Goal: Contribute content: Contribute content

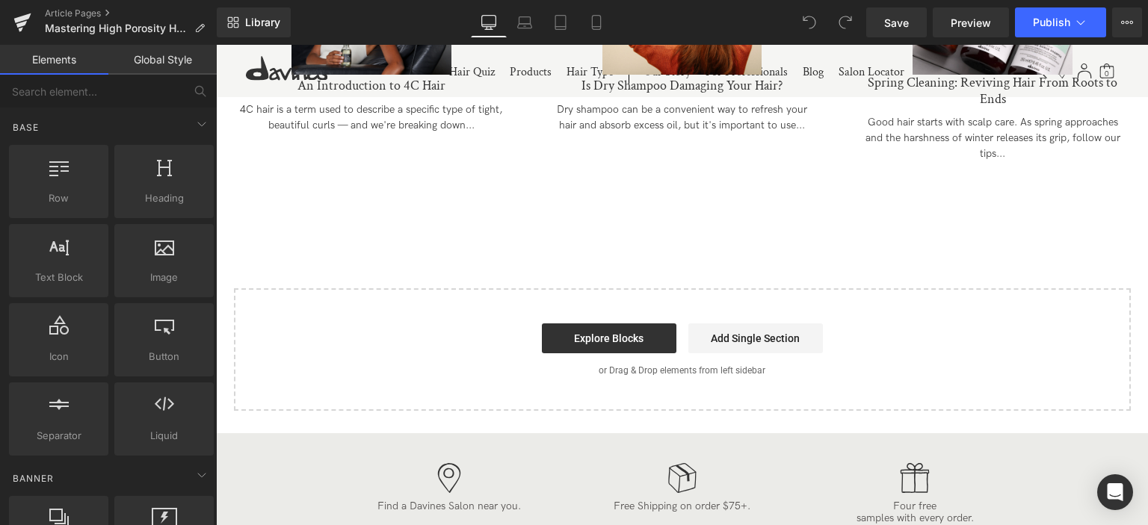
scroll to position [4410, 0]
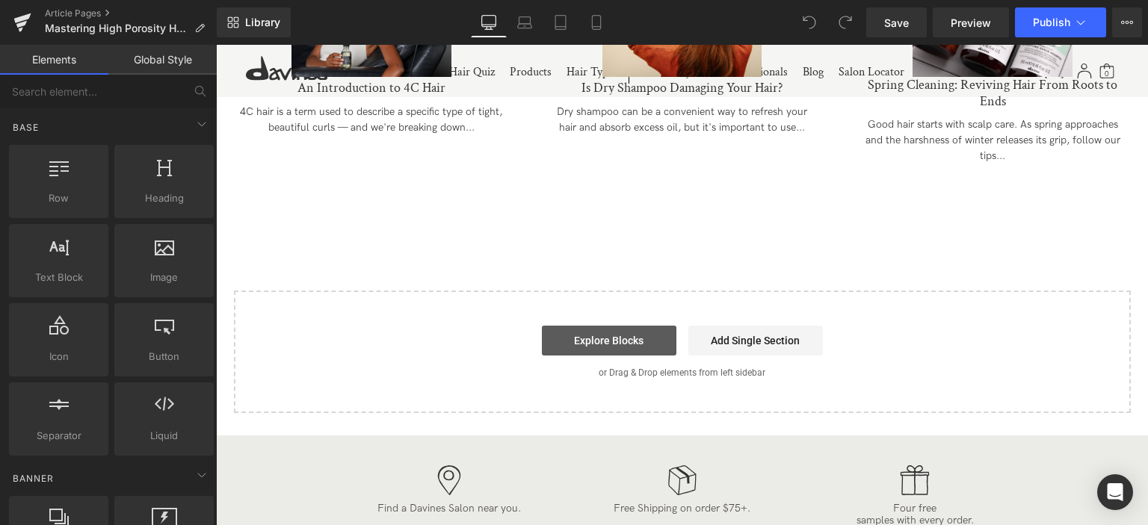
click at [633, 356] on link "Explore Blocks" at bounding box center [609, 341] width 135 height 30
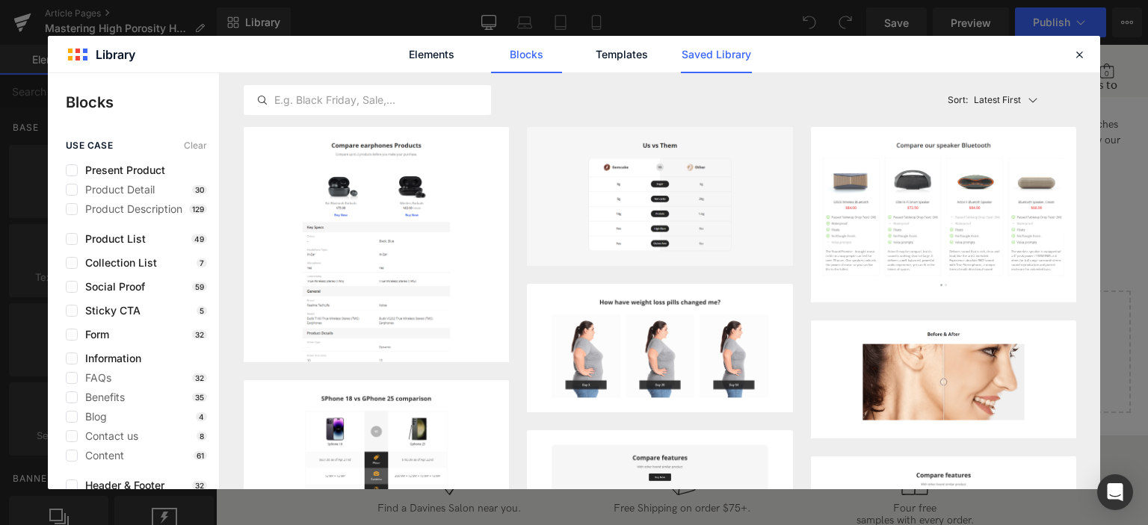
click at [703, 55] on link "Saved Library" at bounding box center [716, 54] width 71 height 37
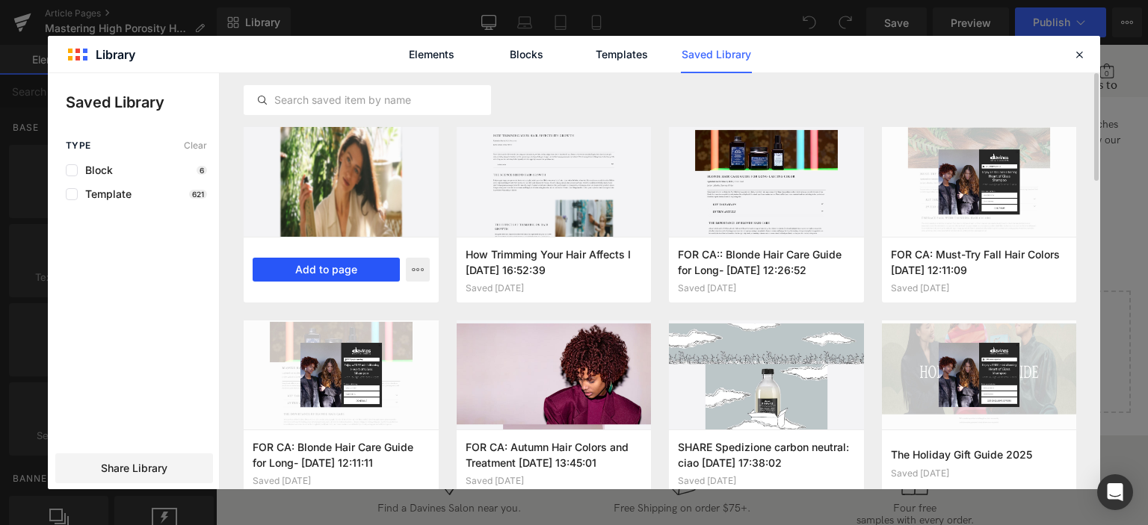
click at [338, 265] on button "Add to page" at bounding box center [326, 270] width 147 height 24
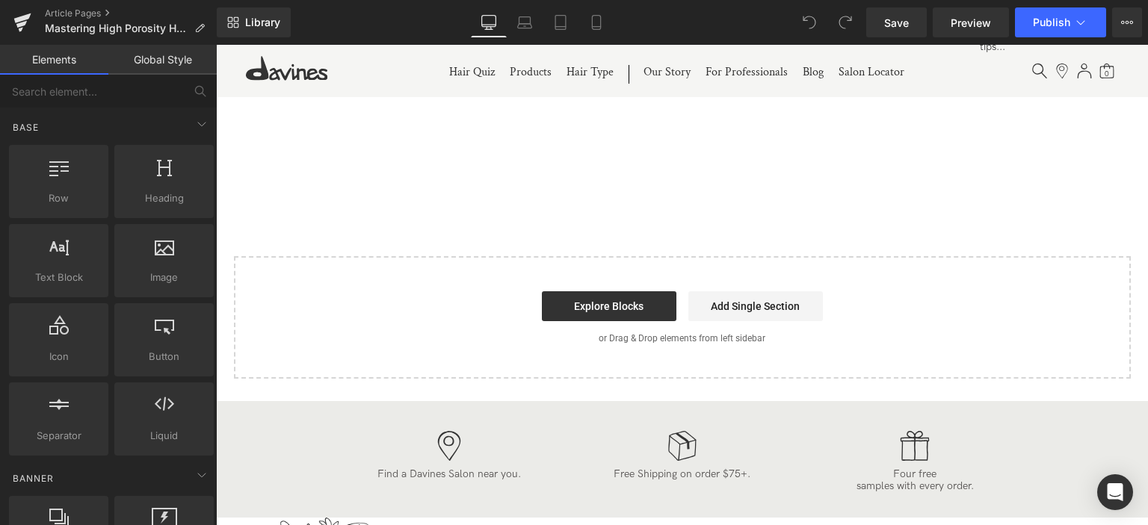
scroll to position [4536, 0]
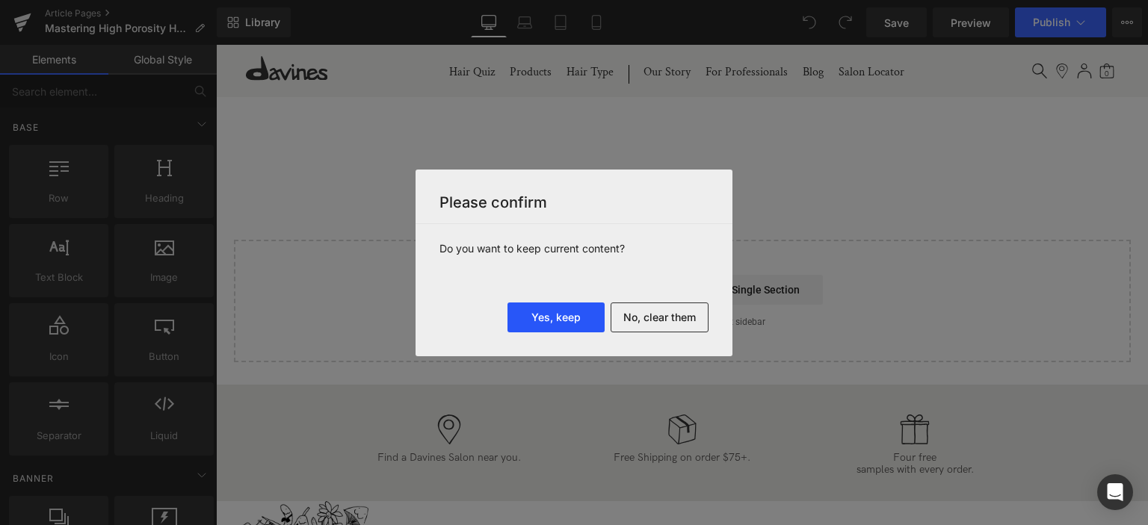
click at [559, 315] on button "Yes, keep" at bounding box center [556, 318] width 97 height 30
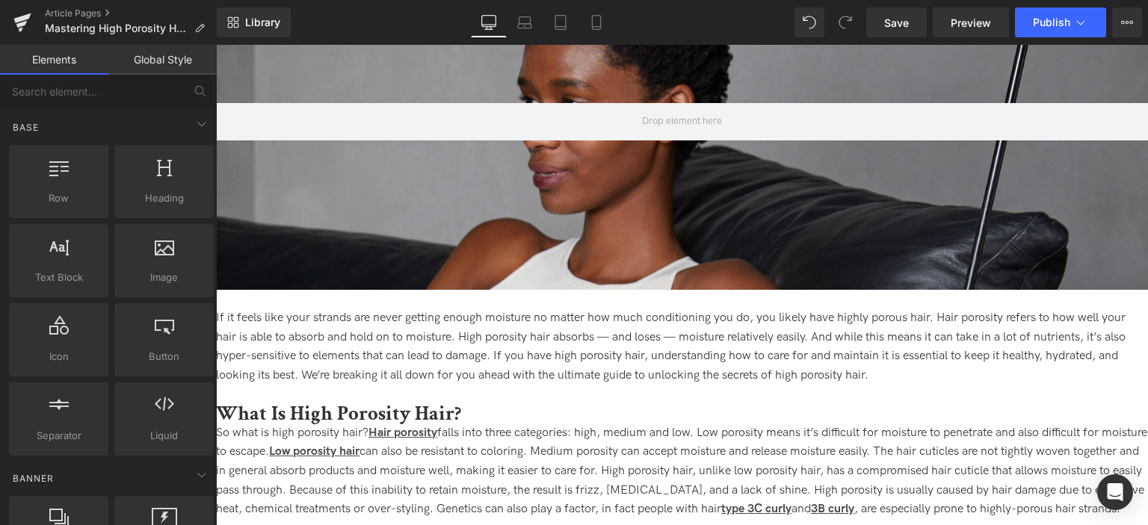
scroll to position [0, 0]
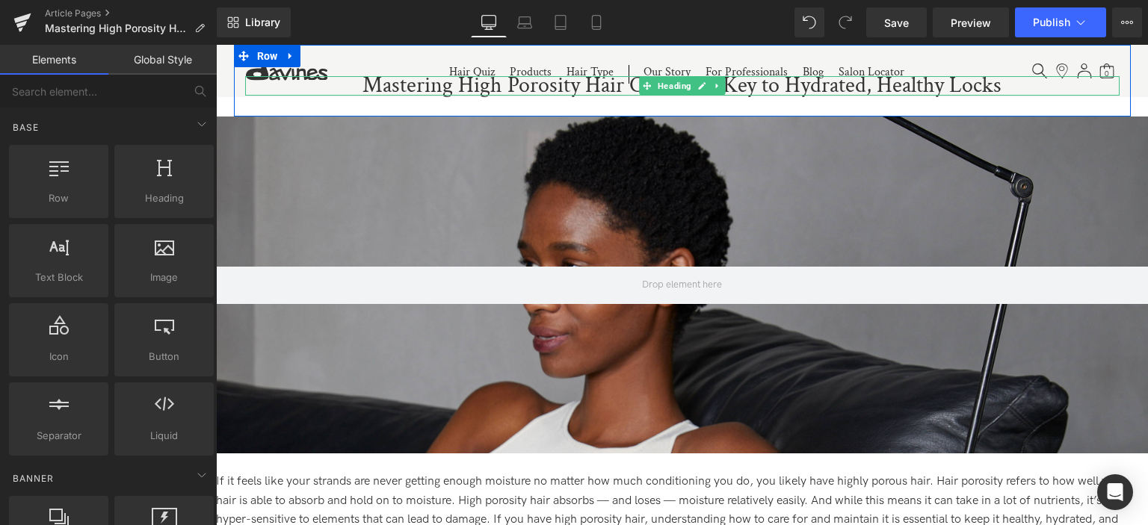
click at [410, 87] on h1 "Mastering High Porosity Hair Care: The Key to Hydrated, Healthy Locks" at bounding box center [682, 85] width 875 height 19
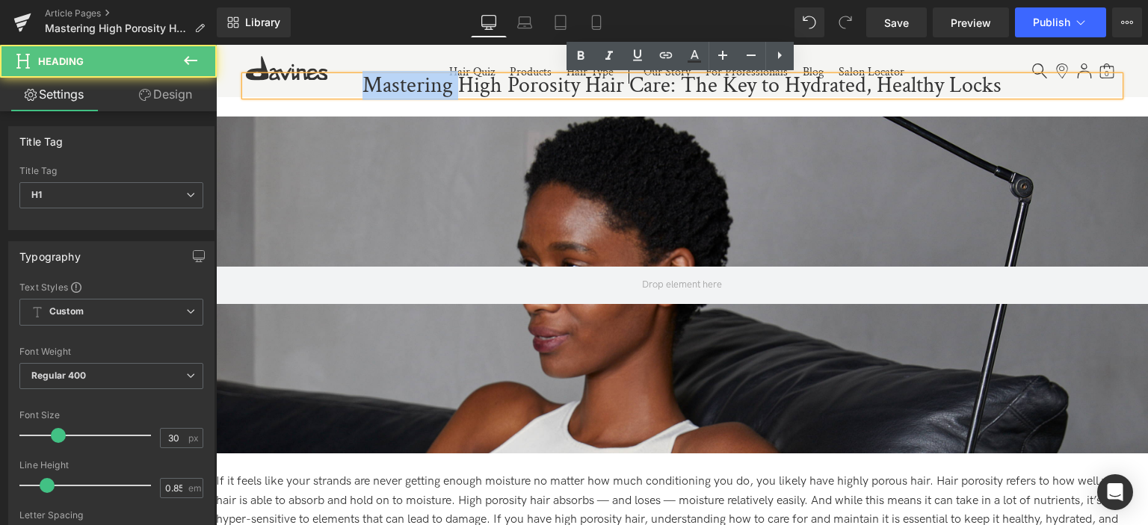
click at [410, 87] on h1 "Mastering High Porosity Hair Care: The Key to Hydrated, Healthy Locks" at bounding box center [682, 85] width 875 height 19
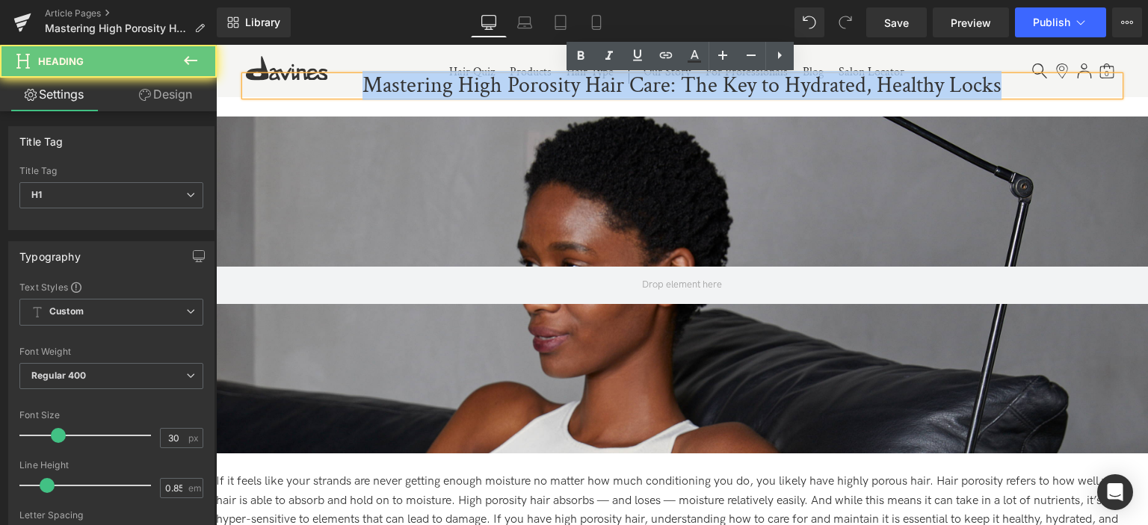
click at [410, 87] on h1 "Mastering High Porosity Hair Care: The Key to Hydrated, Healthy Locks" at bounding box center [682, 85] width 875 height 19
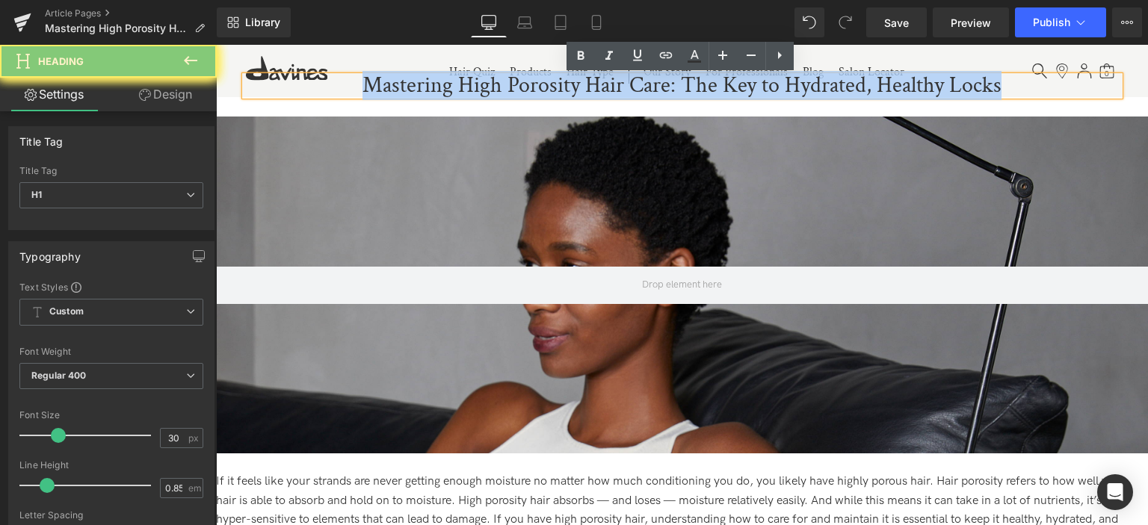
click at [410, 87] on h1 "Mastering High Porosity Hair Care: The Key to Hydrated, Healthy Locks" at bounding box center [682, 85] width 875 height 19
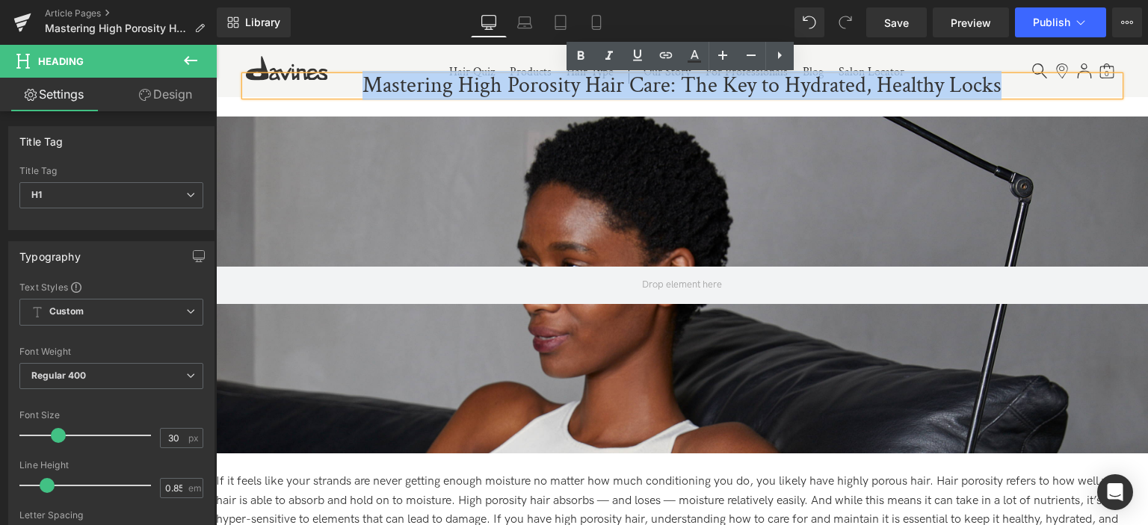
copy h1 "Mastering High Porosity Hair Care: The Key to Hydrated, Healthy Locks"
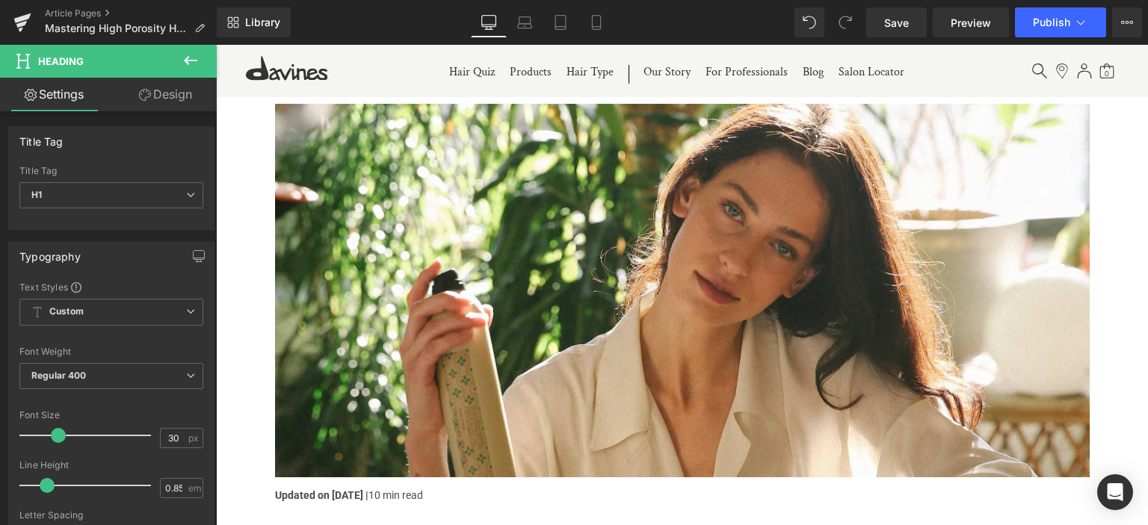
scroll to position [4933, 0]
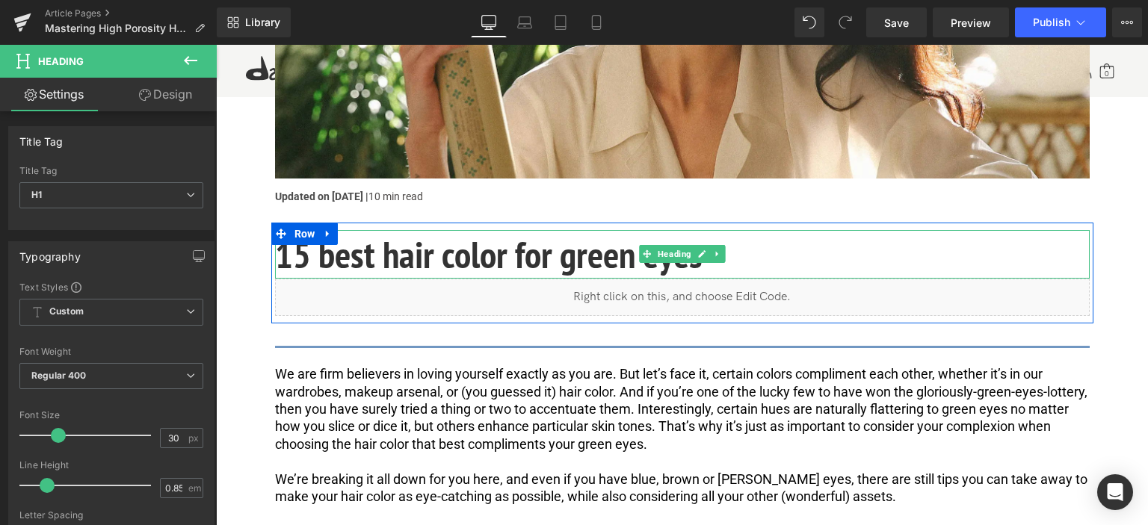
click at [475, 279] on h1 "15 best hair color for green eyes" at bounding box center [682, 254] width 815 height 49
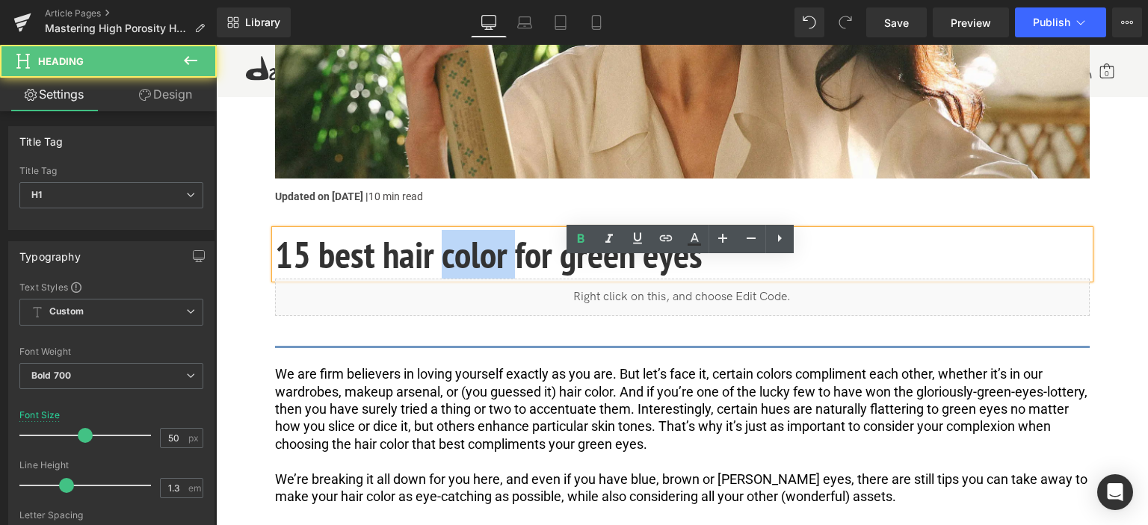
click at [475, 279] on h1 "15 best hair color for green eyes" at bounding box center [682, 254] width 815 height 49
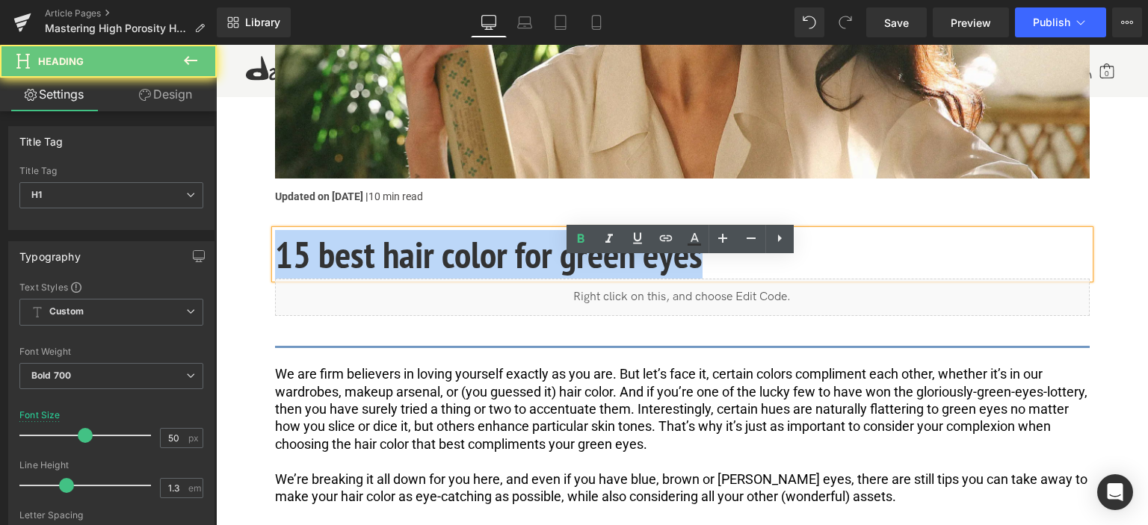
click at [475, 279] on h1 "15 best hair color for green eyes" at bounding box center [682, 254] width 815 height 49
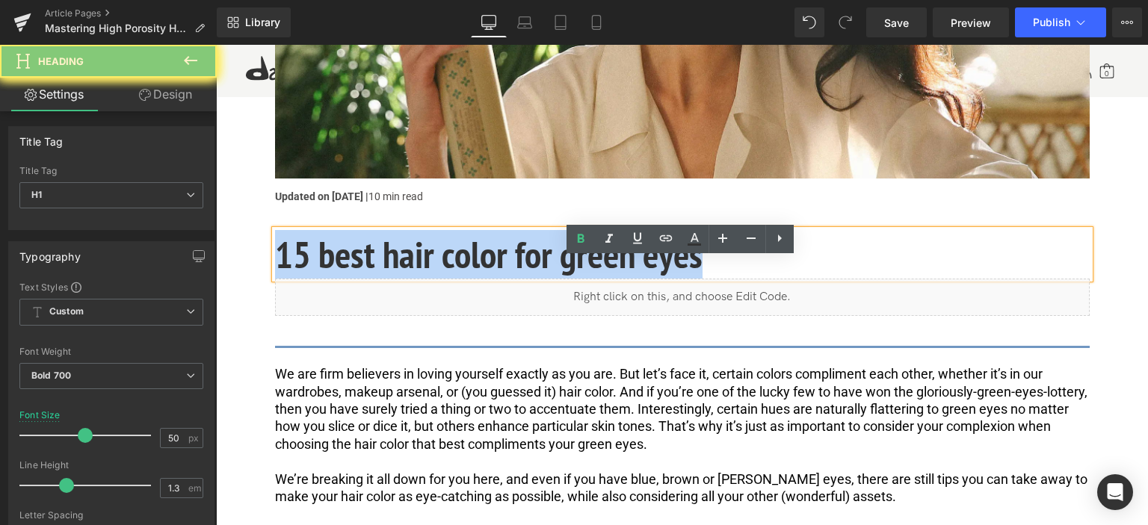
click at [475, 279] on h1 "15 best hair color for green eyes" at bounding box center [682, 254] width 815 height 49
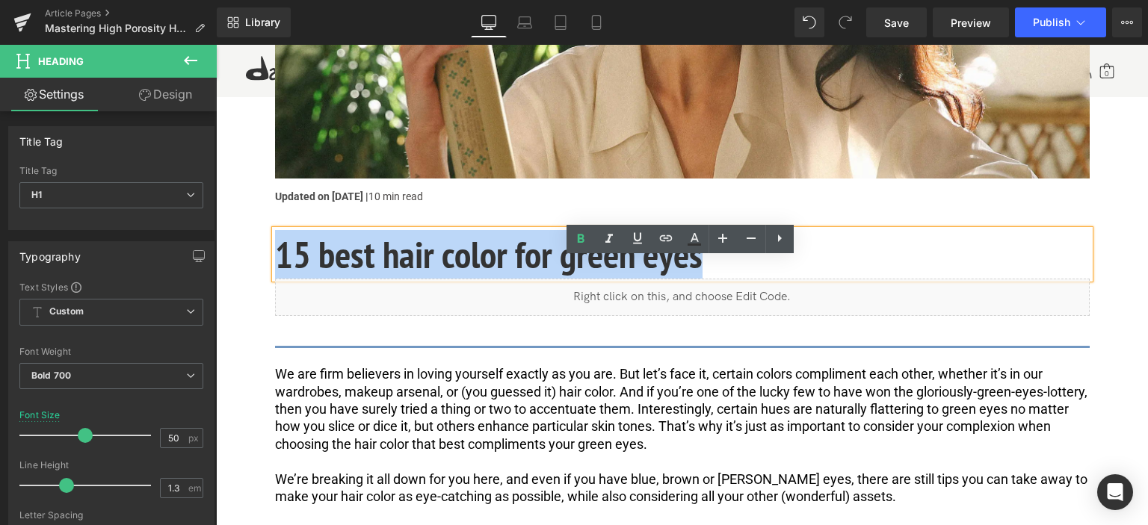
paste div
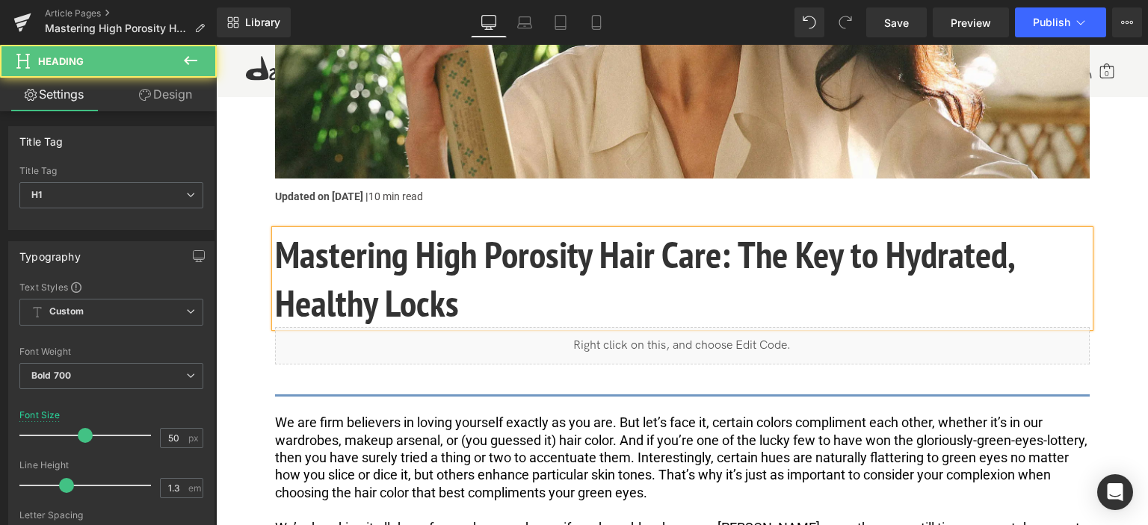
click at [445, 288] on h1 "Mastering High Porosity Hair Care: The Key to Hydrated, Healthy Locks" at bounding box center [682, 278] width 815 height 97
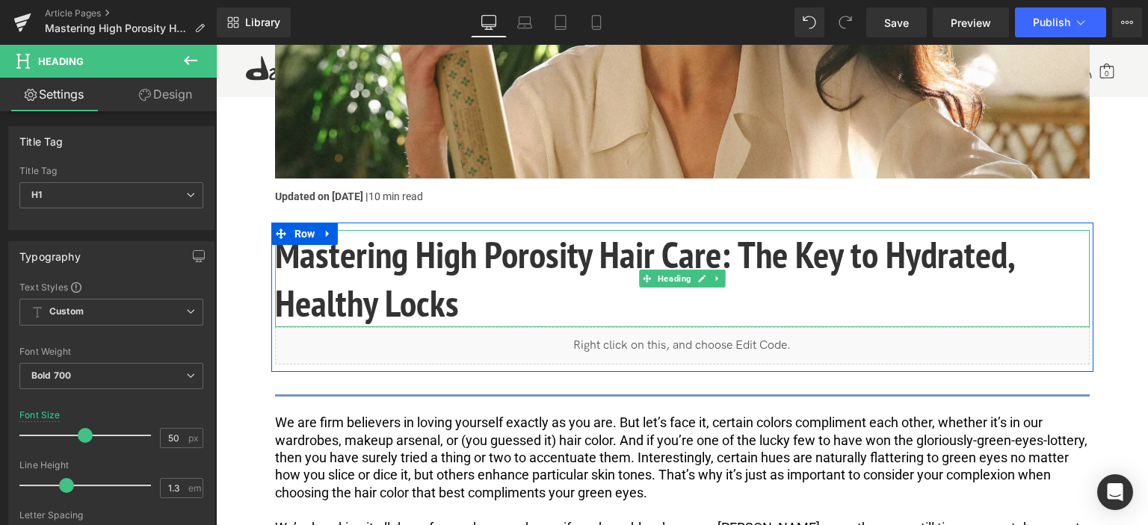
click at [440, 307] on h1 "Mastering High Porosity Hair Care: The Key to Hydrated, Healthy Locks" at bounding box center [682, 278] width 815 height 97
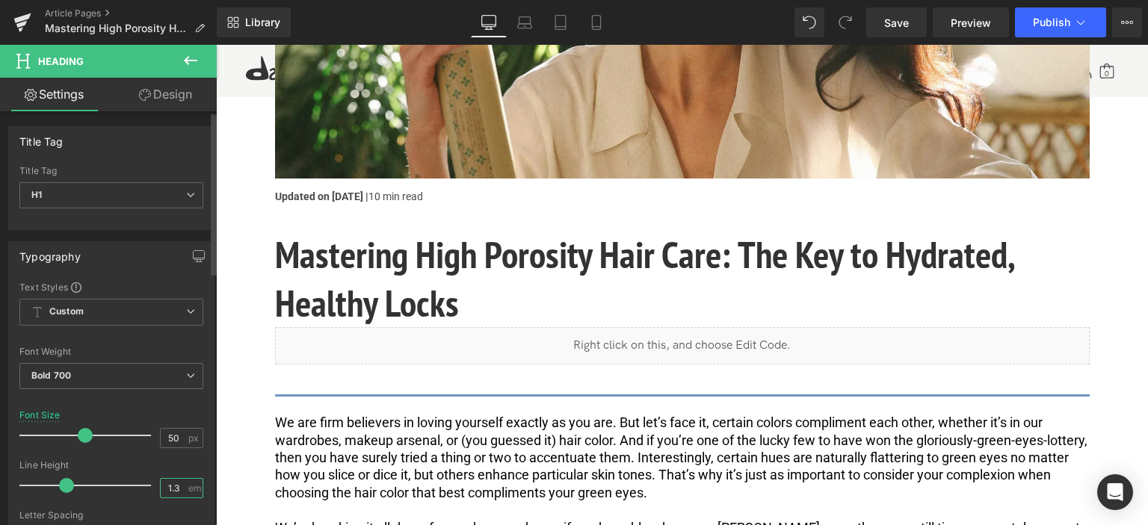
click at [178, 487] on input "1.3" at bounding box center [174, 488] width 26 height 19
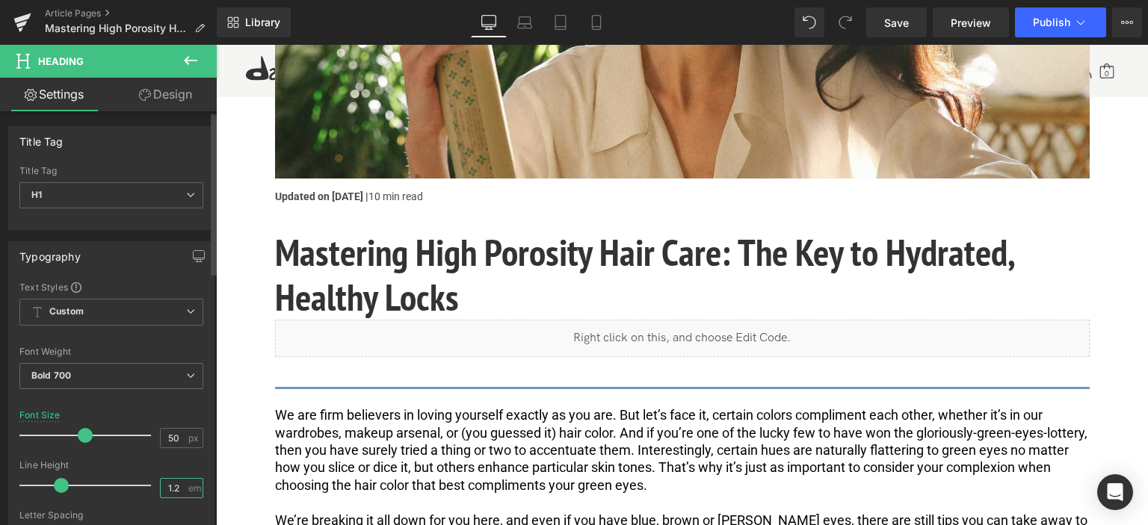
type input "1.2"
click at [148, 508] on div at bounding box center [111, 506] width 184 height 10
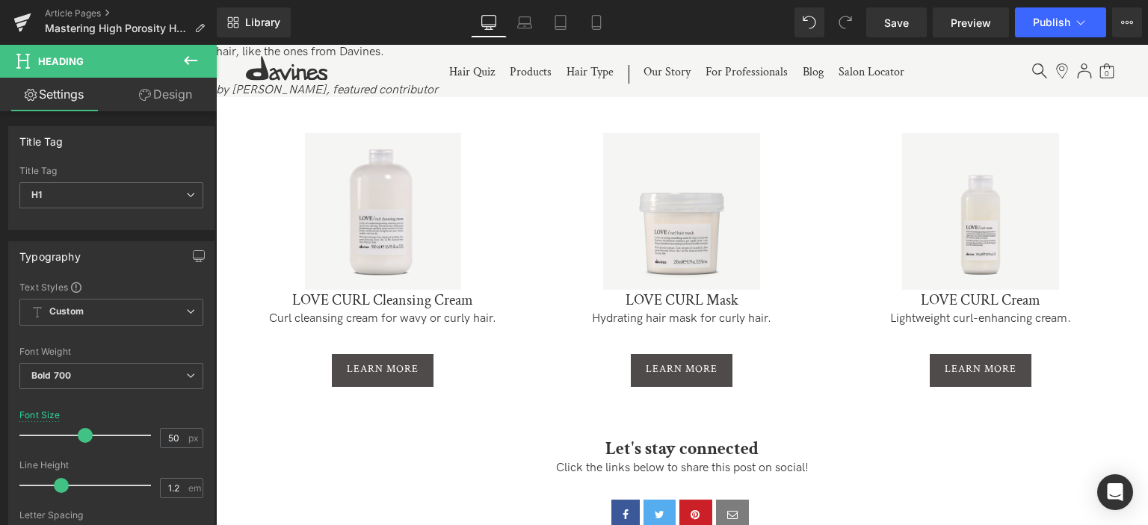
scroll to position [3588, 0]
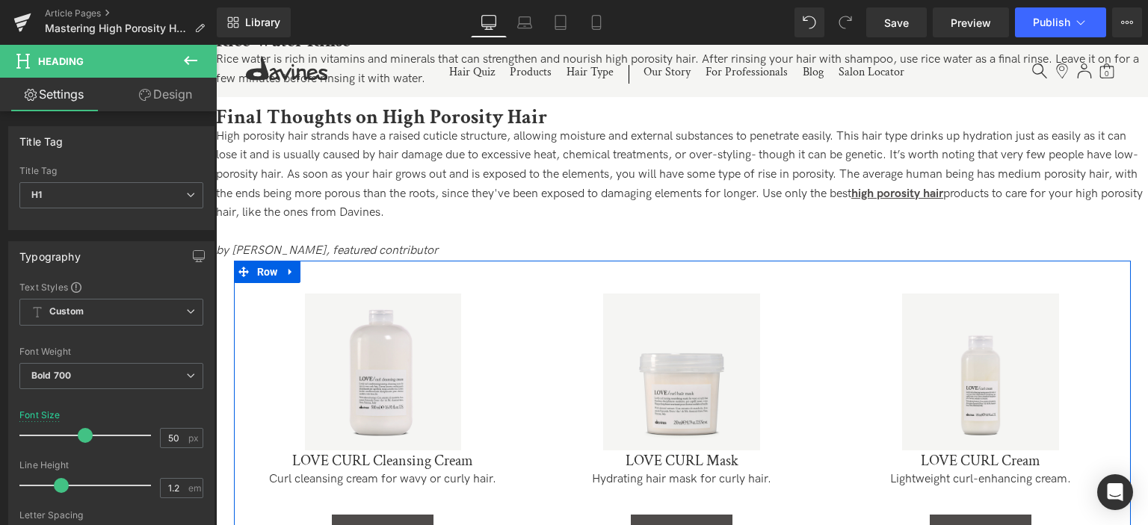
click at [238, 334] on div "Sale Off (P) Image LOVE CURL Cleansing Cream (P) Title Curl cleansing cream for…" at bounding box center [383, 420] width 299 height 299
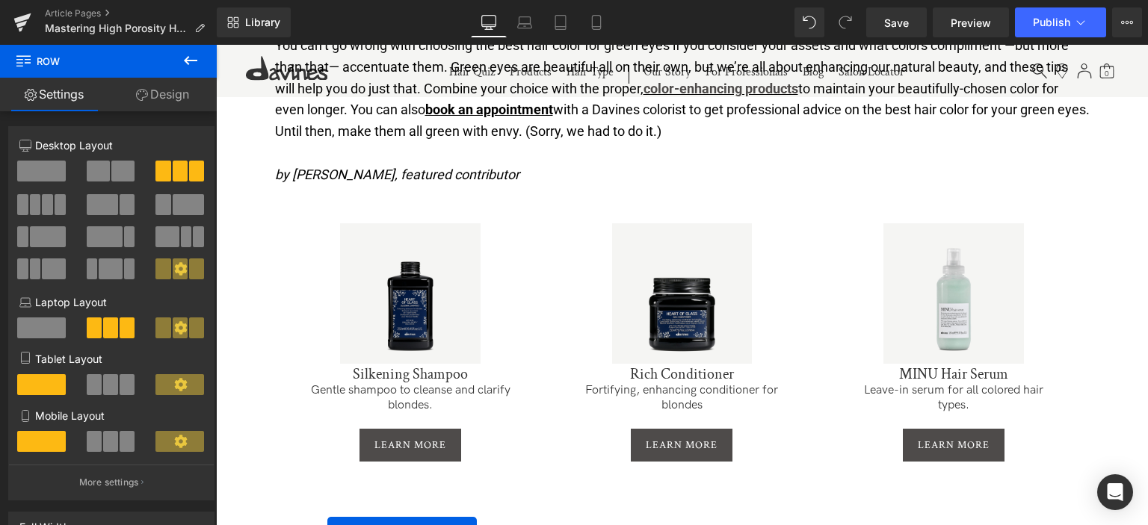
scroll to position [9792, 0]
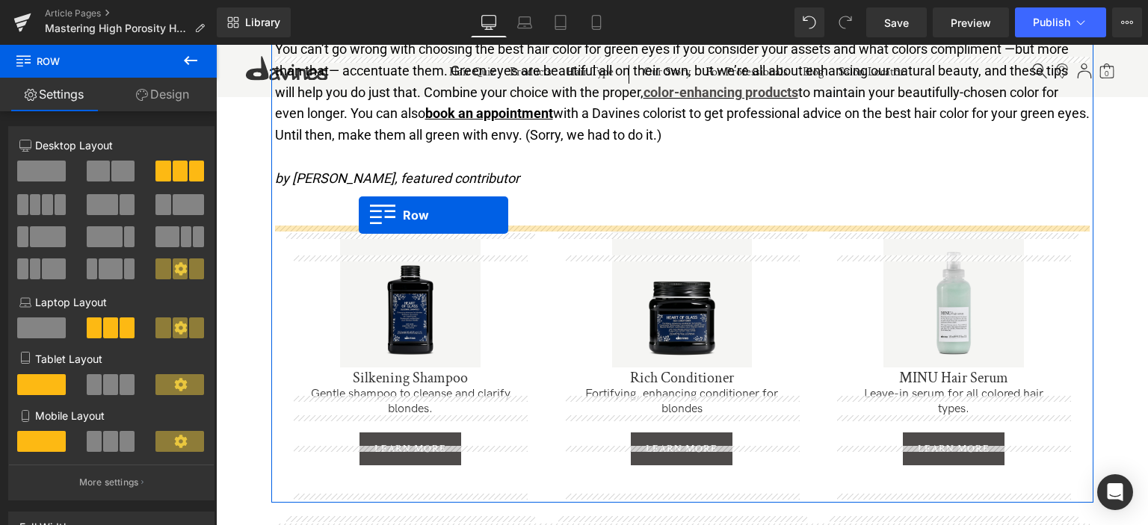
drag, startPoint x: 239, startPoint y: 299, endPoint x: 359, endPoint y: 215, distance: 146.0
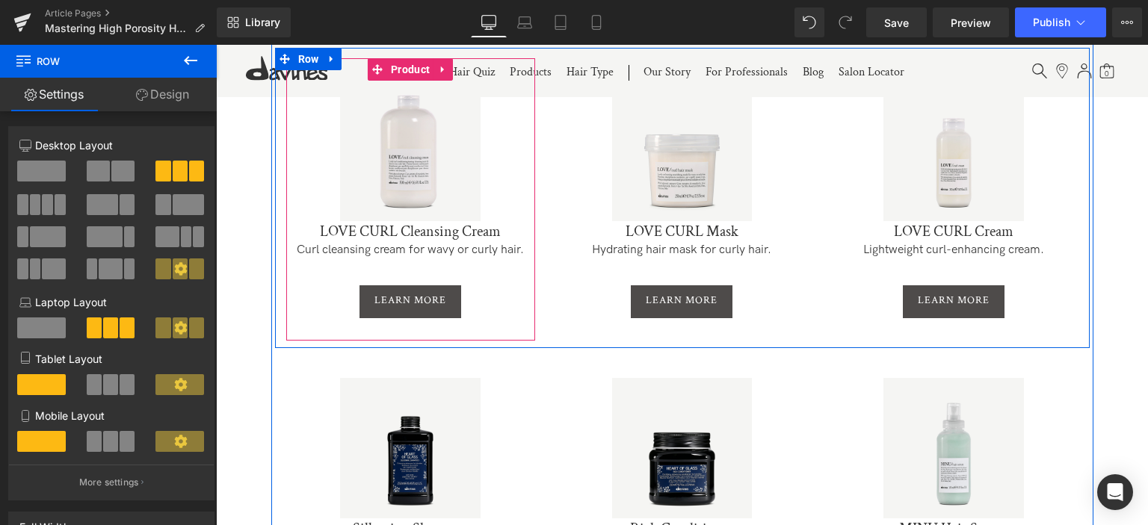
scroll to position [9979, 0]
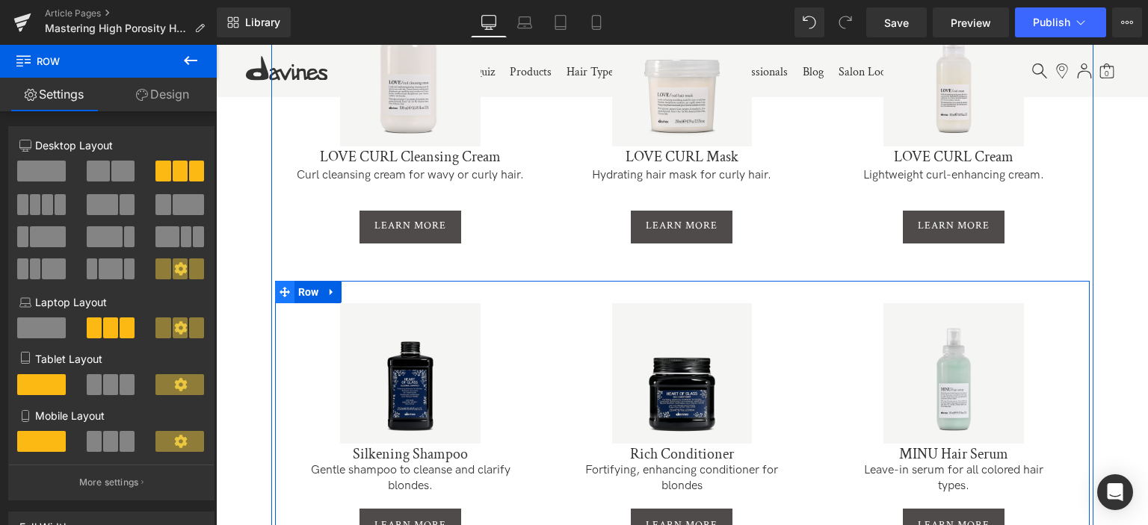
click at [284, 297] on icon at bounding box center [285, 291] width 10 height 11
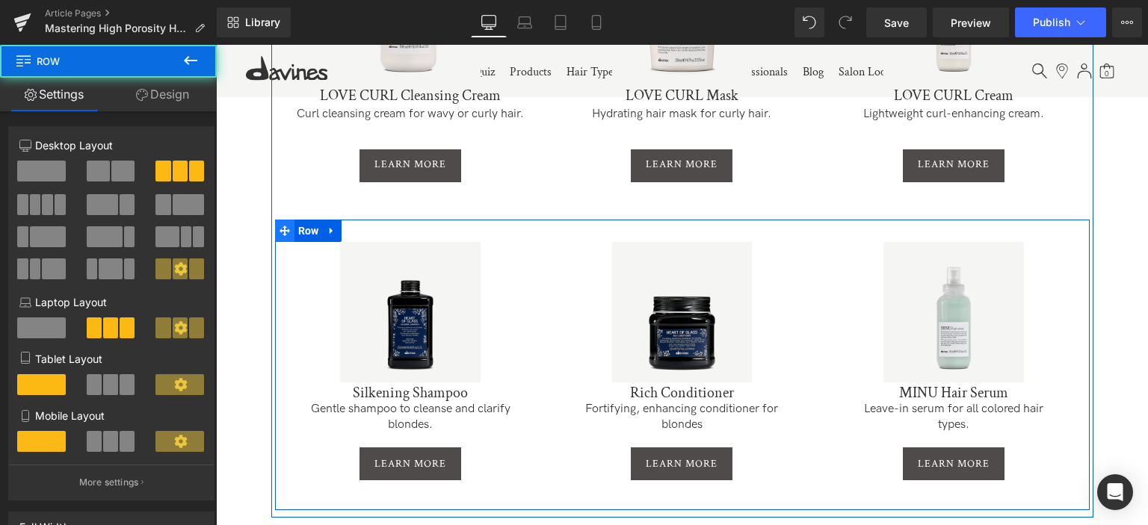
scroll to position [10128, 0]
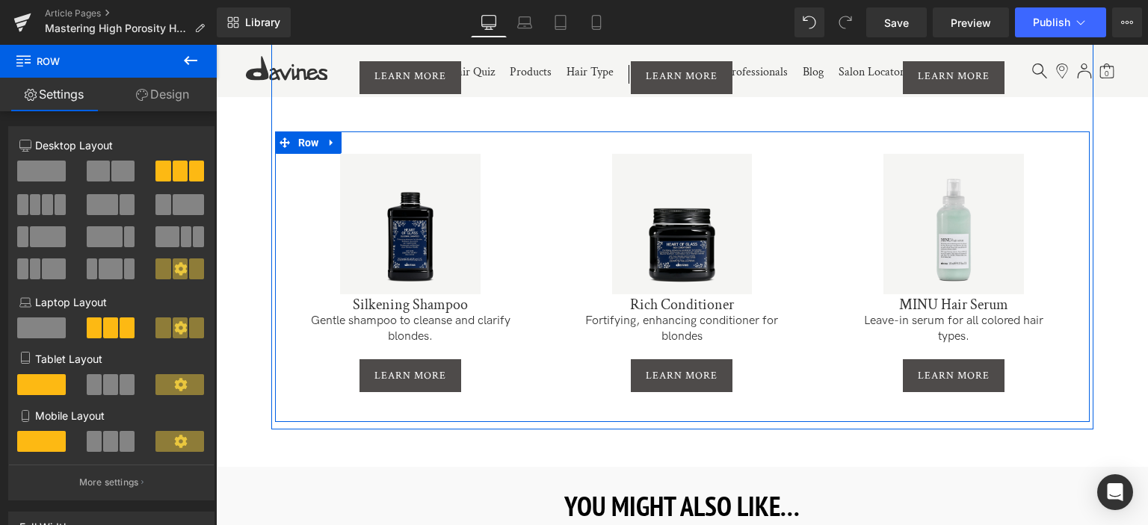
click at [308, 271] on div "Sale Off" at bounding box center [411, 224] width 234 height 141
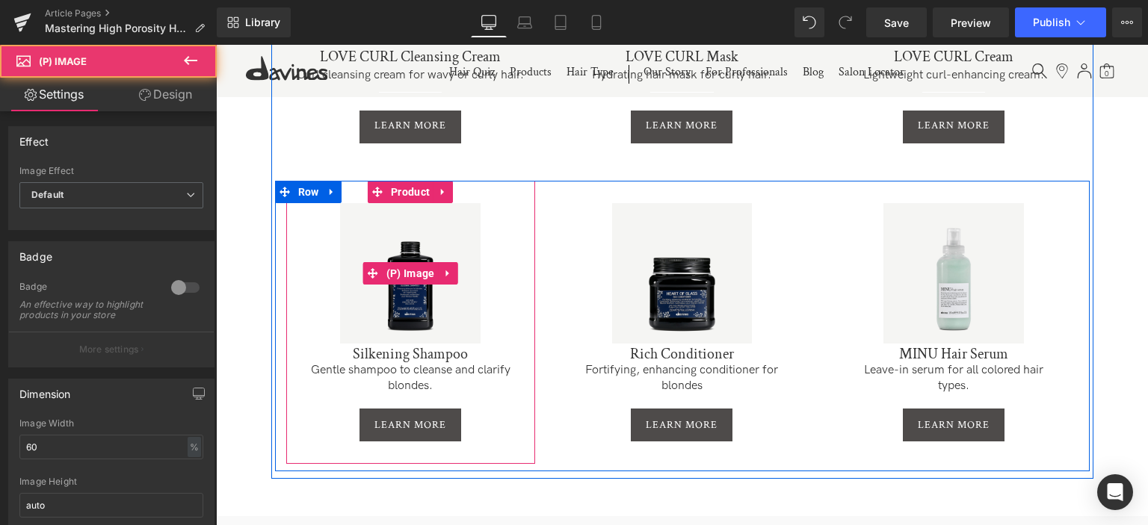
scroll to position [10053, 0]
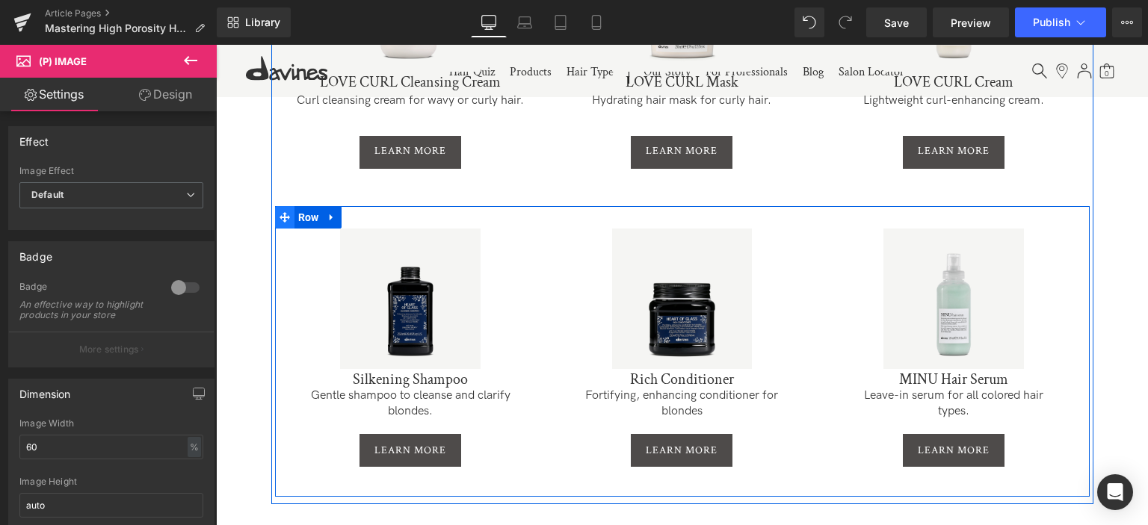
click at [282, 223] on icon at bounding box center [285, 217] width 10 height 10
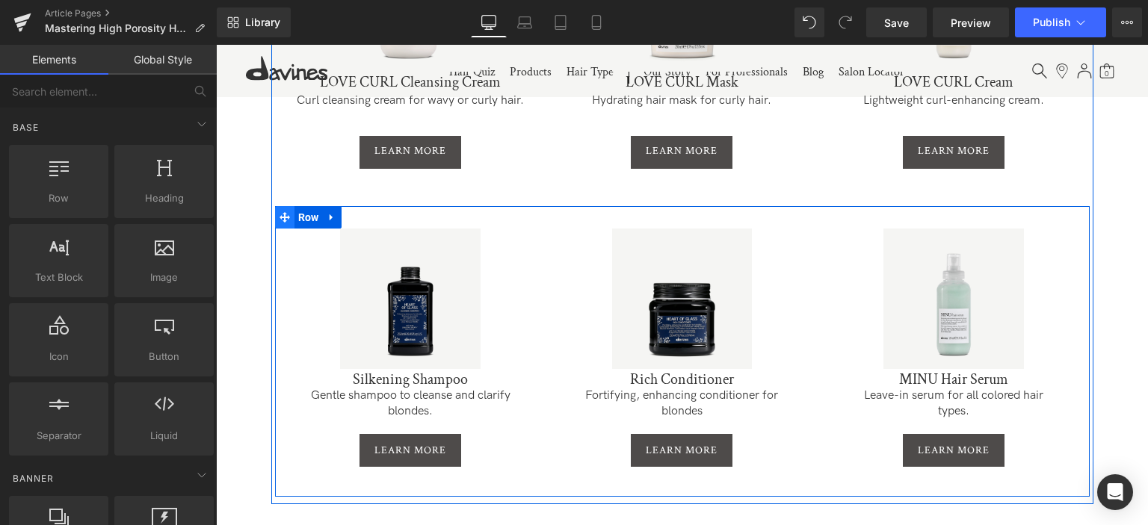
click at [283, 223] on icon at bounding box center [285, 217] width 10 height 10
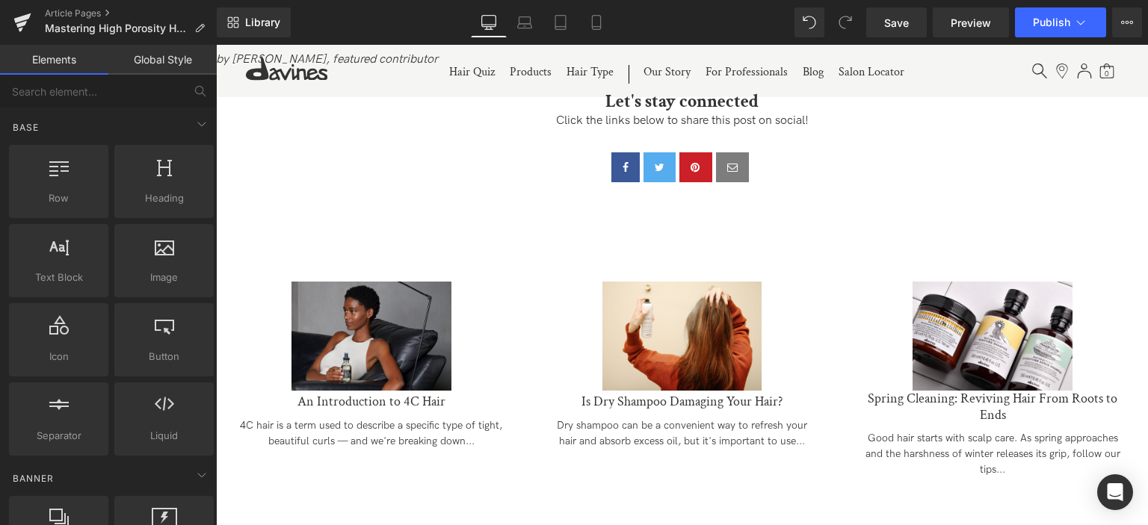
scroll to position [3775, 0]
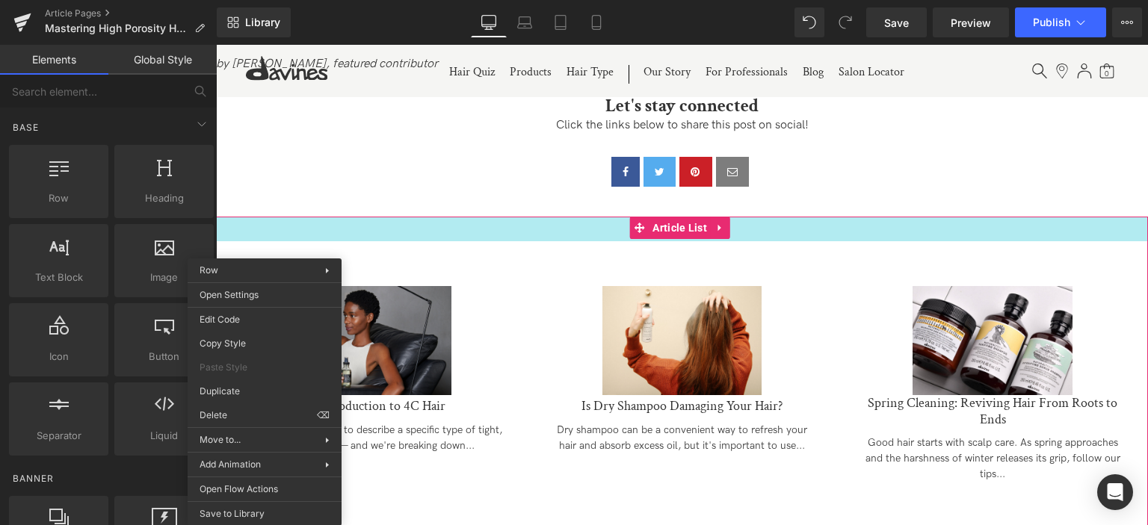
click at [418, 241] on div "33px" at bounding box center [682, 229] width 932 height 25
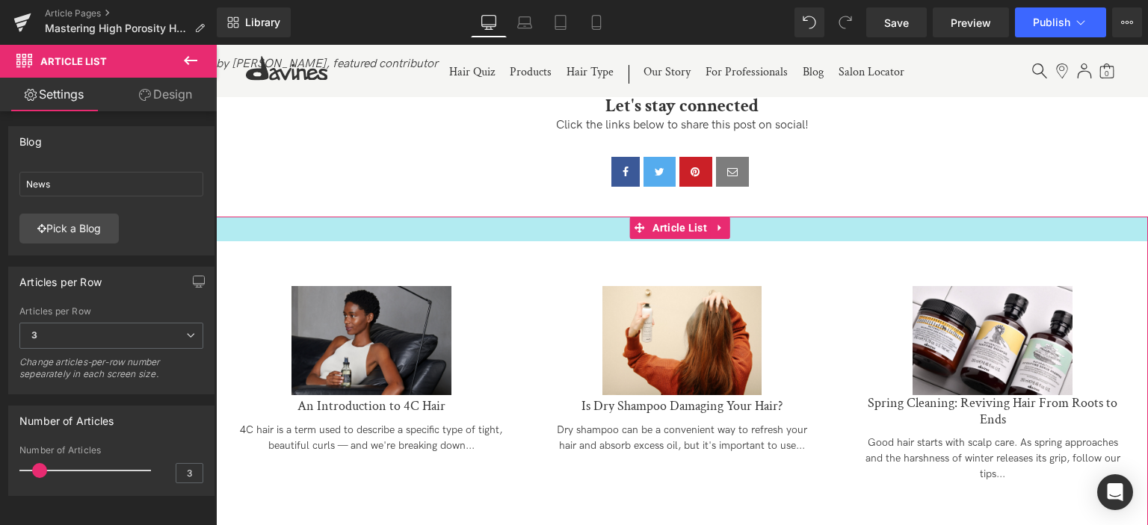
click at [253, 241] on div "33px" at bounding box center [682, 229] width 932 height 25
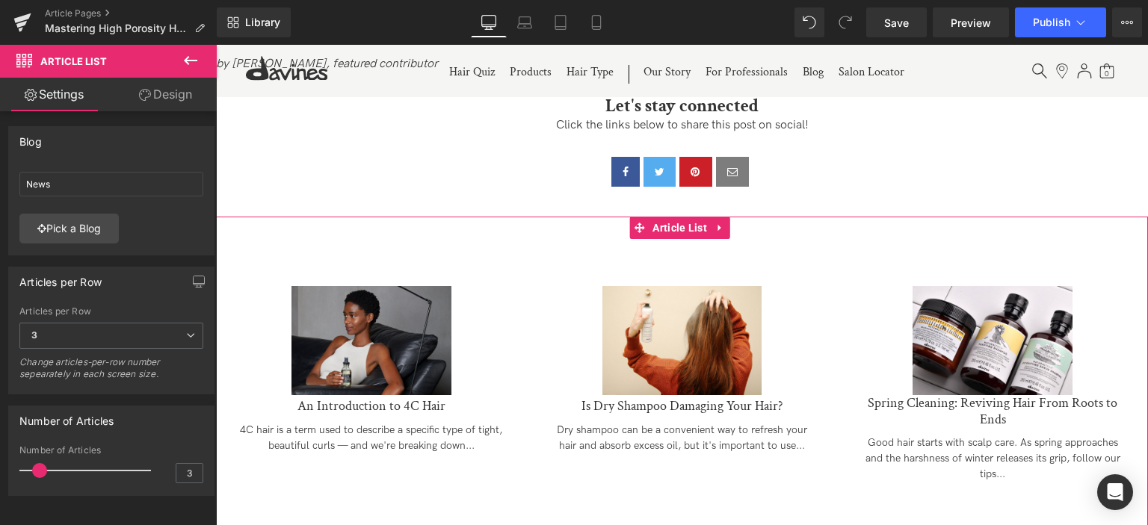
click at [238, 285] on div "(A) Image An Introduction to 4C Hair (A) Title 4C hair is a term used to descri…" at bounding box center [682, 376] width 932 height 271
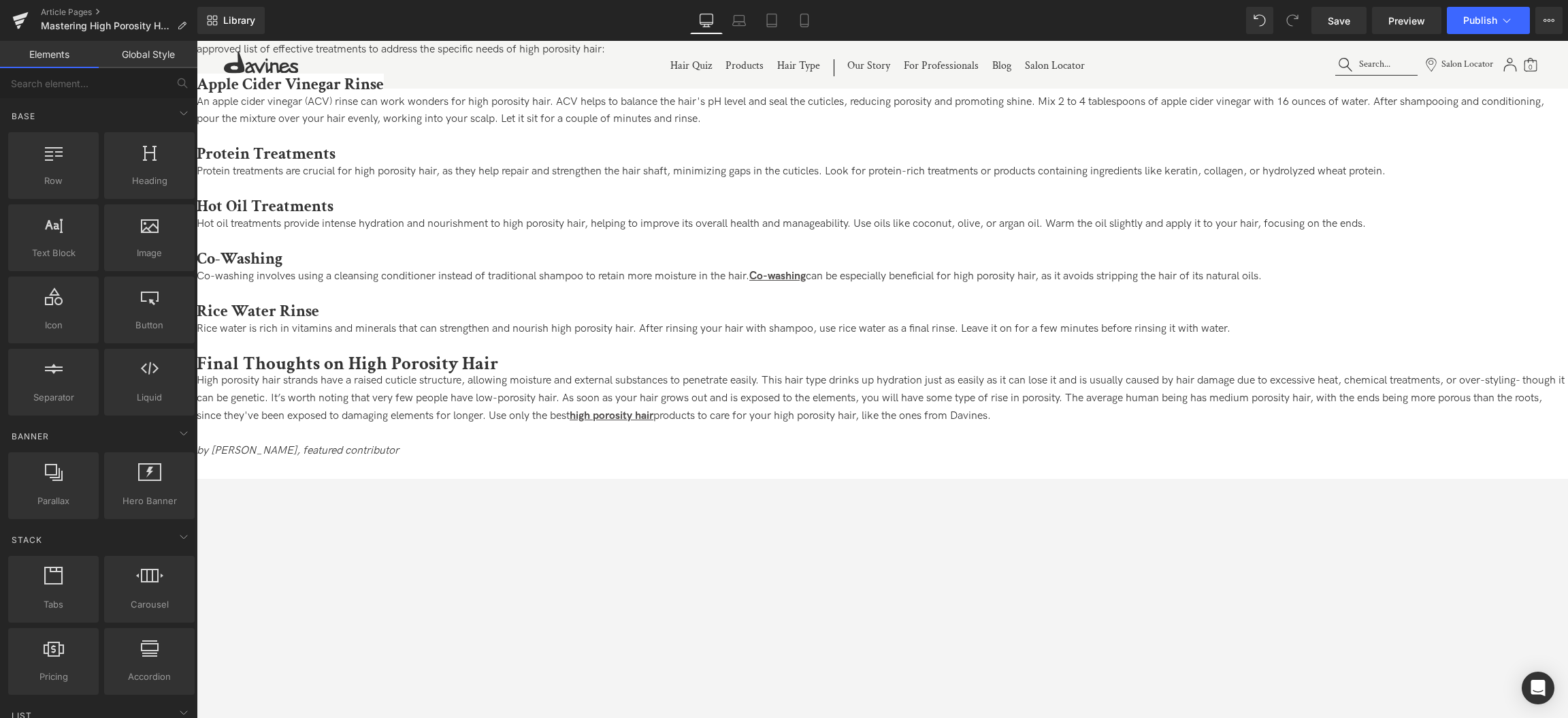
scroll to position [3192, 0]
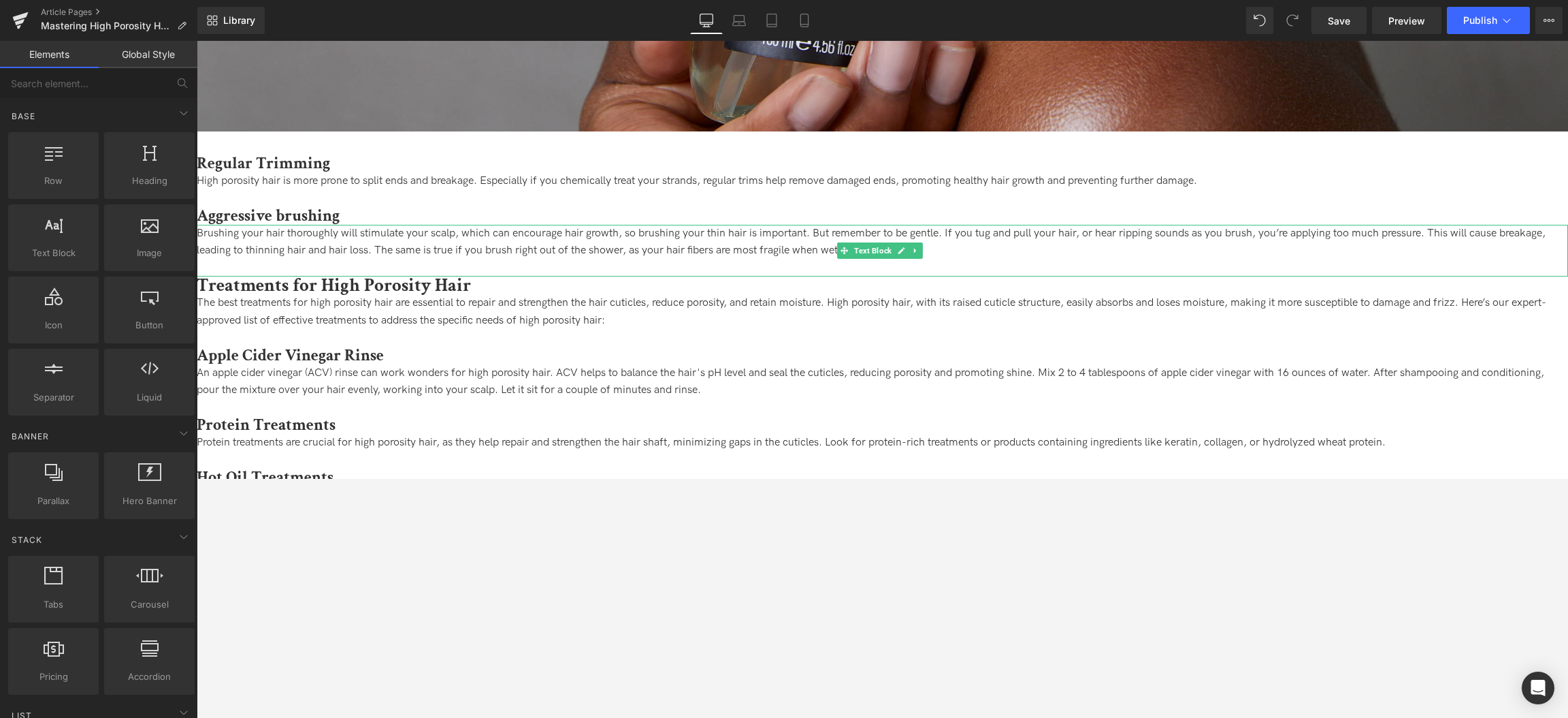
click at [624, 248] on p "Brushing your hair thoroughly will stimulate your scalp, which can encourage ha…" at bounding box center [882, 242] width 1371 height 35
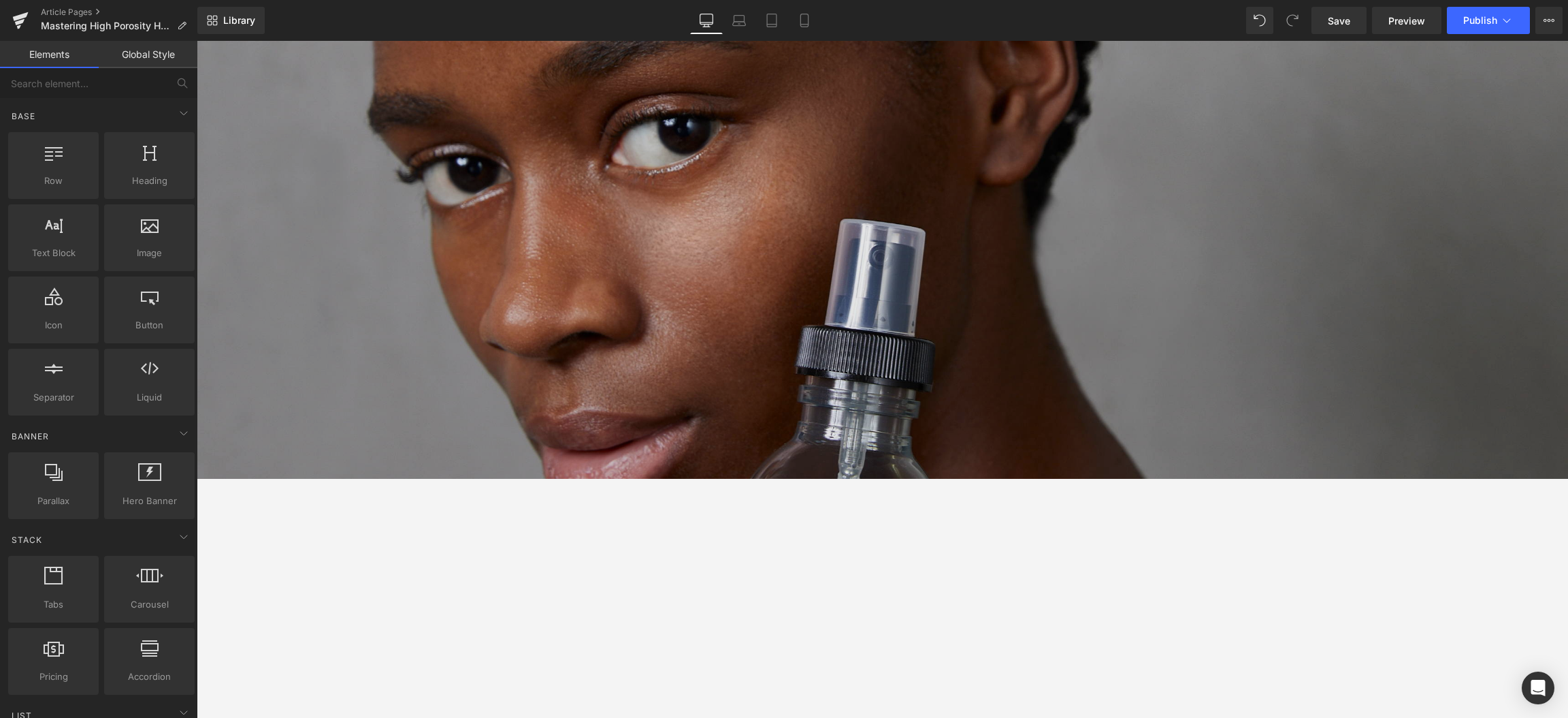
scroll to position [817, 0]
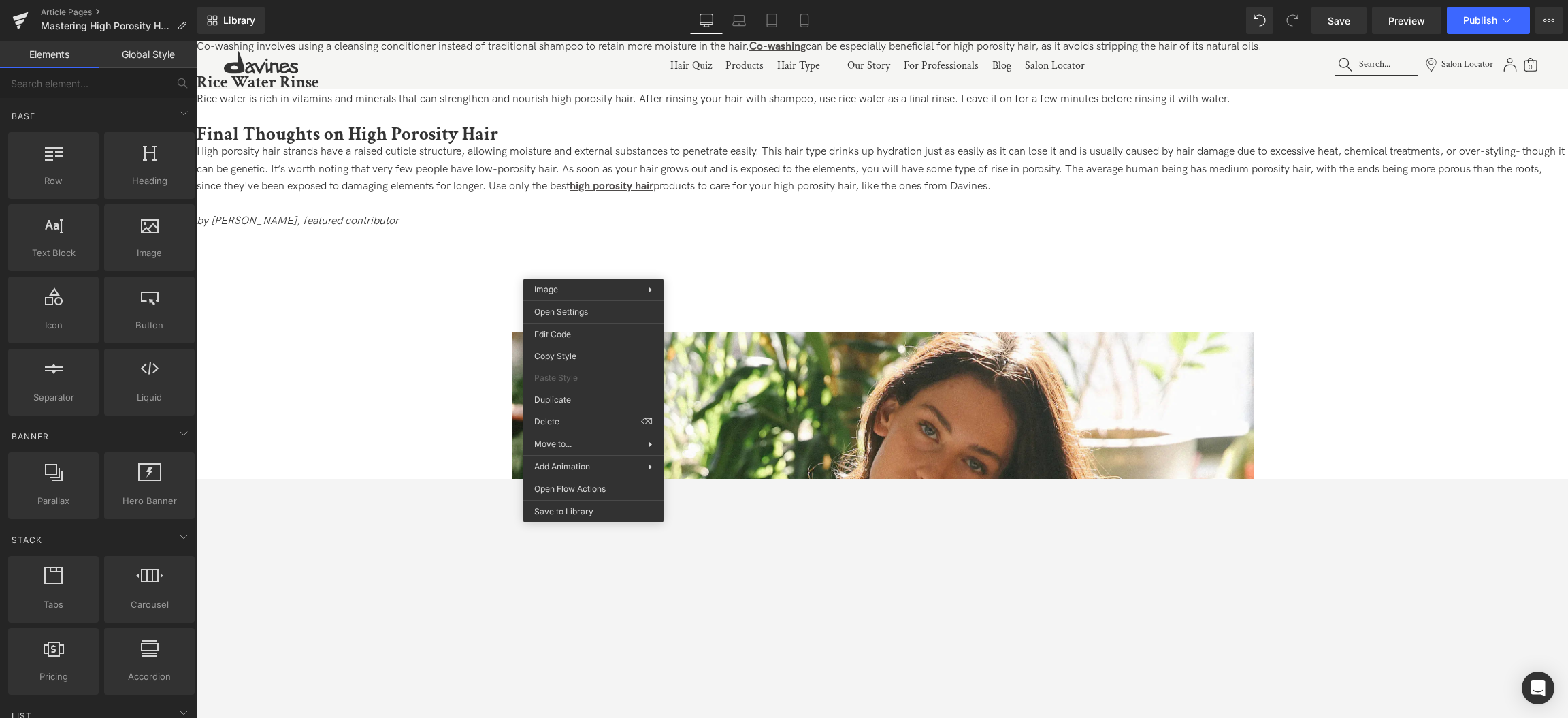
drag, startPoint x: 755, startPoint y: 459, endPoint x: 626, endPoint y: 295, distance: 208.7
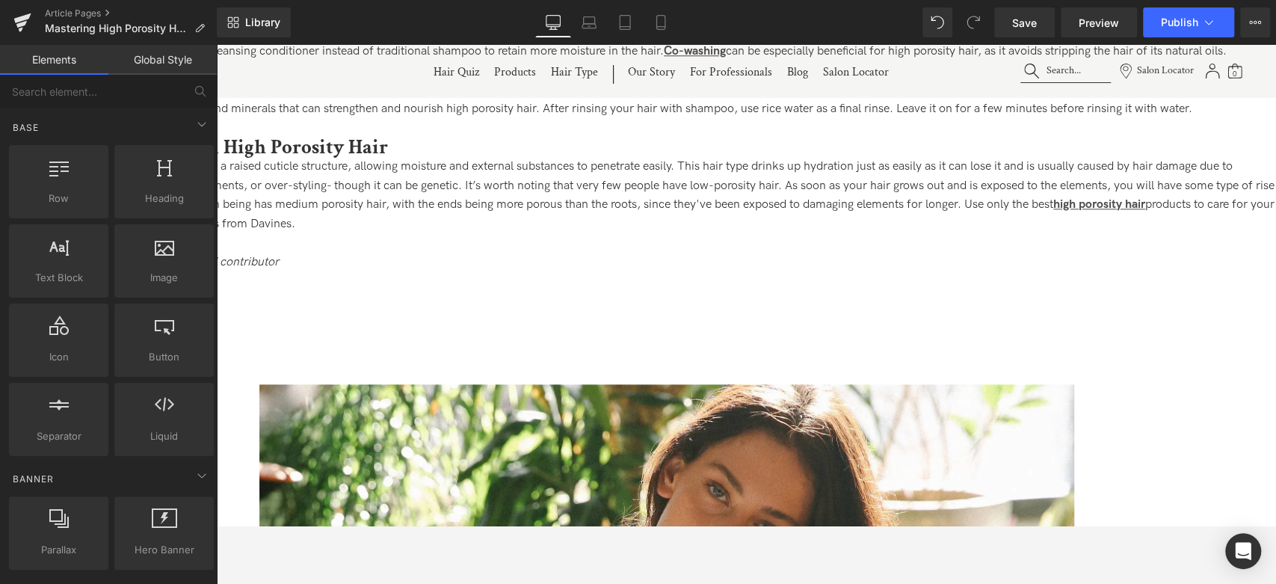
scroll to position [1049, 0]
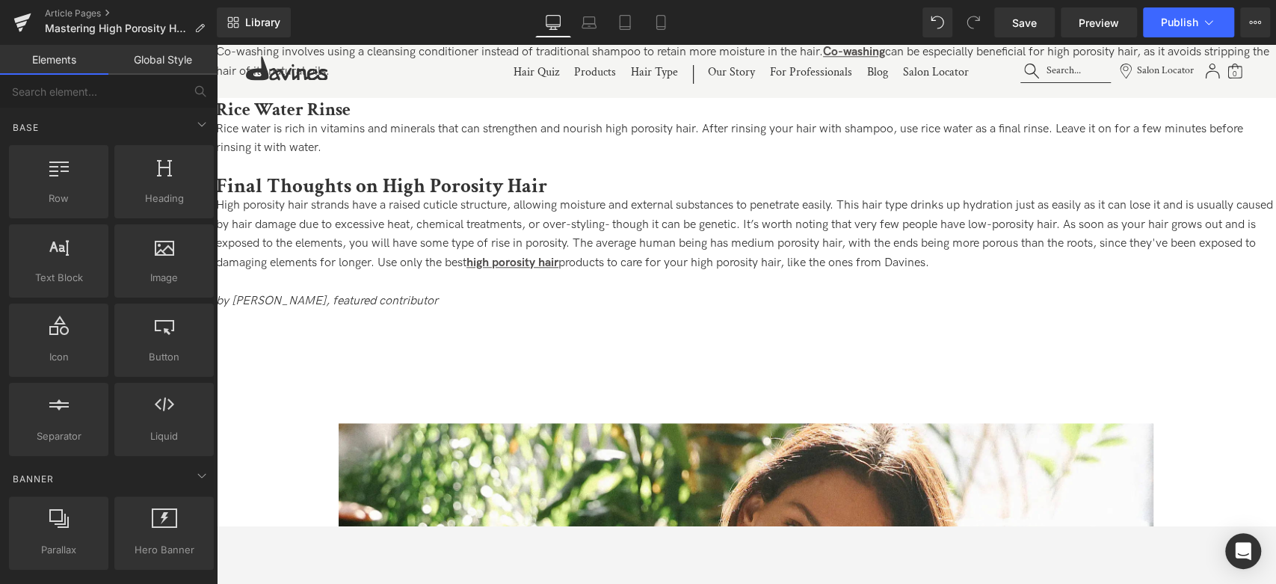
drag, startPoint x: 1937, startPoint y: 45, endPoint x: 602, endPoint y: 148, distance: 1339.0
click at [602, 148] on p "Rice water is rich in vitamins and minerals that can strengthen and nourish hig…" at bounding box center [746, 139] width 1060 height 38
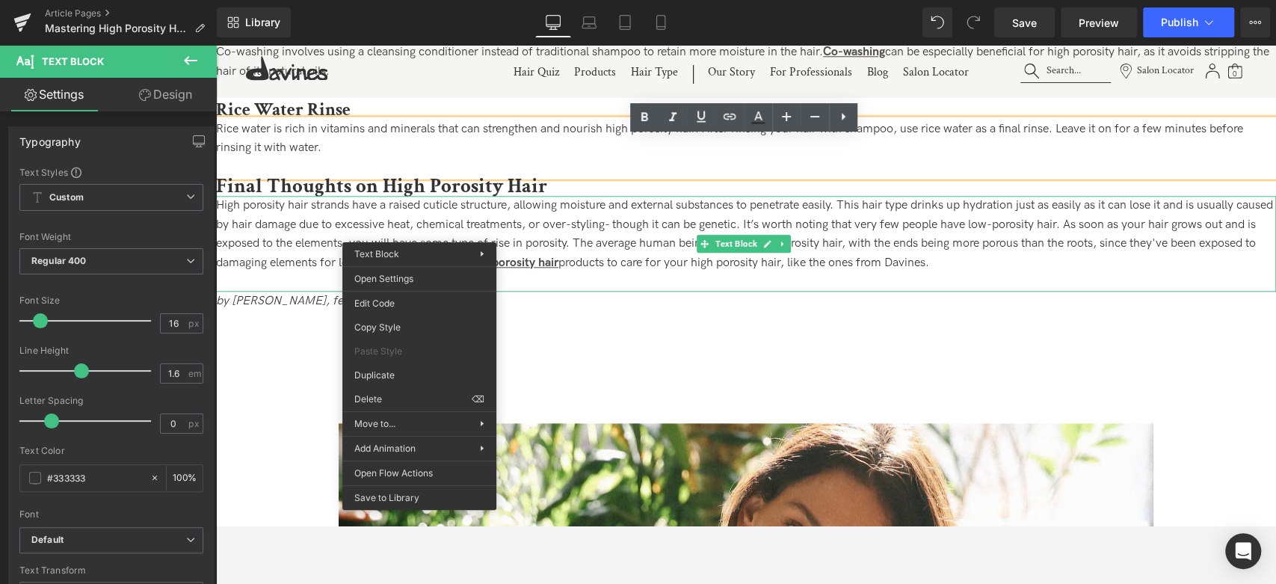
click at [324, 228] on p "High porosity hair strands have a raised cuticle structure, allowing moisture a…" at bounding box center [746, 234] width 1060 height 76
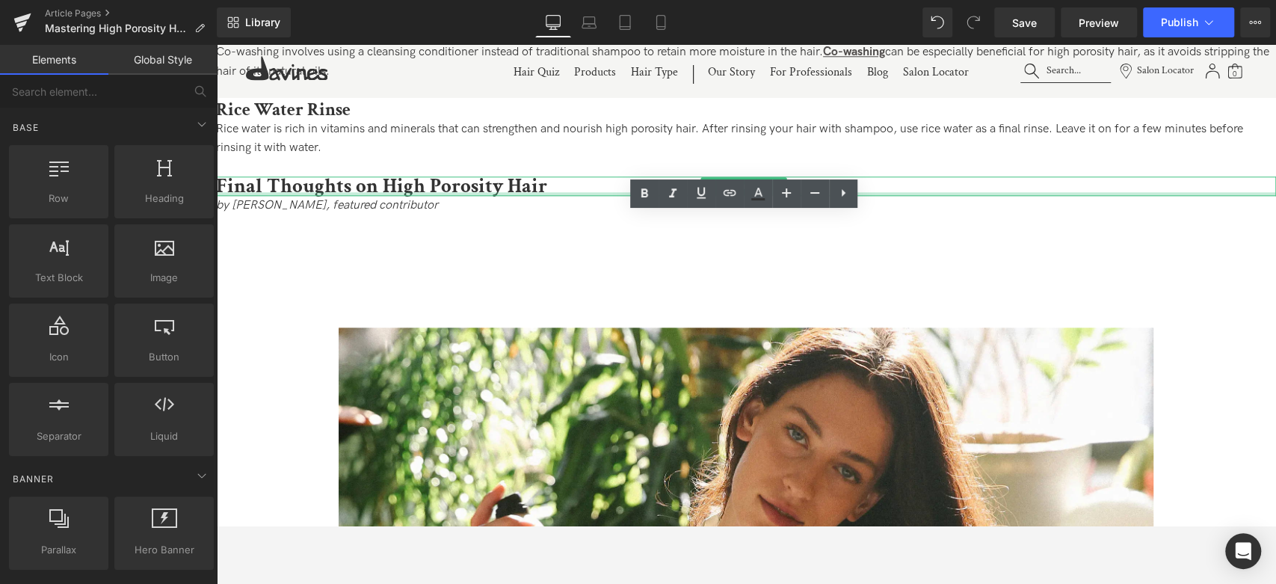
click at [357, 196] on div at bounding box center [746, 194] width 1060 height 4
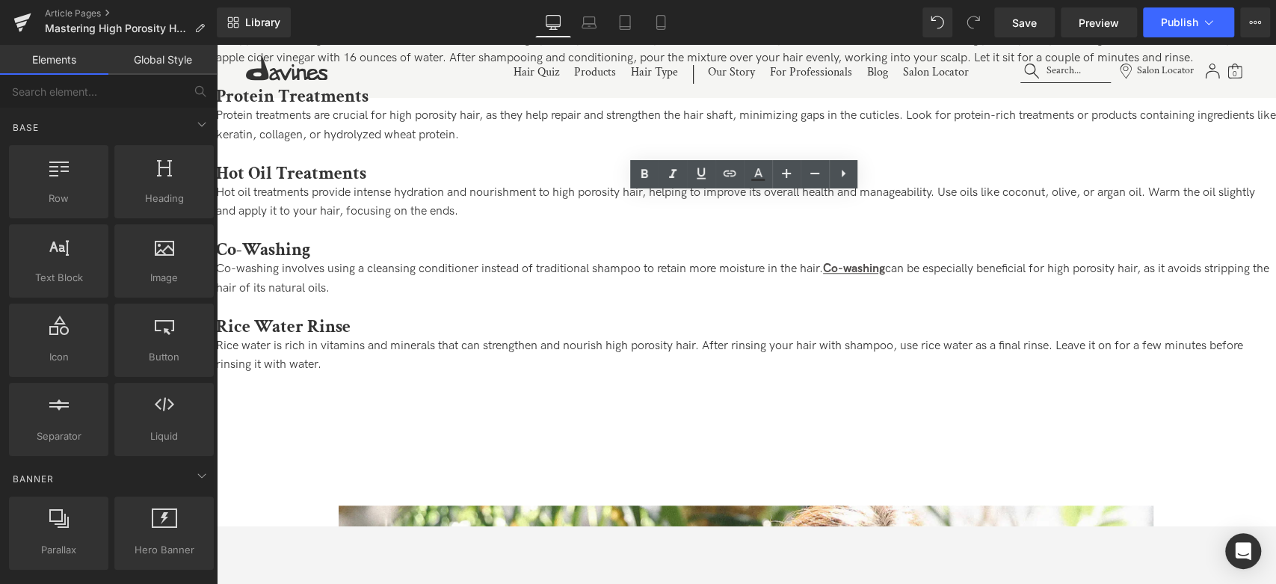
scroll to position [801, 0]
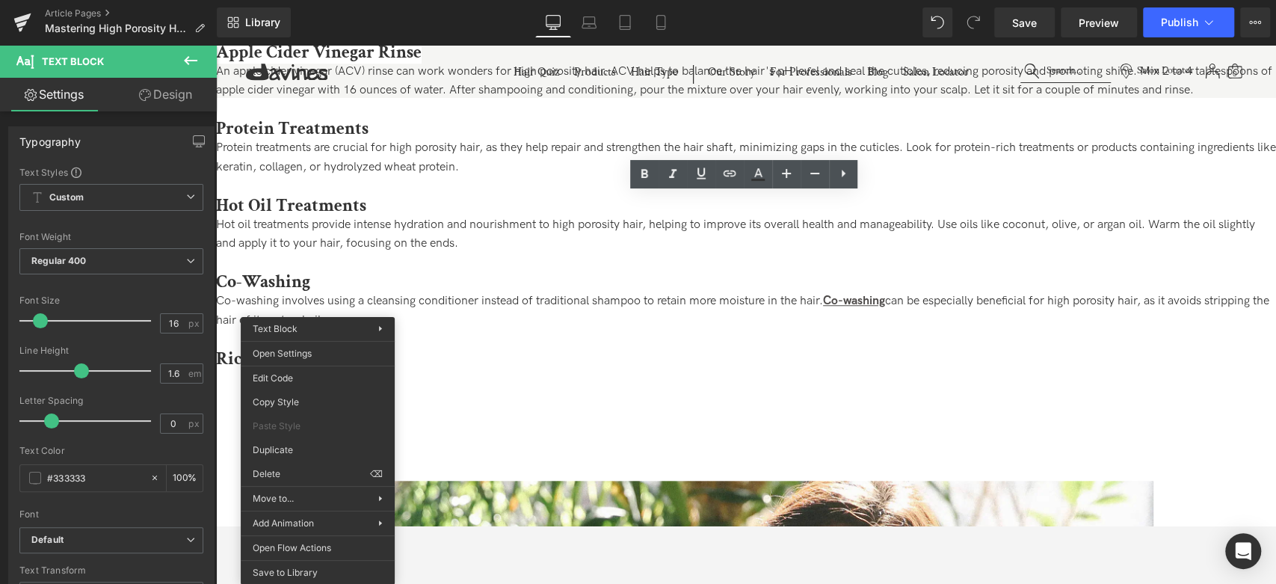
drag, startPoint x: 512, startPoint y: 512, endPoint x: 303, endPoint y: 371, distance: 251.9
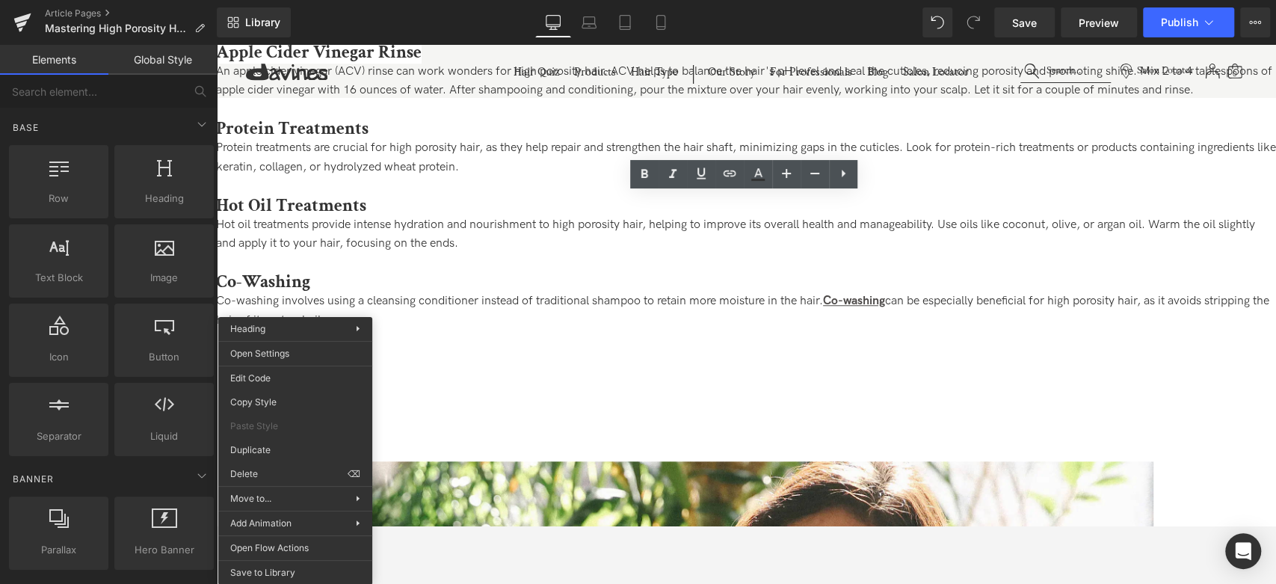
drag, startPoint x: 487, startPoint y: 525, endPoint x: 337, endPoint y: 343, distance: 235.8
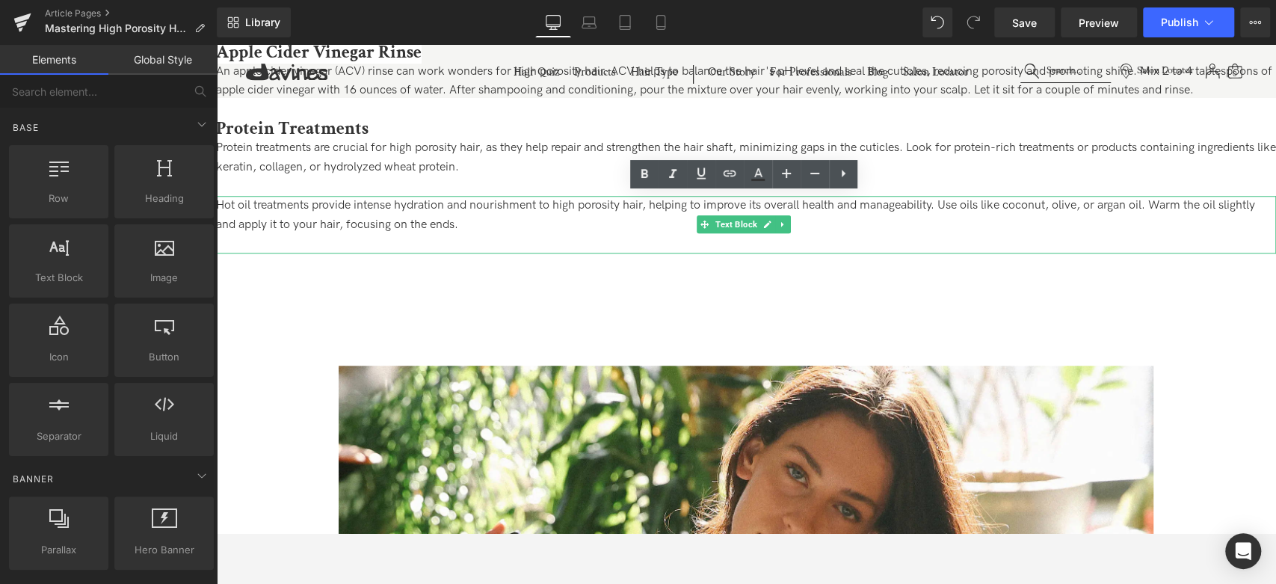
drag, startPoint x: 490, startPoint y: 428, endPoint x: 277, endPoint y: 356, distance: 224.3
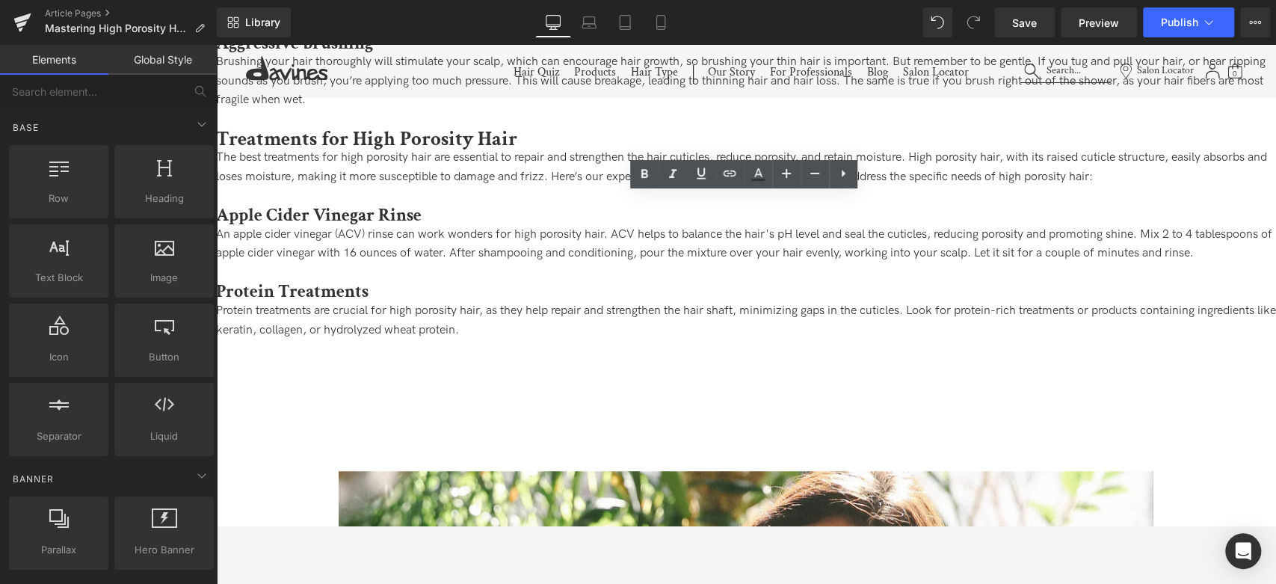
scroll to position [634, 0]
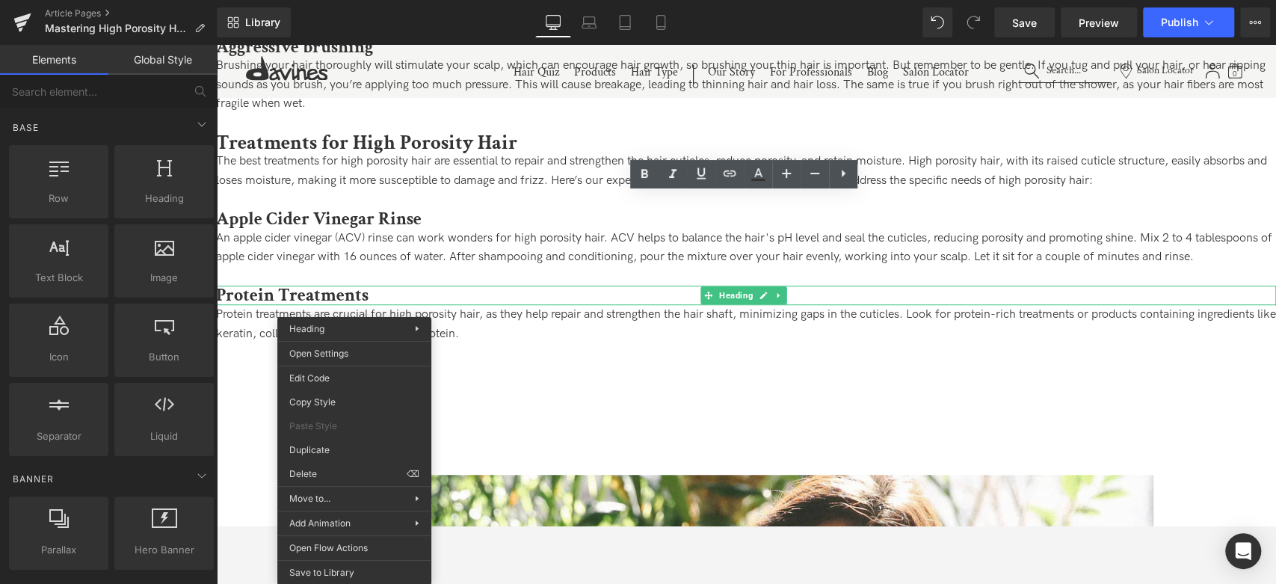
drag, startPoint x: 528, startPoint y: 504, endPoint x: 313, endPoint y: 451, distance: 220.8
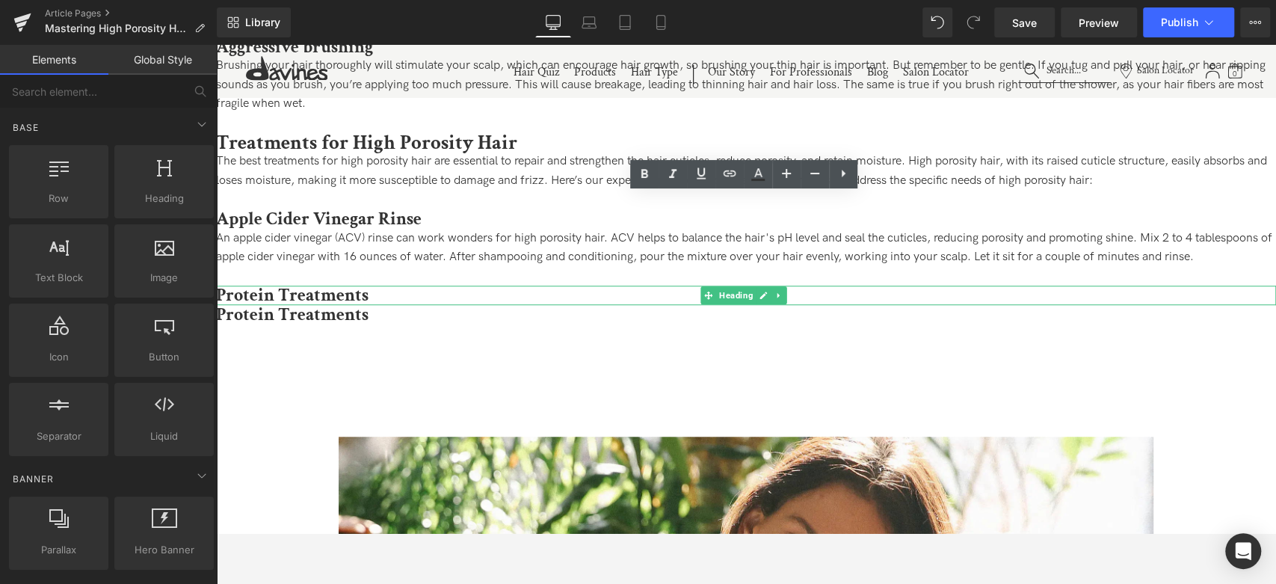
drag, startPoint x: 496, startPoint y: 520, endPoint x: 286, endPoint y: 372, distance: 257.6
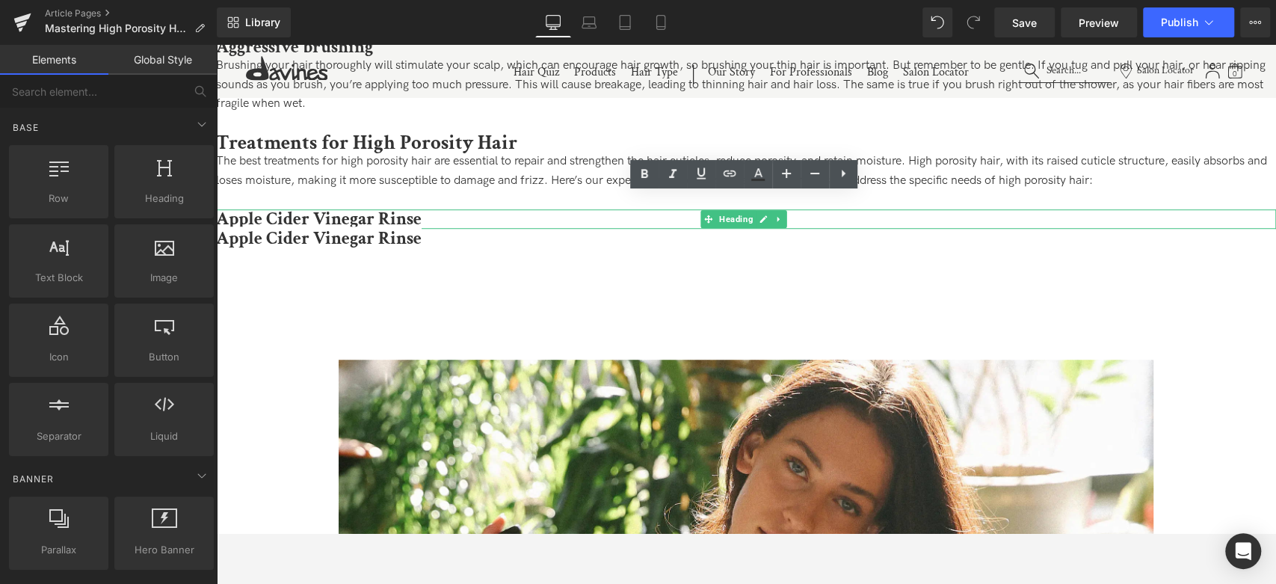
drag, startPoint x: 527, startPoint y: 434, endPoint x: 315, endPoint y: 304, distance: 248.3
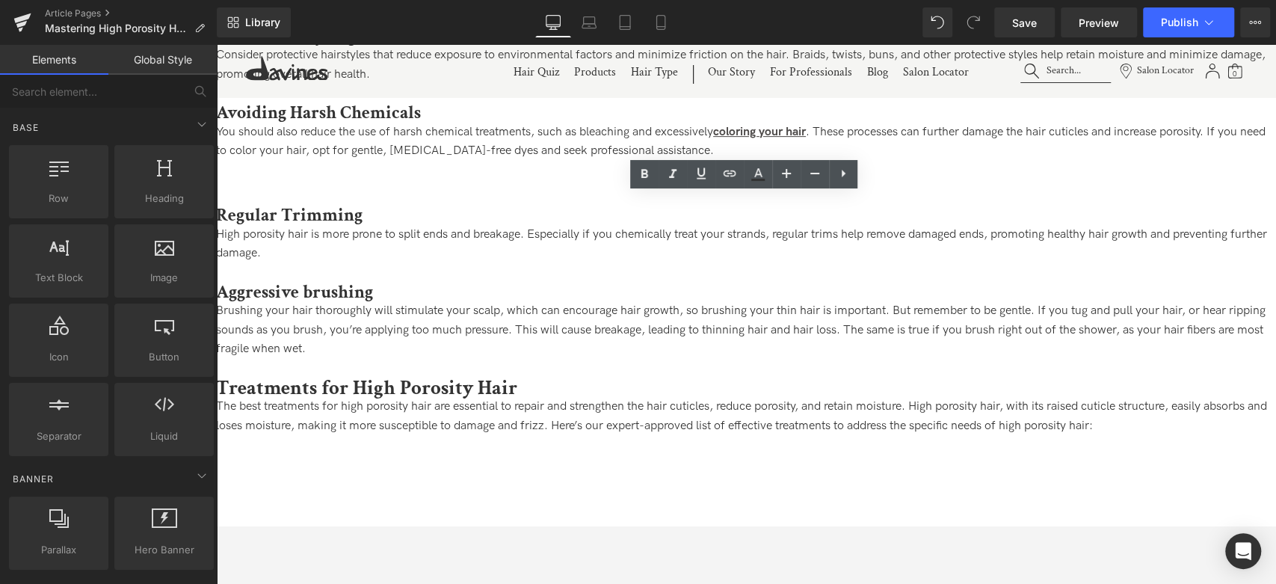
scroll to position [385, 0]
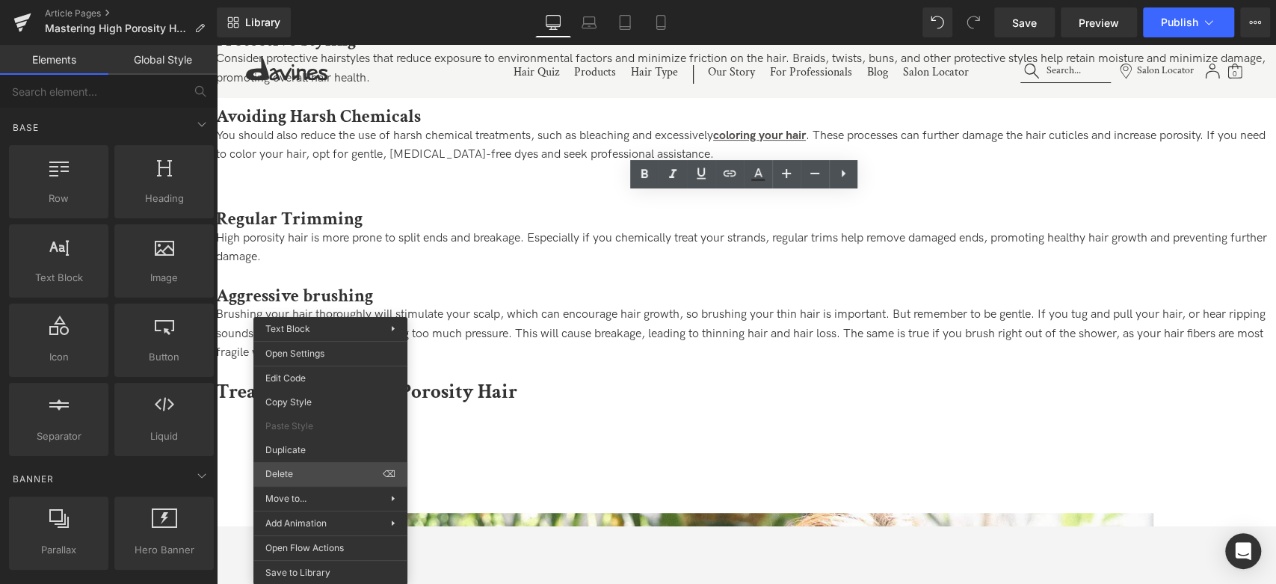
drag, startPoint x: 503, startPoint y: 512, endPoint x: 315, endPoint y: 410, distance: 213.4
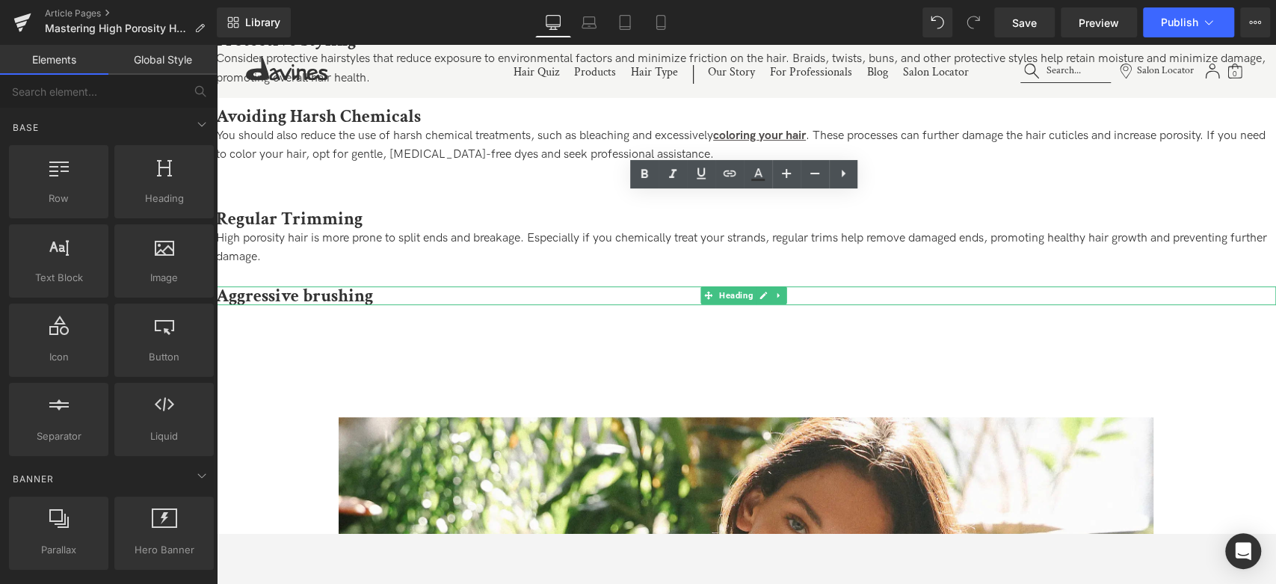
drag, startPoint x: 506, startPoint y: 509, endPoint x: 312, endPoint y: 401, distance: 222.5
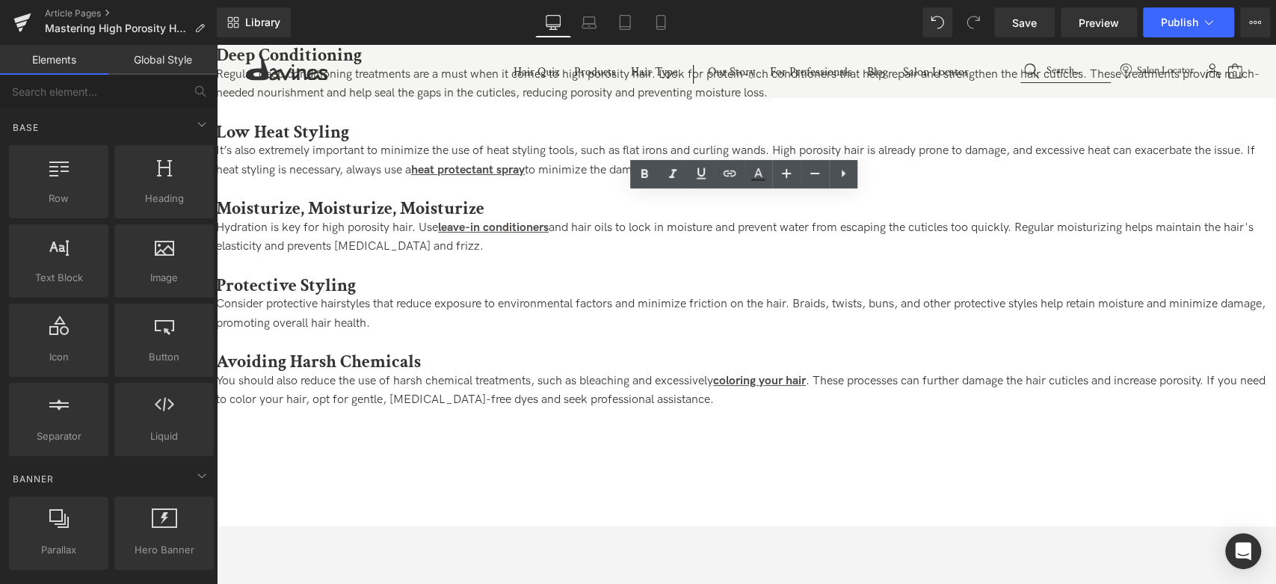
scroll to position [136, 0]
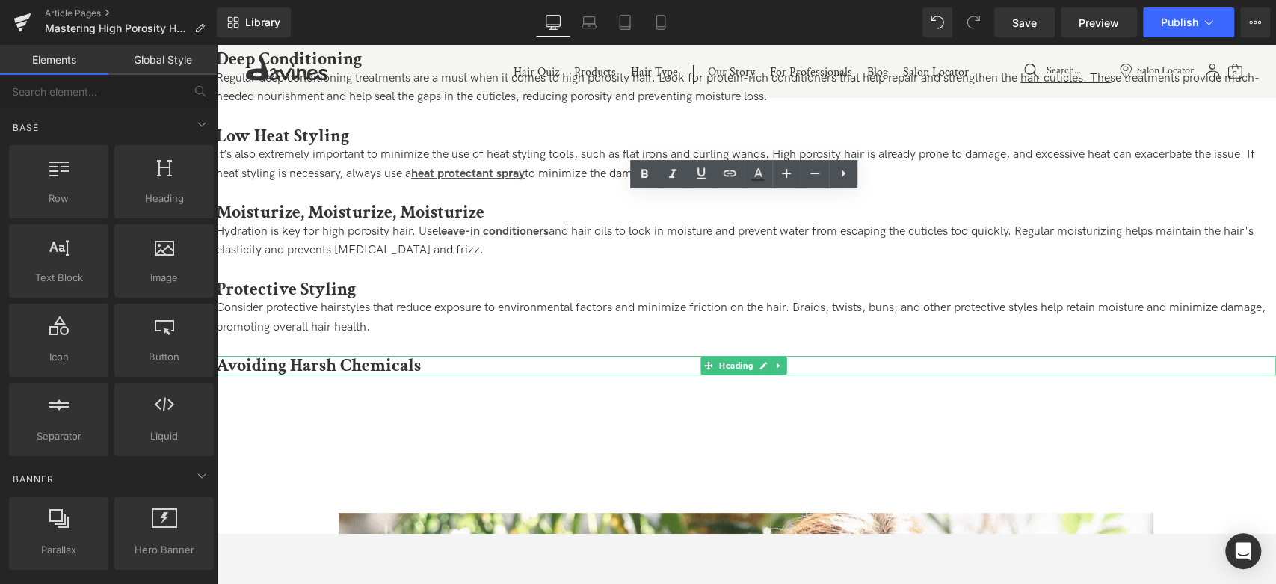
drag, startPoint x: 505, startPoint y: 521, endPoint x: 319, endPoint y: 382, distance: 232.3
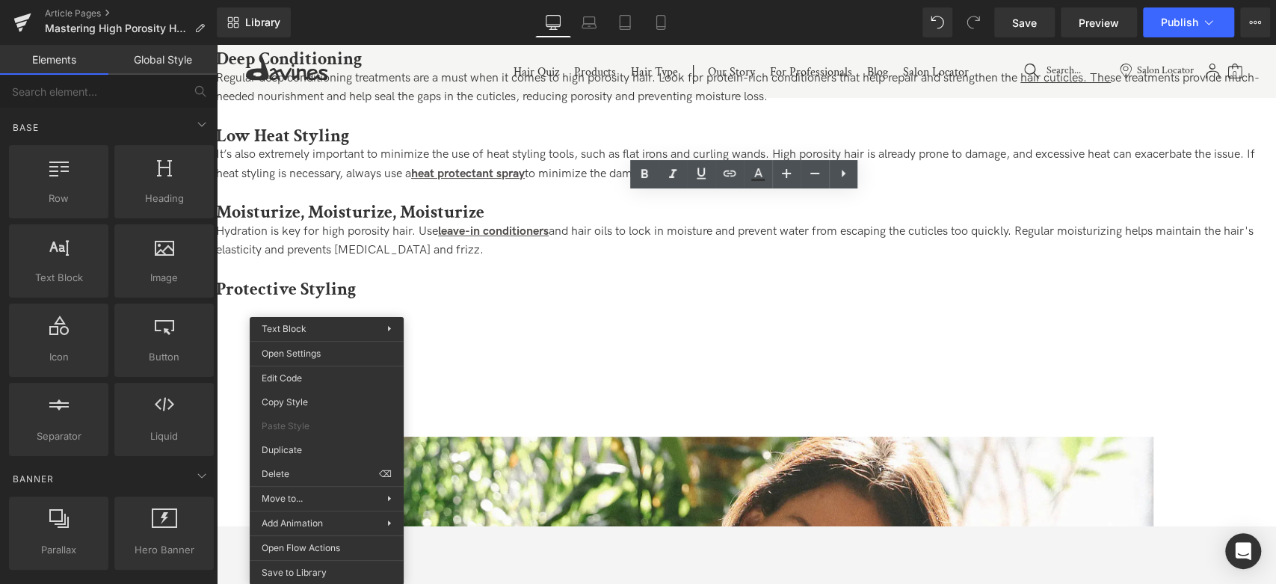
drag, startPoint x: 292, startPoint y: 465, endPoint x: 319, endPoint y: 324, distance: 143.2
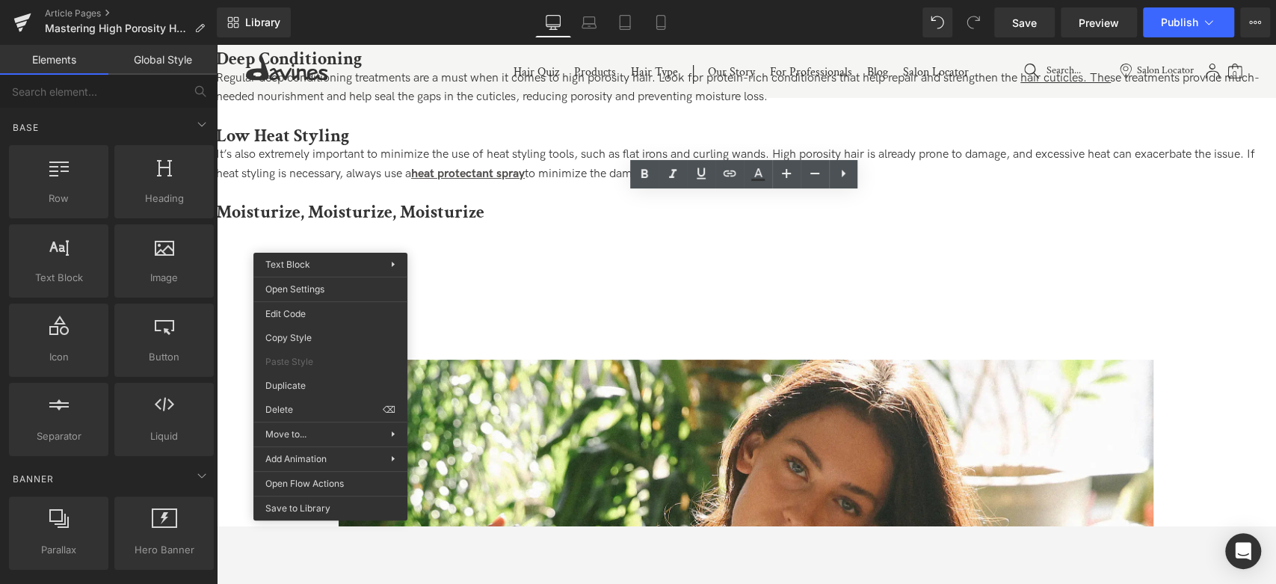
drag, startPoint x: 510, startPoint y: 450, endPoint x: 309, endPoint y: 329, distance: 234.7
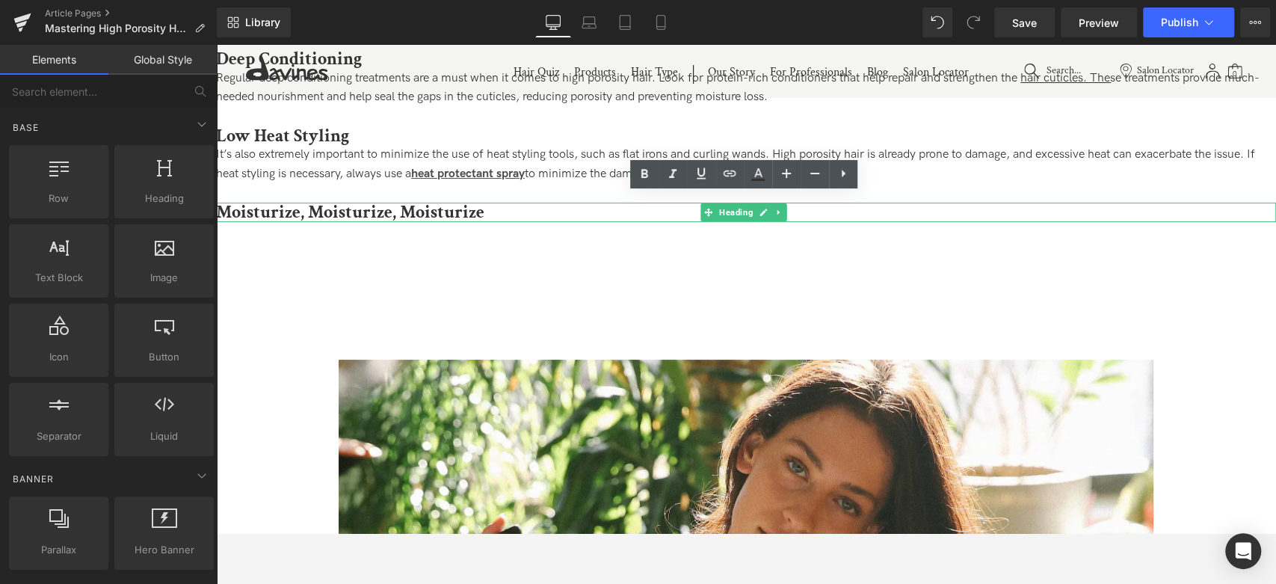
drag, startPoint x: 504, startPoint y: 427, endPoint x: 290, endPoint y: 369, distance: 221.4
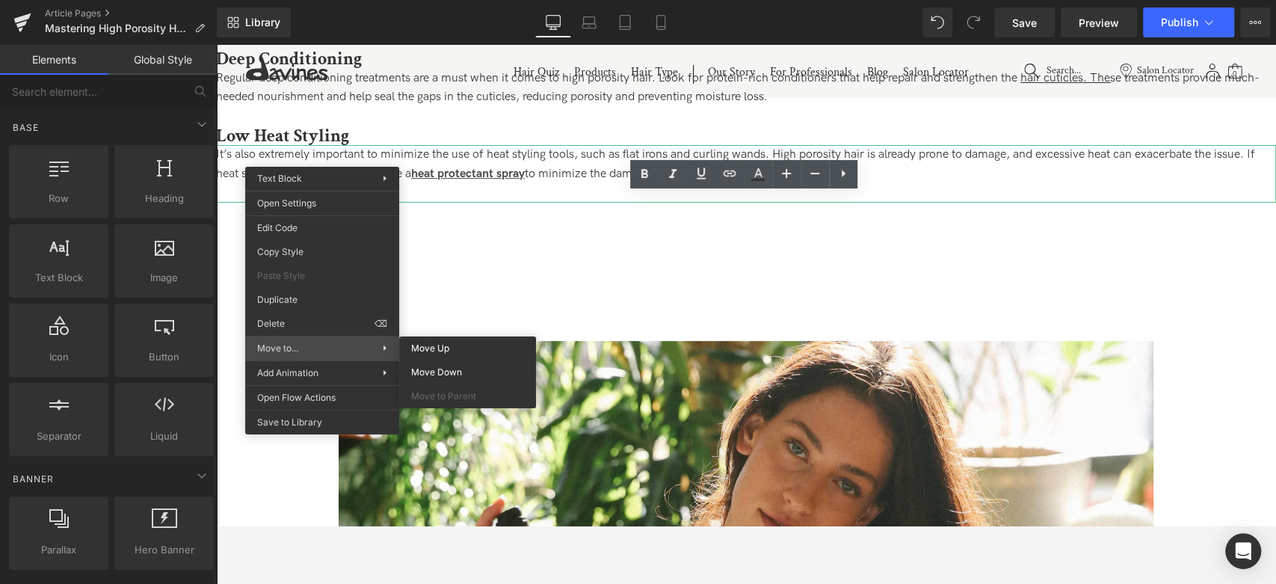
click at [282, 336] on div "Move to... Move Up Move Down Move to Parent" at bounding box center [322, 348] width 154 height 24
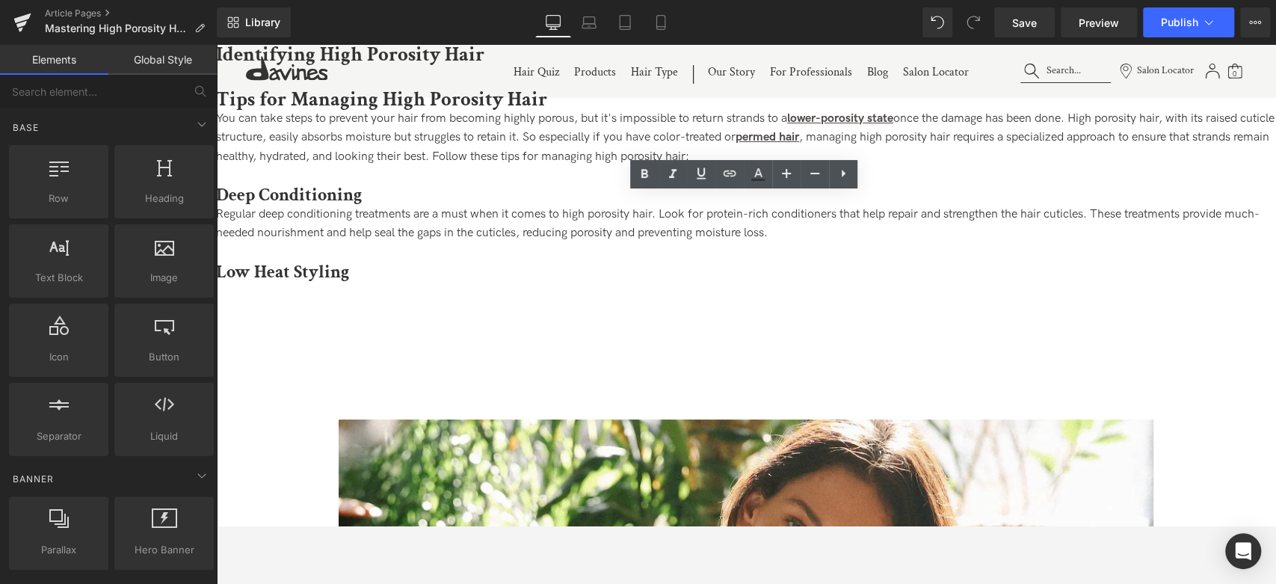
scroll to position [0, 0]
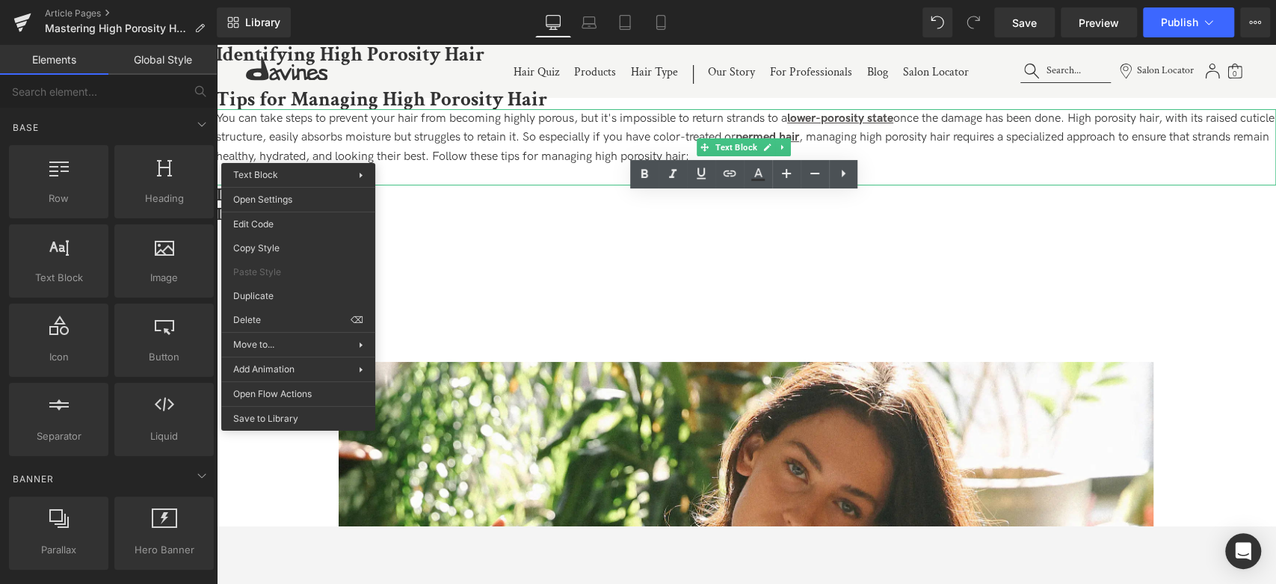
drag, startPoint x: 474, startPoint y: 354, endPoint x: 271, endPoint y: 224, distance: 240.7
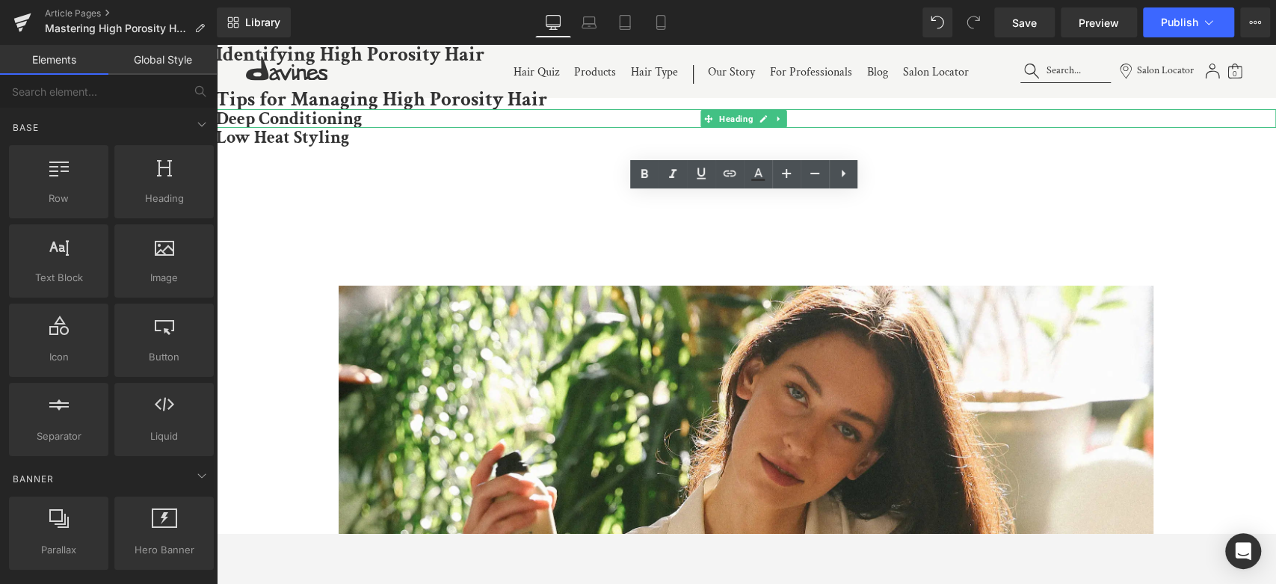
drag, startPoint x: 471, startPoint y: 326, endPoint x: 260, endPoint y: 241, distance: 227.1
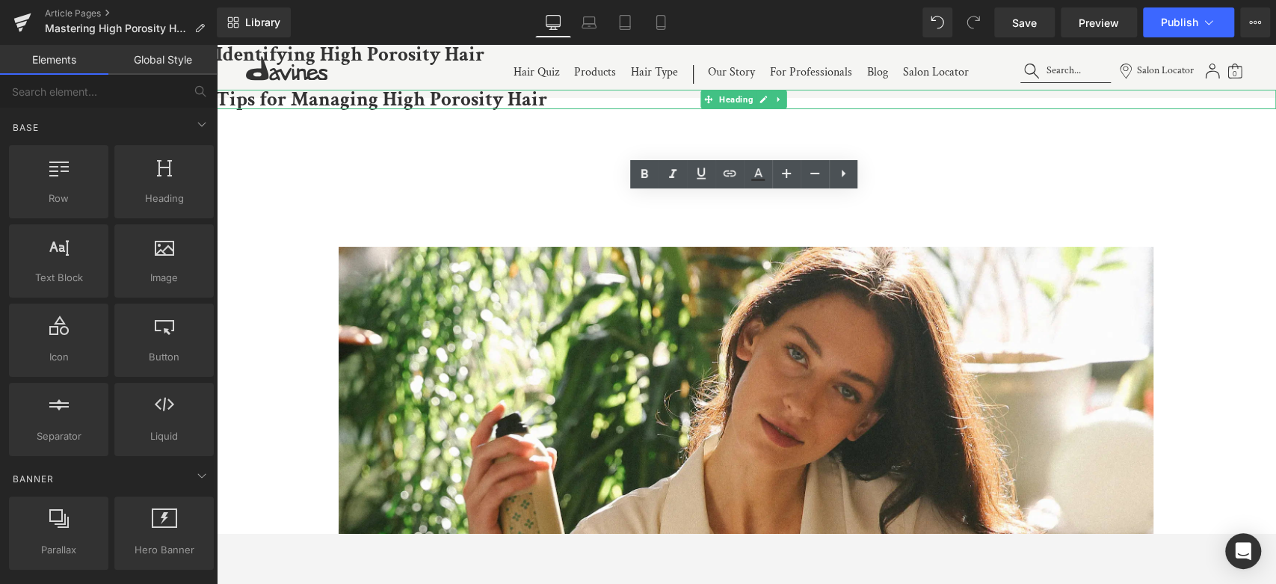
drag, startPoint x: 564, startPoint y: 308, endPoint x: 348, endPoint y: 227, distance: 229.9
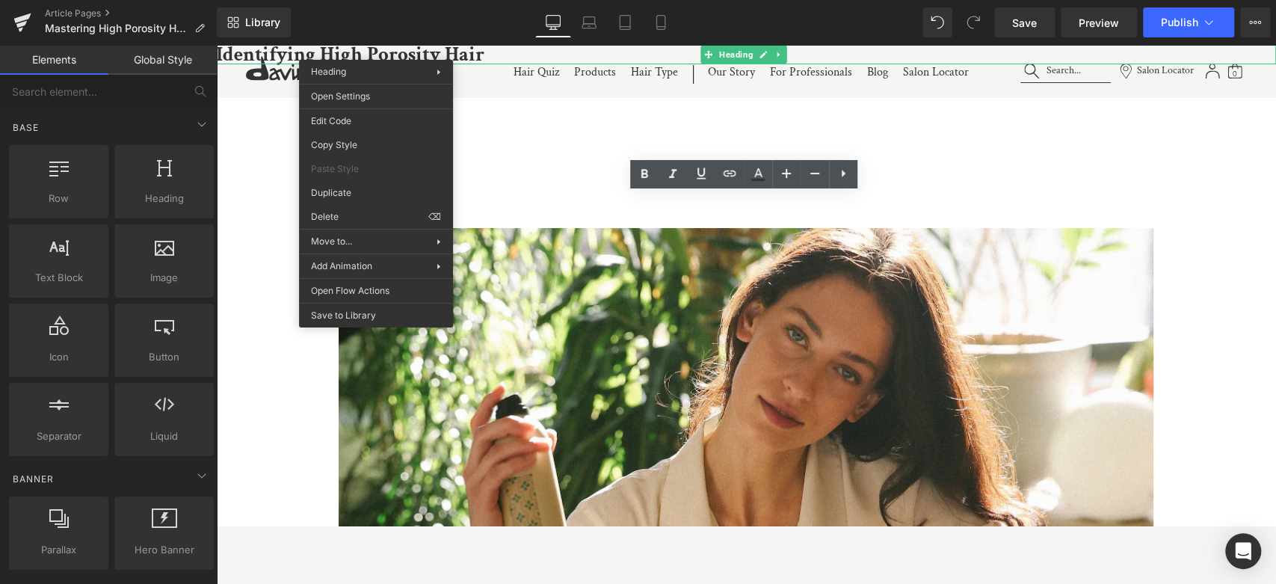
drag, startPoint x: 557, startPoint y: 259, endPoint x: 341, endPoint y: 201, distance: 223.6
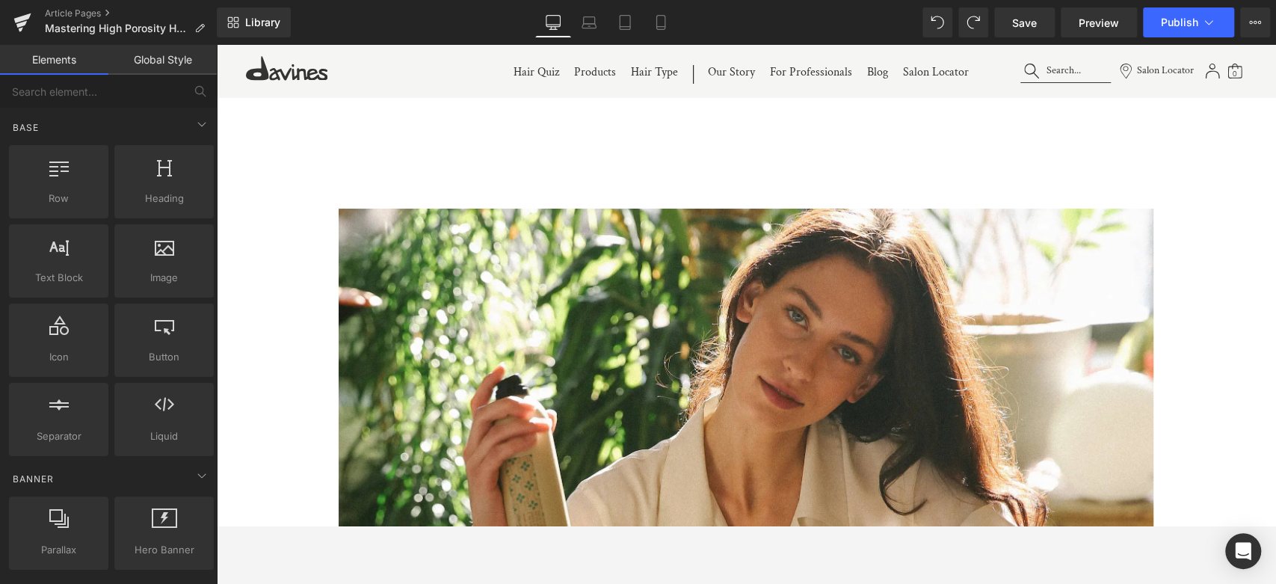
drag, startPoint x: 269, startPoint y: 142, endPoint x: 264, endPoint y: 158, distance: 17.3
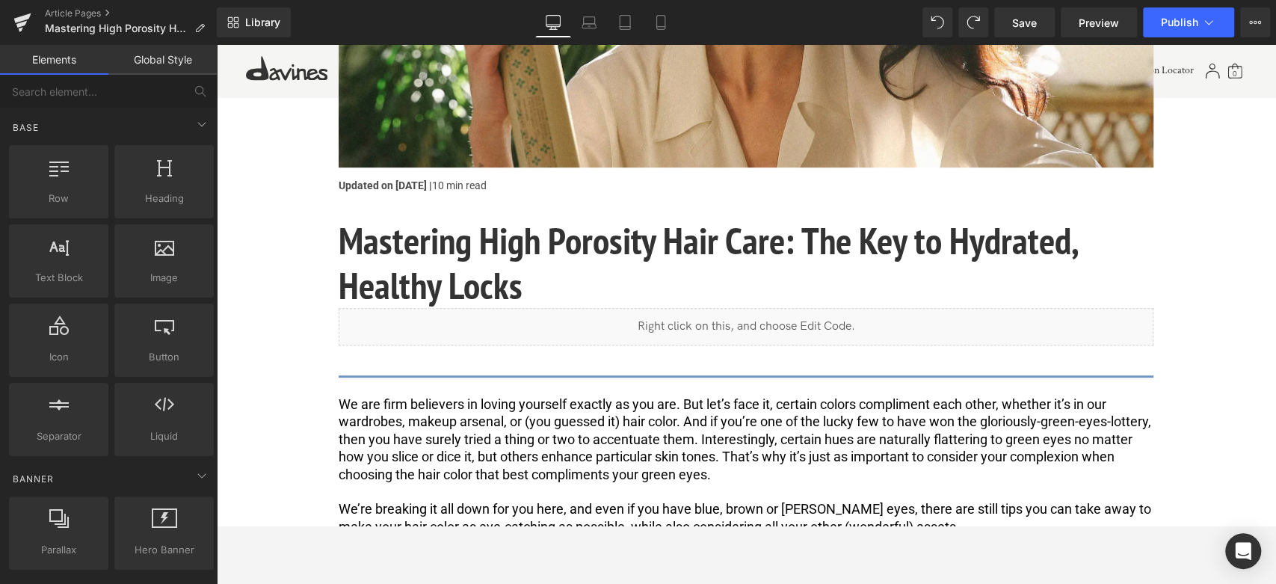
scroll to position [83, 0]
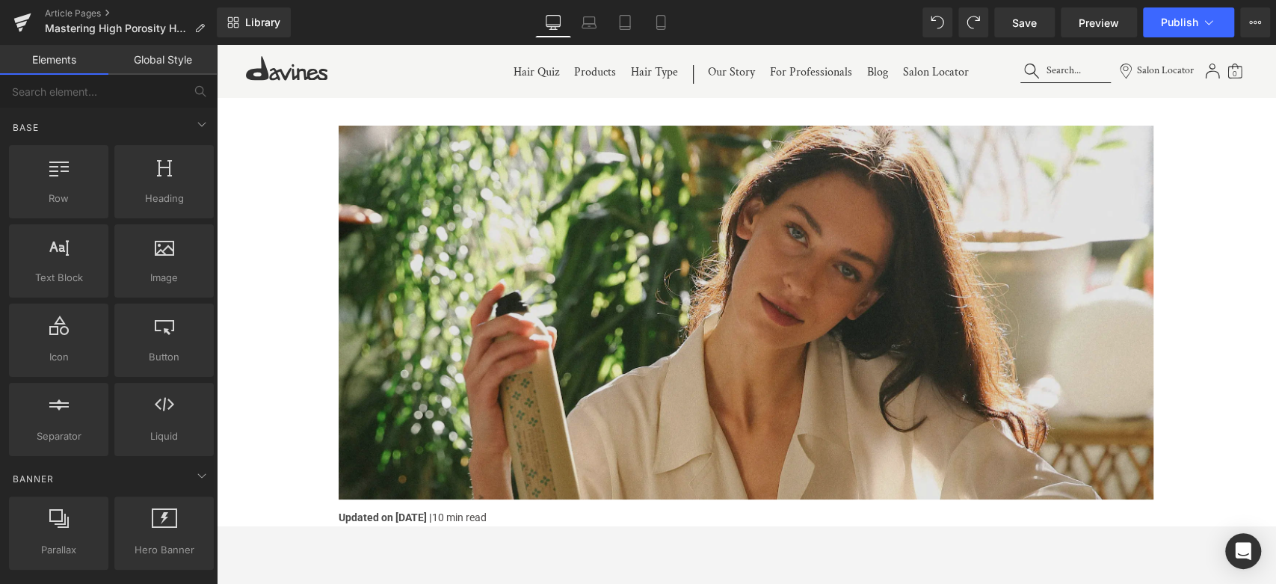
click at [603, 212] on img at bounding box center [746, 313] width 815 height 374
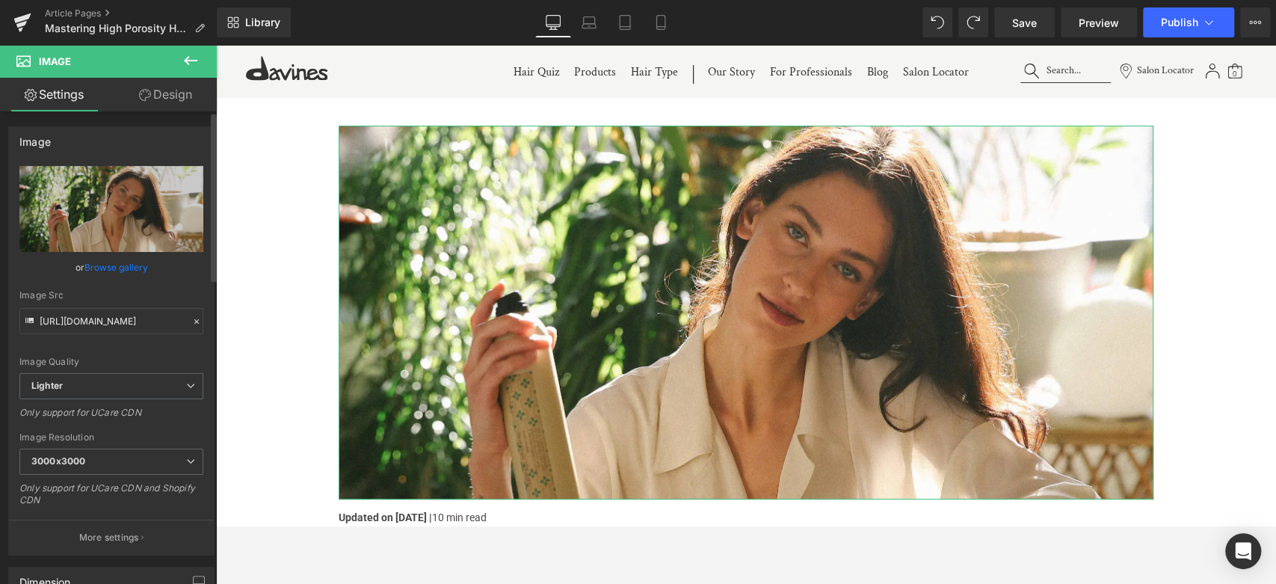
click at [130, 264] on link "Browse gallery" at bounding box center [116, 267] width 64 height 26
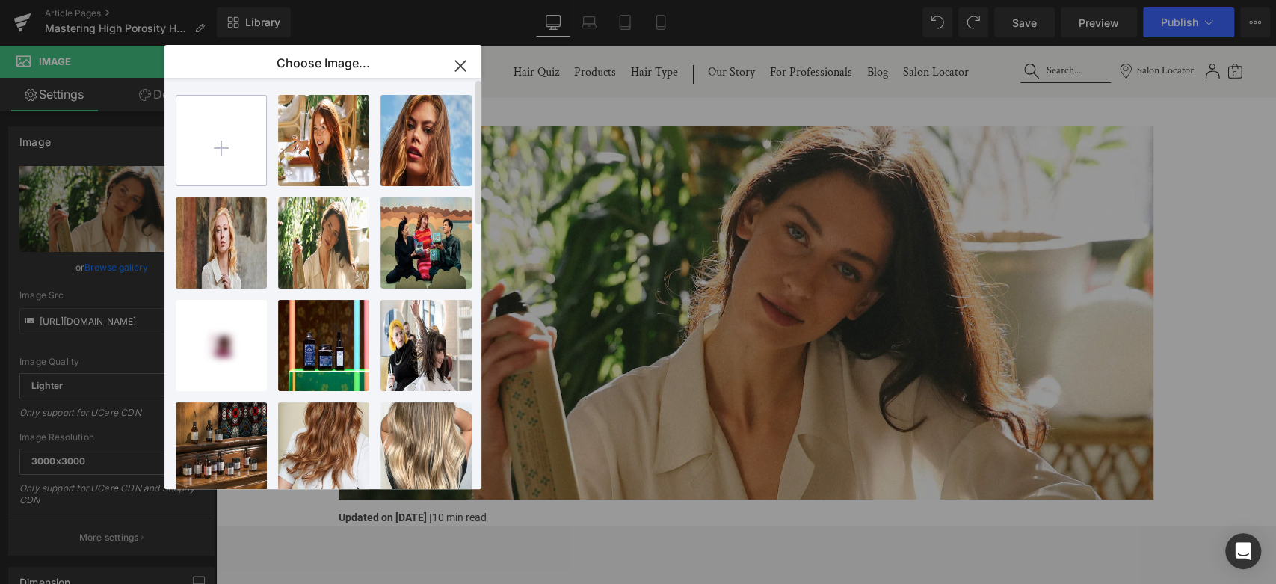
click at [233, 133] on input "file" at bounding box center [221, 141] width 90 height 90
type input "C:\fakepath\DAVINES OI_2499.jpg"
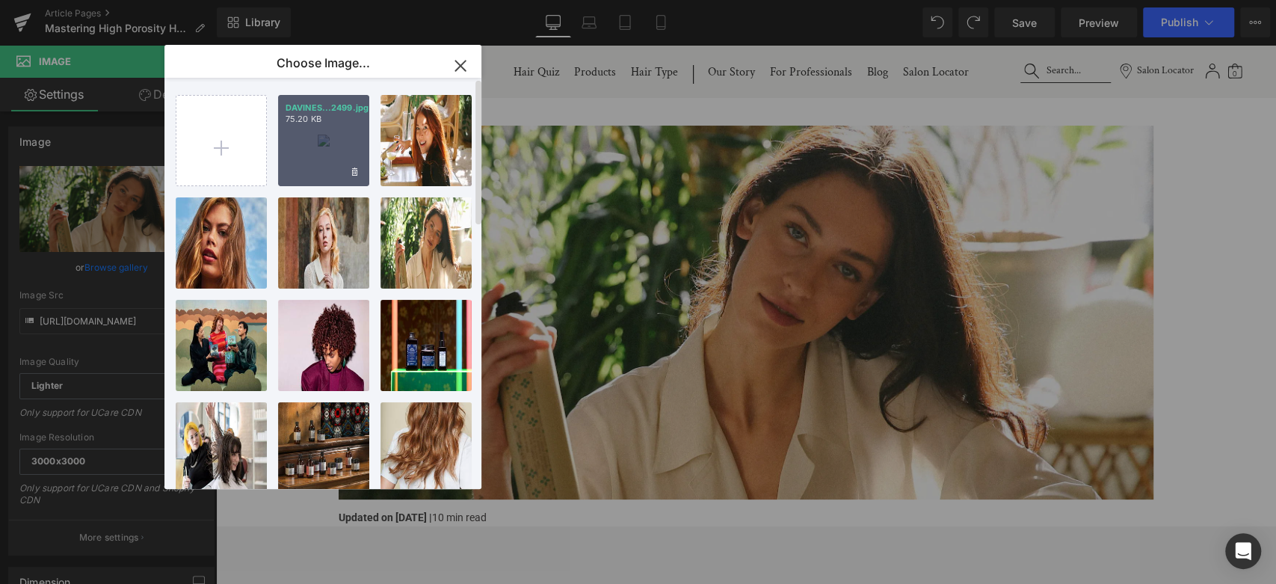
click at [327, 124] on p "75.20 KB" at bounding box center [324, 119] width 76 height 11
type input "https://ucarecdn.com/c6943dae-adc9-40ae-8f70-868c1dcaf17e/-/format/auto/-/previ…"
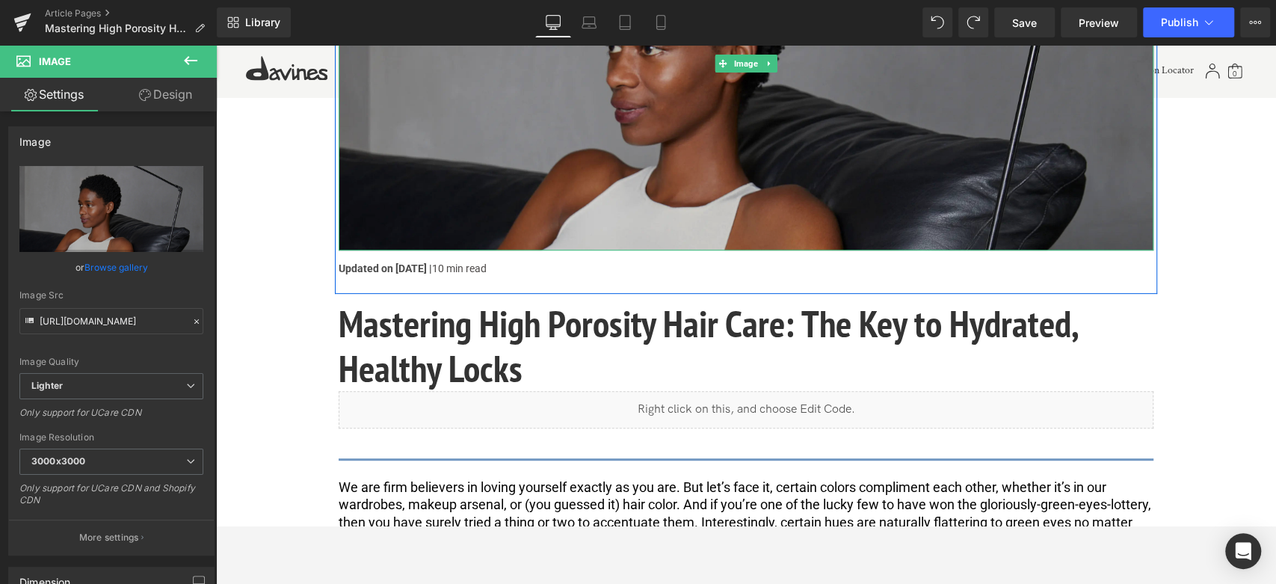
scroll to position [498, 0]
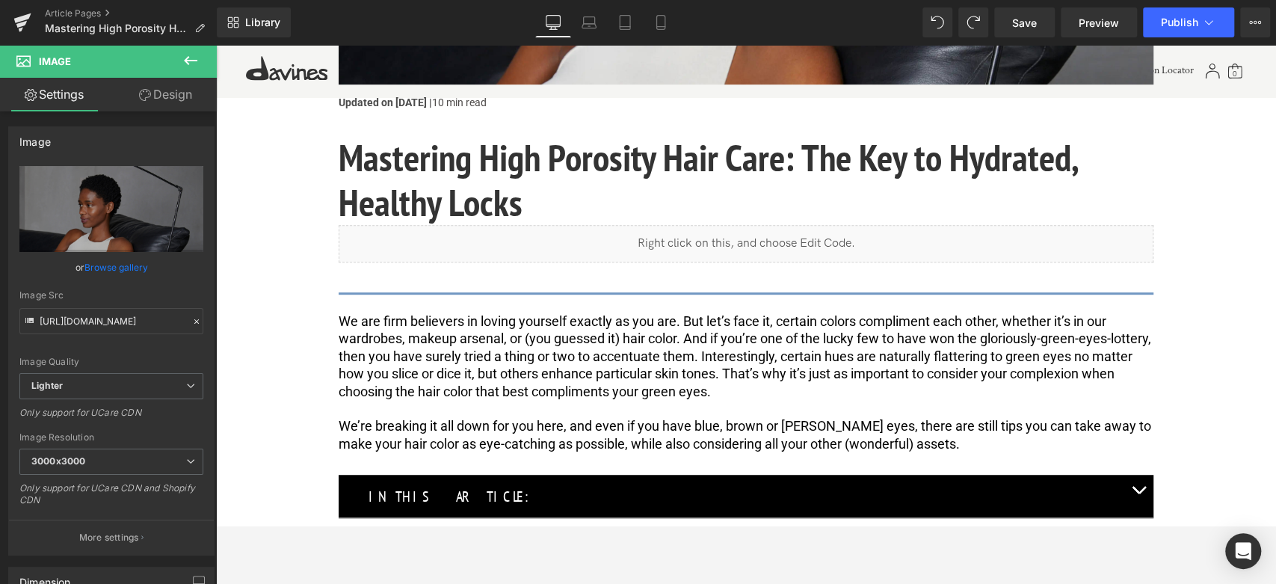
click at [509, 339] on span "We are firm believers in loving yourself exactly as you are. But let’s face it,…" at bounding box center [746, 356] width 815 height 86
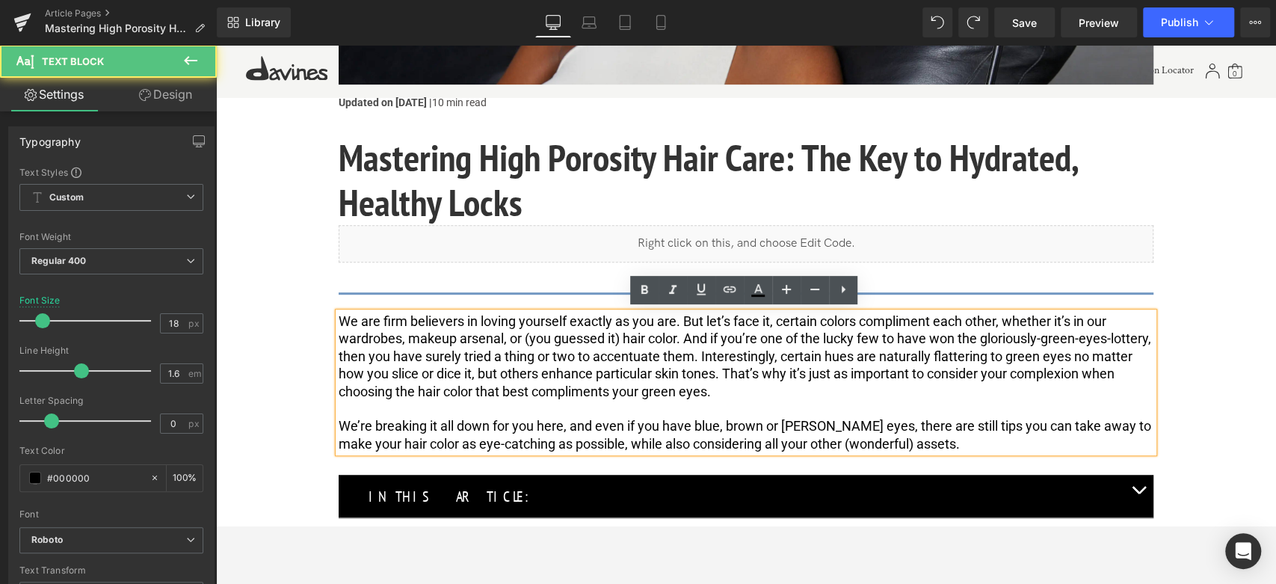
click at [538, 371] on span "We are firm believers in loving yourself exactly as you are. But let’s face it,…" at bounding box center [746, 356] width 815 height 86
click at [589, 422] on span "We’re breaking it all down for you here, and even if you have blue, brown or ha…" at bounding box center [746, 434] width 815 height 33
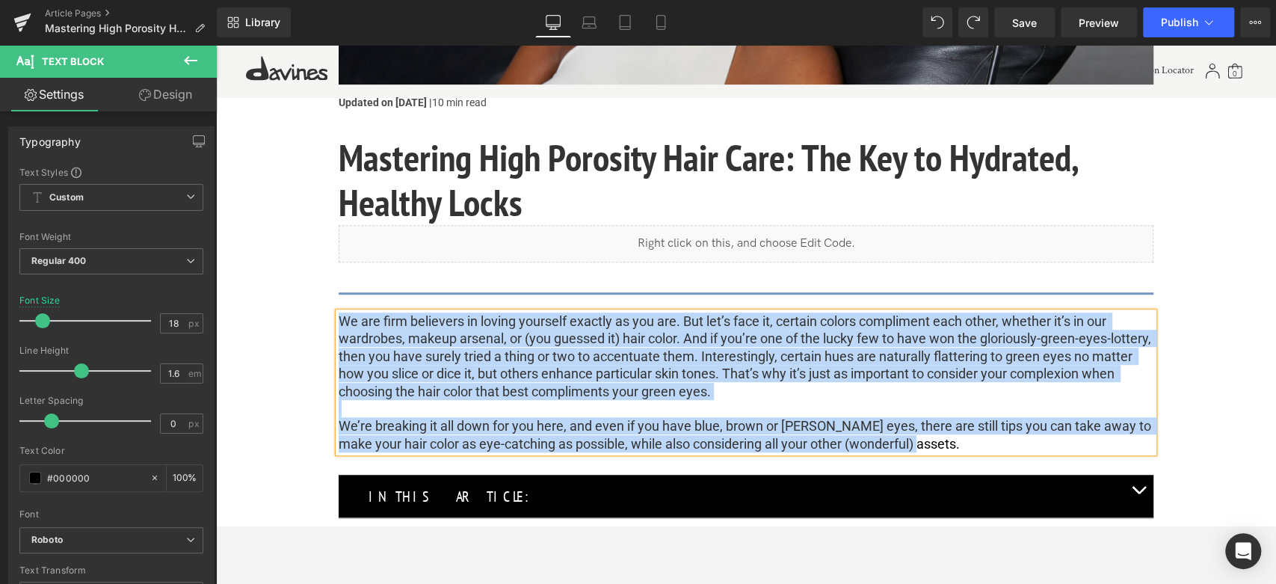
paste div
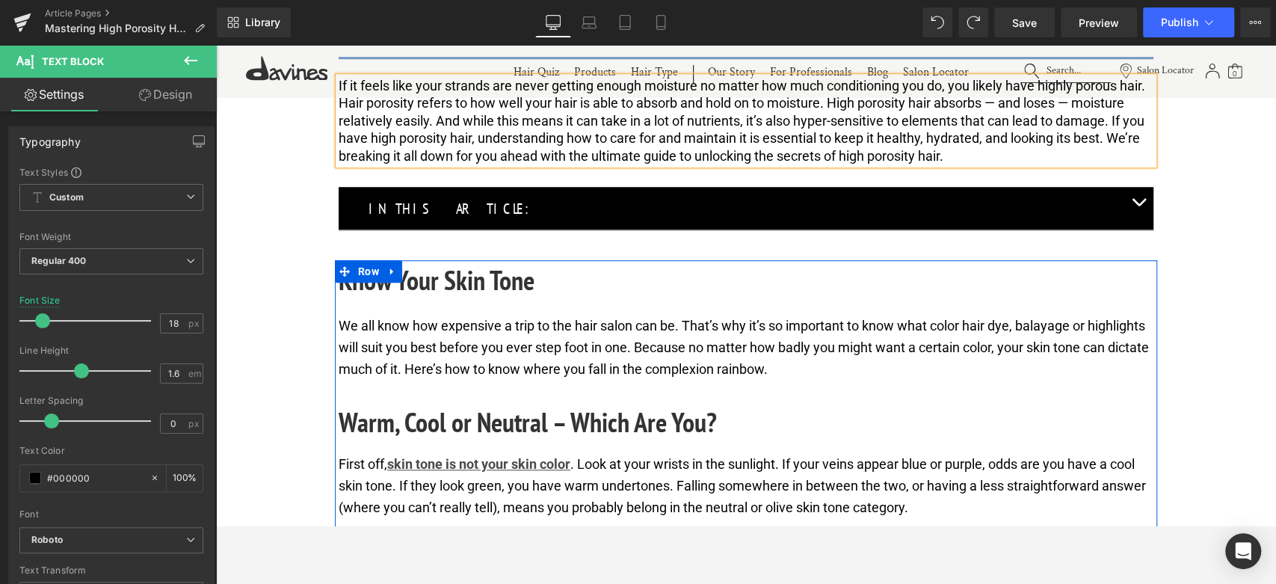
scroll to position [830, 0]
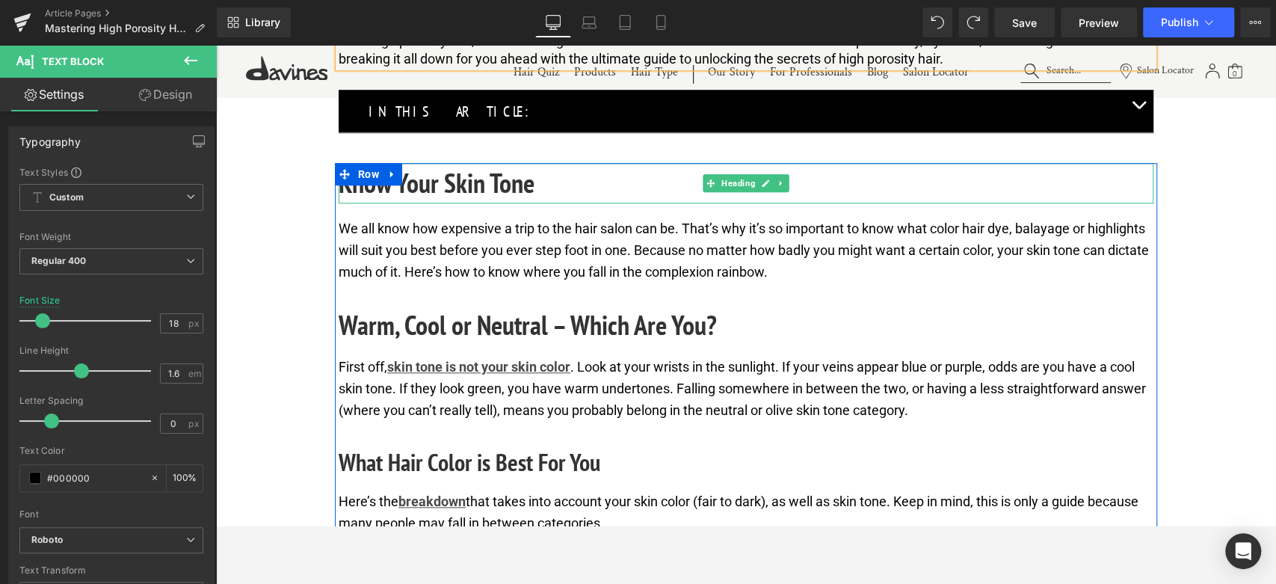
click at [445, 189] on h2 "Know Your Skin Tone" at bounding box center [746, 183] width 815 height 40
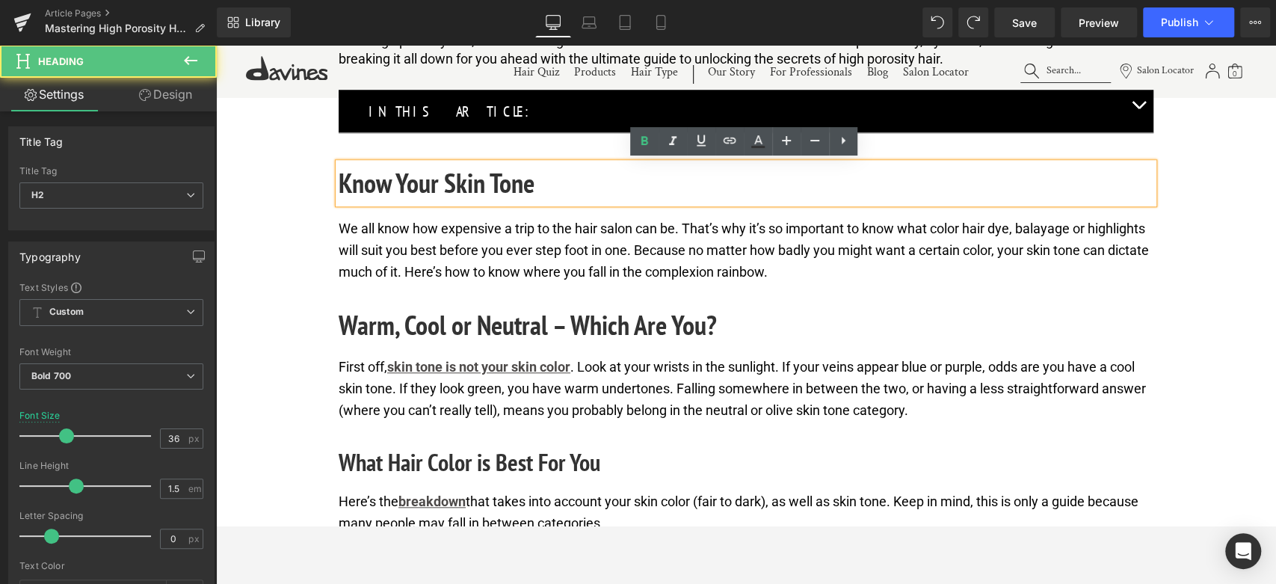
click at [445, 189] on h2 "Know Your Skin Tone" at bounding box center [746, 183] width 815 height 40
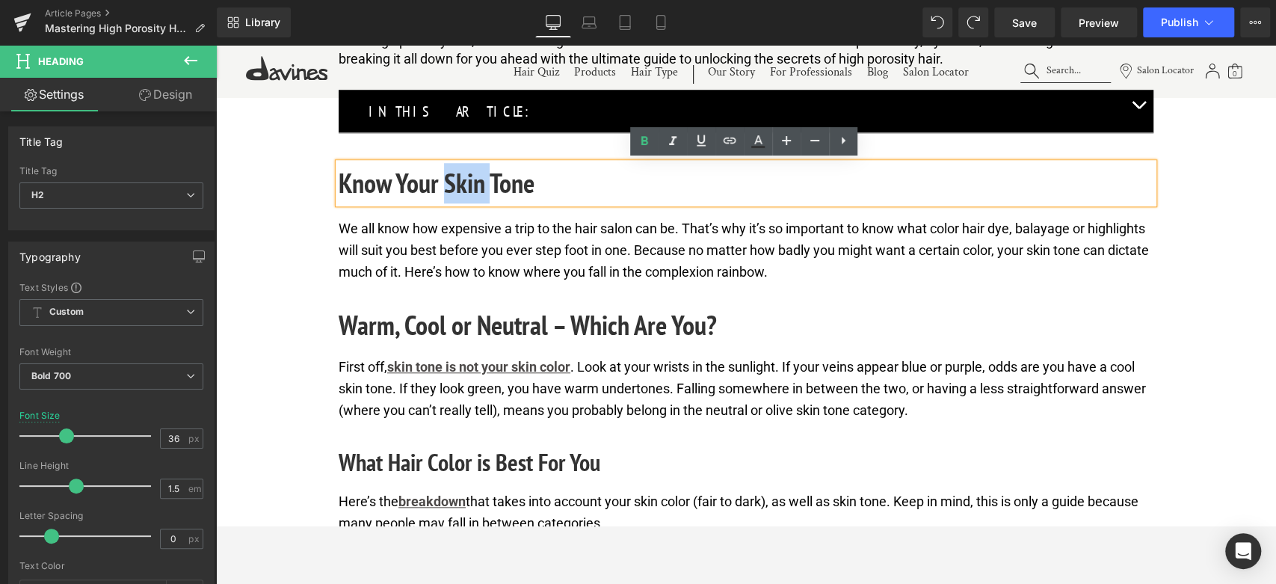
click at [445, 189] on h2 "Know Your Skin Tone" at bounding box center [746, 183] width 815 height 40
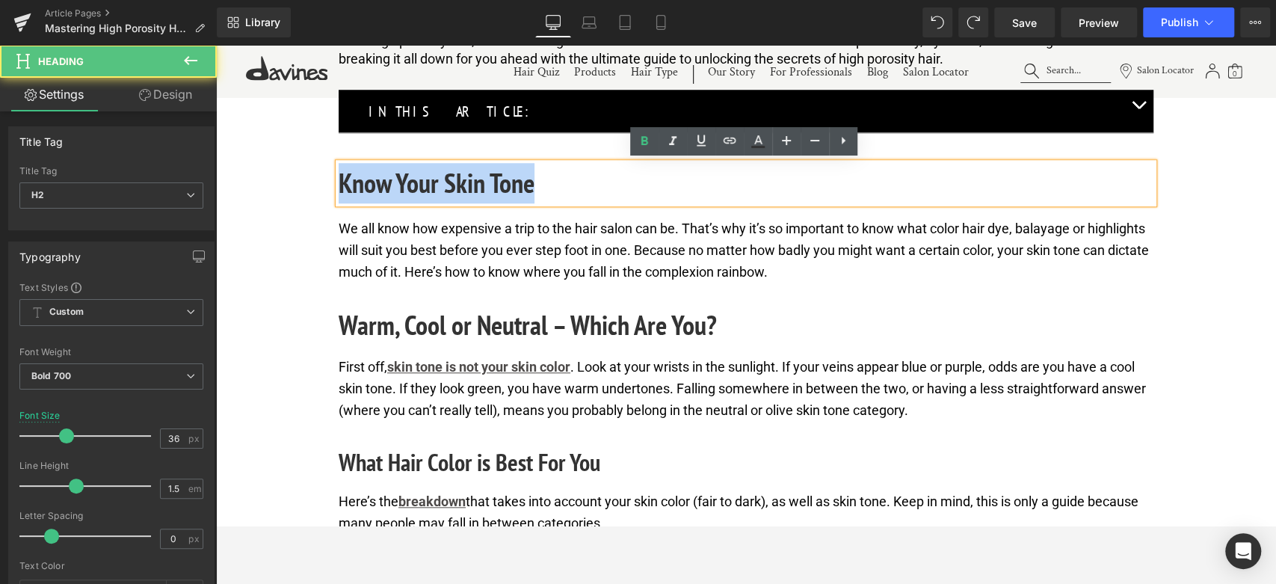
click at [445, 189] on h2 "Know Your Skin Tone" at bounding box center [746, 183] width 815 height 40
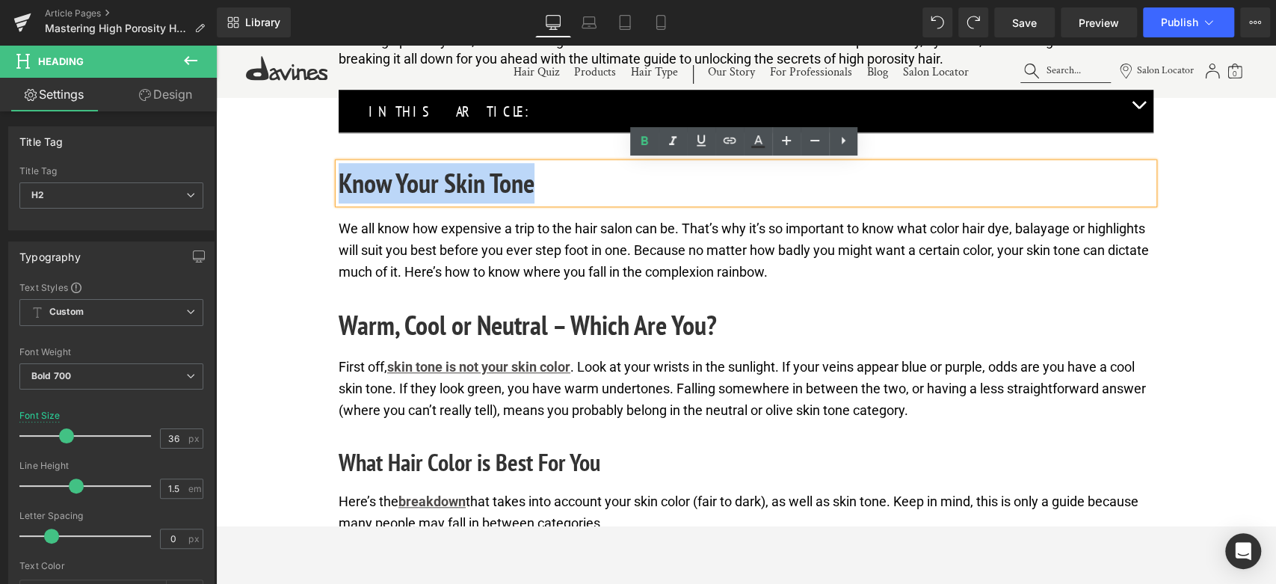
paste div
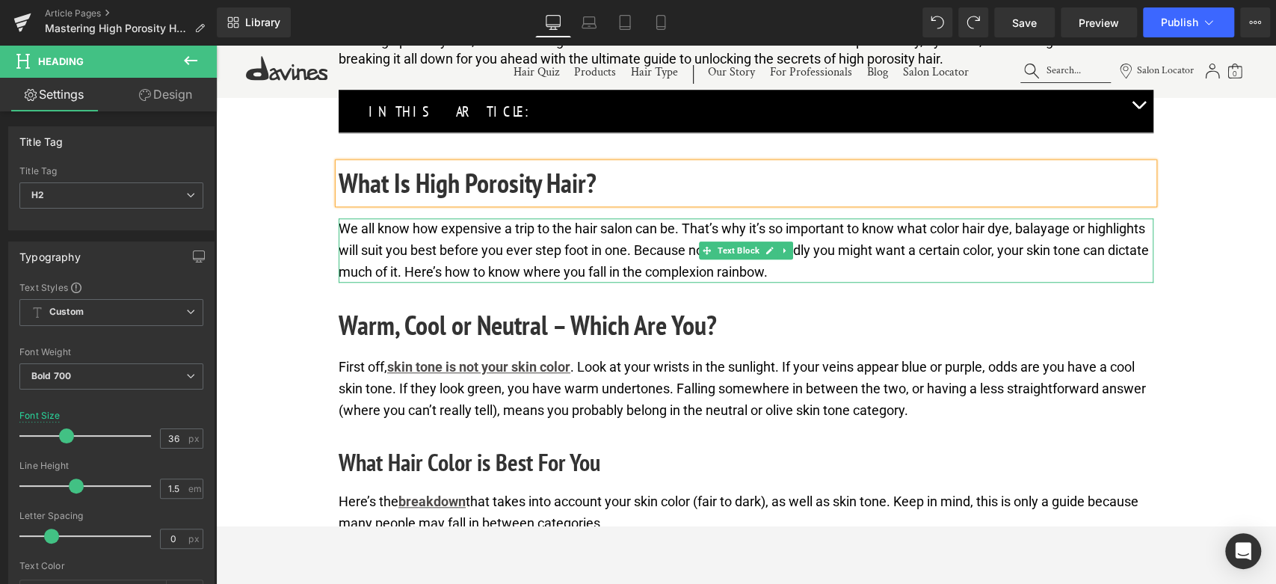
click at [440, 247] on p "We all know how expensive a trip to the hair salon can be. That’s why it’s so i…" at bounding box center [746, 250] width 815 height 64
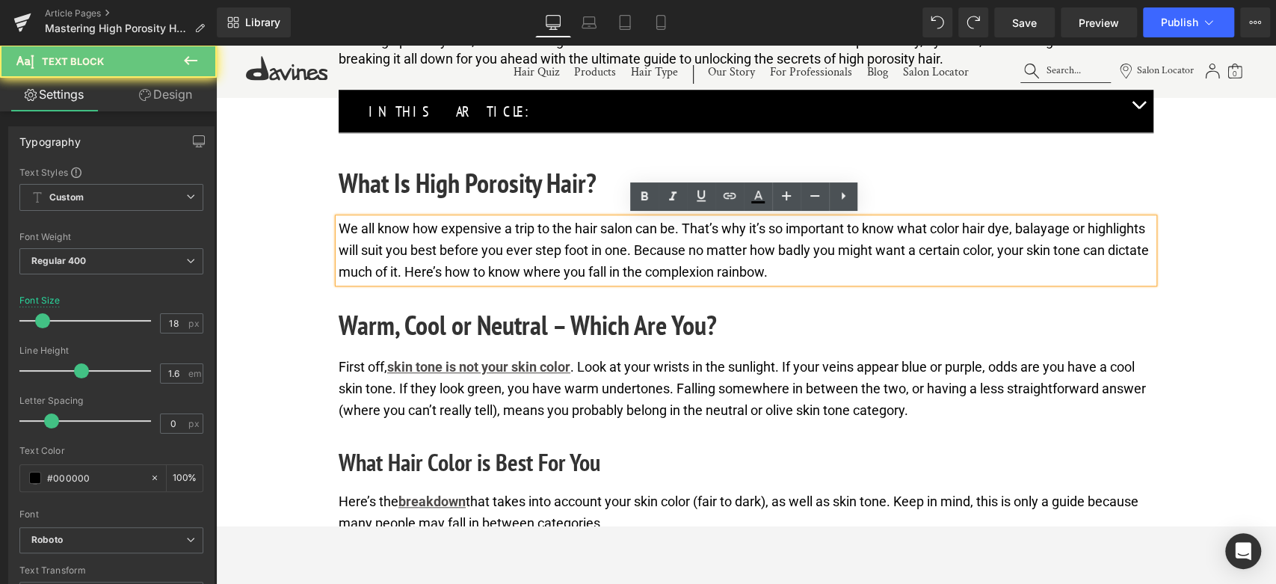
click at [440, 247] on p "We all know how expensive a trip to the hair salon can be. That’s why it’s so i…" at bounding box center [746, 250] width 815 height 64
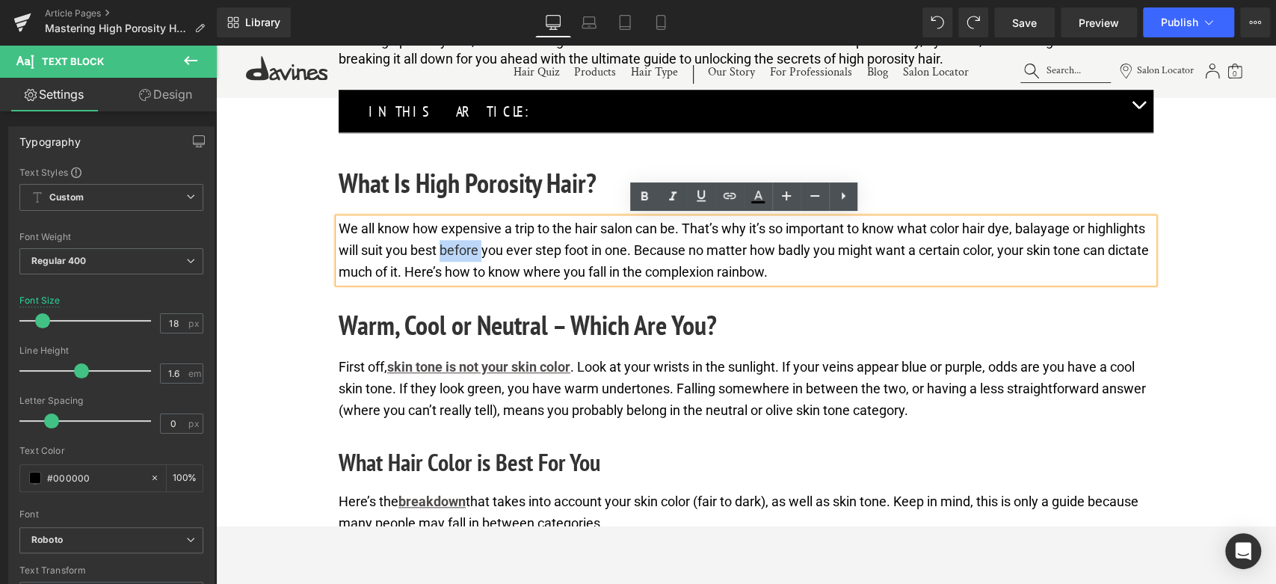
click at [440, 247] on p "We all know how expensive a trip to the hair salon can be. That’s why it’s so i…" at bounding box center [746, 250] width 815 height 64
paste div
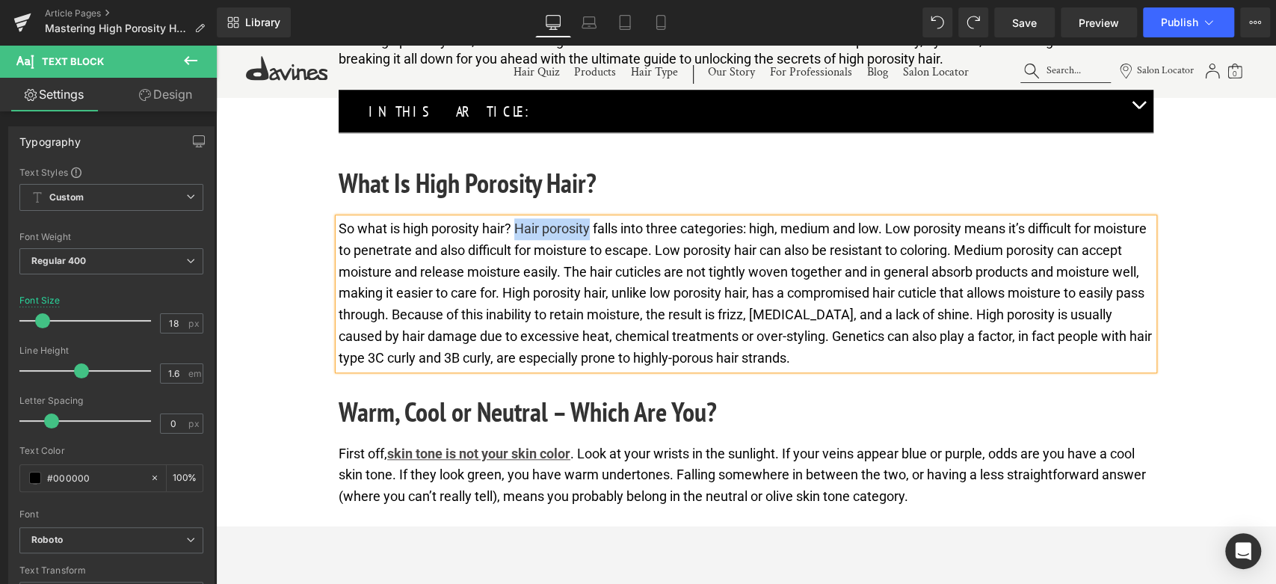
drag, startPoint x: 516, startPoint y: 225, endPoint x: 591, endPoint y: 226, distance: 74.8
click at [591, 226] on p "So what is high porosity hair? Hair porosity falls into three categories: high,…" at bounding box center [746, 293] width 815 height 151
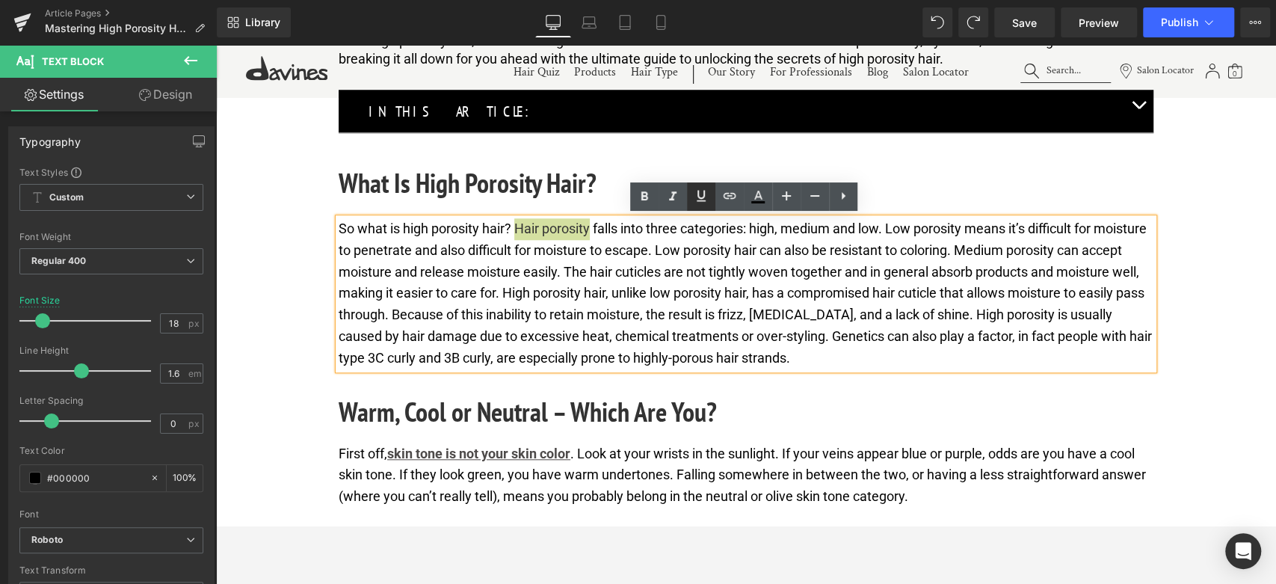
click at [694, 202] on icon at bounding box center [701, 196] width 18 height 18
click at [729, 198] on icon at bounding box center [730, 196] width 18 height 18
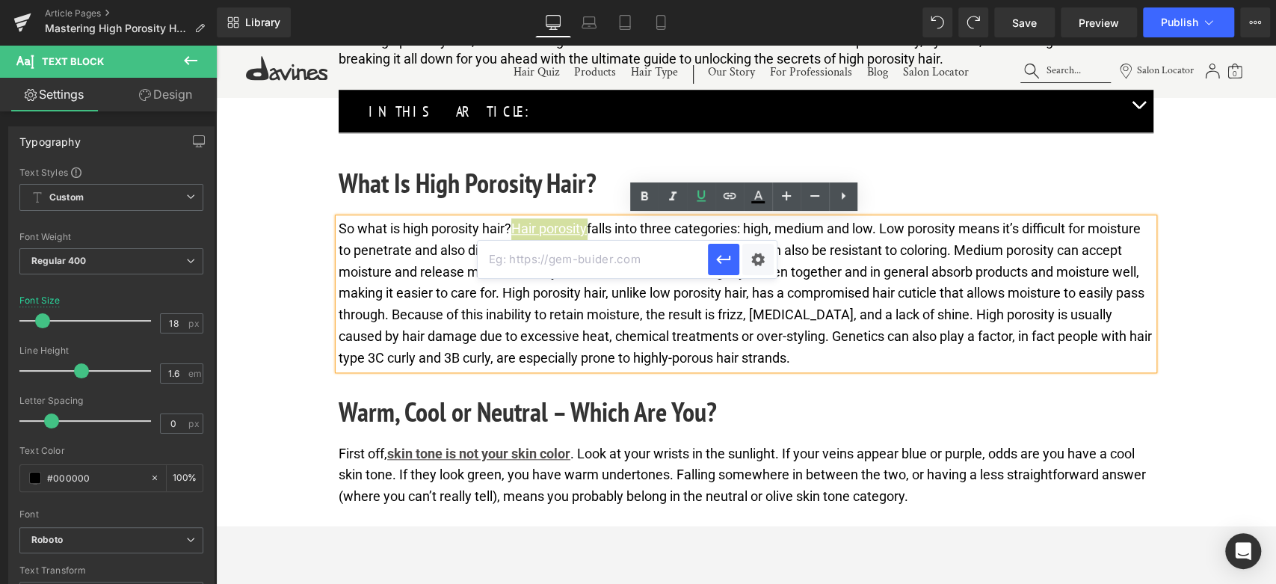
click at [666, 266] on input "text" at bounding box center [593, 259] width 230 height 37
paste input "https://us.davines.com/blogs/news/hair-porosity-test"
type input "https://us.davines.com/blogs/news/hair-porosity-test"
click at [723, 262] on icon "button" at bounding box center [724, 259] width 18 height 18
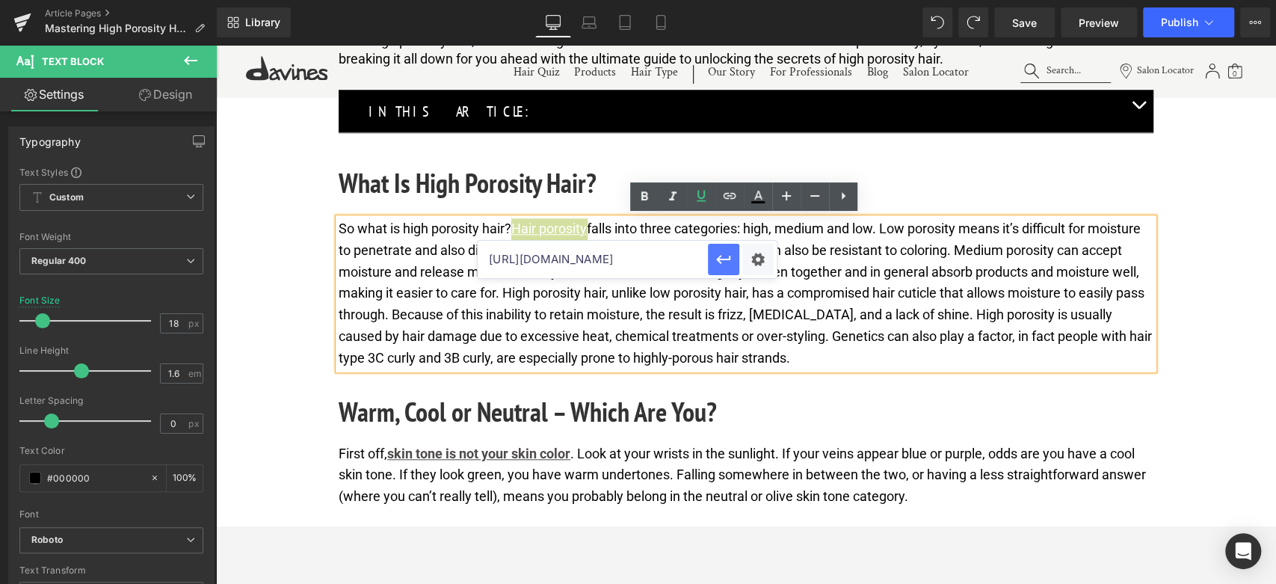
scroll to position [0, 0]
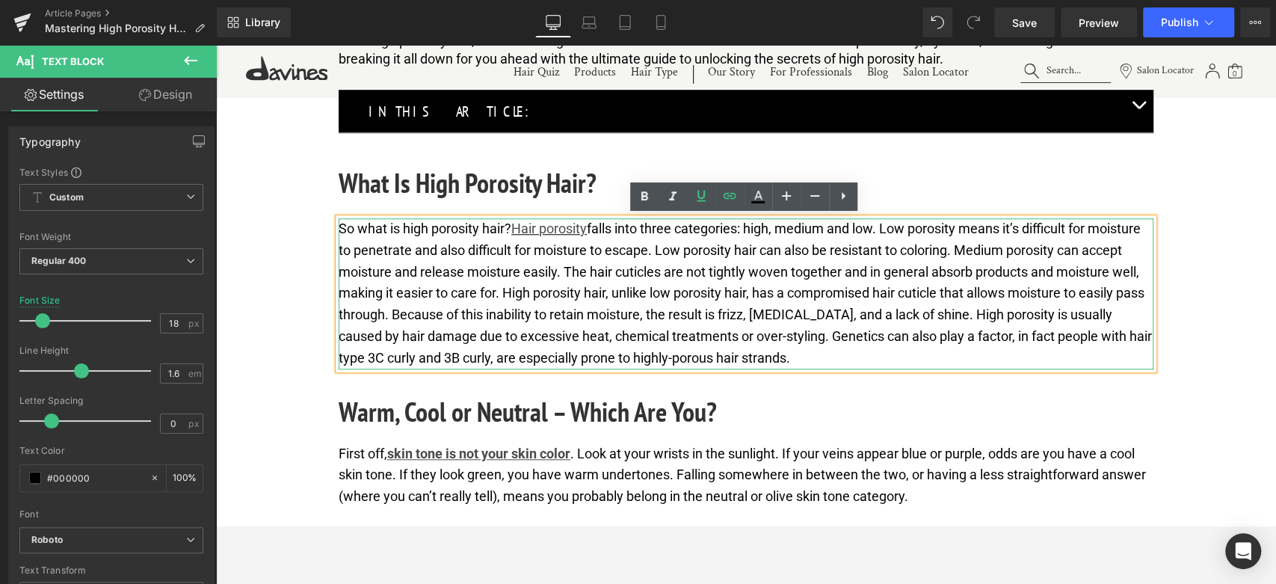
click at [598, 265] on p "So what is high porosity hair? Hair porosity falls into three categories: high,…" at bounding box center [746, 293] width 815 height 151
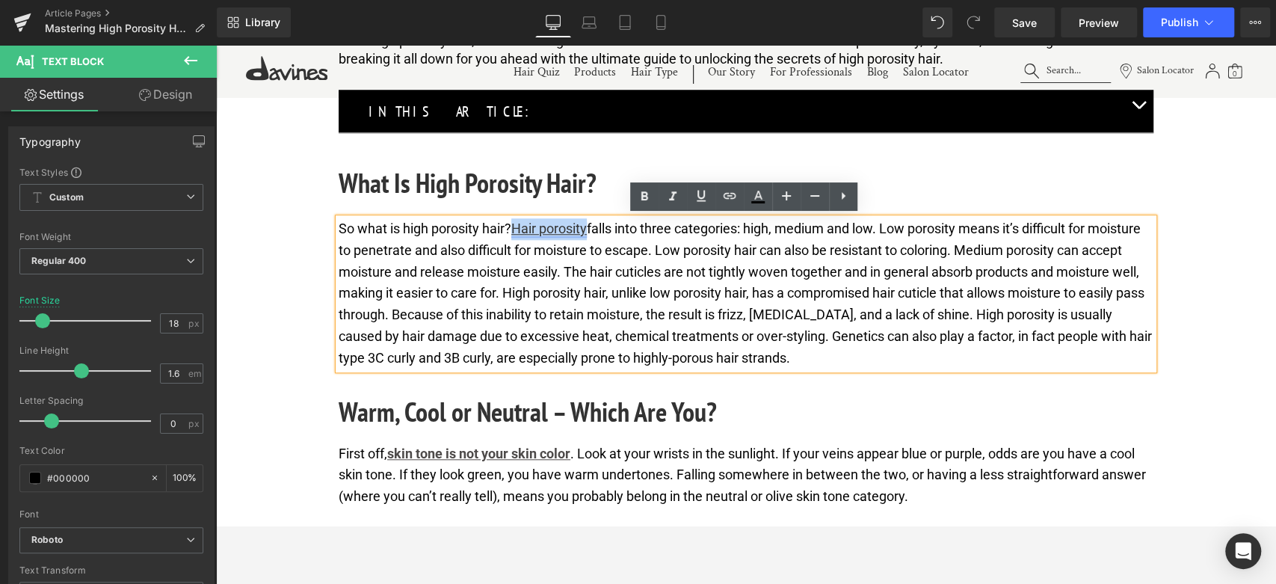
drag, startPoint x: 514, startPoint y: 227, endPoint x: 590, endPoint y: 226, distance: 75.5
click at [587, 226] on link "Hair porosity" at bounding box center [548, 229] width 75 height 16
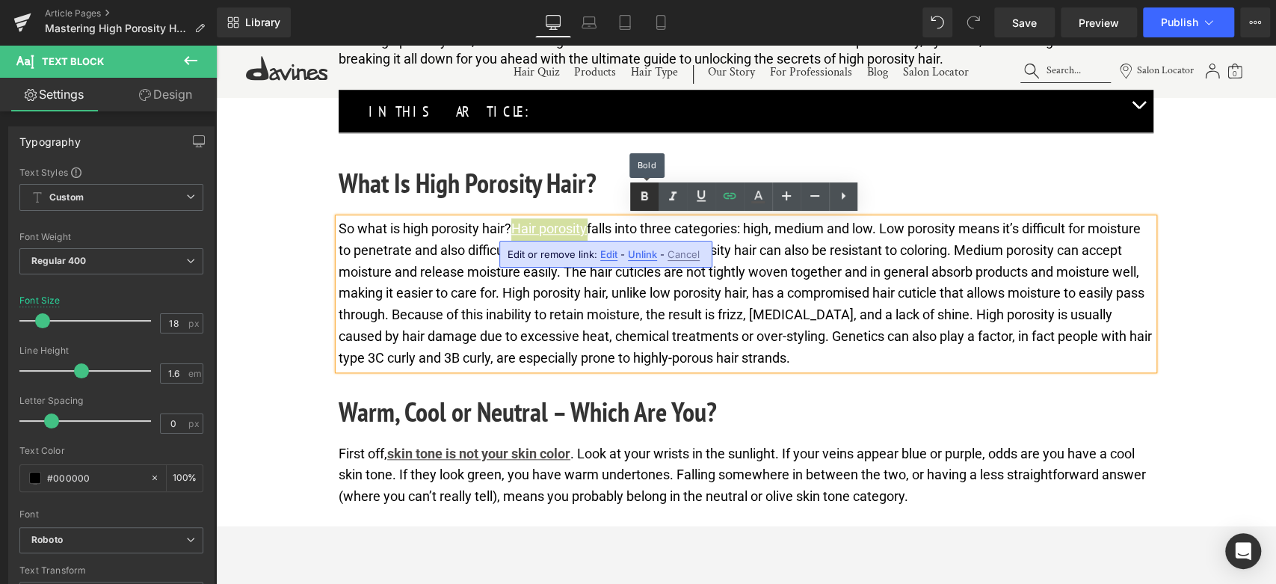
click at [640, 199] on icon at bounding box center [644, 197] width 18 height 18
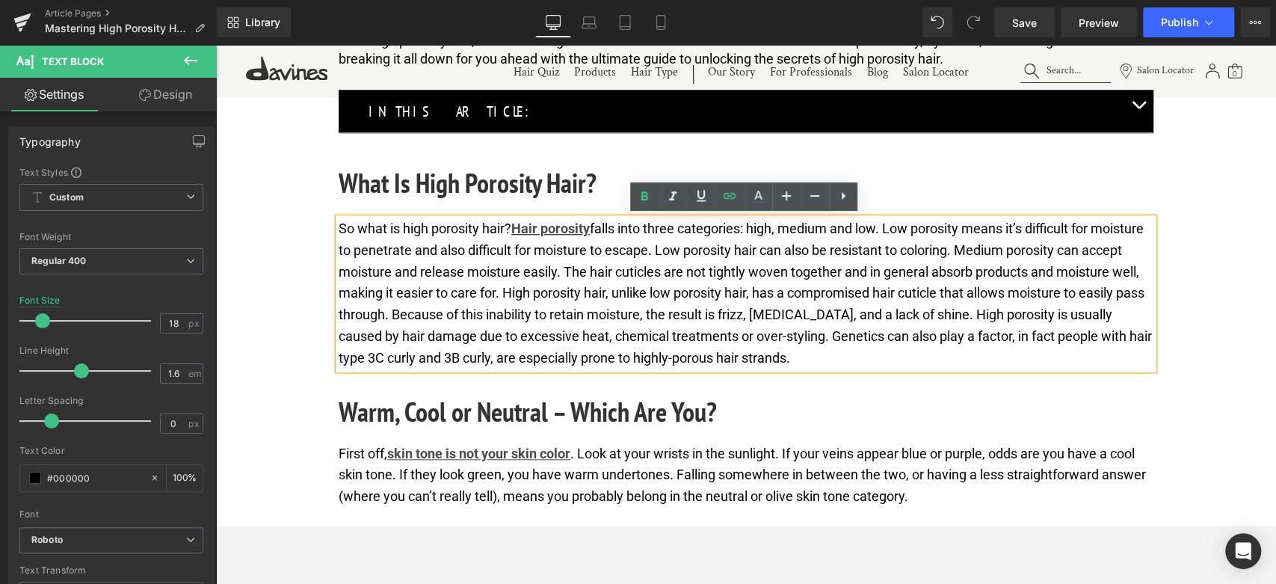
click at [474, 302] on p "So what is high porosity hair? Hair porosity falls into three categories: high,…" at bounding box center [746, 293] width 815 height 151
drag, startPoint x: 714, startPoint y: 247, endPoint x: 815, endPoint y: 252, distance: 101.8
click at [815, 252] on p "So what is high porosity hair? Hair porosity falls into three categories: high,…" at bounding box center [746, 293] width 815 height 151
click at [726, 197] on icon at bounding box center [729, 196] width 13 height 6
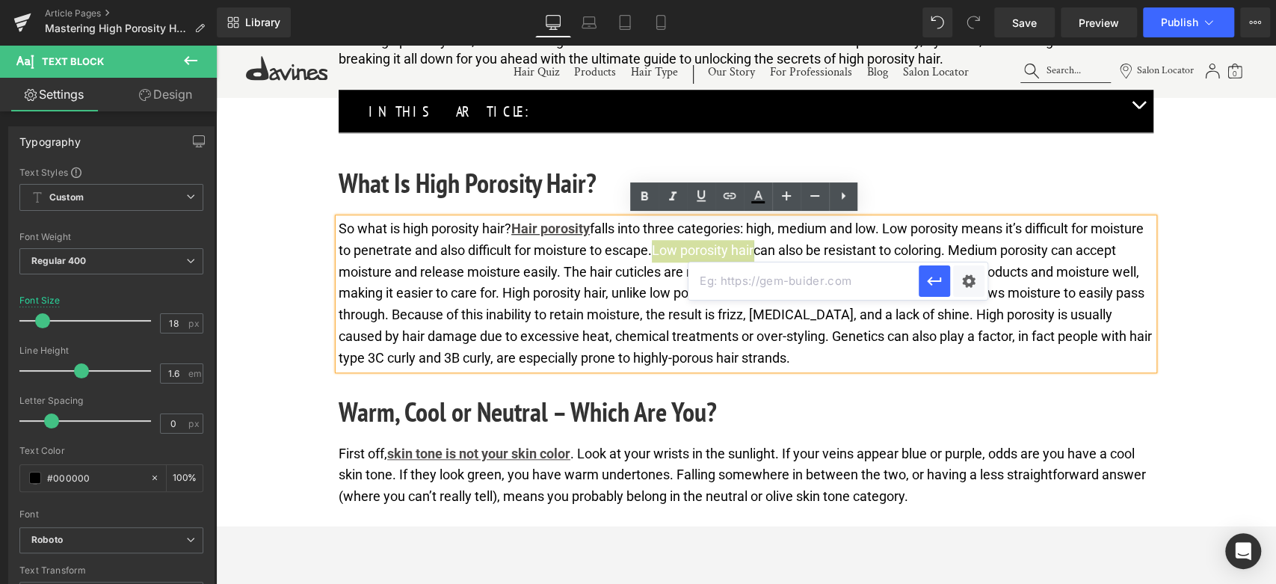
click at [742, 288] on input "text" at bounding box center [803, 280] width 230 height 37
paste input "https://us.davines.com/blogs/news/low-porosity-hair"
type input "https://us.davines.com/blogs/news/low-porosity-hair"
click at [700, 198] on icon at bounding box center [701, 195] width 9 height 11
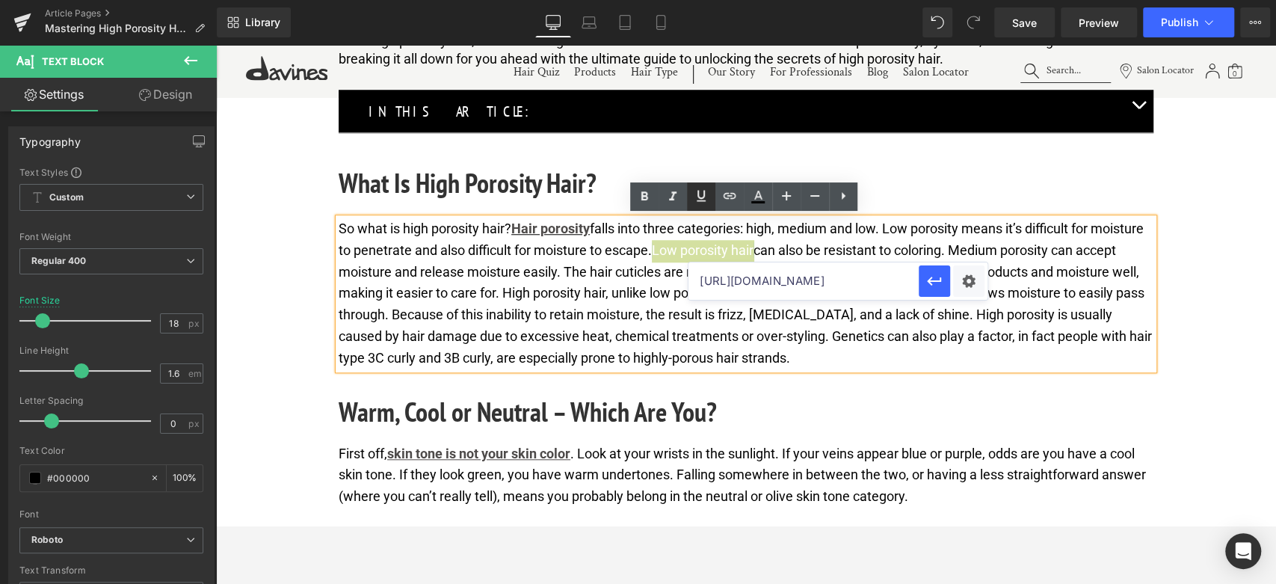
scroll to position [0, 0]
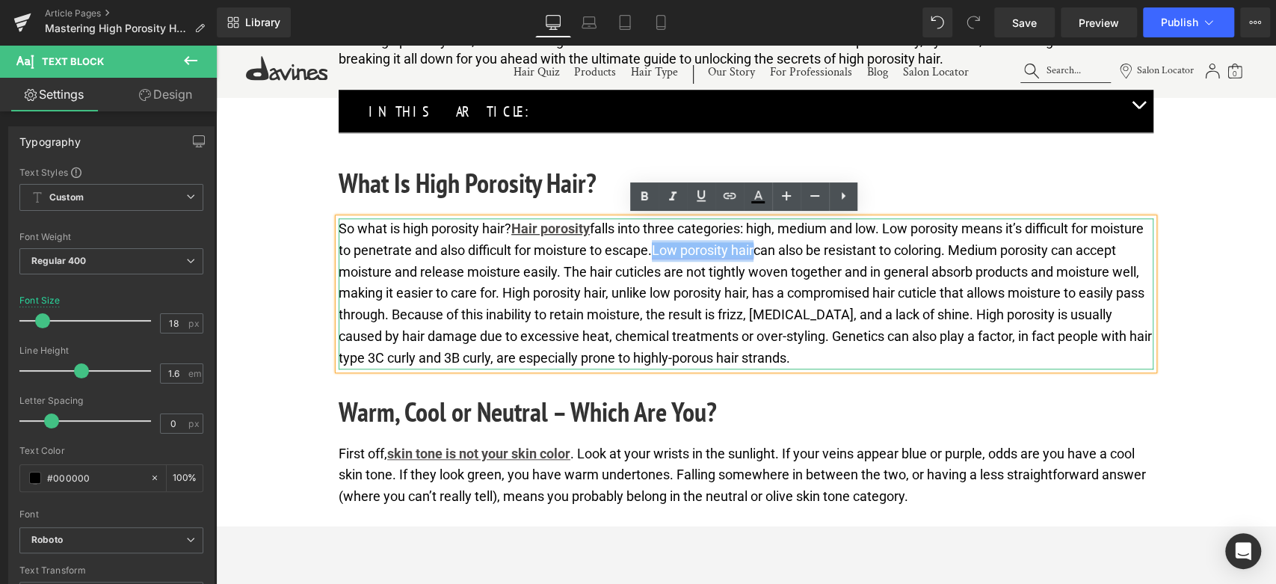
click at [753, 248] on link "Low porosity hair" at bounding box center [703, 250] width 102 height 16
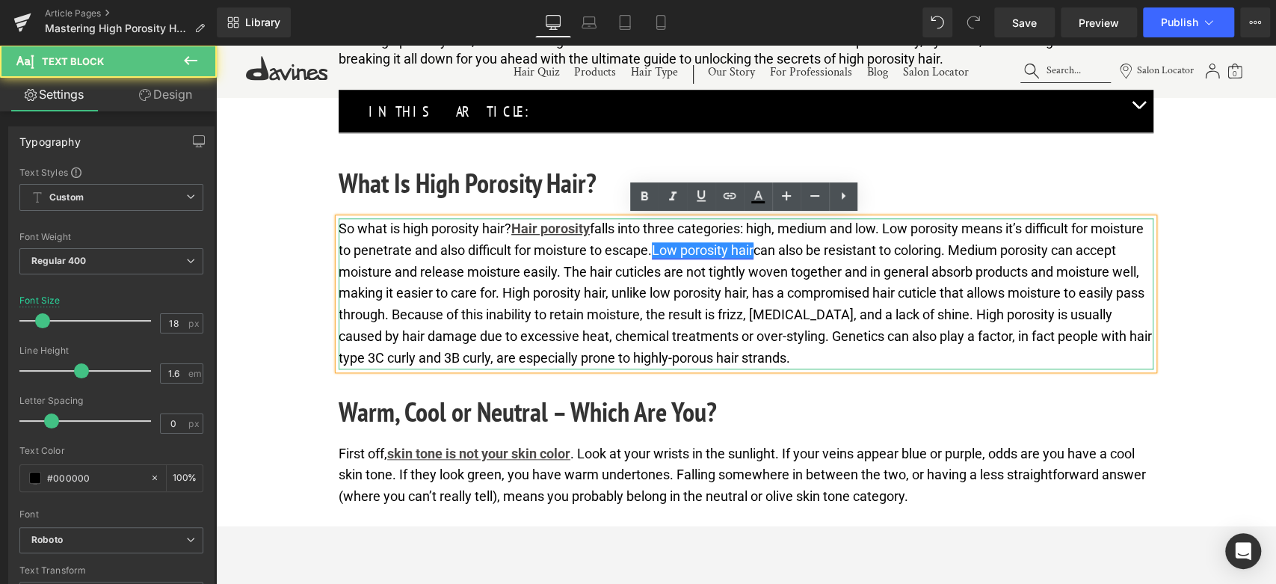
click at [719, 243] on link "Low porosity hair" at bounding box center [703, 250] width 102 height 16
click at [720, 255] on link "Low porosity hair" at bounding box center [703, 250] width 102 height 16
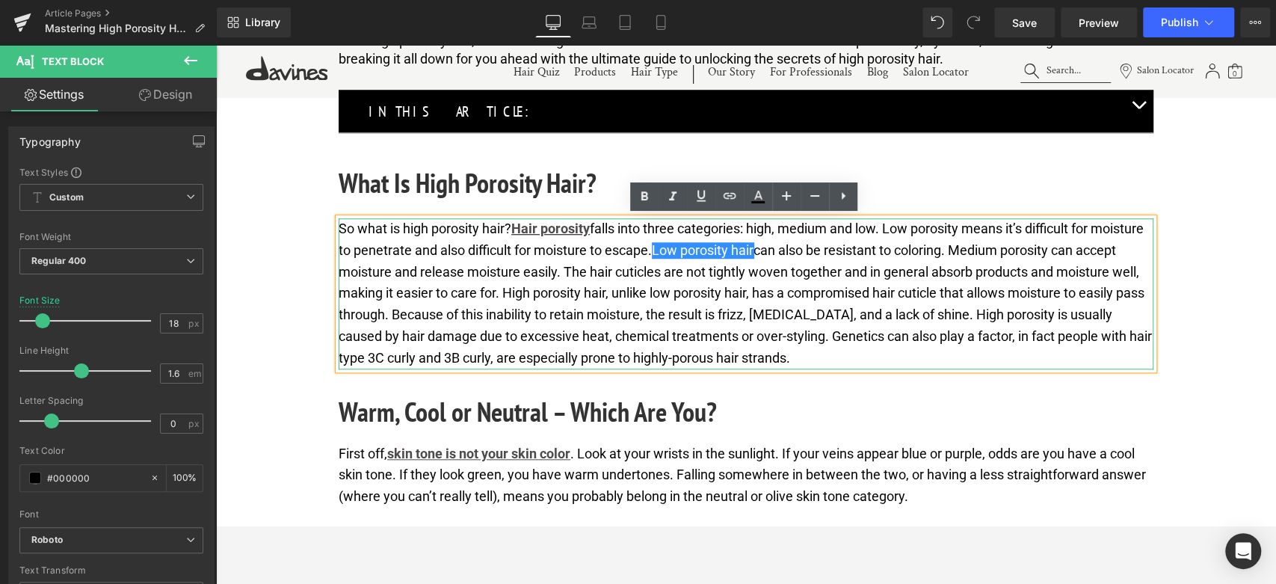
click at [664, 254] on p "So what is high porosity hair? Hair porosity falls into three categories: high,…" at bounding box center [746, 293] width 815 height 151
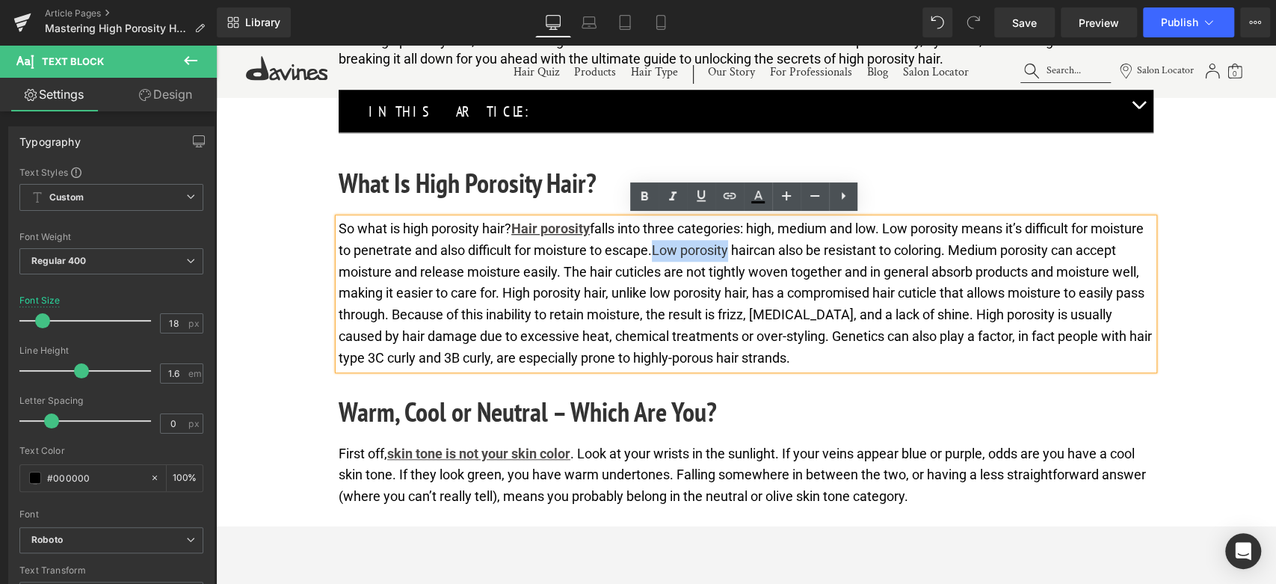
drag, startPoint x: 712, startPoint y: 244, endPoint x: 789, endPoint y: 256, distance: 78.5
click at [789, 256] on p "So what is high porosity hair? Hair porosity falls into three categories: high,…" at bounding box center [746, 293] width 815 height 151
click at [644, 197] on icon at bounding box center [644, 197] width 18 height 18
drag, startPoint x: 714, startPoint y: 247, endPoint x: 786, endPoint y: 251, distance: 72.6
click at [729, 251] on strong "Low porosity" at bounding box center [690, 250] width 77 height 16
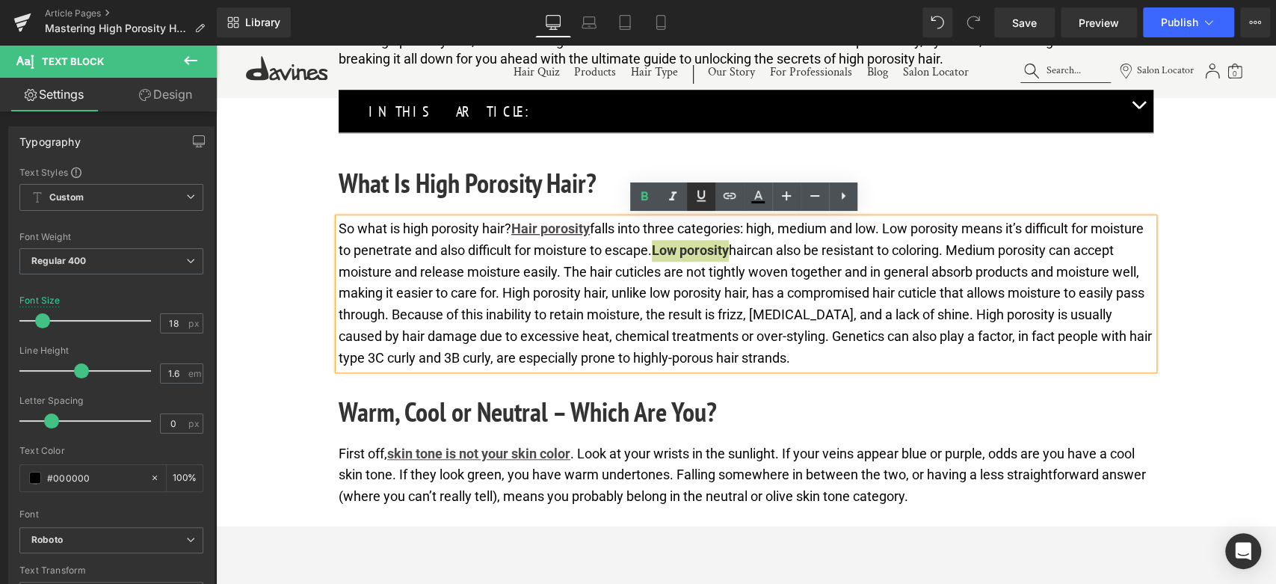
click at [703, 200] on icon at bounding box center [701, 196] width 18 height 18
drag, startPoint x: 816, startPoint y: 246, endPoint x: 713, endPoint y: 246, distance: 103.2
click at [713, 246] on p "So what is high porosity hair? Hair porosity falls into three categories: high,…" at bounding box center [746, 293] width 815 height 151
click at [647, 197] on icon at bounding box center [644, 195] width 7 height 9
drag, startPoint x: 818, startPoint y: 249, endPoint x: 715, endPoint y: 249, distance: 103.9
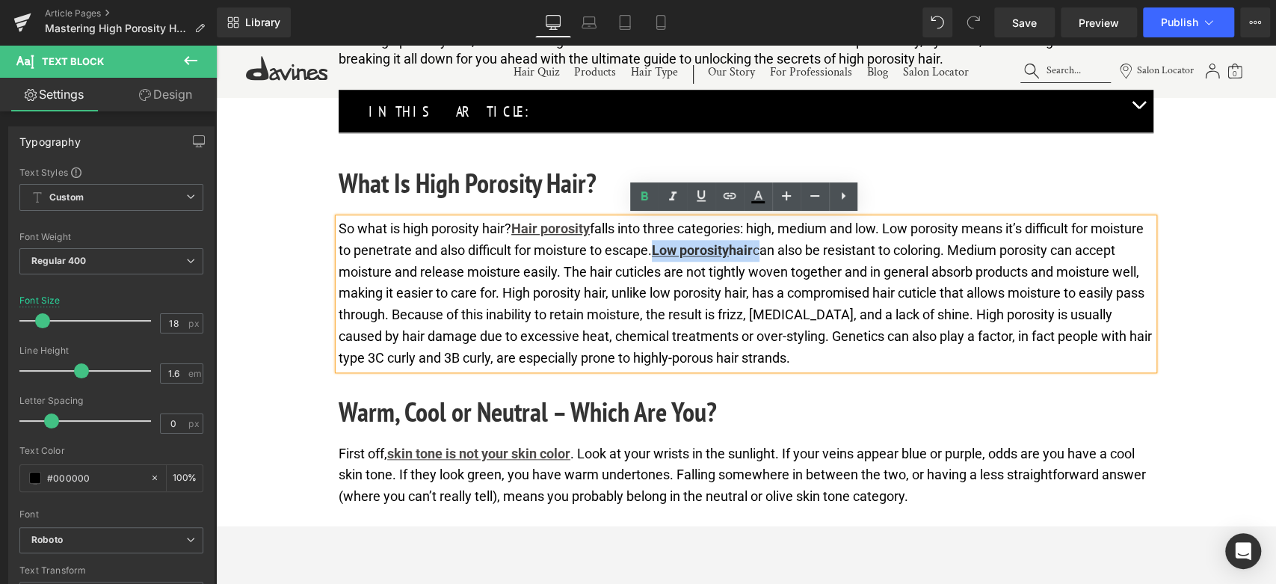
click at [715, 249] on p "So what is high porosity hair? Hair porosity falls into three categories: high,…" at bounding box center [746, 293] width 815 height 151
click at [706, 190] on icon at bounding box center [701, 196] width 18 height 18
click at [705, 197] on icon at bounding box center [701, 196] width 18 height 18
click at [733, 206] on link at bounding box center [729, 196] width 28 height 28
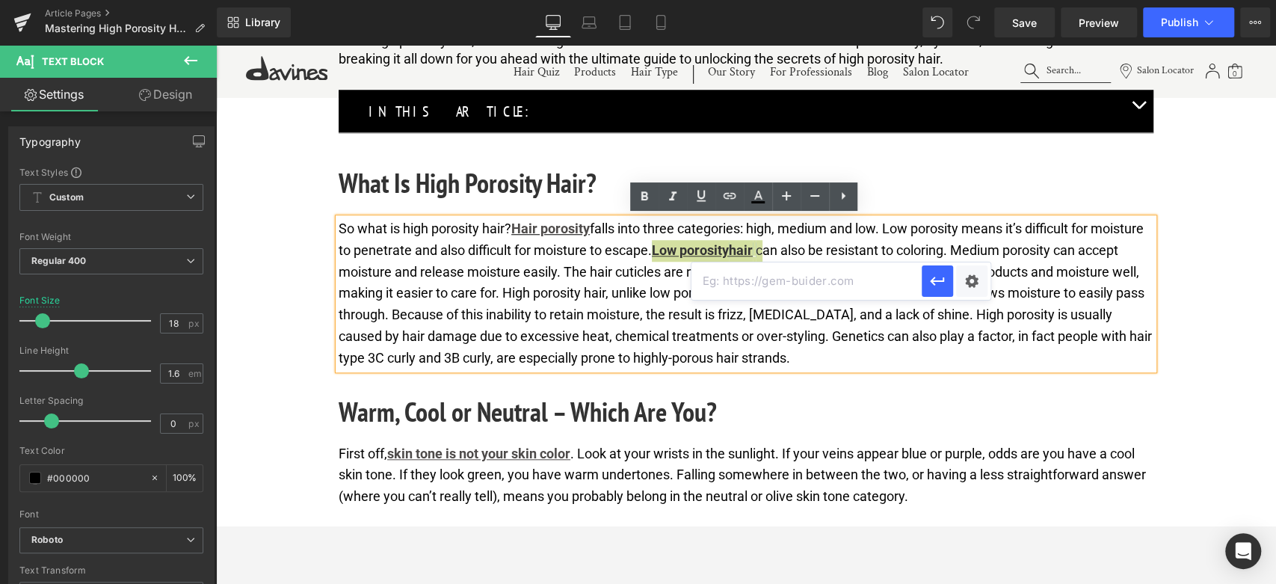
click at [736, 279] on input "text" at bounding box center [806, 280] width 230 height 37
paste input "https://us.davines.com/blogs/news/low-porosity-hair"
click at [929, 286] on icon "button" at bounding box center [937, 281] width 18 height 18
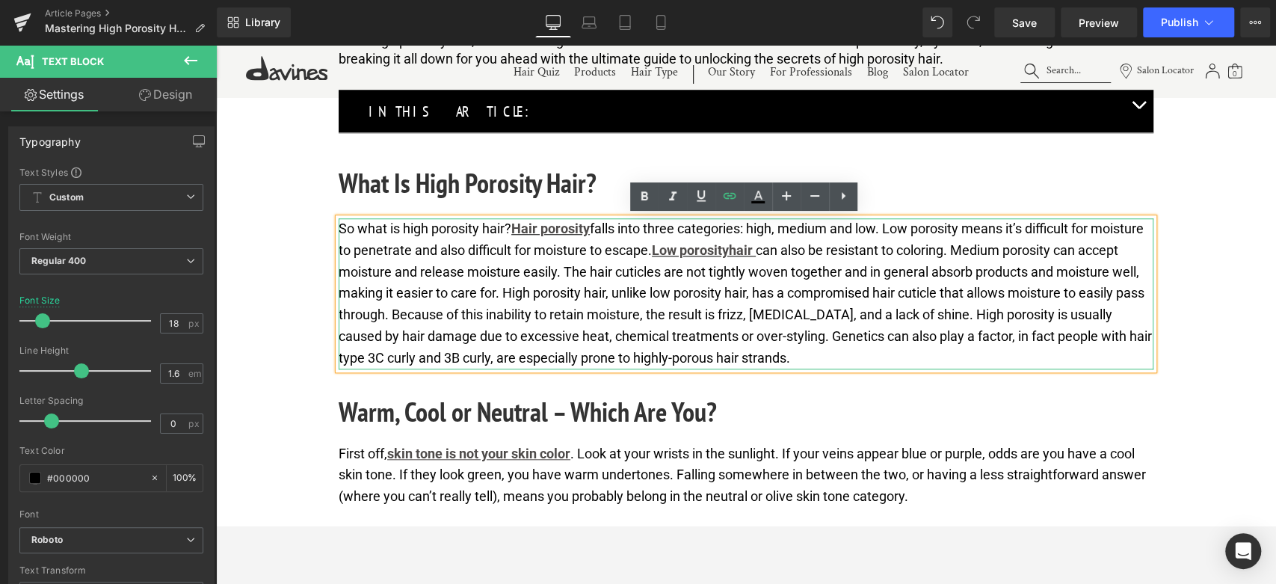
click at [881, 329] on p "So what is high porosity hair? Hair porosity falls into three categories: high,…" at bounding box center [746, 293] width 815 height 151
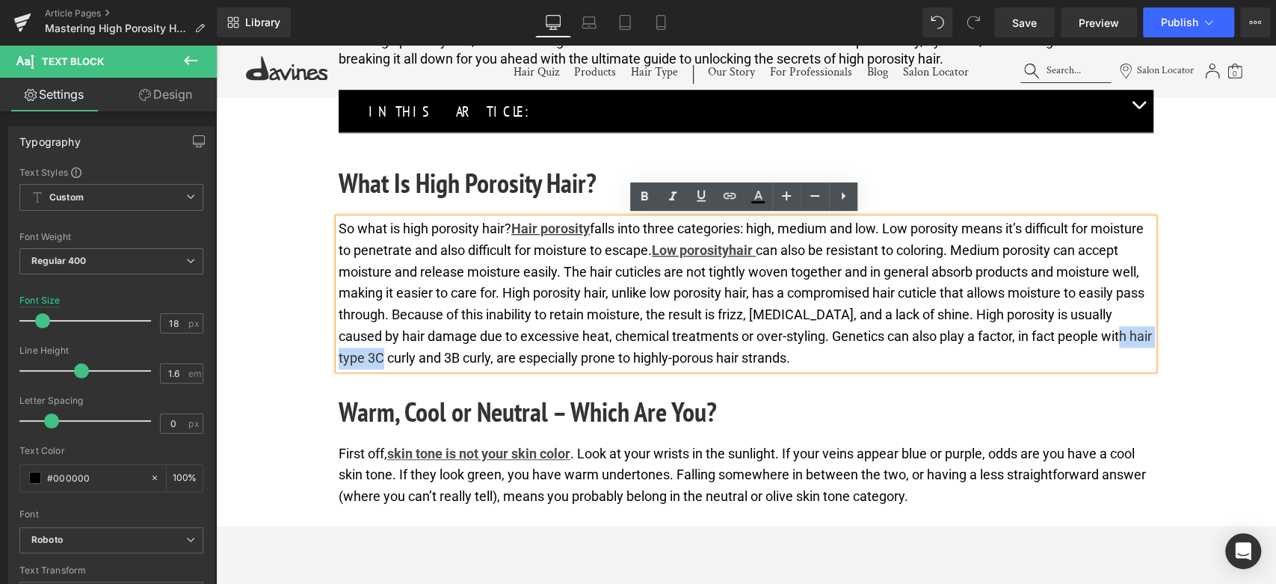
drag, startPoint x: 434, startPoint y: 357, endPoint x: 514, endPoint y: 351, distance: 79.4
click at [514, 351] on p "So what is high porosity hair? Hair porosity falls into three categories: high,…" at bounding box center [746, 293] width 815 height 151
click at [639, 198] on icon at bounding box center [644, 197] width 18 height 18
drag, startPoint x: 434, startPoint y: 355, endPoint x: 514, endPoint y: 355, distance: 80.0
click at [440, 355] on strong "type 3C curly" at bounding box center [400, 358] width 78 height 16
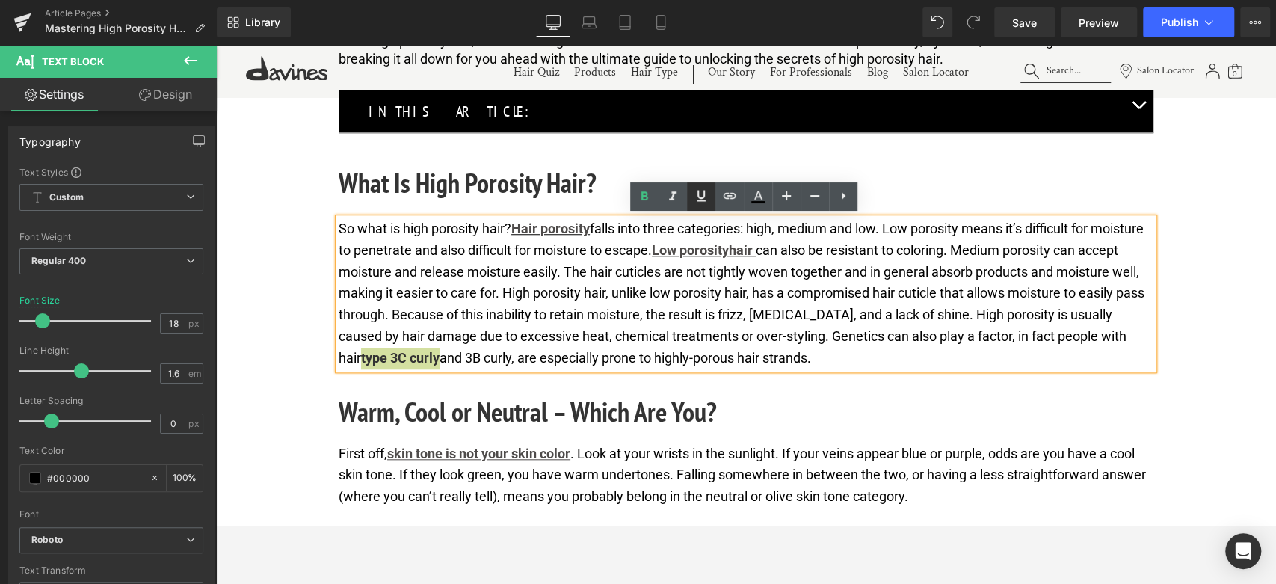
click at [700, 200] on icon at bounding box center [701, 196] width 18 height 18
click at [740, 200] on link at bounding box center [729, 196] width 28 height 28
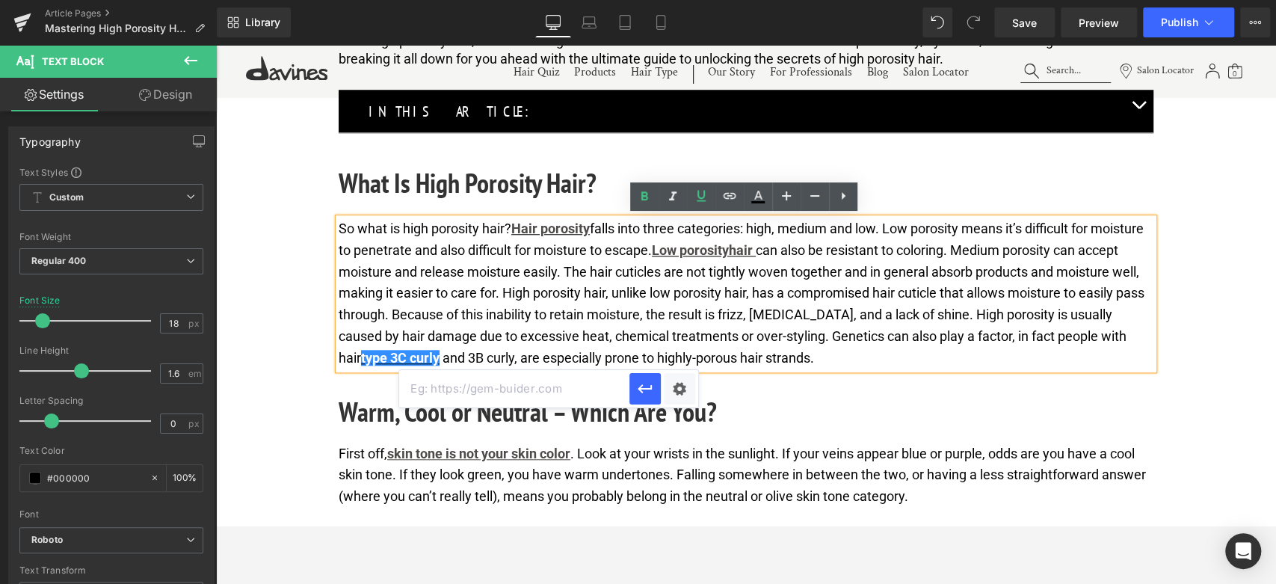
click at [576, 394] on input "text" at bounding box center [514, 388] width 230 height 37
paste input "https://us.davines.com/blogs/news/3c-hair"
click at [639, 380] on icon "button" at bounding box center [645, 389] width 18 height 18
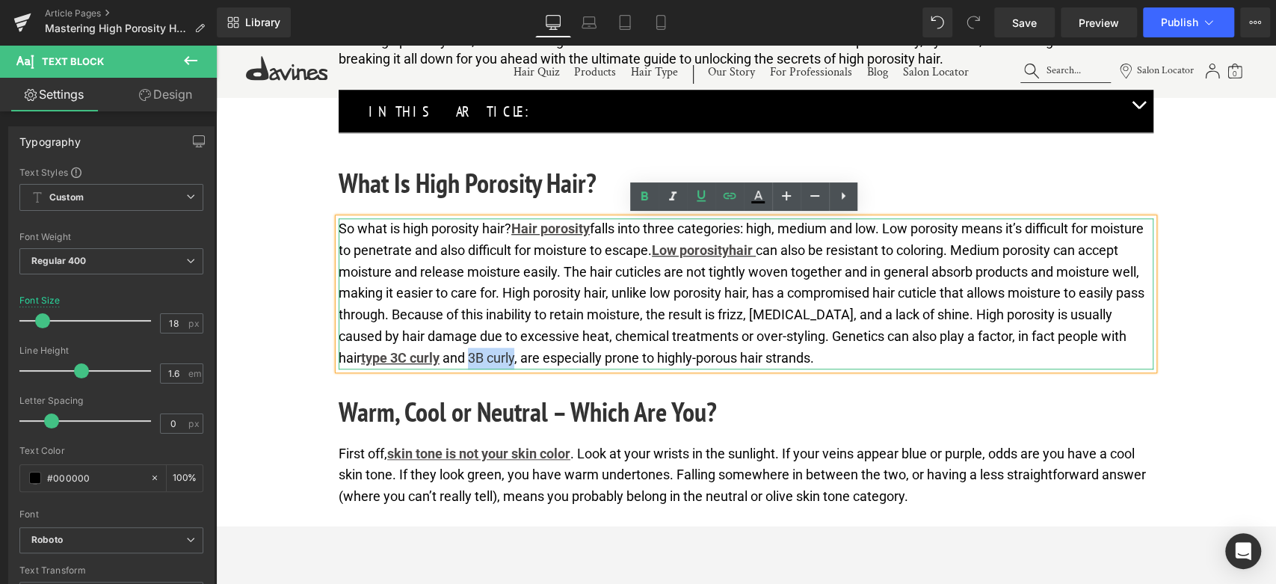
drag, startPoint x: 546, startPoint y: 357, endPoint x: 590, endPoint y: 357, distance: 44.8
click at [590, 357] on p "So what is high porosity hair? Hair porosity falls into three categories: high,…" at bounding box center [746, 293] width 815 height 151
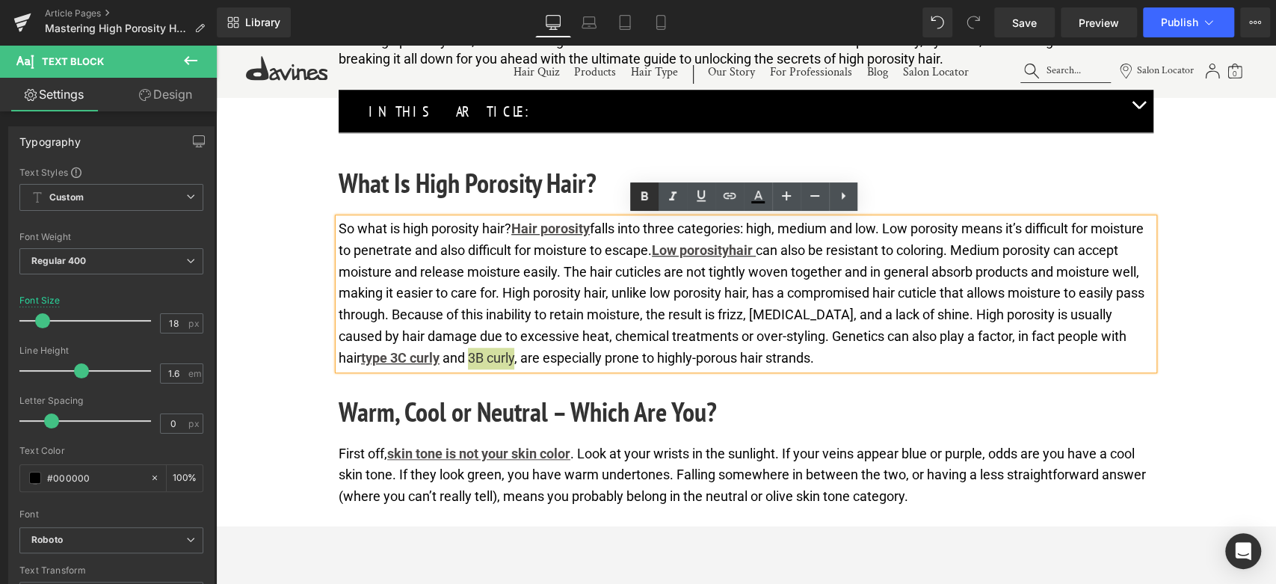
click at [649, 195] on icon at bounding box center [644, 197] width 18 height 18
drag, startPoint x: 543, startPoint y: 352, endPoint x: 593, endPoint y: 357, distance: 50.4
click at [593, 357] on p "So what is high porosity hair? Hair porosity falls into three categories: high,…" at bounding box center [746, 293] width 815 height 151
click at [703, 200] on icon at bounding box center [701, 196] width 18 height 18
click at [731, 200] on icon at bounding box center [730, 196] width 18 height 18
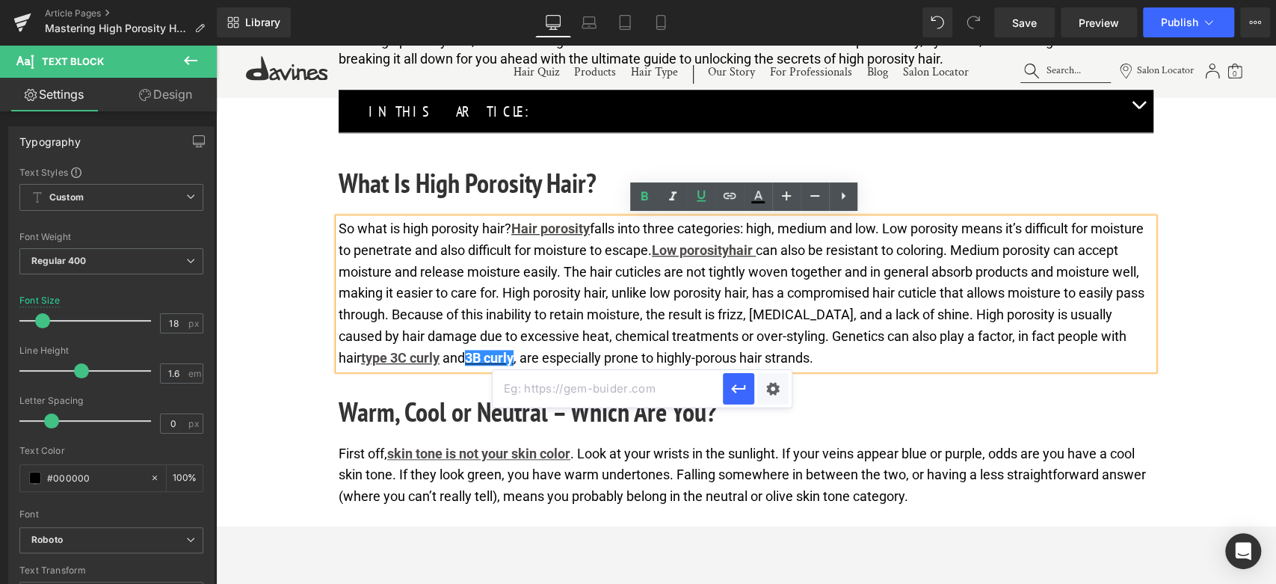
click at [668, 389] on input "text" at bounding box center [608, 388] width 230 height 37
paste input "https://us.davines.com/blogs/news/3b-hair"
type input "https://us.davines.com/blogs/news/3b-hair"
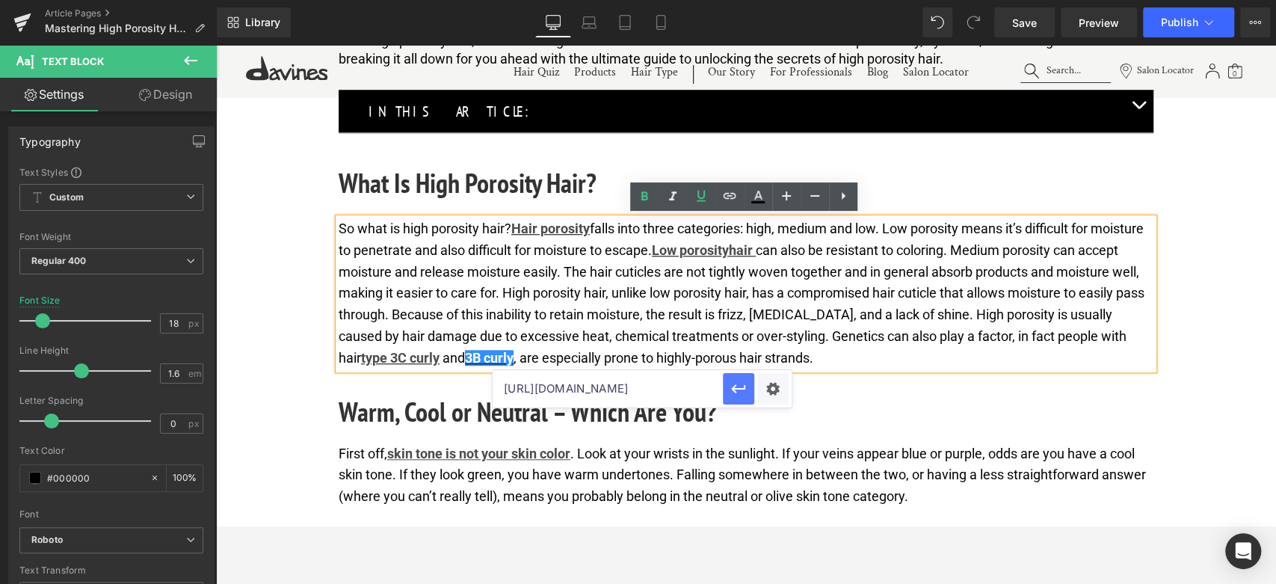
click at [736, 388] on icon "button" at bounding box center [738, 388] width 14 height 9
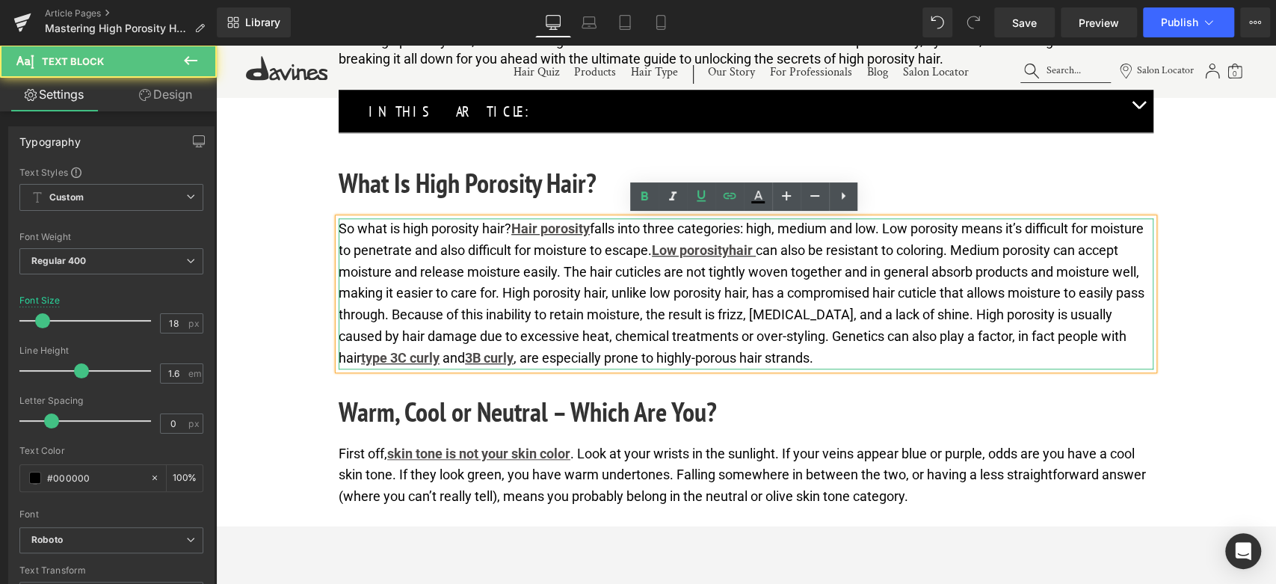
click at [643, 294] on p "So what is high porosity hair? Hair porosity falls into three categories: high,…" at bounding box center [746, 293] width 815 height 151
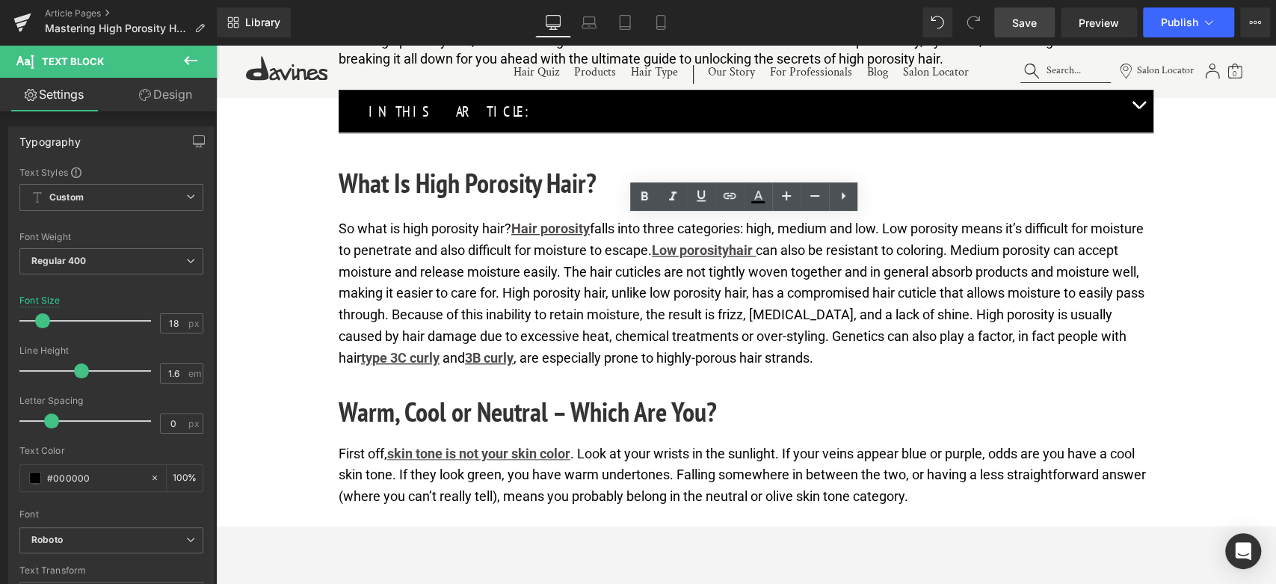
click at [1039, 13] on link "Save" at bounding box center [1024, 22] width 61 height 30
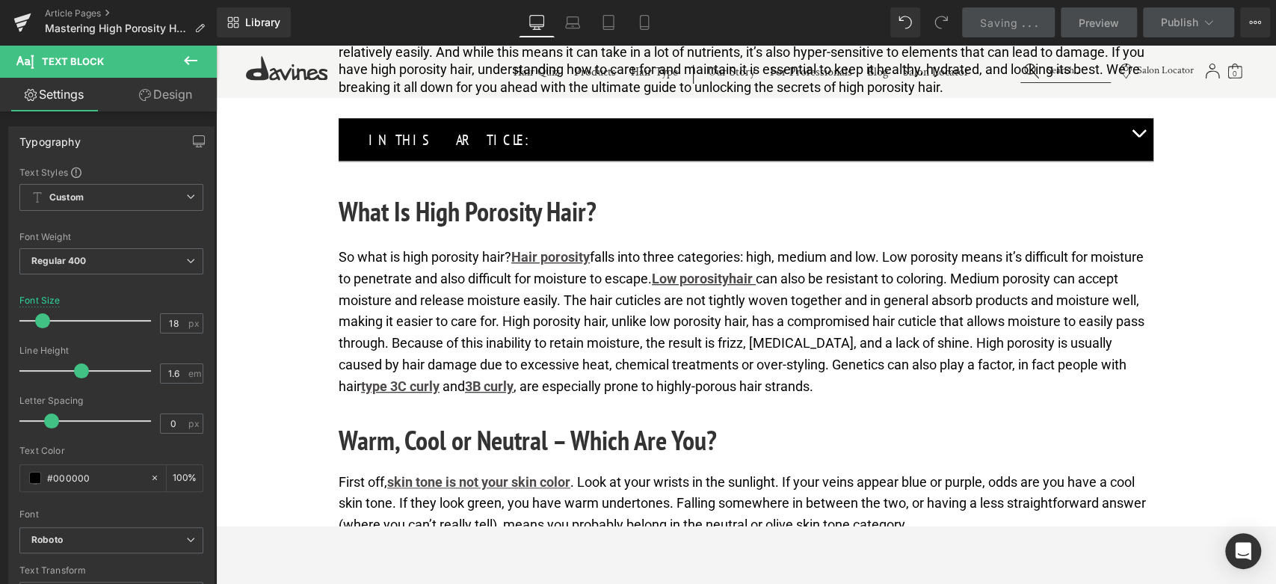
scroll to position [830, 0]
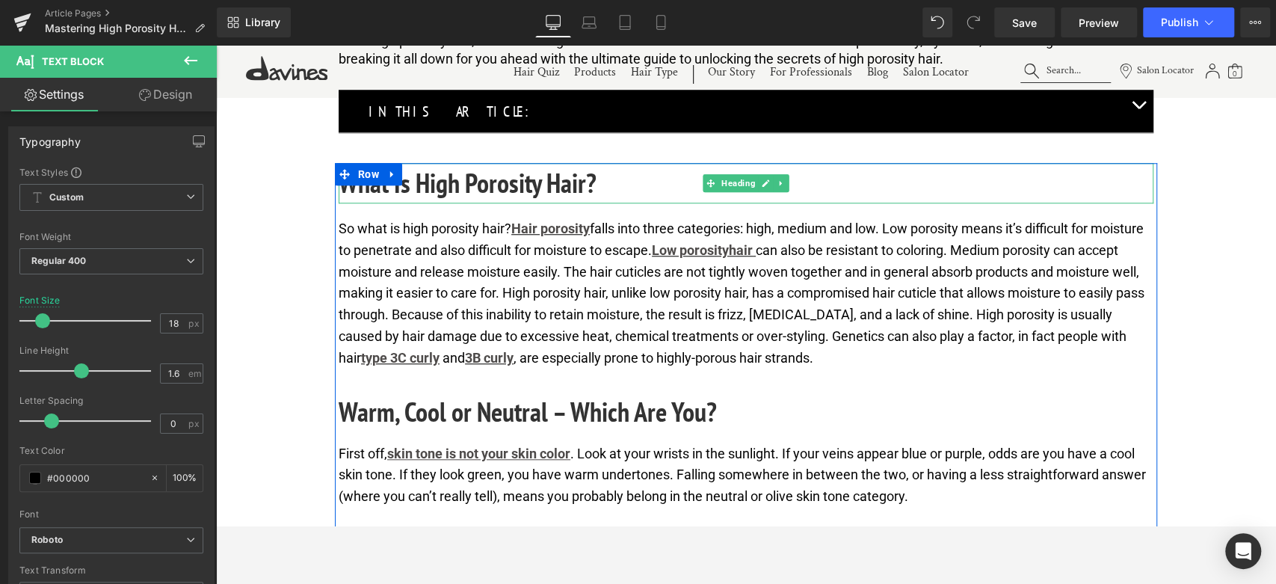
click at [469, 188] on h2 "What Is High Porosity Hair?" at bounding box center [746, 183] width 815 height 40
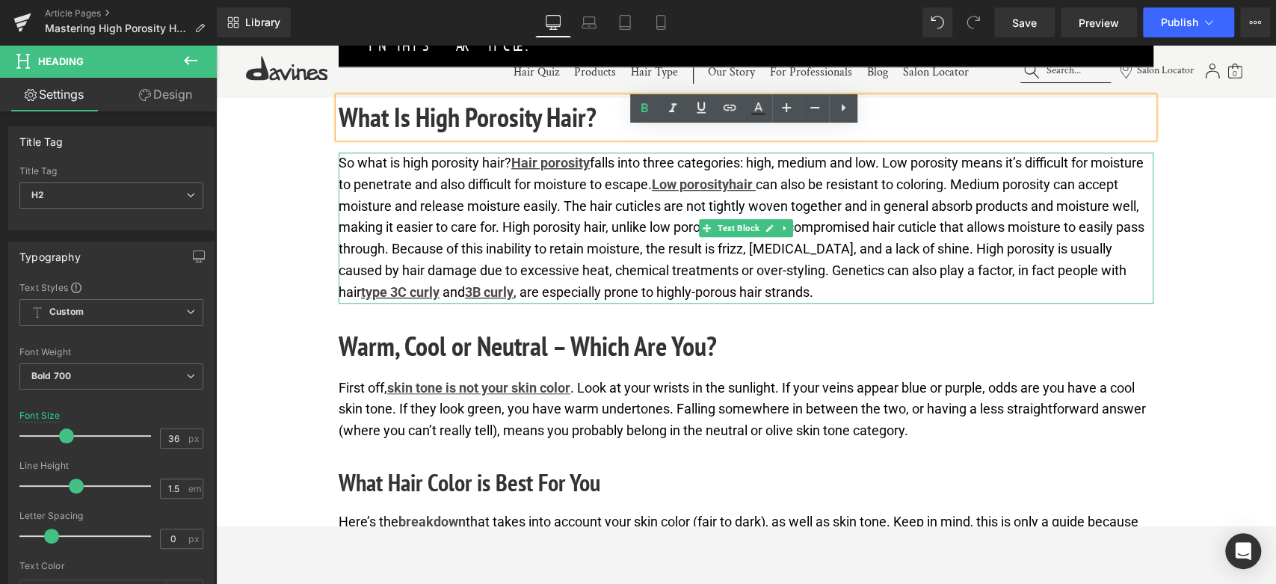
scroll to position [996, 0]
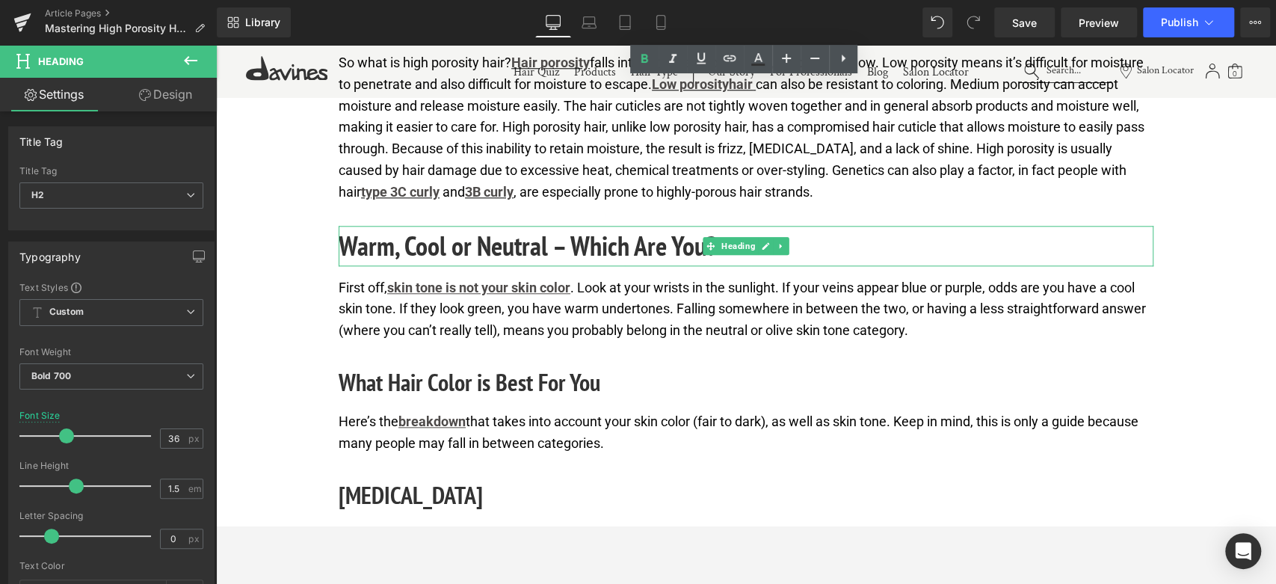
click at [489, 246] on h2 "Warm, Cool or Neutral – Which Are You?" at bounding box center [746, 246] width 815 height 40
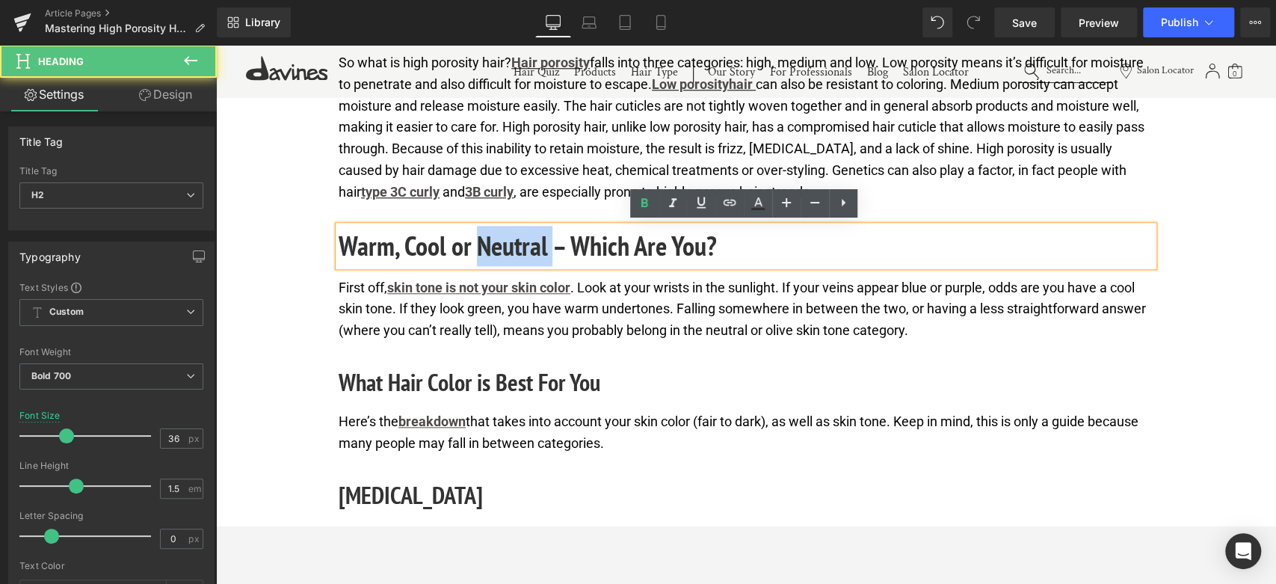
click at [489, 246] on h2 "Warm, Cool or Neutral – Which Are You?" at bounding box center [746, 246] width 815 height 40
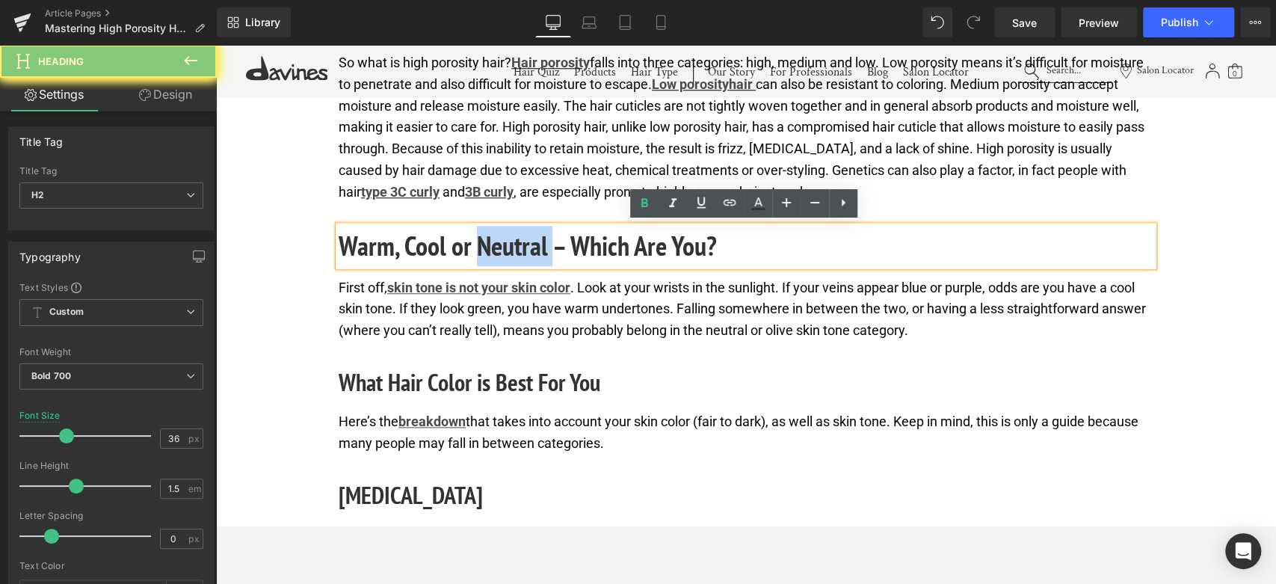
click at [489, 246] on h2 "Warm, Cool or Neutral – Which Are You?" at bounding box center [746, 246] width 815 height 40
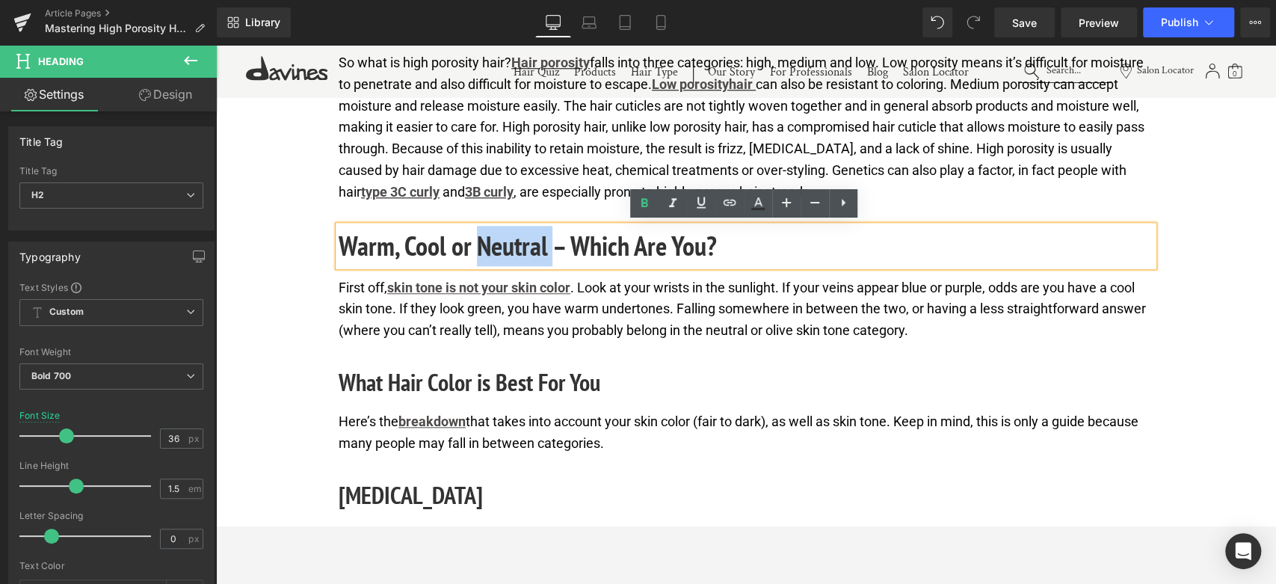
paste div
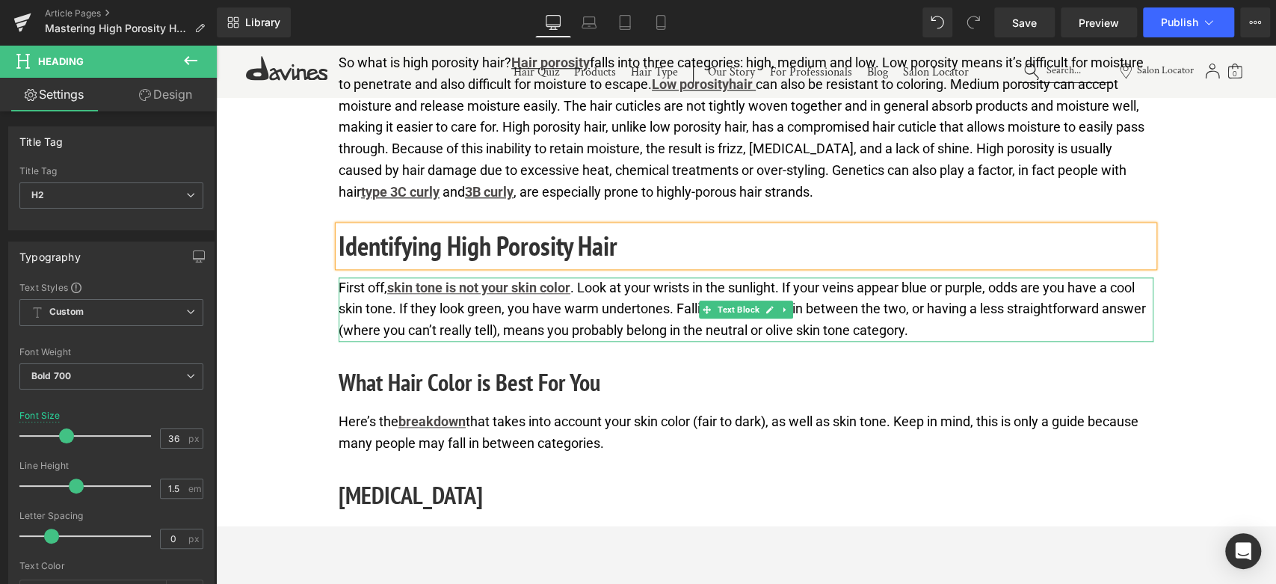
click at [552, 320] on p "First off, skin tone is not your skin color . Look at your wrists in the sunlig…" at bounding box center [746, 309] width 815 height 64
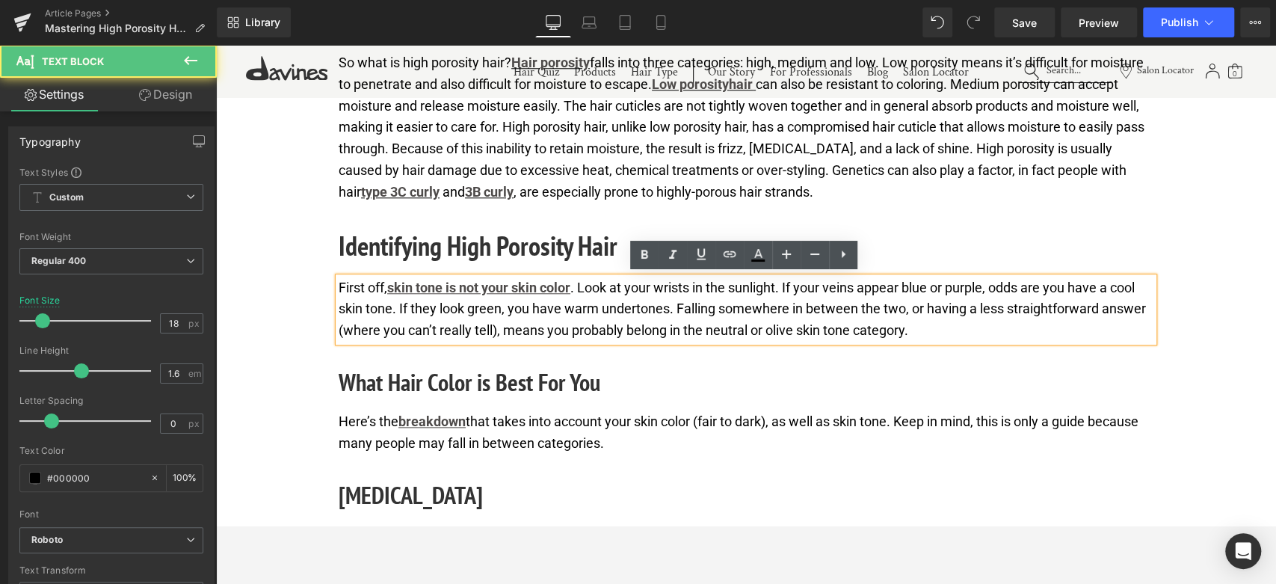
click at [552, 320] on p "First off, skin tone is not your skin color . Look at your wrists in the sunlig…" at bounding box center [746, 309] width 815 height 64
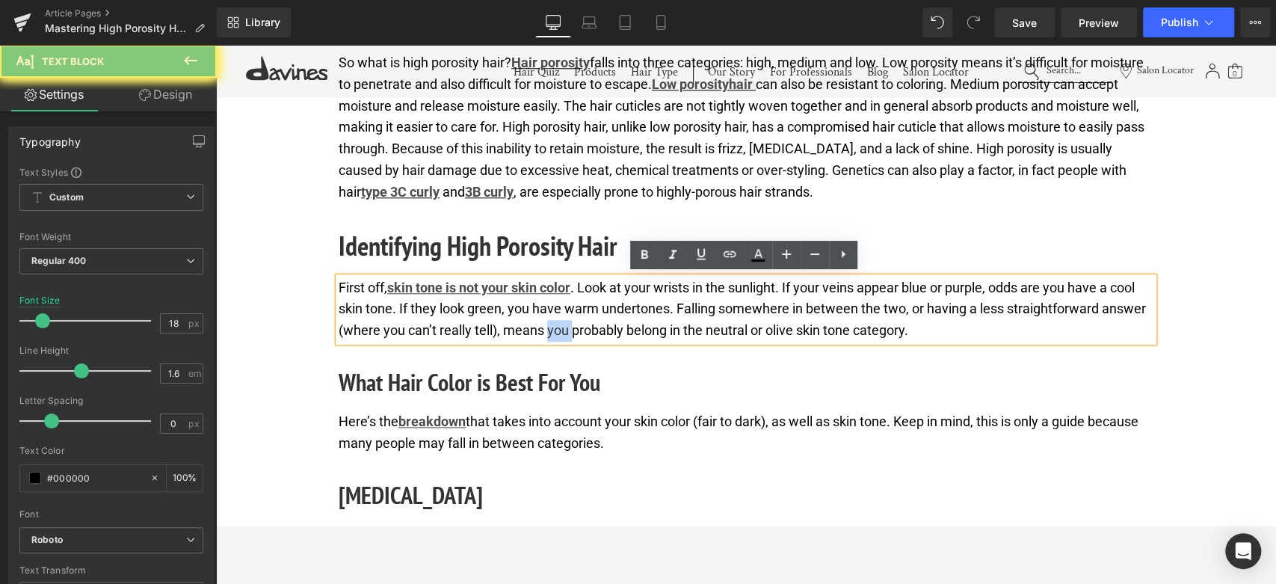
click at [552, 320] on p "First off, skin tone is not your skin color . Look at your wrists in the sunlig…" at bounding box center [746, 309] width 815 height 64
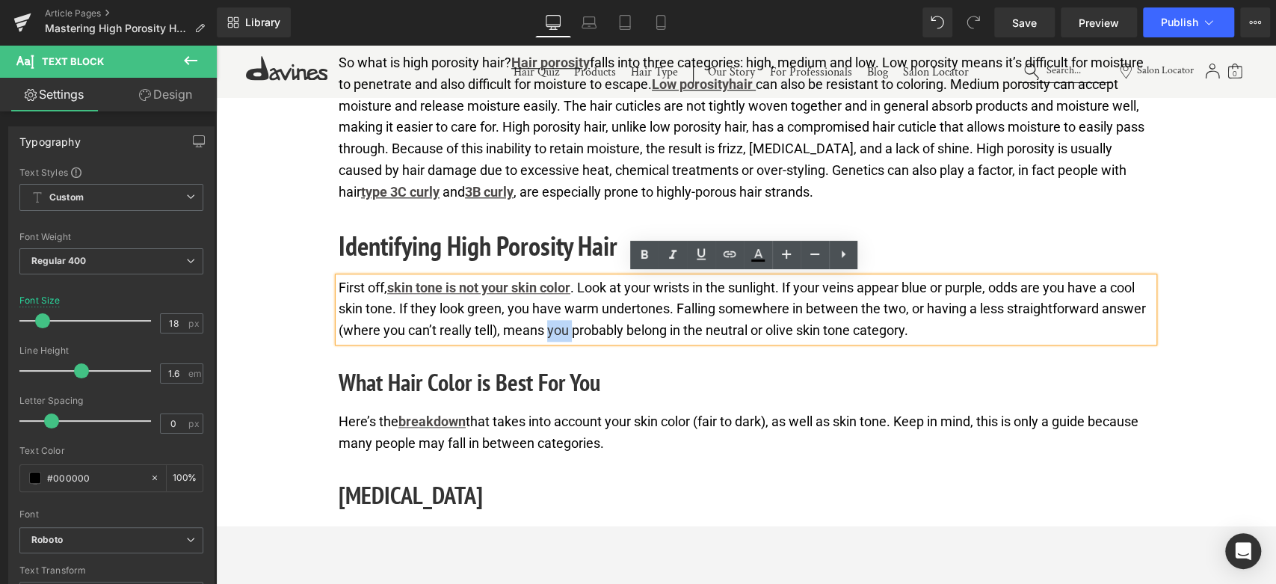
paste div
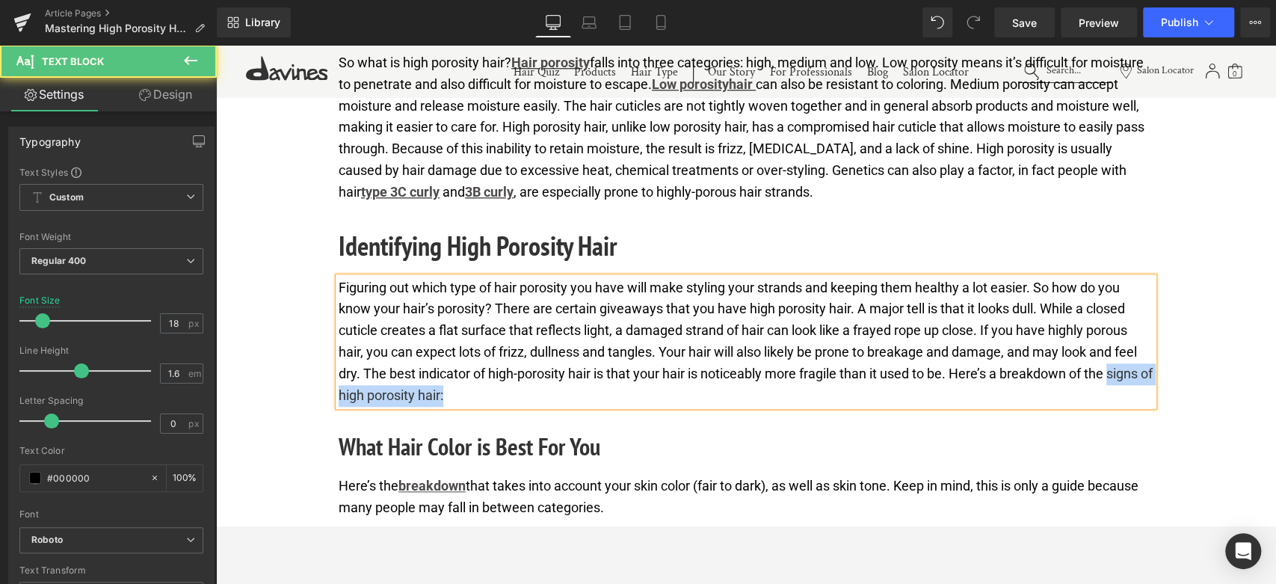
drag, startPoint x: 1112, startPoint y: 369, endPoint x: 1126, endPoint y: 389, distance: 24.7
click at [1126, 389] on p "Figuring out which type of hair porosity you have will make styling your strand…" at bounding box center [746, 341] width 815 height 129
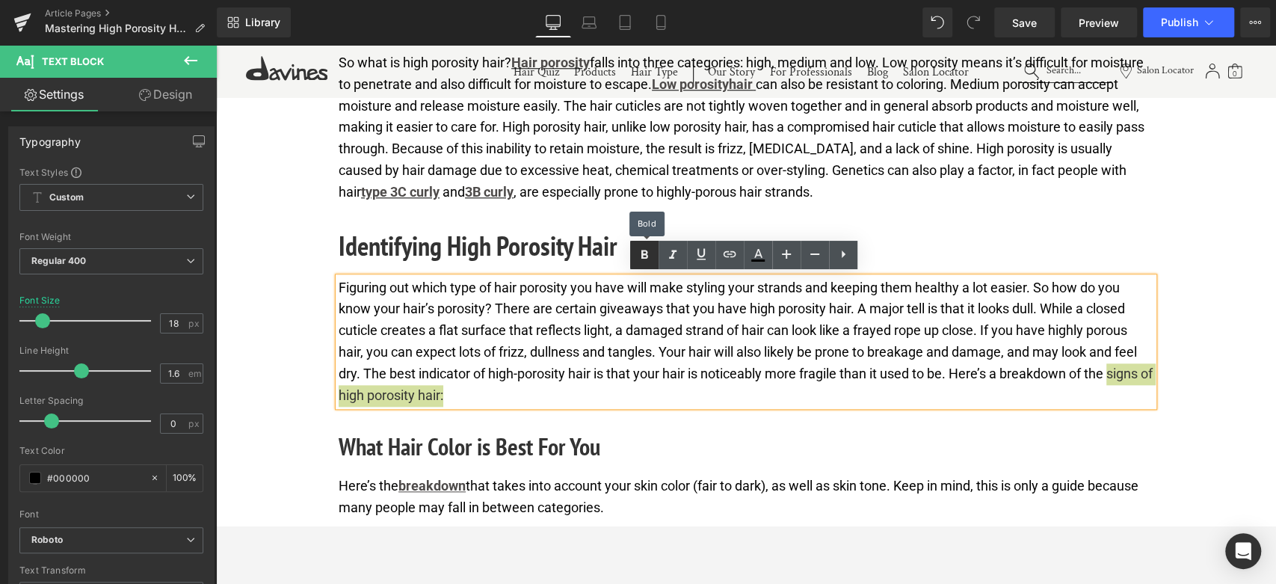
click at [639, 259] on icon at bounding box center [644, 255] width 18 height 18
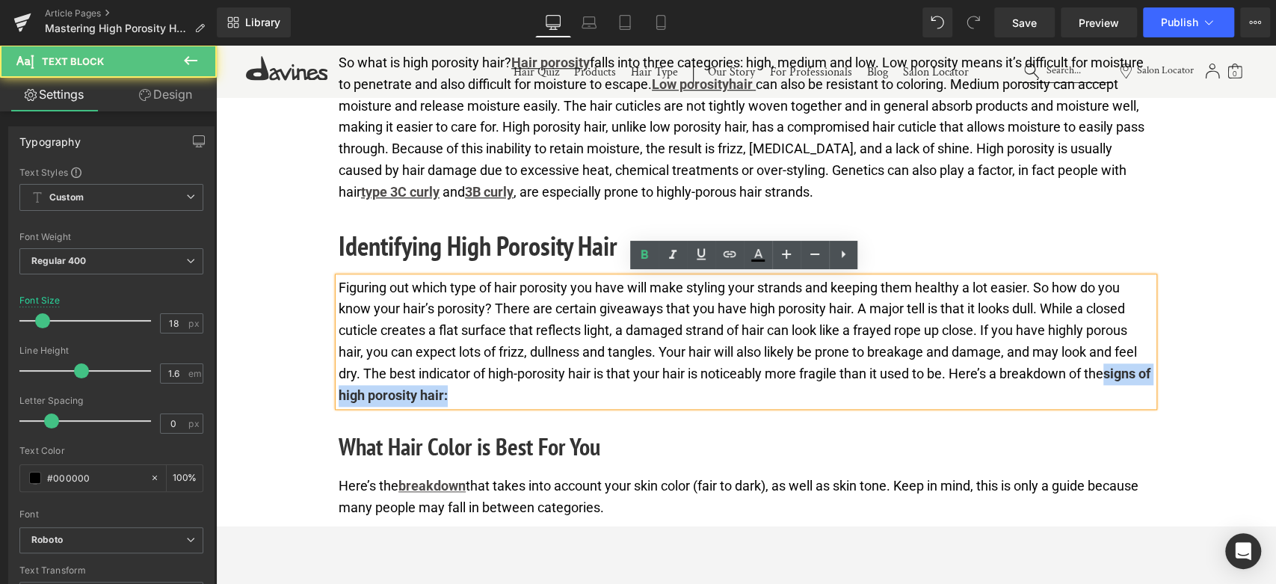
drag, startPoint x: 1114, startPoint y: 369, endPoint x: 1121, endPoint y: 388, distance: 20.1
click at [1121, 388] on p "Figuring out which type of hair porosity you have will make styling your strand…" at bounding box center [746, 341] width 815 height 129
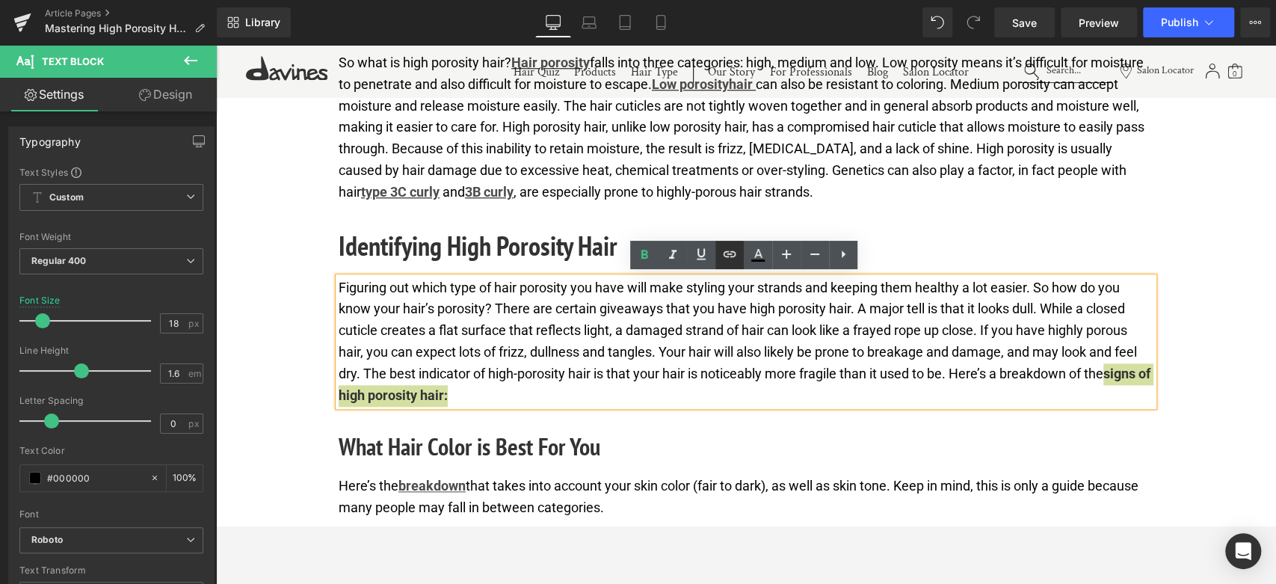
click at [736, 259] on icon at bounding box center [730, 254] width 18 height 18
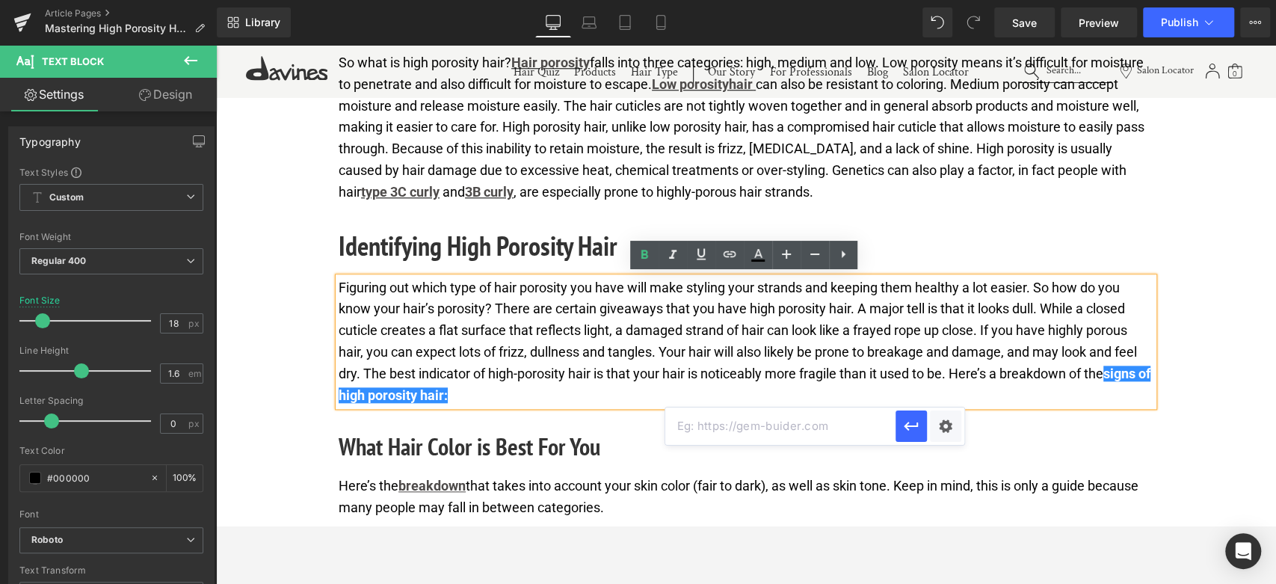
click at [750, 435] on input "text" at bounding box center [780, 425] width 230 height 37
paste input "https://pubmed.ncbi.nlm.nih.gov/24817048/"
type input "https://pubmed.ncbi.nlm.nih.gov/24817048/"
drag, startPoint x: 908, startPoint y: 421, endPoint x: 691, endPoint y: 377, distance: 221.2
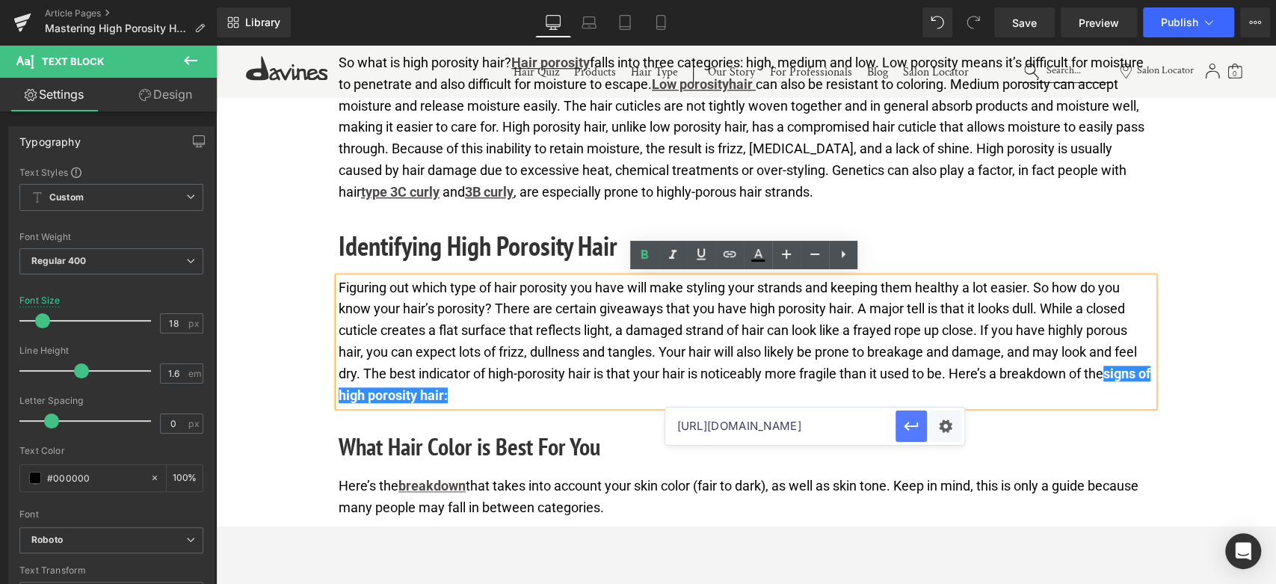
click at [908, 421] on icon "button" at bounding box center [911, 426] width 18 height 18
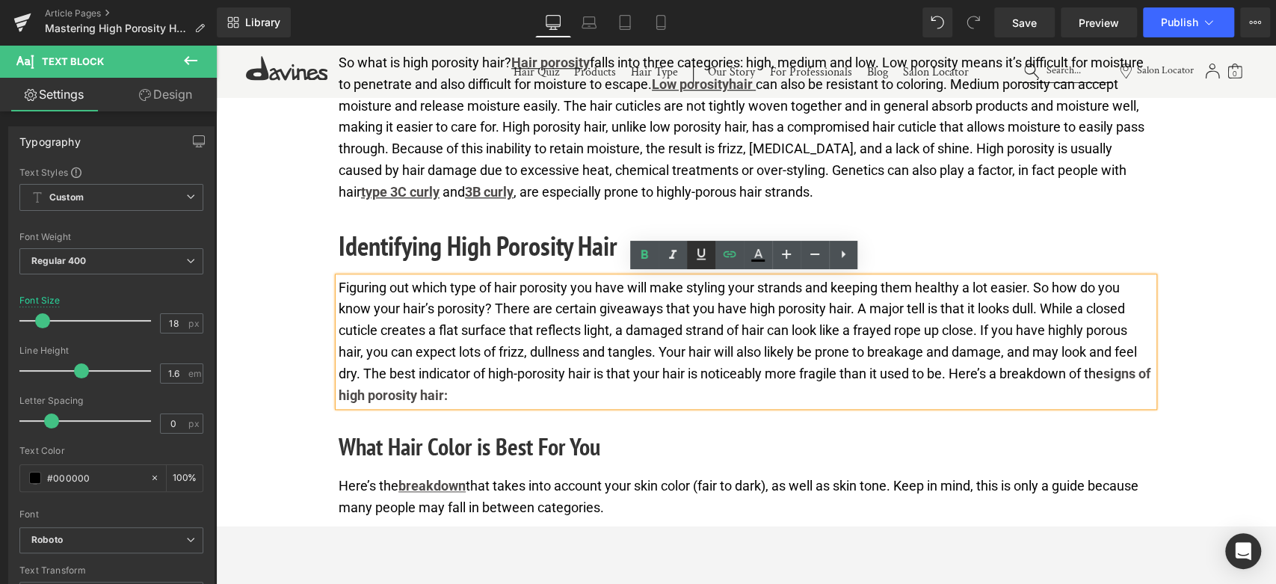
click at [698, 256] on icon at bounding box center [701, 254] width 18 height 18
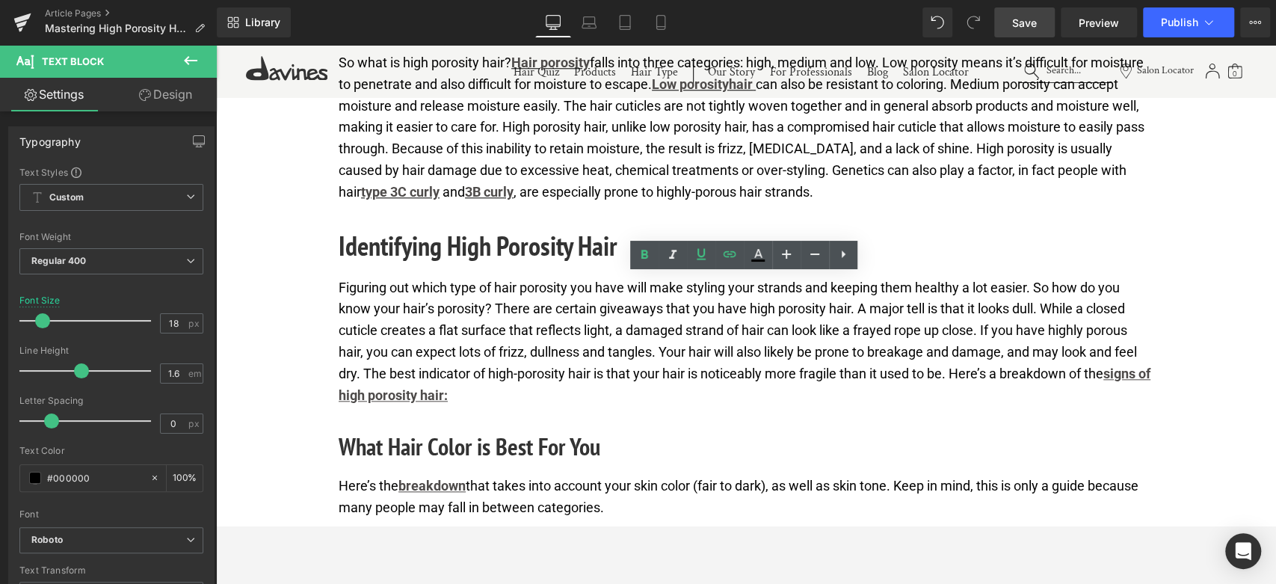
click at [1014, 29] on span "Save" at bounding box center [1024, 23] width 25 height 16
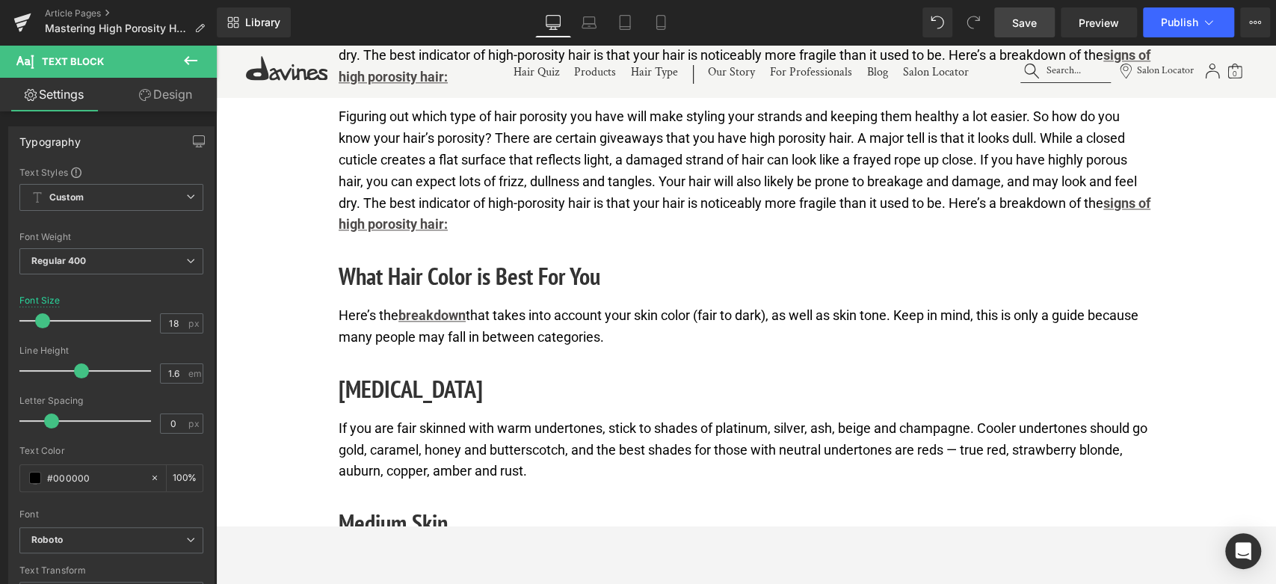
scroll to position [1148, 0]
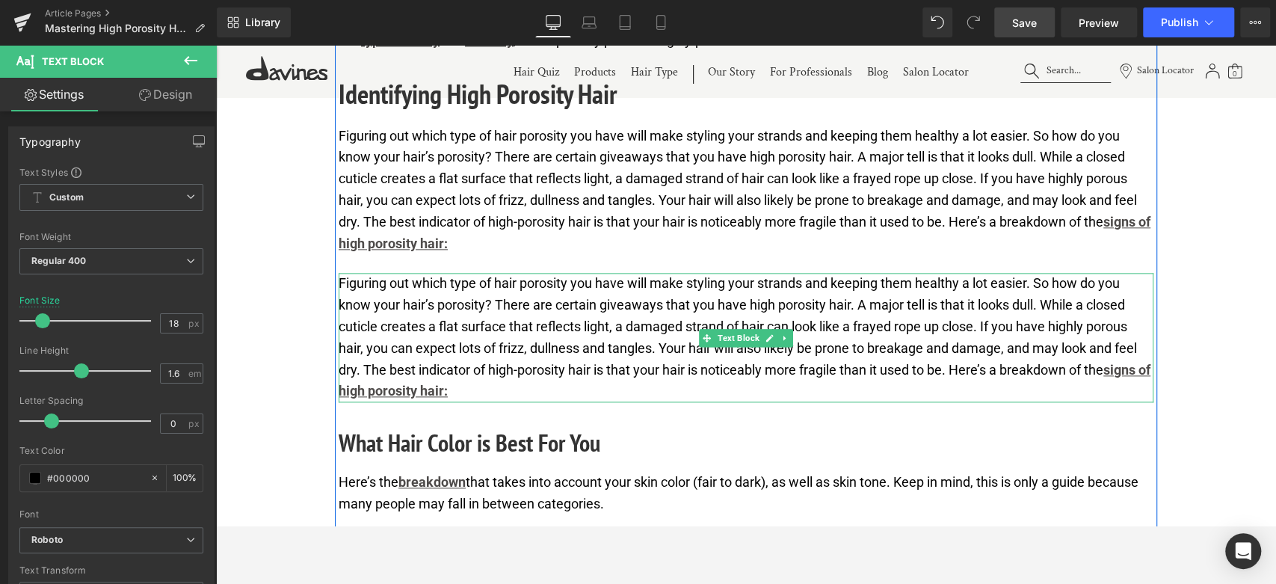
click at [506, 339] on p "Figuring out which type of hair porosity you have will make styling your strand…" at bounding box center [746, 337] width 815 height 129
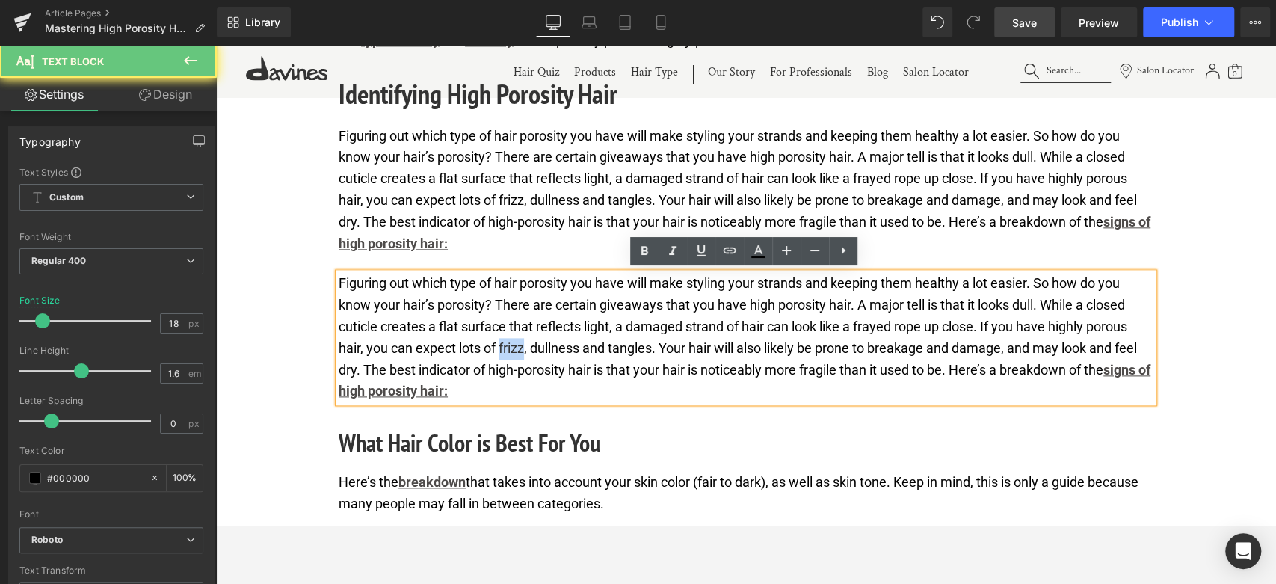
click at [506, 339] on p "Figuring out which type of hair porosity you have will make styling your strand…" at bounding box center [746, 337] width 815 height 129
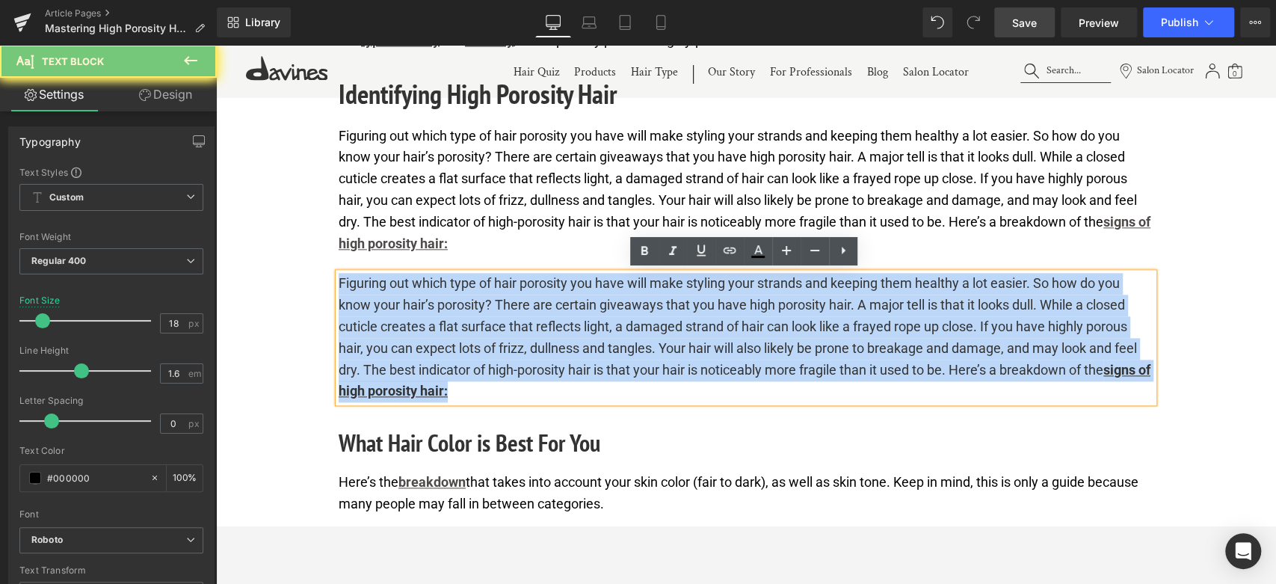
click at [506, 339] on p "Figuring out which type of hair porosity you have will make styling your strand…" at bounding box center [746, 337] width 815 height 129
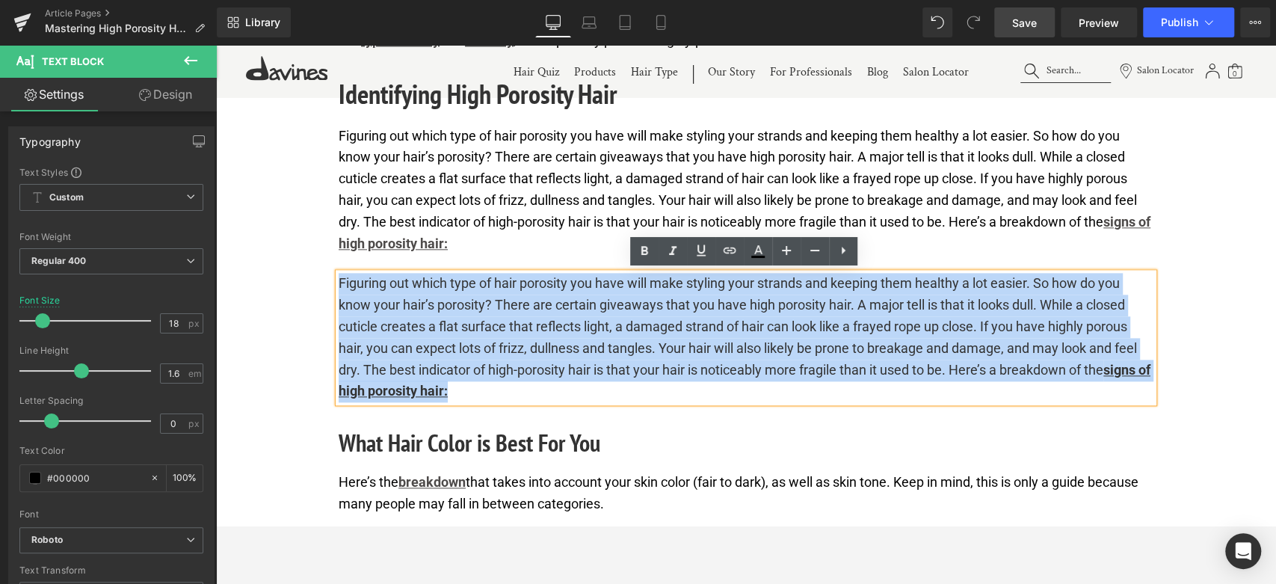
click at [506, 339] on p "Figuring out which type of hair porosity you have will make styling your strand…" at bounding box center [746, 337] width 815 height 129
paste div
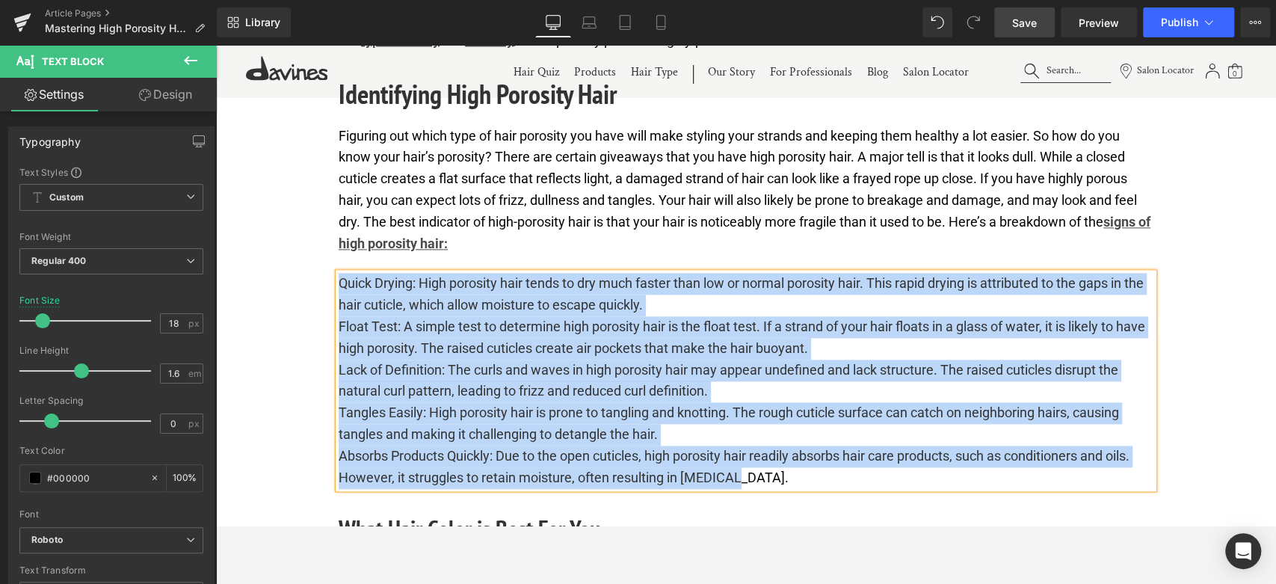
drag, startPoint x: 747, startPoint y: 472, endPoint x: 340, endPoint y: 282, distance: 448.8
click at [340, 282] on div "Quick Drying: High porosity hair tends to dry much faster than low or normal po…" at bounding box center [746, 380] width 815 height 215
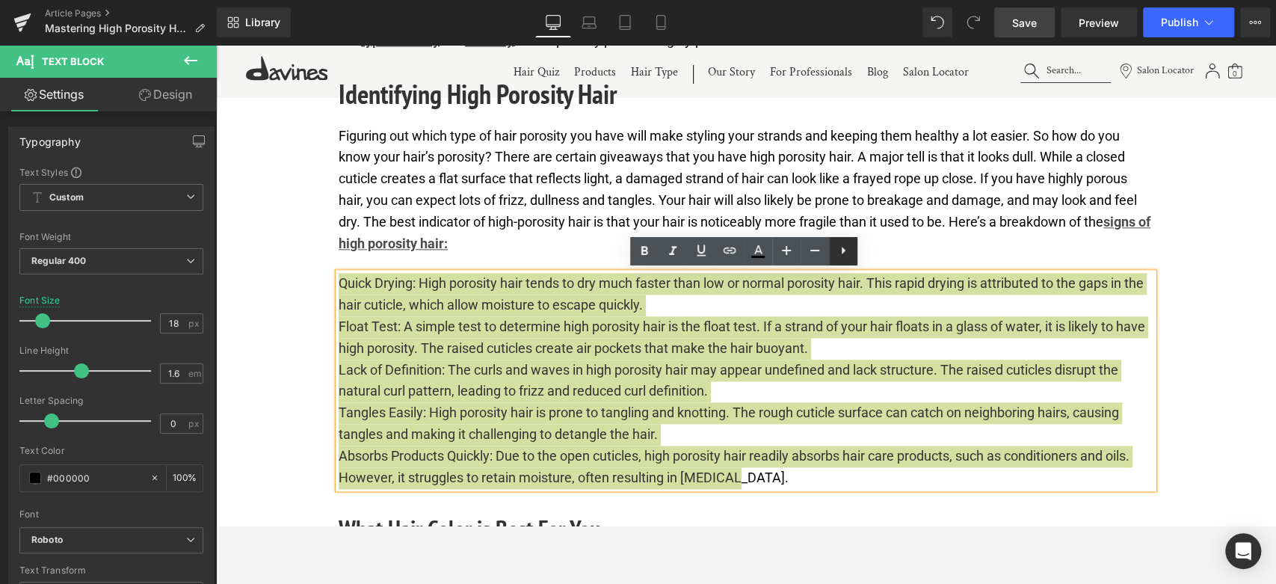
click at [847, 244] on icon at bounding box center [843, 250] width 18 height 18
click at [847, 248] on icon at bounding box center [843, 250] width 18 height 18
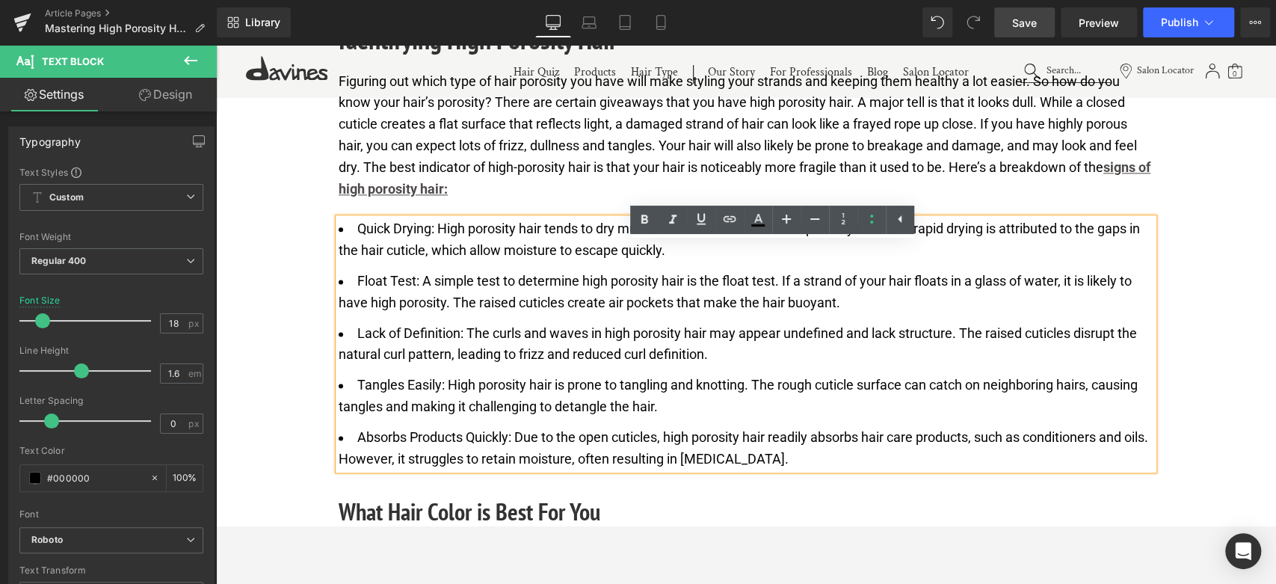
scroll to position [1232, 0]
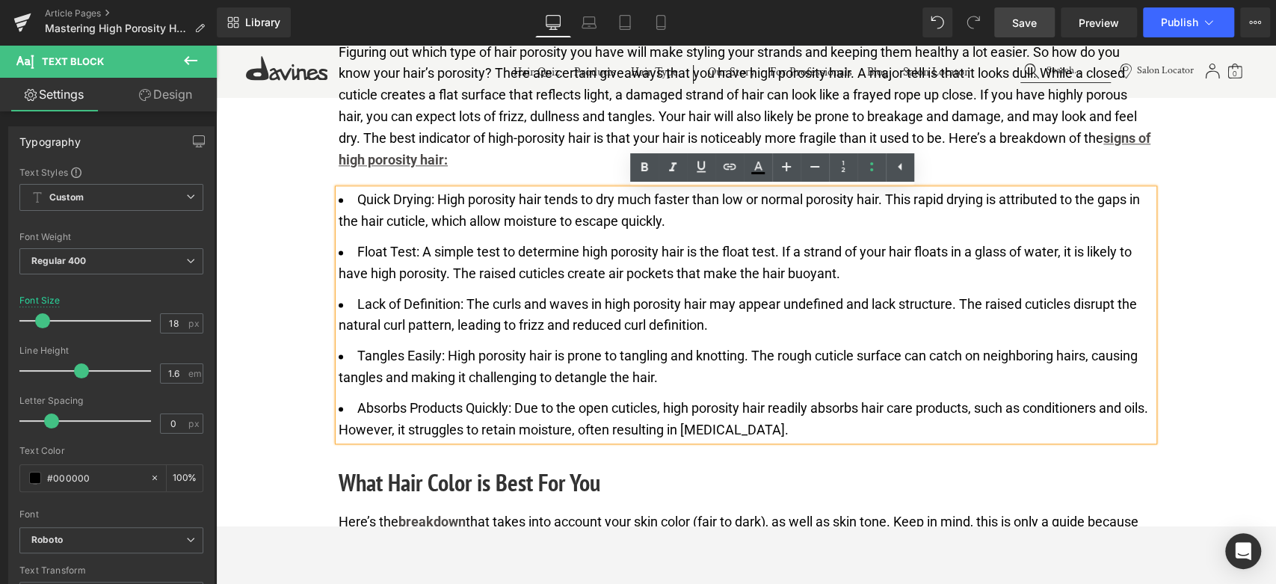
click at [802, 429] on li "Absorbs Products Quickly: Due to the open cuticles, high porosity hair readily …" at bounding box center [746, 419] width 815 height 43
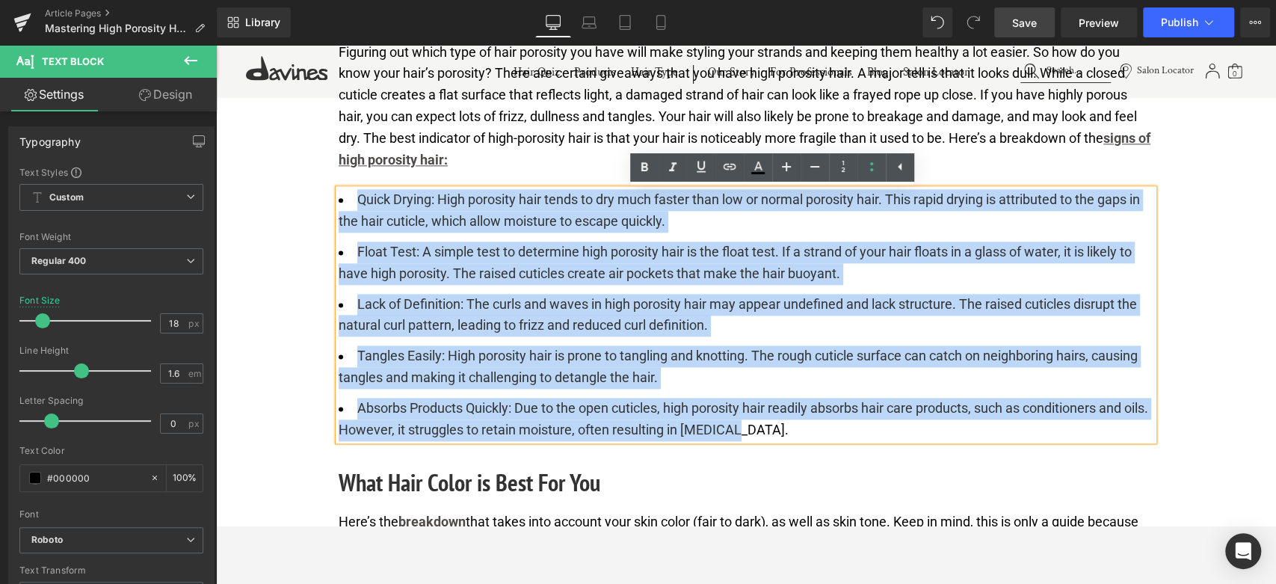
drag, startPoint x: 768, startPoint y: 425, endPoint x: 344, endPoint y: 198, distance: 481.2
click at [344, 198] on ul "Quick Drying: High porosity hair tends to dry much faster than low or normal po…" at bounding box center [746, 314] width 815 height 251
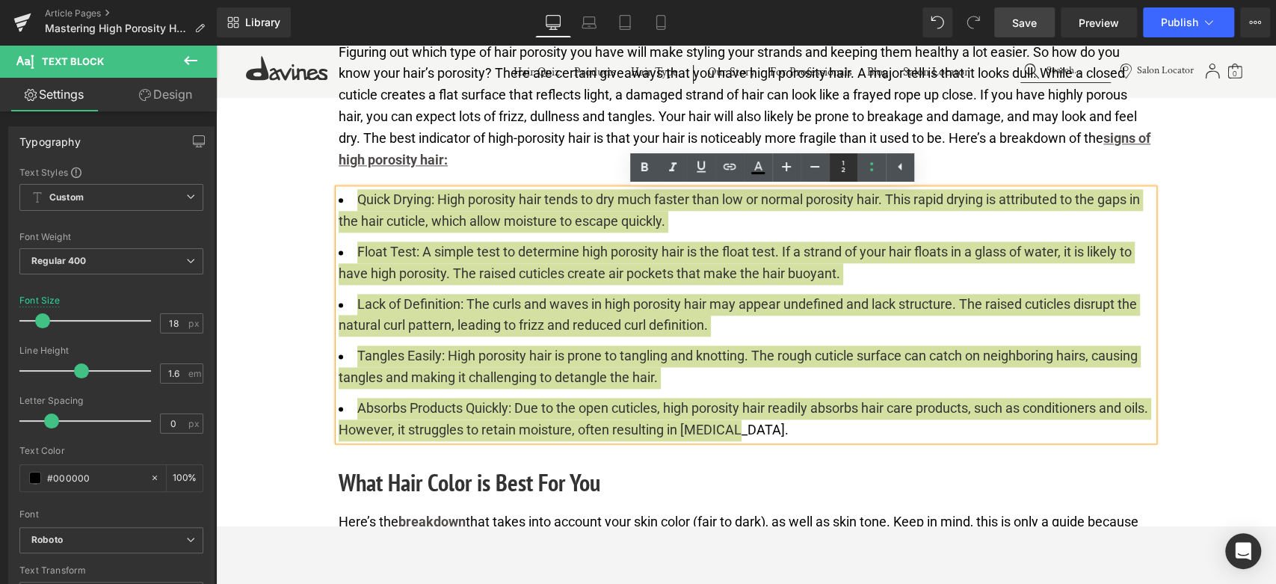
click at [846, 168] on icon at bounding box center [843, 167] width 18 height 18
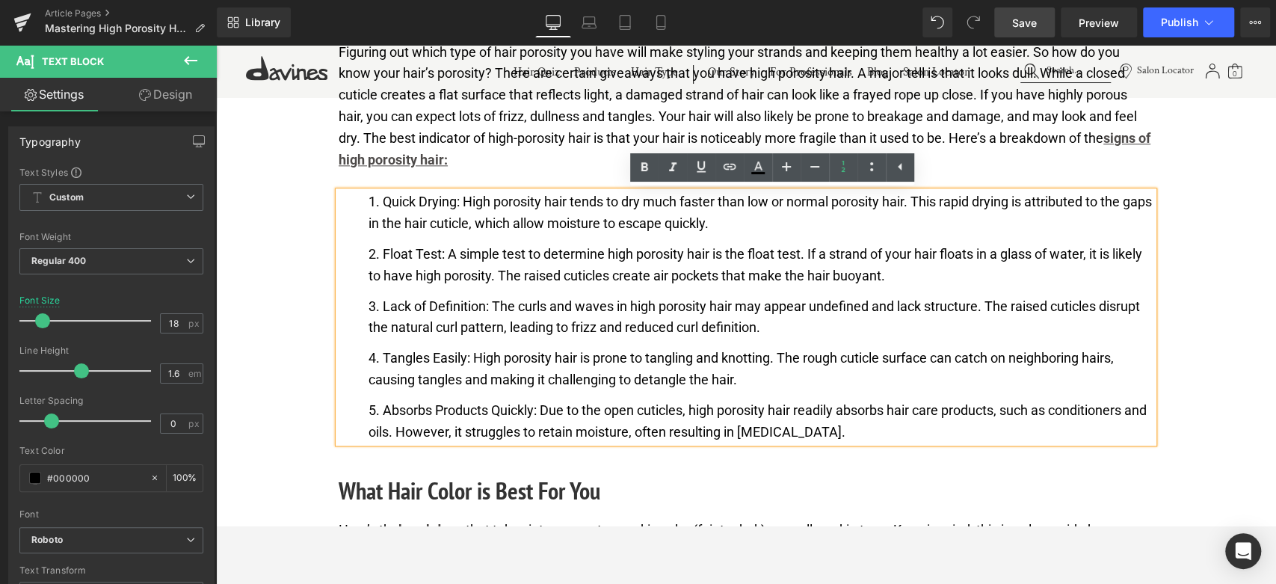
click at [856, 427] on li "Absorbs Products Quickly: Due to the open cuticles, high porosity hair readily …" at bounding box center [761, 421] width 785 height 43
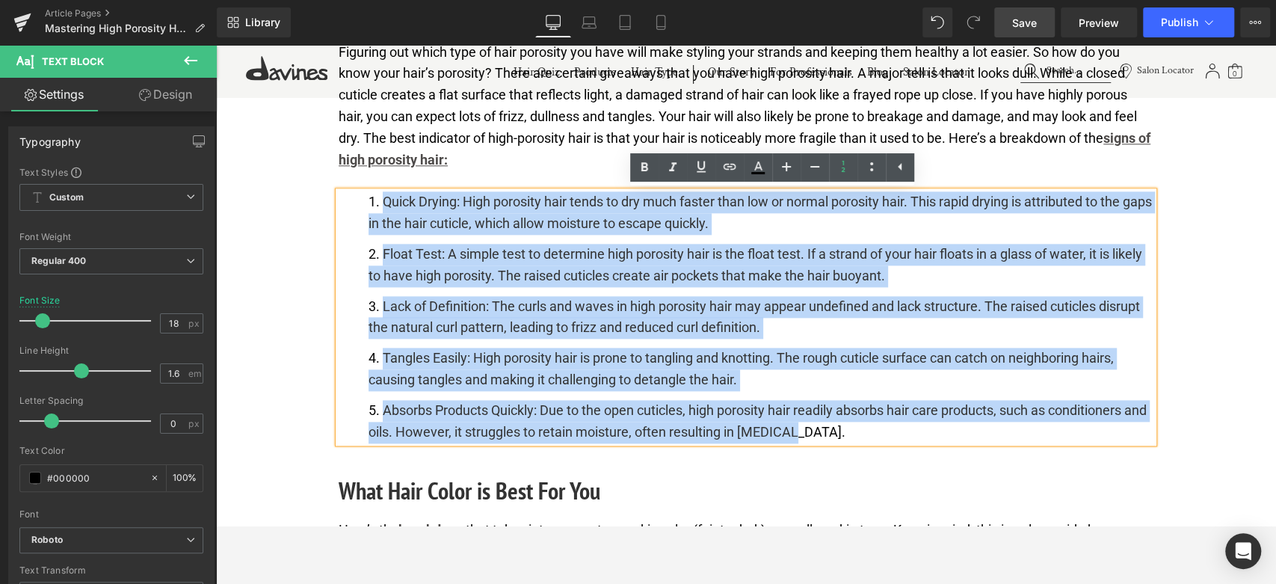
drag, startPoint x: 795, startPoint y: 416, endPoint x: 373, endPoint y: 198, distance: 475.0
click at [373, 198] on ol "Quick Drying: High porosity hair tends to dry much faster than low or normal po…" at bounding box center [746, 316] width 815 height 251
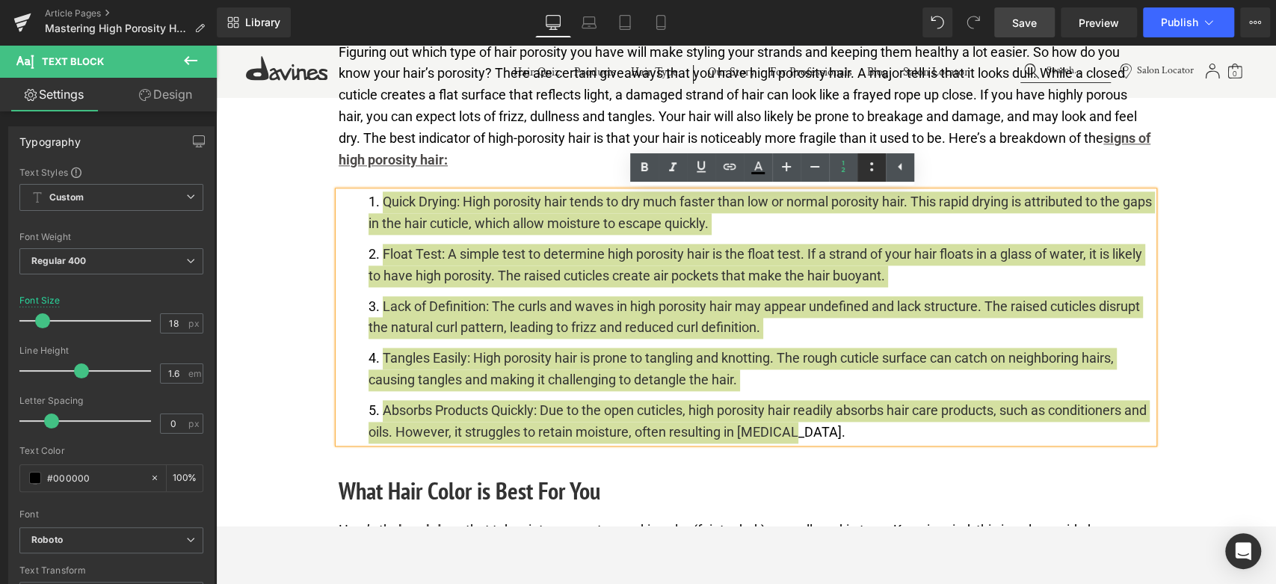
click at [867, 163] on icon at bounding box center [872, 167] width 18 height 18
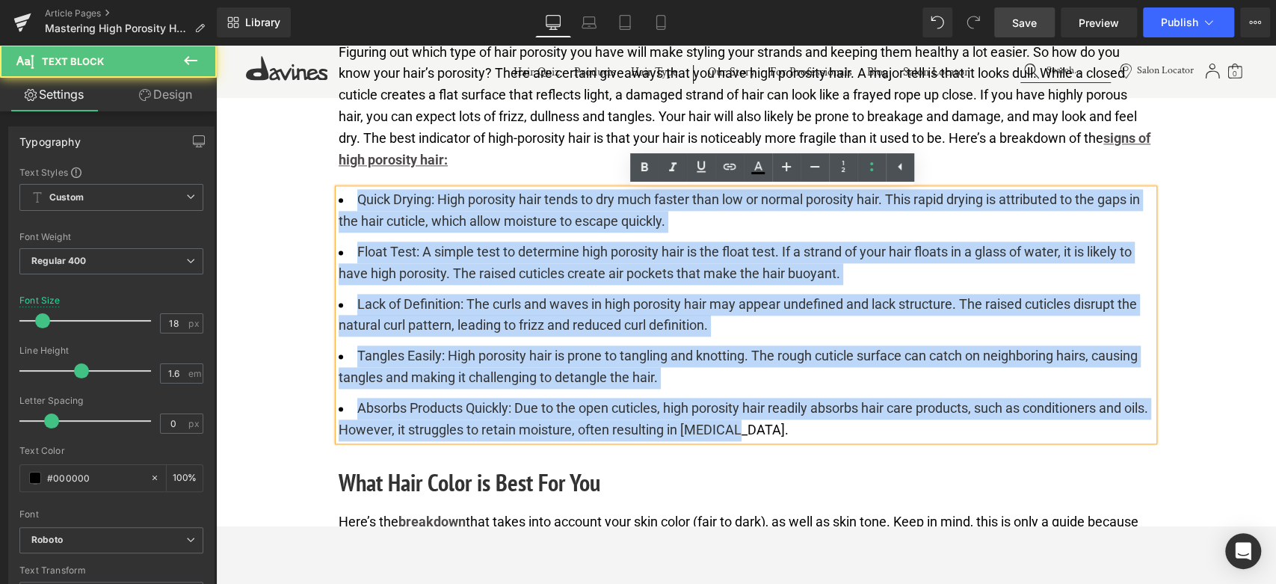
click at [570, 300] on li "Lack of Definition: The curls and waves in high porosity hair may appear undefi…" at bounding box center [746, 315] width 815 height 43
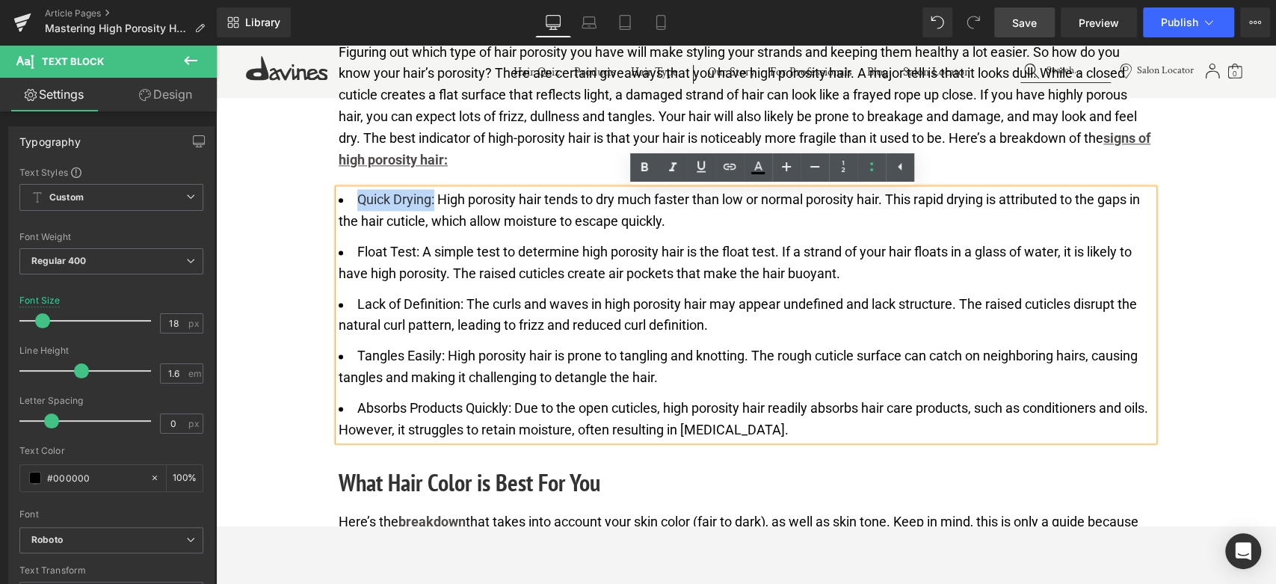
drag, startPoint x: 433, startPoint y: 199, endPoint x: 359, endPoint y: 194, distance: 74.2
click at [359, 194] on li "Quick Drying: High porosity hair tends to dry much faster than low or normal po…" at bounding box center [746, 210] width 815 height 43
drag, startPoint x: 641, startPoint y: 170, endPoint x: 401, endPoint y: 140, distance: 241.1
click at [641, 170] on icon at bounding box center [644, 167] width 7 height 9
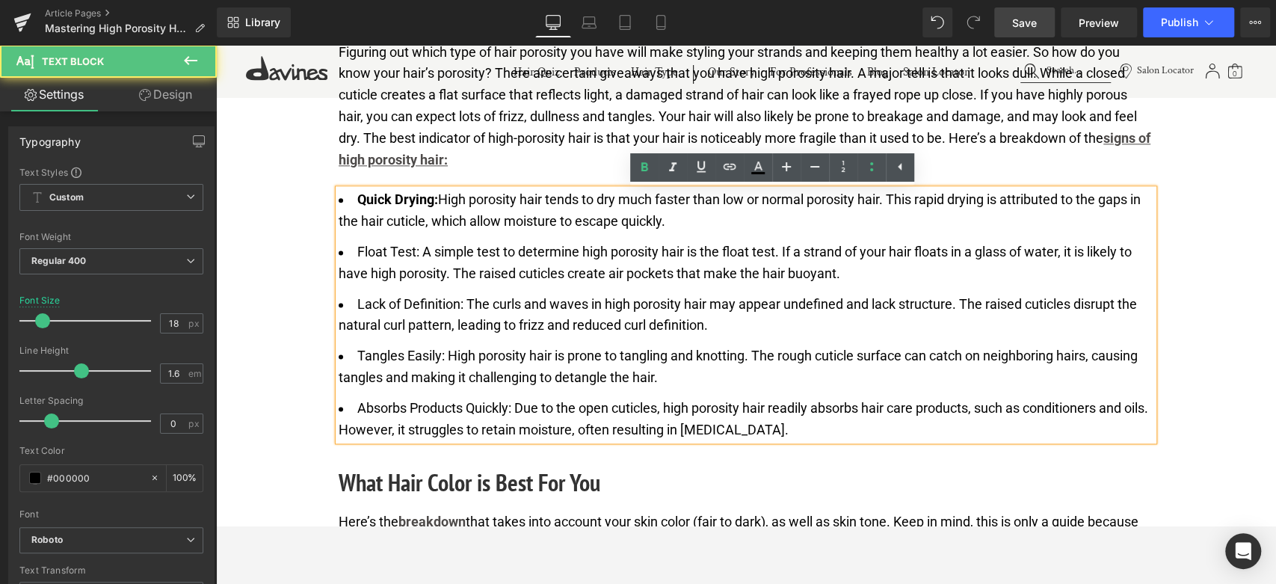
drag, startPoint x: 411, startPoint y: 251, endPoint x: 354, endPoint y: 247, distance: 57.0
click at [354, 247] on li "Float Test: A simple test to determine high porosity hair is the float test. If…" at bounding box center [746, 262] width 815 height 43
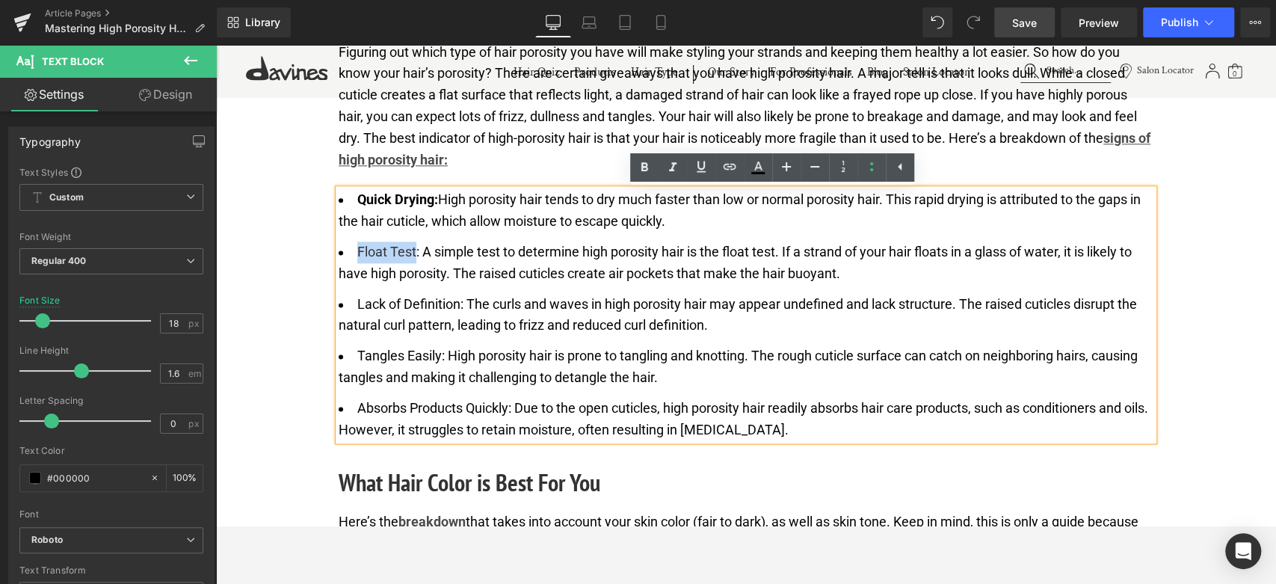
drag, startPoint x: 354, startPoint y: 247, endPoint x: 414, endPoint y: 250, distance: 59.9
click at [414, 250] on li "Float Test: A simple test to determine high porosity hair is the float test. If…" at bounding box center [746, 262] width 815 height 43
click at [644, 164] on icon at bounding box center [644, 167] width 18 height 18
drag, startPoint x: 352, startPoint y: 300, endPoint x: 457, endPoint y: 301, distance: 104.7
click at [457, 301] on li "Lack of Definition: The curls and waves in high porosity hair may appear undefi…" at bounding box center [746, 315] width 815 height 43
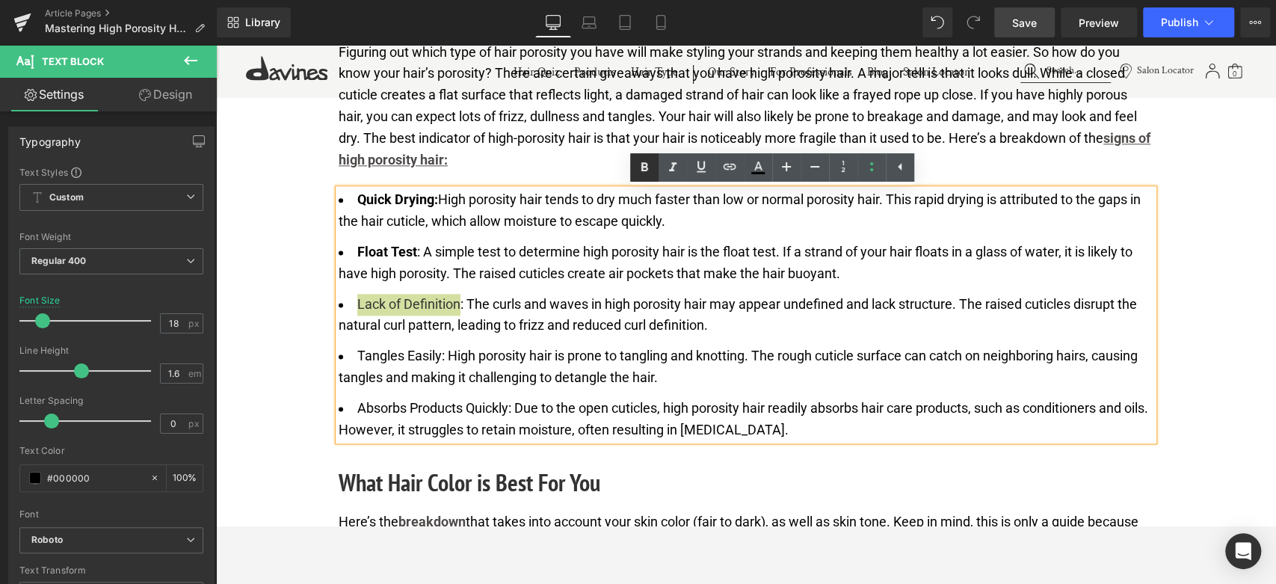
click at [645, 179] on link at bounding box center [644, 167] width 28 height 28
drag, startPoint x: 353, startPoint y: 353, endPoint x: 437, endPoint y: 350, distance: 83.8
click at [437, 350] on li "Tangles Easily: High porosity hair is prone to tangling and knotting. The rough…" at bounding box center [746, 366] width 815 height 43
click at [635, 170] on icon at bounding box center [644, 167] width 18 height 18
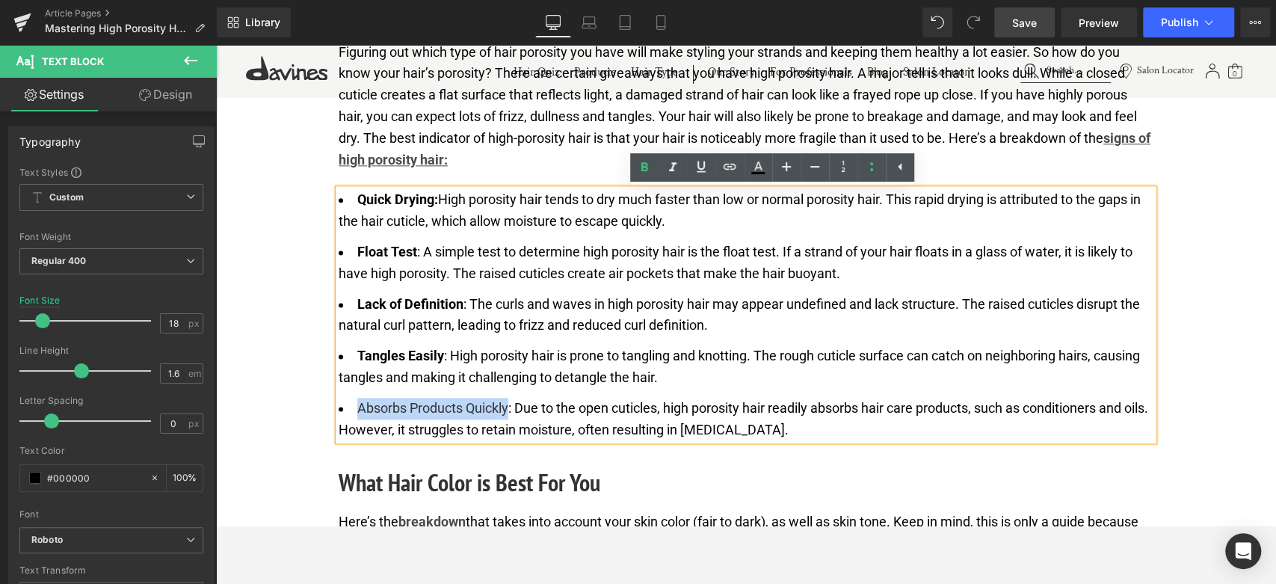
drag, startPoint x: 357, startPoint y: 405, endPoint x: 508, endPoint y: 407, distance: 150.2
click at [508, 407] on li "Absorbs Products Quickly: Due to the open cuticles, high porosity hair readily …" at bounding box center [746, 419] width 815 height 43
click at [650, 173] on icon at bounding box center [644, 167] width 18 height 18
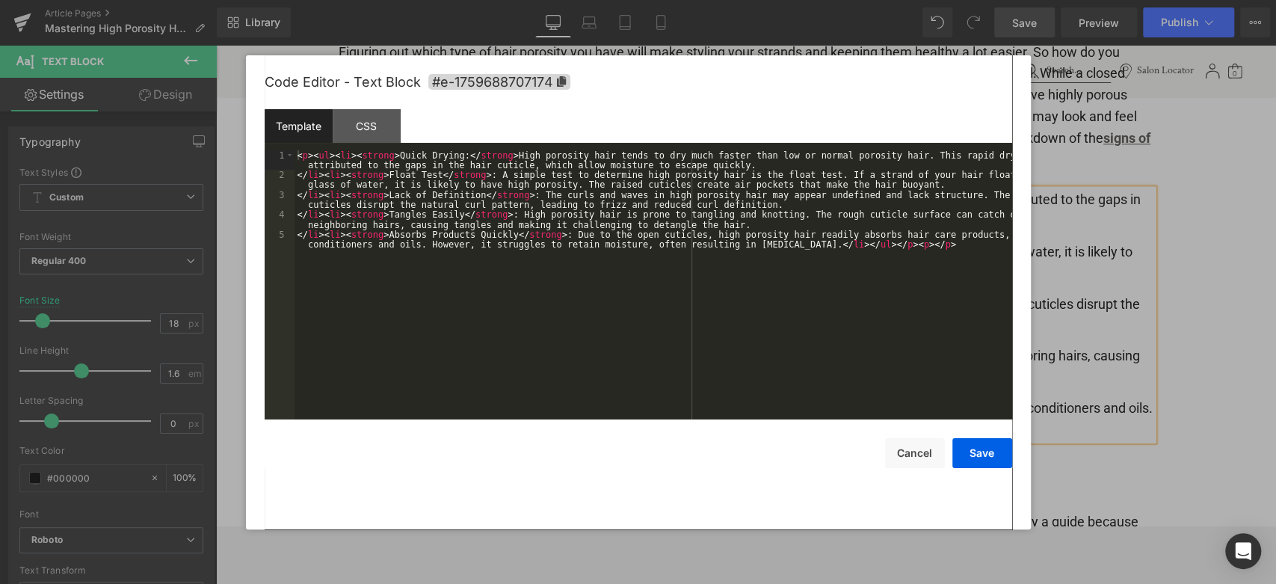
click at [474, 0] on div "Row You are previewing how the will restyle your page. You can not edit Element…" at bounding box center [638, 0] width 1276 height 0
click at [371, 131] on div "CSS" at bounding box center [367, 126] width 68 height 34
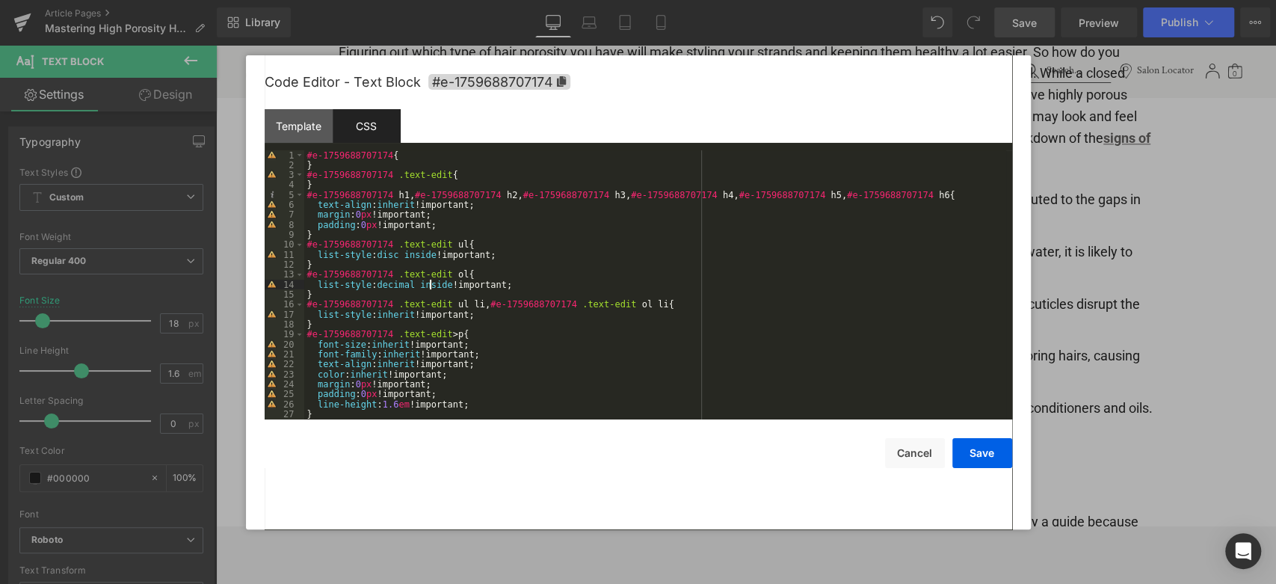
click at [429, 286] on div "#e-1759688707174 { } #e-1759688707174 .text-edit { } #e-1759688707174 h1 , #e-1…" at bounding box center [655, 294] width 702 height 289
click at [526, 365] on div "#e-1759688707174 { } #e-1759688707174 .text-edit { } #e-1759688707174 h1 , #e-1…" at bounding box center [655, 294] width 702 height 289
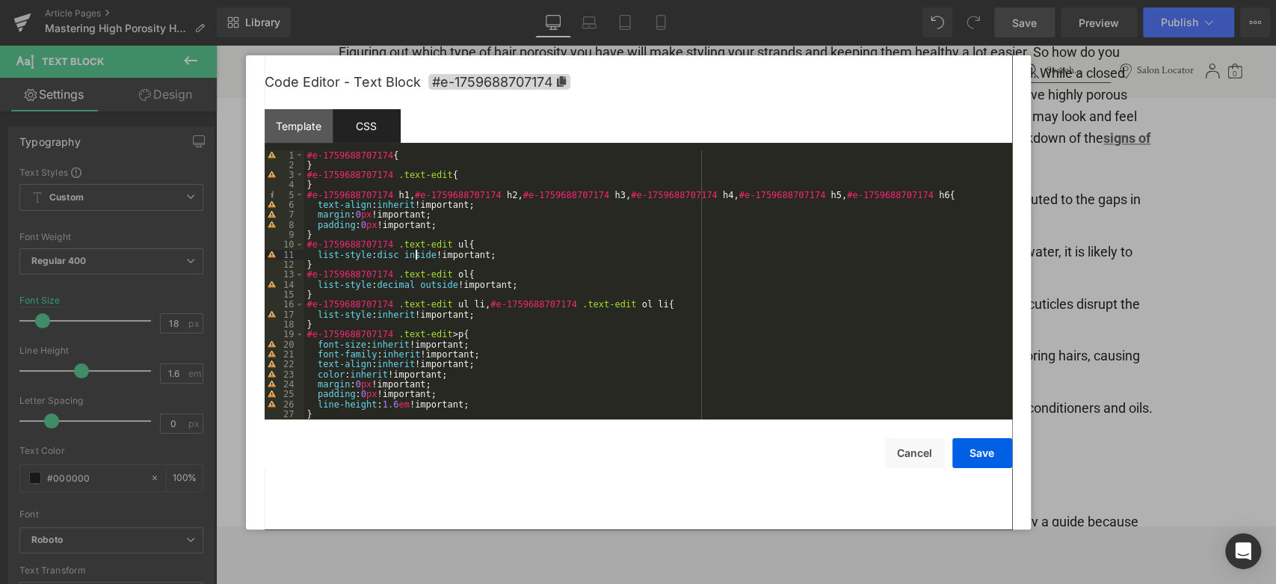
click at [416, 258] on div "#e-1759688707174 { } #e-1759688707174 .text-edit { } #e-1759688707174 h1 , #e-1…" at bounding box center [655, 294] width 702 height 289
click at [508, 330] on div "#e-1759688707174 { } #e-1759688707174 .text-edit { } #e-1759688707174 h1 , #e-1…" at bounding box center [655, 294] width 702 height 289
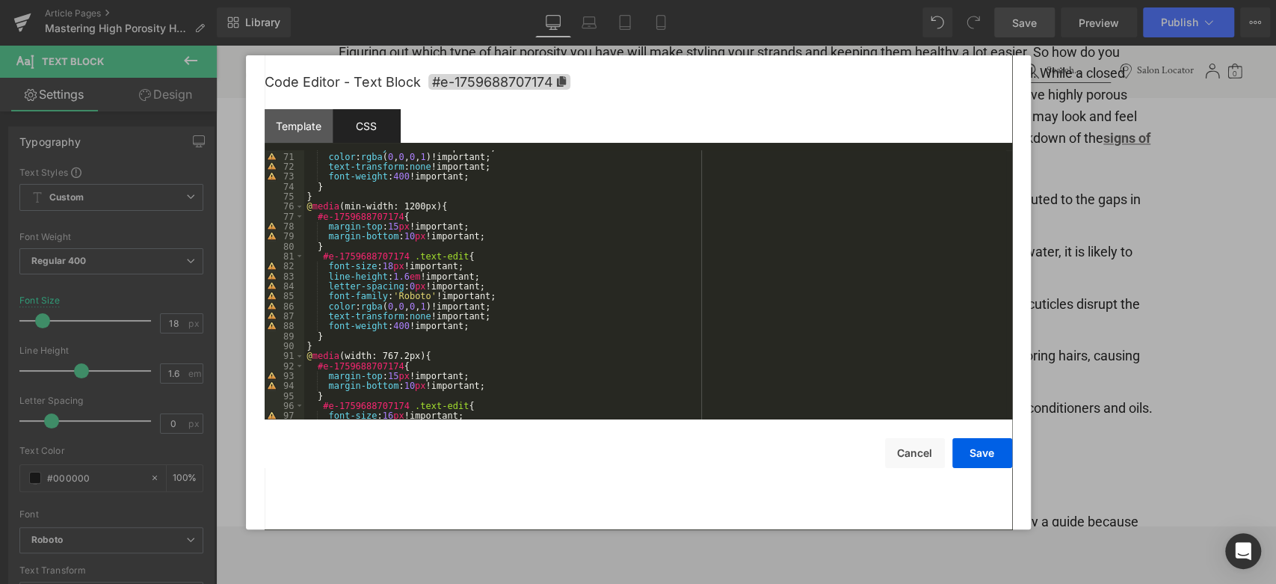
scroll to position [787, 0]
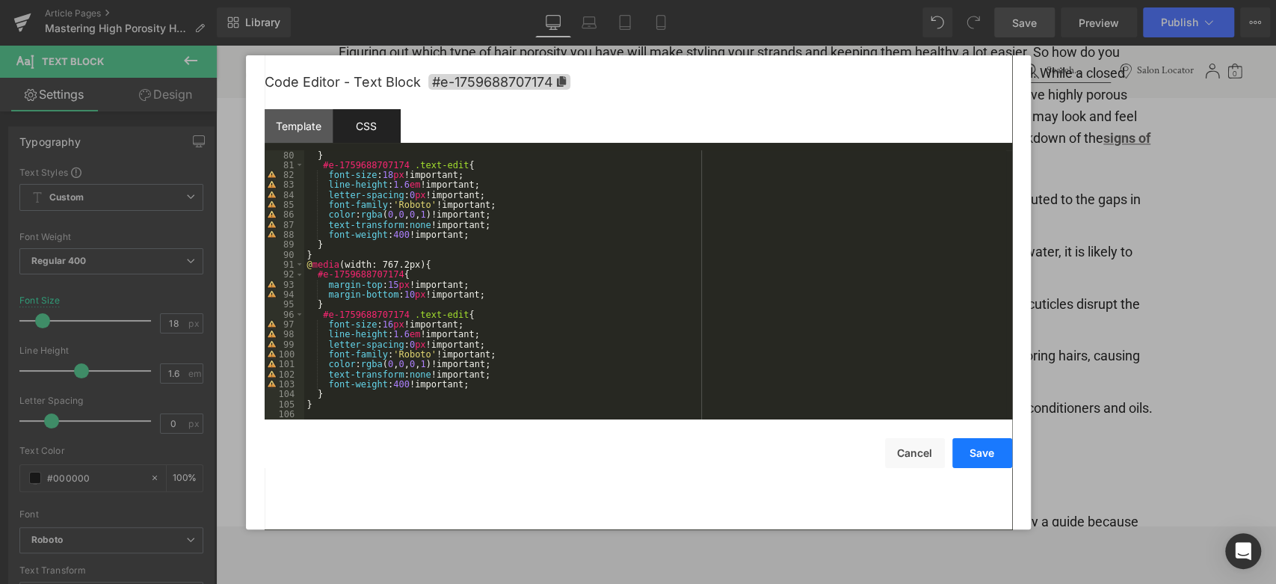
click at [993, 457] on button "Save" at bounding box center [982, 453] width 60 height 30
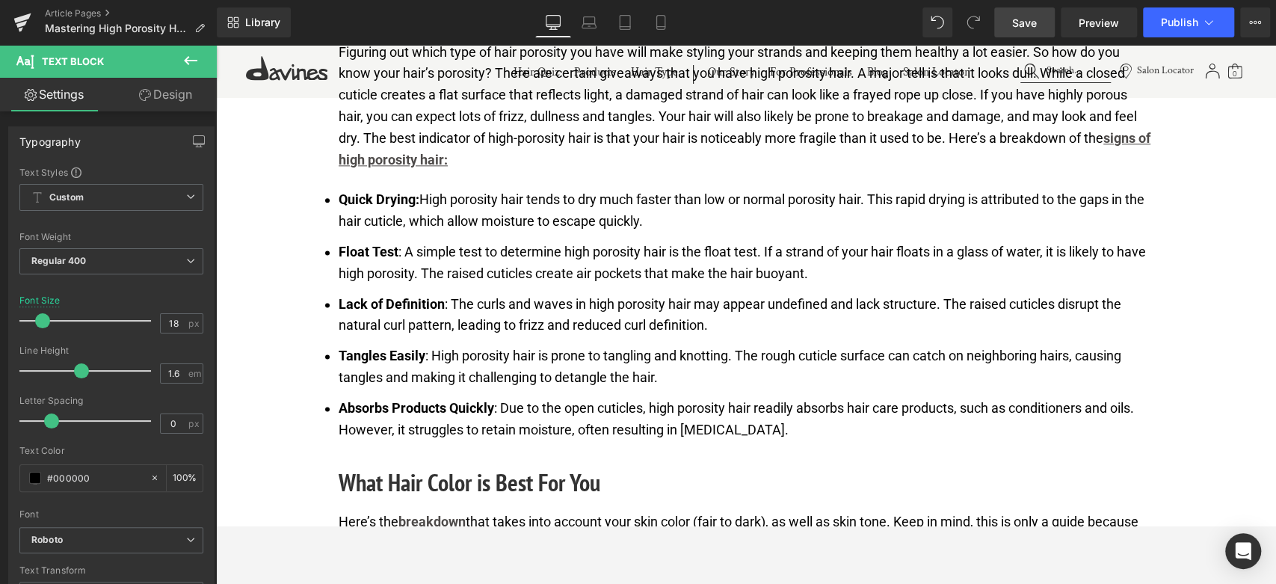
click at [1040, 21] on link "Save" at bounding box center [1024, 22] width 61 height 30
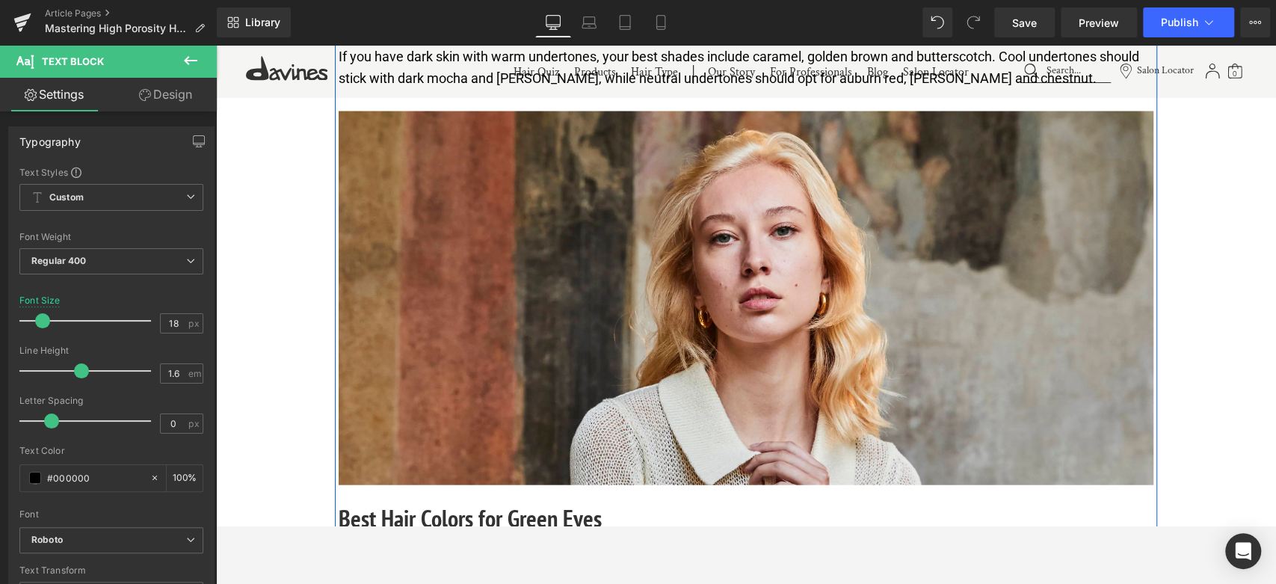
scroll to position [2145, 0]
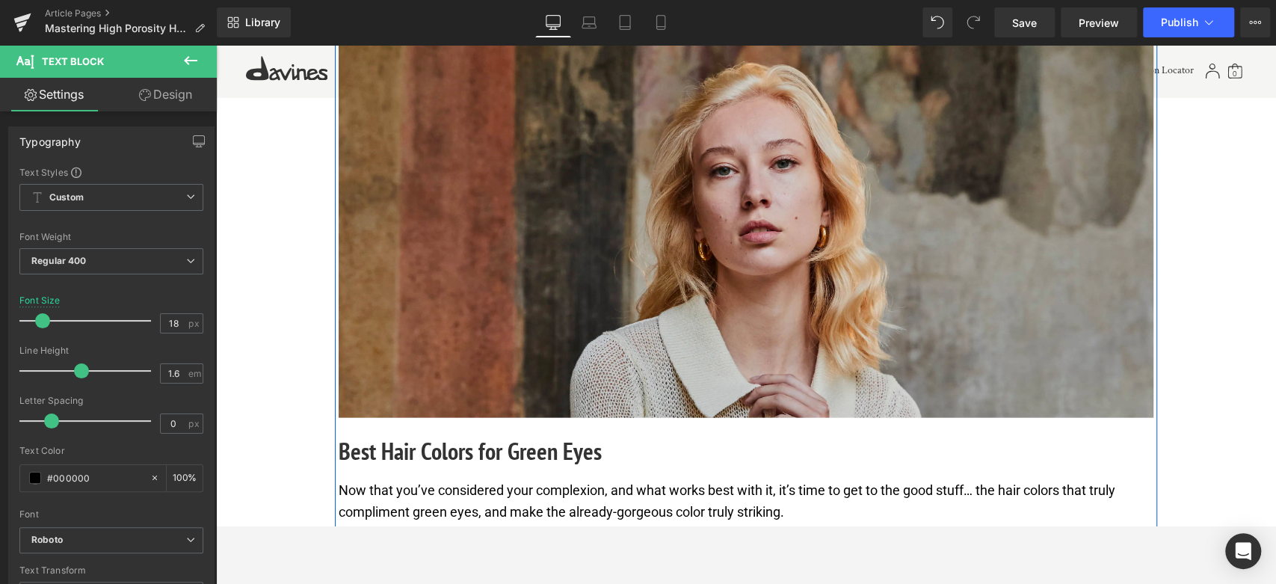
click at [648, 294] on img at bounding box center [746, 231] width 815 height 374
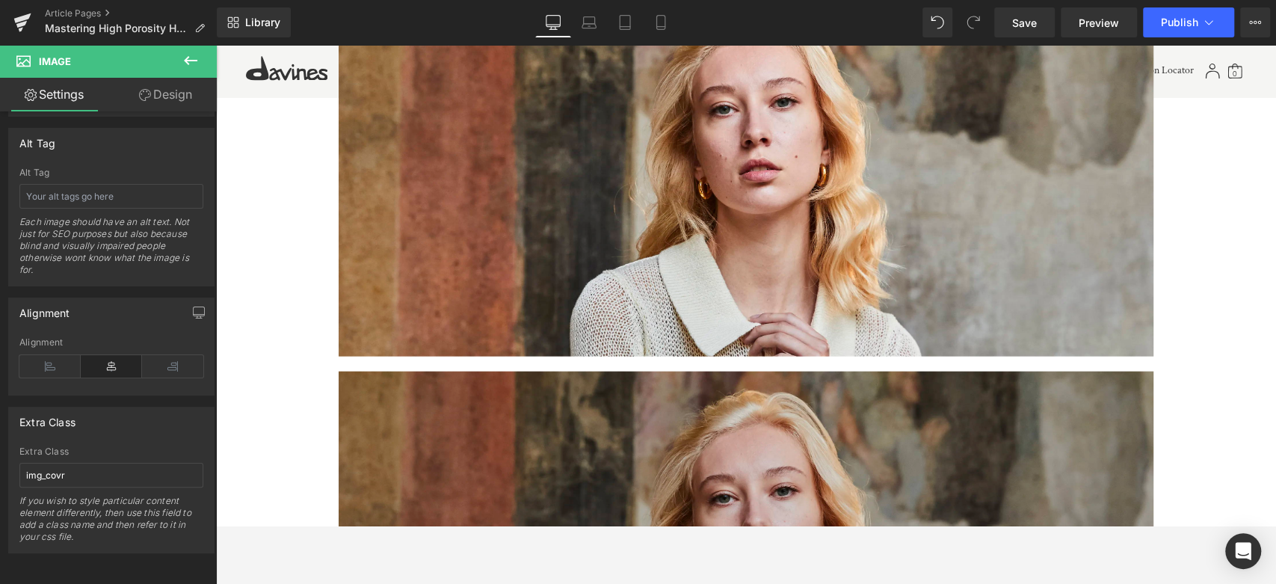
scroll to position [1993, 0]
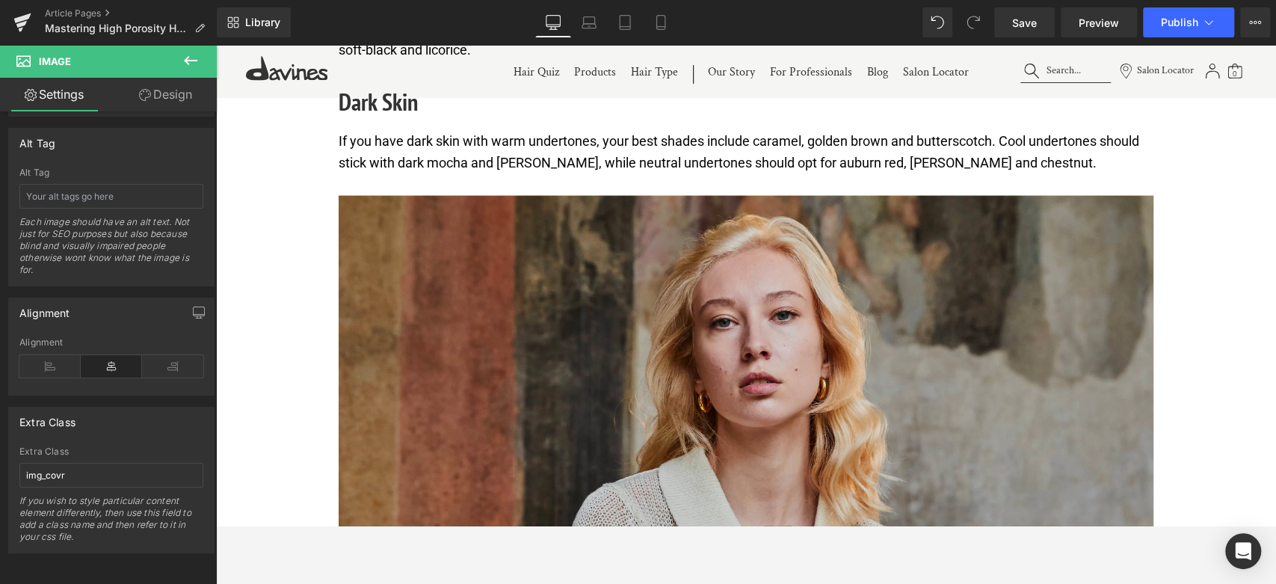
click at [723, 335] on img at bounding box center [746, 383] width 815 height 374
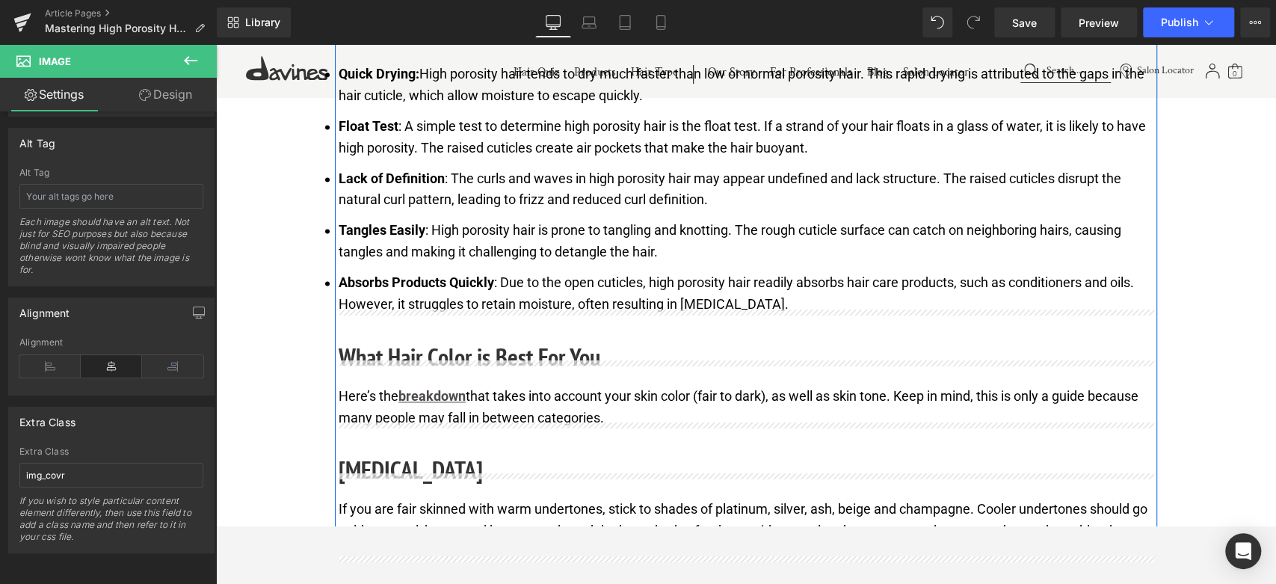
scroll to position [1329, 0]
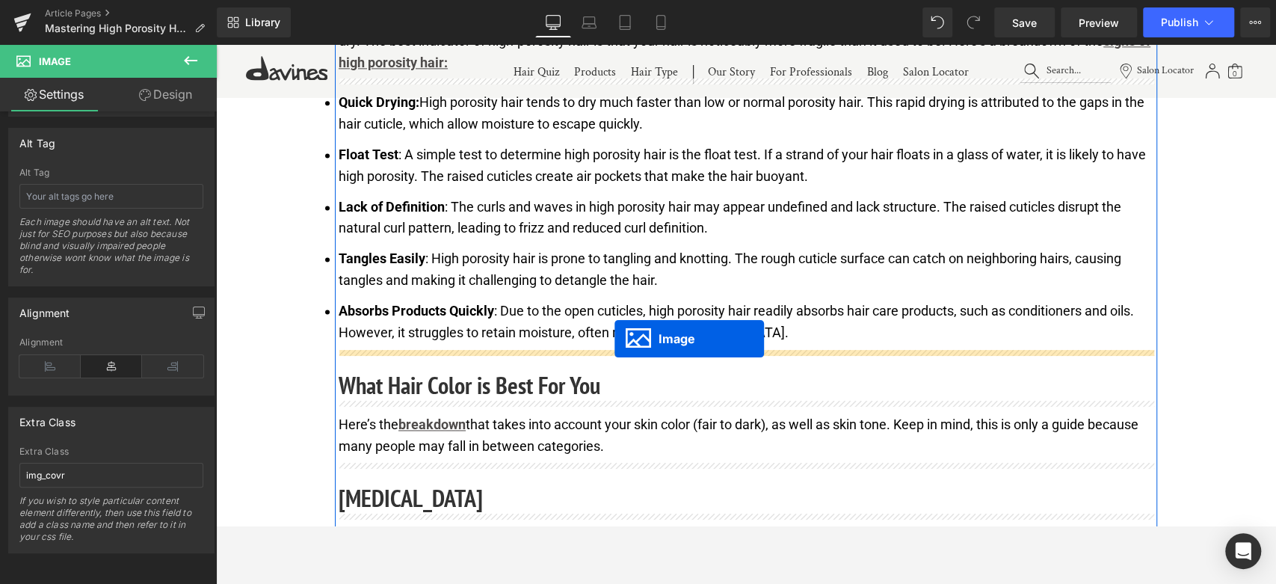
drag, startPoint x: 720, startPoint y: 380, endPoint x: 614, endPoint y: 339, distance: 113.1
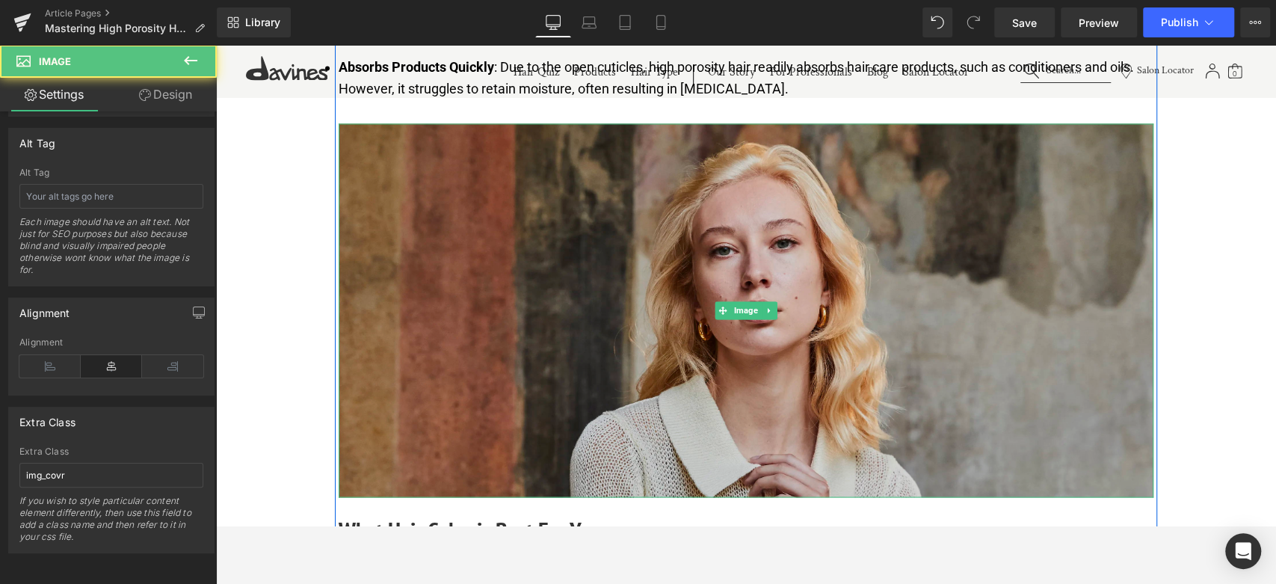
scroll to position [1579, 0]
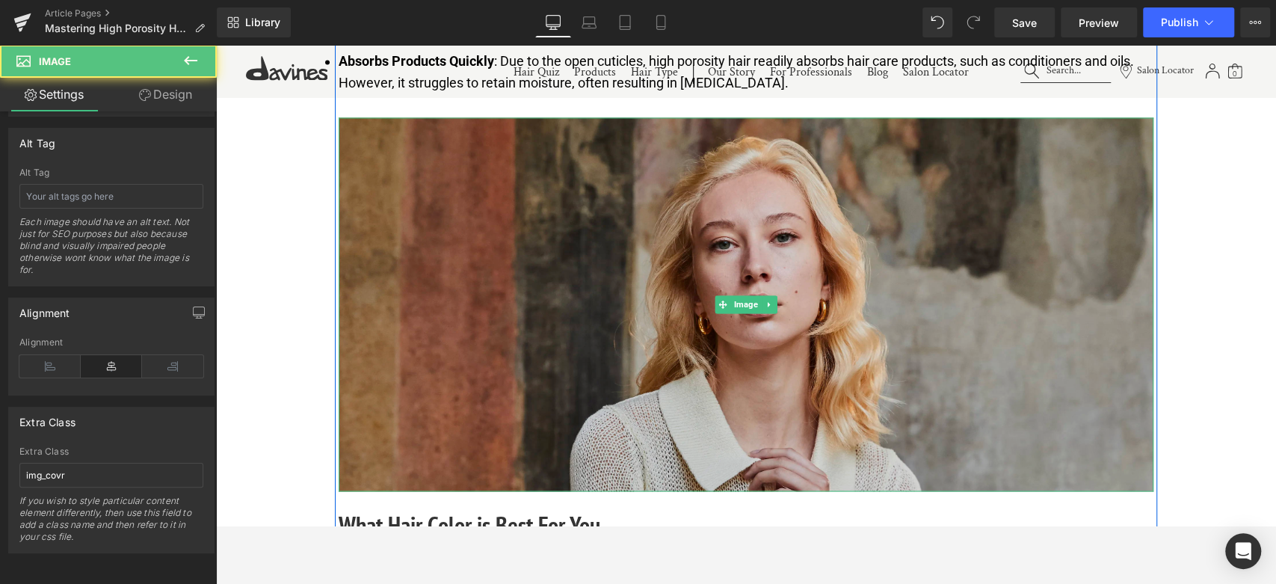
click at [667, 295] on img at bounding box center [746, 304] width 815 height 374
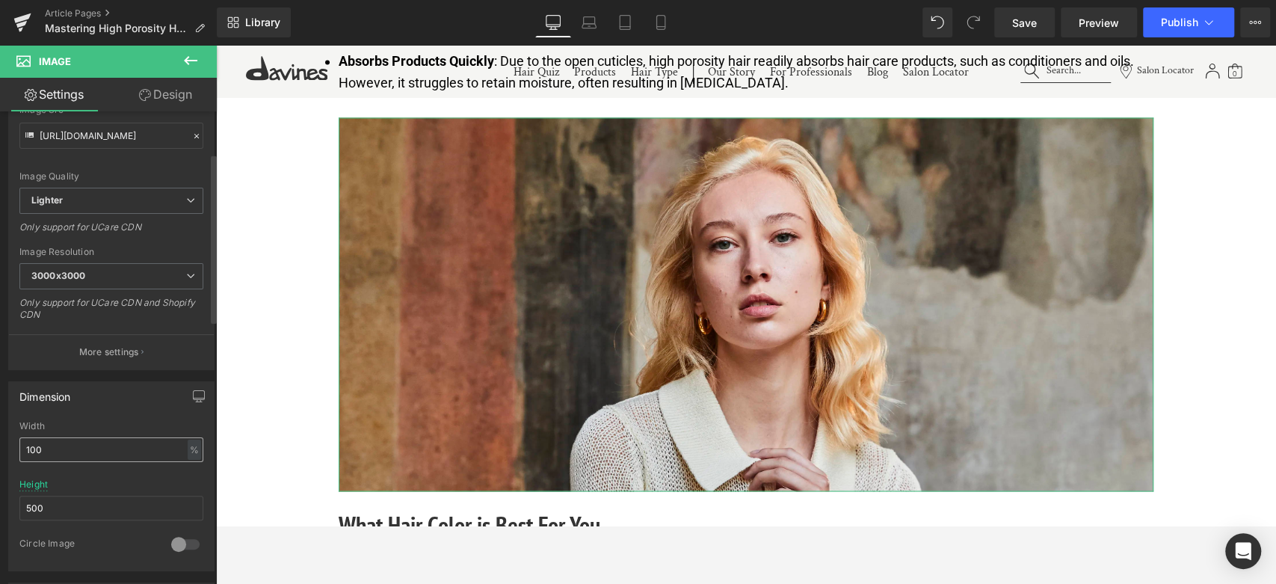
scroll to position [0, 0]
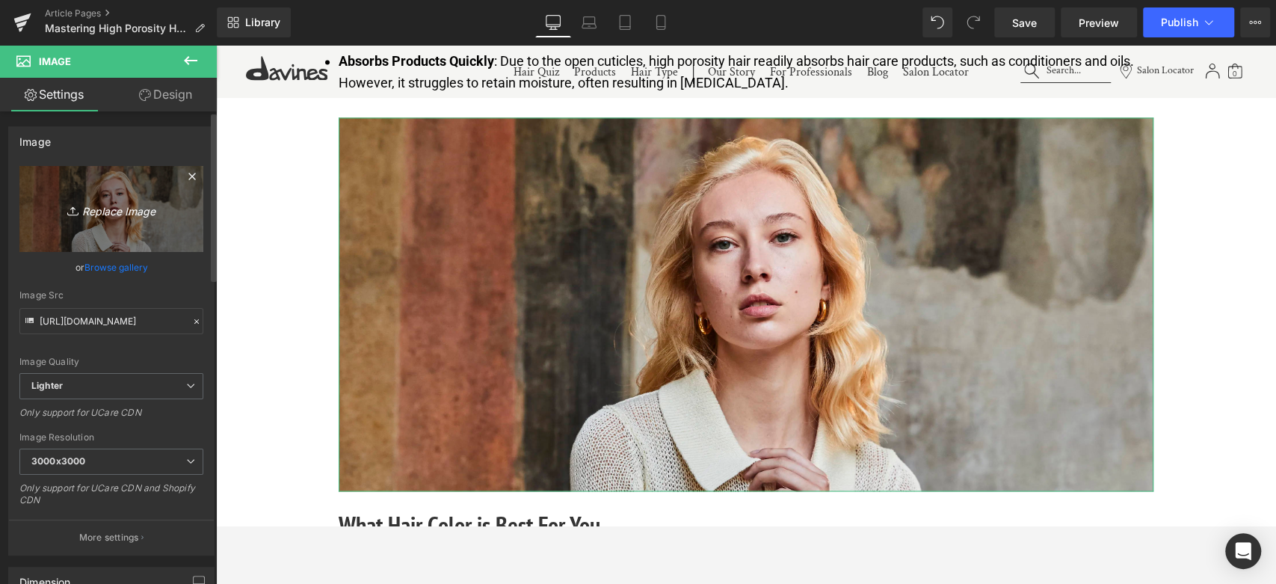
click at [102, 214] on icon "Replace Image" at bounding box center [112, 209] width 120 height 19
type input "C:\fakepath\000133880010-2.jpg"
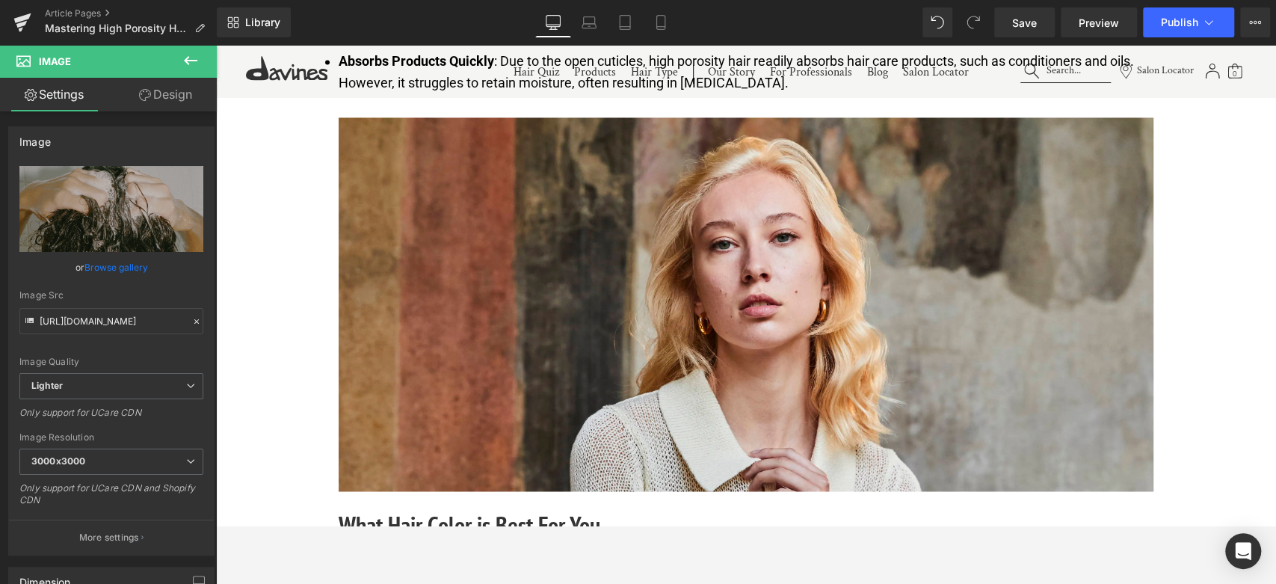
type input "[URL][DOMAIN_NAME]"
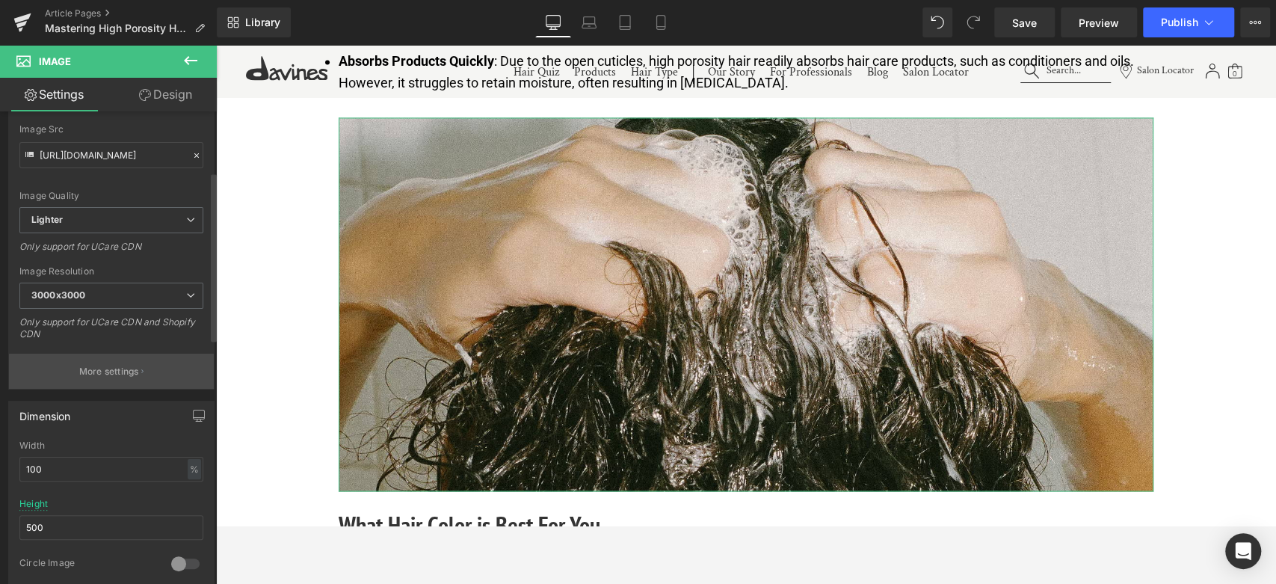
scroll to position [249, 0]
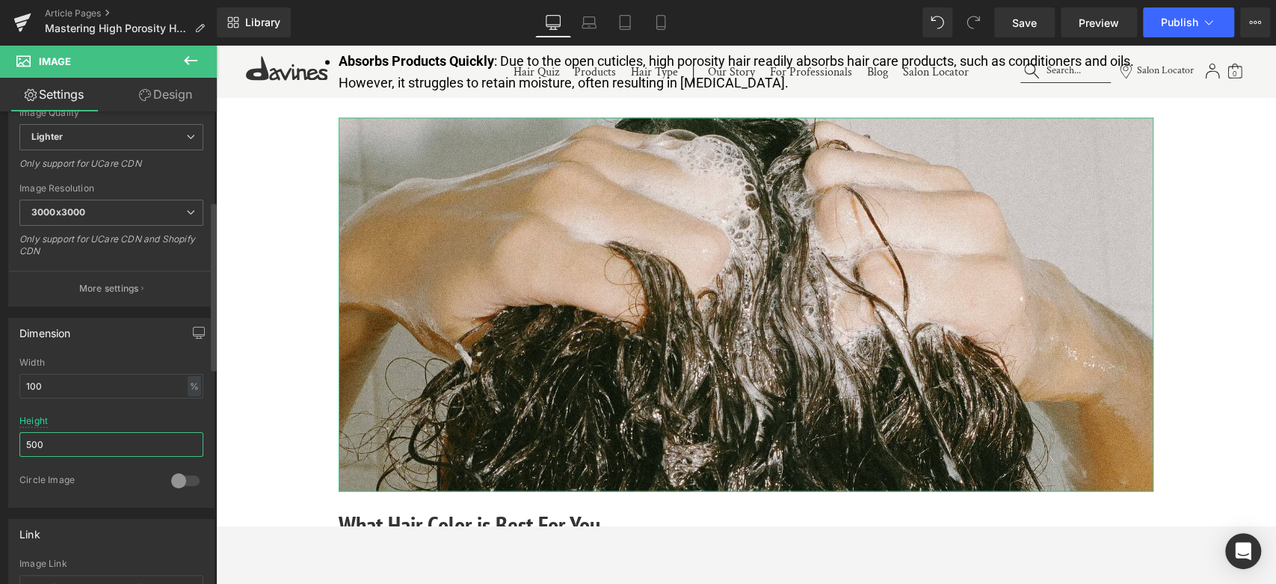
click at [79, 453] on input "500" at bounding box center [111, 444] width 184 height 25
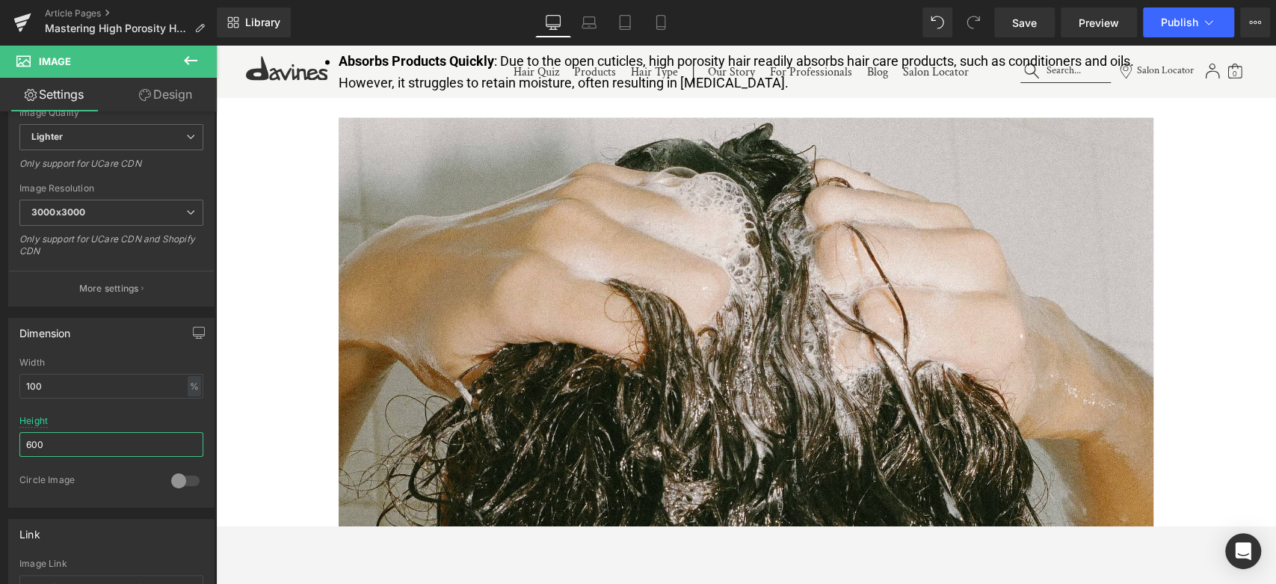
type input "600"
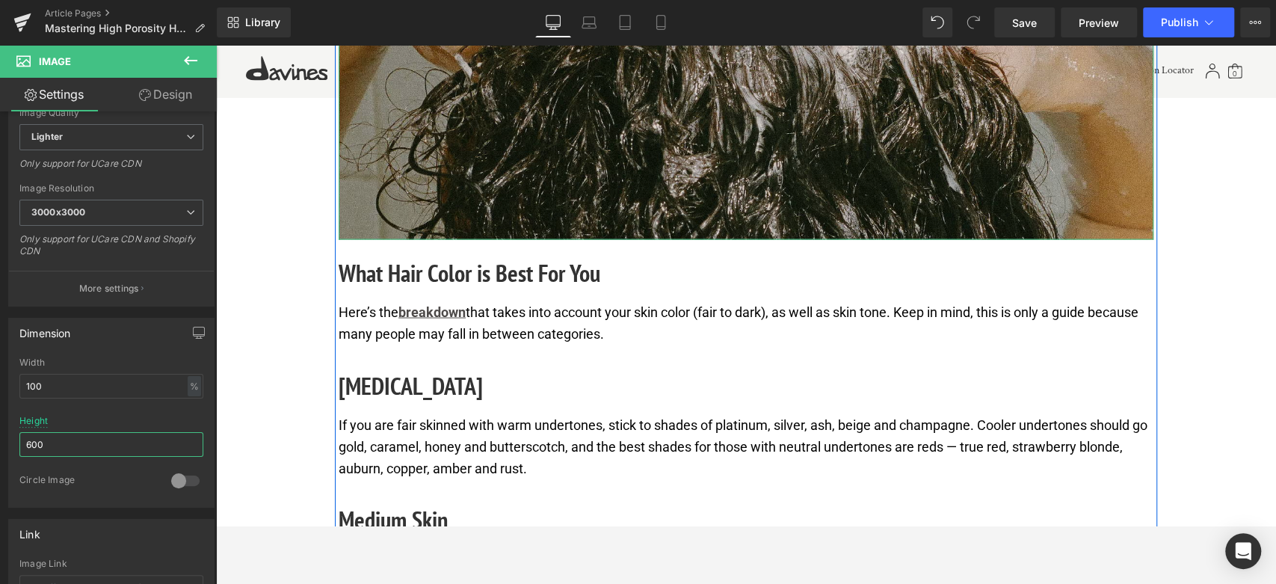
scroll to position [1993, 0]
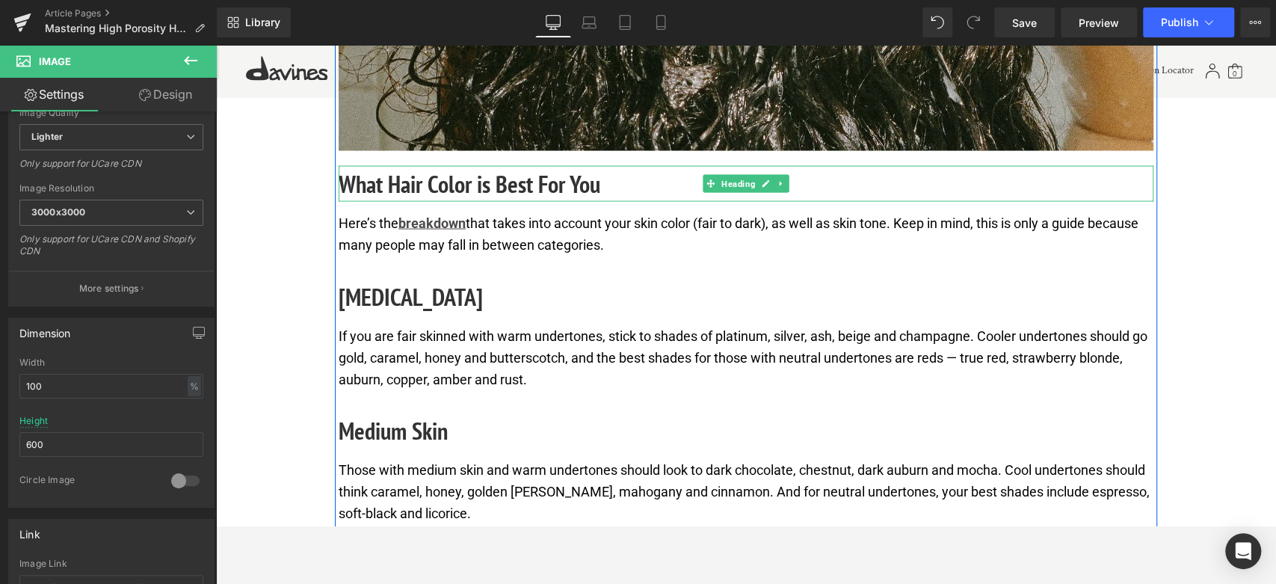
click at [499, 178] on h2 "What Hair Color is Best For You" at bounding box center [746, 184] width 815 height 36
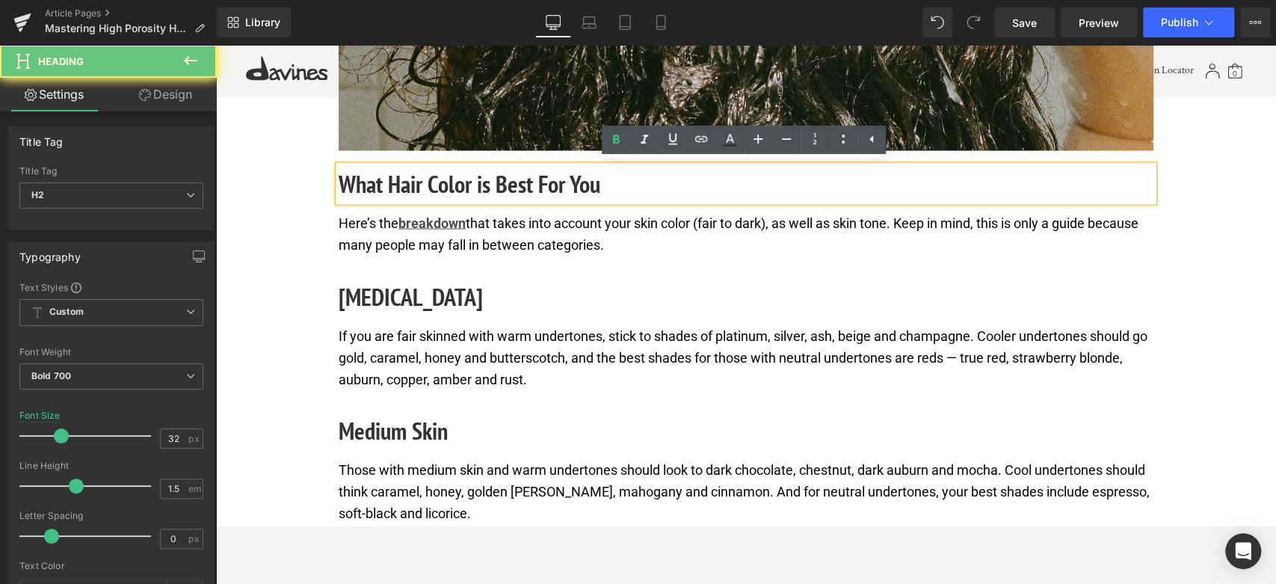
click at [499, 178] on h2 "What Hair Color is Best For You" at bounding box center [746, 184] width 815 height 36
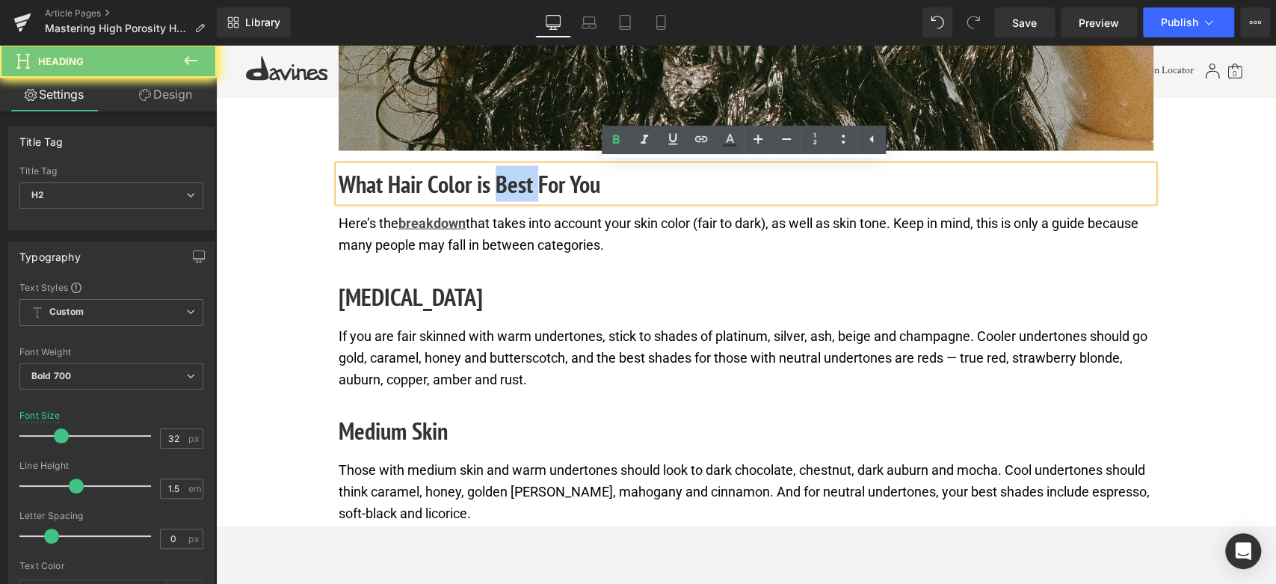
click at [499, 178] on h2 "What Hair Color is Best For You" at bounding box center [746, 184] width 815 height 36
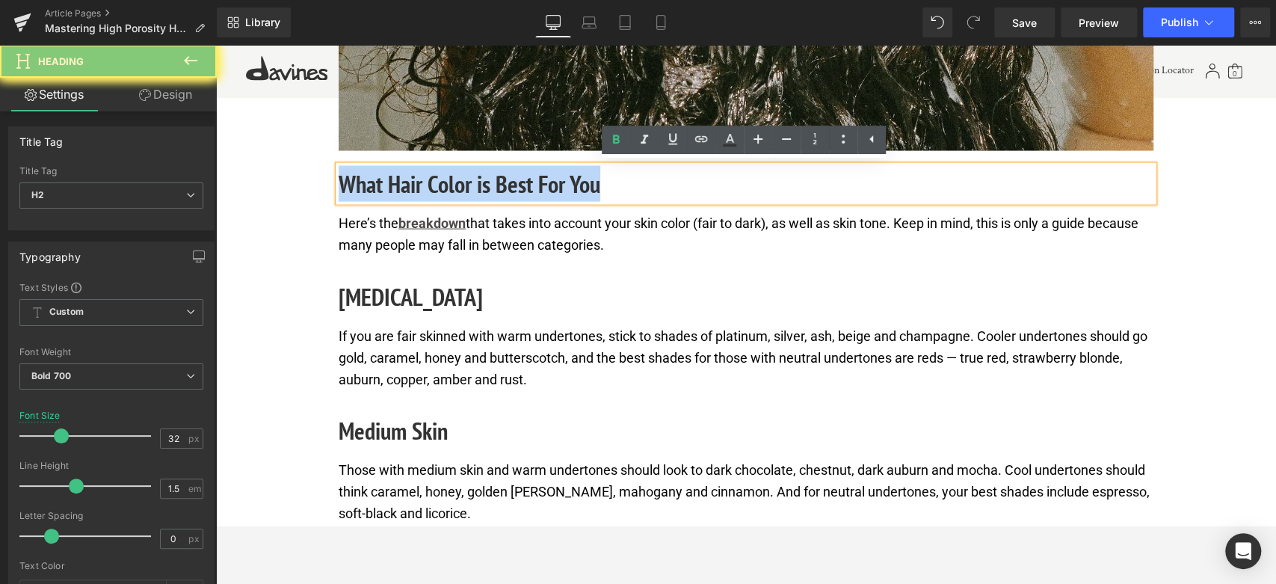
click at [499, 178] on h2 "What Hair Color is Best For You" at bounding box center [746, 184] width 815 height 36
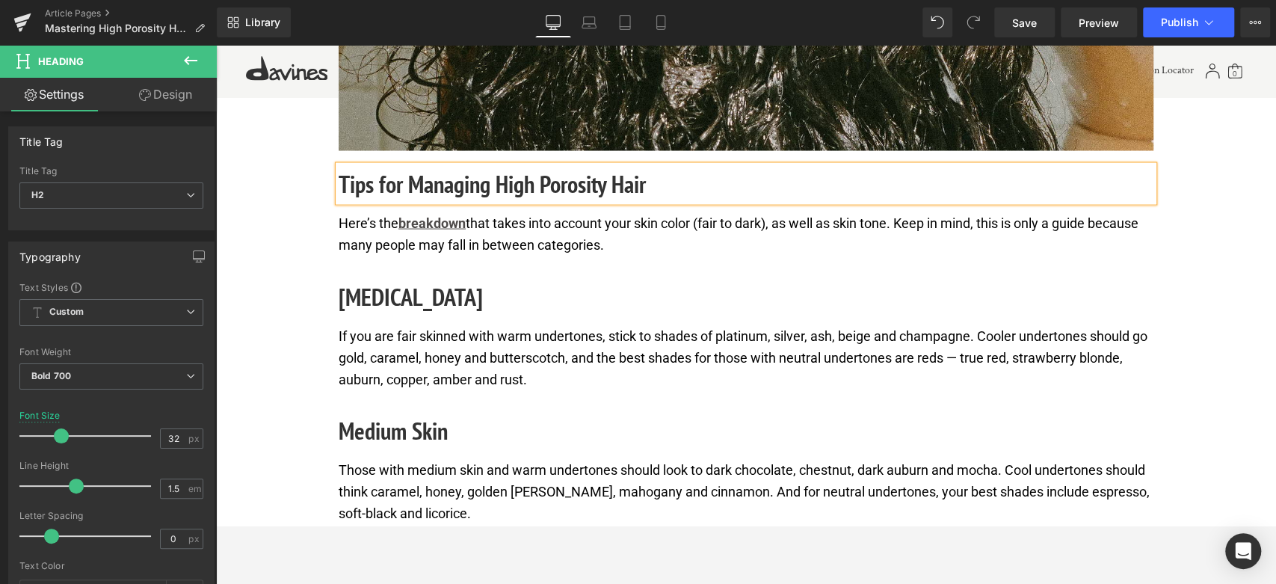
click at [497, 244] on p "Here’s the breakdown that takes into account your skin color (fair to dark), as…" at bounding box center [746, 234] width 815 height 43
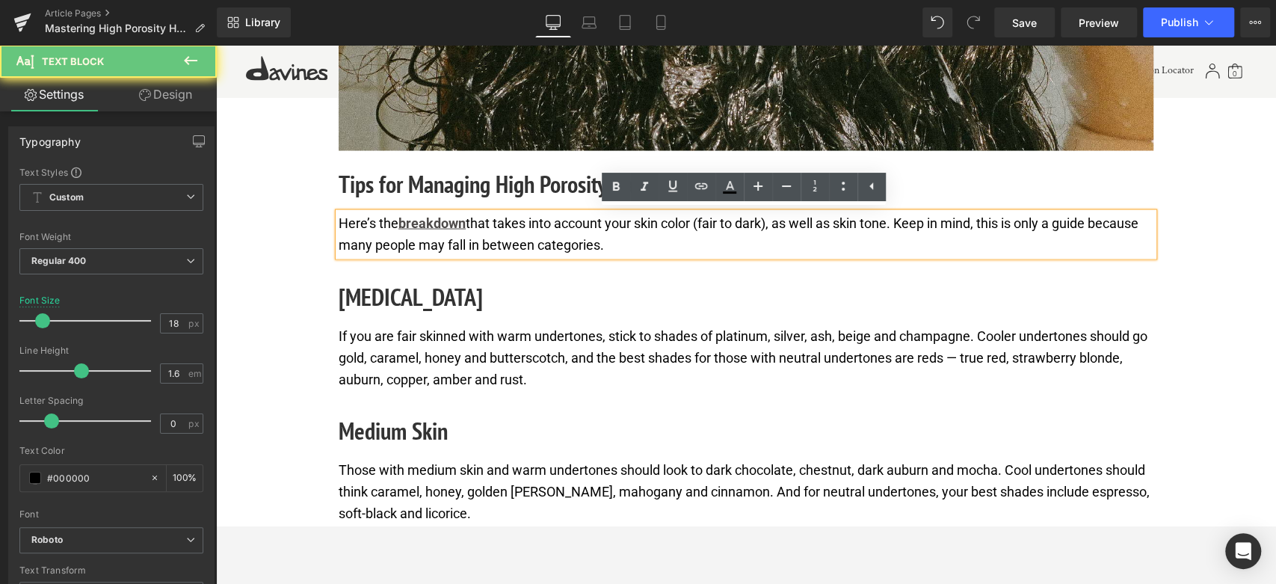
click at [497, 244] on p "Here’s the breakdown that takes into account your skin color (fair to dark), as…" at bounding box center [746, 234] width 815 height 43
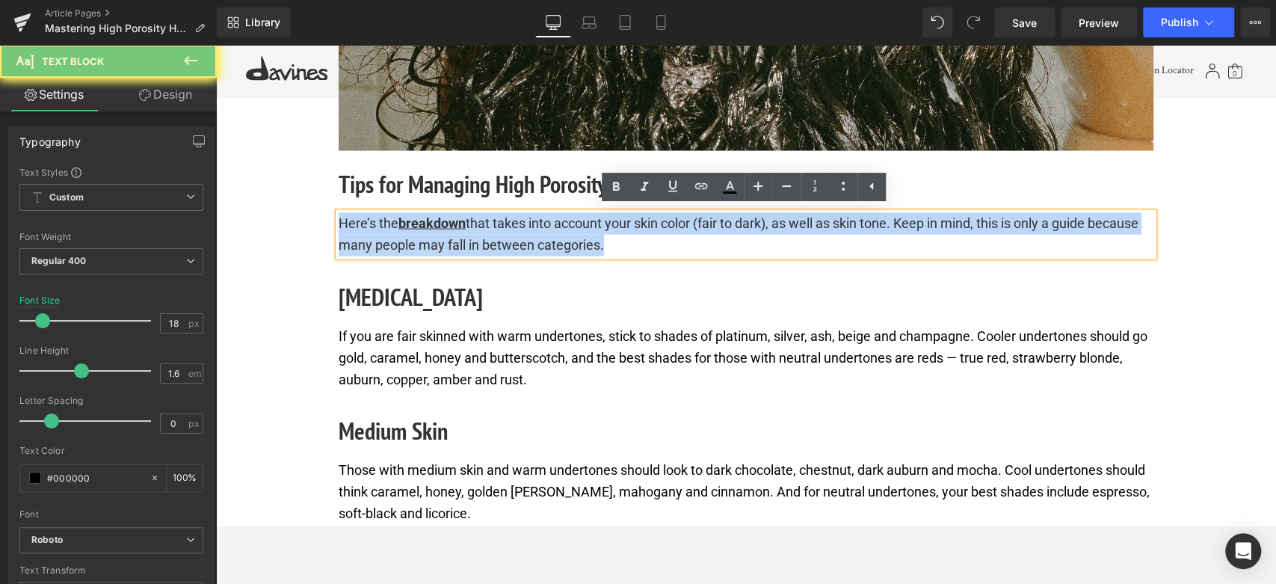
click at [497, 244] on p "Here’s the breakdown that takes into account your skin color (fair to dark), as…" at bounding box center [746, 234] width 815 height 43
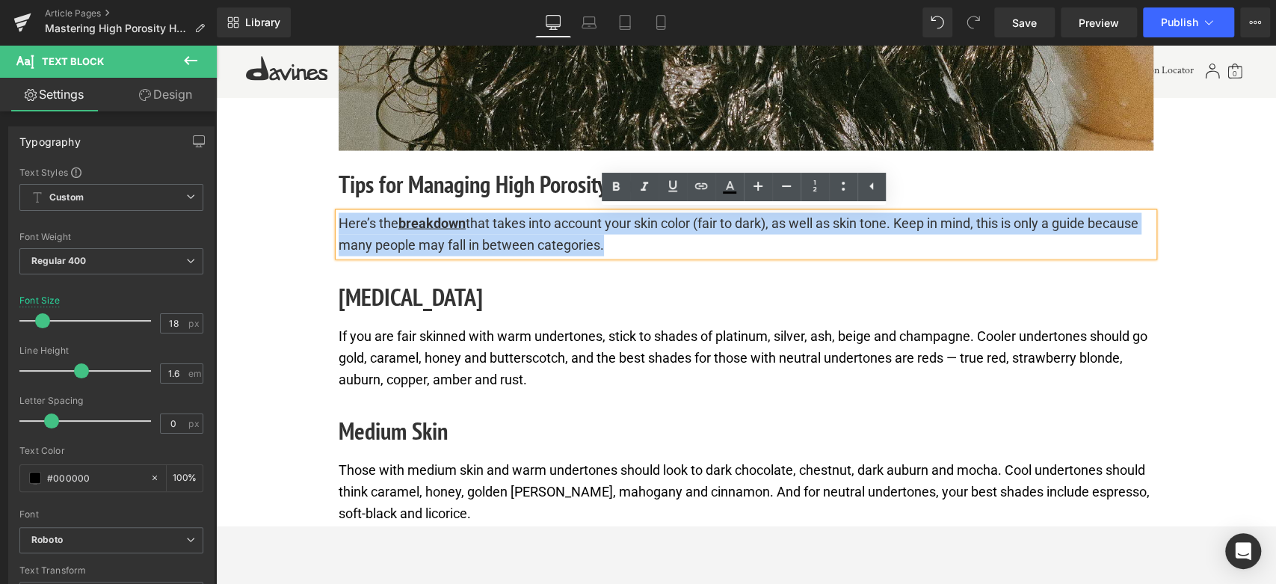
paste div
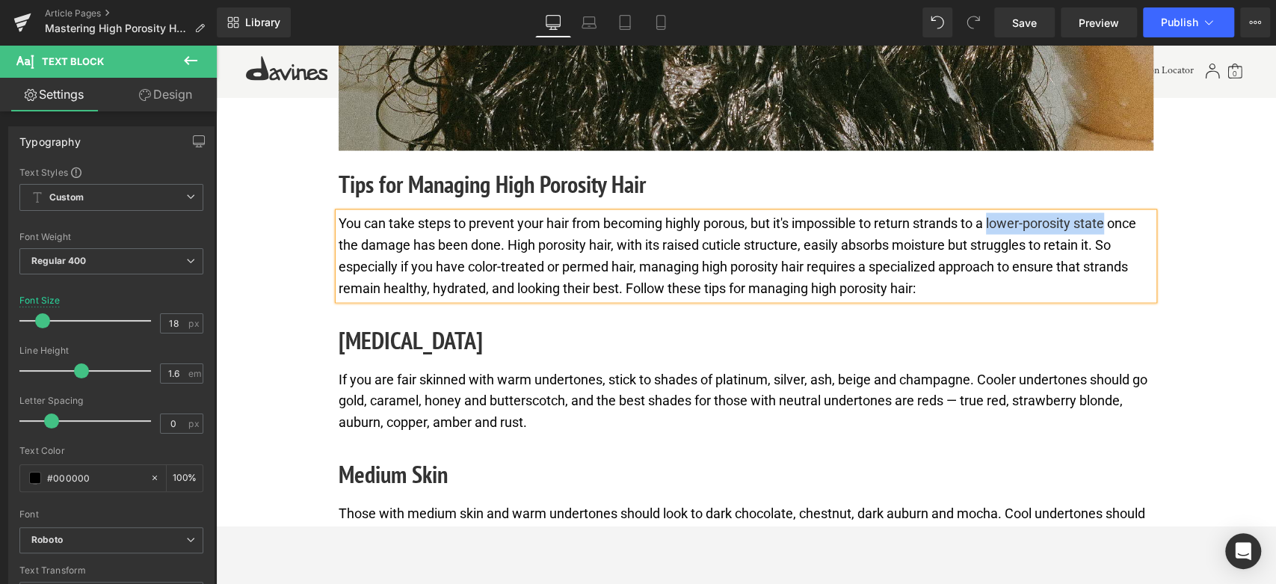
drag, startPoint x: 990, startPoint y: 219, endPoint x: 1108, endPoint y: 217, distance: 118.1
click at [1108, 217] on p "You can take steps to prevent your hair from becoming highly porous, but it's i…" at bounding box center [746, 256] width 815 height 86
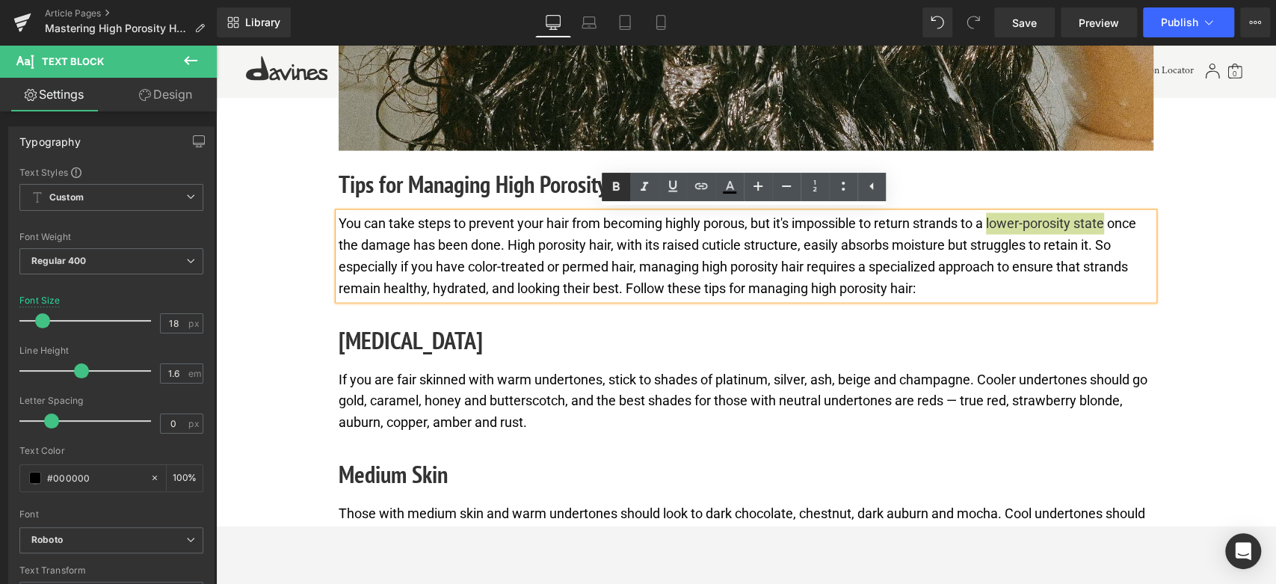
click at [619, 185] on icon at bounding box center [616, 187] width 18 height 18
drag, startPoint x: 991, startPoint y: 222, endPoint x: 1113, endPoint y: 223, distance: 121.8
click at [1113, 223] on p "You can take steps to prevent your hair from becoming highly porous, but it's i…" at bounding box center [746, 256] width 815 height 86
click at [673, 183] on icon at bounding box center [673, 186] width 18 height 18
click at [697, 185] on icon at bounding box center [701, 186] width 18 height 18
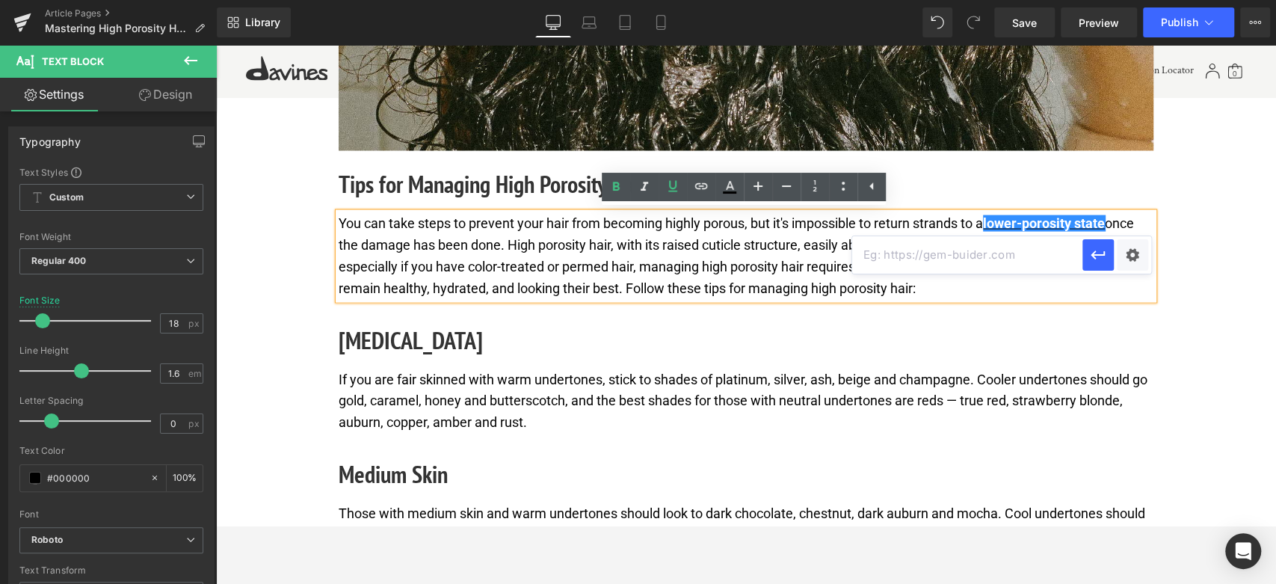
click at [905, 257] on input "text" at bounding box center [967, 254] width 230 height 37
paste input "https://www.shape.com/lifestyle/beauty-style/hair/low-porosity-hair"
type input "https://www.shape.com/lifestyle/beauty-style/hair/low-porosity-hair"
click at [1106, 249] on icon "button" at bounding box center [1098, 255] width 18 height 18
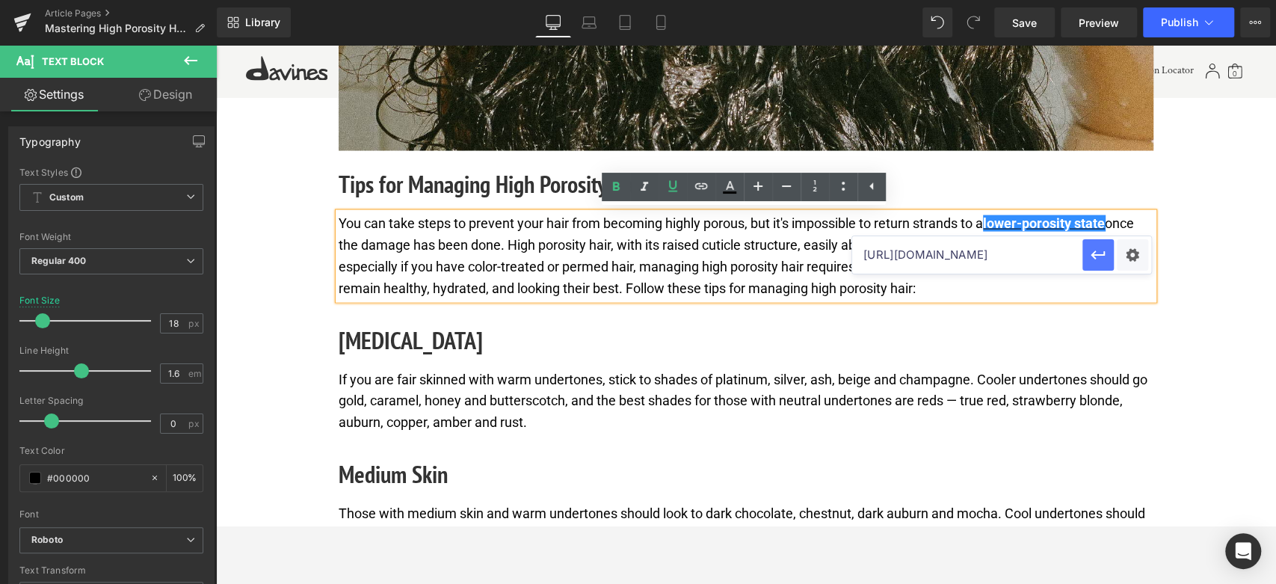
scroll to position [0, 0]
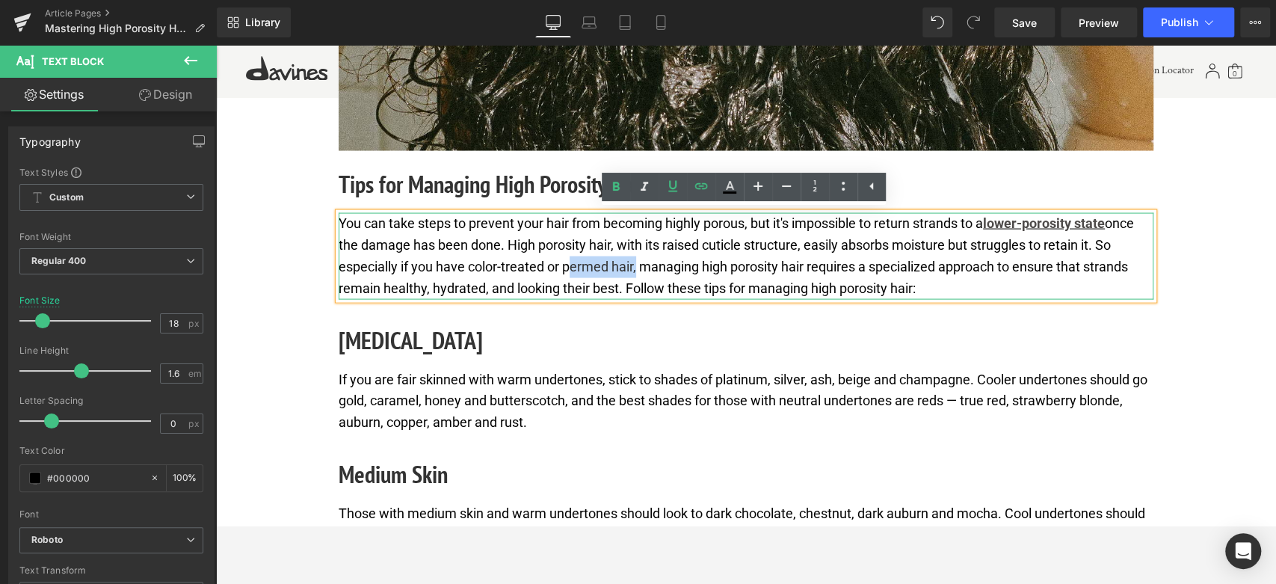
drag, startPoint x: 564, startPoint y: 265, endPoint x: 633, endPoint y: 268, distance: 68.8
click at [633, 268] on p "You can take steps to prevent your hair from becoming highly porous, but it's i…" at bounding box center [746, 256] width 815 height 86
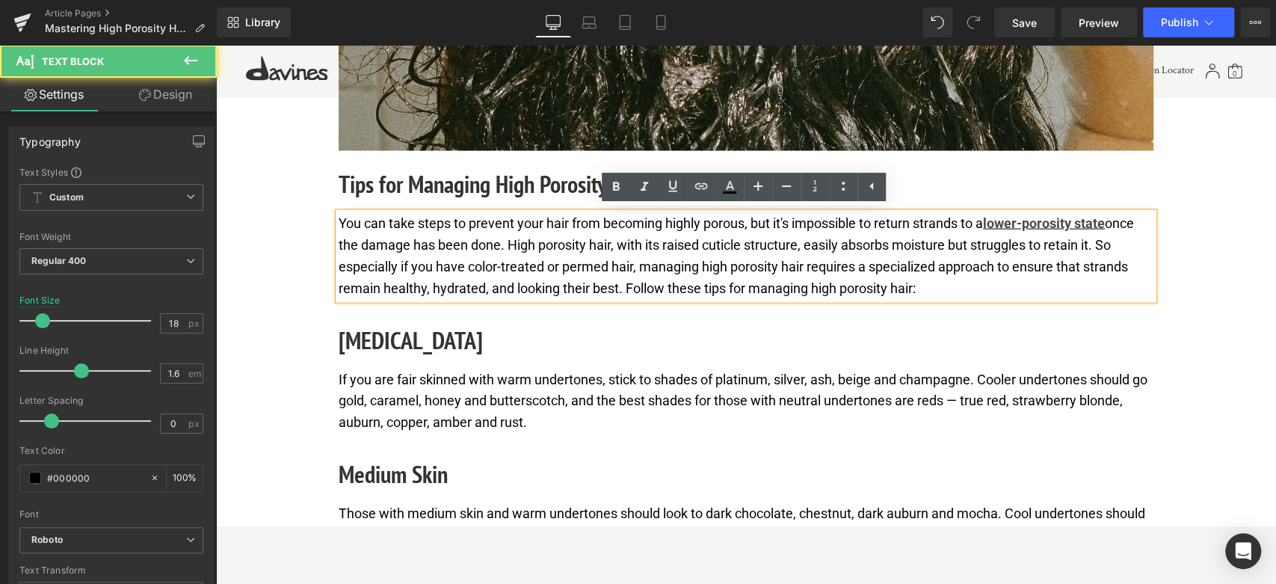
click at [642, 265] on p "You can take steps to prevent your hair from becoming highly porous, but it's i…" at bounding box center [746, 256] width 815 height 86
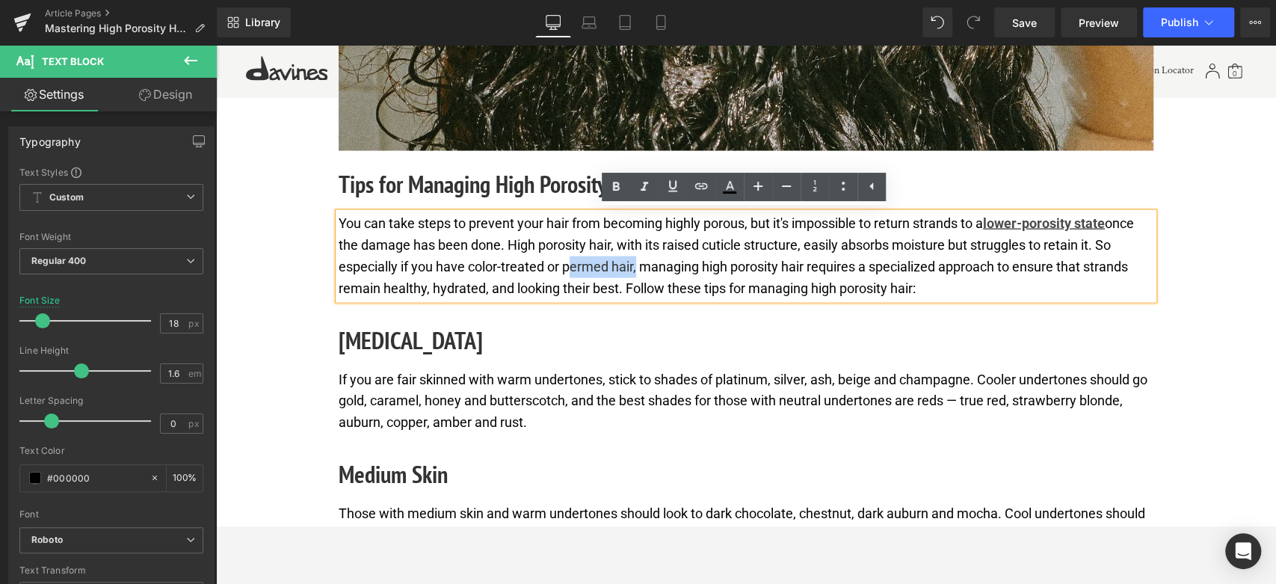
drag, startPoint x: 565, startPoint y: 263, endPoint x: 633, endPoint y: 262, distance: 68.0
click at [633, 262] on p "You can take steps to prevent your hair from becoming highly porous, but it's i…" at bounding box center [746, 256] width 815 height 86
click at [618, 180] on icon at bounding box center [616, 187] width 18 height 18
drag, startPoint x: 562, startPoint y: 265, endPoint x: 634, endPoint y: 266, distance: 71.8
click at [634, 266] on p "You can take steps to prevent your hair from becoming highly porous, but it's i…" at bounding box center [746, 256] width 815 height 86
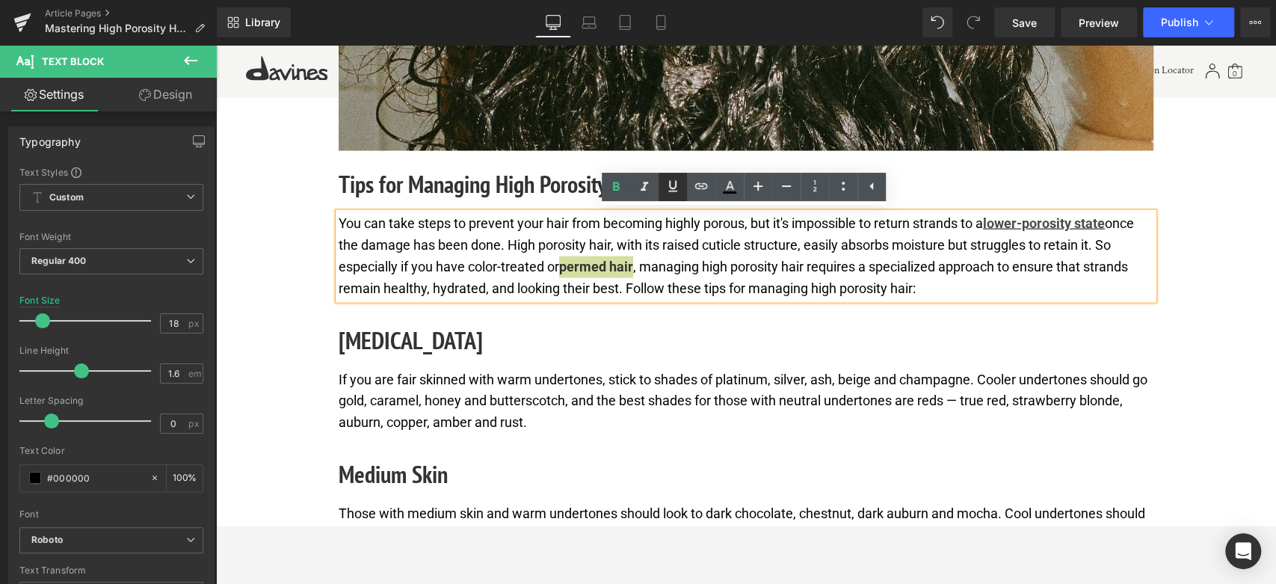
click at [672, 187] on icon at bounding box center [673, 186] width 18 height 18
click at [706, 190] on icon at bounding box center [701, 186] width 18 height 18
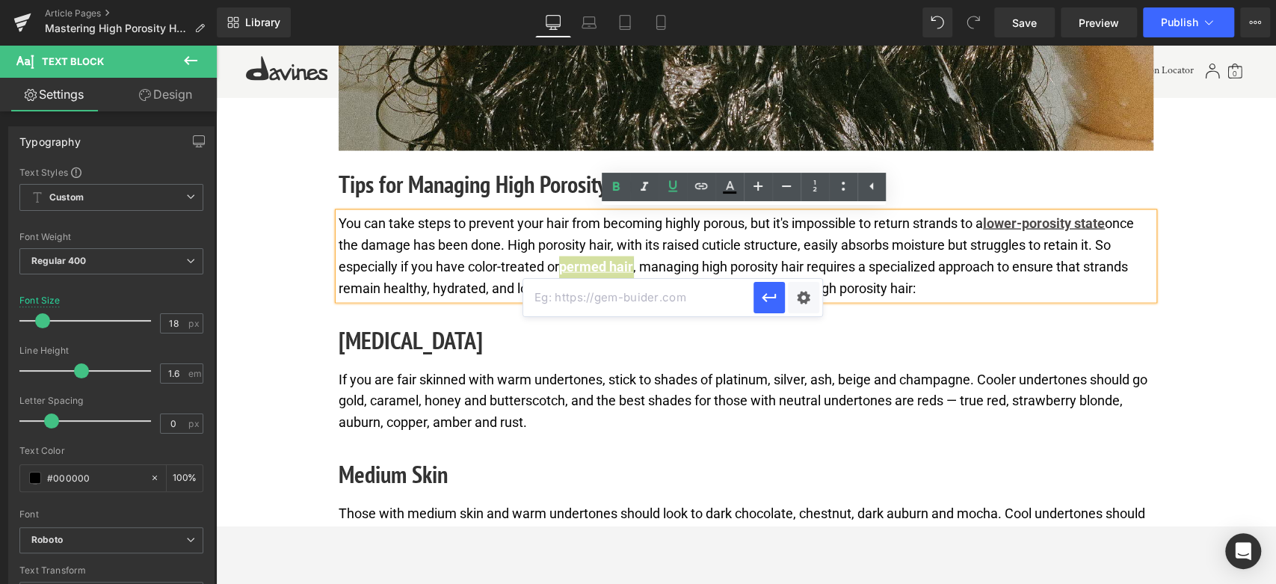
click at [651, 292] on input "text" at bounding box center [638, 297] width 230 height 37
paste input "https://us.davines.com/blogs/news/how-to-style-permed-hair"
type input "https://us.davines.com/blogs/news/how-to-style-permed-hair"
click at [774, 297] on icon "button" at bounding box center [769, 297] width 14 height 9
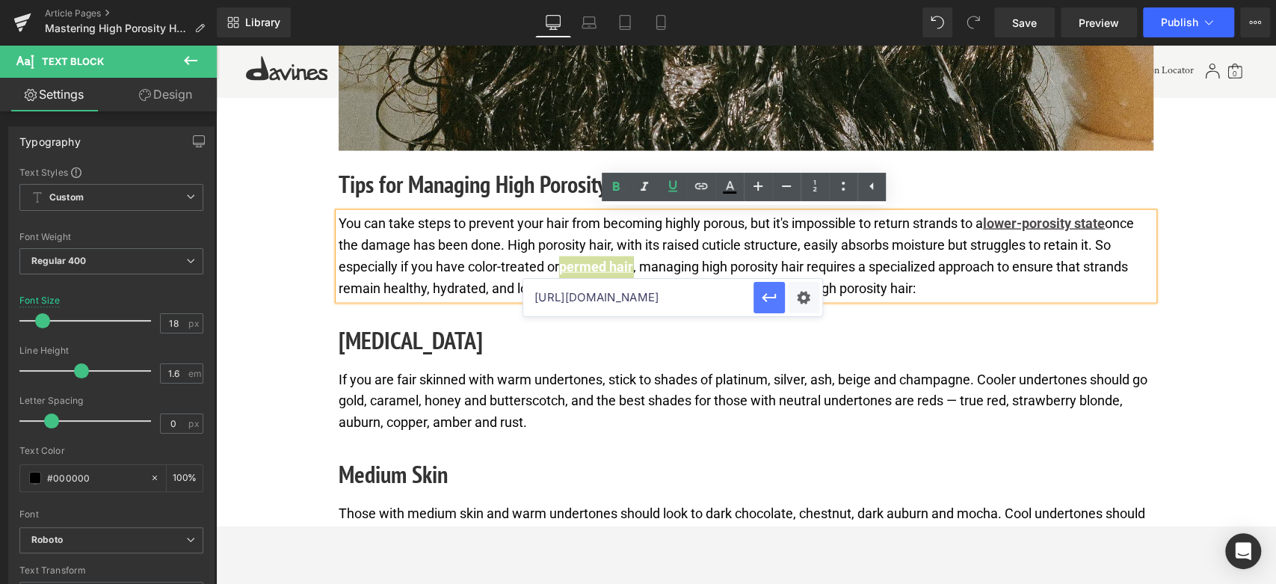
scroll to position [0, 0]
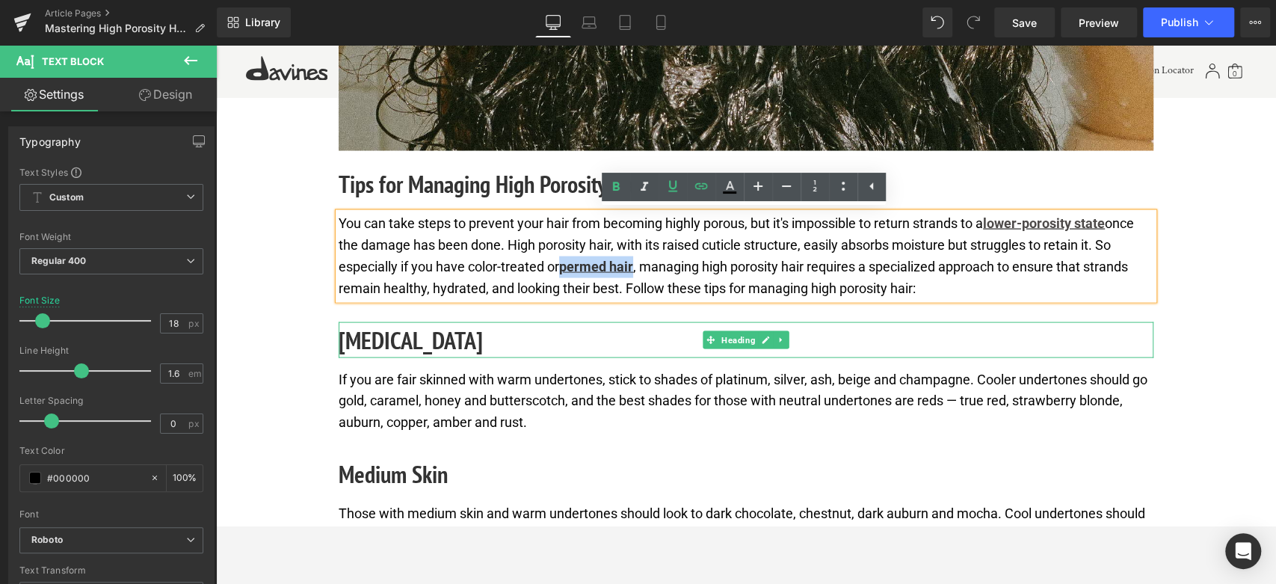
click at [372, 348] on h2 "Fair Skin" at bounding box center [746, 340] width 815 height 36
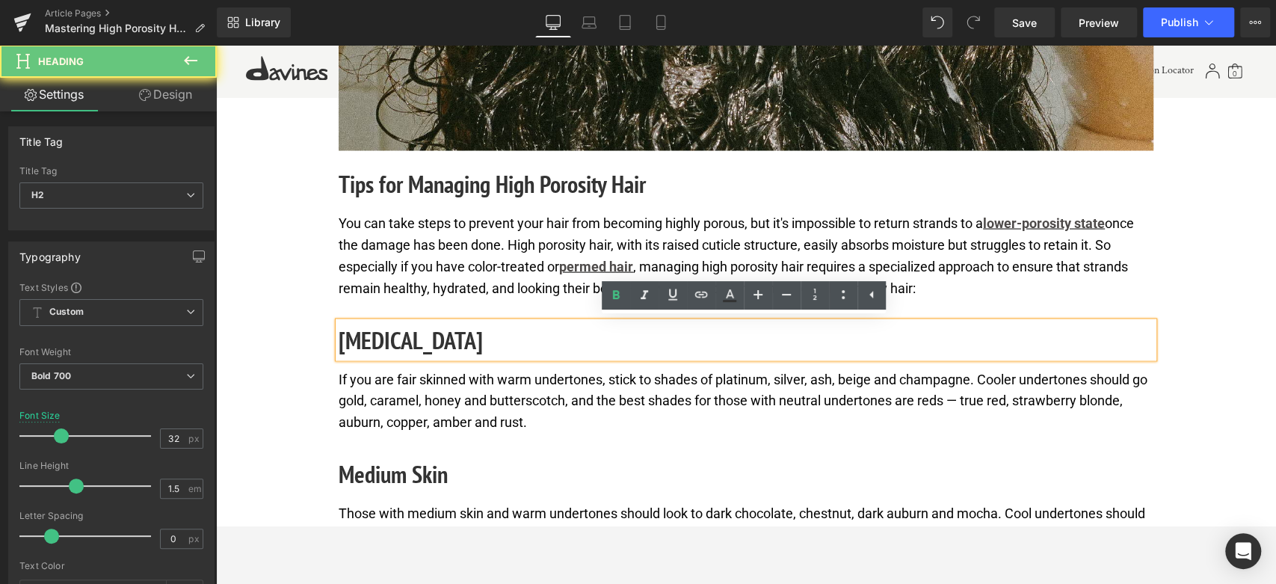
click at [373, 330] on h2 "Fair Skin" at bounding box center [746, 340] width 815 height 36
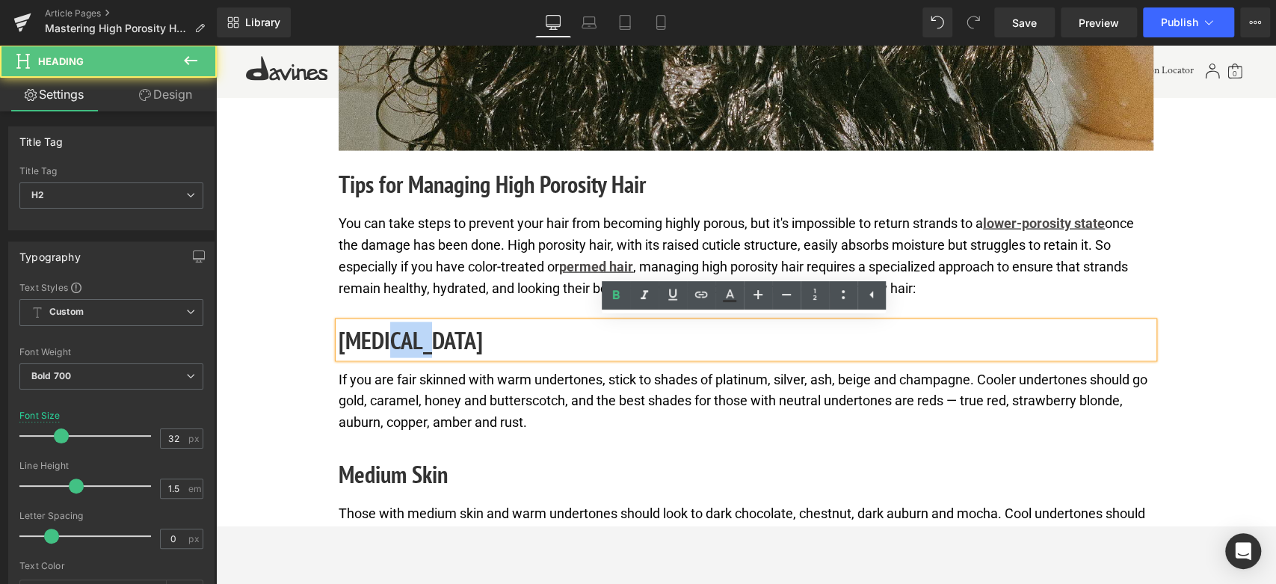
click at [373, 330] on h2 "Fair Skin" at bounding box center [746, 340] width 815 height 36
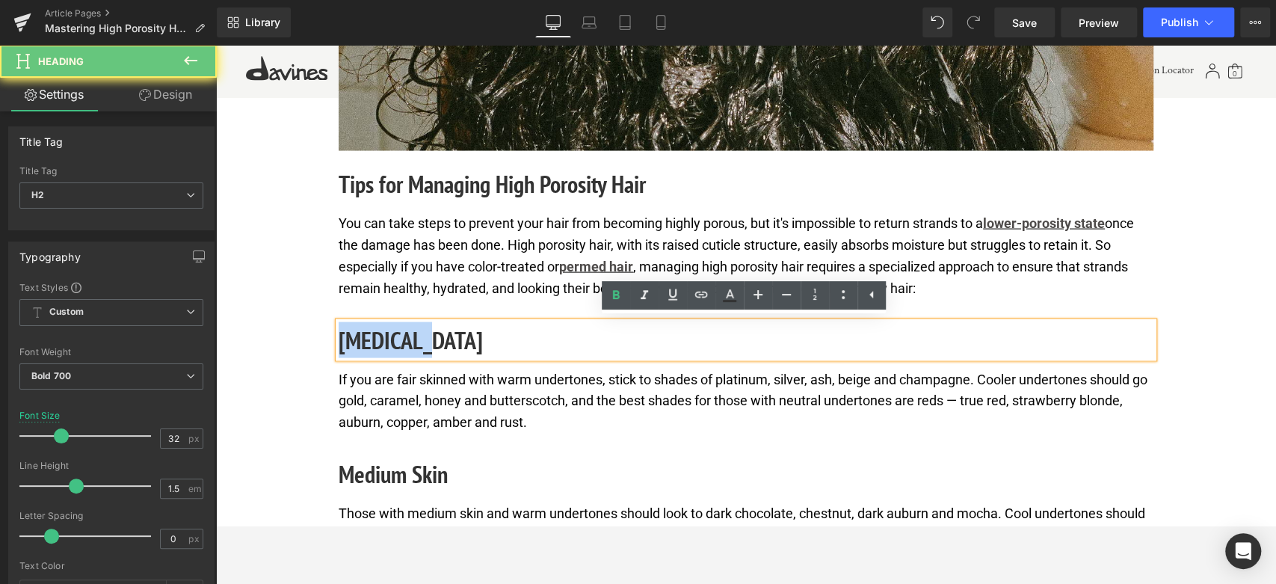
click at [373, 330] on h2 "Fair Skin" at bounding box center [746, 340] width 815 height 36
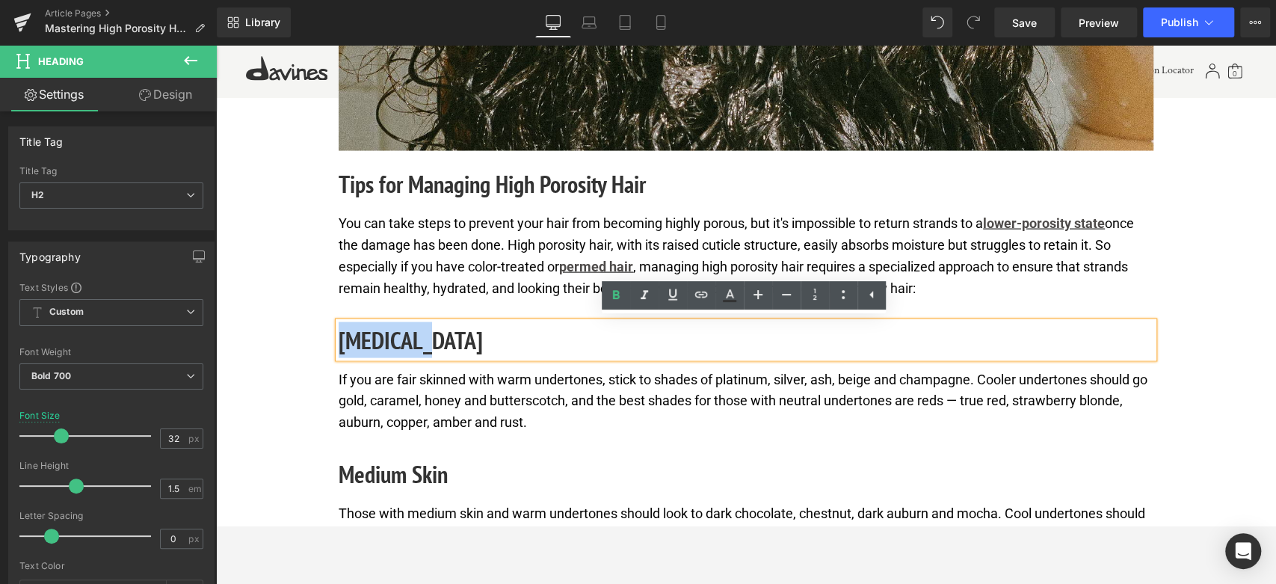
paste div
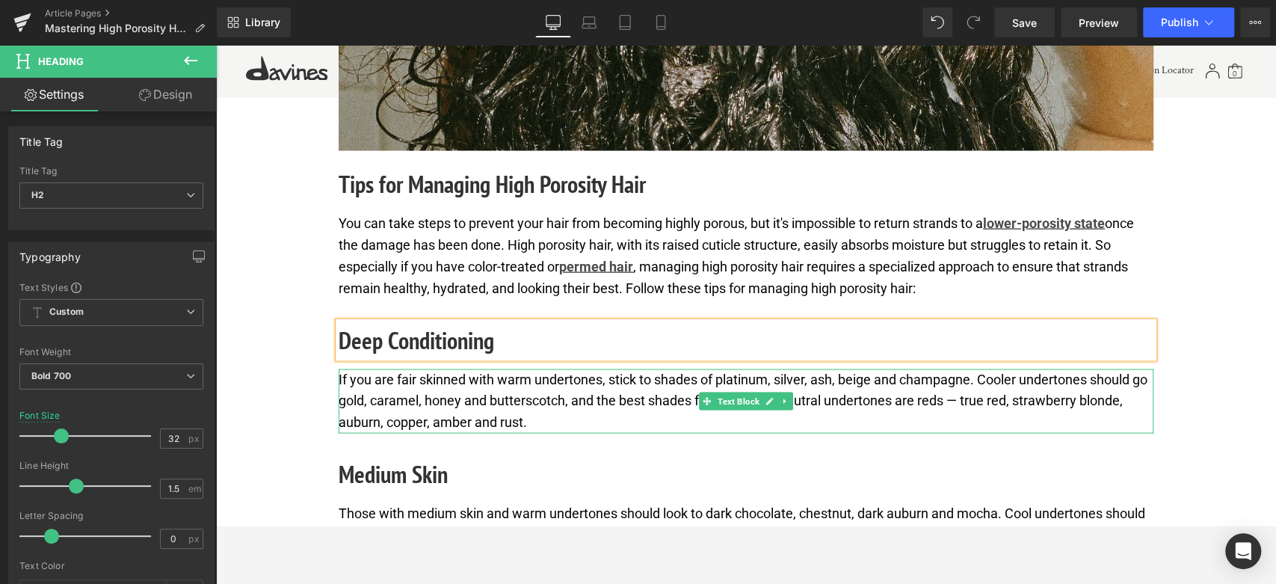
click at [463, 393] on p "If you are fair skinned with warm undertones, stick to shades of platinum, silv…" at bounding box center [746, 401] width 815 height 64
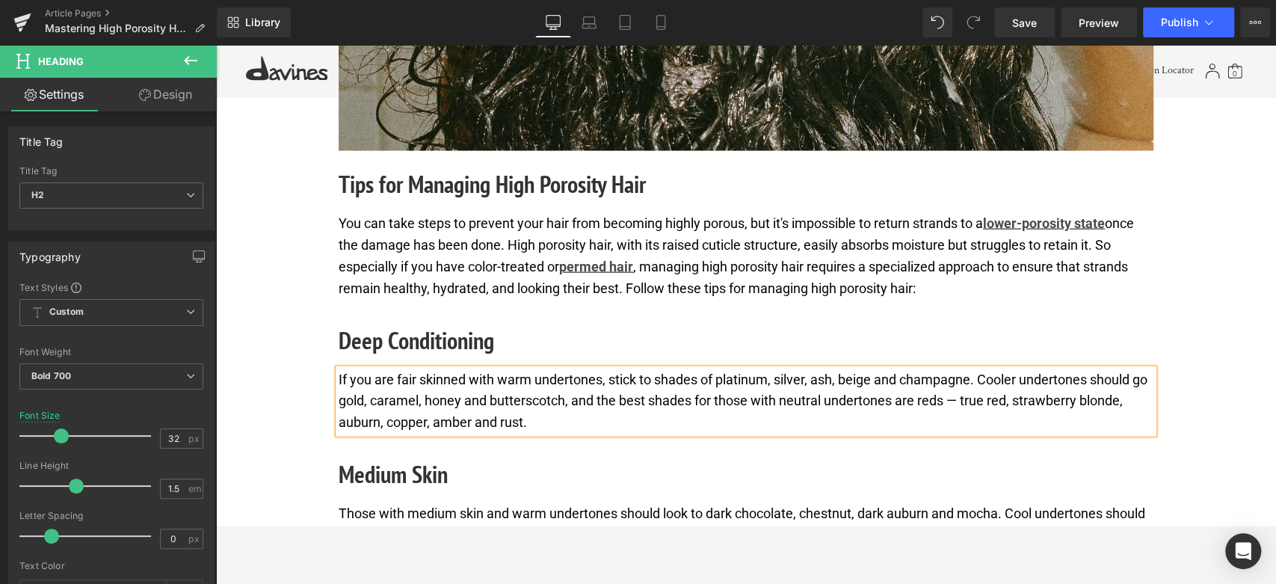
click at [463, 393] on p "If you are fair skinned with warm undertones, stick to shades of platinum, silv…" at bounding box center [746, 401] width 815 height 64
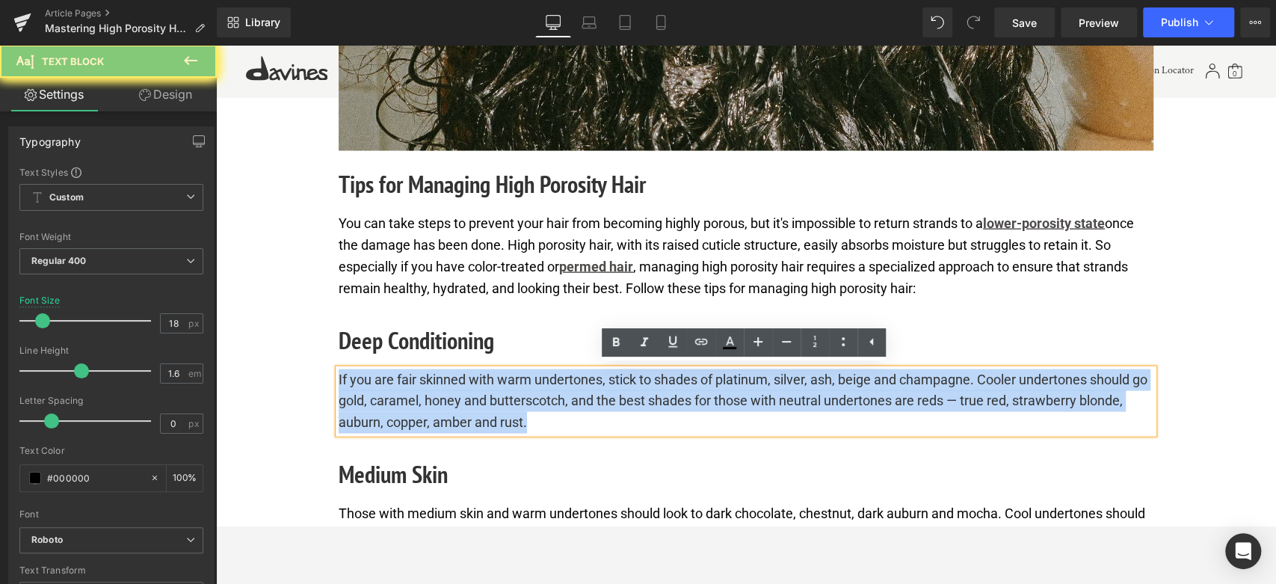
click at [463, 393] on p "If you are fair skinned with warm undertones, stick to shades of platinum, silv…" at bounding box center [746, 401] width 815 height 64
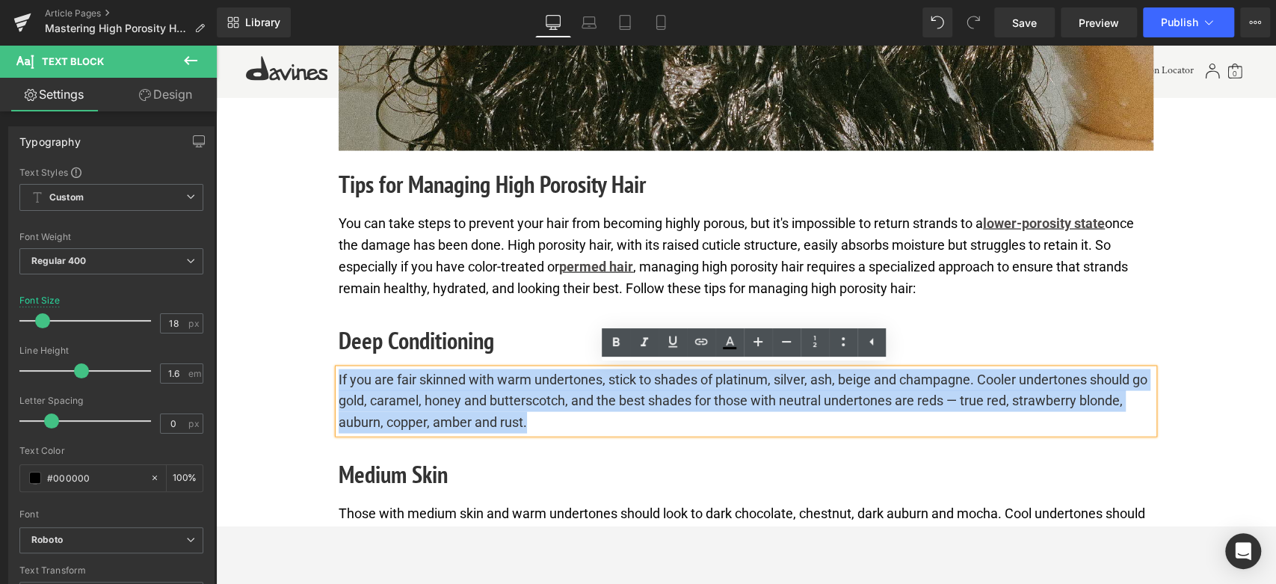
paste div
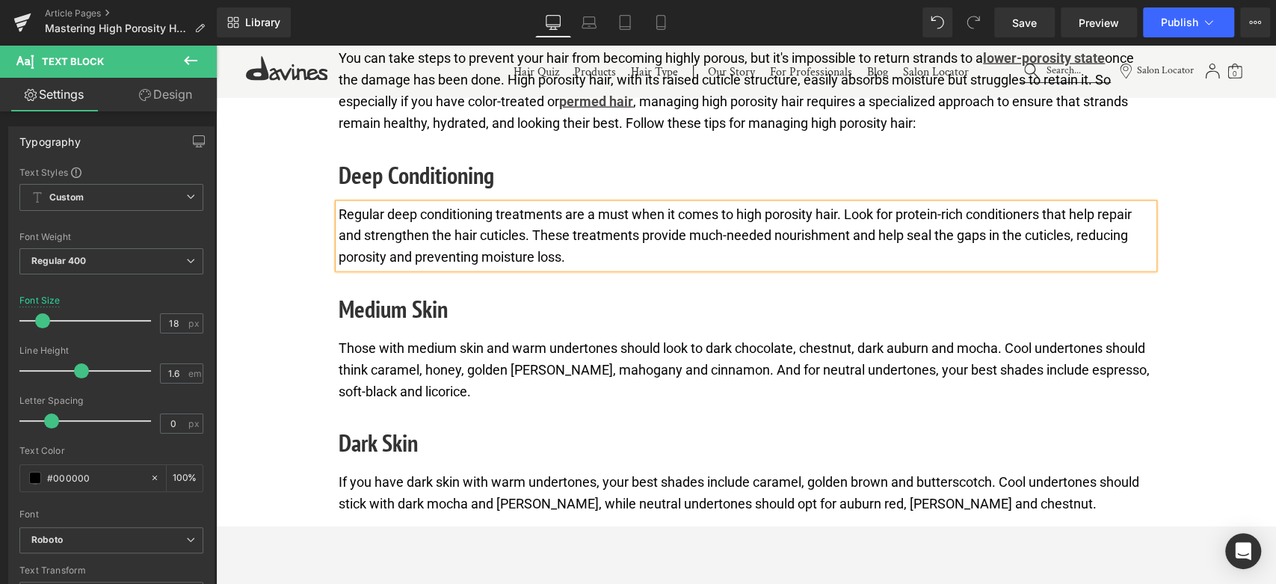
scroll to position [2159, 0]
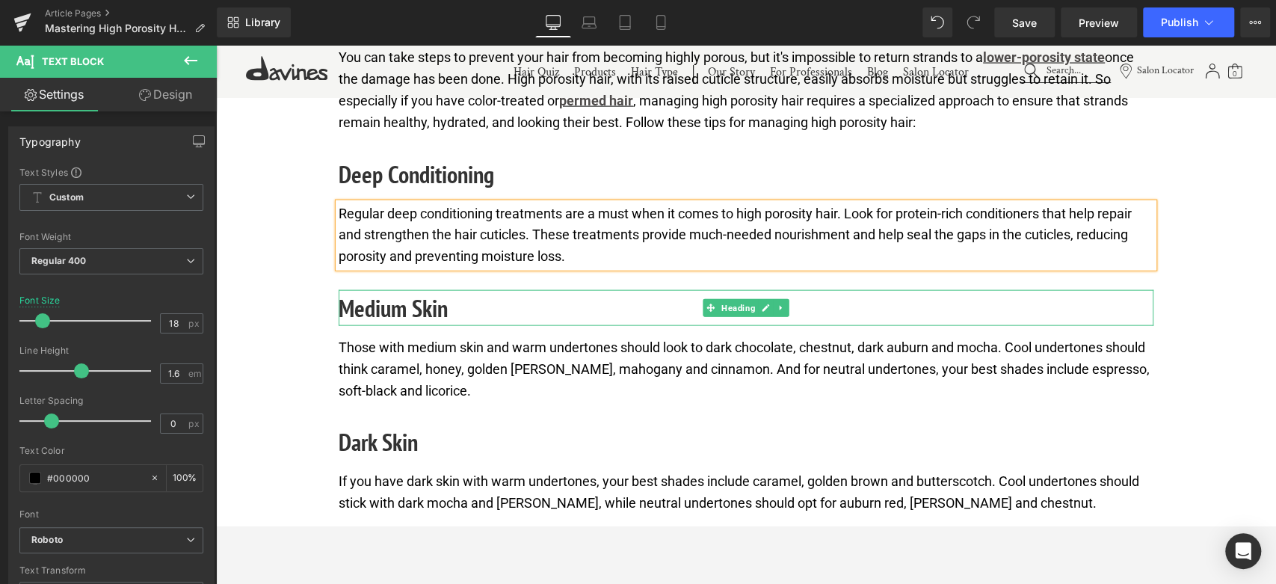
click at [385, 306] on h2 "Medium Skin" at bounding box center [746, 308] width 815 height 36
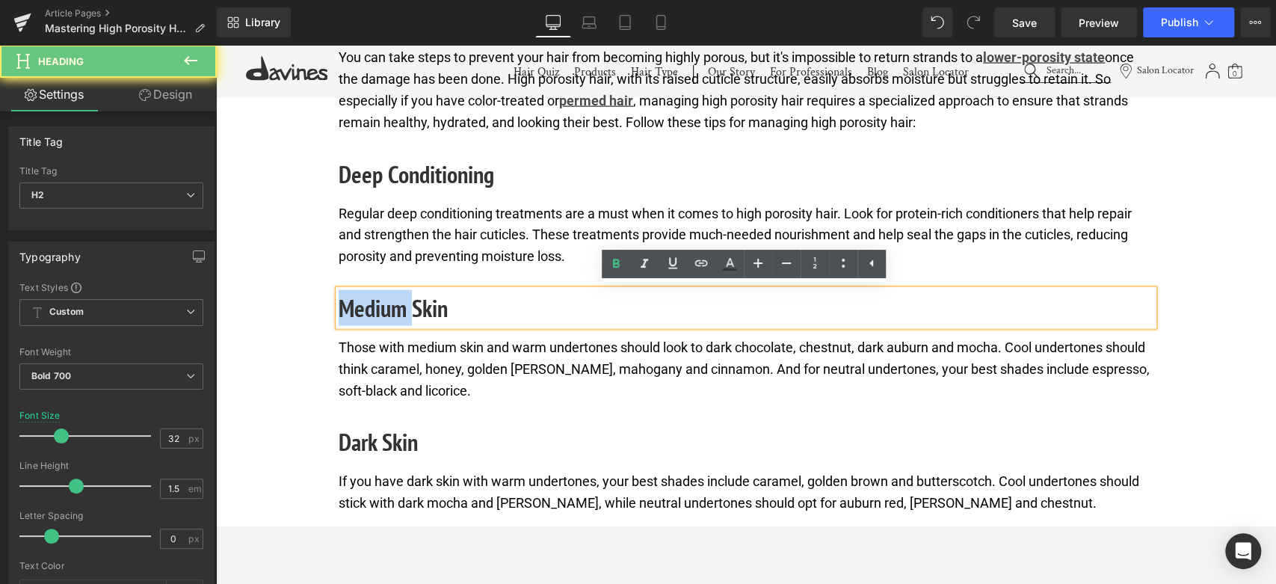
click at [385, 306] on h2 "Medium Skin" at bounding box center [746, 308] width 815 height 36
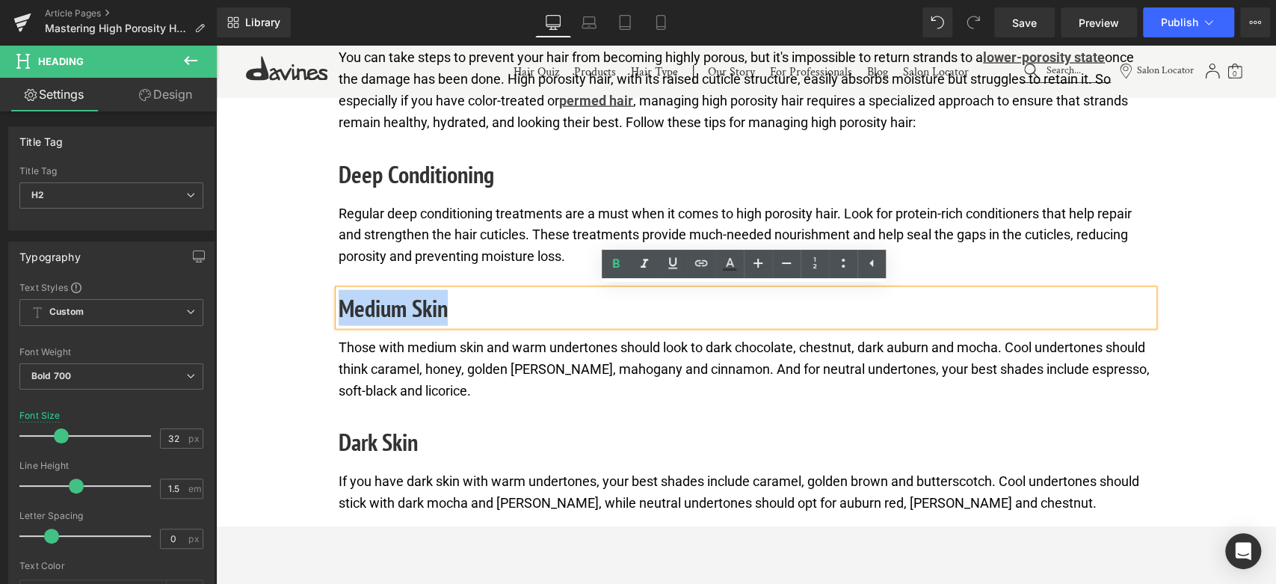
paste div
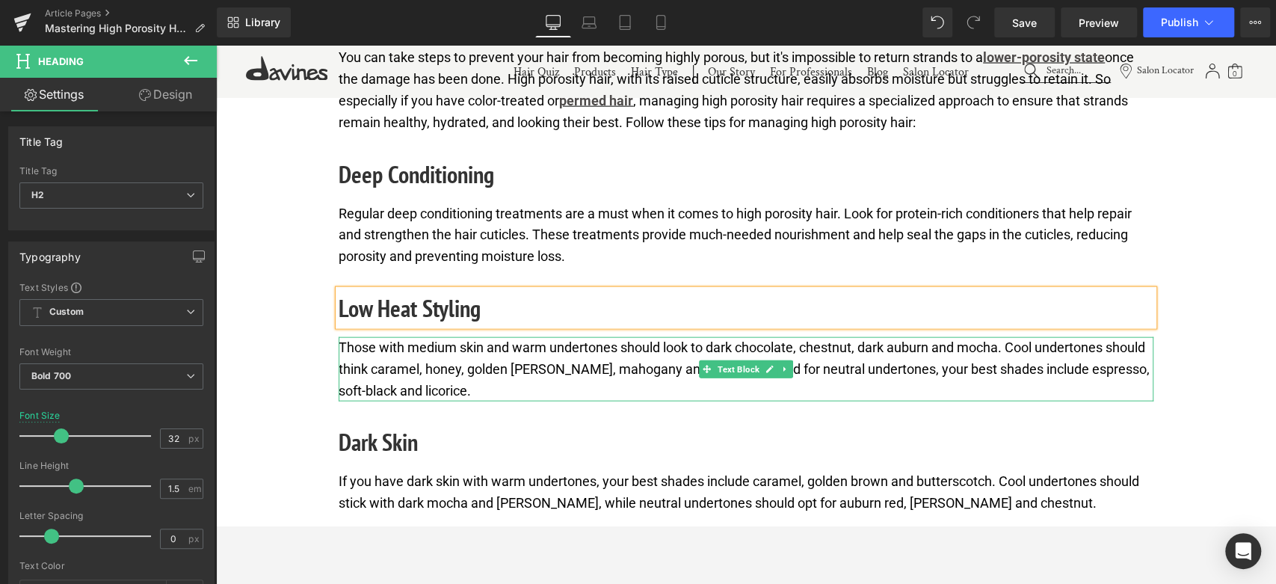
click at [448, 372] on p "Those with medium skin and warm undertones should look to dark chocolate, chest…" at bounding box center [746, 369] width 815 height 64
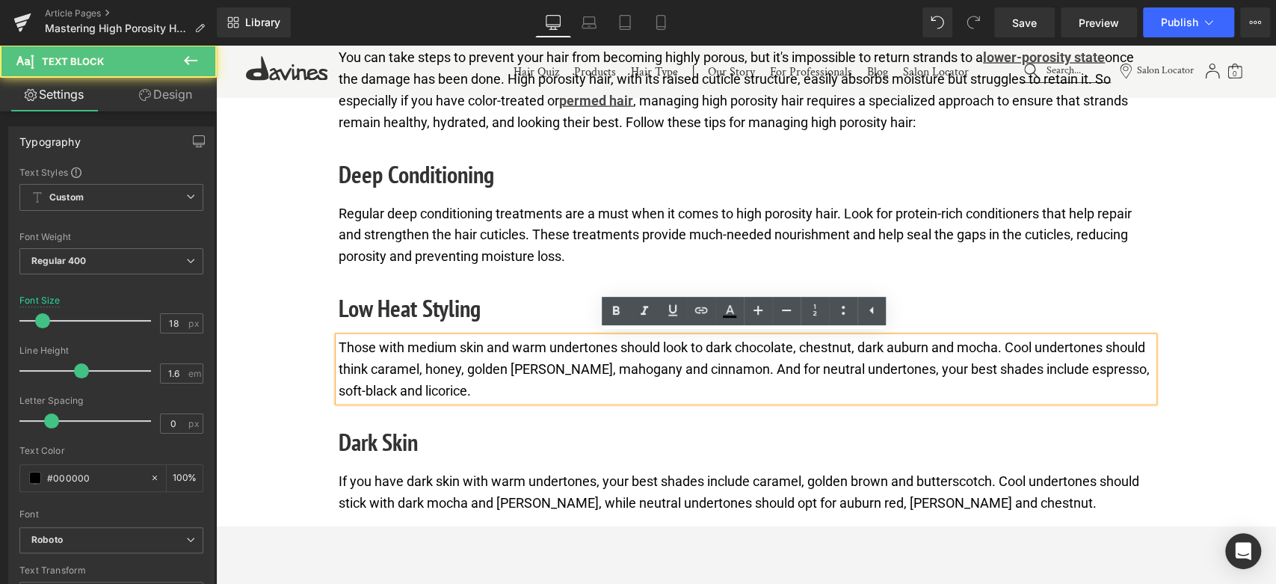
click at [448, 372] on p "Those with medium skin and warm undertones should look to dark chocolate, chest…" at bounding box center [746, 369] width 815 height 64
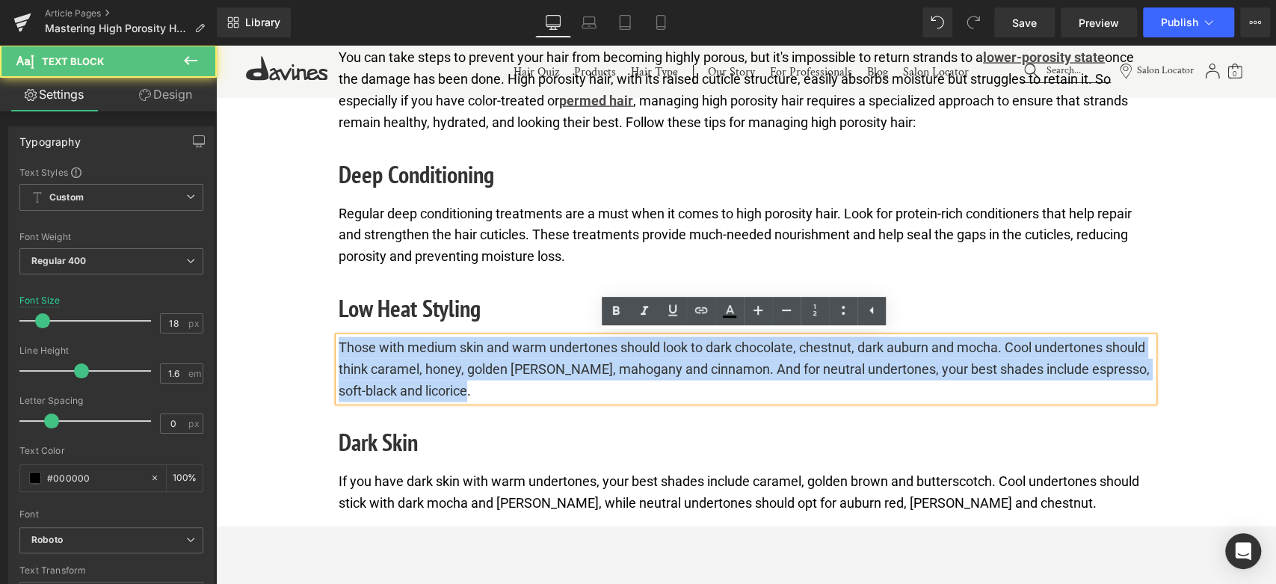
click at [448, 372] on p "Those with medium skin and warm undertones should look to dark chocolate, chest…" at bounding box center [746, 369] width 815 height 64
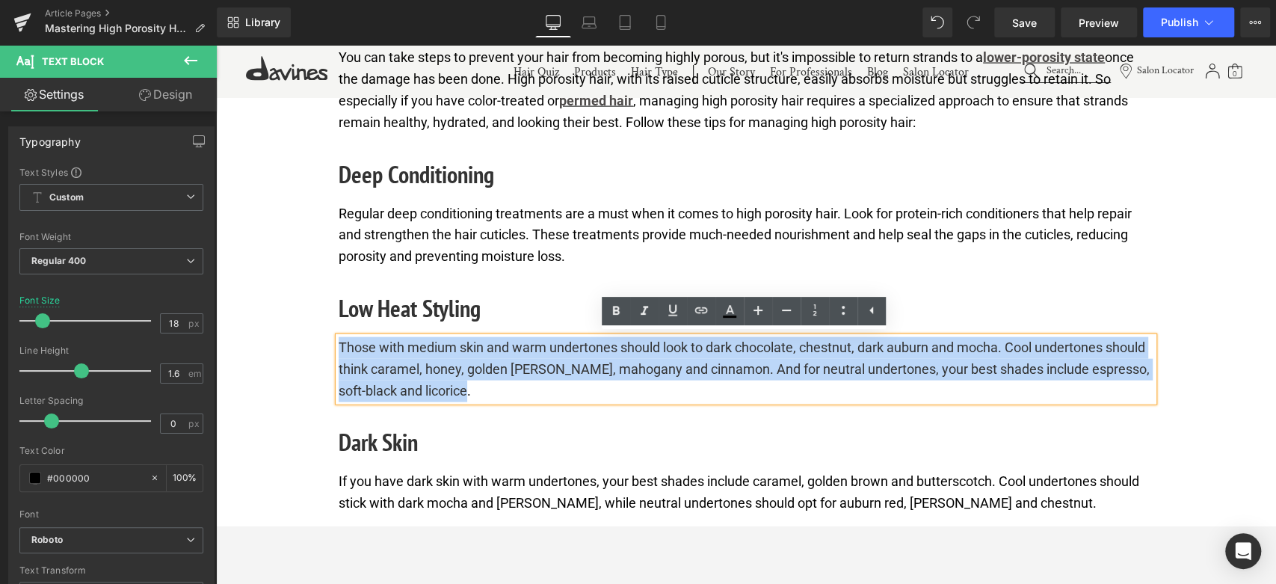
paste div
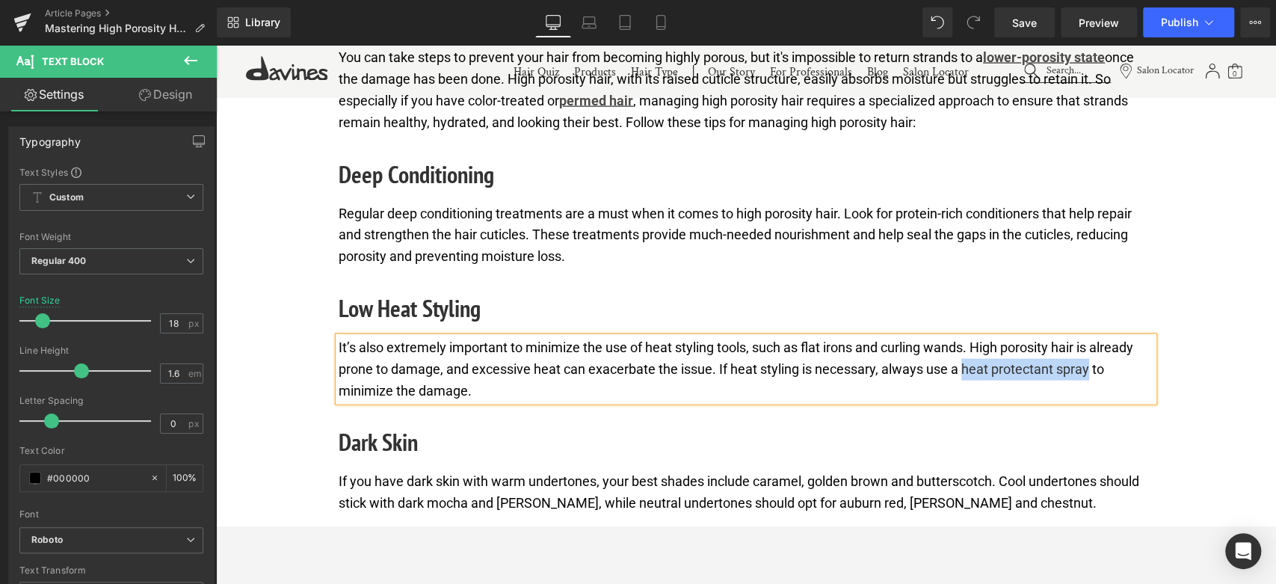
drag, startPoint x: 977, startPoint y: 368, endPoint x: 1087, endPoint y: 366, distance: 109.9
click at [1087, 366] on p "It’s also extremely important to minimize the use of heat styling tools, such a…" at bounding box center [746, 369] width 815 height 64
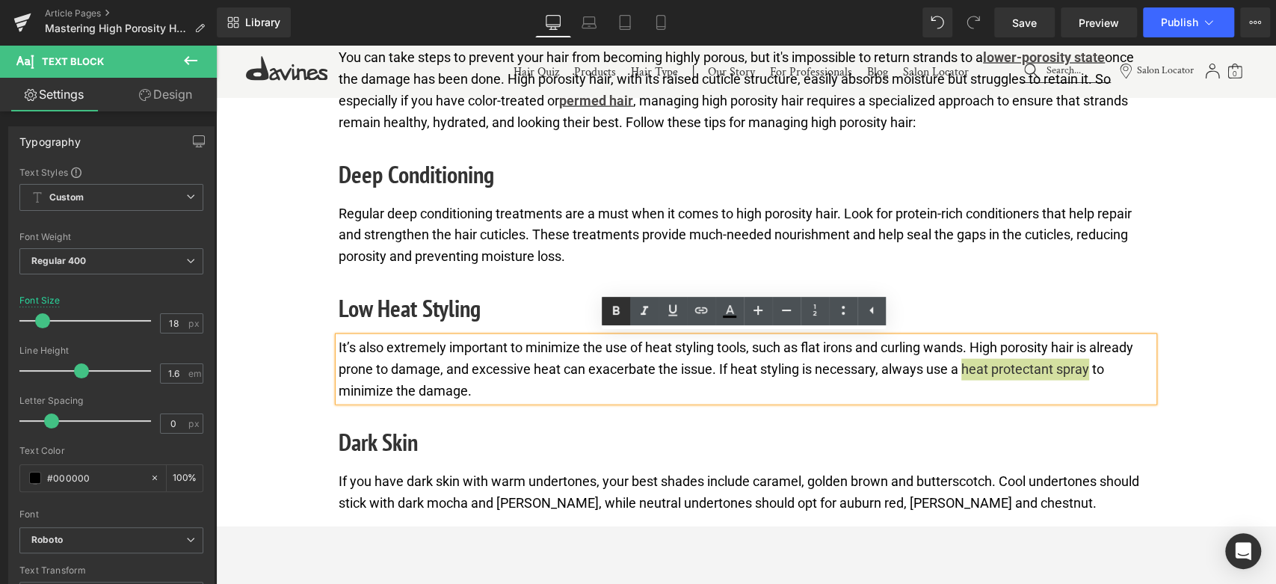
click at [627, 309] on link at bounding box center [616, 311] width 28 height 28
drag, startPoint x: 964, startPoint y: 366, endPoint x: 1088, endPoint y: 366, distance: 124.1
click at [1088, 366] on strong "heat protectant spray" at bounding box center [1022, 369] width 129 height 16
click at [666, 313] on icon at bounding box center [673, 310] width 18 height 18
click at [703, 306] on icon at bounding box center [700, 309] width 13 height 6
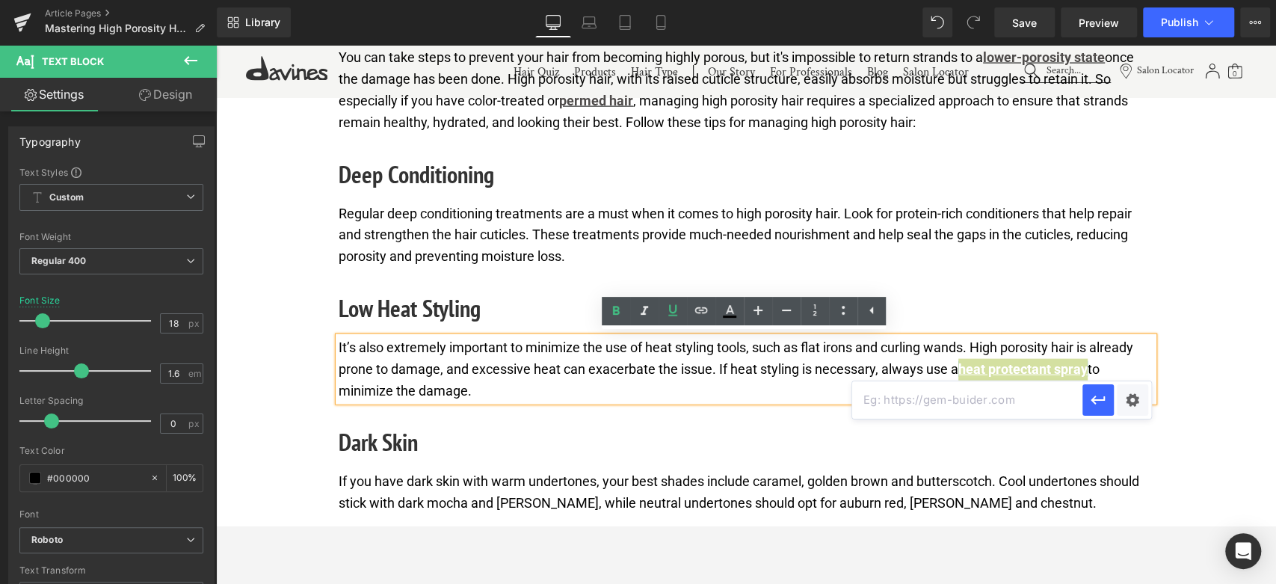
click at [897, 409] on input "text" at bounding box center [967, 399] width 230 height 37
paste input "https://us.davines.com/collections/heat-protectants"
type input "https://us.davines.com/collections/heat-protectants"
drag, startPoint x: 1097, startPoint y: 396, endPoint x: 881, endPoint y: 351, distance: 221.4
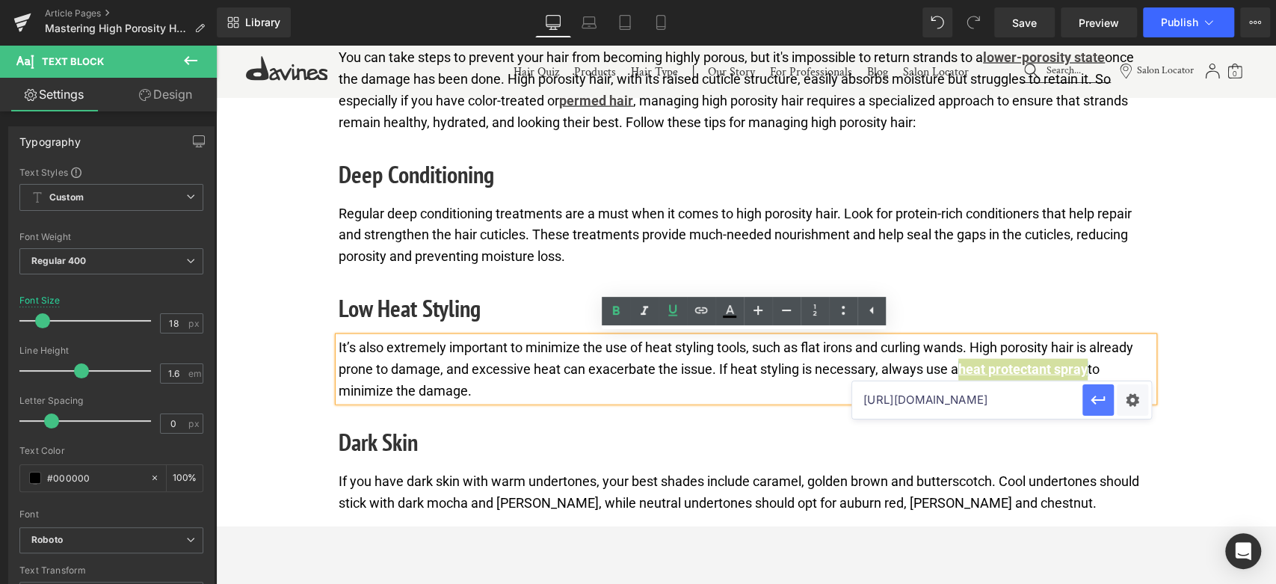
click at [1097, 396] on icon "button" at bounding box center [1098, 400] width 18 height 18
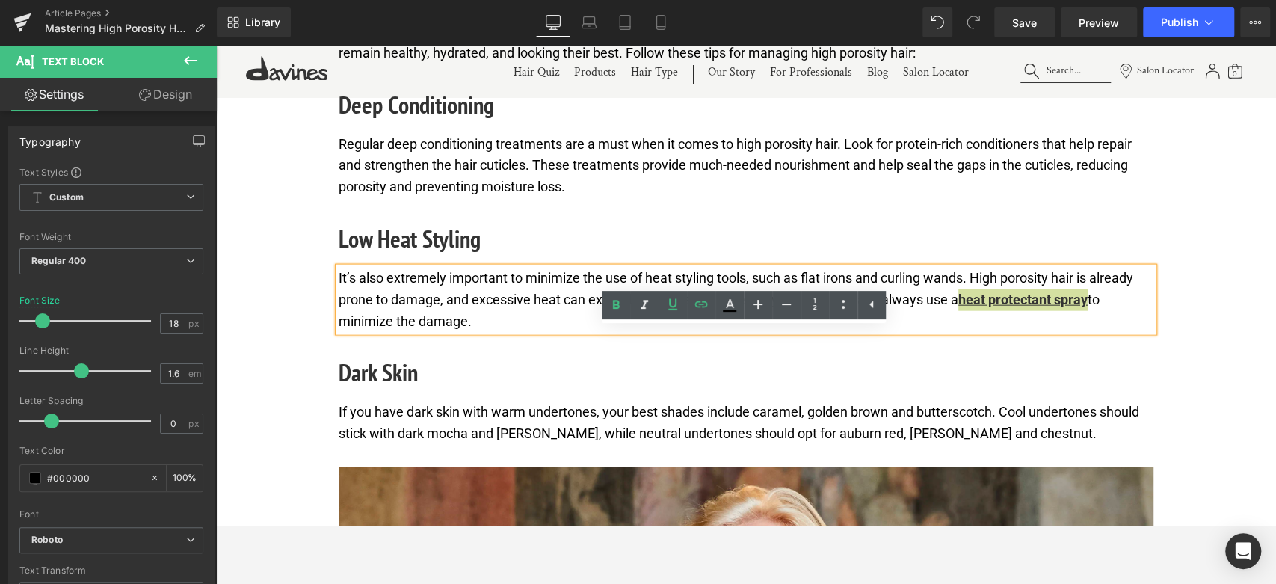
scroll to position [2242, 0]
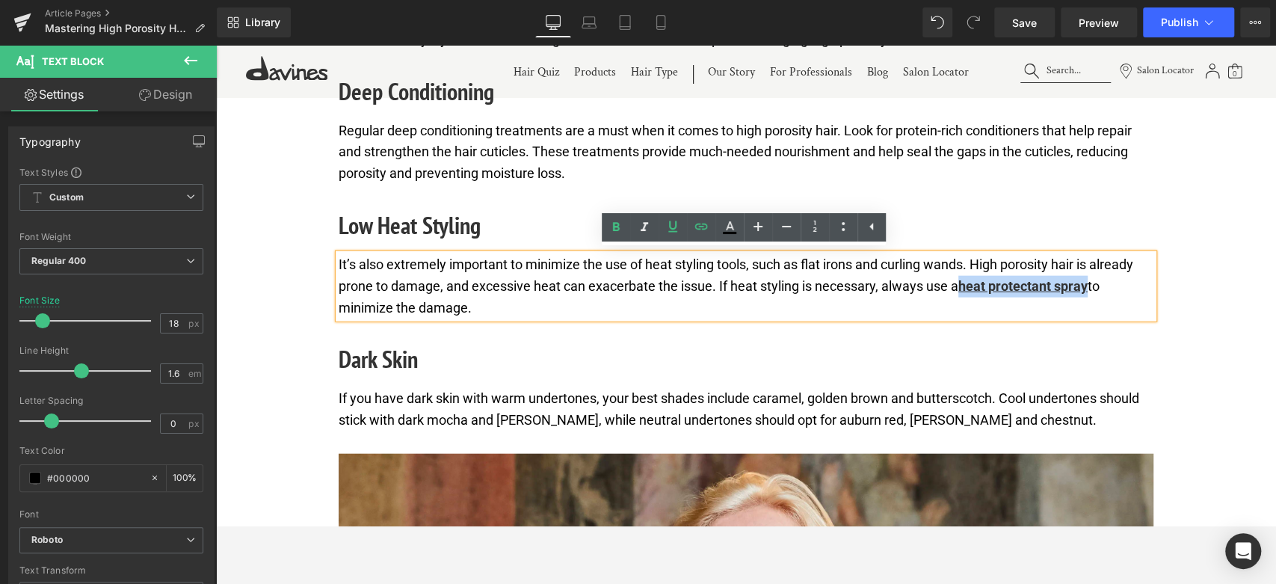
click at [399, 362] on h2 "Dark Skin" at bounding box center [746, 359] width 815 height 36
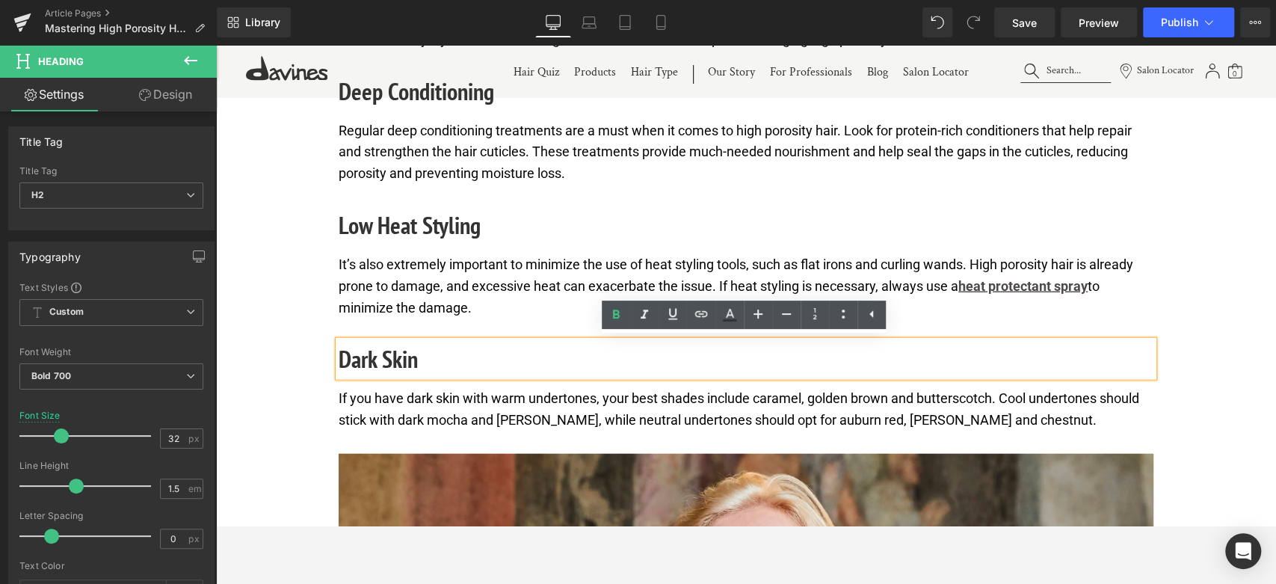
click at [393, 357] on h2 "Dark Skin" at bounding box center [746, 359] width 815 height 36
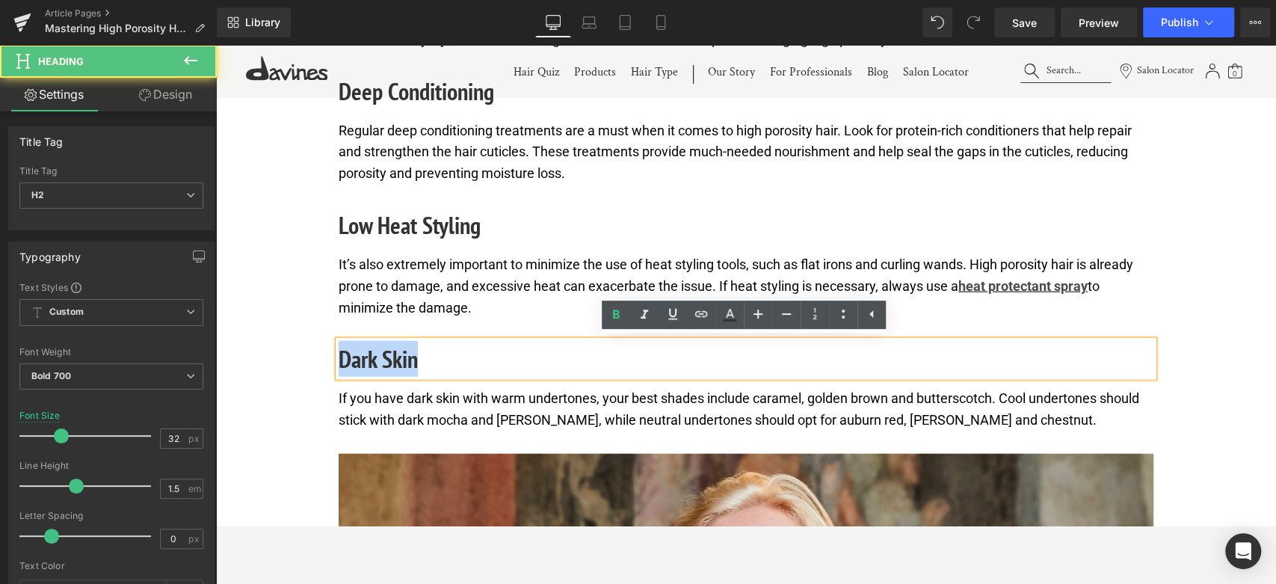
click at [393, 357] on h2 "Dark Skin" at bounding box center [746, 359] width 815 height 36
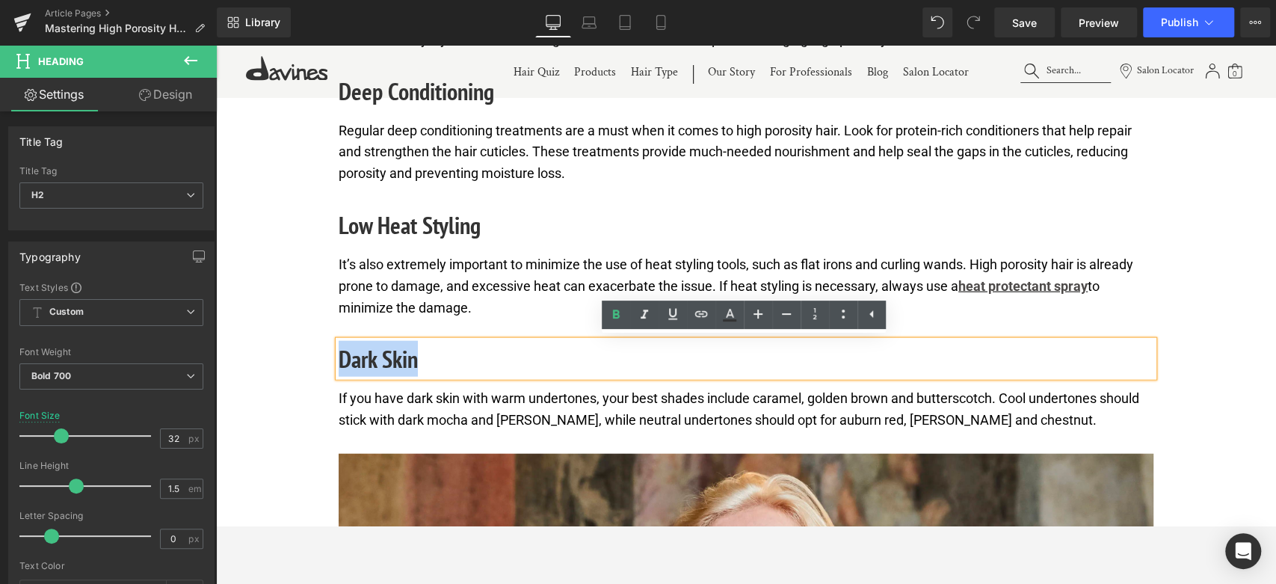
paste div
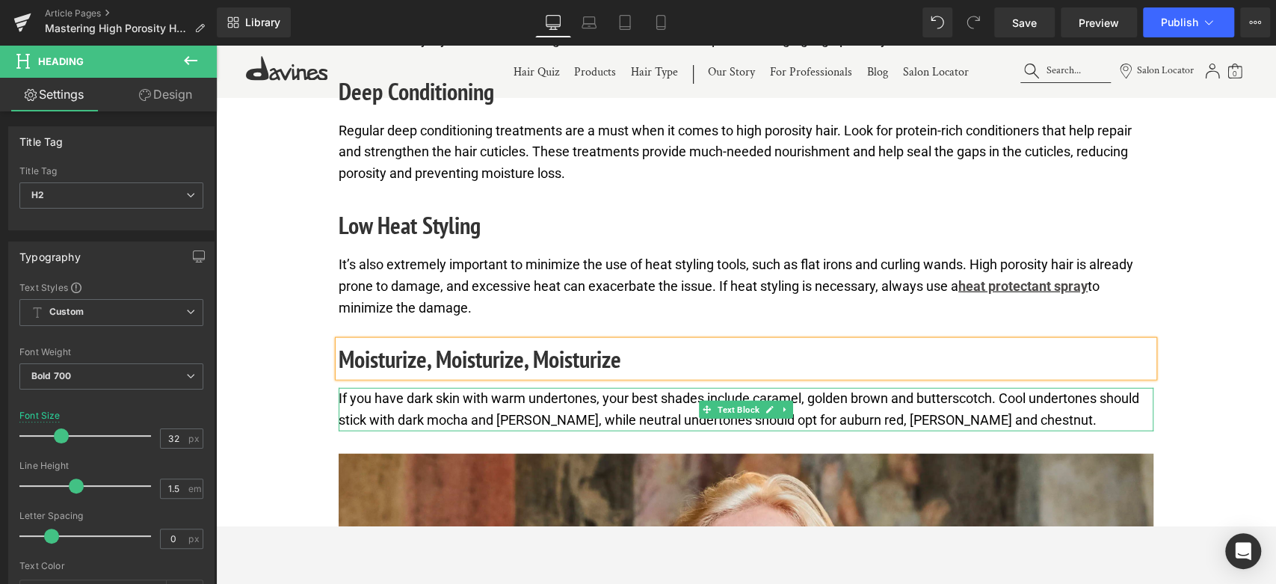
click at [418, 404] on p "If you have dark skin with warm undertones, your best shades include caramel, g…" at bounding box center [746, 409] width 815 height 43
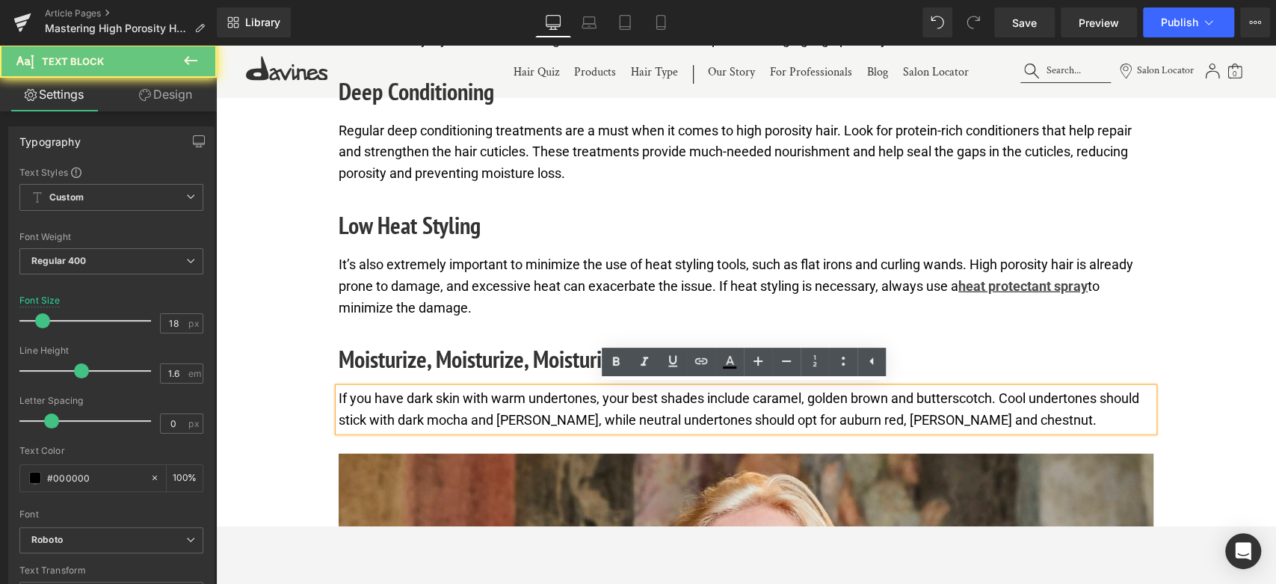
click at [418, 404] on p "If you have dark skin with warm undertones, your best shades include caramel, g…" at bounding box center [746, 409] width 815 height 43
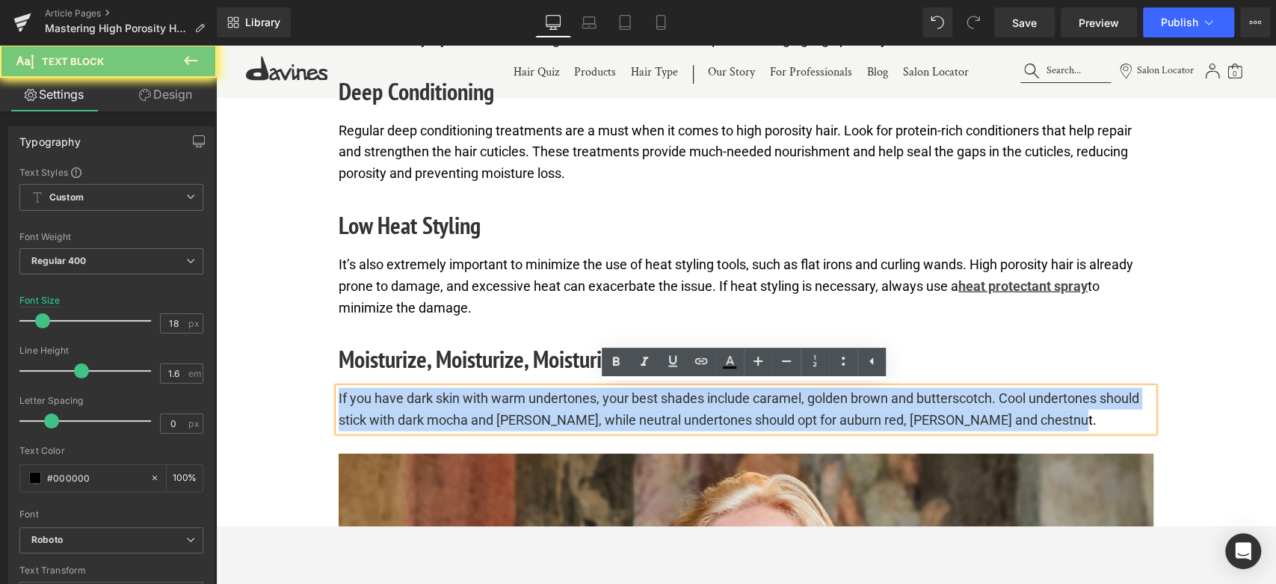
click at [418, 404] on p "If you have dark skin with warm undertones, your best shades include caramel, g…" at bounding box center [746, 409] width 815 height 43
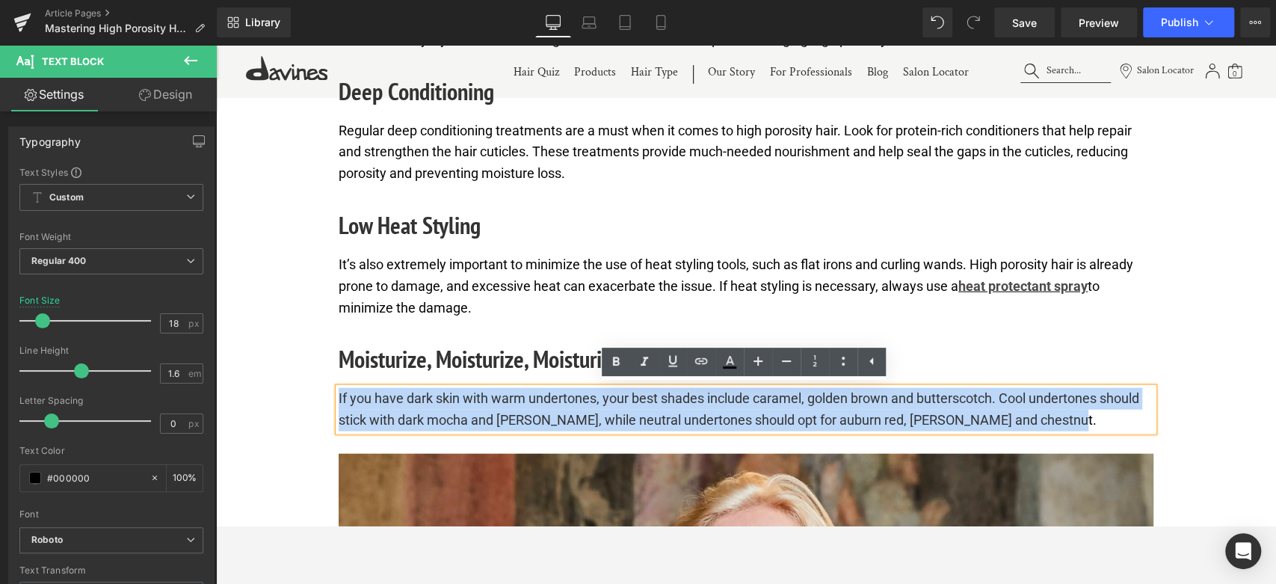
paste div
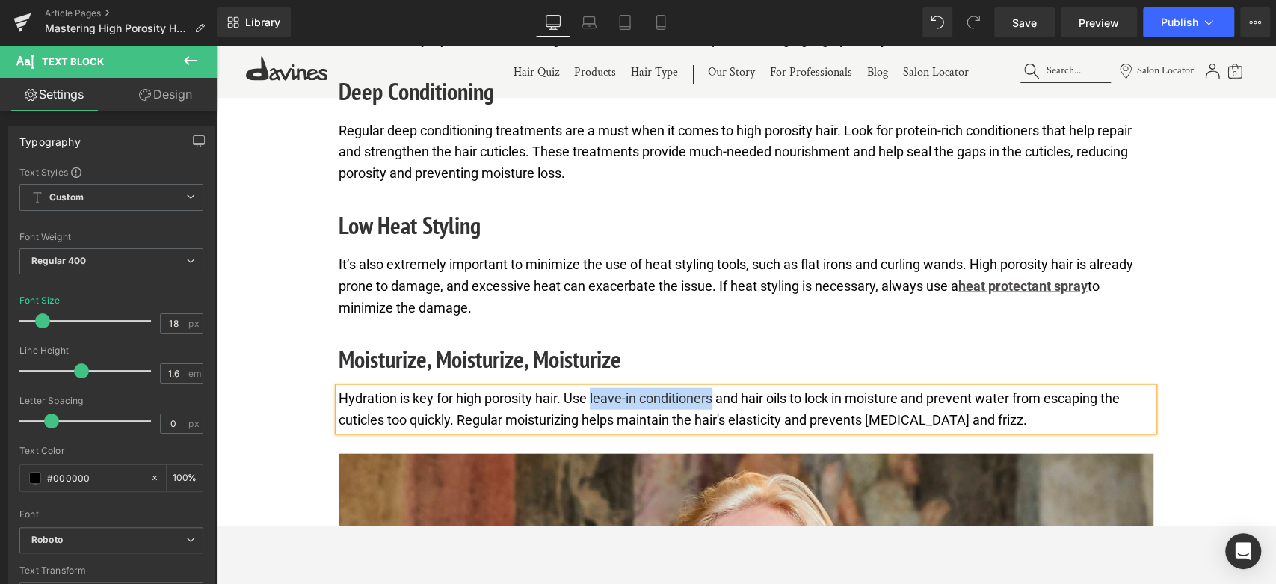
drag, startPoint x: 590, startPoint y: 393, endPoint x: 714, endPoint y: 391, distance: 123.4
click at [714, 391] on p "Hydration is key for high porosity hair. Use leave-in conditioners and hair oil…" at bounding box center [746, 409] width 815 height 43
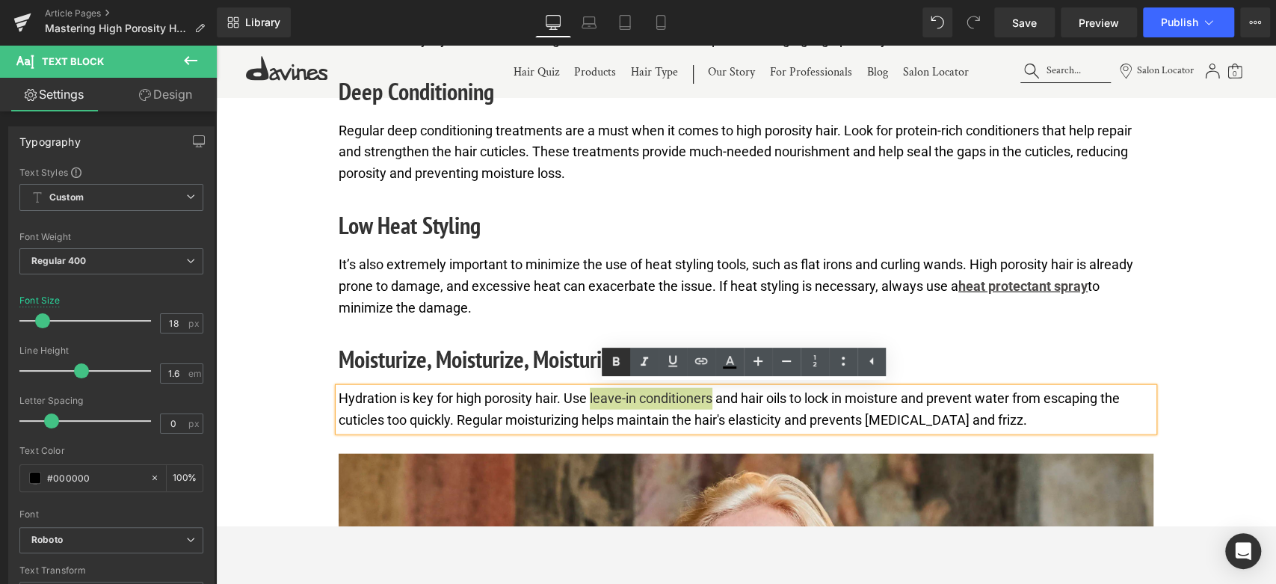
click at [620, 363] on icon at bounding box center [616, 362] width 18 height 18
drag, startPoint x: 590, startPoint y: 393, endPoint x: 718, endPoint y: 397, distance: 127.9
click at [718, 397] on p "Hydration is key for high porosity hair. Use leave-in conditioners and hair oil…" at bounding box center [746, 409] width 815 height 43
click at [675, 361] on icon at bounding box center [672, 360] width 9 height 11
click at [703, 363] on icon at bounding box center [701, 361] width 18 height 18
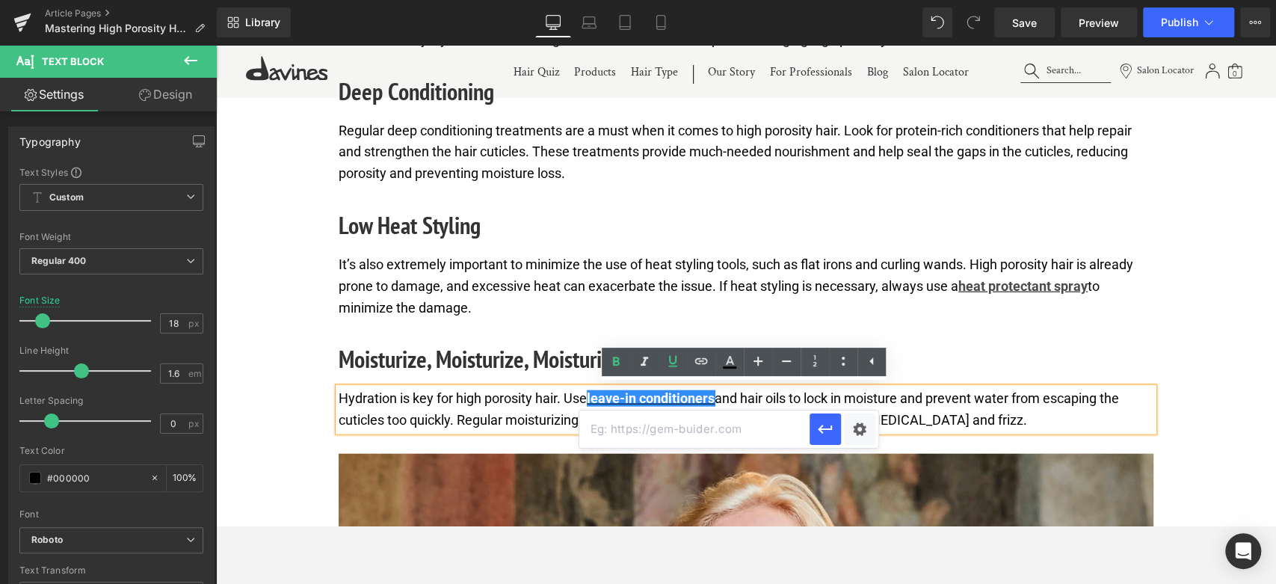
click at [741, 425] on input "text" at bounding box center [694, 428] width 230 height 37
paste input "https://us.davines.com/collections/conditioner"
type input "https://us.davines.com/collections/conditioner"
click at [821, 425] on icon "button" at bounding box center [825, 429] width 14 height 9
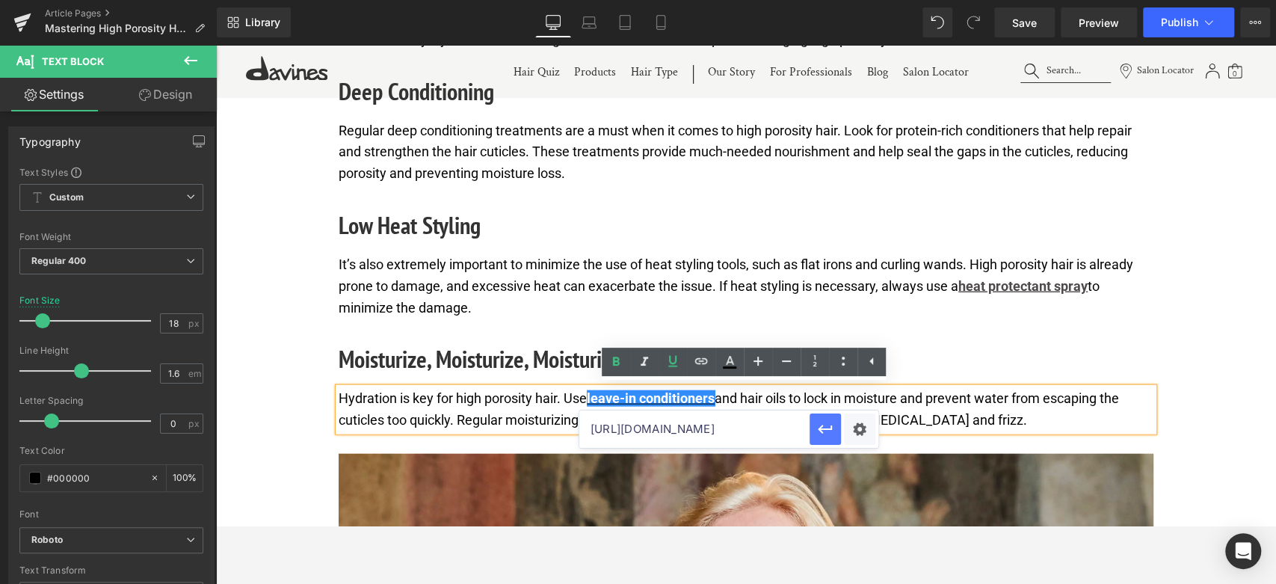
scroll to position [0, 0]
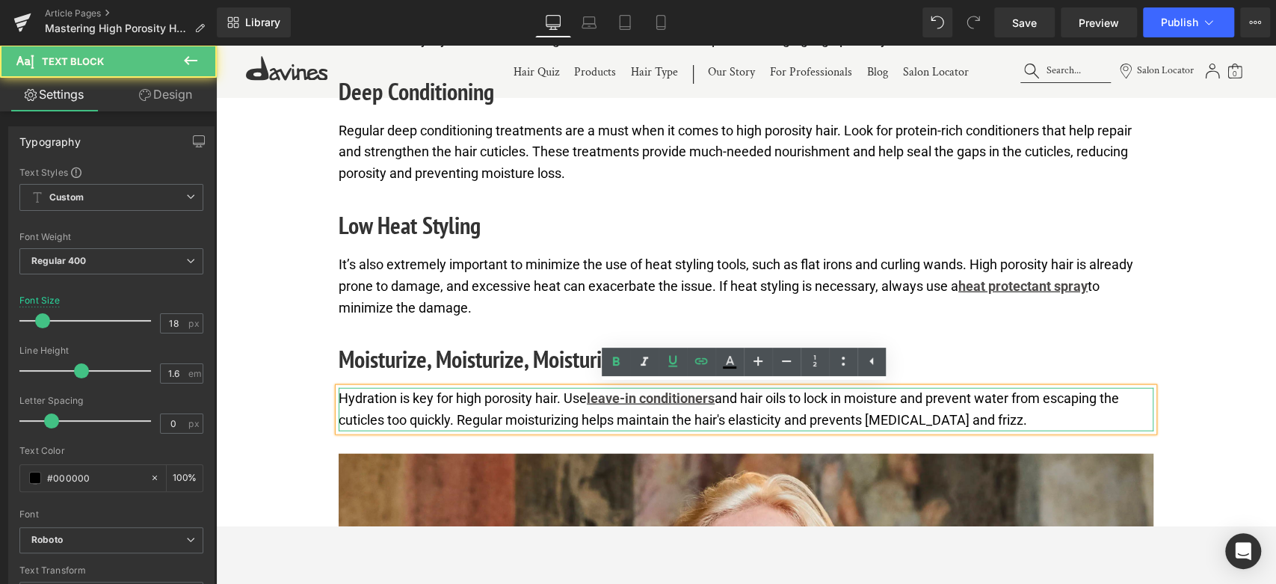
click at [522, 415] on p "Hydration is key for high porosity hair. Use leave-in conditioners and hair oil…" at bounding box center [746, 409] width 815 height 43
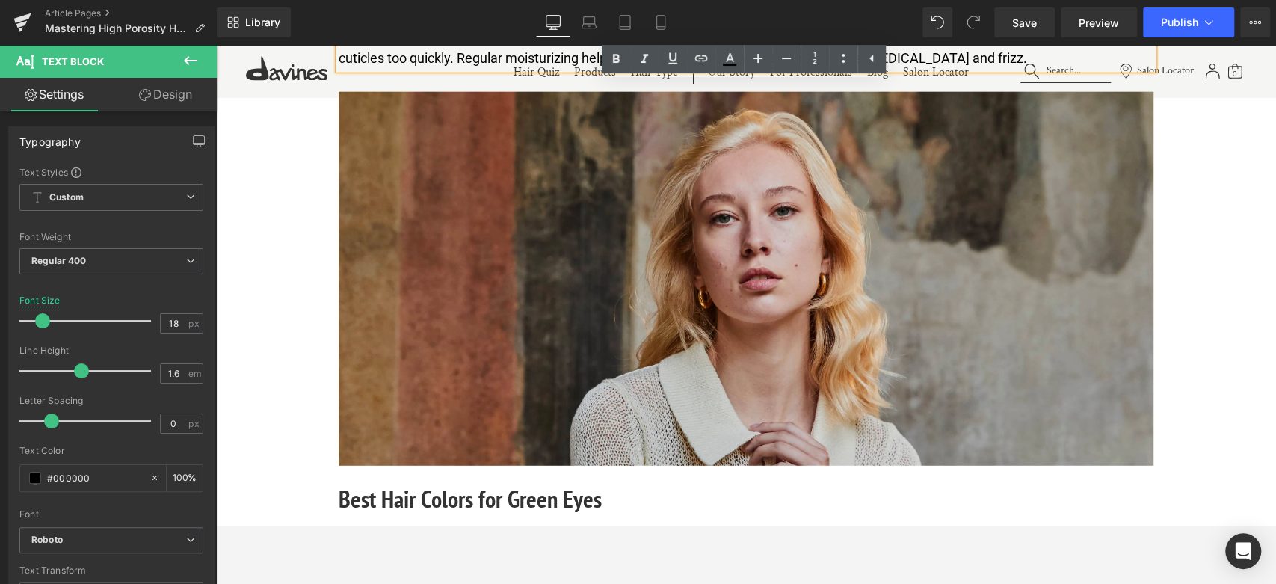
scroll to position [2492, 0]
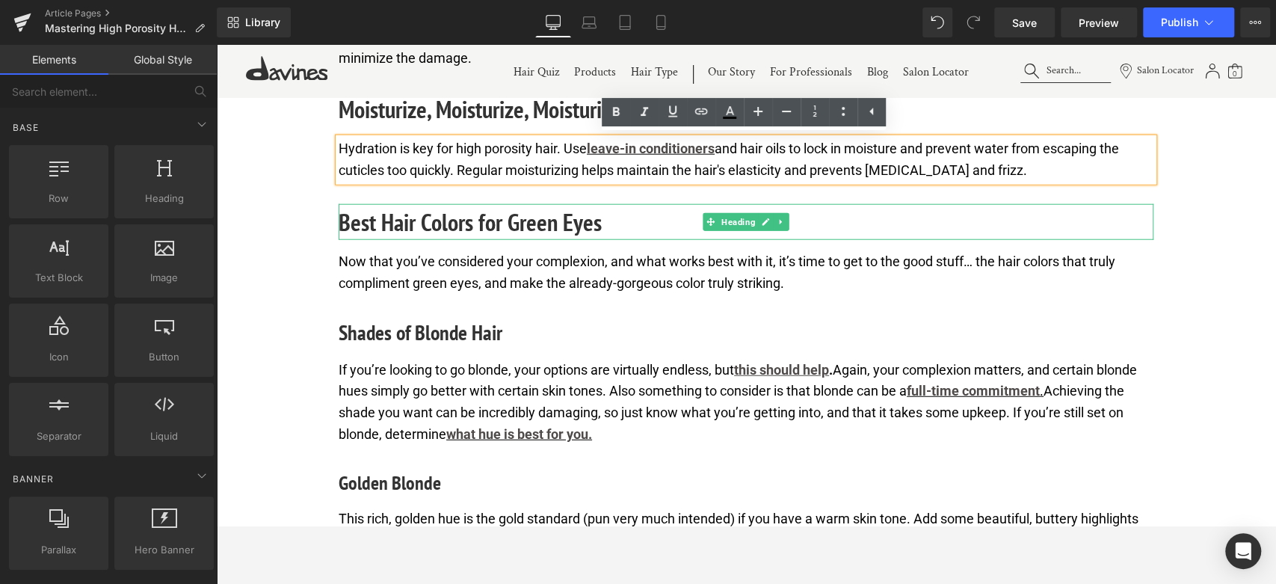
click at [473, 218] on h2 "Best Hair Colors for Green Eyes" at bounding box center [746, 222] width 815 height 36
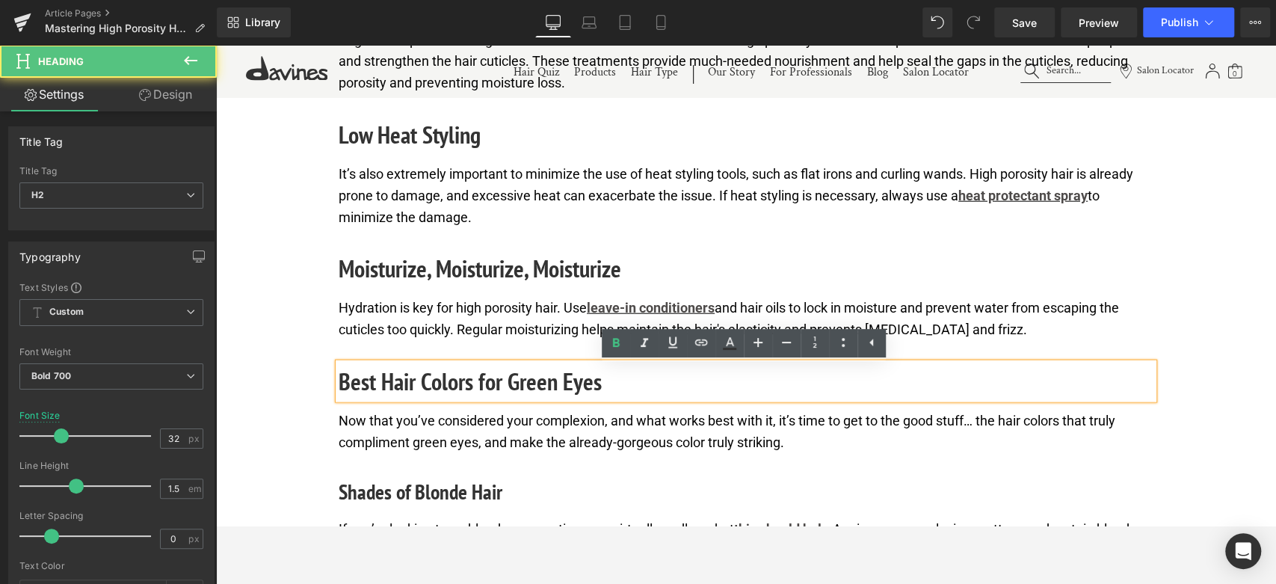
scroll to position [2326, 0]
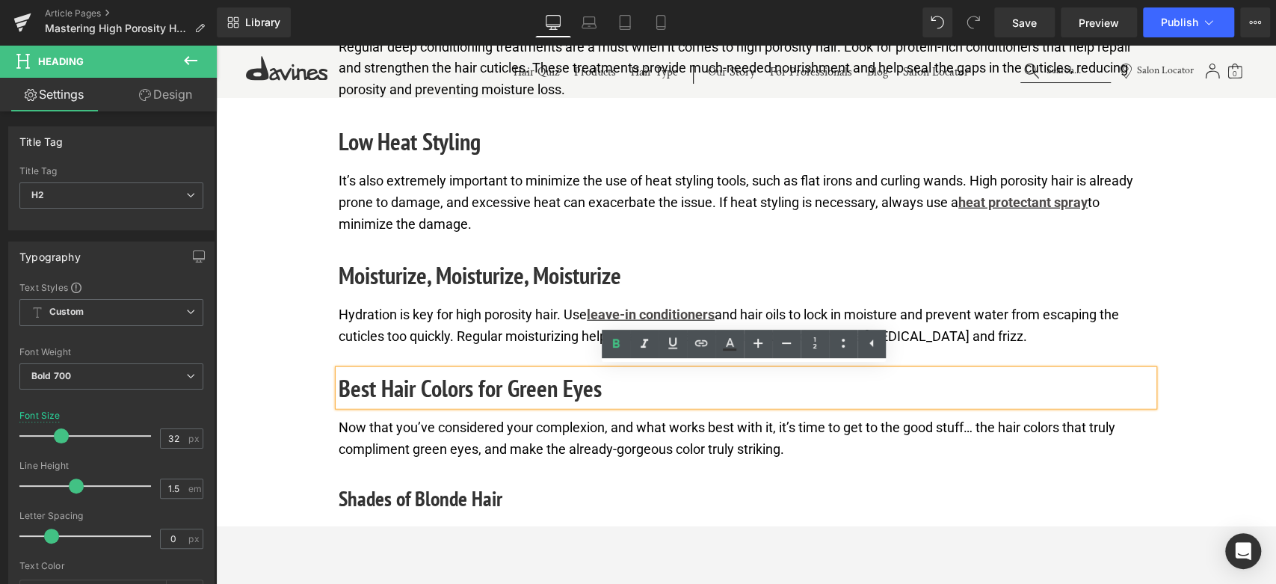
click at [472, 392] on h2 "Best Hair Colors for Green Eyes" at bounding box center [746, 388] width 815 height 36
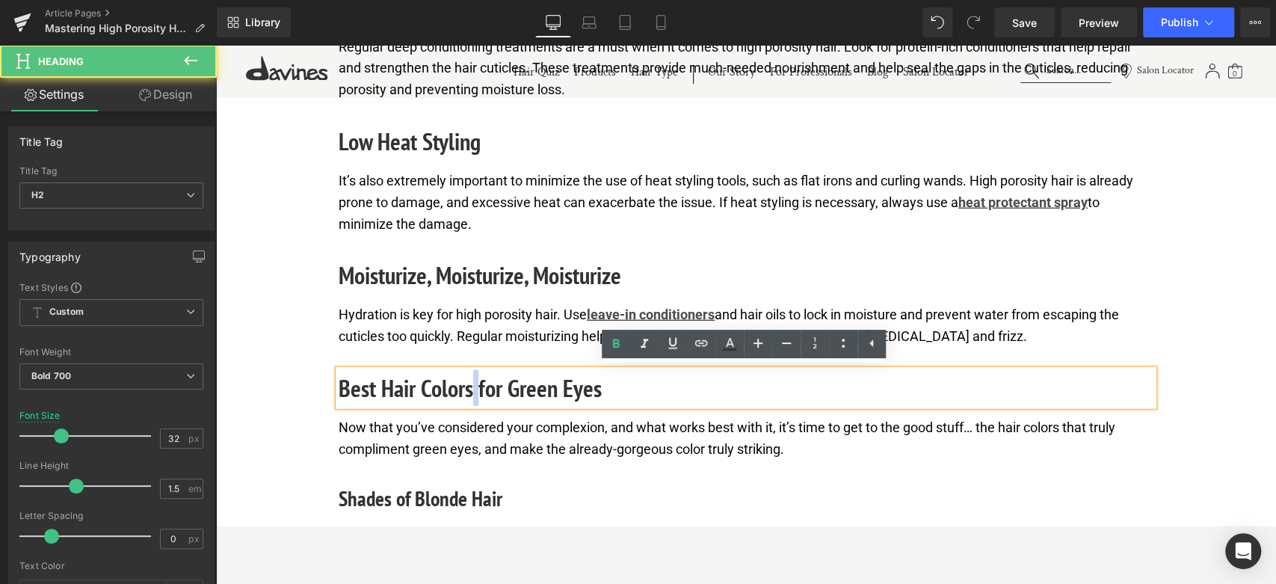
click at [472, 392] on h2 "Best Hair Colors for Green Eyes" at bounding box center [746, 388] width 815 height 36
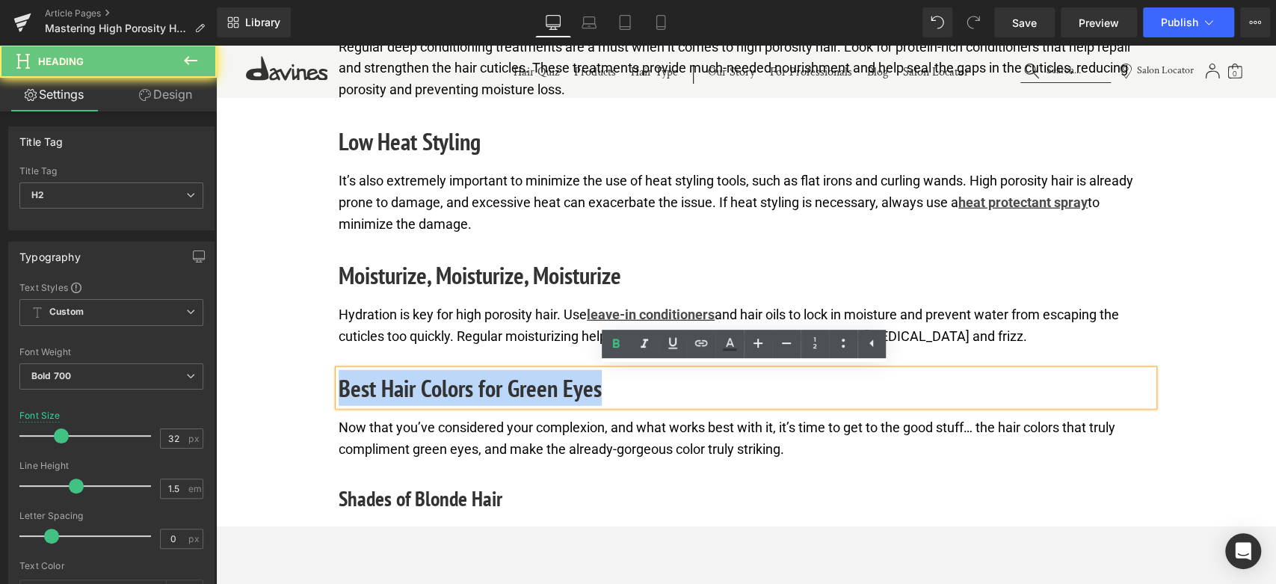
click at [472, 392] on h2 "Best Hair Colors for Green Eyes" at bounding box center [746, 388] width 815 height 36
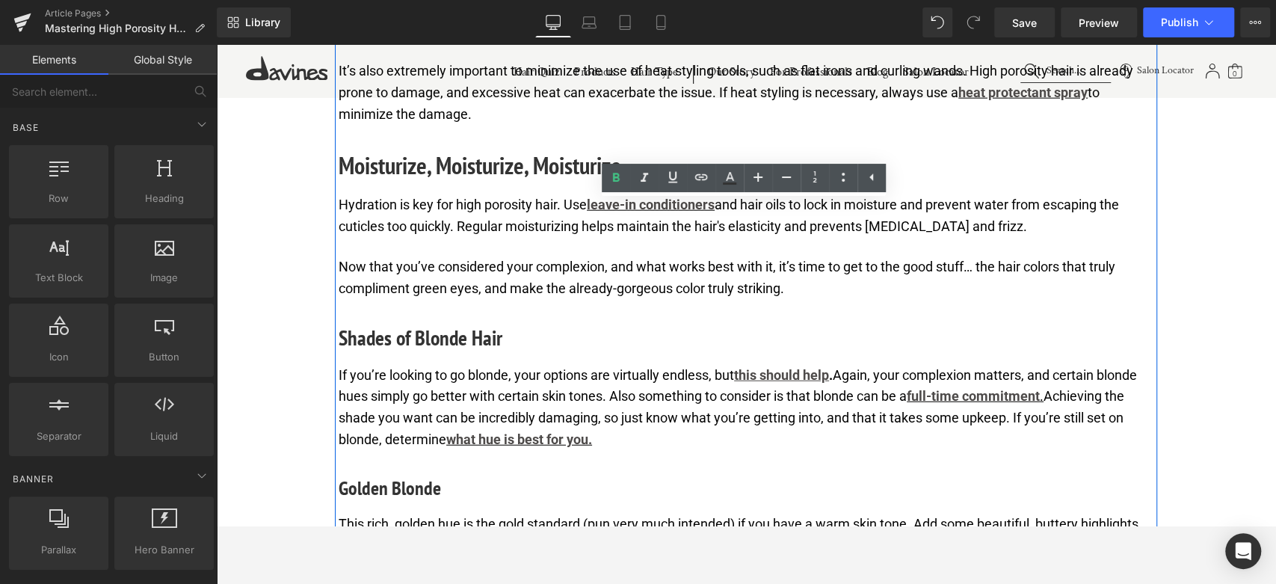
scroll to position [2409, 0]
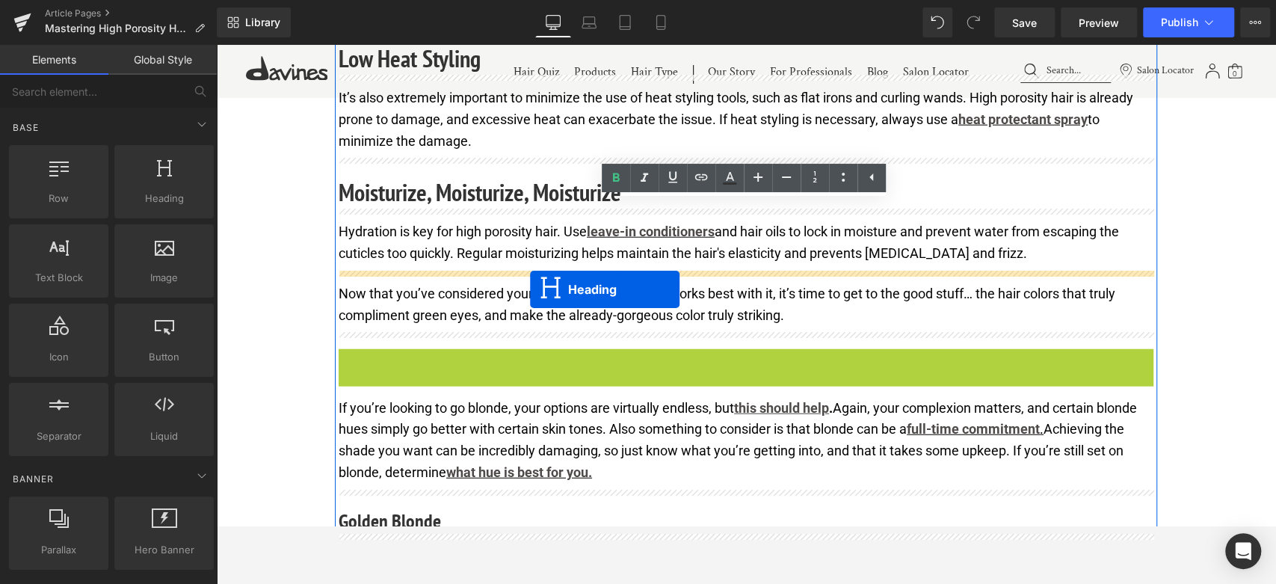
drag, startPoint x: 714, startPoint y: 359, endPoint x: 530, endPoint y: 289, distance: 196.6
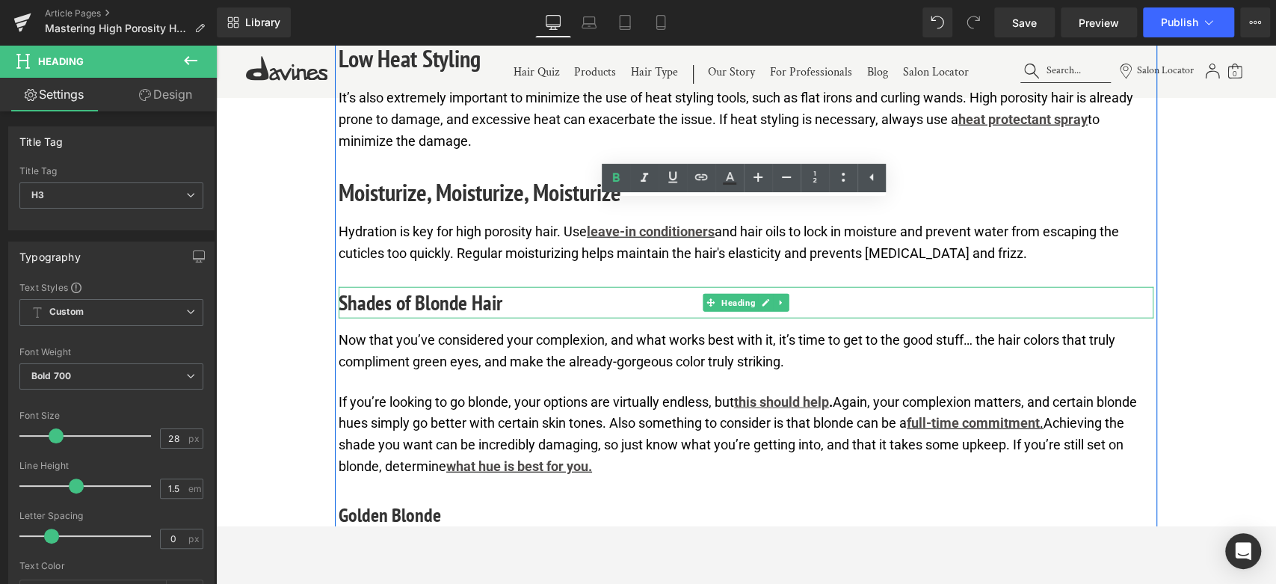
click at [440, 300] on h3 "Shades of Blonde Hair" at bounding box center [746, 302] width 815 height 31
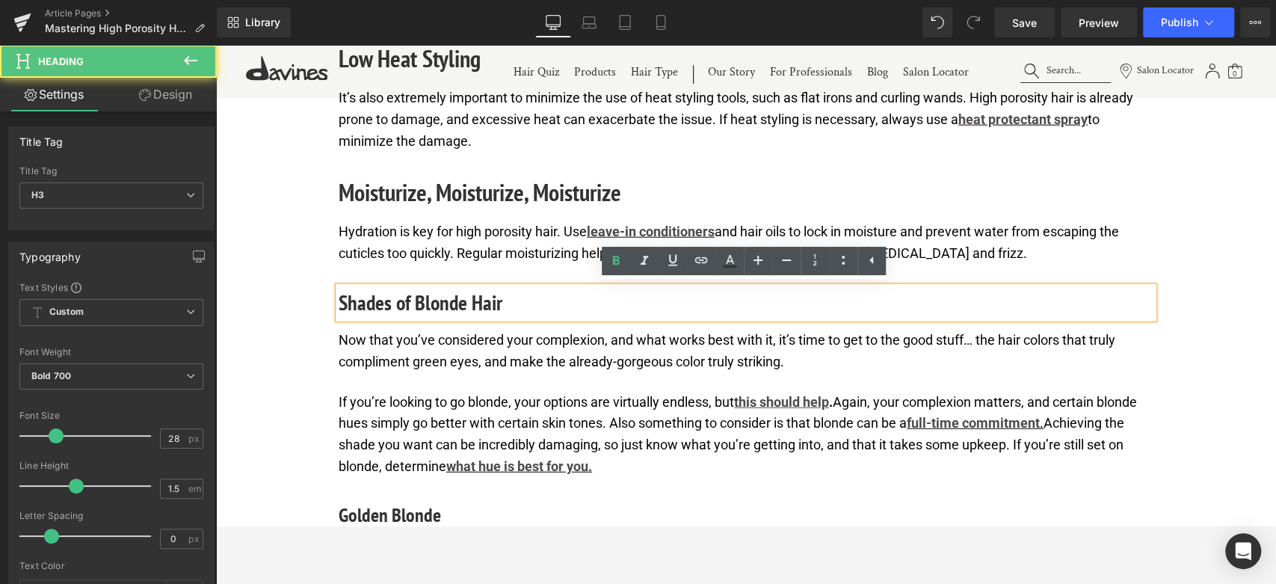
click at [440, 300] on h3 "Shades of Blonde Hair" at bounding box center [746, 302] width 815 height 31
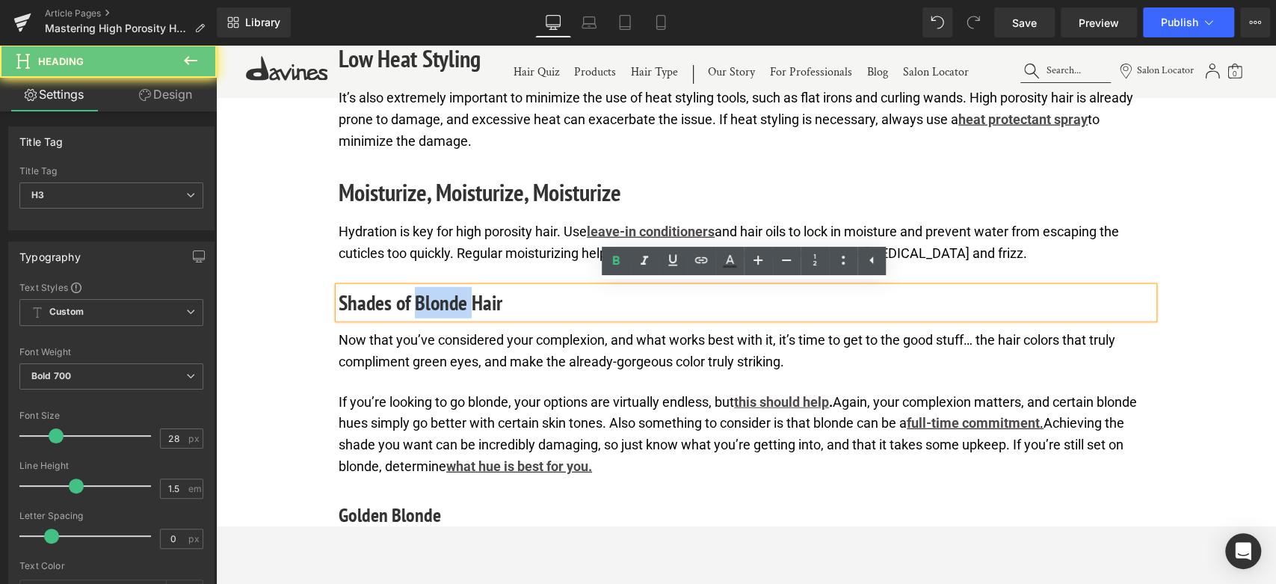
click at [440, 300] on h3 "Shades of Blonde Hair" at bounding box center [746, 302] width 815 height 31
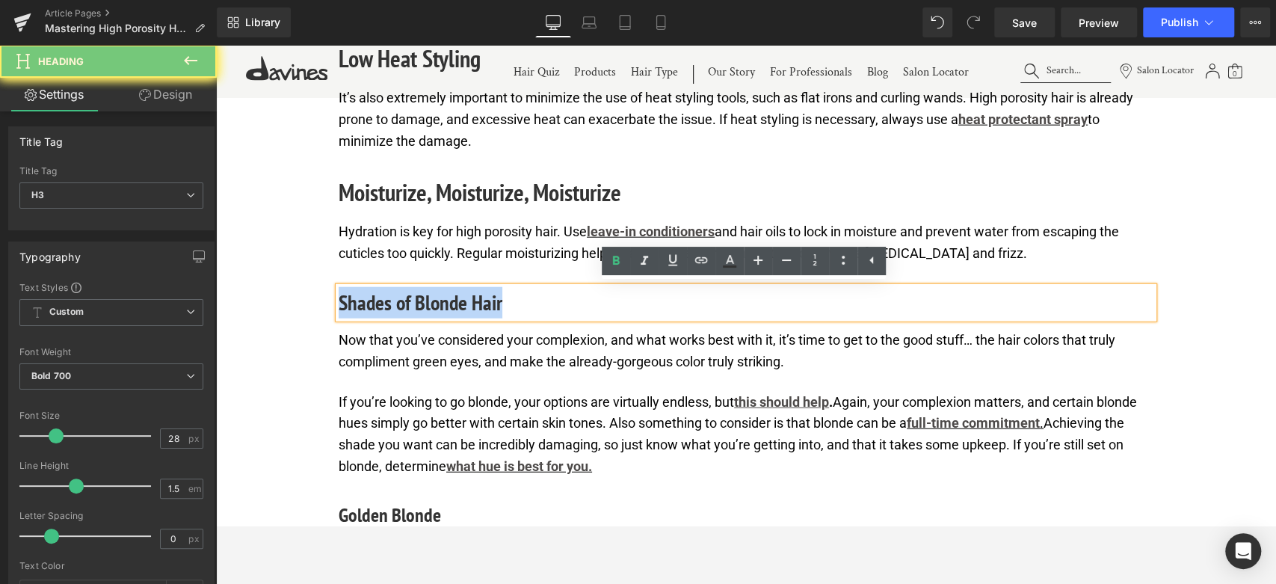
click at [440, 300] on h3 "Shades of Blonde Hair" at bounding box center [746, 302] width 815 height 31
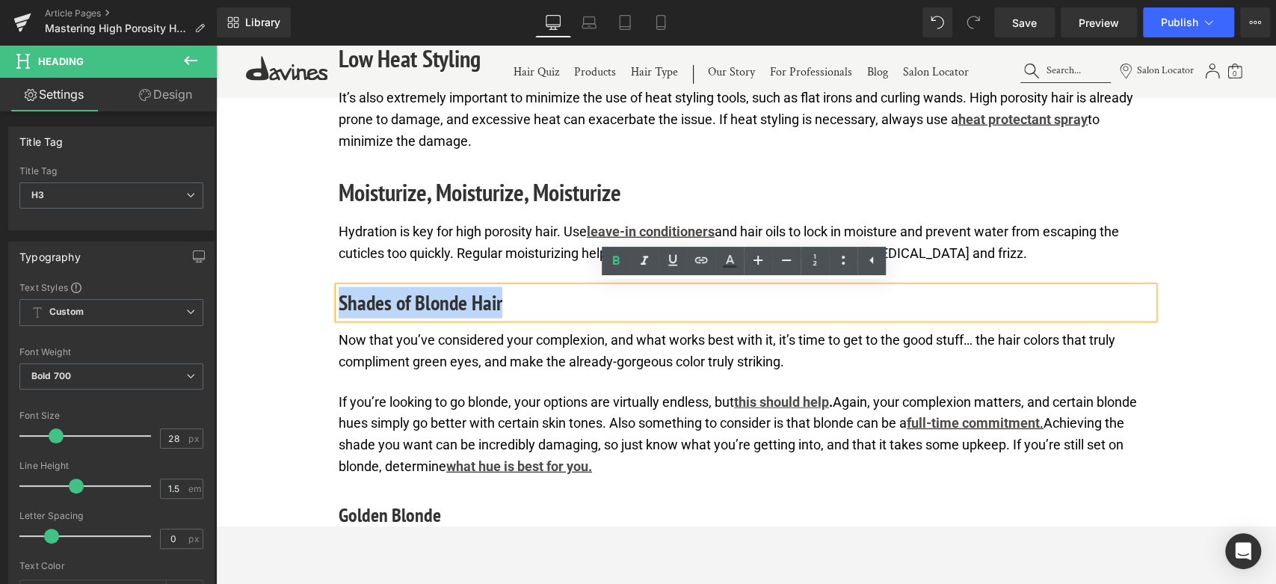
paste div
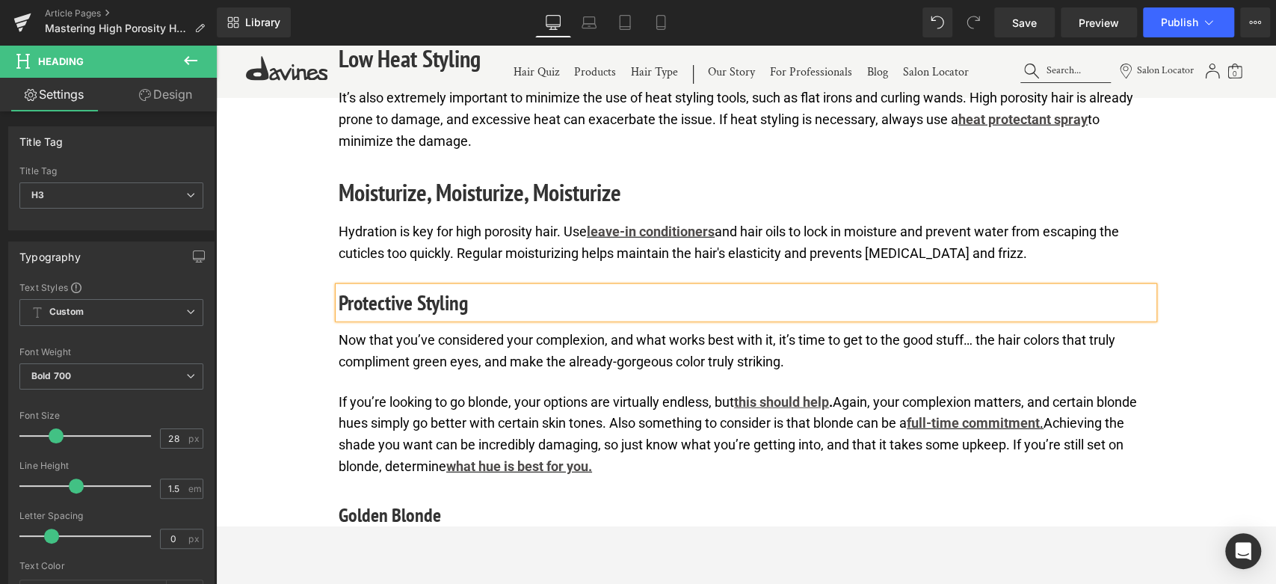
click at [516, 351] on p "Now that you’ve considered your complexion, and what works best with it, it’s t…" at bounding box center [746, 351] width 815 height 43
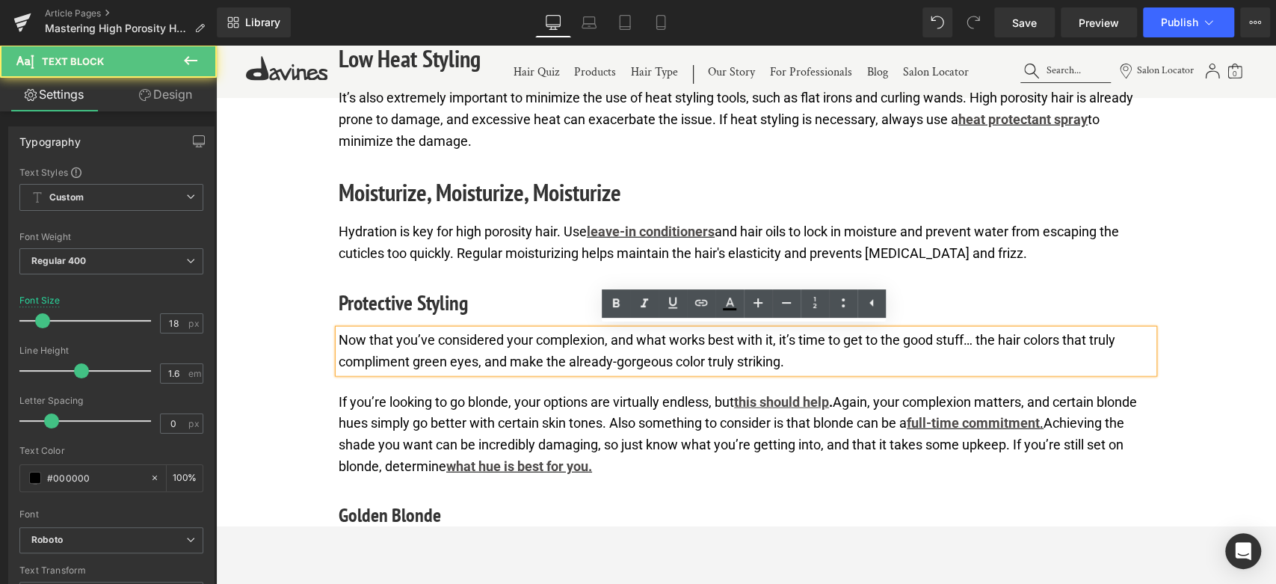
click at [516, 351] on p "Now that you’ve considered your complexion, and what works best with it, it’s t…" at bounding box center [746, 351] width 815 height 43
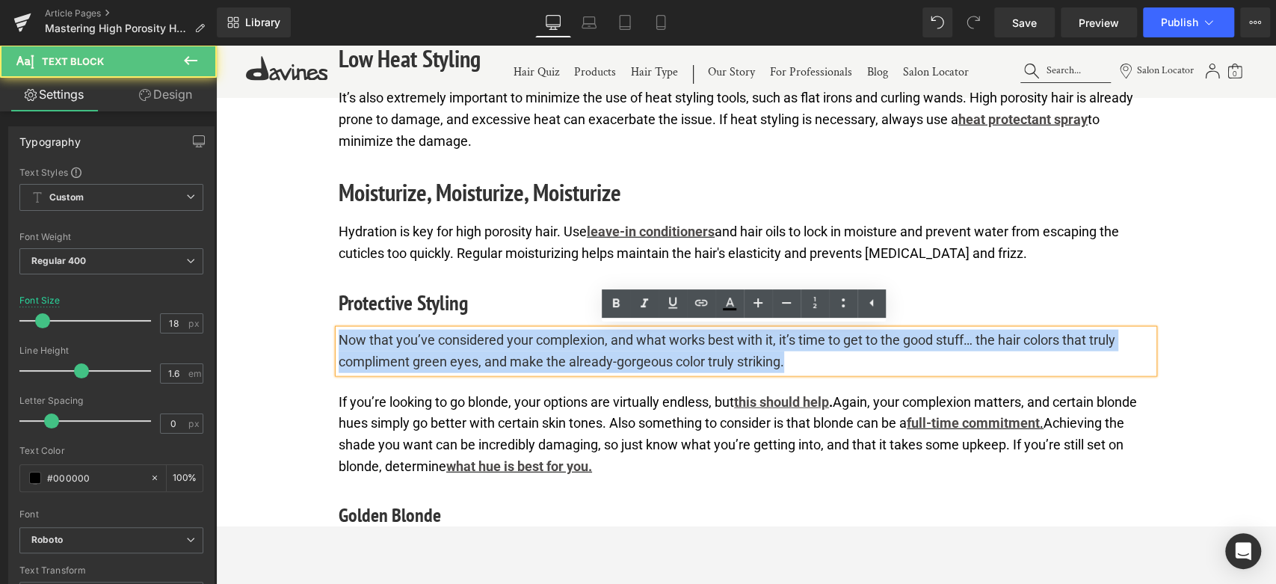
click at [516, 351] on p "Now that you’ve considered your complexion, and what works best with it, it’s t…" at bounding box center [746, 351] width 815 height 43
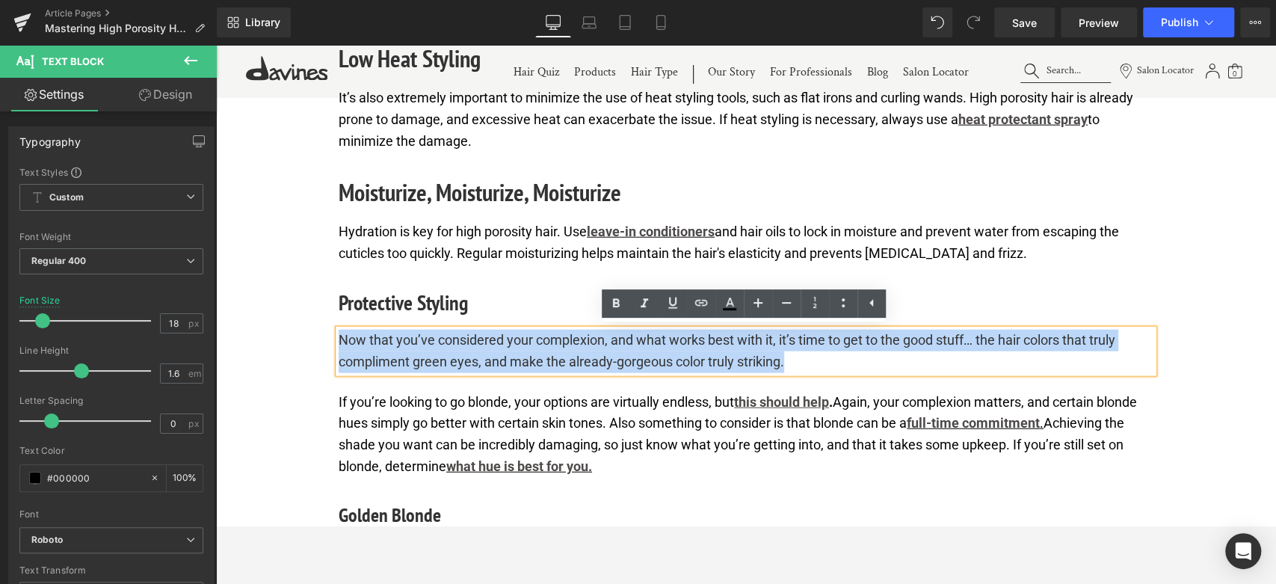
paste div
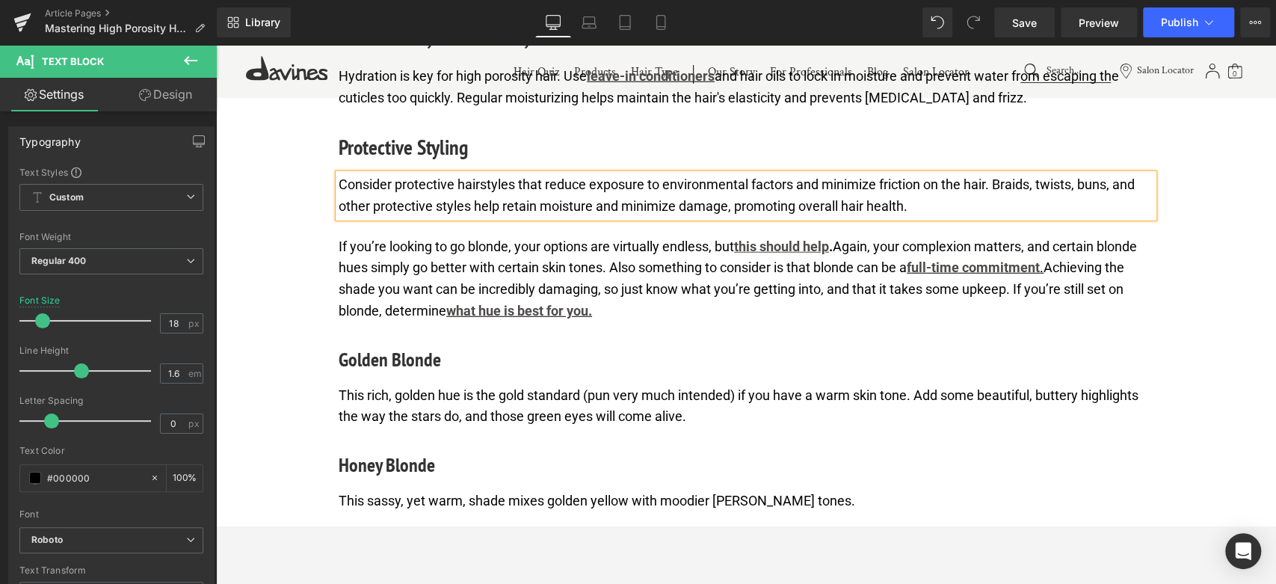
scroll to position [2575, 0]
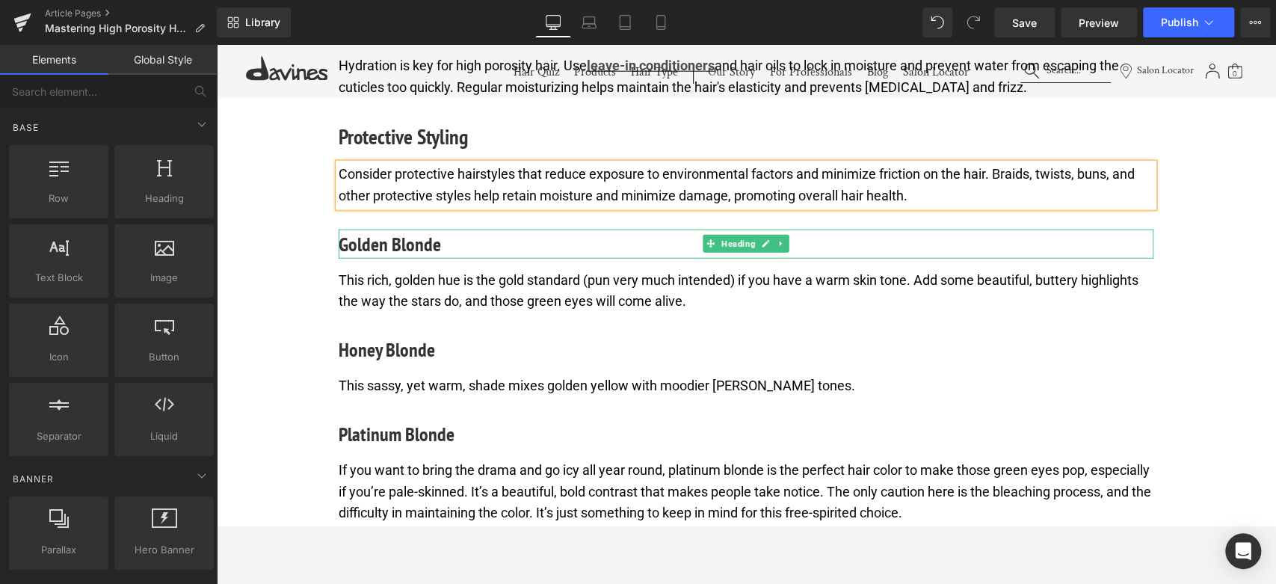
click at [378, 247] on h4 "Golden Blonde" at bounding box center [746, 243] width 815 height 29
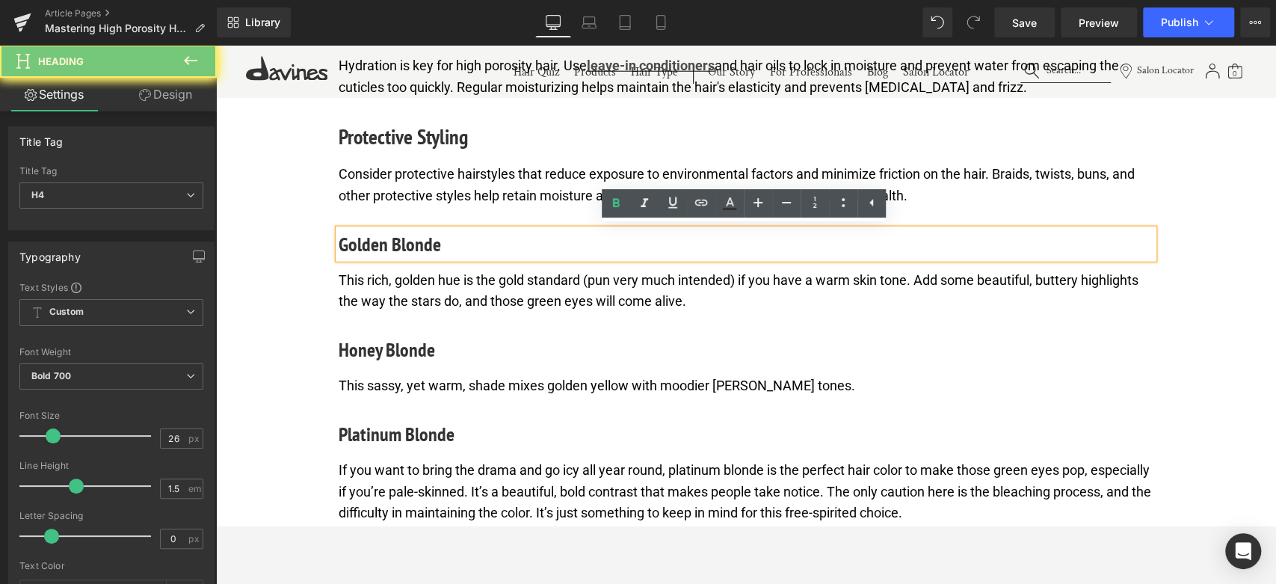
click at [378, 247] on h4 "Golden Blonde" at bounding box center [746, 243] width 815 height 29
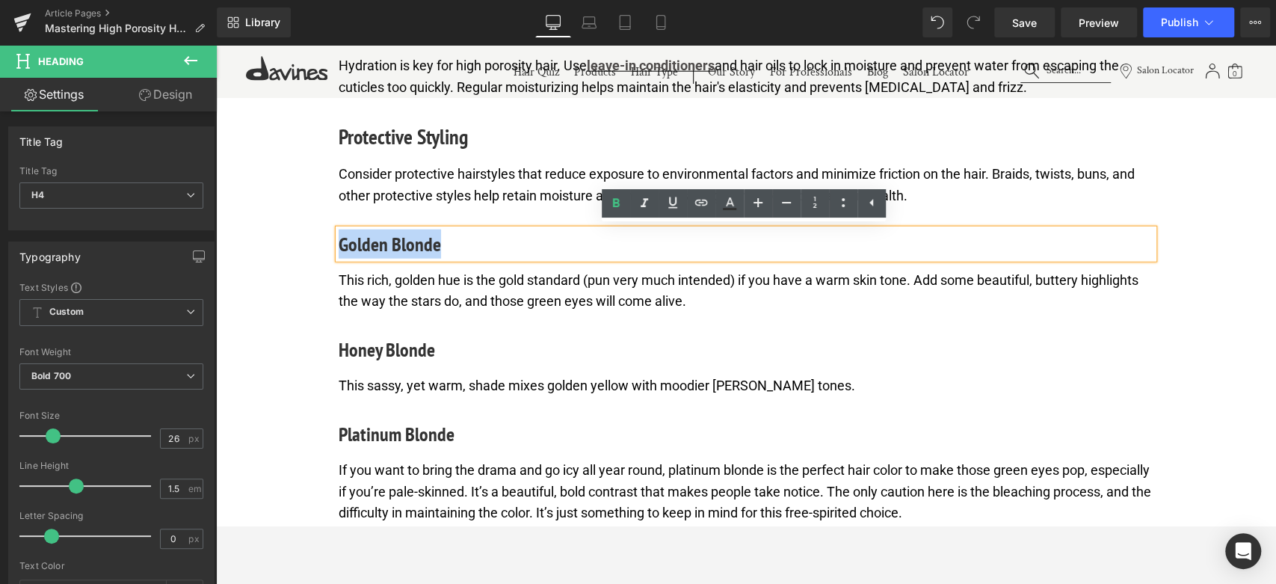
paste div
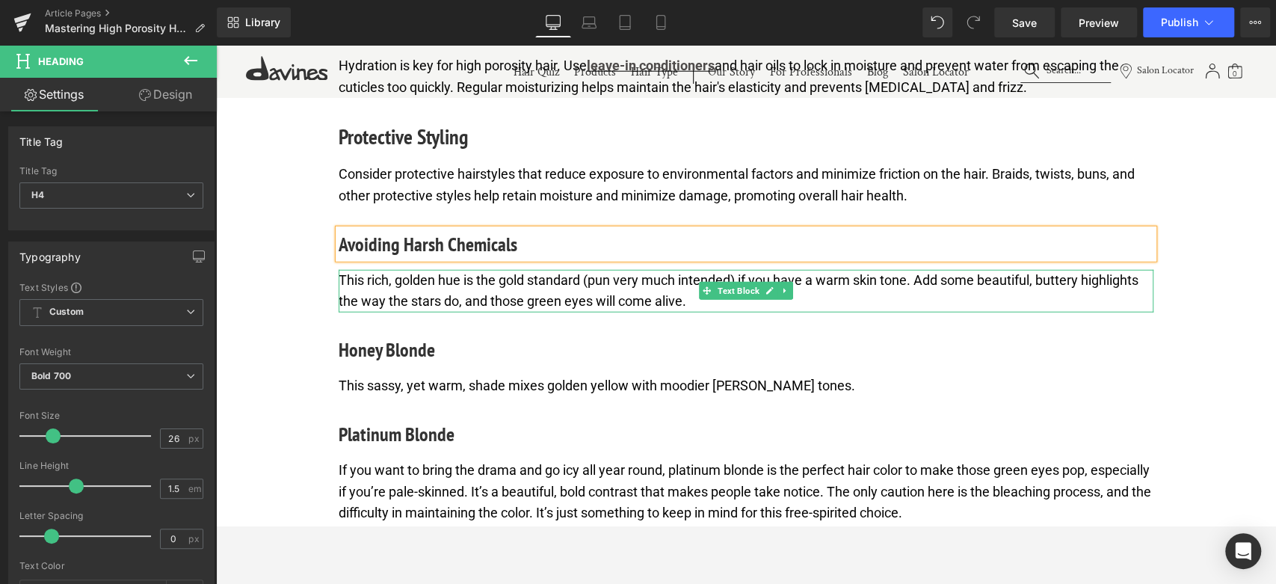
click at [423, 283] on p "This rich, golden hue is the gold standard (pun very much intended) if you have…" at bounding box center [746, 291] width 815 height 43
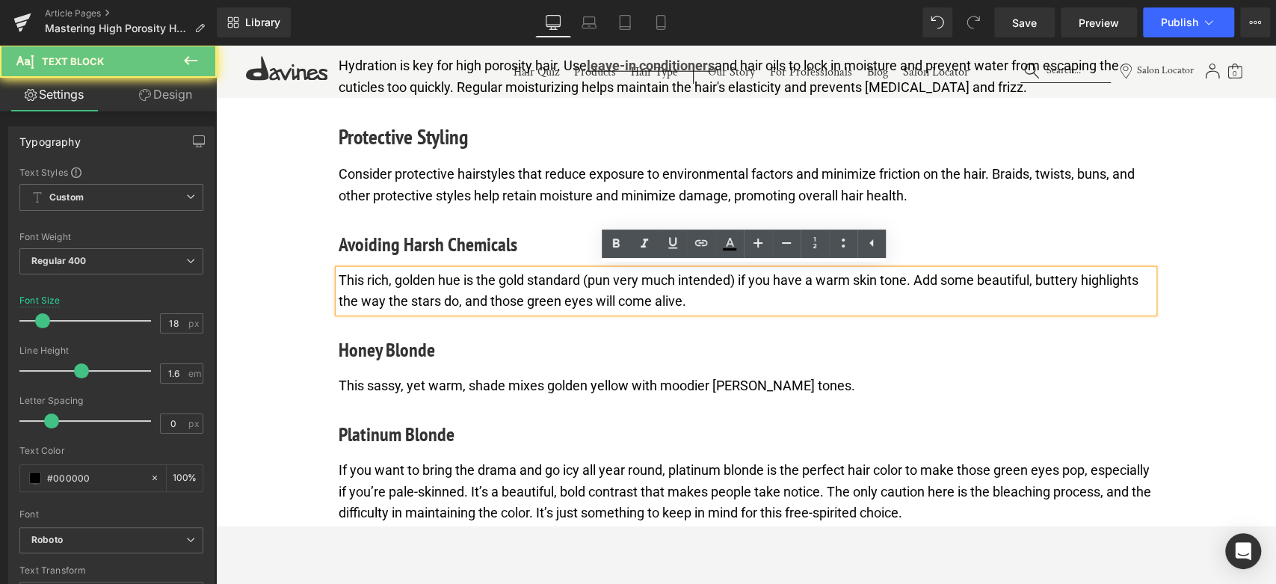
click at [423, 283] on p "This rich, golden hue is the gold standard (pun very much intended) if you have…" at bounding box center [746, 291] width 815 height 43
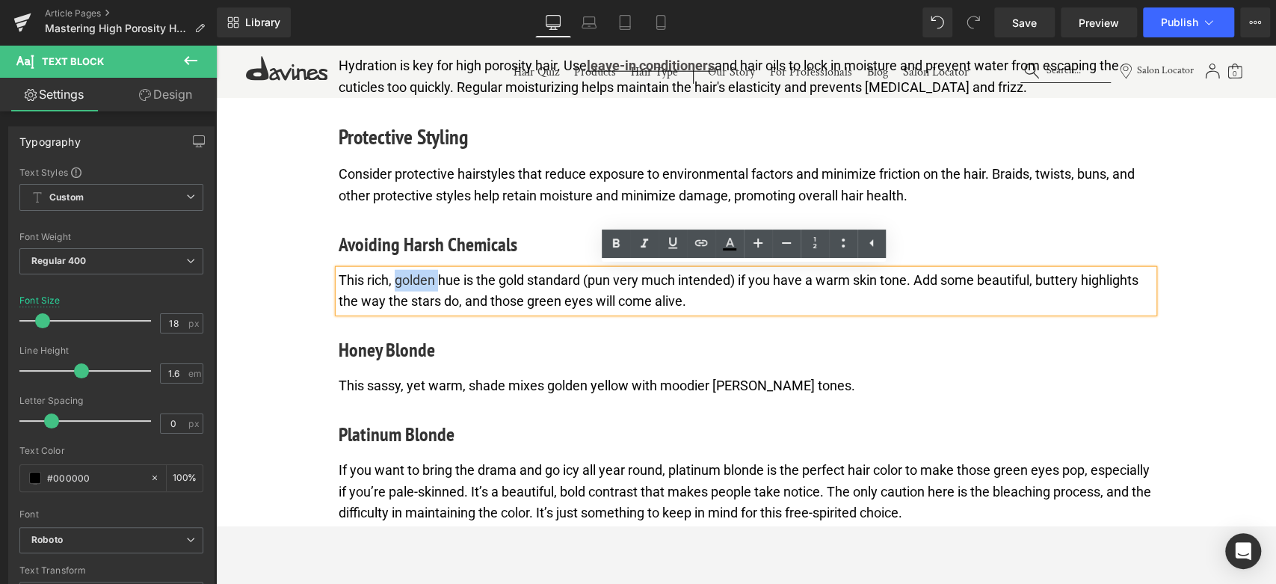
paste div
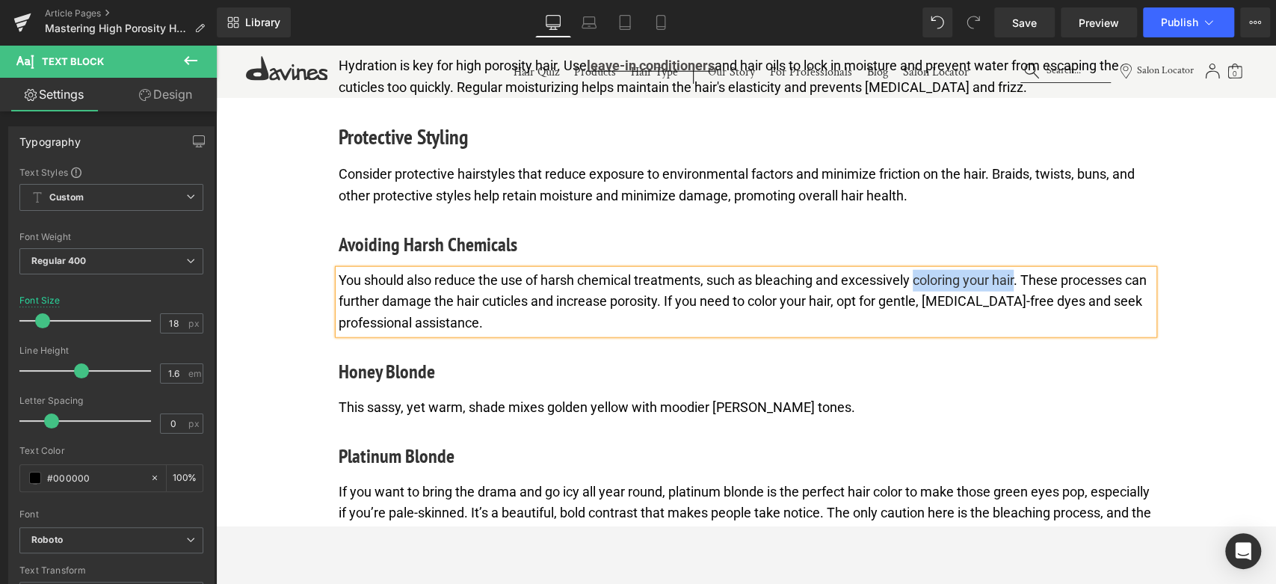
drag, startPoint x: 916, startPoint y: 278, endPoint x: 1020, endPoint y: 276, distance: 103.9
click at [1020, 276] on p "You should also reduce the use of harsh chemical treatments, such as bleaching …" at bounding box center [746, 302] width 815 height 64
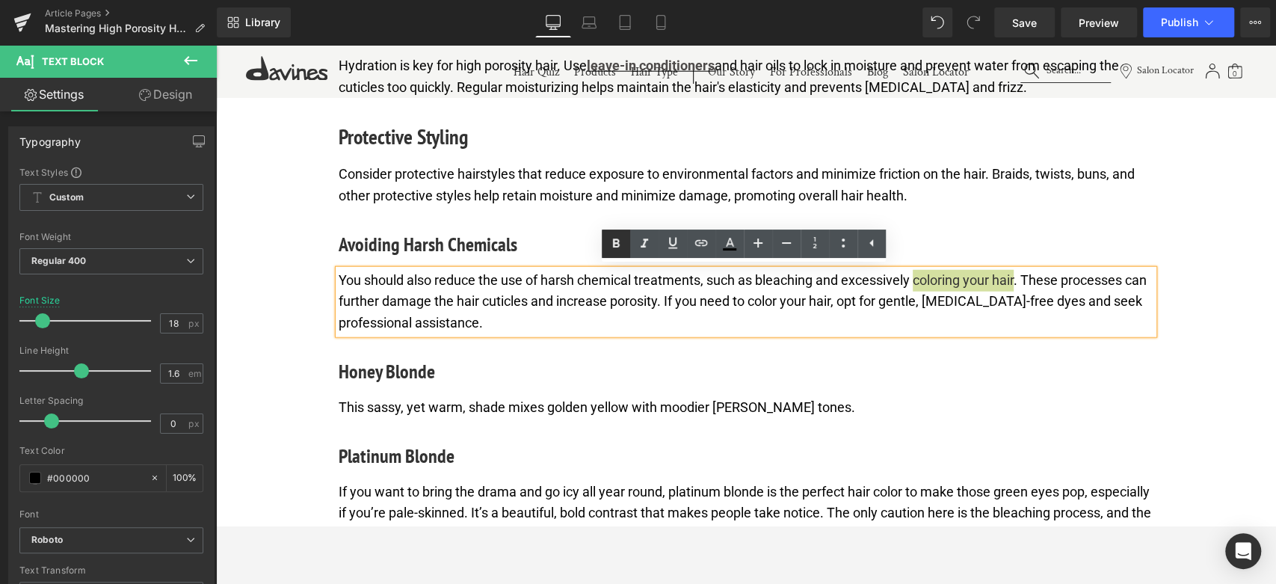
click at [617, 243] on icon at bounding box center [616, 242] width 7 height 9
drag, startPoint x: 918, startPoint y: 277, endPoint x: 1024, endPoint y: 279, distance: 106.2
click at [1024, 279] on p "You should also reduce the use of harsh chemical treatments, such as bleaching …" at bounding box center [746, 302] width 815 height 64
click at [676, 247] on icon at bounding box center [672, 242] width 9 height 11
click at [700, 244] on icon at bounding box center [701, 243] width 18 height 18
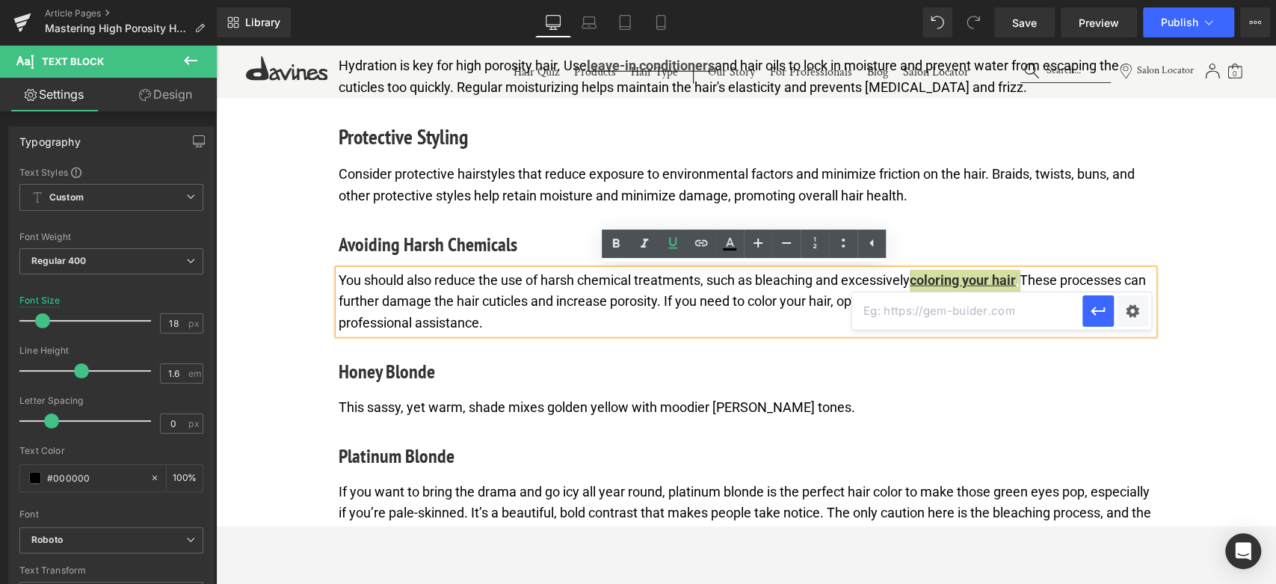
click at [898, 318] on input "text" at bounding box center [967, 310] width 230 height 37
paste input "[URL][DOMAIN_NAME]"
type input "[URL][DOMAIN_NAME]"
click at [1094, 306] on icon "button" at bounding box center [1098, 310] width 14 height 9
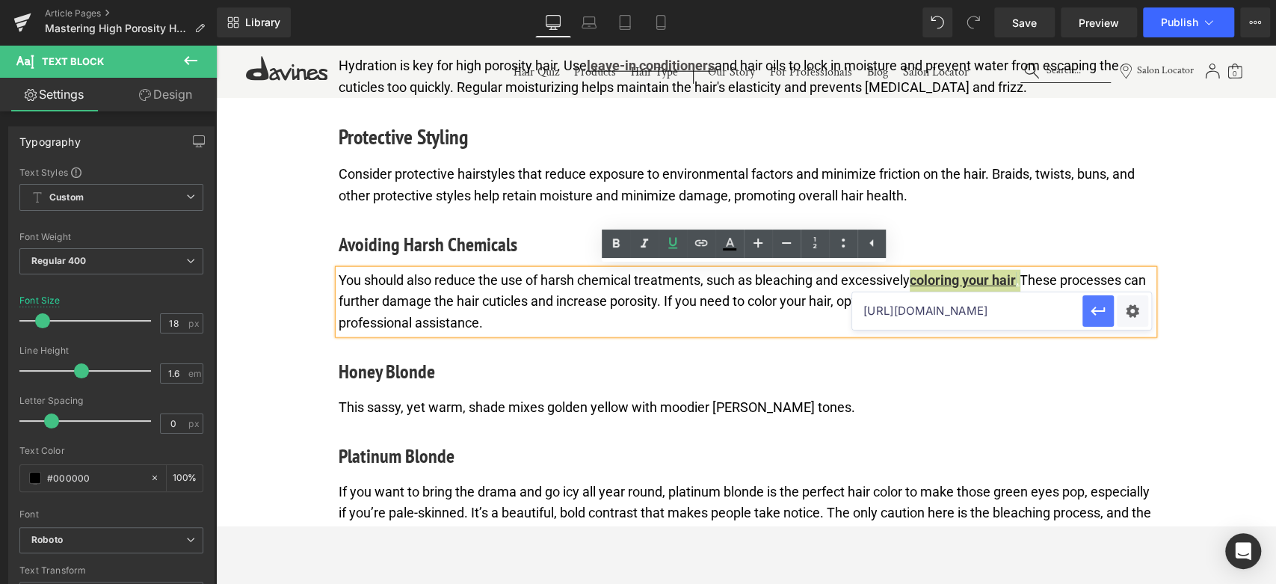
scroll to position [0, 0]
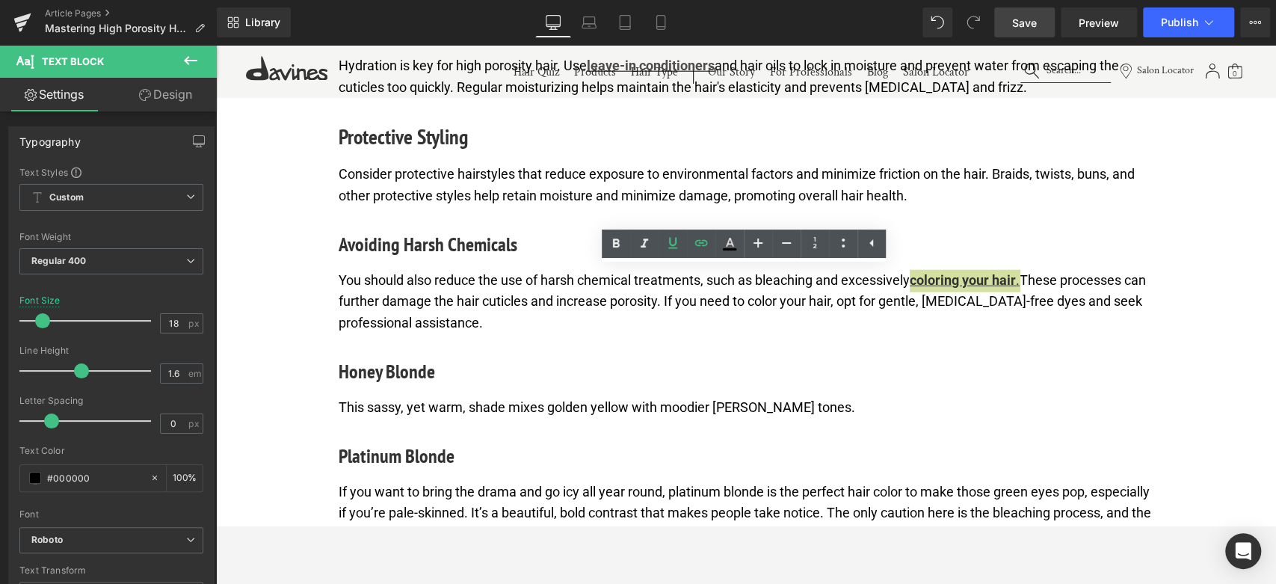
click at [1036, 16] on span "Save" at bounding box center [1024, 23] width 25 height 16
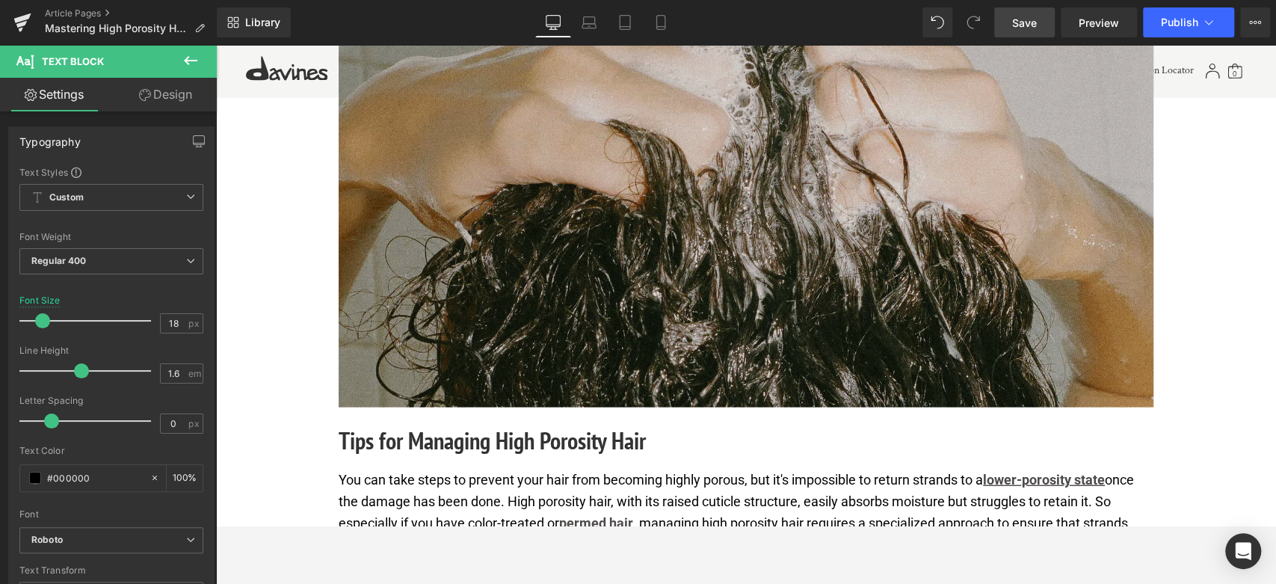
scroll to position [2219, 0]
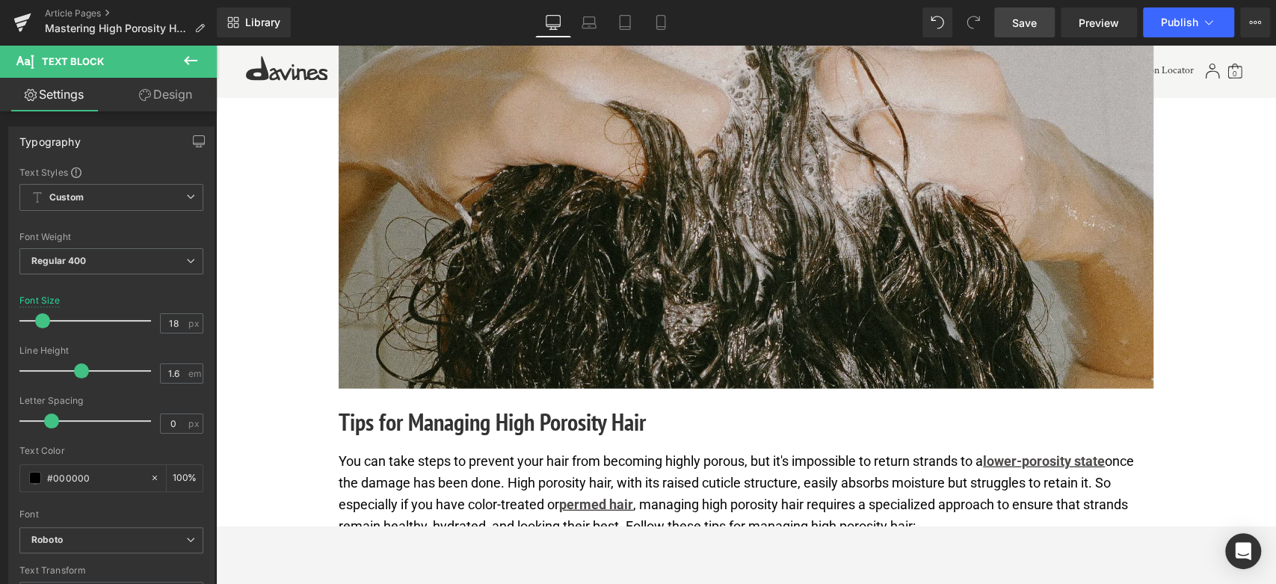
click at [750, 198] on img at bounding box center [746, 164] width 815 height 448
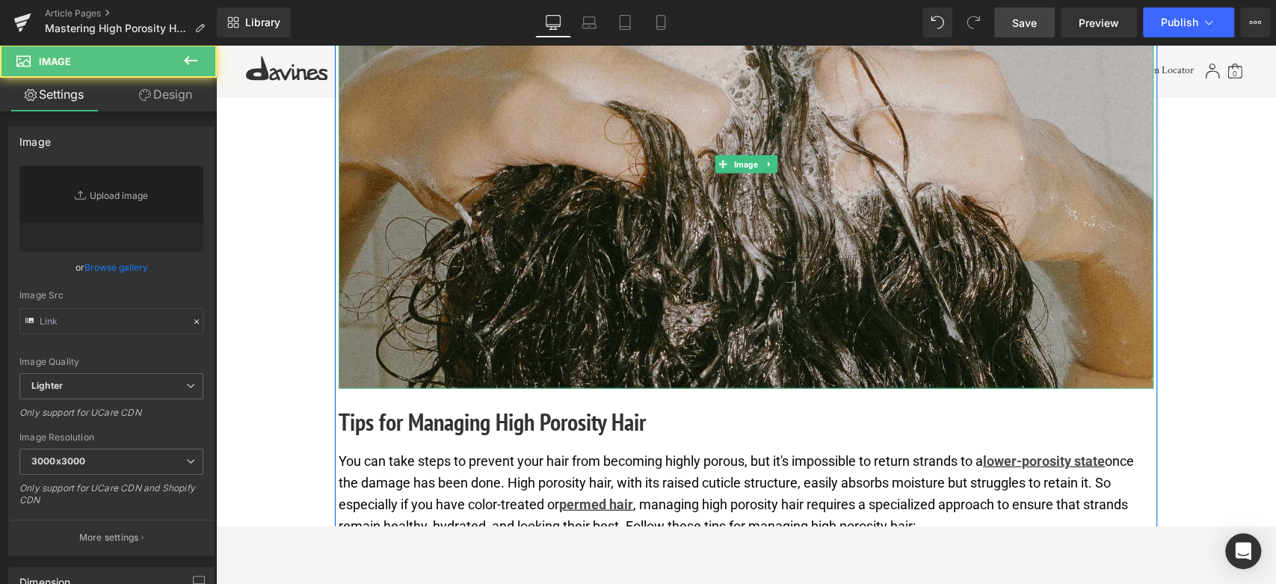
type input "[URL][DOMAIN_NAME]"
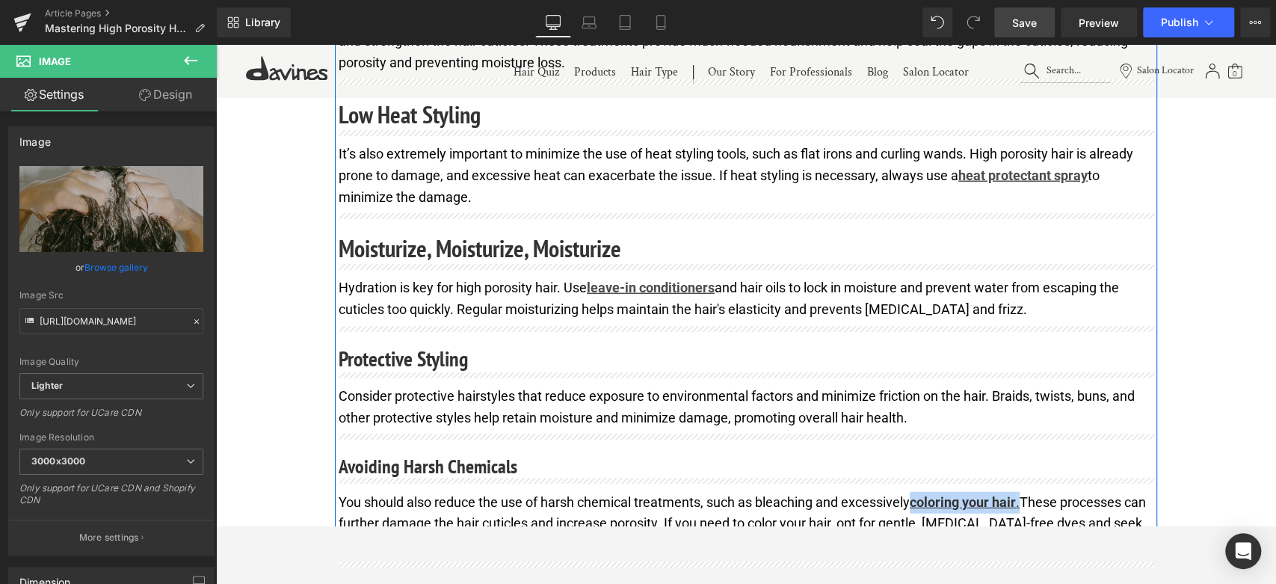
scroll to position [2571, 0]
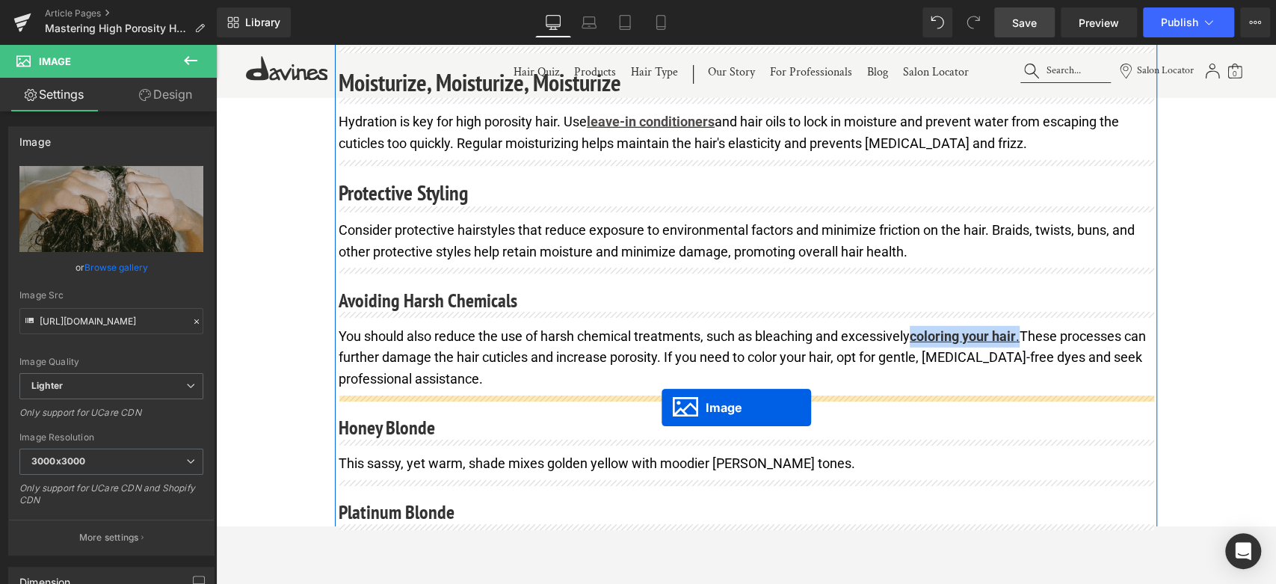
drag, startPoint x: 720, startPoint y: 164, endPoint x: 662, endPoint y: 407, distance: 249.8
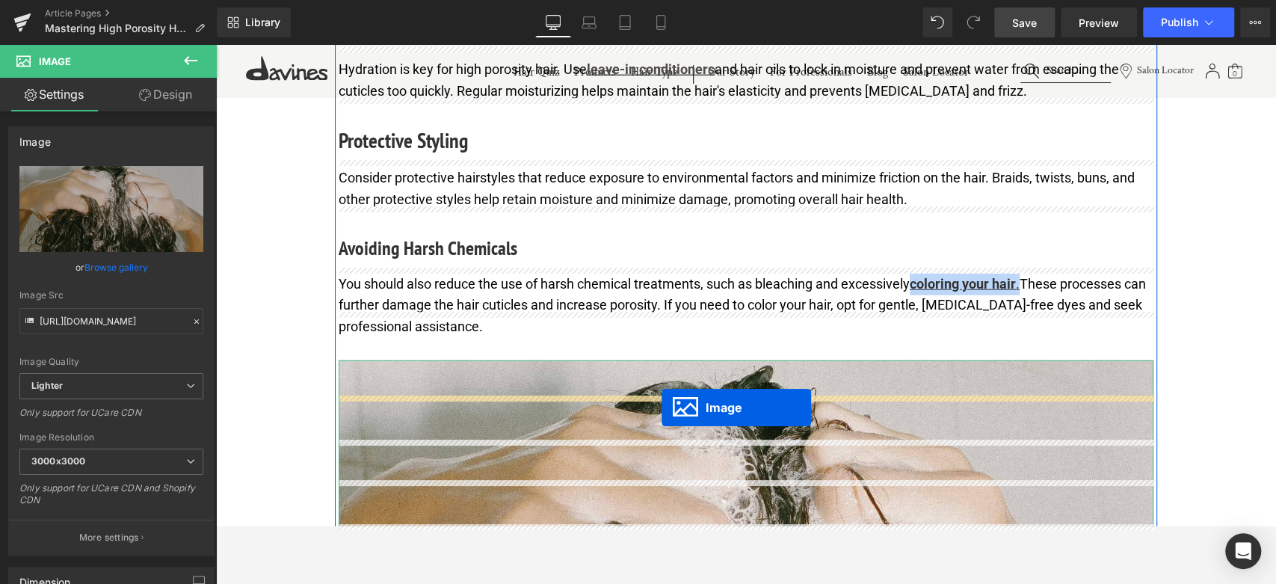
scroll to position [2519, 0]
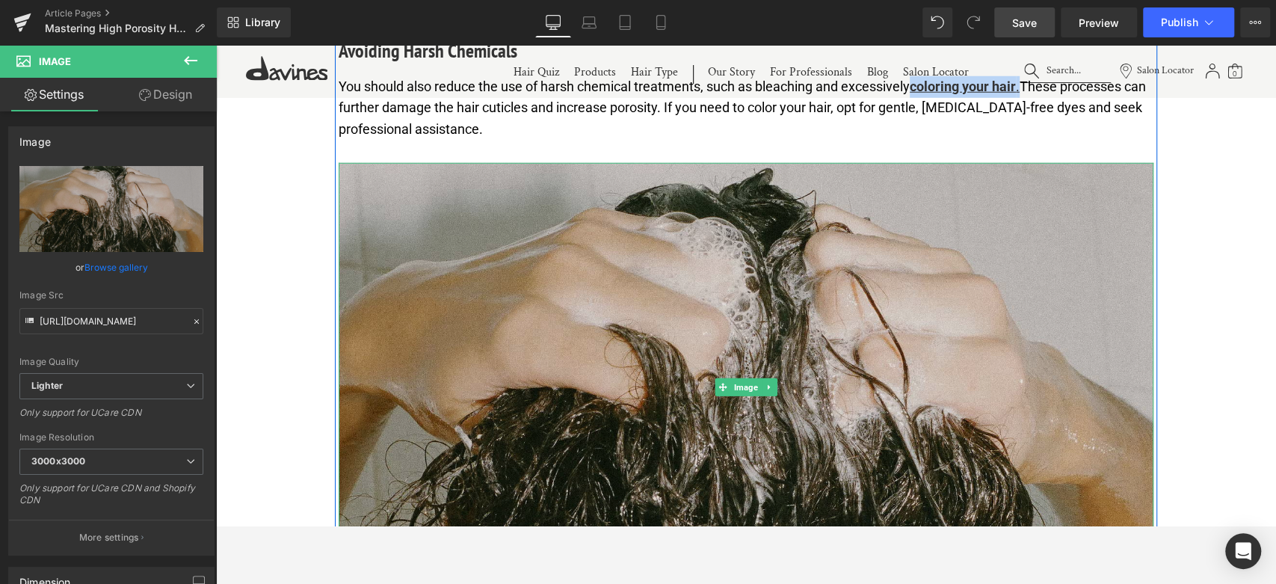
click at [780, 268] on img at bounding box center [746, 387] width 815 height 448
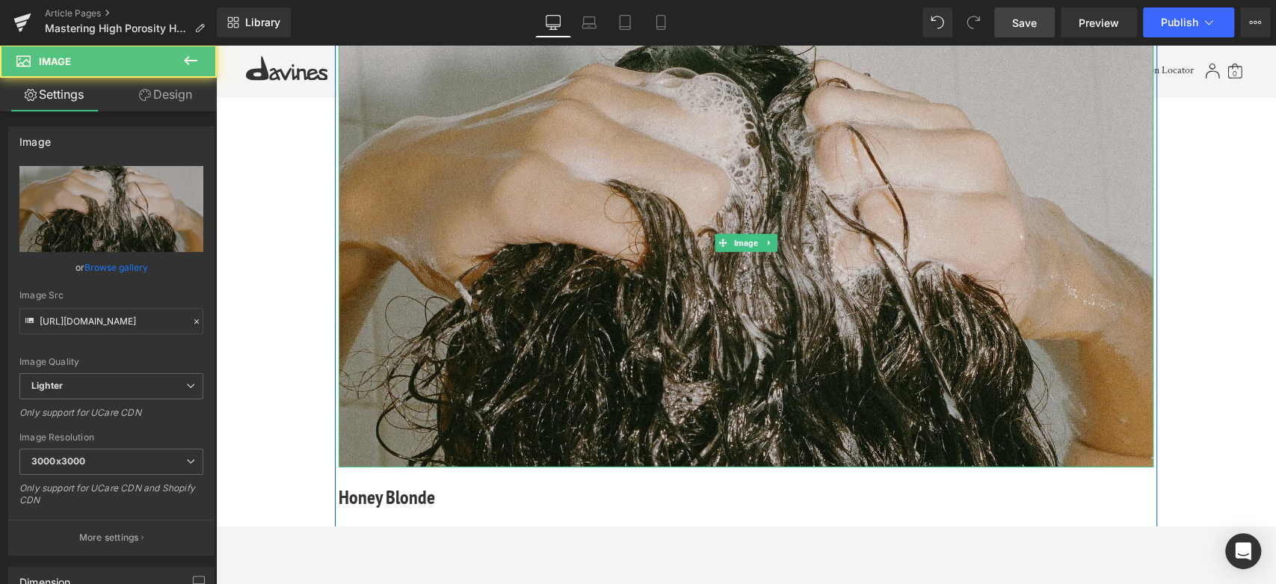
scroll to position [2935, 0]
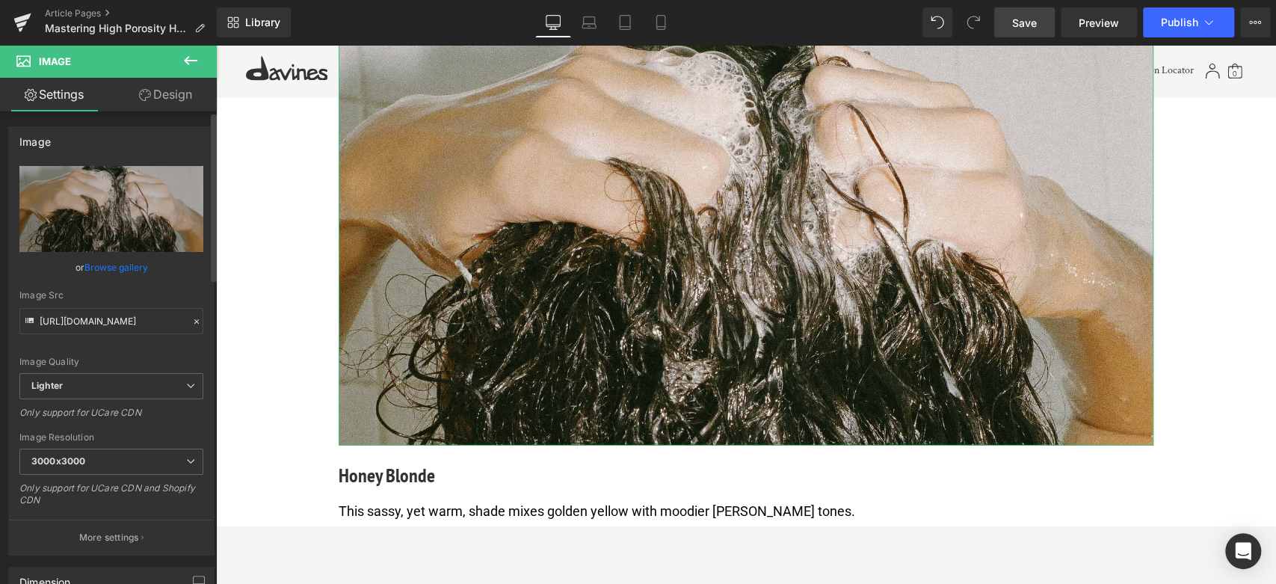
click at [116, 268] on link "Browse gallery" at bounding box center [116, 267] width 64 height 26
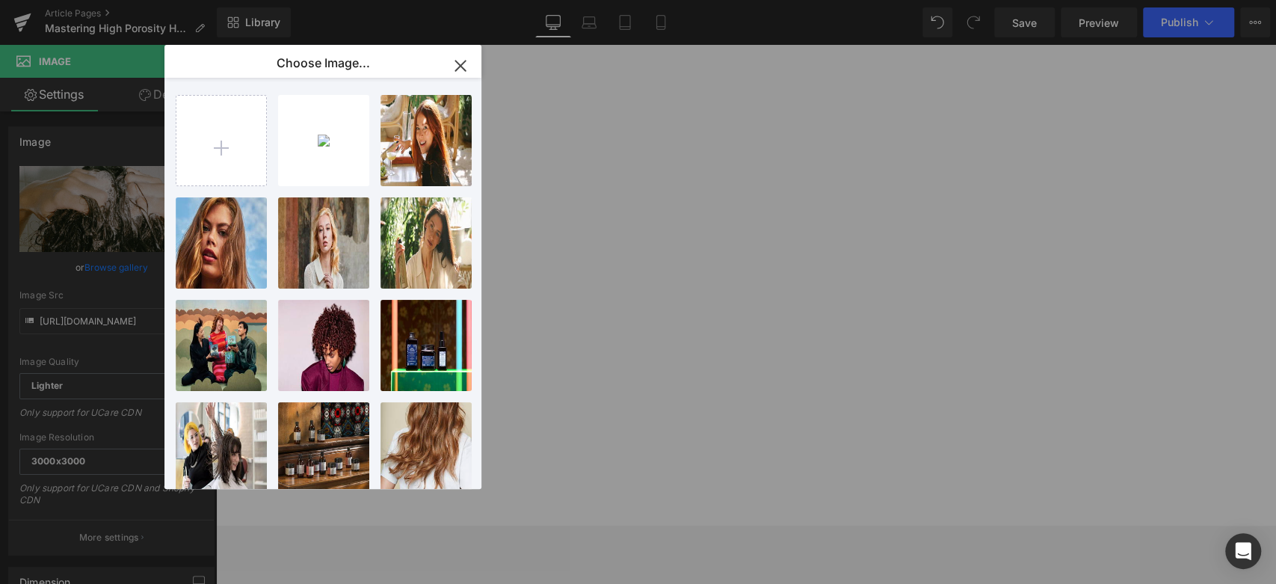
click at [256, 151] on input "file" at bounding box center [221, 141] width 90 height 90
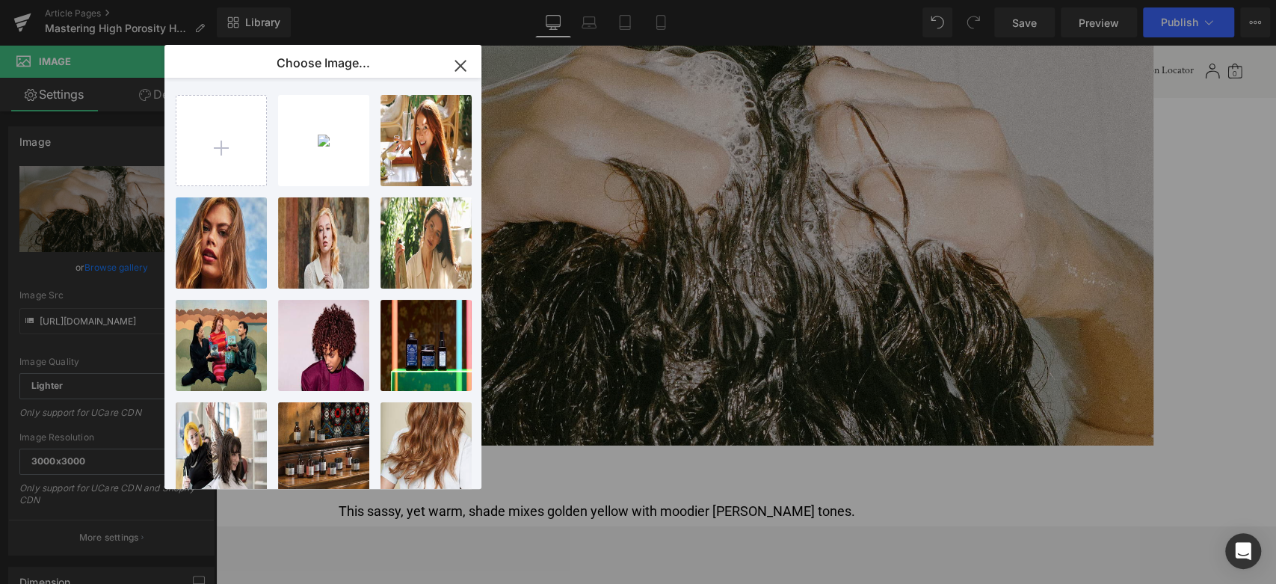
type input "C:\fakepath\DAVINES OI_2605.jpg"
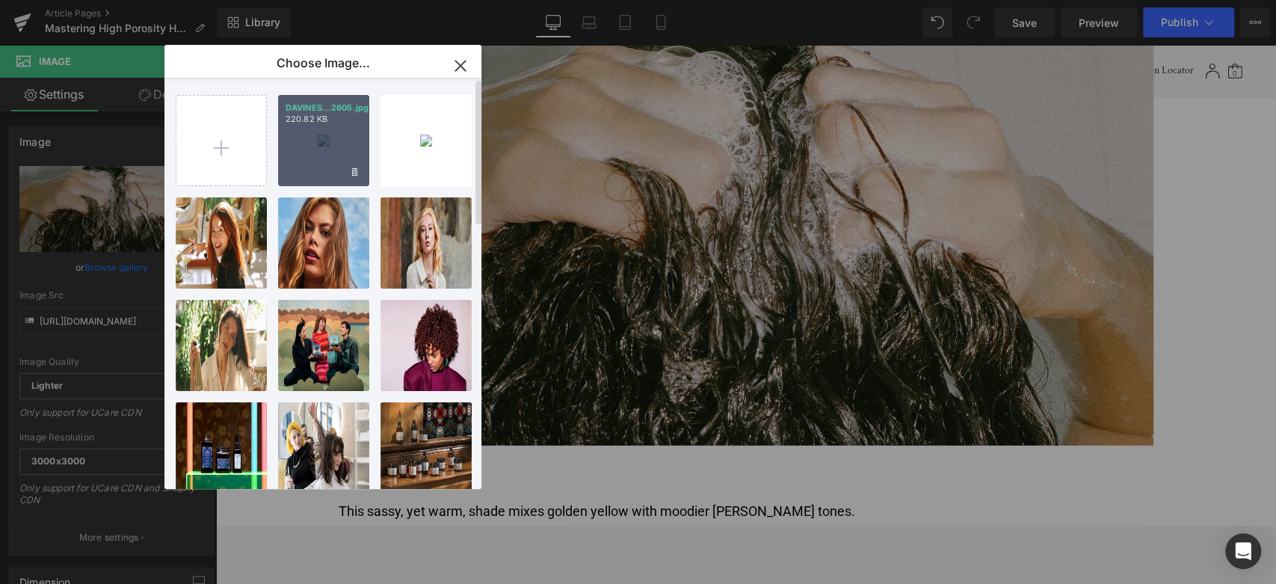
click at [285, 144] on div "DAVINES...2605.jpg 220.82 KB" at bounding box center [323, 140] width 91 height 91
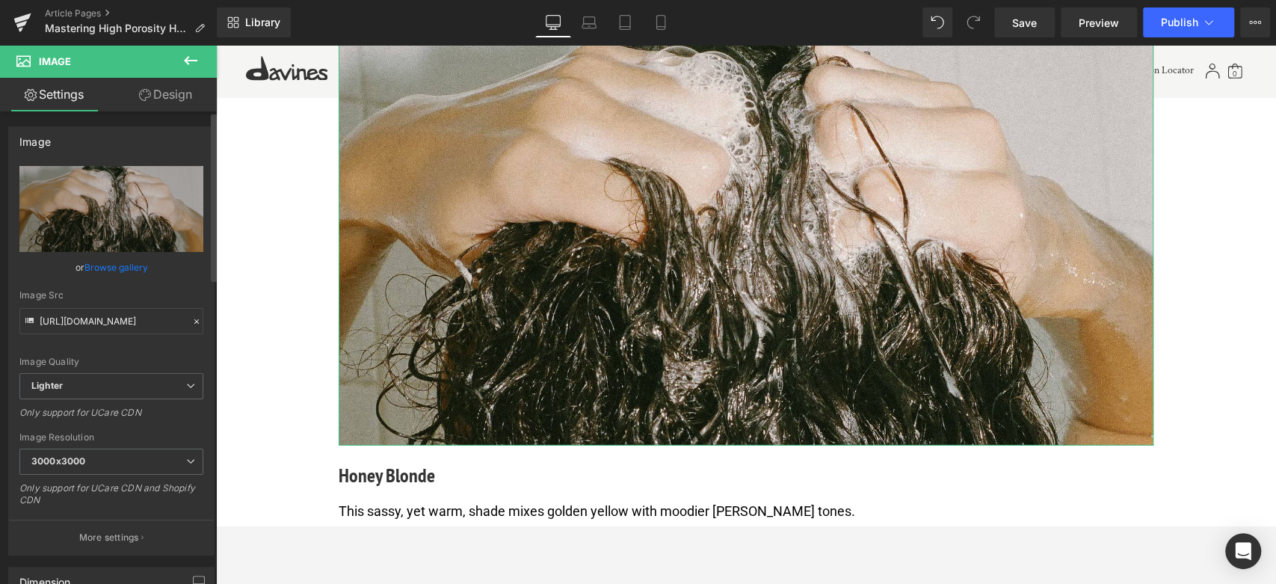
click at [111, 268] on link "Browse gallery" at bounding box center [116, 267] width 64 height 26
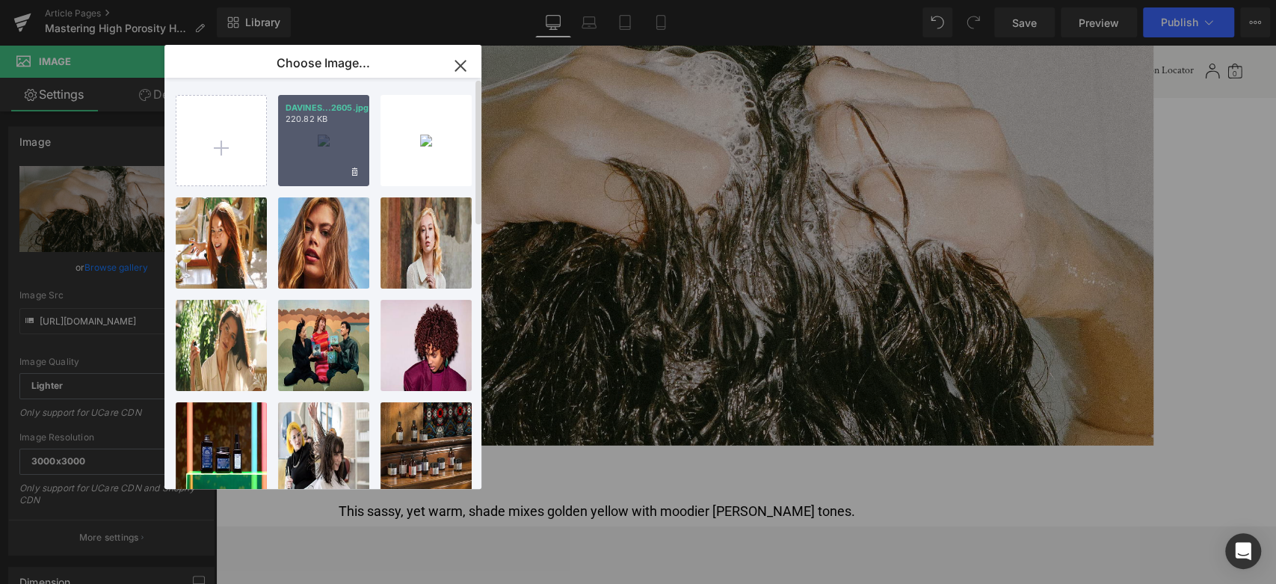
click at [322, 140] on div "DAVINES...2605.jpg 220.82 KB" at bounding box center [323, 140] width 91 height 91
type input "[URL][DOMAIN_NAME]"
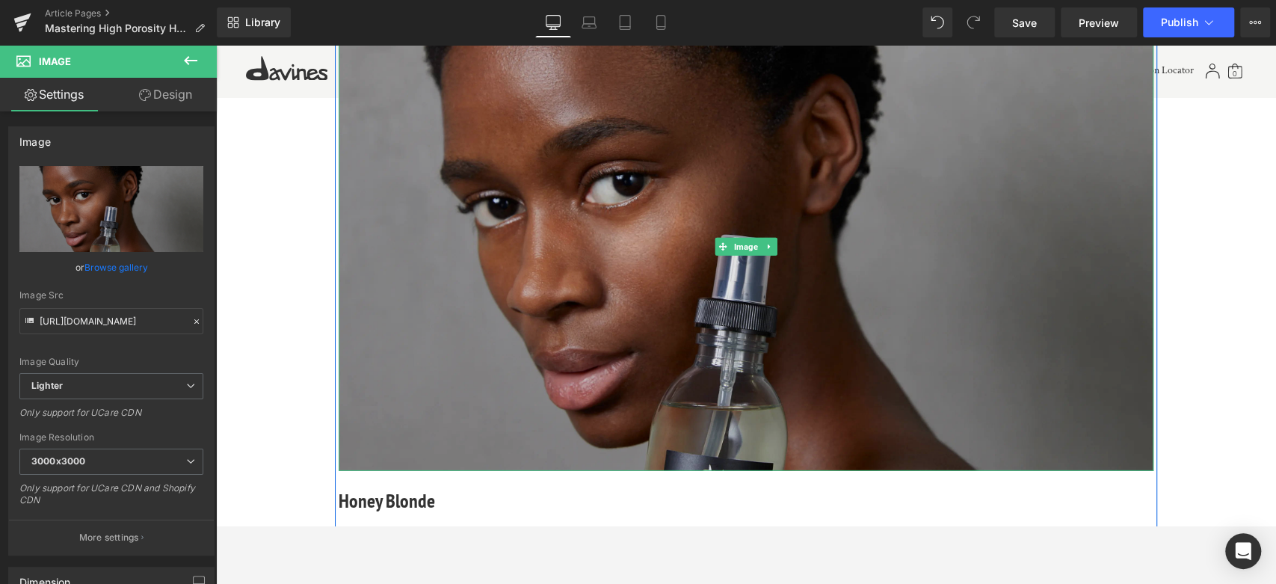
scroll to position [2935, 0]
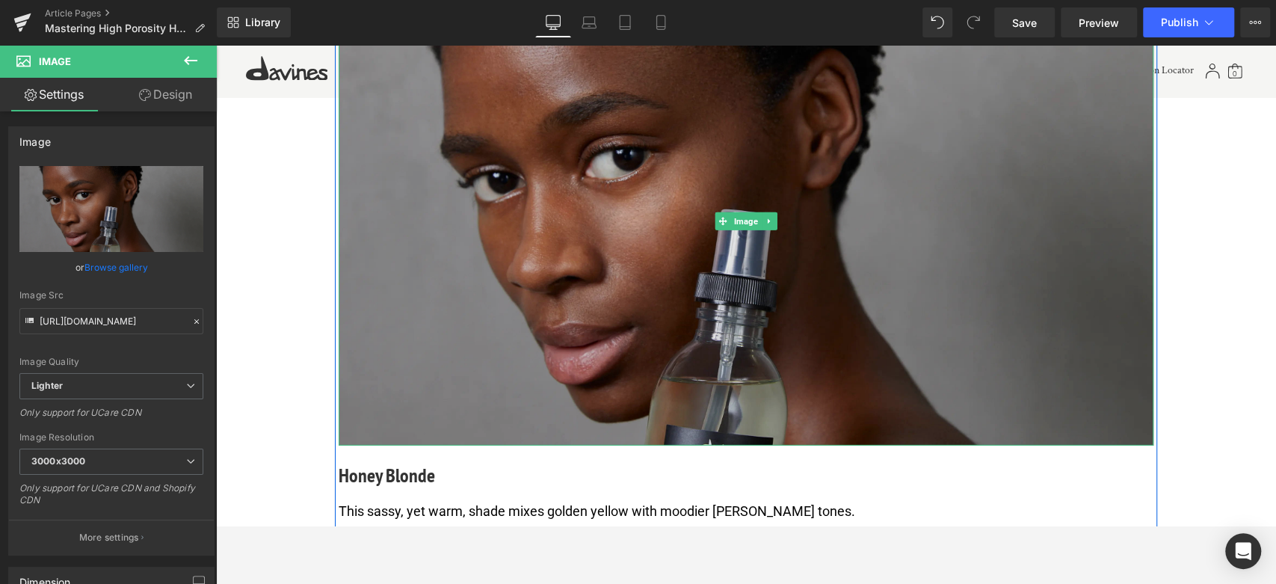
click at [756, 378] on img at bounding box center [746, 221] width 815 height 448
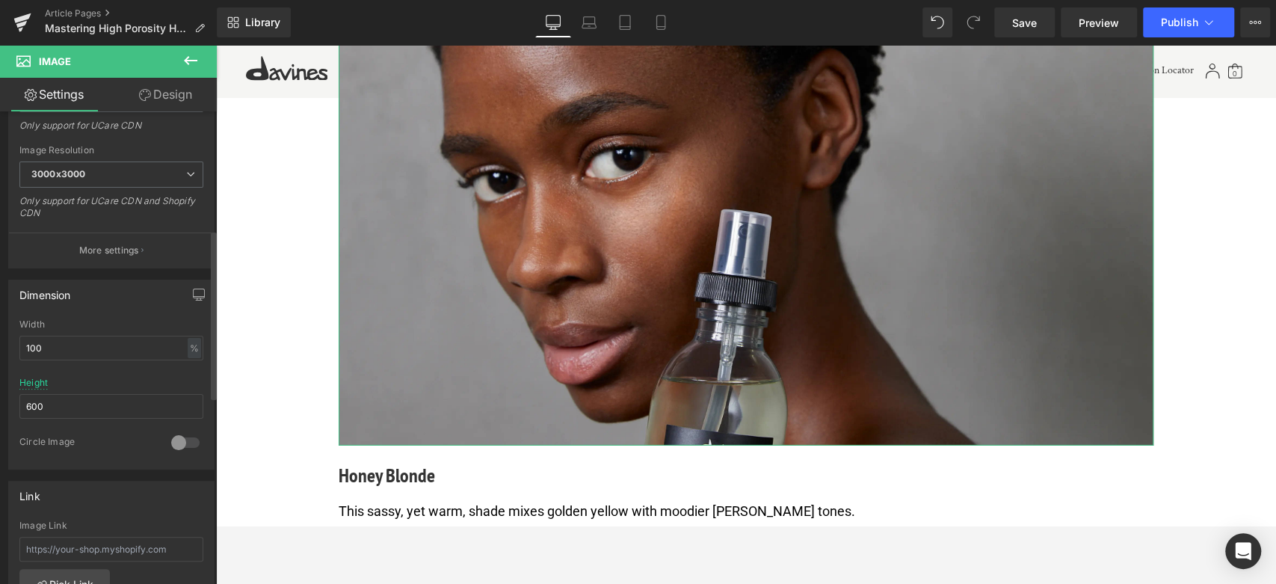
scroll to position [332, 0]
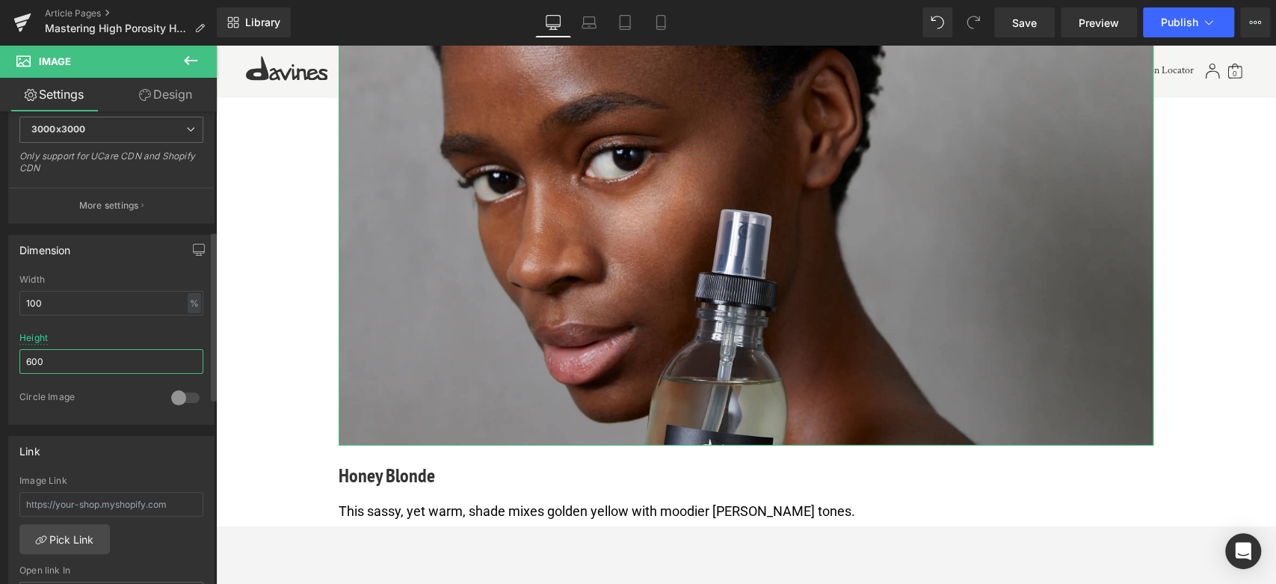
click at [55, 349] on input "600" at bounding box center [111, 361] width 184 height 25
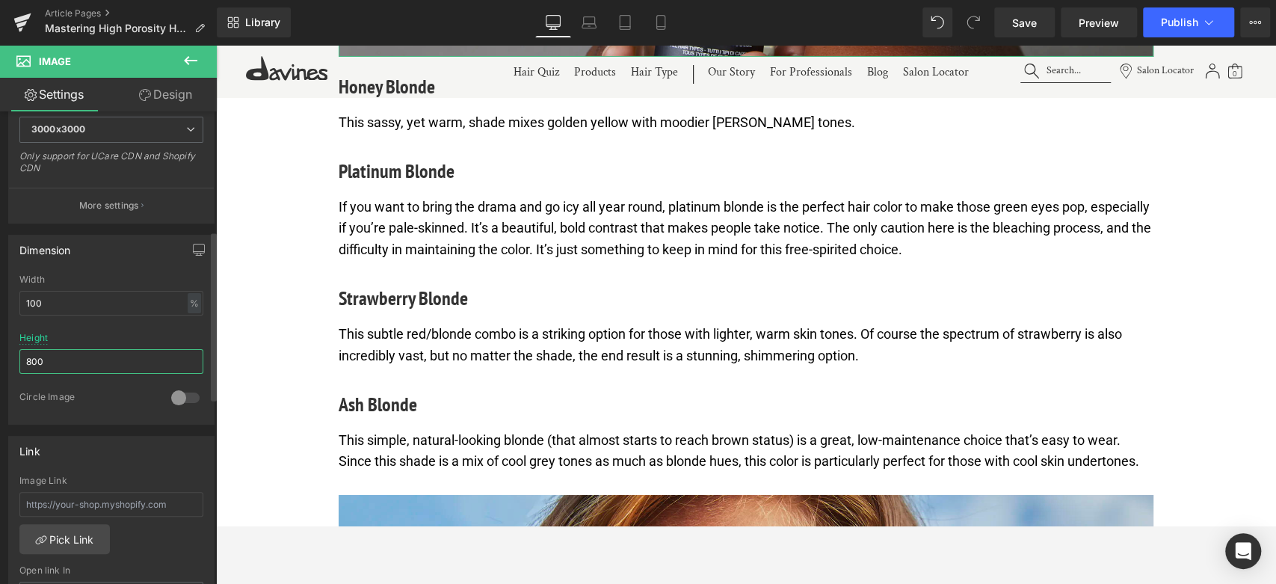
scroll to position [3513, 0]
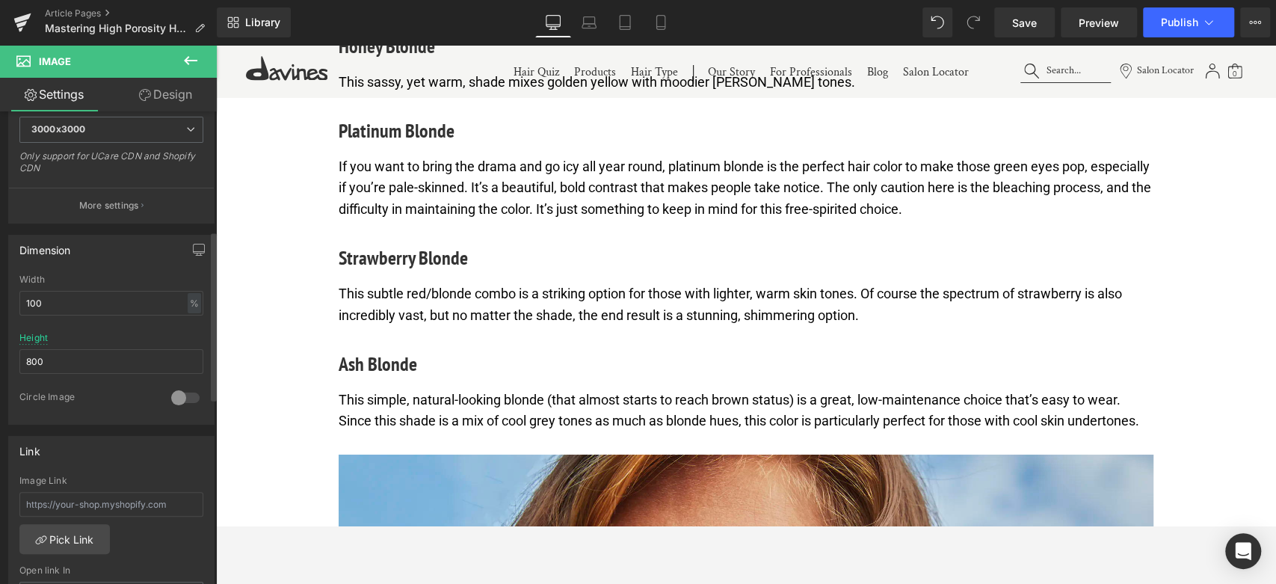
click at [66, 381] on div at bounding box center [111, 386] width 184 height 10
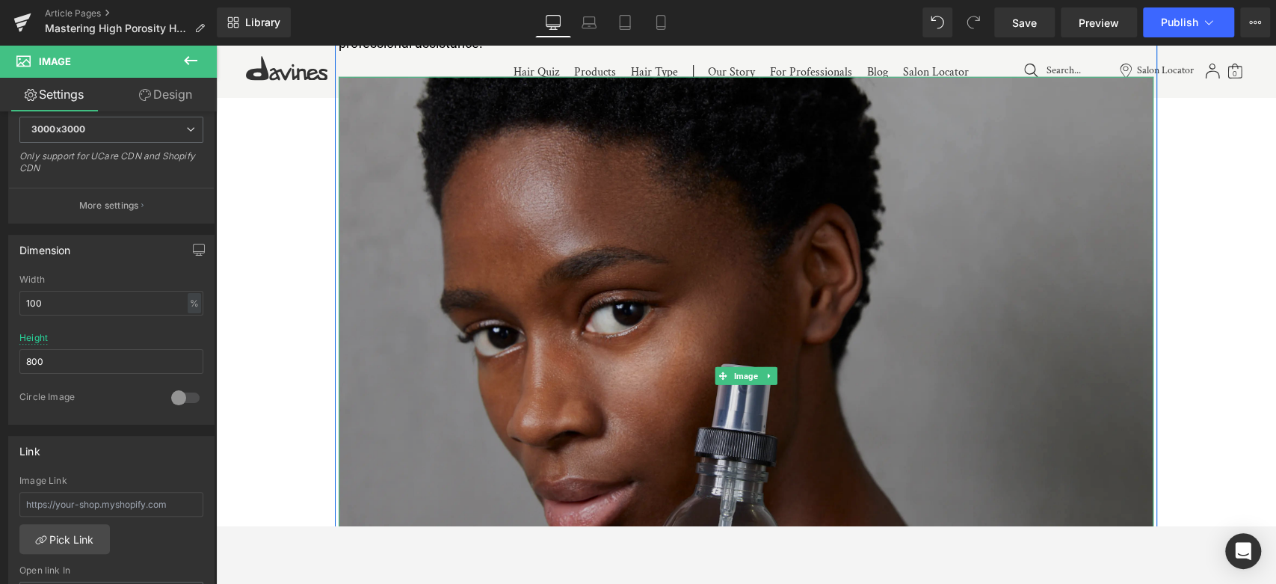
scroll to position [2766, 0]
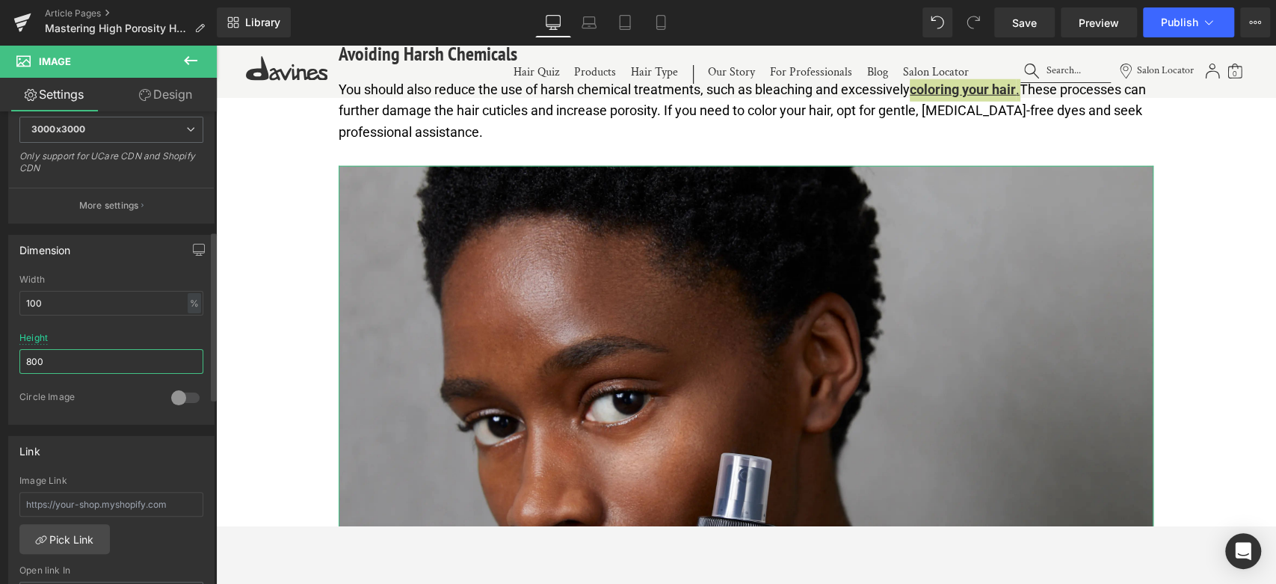
click at [84, 363] on input "800" at bounding box center [111, 361] width 184 height 25
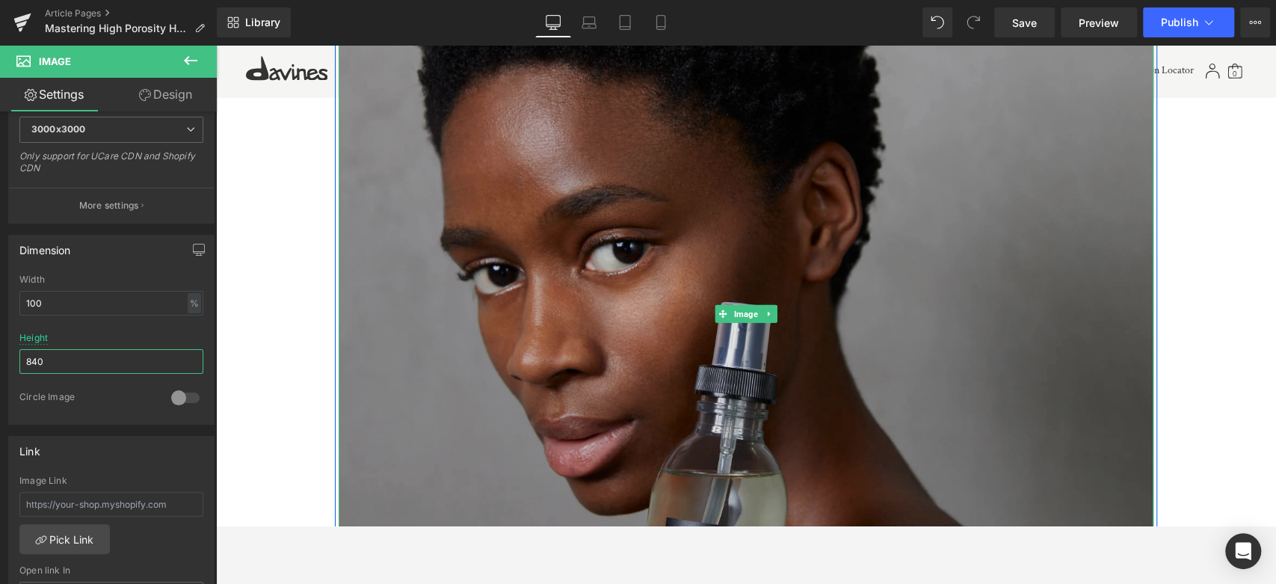
scroll to position [3181, 0]
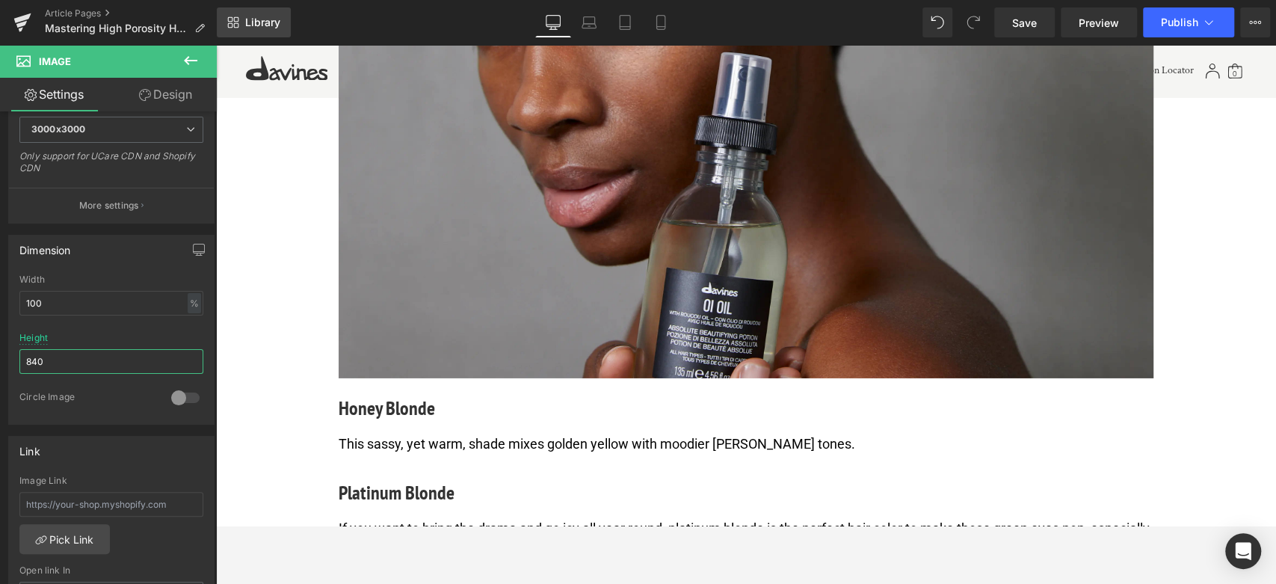
type input "840"
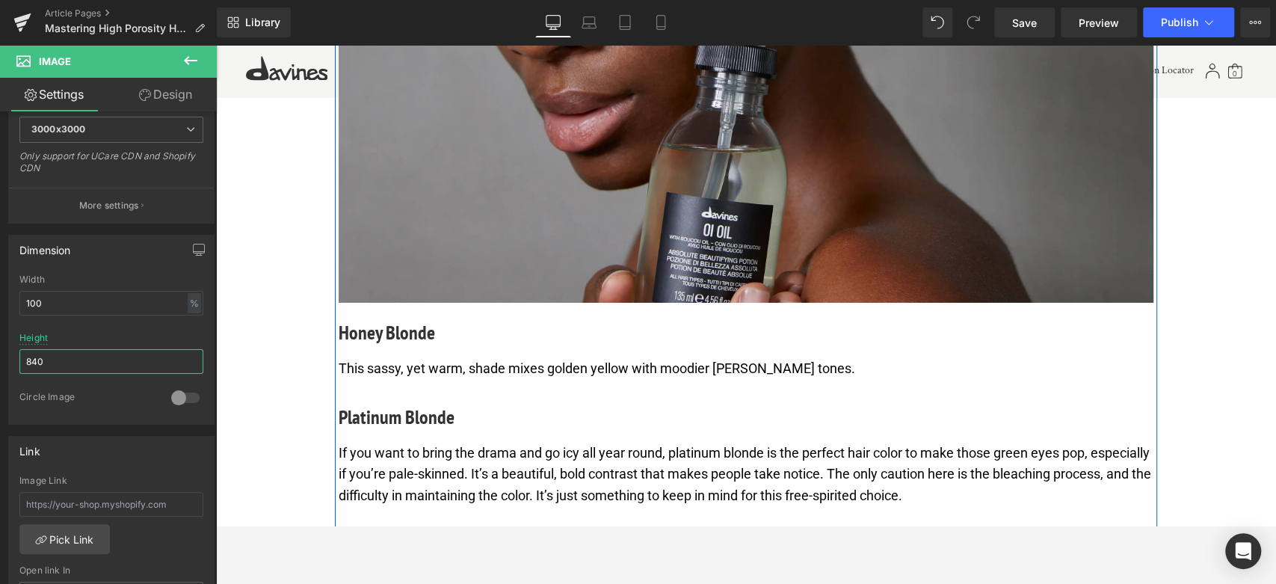
scroll to position [3347, 0]
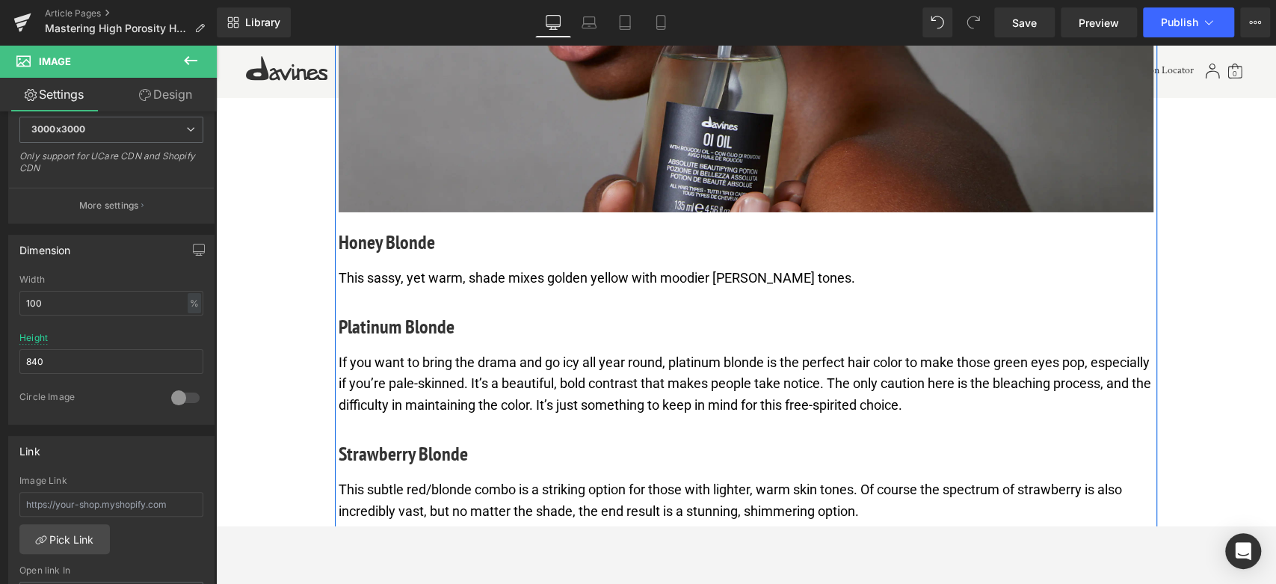
click at [407, 235] on h4 "Honey Blonde" at bounding box center [746, 241] width 815 height 29
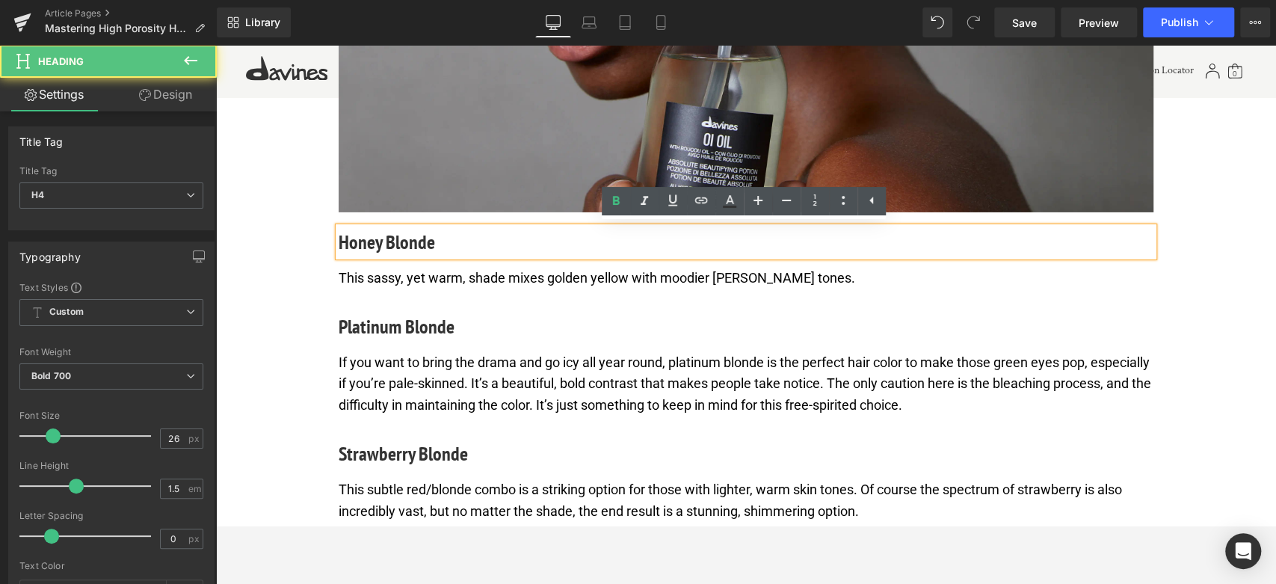
click at [407, 235] on h4 "Honey Blonde" at bounding box center [746, 241] width 815 height 29
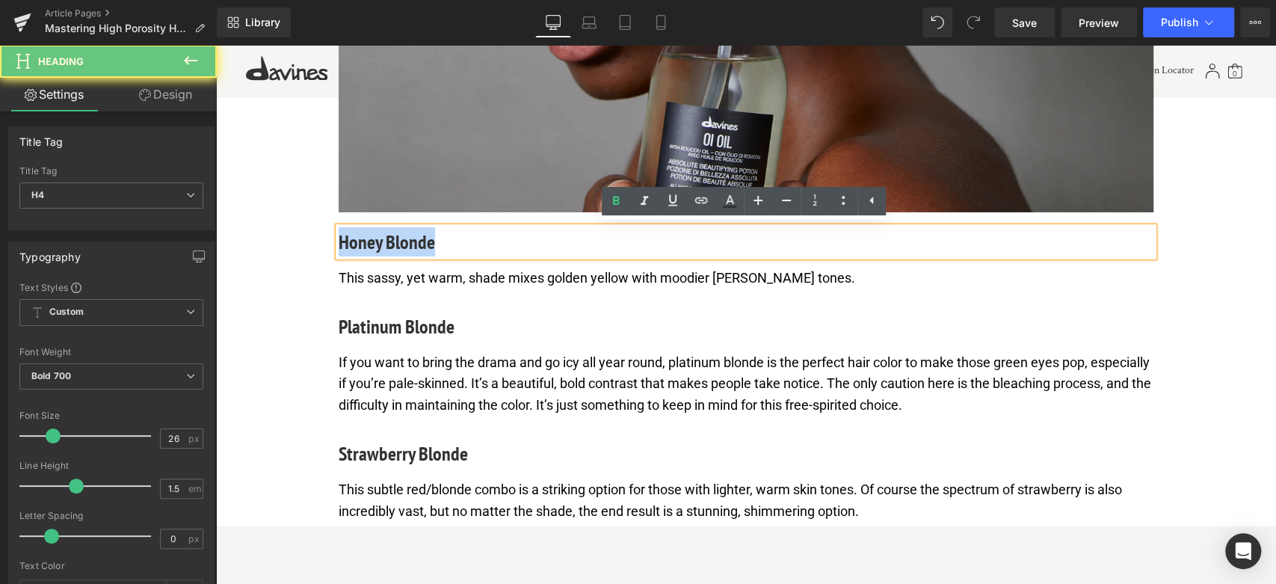
click at [407, 235] on h4 "Honey Blonde" at bounding box center [746, 241] width 815 height 29
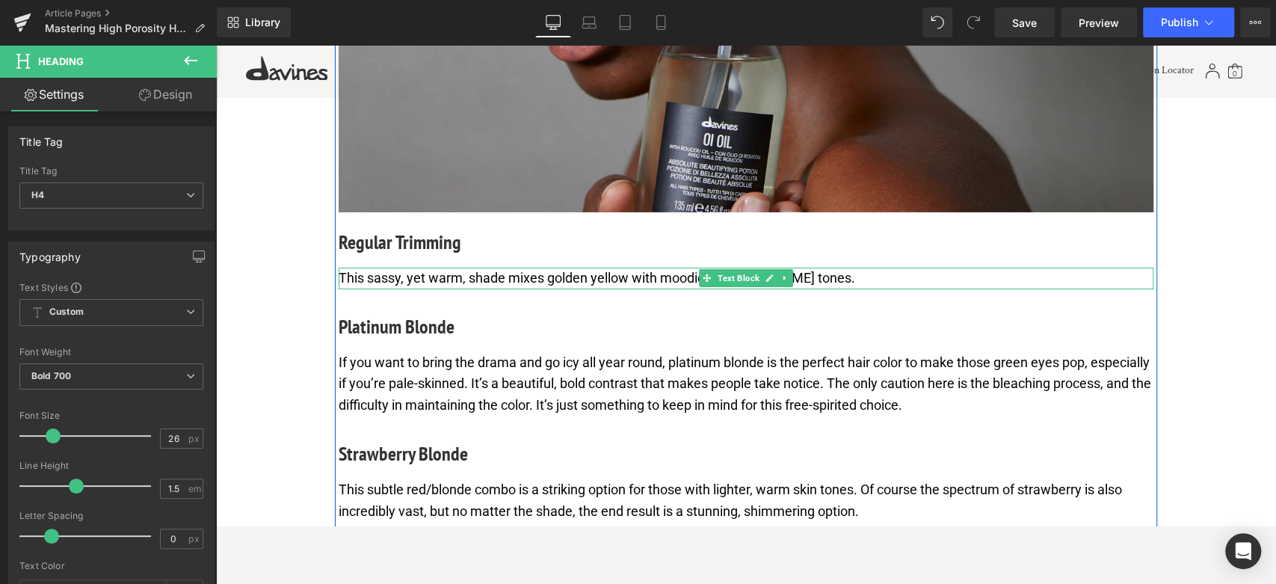
click at [406, 274] on p "This sassy, yet warm, shade mixes golden yellow with moodier [PERSON_NAME] tone…" at bounding box center [746, 279] width 815 height 22
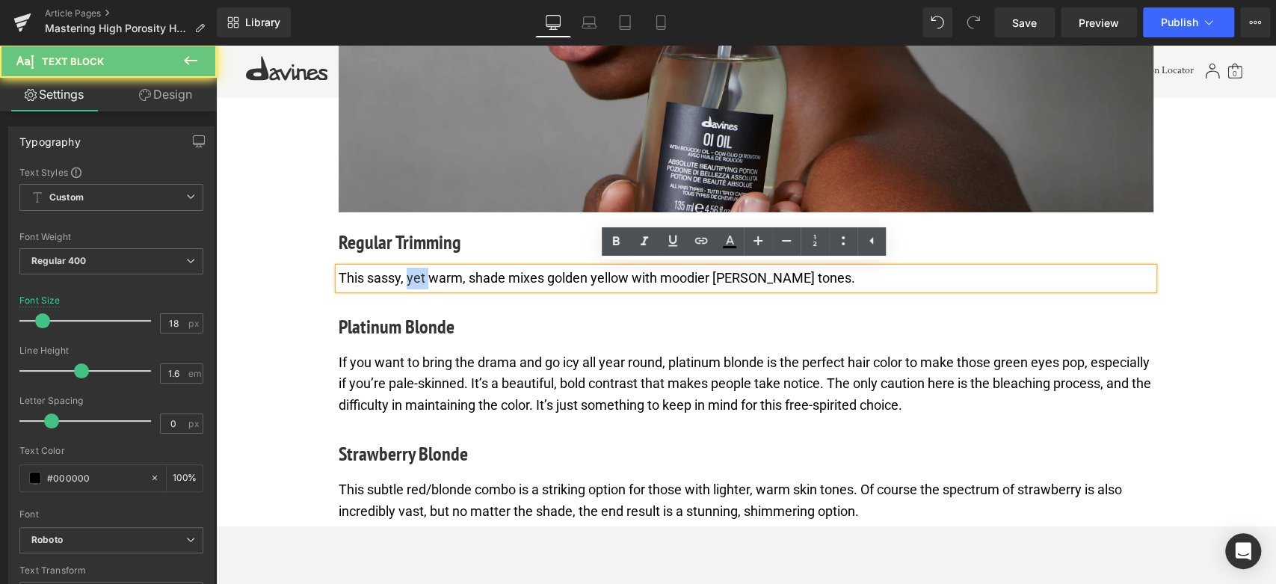
click at [406, 274] on p "This sassy, yet warm, shade mixes golden yellow with moodier [PERSON_NAME] tone…" at bounding box center [746, 279] width 815 height 22
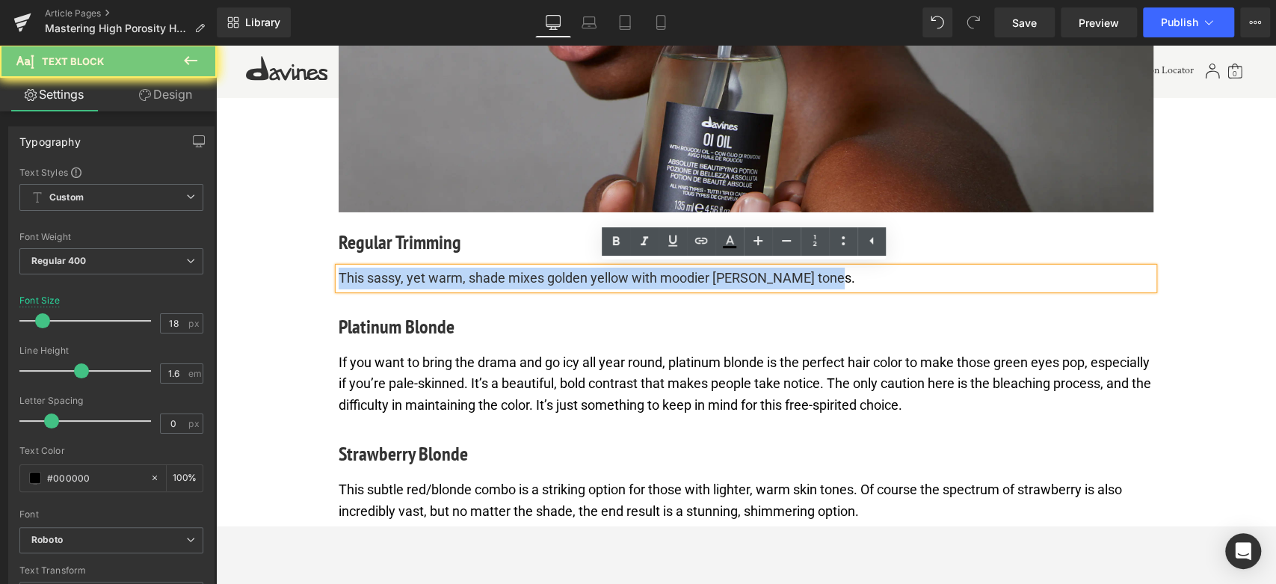
click at [406, 274] on p "This sassy, yet warm, shade mixes golden yellow with moodier [PERSON_NAME] tone…" at bounding box center [746, 279] width 815 height 22
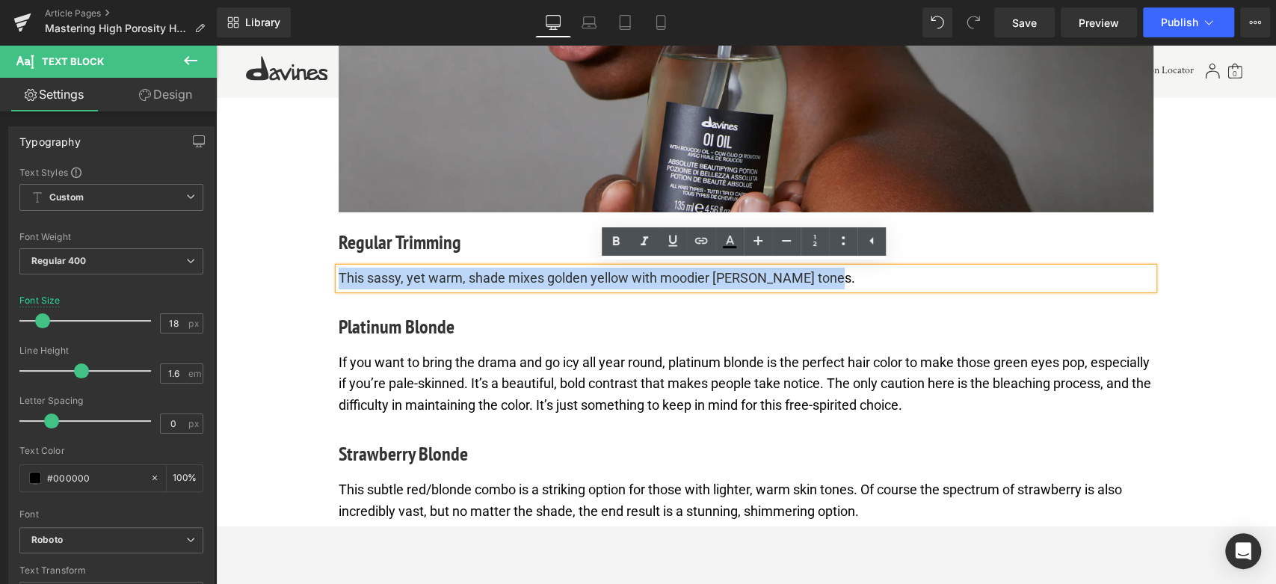
paste div
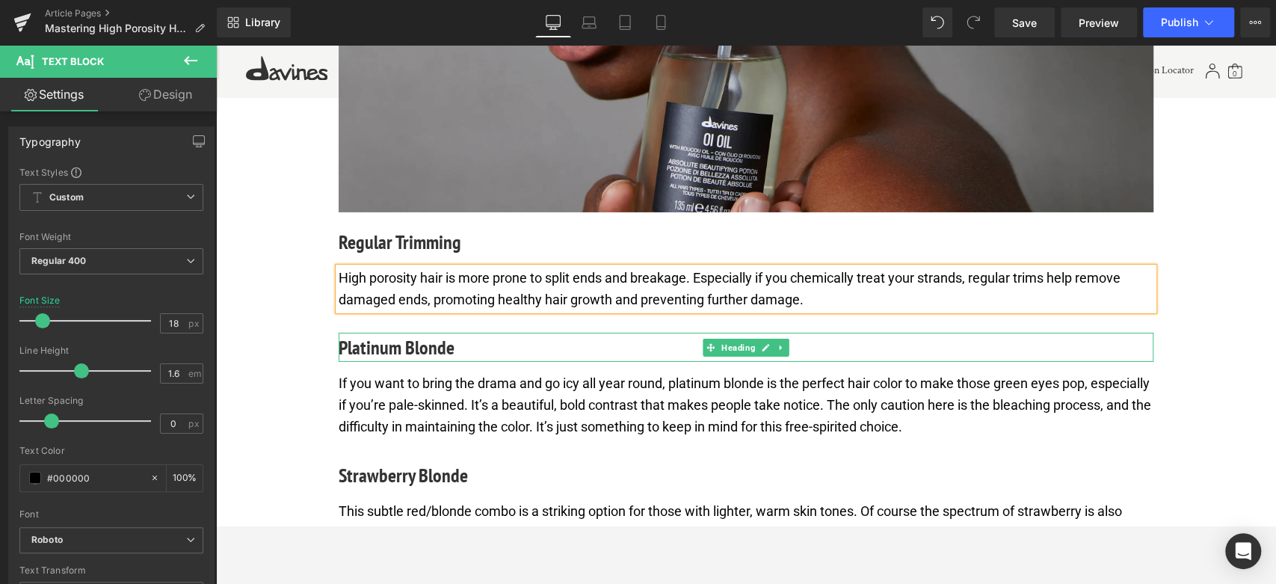
click at [400, 350] on h4 "Platinum Blonde" at bounding box center [746, 347] width 815 height 29
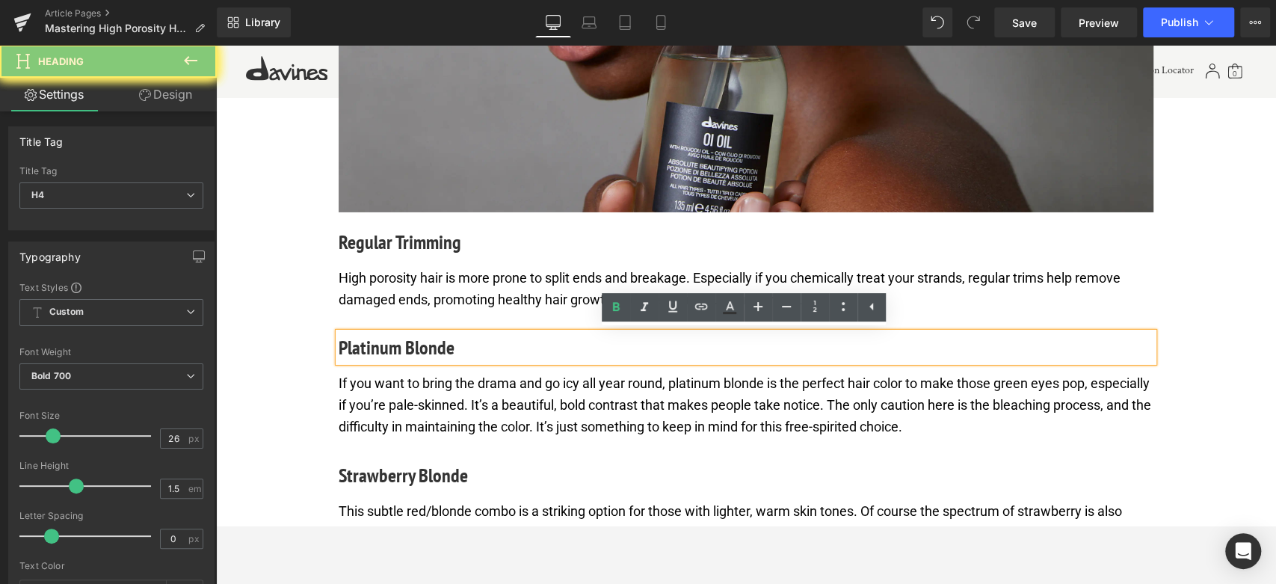
click at [400, 350] on h4 "Platinum Blonde" at bounding box center [746, 347] width 815 height 29
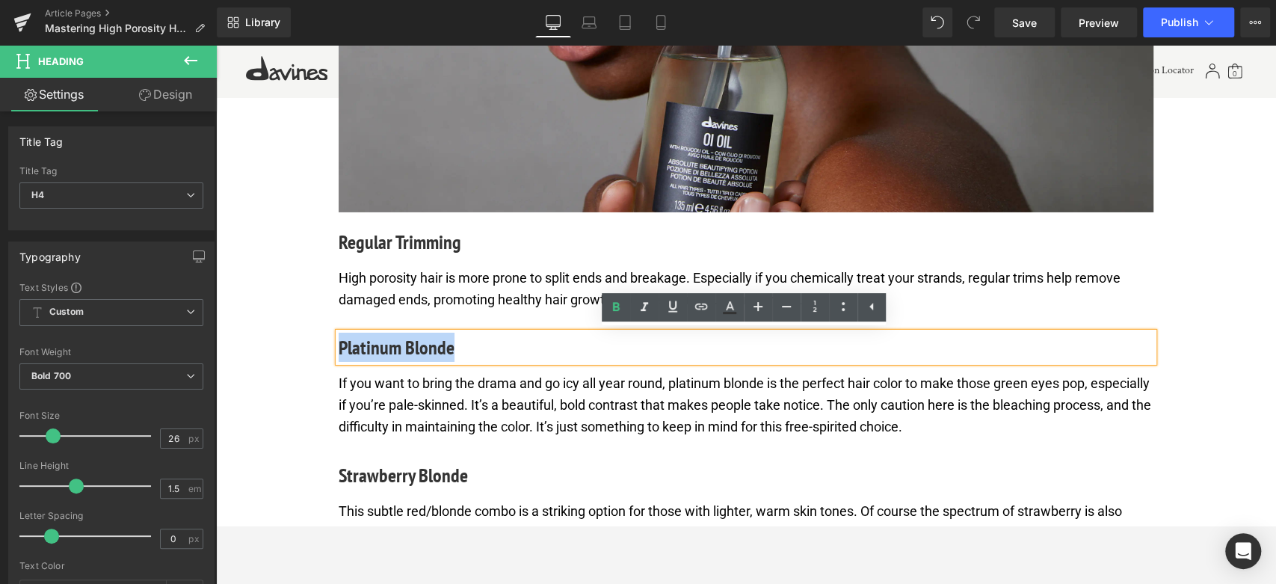
paste div
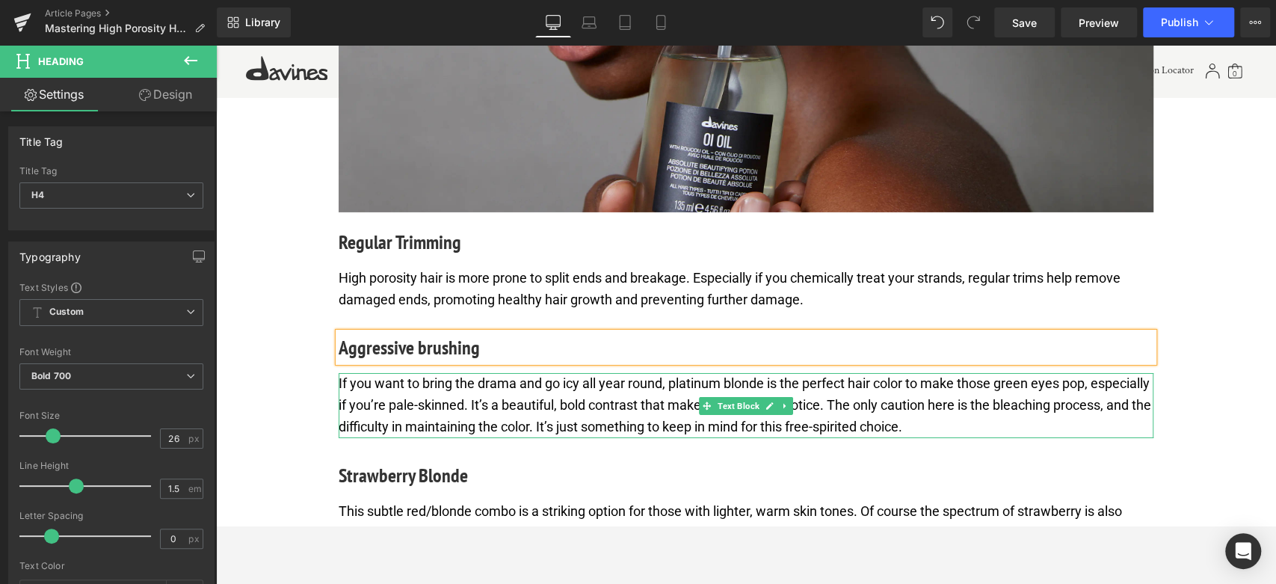
click at [491, 419] on p "If you want to bring the drama and go icy all year round, platinum blonde is th…" at bounding box center [746, 405] width 815 height 64
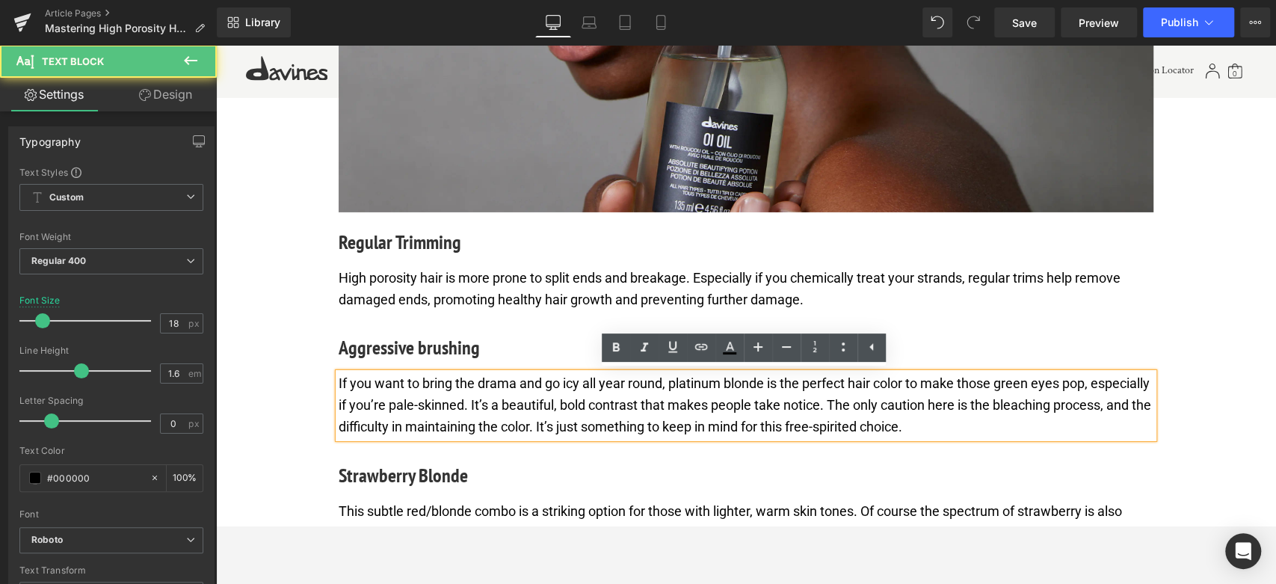
click at [491, 419] on p "If you want to bring the drama and go icy all year round, platinum blonde is th…" at bounding box center [746, 405] width 815 height 64
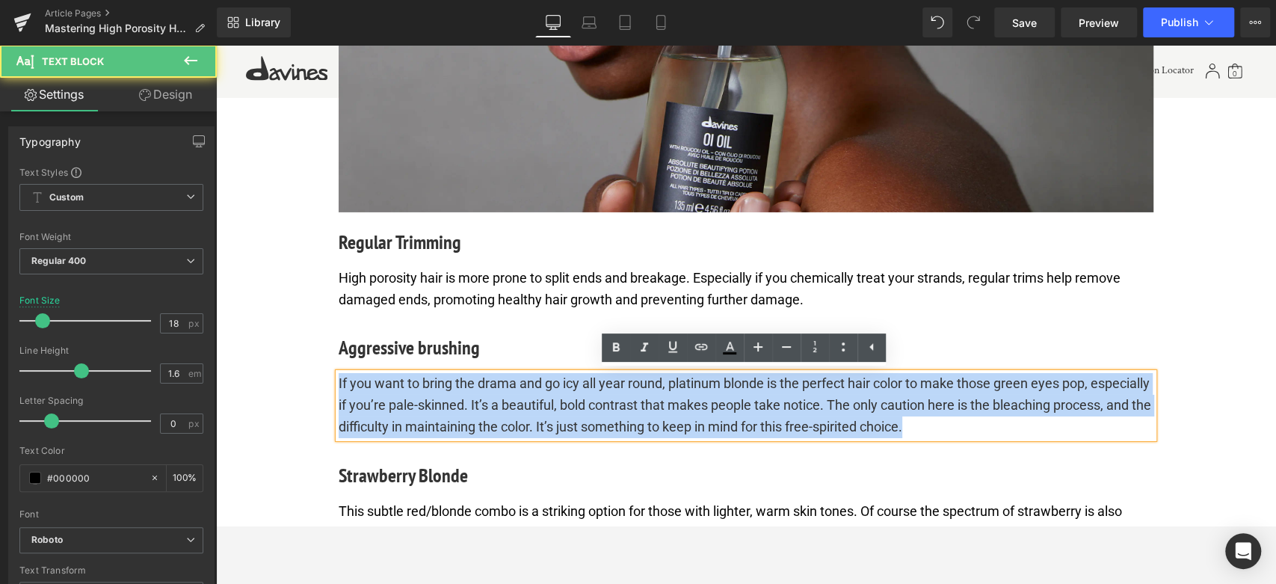
click at [491, 419] on p "If you want to bring the drama and go icy all year round, platinum blonde is th…" at bounding box center [746, 405] width 815 height 64
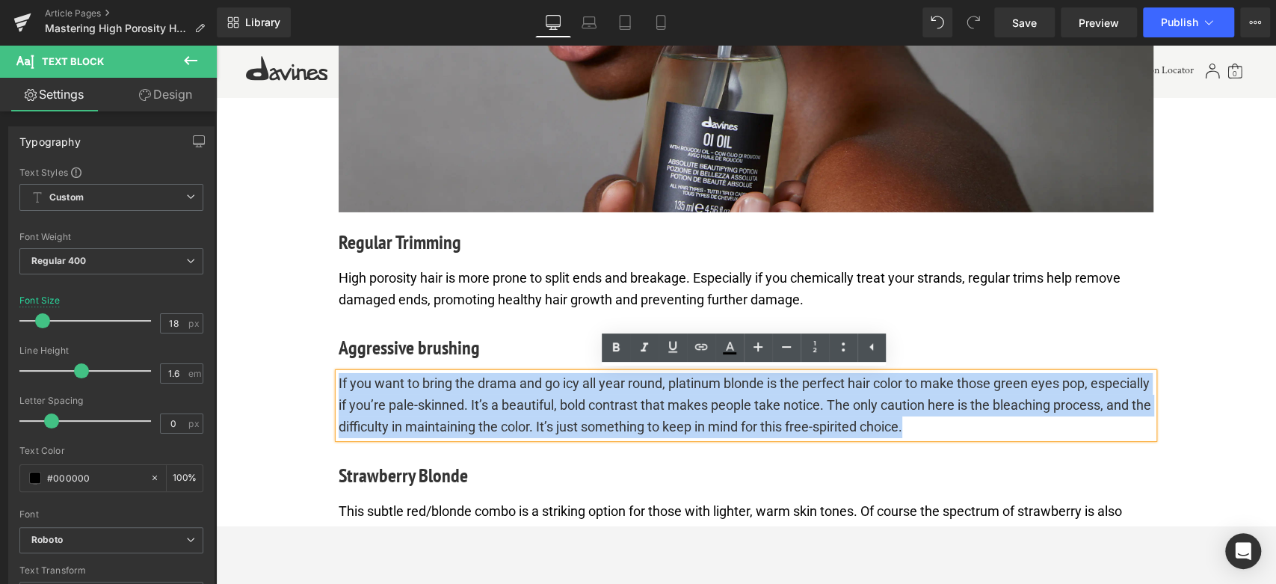
paste div
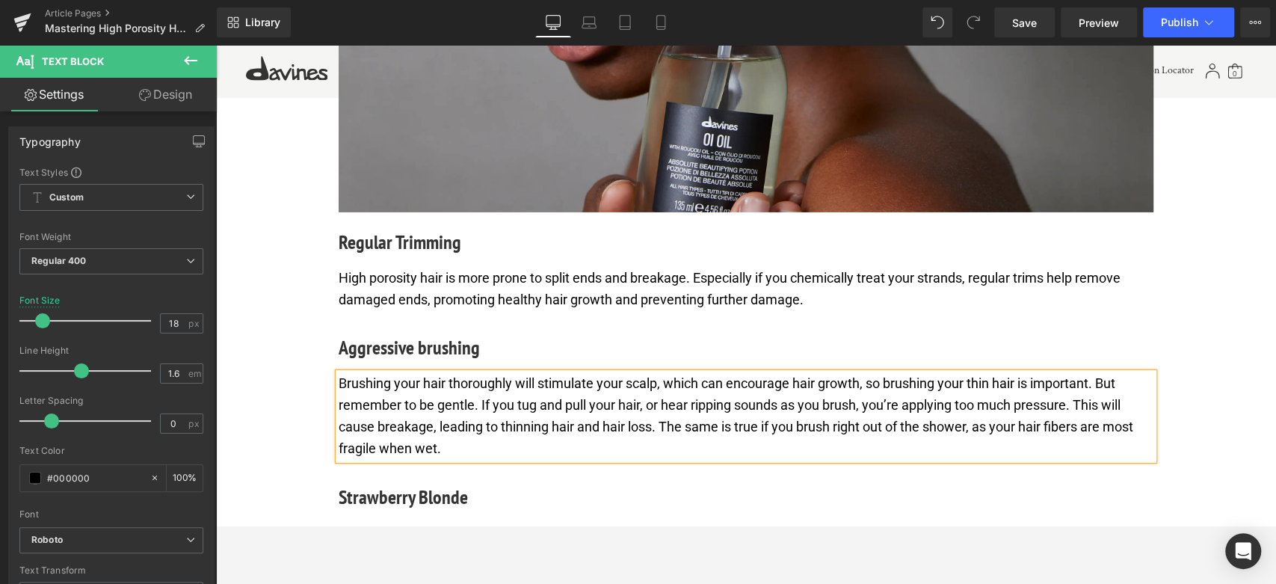
scroll to position [3596, 0]
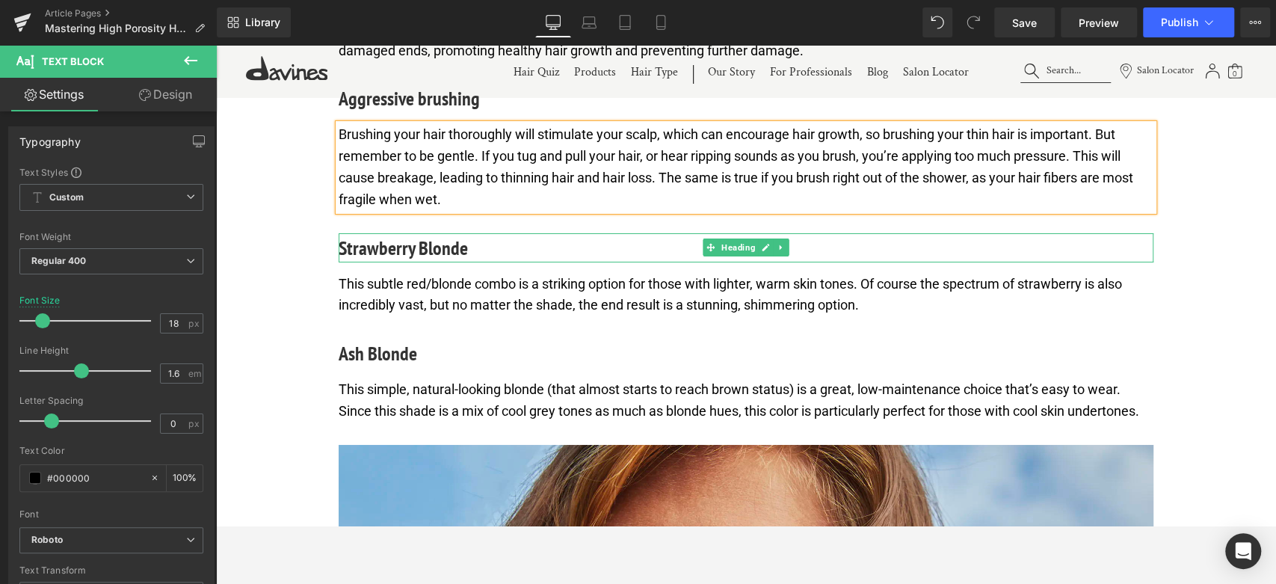
click at [418, 243] on h4 "Strawberry Blonde" at bounding box center [746, 247] width 815 height 29
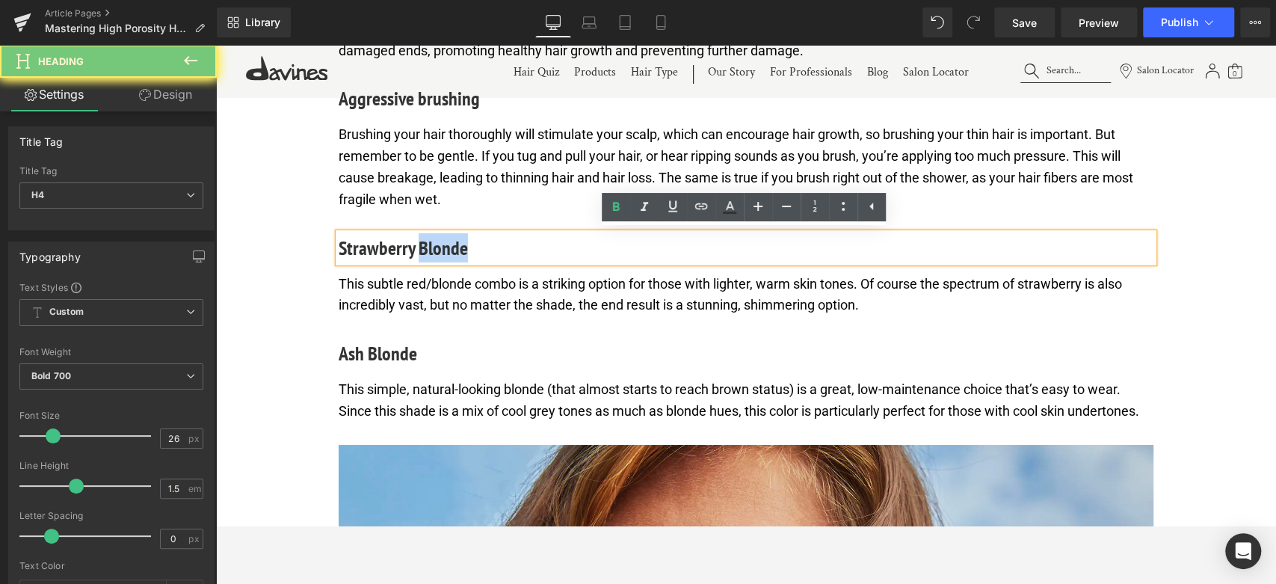
click at [418, 243] on h4 "Strawberry Blonde" at bounding box center [746, 247] width 815 height 29
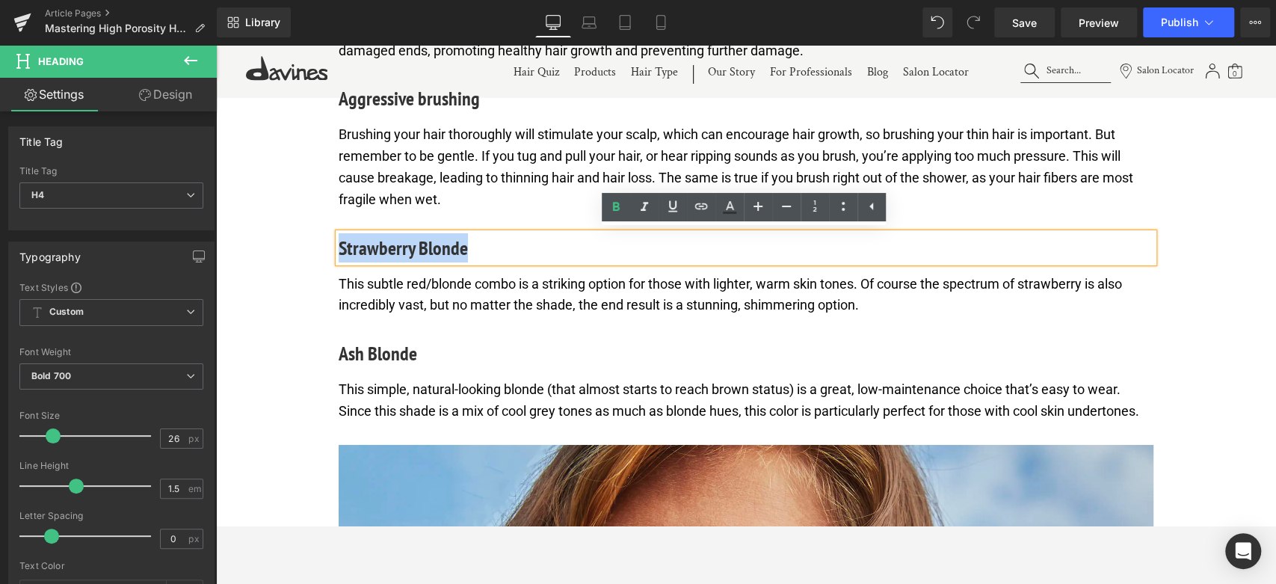
paste div
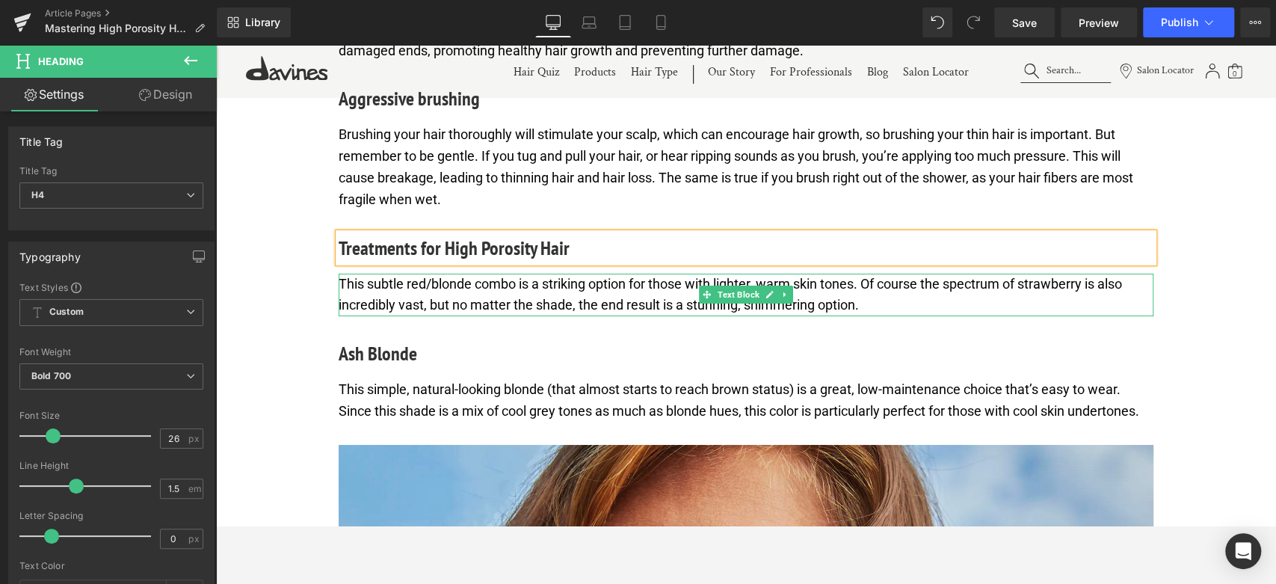
click at [487, 289] on p "This subtle red/blonde combo is a striking option for those with lighter, warm …" at bounding box center [746, 295] width 815 height 43
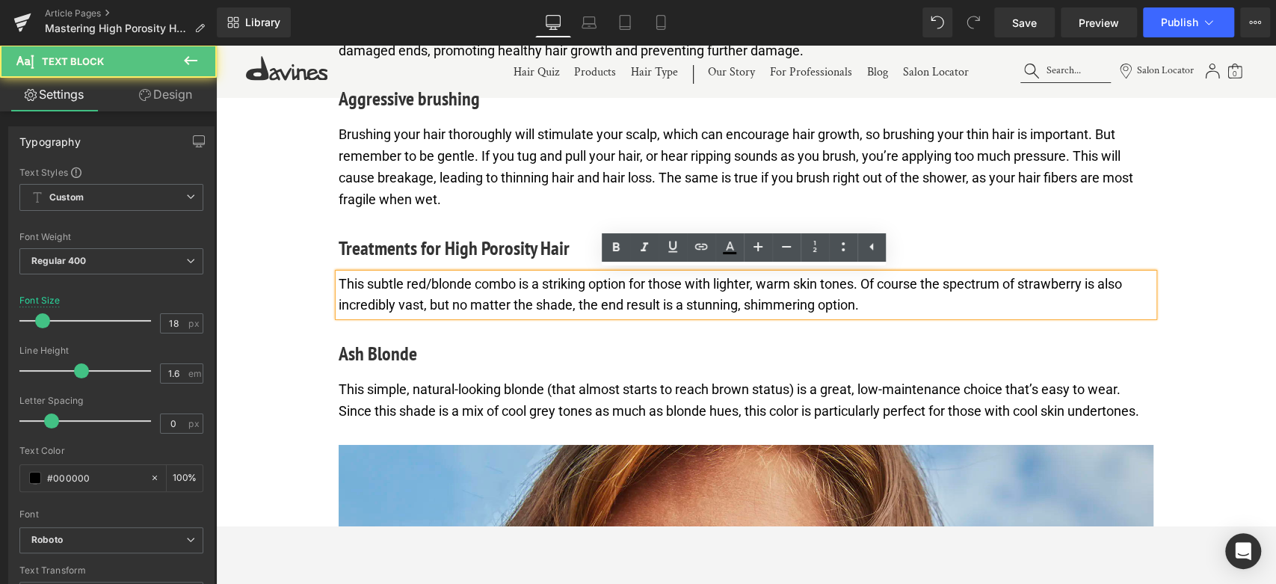
click at [487, 289] on p "This subtle red/blonde combo is a striking option for those with lighter, warm …" at bounding box center [746, 295] width 815 height 43
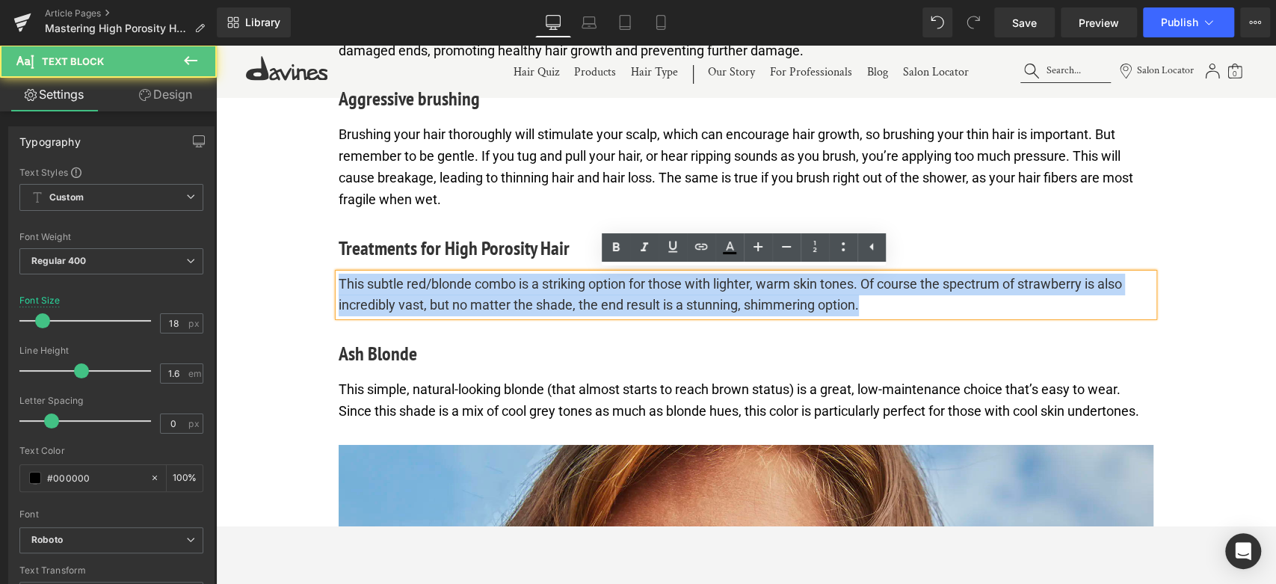
click at [487, 289] on p "This subtle red/blonde combo is a striking option for those with lighter, warm …" at bounding box center [746, 295] width 815 height 43
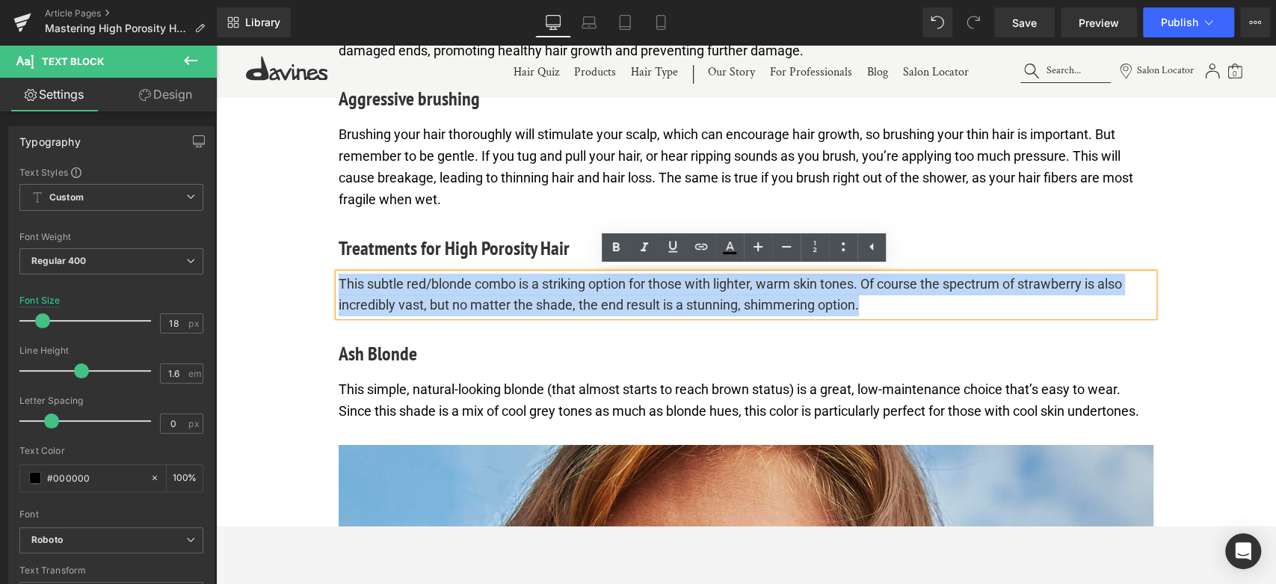
paste div
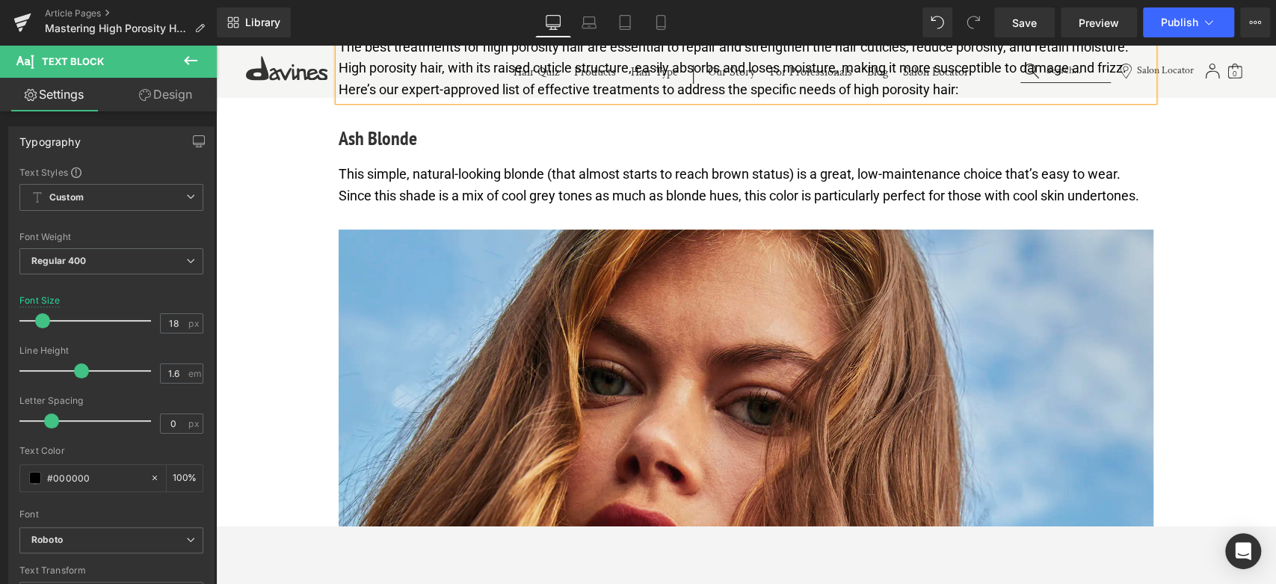
scroll to position [3845, 0]
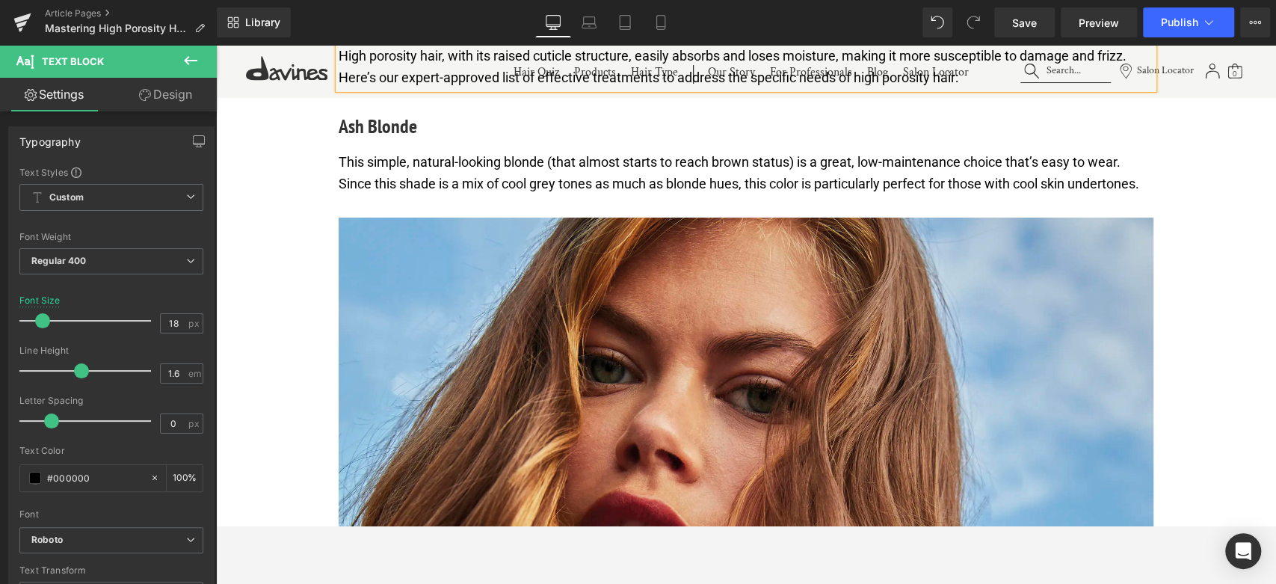
click at [385, 121] on h4 "Ash Blonde" at bounding box center [746, 125] width 815 height 29
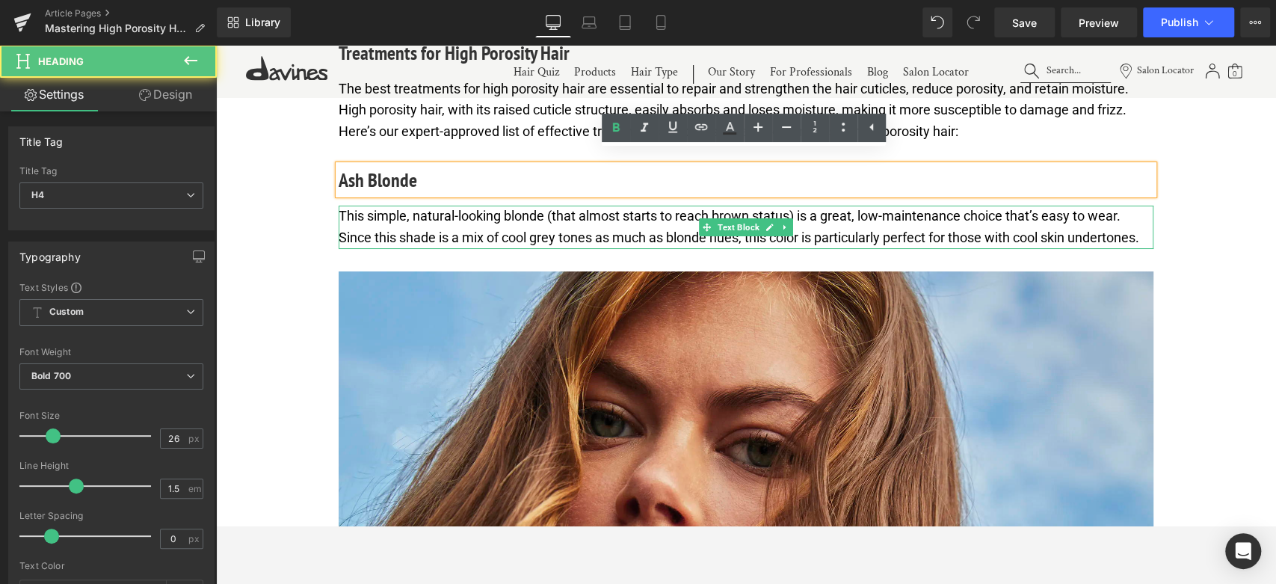
scroll to position [3762, 0]
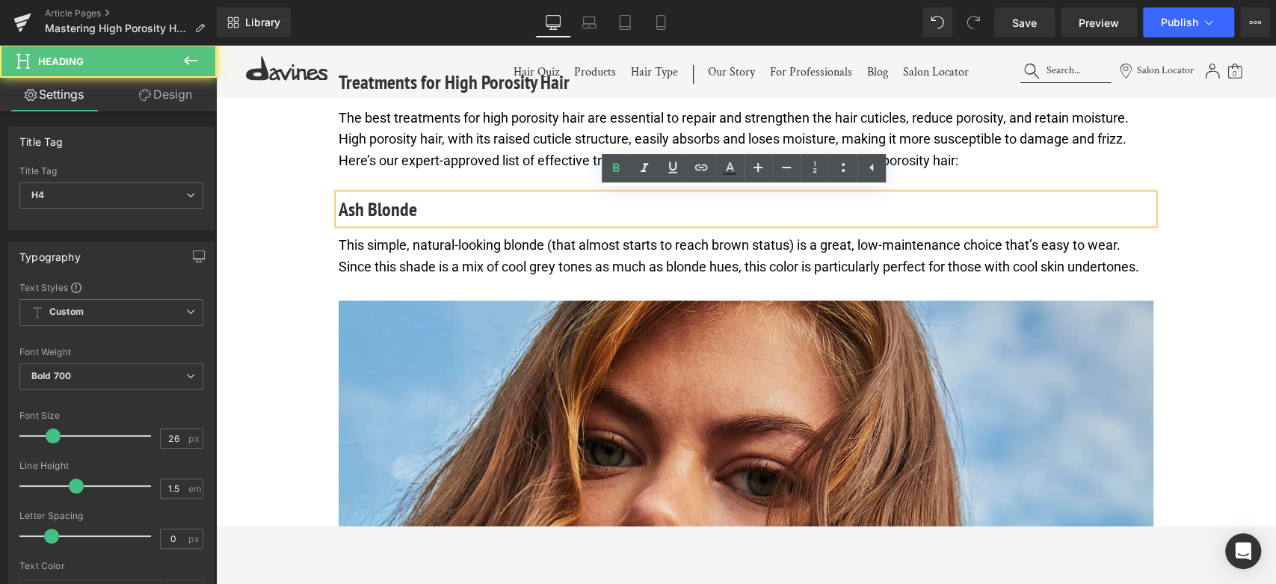
click at [396, 206] on h4 "Ash Blonde" at bounding box center [746, 208] width 815 height 29
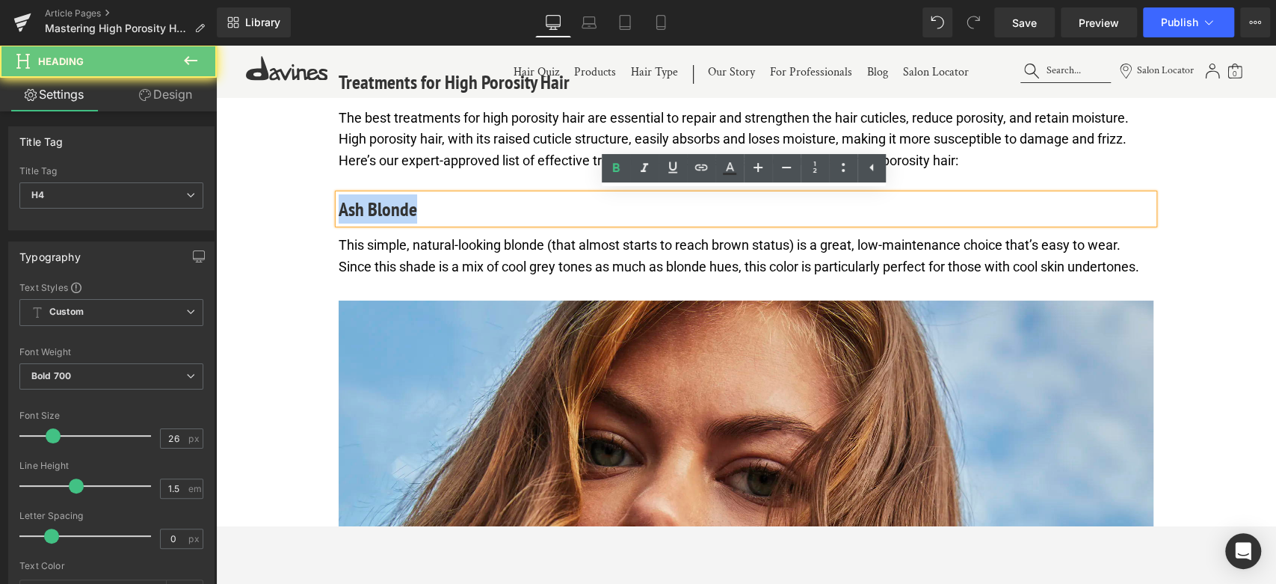
click at [396, 206] on h4 "Ash Blonde" at bounding box center [746, 208] width 815 height 29
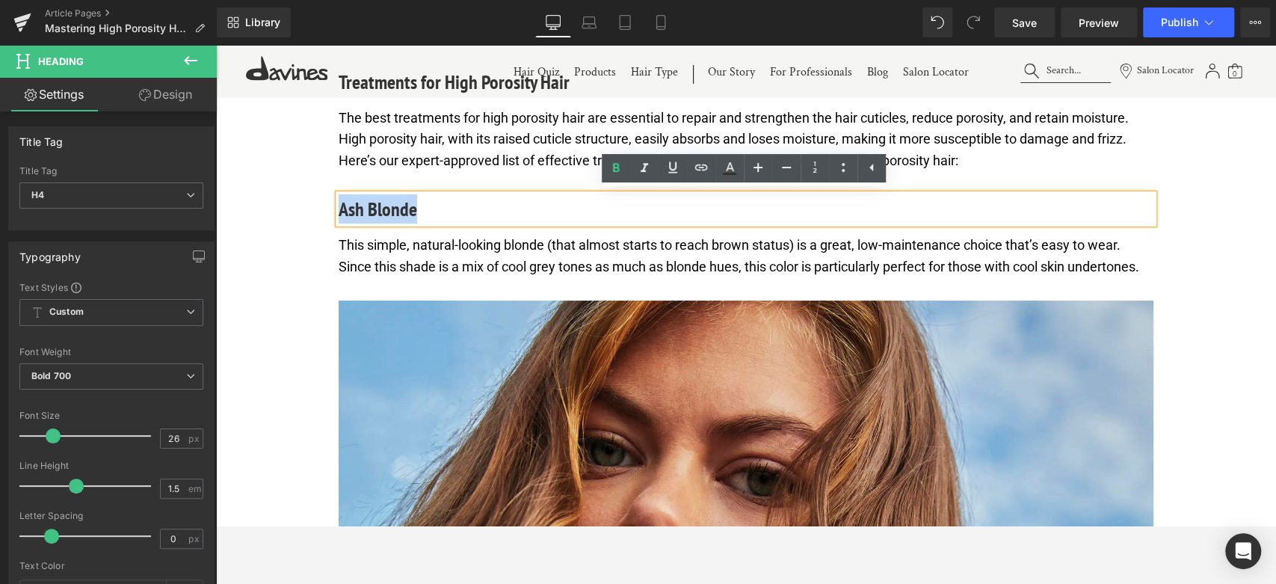
paste div
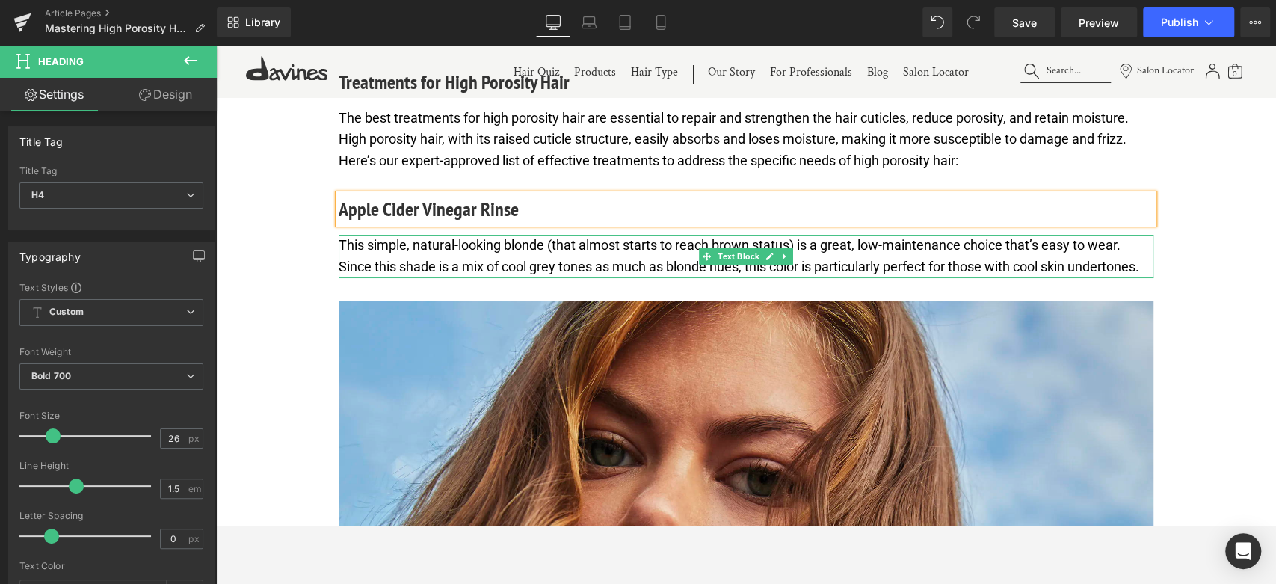
click at [470, 262] on p "This simple, natural-looking blonde (that almost starts to reach brown status) …" at bounding box center [746, 256] width 815 height 43
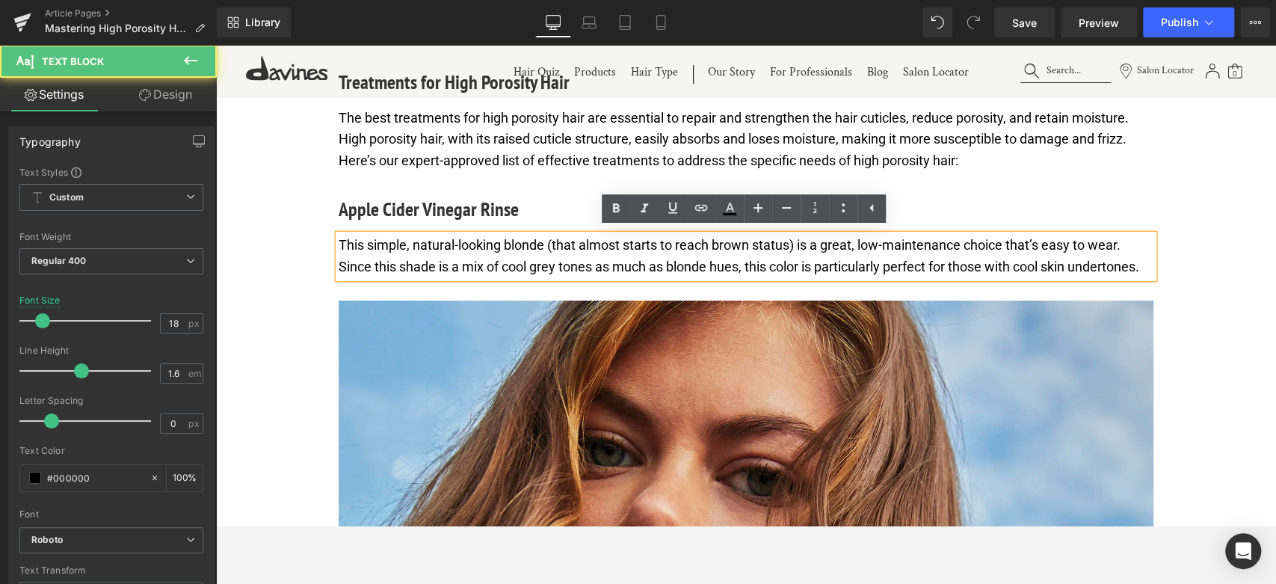
click at [470, 262] on p "This simple, natural-looking blonde (that almost starts to reach brown status) …" at bounding box center [746, 256] width 815 height 43
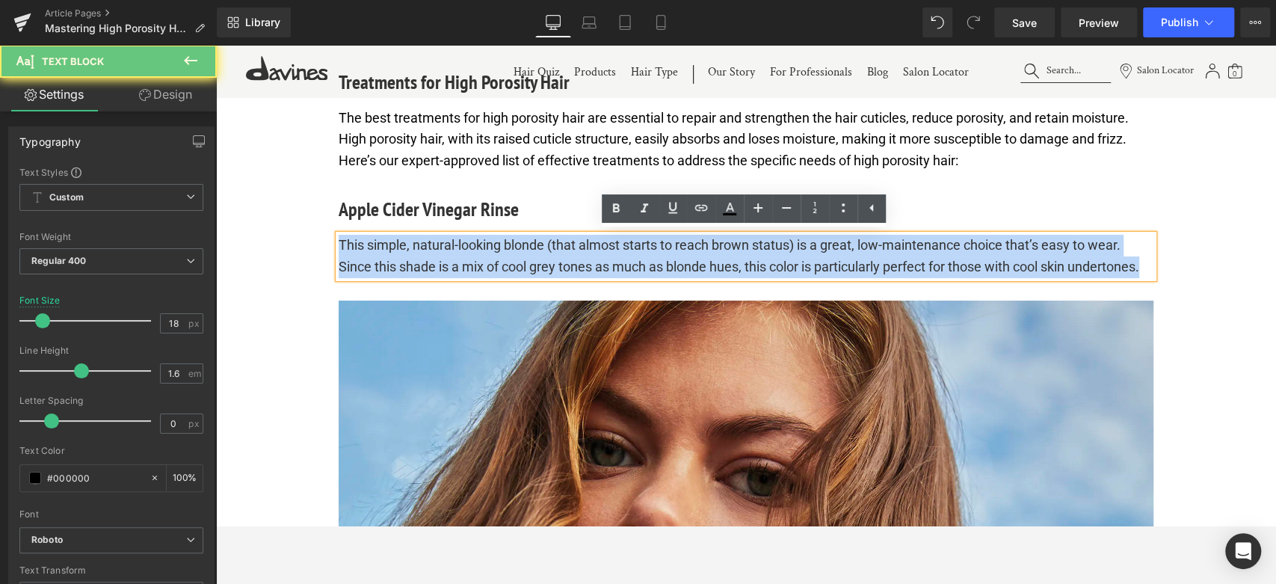
click at [470, 262] on p "This simple, natural-looking blonde (that almost starts to reach brown status) …" at bounding box center [746, 256] width 815 height 43
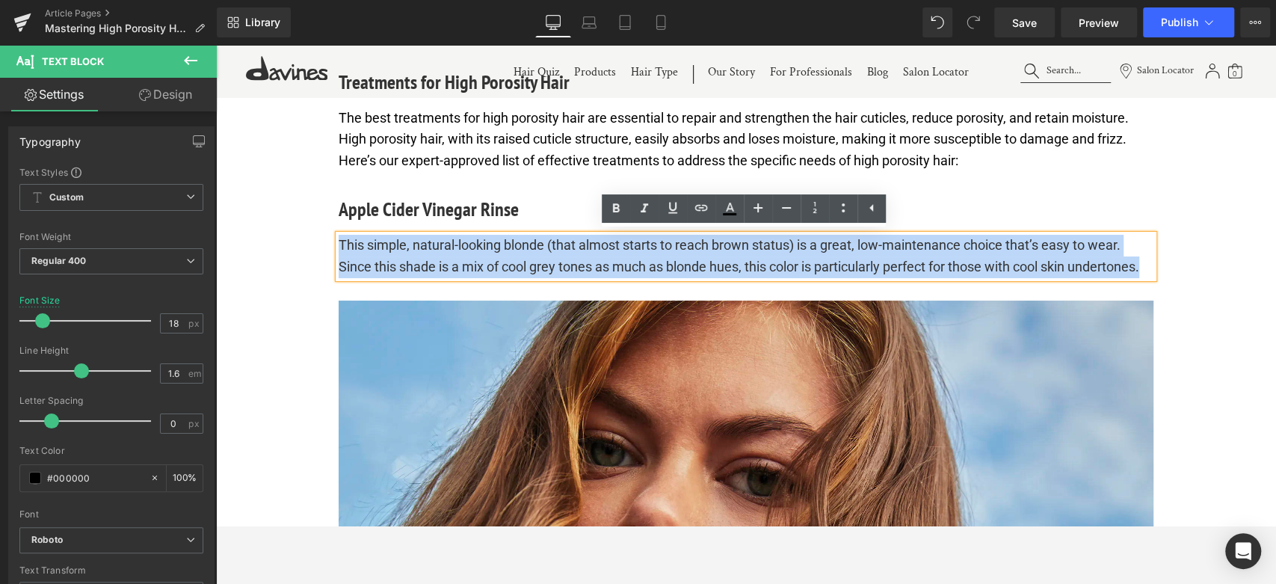
paste div
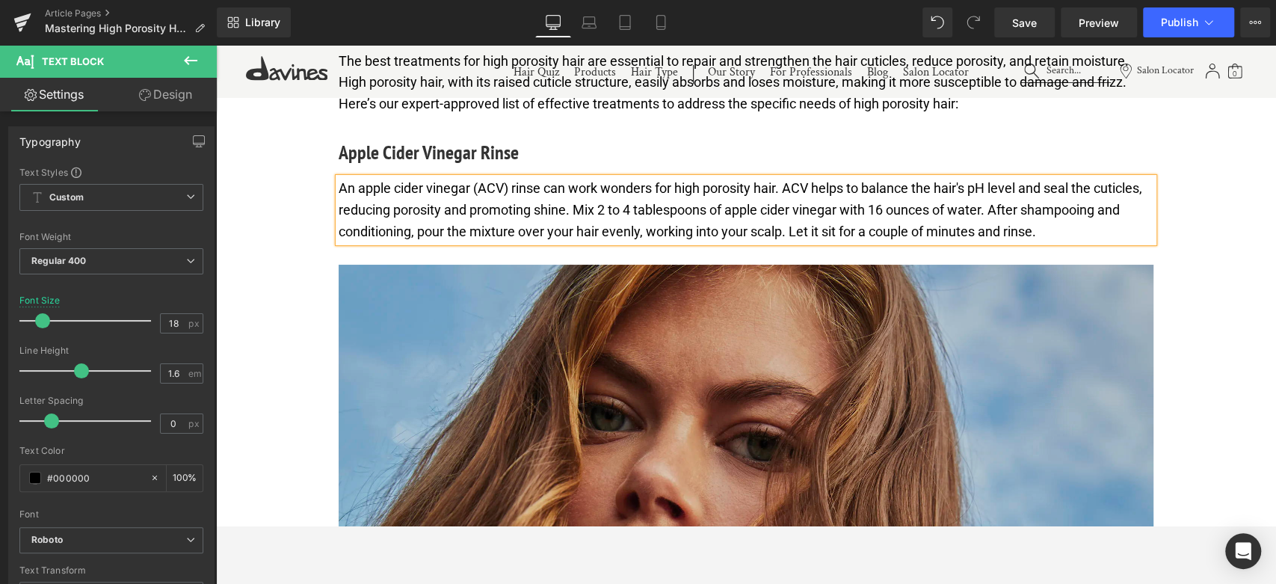
scroll to position [3929, 0]
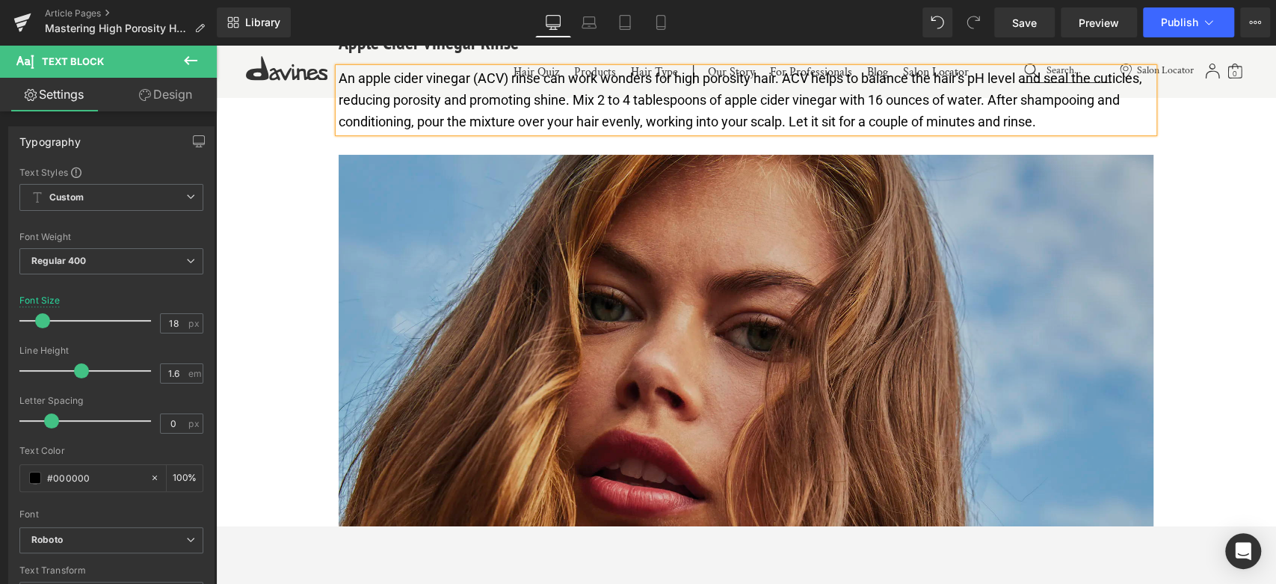
click at [537, 279] on img at bounding box center [746, 398] width 815 height 486
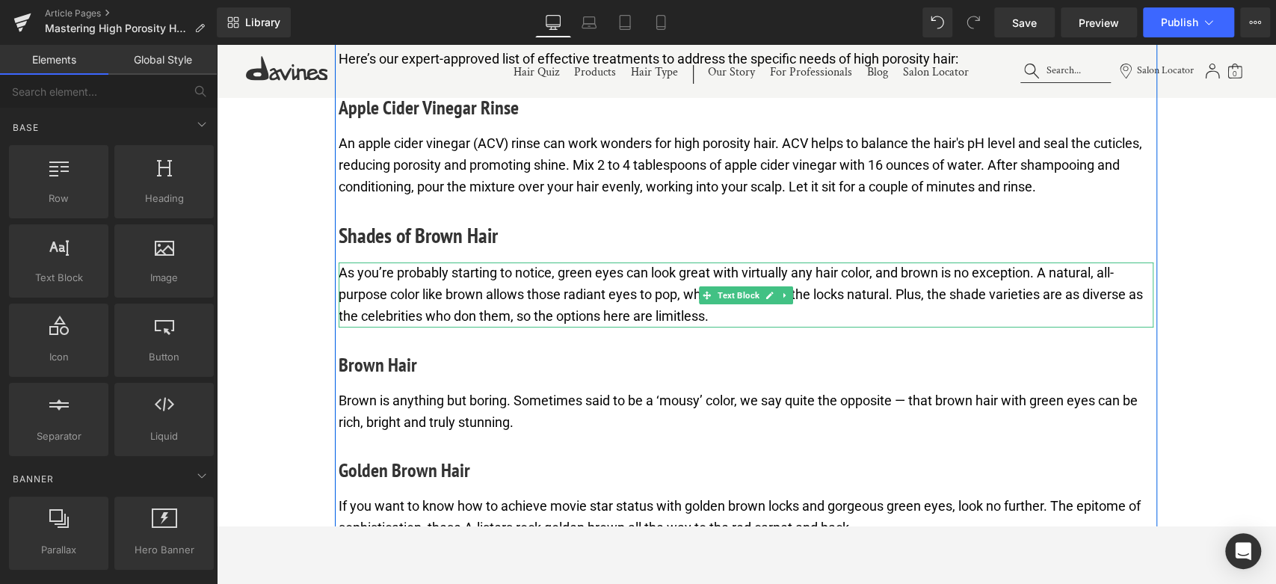
scroll to position [3762, 0]
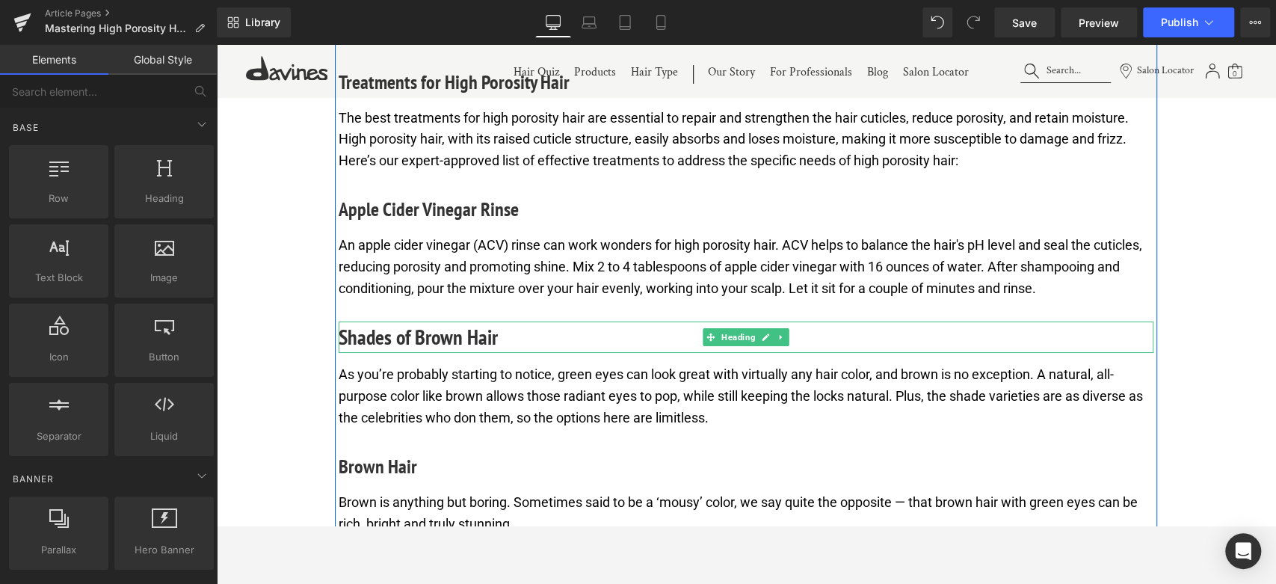
click at [420, 335] on h3 "Shades of Brown Hair" at bounding box center [746, 336] width 815 height 31
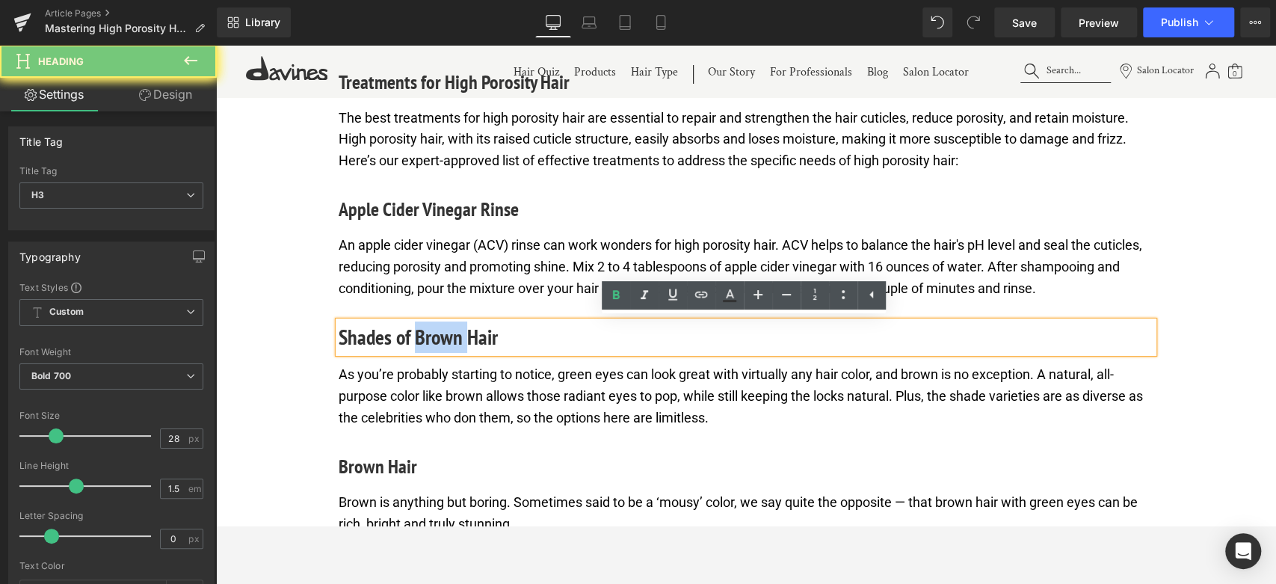
click at [420, 335] on h3 "Shades of Brown Hair" at bounding box center [746, 336] width 815 height 31
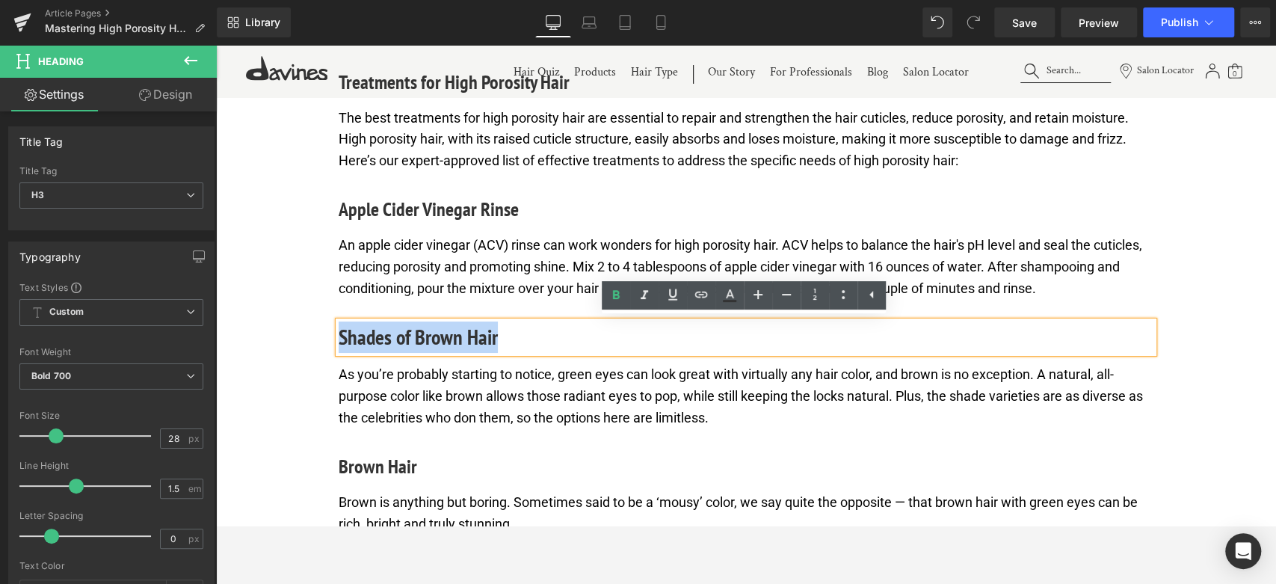
paste div
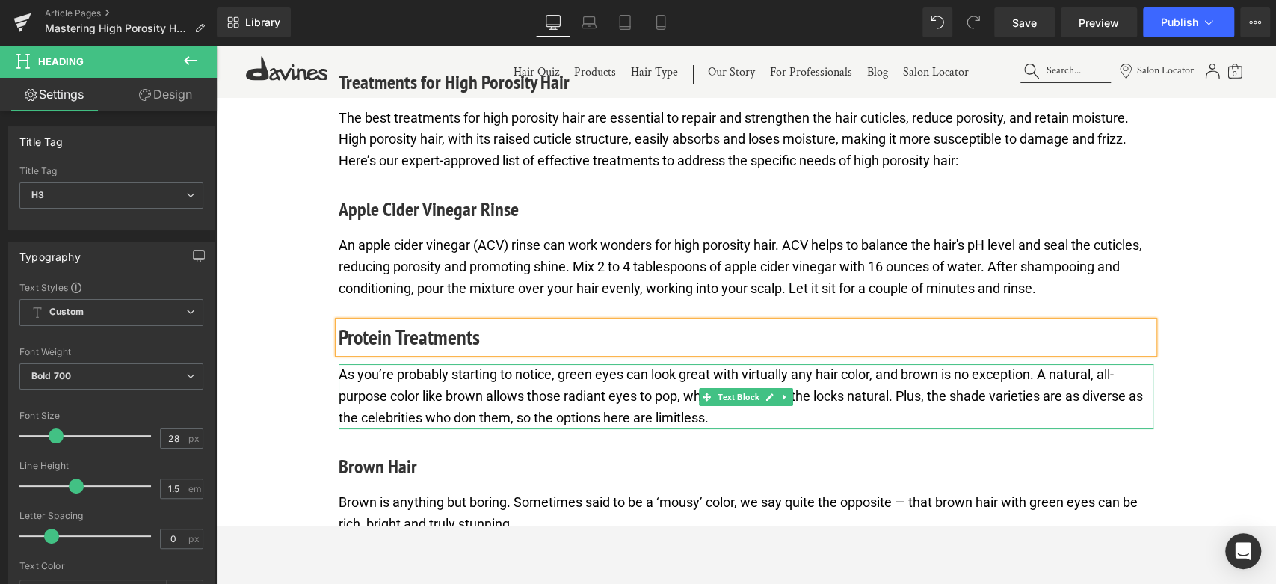
click at [570, 388] on p "As you’re probably starting to notice, green eyes can look great with virtually…" at bounding box center [746, 396] width 815 height 64
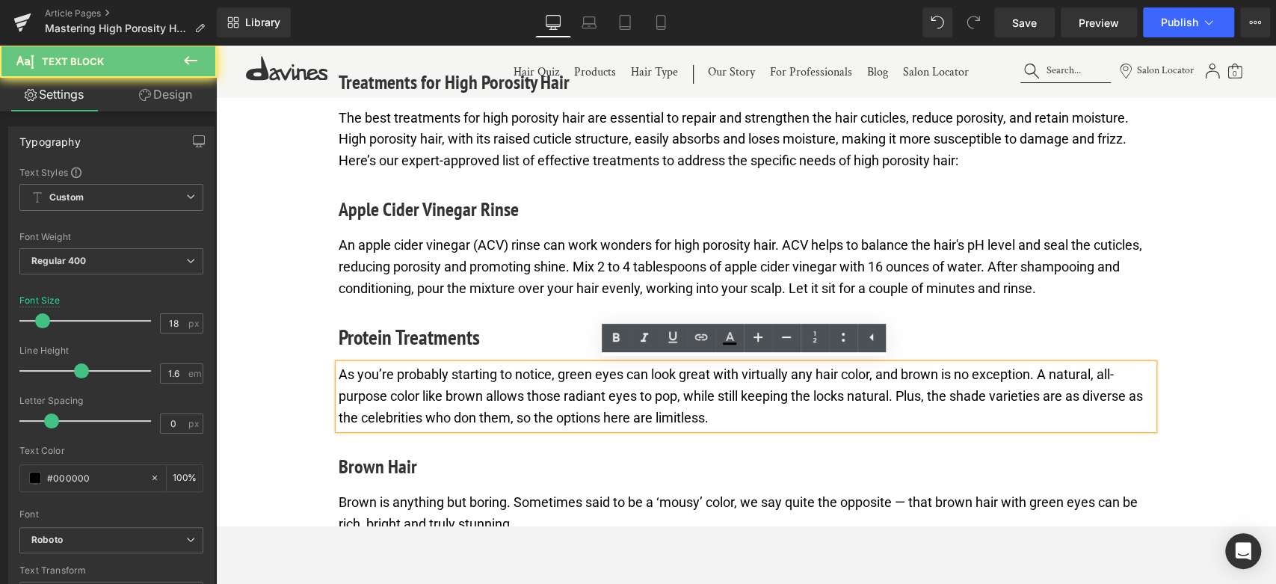
click at [570, 388] on p "As you’re probably starting to notice, green eyes can look great with virtually…" at bounding box center [746, 396] width 815 height 64
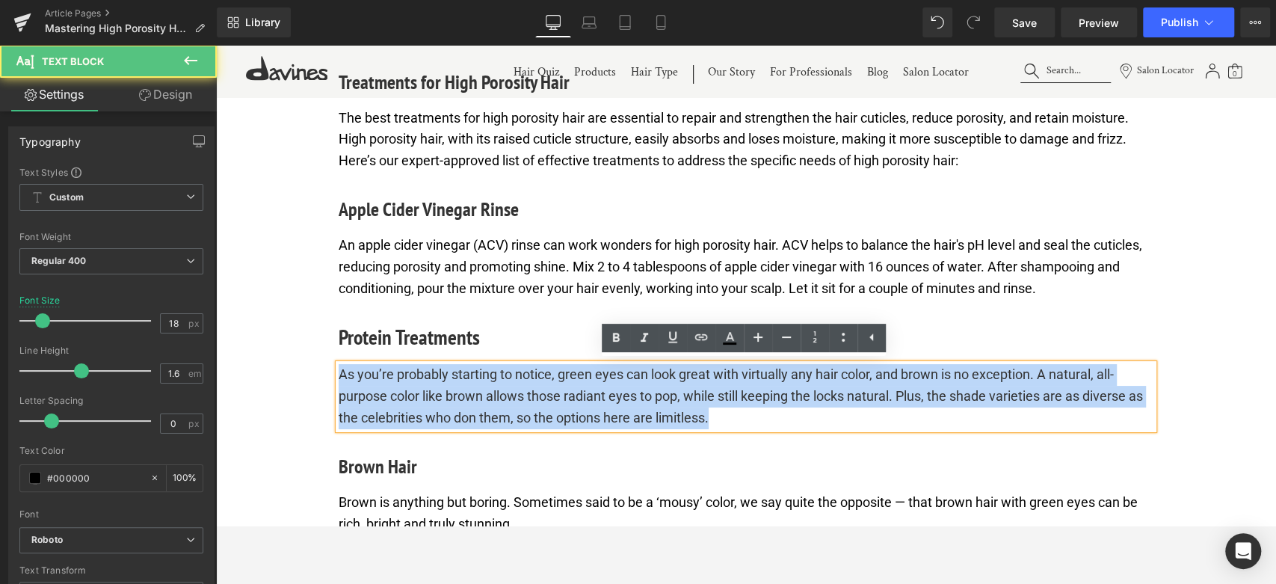
click at [570, 388] on p "As you’re probably starting to notice, green eyes can look great with virtually…" at bounding box center [746, 396] width 815 height 64
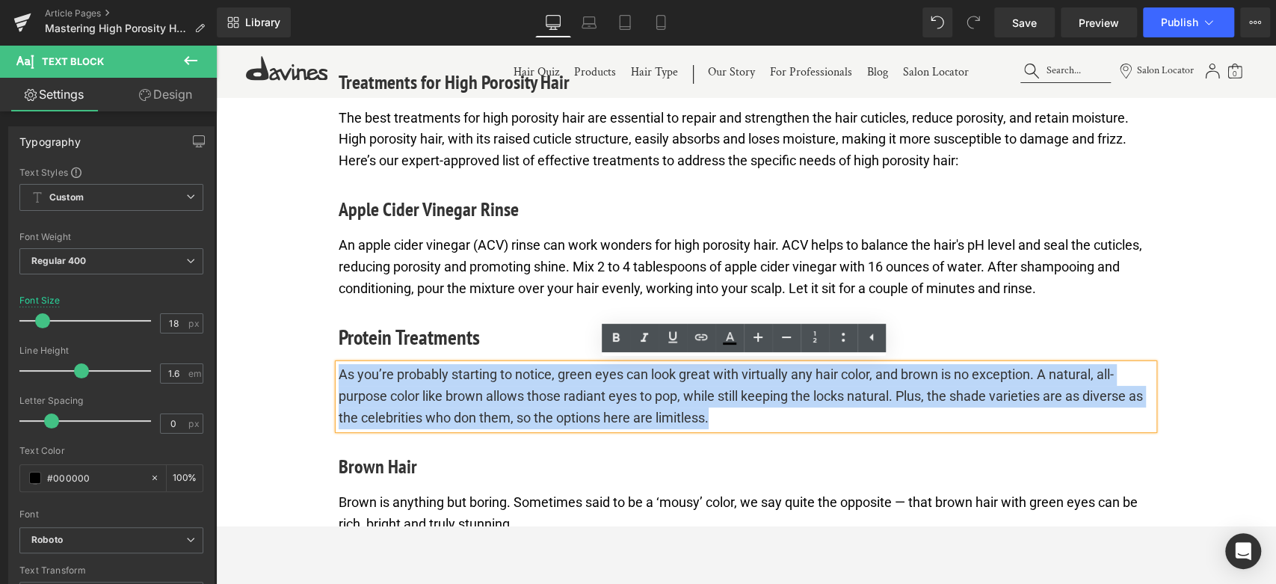
paste div
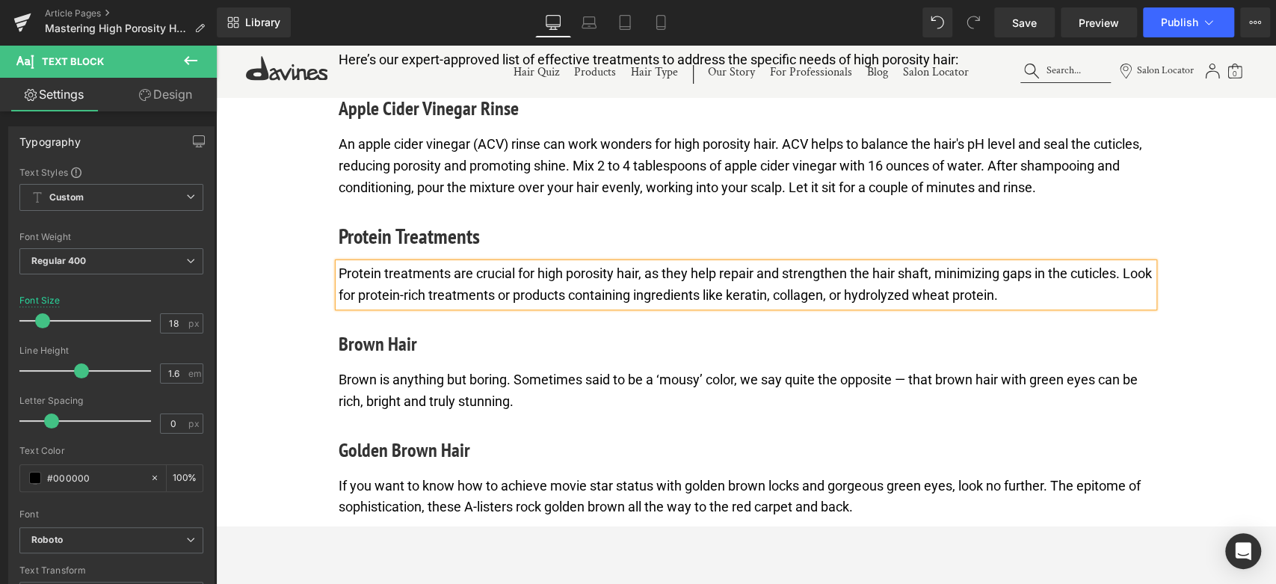
scroll to position [3929, 0]
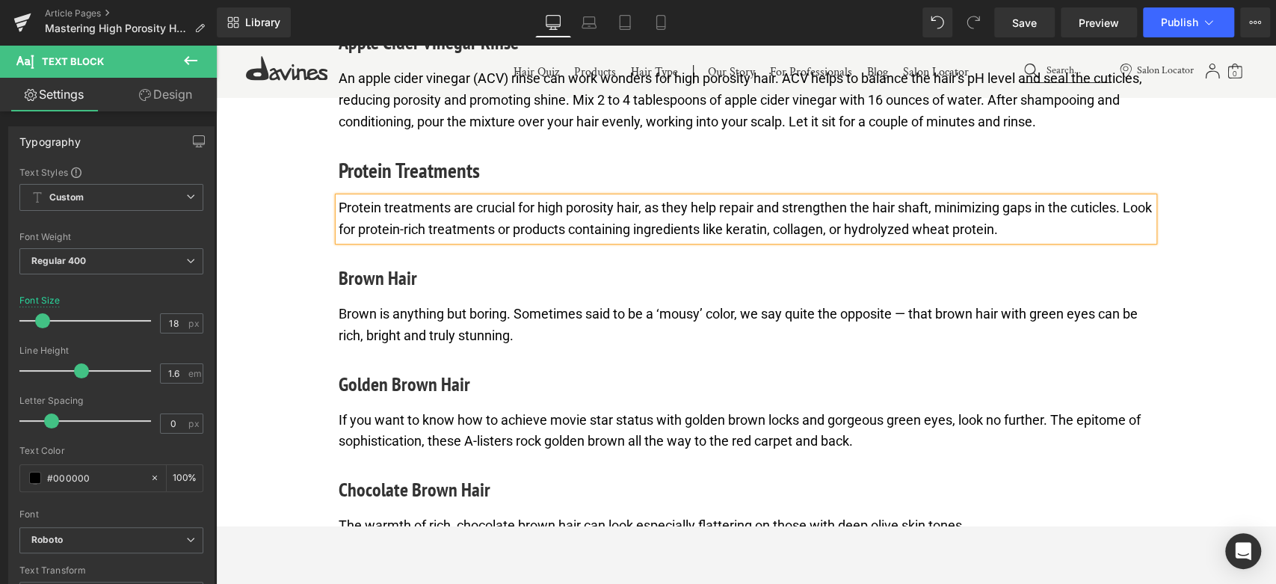
click at [388, 277] on h4 "Brown Hair" at bounding box center [746, 277] width 815 height 29
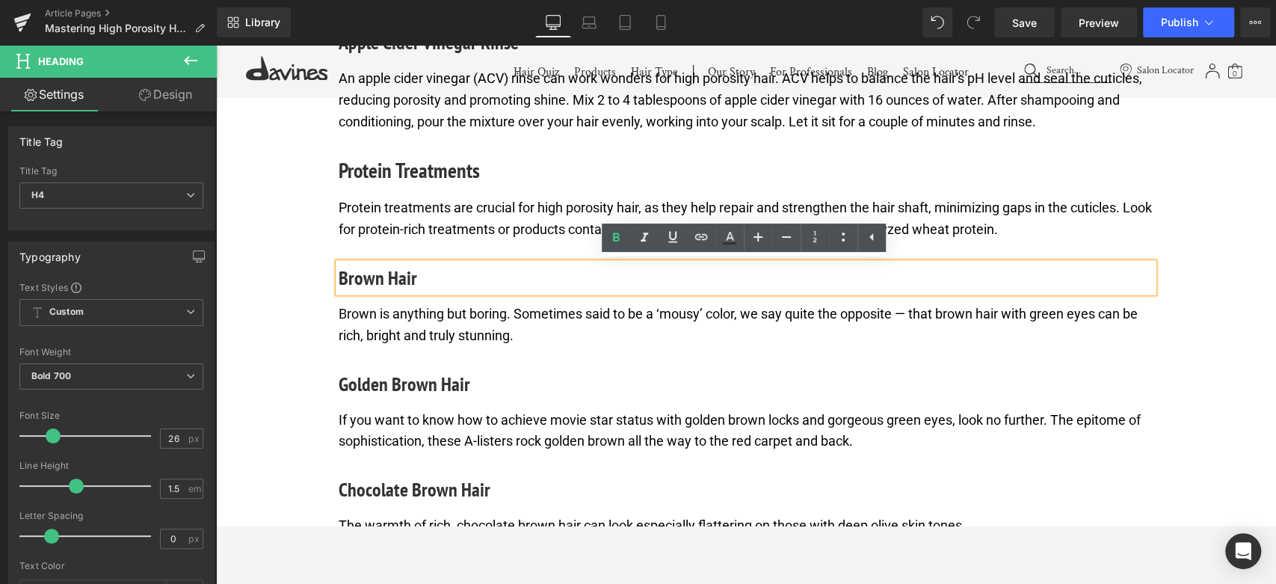
click at [388, 277] on h4 "Brown Hair" at bounding box center [746, 277] width 815 height 29
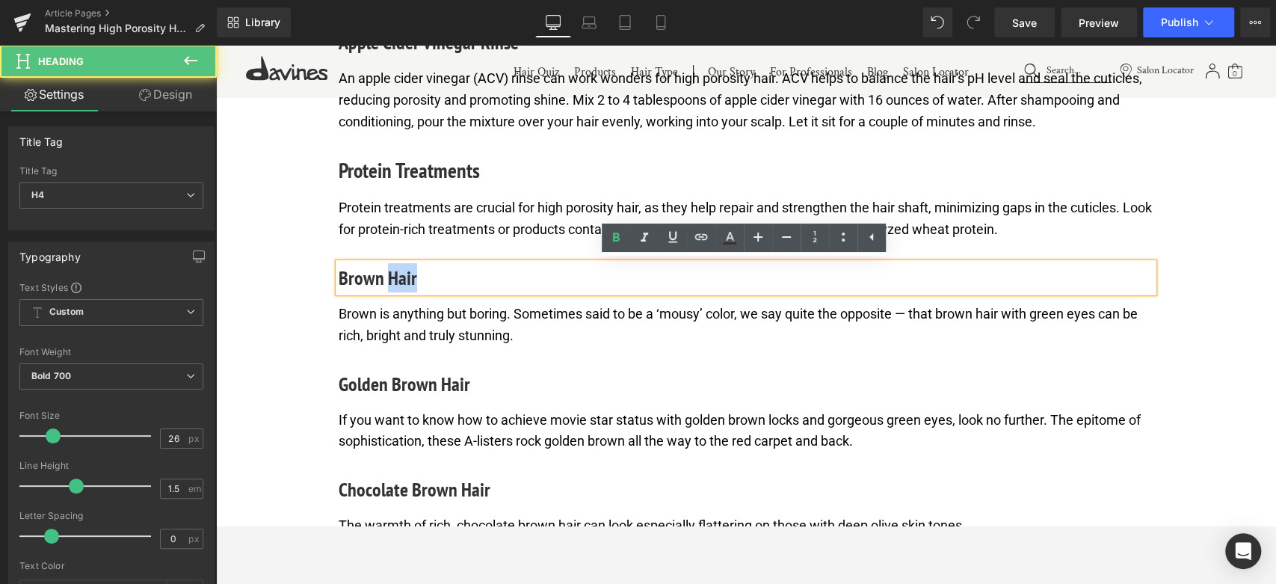
click at [388, 277] on h4 "Brown Hair" at bounding box center [746, 277] width 815 height 29
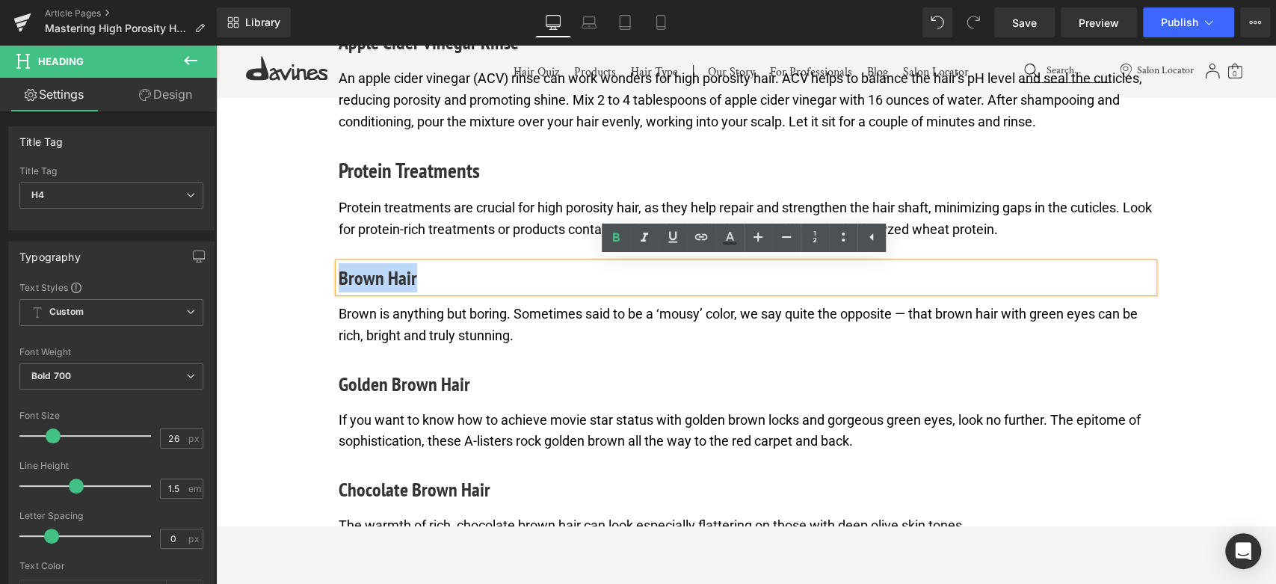
paste div
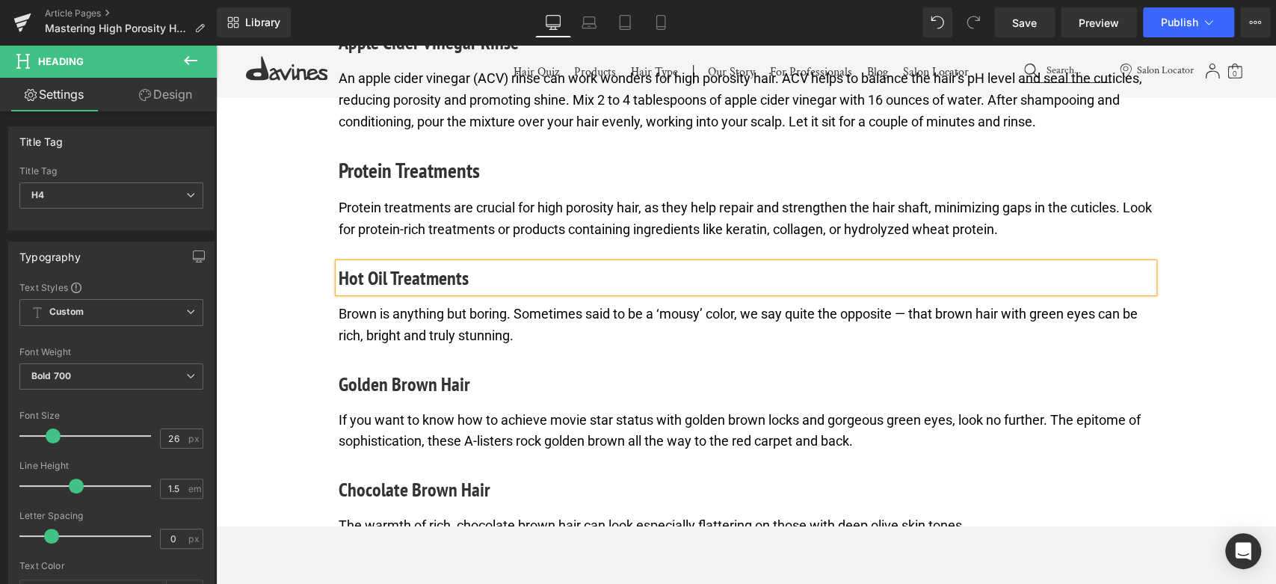
click at [486, 319] on p "Brown is anything but boring. Sometimes said to be a ‘mousy’ color, we say quit…" at bounding box center [746, 324] width 815 height 43
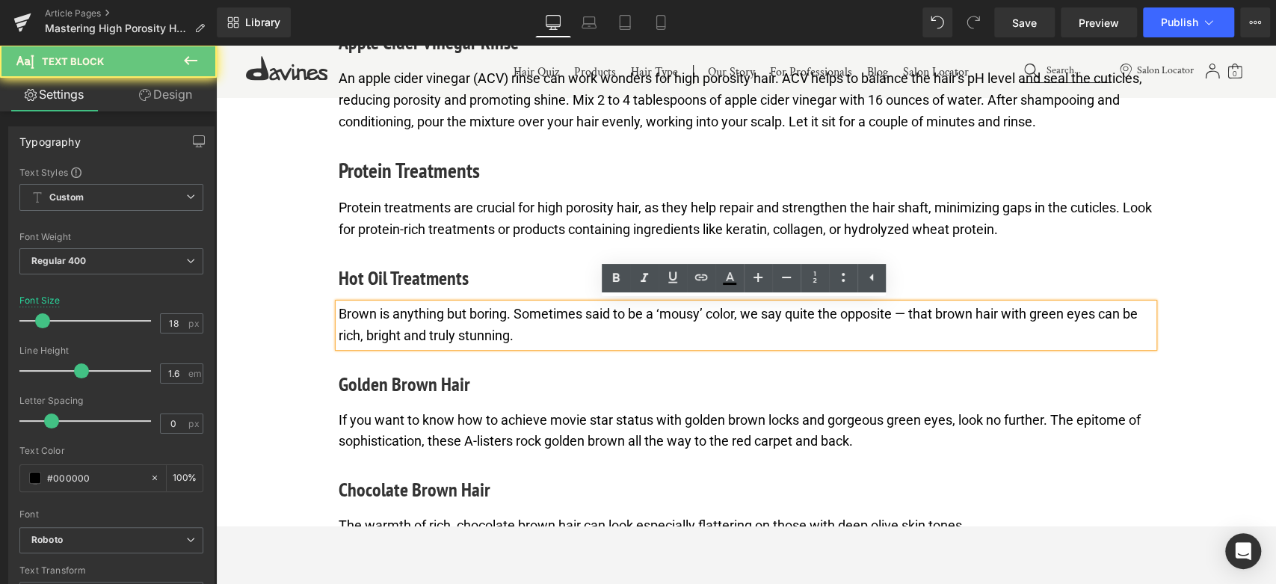
click at [486, 319] on p "Brown is anything but boring. Sometimes said to be a ‘mousy’ color, we say quit…" at bounding box center [746, 324] width 815 height 43
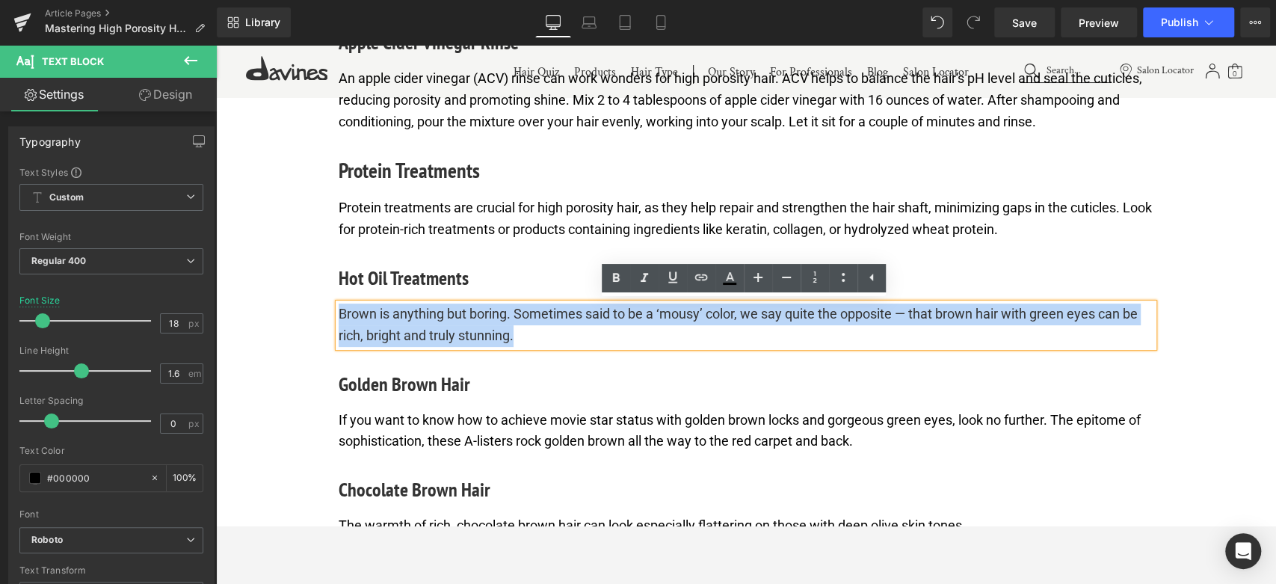
click at [486, 319] on p "Brown is anything but boring. Sometimes said to be a ‘mousy’ color, we say quit…" at bounding box center [746, 324] width 815 height 43
paste div
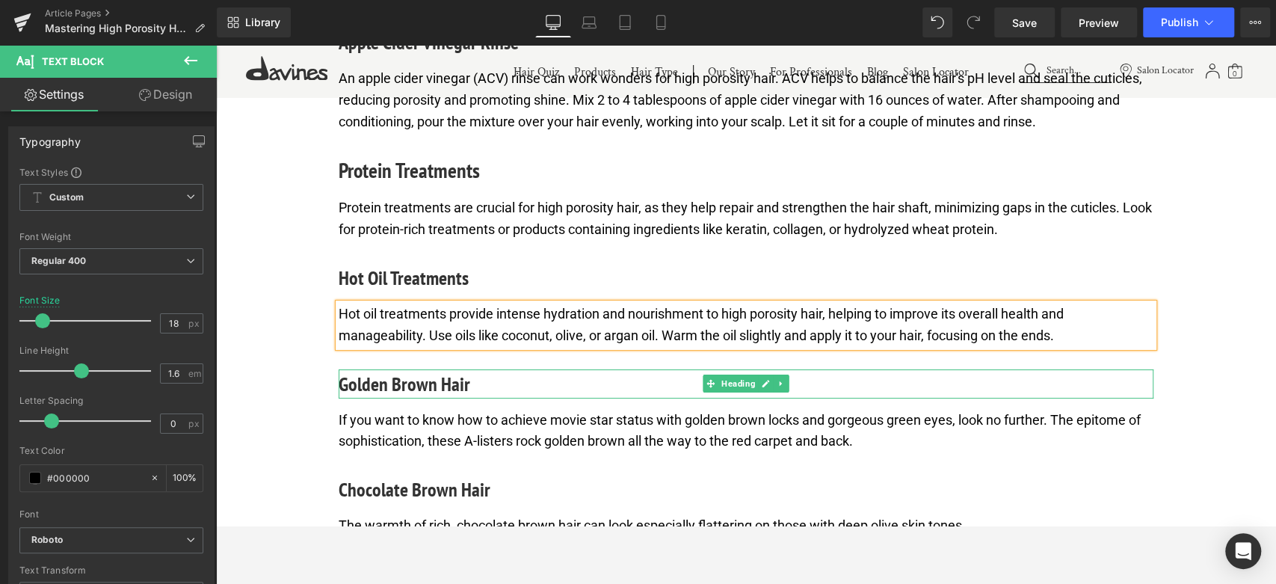
click at [407, 375] on h4 "Golden Brown Hair" at bounding box center [746, 383] width 815 height 29
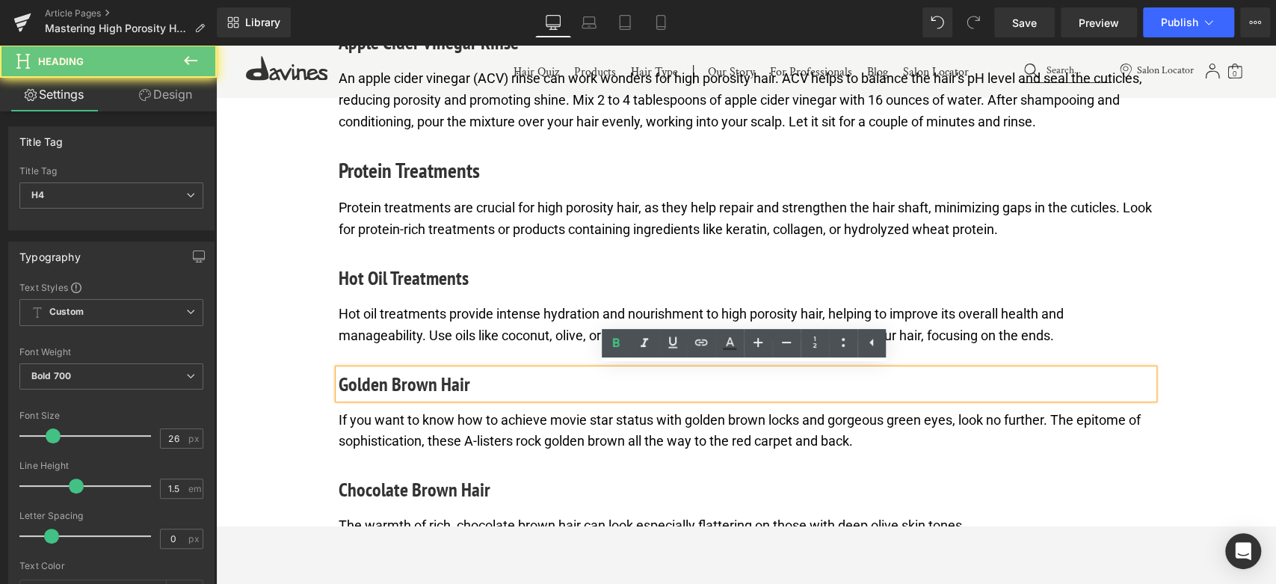
click at [407, 375] on h4 "Golden Brown Hair" at bounding box center [746, 383] width 815 height 29
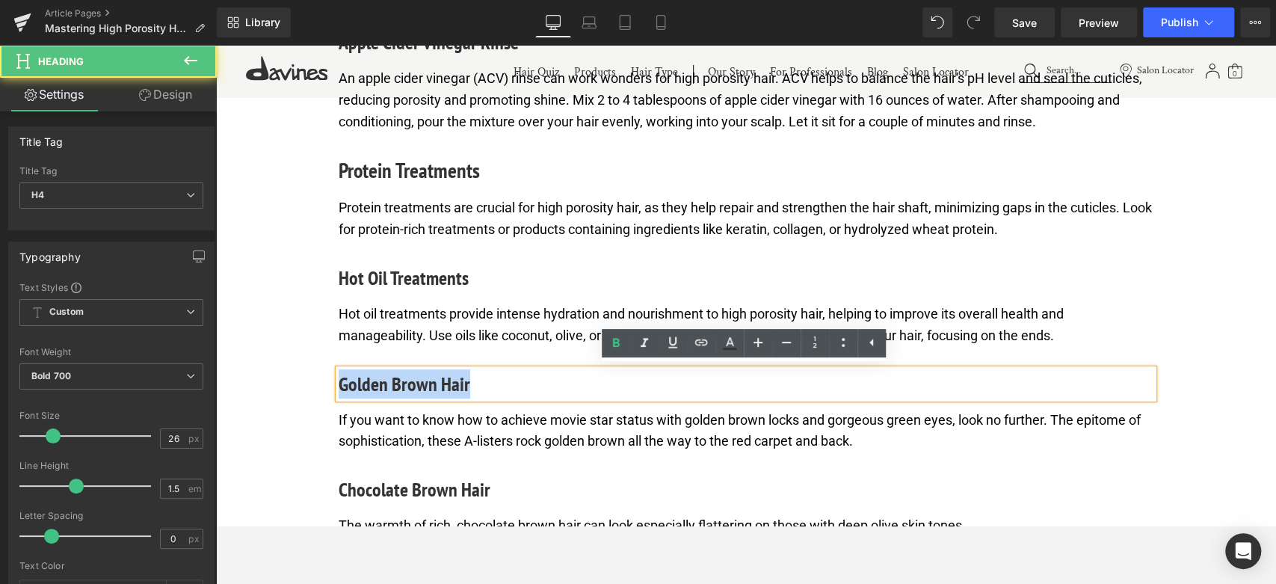
click at [407, 375] on h4 "Golden Brown Hair" at bounding box center [746, 383] width 815 height 29
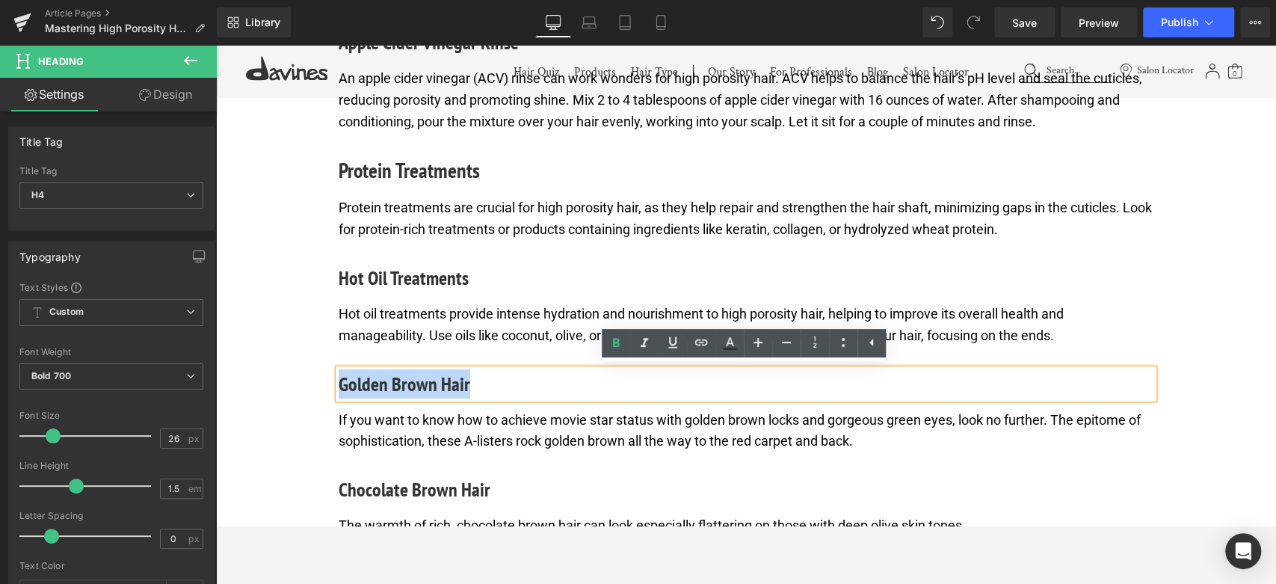
paste div
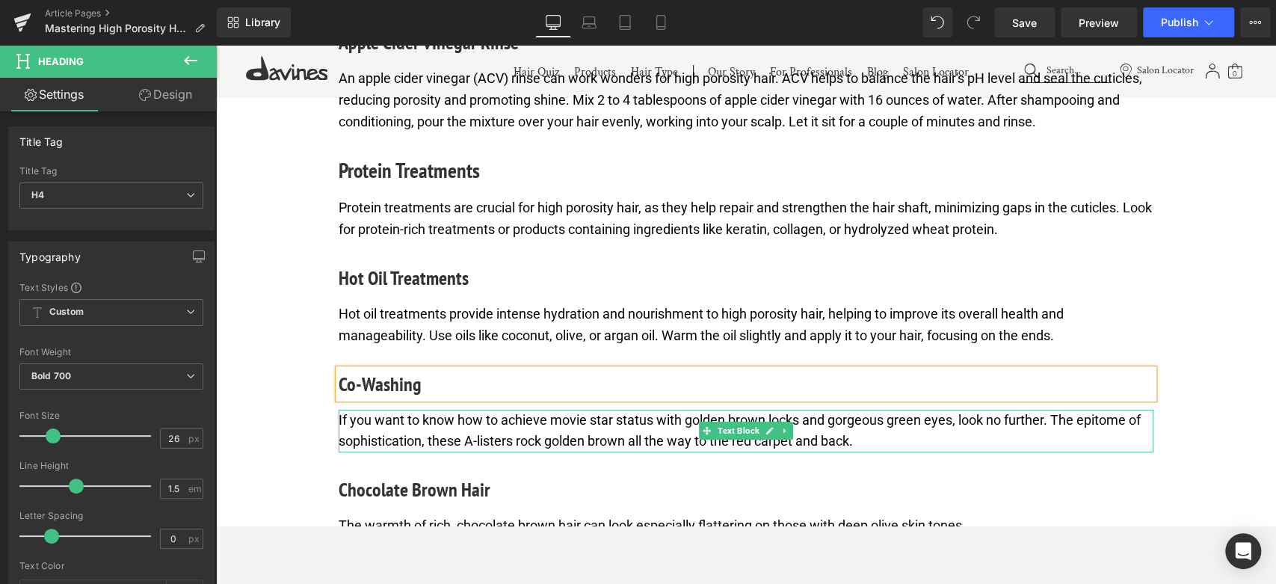
click at [455, 445] on p "If you want to know how to achieve movie star status with golden brown locks an…" at bounding box center [746, 431] width 815 height 43
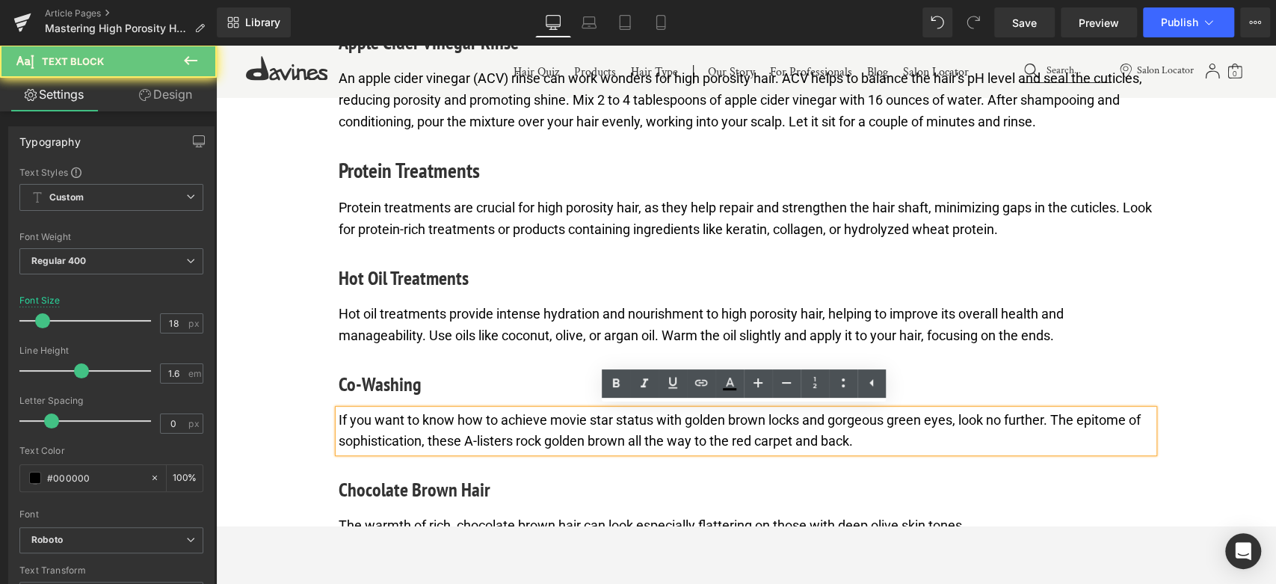
click at [455, 434] on p "If you want to know how to achieve movie star status with golden brown locks an…" at bounding box center [746, 431] width 815 height 43
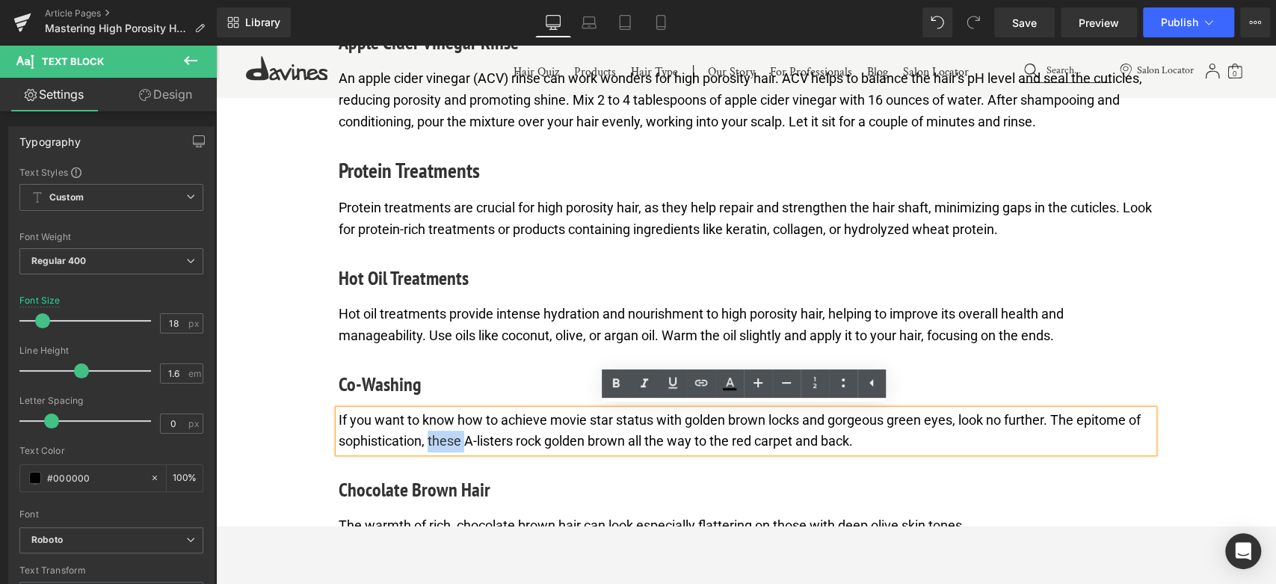
click at [455, 434] on p "If you want to know how to achieve movie star status with golden brown locks an…" at bounding box center [746, 431] width 815 height 43
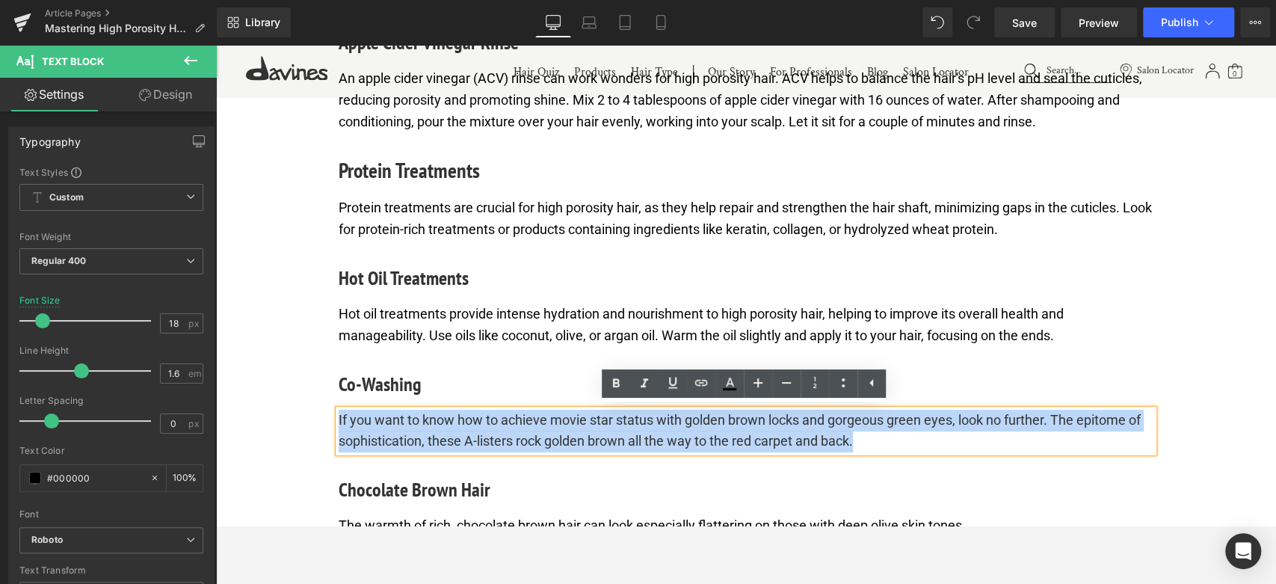
click at [455, 434] on p "If you want to know how to achieve movie star status with golden brown locks an…" at bounding box center [746, 431] width 815 height 43
paste div
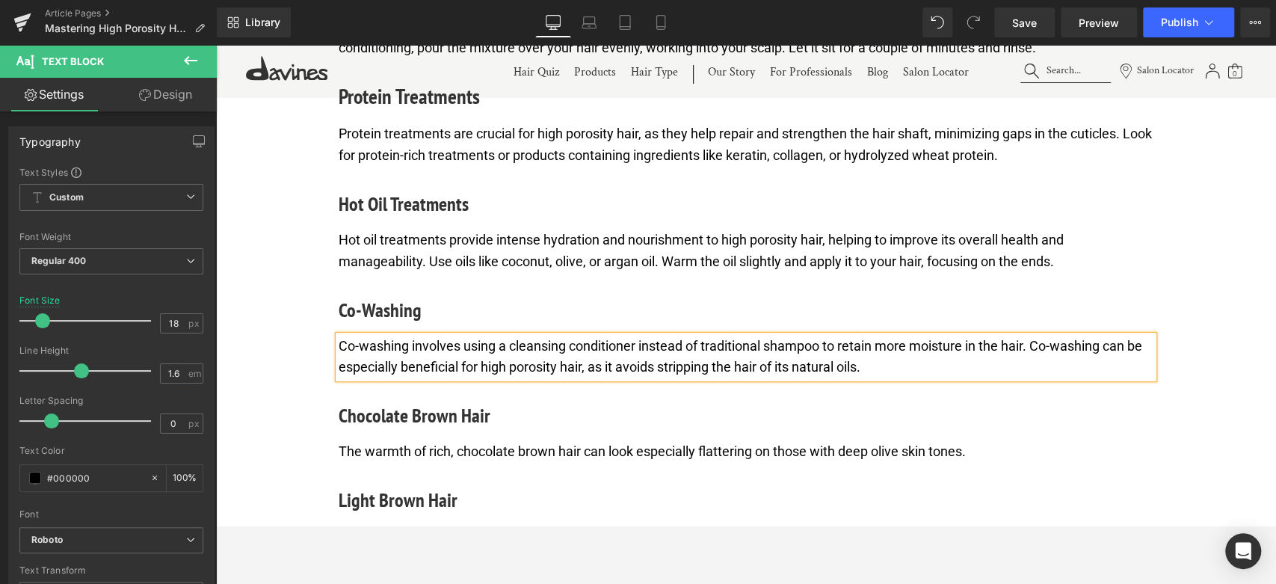
scroll to position [4012, 0]
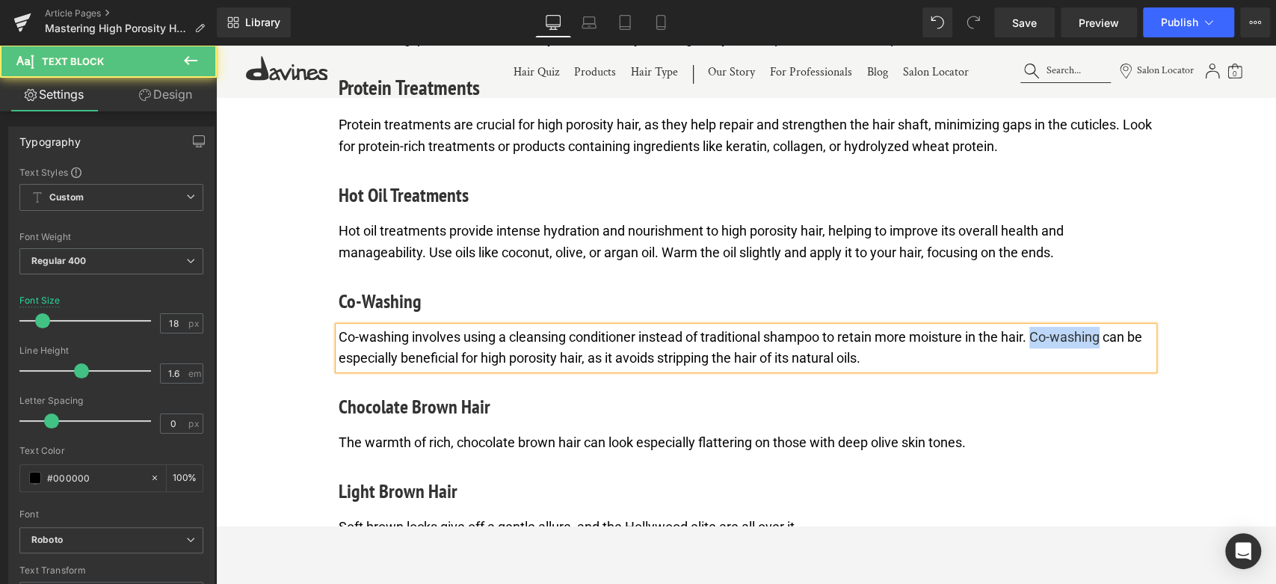
drag, startPoint x: 1037, startPoint y: 333, endPoint x: 1103, endPoint y: 333, distance: 66.5
click at [1103, 333] on p "Co-washing involves using a cleansing conditioner instead of traditional shampo…" at bounding box center [746, 348] width 815 height 43
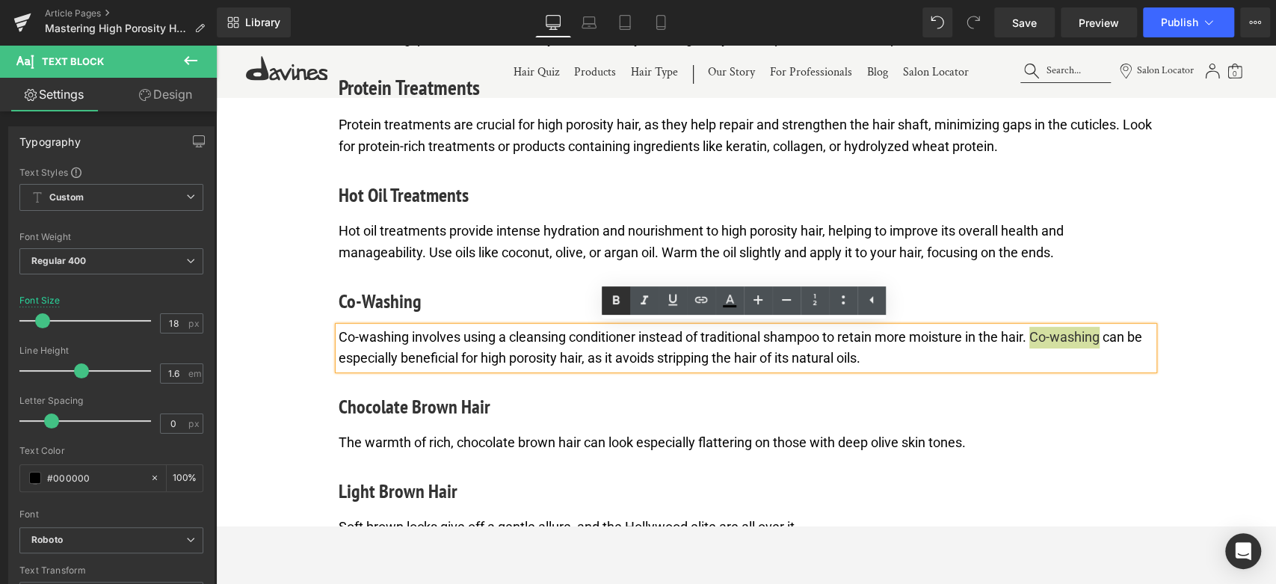
click at [620, 296] on icon at bounding box center [616, 301] width 18 height 18
drag, startPoint x: 1037, startPoint y: 336, endPoint x: 1107, endPoint y: 335, distance: 70.3
click at [1107, 335] on p "Co-washing involves using a cleansing conditioner instead of traditional shampo…" at bounding box center [746, 348] width 815 height 43
click at [670, 303] on icon at bounding box center [673, 300] width 18 height 18
click at [712, 308] on link at bounding box center [701, 300] width 28 height 28
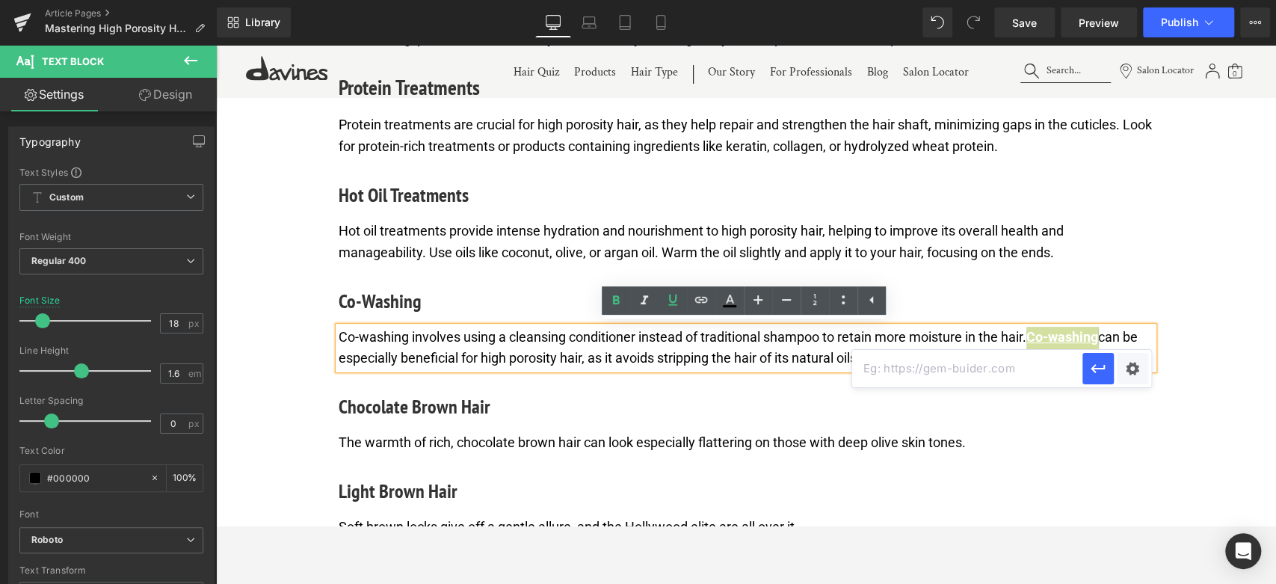
click at [919, 377] on input "text" at bounding box center [967, 368] width 230 height 37
paste input "[URL][DOMAIN_NAME]"
type input "[URL][DOMAIN_NAME]"
click at [1101, 362] on icon "button" at bounding box center [1098, 369] width 18 height 18
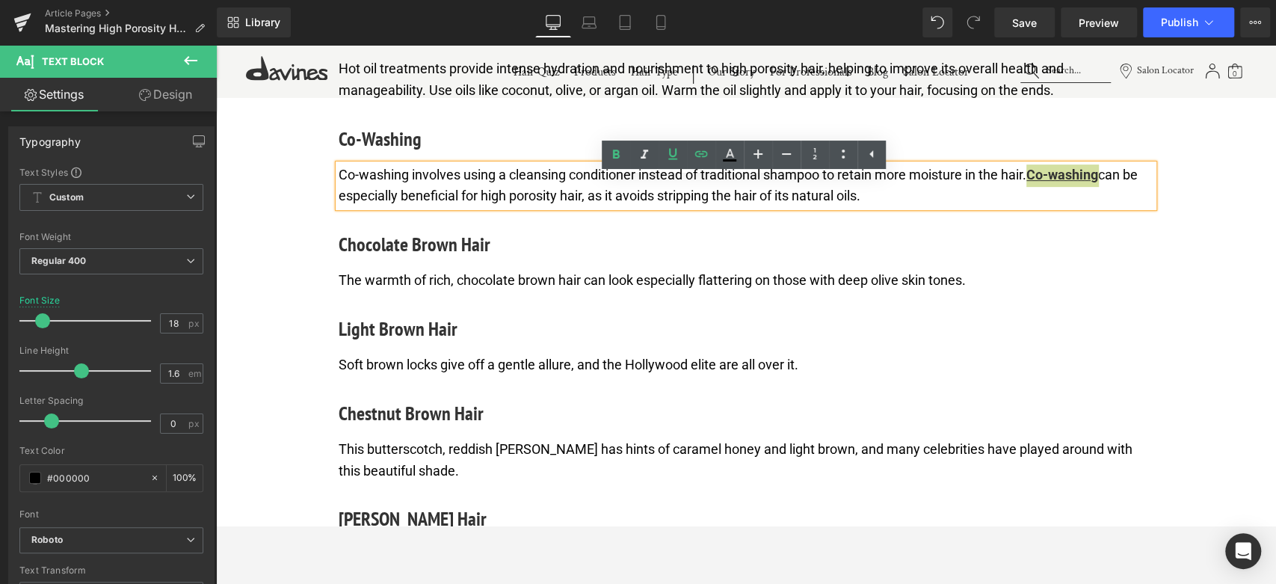
scroll to position [4178, 0]
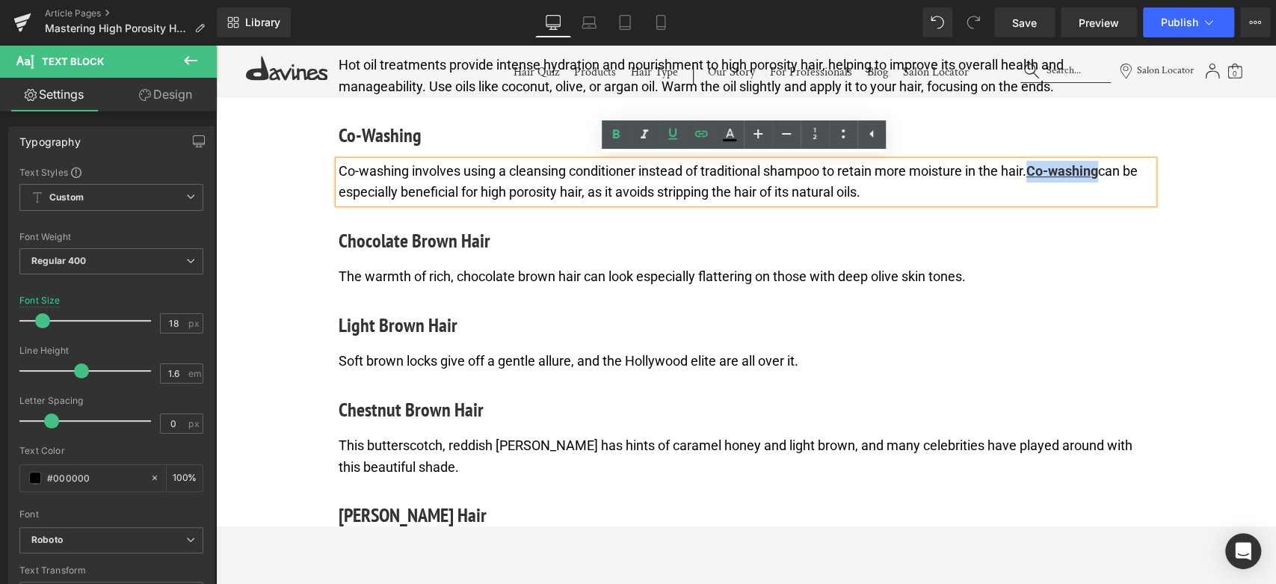
click at [442, 238] on h4 "Chocolate Brown Hair" at bounding box center [746, 240] width 815 height 29
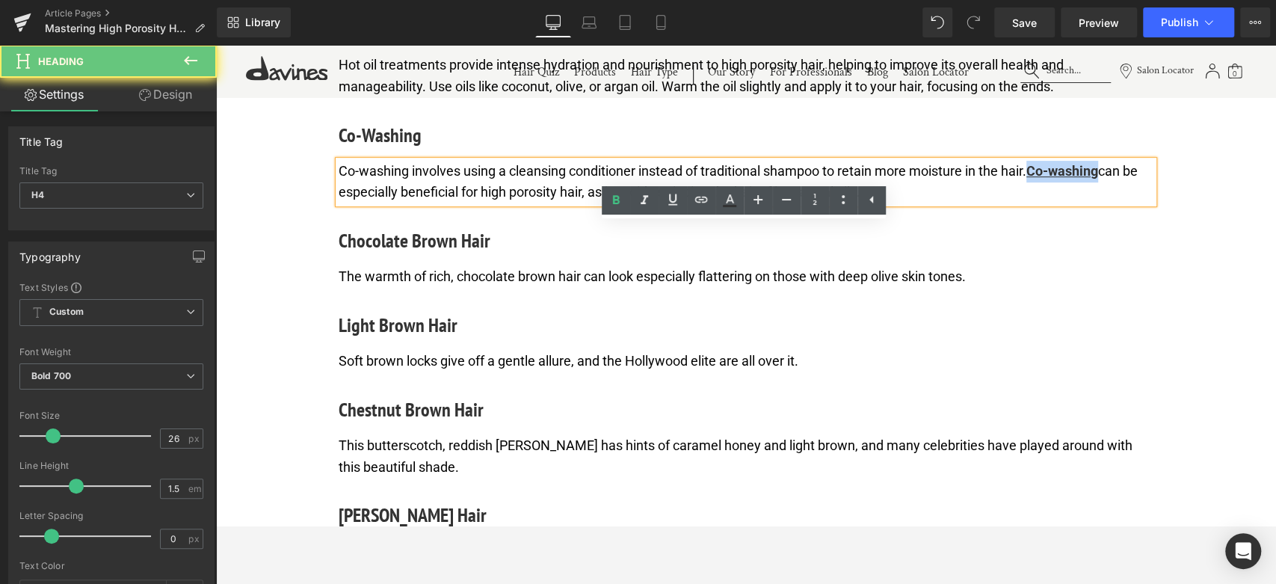
click at [442, 238] on h4 "Chocolate Brown Hair" at bounding box center [746, 240] width 815 height 29
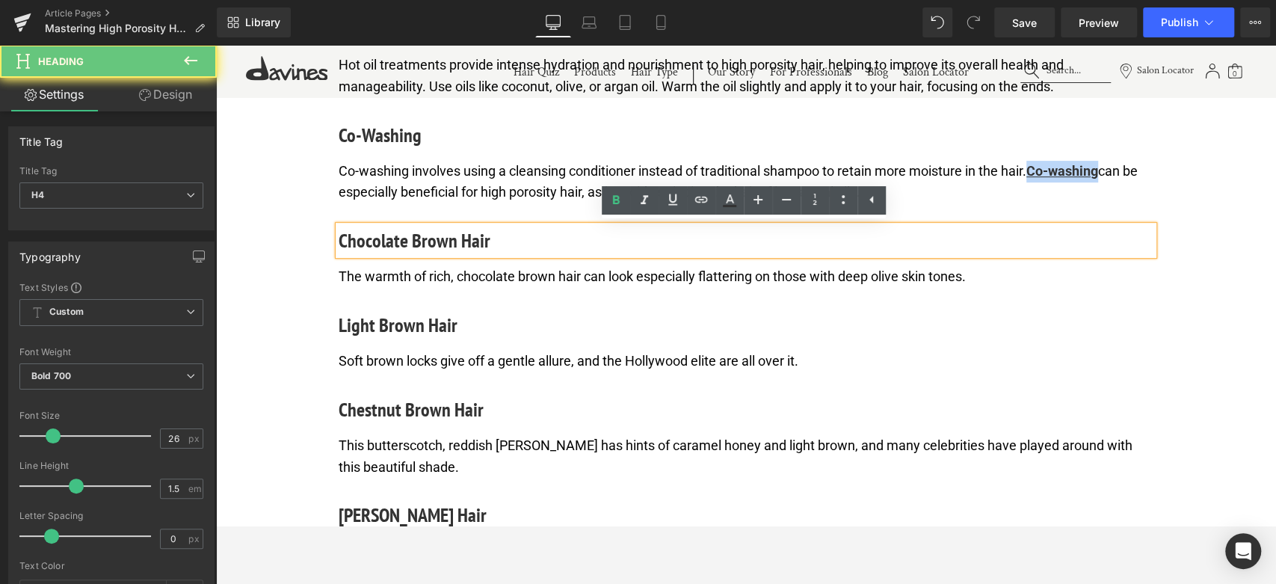
click at [442, 238] on h4 "Chocolate Brown Hair" at bounding box center [746, 240] width 815 height 29
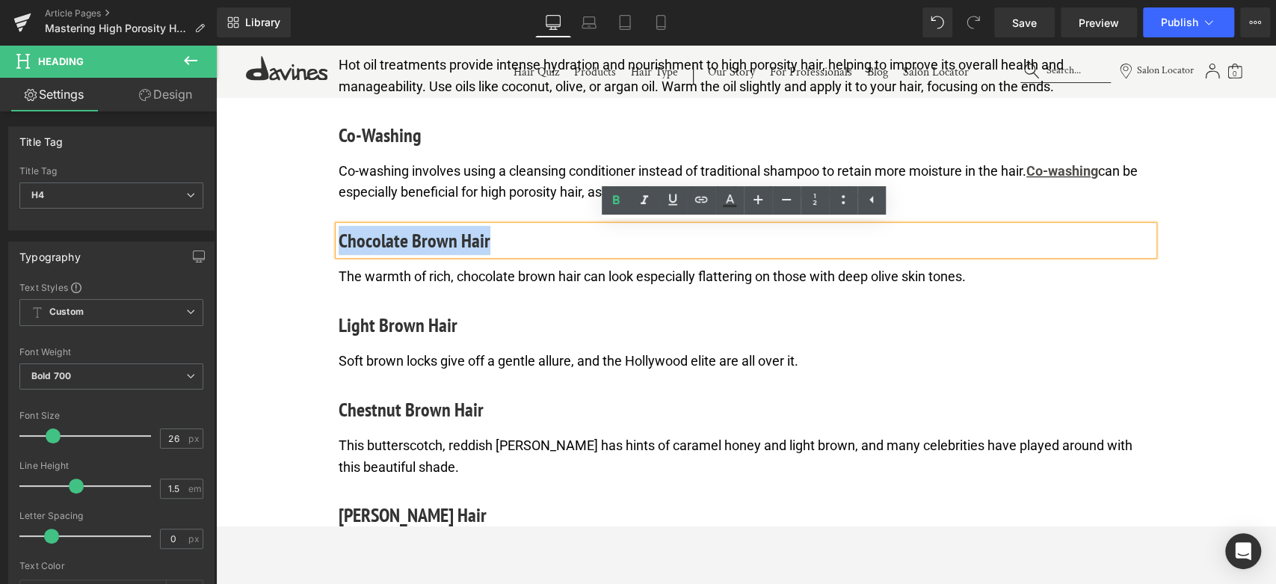
click at [442, 238] on h4 "Chocolate Brown Hair" at bounding box center [746, 240] width 815 height 29
paste div
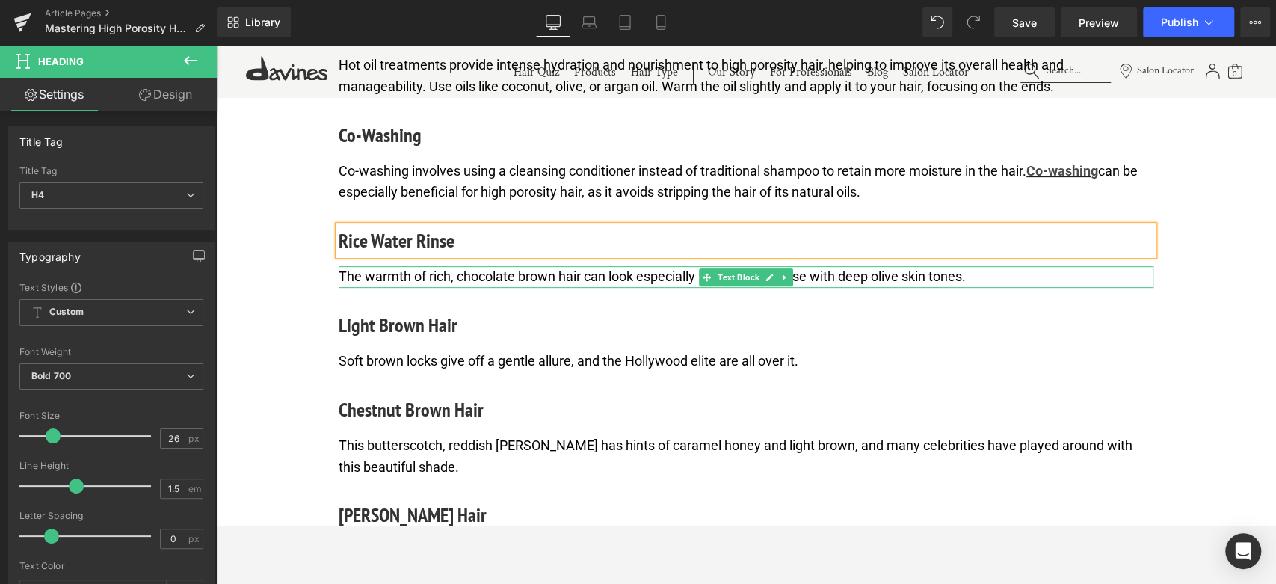
click at [491, 280] on p "The warmth of rich, chocolate brown hair can look especially flattering on thos…" at bounding box center [746, 277] width 815 height 22
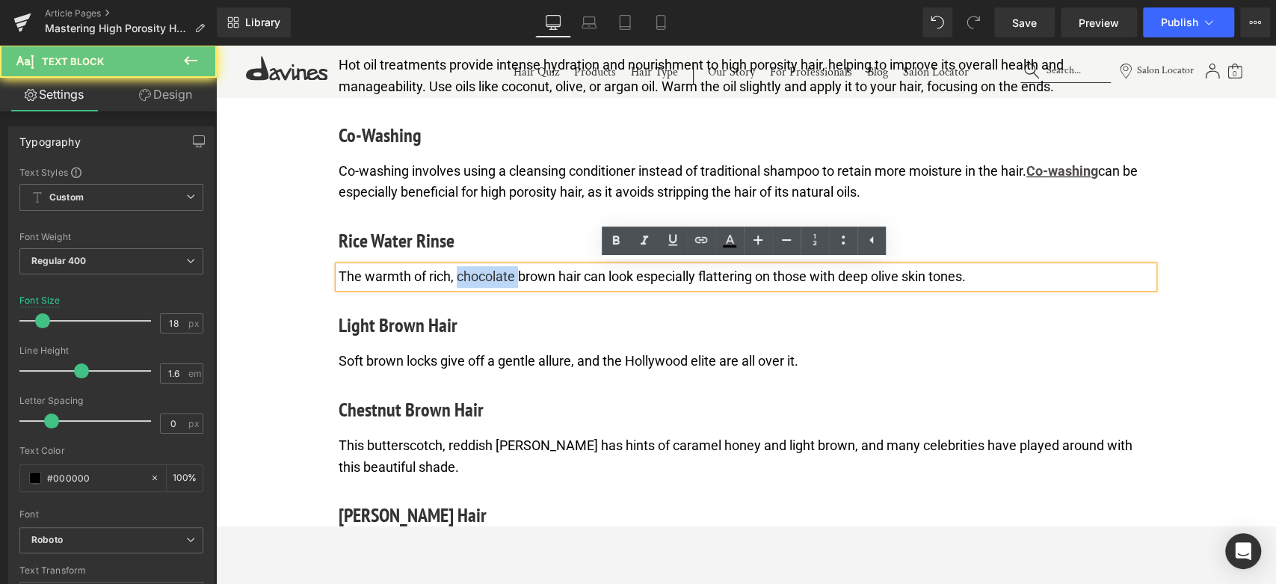
click at [491, 280] on p "The warmth of rich, chocolate brown hair can look especially flattering on thos…" at bounding box center [746, 277] width 815 height 22
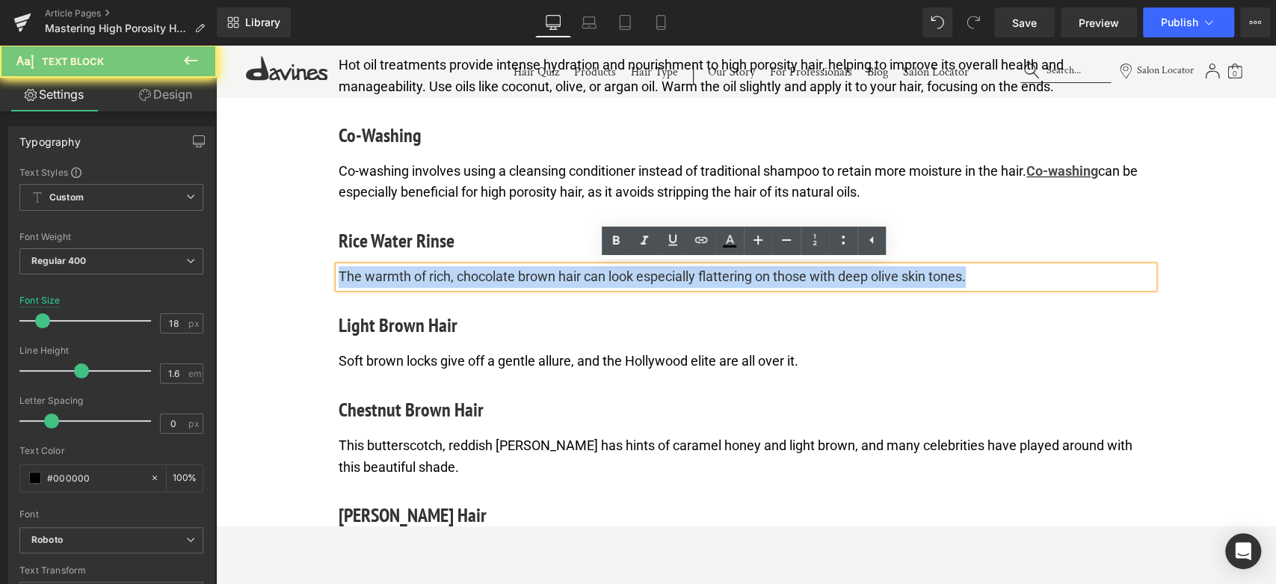
click at [491, 280] on p "The warmth of rich, chocolate brown hair can look especially flattering on thos…" at bounding box center [746, 277] width 815 height 22
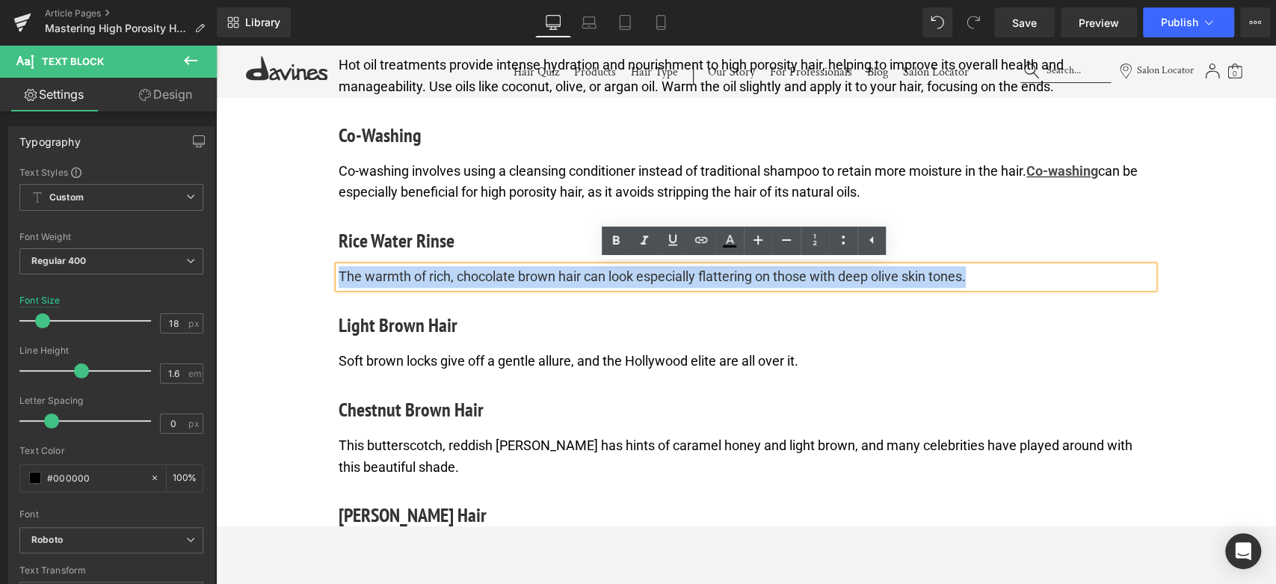
paste div
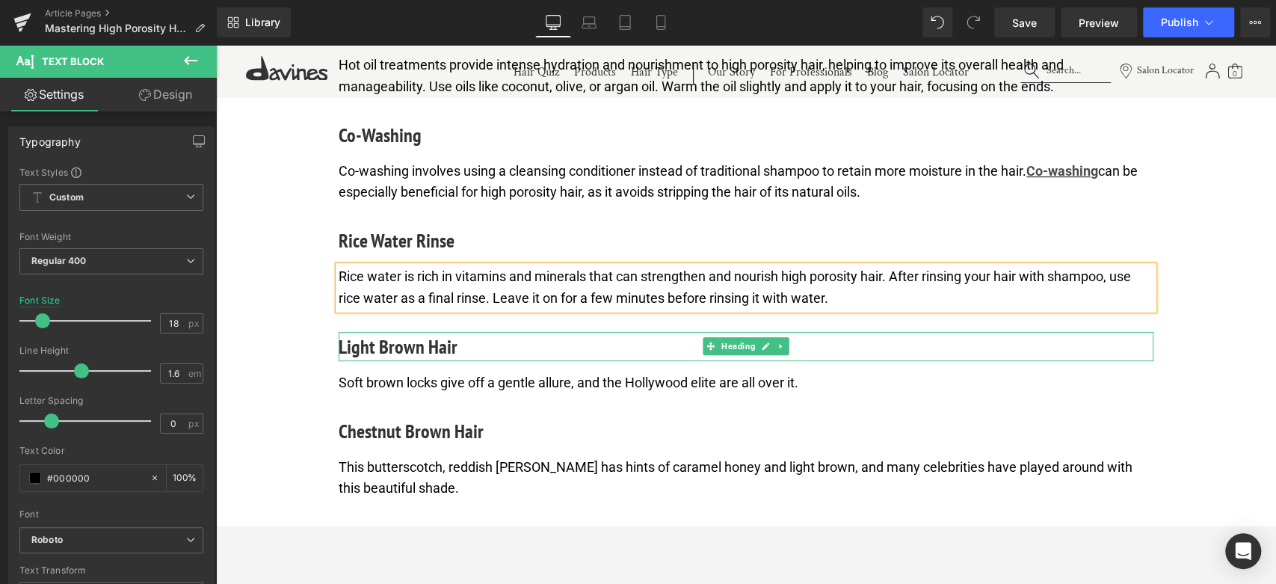
click at [430, 344] on h4 "Light Brown Hair" at bounding box center [746, 346] width 815 height 29
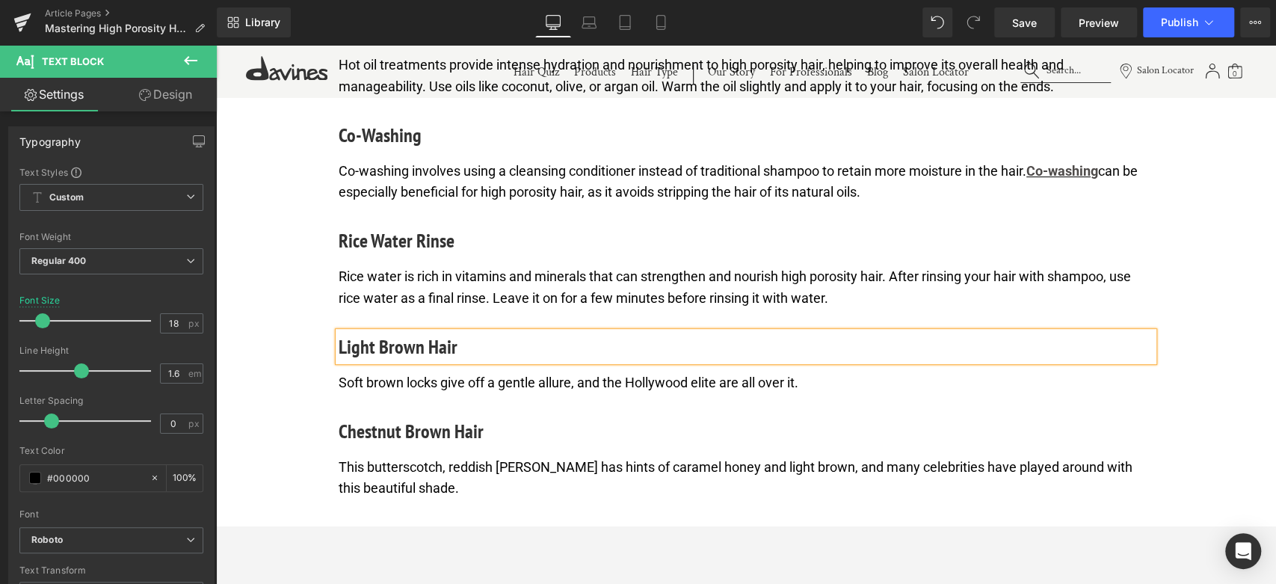
click at [430, 344] on h4 "Light Brown Hair" at bounding box center [746, 346] width 815 height 29
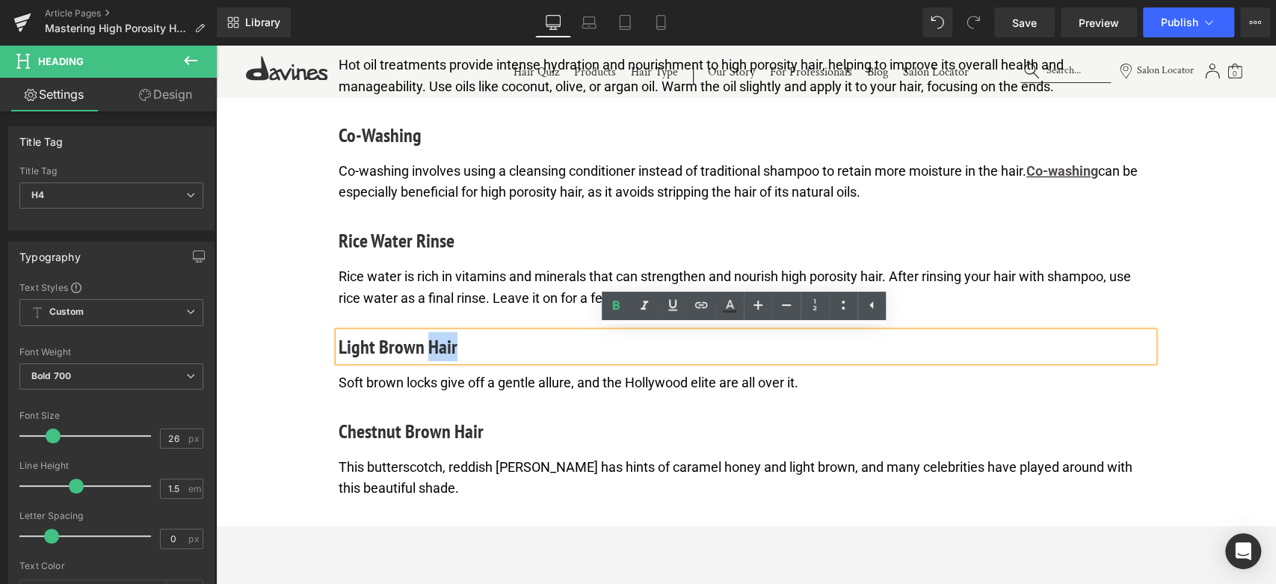
click at [430, 344] on h4 "Light Brown Hair" at bounding box center [746, 346] width 815 height 29
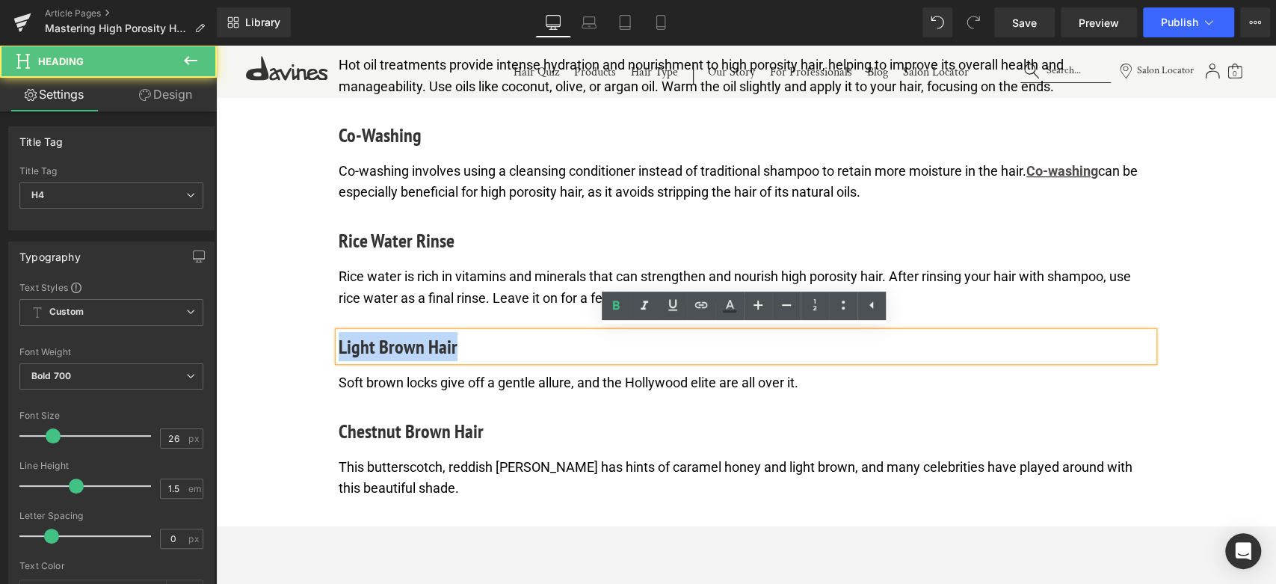
click at [430, 344] on h4 "Light Brown Hair" at bounding box center [746, 346] width 815 height 29
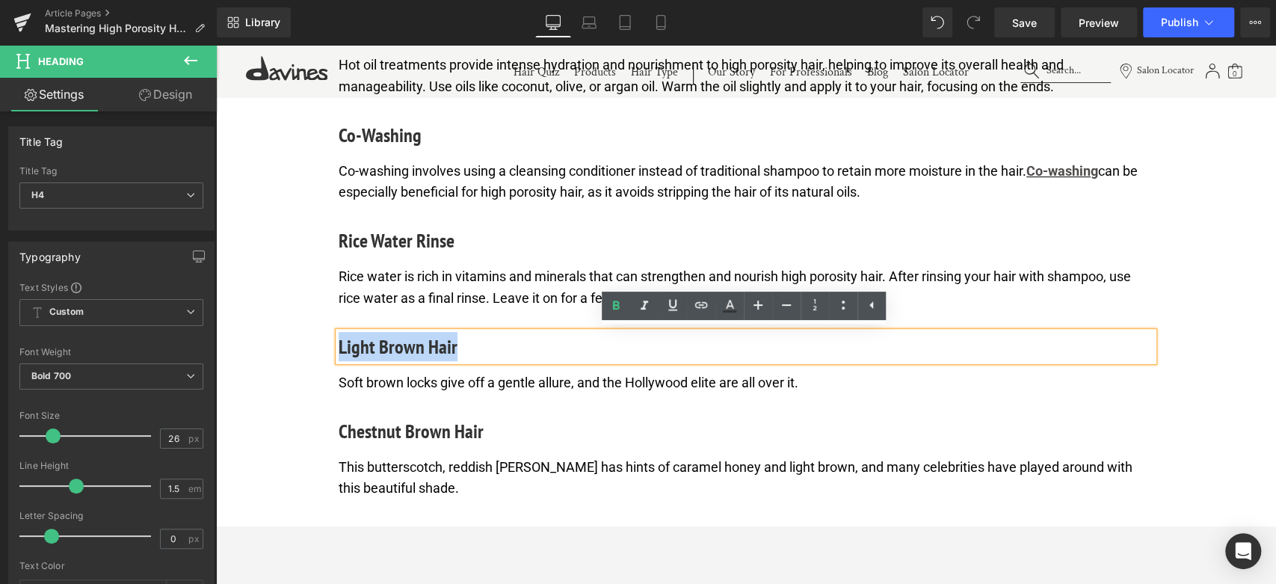
paste div
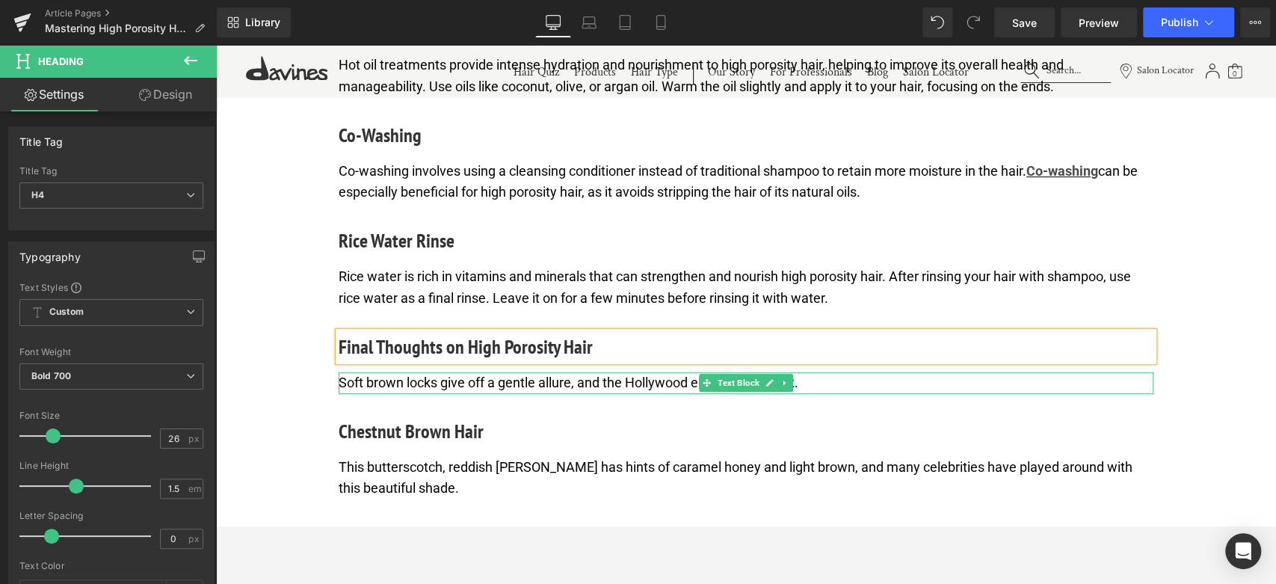
click at [522, 383] on p "Soft brown locks give off a gentle allure, and the Hollywood elite are all over…" at bounding box center [746, 383] width 815 height 22
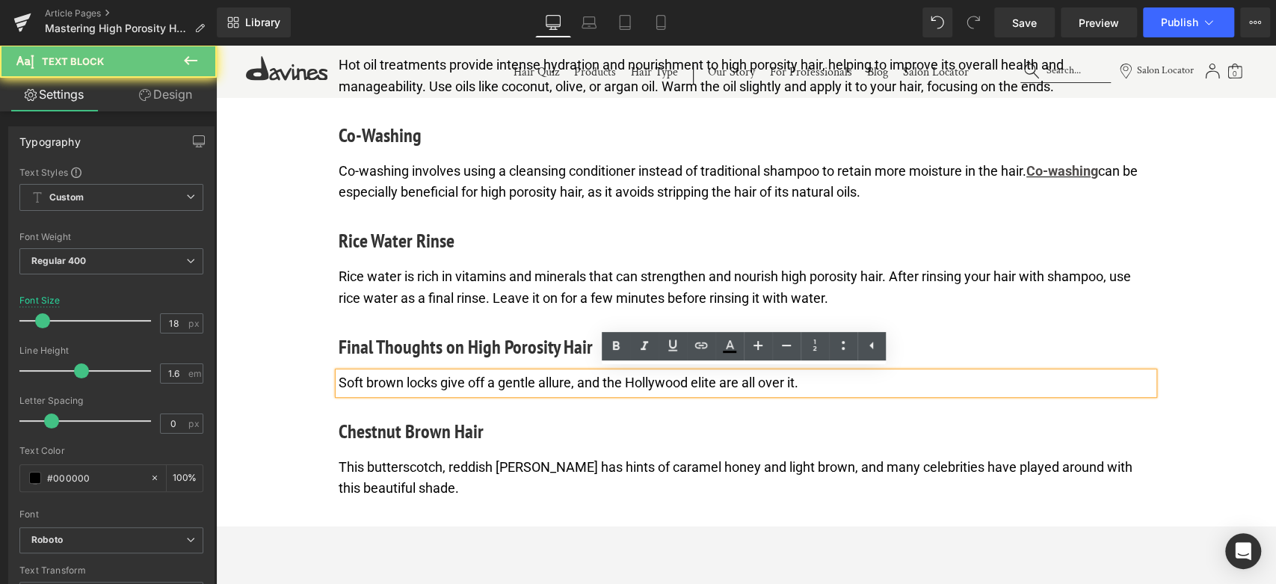
click at [522, 383] on p "Soft brown locks give off a gentle allure, and the Hollywood elite are all over…" at bounding box center [746, 383] width 815 height 22
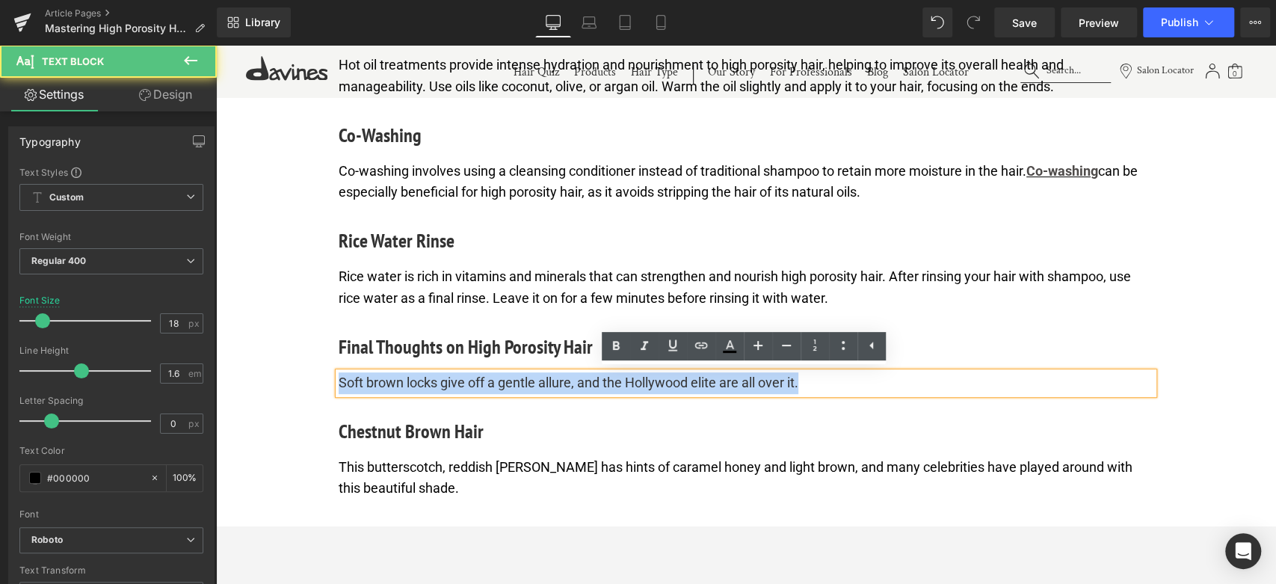
click at [522, 383] on p "Soft brown locks give off a gentle allure, and the Hollywood elite are all over…" at bounding box center [746, 383] width 815 height 22
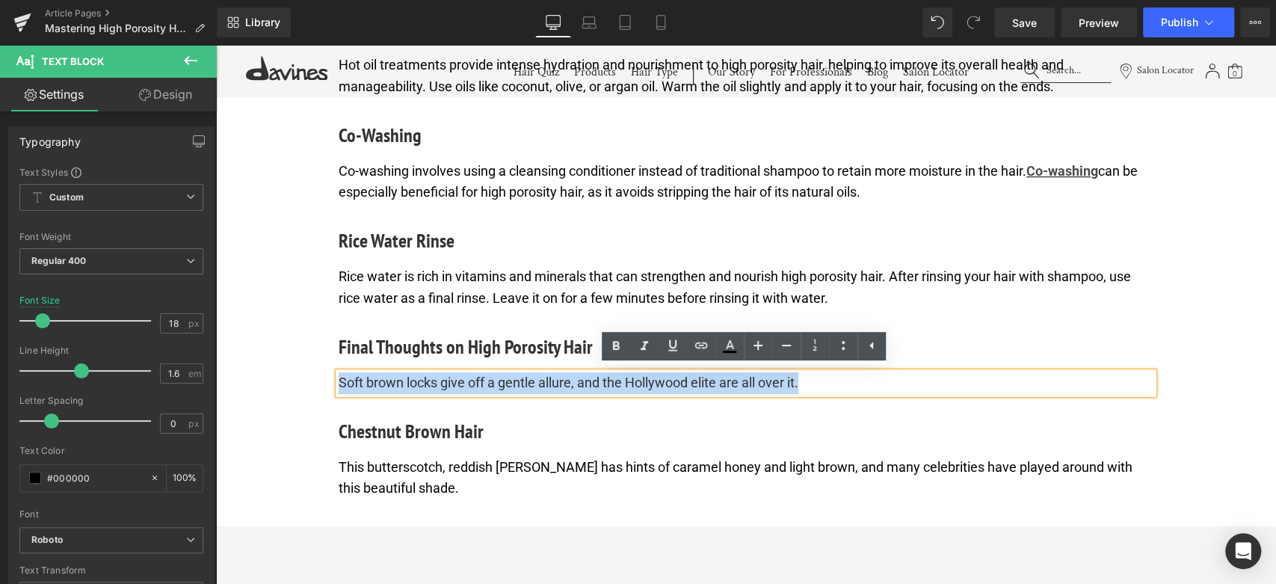
paste div
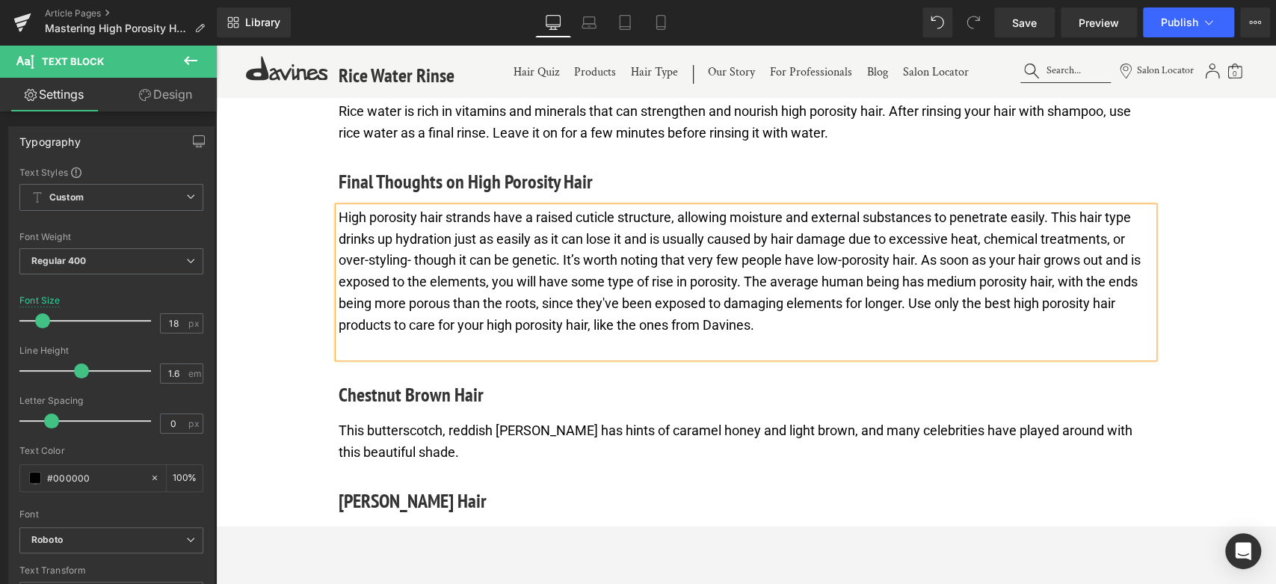
scroll to position [4344, 0]
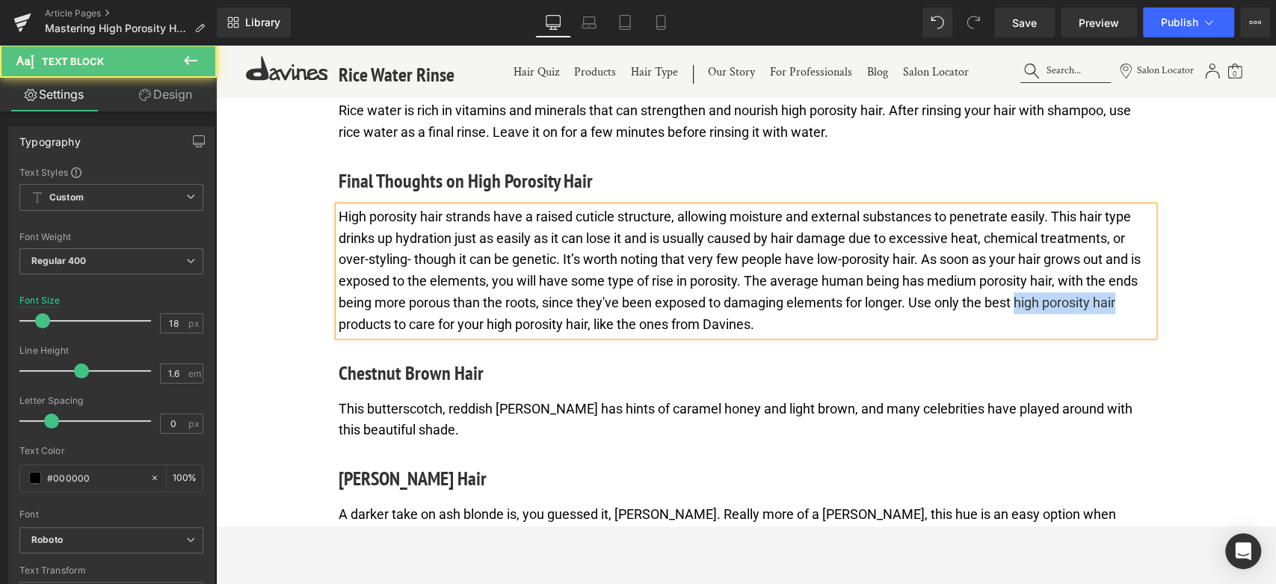
drag, startPoint x: 1014, startPoint y: 303, endPoint x: 1120, endPoint y: 303, distance: 106.1
click at [1120, 303] on p "High porosity hair strands have a raised cuticle structure, allowing moisture a…" at bounding box center [746, 270] width 815 height 129
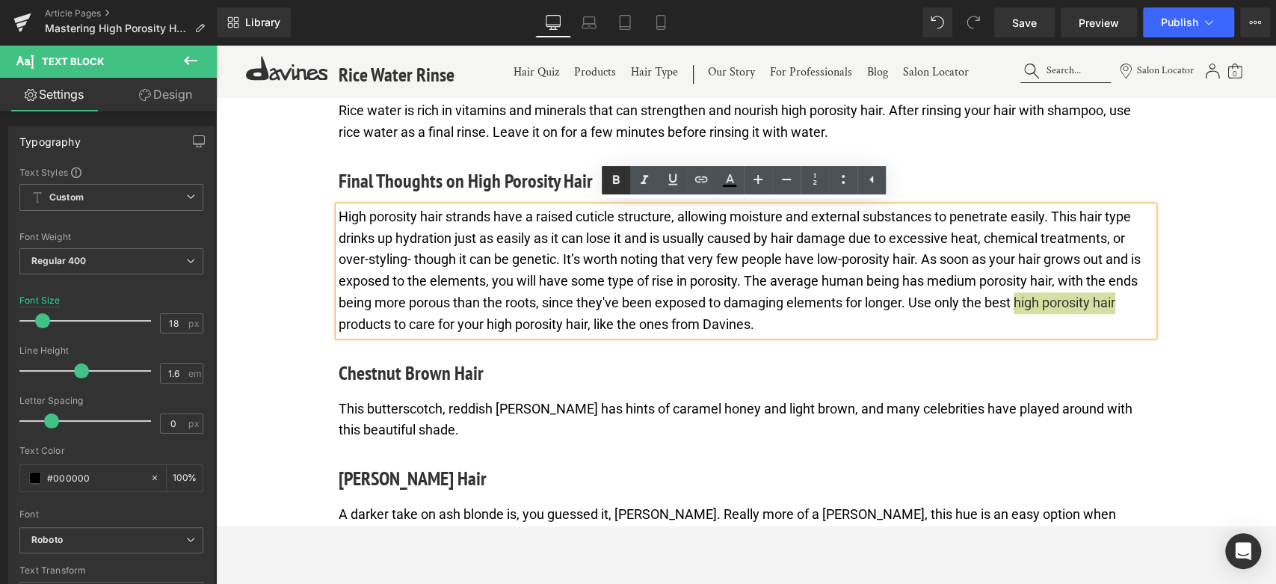
click at [619, 174] on icon at bounding box center [616, 180] width 18 height 18
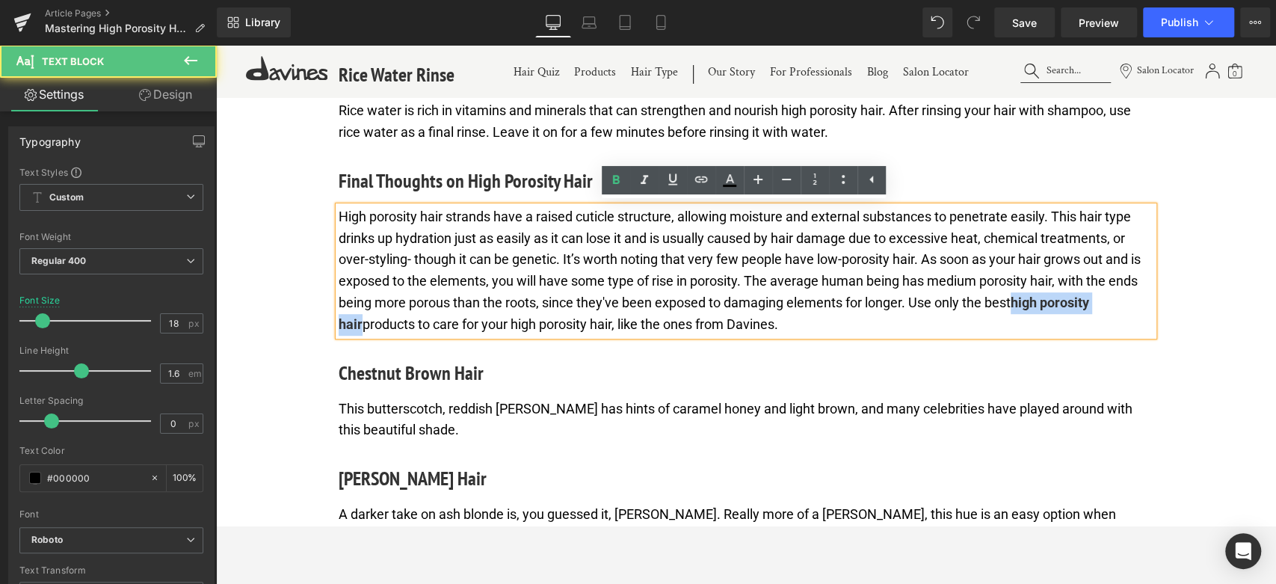
drag, startPoint x: 1017, startPoint y: 297, endPoint x: 1126, endPoint y: 297, distance: 109.1
click at [1126, 297] on p "High porosity hair strands have a raised cuticle structure, allowing moisture a…" at bounding box center [746, 270] width 815 height 129
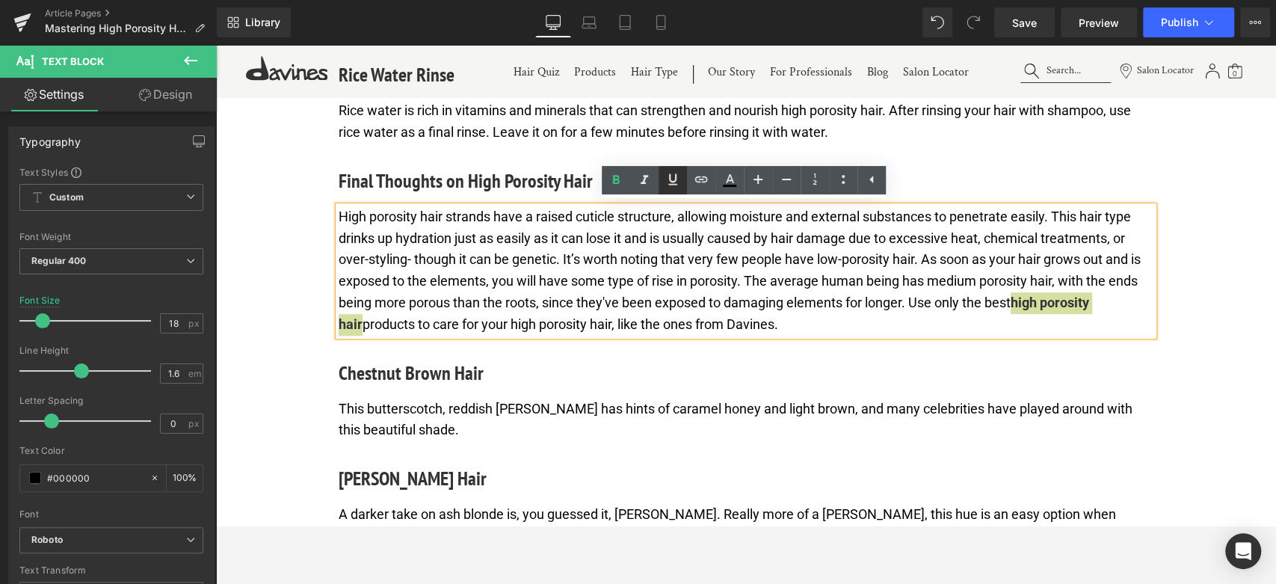
click at [680, 189] on link at bounding box center [673, 180] width 28 height 28
click at [703, 188] on link at bounding box center [701, 180] width 28 height 28
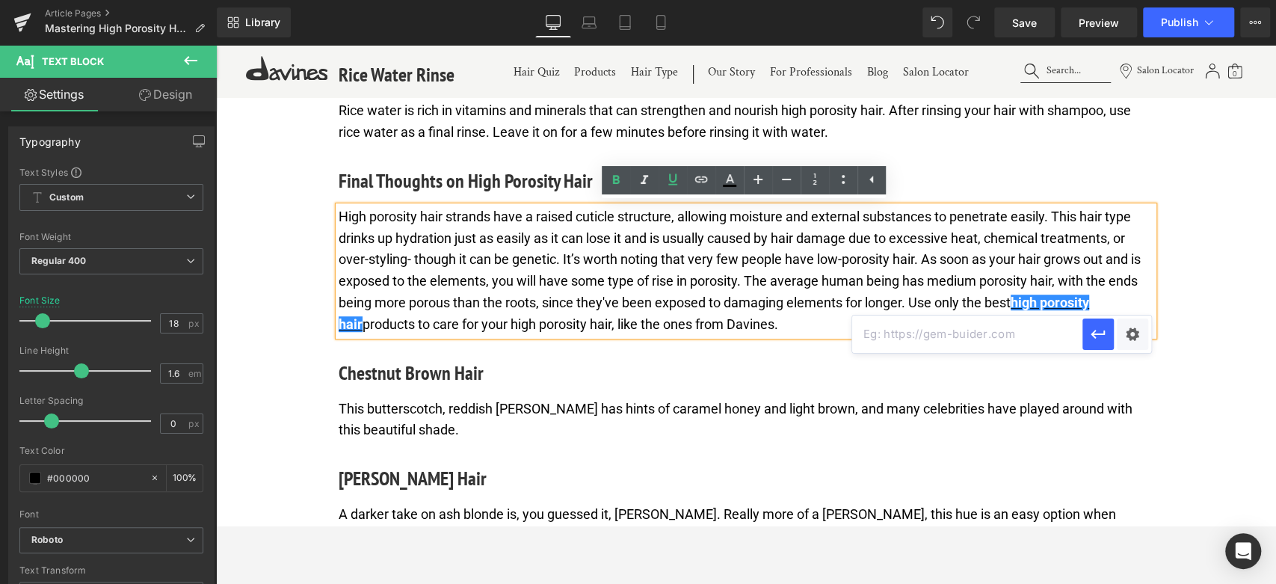
click at [929, 328] on input "text" at bounding box center [967, 333] width 230 height 37
paste input "[URL][DOMAIN_NAME]"
type input "[URL][DOMAIN_NAME]"
click at [1103, 327] on icon "button" at bounding box center [1098, 334] width 18 height 18
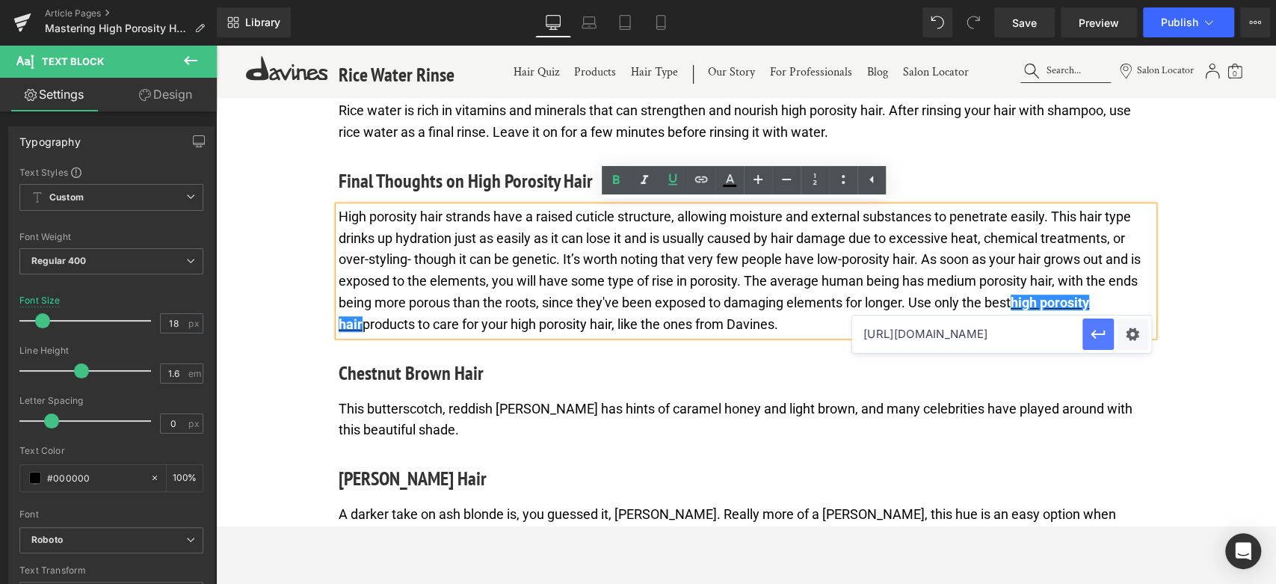
scroll to position [0, 0]
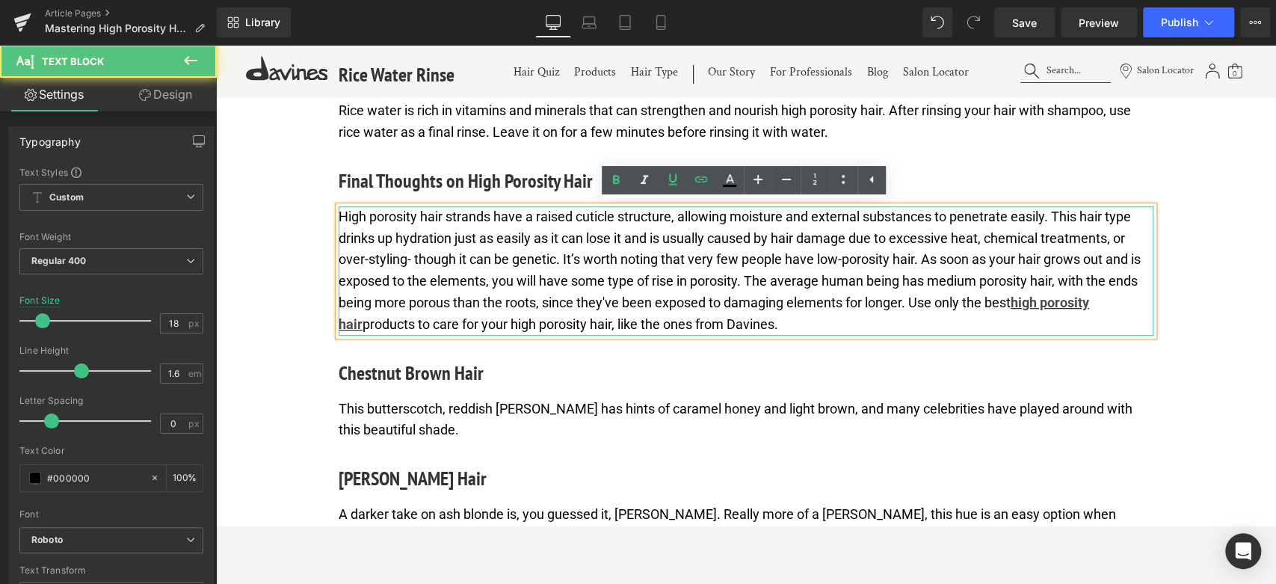
click at [474, 270] on p "High porosity hair strands have a raised cuticle structure, allowing moisture a…" at bounding box center [746, 270] width 815 height 129
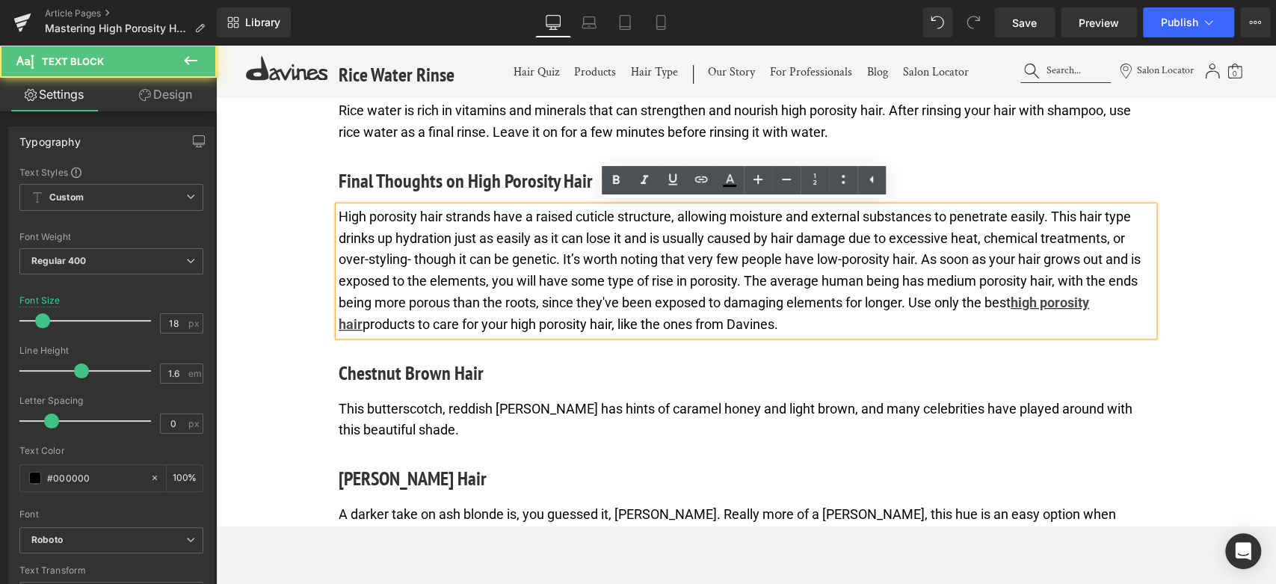
click at [783, 321] on p "High porosity hair strands have a raised cuticle structure, allowing moisture a…" at bounding box center [746, 270] width 815 height 129
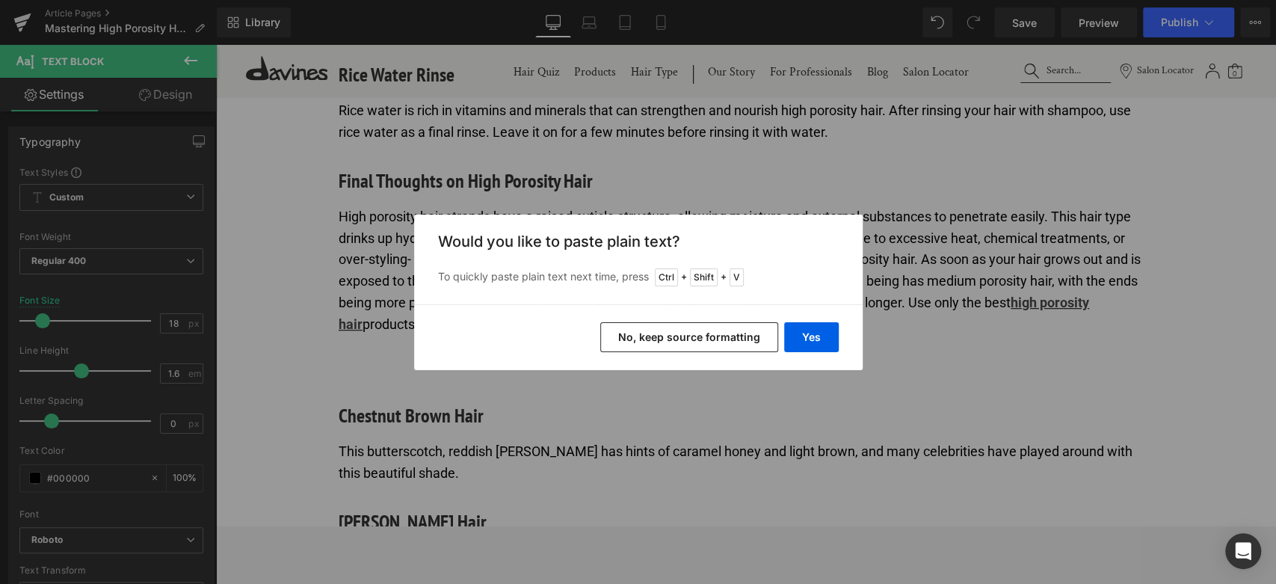
click at [690, 337] on button "No, keep source formatting" at bounding box center [689, 337] width 178 height 30
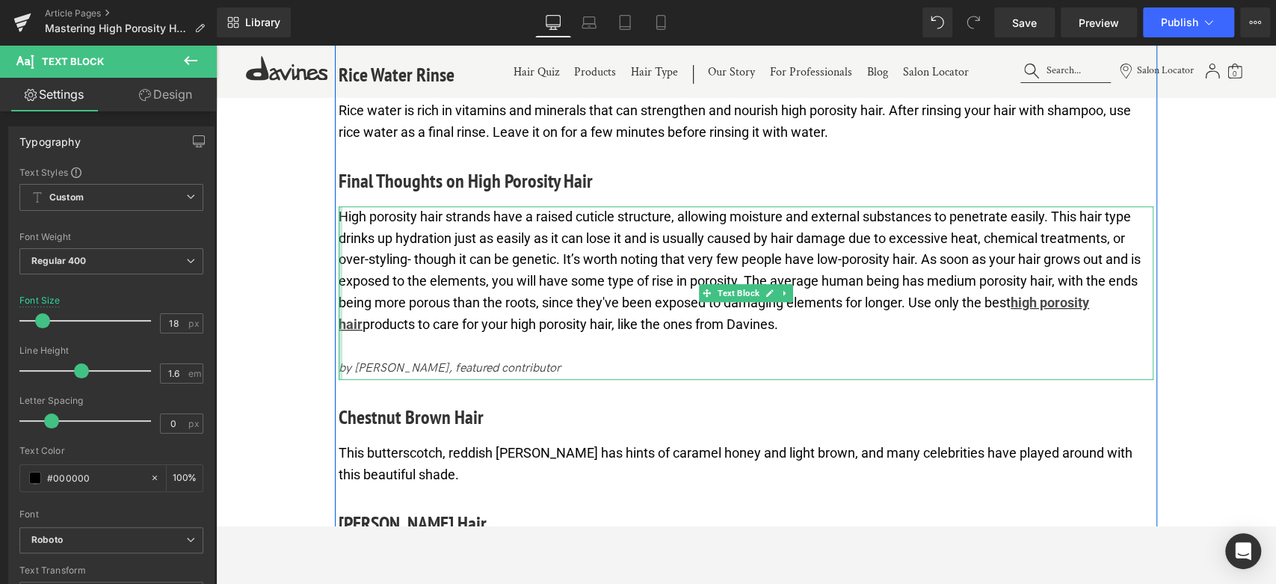
drag, startPoint x: 576, startPoint y: 371, endPoint x: 339, endPoint y: 373, distance: 237.7
click at [339, 373] on div "High porosity hair strands have a raised cuticle structure, allowing moisture a…" at bounding box center [746, 292] width 815 height 173
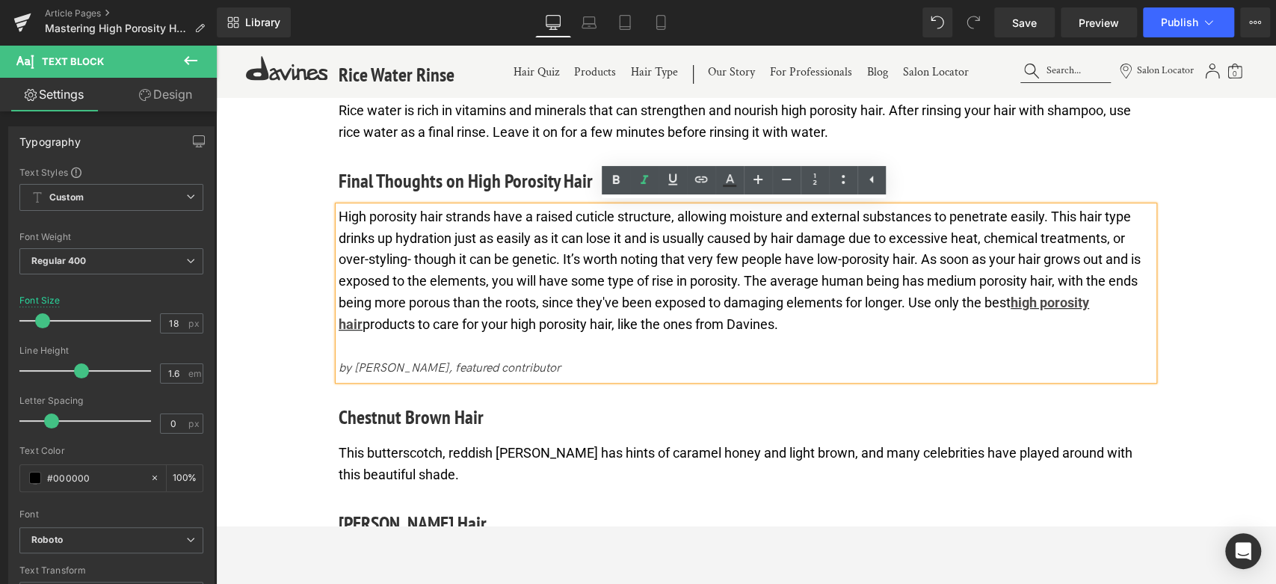
click at [481, 361] on icon "by [PERSON_NAME], featured contributor" at bounding box center [450, 368] width 222 height 14
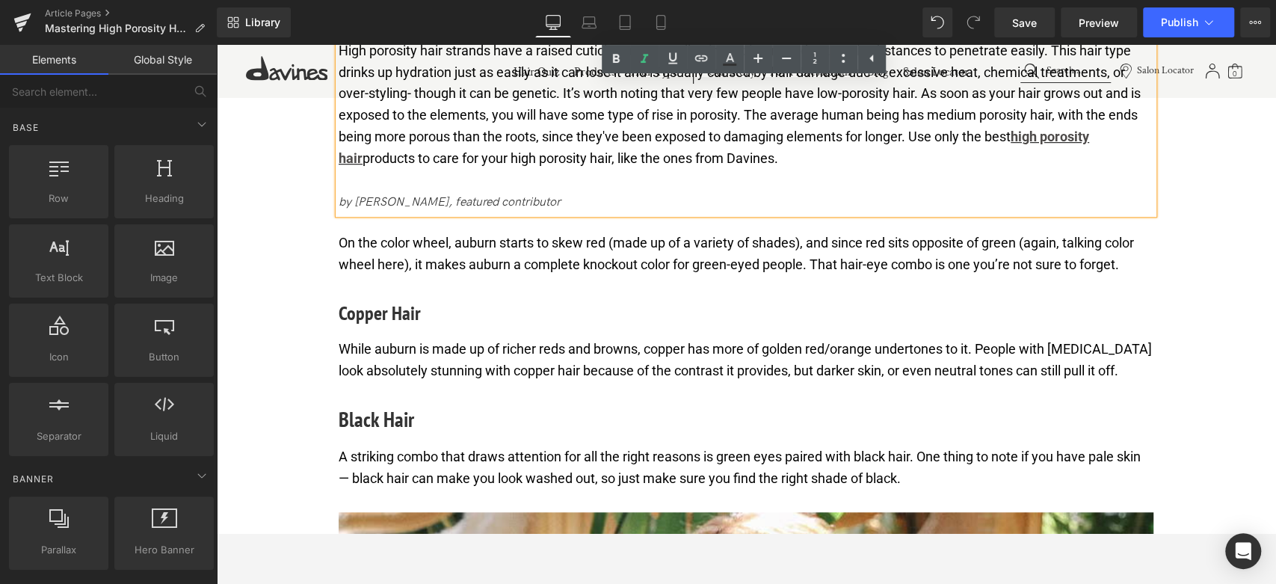
drag, startPoint x: 582, startPoint y: 454, endPoint x: 367, endPoint y: 395, distance: 222.5
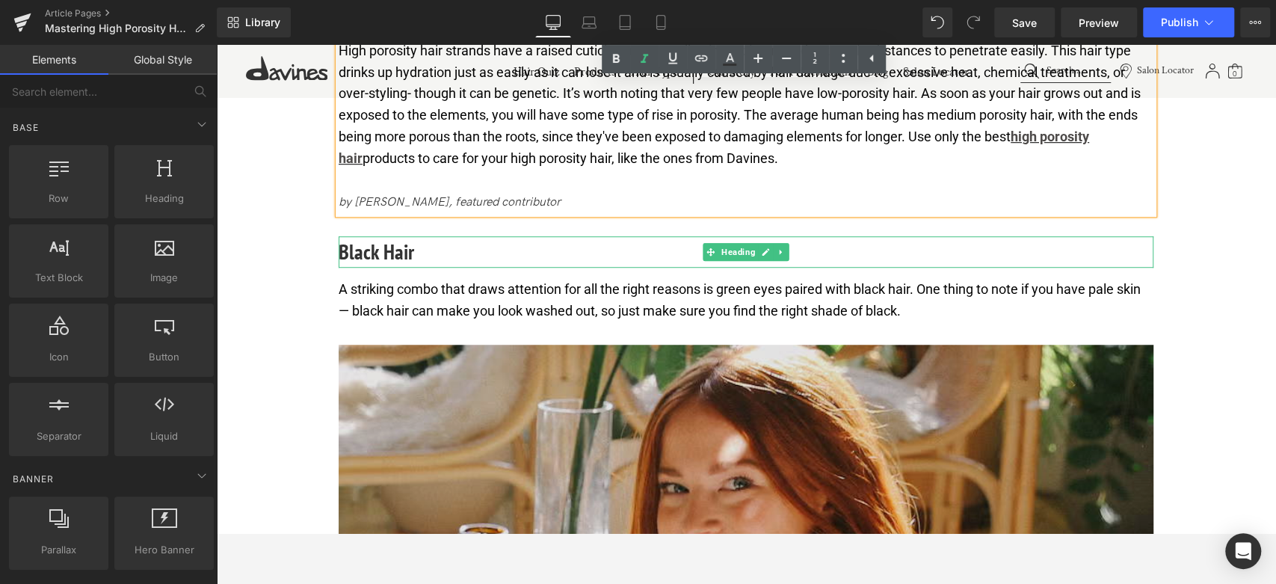
drag, startPoint x: 549, startPoint y: 452, endPoint x: 340, endPoint y: 387, distance: 218.4
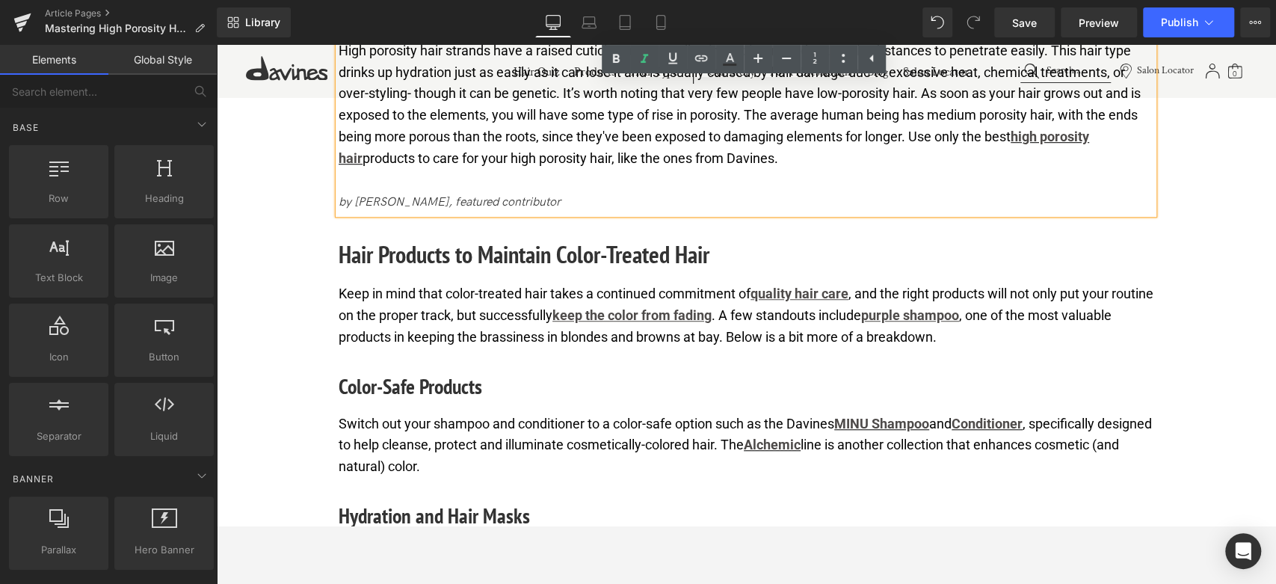
click at [416, 240] on h2 "Hair Products to Maintain Color-Treated Hair" at bounding box center [746, 254] width 815 height 36
click at [416, 250] on h2 "Hair Products to Maintain Color-Treated Hair" at bounding box center [746, 254] width 815 height 36
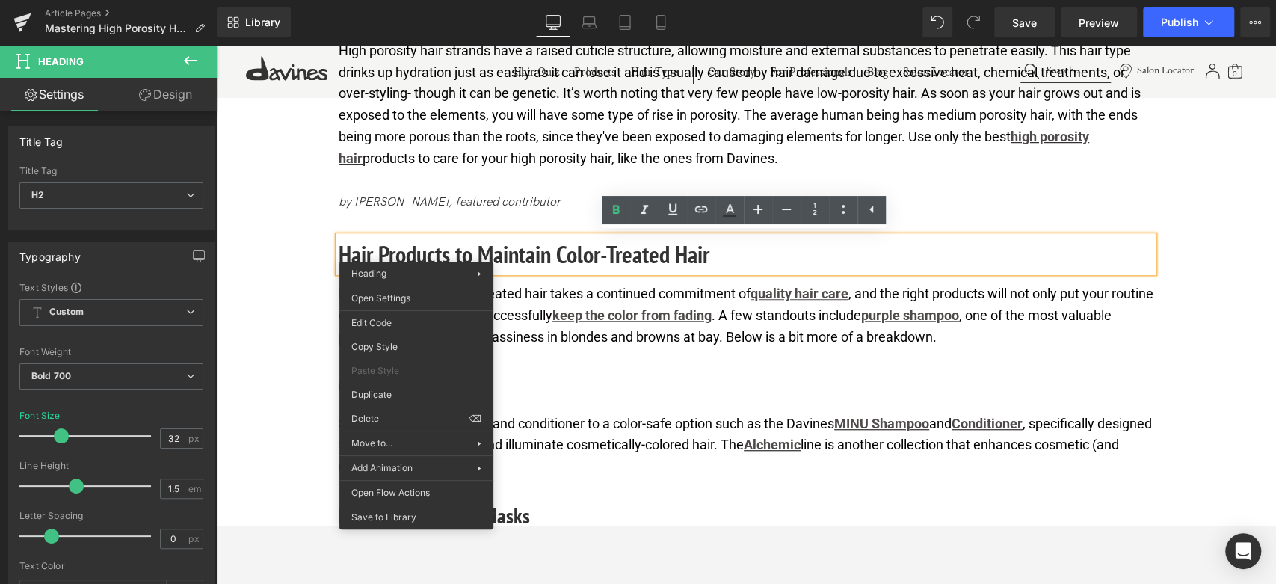
drag, startPoint x: 612, startPoint y: 462, endPoint x: 401, endPoint y: 394, distance: 221.5
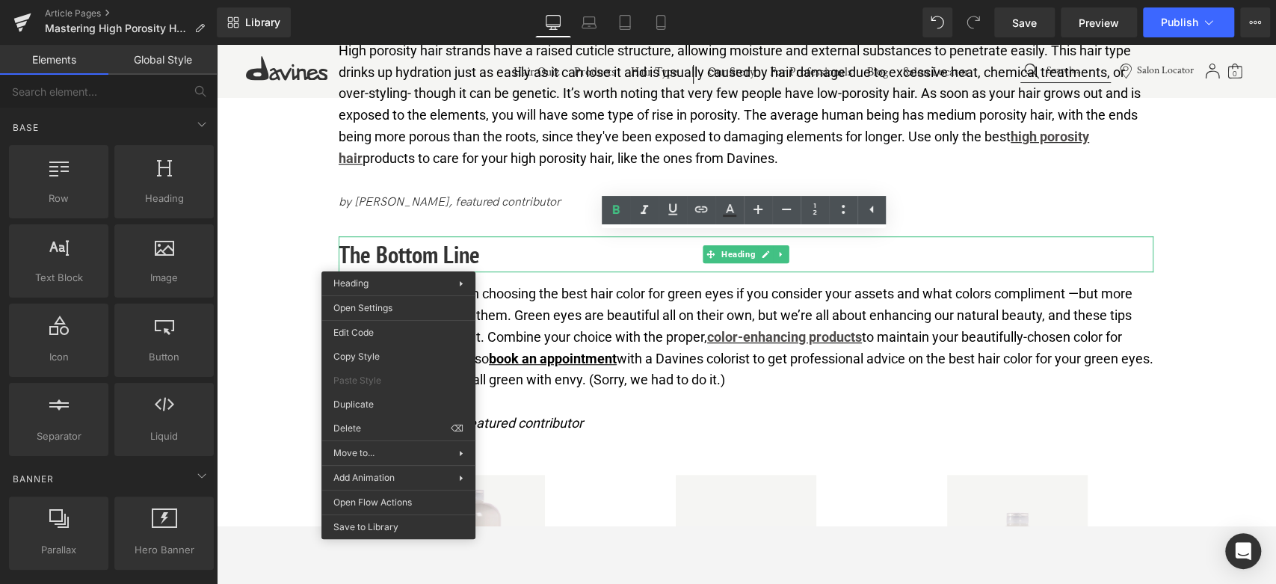
drag, startPoint x: 599, startPoint y: 468, endPoint x: 404, endPoint y: 329, distance: 239.6
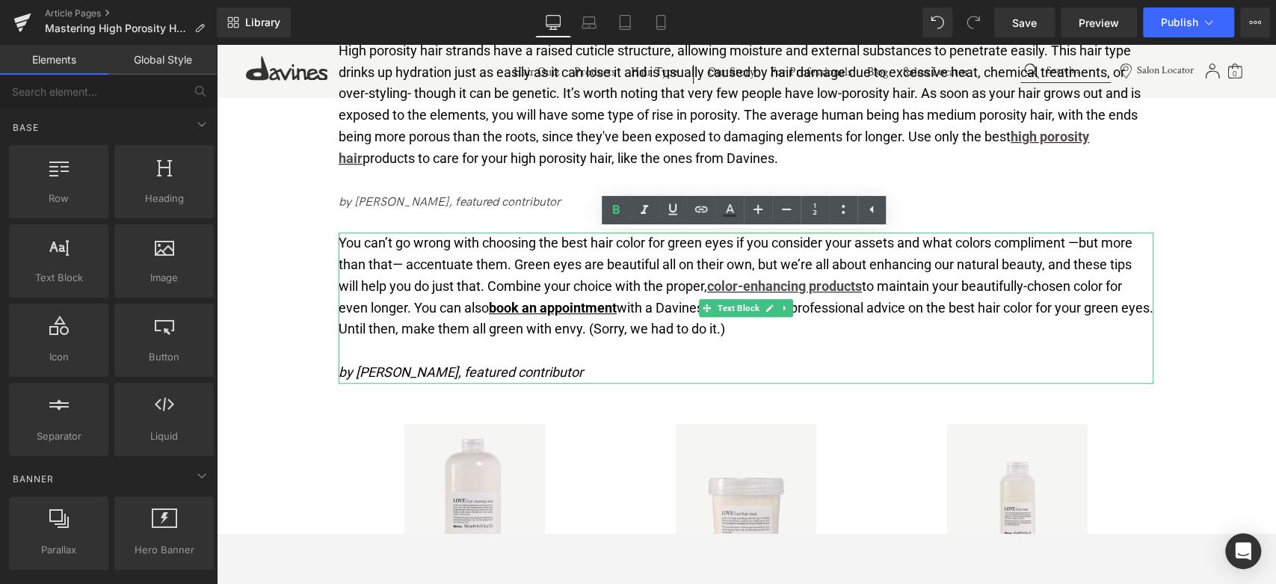
drag, startPoint x: 590, startPoint y: 504, endPoint x: 395, endPoint y: 377, distance: 232.4
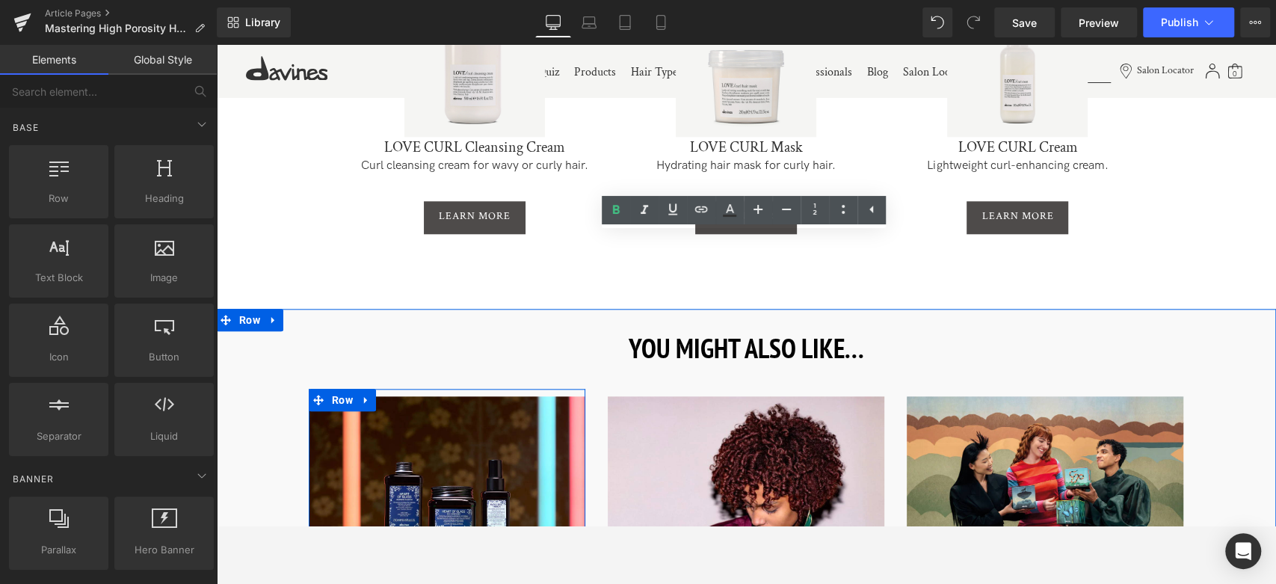
scroll to position [4759, 0]
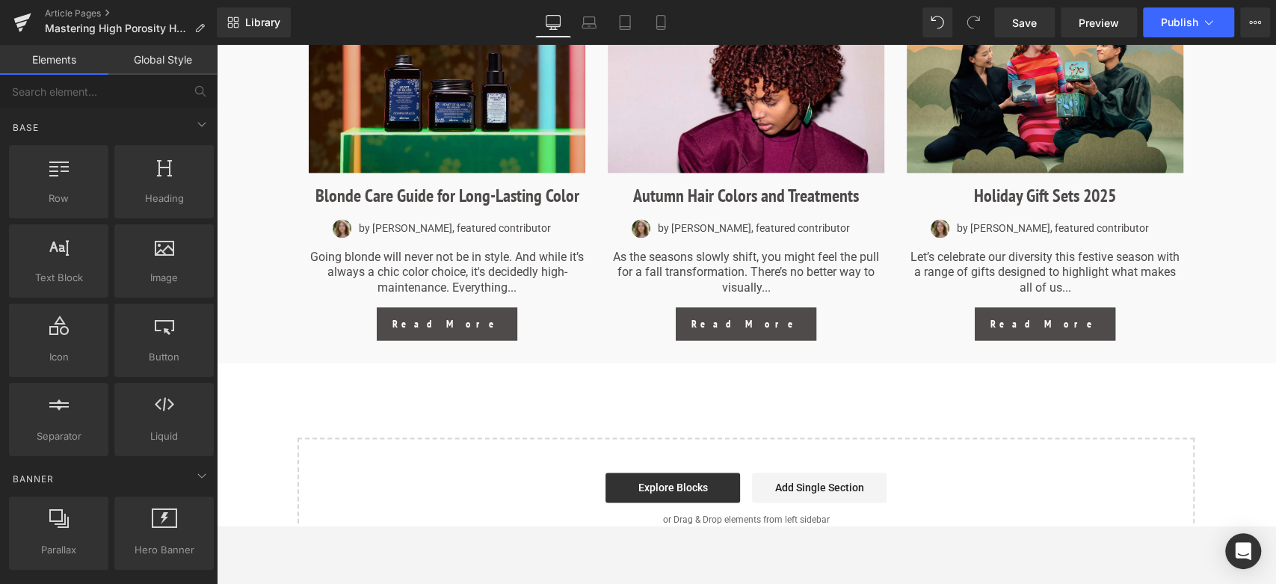
scroll to position [5340, 0]
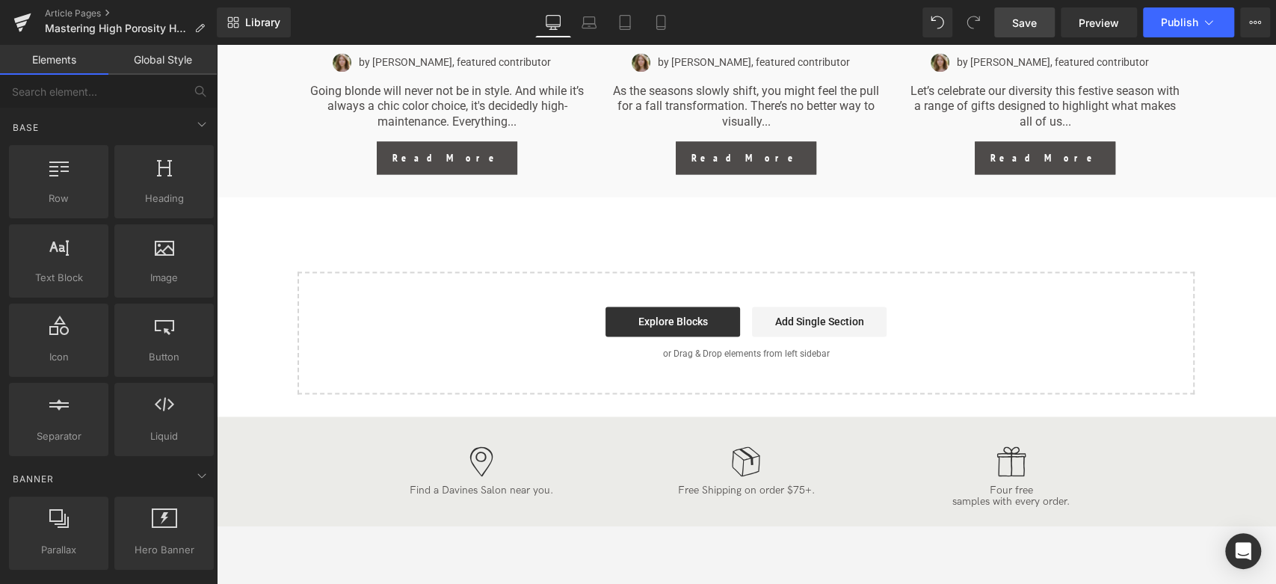
click at [1022, 10] on link "Save" at bounding box center [1024, 22] width 61 height 30
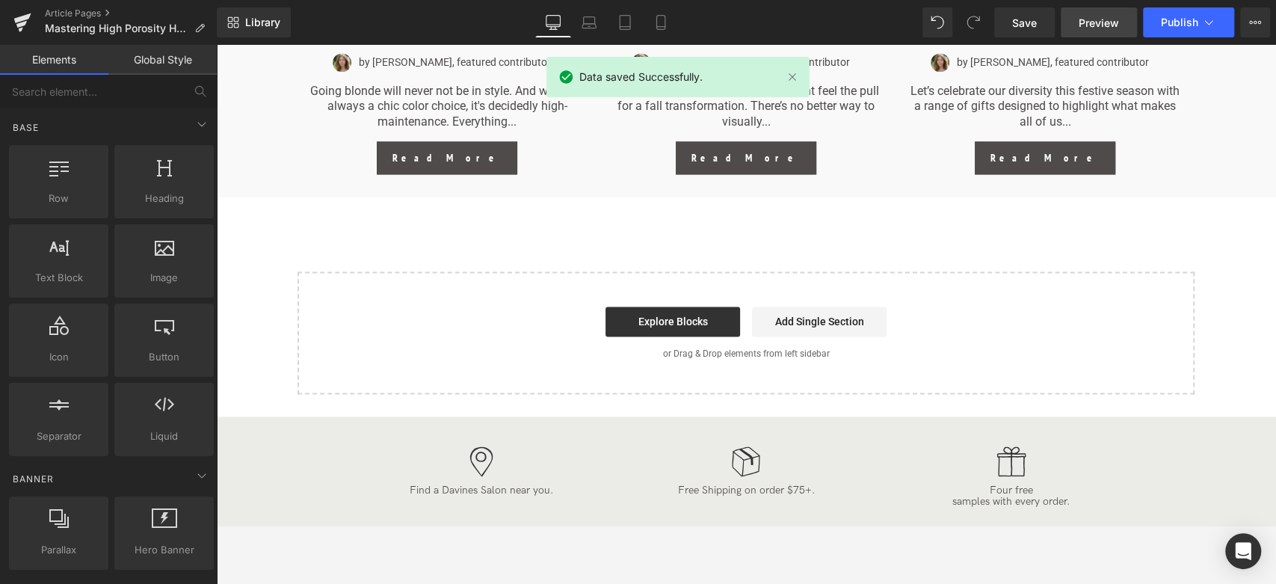
click at [1100, 12] on link "Preview" at bounding box center [1099, 22] width 76 height 30
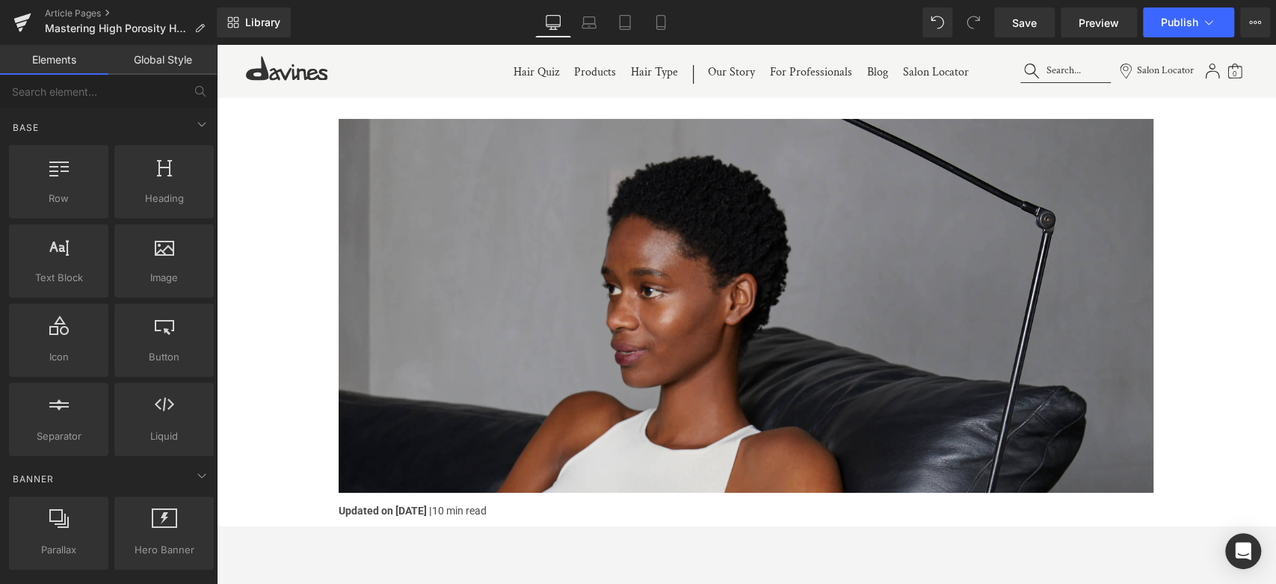
scroll to position [0, 0]
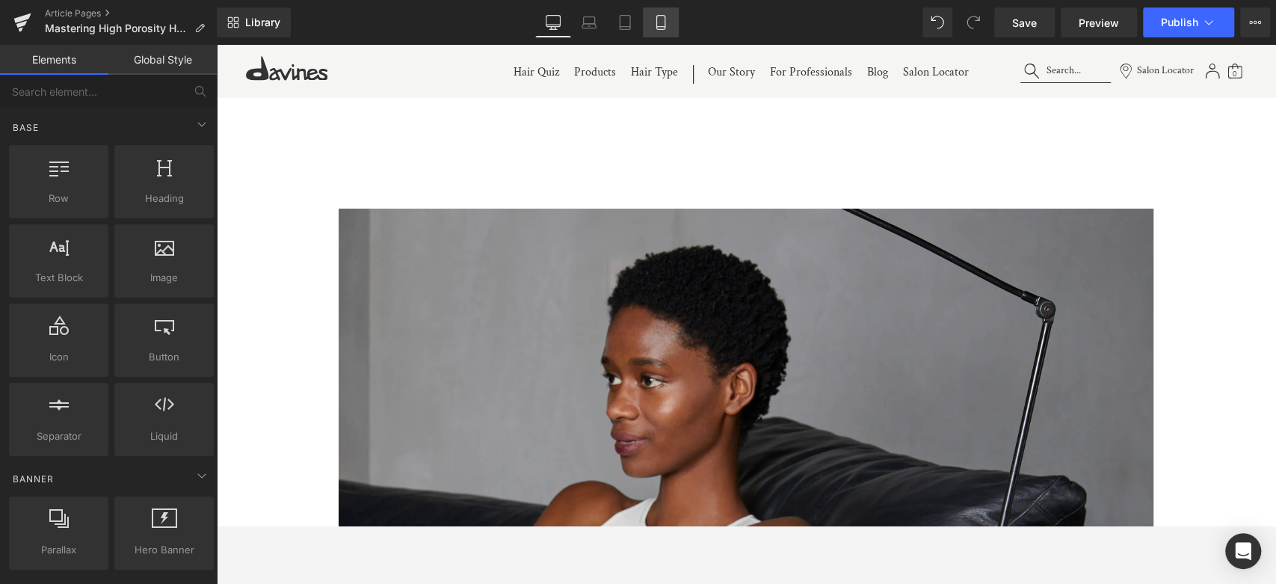
click at [662, 22] on icon at bounding box center [660, 22] width 15 height 15
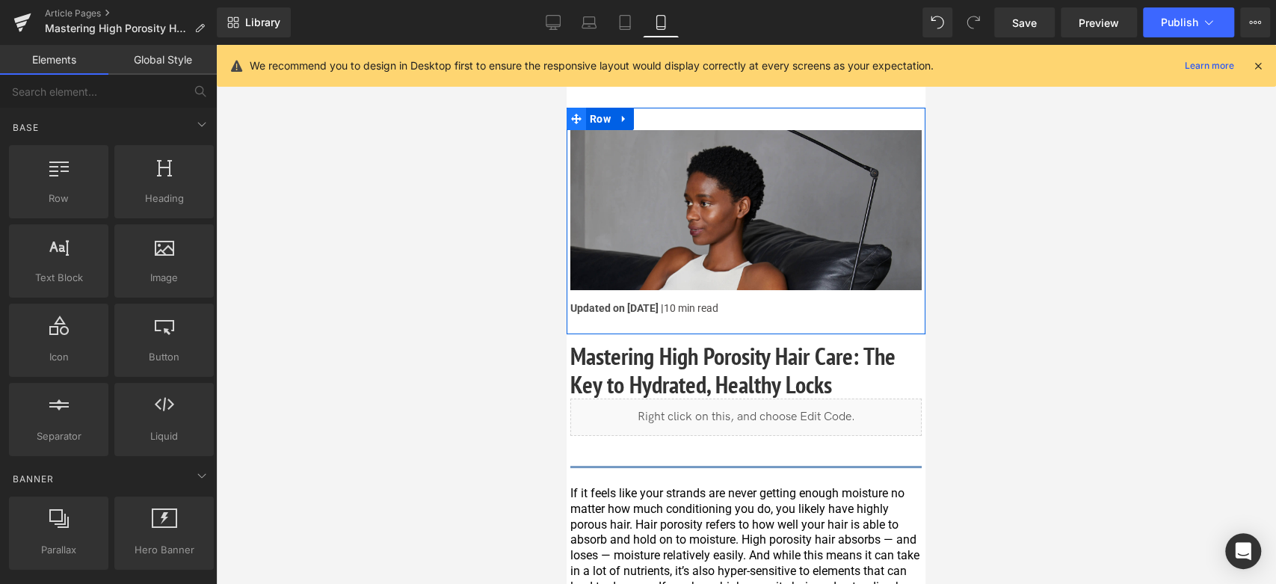
click at [575, 115] on icon at bounding box center [576, 119] width 10 height 10
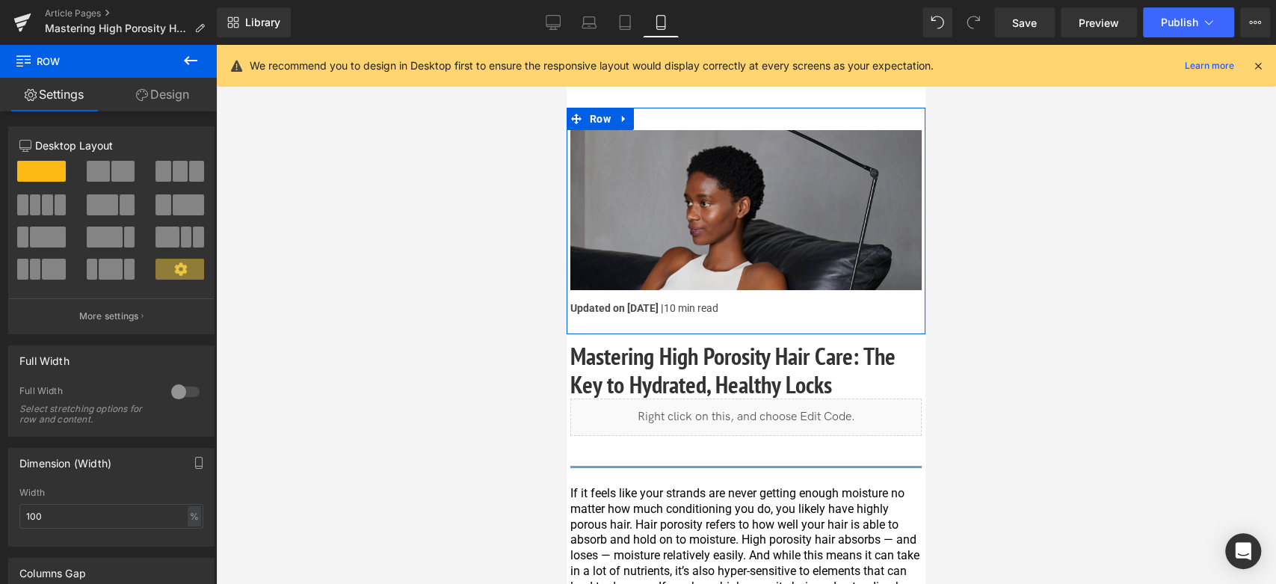
click at [153, 96] on link "Design" at bounding box center [162, 95] width 108 height 34
click at [0, 0] on div "Spacing" at bounding box center [0, 0] width 0 height 0
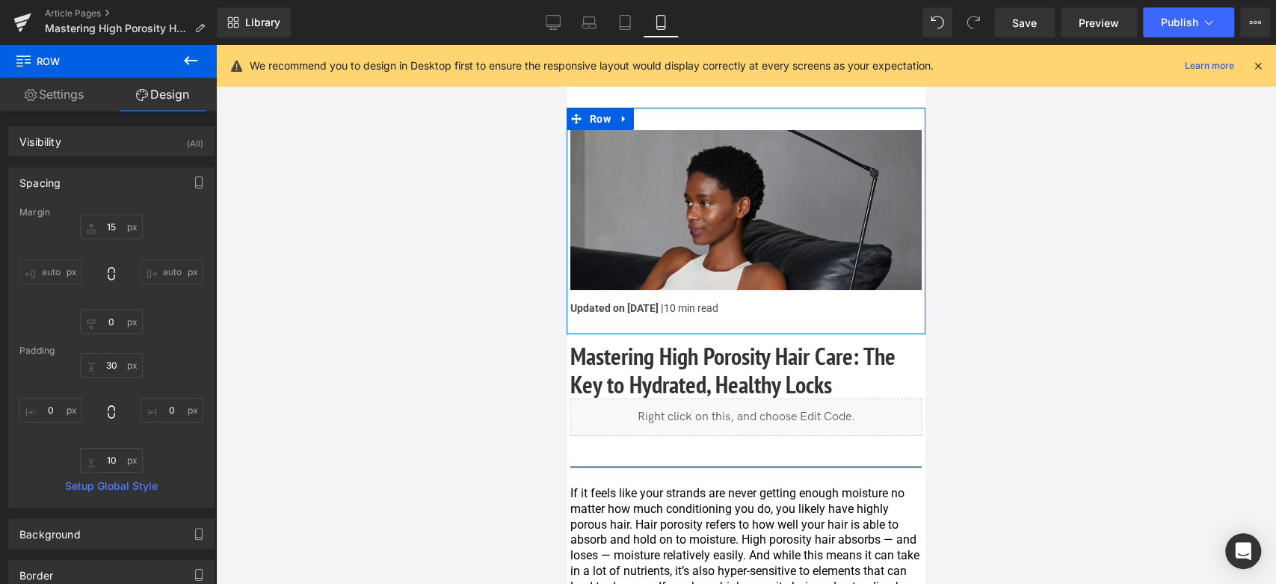
type input "15"
type input "0"
type input "30"
type input "0"
type input "10"
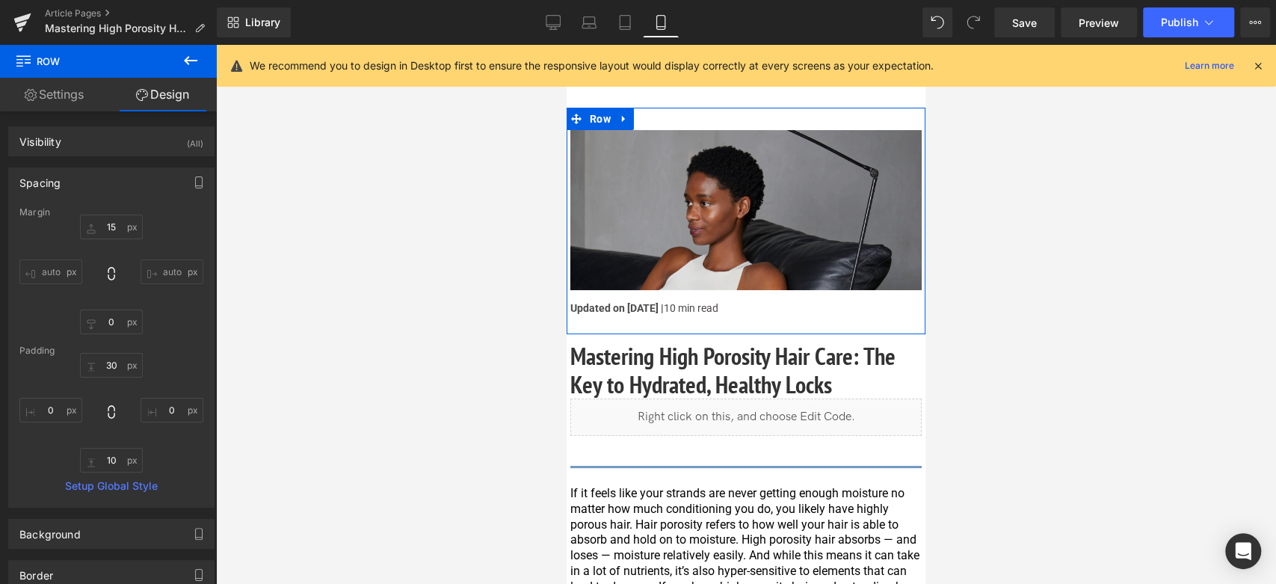
type input "0"
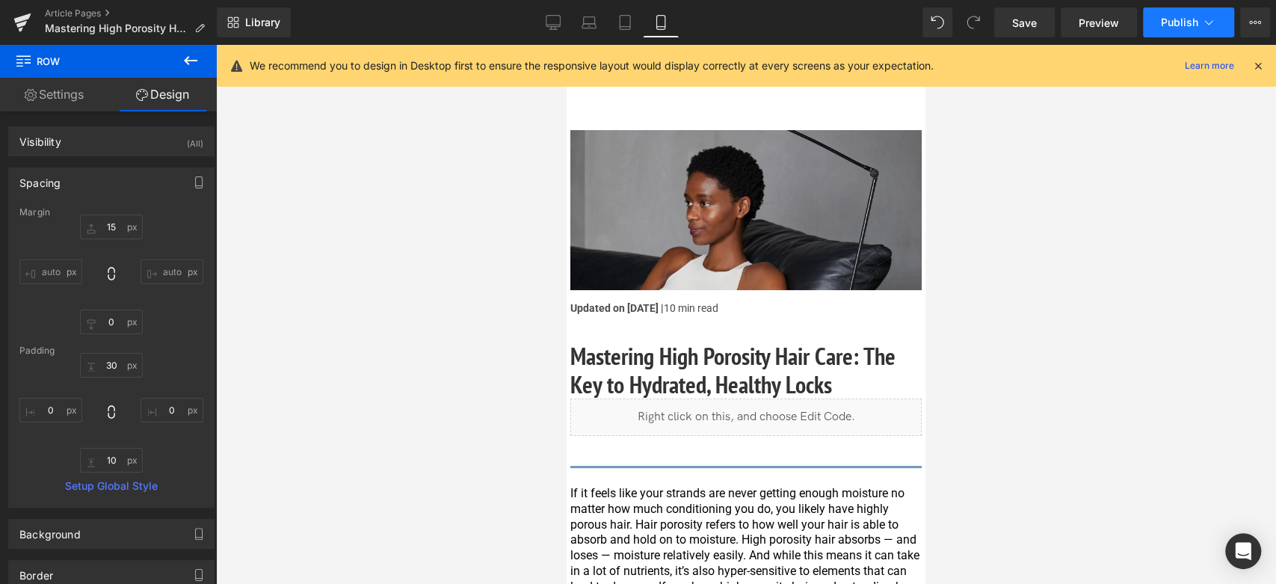
click at [1179, 21] on span "Publish" at bounding box center [1179, 22] width 37 height 12
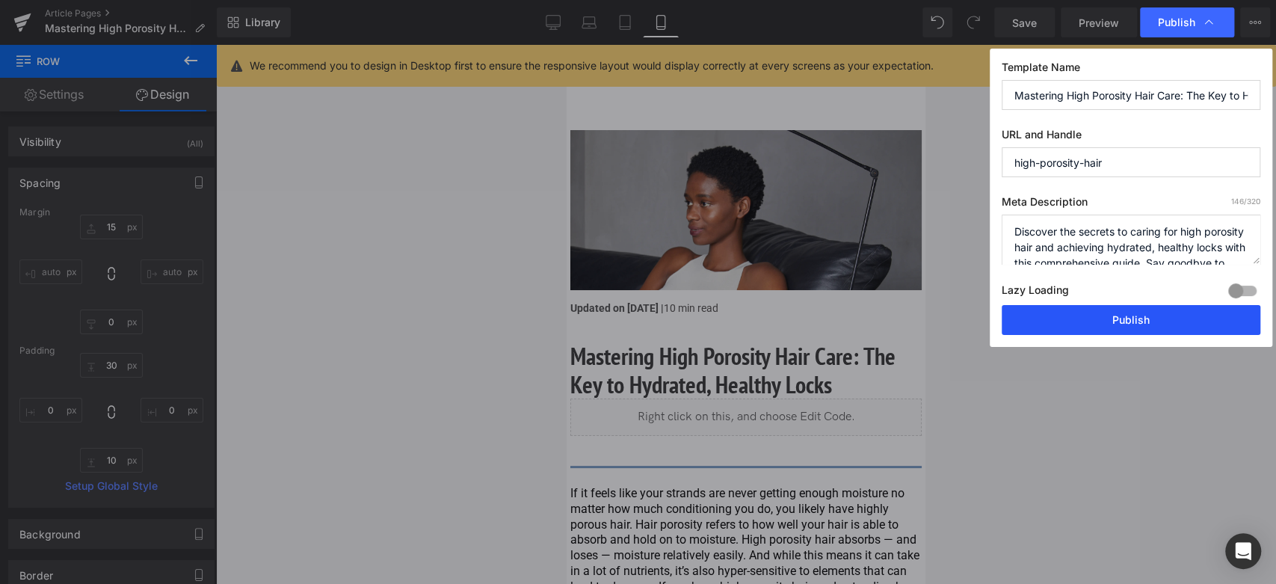
click at [1088, 321] on button "Publish" at bounding box center [1131, 320] width 259 height 30
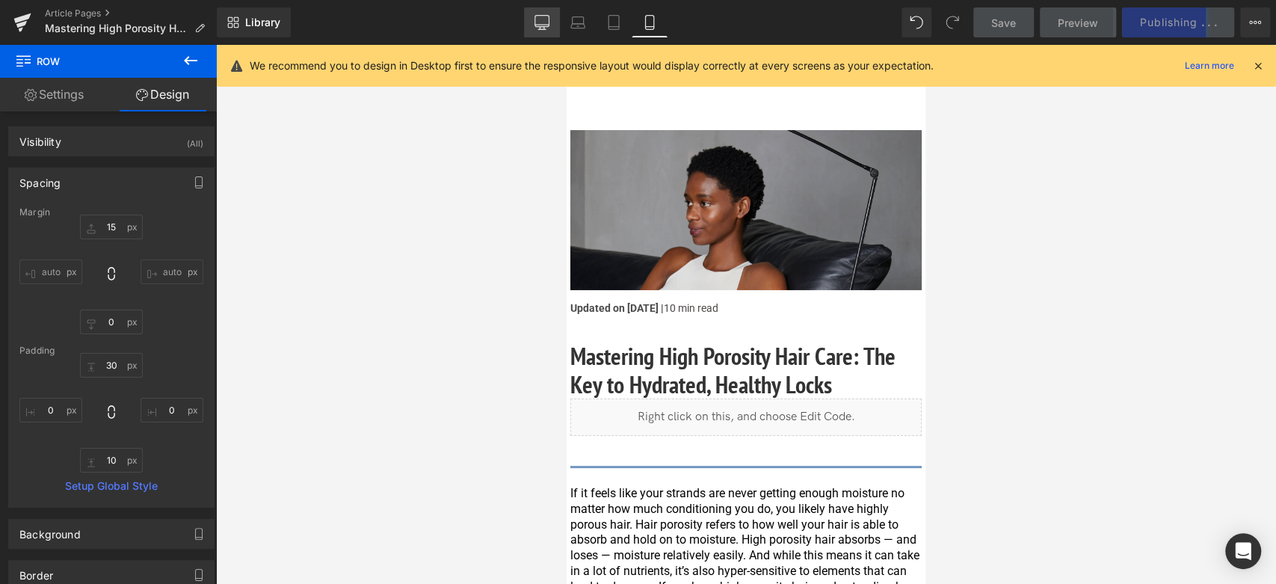
click at [557, 17] on link "Desktop" at bounding box center [542, 22] width 36 height 30
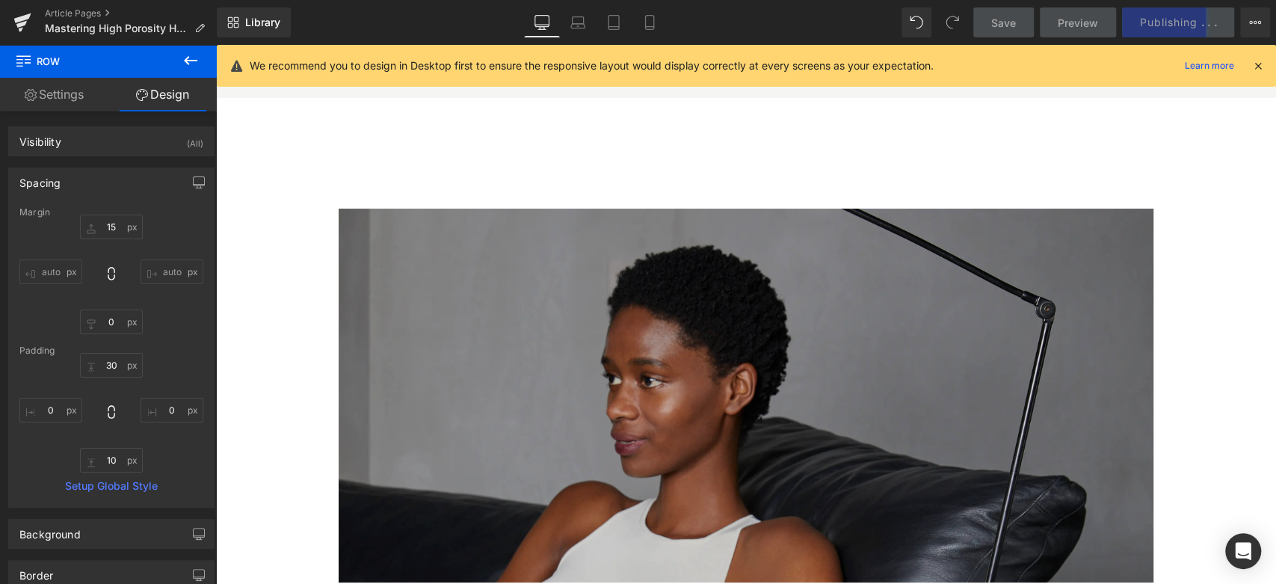
type input "120"
type input "0"
type input "30"
type input "0"
type input "10"
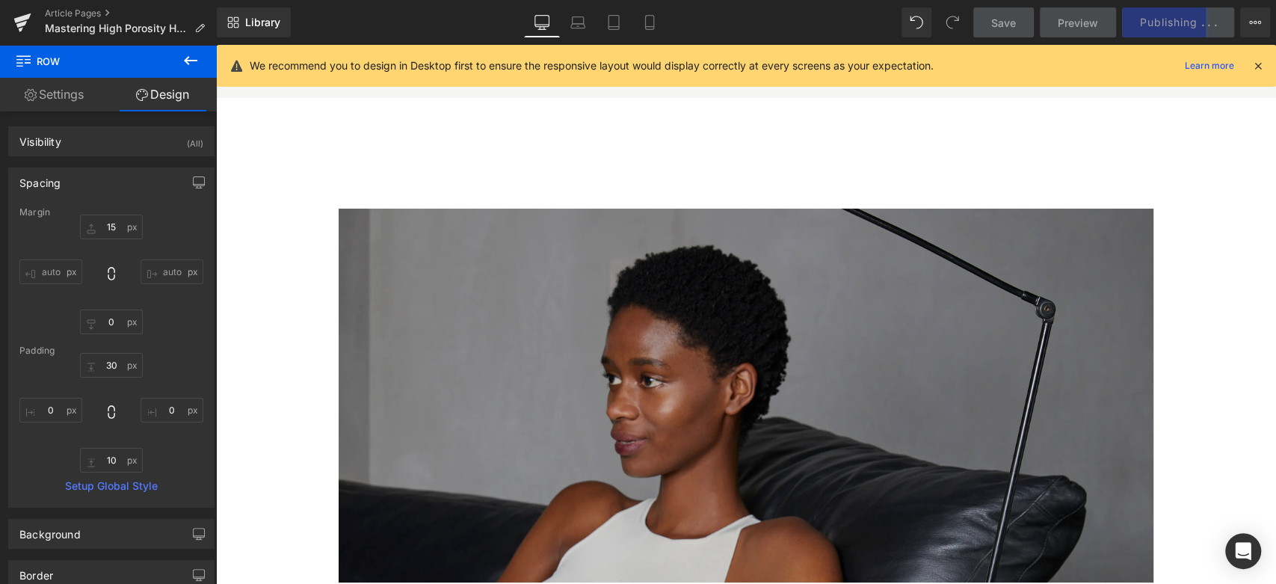
type input "0"
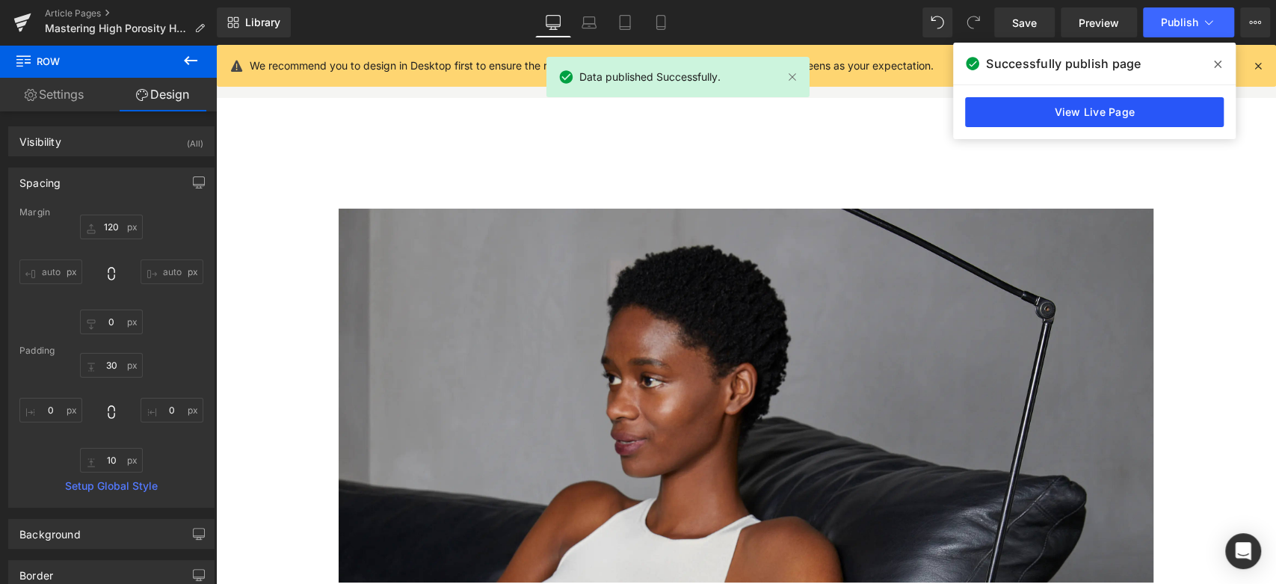
click at [1049, 120] on link "View Live Page" at bounding box center [1094, 112] width 259 height 30
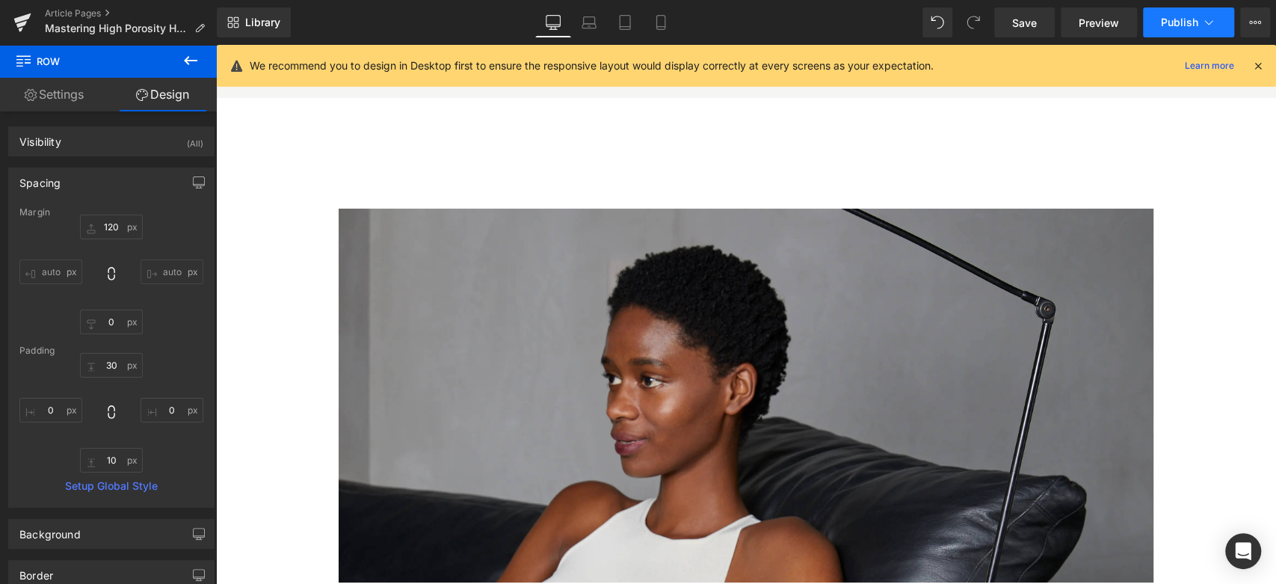
click at [1212, 16] on icon at bounding box center [1208, 22] width 15 height 15
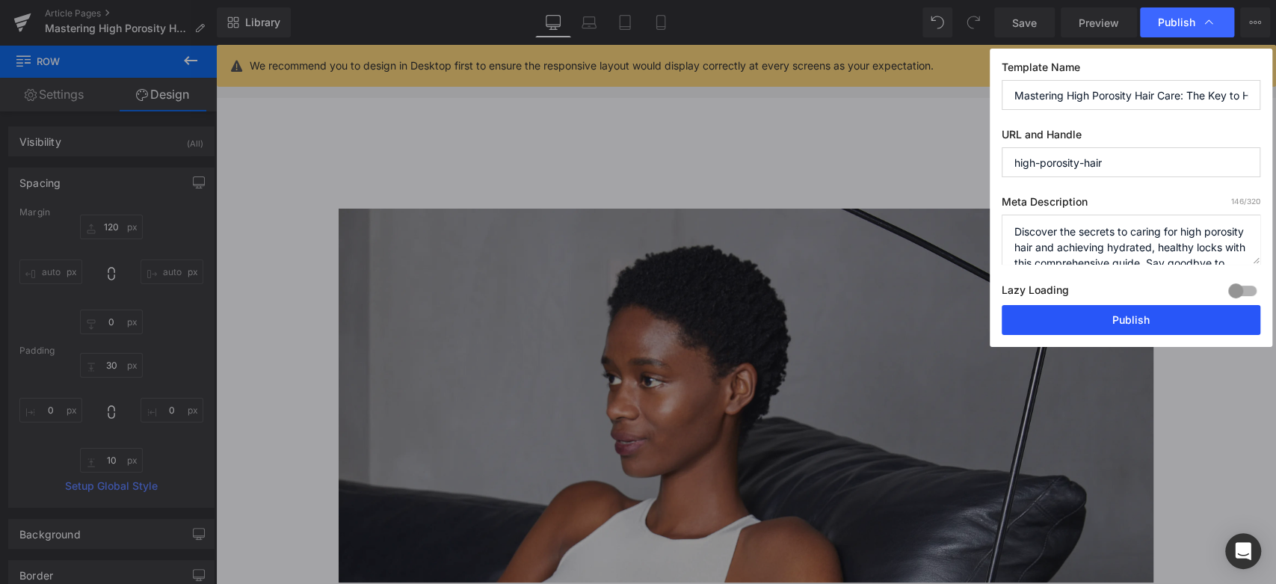
click at [1130, 321] on button "Publish" at bounding box center [1131, 320] width 259 height 30
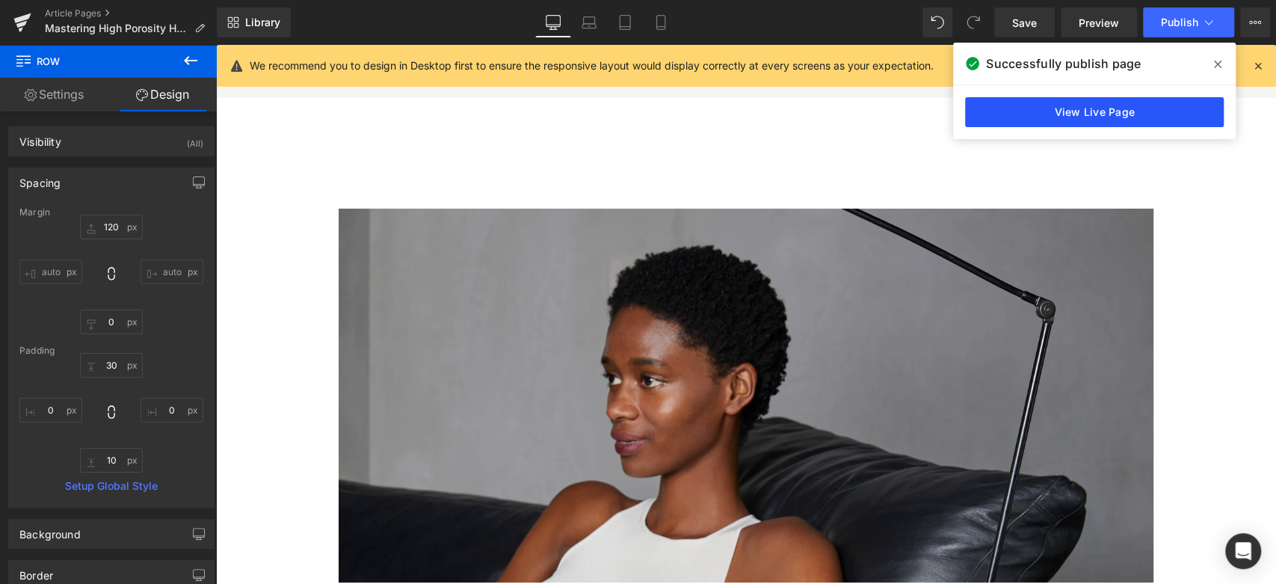
click at [1069, 112] on link "View Live Page" at bounding box center [1094, 112] width 259 height 30
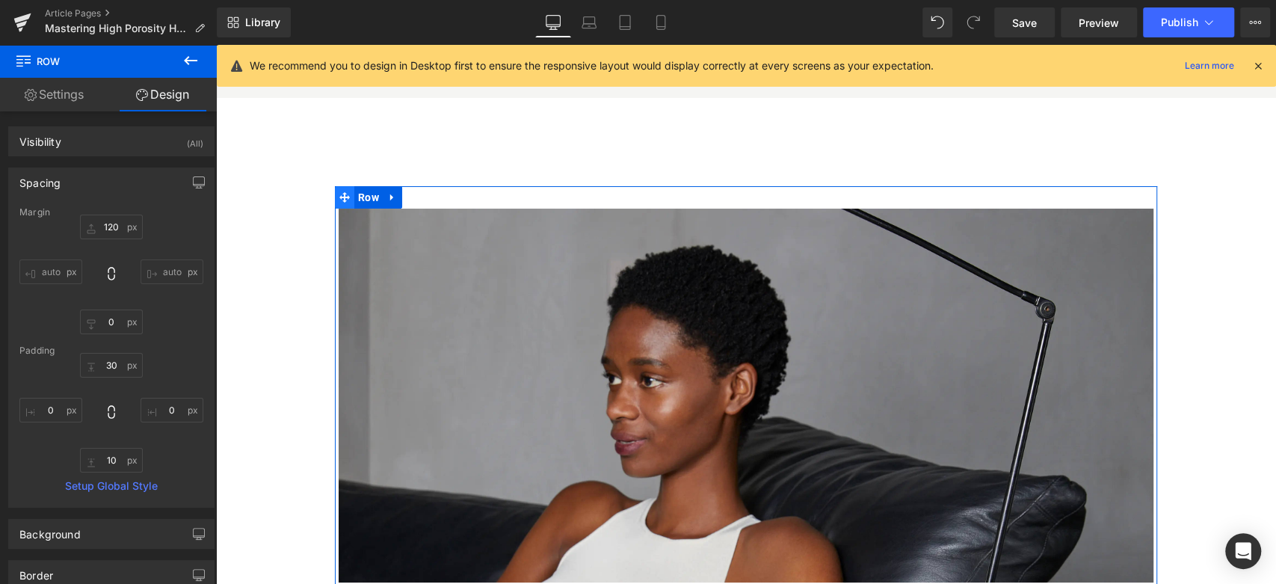
click at [340, 189] on span at bounding box center [344, 197] width 19 height 22
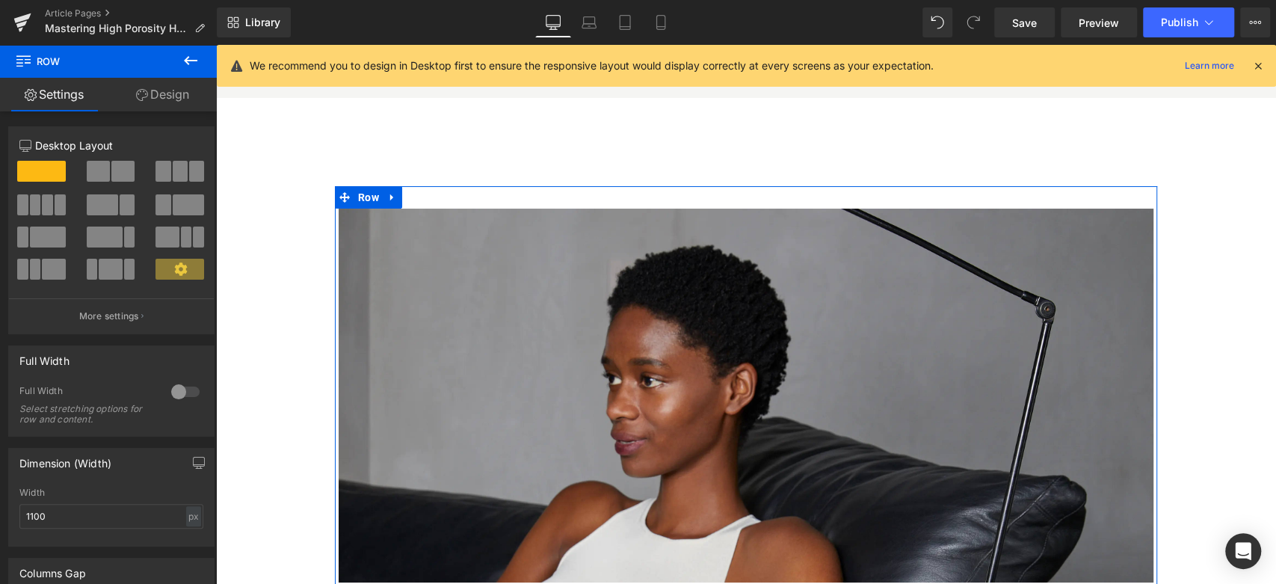
click at [158, 96] on link "Design" at bounding box center [162, 95] width 108 height 34
click at [0, 0] on div "Spacing" at bounding box center [0, 0] width 0 height 0
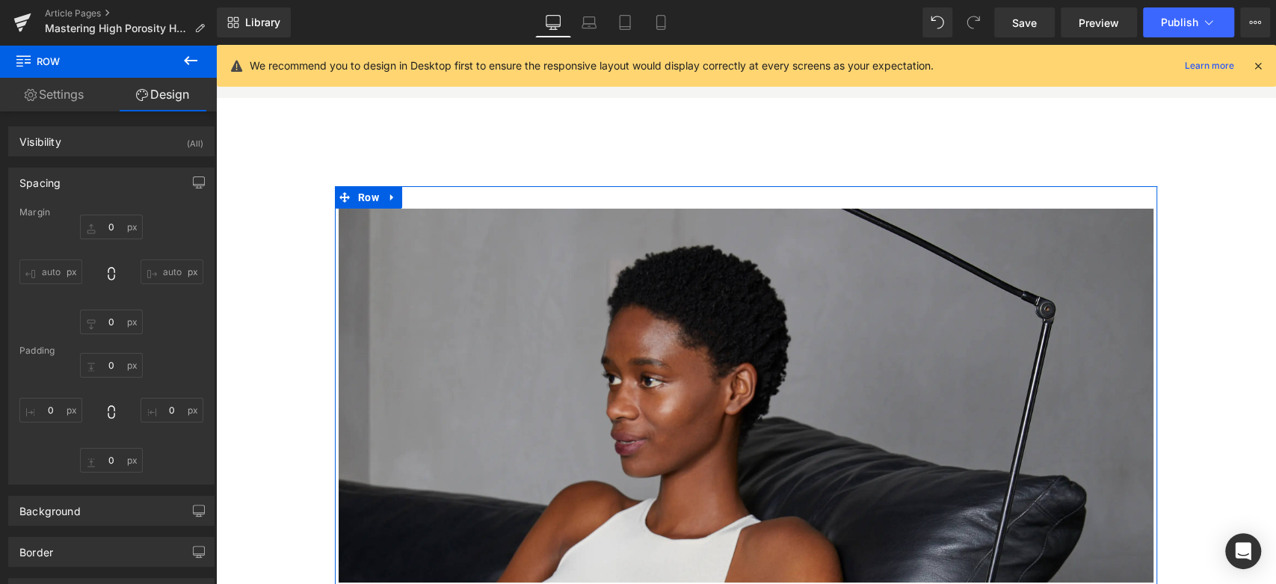
type input "120"
type input "0"
type input "30"
type input "0"
type input "10"
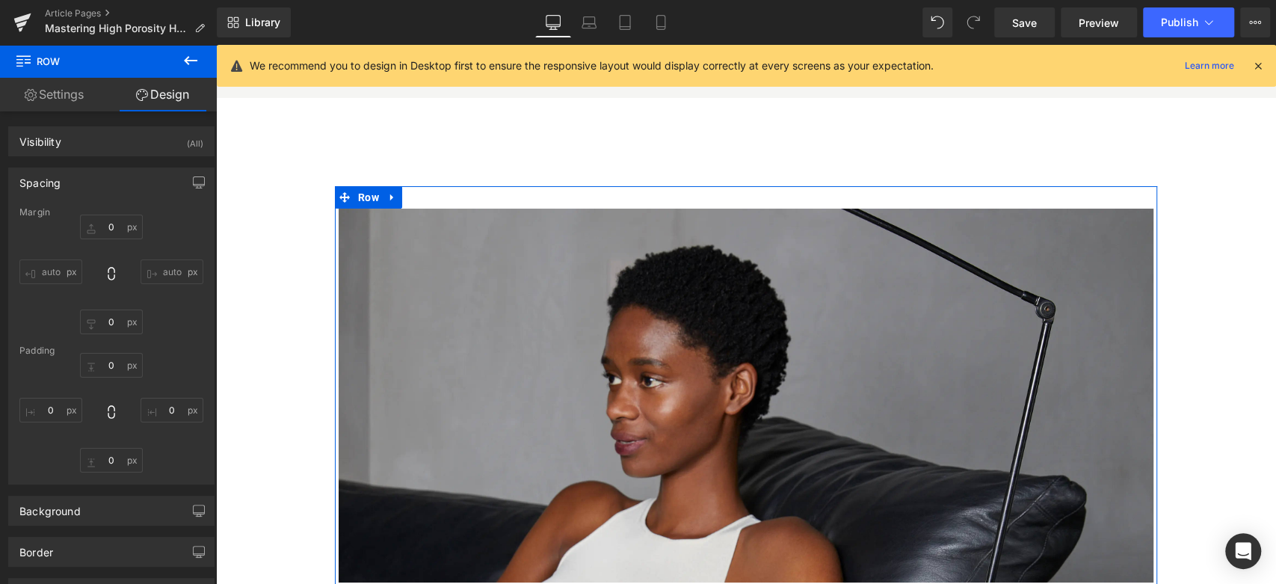
type input "0"
click at [340, 193] on icon at bounding box center [344, 197] width 10 height 10
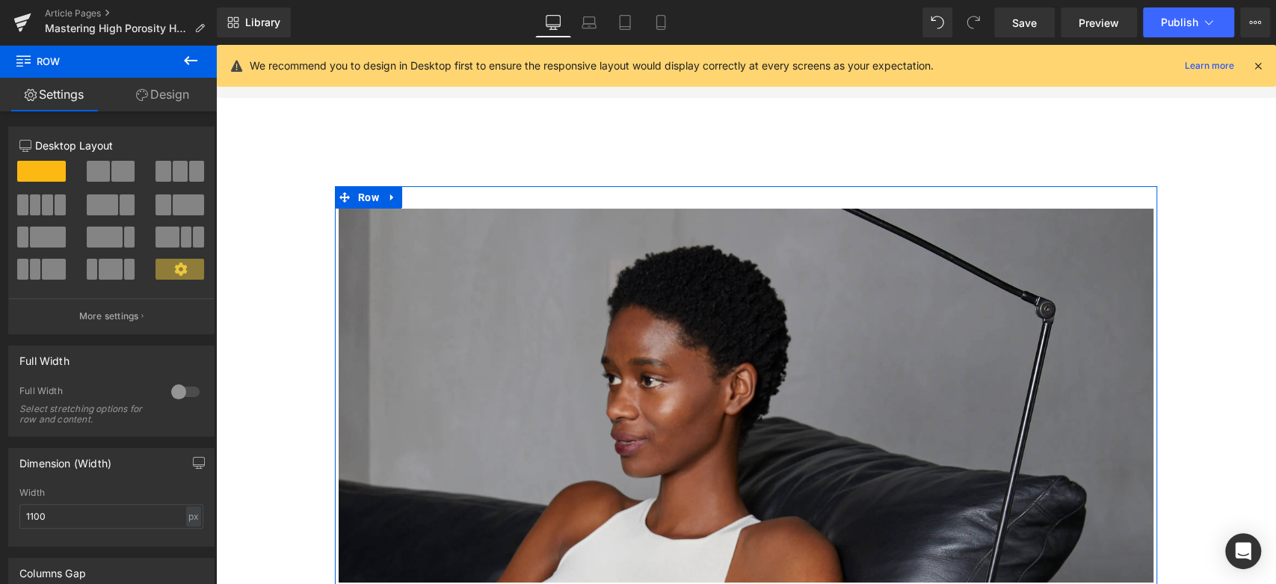
click at [158, 95] on link "Design" at bounding box center [162, 95] width 108 height 34
click at [0, 0] on div "Spacing" at bounding box center [0, 0] width 0 height 0
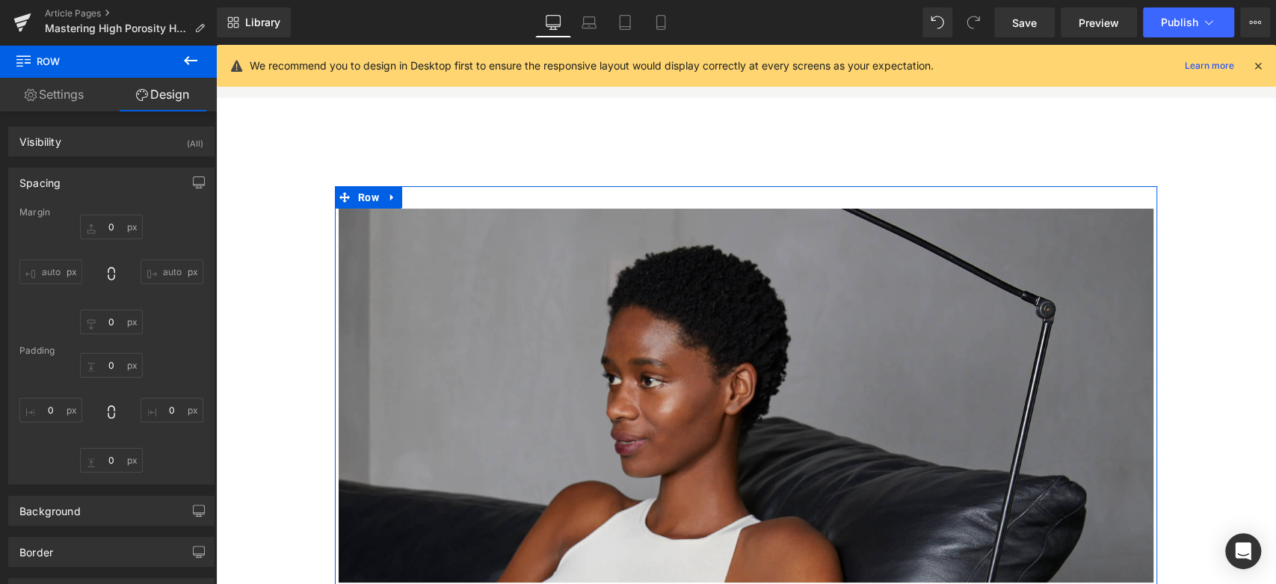
type input "120"
type input "0"
type input "30"
type input "0"
type input "10"
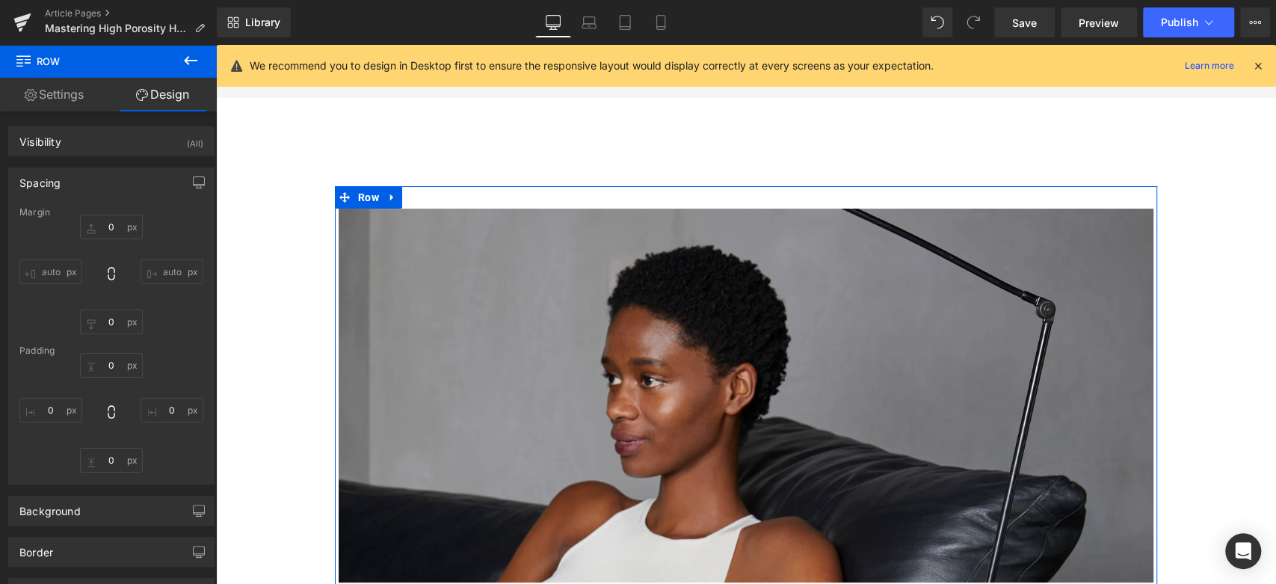
type input "0"
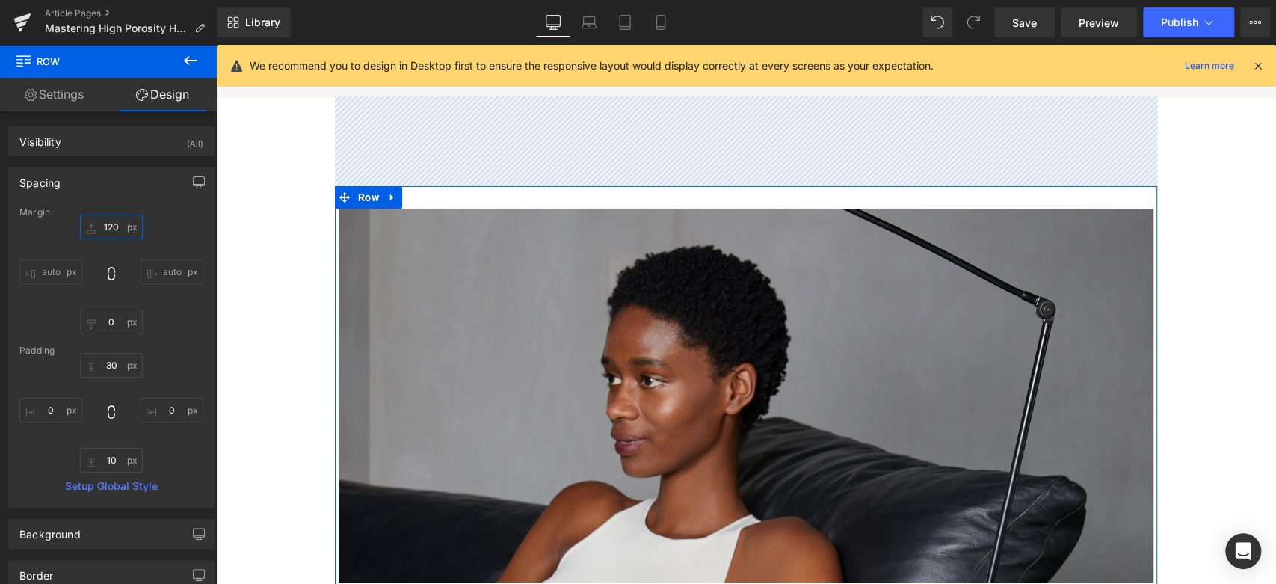
click at [104, 231] on input "120" at bounding box center [111, 227] width 63 height 25
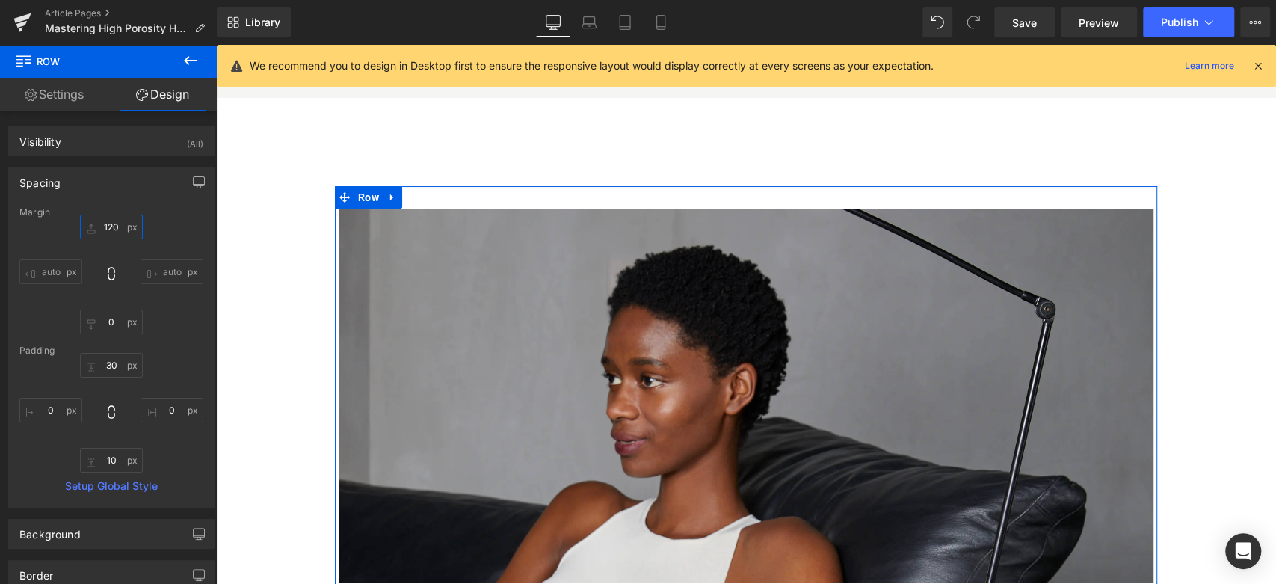
click at [104, 231] on input "120" at bounding box center [111, 227] width 63 height 25
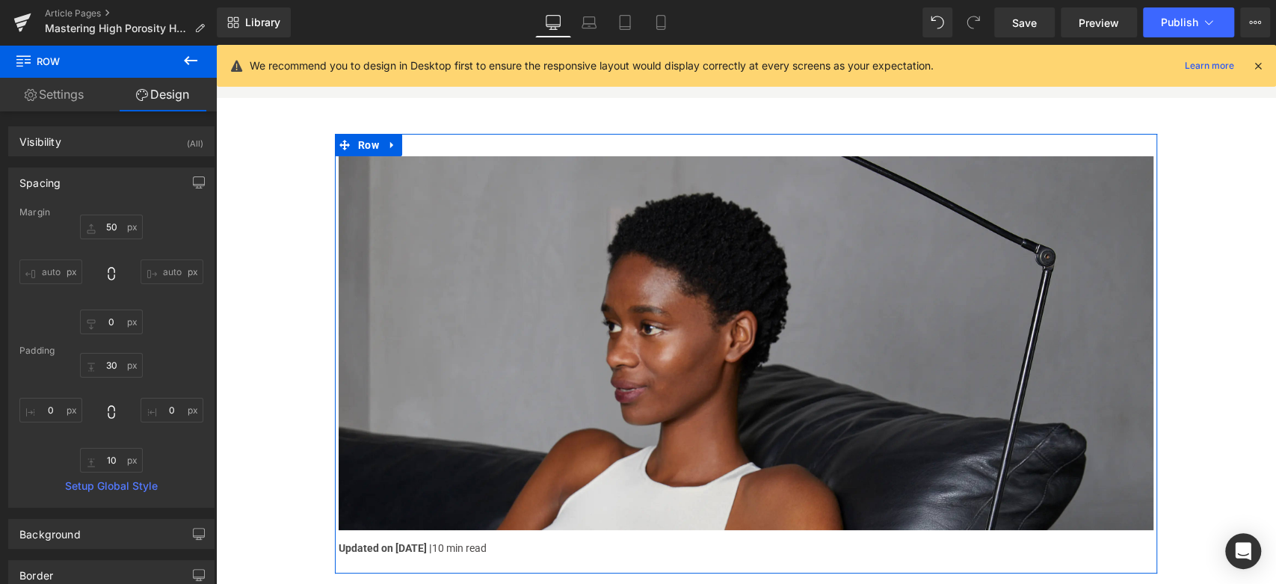
click at [34, 230] on div "50 50 auto auto 0px 0 auto auto" at bounding box center [111, 275] width 184 height 120
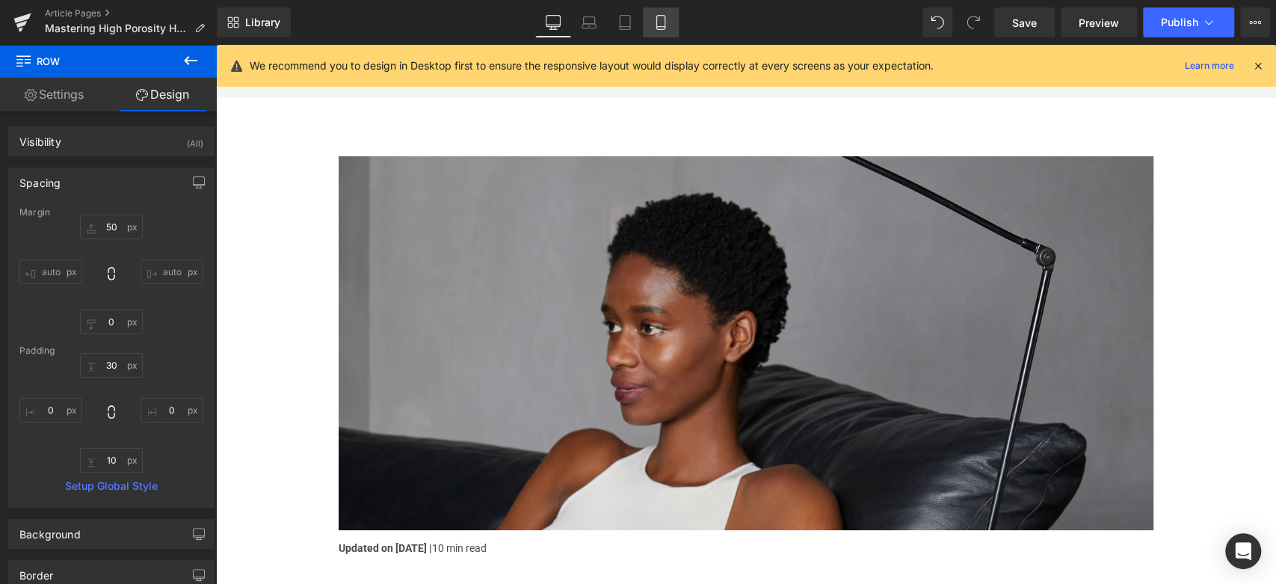
click at [653, 21] on icon at bounding box center [660, 22] width 15 height 15
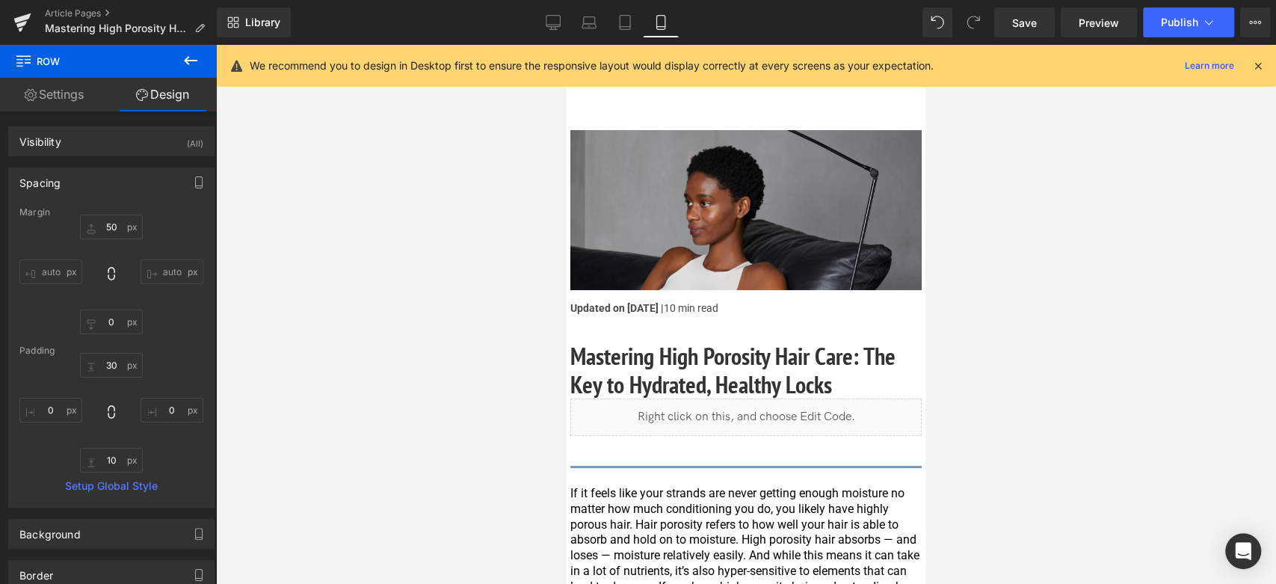
type input "15"
type input "0"
type input "30"
type input "0"
type input "10"
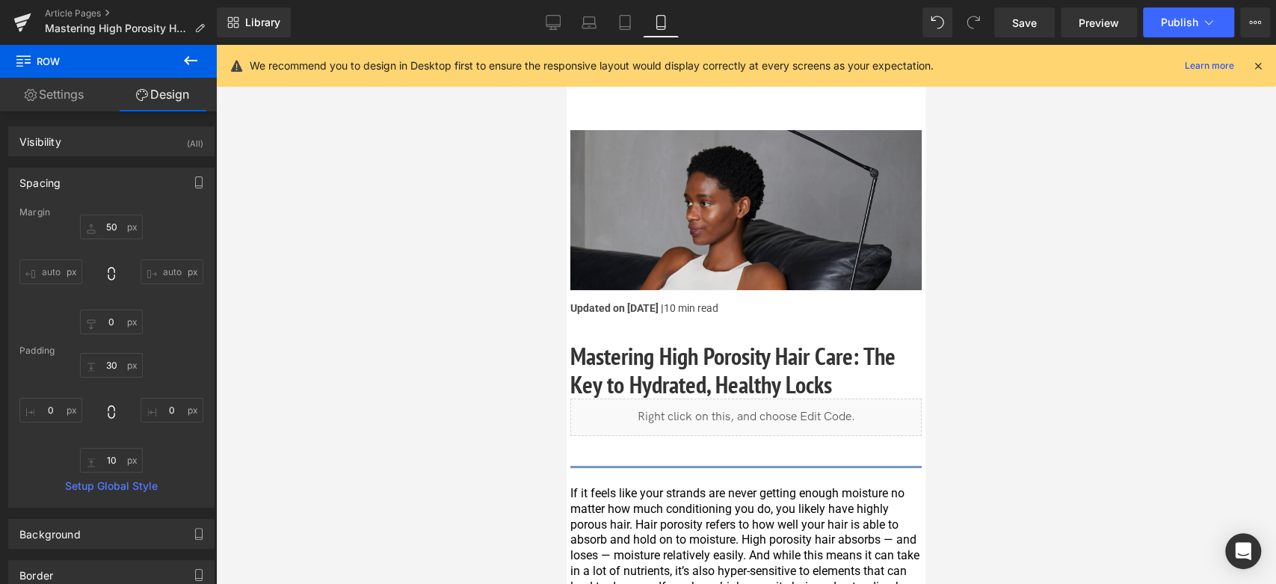
type input "0"
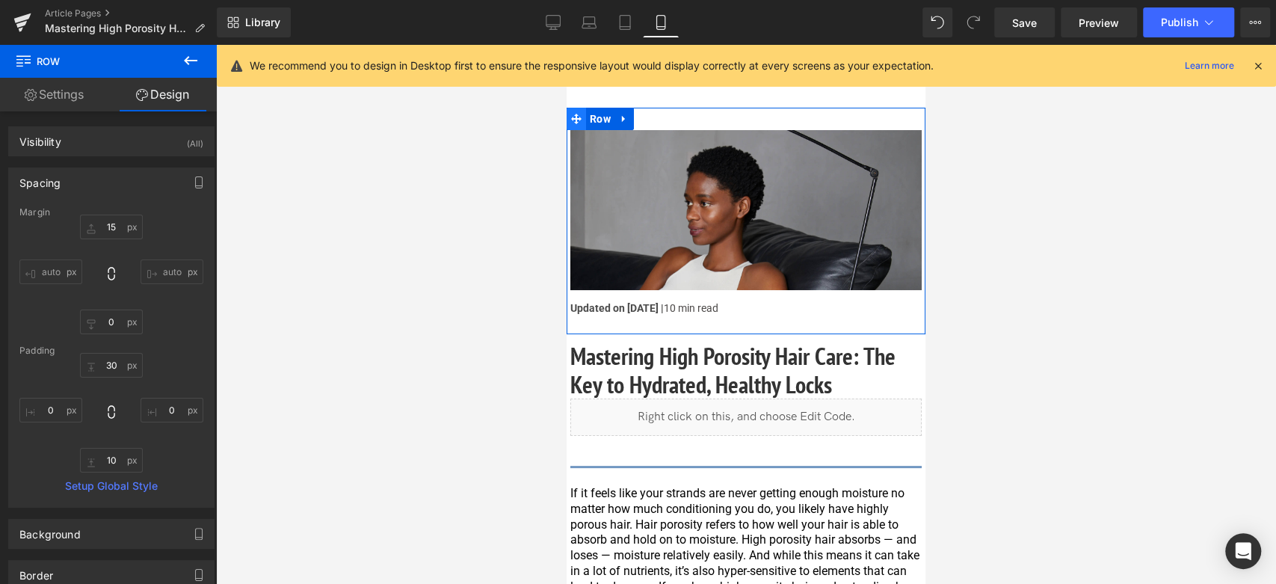
click at [575, 114] on icon at bounding box center [576, 119] width 10 height 11
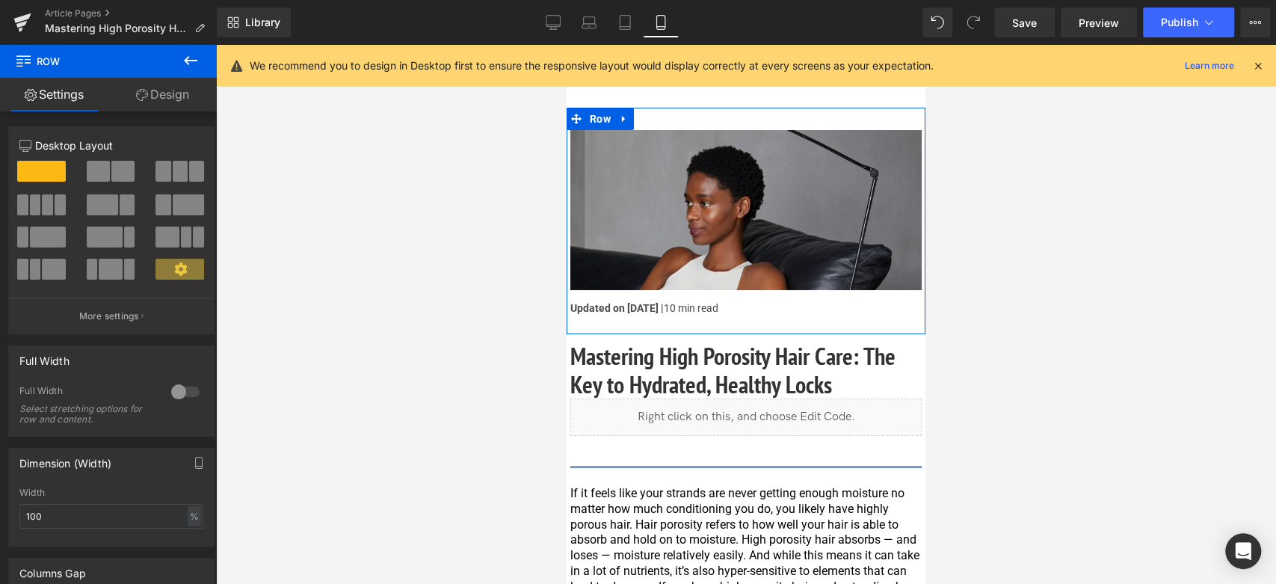
click at [167, 86] on link "Design" at bounding box center [162, 95] width 108 height 34
click at [0, 0] on div "Spacing" at bounding box center [0, 0] width 0 height 0
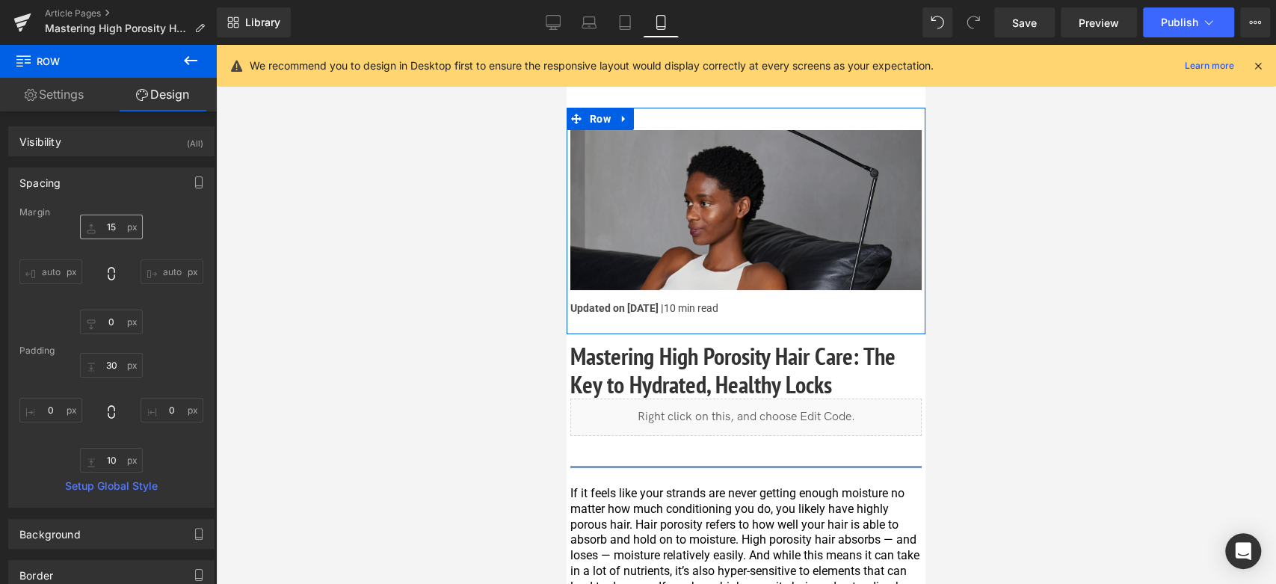
type input "15"
type input "0"
type input "30"
type input "0"
type input "10"
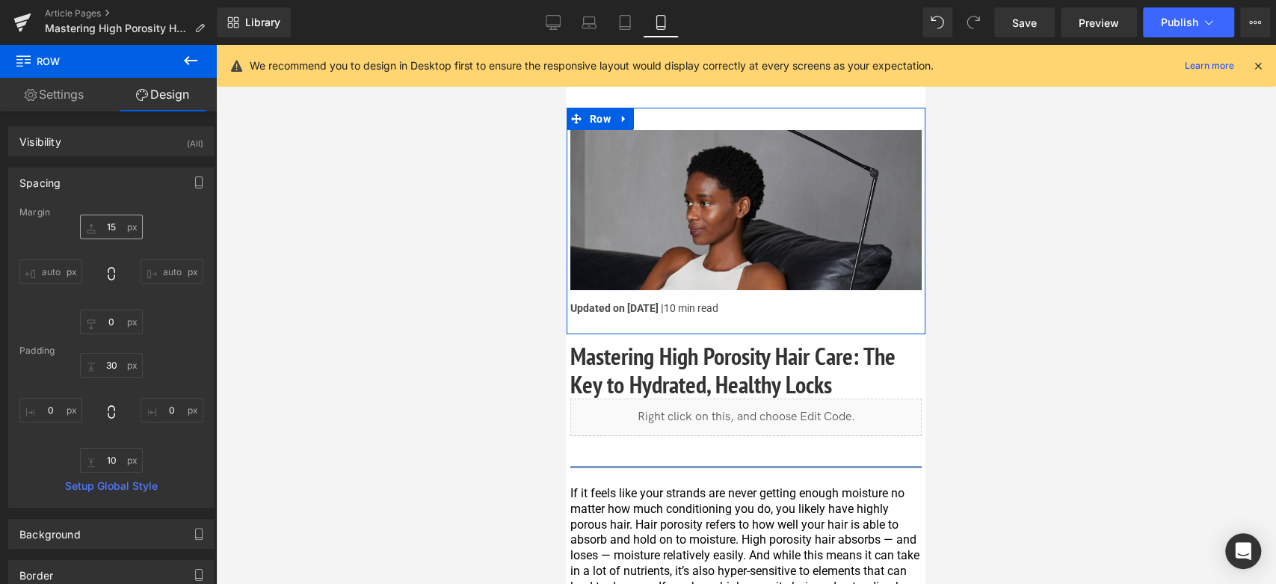
type input "0"
click at [108, 369] on input "30" at bounding box center [111, 365] width 63 height 25
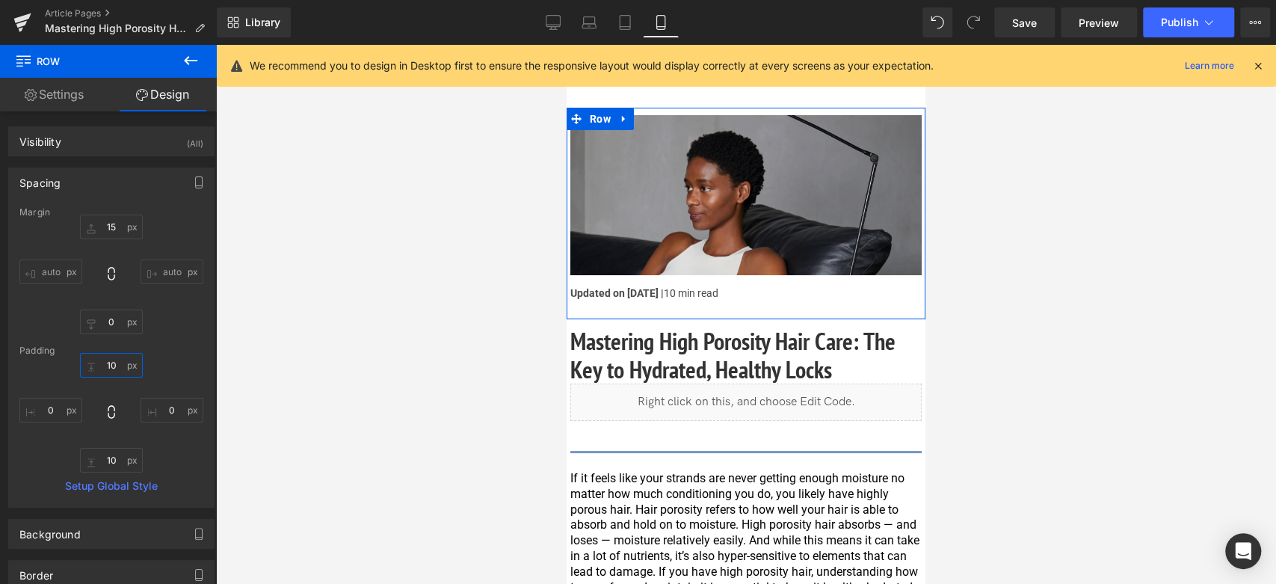
type input "10"
click at [46, 317] on div "15px 15 auto auto 0px 0 auto auto" at bounding box center [111, 275] width 184 height 120
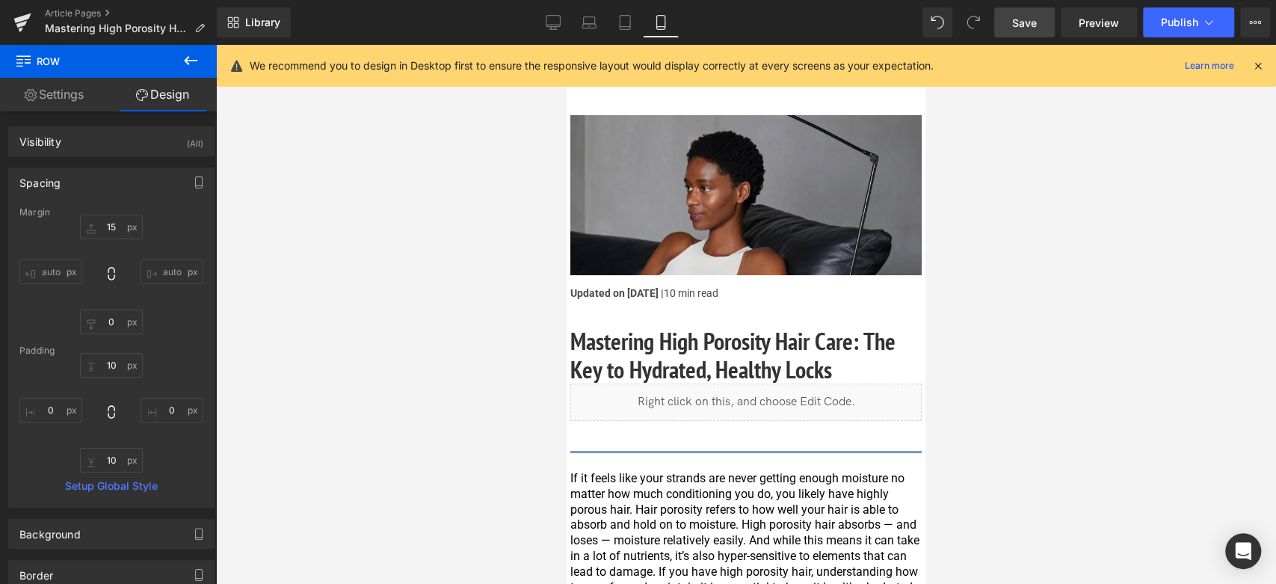
click at [1037, 26] on span "Save" at bounding box center [1024, 23] width 25 height 16
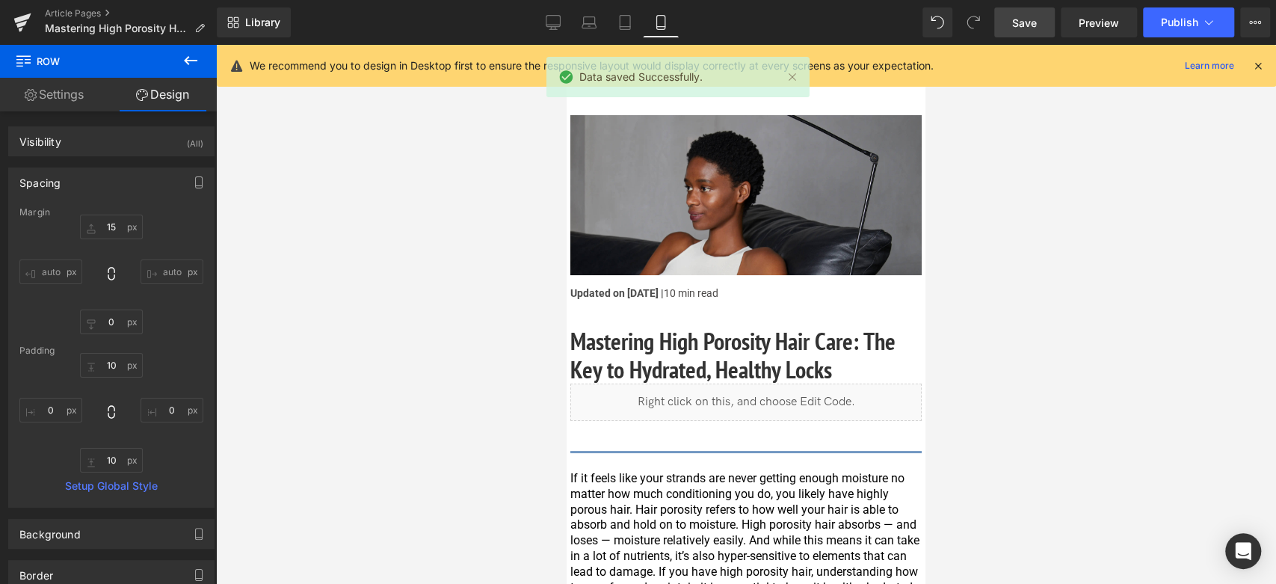
click at [1026, 12] on link "Save" at bounding box center [1024, 22] width 61 height 30
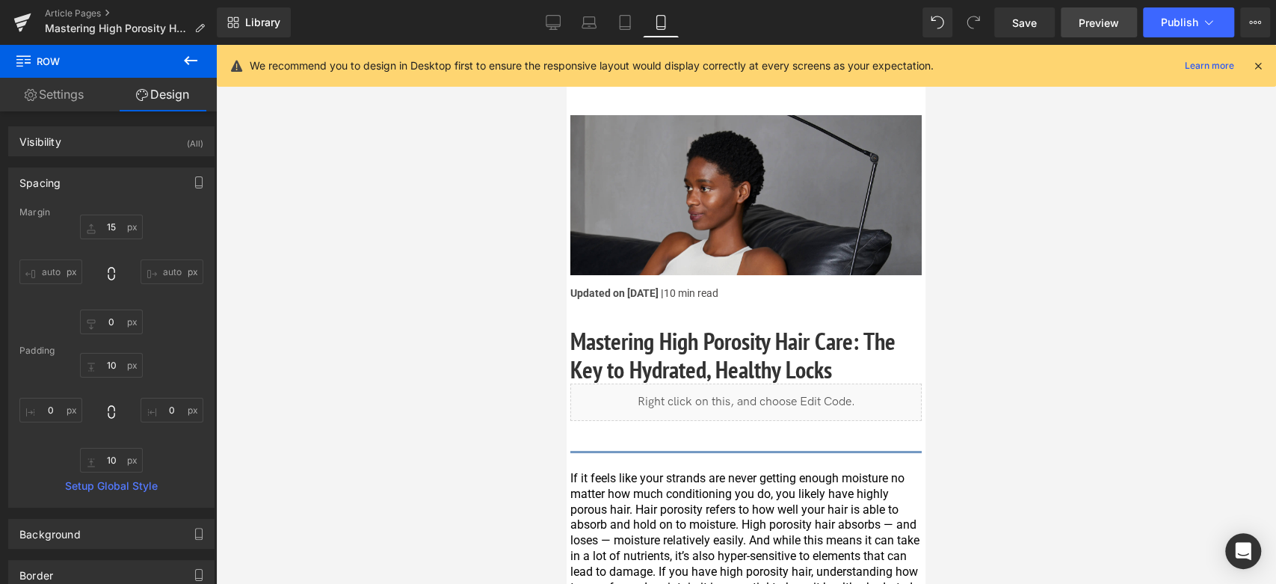
click at [1085, 15] on span "Preview" at bounding box center [1099, 23] width 40 height 16
click at [1180, 19] on span "Publish" at bounding box center [1179, 22] width 37 height 12
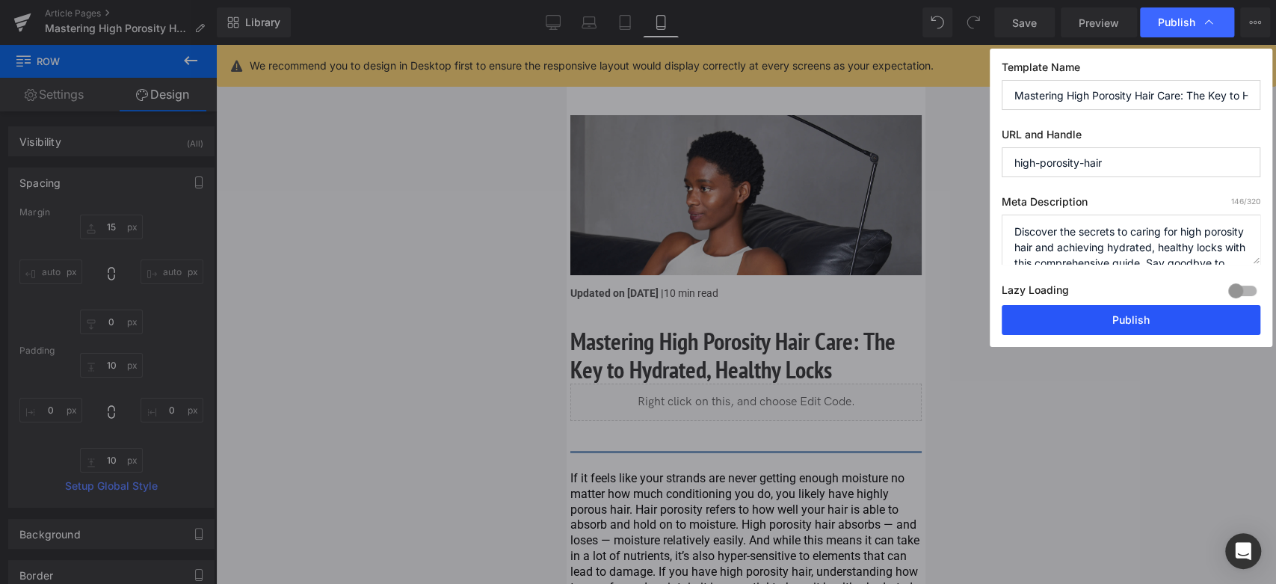
click at [1142, 309] on button "Publish" at bounding box center [1131, 320] width 259 height 30
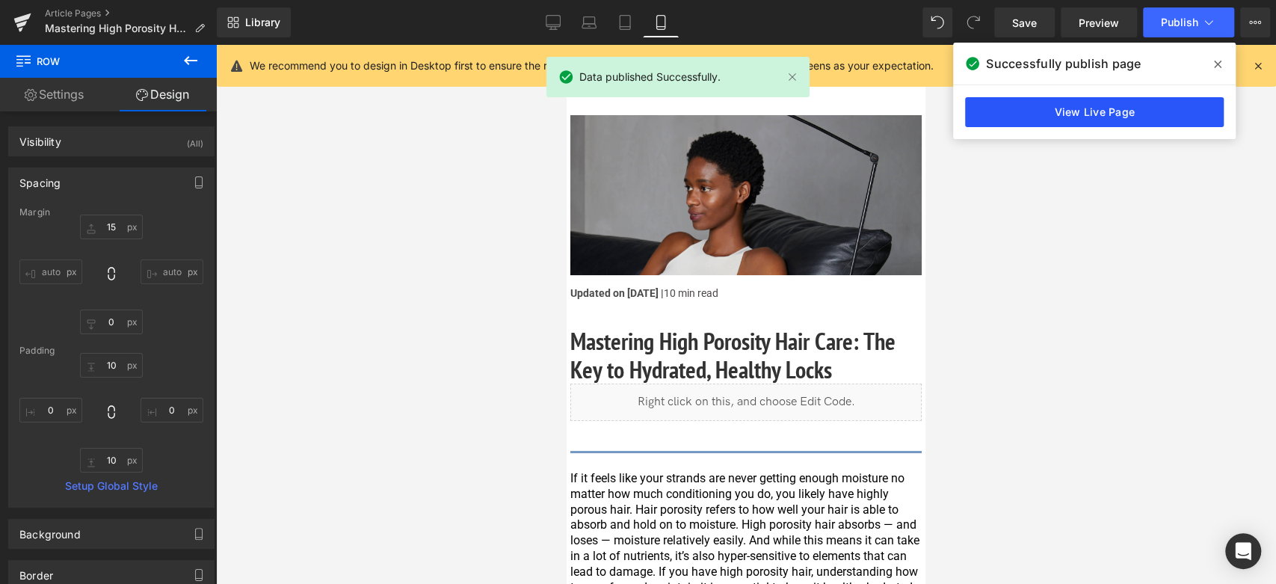
click at [1117, 116] on link "View Live Page" at bounding box center [1094, 112] width 259 height 30
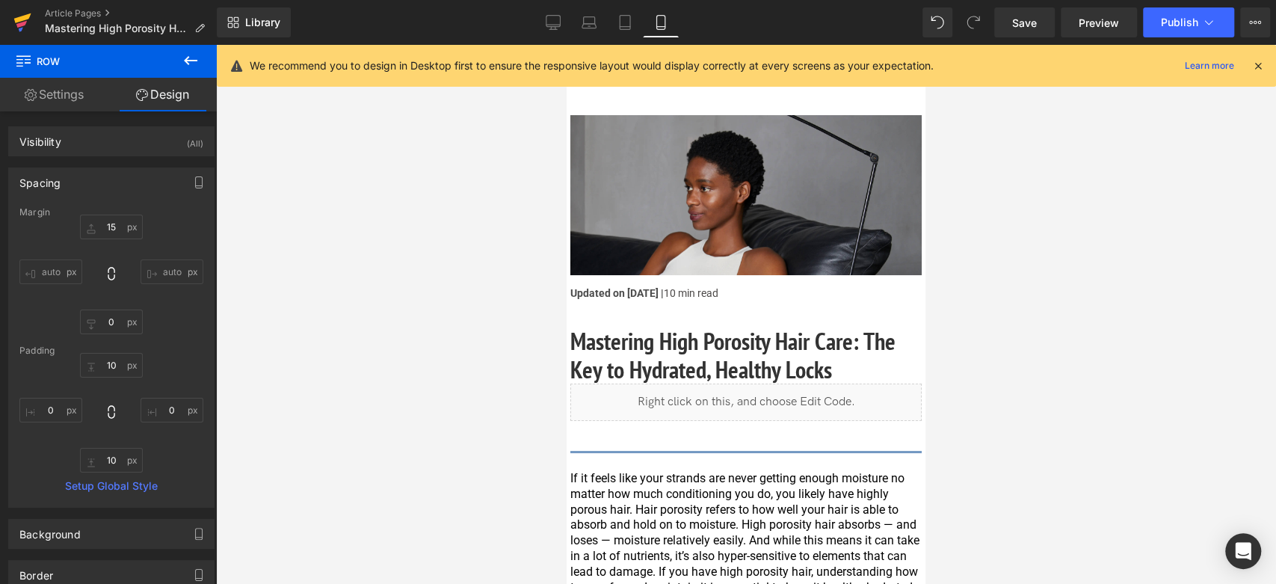
click at [26, 18] on icon at bounding box center [22, 18] width 17 height 10
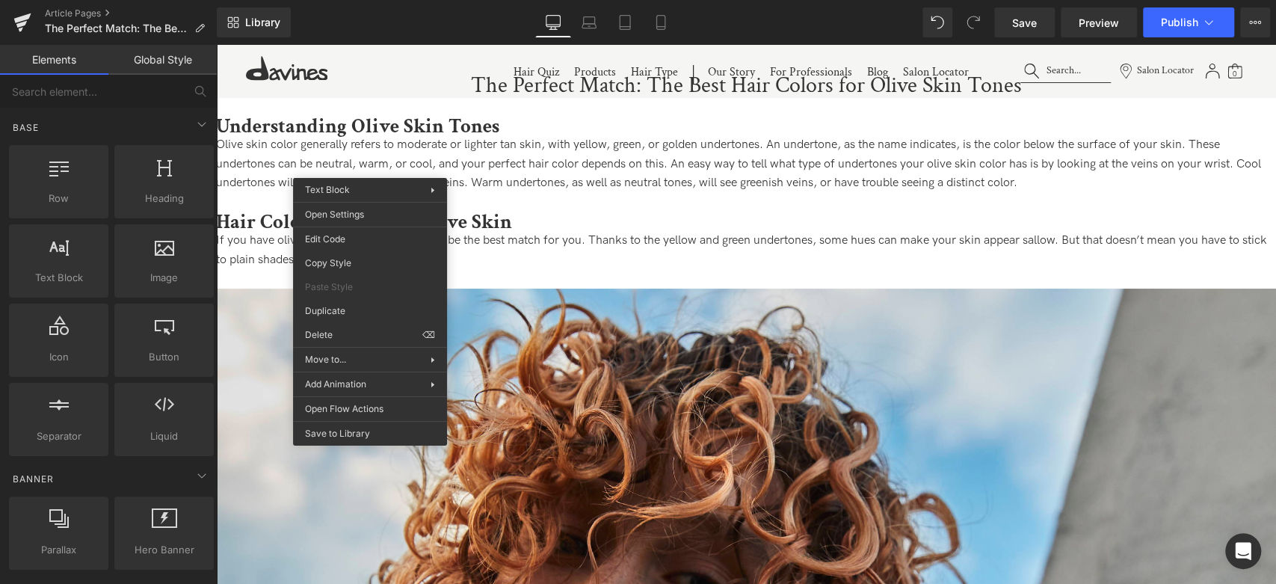
drag, startPoint x: 581, startPoint y: 380, endPoint x: 366, endPoint y: 226, distance: 265.1
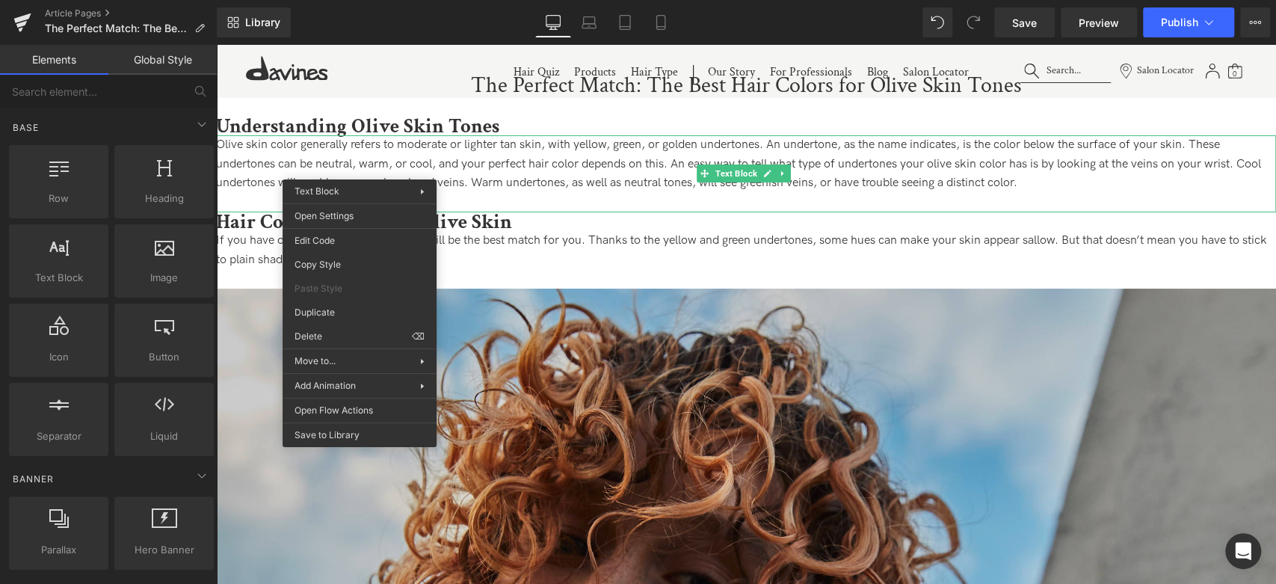
drag, startPoint x: 559, startPoint y: 384, endPoint x: 343, endPoint y: 338, distance: 220.9
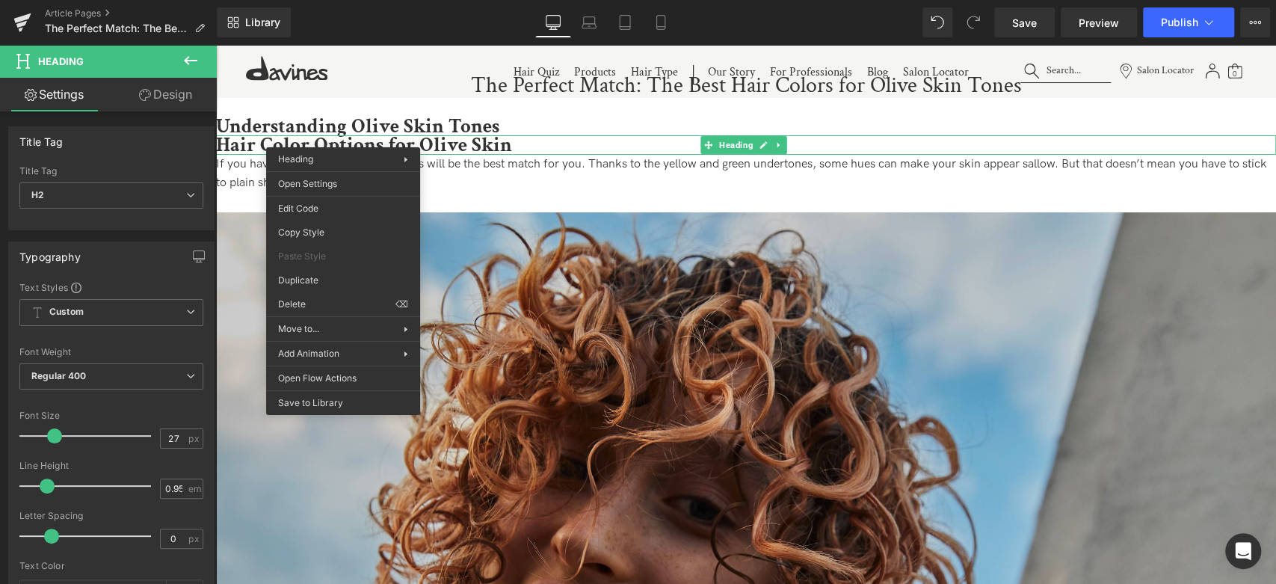
drag, startPoint x: 555, startPoint y: 352, endPoint x: 339, endPoint y: 298, distance: 222.6
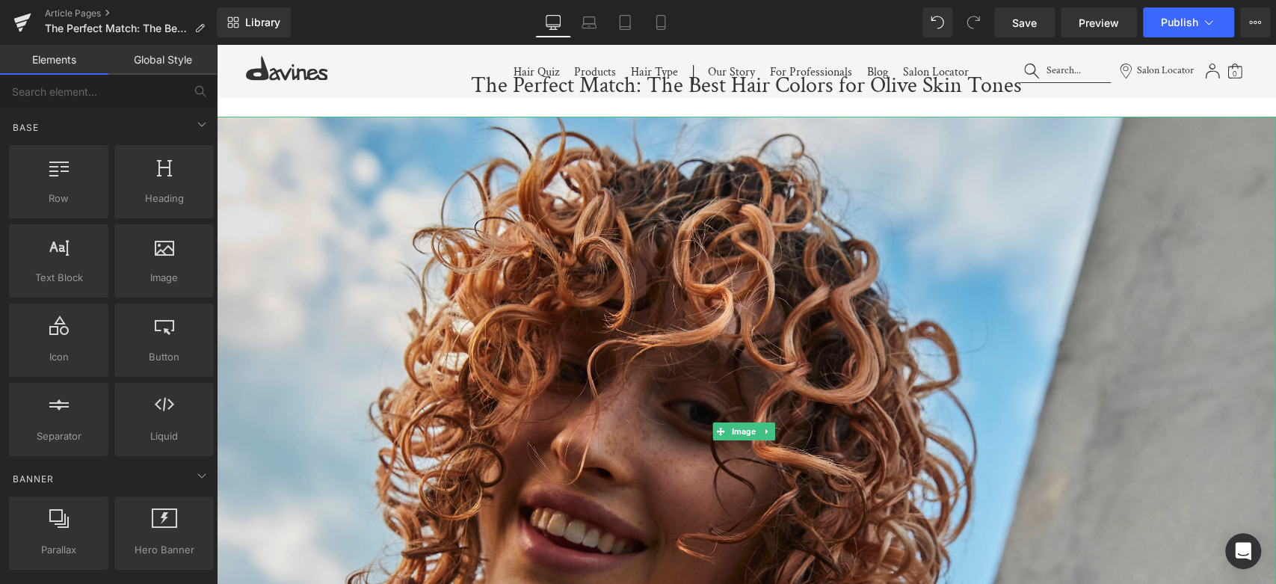
drag, startPoint x: 503, startPoint y: 399, endPoint x: 288, endPoint y: 351, distance: 220.5
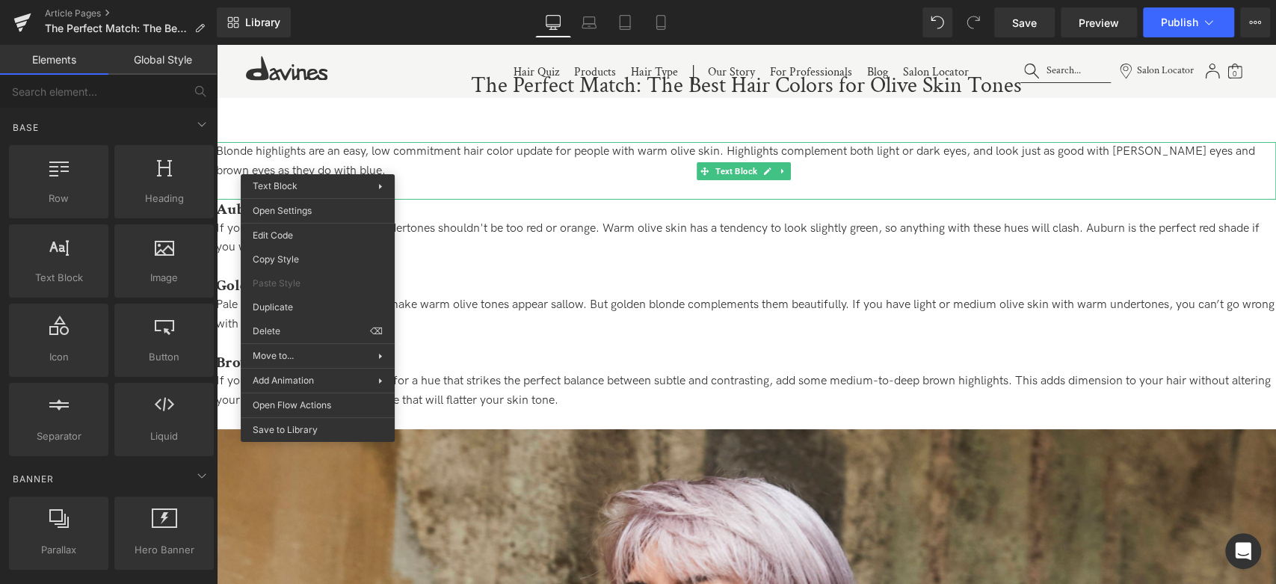
drag, startPoint x: 525, startPoint y: 376, endPoint x: 313, endPoint y: 286, distance: 230.7
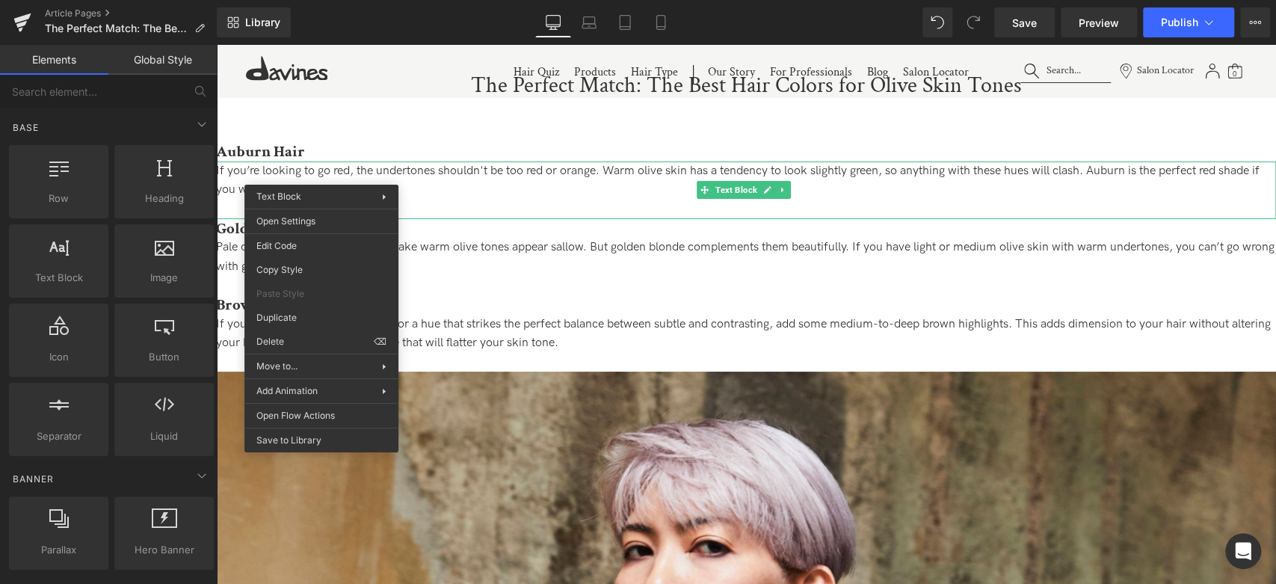
drag, startPoint x: 516, startPoint y: 384, endPoint x: 310, endPoint y: 280, distance: 230.7
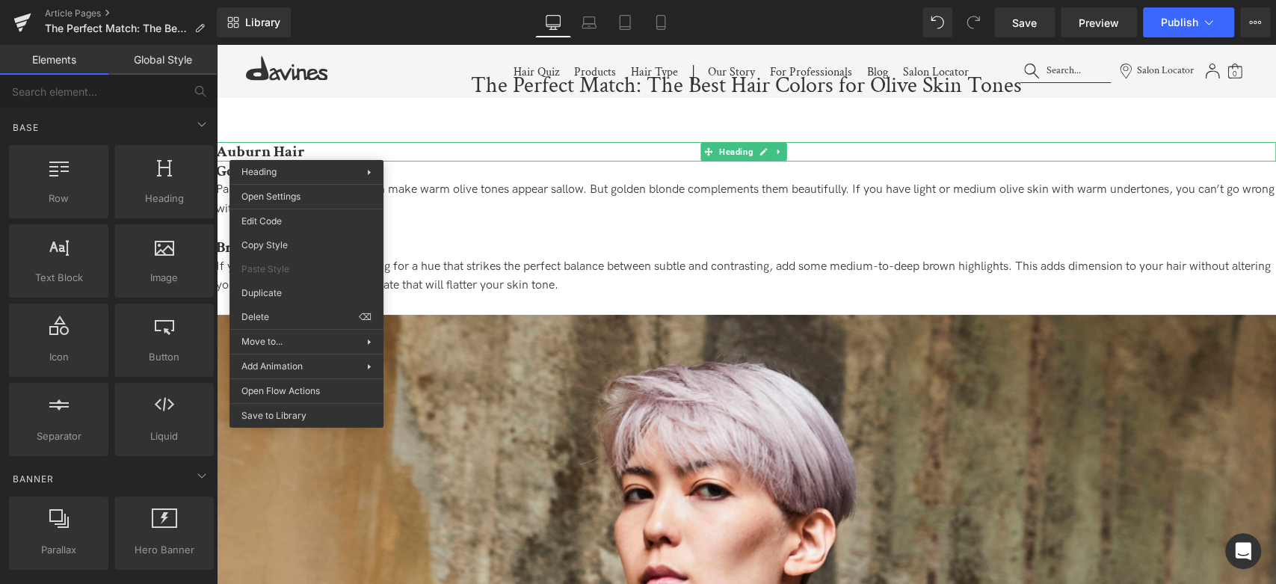
drag, startPoint x: 514, startPoint y: 360, endPoint x: 300, endPoint y: 277, distance: 229.0
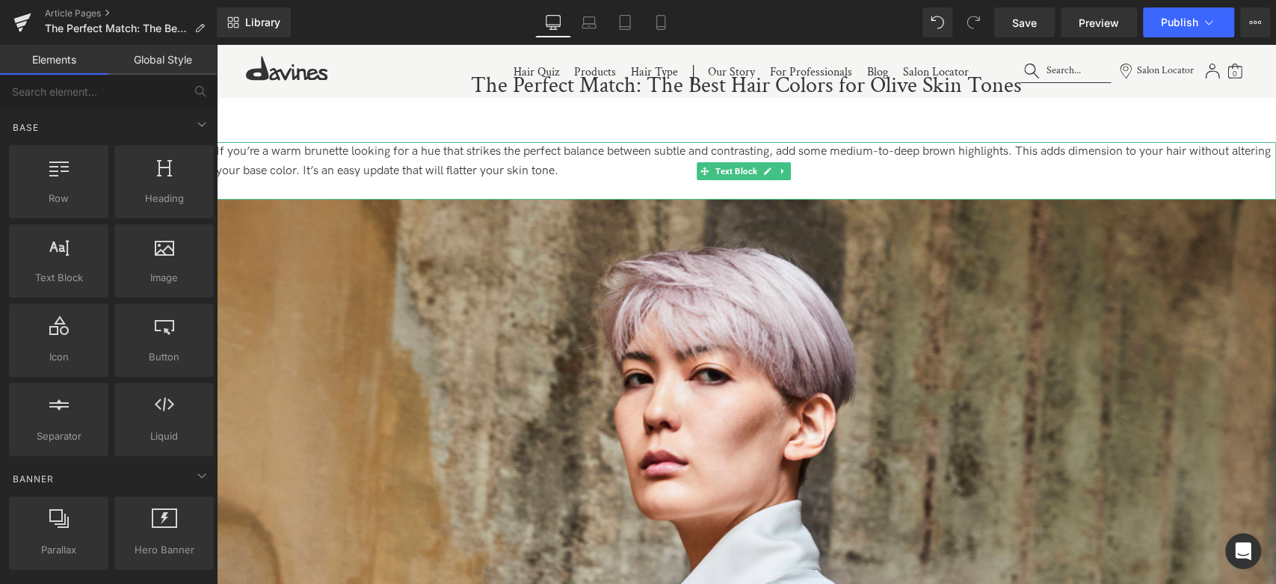
drag, startPoint x: 501, startPoint y: 360, endPoint x: 285, endPoint y: 313, distance: 220.9
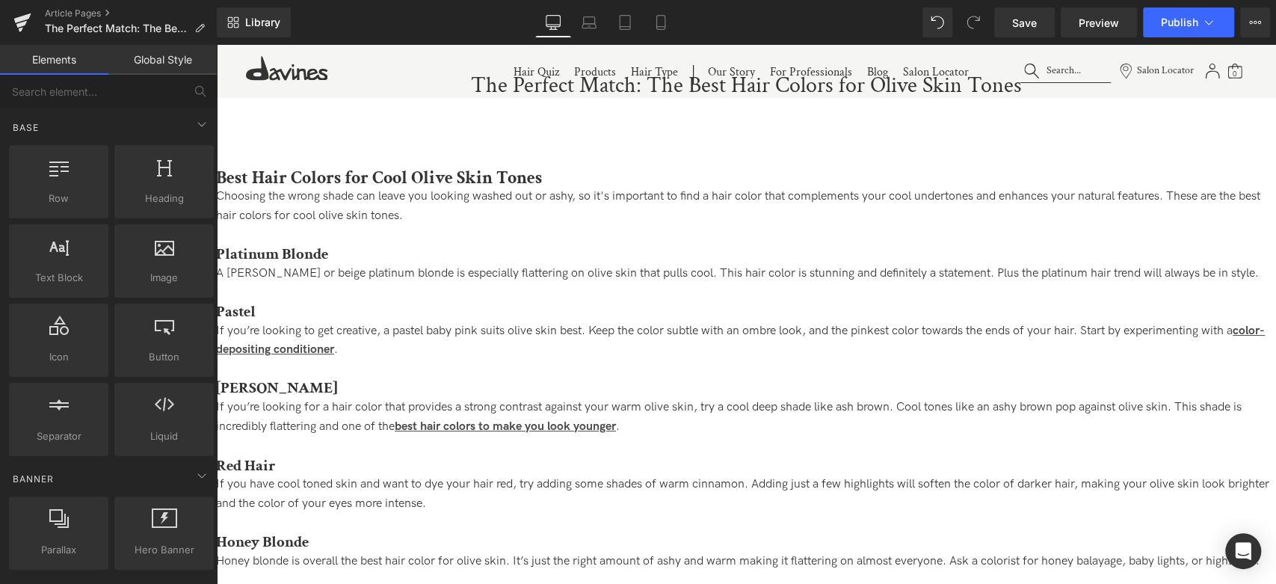
drag, startPoint x: 497, startPoint y: 392, endPoint x: 280, endPoint y: 323, distance: 227.4
drag, startPoint x: 558, startPoint y: 386, endPoint x: 343, endPoint y: 340, distance: 220.0
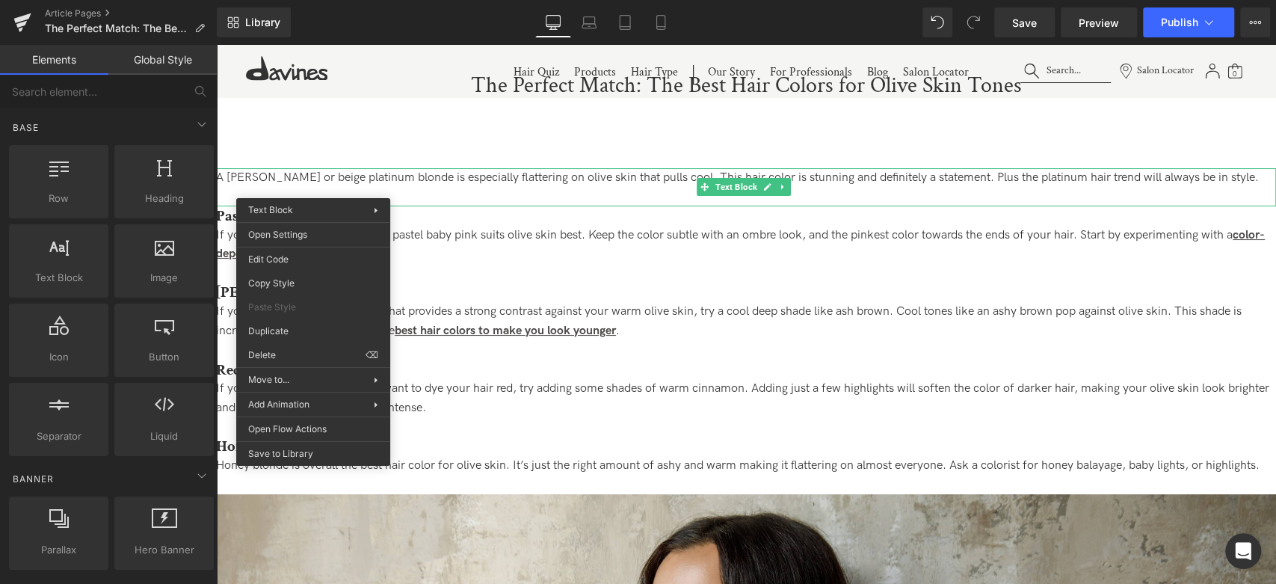
drag, startPoint x: 527, startPoint y: 402, endPoint x: 311, endPoint y: 342, distance: 224.1
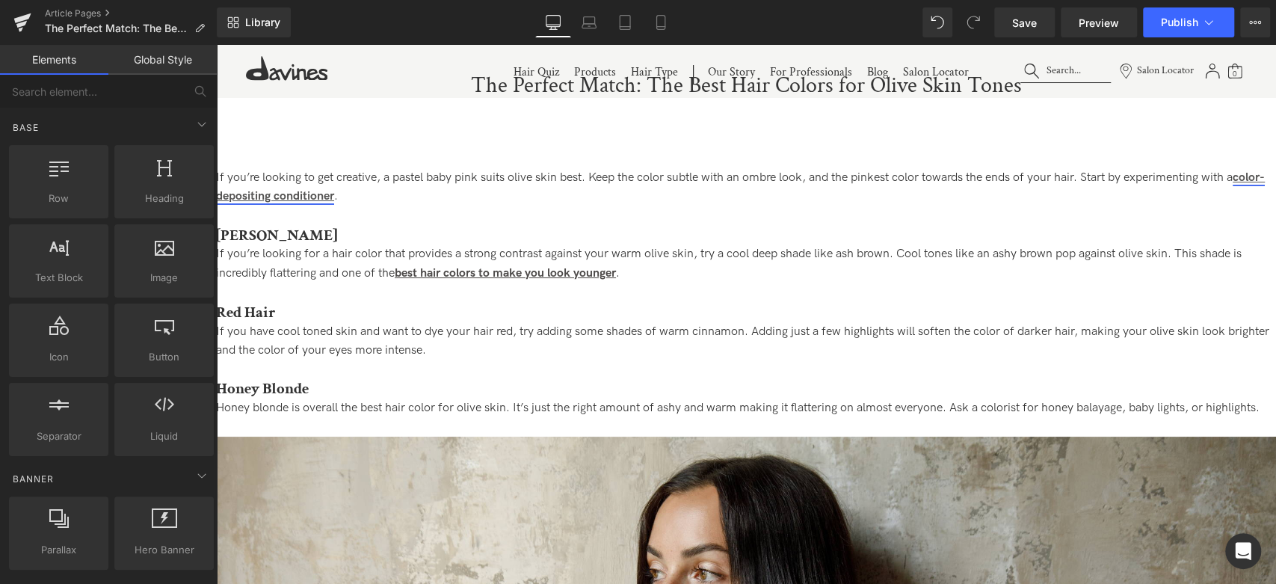
drag, startPoint x: 521, startPoint y: 390, endPoint x: 313, endPoint y: 198, distance: 283.0
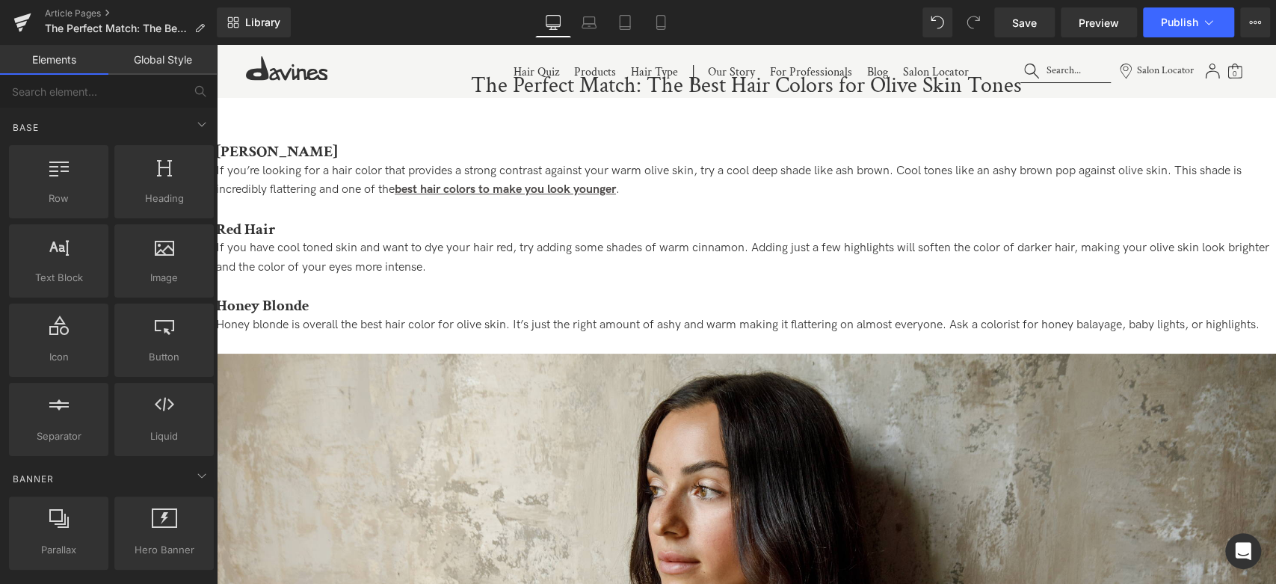
drag, startPoint x: 508, startPoint y: 369, endPoint x: 295, endPoint y: 232, distance: 253.2
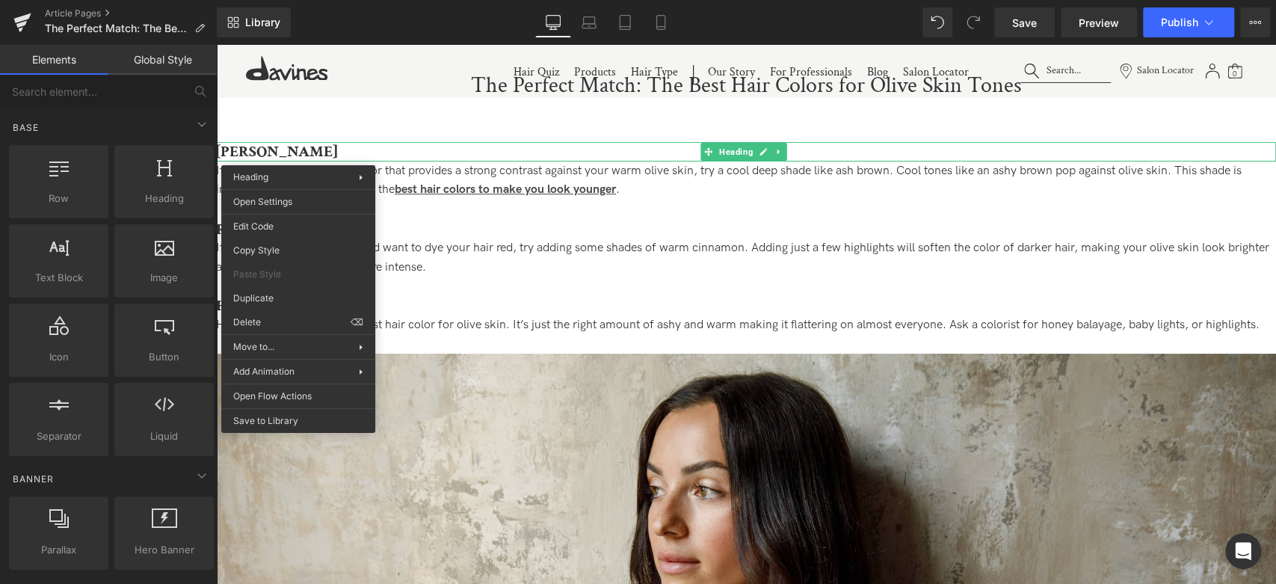
drag, startPoint x: 501, startPoint y: 365, endPoint x: 289, endPoint y: 248, distance: 241.5
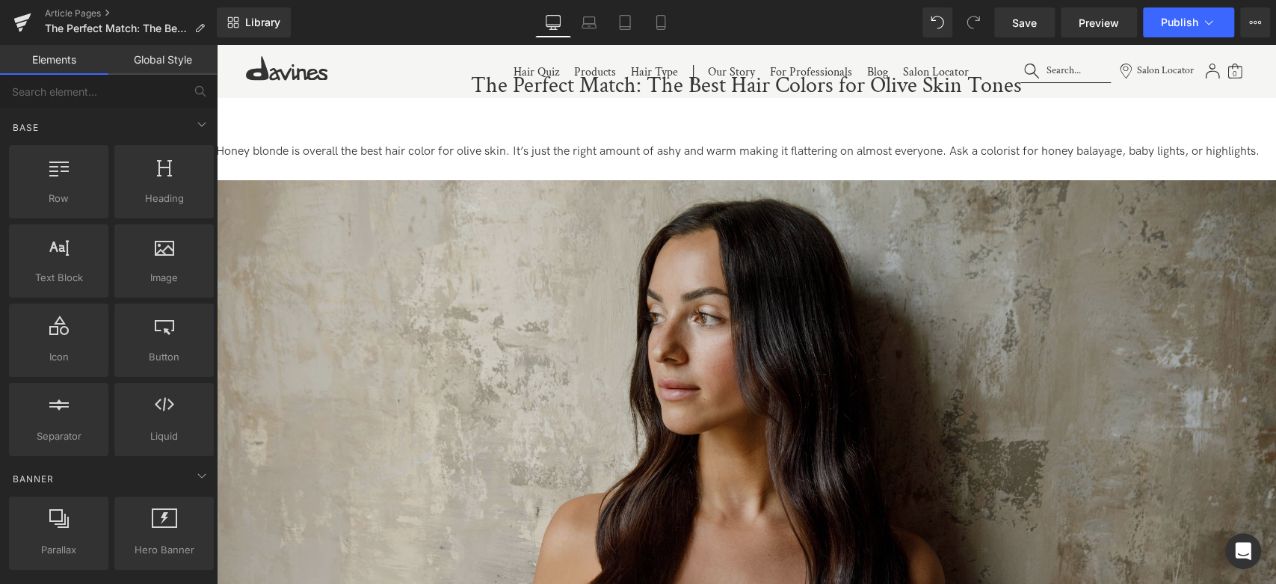
drag, startPoint x: 509, startPoint y: 357, endPoint x: 296, endPoint y: 226, distance: 250.4
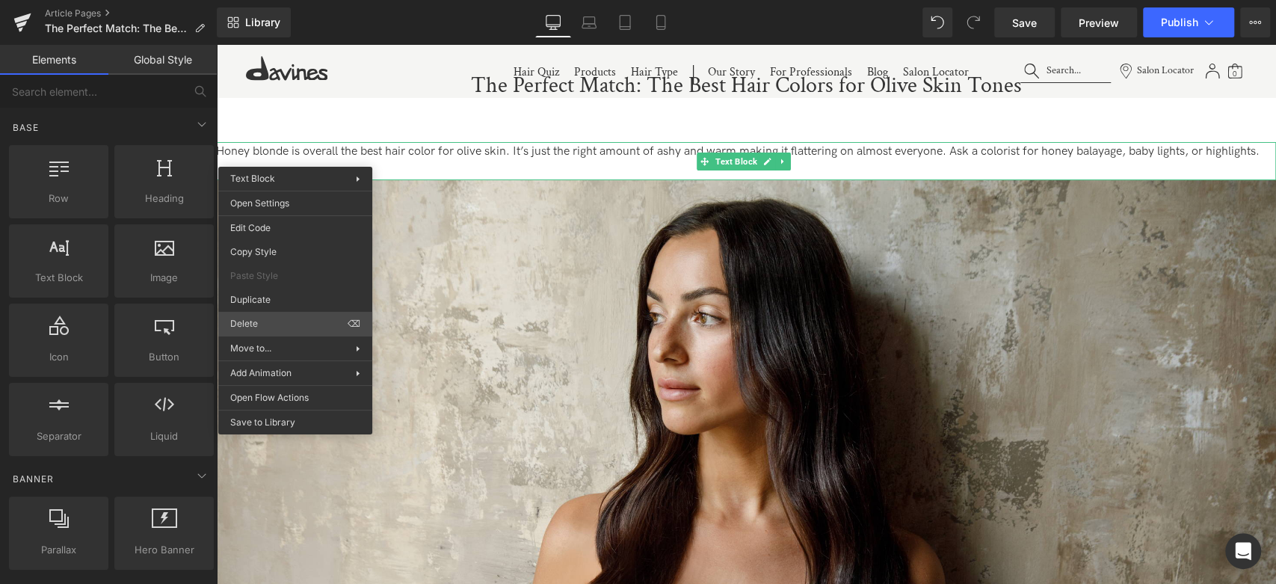
drag, startPoint x: 491, startPoint y: 371, endPoint x: 275, endPoint y: 307, distance: 225.4
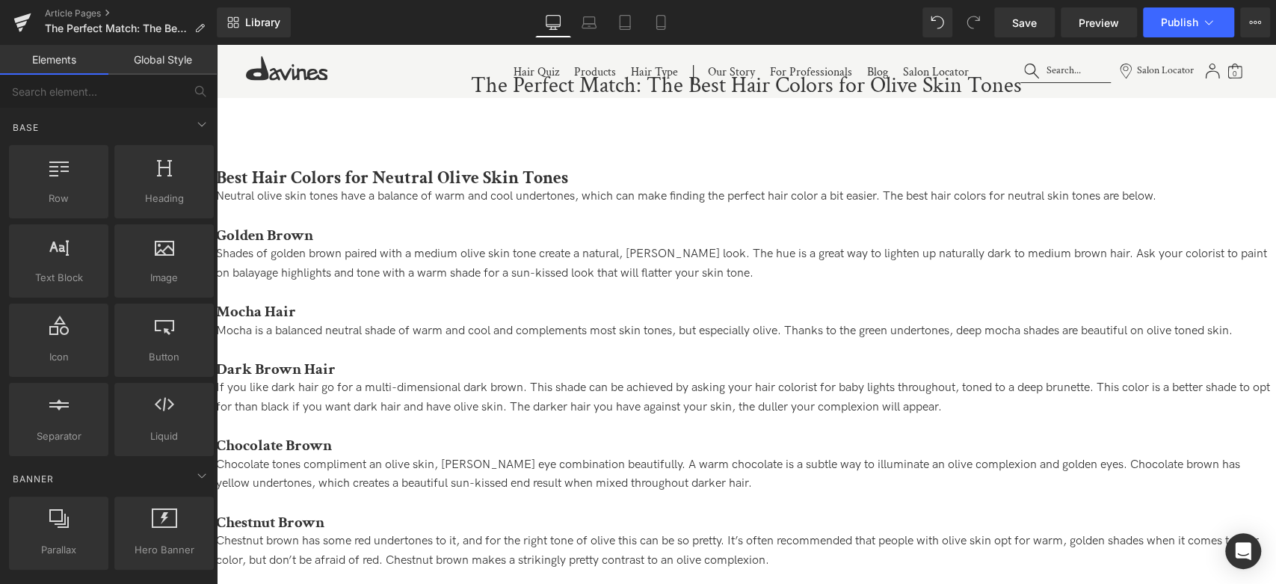
drag, startPoint x: 503, startPoint y: 409, endPoint x: 296, endPoint y: 327, distance: 222.5
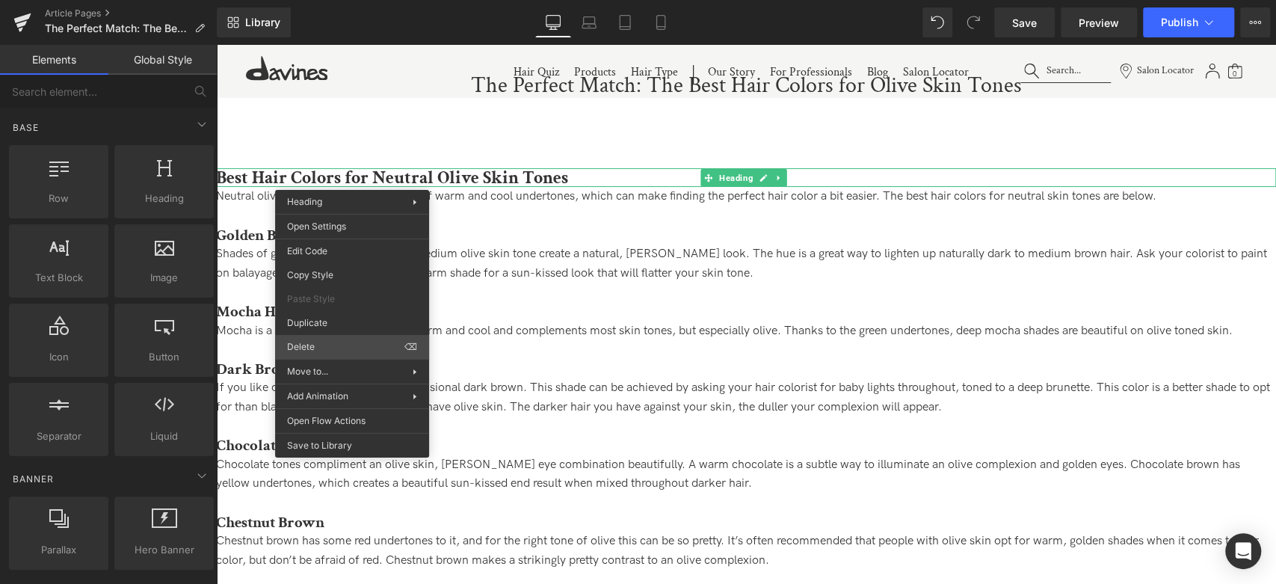
drag, startPoint x: 562, startPoint y: 385, endPoint x: 346, endPoint y: 321, distance: 225.2
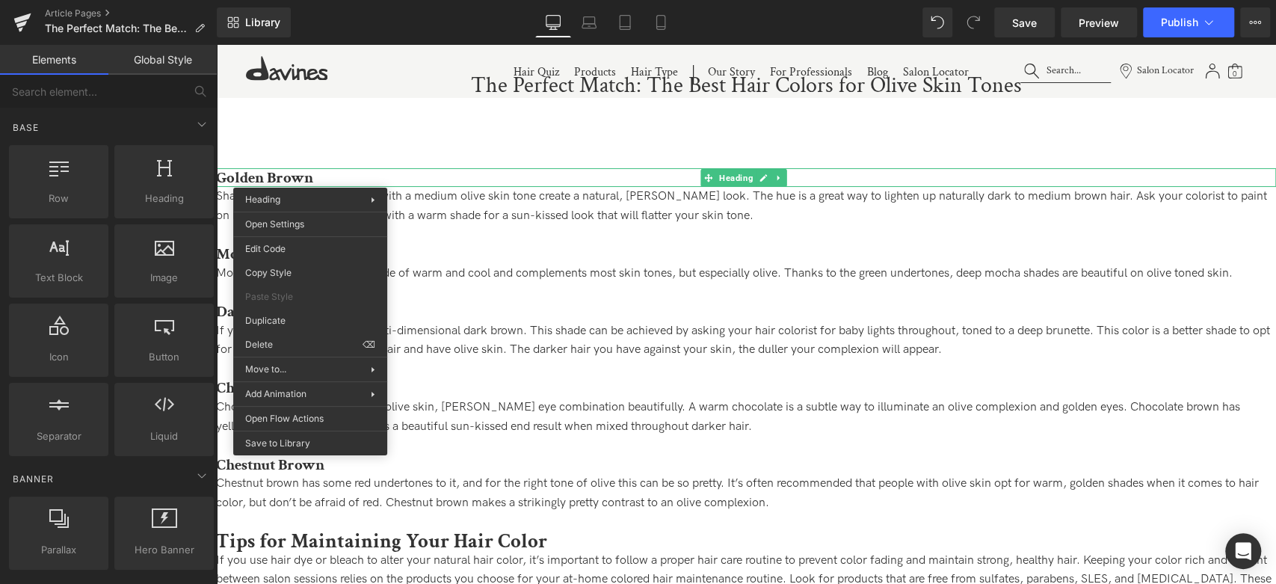
drag, startPoint x: 484, startPoint y: 398, endPoint x: 268, endPoint y: 351, distance: 220.9
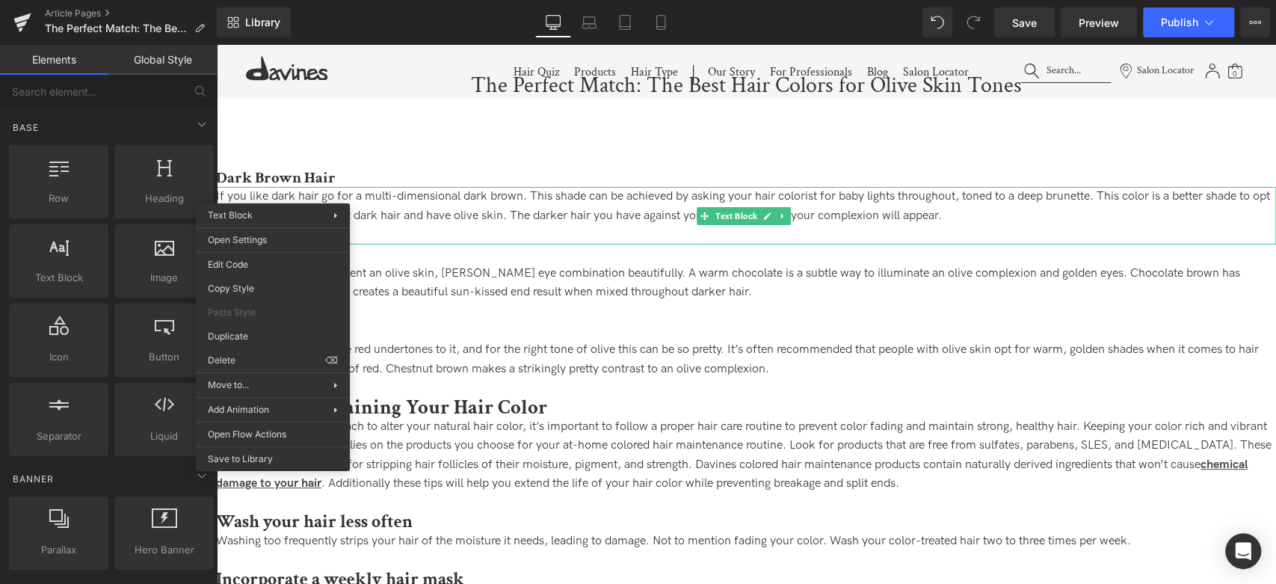
drag, startPoint x: 465, startPoint y: 409, endPoint x: 251, endPoint y: 305, distance: 237.7
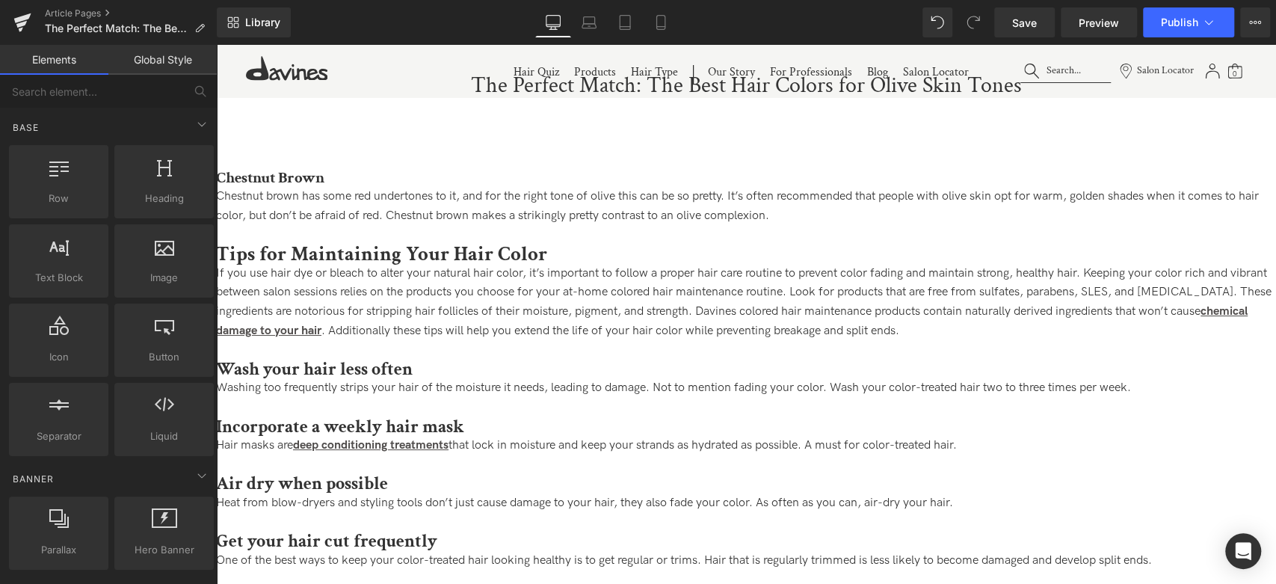
drag, startPoint x: 463, startPoint y: 392, endPoint x: 257, endPoint y: 281, distance: 233.8
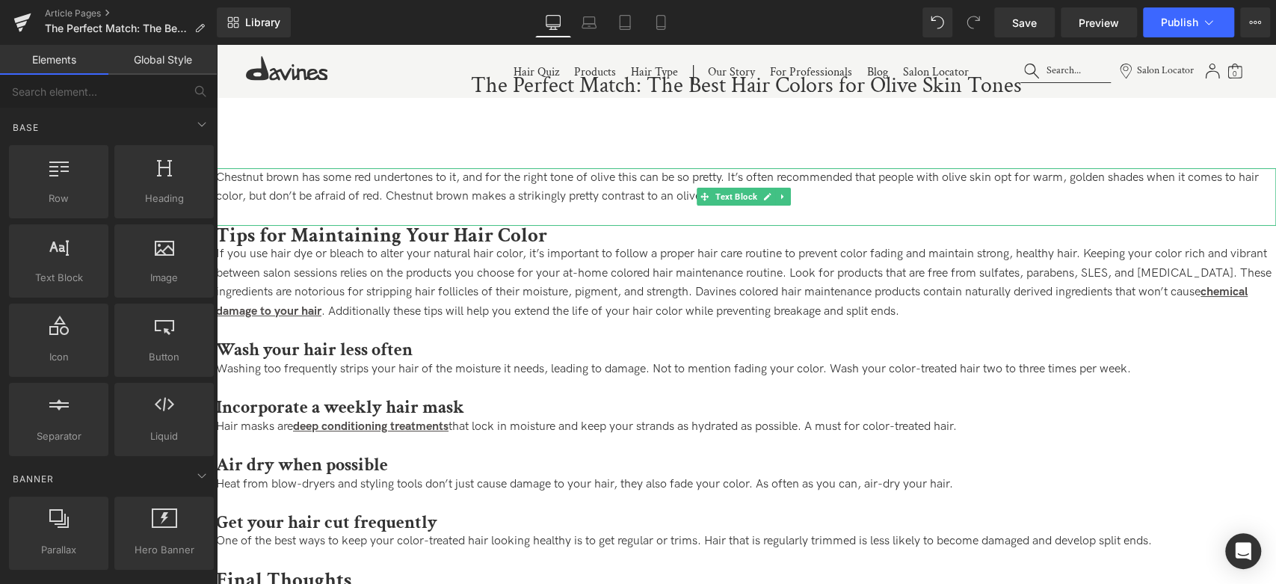
drag, startPoint x: 481, startPoint y: 398, endPoint x: 265, endPoint y: 349, distance: 220.9
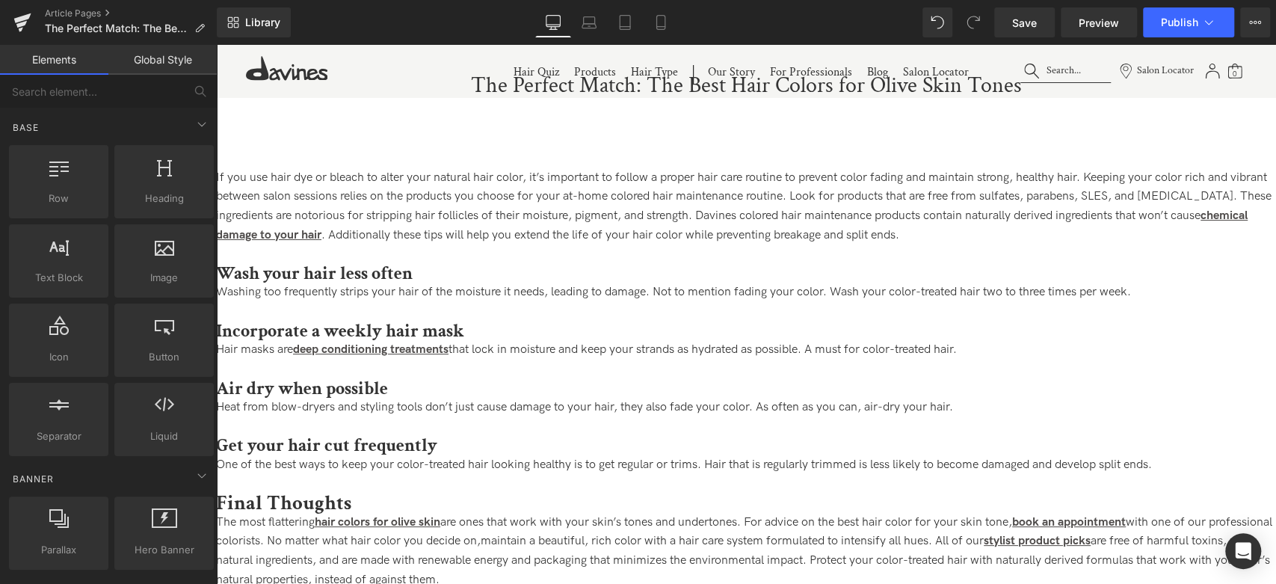
drag, startPoint x: 480, startPoint y: 376, endPoint x: 273, endPoint y: 259, distance: 237.6
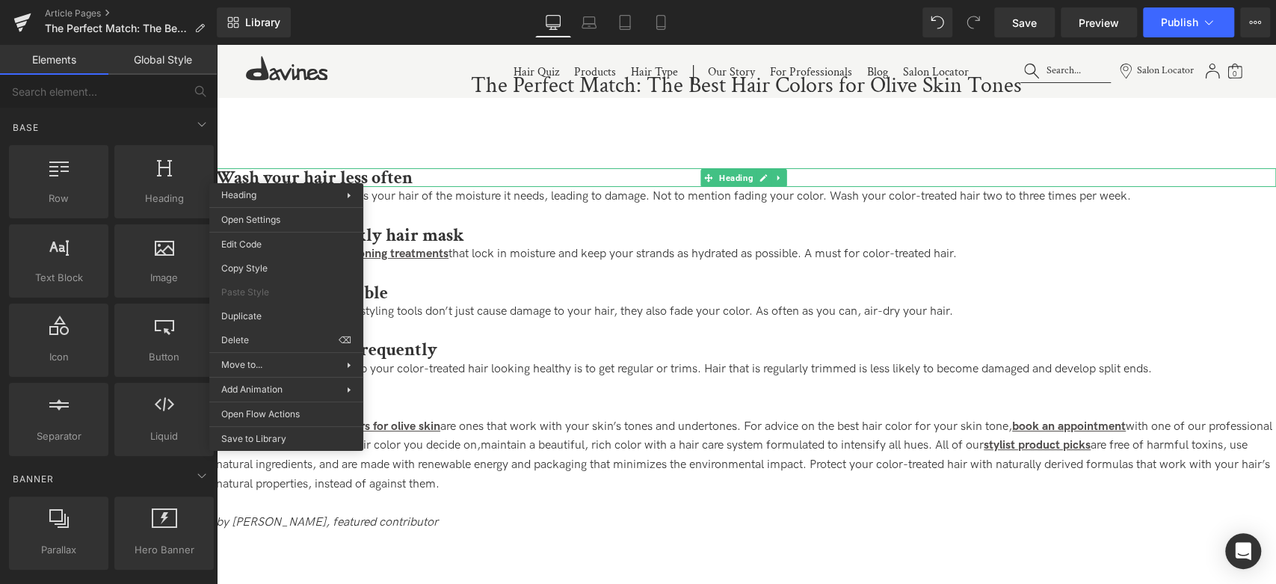
drag, startPoint x: 479, startPoint y: 389, endPoint x: 262, endPoint y: 327, distance: 225.5
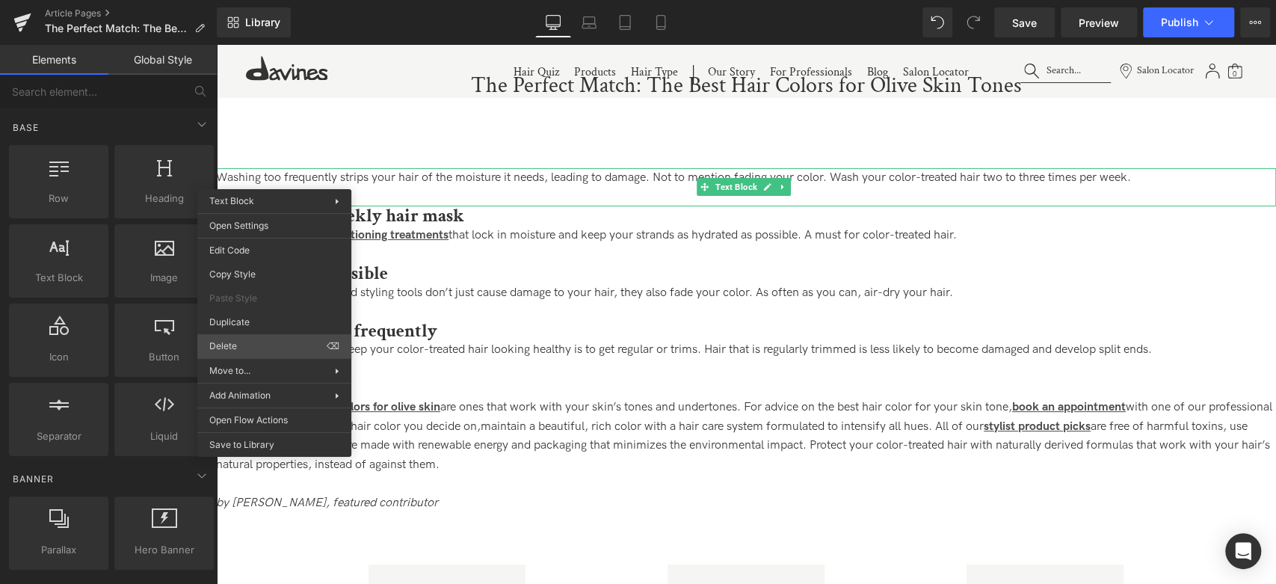
drag, startPoint x: 449, startPoint y: 396, endPoint x: 233, endPoint y: 328, distance: 226.5
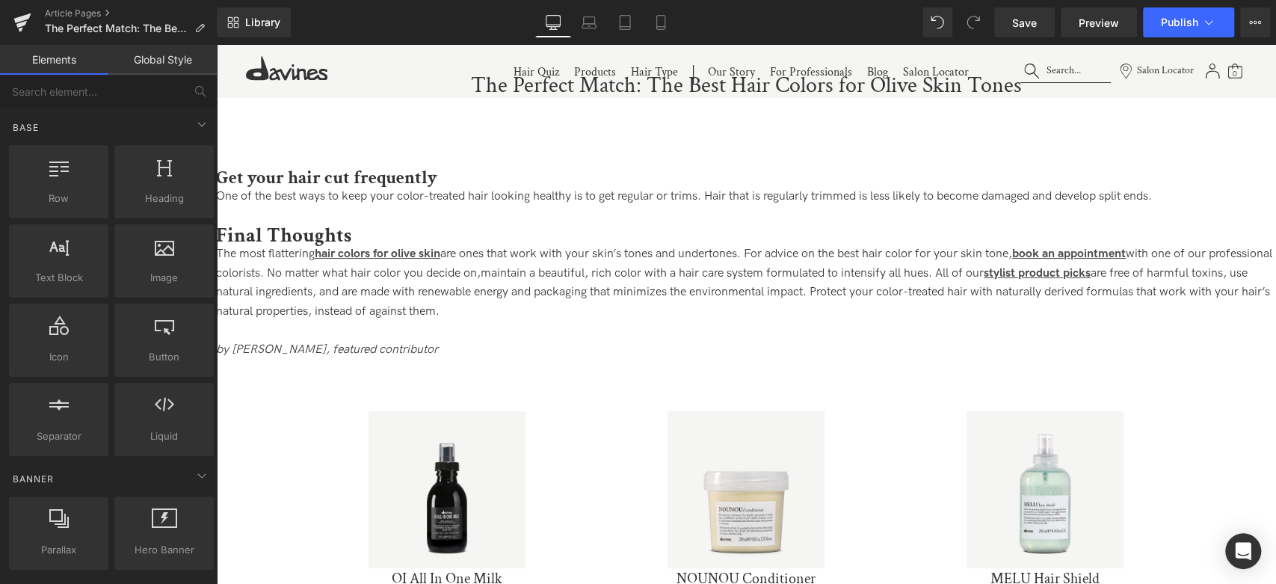
drag, startPoint x: 492, startPoint y: 389, endPoint x: 284, endPoint y: 265, distance: 242.0
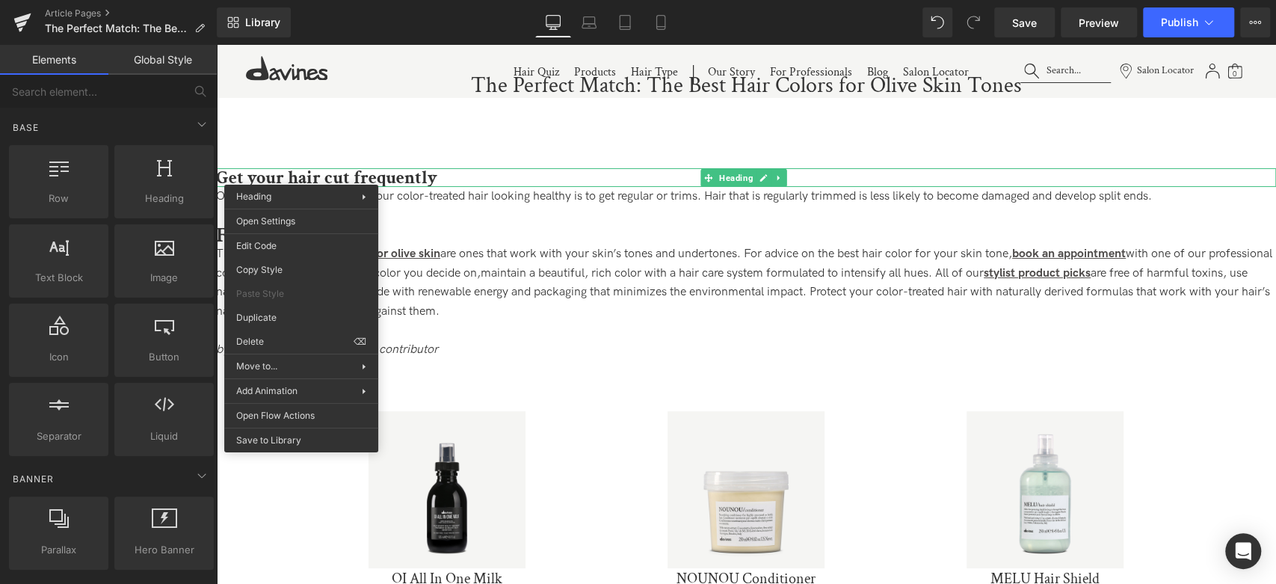
drag, startPoint x: 514, startPoint y: 387, endPoint x: 298, endPoint y: 281, distance: 240.0
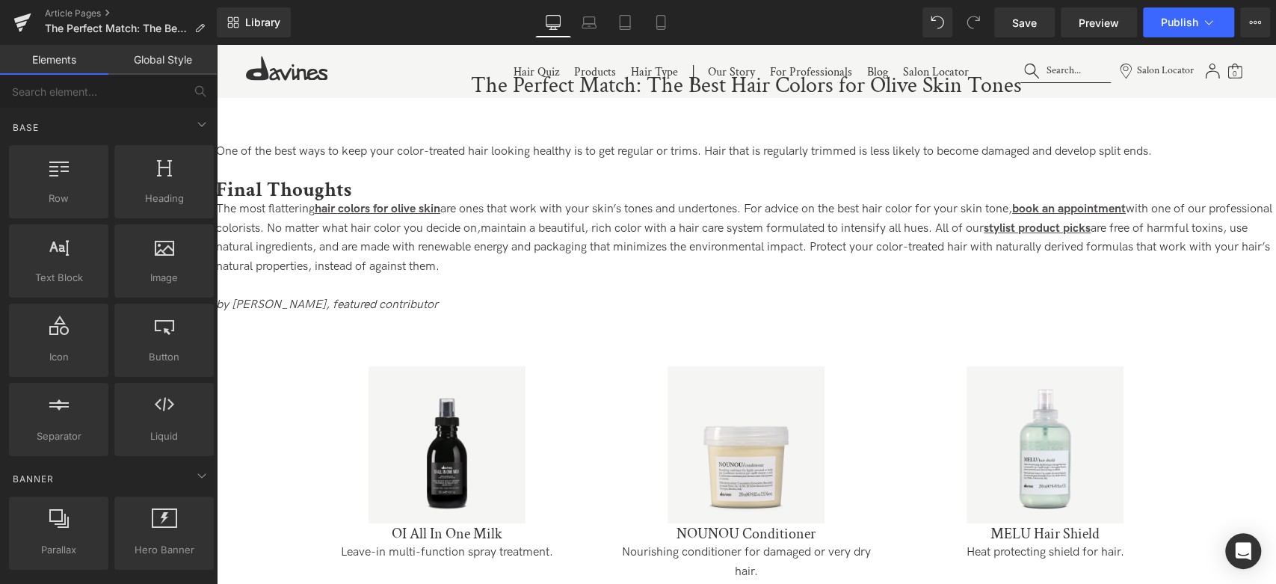
drag, startPoint x: 484, startPoint y: 376, endPoint x: 282, endPoint y: 232, distance: 247.6
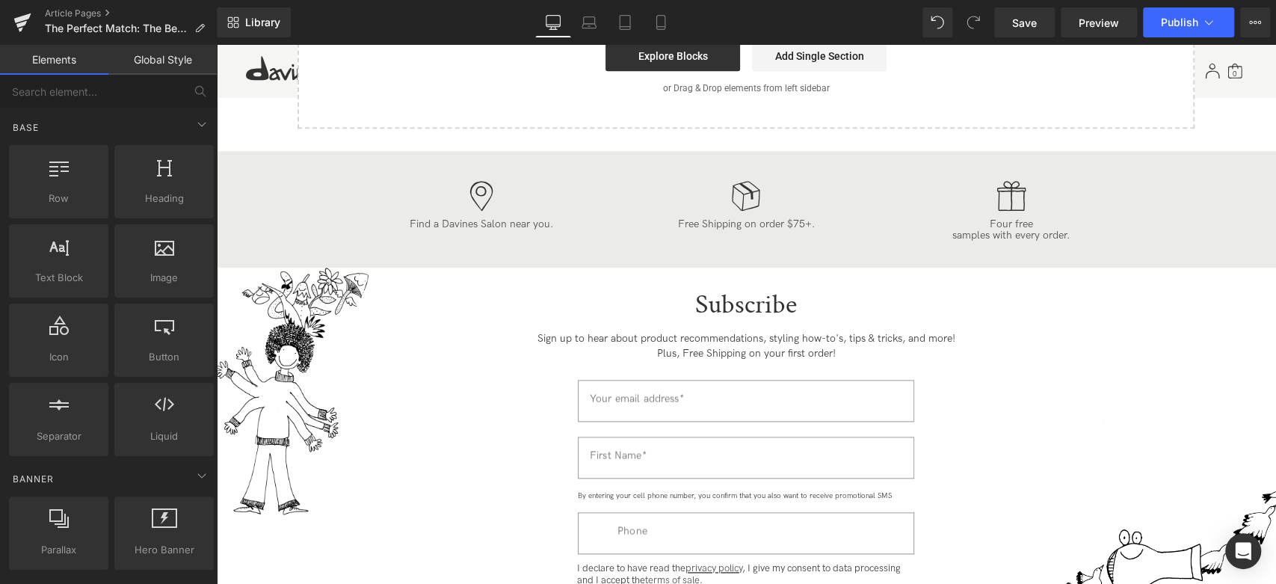
scroll to position [830, 0]
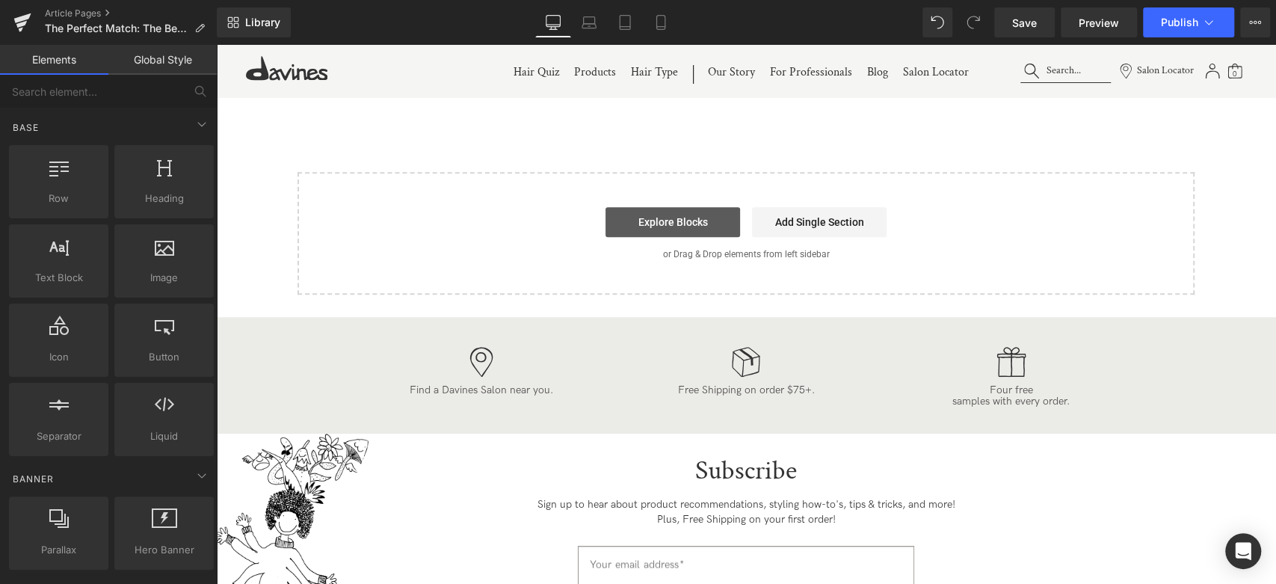
click at [695, 215] on link "Explore Blocks" at bounding box center [672, 222] width 135 height 30
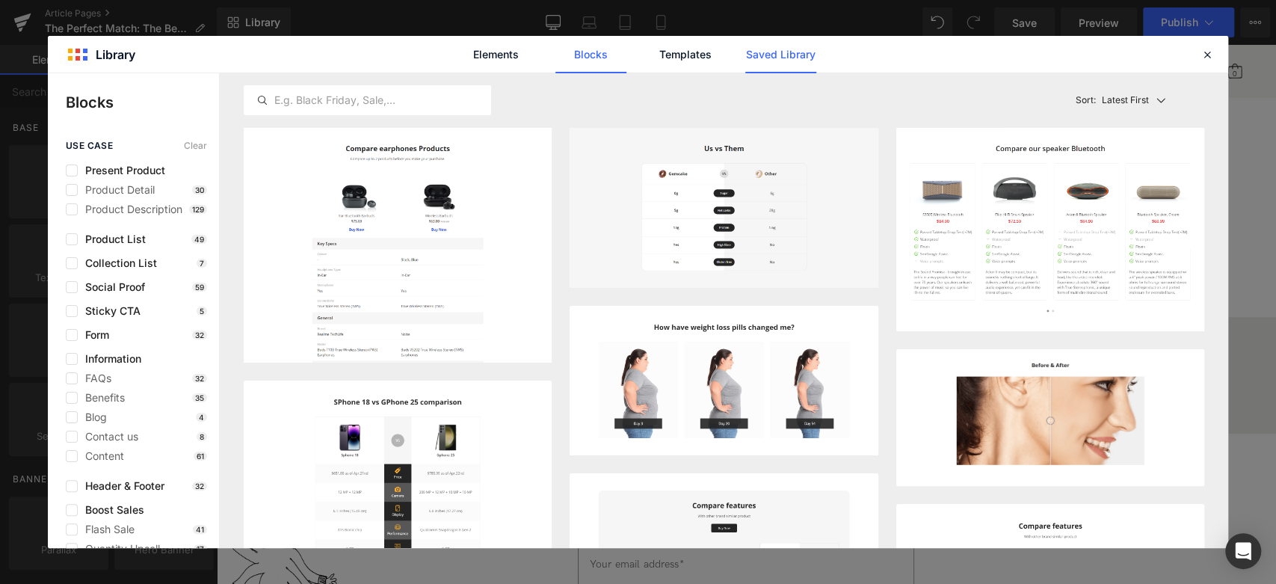
click at [789, 43] on link "Saved Library" at bounding box center [780, 54] width 71 height 37
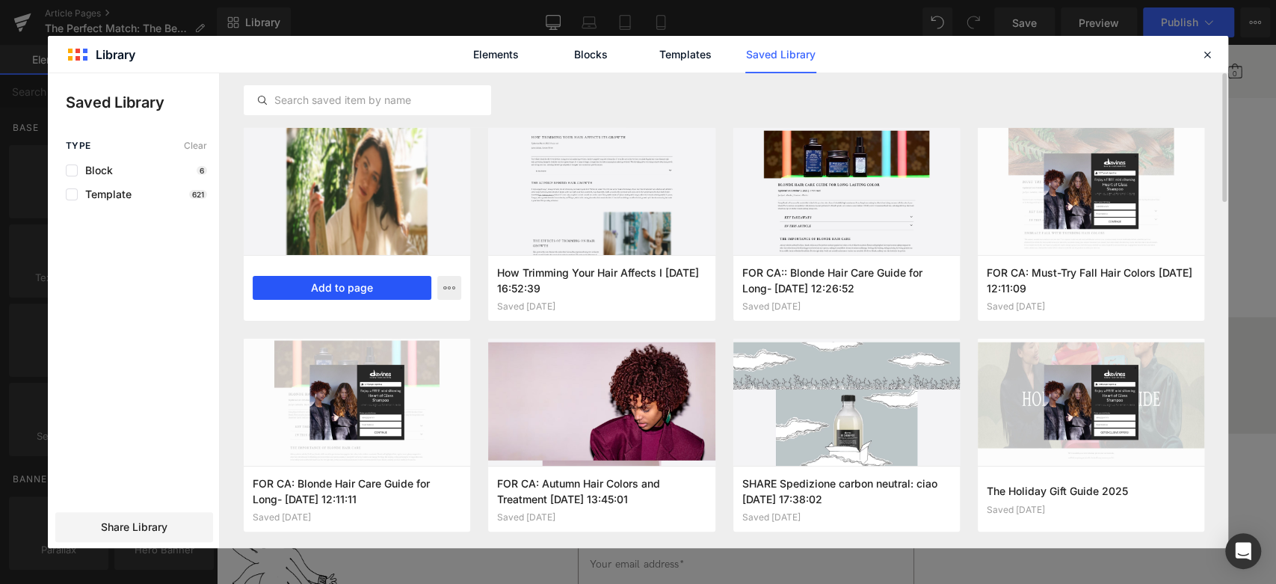
click at [314, 288] on button "Add to page" at bounding box center [342, 288] width 179 height 24
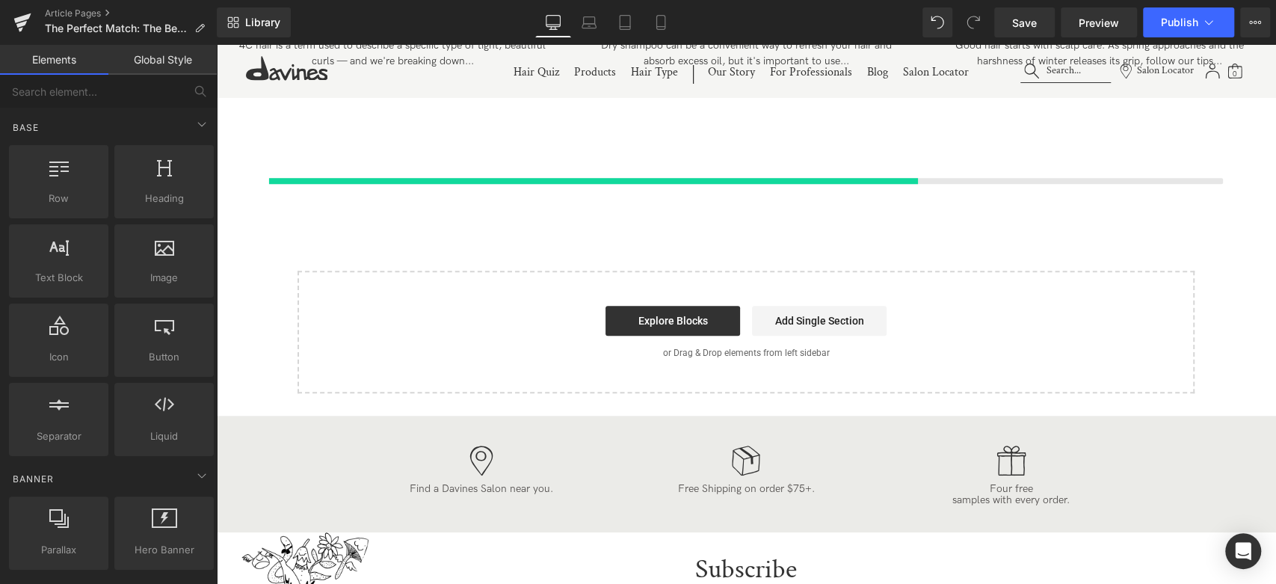
scroll to position [806, 0]
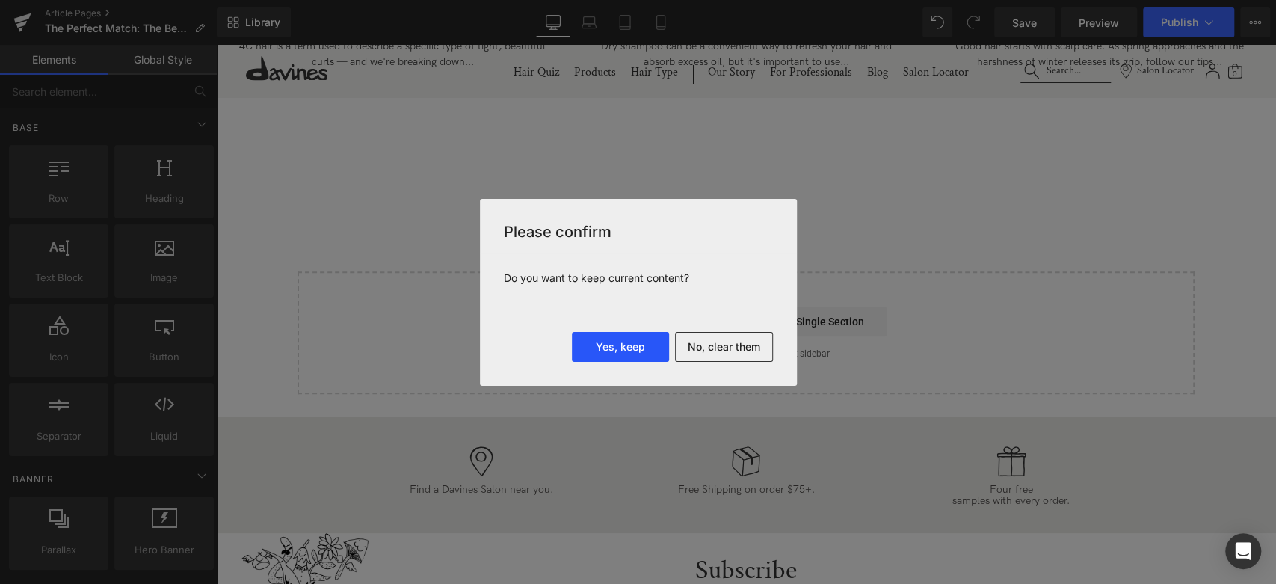
click at [626, 345] on button "Yes, keep" at bounding box center [620, 347] width 97 height 30
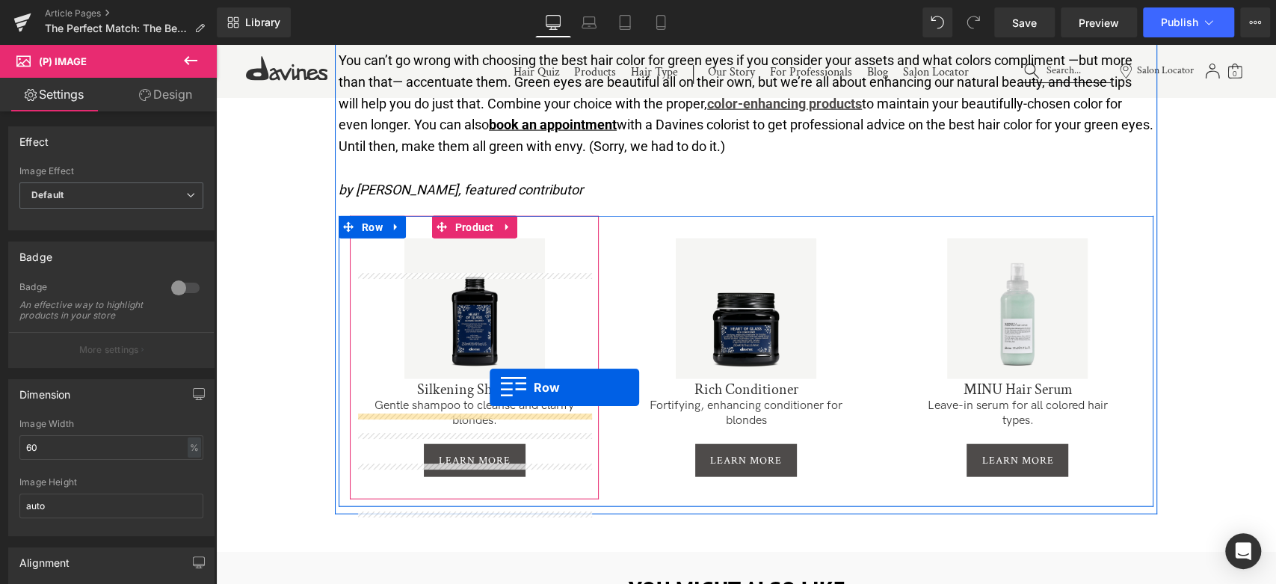
scroll to position [5942, 0]
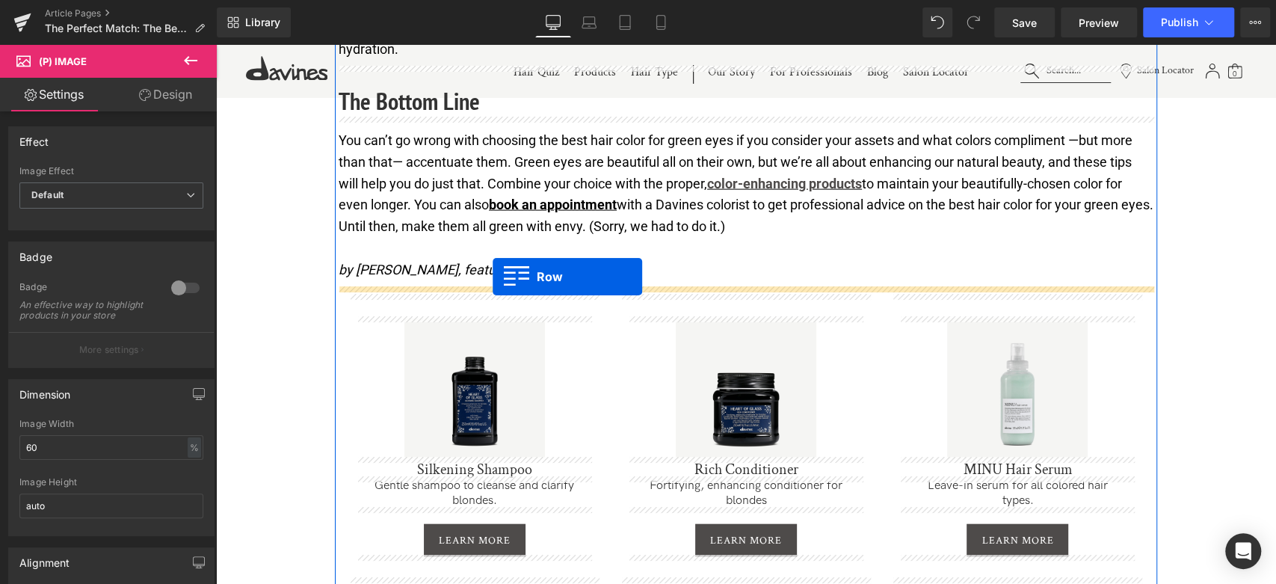
drag, startPoint x: 306, startPoint y: 149, endPoint x: 493, endPoint y: 277, distance: 226.4
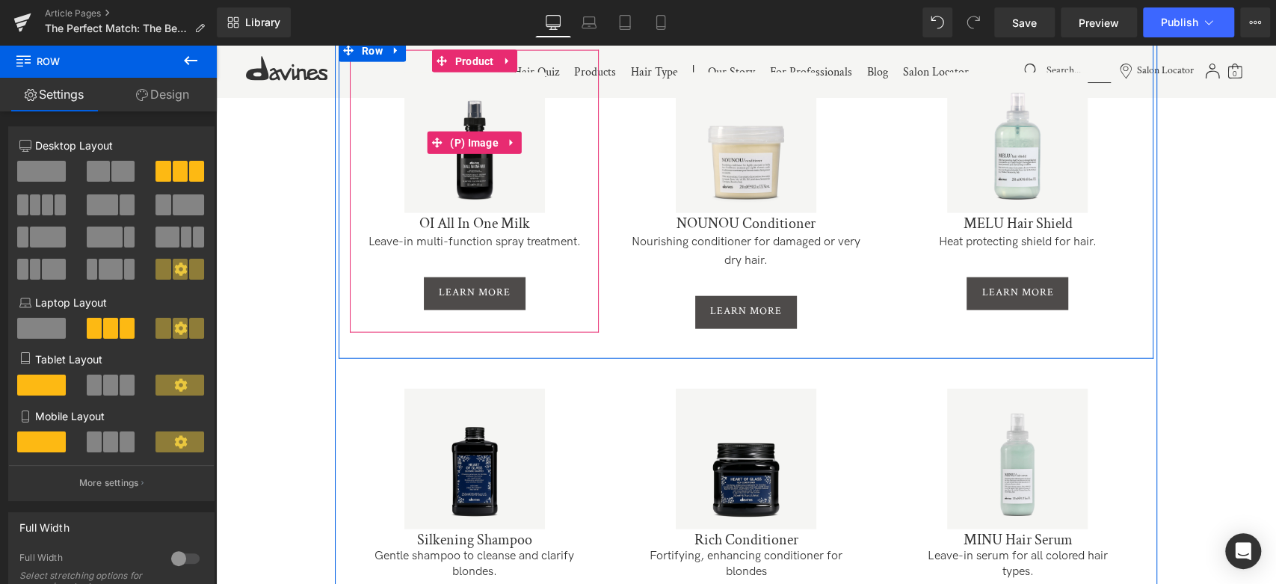
scroll to position [6237, 0]
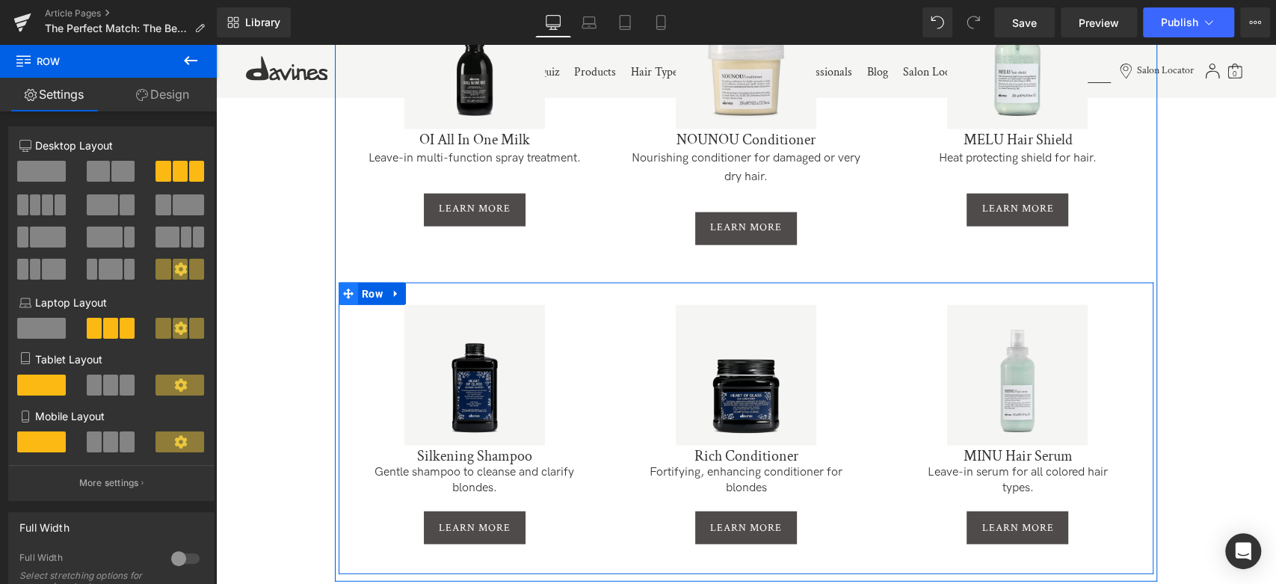
click at [342, 283] on span at bounding box center [348, 294] width 19 height 22
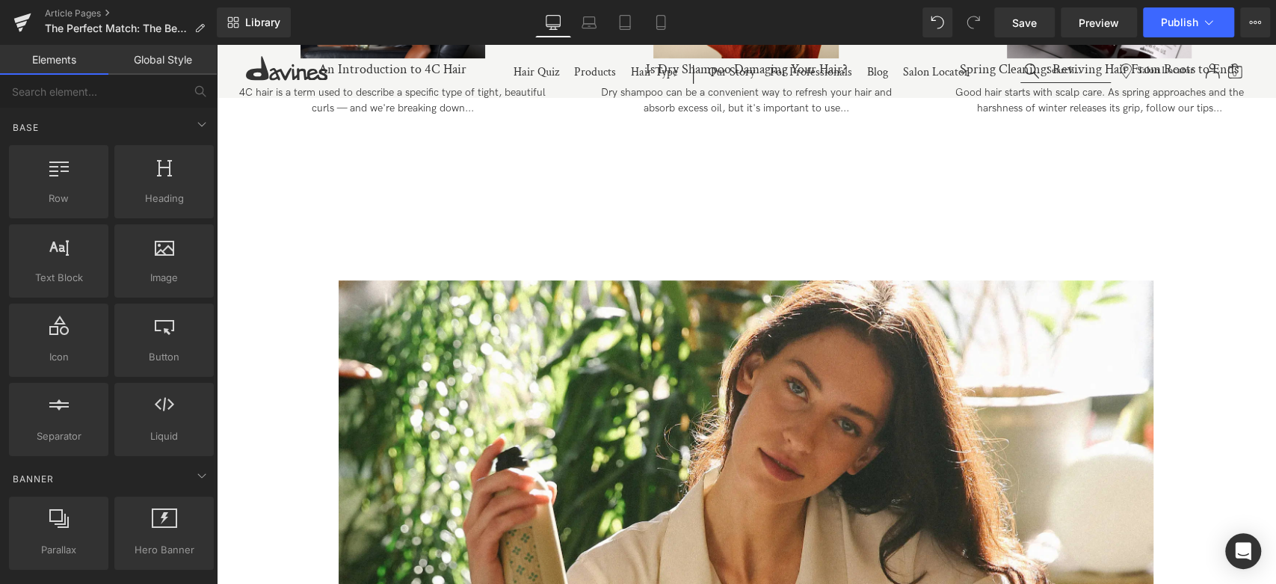
scroll to position [0, 0]
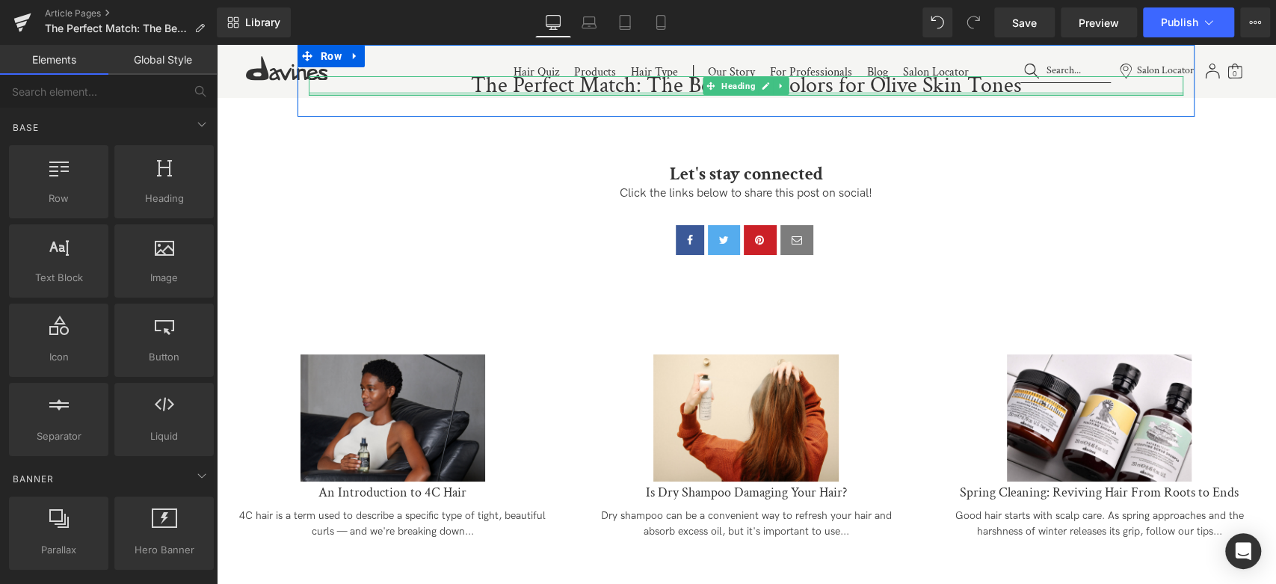
click at [496, 92] on div at bounding box center [746, 94] width 875 height 4
click at [496, 91] on h1 "The Perfect Match: The Best Hair Colors for Olive Skin Tones" at bounding box center [746, 85] width 875 height 19
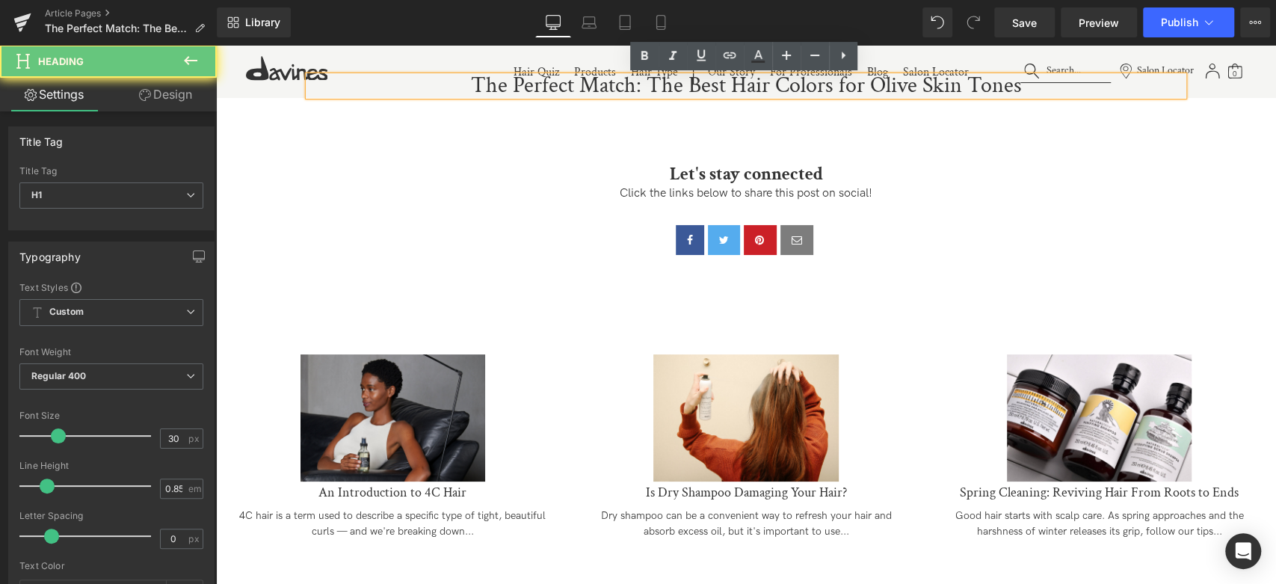
click at [496, 91] on h1 "The Perfect Match: The Best Hair Colors for Olive Skin Tones" at bounding box center [746, 85] width 875 height 19
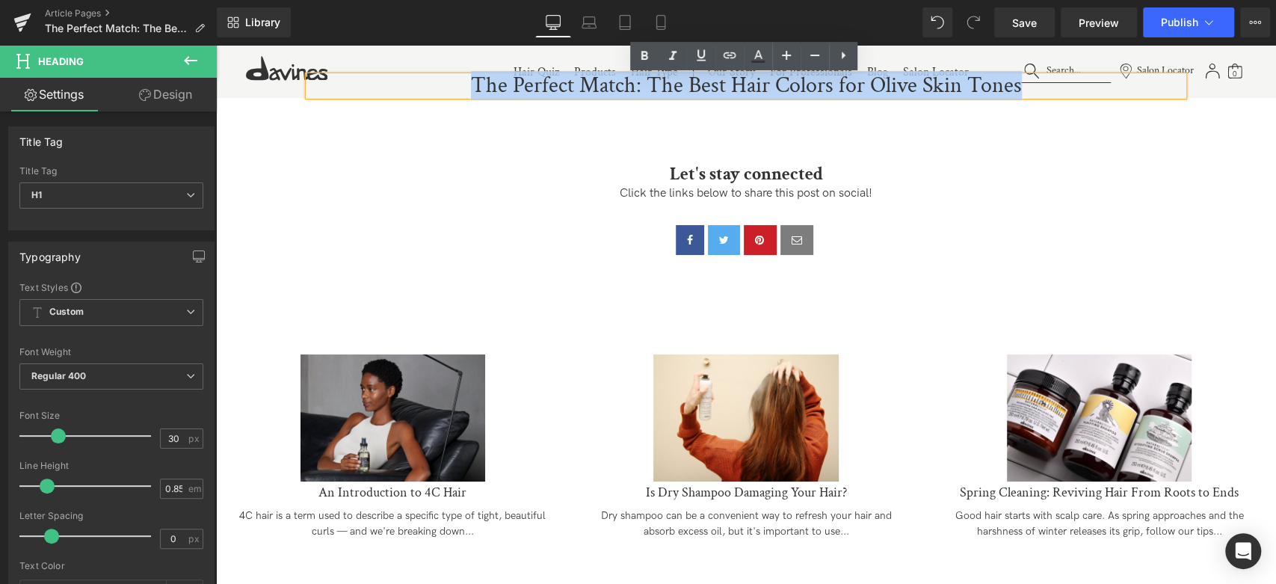
copy h1 "The Perfect Match: The Best Hair Colors for Olive Skin Tones"
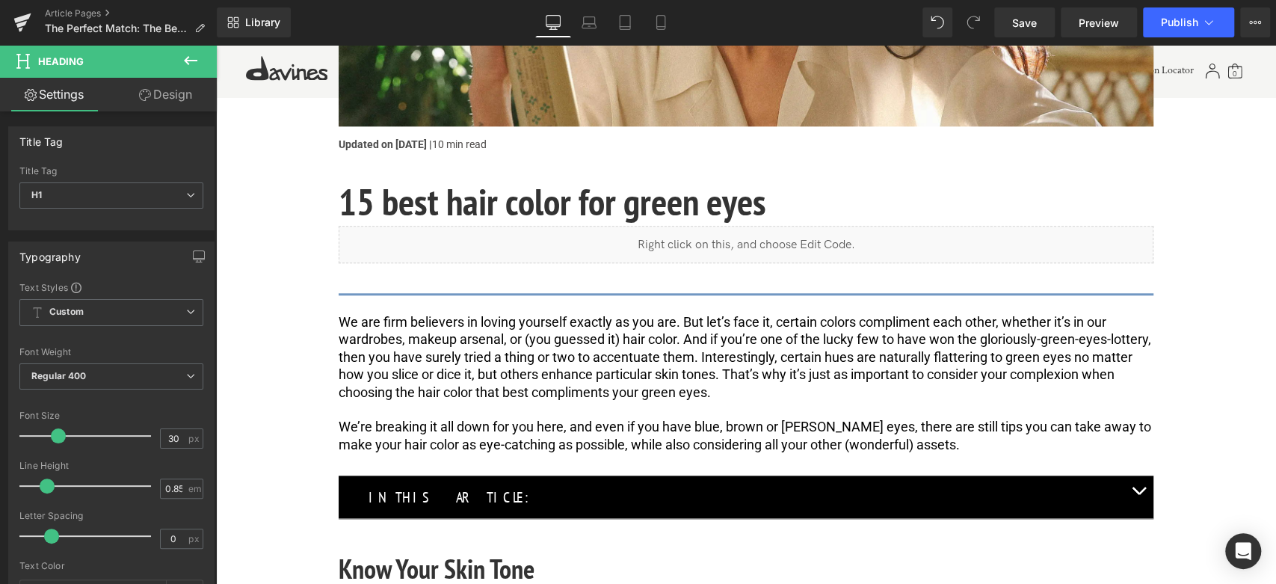
scroll to position [996, 0]
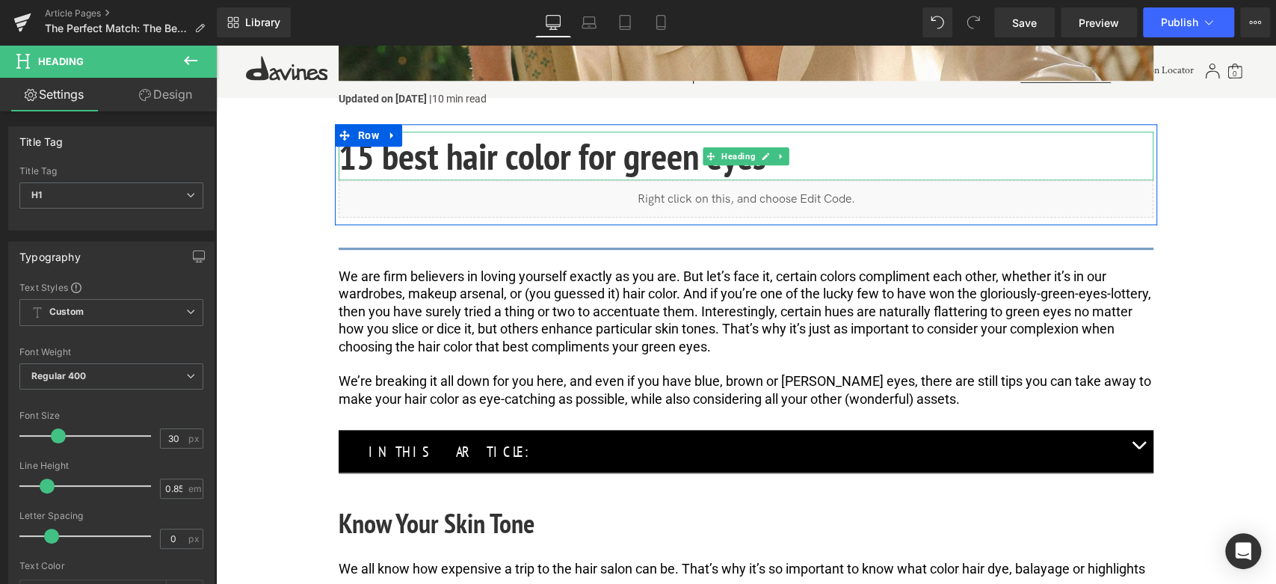
click at [516, 160] on h1 "15 best hair color for green eyes" at bounding box center [746, 156] width 815 height 49
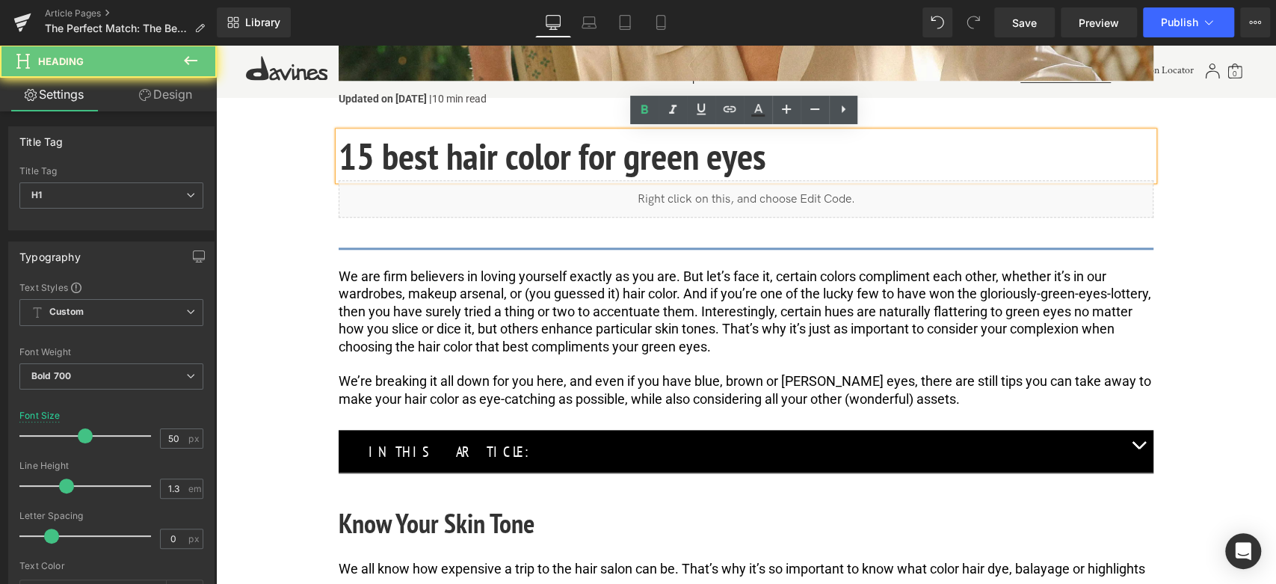
click at [516, 160] on h1 "15 best hair color for green eyes" at bounding box center [746, 156] width 815 height 49
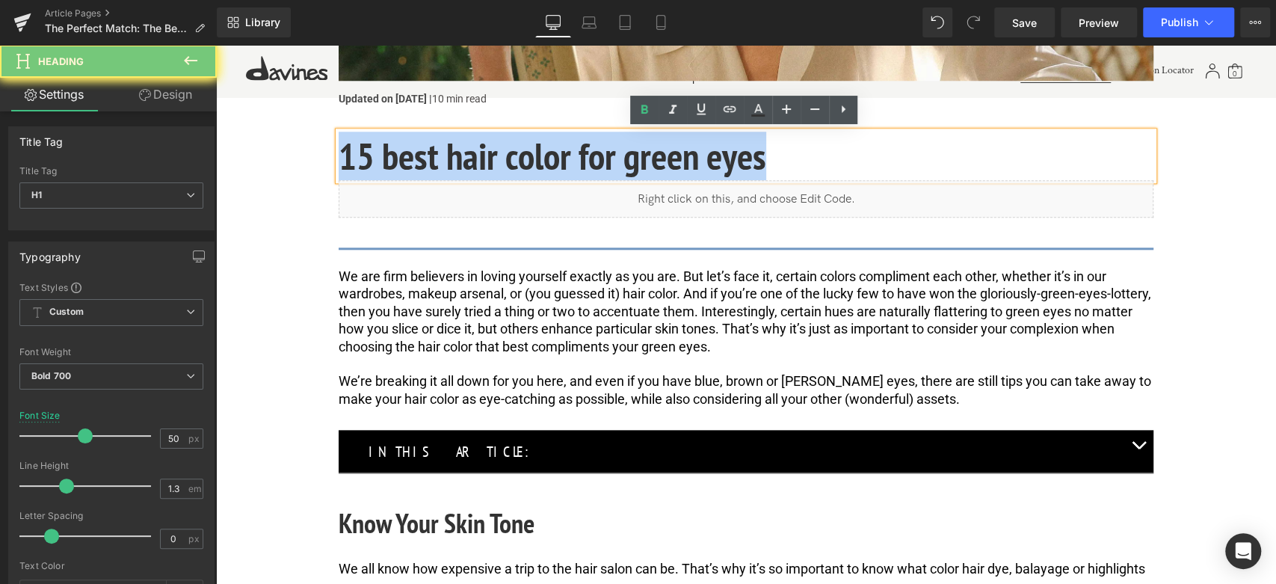
click at [516, 160] on h1 "15 best hair color for green eyes" at bounding box center [746, 156] width 815 height 49
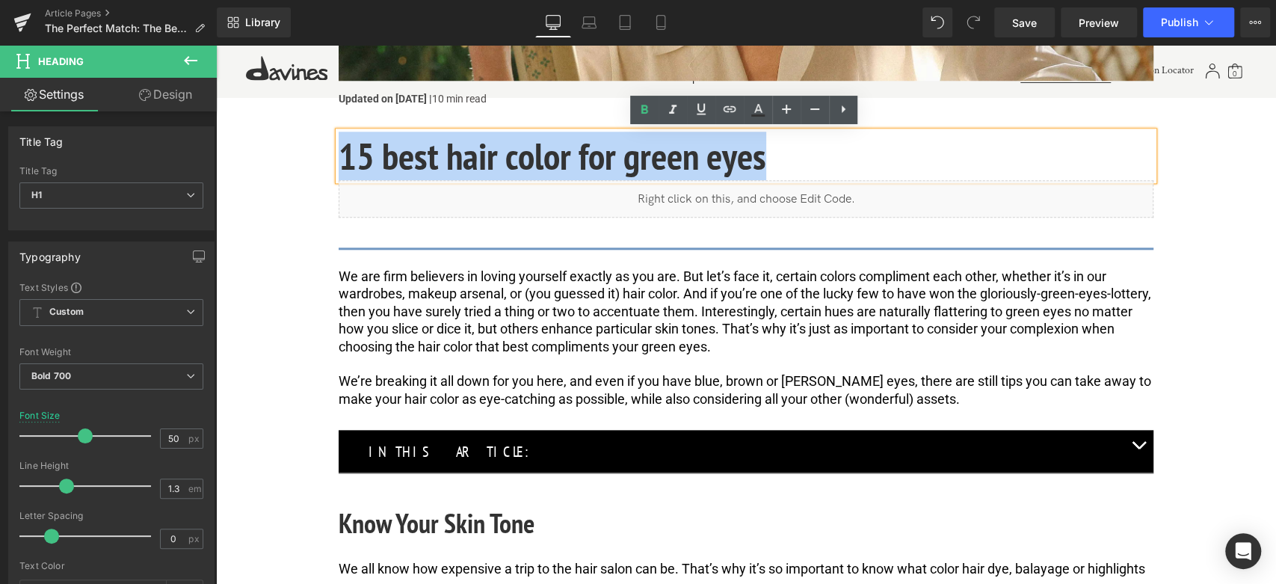
paste div
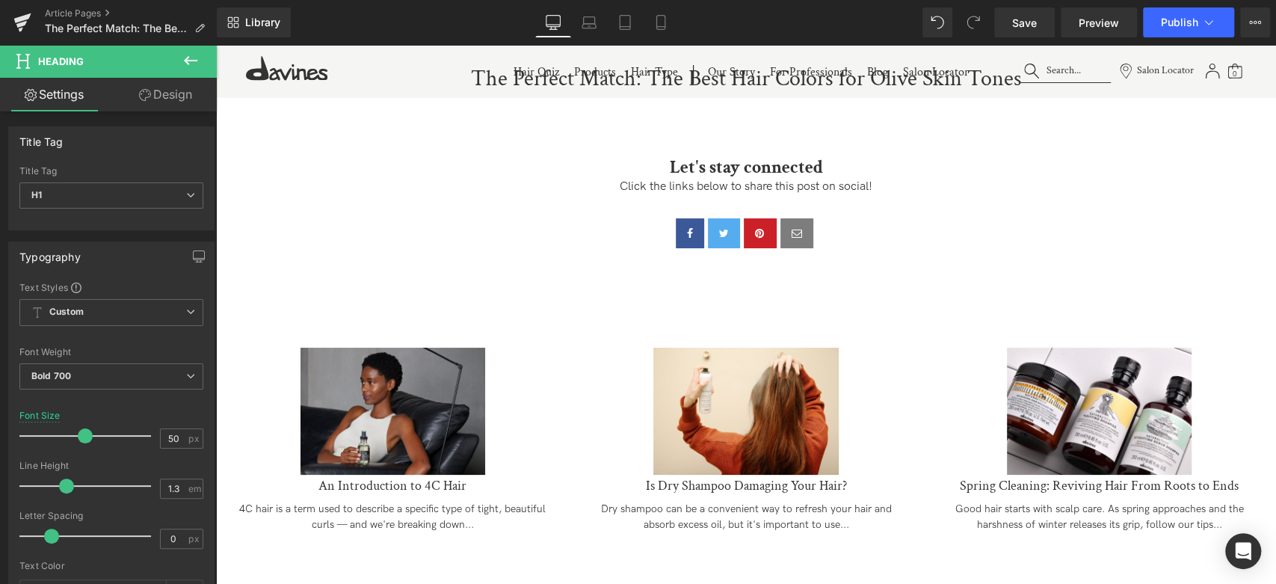
scroll to position [0, 0]
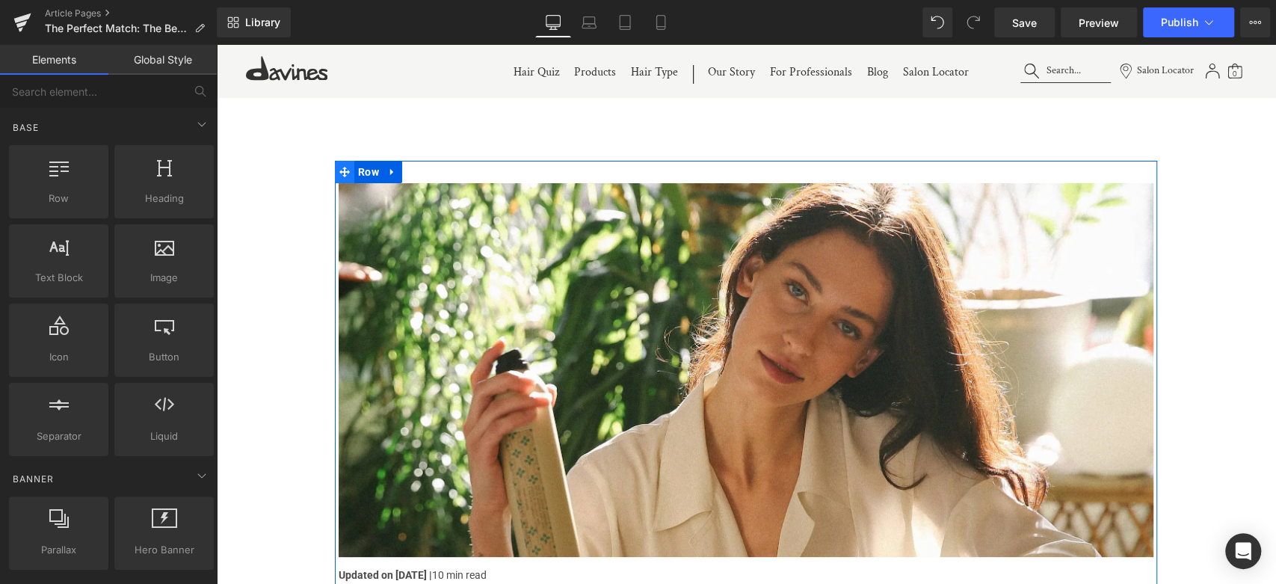
click at [343, 168] on icon at bounding box center [344, 172] width 10 height 10
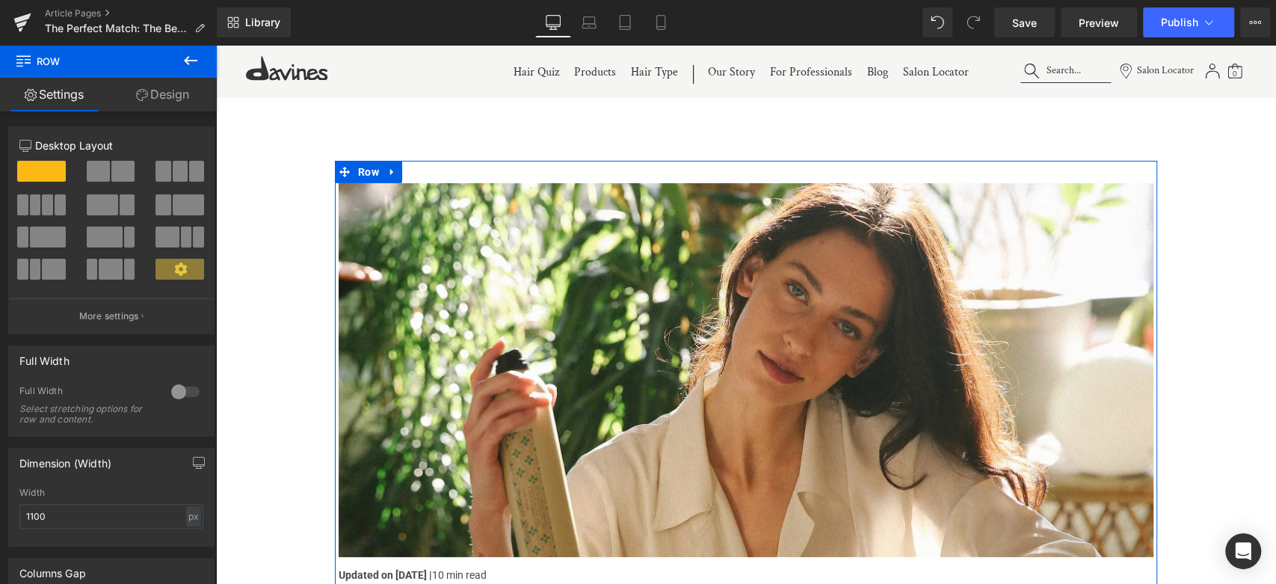
click at [156, 88] on link "Design" at bounding box center [162, 95] width 108 height 34
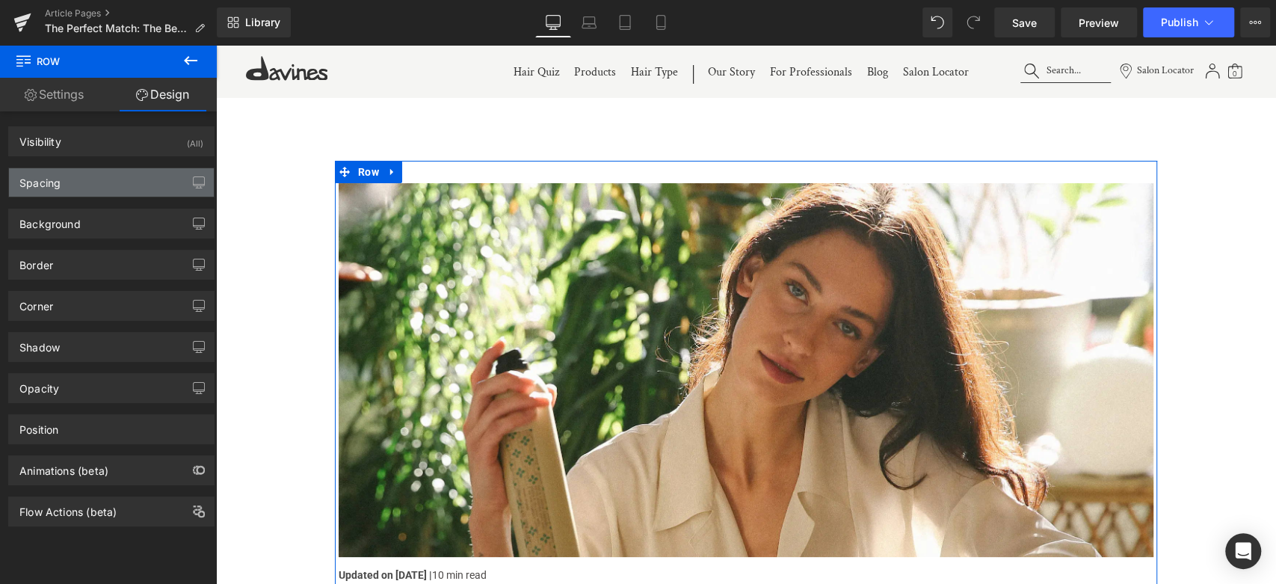
type input "120"
type input "0"
type input "30"
type input "0"
type input "10"
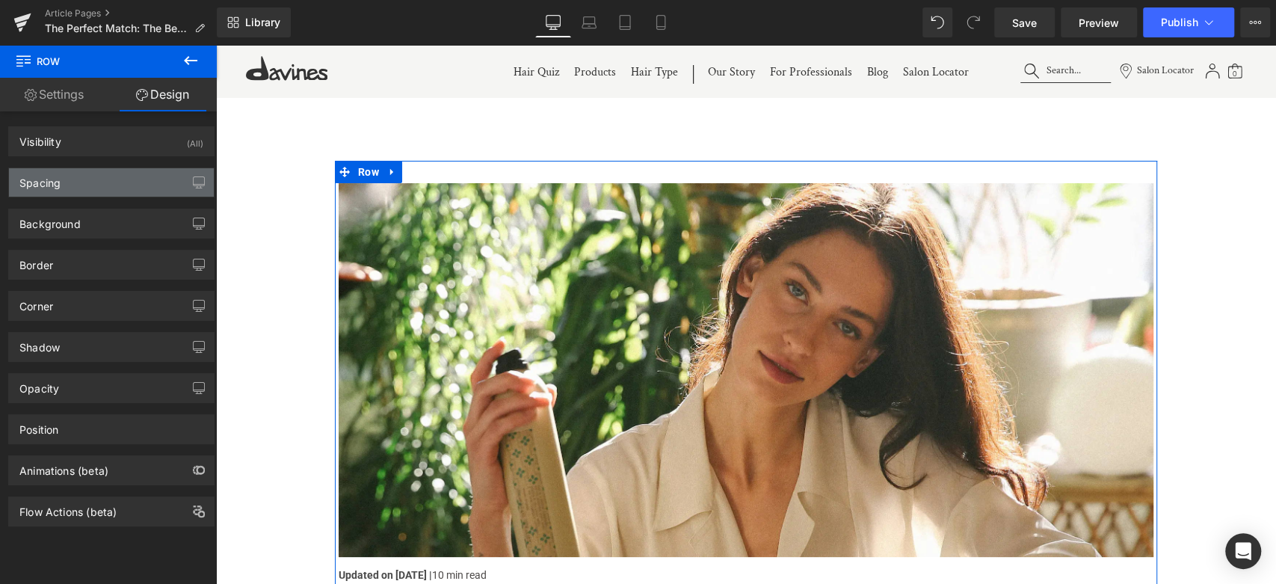
type input "0"
click at [129, 183] on div "Spacing" at bounding box center [111, 182] width 205 height 28
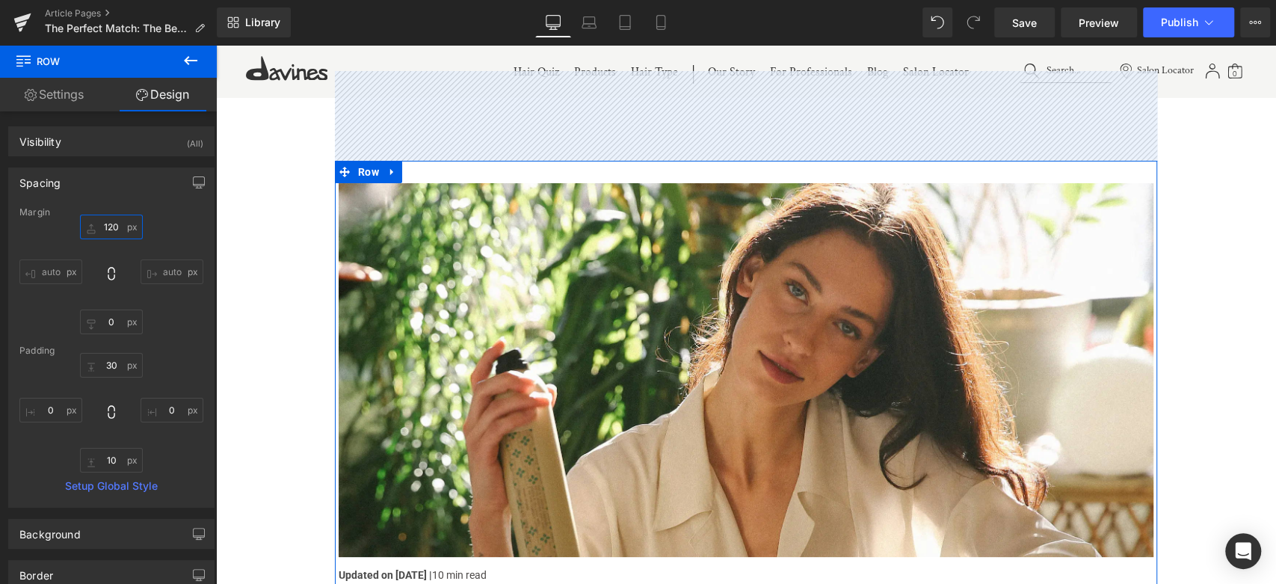
click at [117, 226] on input "120" at bounding box center [111, 227] width 63 height 25
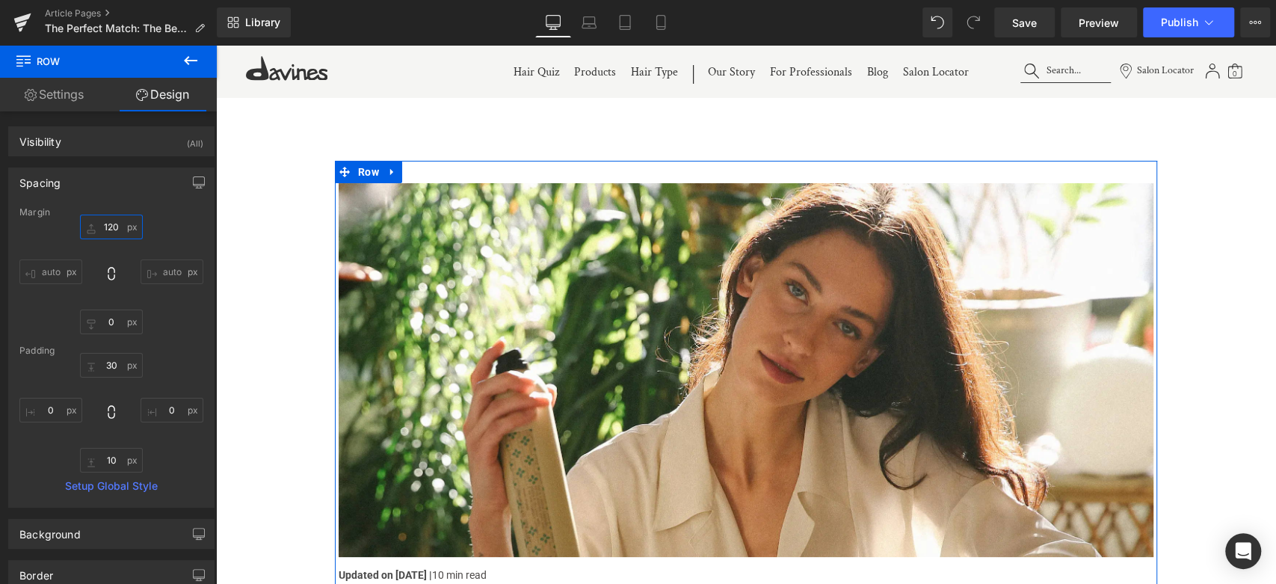
click at [117, 226] on input "120" at bounding box center [111, 227] width 63 height 25
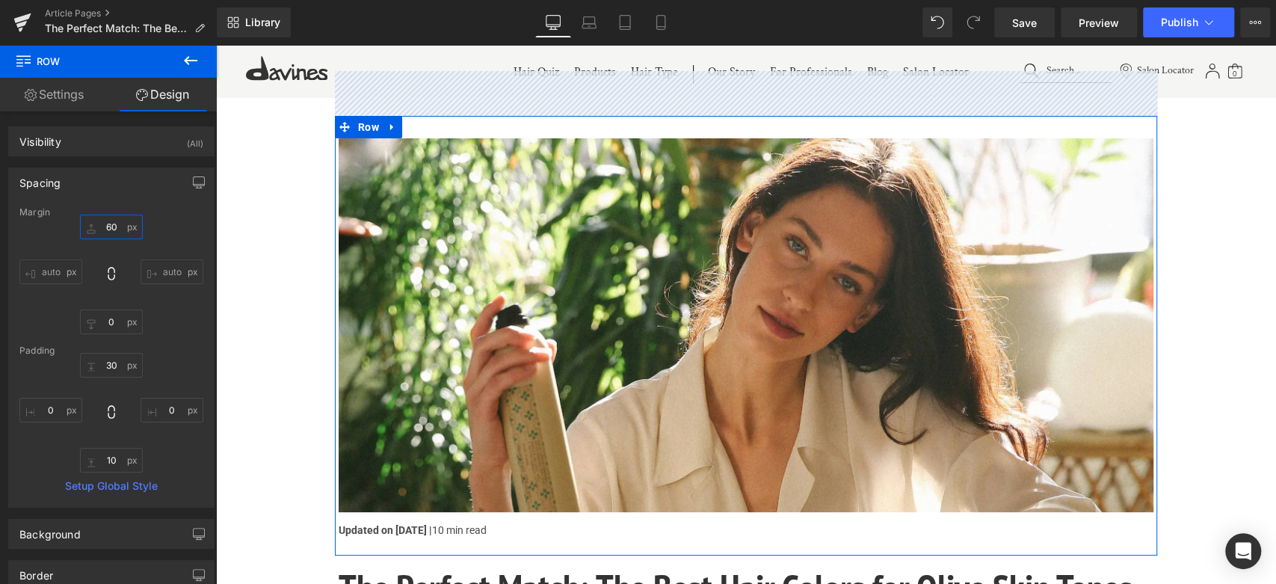
click at [117, 223] on input "60" at bounding box center [111, 227] width 63 height 25
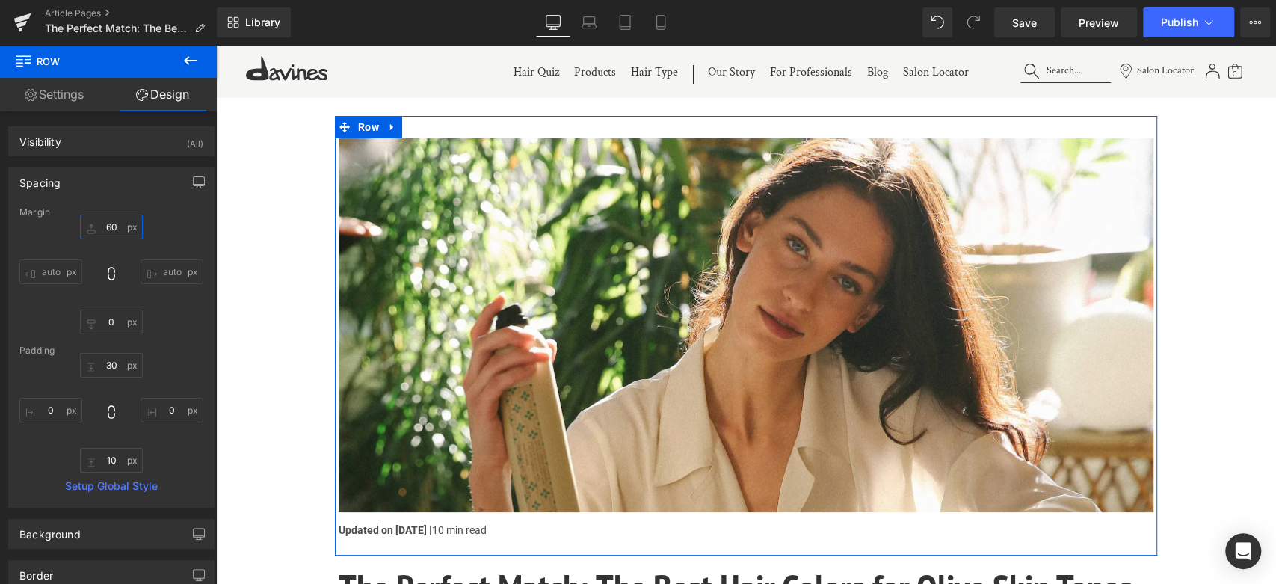
click at [117, 223] on input "60" at bounding box center [111, 227] width 63 height 25
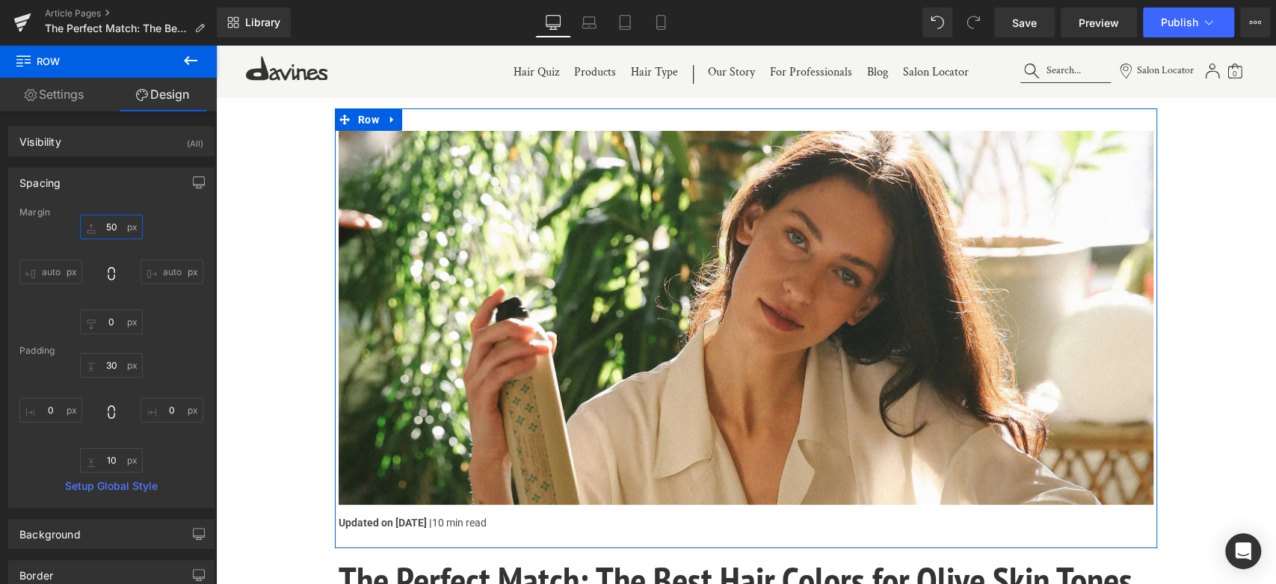
type input "50"
click at [47, 233] on div "50 50 auto auto 0px 0 auto auto" at bounding box center [111, 275] width 184 height 120
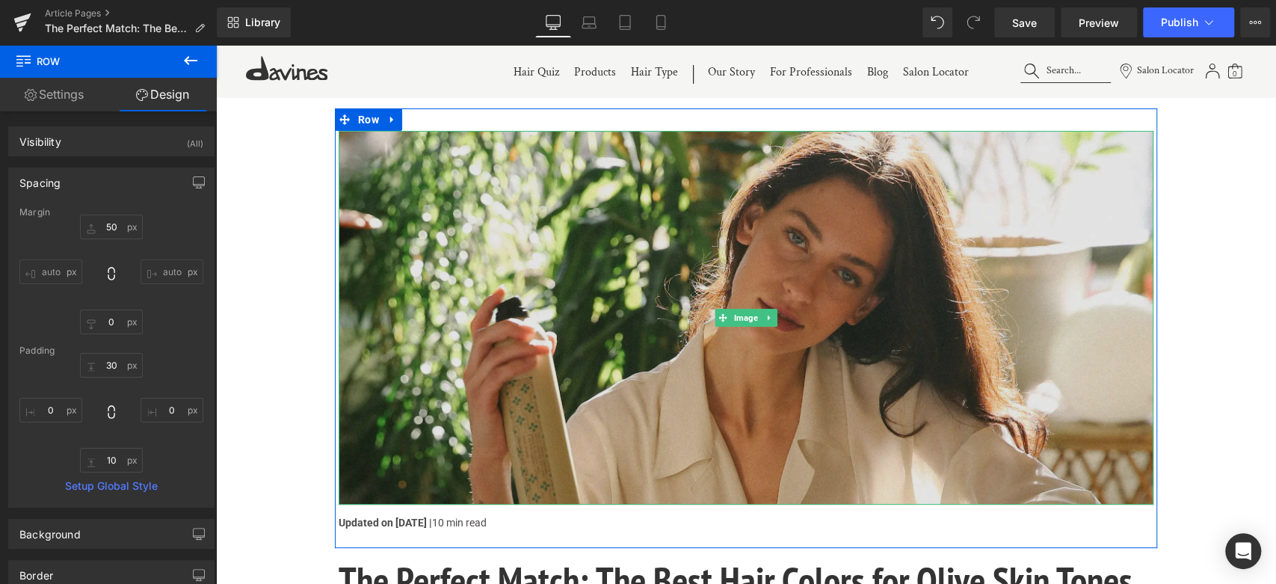
click at [555, 242] on img at bounding box center [746, 318] width 815 height 374
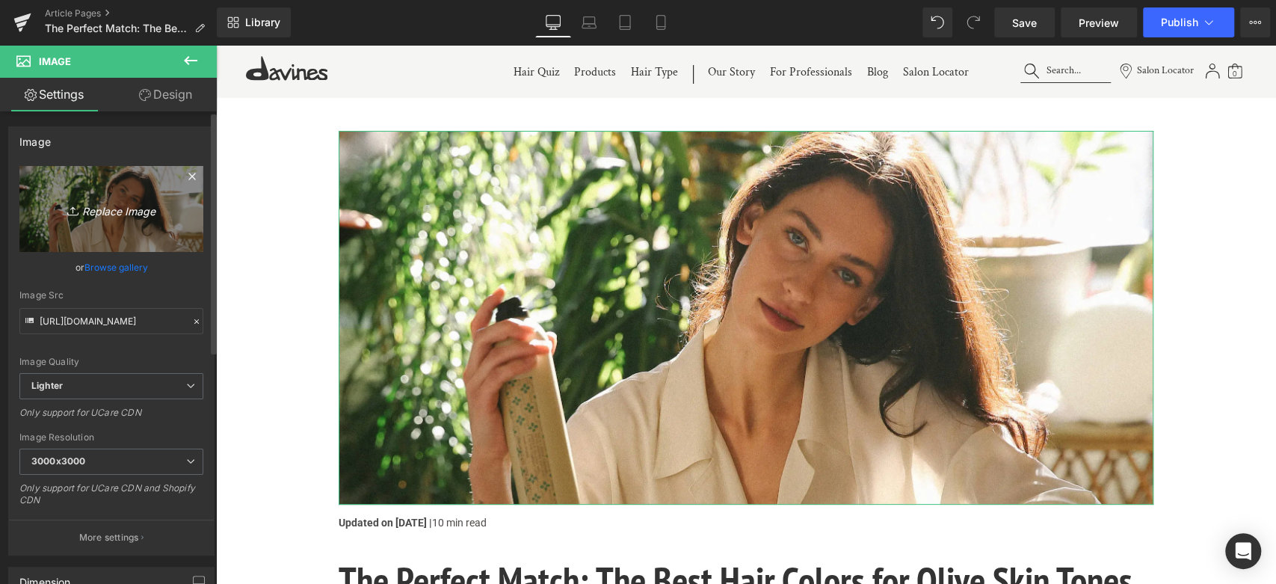
click at [134, 220] on link "Replace Image" at bounding box center [111, 209] width 184 height 86
type input "C:\fakepath\Davines_06 copy.jpg"
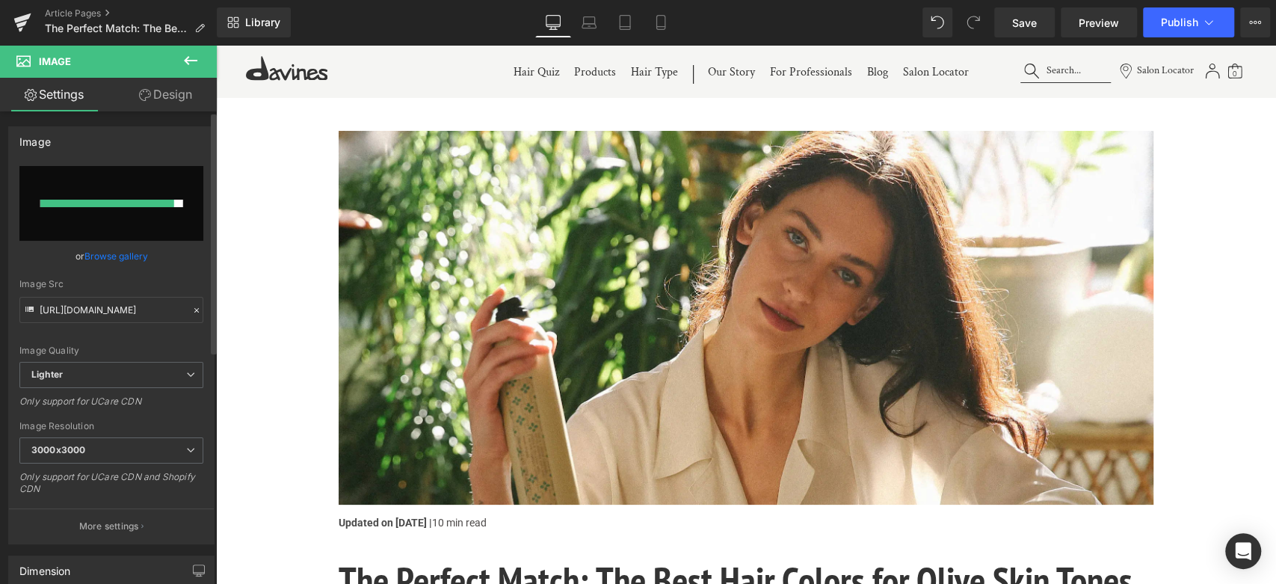
type input "https://ucarecdn.com/f380453a-f9e6-47e8-9de6-6d58744ee68a/-/format/auto/-/previ…"
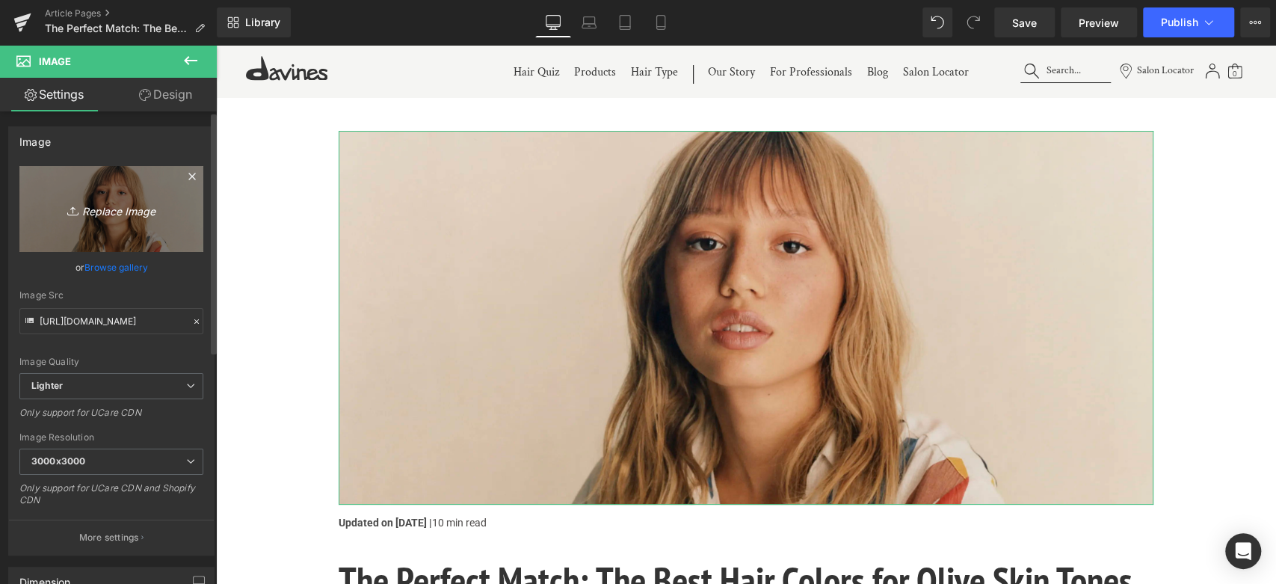
click at [108, 203] on icon "Replace Image" at bounding box center [112, 209] width 120 height 19
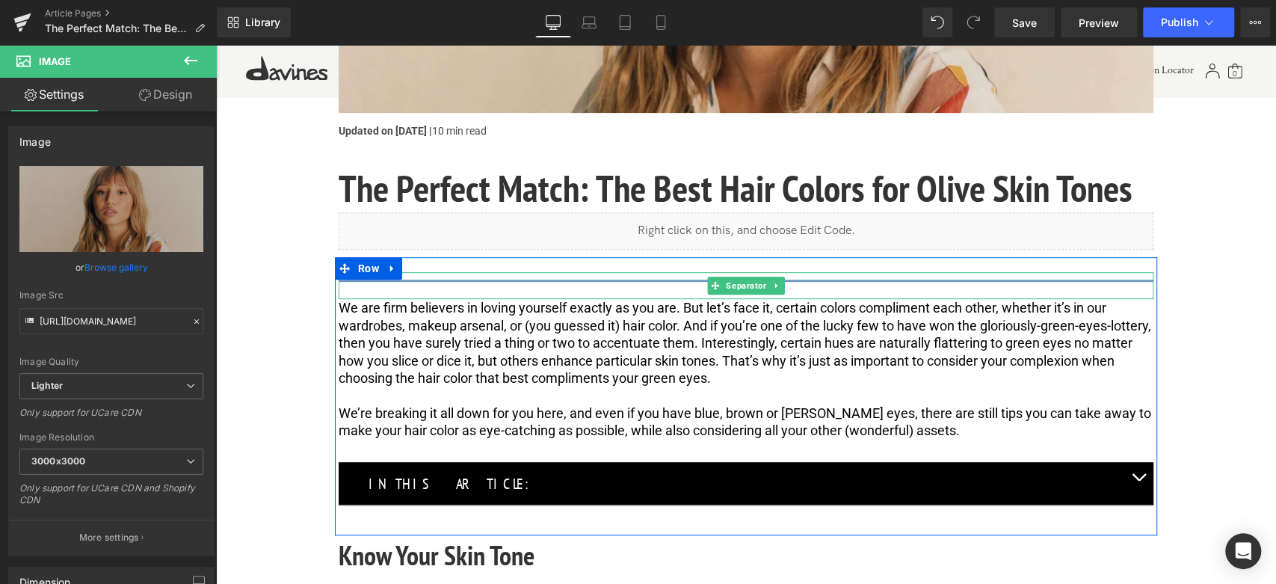
scroll to position [498, 0]
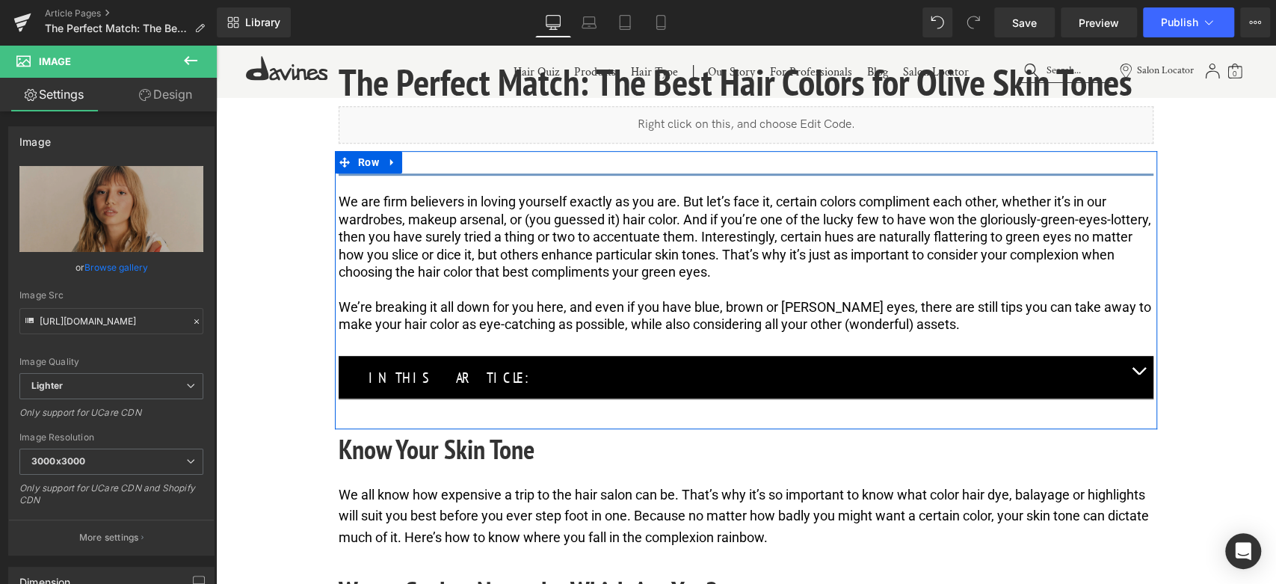
click at [564, 220] on span "We are firm believers in loving yourself exactly as you are. But let’s face it,…" at bounding box center [746, 237] width 815 height 86
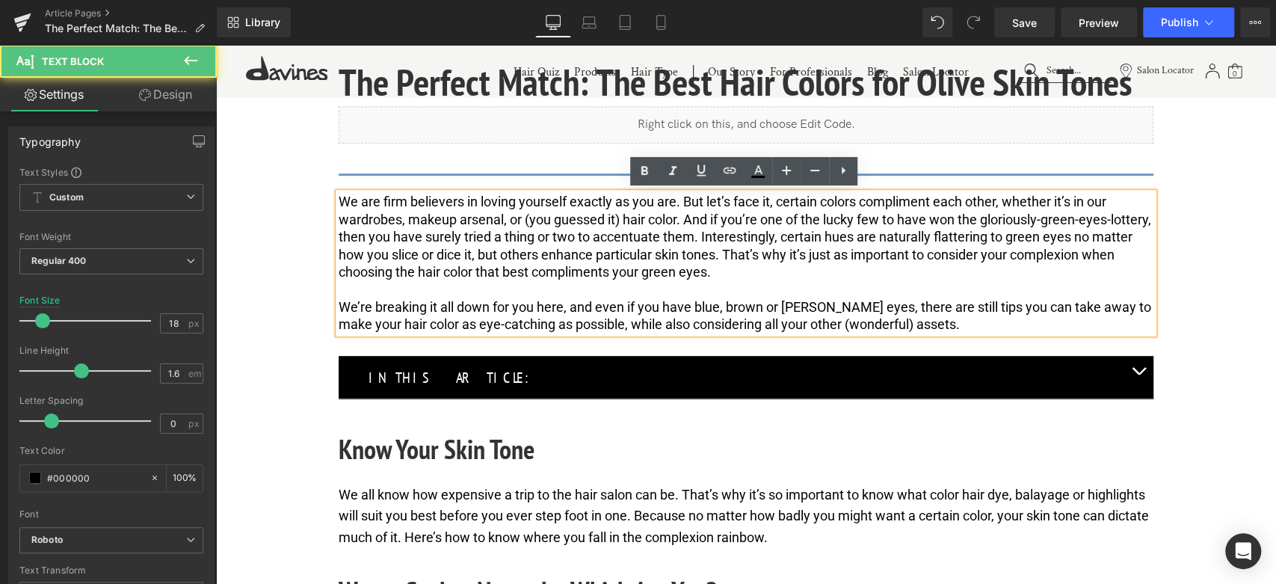
click at [546, 270] on span "We are firm believers in loving yourself exactly as you are. But let’s face it,…" at bounding box center [746, 237] width 815 height 86
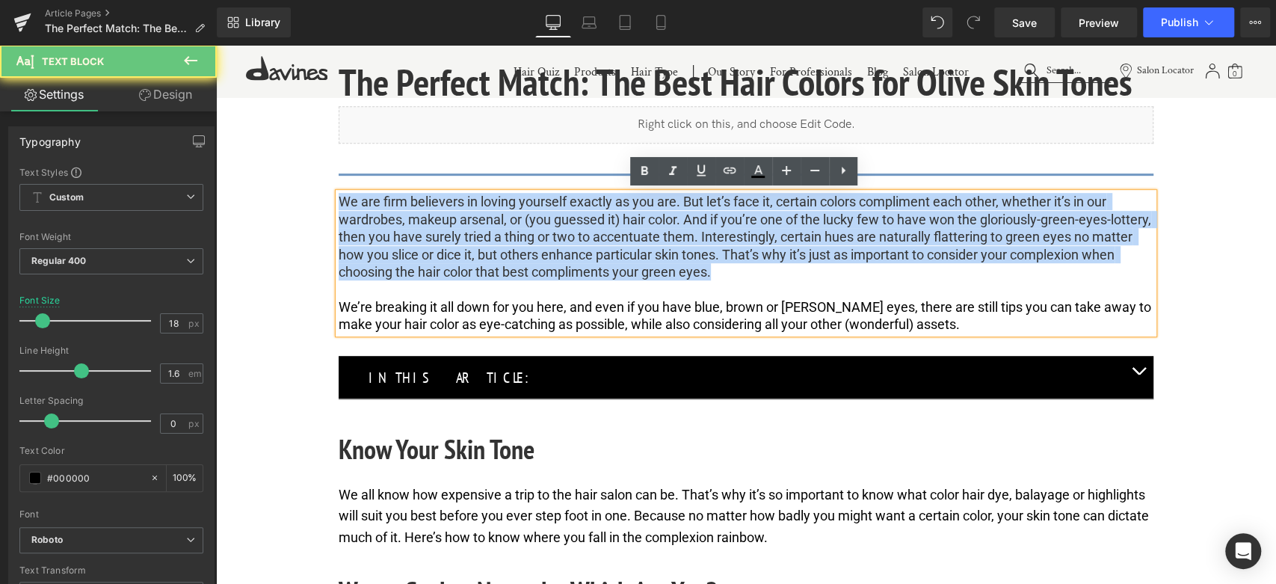
click at [546, 270] on span "We are firm believers in loving yourself exactly as you are. But let’s face it,…" at bounding box center [746, 237] width 815 height 86
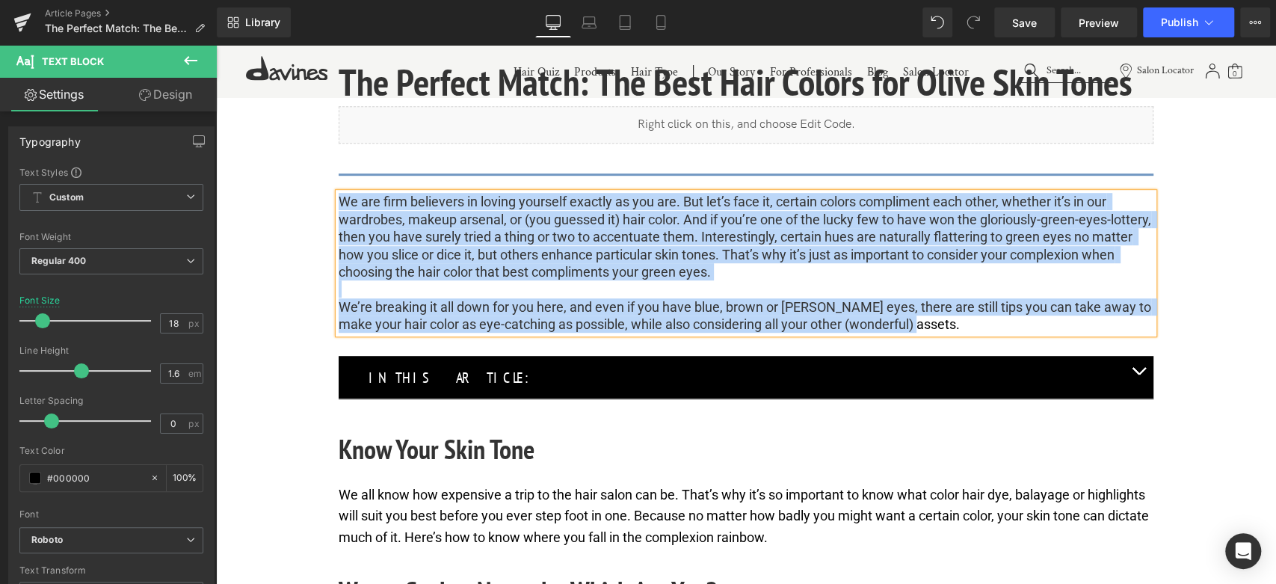
paste div
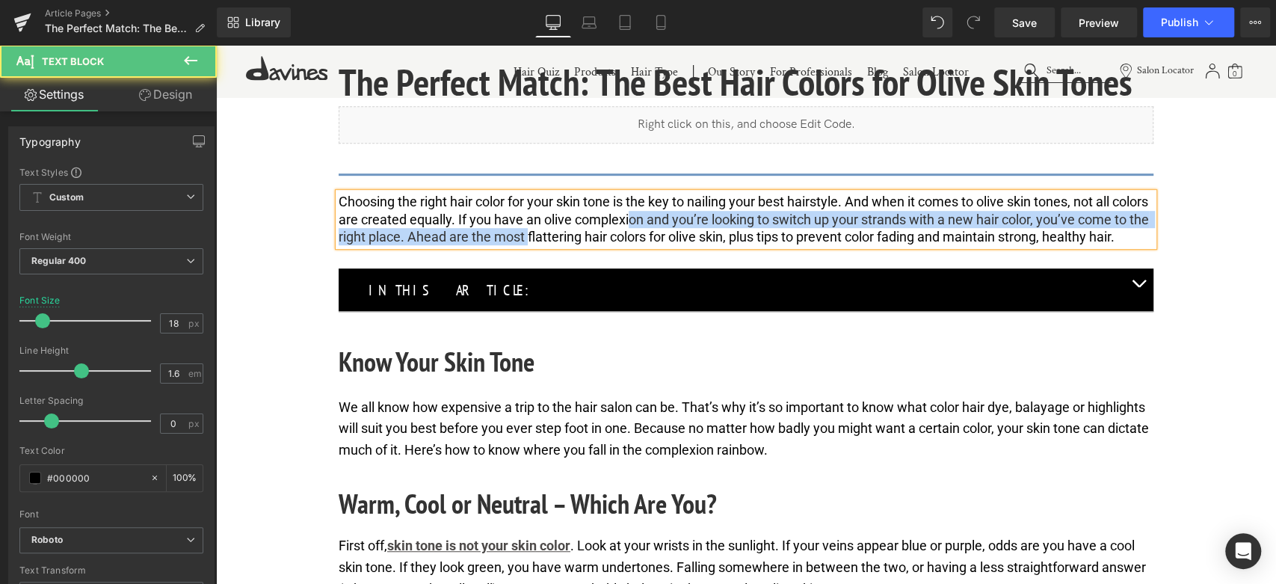
drag, startPoint x: 602, startPoint y: 232, endPoint x: 667, endPoint y: 225, distance: 65.4
click at [667, 225] on span "Choosing the right hair color for your skin tone is the key to nailing your bes…" at bounding box center [745, 219] width 813 height 51
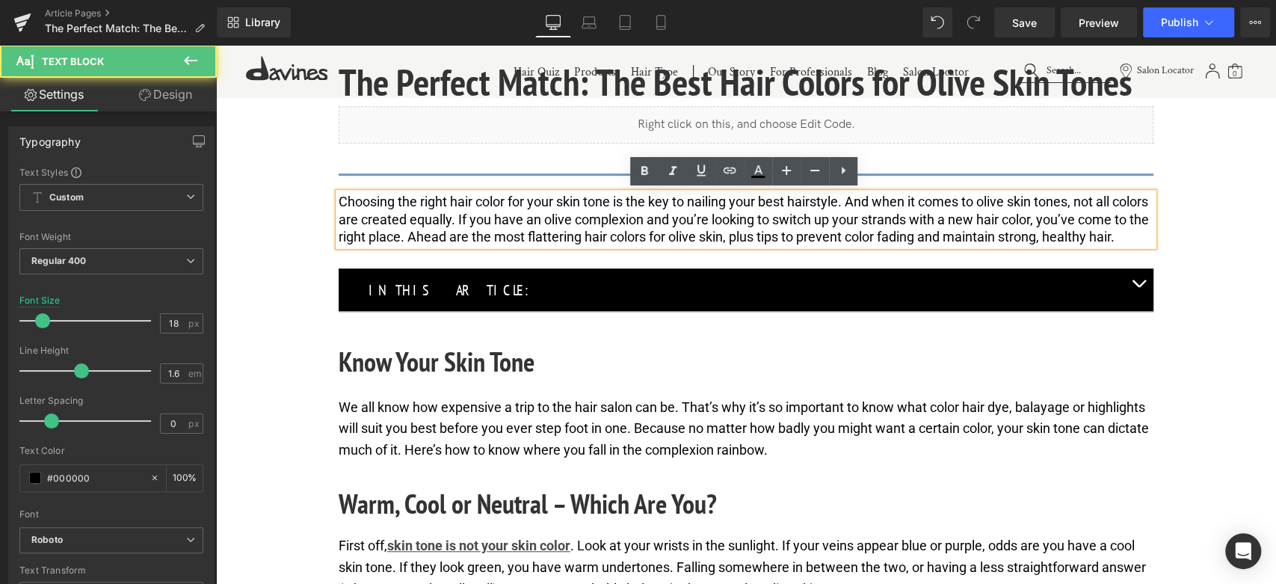
click at [668, 232] on span "Choosing the right hair color for your skin tone is the key to nailing your bes…" at bounding box center [745, 219] width 813 height 51
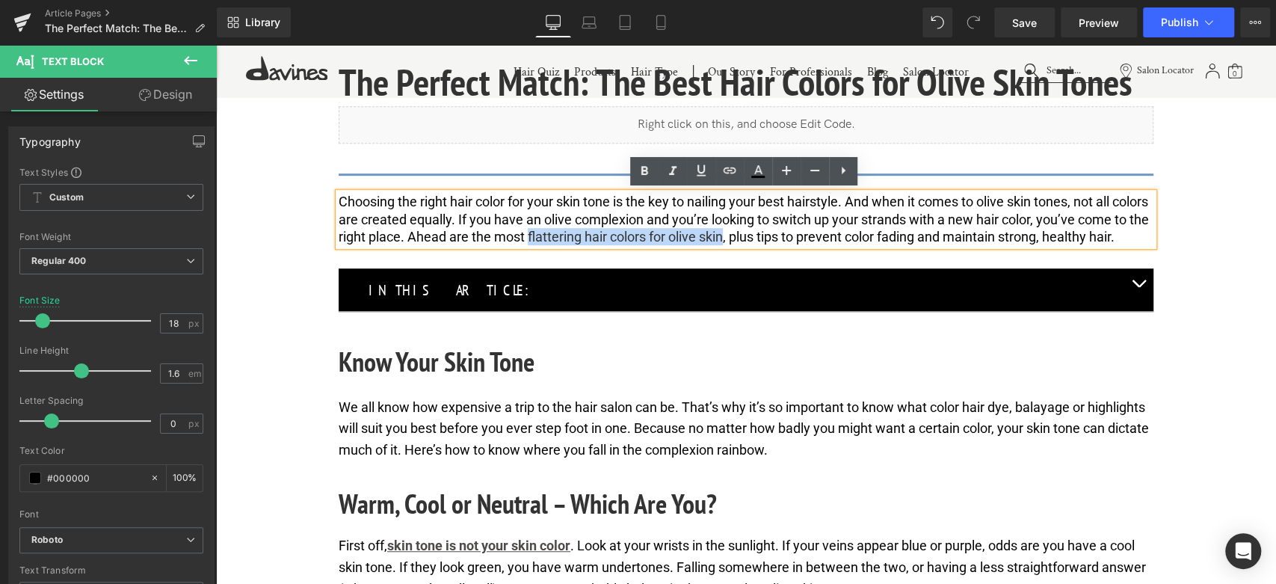
drag, startPoint x: 600, startPoint y: 233, endPoint x: 798, endPoint y: 231, distance: 197.3
click at [798, 231] on span "Choosing the right hair color for your skin tone is the key to nailing your bes…" at bounding box center [745, 219] width 813 height 51
click at [643, 179] on icon at bounding box center [644, 171] width 18 height 18
drag, startPoint x: 601, startPoint y: 232, endPoint x: 803, endPoint y: 230, distance: 201.8
click at [729, 230] on strong "flattering hair colors for olive skin" at bounding box center [627, 237] width 204 height 16
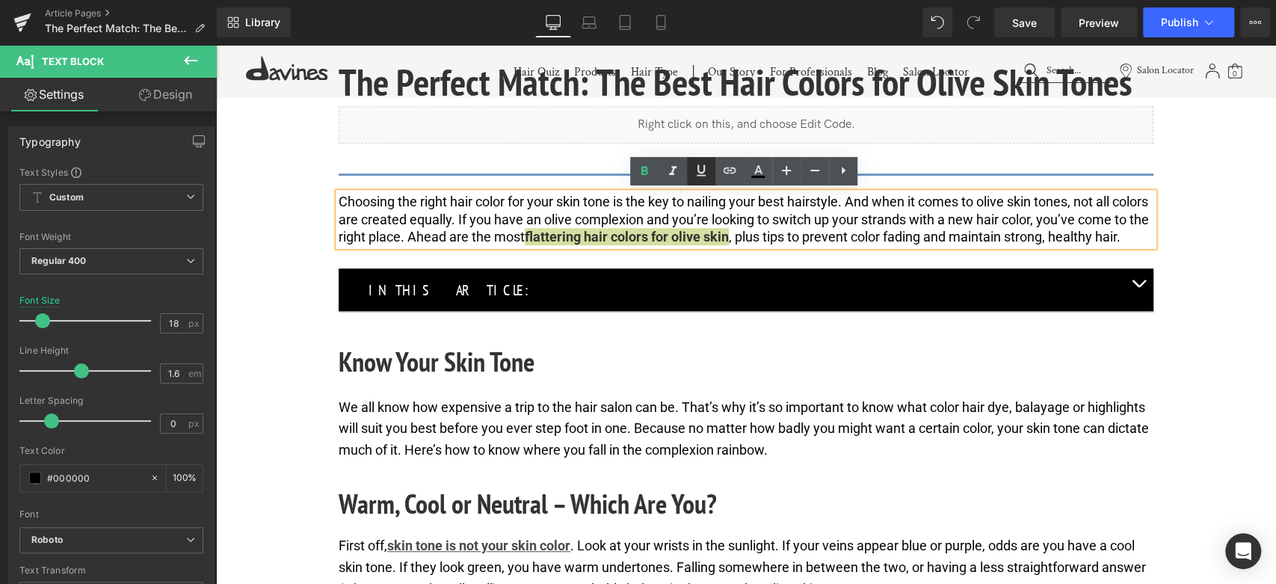
click at [700, 176] on icon at bounding box center [701, 170] width 9 height 11
click at [733, 170] on icon at bounding box center [730, 170] width 18 height 18
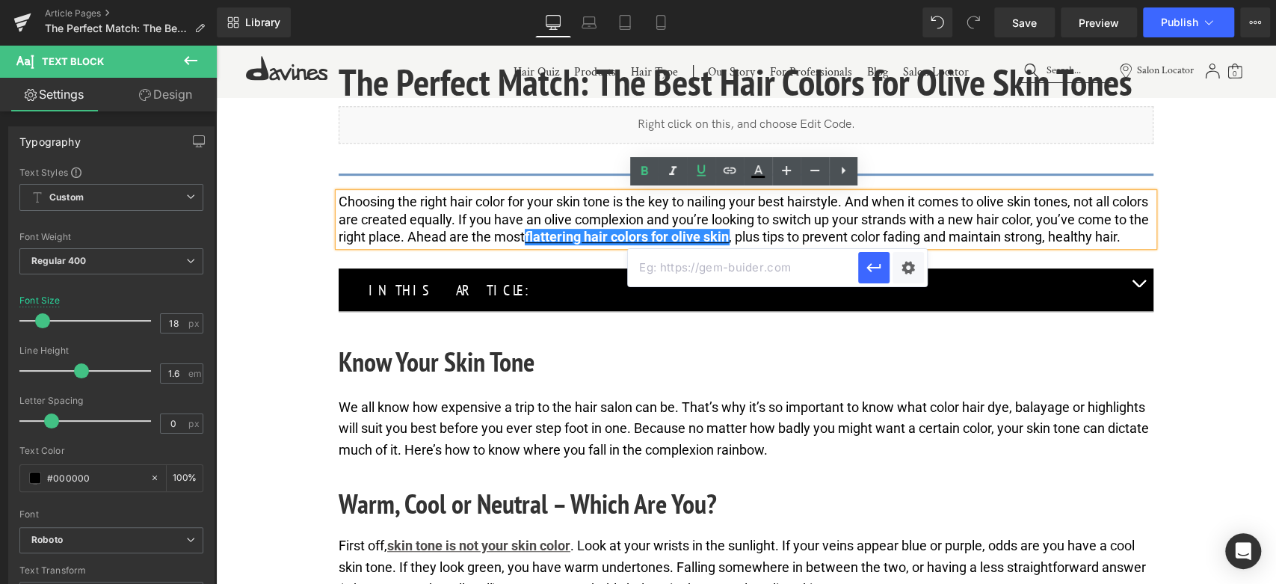
click at [771, 271] on input "text" at bounding box center [743, 267] width 230 height 37
paste input "https://bellatory.com/hair/Best-Hair-Colors-for-Olive-Skin"
click at [878, 272] on icon "button" at bounding box center [874, 268] width 18 height 18
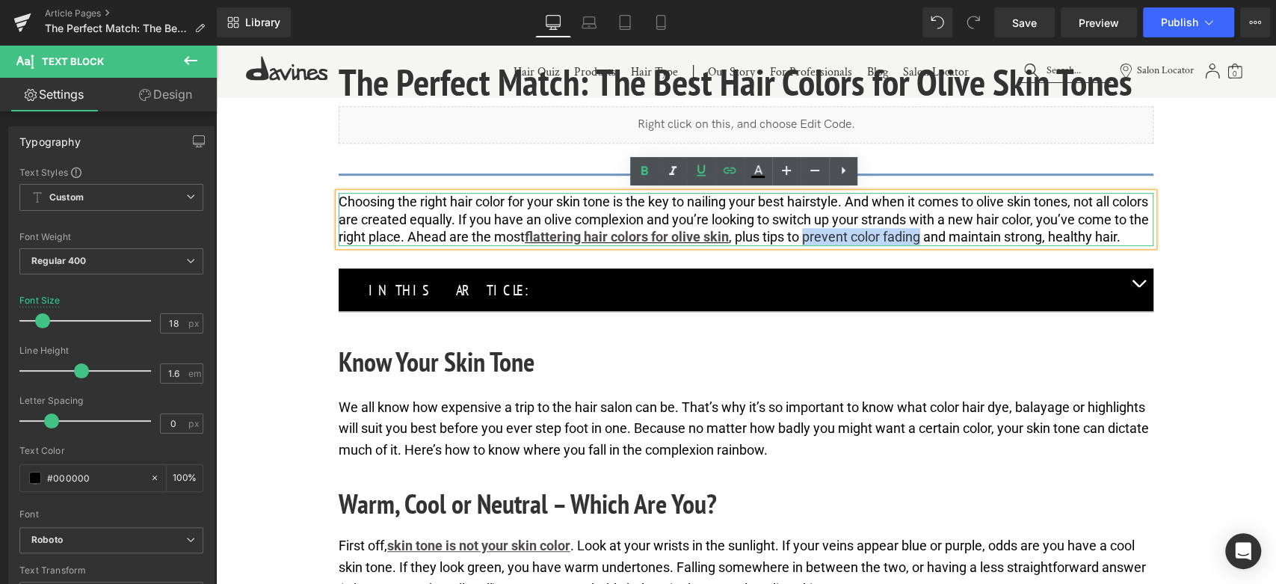
drag, startPoint x: 881, startPoint y: 232, endPoint x: 997, endPoint y: 235, distance: 116.6
click at [997, 235] on span "Choosing the right hair color for your skin tone is the key to nailing your bes…" at bounding box center [745, 219] width 813 height 51
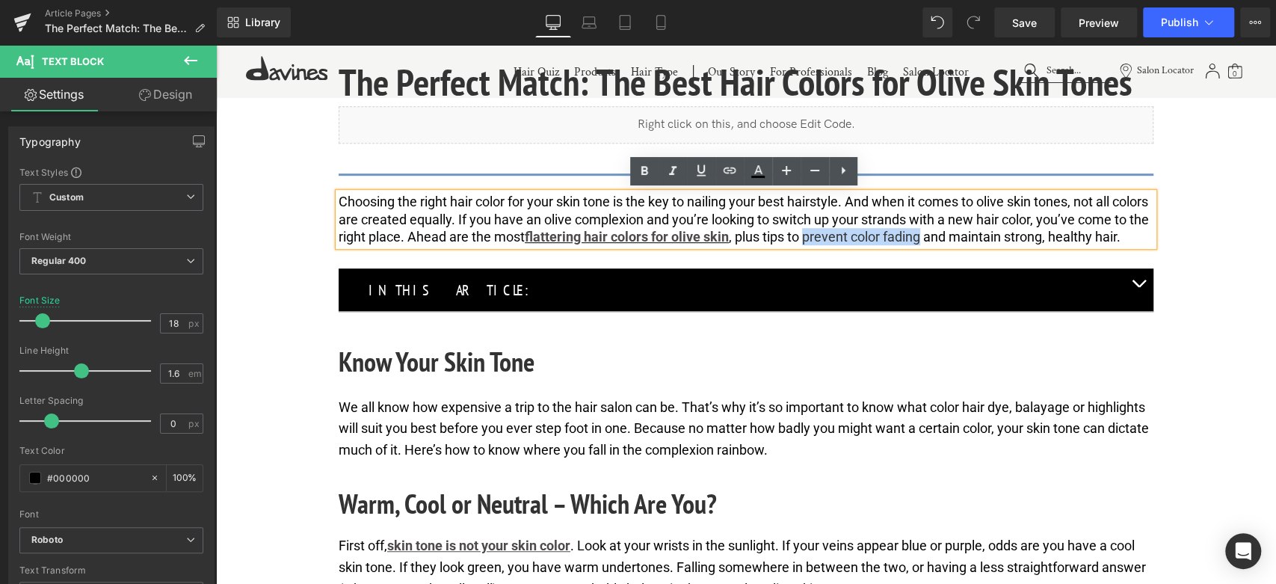
click at [900, 238] on span "Choosing the right hair color for your skin tone is the key to nailing your bes…" at bounding box center [745, 219] width 813 height 51
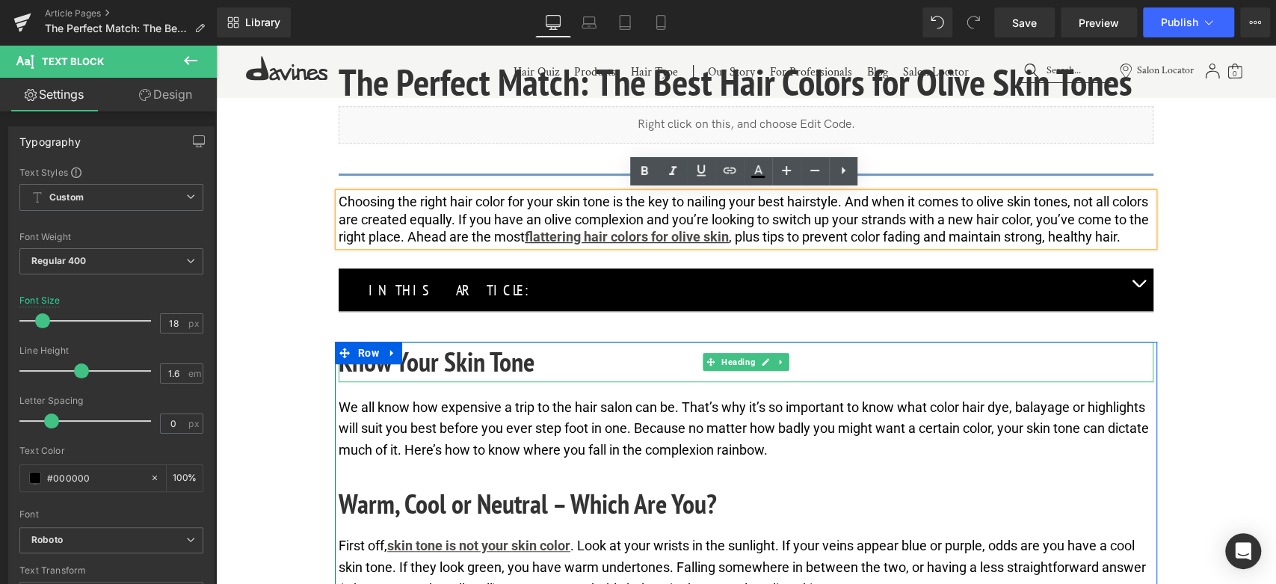
click at [450, 368] on h2 "Know Your Skin Tone" at bounding box center [746, 362] width 815 height 40
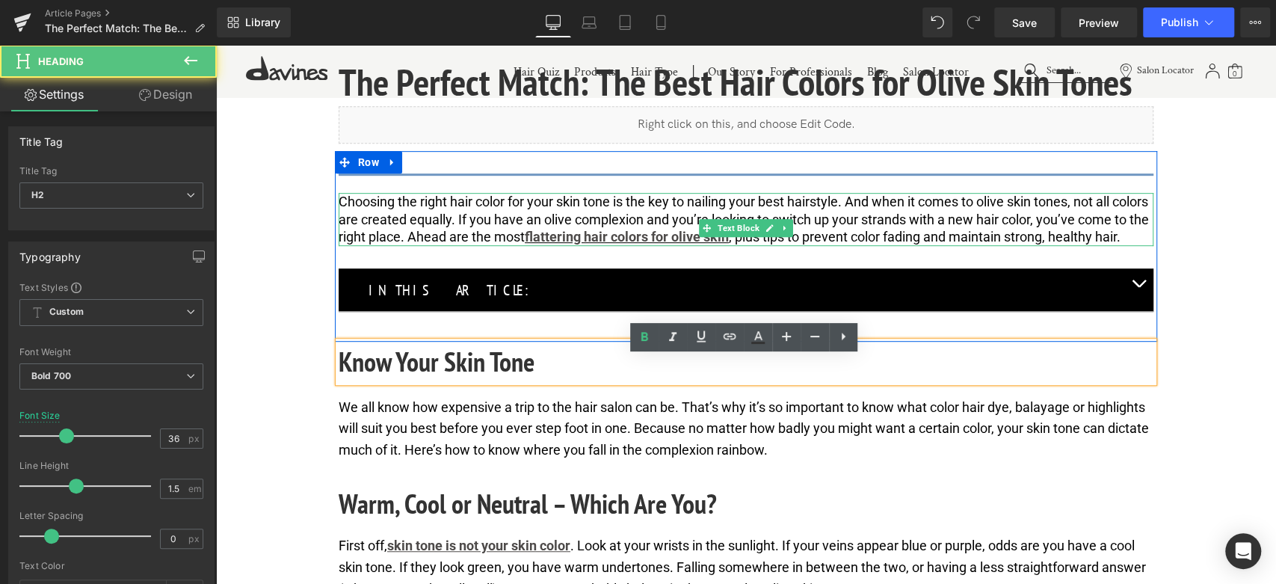
click at [812, 229] on span "Choosing the right hair color for your skin tone is the key to nailing your bes…" at bounding box center [745, 219] width 813 height 51
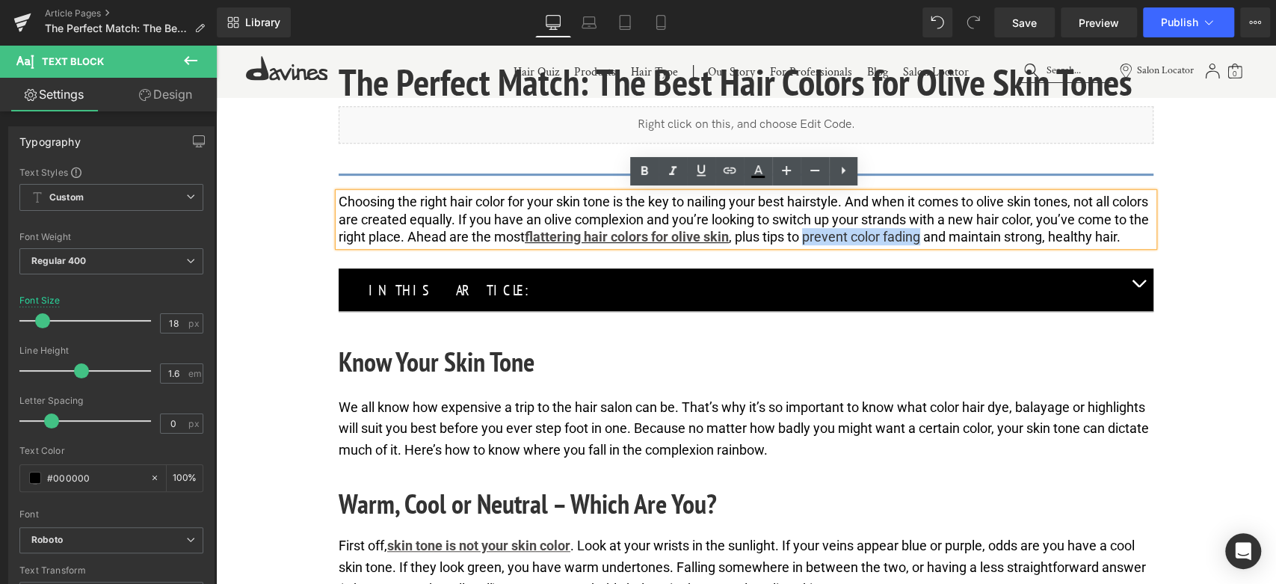
drag, startPoint x: 882, startPoint y: 237, endPoint x: 996, endPoint y: 234, distance: 114.4
click at [996, 234] on span "Choosing the right hair color for your skin tone is the key to nailing your bes…" at bounding box center [745, 219] width 813 height 51
click at [640, 168] on icon at bounding box center [644, 171] width 18 height 18
drag, startPoint x: 884, startPoint y: 236, endPoint x: 1003, endPoint y: 235, distance: 118.8
click at [1003, 235] on span "Choosing the right hair color for your skin tone is the key to nailing your bes…" at bounding box center [745, 219] width 813 height 51
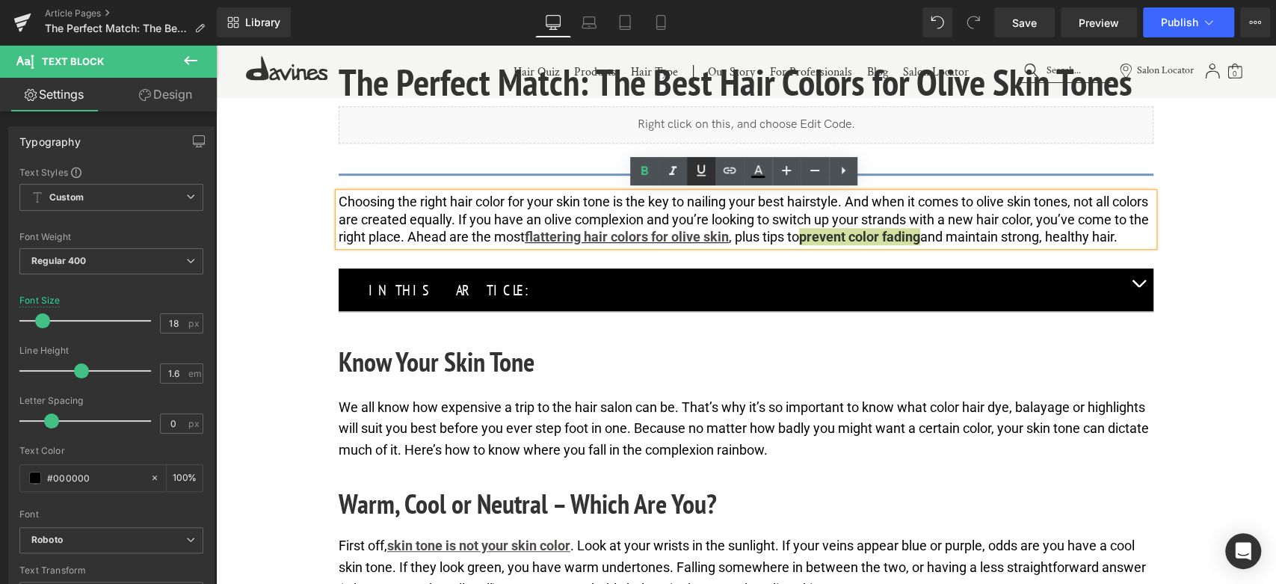
click at [701, 170] on icon at bounding box center [701, 170] width 18 height 18
click at [737, 175] on icon at bounding box center [730, 170] width 18 height 18
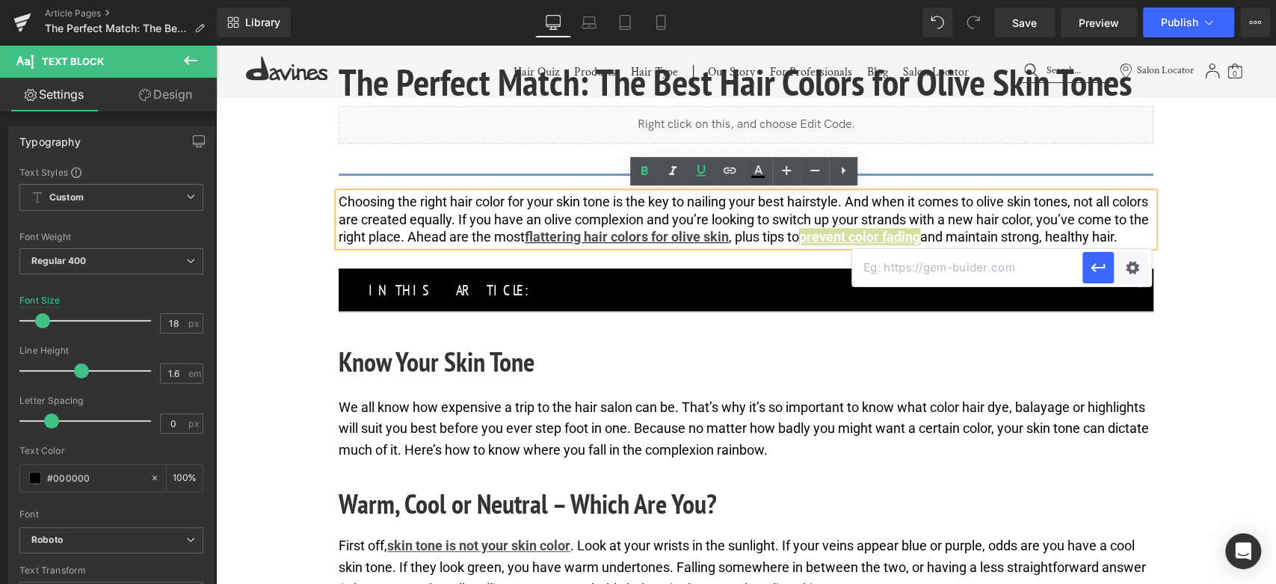
click at [960, 275] on input "text" at bounding box center [967, 267] width 230 height 37
paste input "https://us.davines.com/blogs/news/how-to-prevent-your-hair-dye-from-fading"
type input "https://us.davines.com/blogs/news/how-to-prevent-your-hair-dye-from-fading"
click at [1093, 259] on icon "button" at bounding box center [1098, 268] width 18 height 18
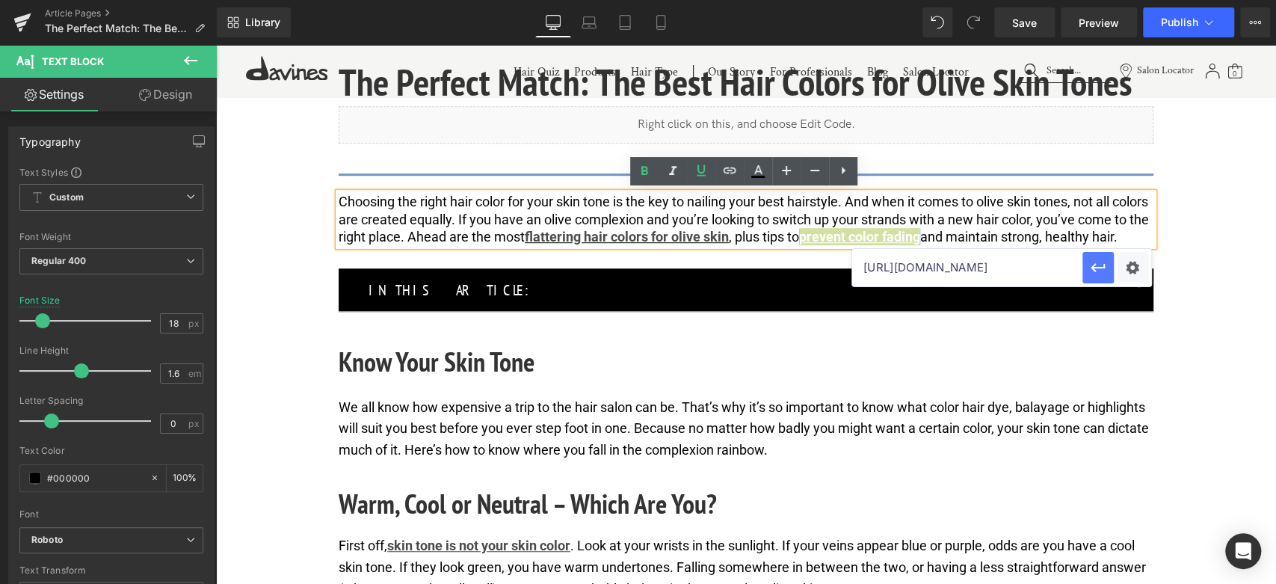
scroll to position [0, 0]
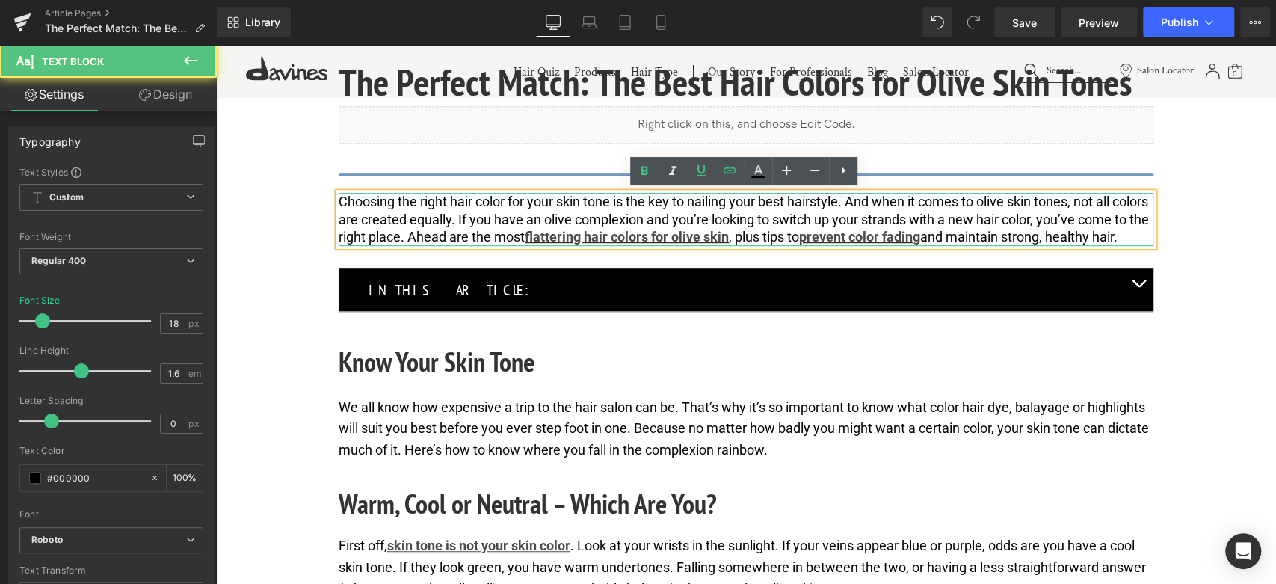
click at [522, 232] on span "Choosing the right hair color for your skin tone is the key to nailing your bes…" at bounding box center [745, 219] width 813 height 51
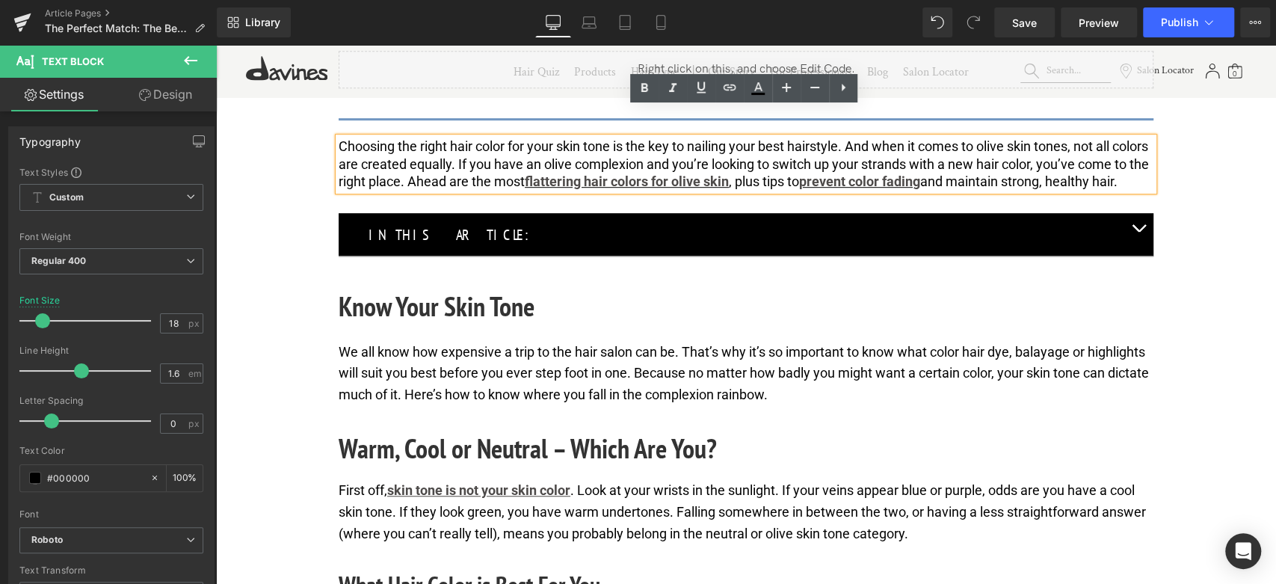
scroll to position [581, 0]
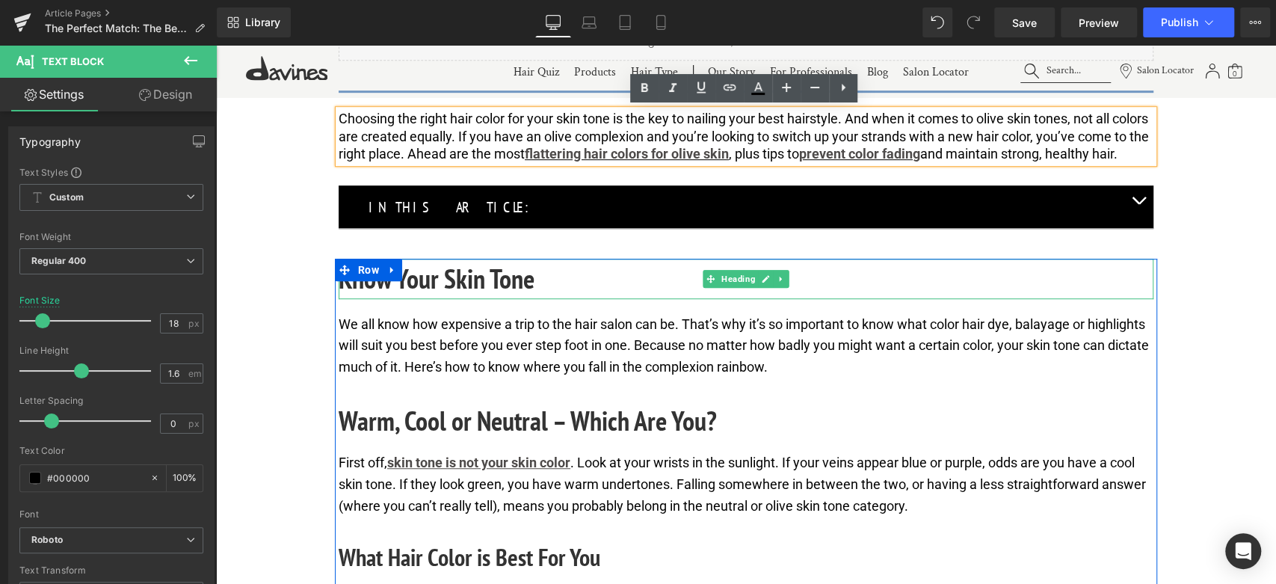
click at [514, 294] on h2 "Know Your Skin Tone" at bounding box center [746, 279] width 815 height 40
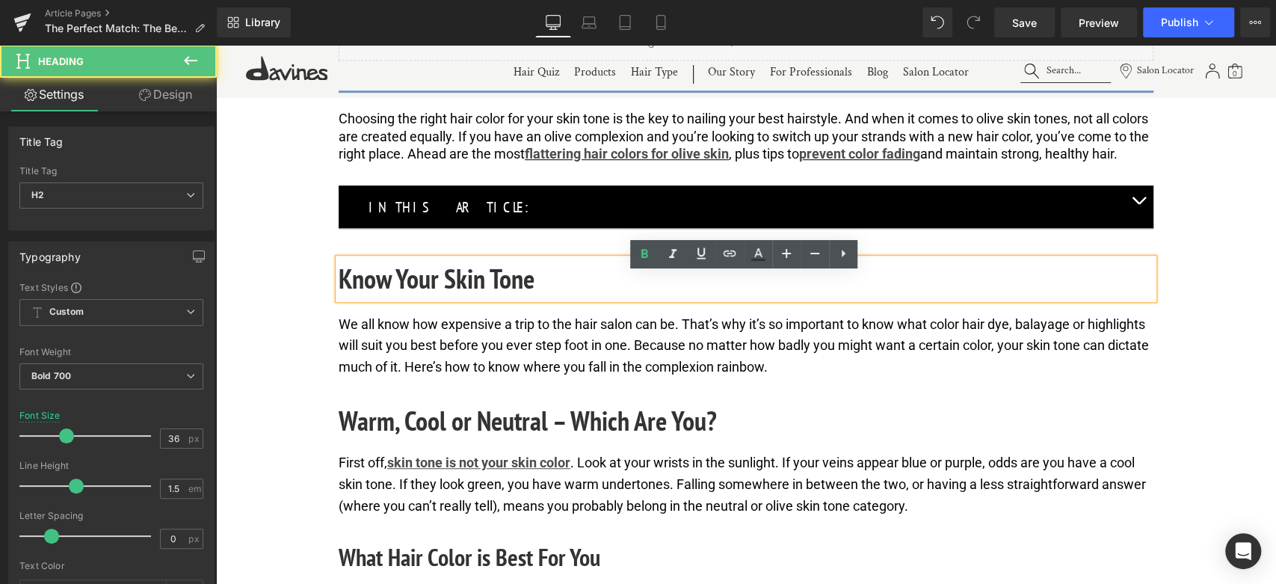
click at [514, 294] on h2 "Know Your Skin Tone" at bounding box center [746, 279] width 815 height 40
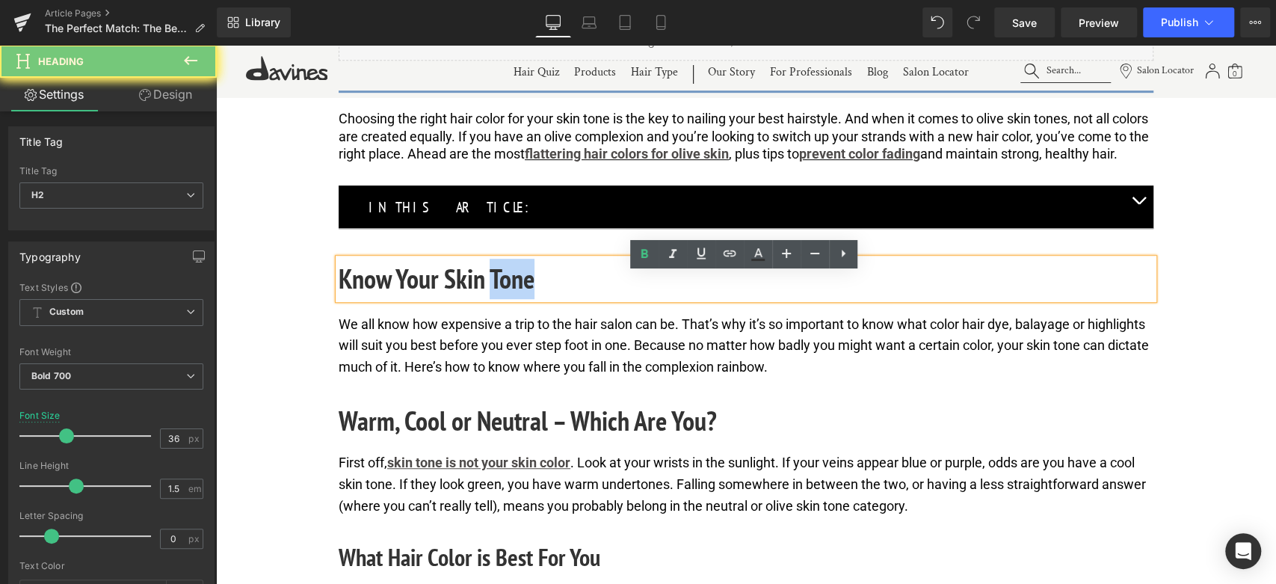
click at [514, 294] on h2 "Know Your Skin Tone" at bounding box center [746, 279] width 815 height 40
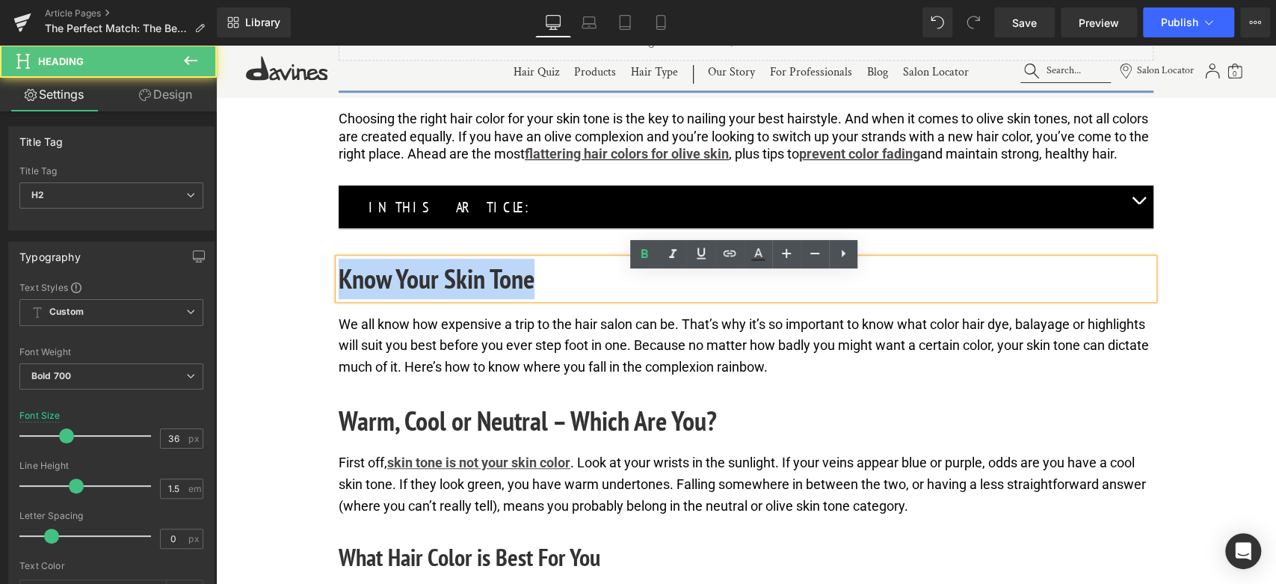
click at [514, 294] on h2 "Know Your Skin Tone" at bounding box center [746, 279] width 815 height 40
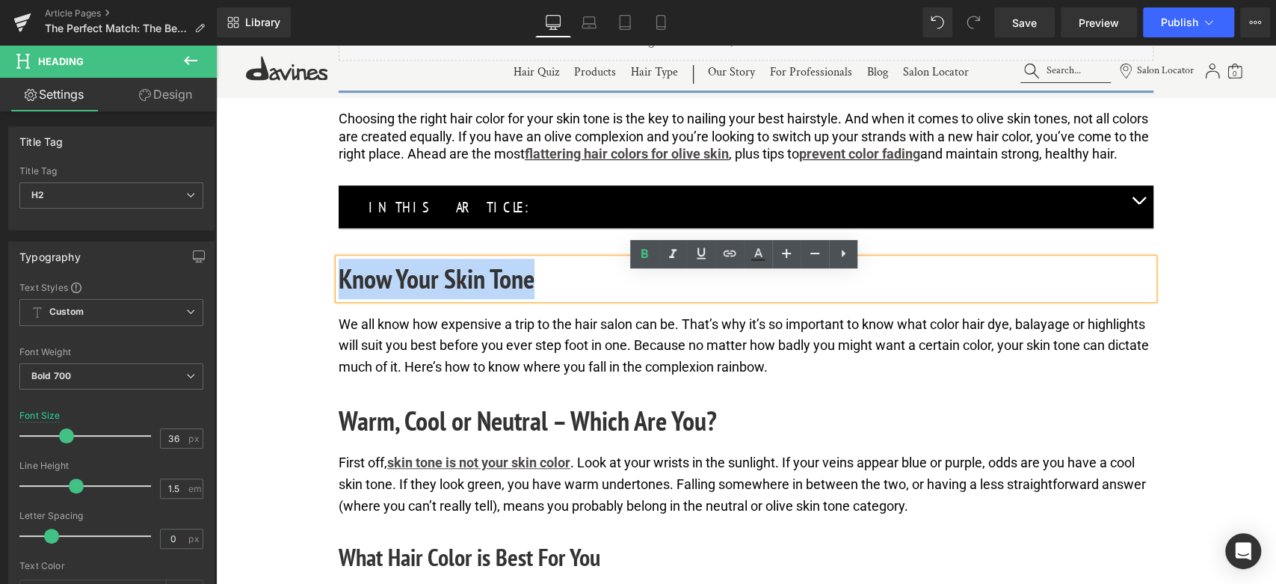
paste div
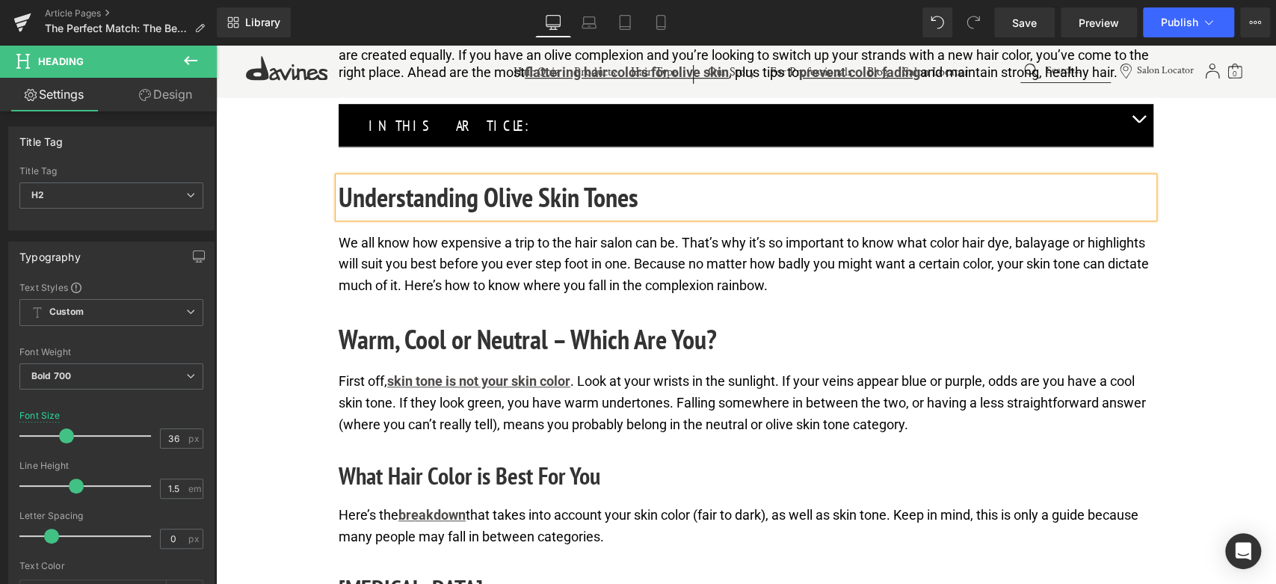
scroll to position [664, 0]
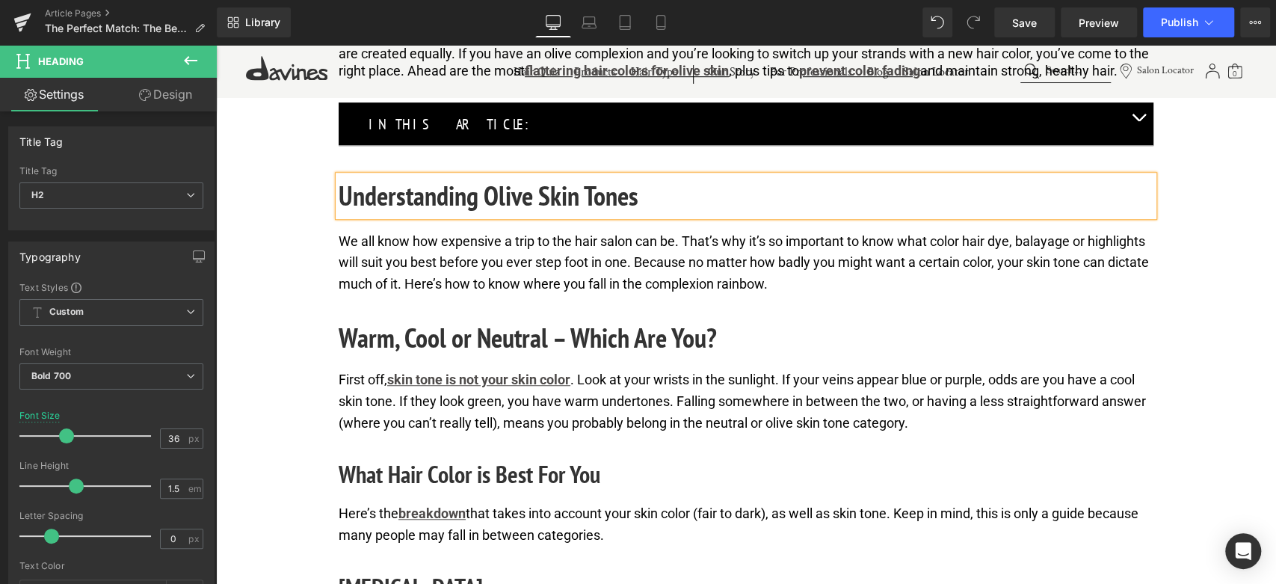
click at [562, 295] on p "We all know how expensive a trip to the hair salon can be. That’s why it’s so i…" at bounding box center [746, 263] width 815 height 64
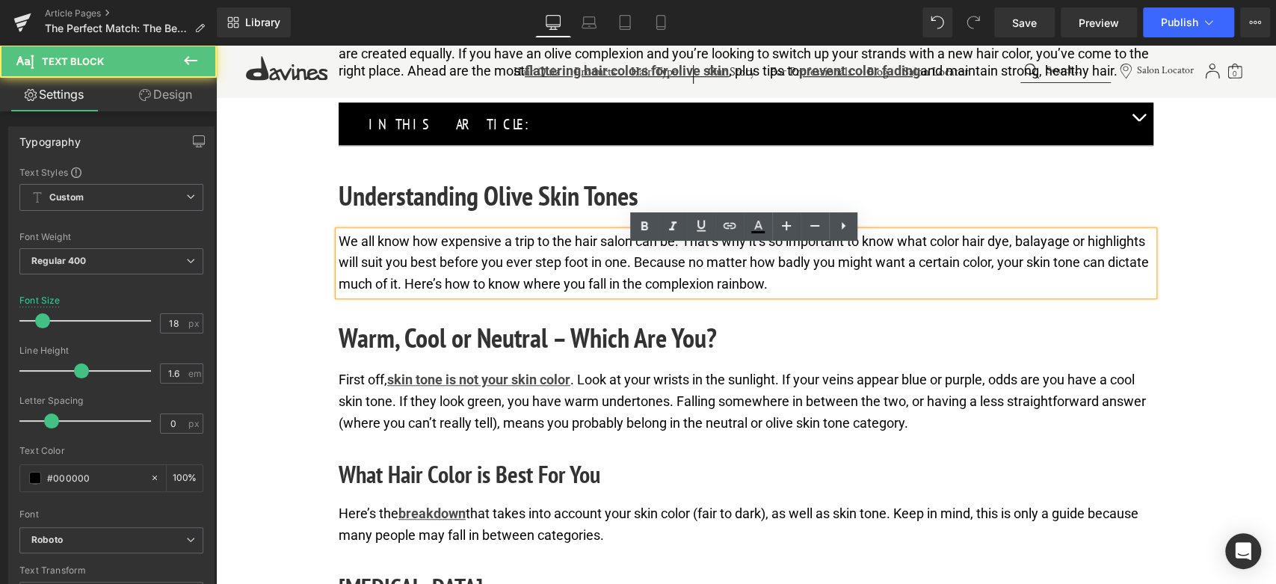
click at [562, 295] on p "We all know how expensive a trip to the hair salon can be. That’s why it’s so i…" at bounding box center [746, 263] width 815 height 64
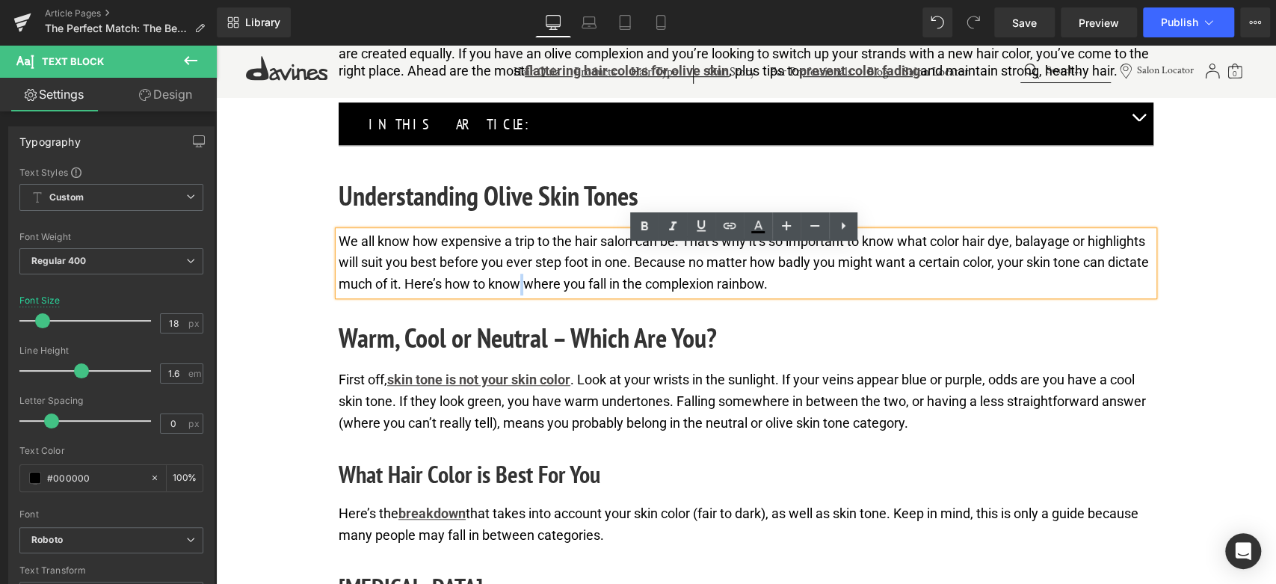
click at [562, 295] on p "We all know how expensive a trip to the hair salon can be. That’s why it’s so i…" at bounding box center [746, 263] width 815 height 64
paste div
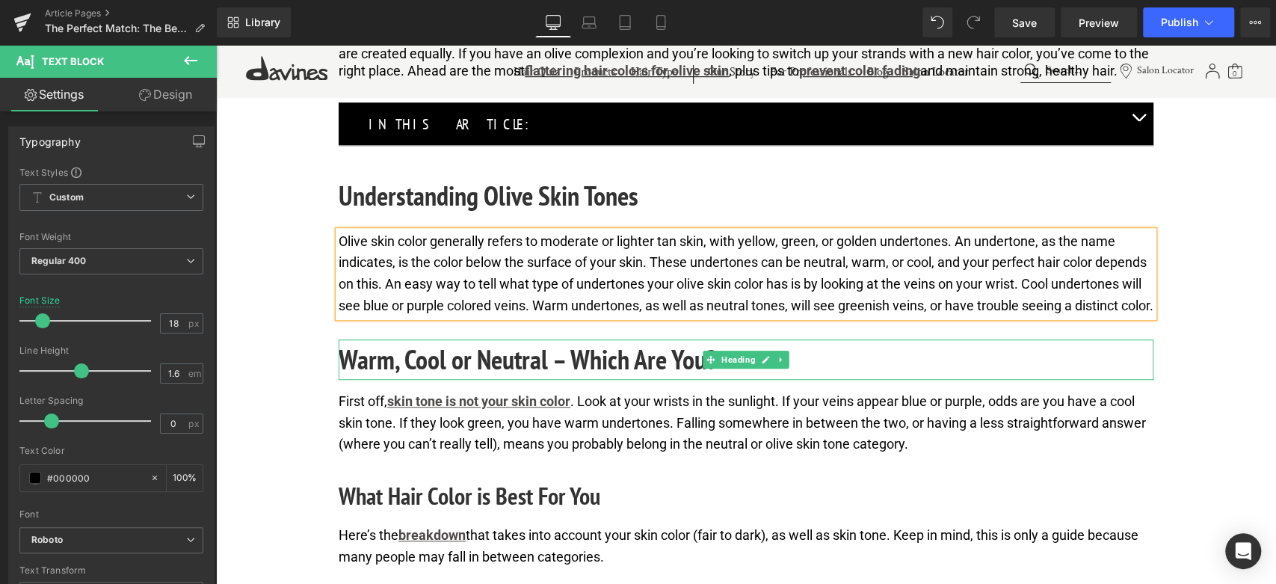
click at [492, 380] on h2 "Warm, Cool or Neutral – Which Are You?" at bounding box center [746, 359] width 815 height 40
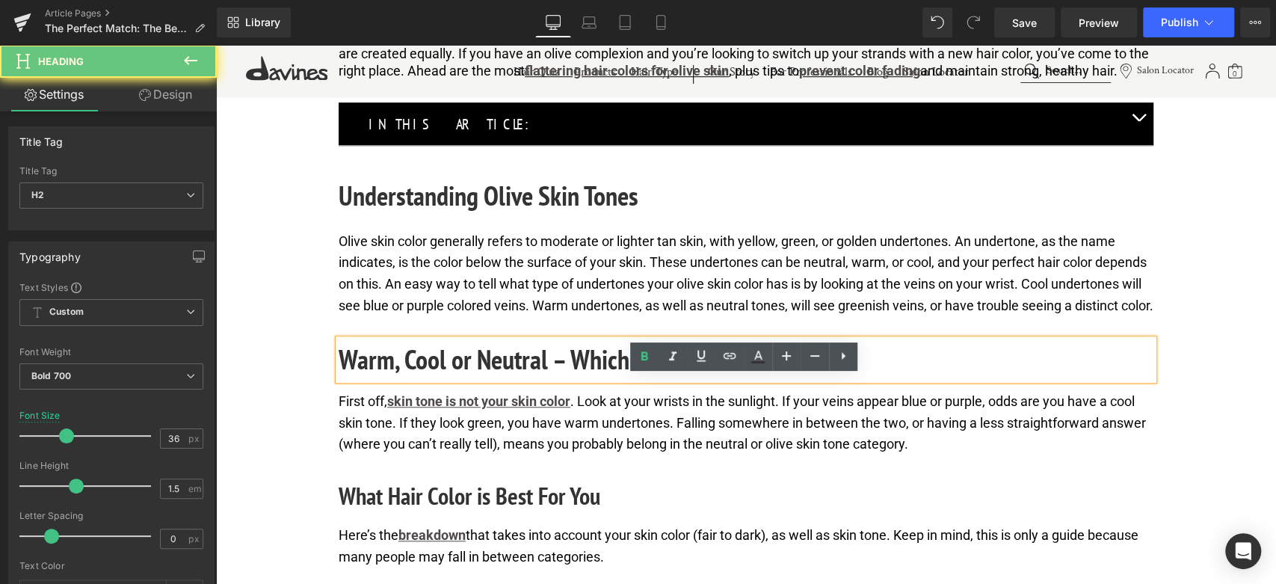
click at [492, 380] on h2 "Warm, Cool or Neutral – Which Are You?" at bounding box center [746, 359] width 815 height 40
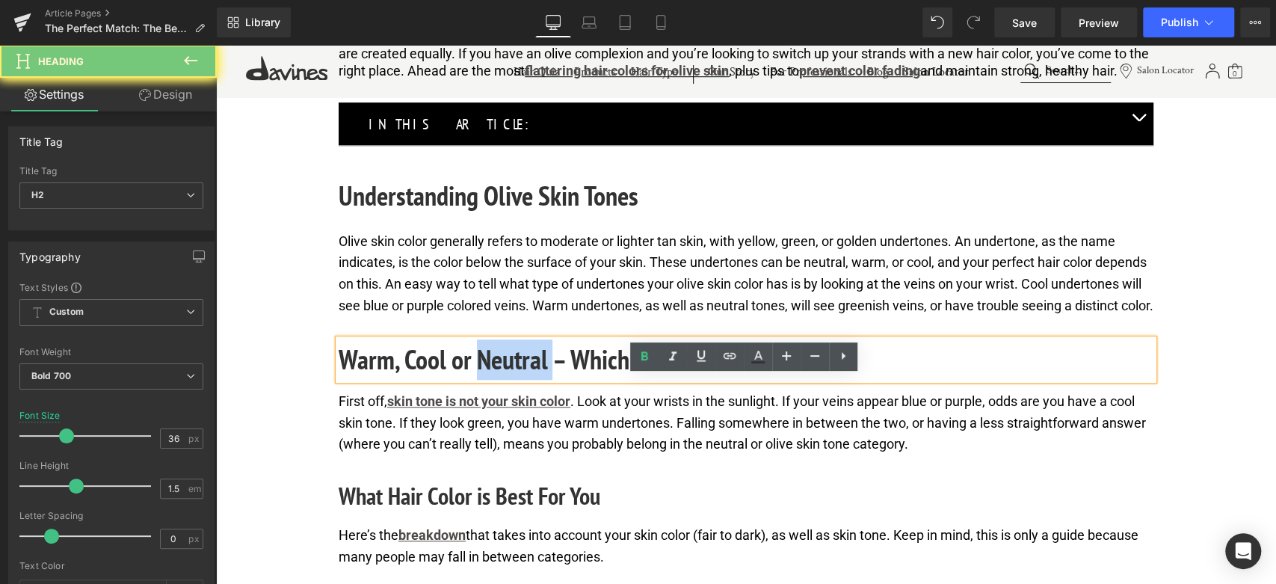
click at [492, 380] on h2 "Warm, Cool or Neutral – Which Are You?" at bounding box center [746, 359] width 815 height 40
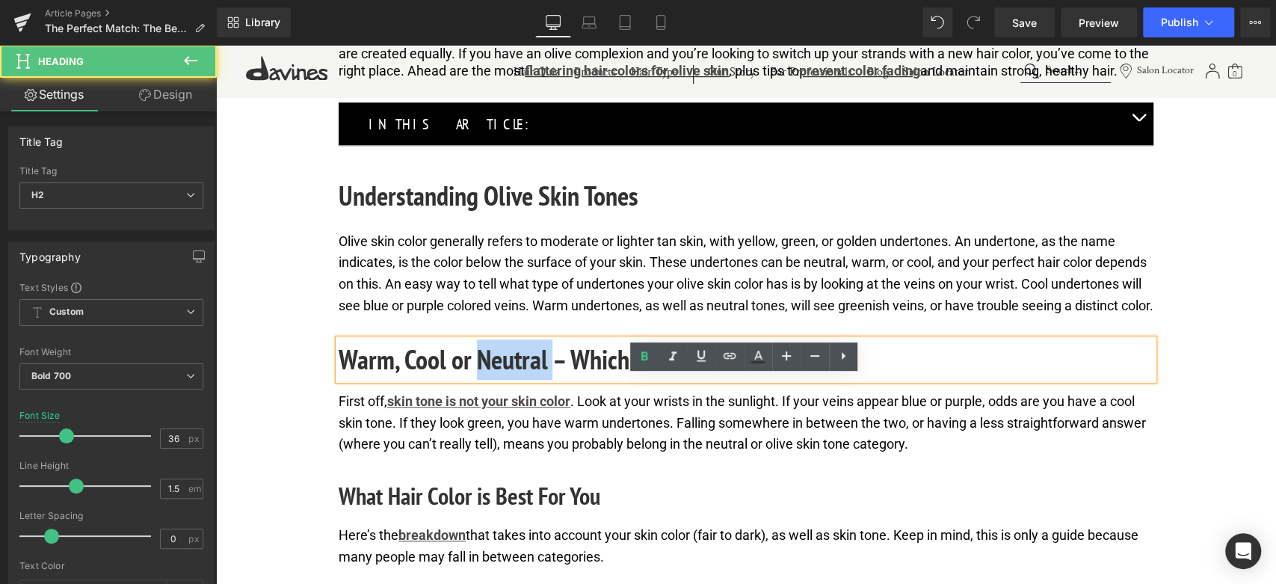
click at [492, 380] on h2 "Warm, Cool or Neutral – Which Are You?" at bounding box center [746, 359] width 815 height 40
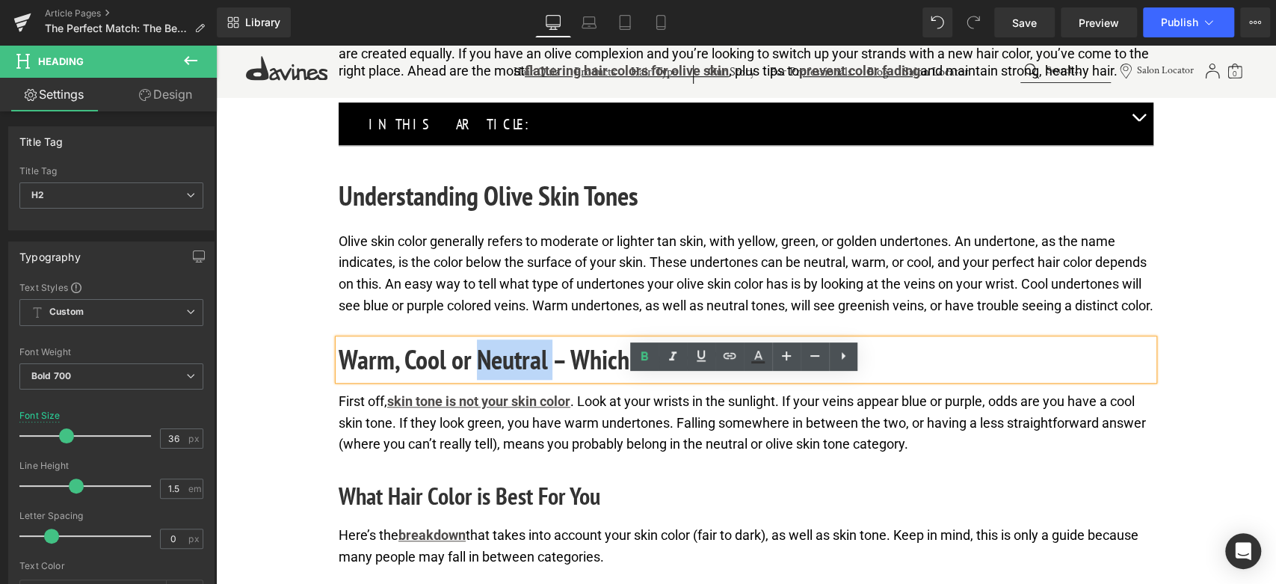
paste div
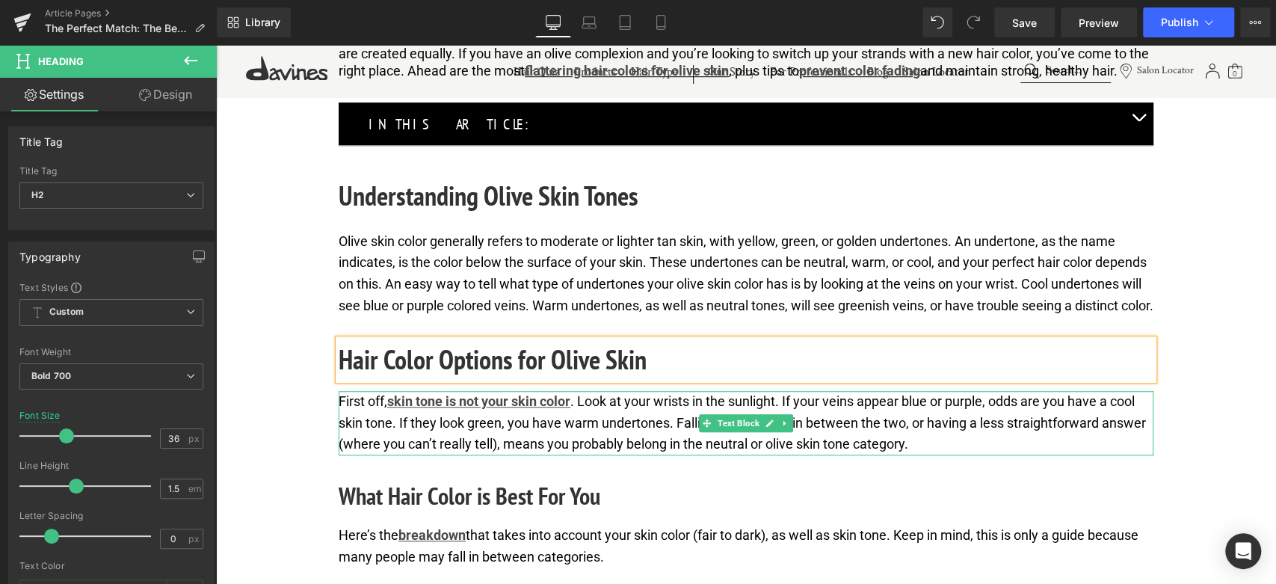
click at [523, 455] on p "First off, skin tone is not your skin color . Look at your wrists in the sunlig…" at bounding box center [746, 423] width 815 height 64
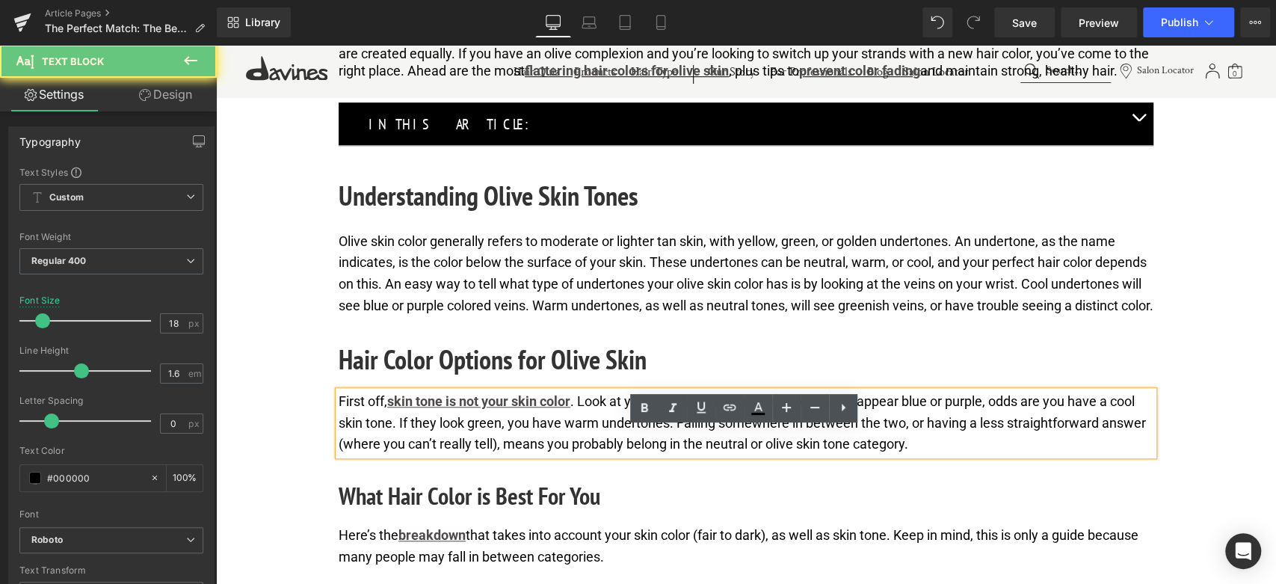
click at [523, 455] on p "First off, skin tone is not your skin color . Look at your wrists in the sunlig…" at bounding box center [746, 423] width 815 height 64
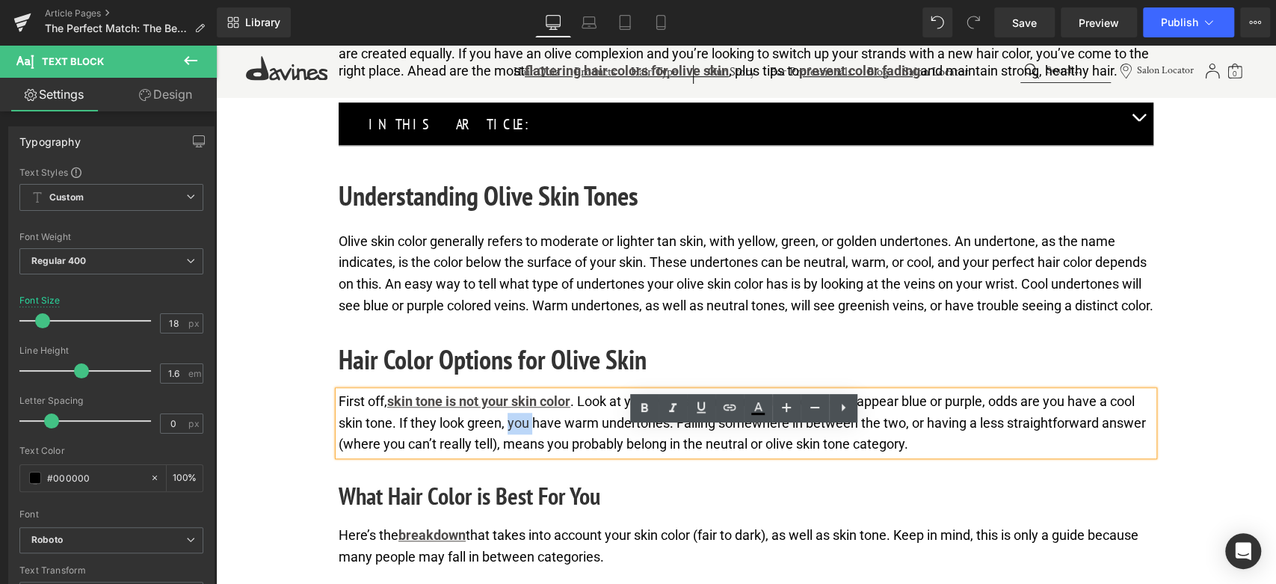
click at [523, 455] on p "First off, skin tone is not your skin color . Look at your wrists in the sunlig…" at bounding box center [746, 423] width 815 height 64
paste div
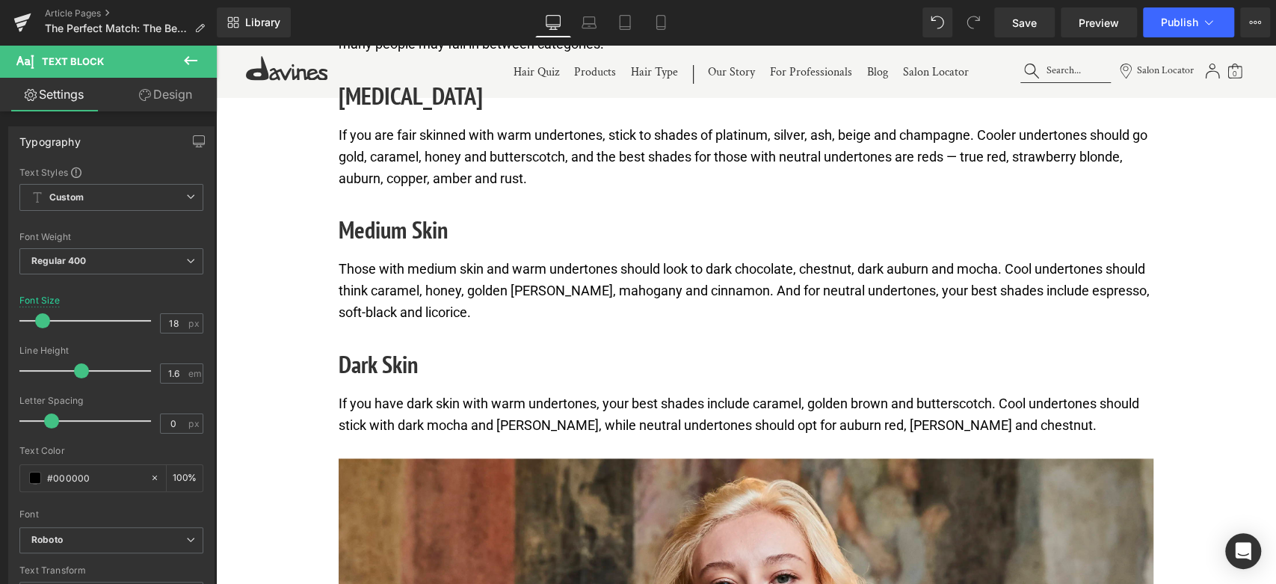
scroll to position [1411, 0]
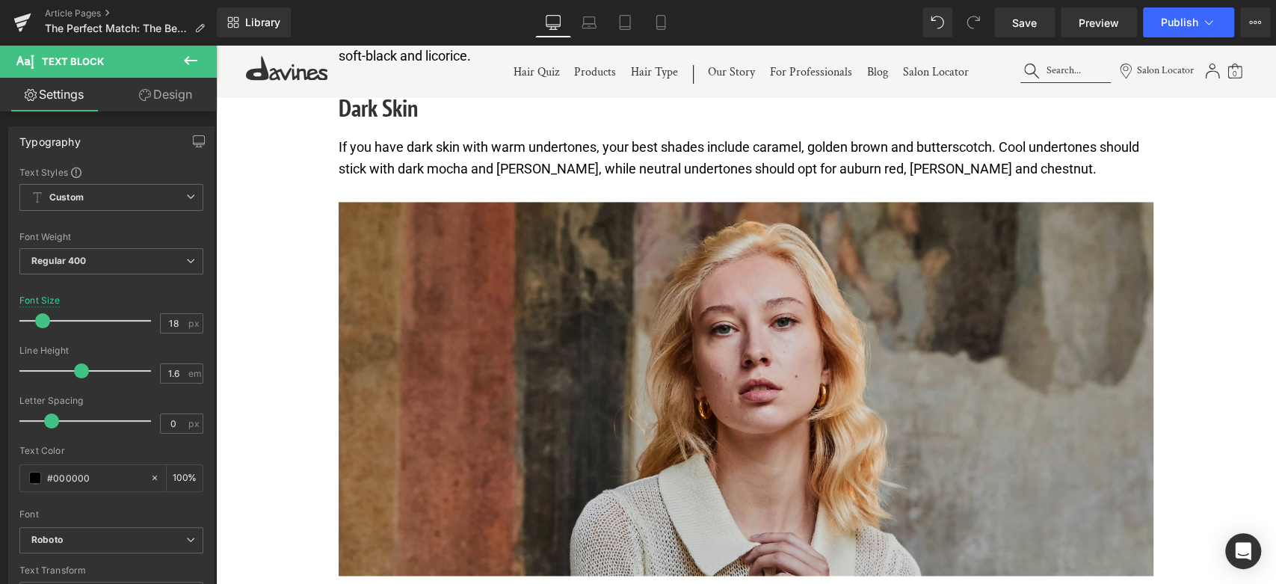
click at [588, 344] on img at bounding box center [746, 389] width 815 height 374
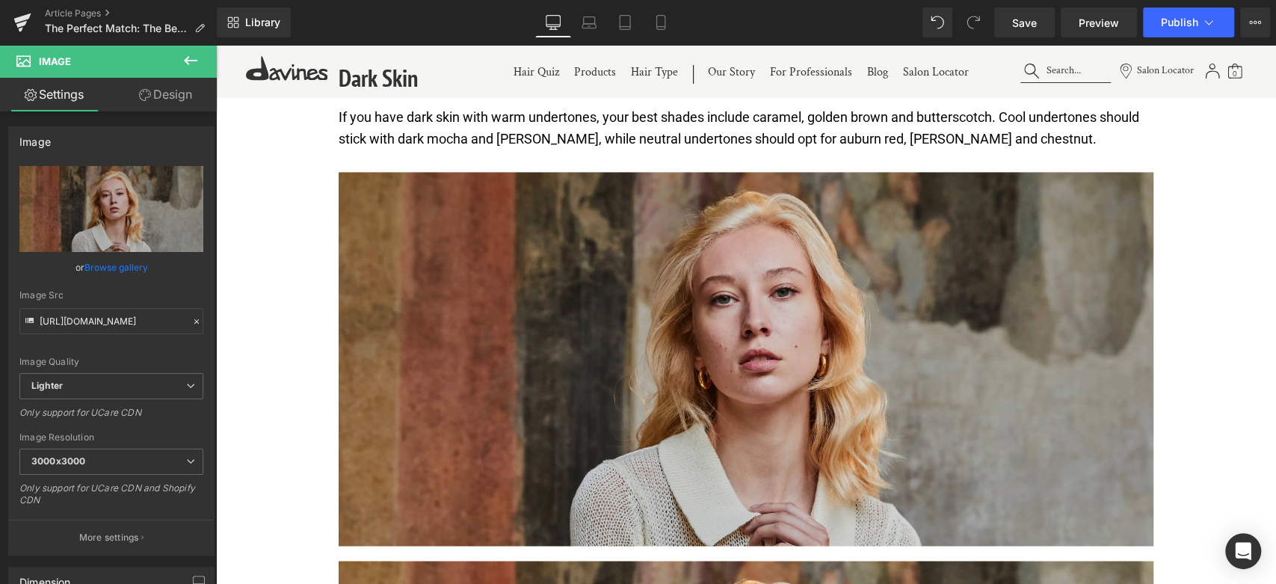
scroll to position [1531, 0]
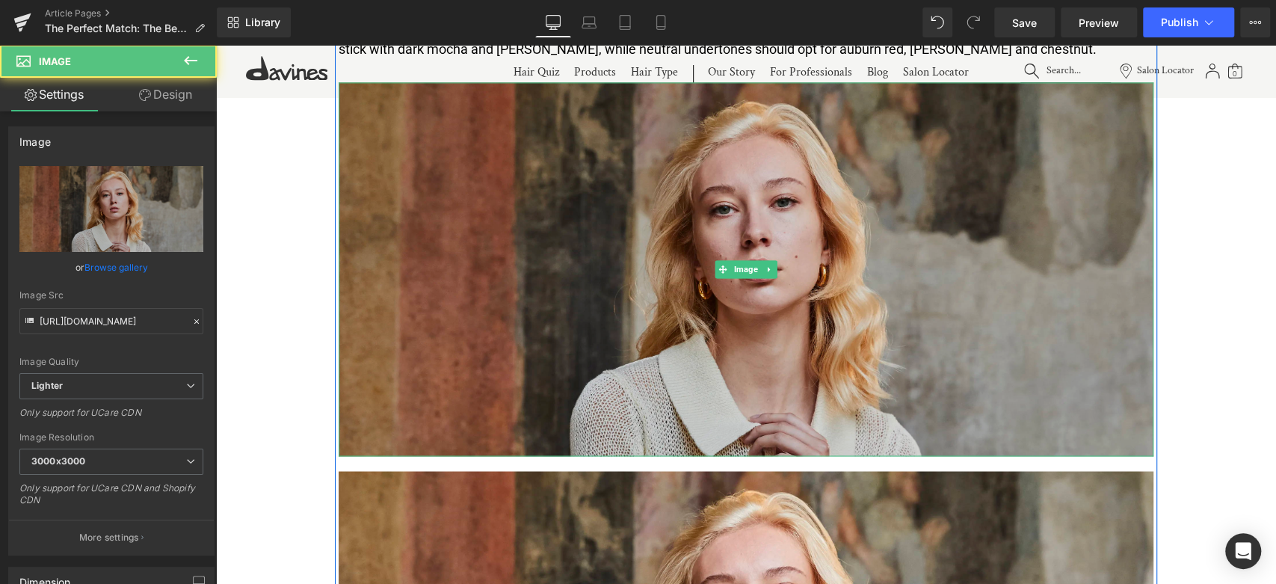
click at [704, 333] on img at bounding box center [746, 269] width 815 height 374
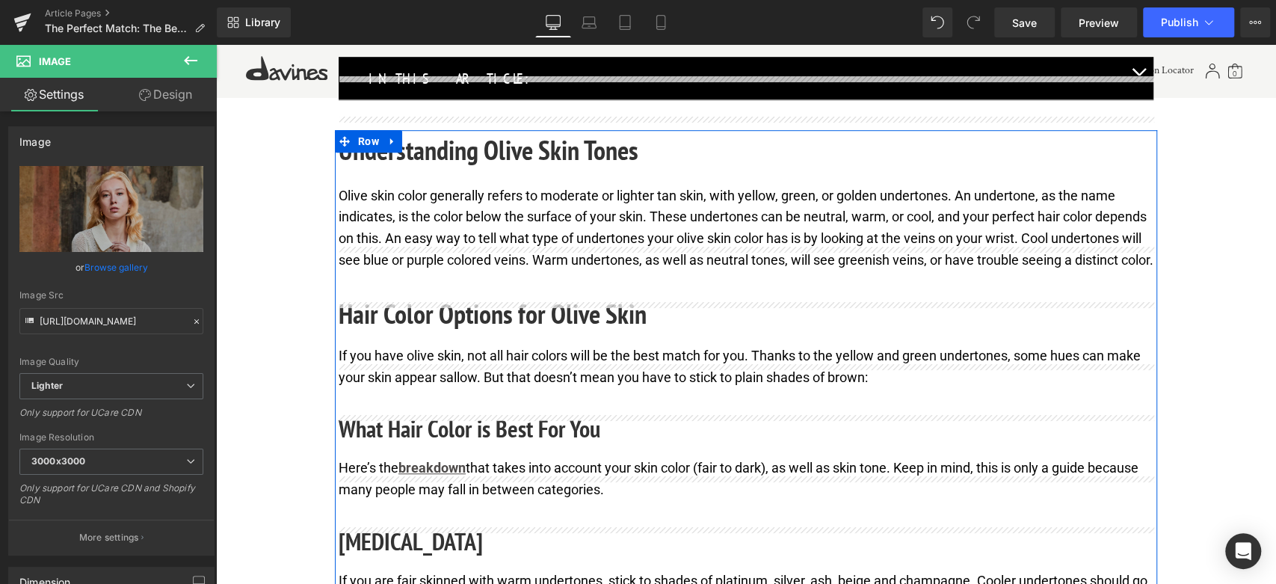
scroll to position [700, 0]
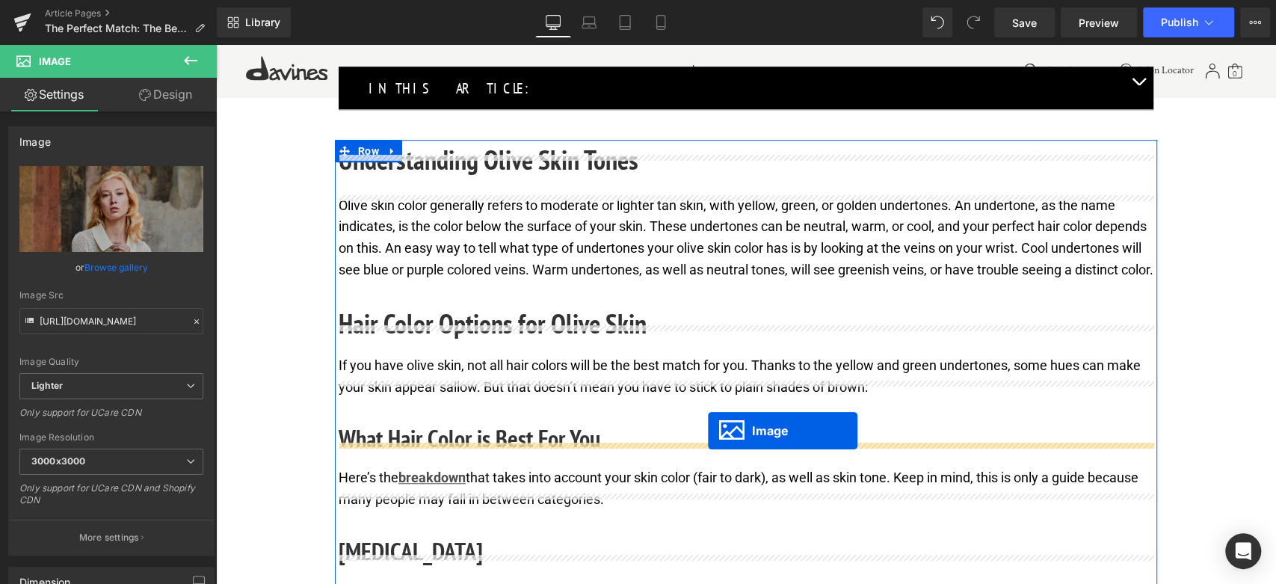
drag, startPoint x: 720, startPoint y: 309, endPoint x: 708, endPoint y: 431, distance: 122.4
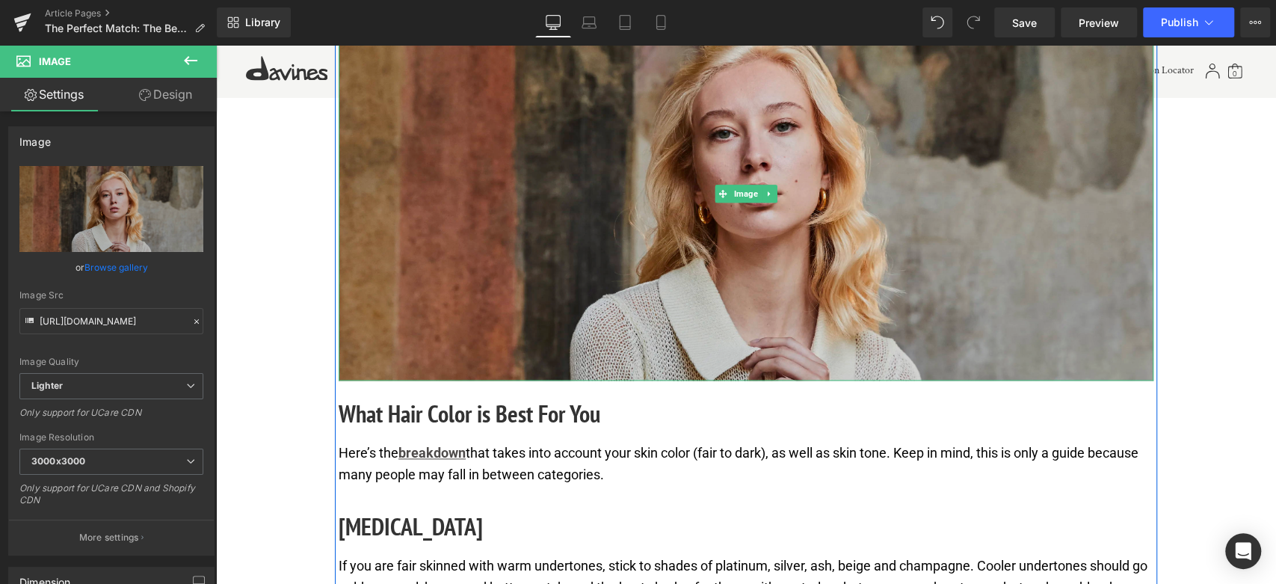
scroll to position [1115, 0]
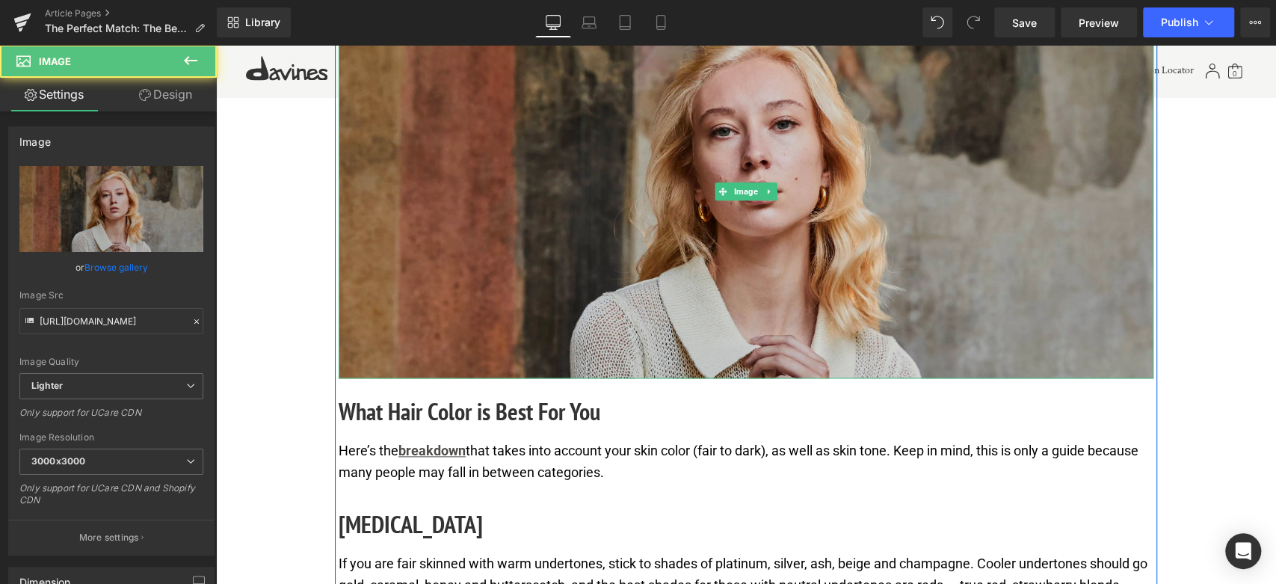
click at [570, 269] on img at bounding box center [746, 191] width 815 height 374
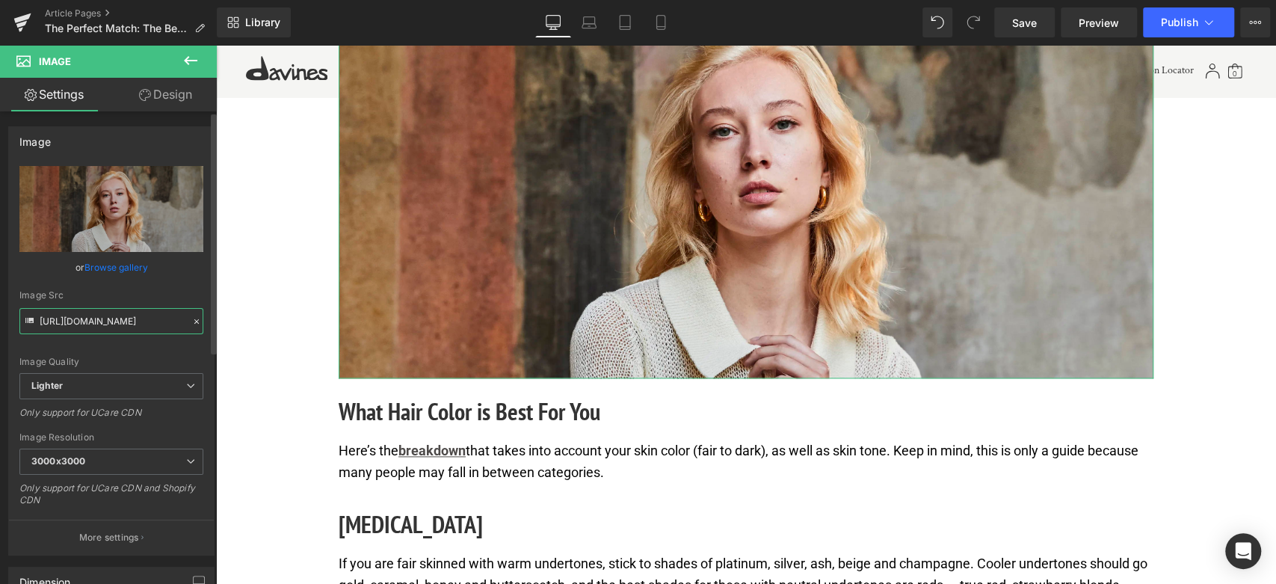
click at [131, 327] on input "https://ucarecdn.com/60dcc9e8-4d00-4751-87c6-cc4d565dae25/-/format/auto/-/previ…" at bounding box center [111, 321] width 184 height 26
click at [130, 326] on input "https://ucarecdn.com/60dcc9e8-4d00-4751-87c6-cc4d565dae25/-/format/auto/-/previ…" at bounding box center [111, 321] width 184 height 26
click at [129, 323] on input "https://ucarecdn.com/60dcc9e8-4d00-4751-87c6-cc4d565dae25/-/format/auto/-/previ…" at bounding box center [111, 321] width 184 height 26
paste input "11658095-03cf-42b3-ab6e-50db11f21fc9/-/format/auto/-/preview/3000x3000/-/qualit…"
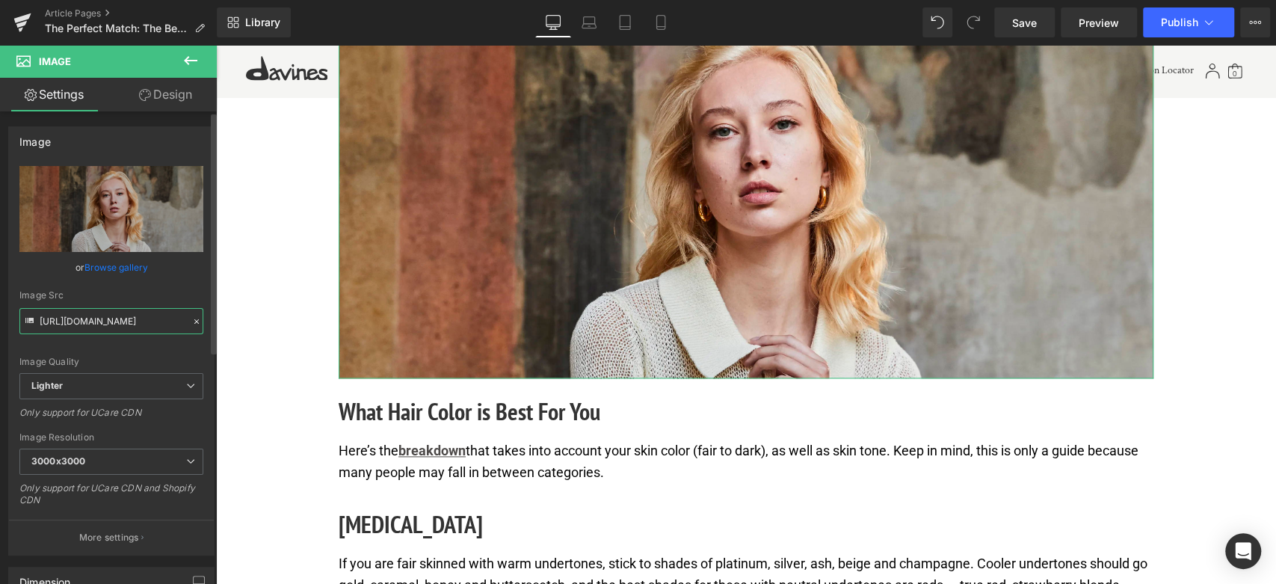
scroll to position [0, 447]
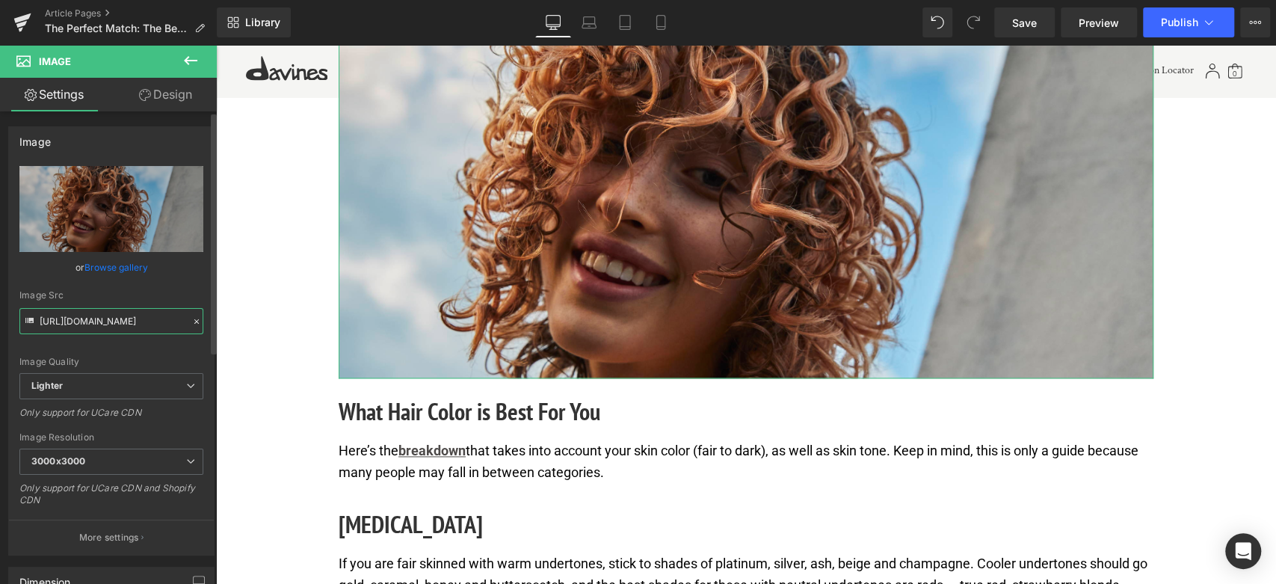
type input "https://ucarecdn.com/11658095-03cf-42b3-ab6e-50db11f21fc9/-/format/auto/-/previ…"
click at [138, 343] on div "Image Quality Lighter Lightest Lighter Lighter Lightest Only support for UCare …" at bounding box center [111, 269] width 184 height 207
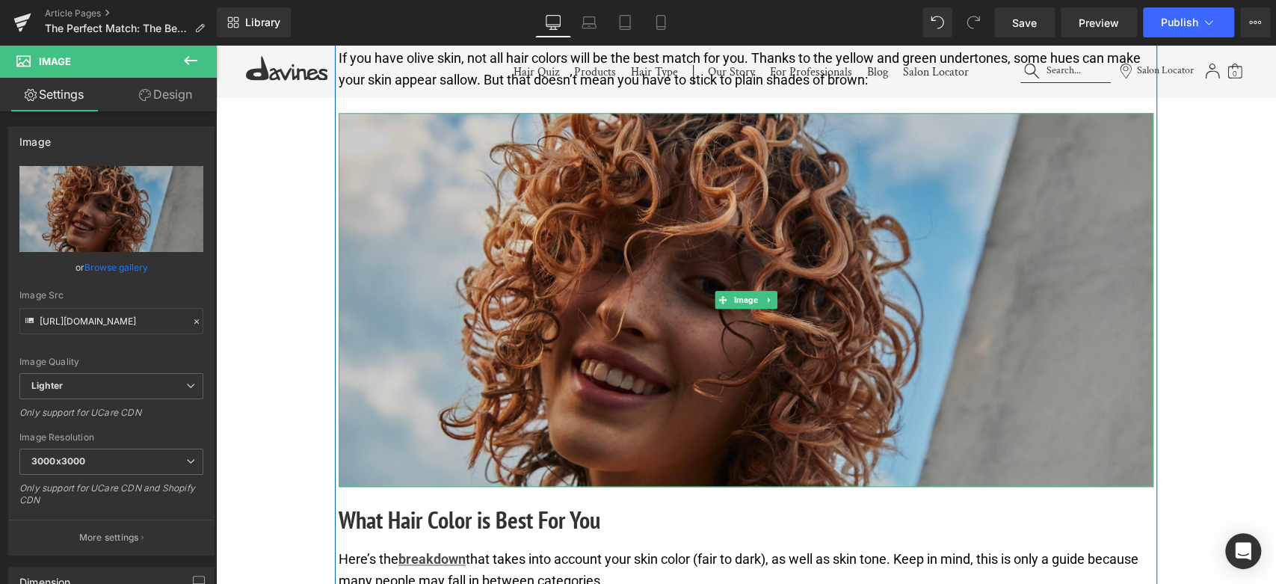
scroll to position [1032, 0]
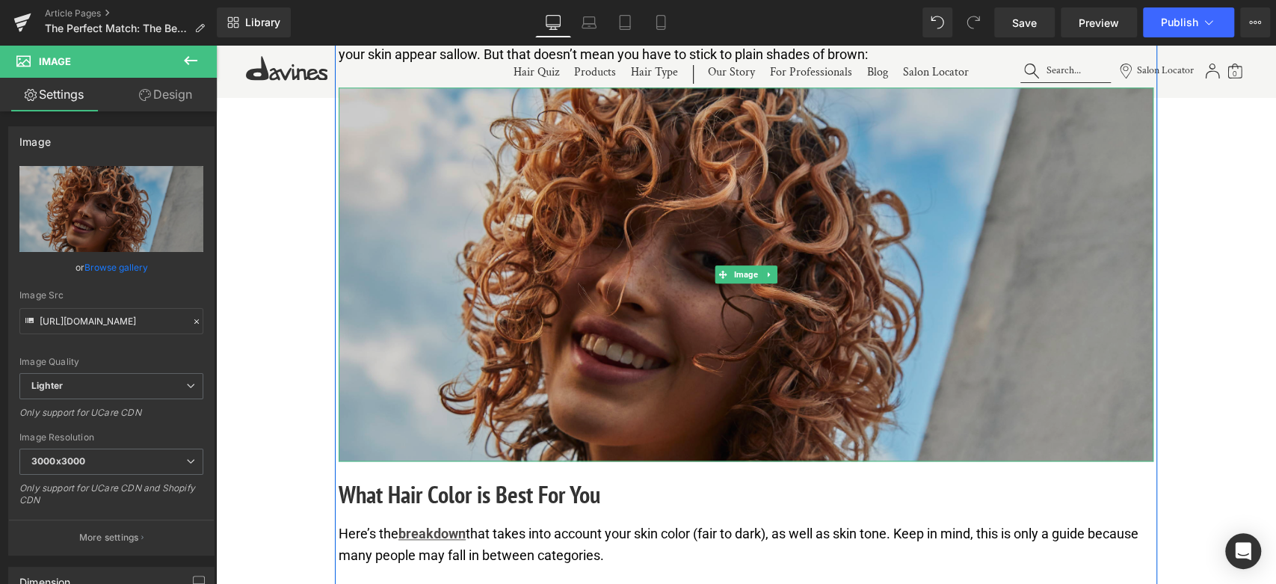
click at [534, 299] on img at bounding box center [746, 274] width 815 height 374
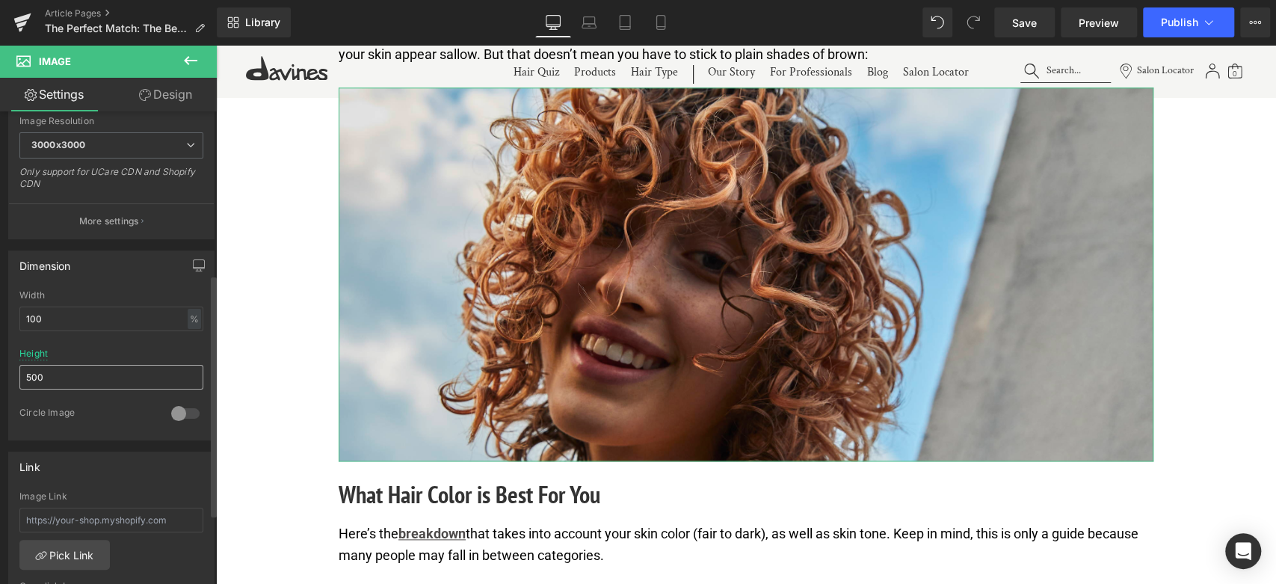
scroll to position [332, 0]
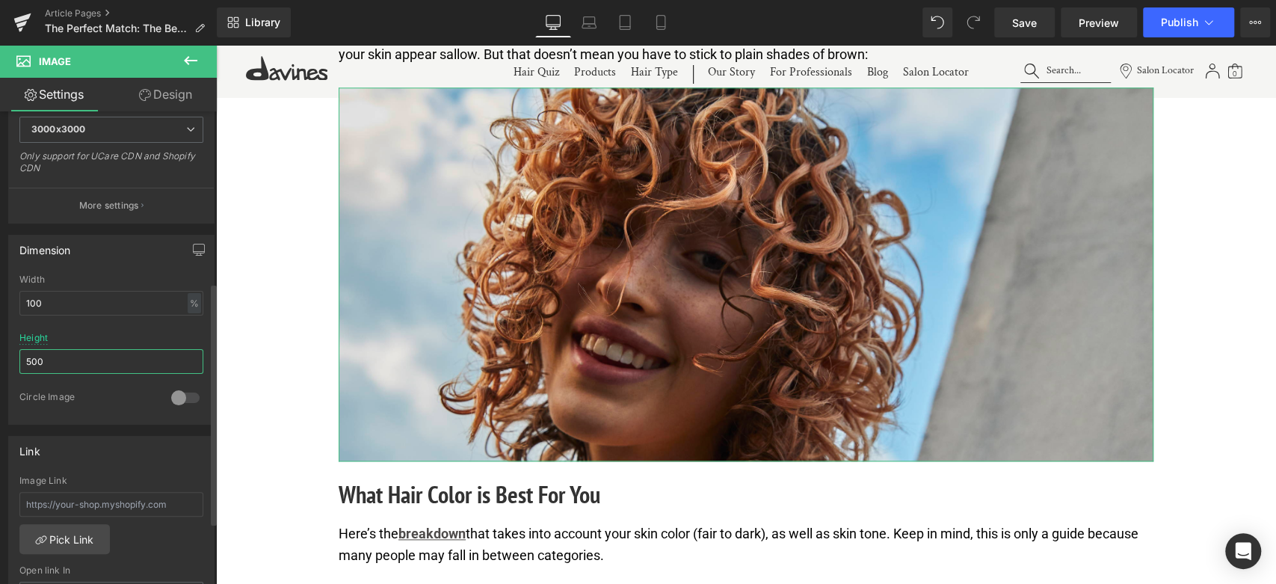
click at [84, 363] on input "500" at bounding box center [111, 361] width 184 height 25
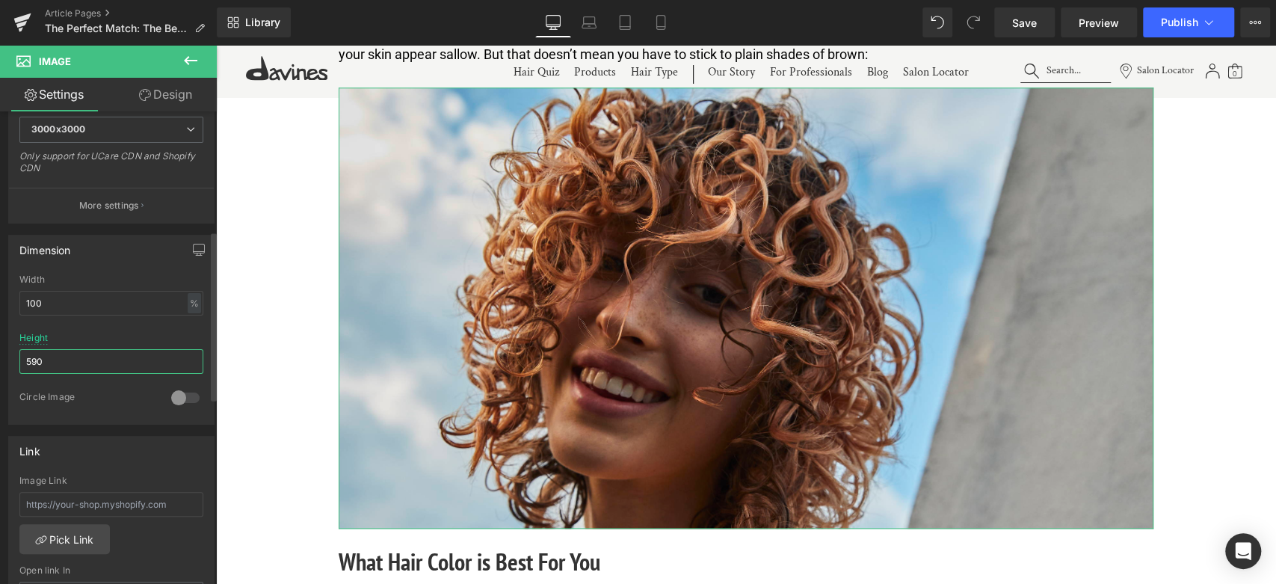
type input "590"
click at [61, 386] on div at bounding box center [111, 386] width 184 height 10
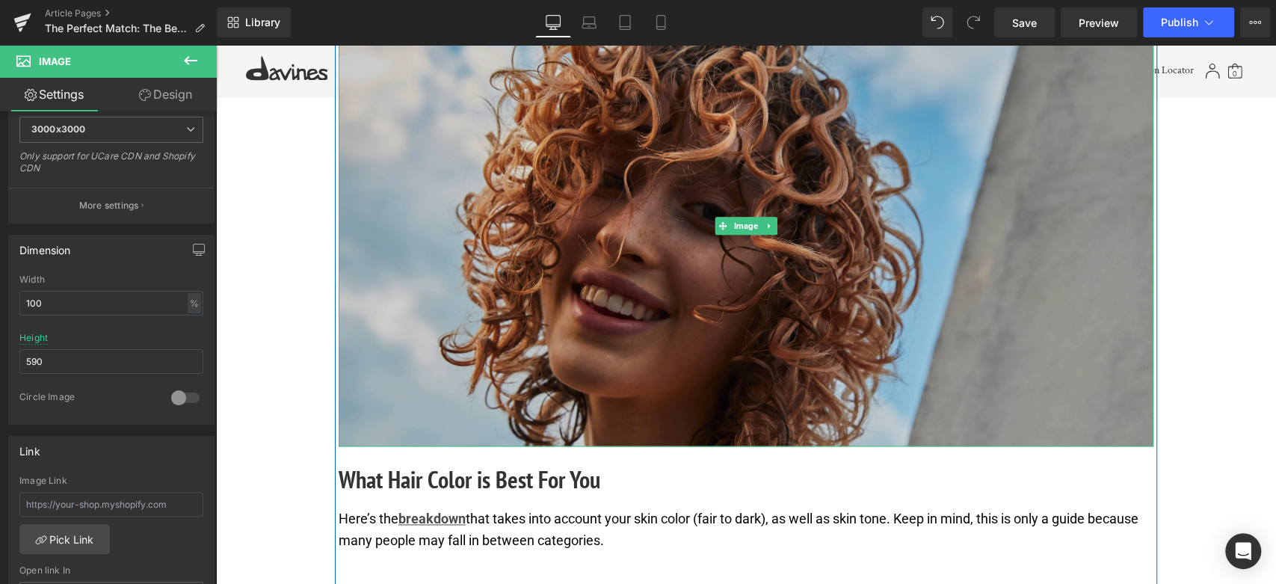
scroll to position [1281, 0]
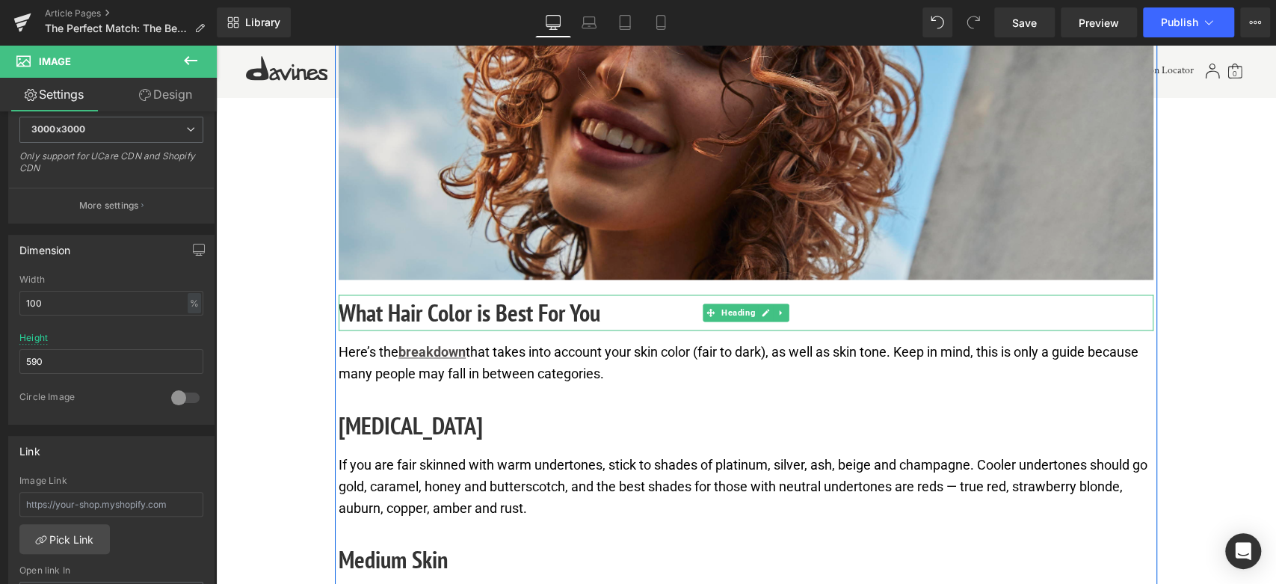
click at [454, 330] on h2 "What Hair Color is Best For You" at bounding box center [746, 313] width 815 height 36
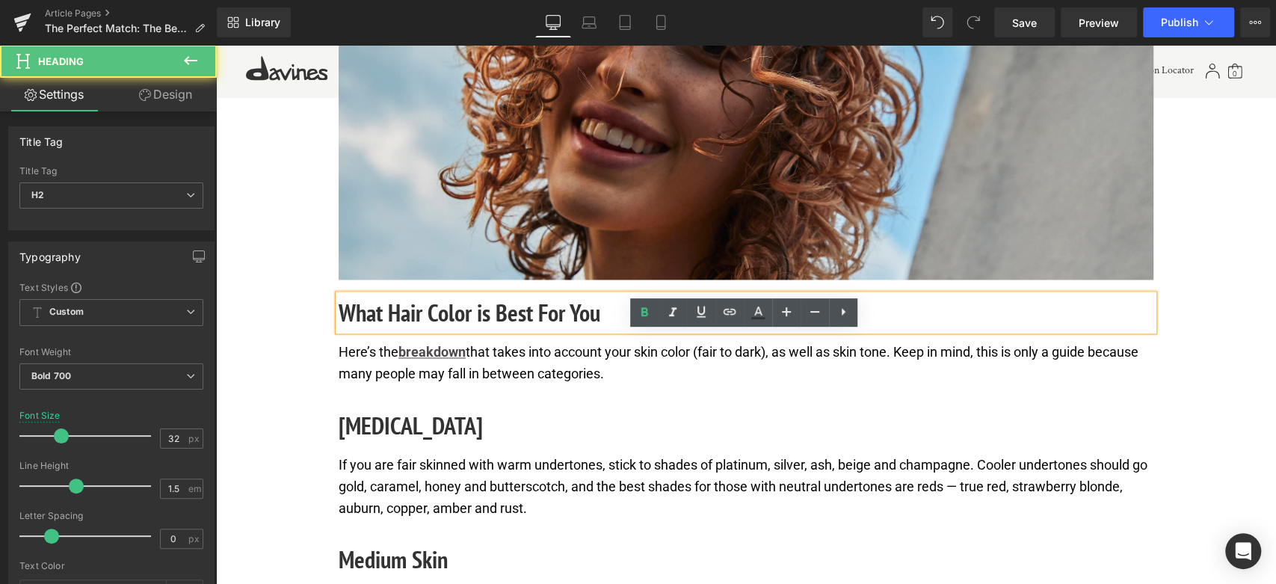
click at [454, 330] on h2 "What Hair Color is Best For You" at bounding box center [746, 313] width 815 height 36
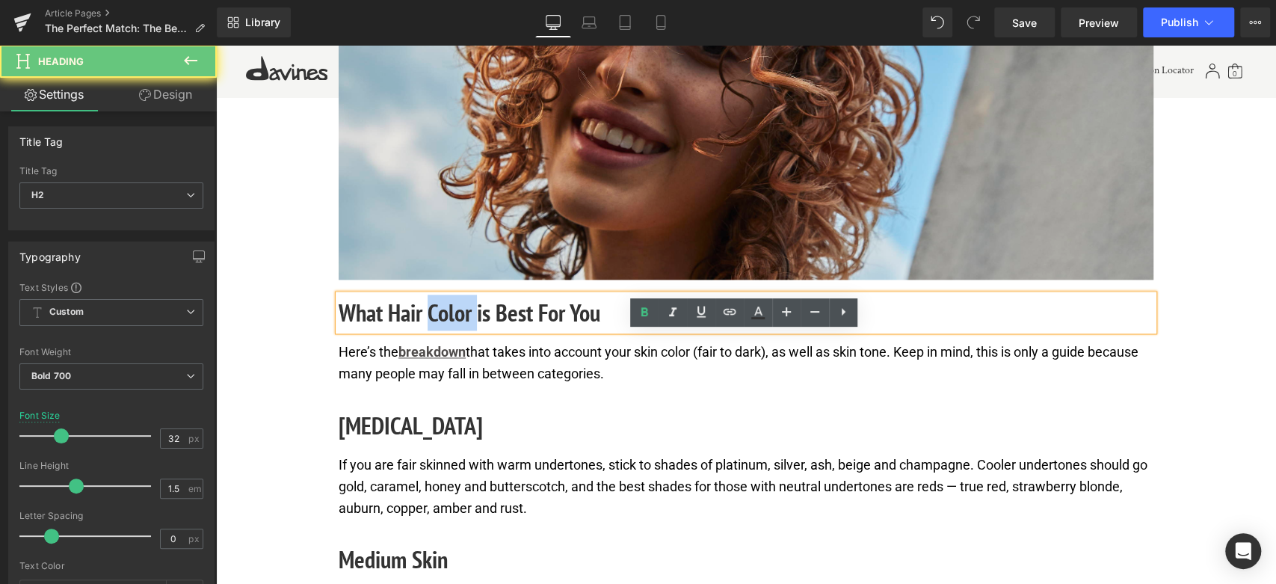
click at [454, 330] on h2 "What Hair Color is Best For You" at bounding box center [746, 313] width 815 height 36
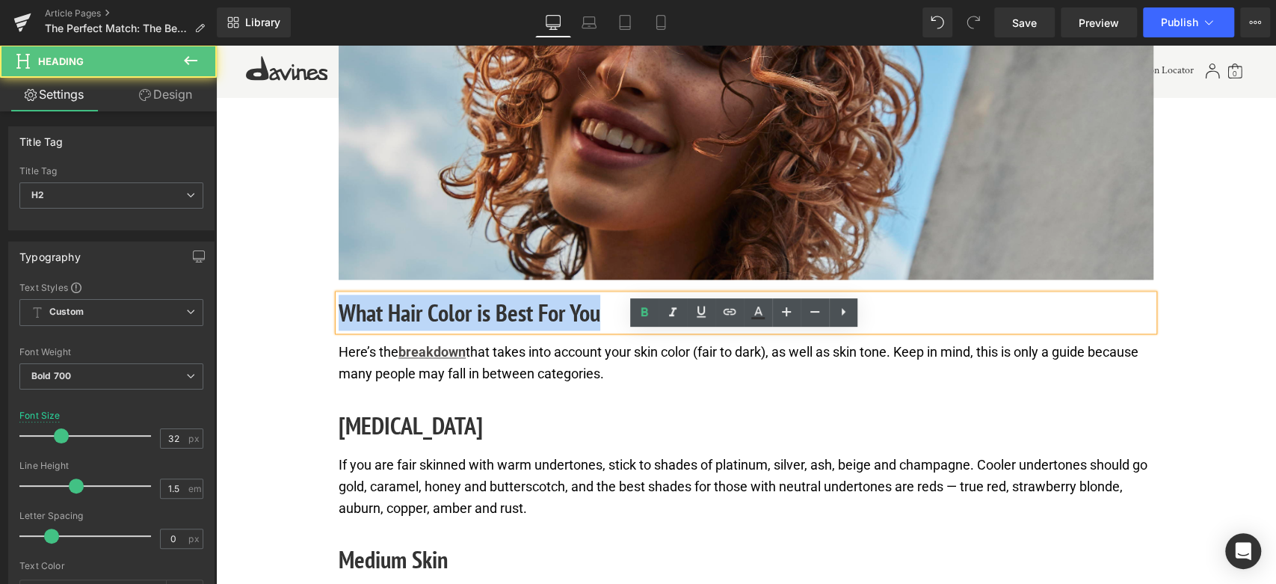
click at [454, 330] on h2 "What Hair Color is Best For You" at bounding box center [746, 313] width 815 height 36
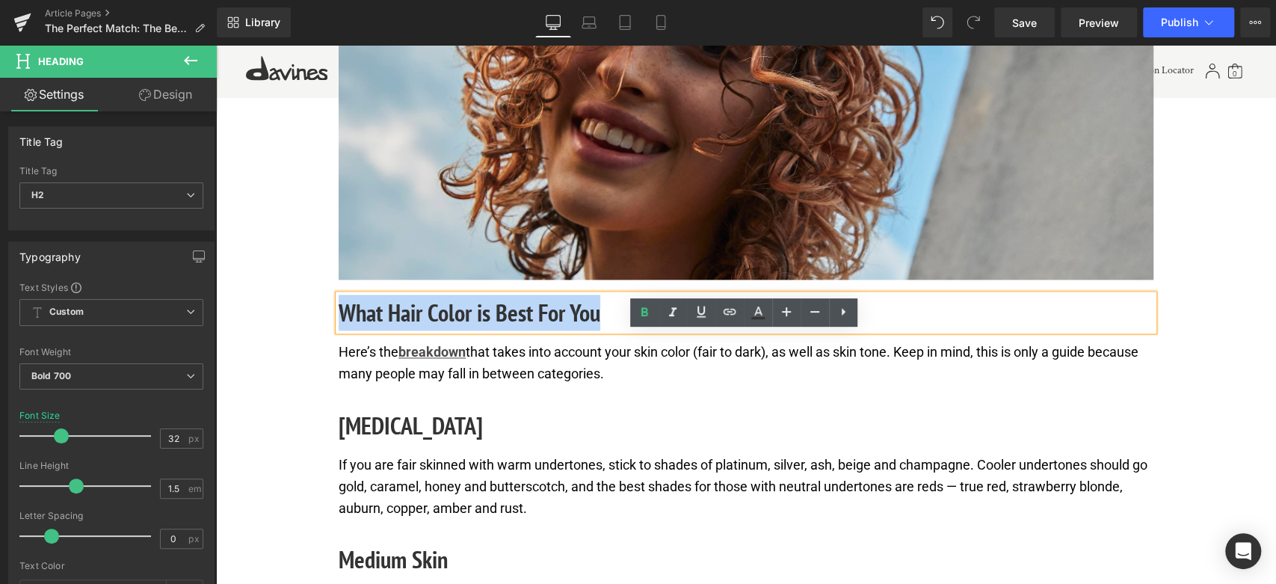
paste div
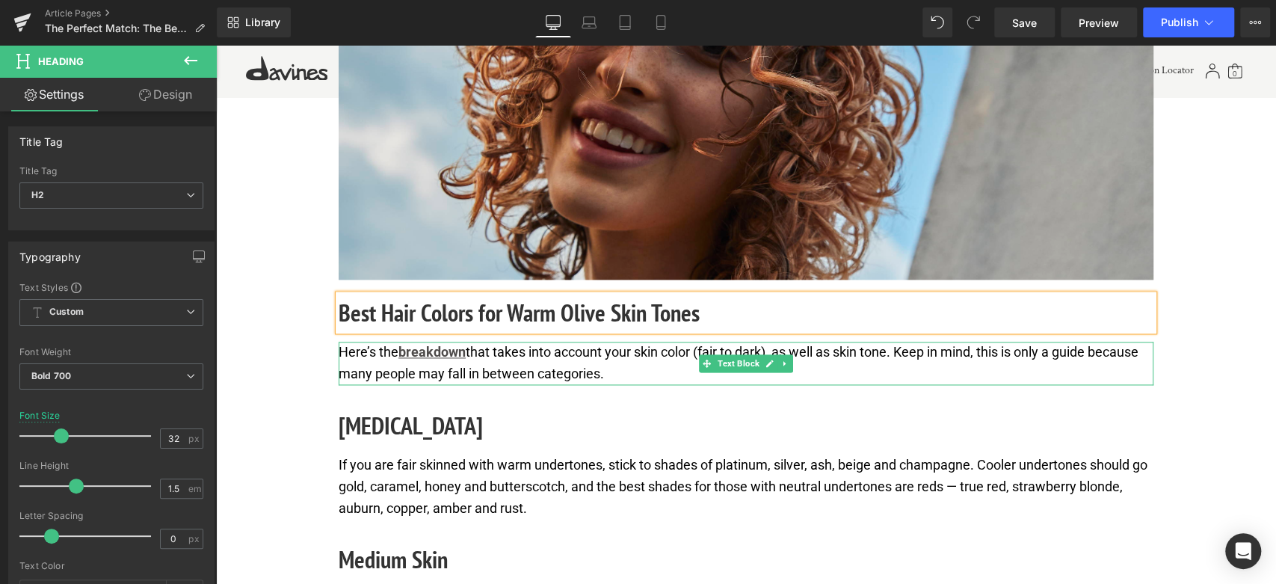
click at [475, 385] on p "Here’s the breakdown that takes into account your skin color (fair to dark), as…" at bounding box center [746, 363] width 815 height 43
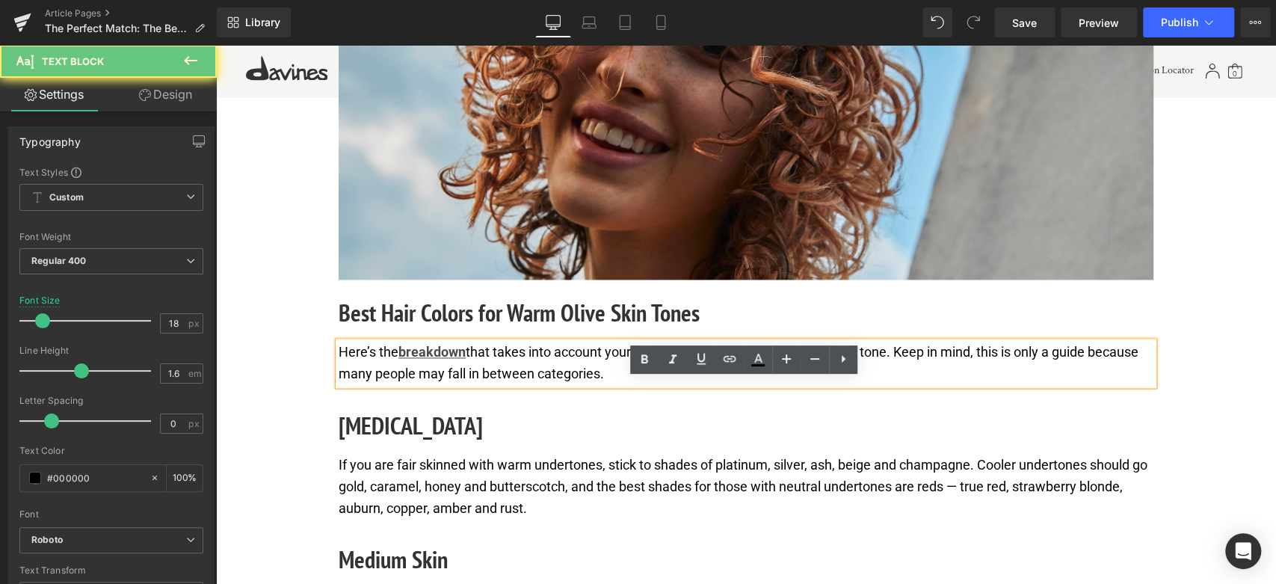
click at [475, 385] on p "Here’s the breakdown that takes into account your skin color (fair to dark), as…" at bounding box center [746, 363] width 815 height 43
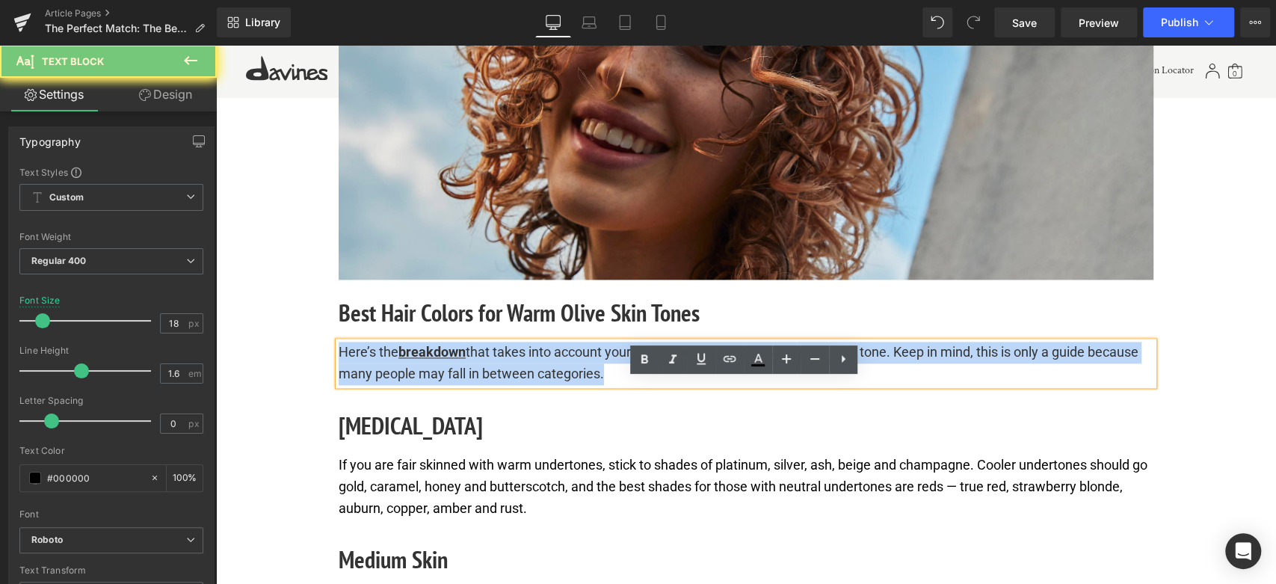
click at [475, 385] on p "Here’s the breakdown that takes into account your skin color (fair to dark), as…" at bounding box center [746, 363] width 815 height 43
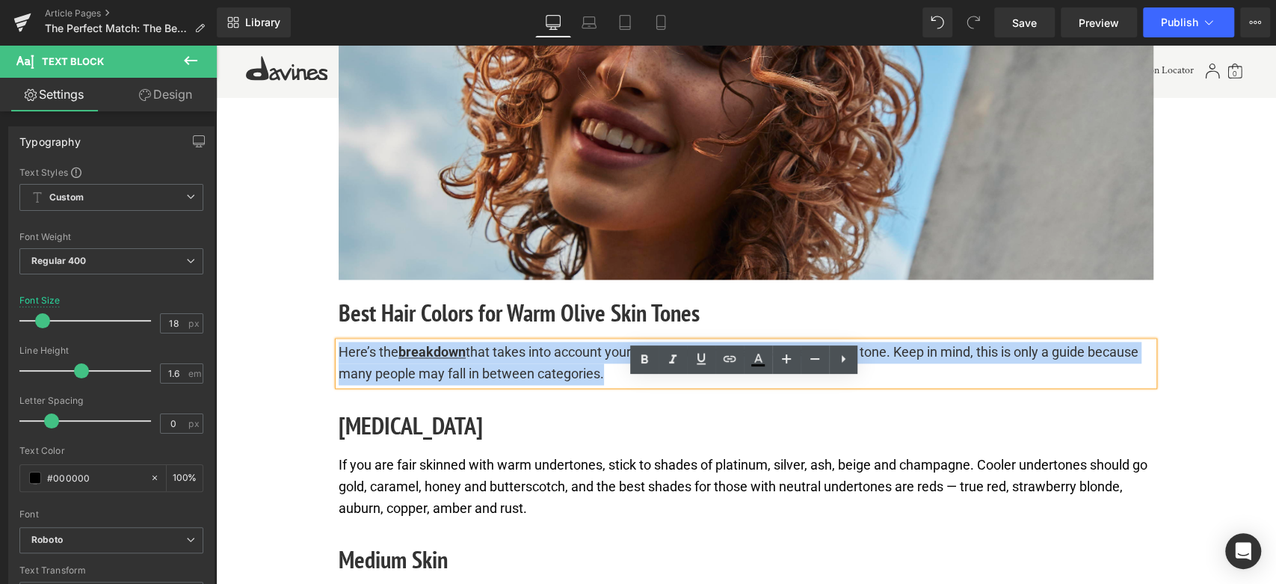
paste div
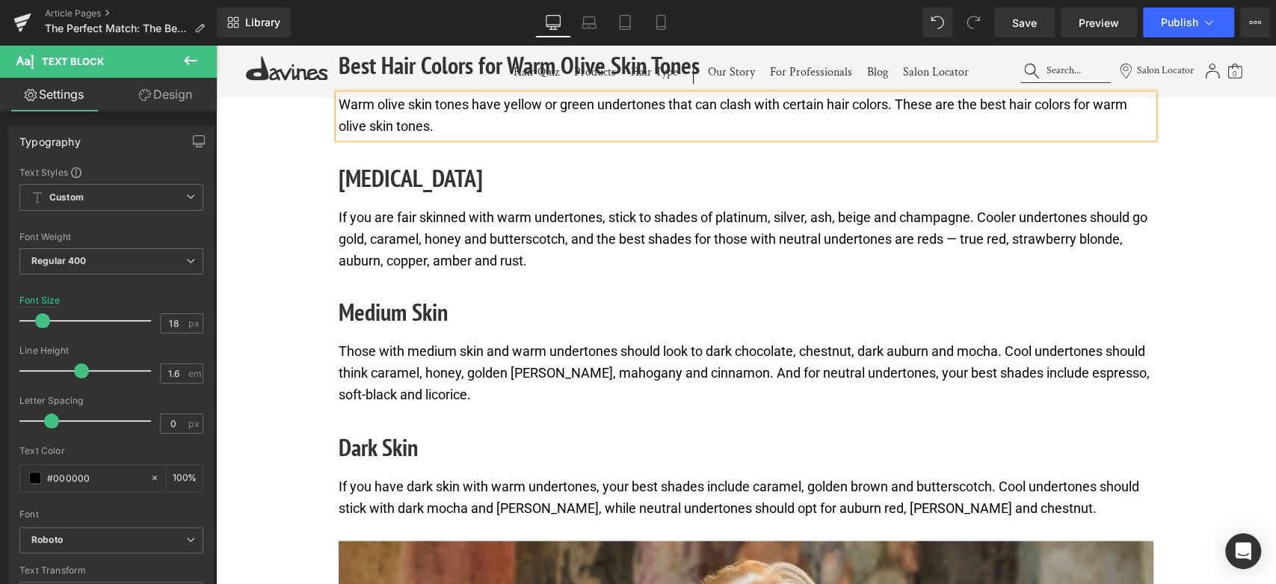
scroll to position [1531, 0]
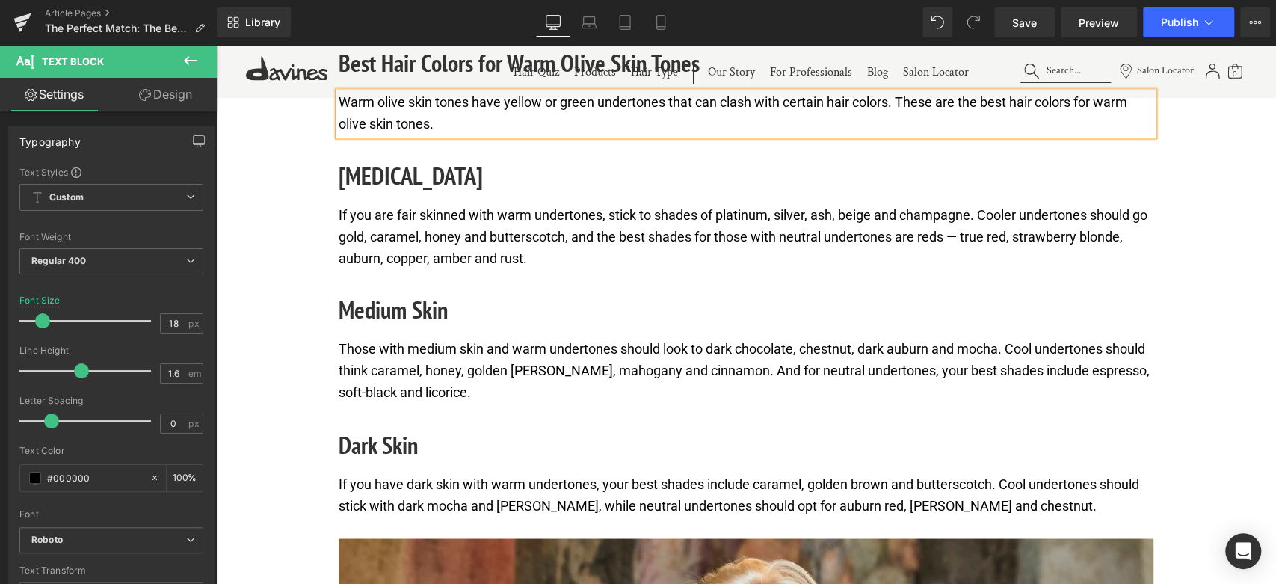
click at [353, 194] on h2 "Fair Skin" at bounding box center [746, 176] width 815 height 36
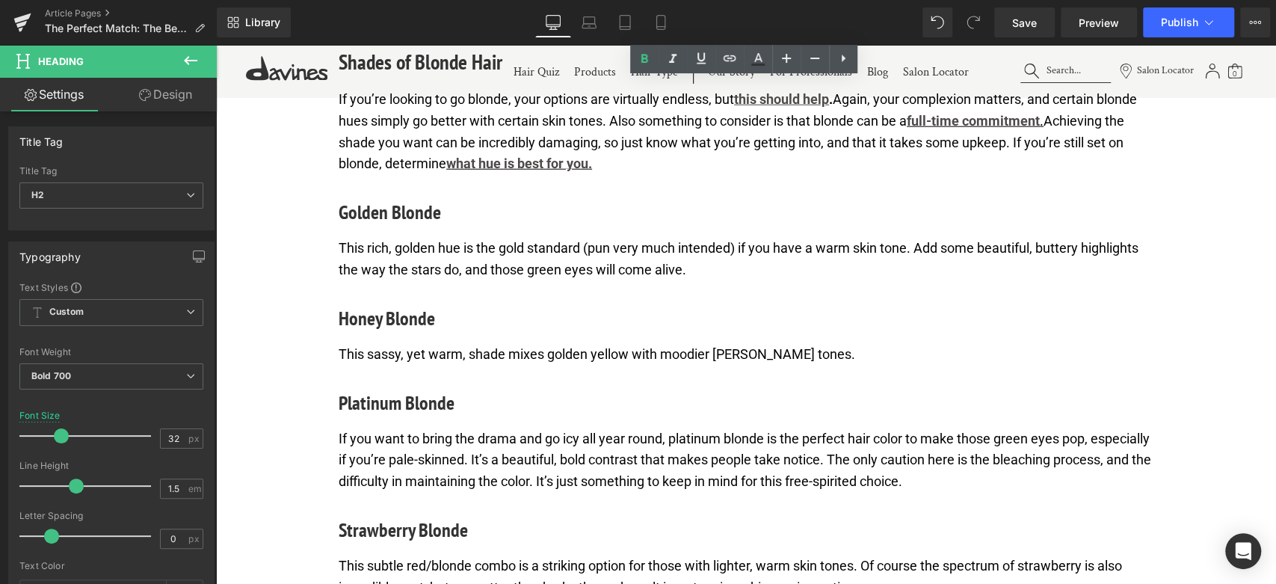
scroll to position [2527, 0]
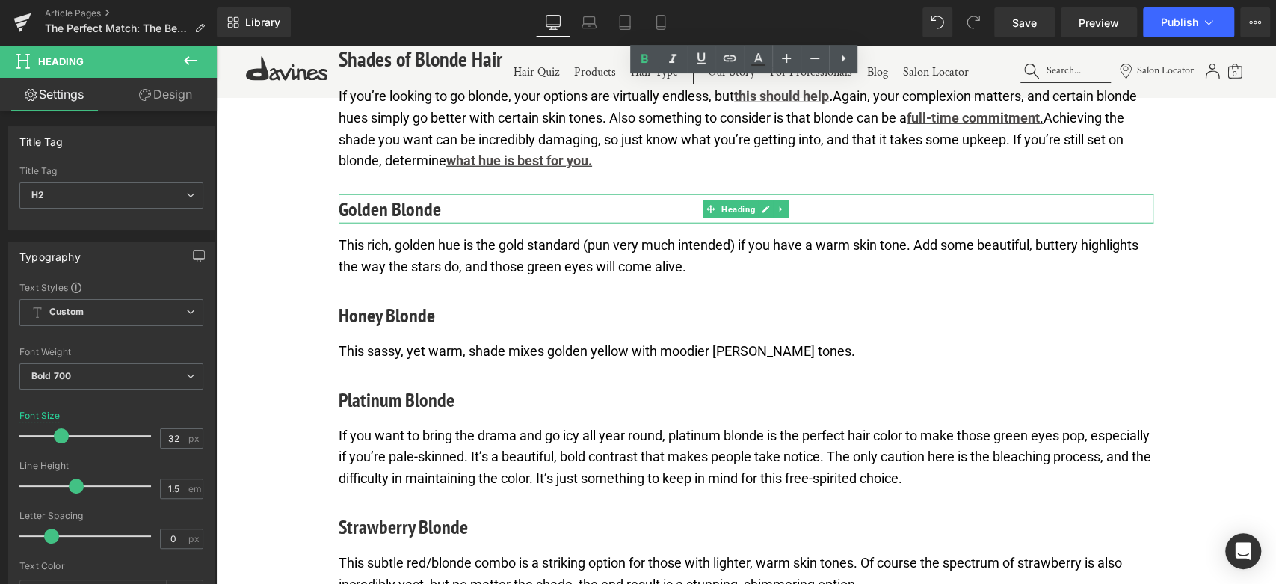
click at [367, 223] on h4 "Golden Blonde" at bounding box center [746, 208] width 815 height 29
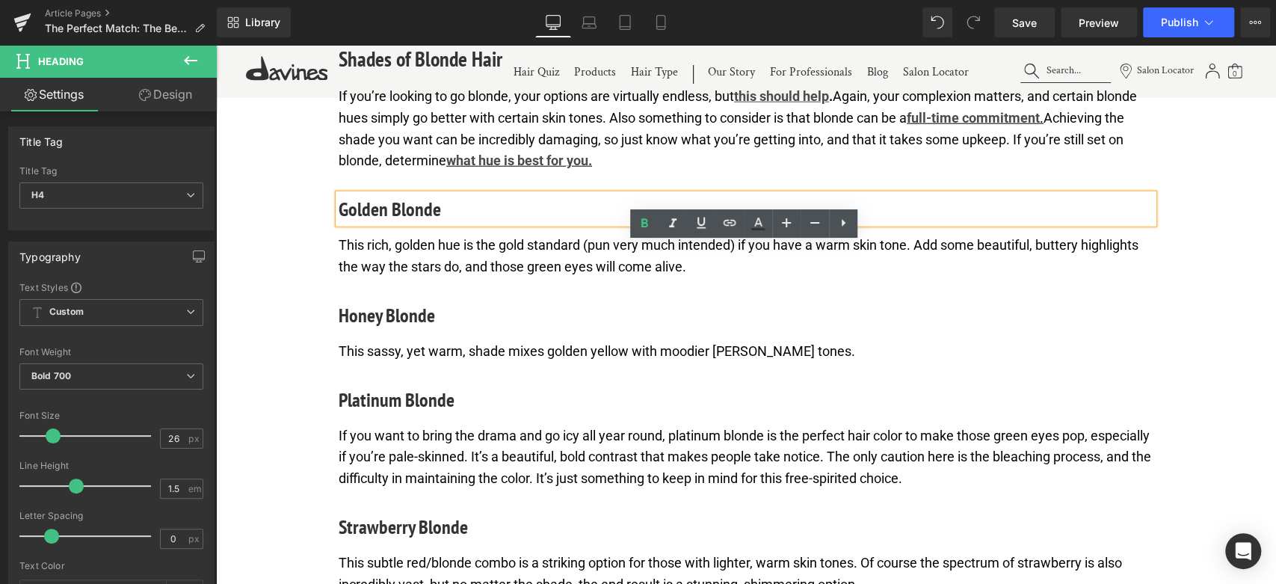
scroll to position [2361, 0]
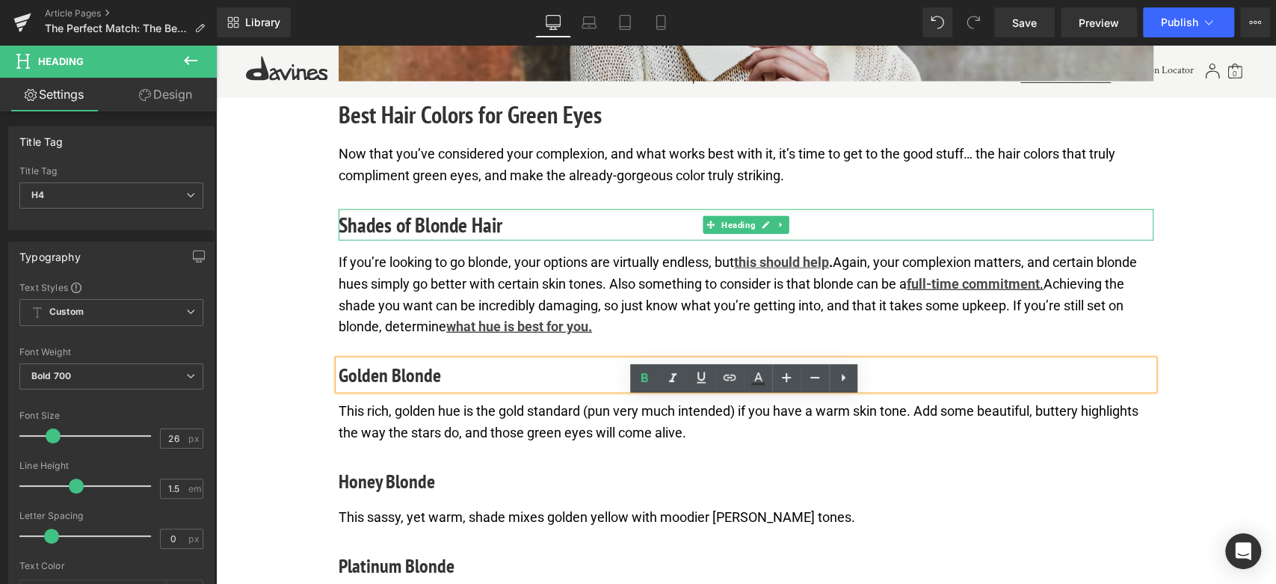
click at [421, 241] on h3 "Shades of Blonde Hair" at bounding box center [746, 224] width 815 height 31
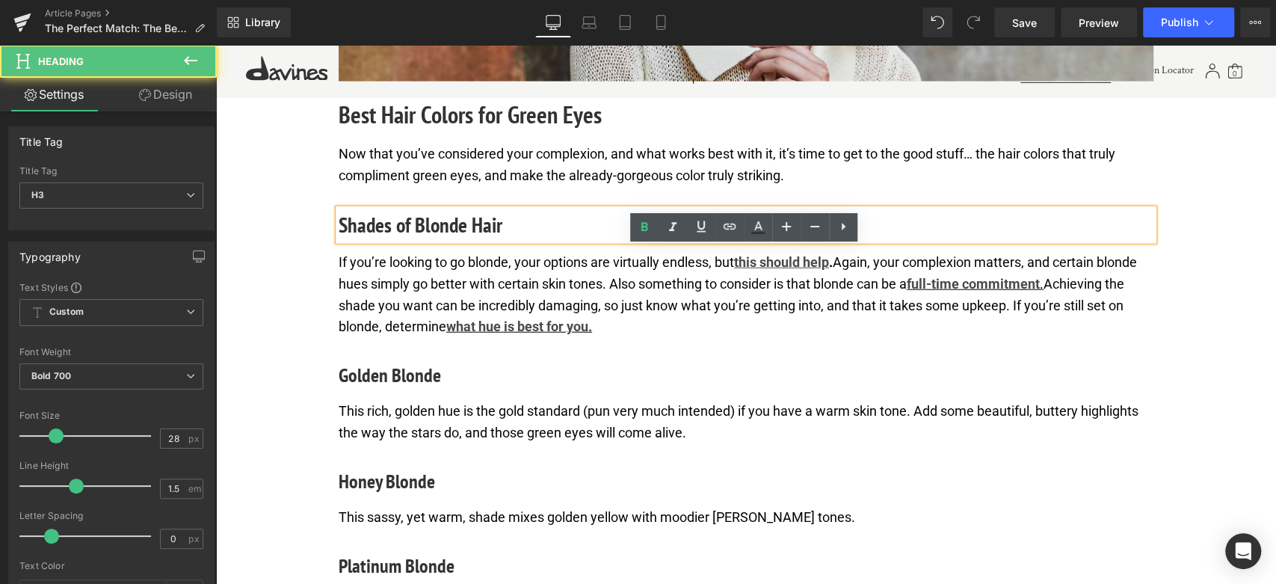
click at [505, 241] on h3 "Shades of Blonde Hair" at bounding box center [746, 224] width 815 height 31
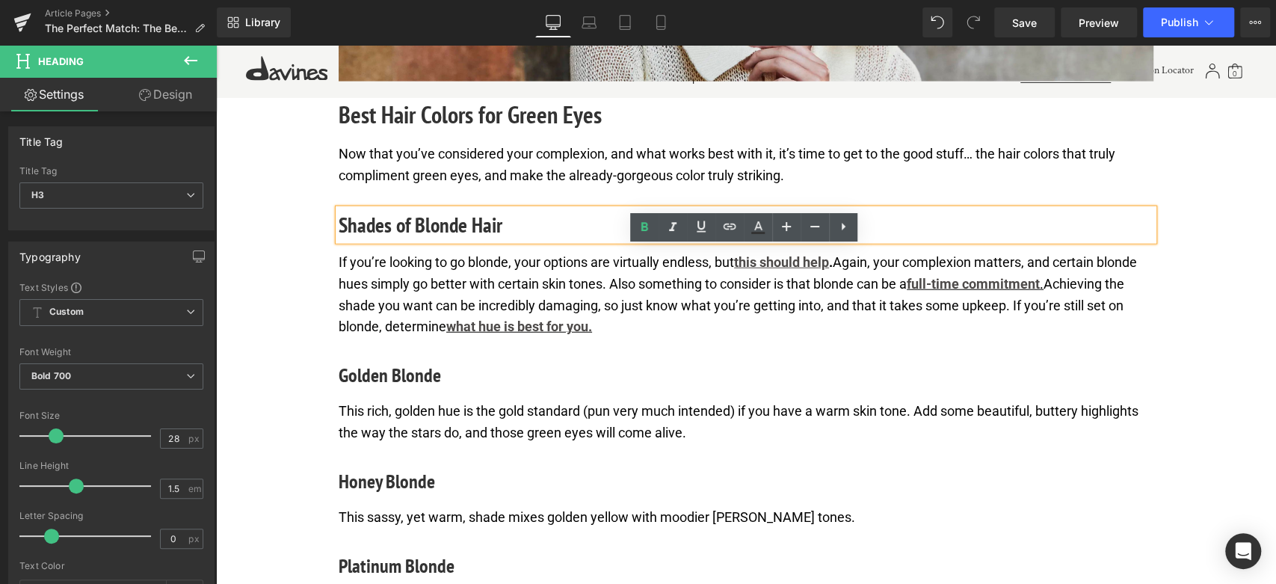
click at [440, 241] on h3 "Shades of Blonde Hair" at bounding box center [746, 224] width 815 height 31
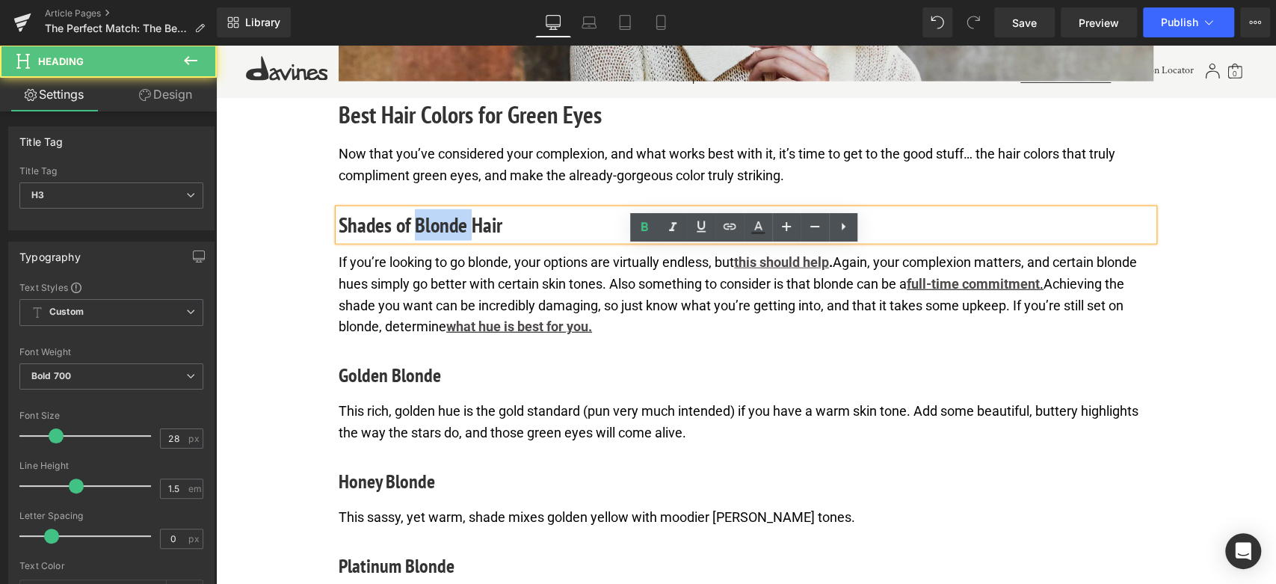
click at [440, 241] on h3 "Shades of Blonde Hair" at bounding box center [746, 224] width 815 height 31
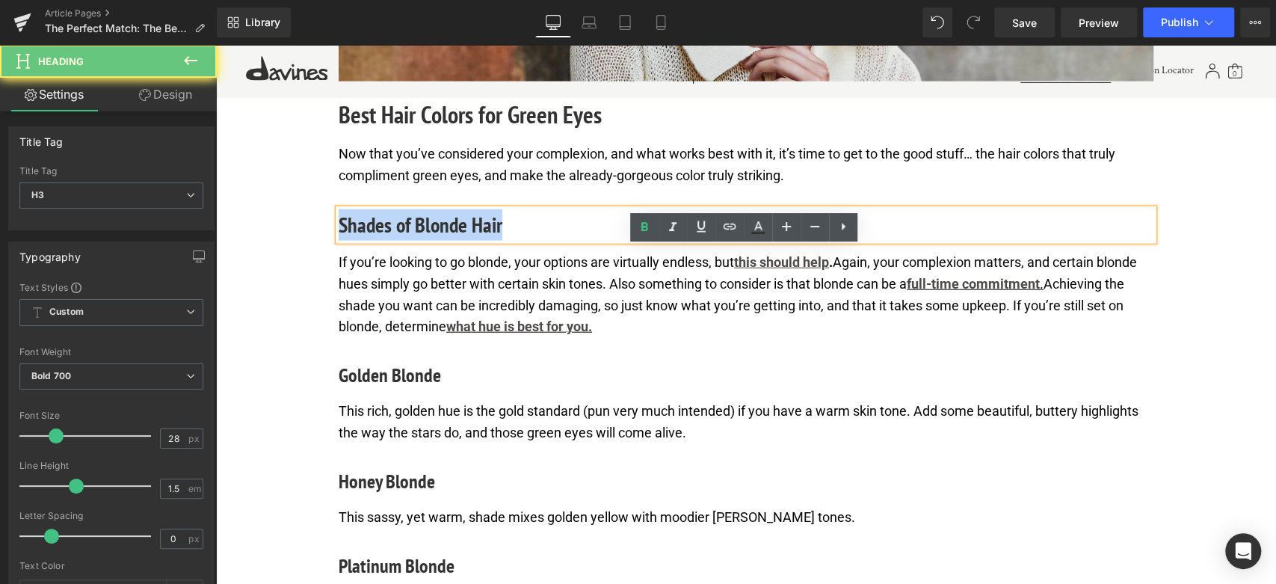
click at [440, 241] on h3 "Shades of Blonde Hair" at bounding box center [746, 224] width 815 height 31
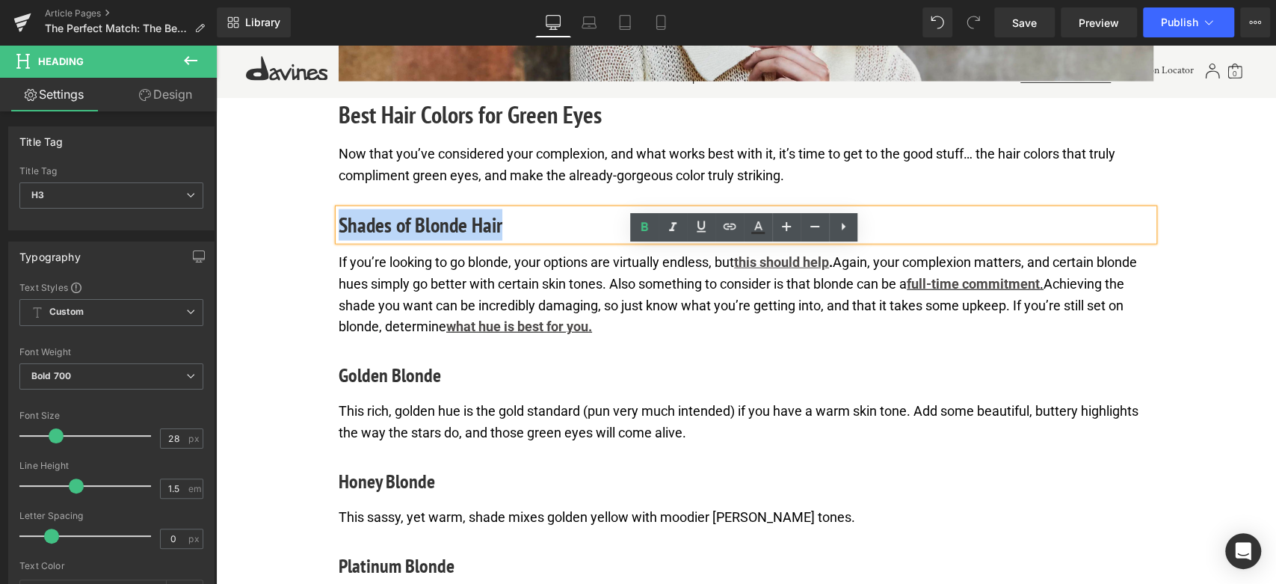
paste div
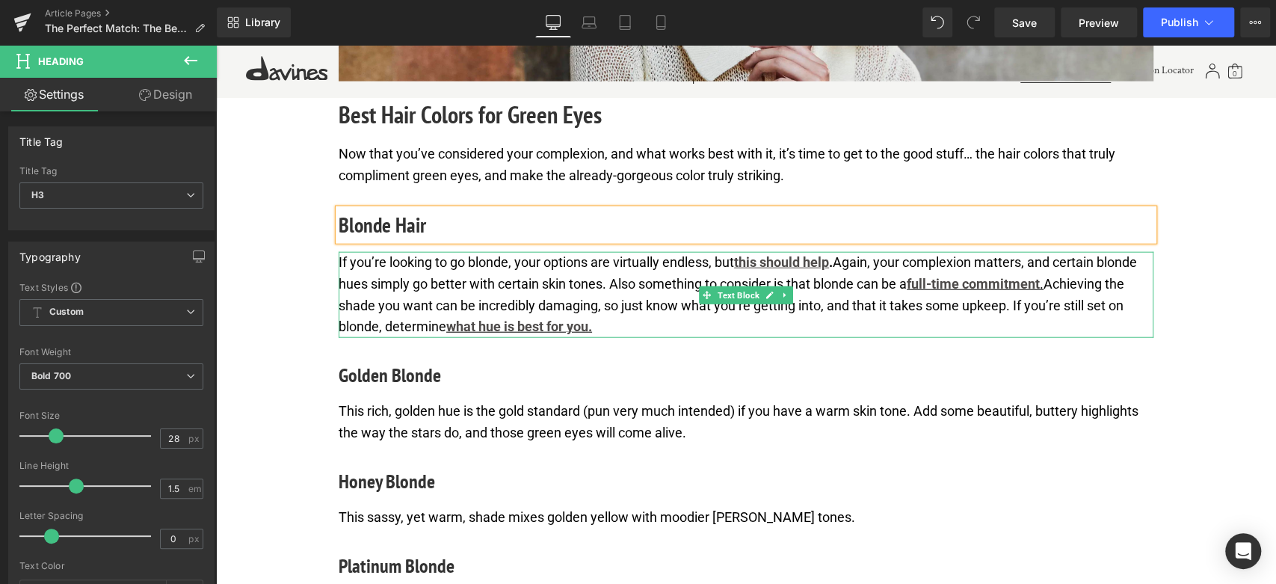
click at [463, 338] on p "If you’re looking to go blonde, your options are virtually endless, but this sh…" at bounding box center [746, 295] width 815 height 86
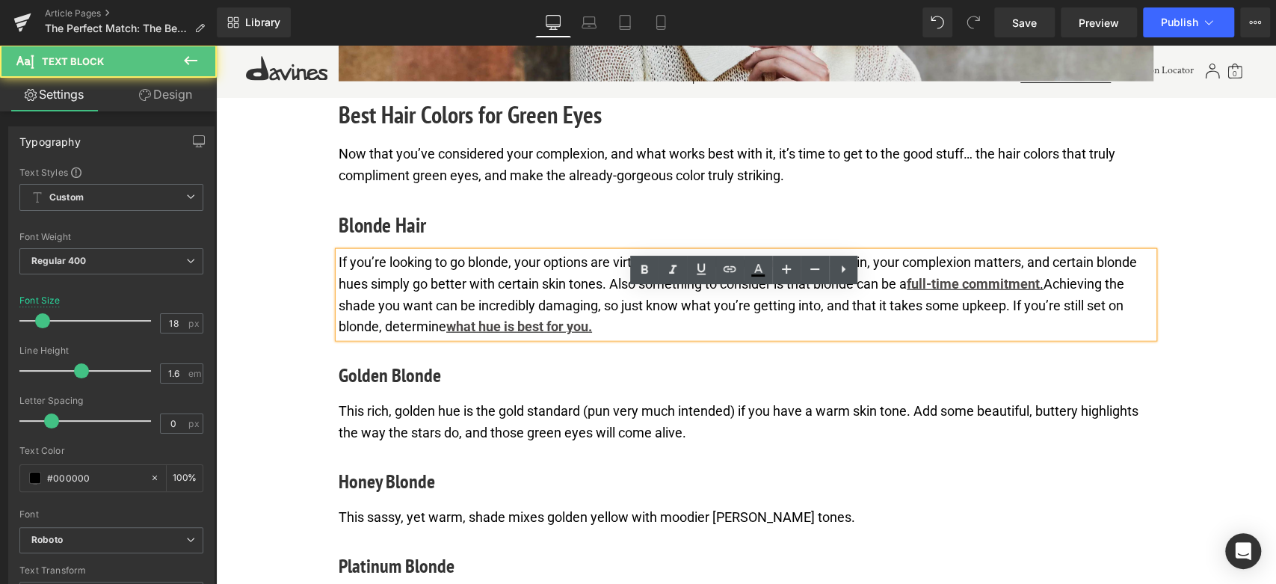
click at [463, 338] on p "If you’re looking to go blonde, your options are virtually endless, but this sh…" at bounding box center [746, 295] width 815 height 86
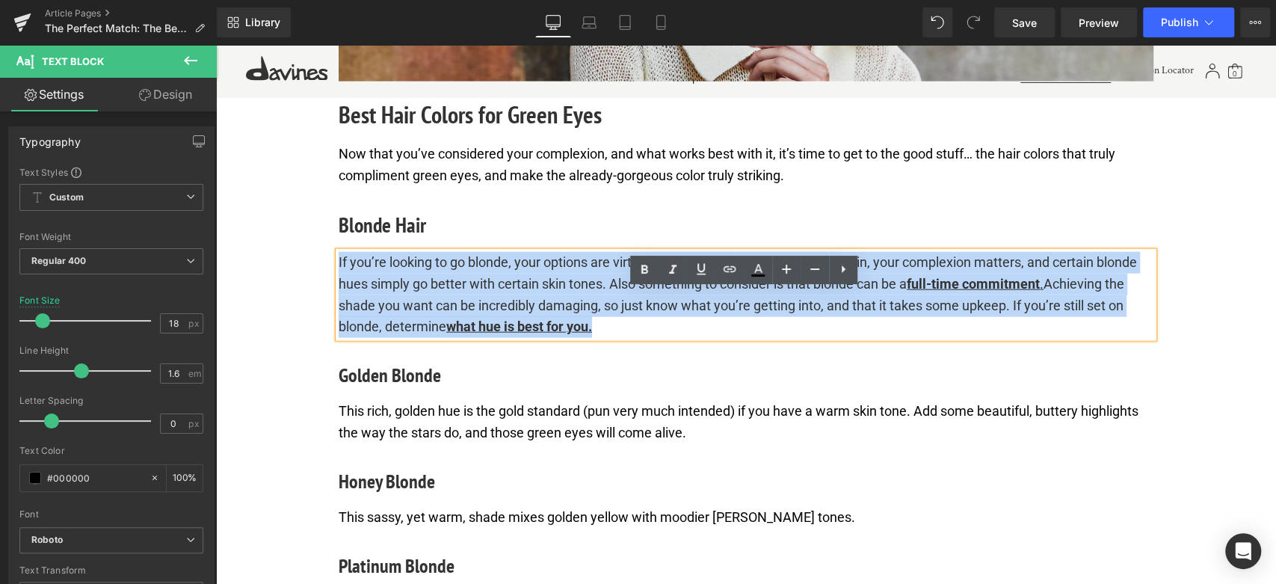
click at [463, 338] on p "If you’re looking to go blonde, your options are virtually endless, but this sh…" at bounding box center [746, 295] width 815 height 86
paste div
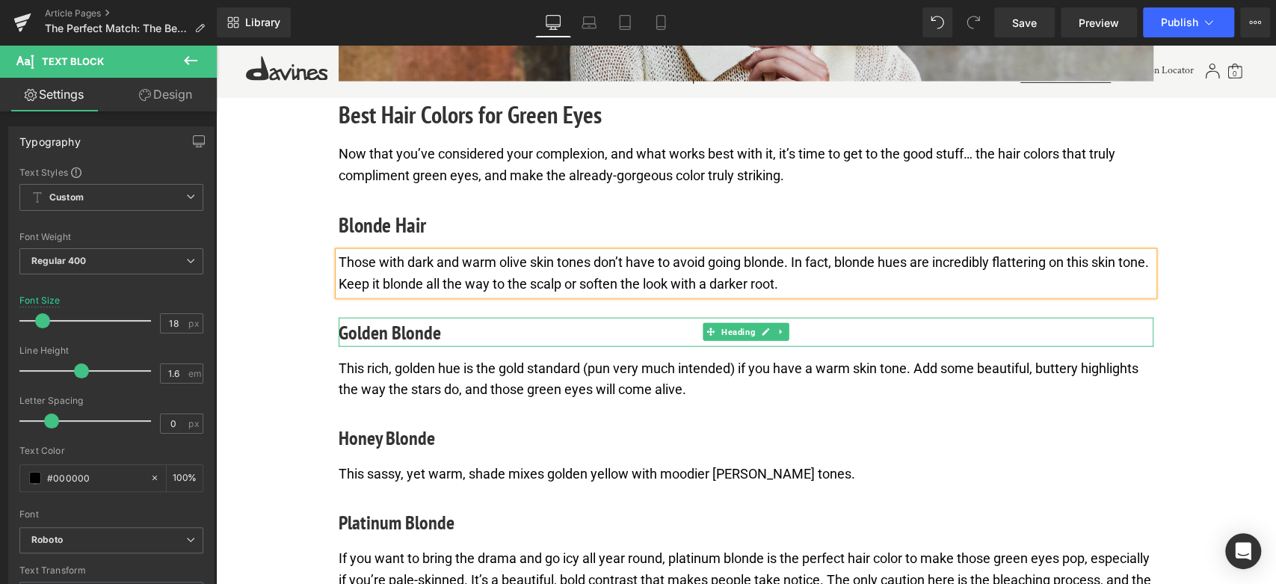
click at [425, 347] on h4 "Golden Blonde" at bounding box center [746, 332] width 815 height 29
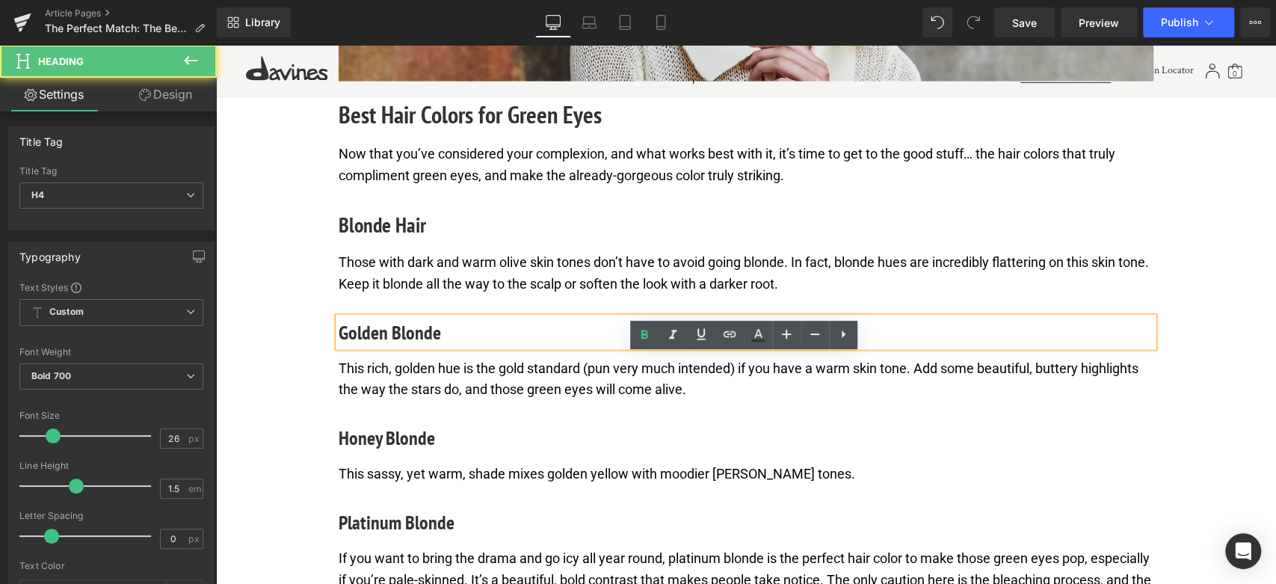
click at [425, 347] on h4 "Golden Blonde" at bounding box center [746, 332] width 815 height 29
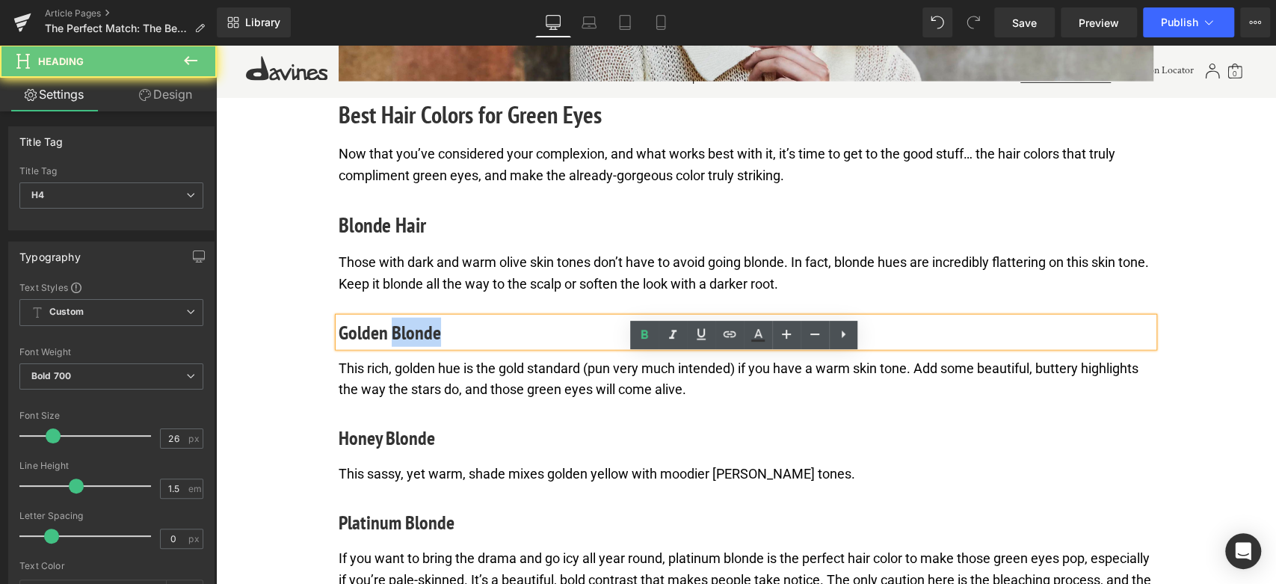
click at [425, 347] on h4 "Golden Blonde" at bounding box center [746, 332] width 815 height 29
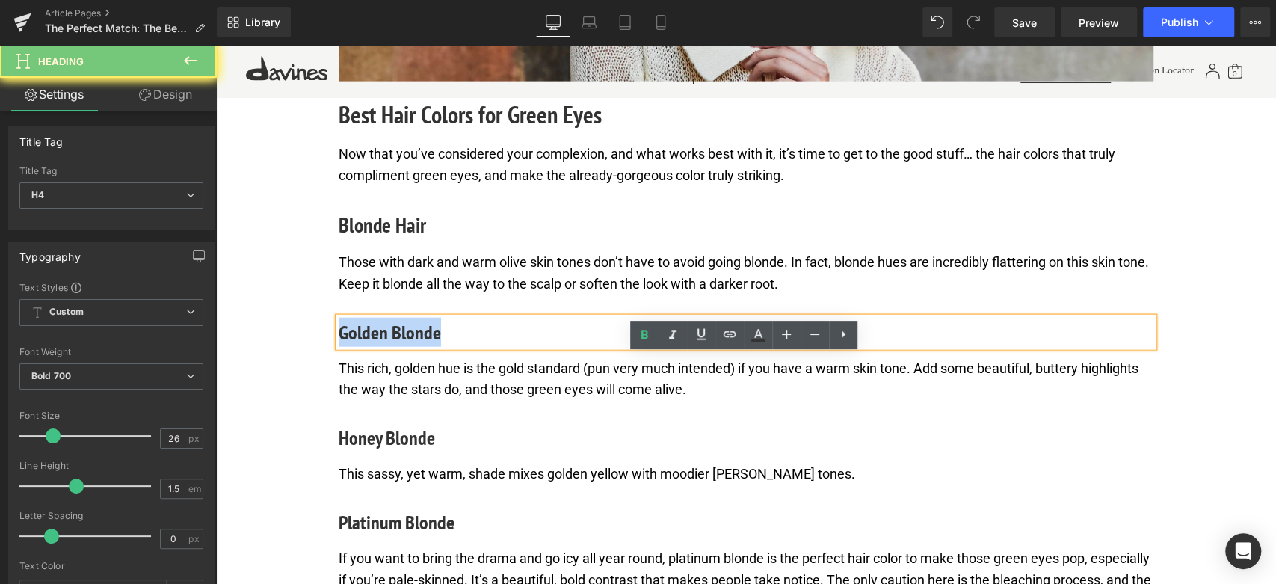
click at [425, 347] on h4 "Golden Blonde" at bounding box center [746, 332] width 815 height 29
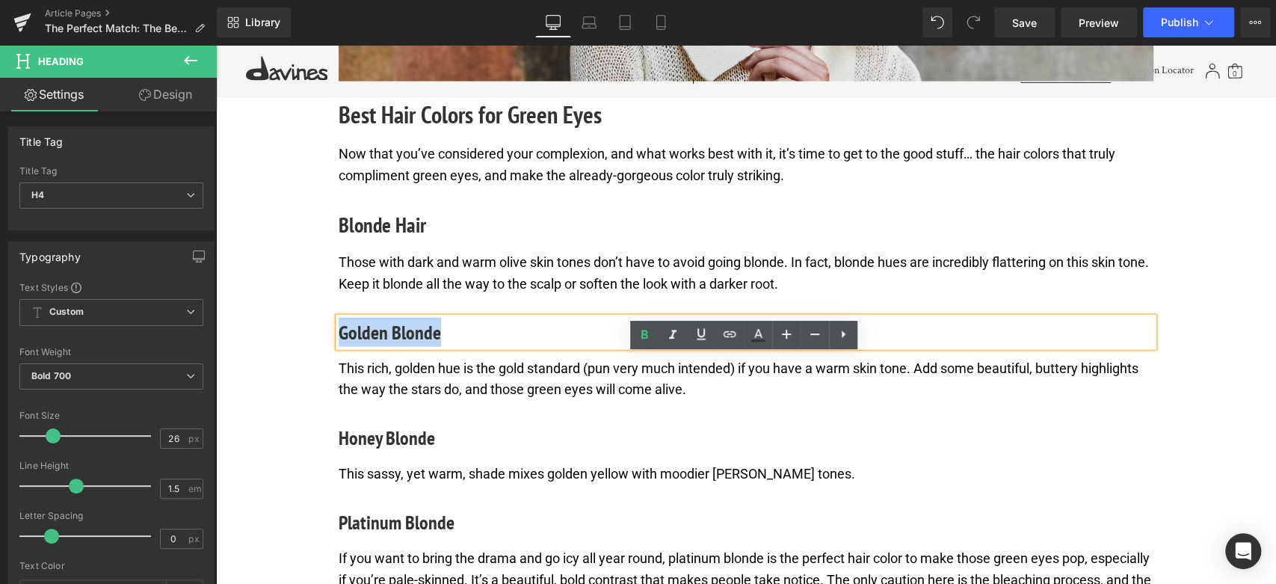
paste div
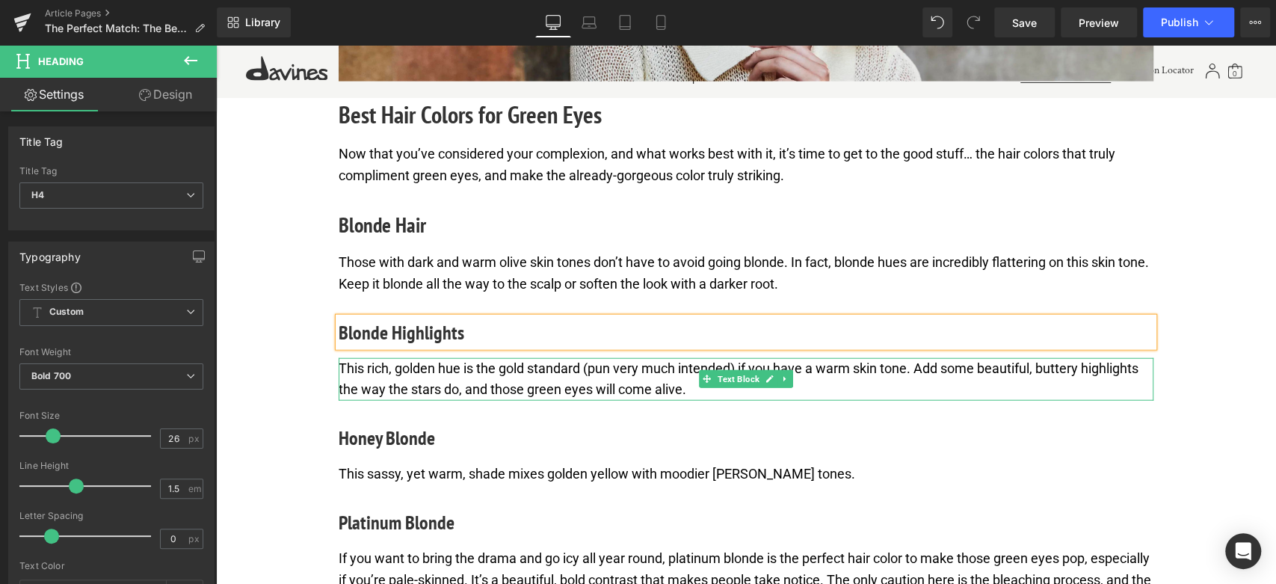
click at [475, 401] on p "This rich, golden hue is the gold standard (pun very much intended) if you have…" at bounding box center [746, 379] width 815 height 43
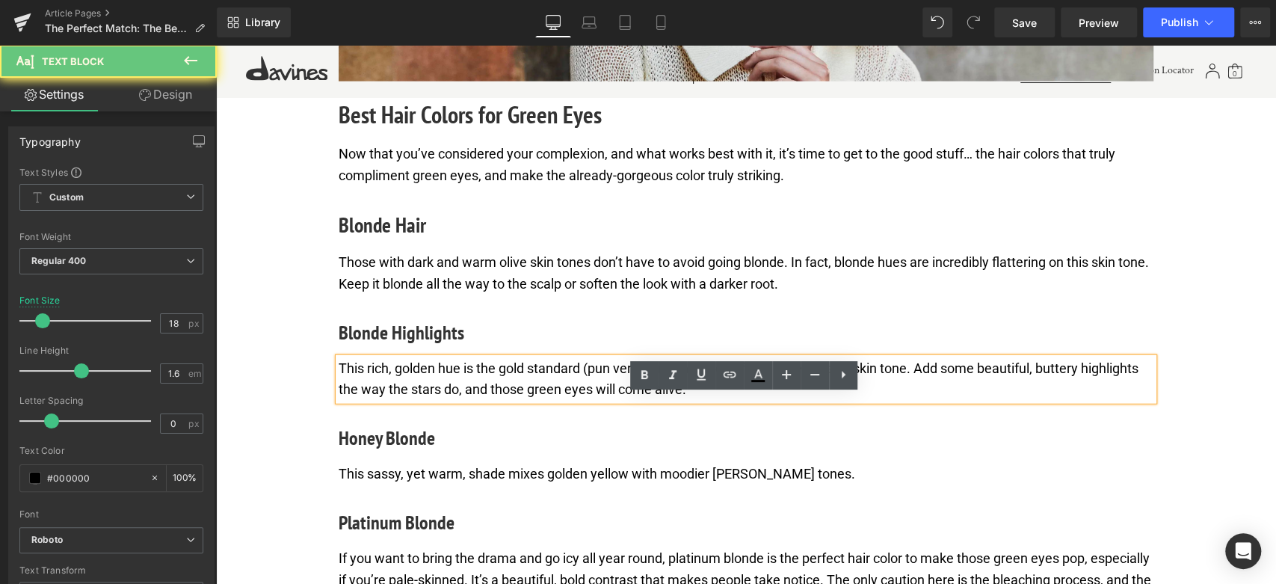
click at [475, 401] on p "This rich, golden hue is the gold standard (pun very much intended) if you have…" at bounding box center [746, 379] width 815 height 43
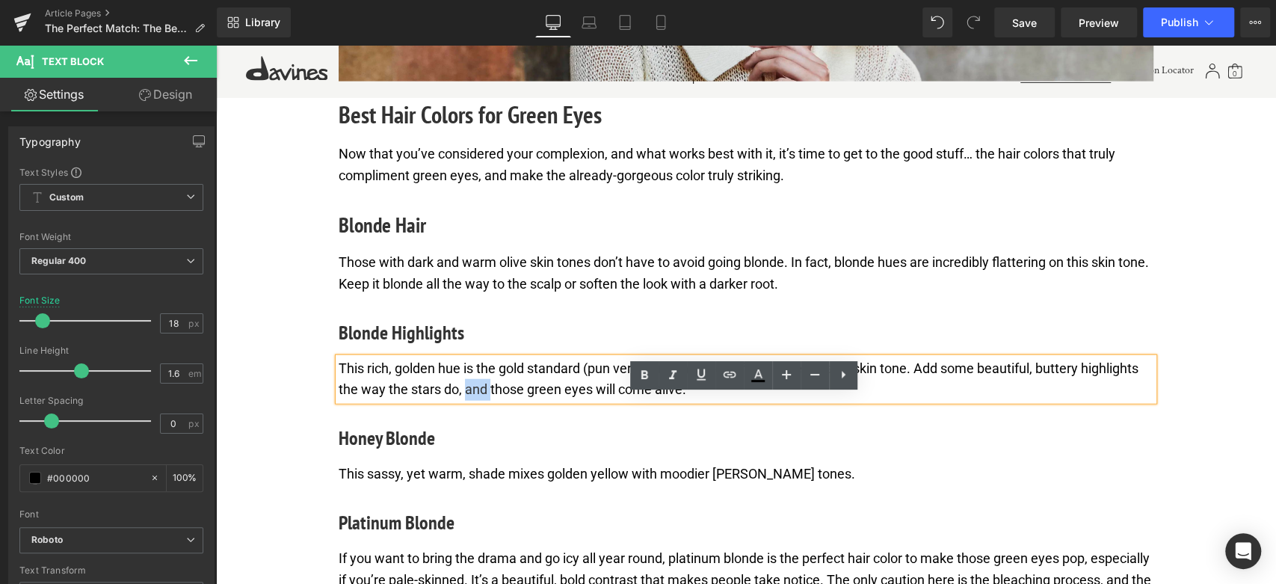
paste div
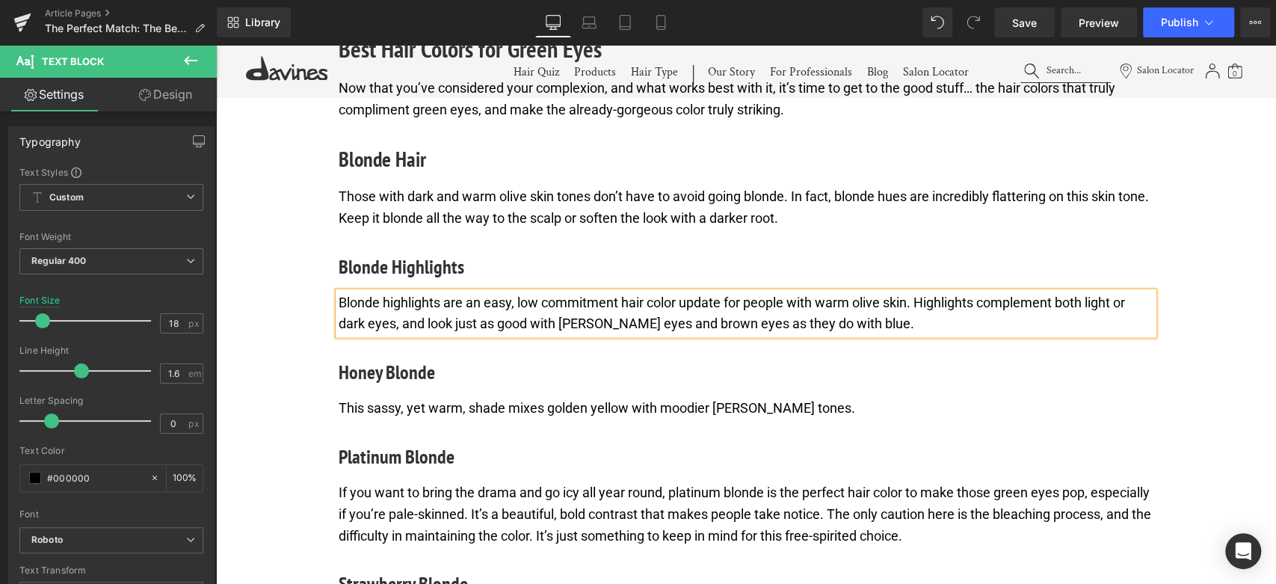
scroll to position [2527, 0]
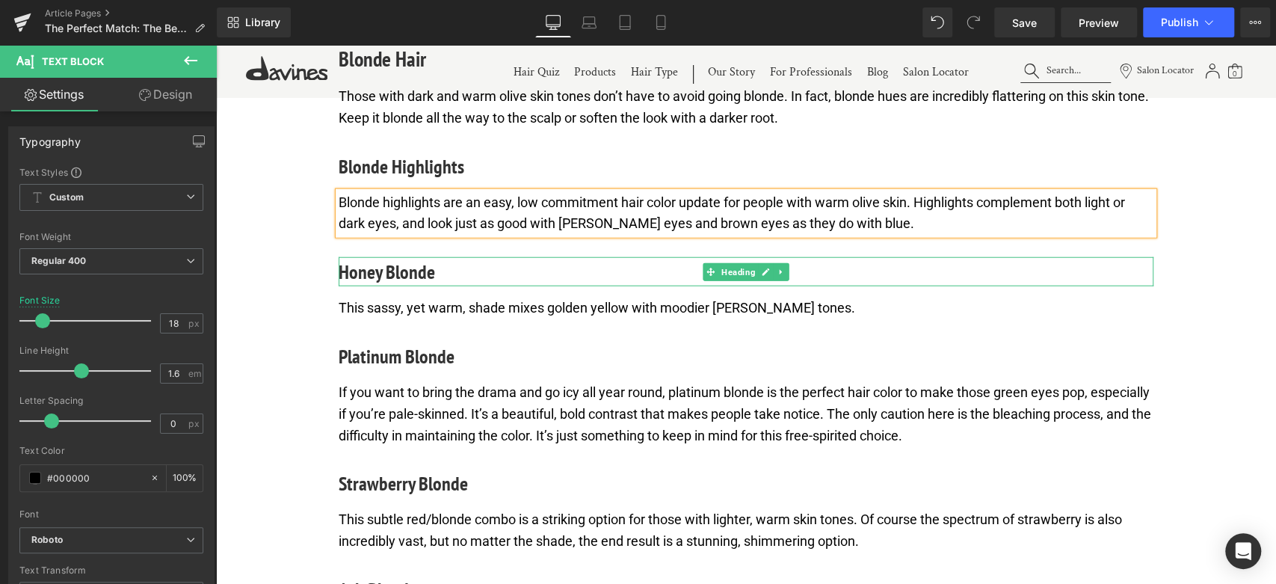
click at [391, 286] on h4 "Honey Blonde" at bounding box center [746, 271] width 815 height 29
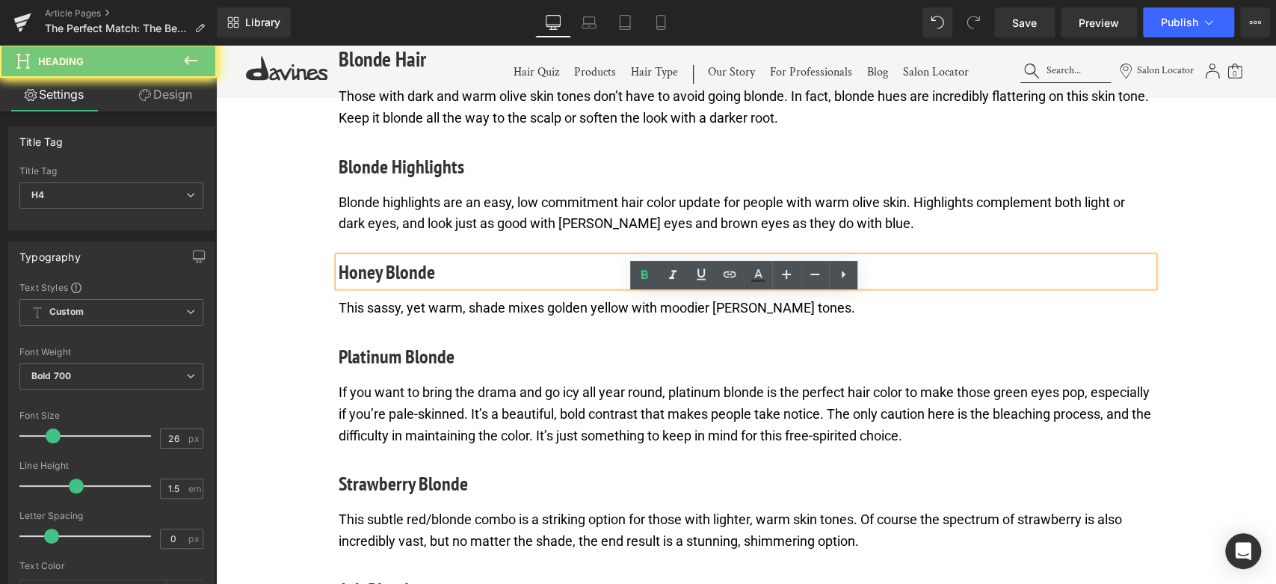
click at [391, 286] on h4 "Honey Blonde" at bounding box center [746, 271] width 815 height 29
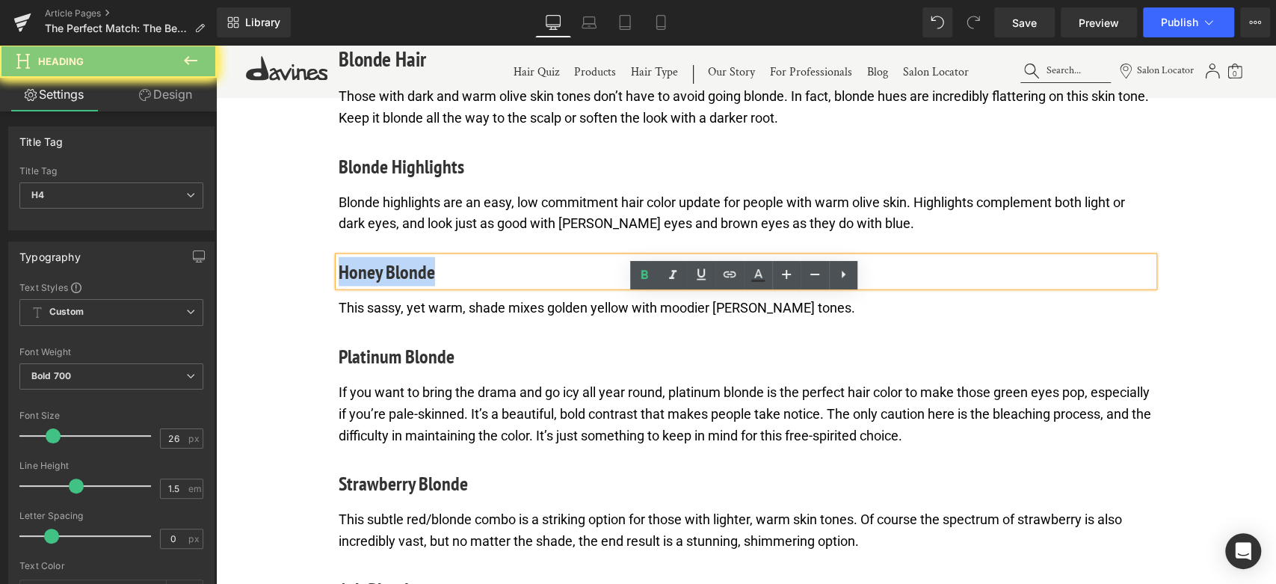
click at [391, 286] on h4 "Honey Blonde" at bounding box center [746, 271] width 815 height 29
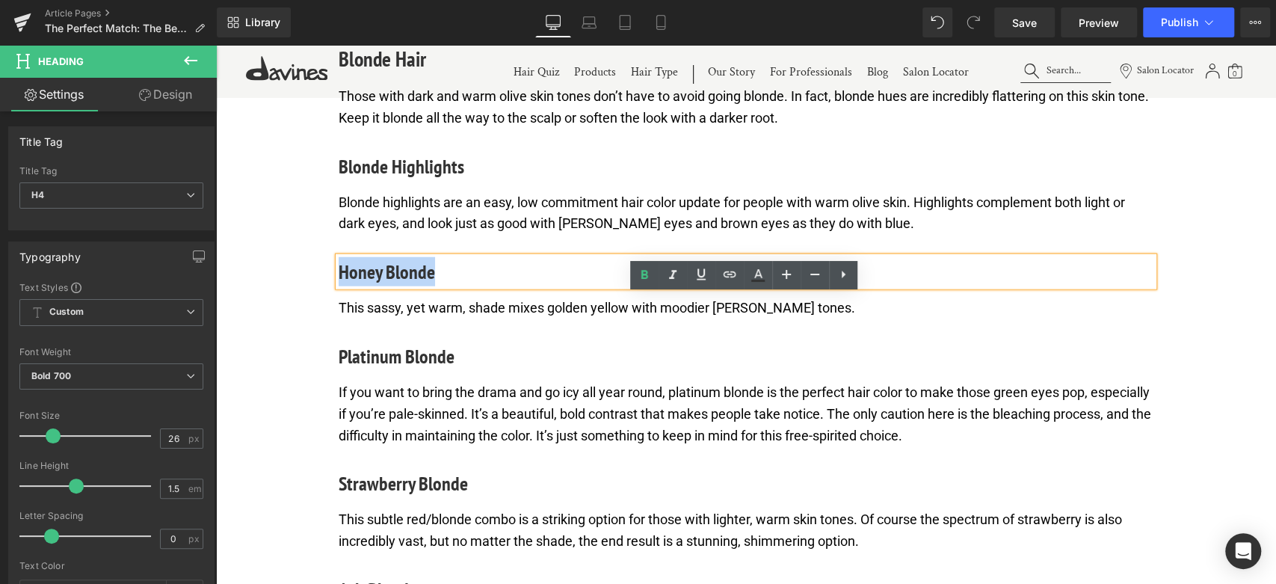
paste div
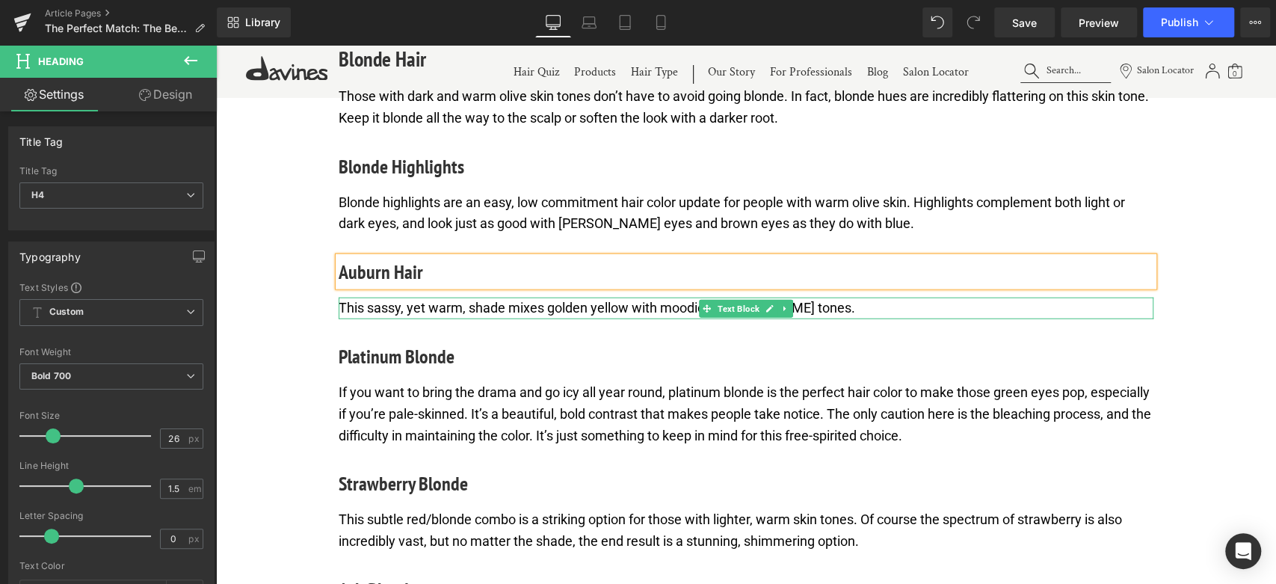
click at [487, 319] on p "This sassy, yet warm, shade mixes golden yellow with moodier [PERSON_NAME] tone…" at bounding box center [746, 308] width 815 height 22
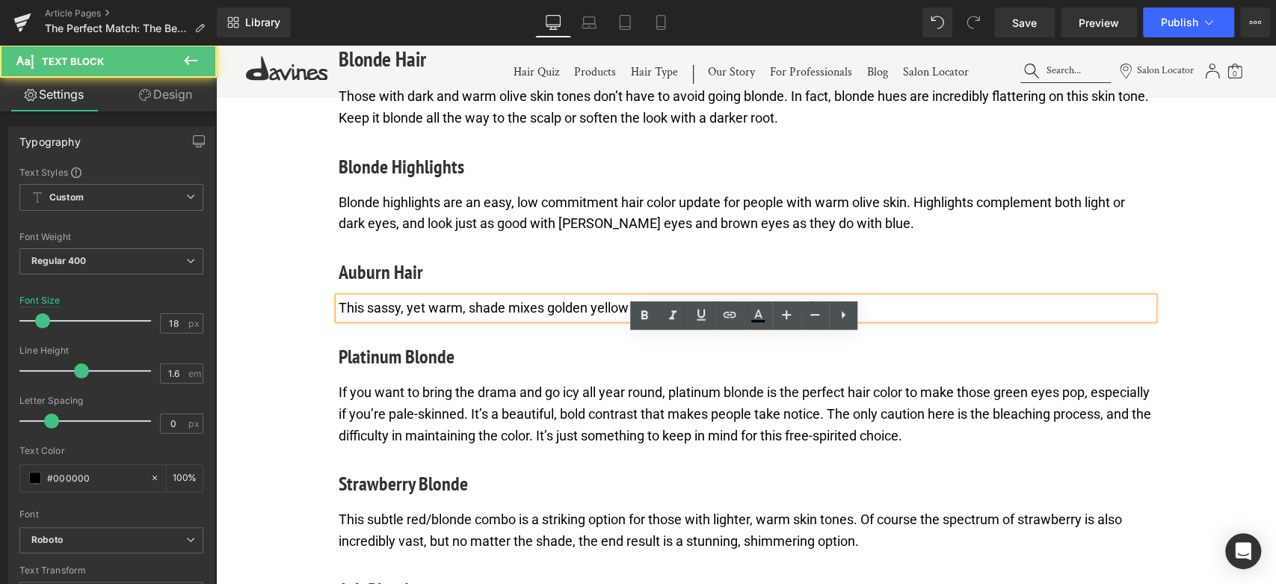
click at [487, 319] on p "This sassy, yet warm, shade mixes golden yellow with moodier [PERSON_NAME] tone…" at bounding box center [746, 308] width 815 height 22
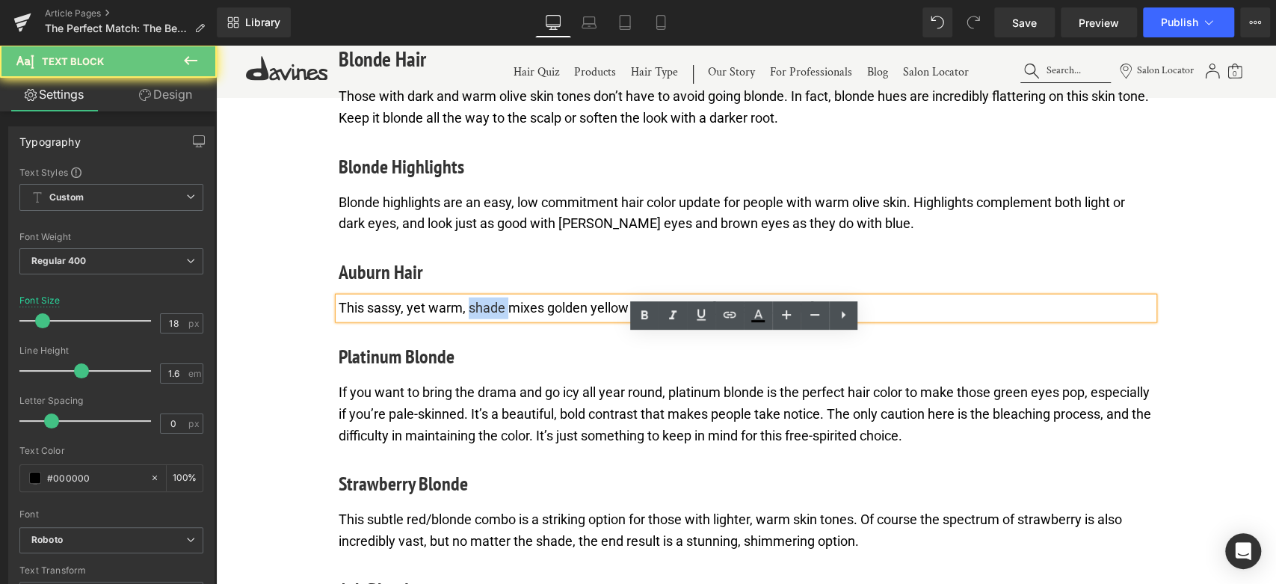
click at [487, 319] on p "This sassy, yet warm, shade mixes golden yellow with moodier [PERSON_NAME] tone…" at bounding box center [746, 308] width 815 height 22
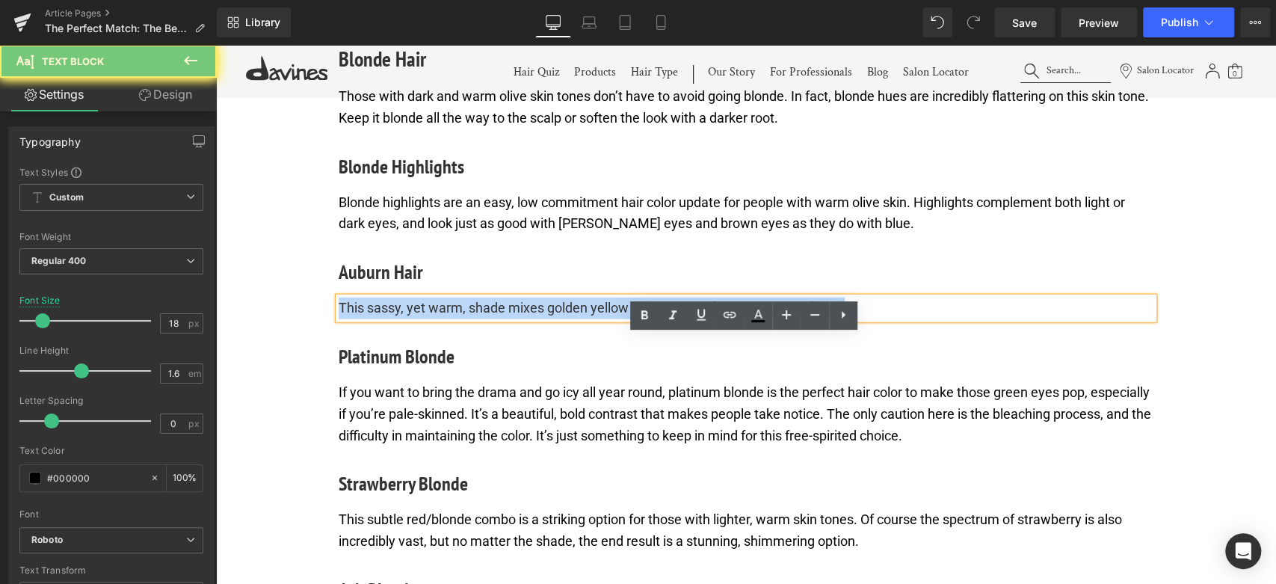
click at [487, 319] on p "This sassy, yet warm, shade mixes golden yellow with moodier [PERSON_NAME] tone…" at bounding box center [746, 308] width 815 height 22
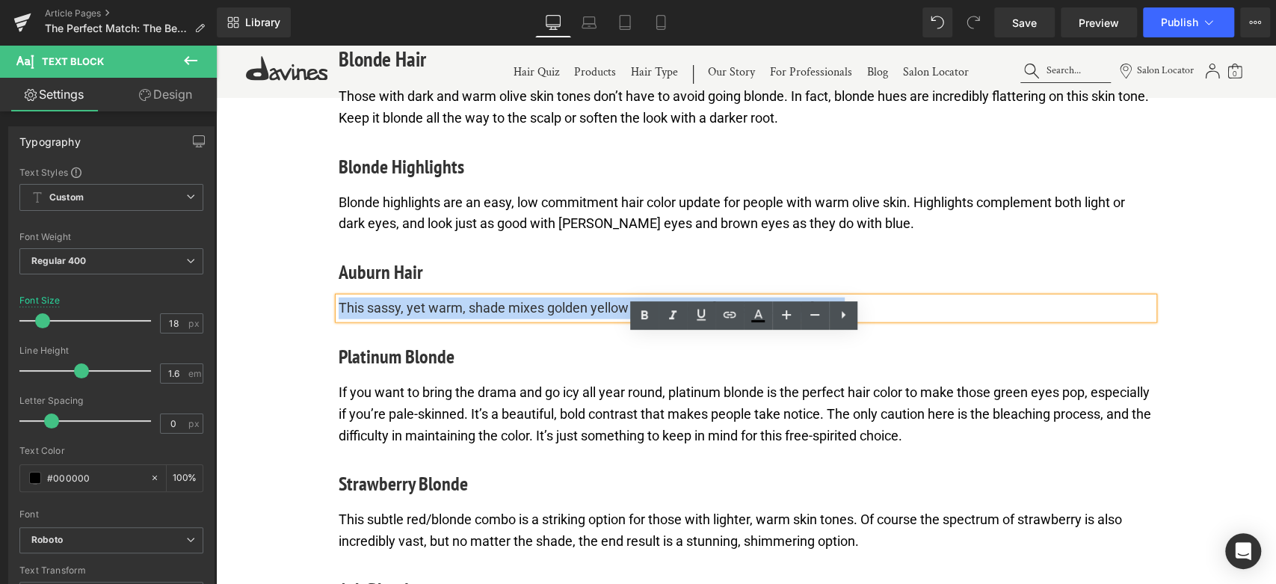
paste div
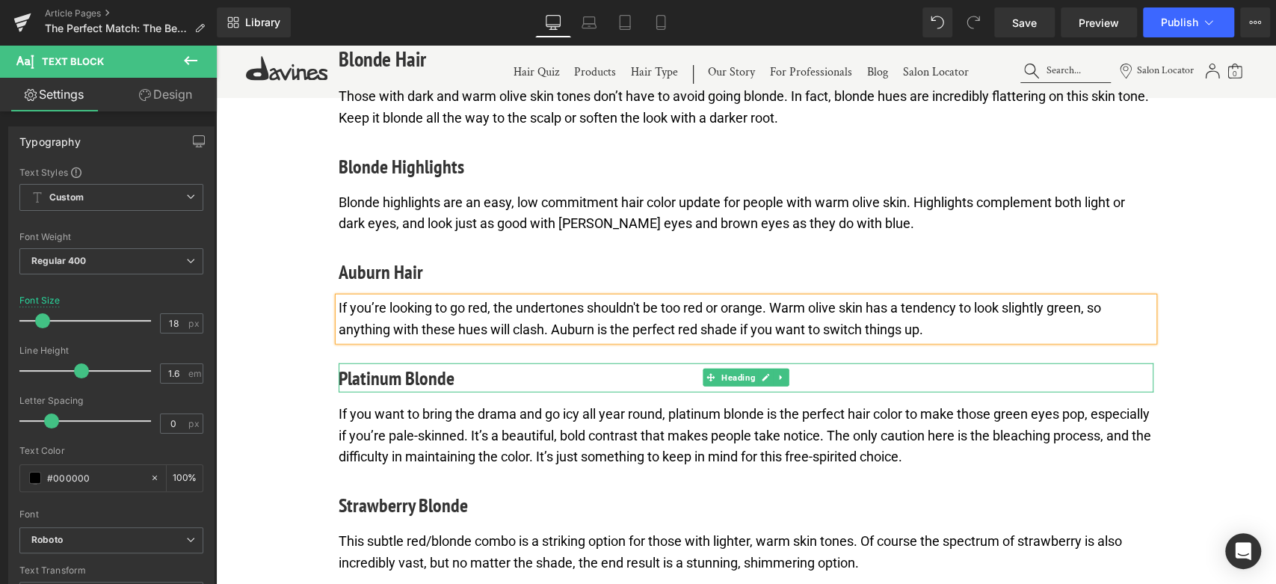
click at [394, 392] on h4 "Platinum Blonde" at bounding box center [746, 377] width 815 height 29
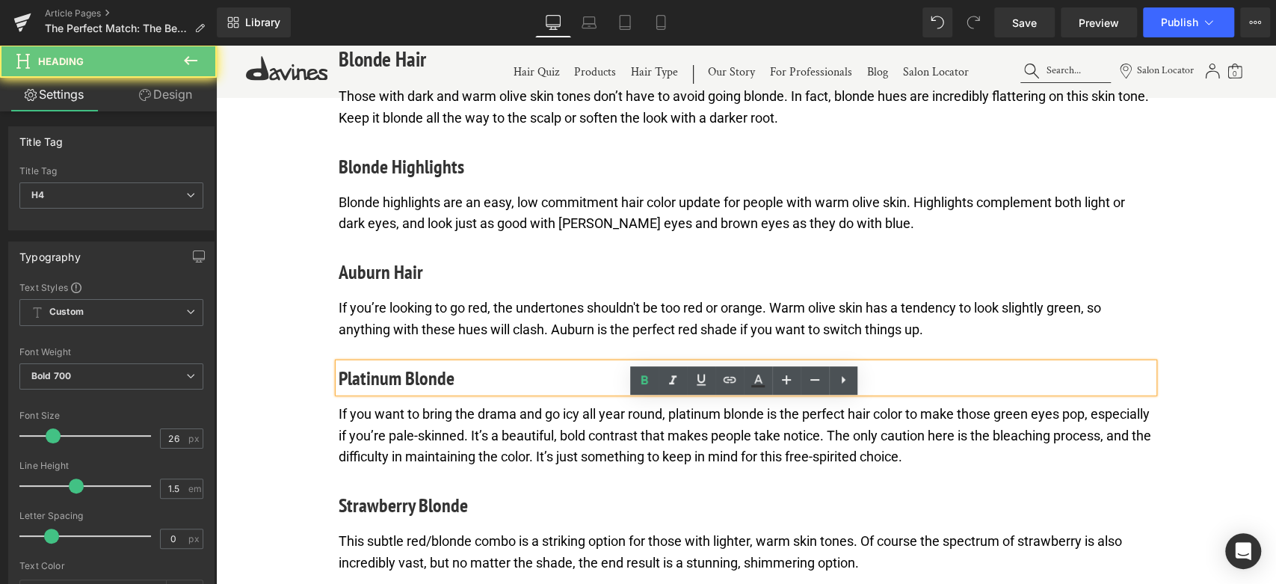
click at [394, 392] on h4 "Platinum Blonde" at bounding box center [746, 377] width 815 height 29
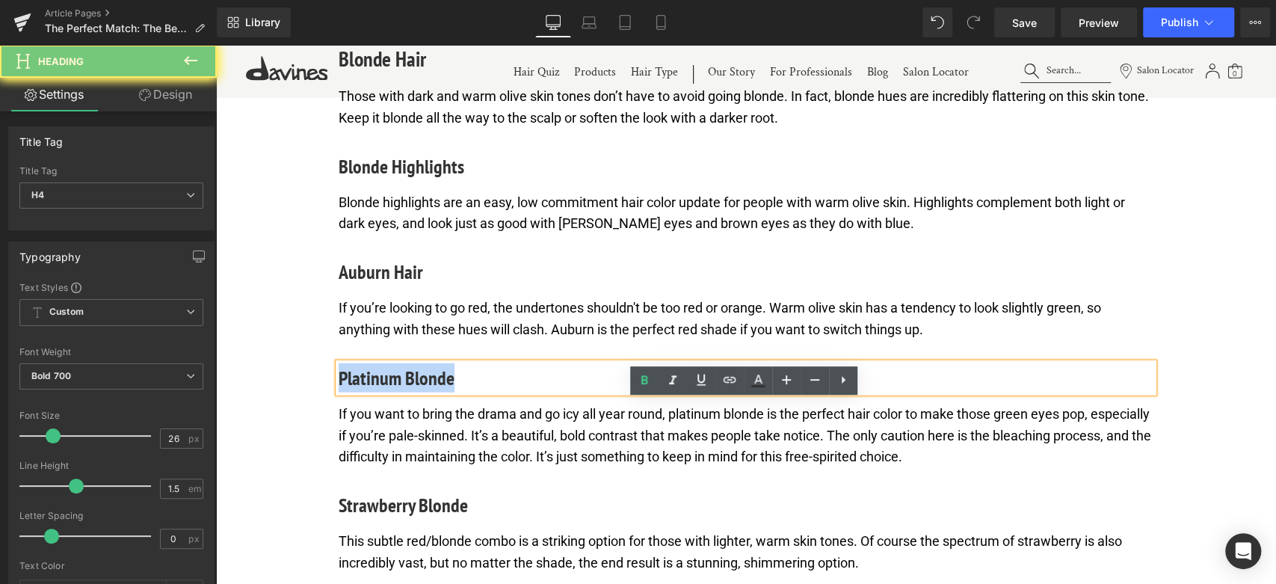
click at [394, 392] on h4 "Platinum Blonde" at bounding box center [746, 377] width 815 height 29
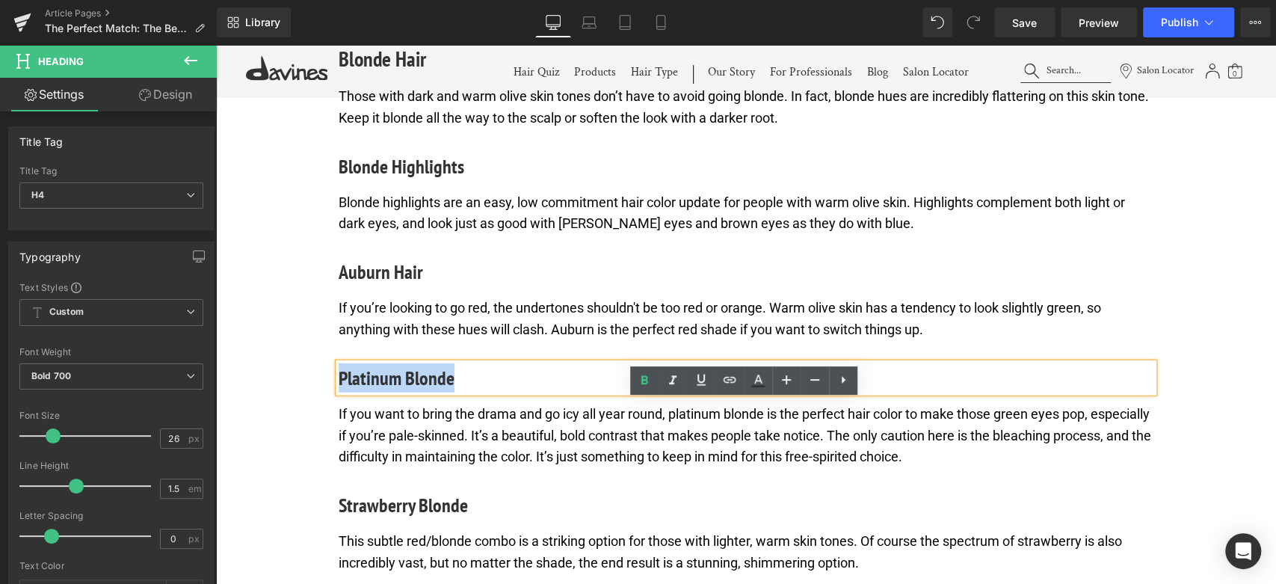
paste div
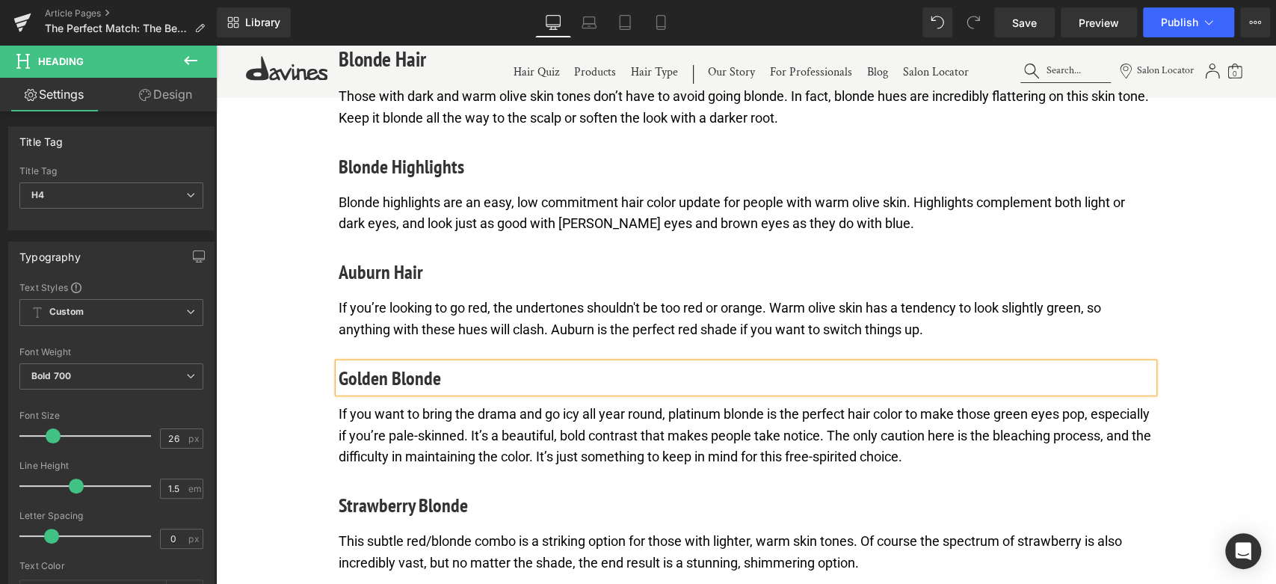
scroll to position [2693, 0]
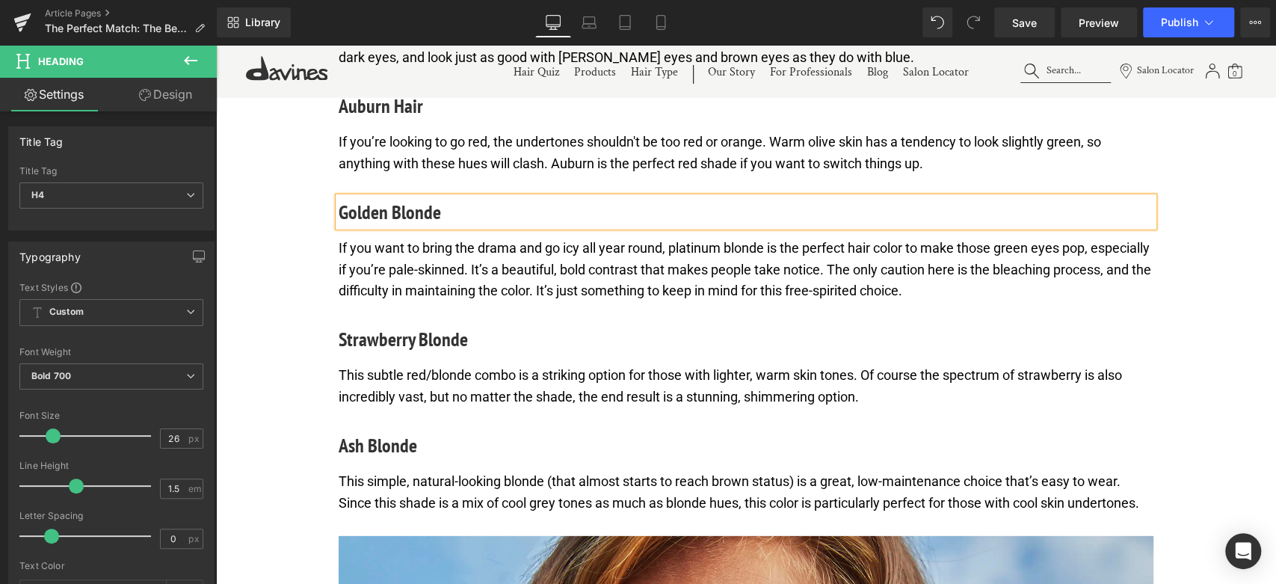
click at [471, 302] on p "If you want to bring the drama and go icy all year round, platinum blonde is th…" at bounding box center [746, 270] width 815 height 64
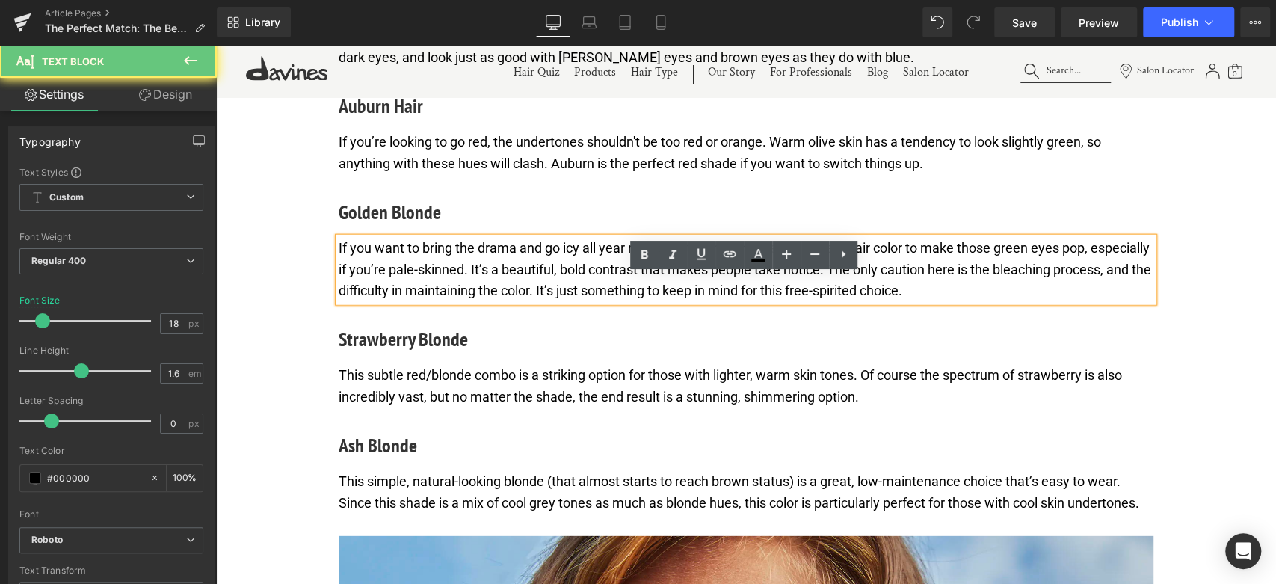
click at [471, 302] on p "If you want to bring the drama and go icy all year round, platinum blonde is th…" at bounding box center [746, 270] width 815 height 64
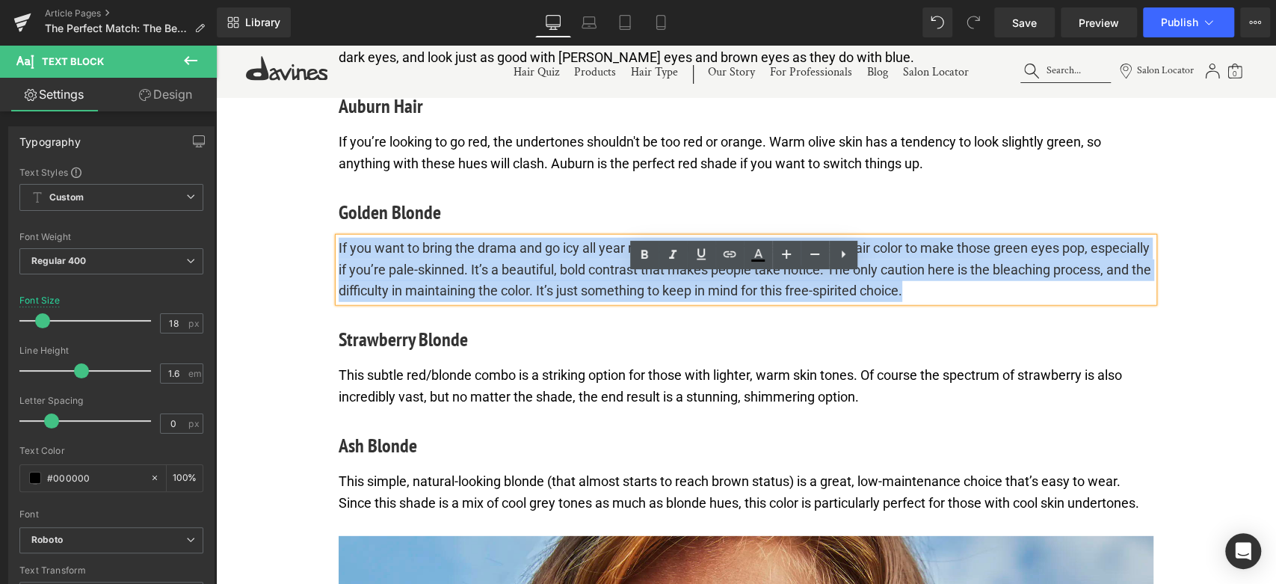
click at [471, 302] on p "If you want to bring the drama and go icy all year round, platinum blonde is th…" at bounding box center [746, 270] width 815 height 64
paste div
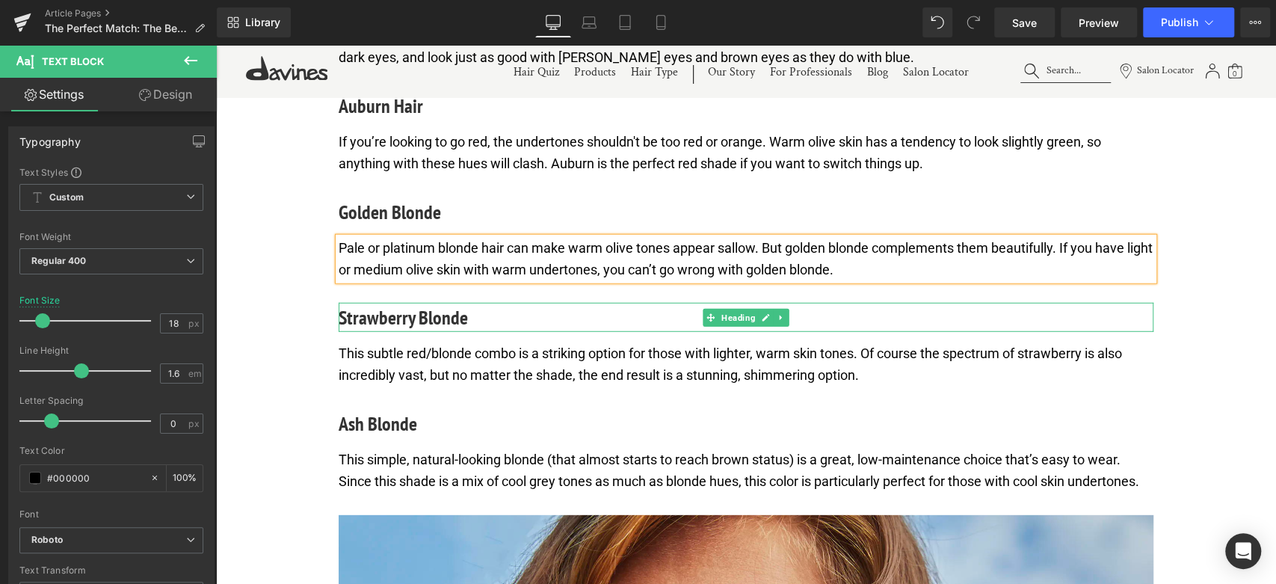
click at [409, 332] on h4 "Strawberry Blonde" at bounding box center [746, 317] width 815 height 29
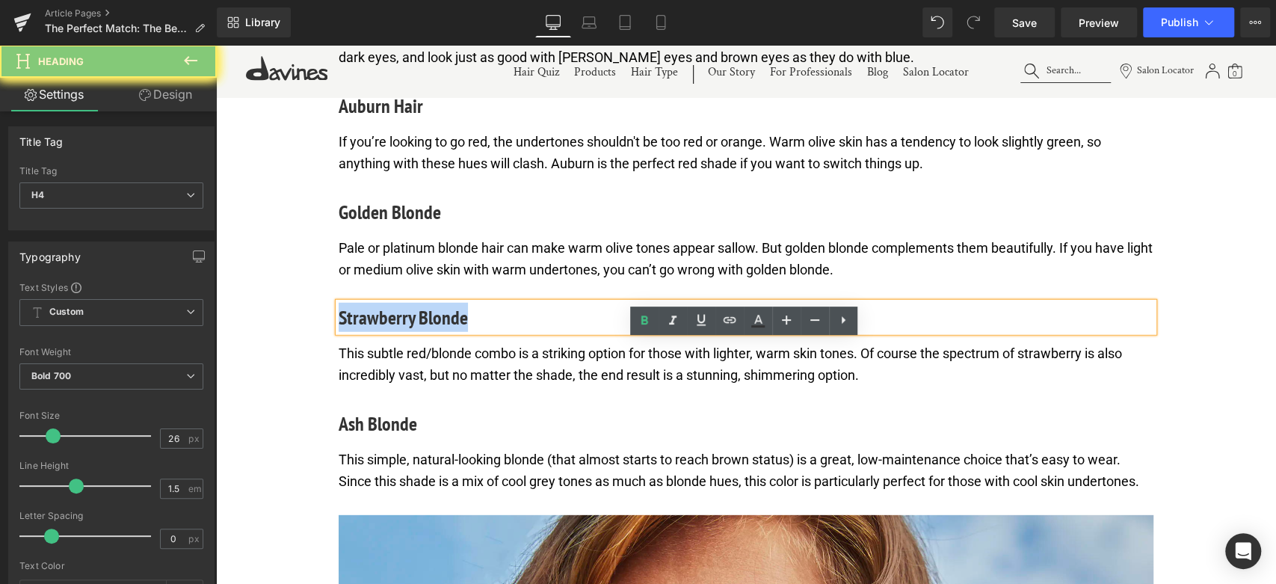
click at [409, 332] on h4 "Strawberry Blonde" at bounding box center [746, 317] width 815 height 29
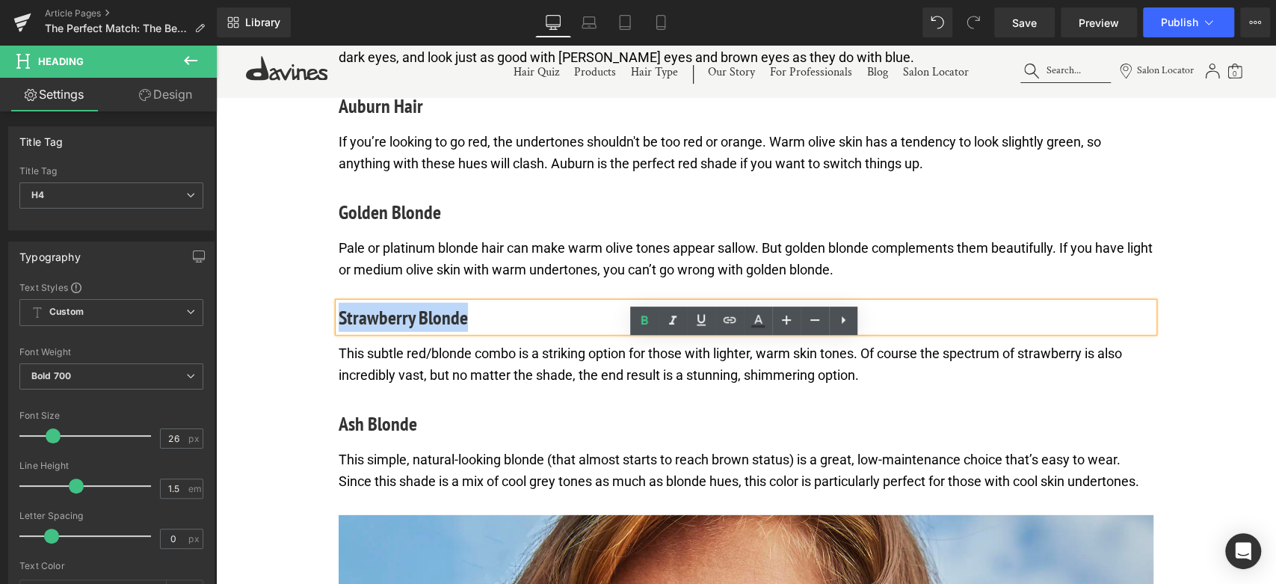
paste div
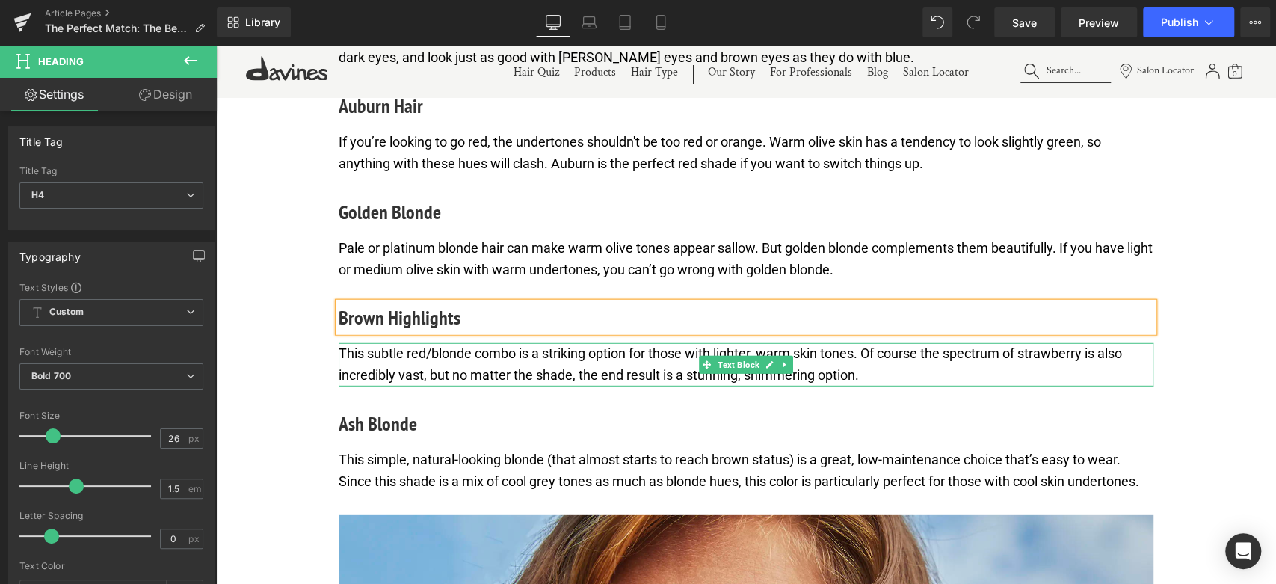
click at [483, 386] on p "This subtle red/blonde combo is a striking option for those with lighter, warm …" at bounding box center [746, 364] width 815 height 43
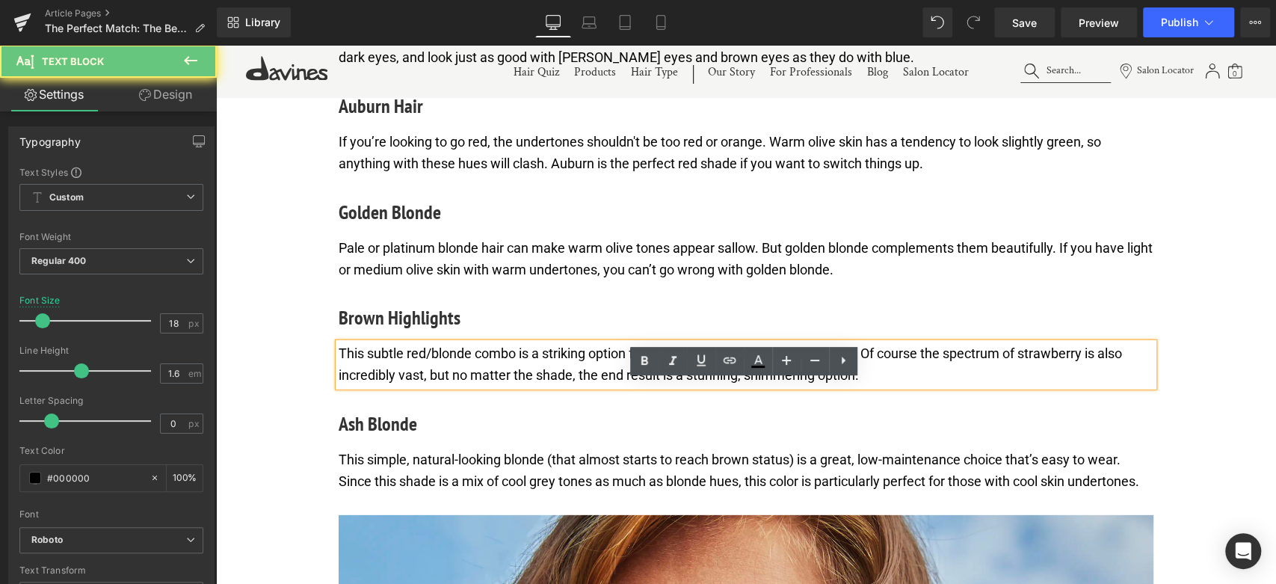
click at [483, 386] on p "This subtle red/blonde combo is a striking option for those with lighter, warm …" at bounding box center [746, 364] width 815 height 43
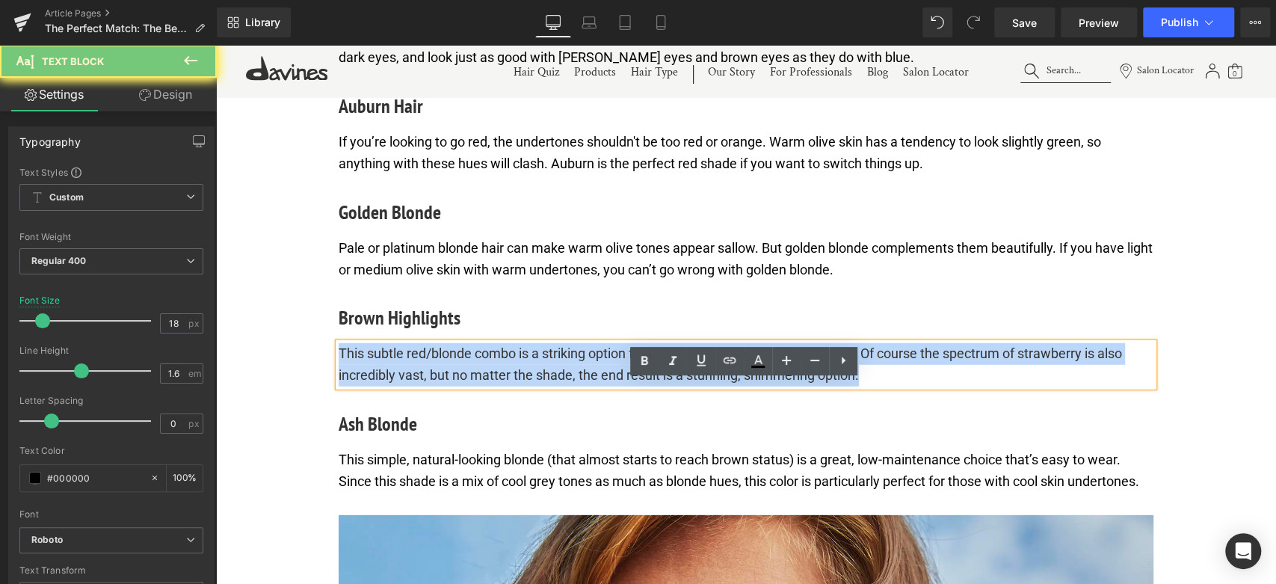
click at [483, 386] on p "This subtle red/blonde combo is a striking option for those with lighter, warm …" at bounding box center [746, 364] width 815 height 43
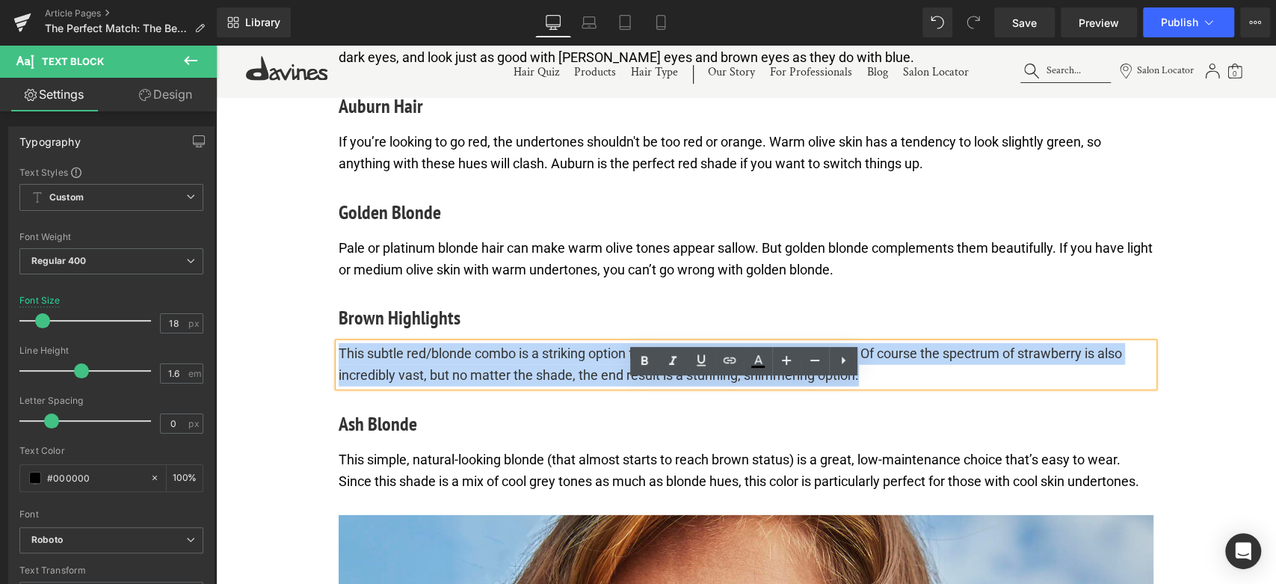
paste div
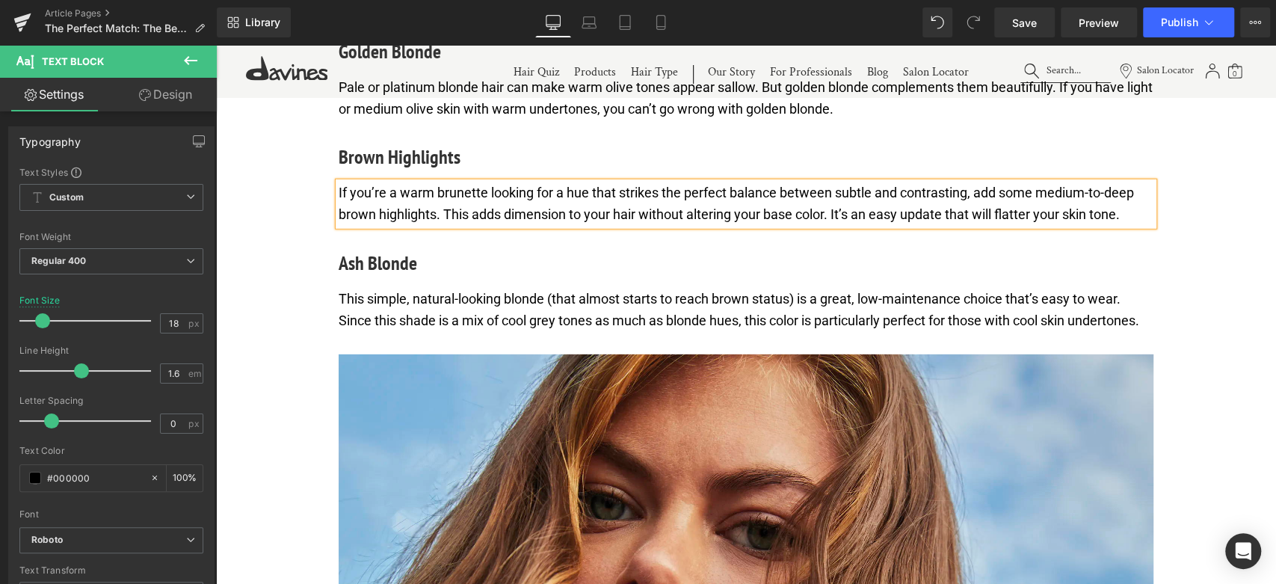
scroll to position [2859, 0]
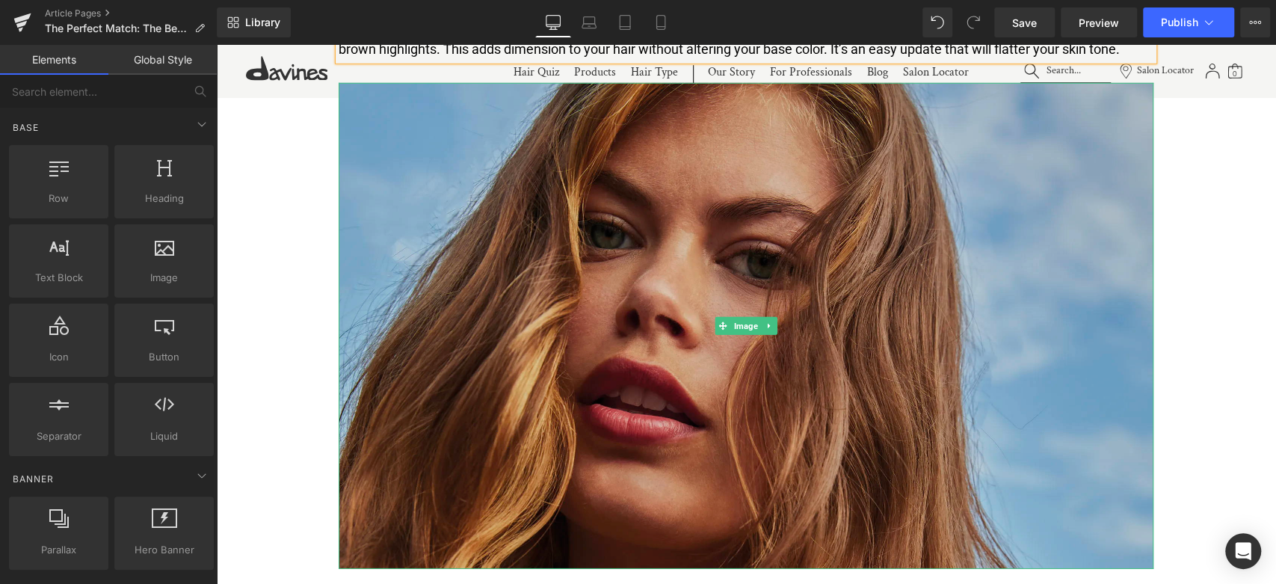
click at [666, 302] on img at bounding box center [746, 326] width 815 height 486
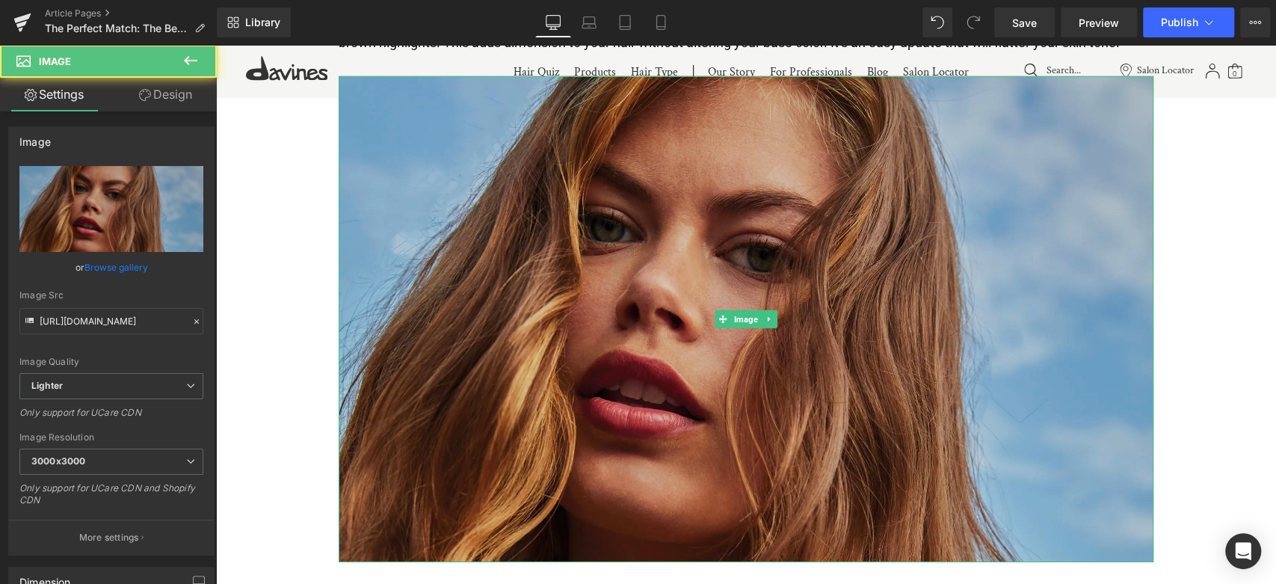
scroll to position [3109, 0]
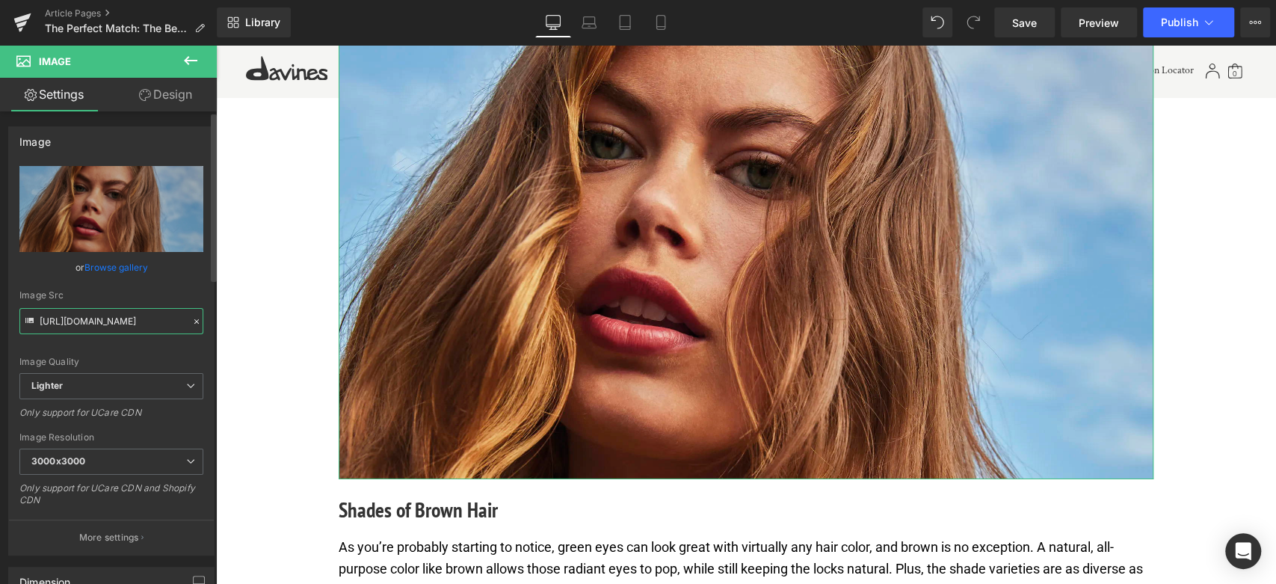
click at [112, 310] on input "[URL][DOMAIN_NAME]" at bounding box center [111, 321] width 184 height 26
paste input "dc16b2a3-12b8-4fbf-a84a-1c771c0ed07e/-/format/auto/-/preview/3000x3000/-/qualit…"
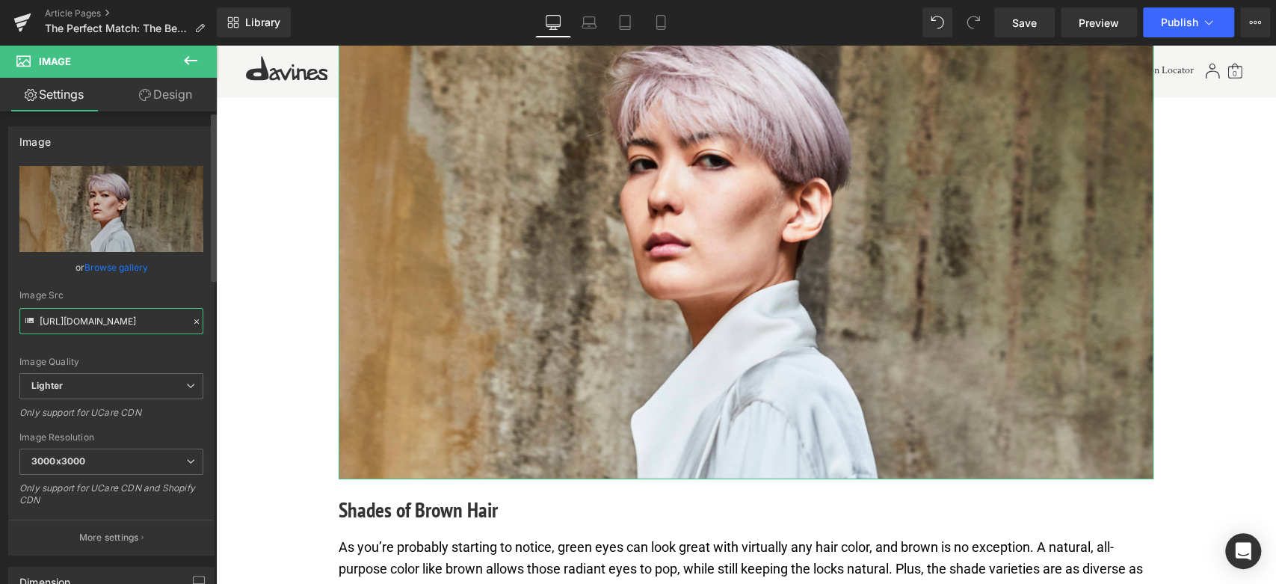
type input "https://ucarecdn.com/dc16b2a3-12b8-4fbf-a84a-1c771c0ed07e/-/format/auto/-/previ…"
click at [120, 345] on div "Image Quality Lighter Lightest Lighter Lighter Lightest Only support for UCare …" at bounding box center [111, 269] width 184 height 207
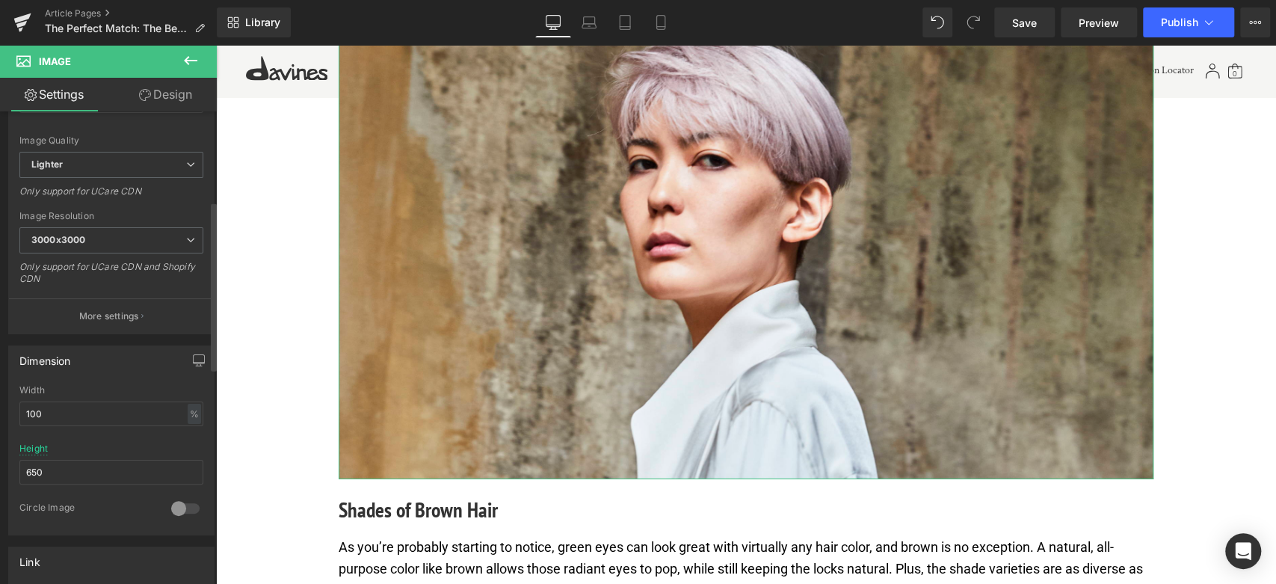
scroll to position [249, 0]
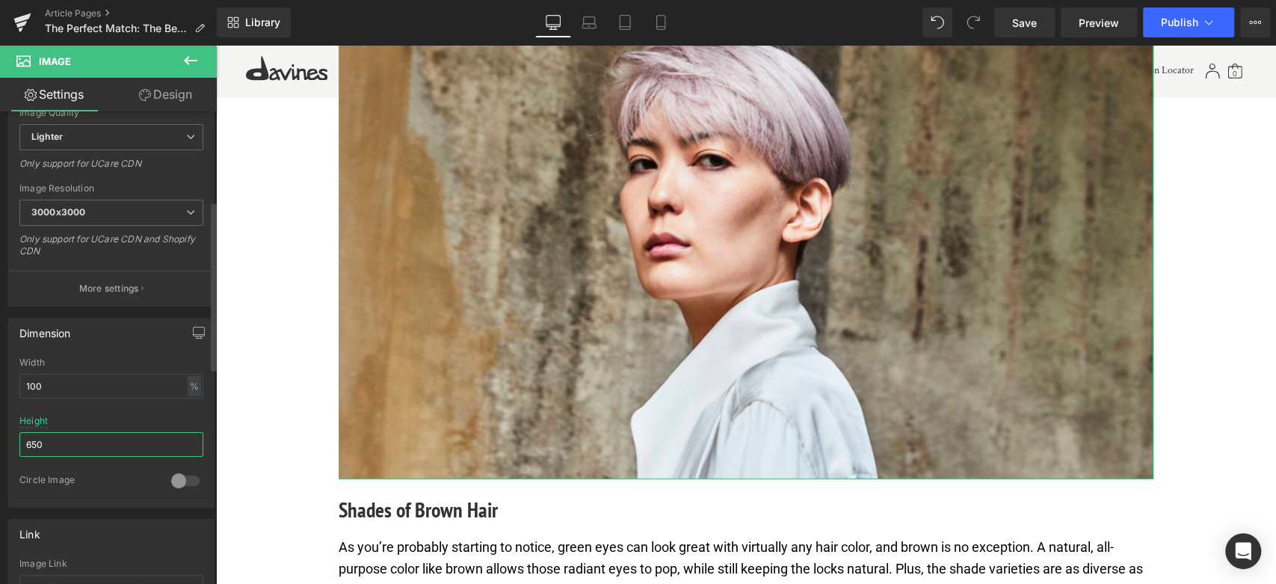
click at [38, 440] on input "650" at bounding box center [111, 444] width 184 height 25
click at [106, 433] on input "650" at bounding box center [111, 444] width 184 height 25
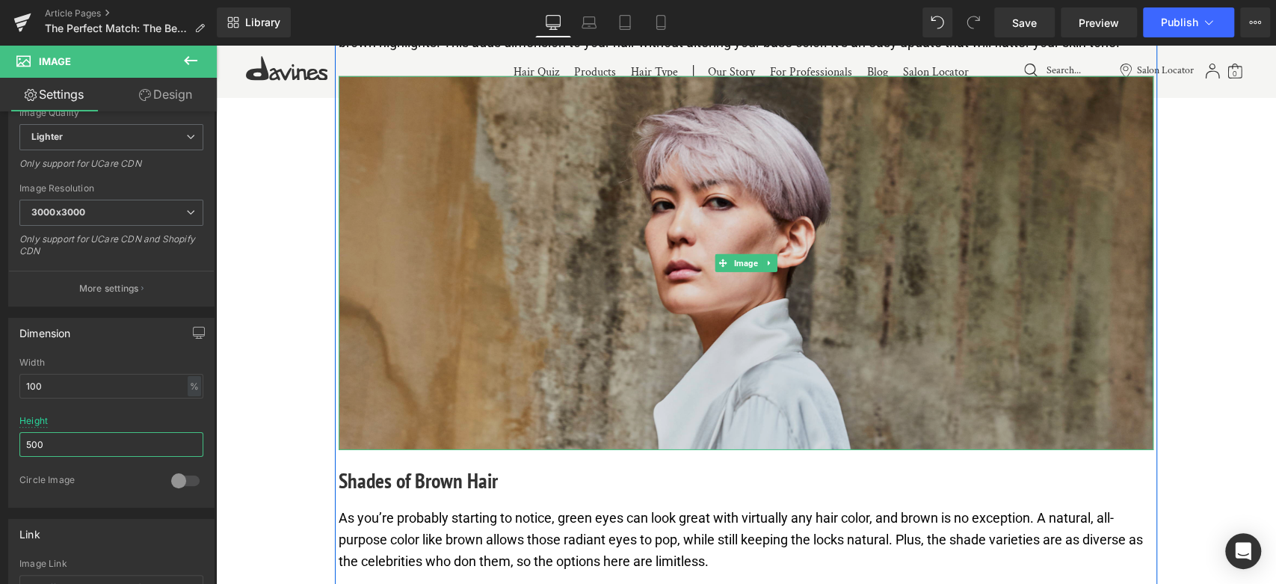
scroll to position [3109, 0]
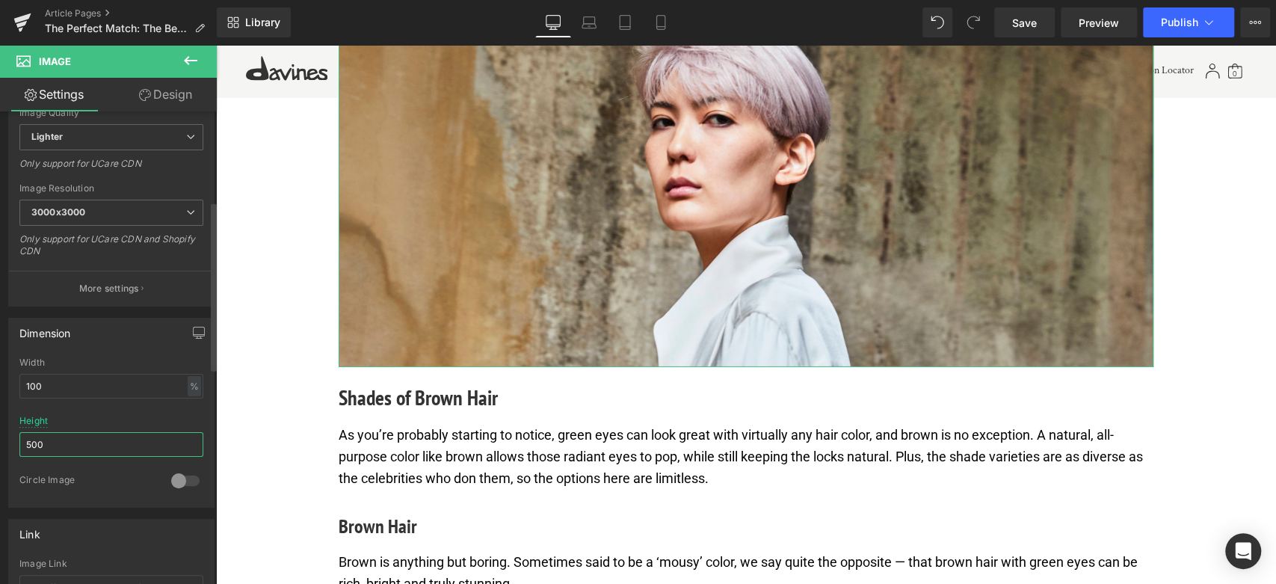
type input "500"
click at [133, 406] on div at bounding box center [111, 411] width 184 height 10
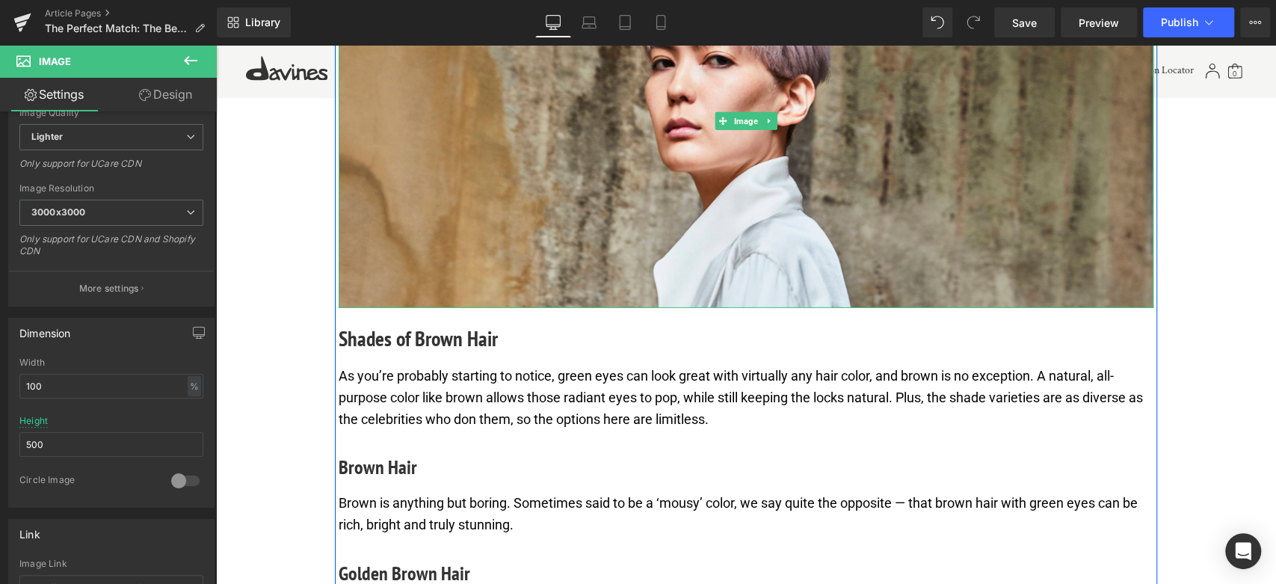
scroll to position [3275, 0]
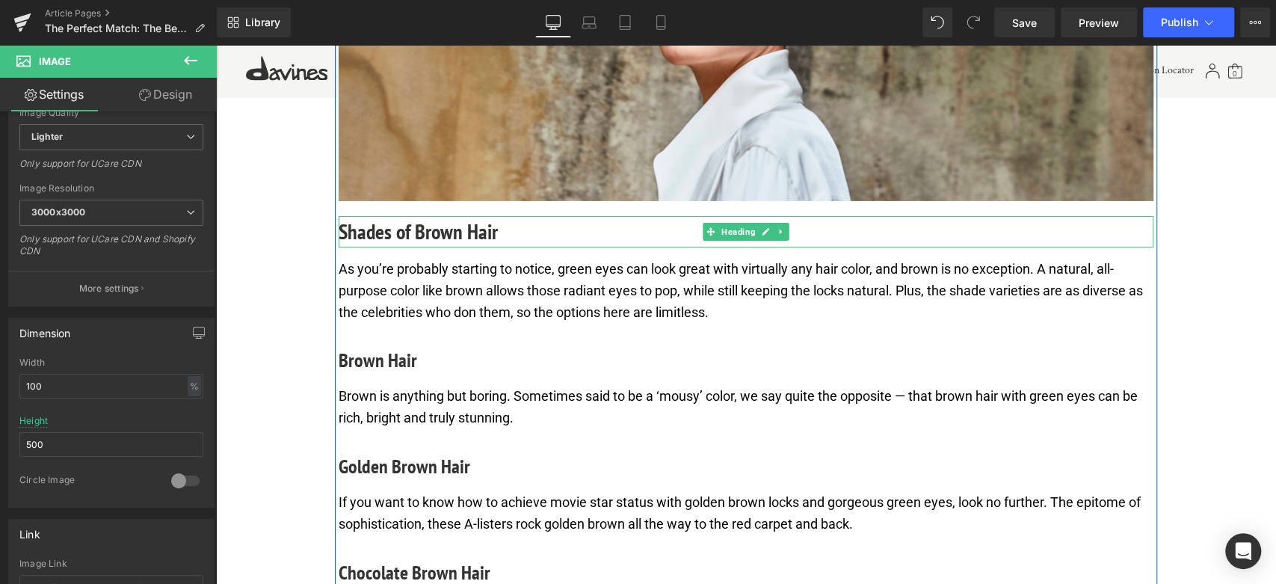
click at [437, 247] on h3 "Shades of Brown Hair" at bounding box center [746, 231] width 815 height 31
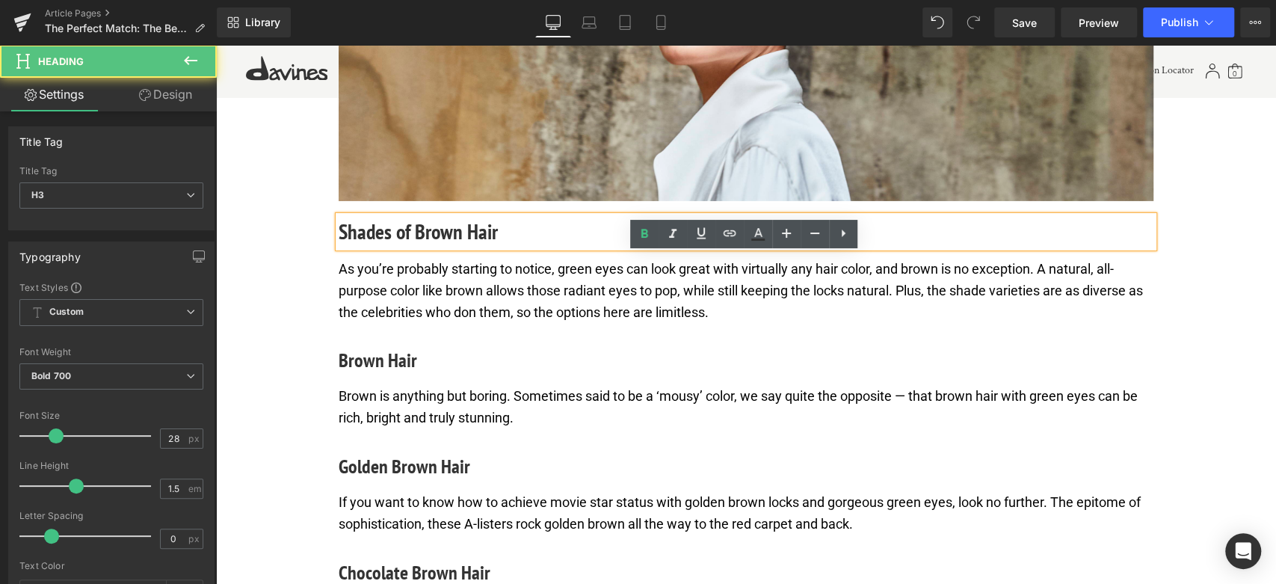
click at [437, 247] on h3 "Shades of Brown Hair" at bounding box center [746, 231] width 815 height 31
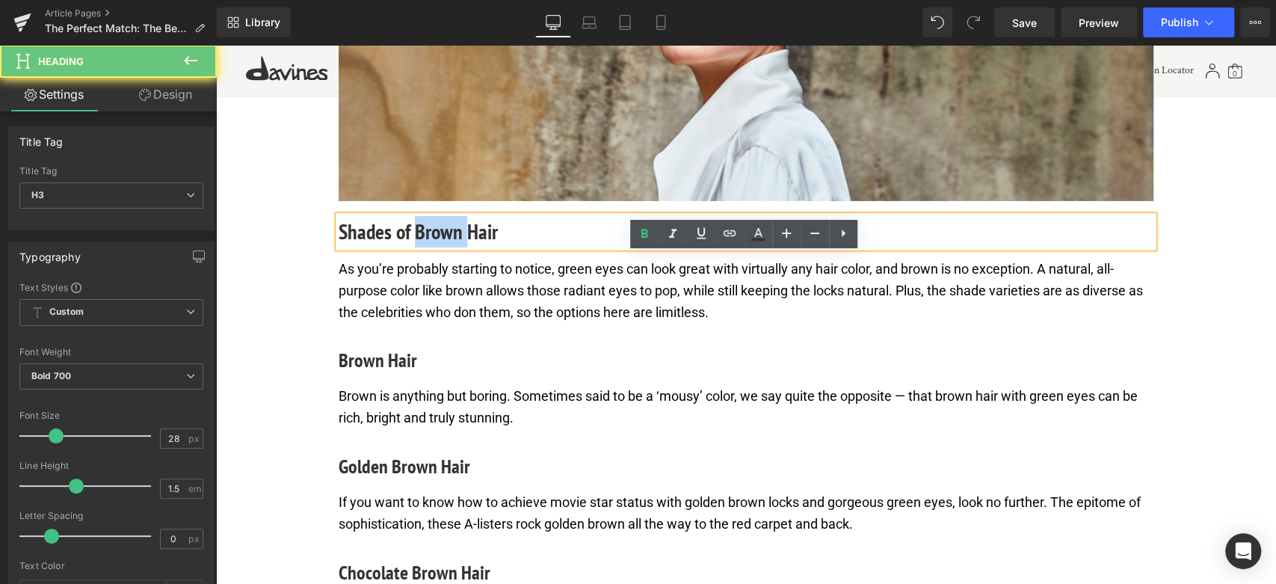
click at [437, 247] on h3 "Shades of Brown Hair" at bounding box center [746, 231] width 815 height 31
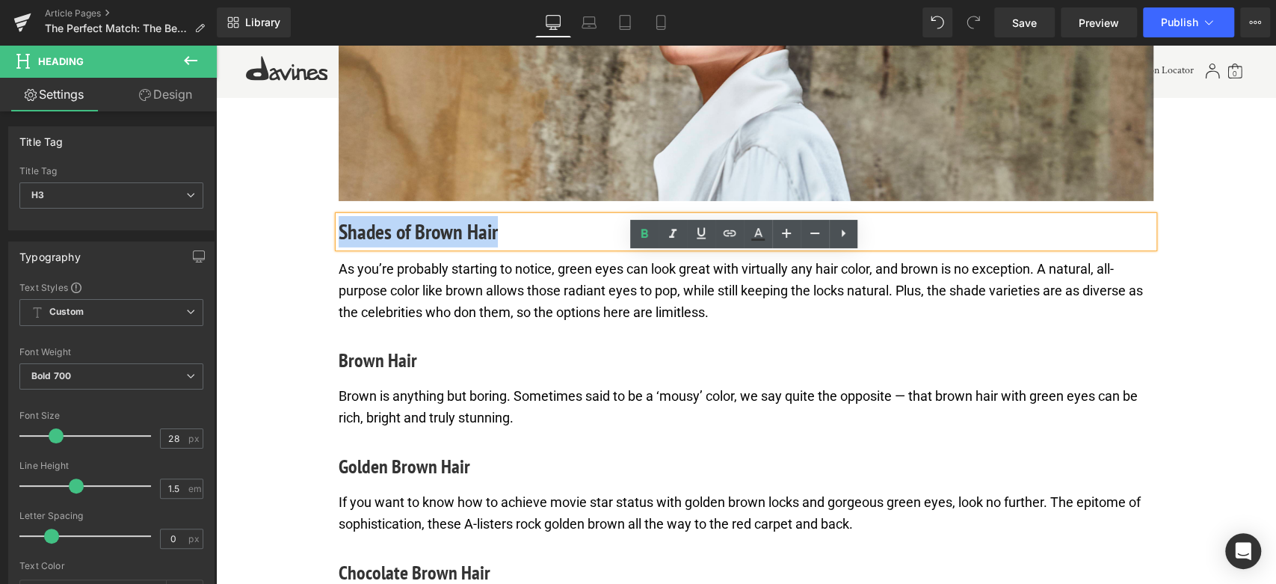
click at [437, 247] on h3 "Shades of Brown Hair" at bounding box center [746, 231] width 815 height 31
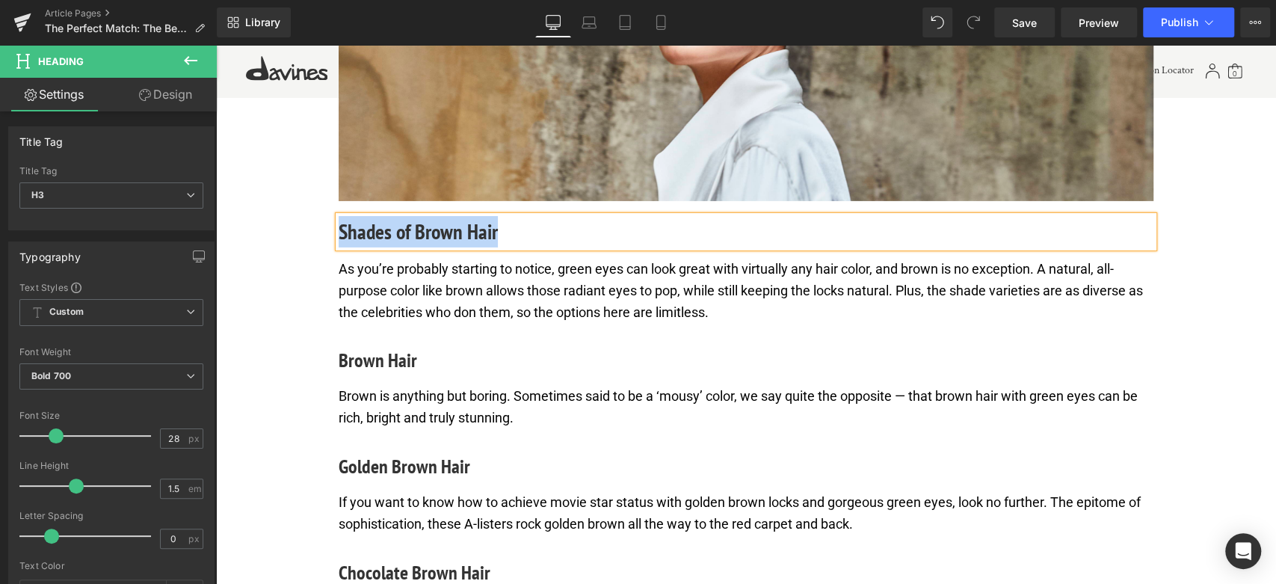
paste div
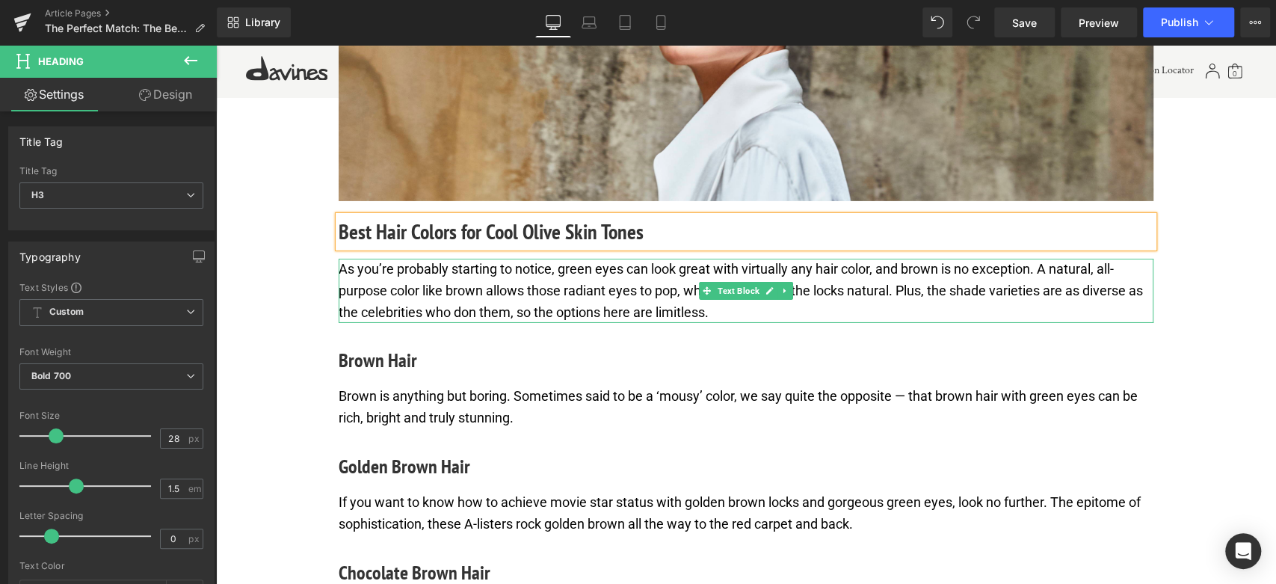
click at [441, 323] on p "As you’re probably starting to notice, green eyes can look great with virtually…" at bounding box center [746, 291] width 815 height 64
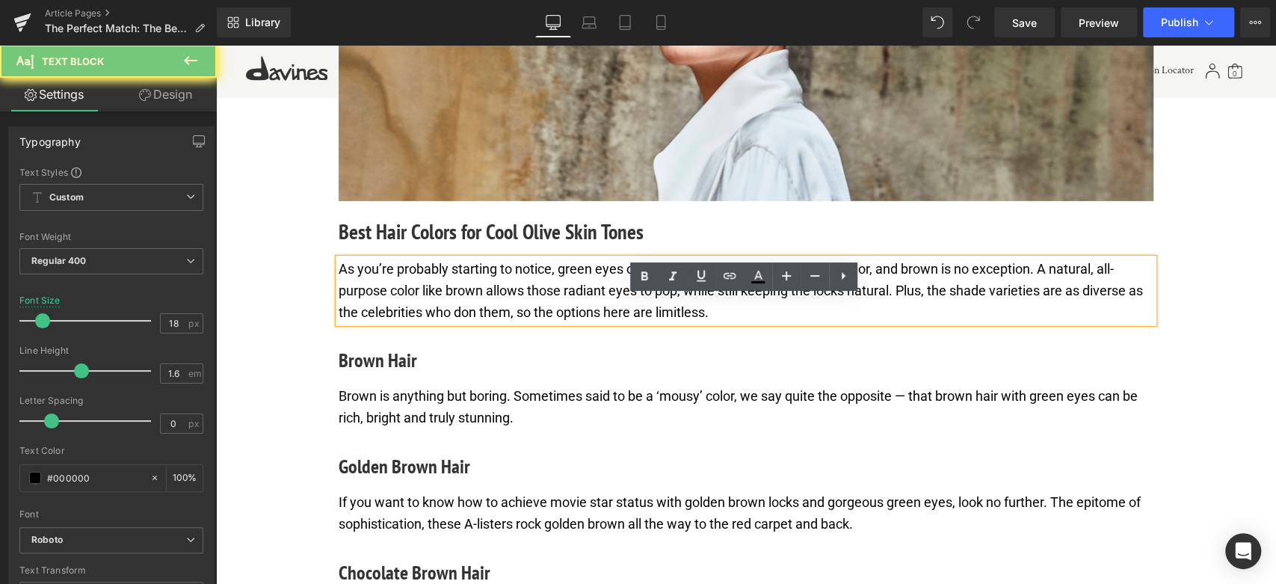
click at [442, 323] on p "As you’re probably starting to notice, green eyes can look great with virtually…" at bounding box center [746, 291] width 815 height 64
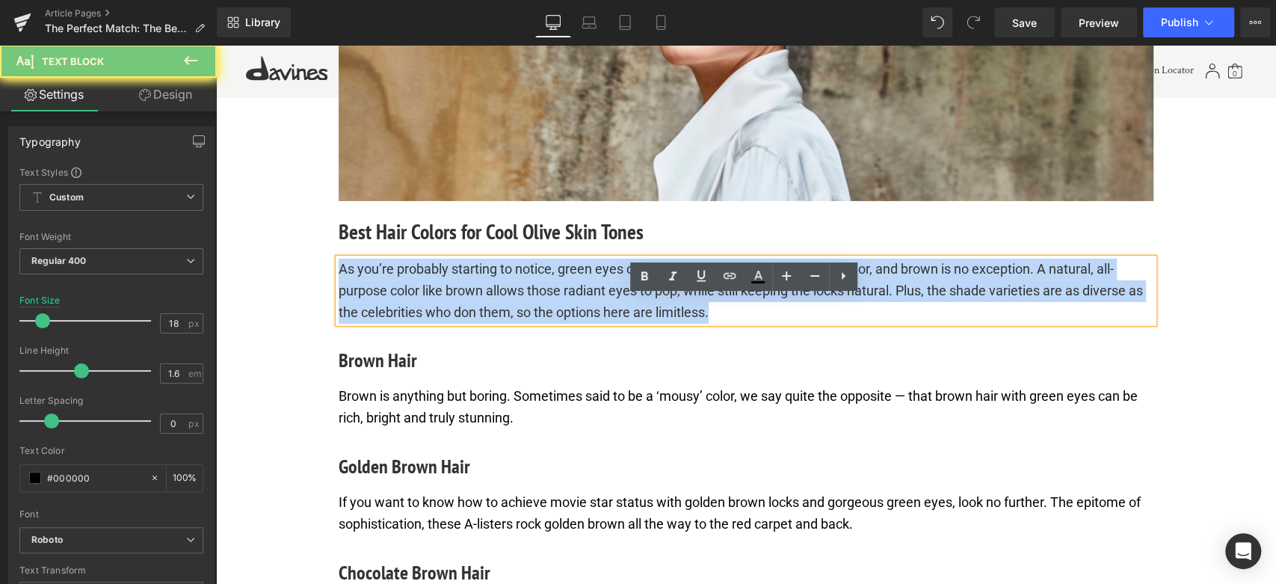
click at [442, 323] on p "As you’re probably starting to notice, green eyes can look great with virtually…" at bounding box center [746, 291] width 815 height 64
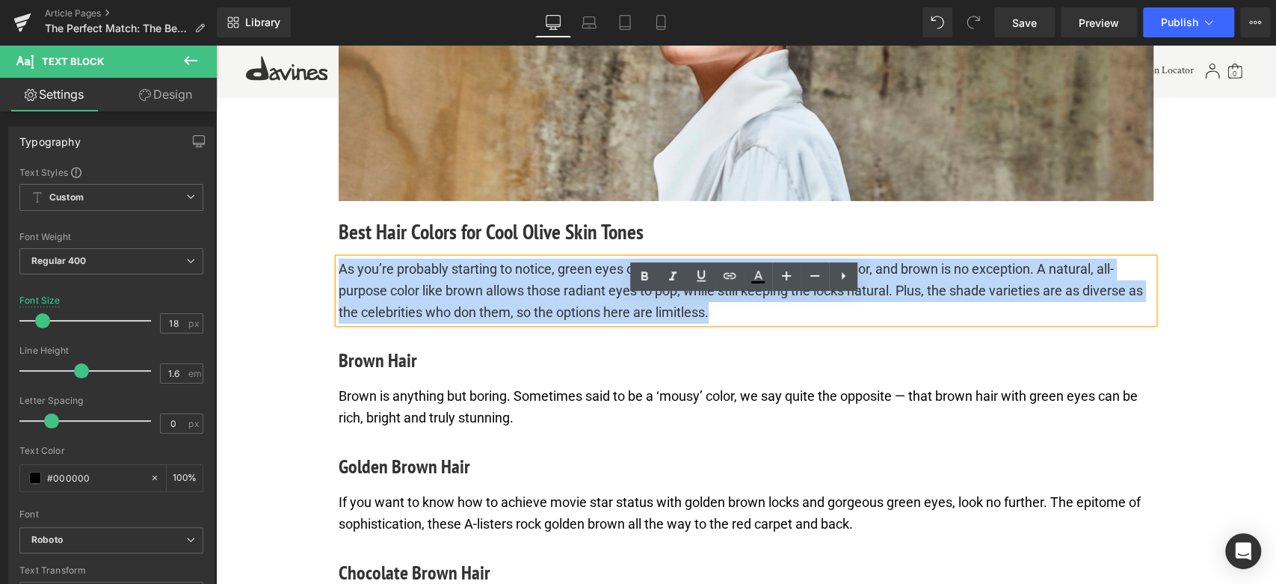
paste div
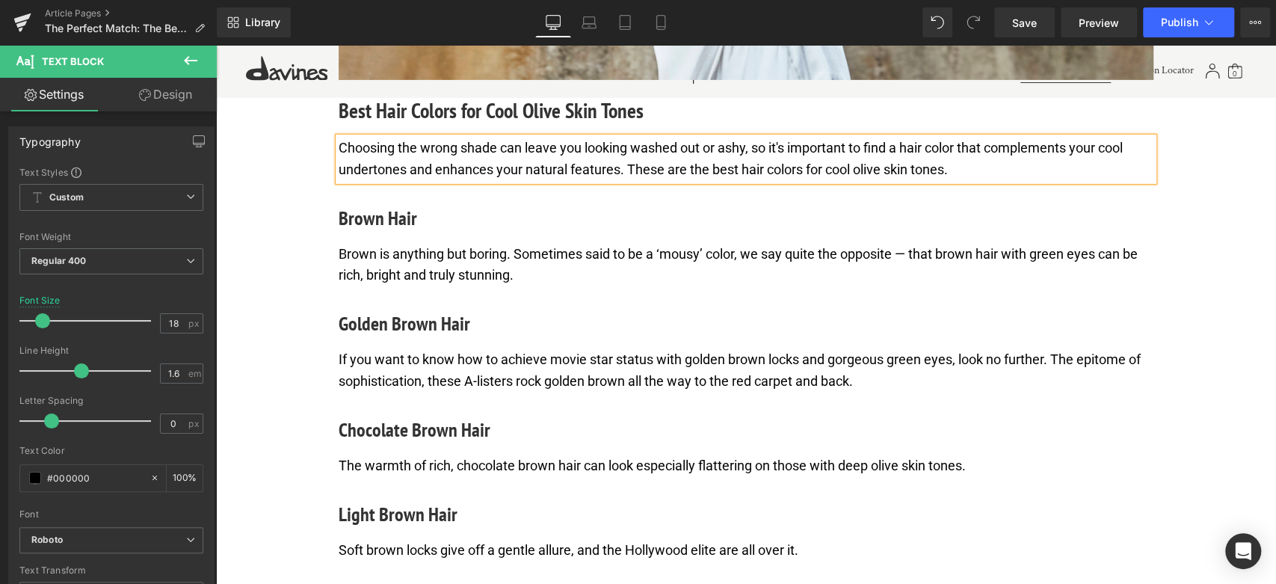
scroll to position [3524, 0]
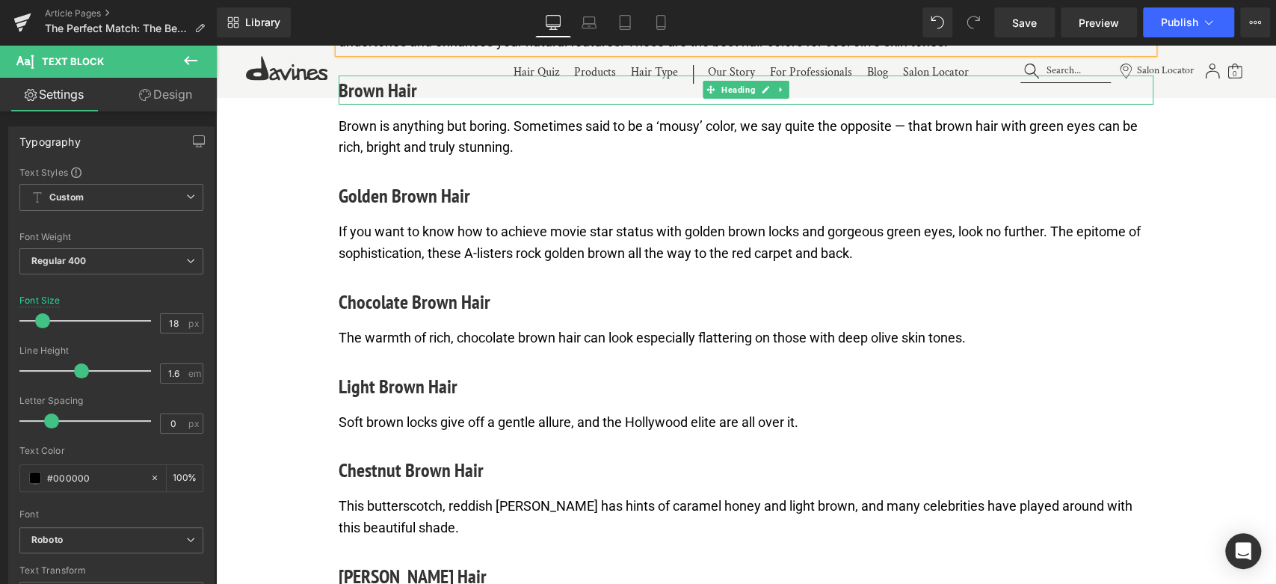
click at [381, 105] on h4 "Brown Hair" at bounding box center [746, 89] width 815 height 29
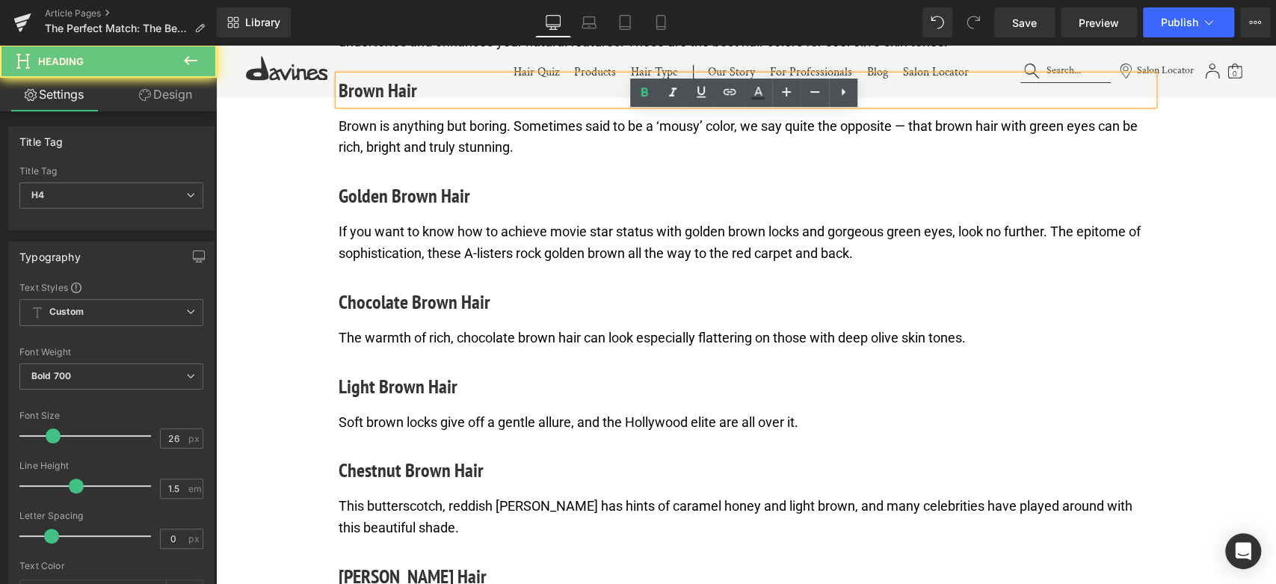
click at [381, 105] on h4 "Brown Hair" at bounding box center [746, 89] width 815 height 29
click at [382, 105] on h4 "Brown Hair" at bounding box center [746, 89] width 815 height 29
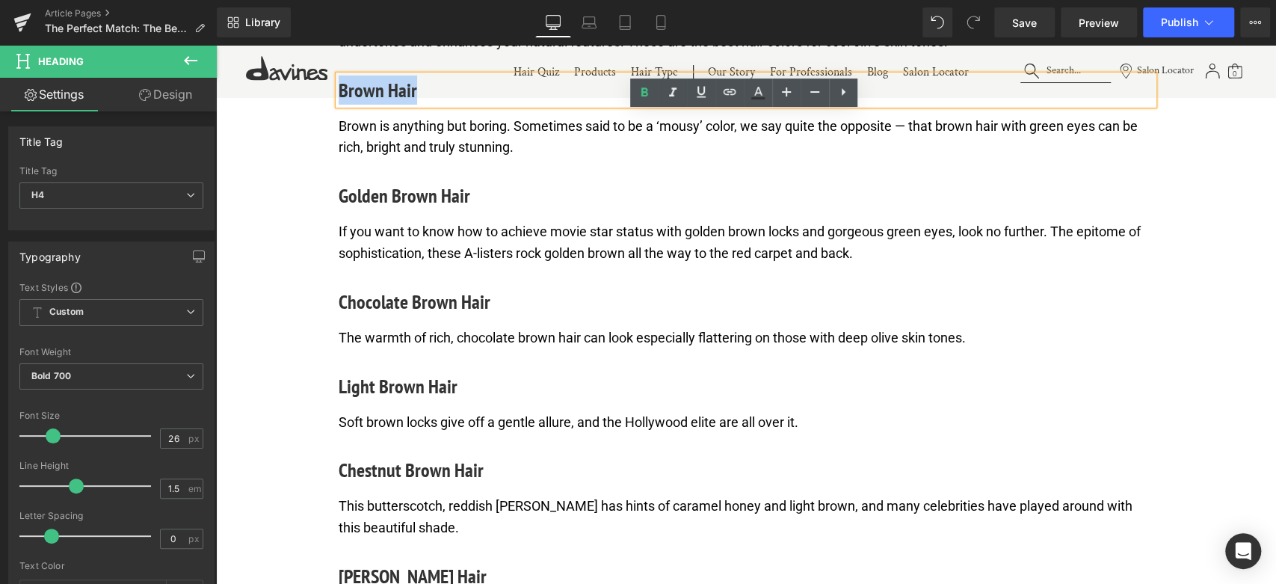
click at [382, 105] on h4 "Brown Hair" at bounding box center [746, 89] width 815 height 29
paste div
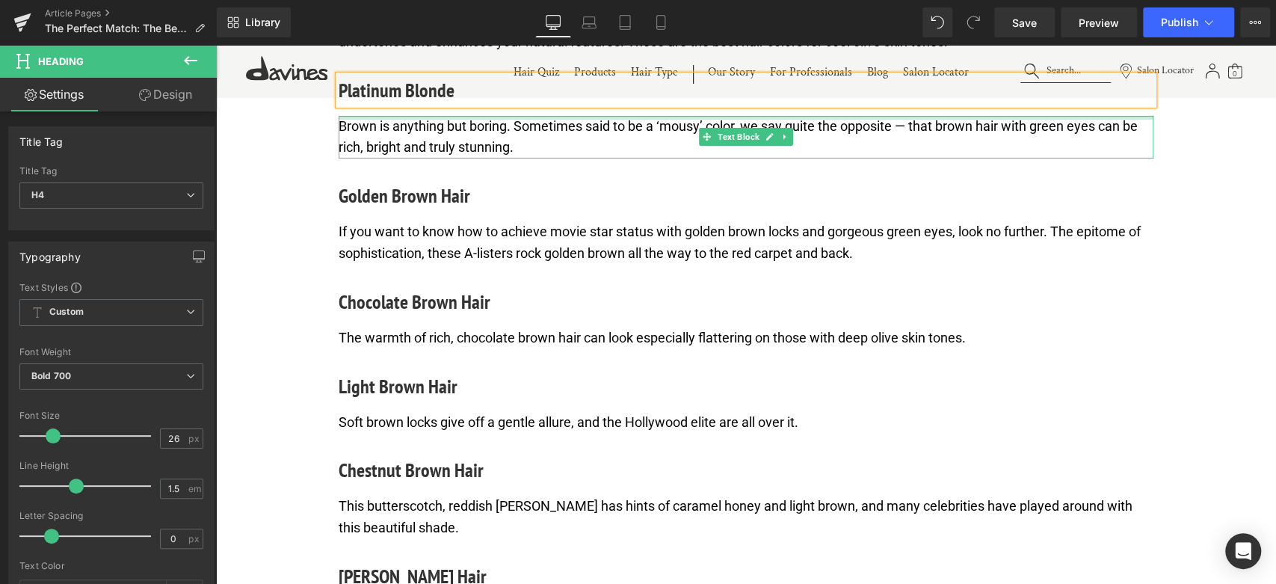
click at [442, 120] on div at bounding box center [746, 118] width 815 height 4
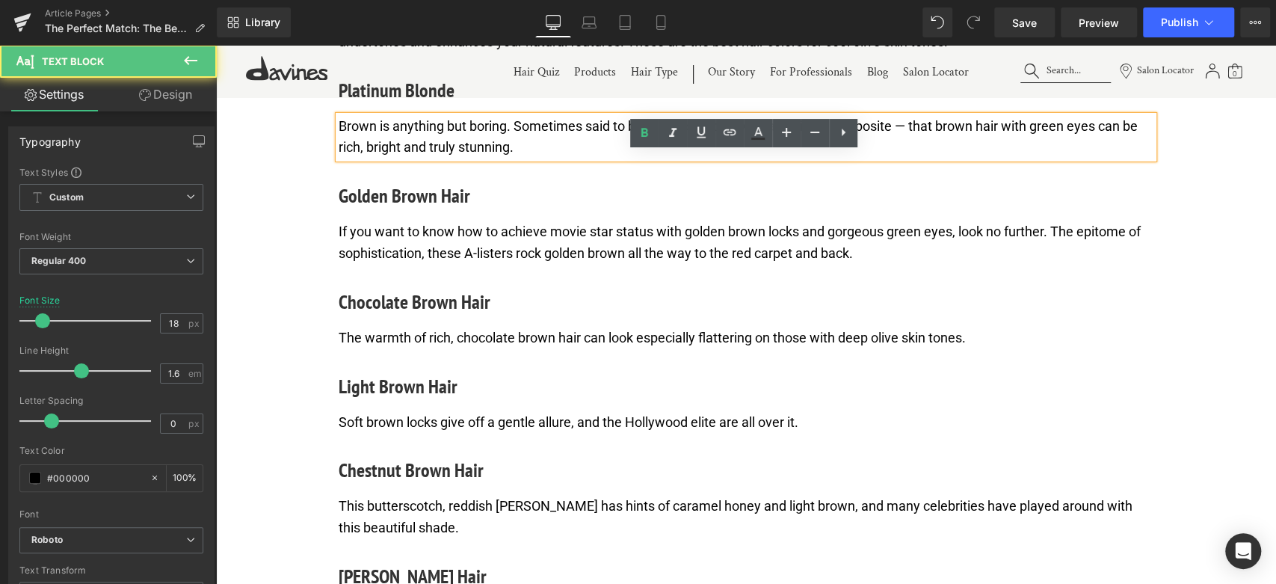
click at [448, 159] on p "Brown is anything but boring. Sometimes said to be a ‘mousy’ color, we say quit…" at bounding box center [746, 137] width 815 height 43
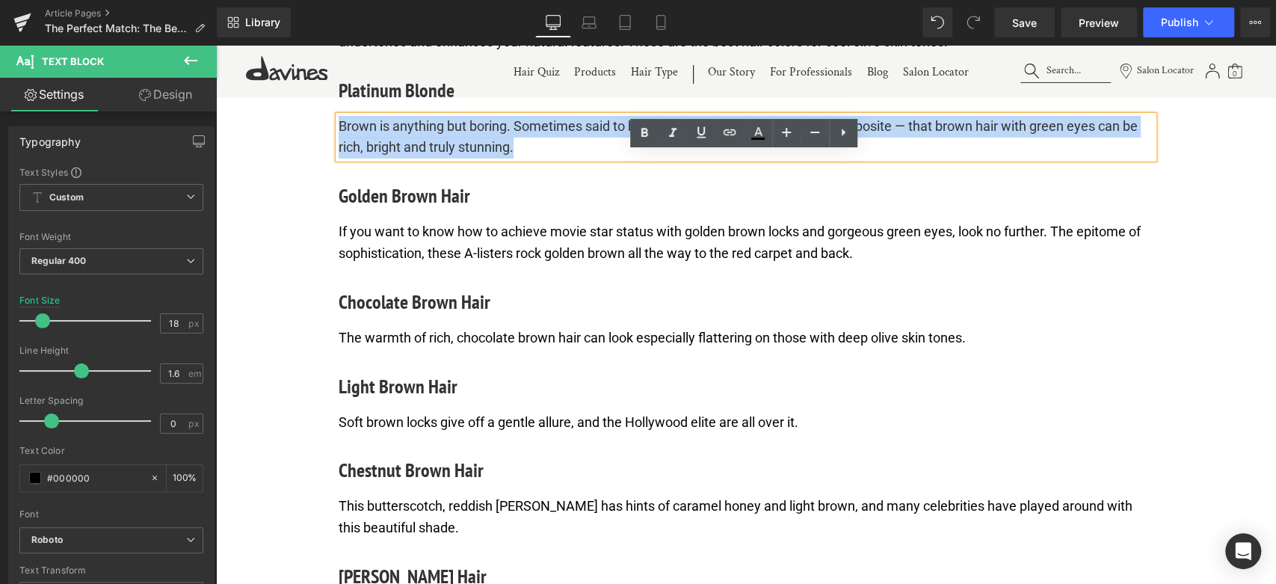
click at [448, 159] on p "Brown is anything but boring. Sometimes said to be a ‘mousy’ color, we say quit…" at bounding box center [746, 137] width 815 height 43
paste div
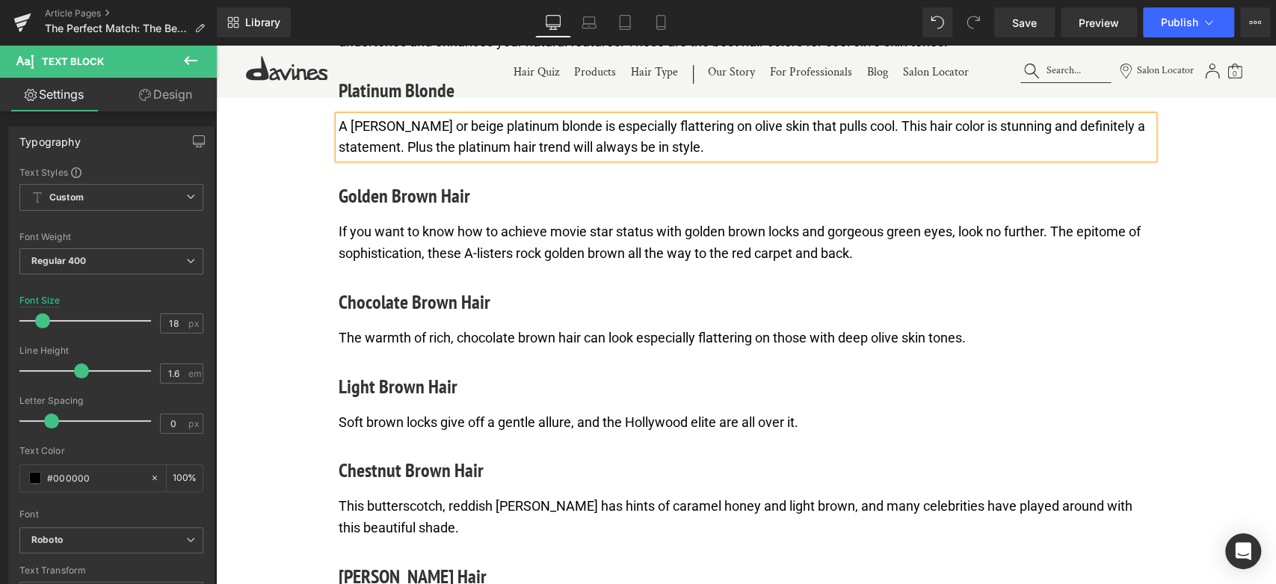
scroll to position [3441, 0]
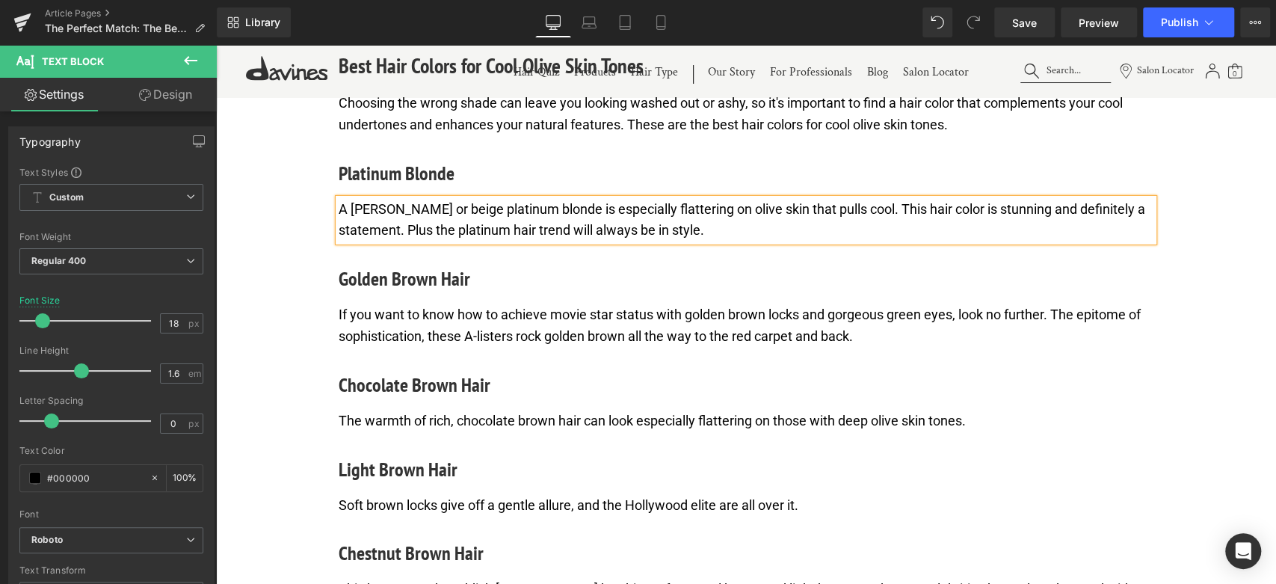
click at [400, 293] on h4 "Golden Brown Hair" at bounding box center [746, 278] width 815 height 29
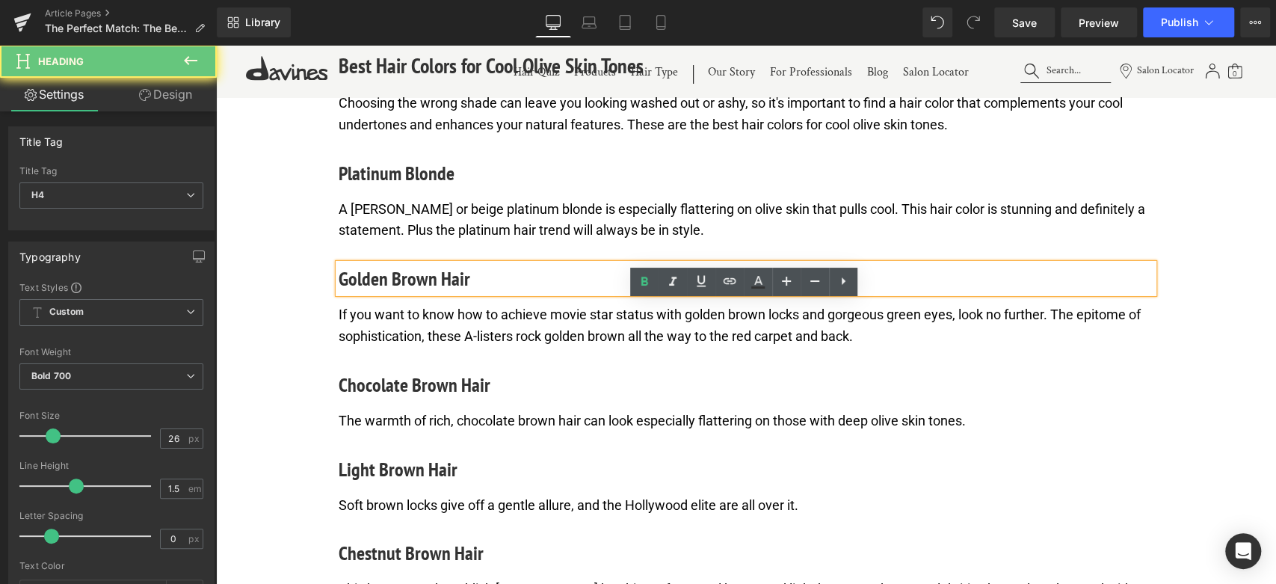
click at [400, 293] on h4 "Golden Brown Hair" at bounding box center [746, 278] width 815 height 29
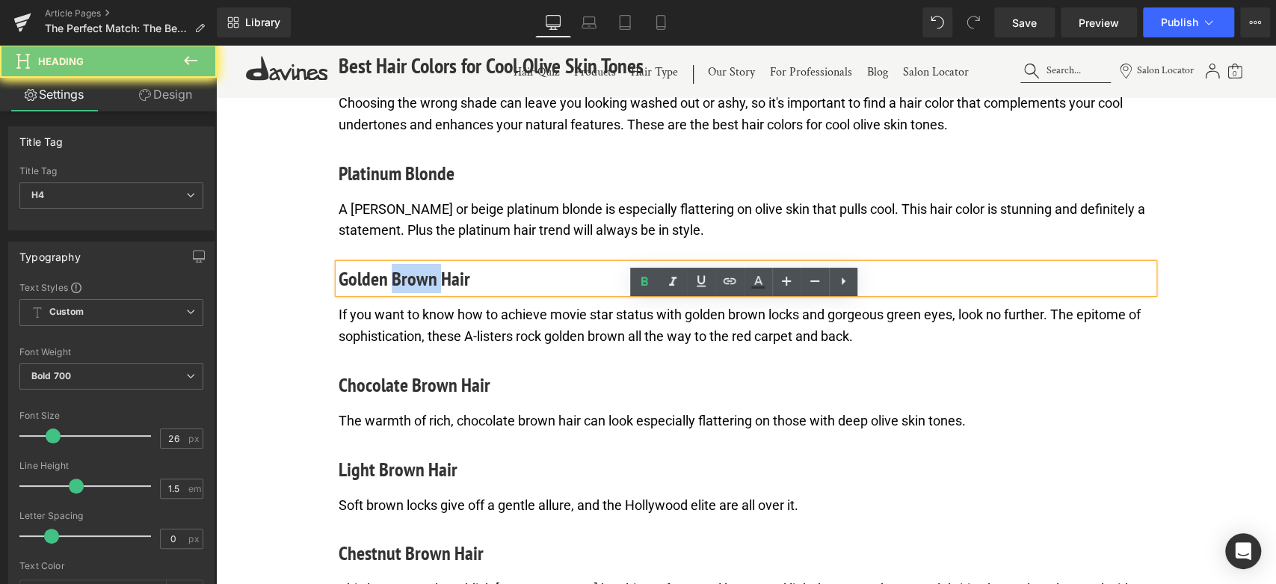
click at [400, 293] on h4 "Golden Brown Hair" at bounding box center [746, 278] width 815 height 29
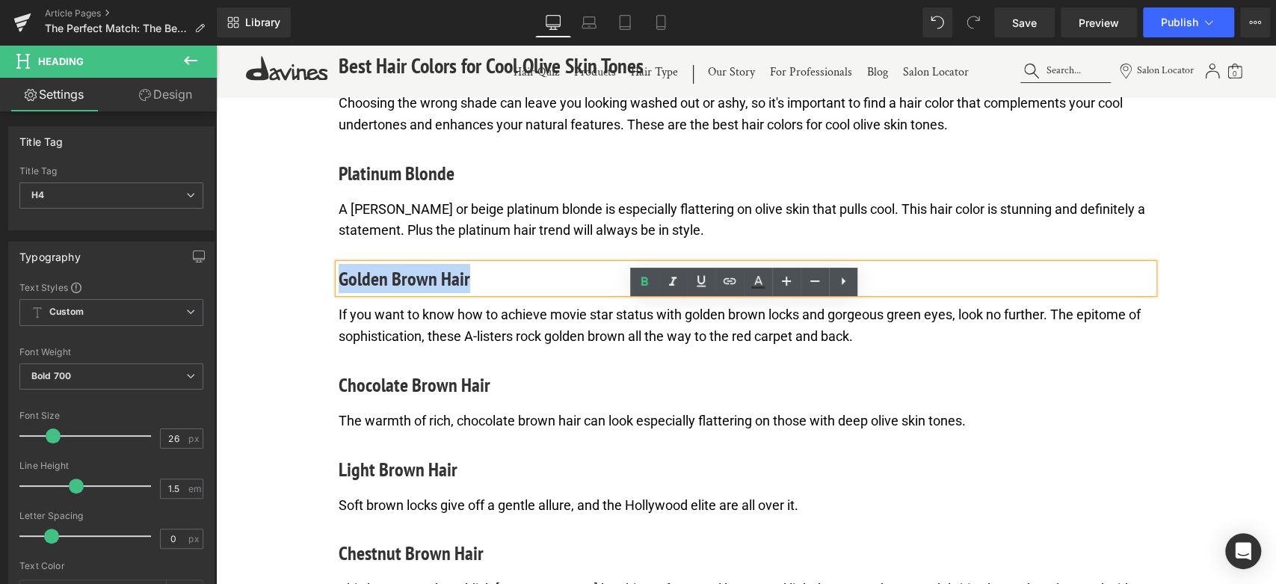
paste div
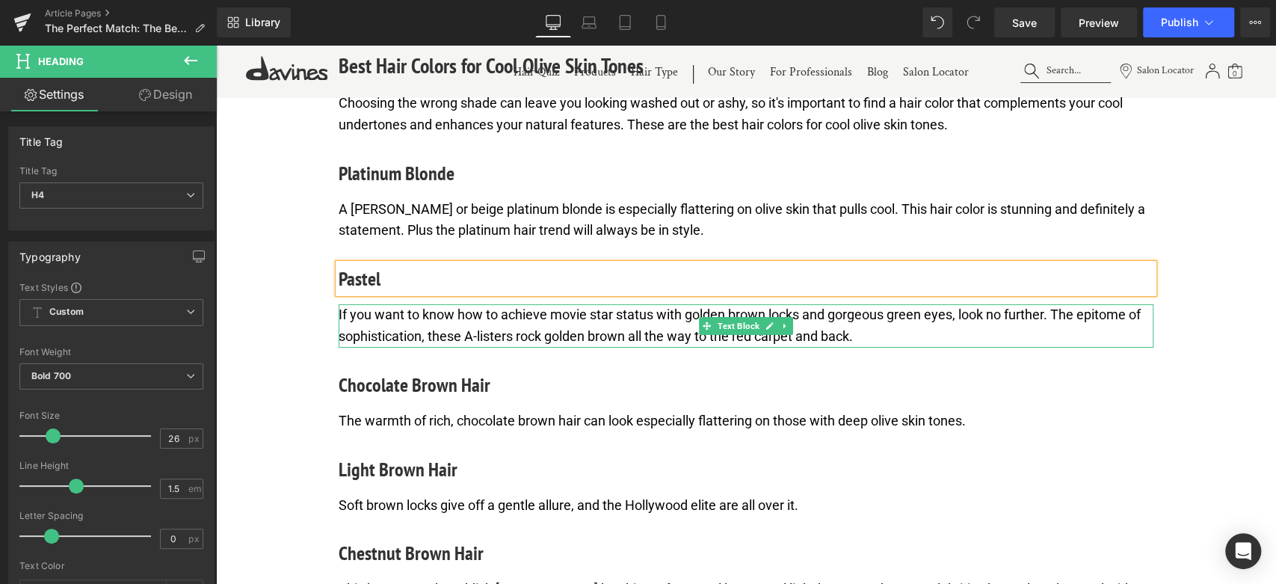
click at [500, 348] on p "If you want to know how to achieve movie star status with golden brown locks an…" at bounding box center [746, 325] width 815 height 43
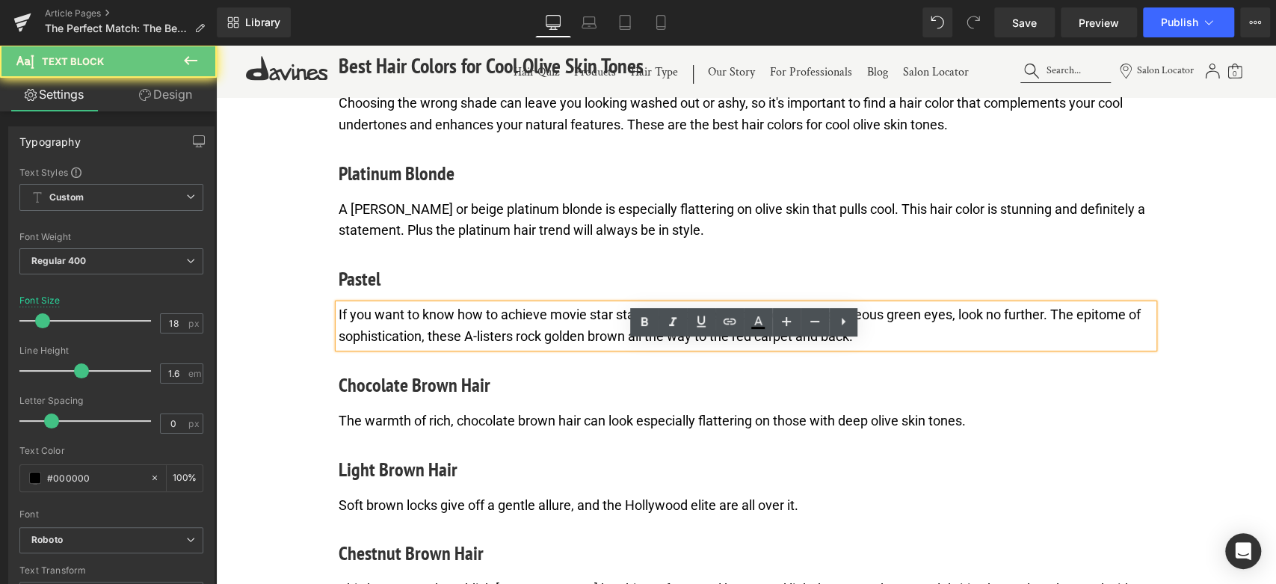
click at [500, 348] on p "If you want to know how to achieve movie star status with golden brown locks an…" at bounding box center [746, 325] width 815 height 43
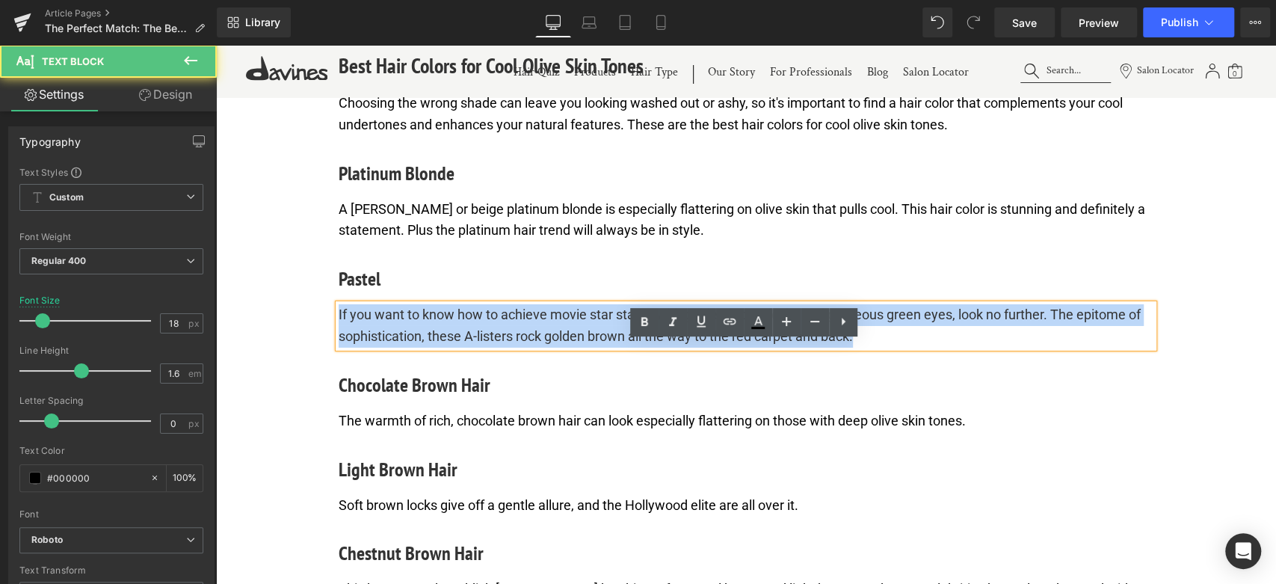
click at [500, 348] on p "If you want to know how to achieve movie star status with golden brown locks an…" at bounding box center [746, 325] width 815 height 43
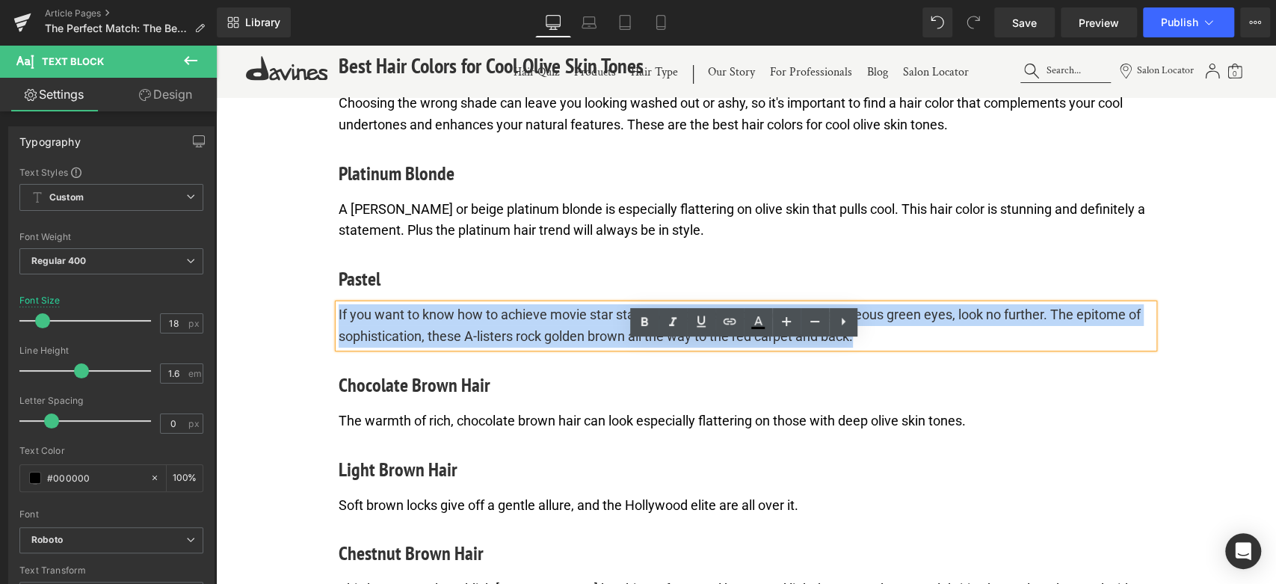
paste div
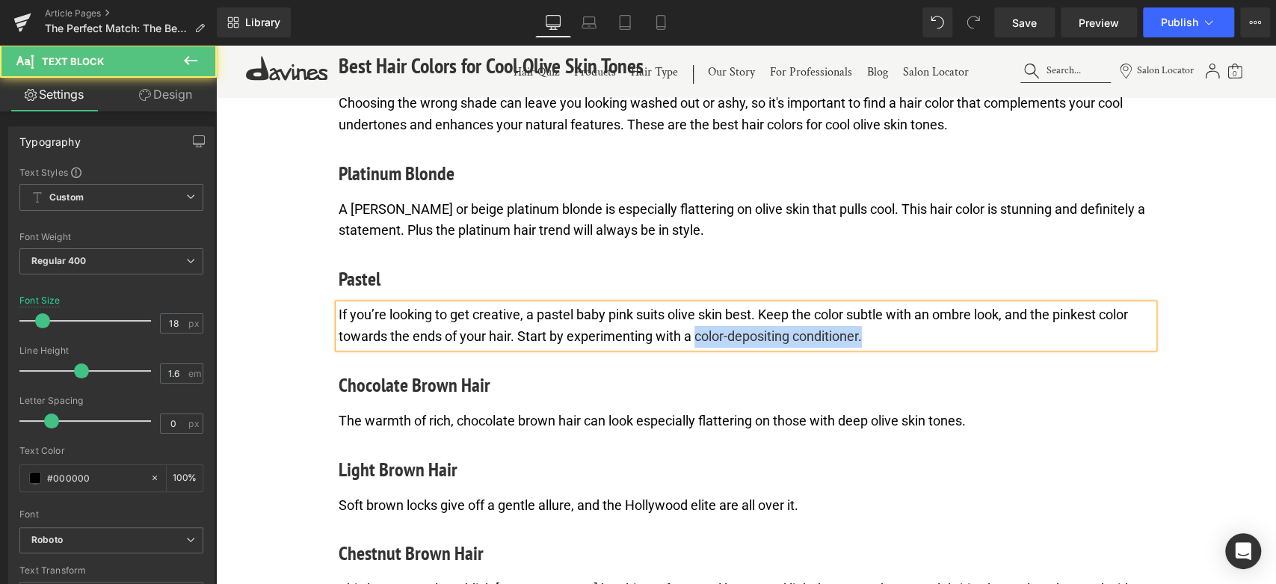
drag, startPoint x: 694, startPoint y: 374, endPoint x: 880, endPoint y: 375, distance: 185.4
click at [880, 348] on p "If you’re looking to get creative, a pastel baby pink suits olive skin best. Ke…" at bounding box center [746, 325] width 815 height 43
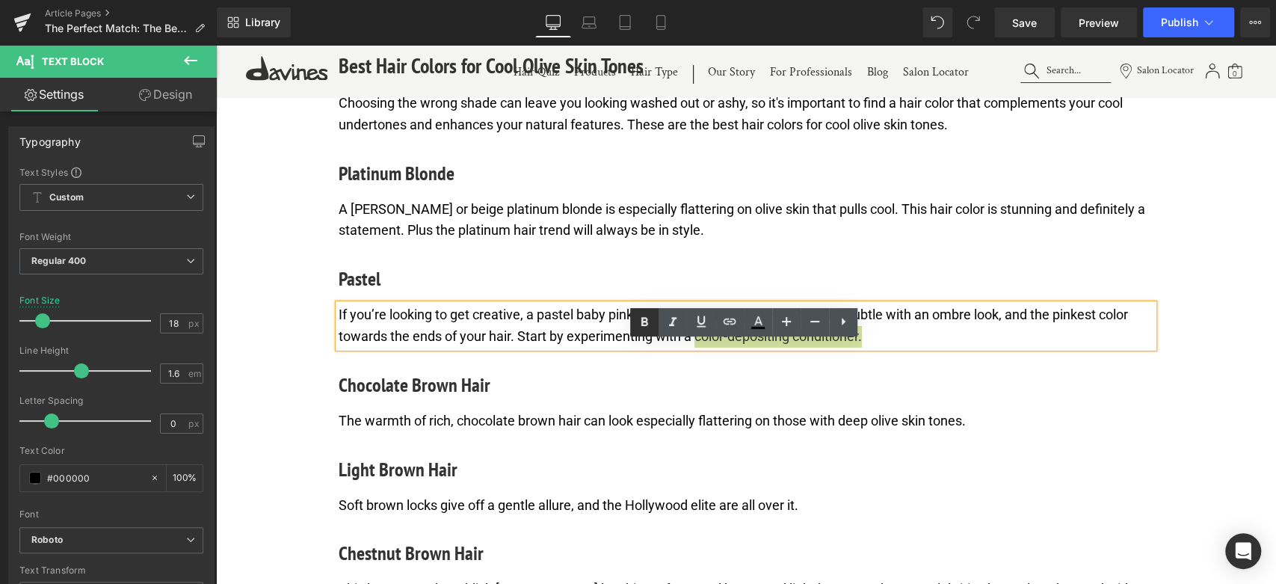
click at [648, 318] on icon at bounding box center [644, 322] width 18 height 18
drag, startPoint x: 881, startPoint y: 375, endPoint x: 696, endPoint y: 375, distance: 184.6
click at [696, 348] on p "If you’re looking to get creative, a pastel baby pink suits olive skin best. Ke…" at bounding box center [746, 325] width 815 height 43
click at [698, 317] on icon at bounding box center [701, 320] width 9 height 11
click at [721, 323] on icon at bounding box center [730, 321] width 18 height 18
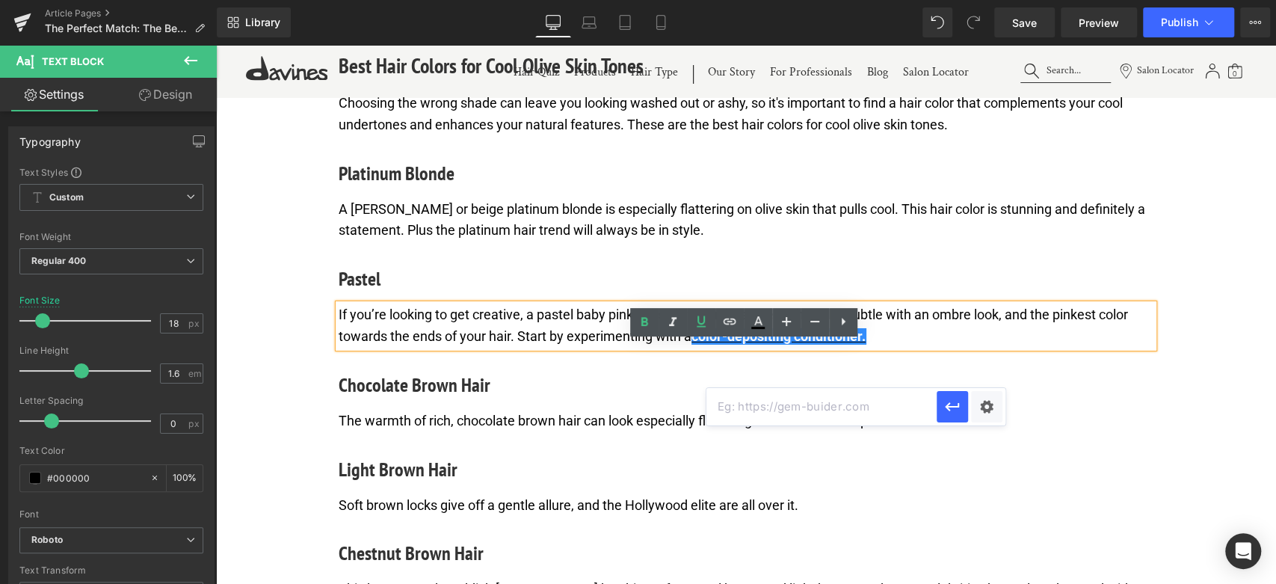
click at [791, 405] on input "text" at bounding box center [821, 406] width 230 height 37
paste input "https://us.davines.com/search?type=product&q=color+depositing+conditioner&submi…"
type input "https://us.davines.com/search?type=product&q=color+depositing+conditioner&submi…"
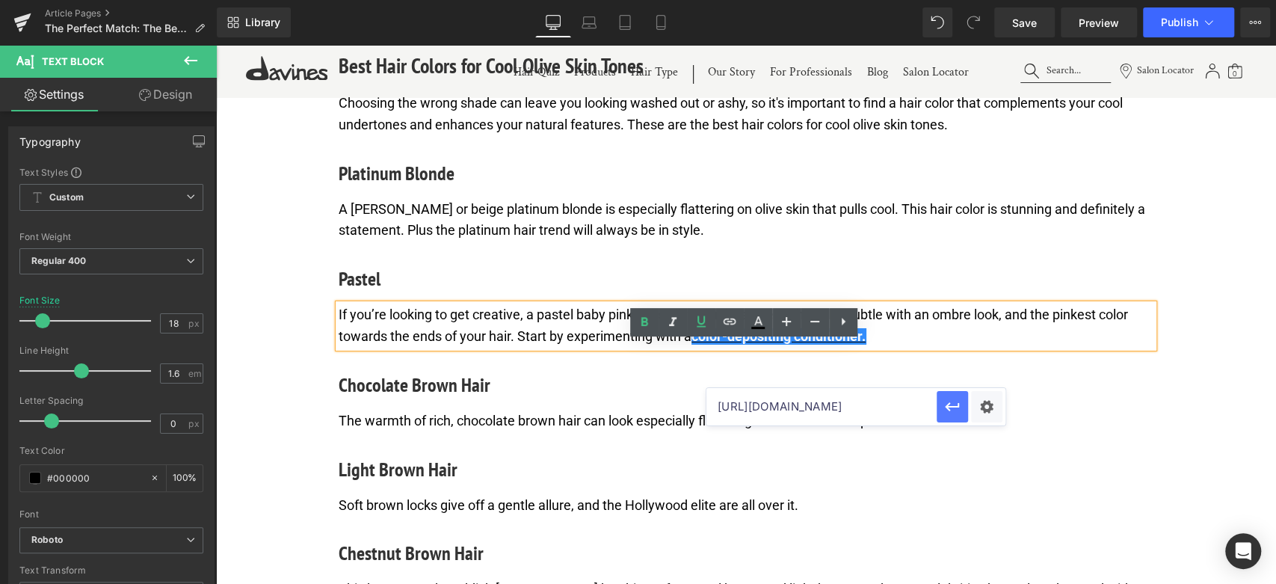
click at [953, 401] on icon "button" at bounding box center [952, 407] width 18 height 18
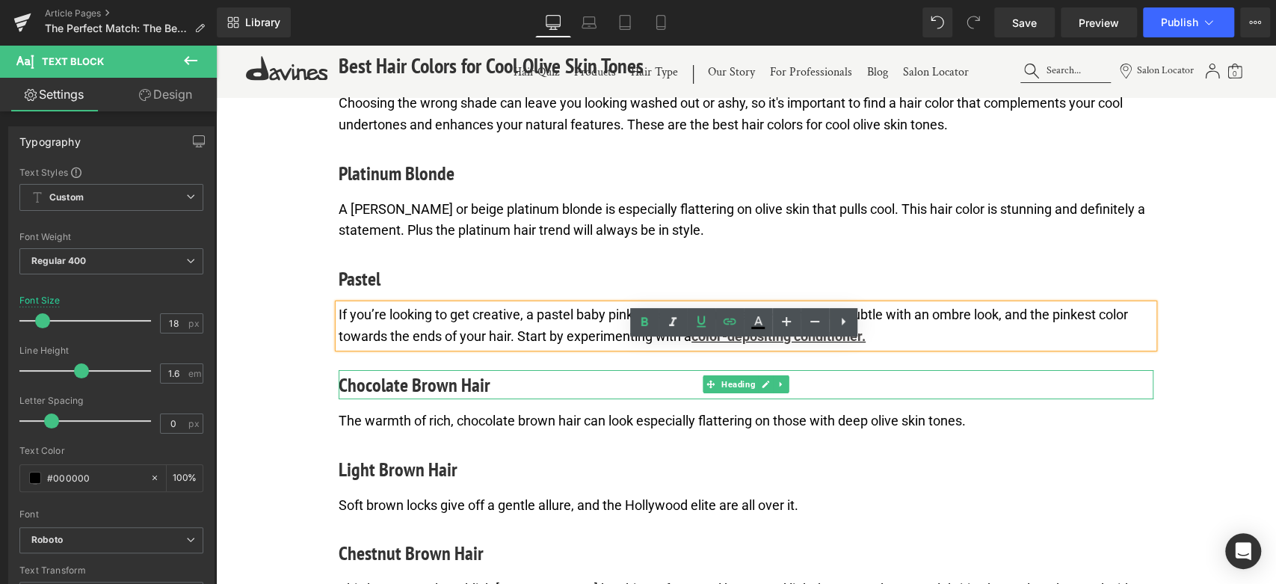
click at [479, 399] on h4 "Chocolate Brown Hair" at bounding box center [746, 384] width 815 height 29
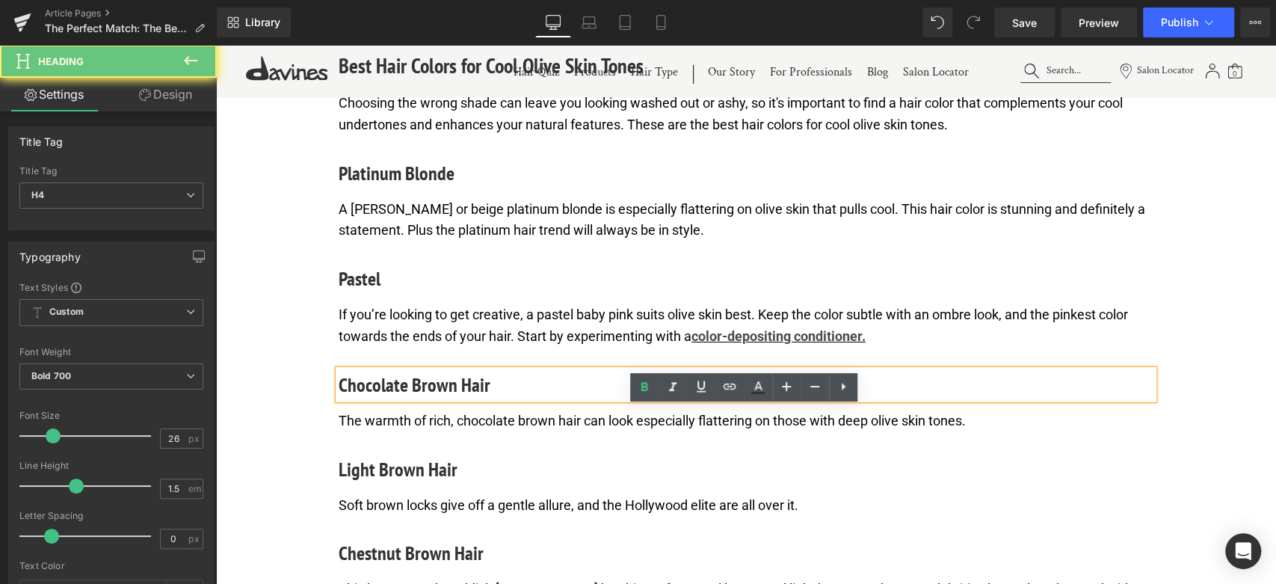
click at [468, 399] on h4 "Chocolate Brown Hair" at bounding box center [746, 384] width 815 height 29
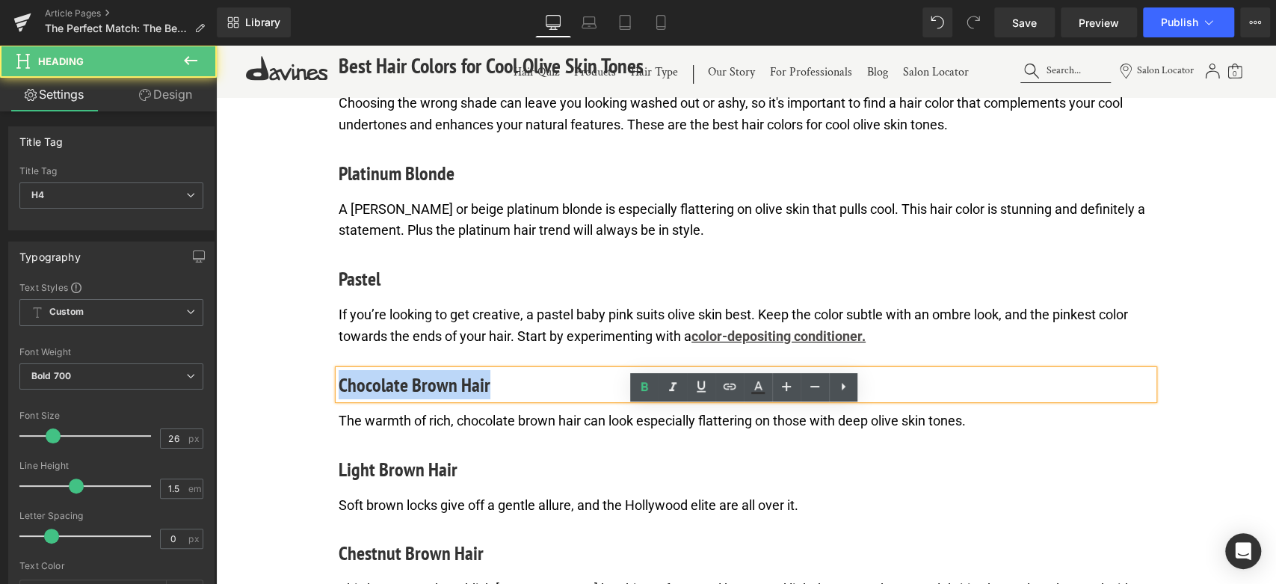
click at [468, 399] on h4 "Chocolate Brown Hair" at bounding box center [746, 384] width 815 height 29
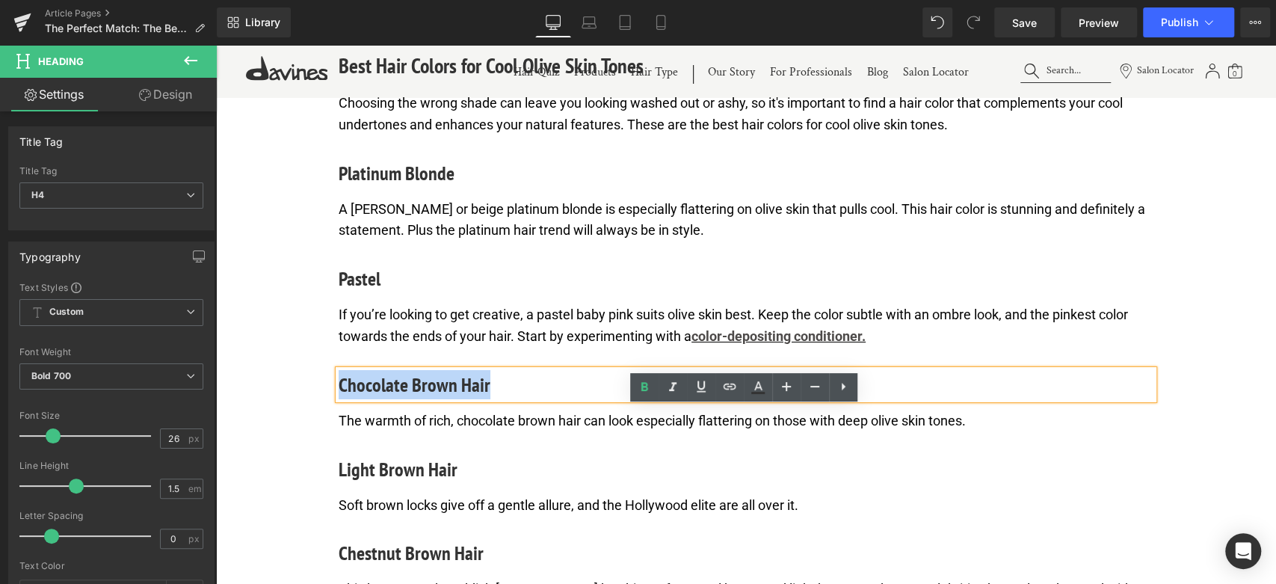
paste div
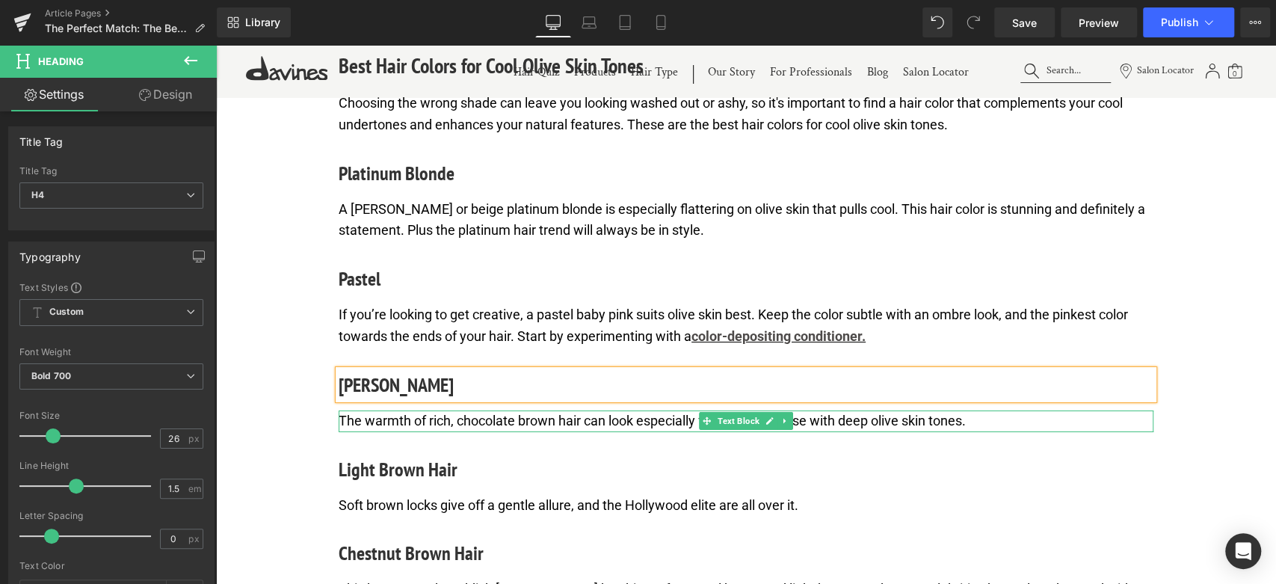
click at [432, 432] on p "The warmth of rich, chocolate brown hair can look especially flattering on thos…" at bounding box center [746, 421] width 815 height 22
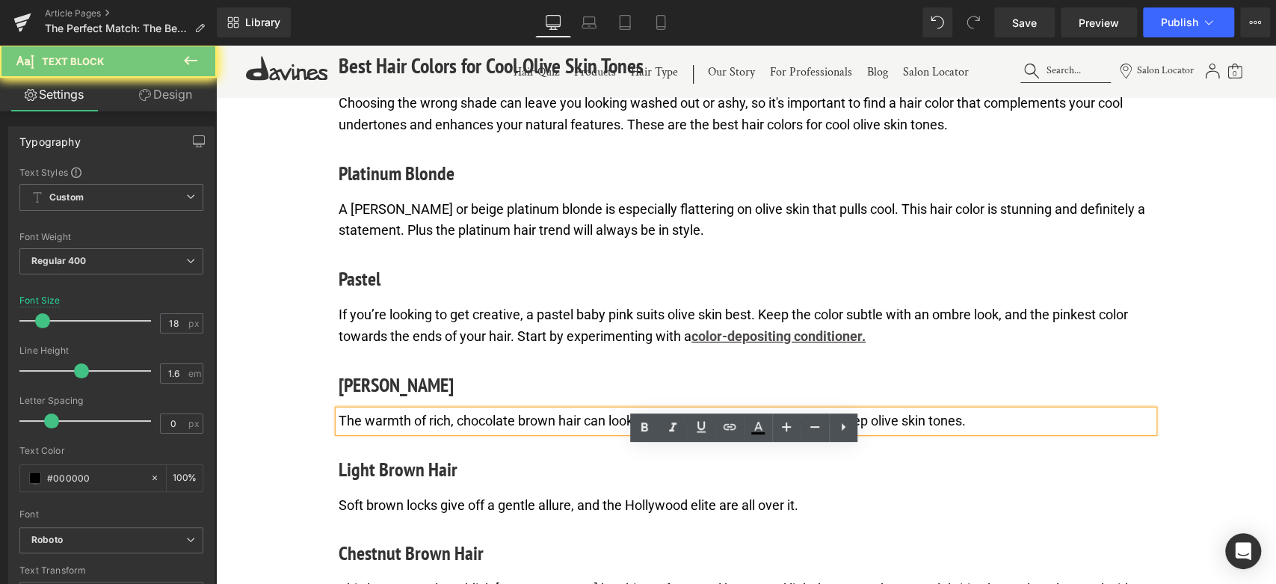
click at [432, 432] on p "The warmth of rich, chocolate brown hair can look especially flattering on thos…" at bounding box center [746, 421] width 815 height 22
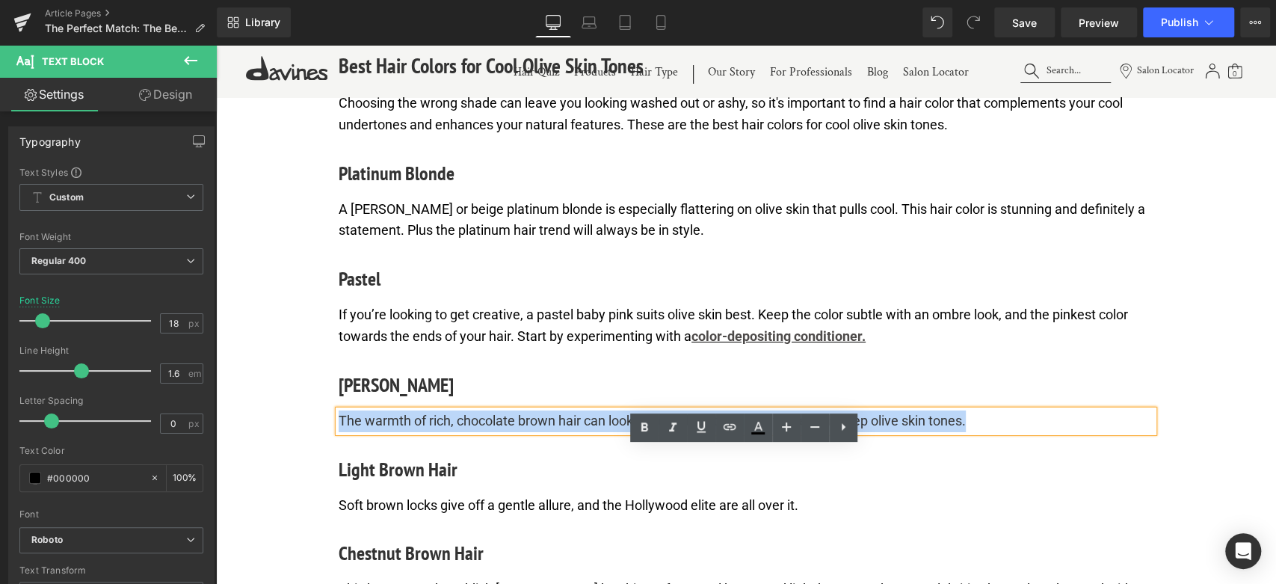
paste div
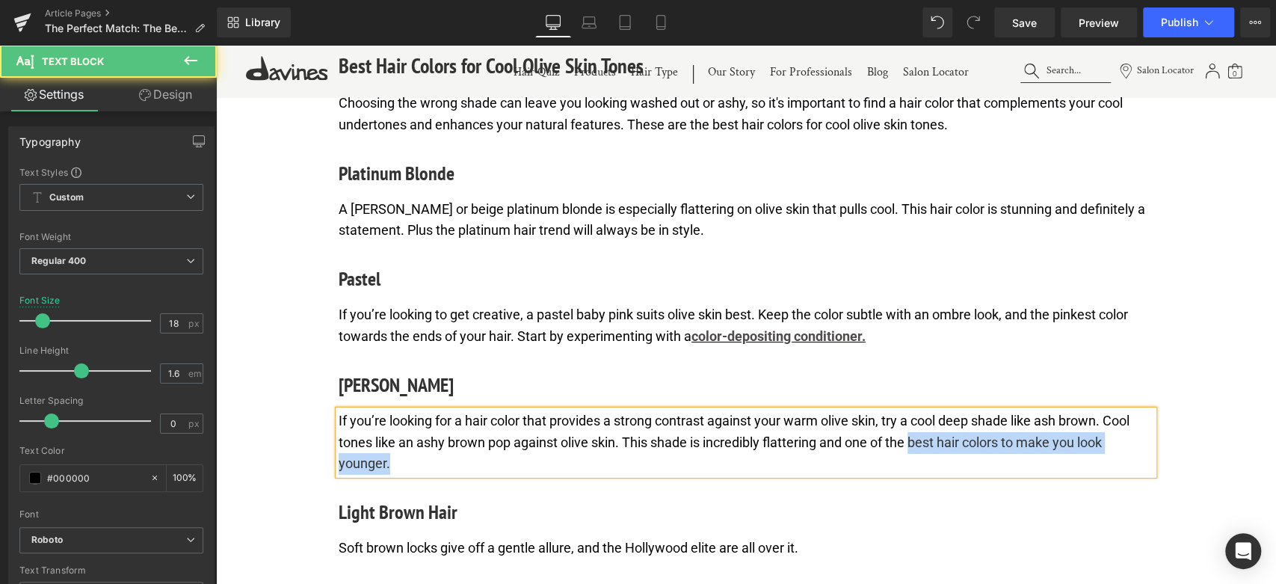
drag, startPoint x: 914, startPoint y: 481, endPoint x: 934, endPoint y: 500, distance: 27.5
click at [933, 475] on p "If you’re looking for a hair color that provides a strong contrast against your…" at bounding box center [746, 442] width 815 height 64
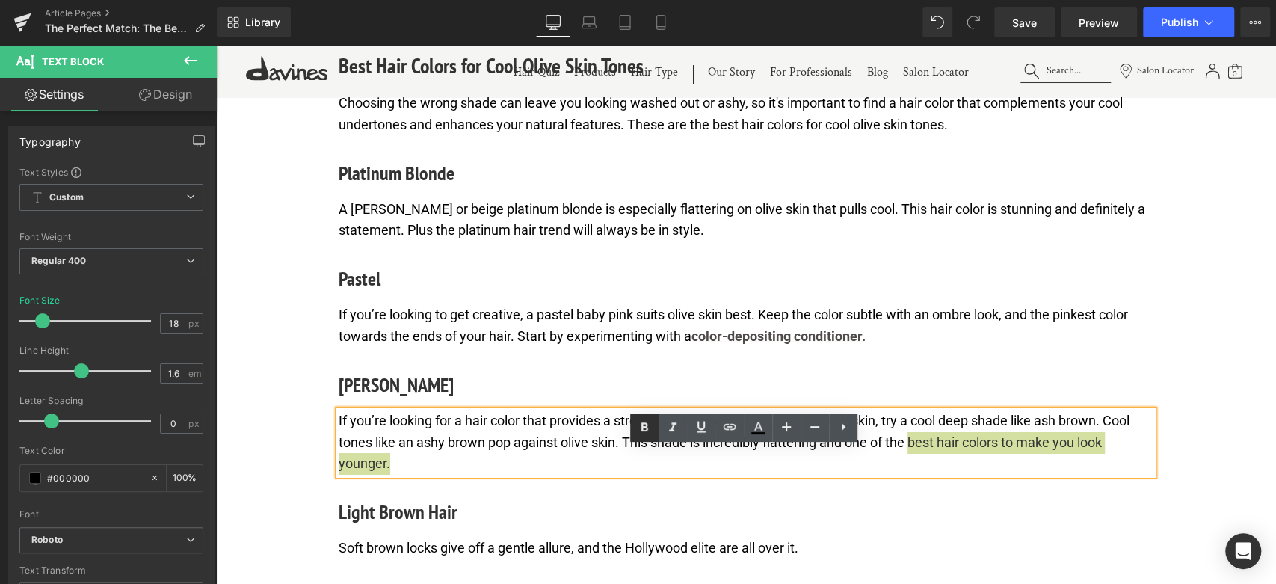
click at [648, 425] on icon at bounding box center [644, 428] width 18 height 18
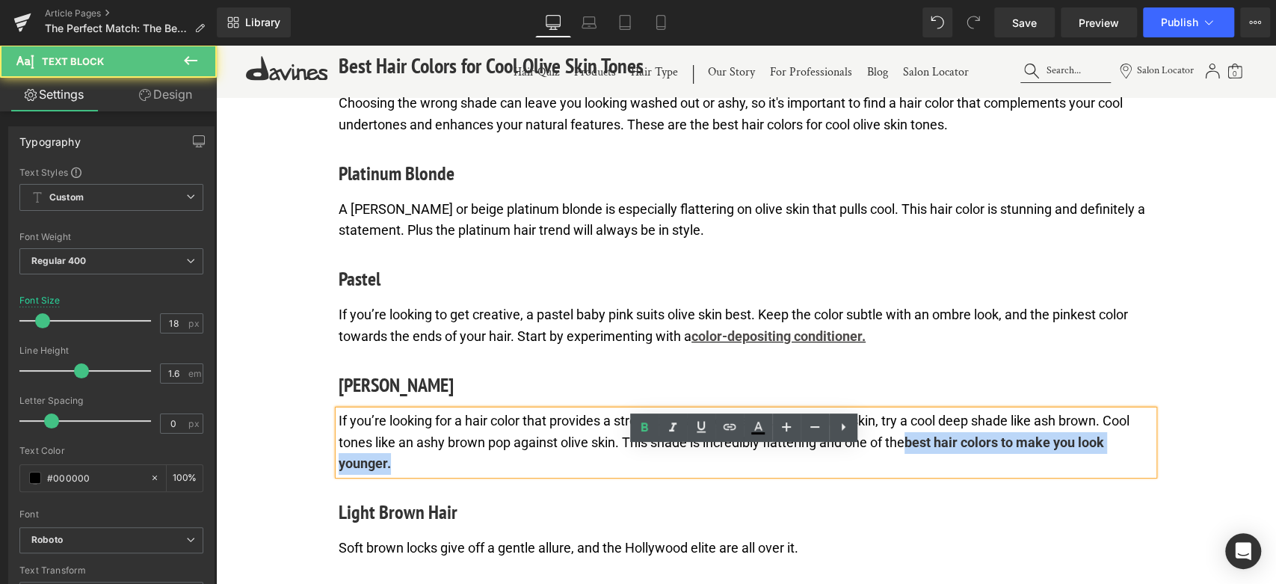
drag, startPoint x: 914, startPoint y: 480, endPoint x: 938, endPoint y: 505, distance: 34.9
click at [938, 475] on p "If you’re looking for a hair color that provides a strong contrast against your…" at bounding box center [746, 442] width 815 height 64
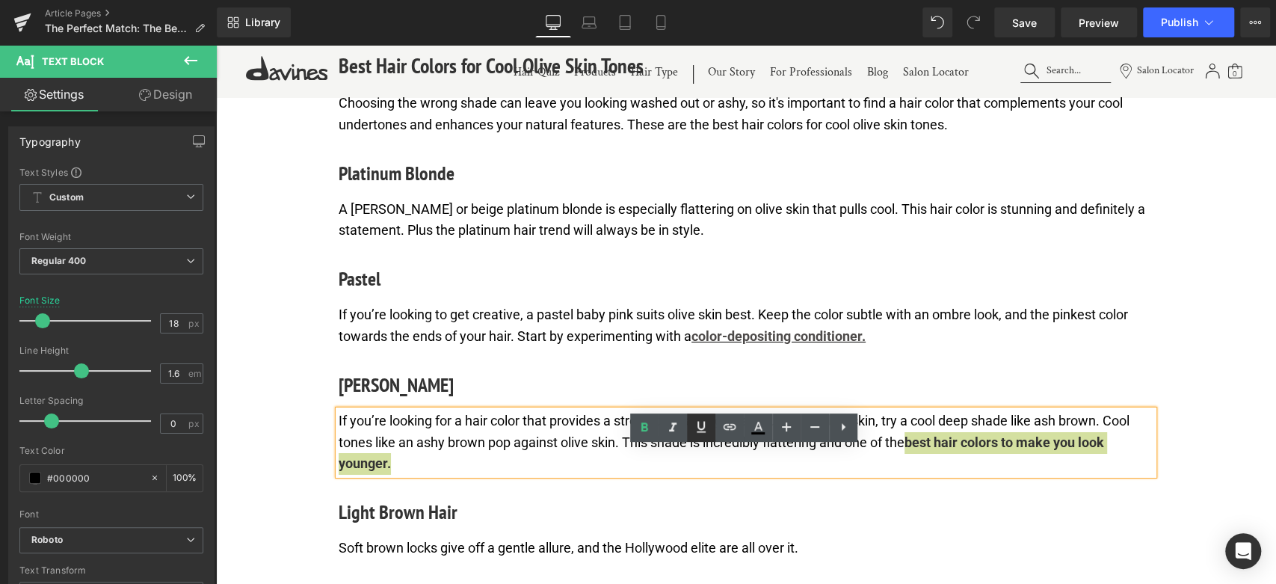
click at [702, 433] on icon at bounding box center [701, 427] width 18 height 18
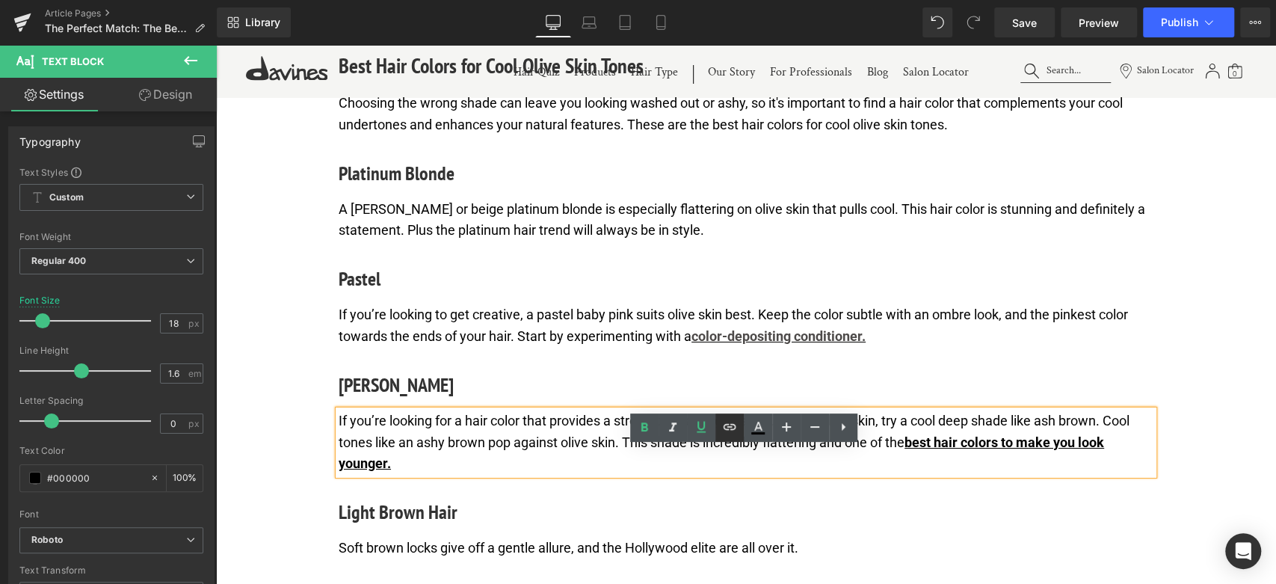
click at [729, 426] on icon at bounding box center [729, 427] width 13 height 6
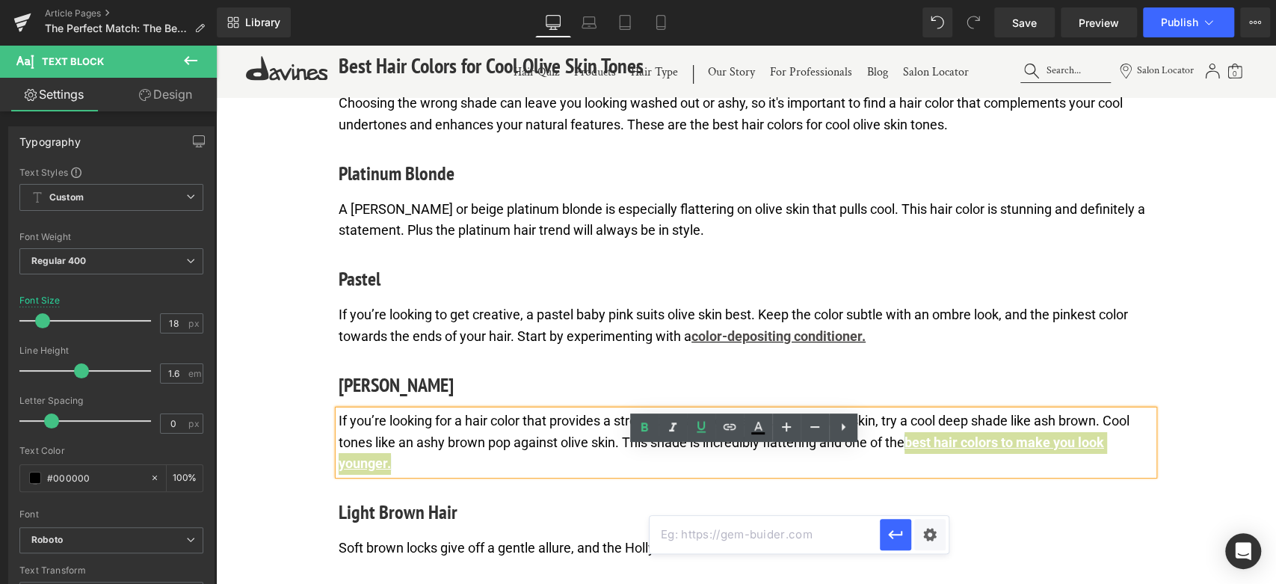
click at [730, 534] on input "text" at bounding box center [765, 534] width 230 height 37
paste input "https://us.davines.com/blogs/news/the-best-hair-color-to-make-you-look-younger"
type input "https://us.davines.com/blogs/news/the-best-hair-color-to-make-you-look-younger"
click at [897, 527] on icon "button" at bounding box center [895, 534] width 18 height 18
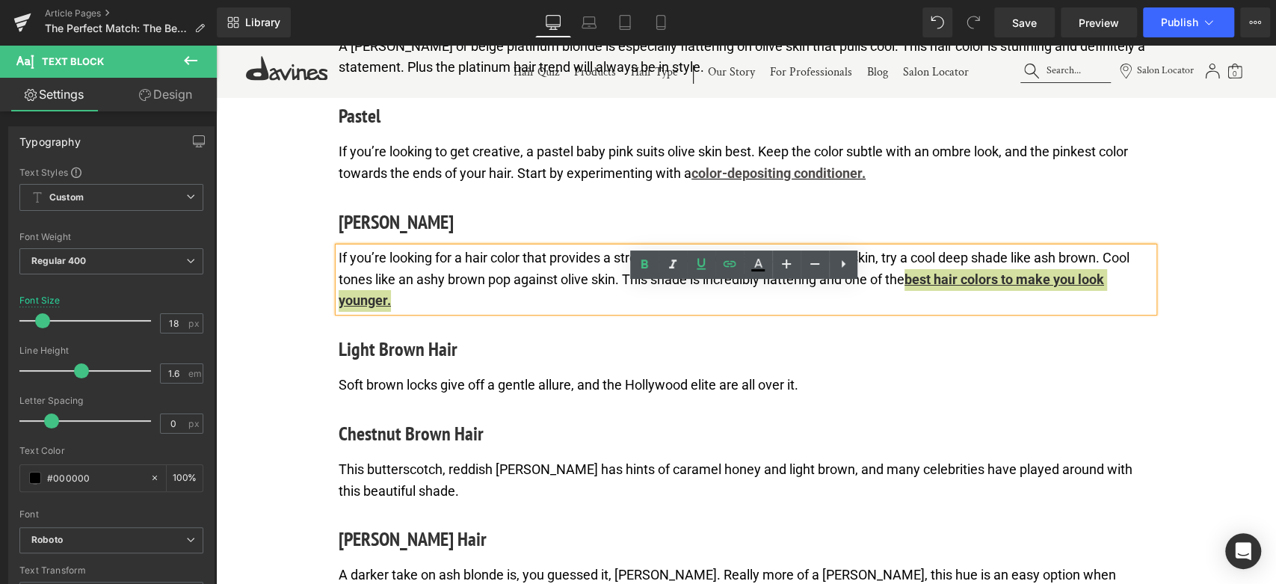
scroll to position [3607, 0]
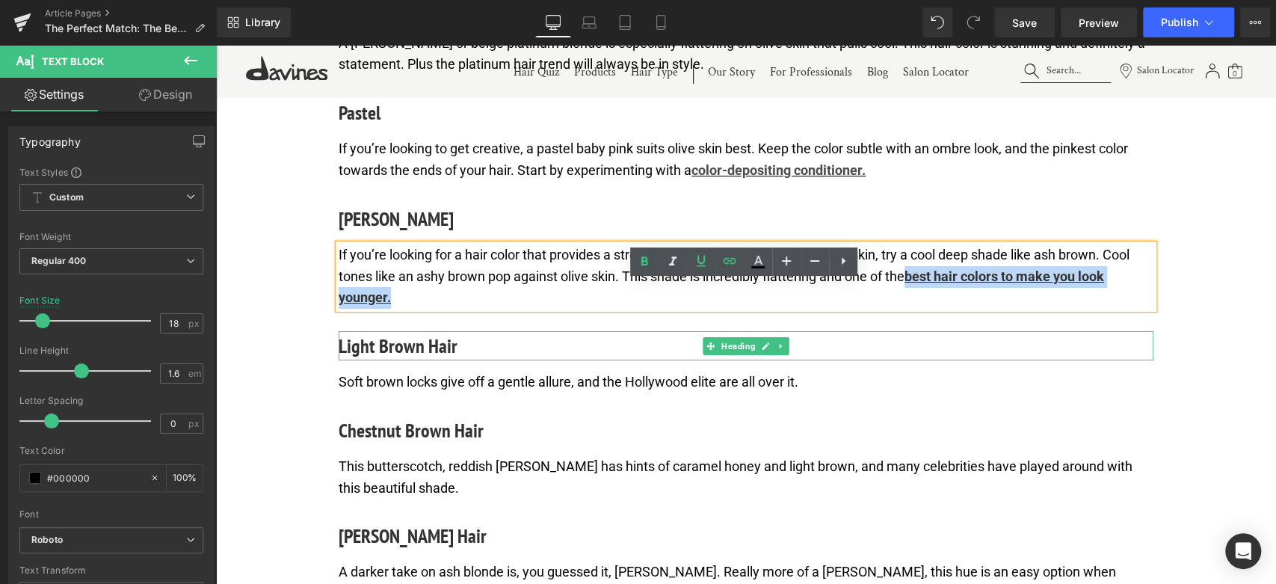
click at [400, 360] on h4 "Light Brown Hair" at bounding box center [746, 345] width 815 height 29
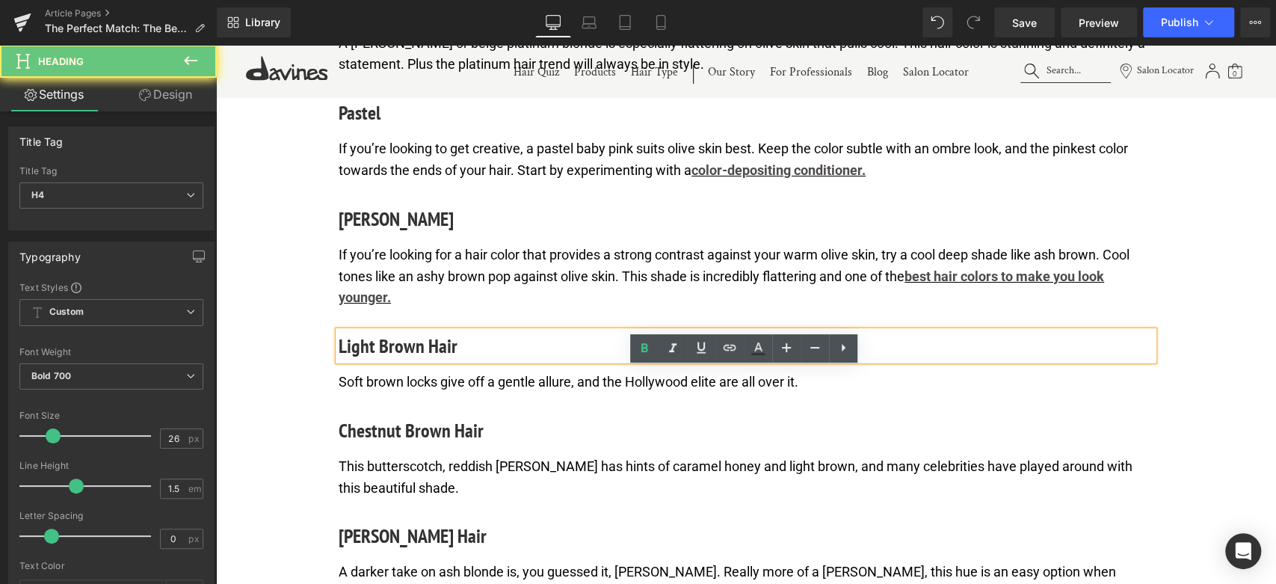
click at [400, 360] on h4 "Light Brown Hair" at bounding box center [746, 345] width 815 height 29
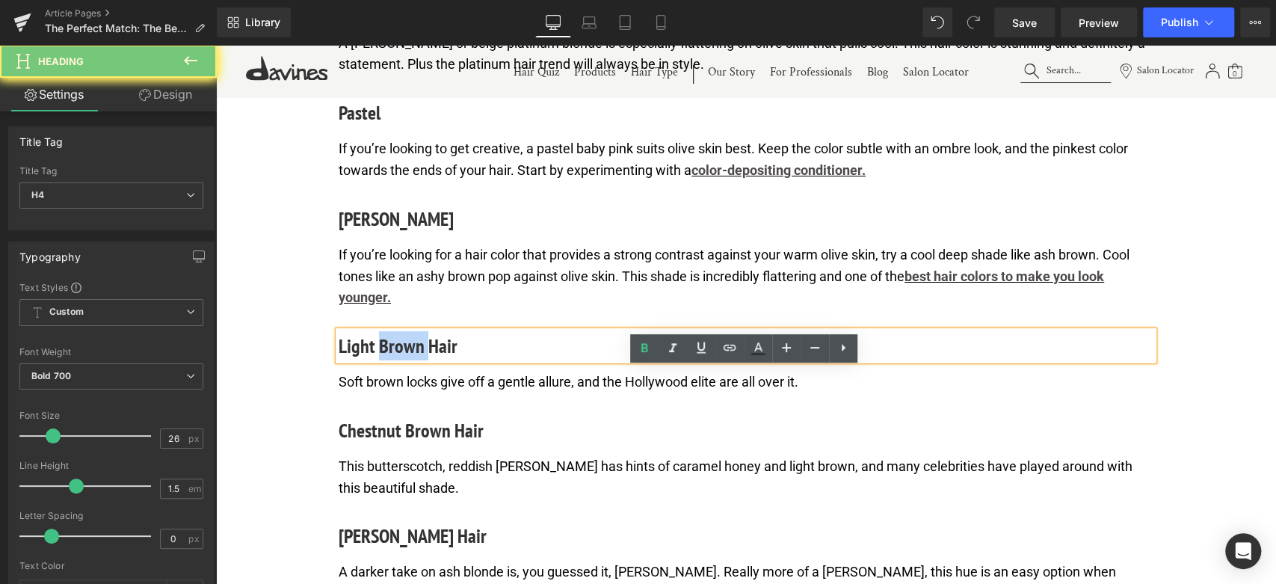
click at [400, 360] on h4 "Light Brown Hair" at bounding box center [746, 345] width 815 height 29
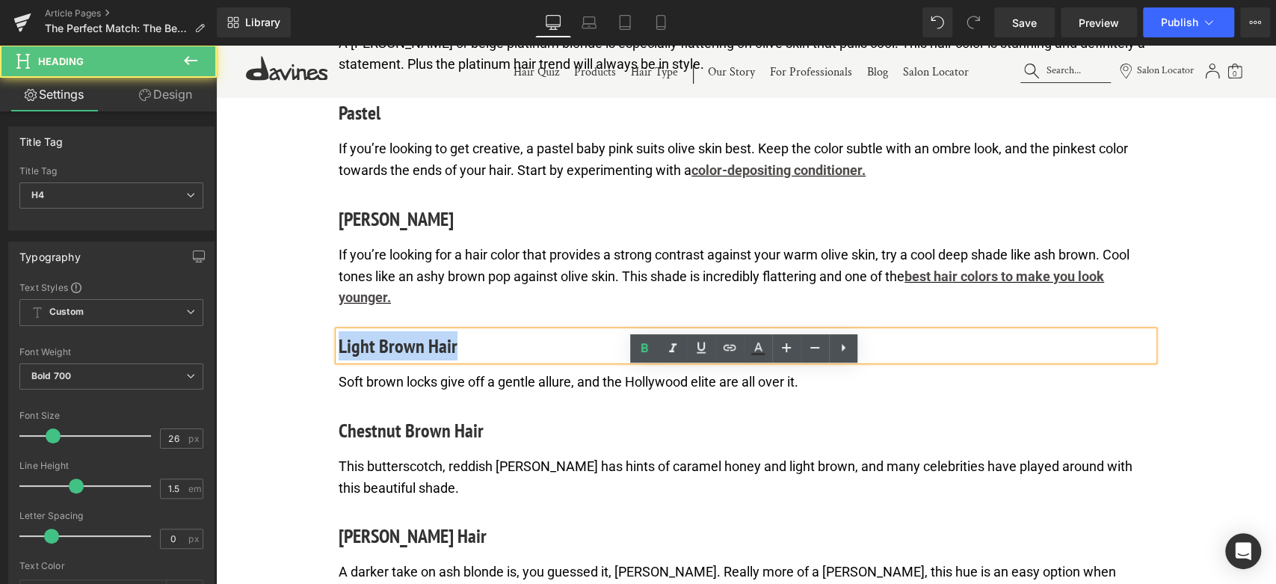
click at [400, 360] on h4 "Light Brown Hair" at bounding box center [746, 345] width 815 height 29
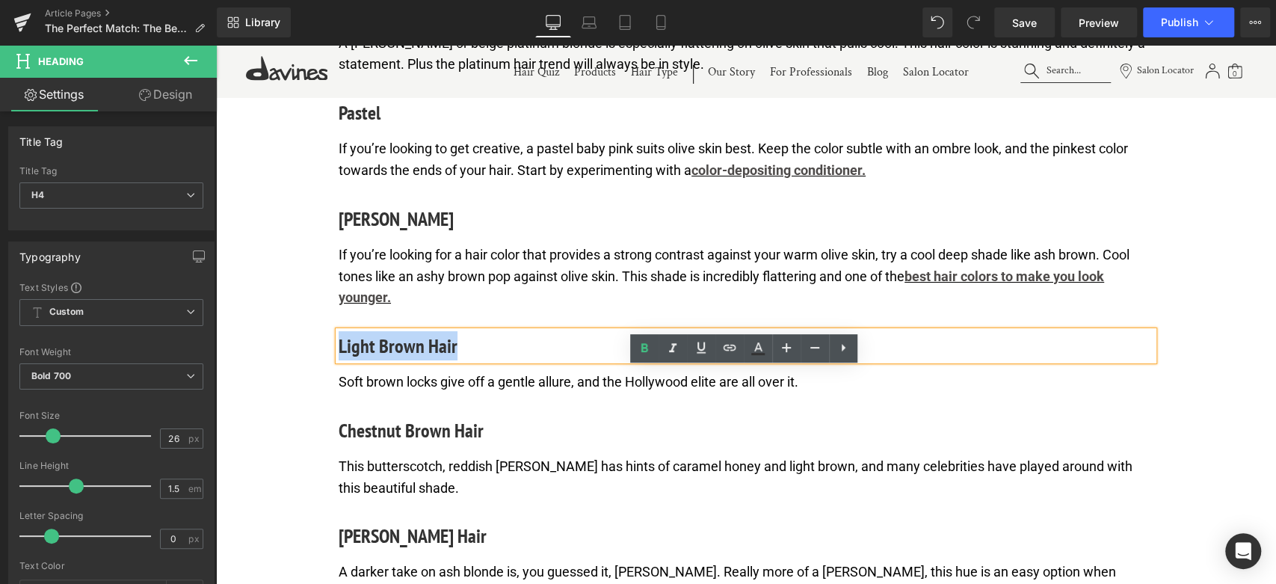
paste div
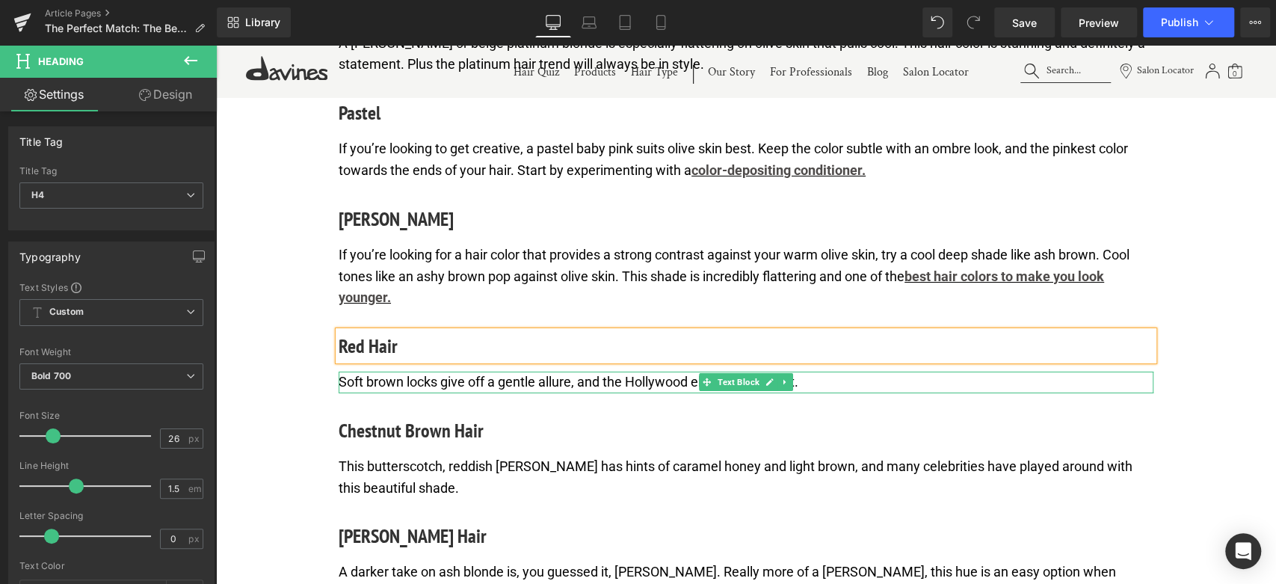
click at [428, 393] on p "Soft brown locks give off a gentle allure, and the Hollywood elite are all over…" at bounding box center [746, 382] width 815 height 22
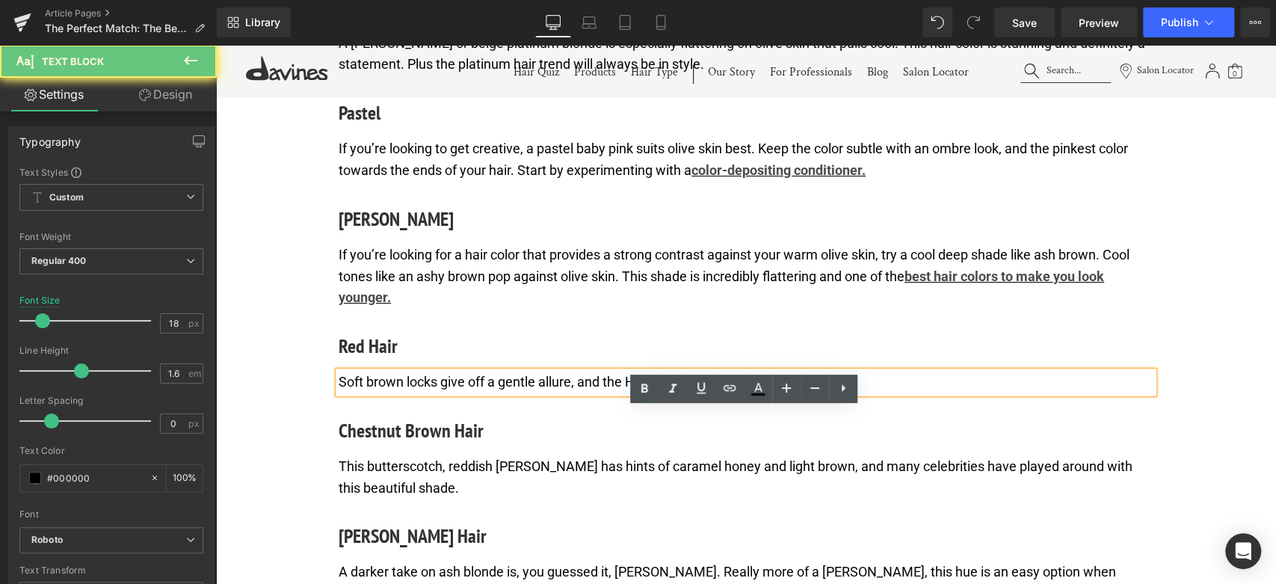
click at [428, 393] on p "Soft brown locks give off a gentle allure, and the Hollywood elite are all over…" at bounding box center [746, 382] width 815 height 22
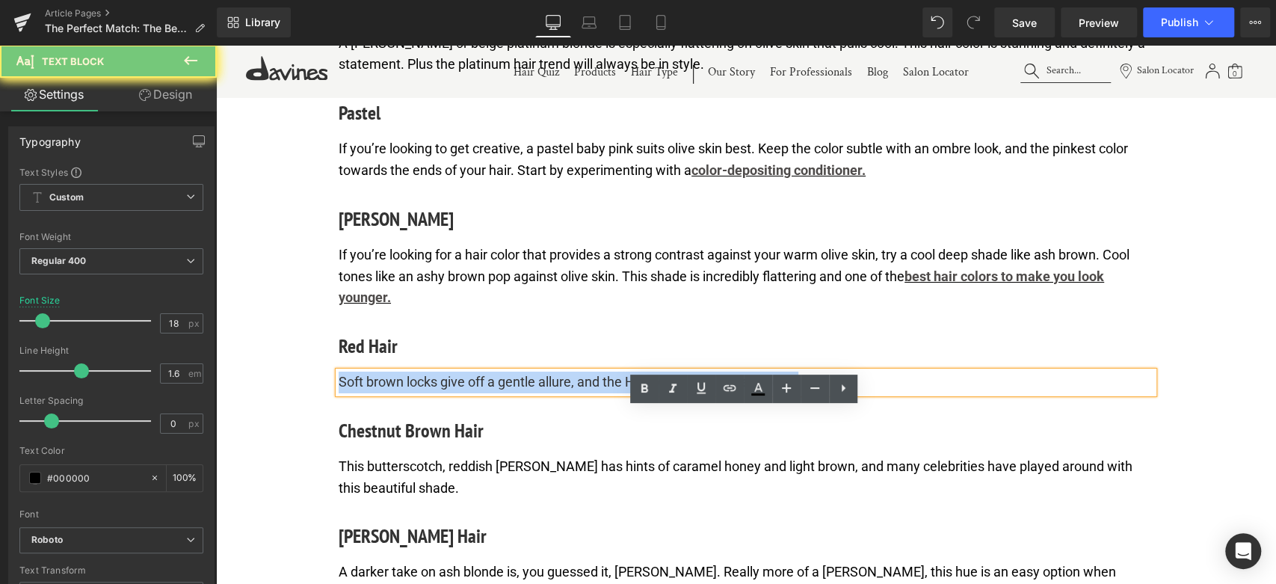
click at [428, 393] on p "Soft brown locks give off a gentle allure, and the Hollywood elite are all over…" at bounding box center [746, 382] width 815 height 22
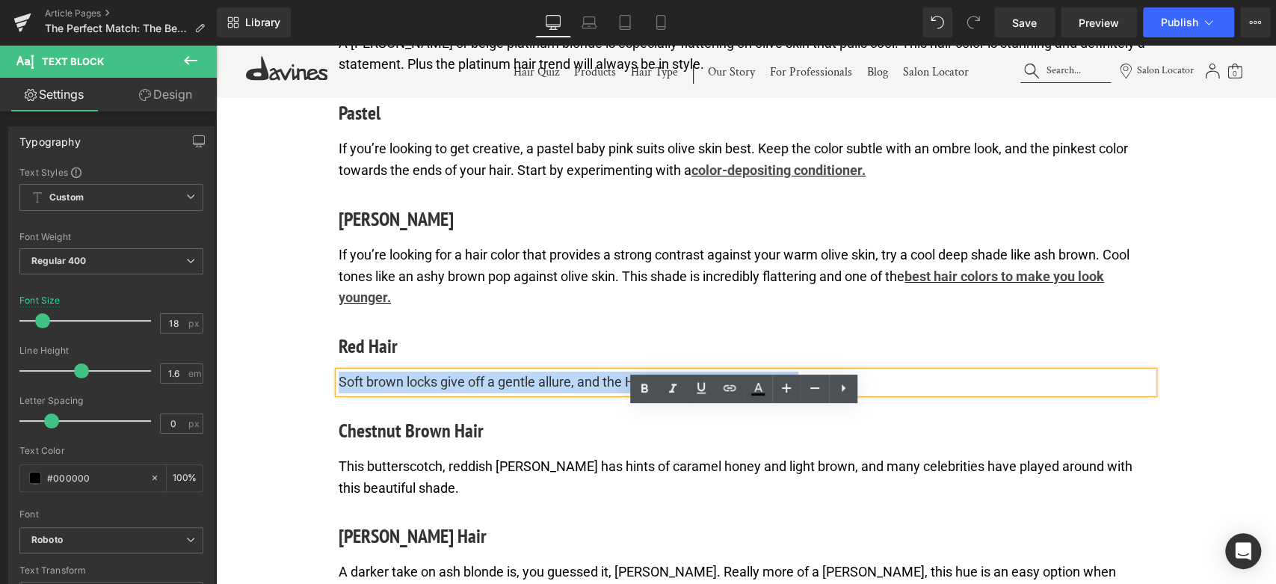
paste div
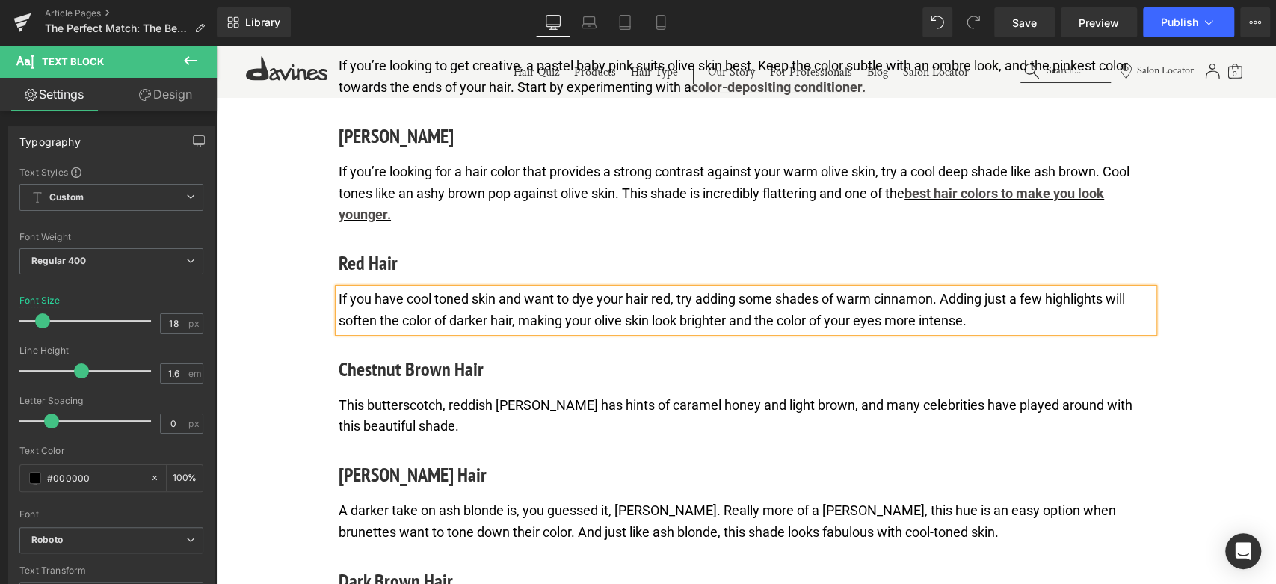
scroll to position [3856, 0]
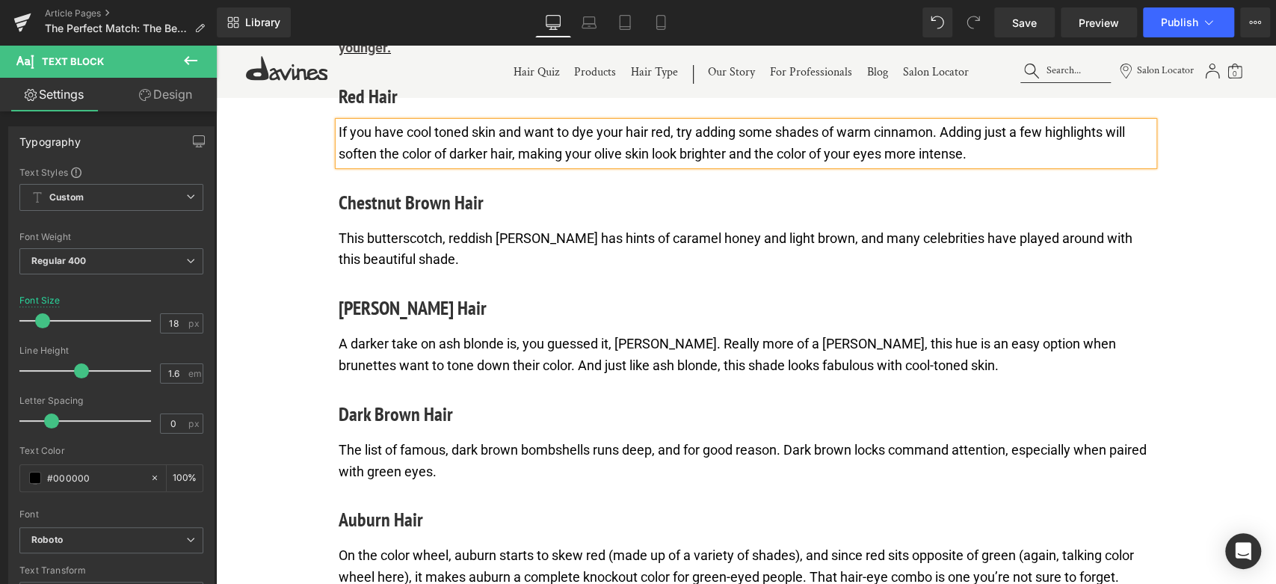
click at [427, 217] on h4 "Chestnut Brown Hair" at bounding box center [746, 202] width 815 height 29
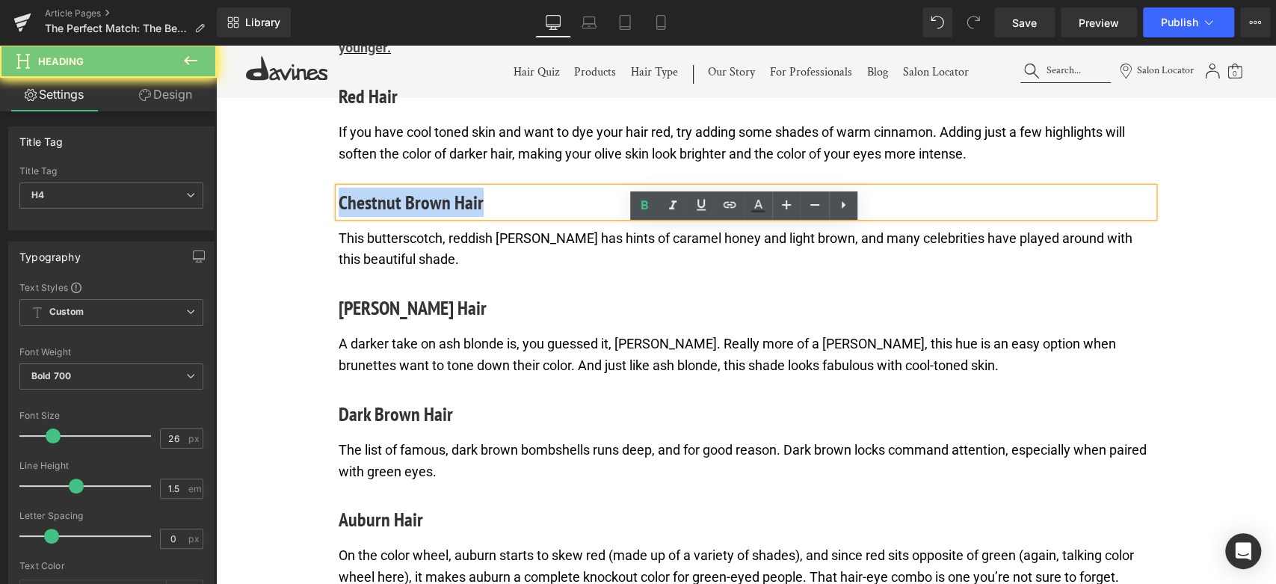
click at [427, 217] on h4 "Chestnut Brown Hair" at bounding box center [746, 202] width 815 height 29
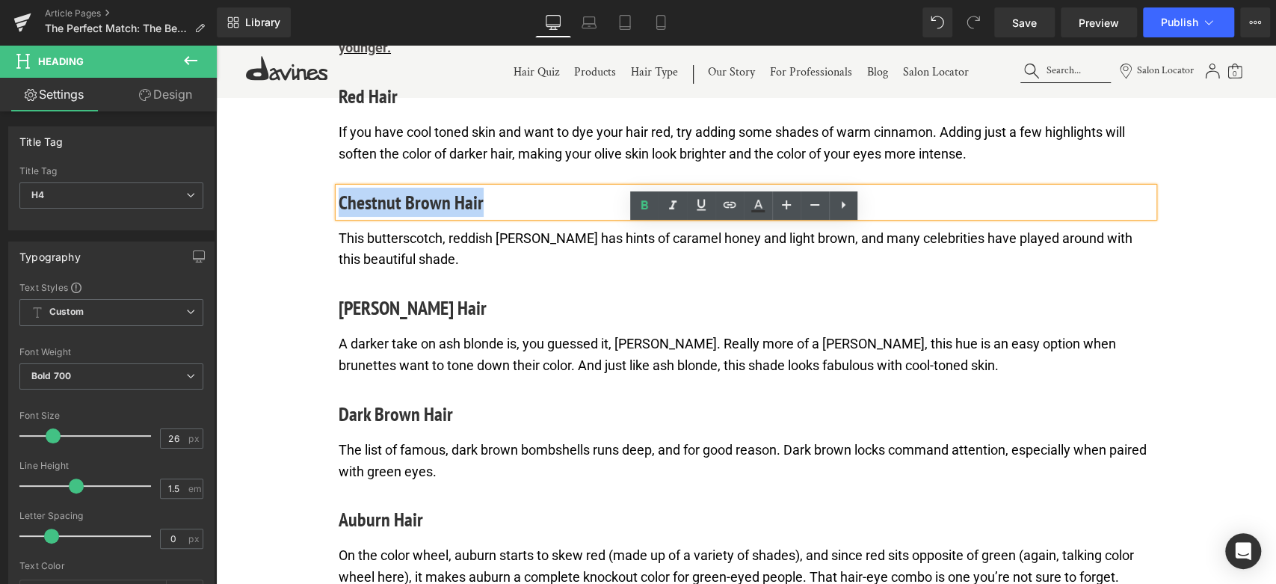
paste div
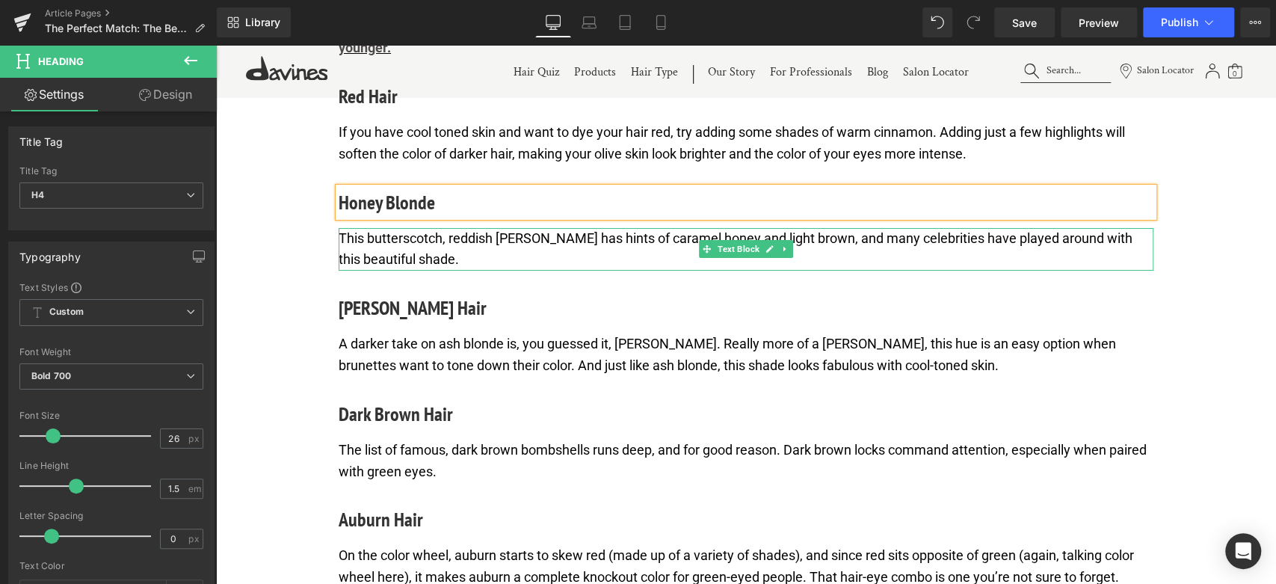
click at [445, 271] on p "This butterscotch, reddish [PERSON_NAME] has hints of caramel honey and light b…" at bounding box center [746, 249] width 815 height 43
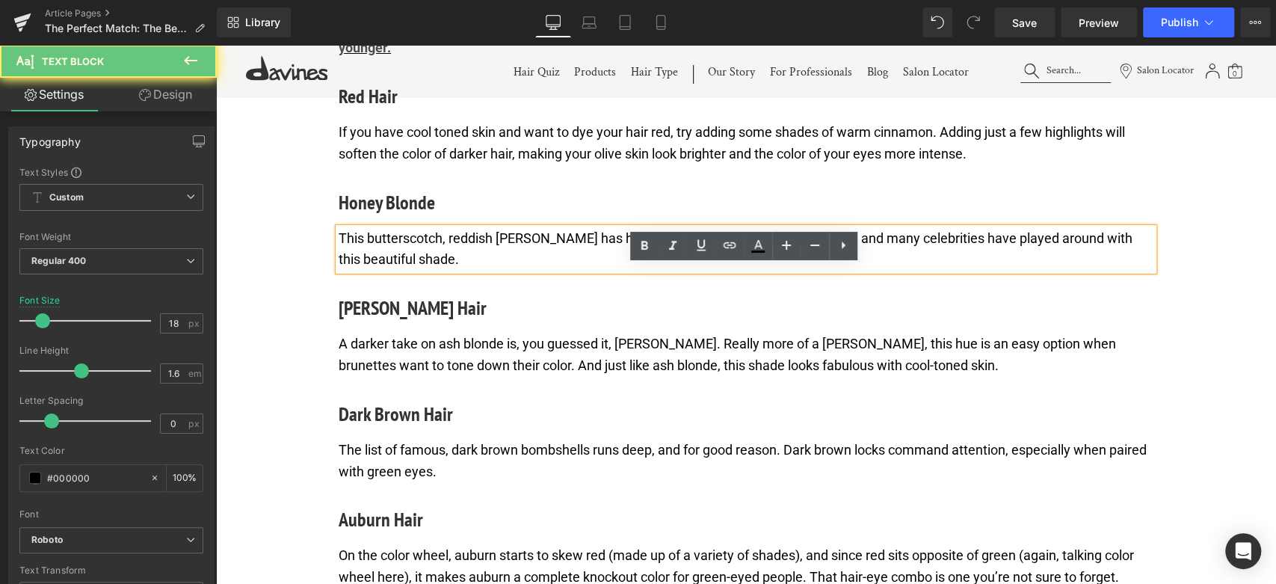
click at [428, 271] on p "This butterscotch, reddish [PERSON_NAME] has hints of caramel honey and light b…" at bounding box center [746, 249] width 815 height 43
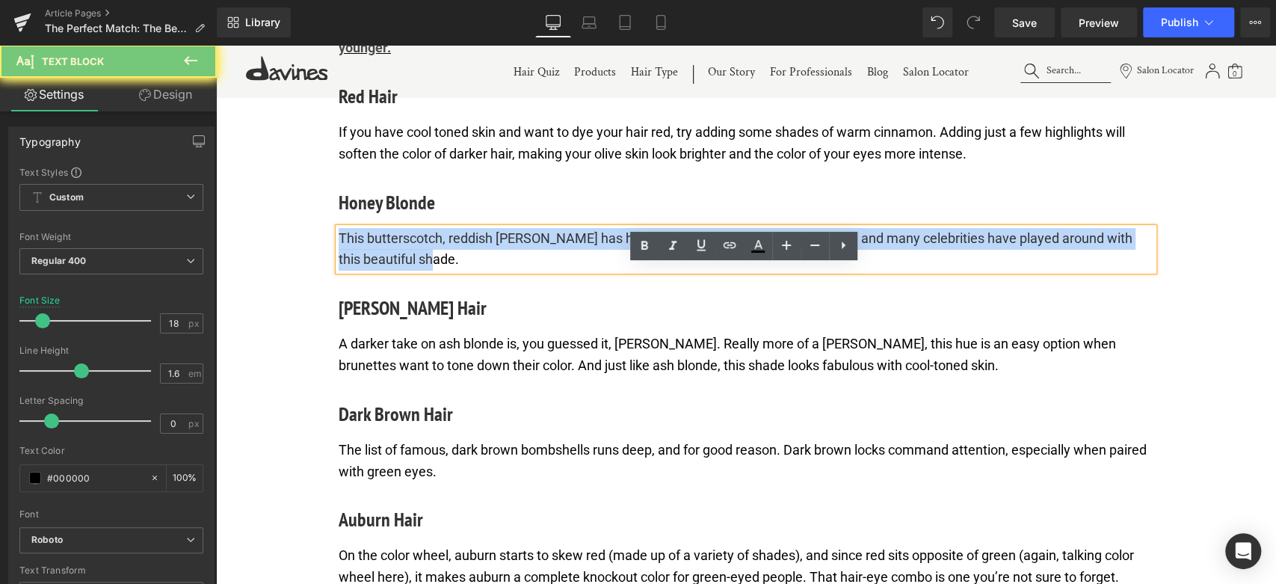
click at [428, 271] on p "This butterscotch, reddish [PERSON_NAME] has hints of caramel honey and light b…" at bounding box center [746, 249] width 815 height 43
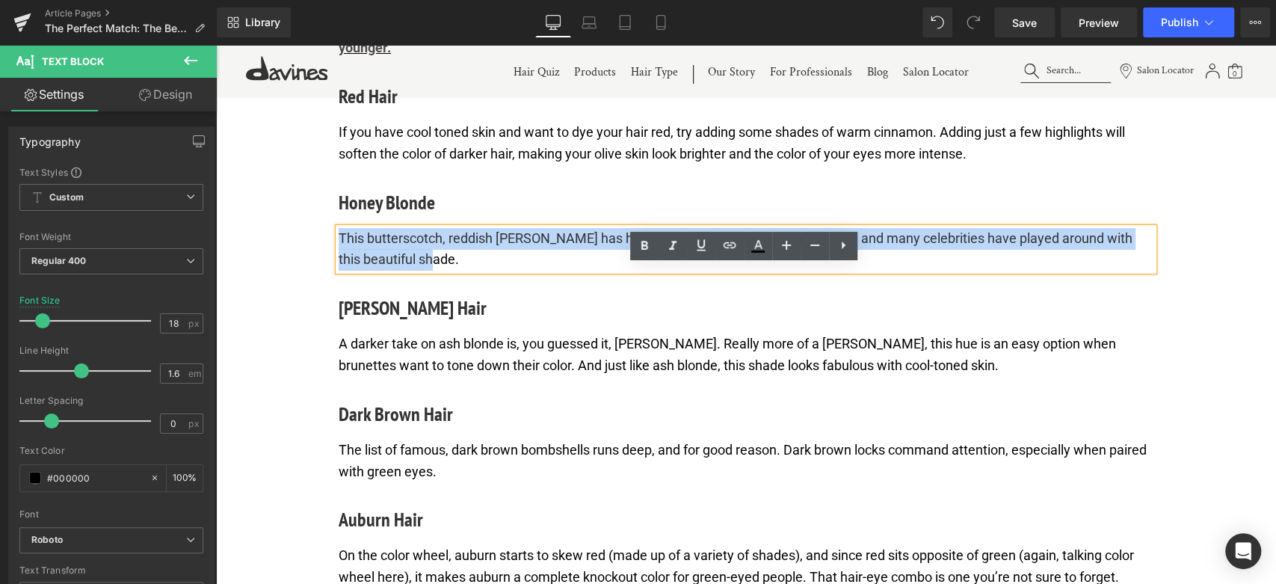
paste div
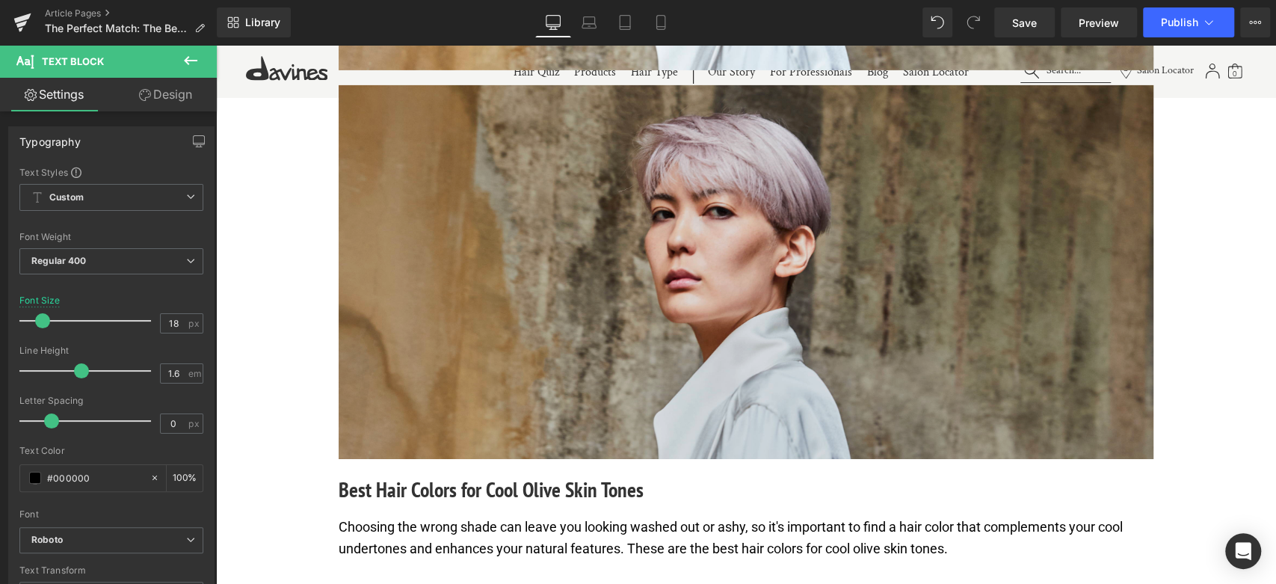
scroll to position [3424, 0]
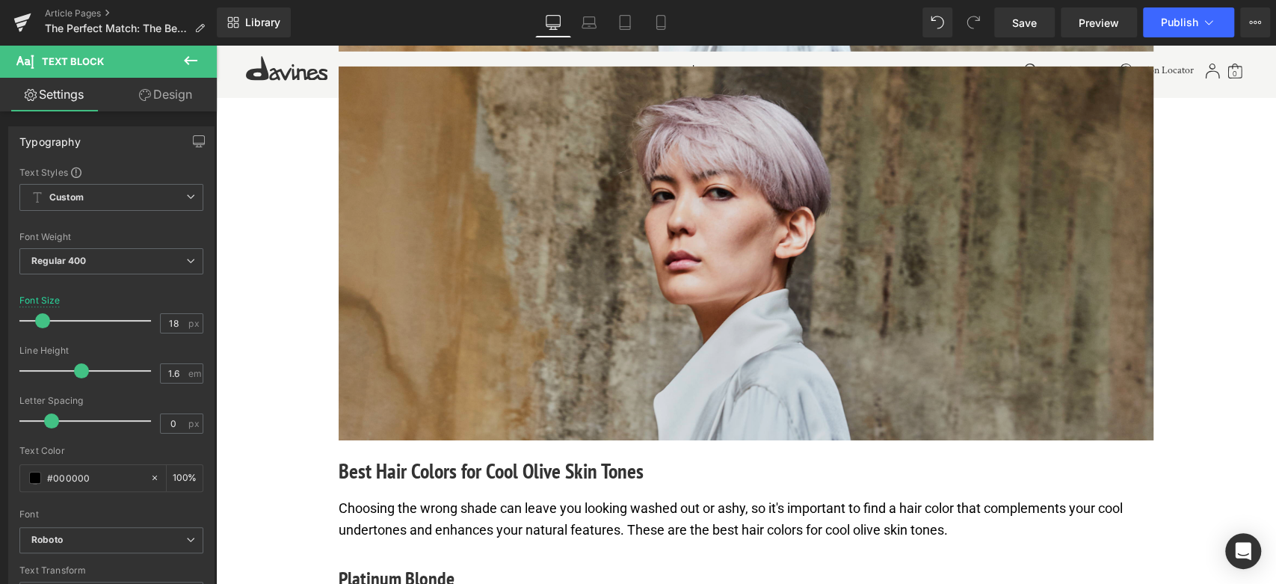
click at [690, 300] on img at bounding box center [746, 254] width 815 height 374
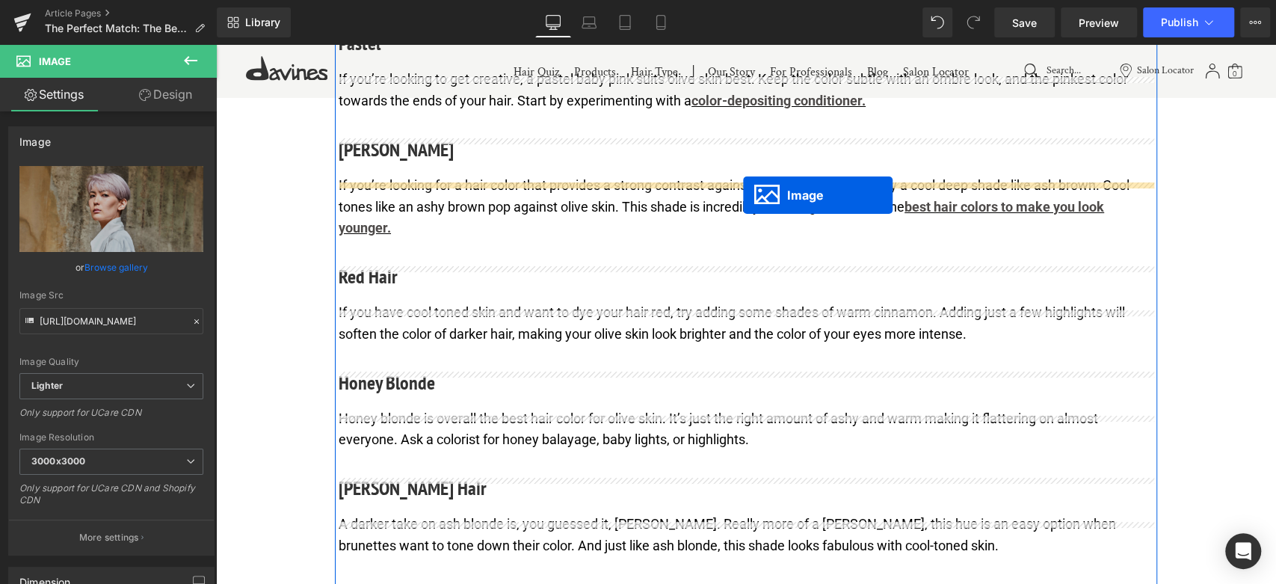
scroll to position [3756, 0]
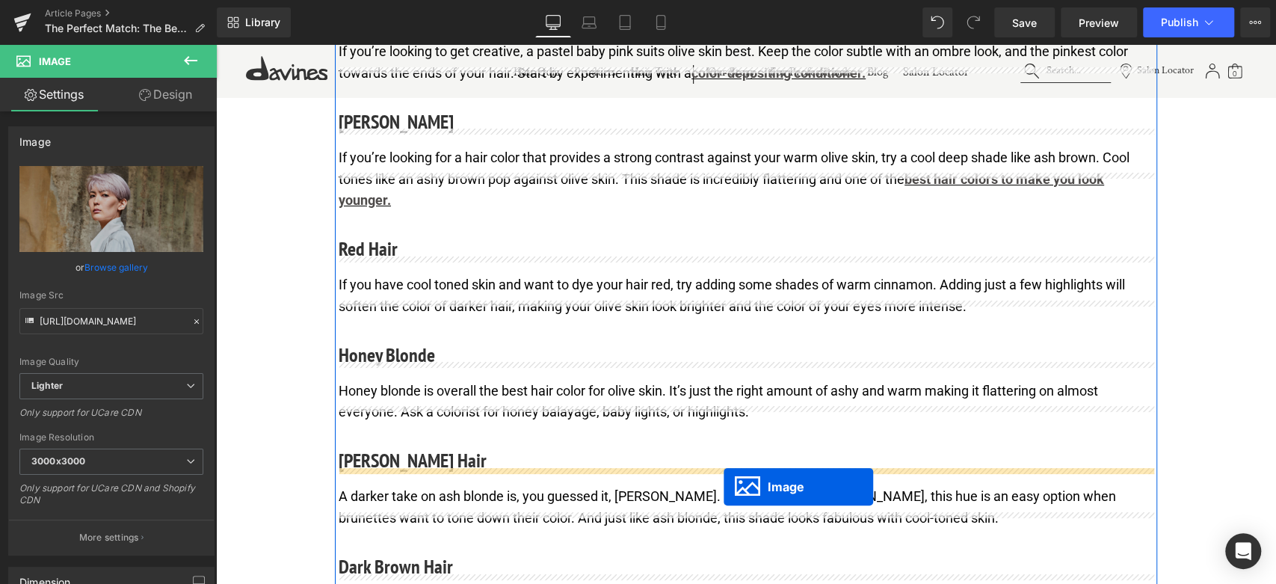
drag, startPoint x: 726, startPoint y: 291, endPoint x: 724, endPoint y: 487, distance: 195.8
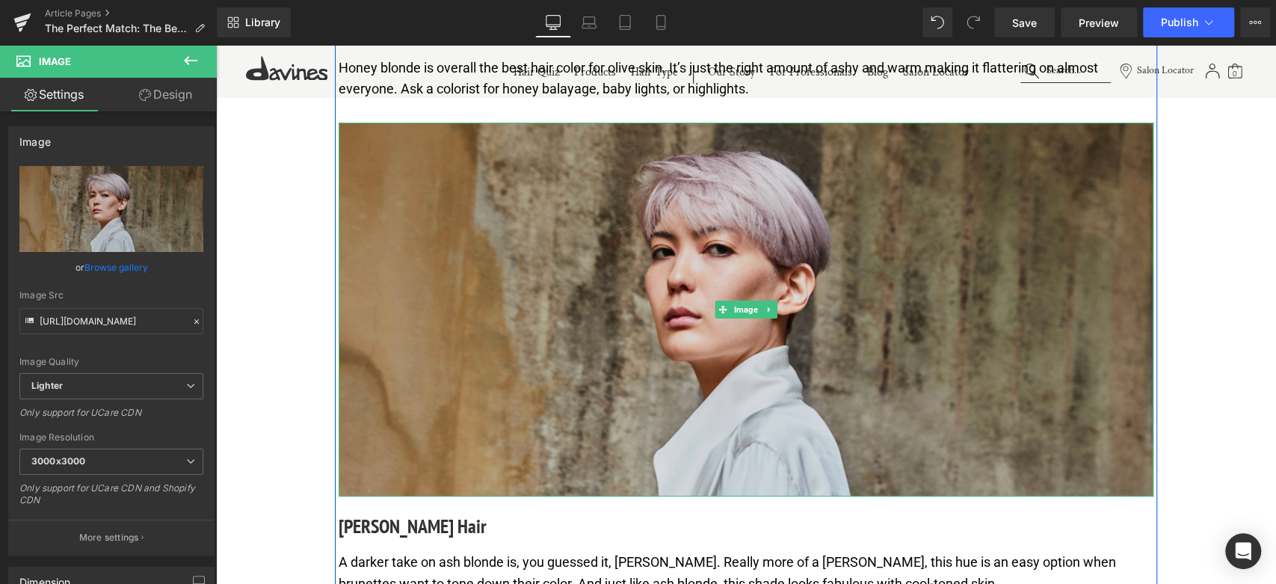
scroll to position [4036, 0]
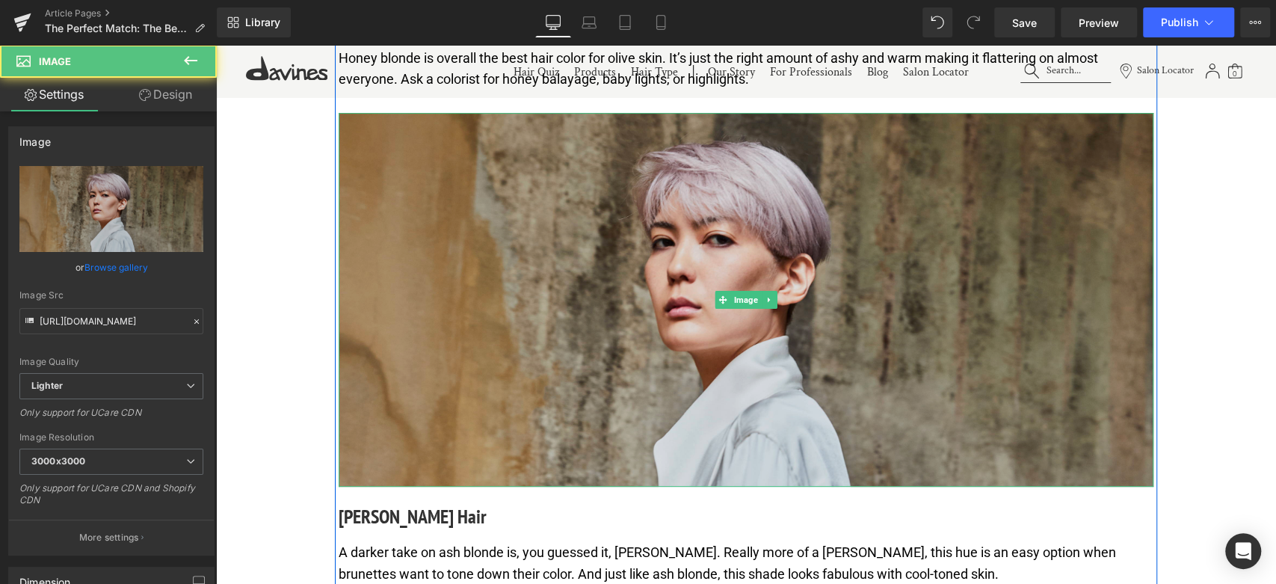
click at [608, 353] on img at bounding box center [746, 300] width 815 height 374
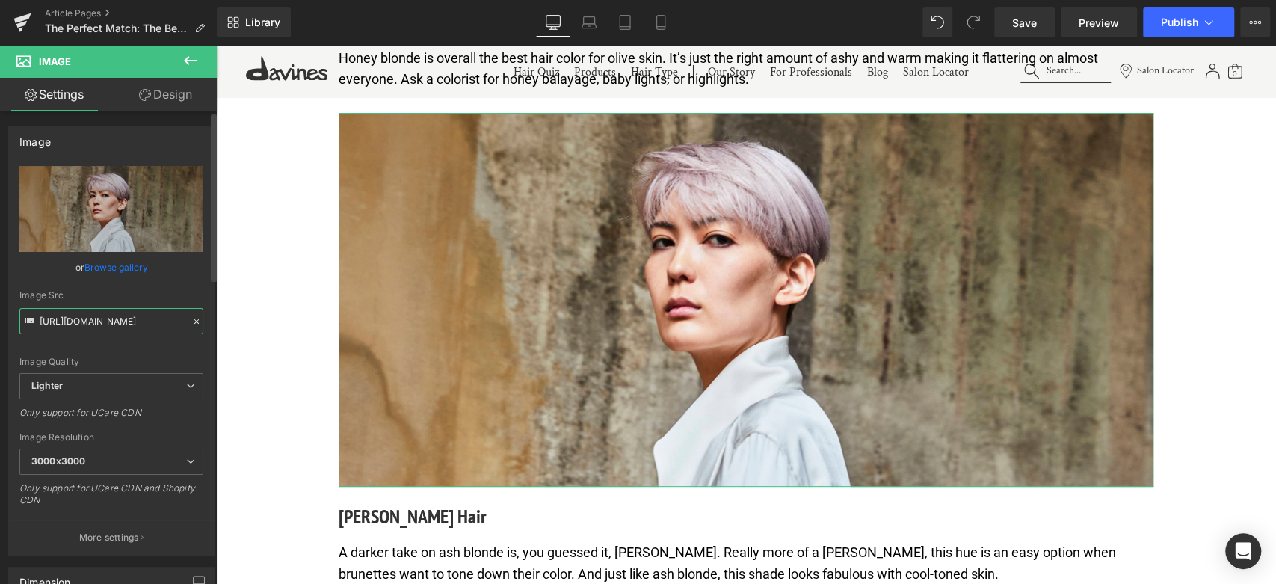
click at [132, 320] on input "https://ucarecdn.com/dc16b2a3-12b8-4fbf-a84a-1c771c0ed07e/-/format/auto/-/previ…" at bounding box center [111, 321] width 184 height 26
paste input "1a82110e-c9fc-4d25-a50a-81a423323e11/-/format/auto/-/preview/3000x3000/-/qualit…"
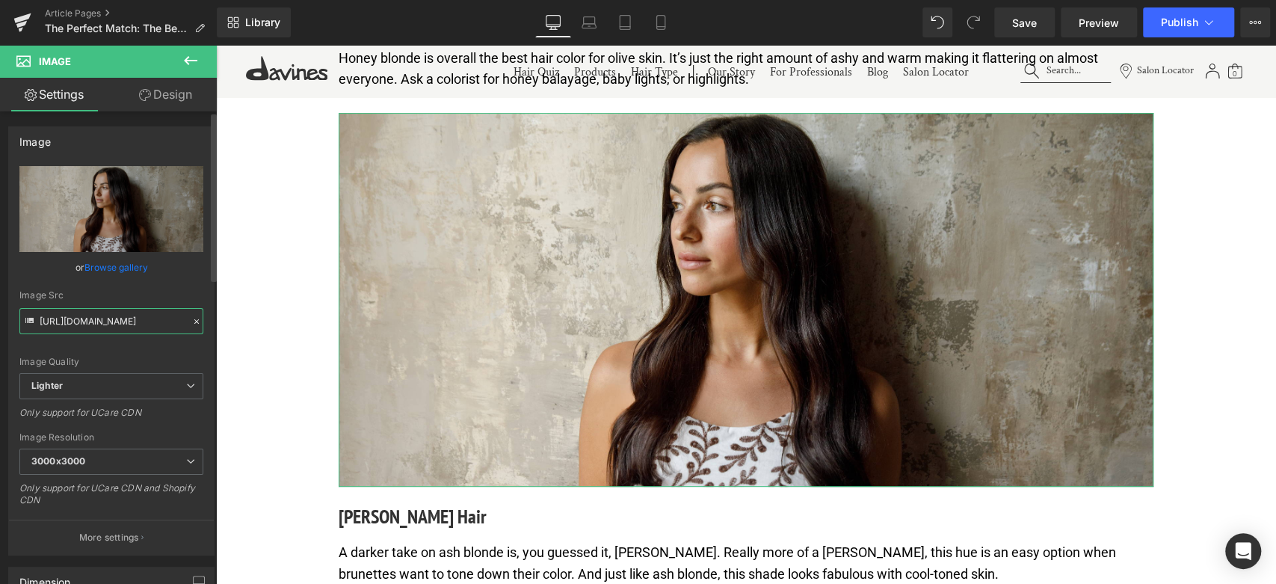
type input "https://ucarecdn.com/1a82110e-c9fc-4d25-a50a-81a423323e11/-/format/auto/-/previ…"
click at [126, 351] on div "Image Quality Lighter Lightest Lighter Lighter Lightest Only support for UCare …" at bounding box center [111, 269] width 184 height 207
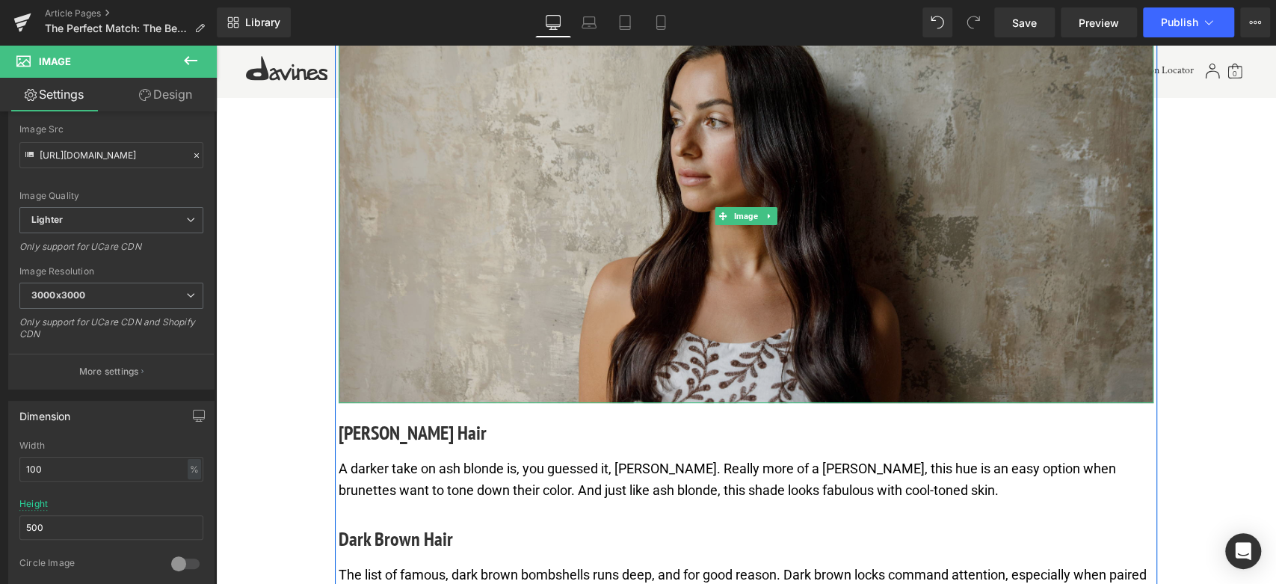
scroll to position [4203, 0]
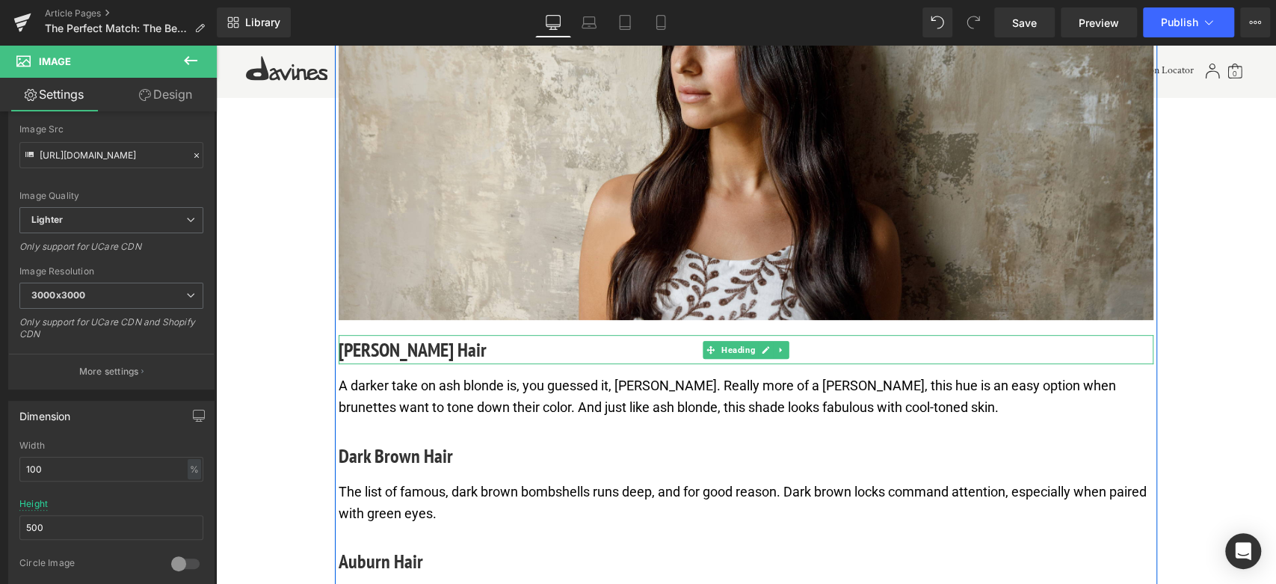
click at [407, 364] on h4 "[PERSON_NAME] Hair" at bounding box center [746, 349] width 815 height 29
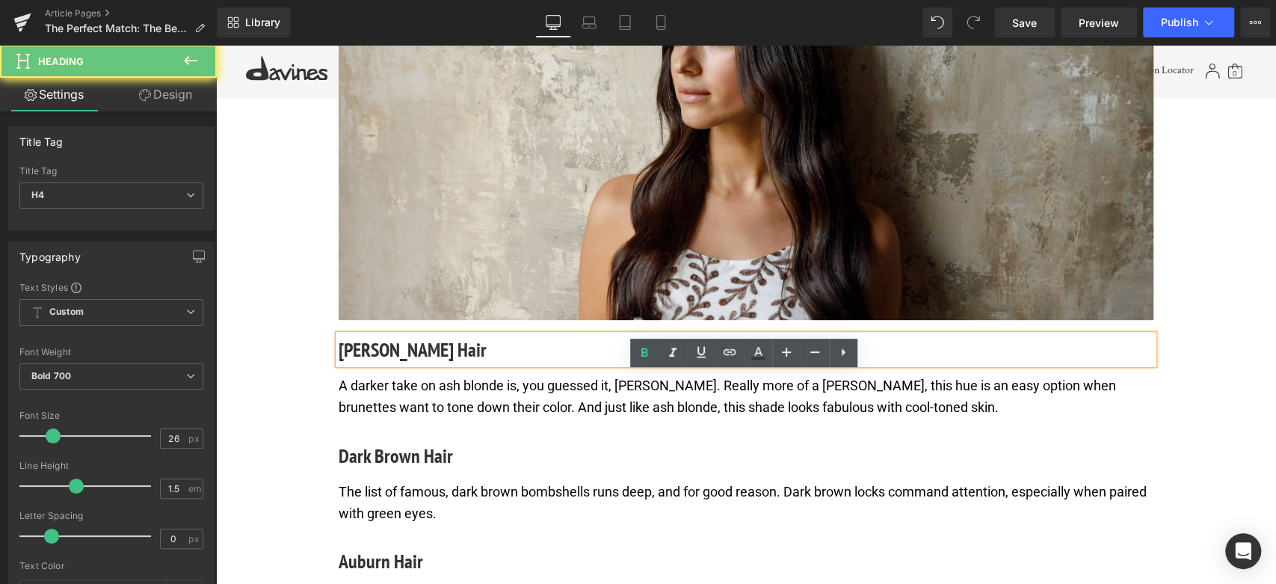
click at [407, 364] on h4 "[PERSON_NAME] Hair" at bounding box center [746, 349] width 815 height 29
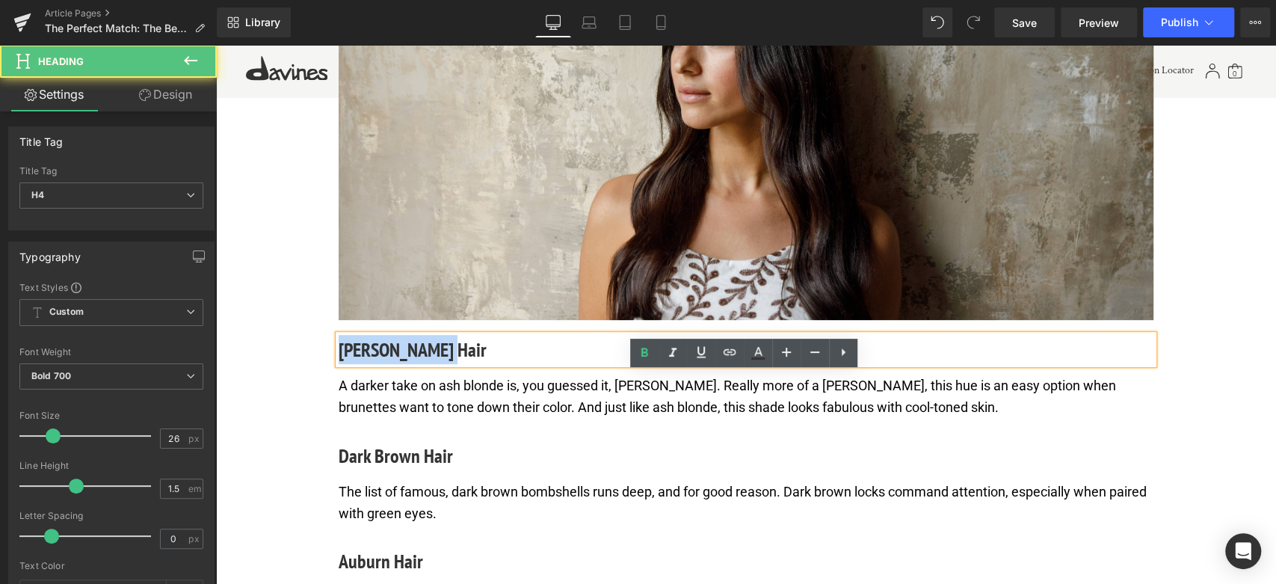
click at [407, 364] on h4 "[PERSON_NAME] Hair" at bounding box center [746, 349] width 815 height 29
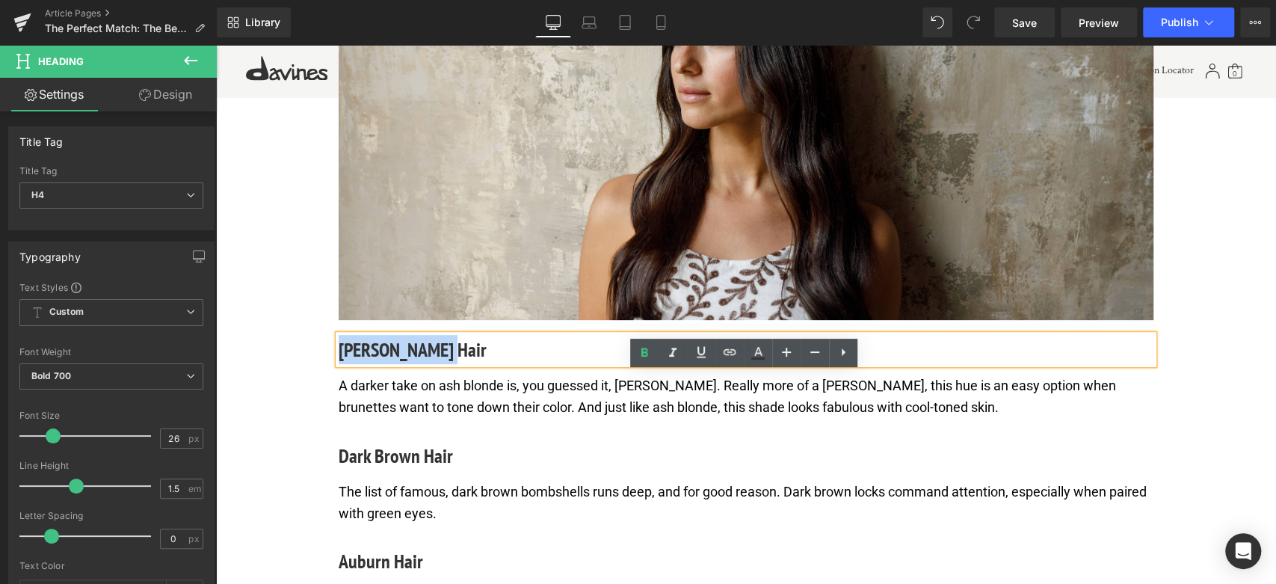
paste div
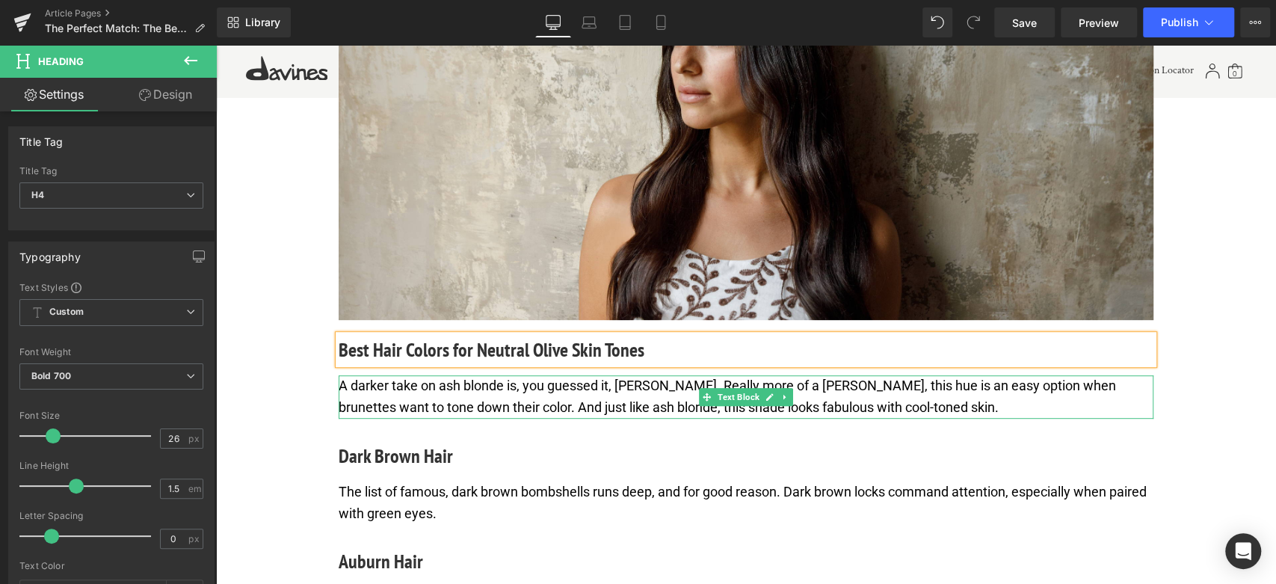
click at [481, 419] on p "A darker take on ash blonde is, you guessed it, [PERSON_NAME]. Really more of a…" at bounding box center [746, 396] width 815 height 43
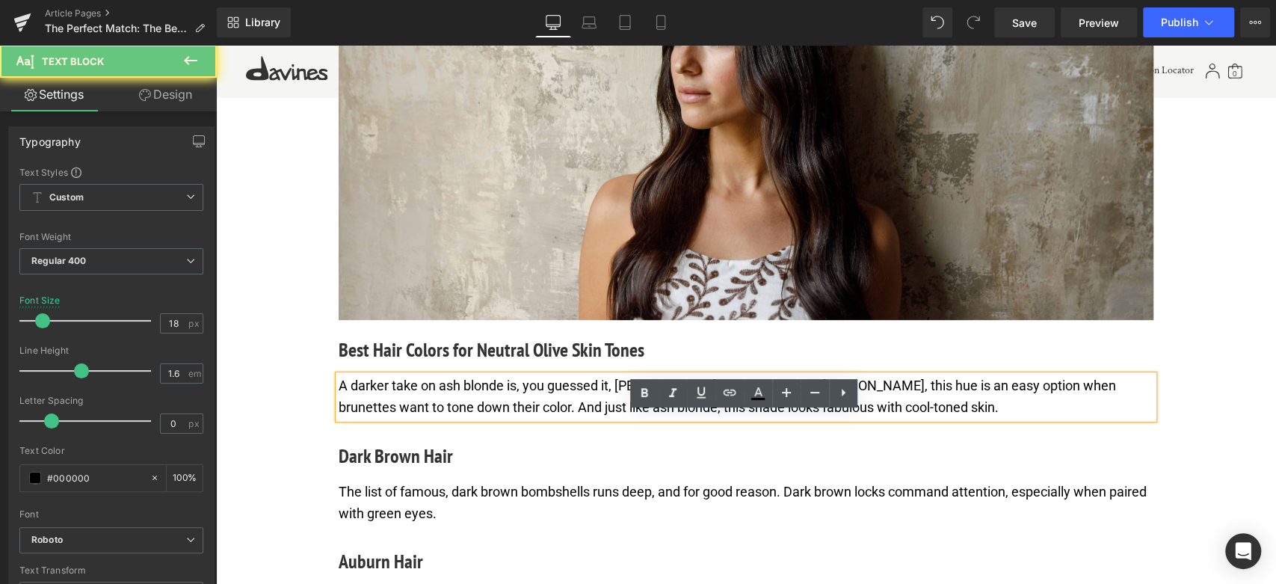
click at [481, 419] on p "A darker take on ash blonde is, you guessed it, [PERSON_NAME]. Really more of a…" at bounding box center [746, 396] width 815 height 43
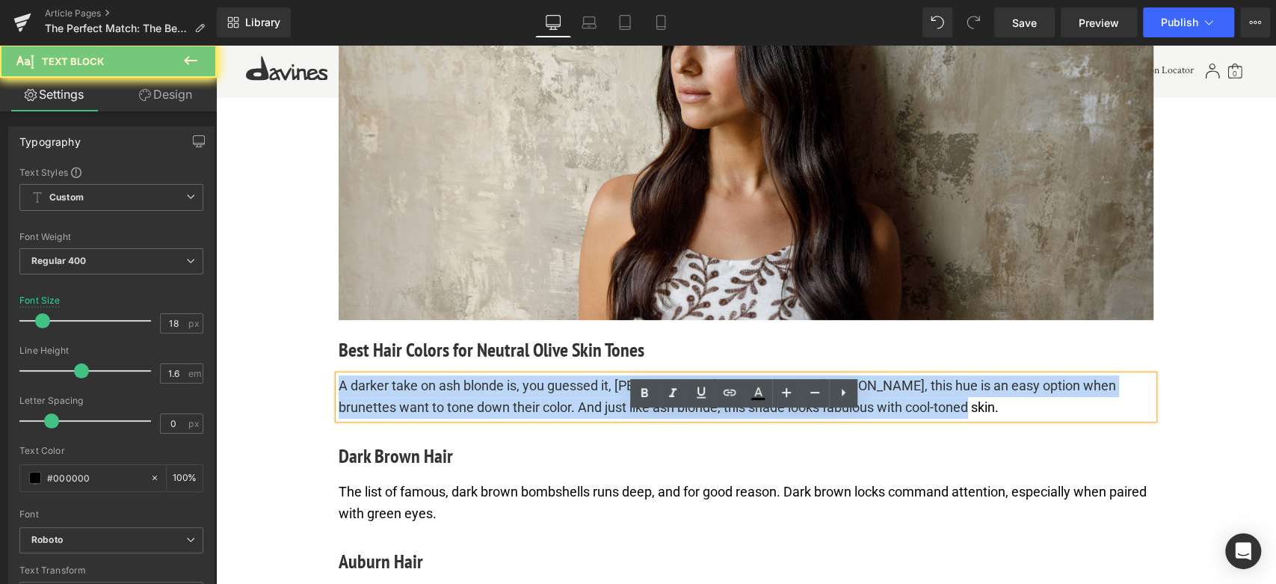
click at [481, 419] on p "A darker take on ash blonde is, you guessed it, [PERSON_NAME]. Really more of a…" at bounding box center [746, 396] width 815 height 43
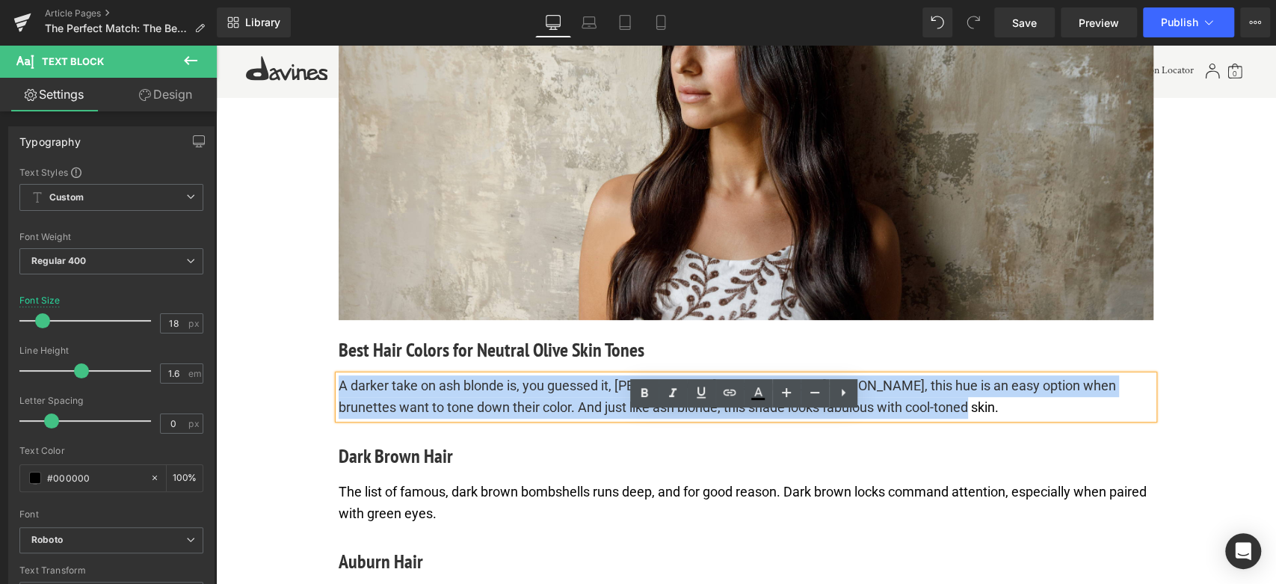
paste div
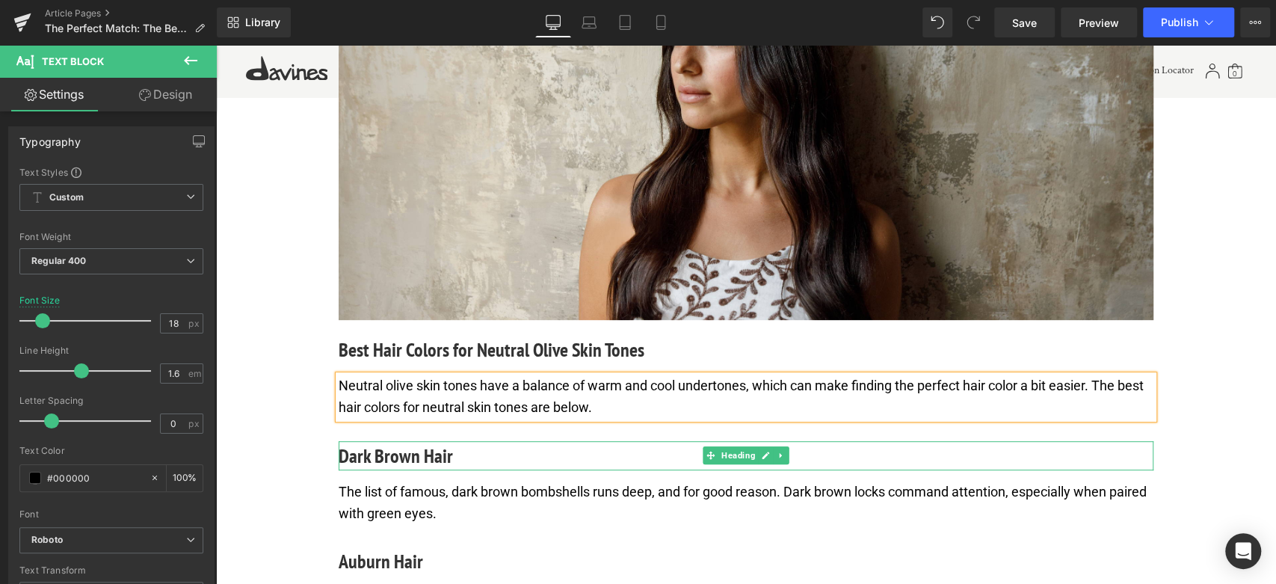
click at [375, 470] on h4 "Dark Brown Hair" at bounding box center [746, 455] width 815 height 29
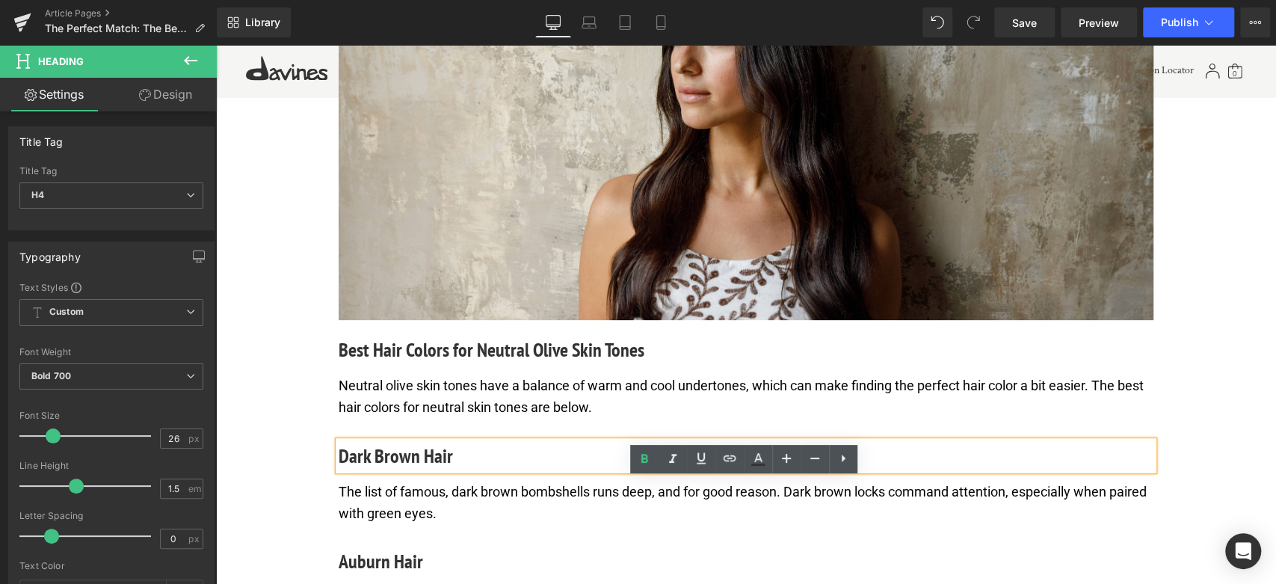
click at [375, 470] on h4 "Dark Brown Hair" at bounding box center [746, 455] width 815 height 29
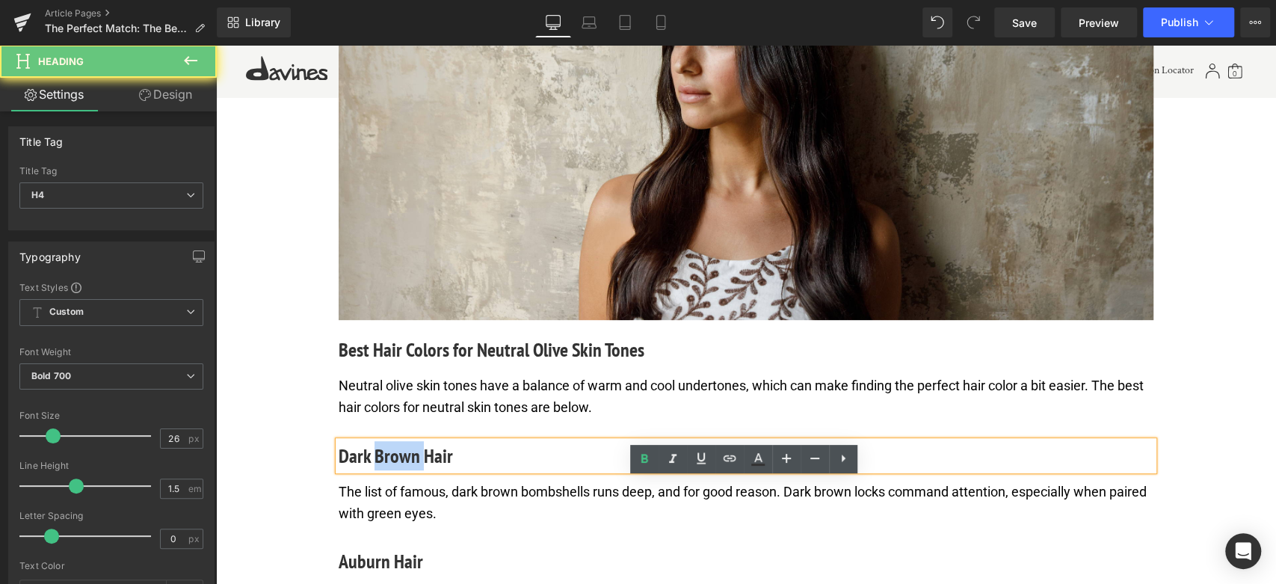
click at [375, 470] on h4 "Dark Brown Hair" at bounding box center [746, 455] width 815 height 29
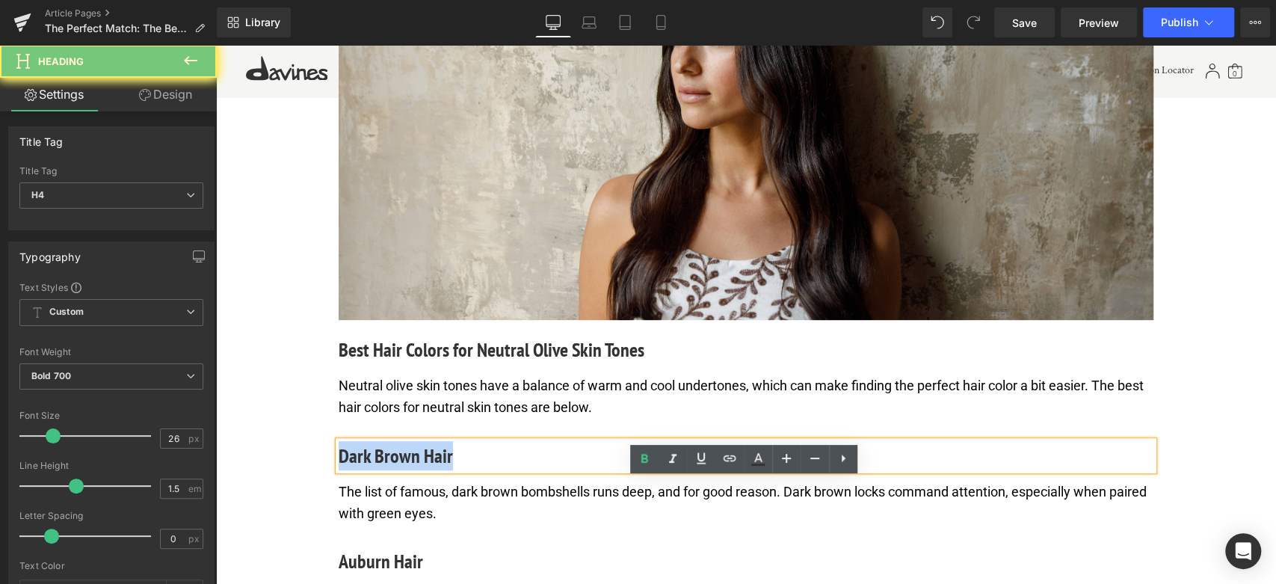
click at [375, 470] on h4 "Dark Brown Hair" at bounding box center [746, 455] width 815 height 29
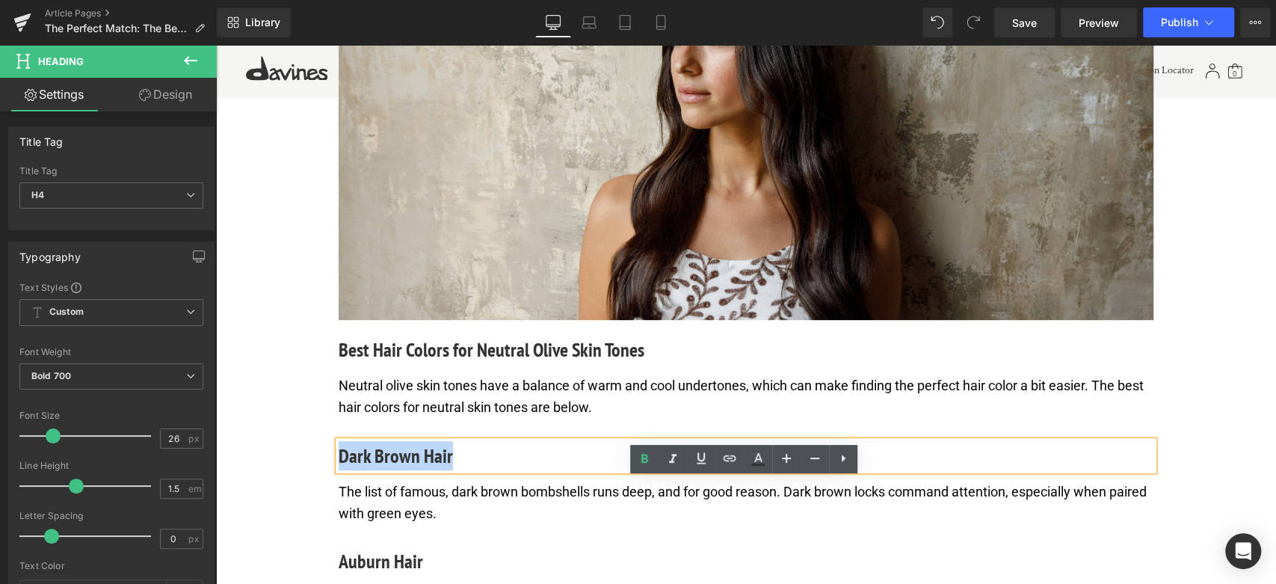
paste div
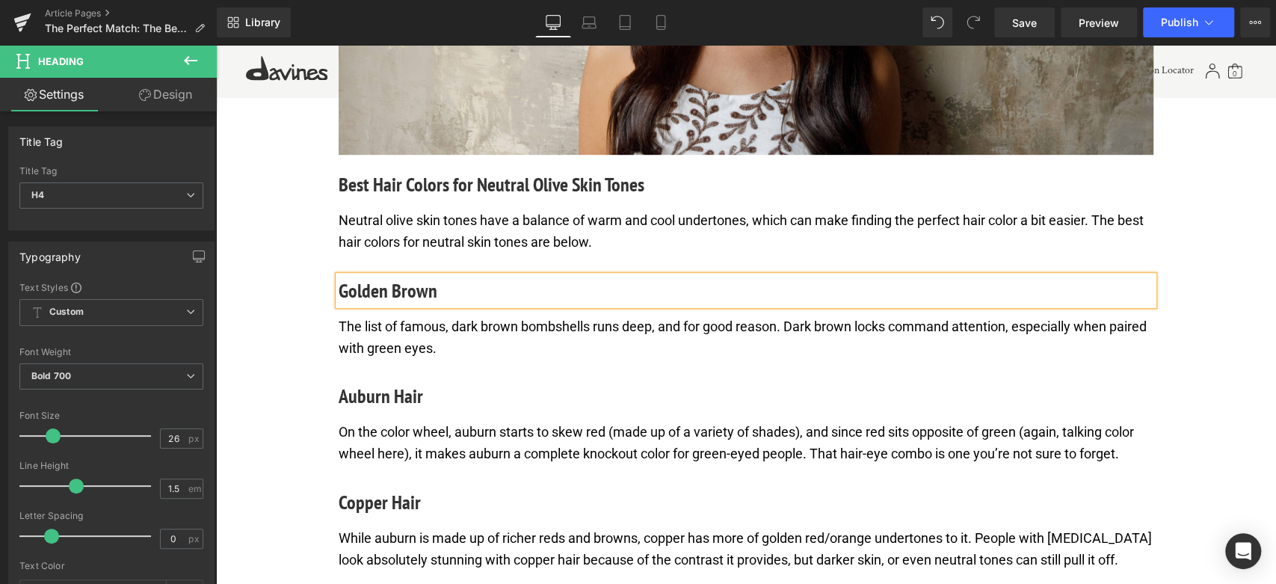
scroll to position [4369, 0]
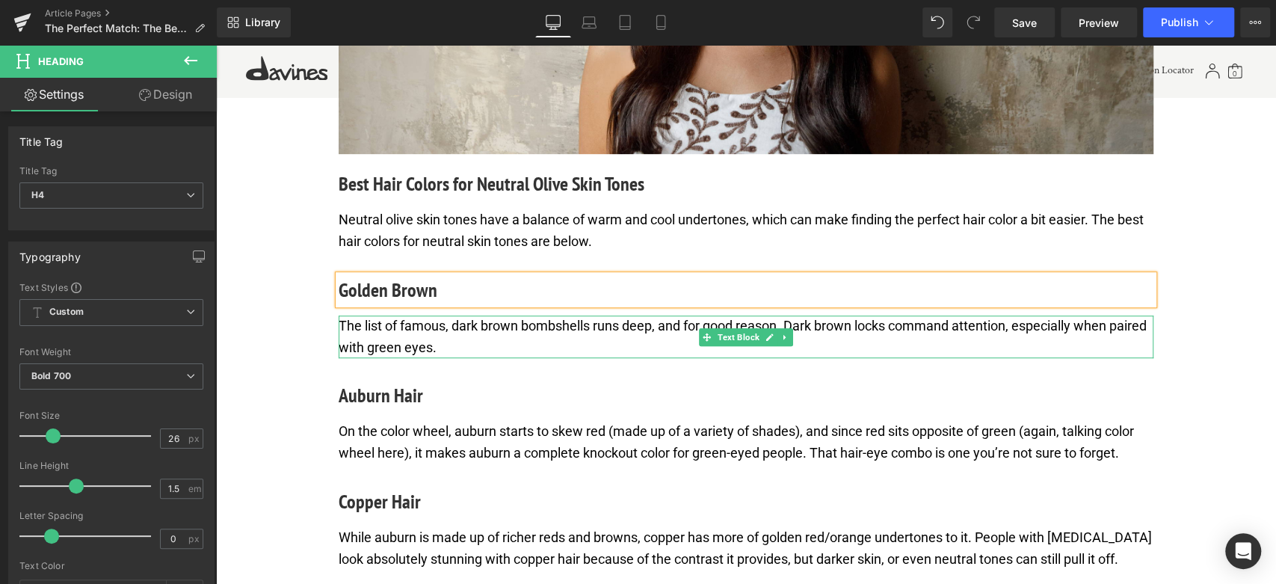
click at [411, 359] on p "The list of famous, dark brown bombshells runs deep, and for good reason. Dark …" at bounding box center [746, 336] width 815 height 43
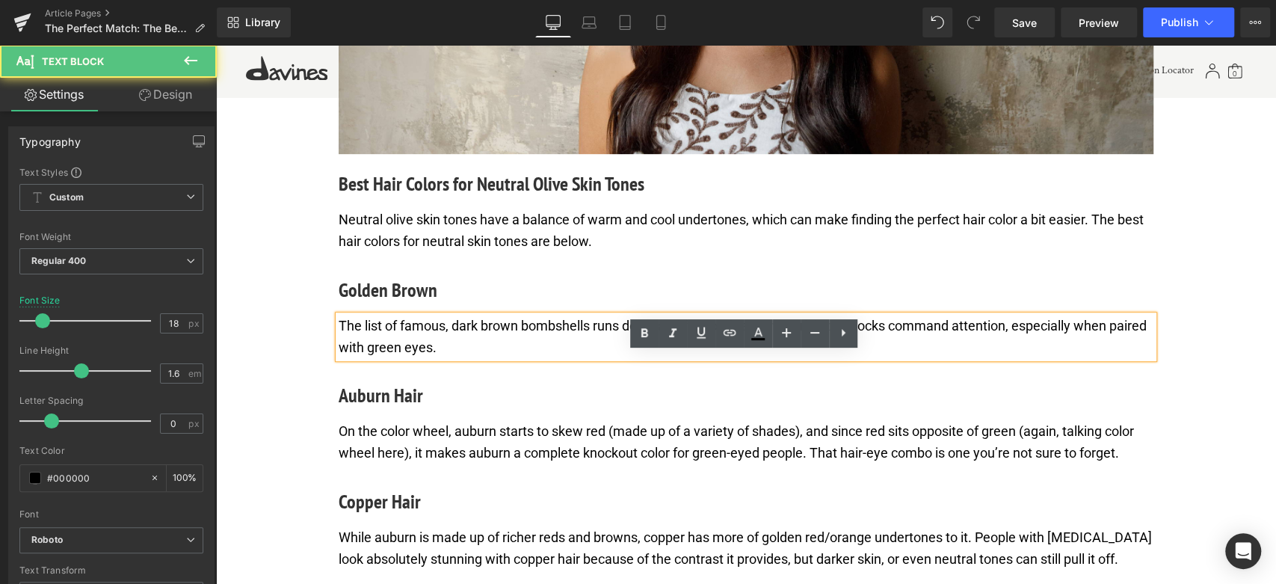
click at [410, 359] on p "The list of famous, dark brown bombshells runs deep, and for good reason. Dark …" at bounding box center [746, 336] width 815 height 43
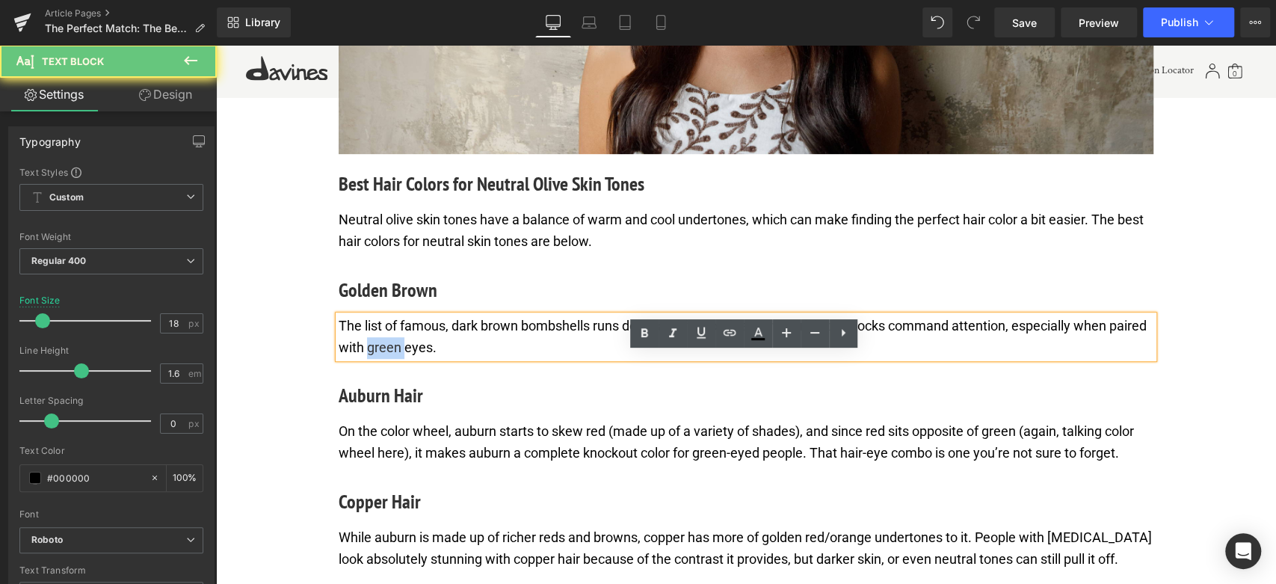
click at [410, 359] on p "The list of famous, dark brown bombshells runs deep, and for good reason. Dark …" at bounding box center [746, 336] width 815 height 43
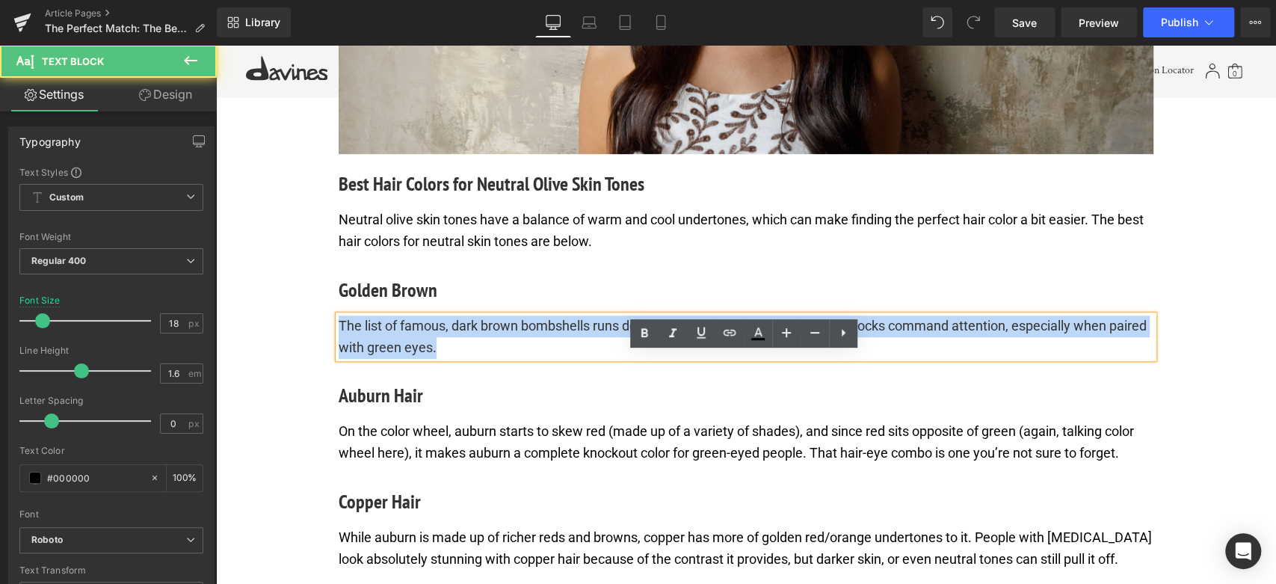
click at [410, 359] on p "The list of famous, dark brown bombshells runs deep, and for good reason. Dark …" at bounding box center [746, 336] width 815 height 43
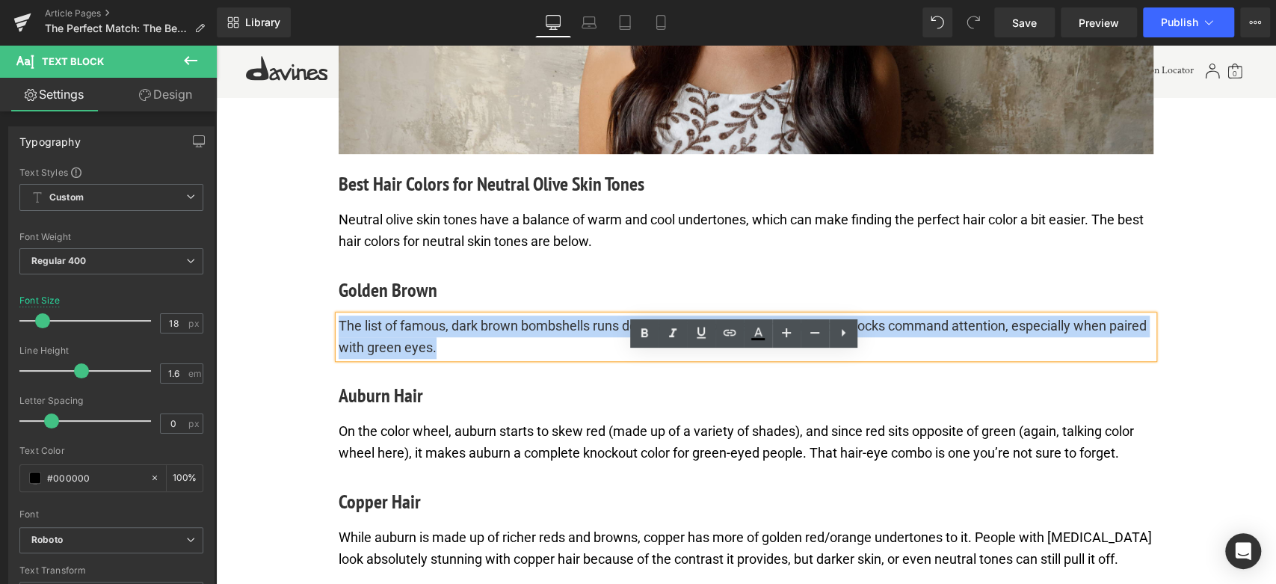
paste div
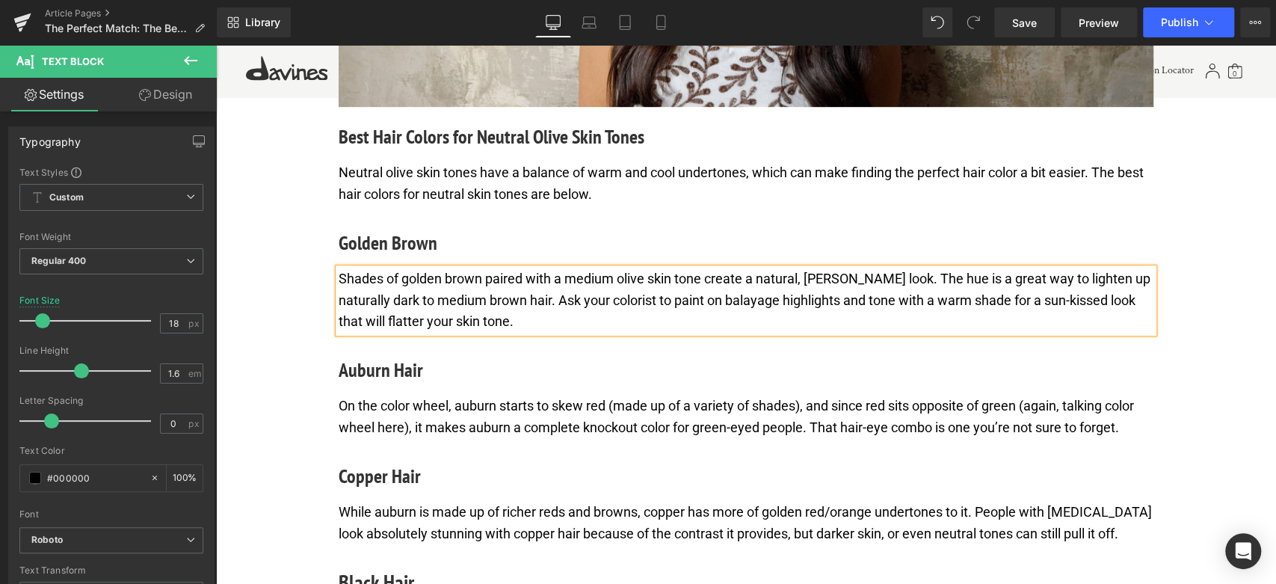
scroll to position [4535, 0]
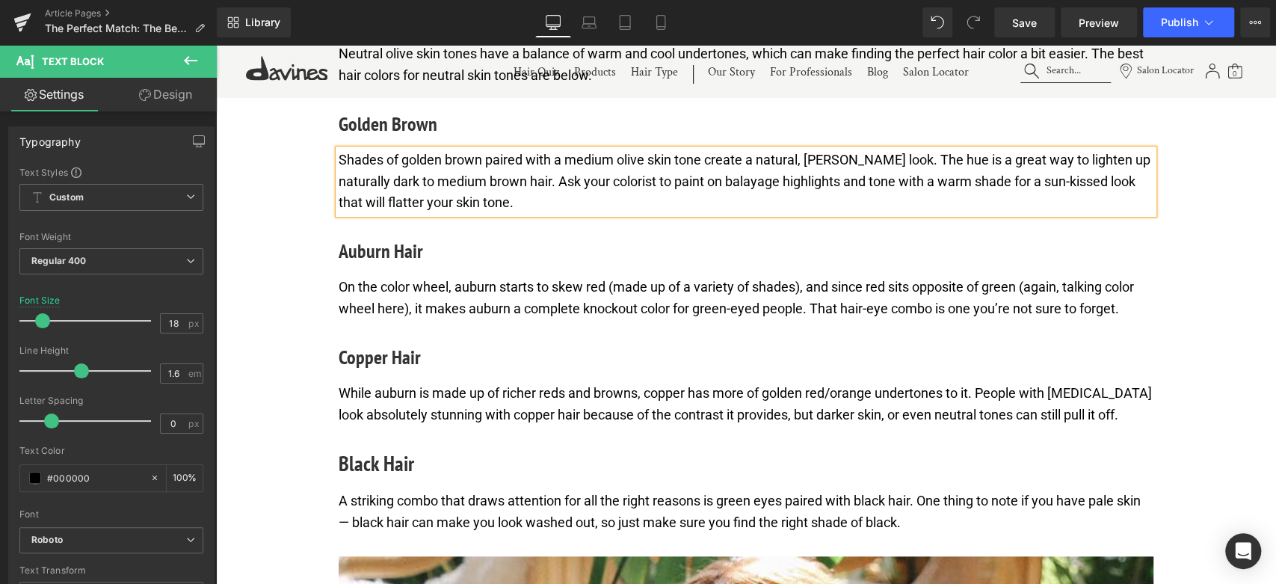
click at [407, 265] on h4 "Auburn Hair" at bounding box center [746, 250] width 815 height 29
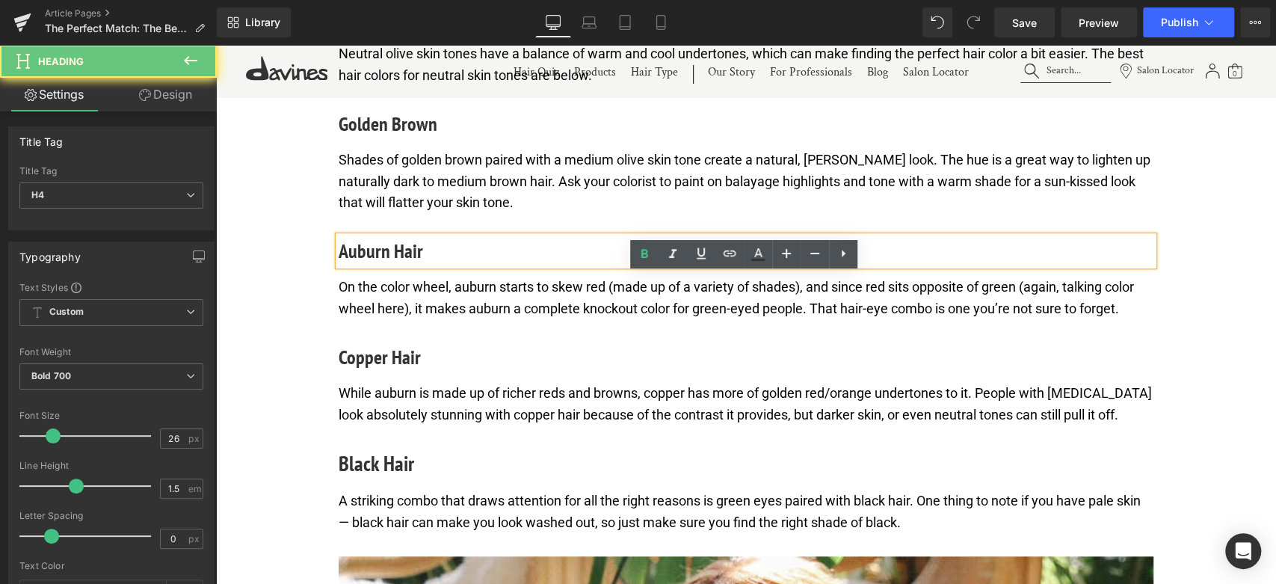
click at [407, 265] on h4 "Auburn Hair" at bounding box center [746, 250] width 815 height 29
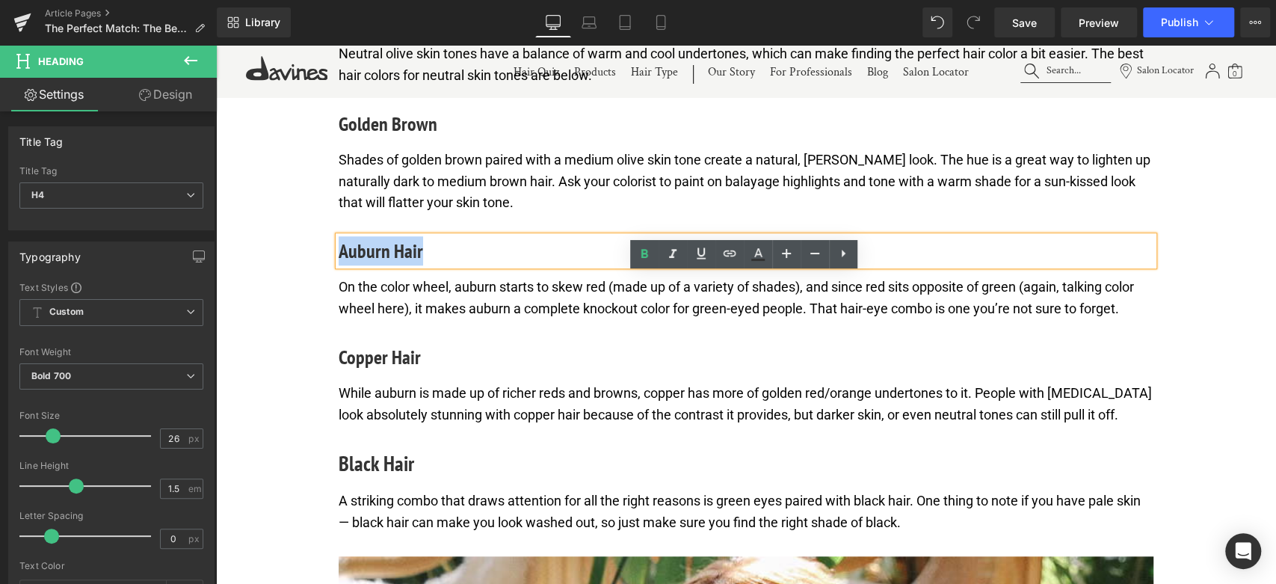
paste div
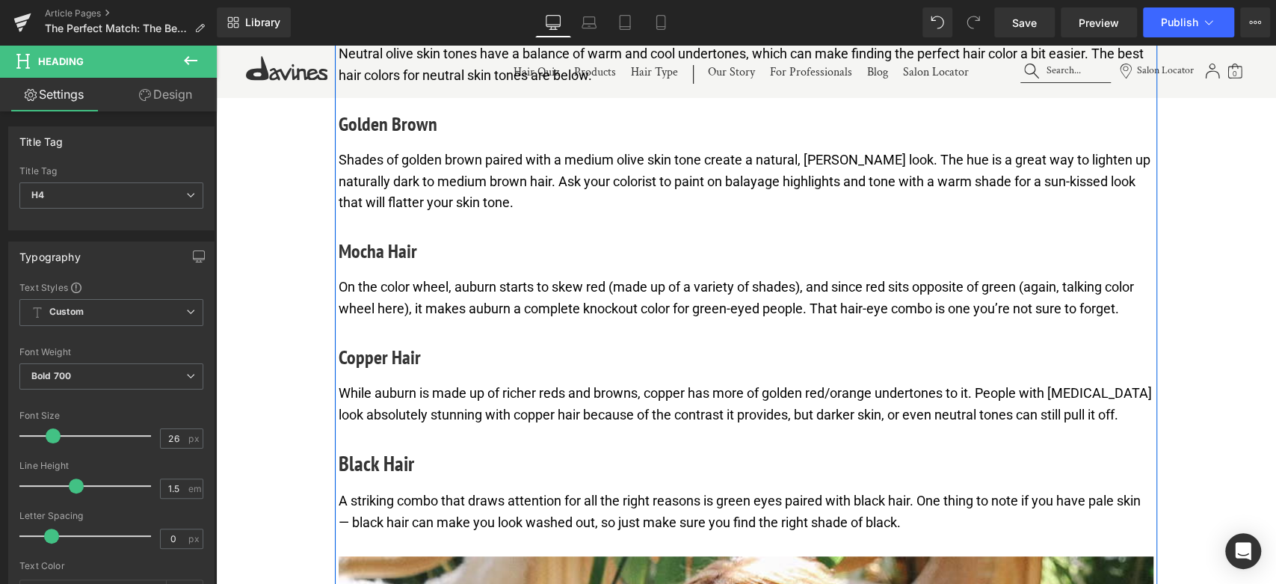
click at [375, 320] on p "On the color wheel, auburn starts to skew red (made up of a variety of shades),…" at bounding box center [746, 298] width 815 height 43
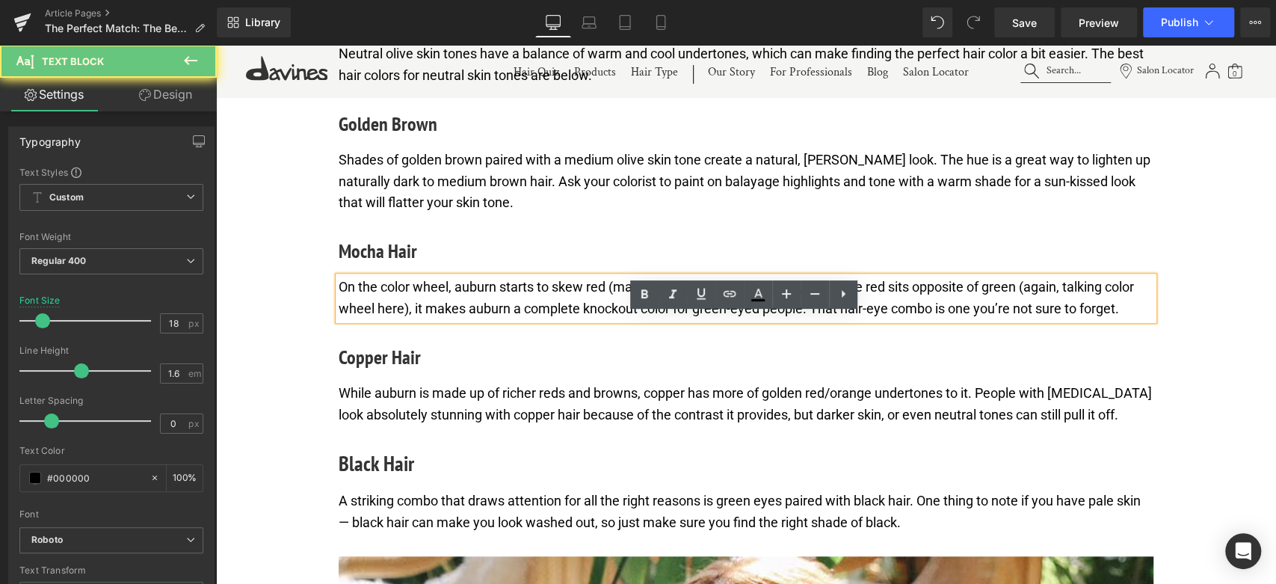
click at [375, 320] on p "On the color wheel, auburn starts to skew red (made up of a variety of shades),…" at bounding box center [746, 298] width 815 height 43
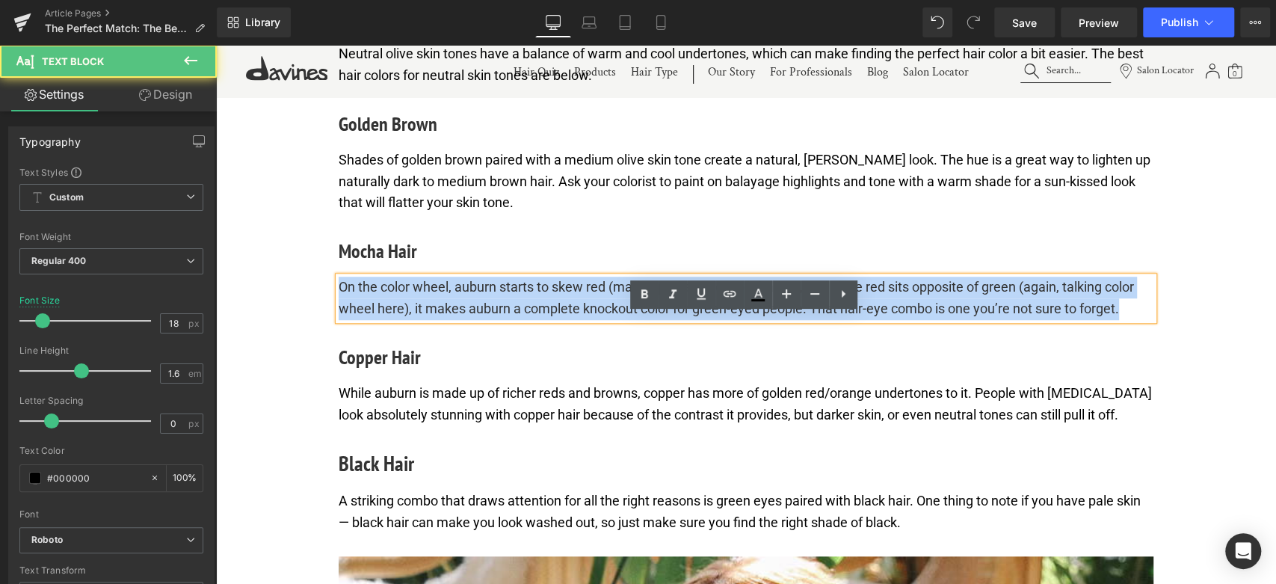
click at [375, 320] on p "On the color wheel, auburn starts to skew red (made up of a variety of shades),…" at bounding box center [746, 298] width 815 height 43
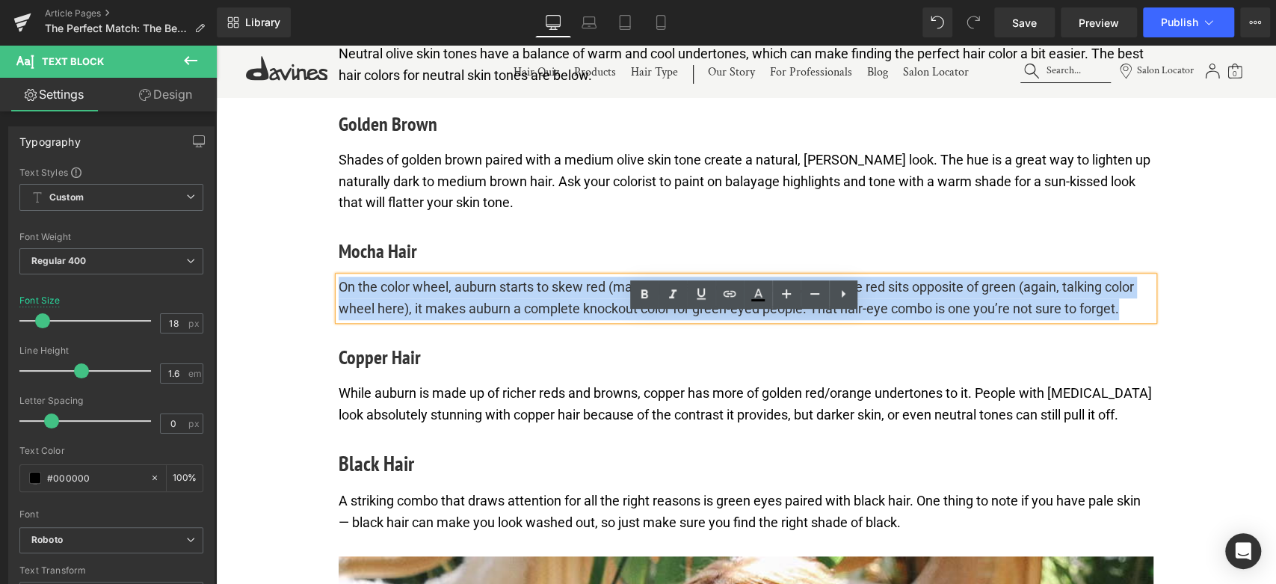
paste div
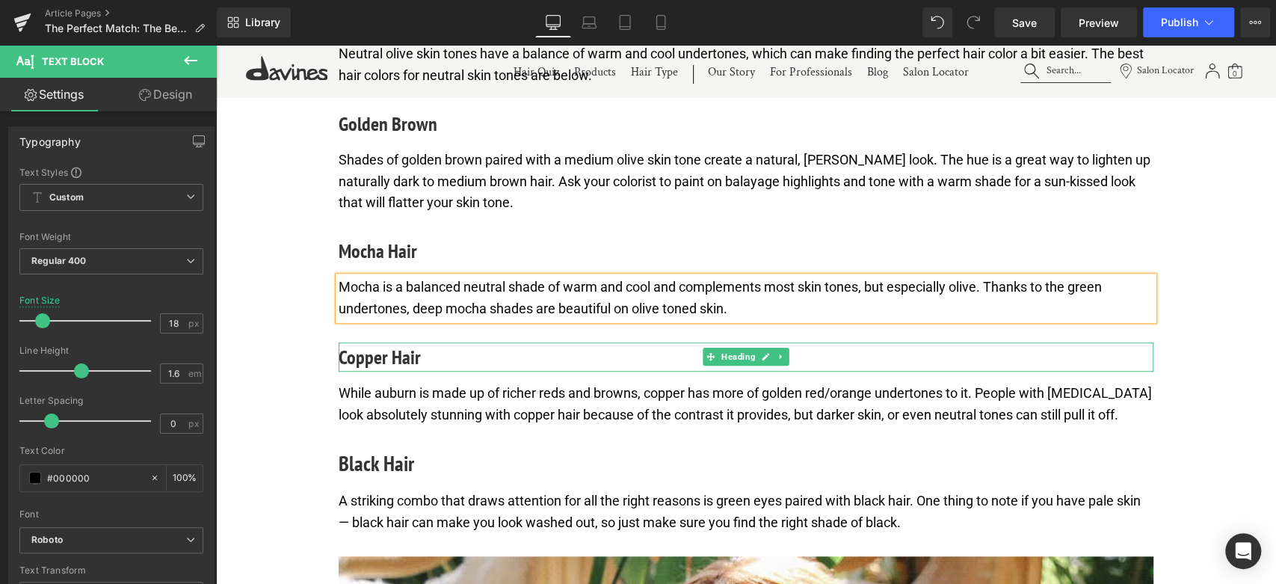
click at [396, 371] on h4 "Copper Hair" at bounding box center [746, 356] width 815 height 29
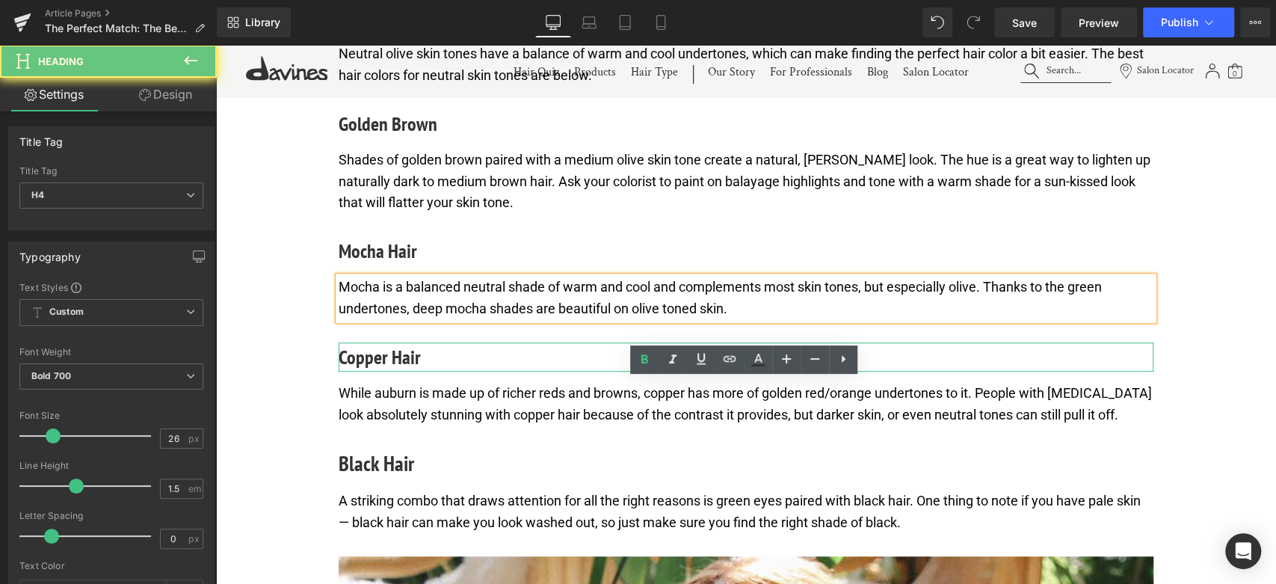
click at [396, 371] on h4 "Copper Hair" at bounding box center [746, 356] width 815 height 29
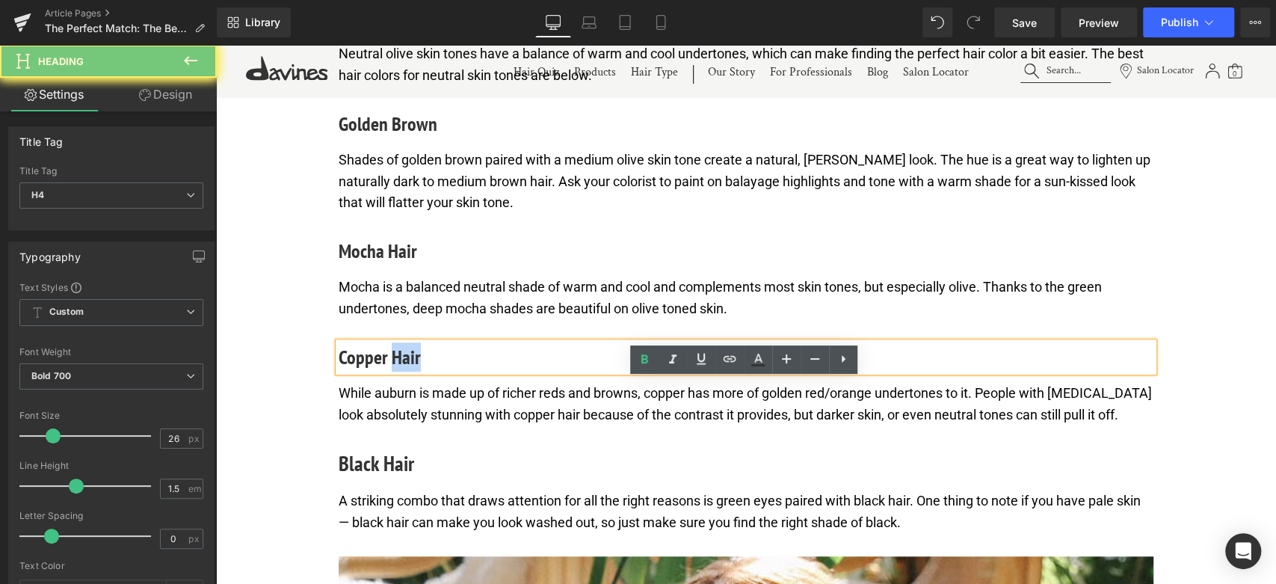
click at [396, 371] on h4 "Copper Hair" at bounding box center [746, 356] width 815 height 29
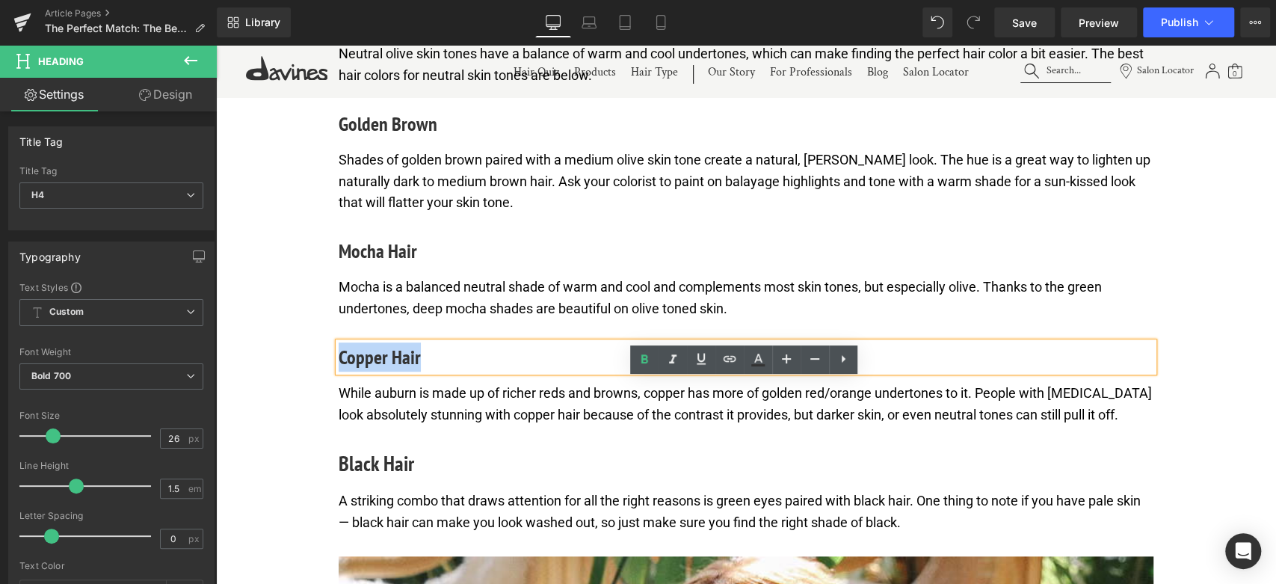
click at [396, 371] on h4 "Copper Hair" at bounding box center [746, 356] width 815 height 29
paste div
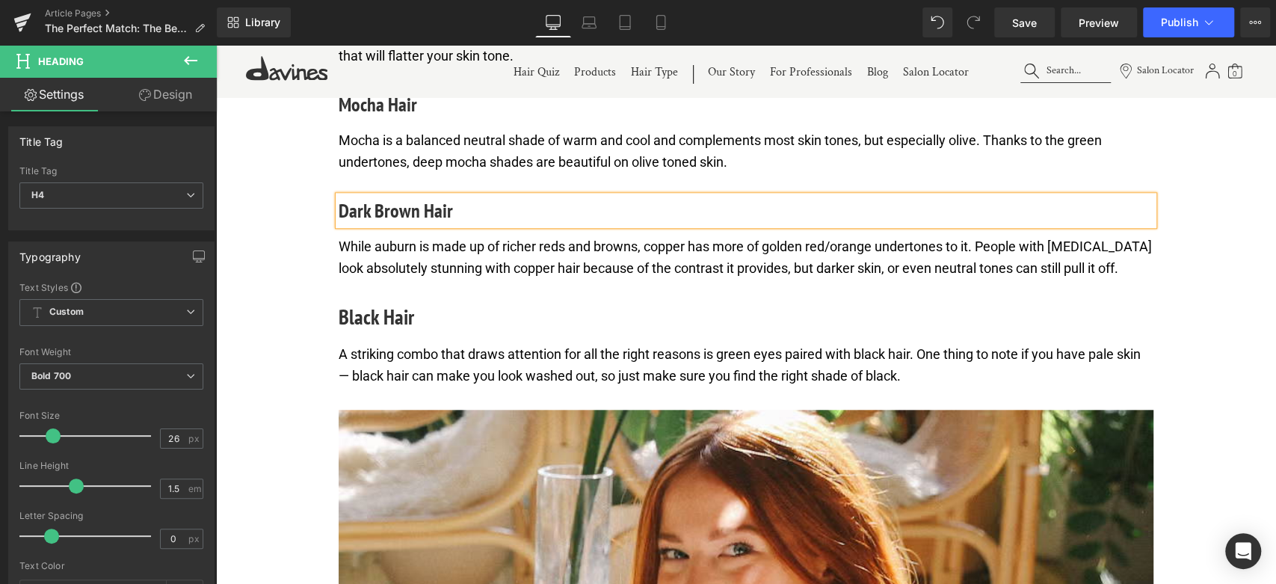
scroll to position [4701, 0]
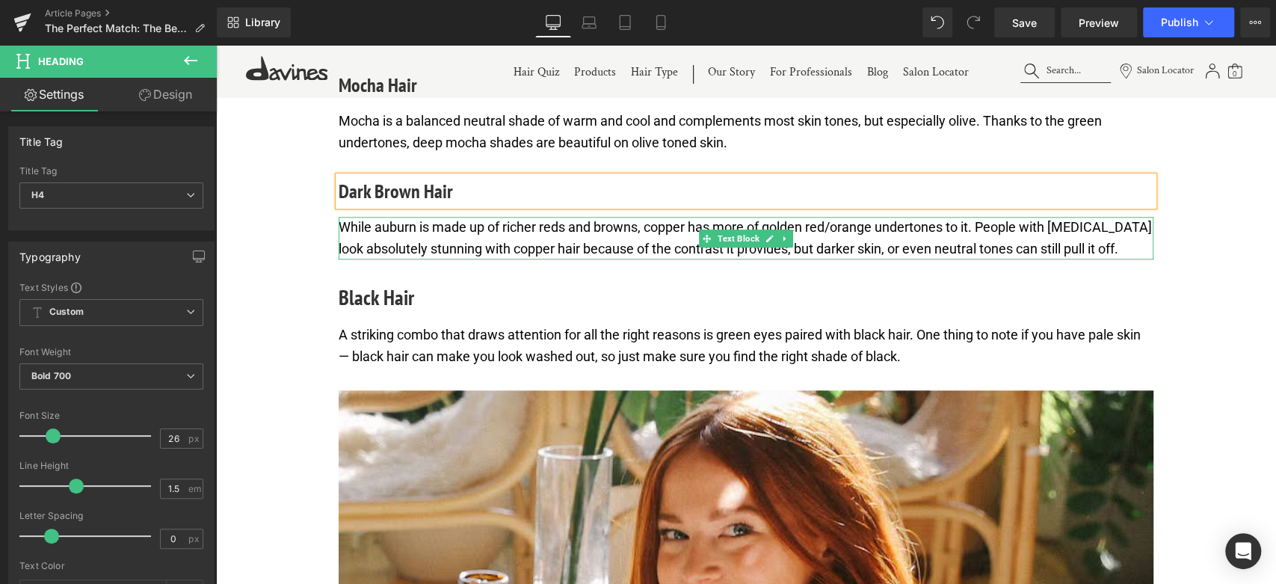
click at [441, 260] on p "While auburn is made up of richer reds and browns, copper has more of golden re…" at bounding box center [746, 238] width 815 height 43
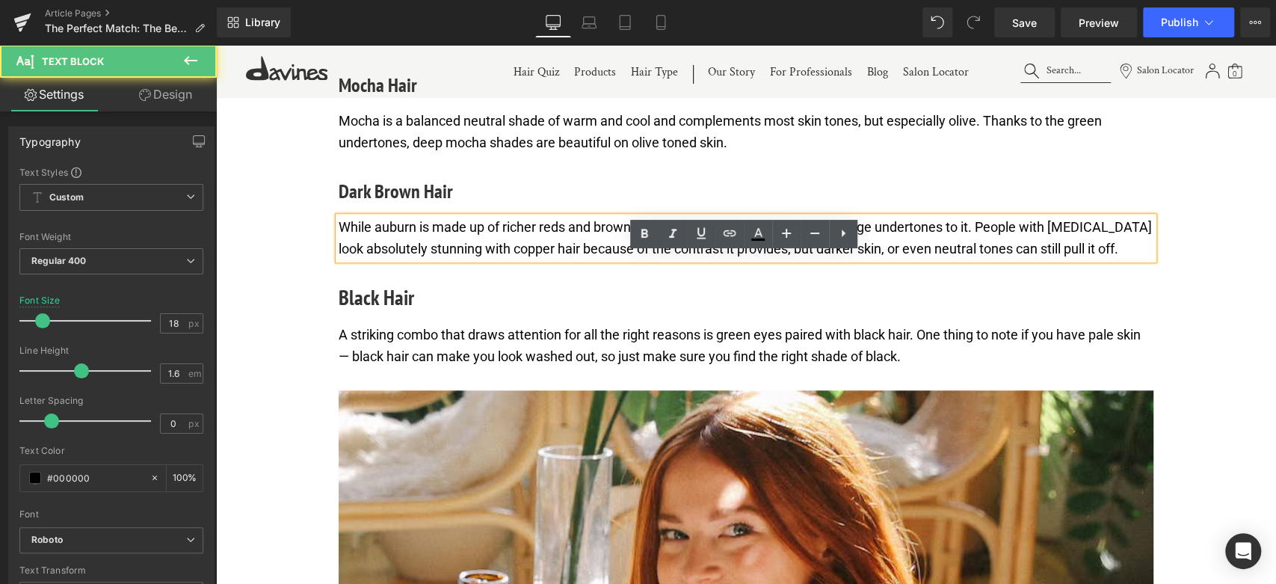
click at [441, 260] on p "While auburn is made up of richer reds and browns, copper has more of golden re…" at bounding box center [746, 238] width 815 height 43
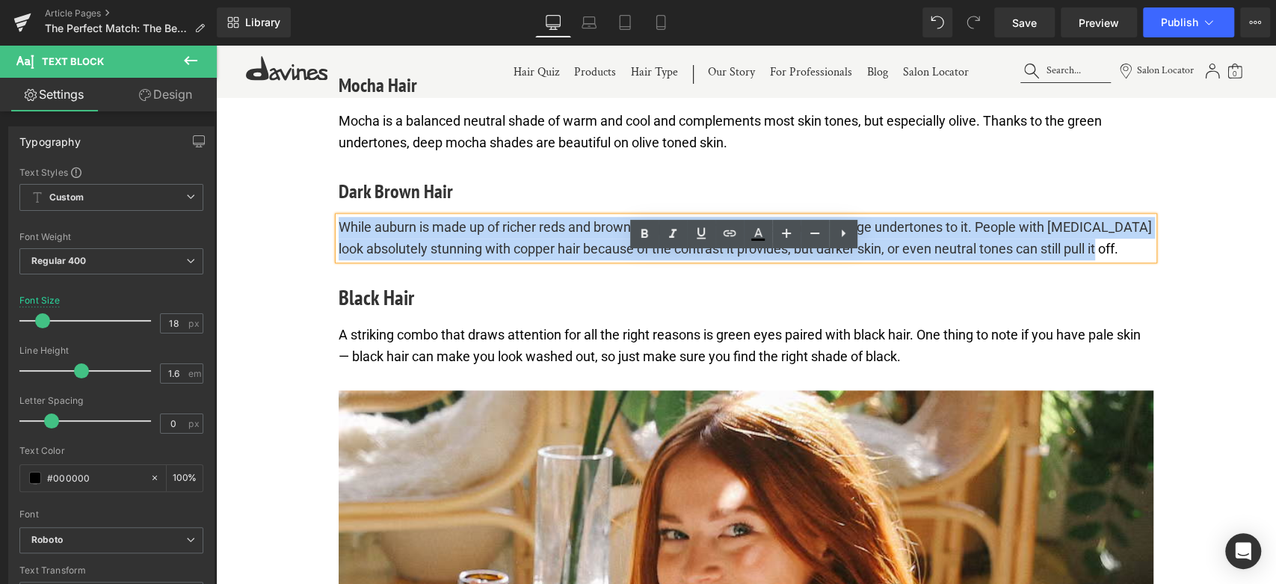
click at [441, 260] on p "While auburn is made up of richer reds and browns, copper has more of golden re…" at bounding box center [746, 238] width 815 height 43
paste div
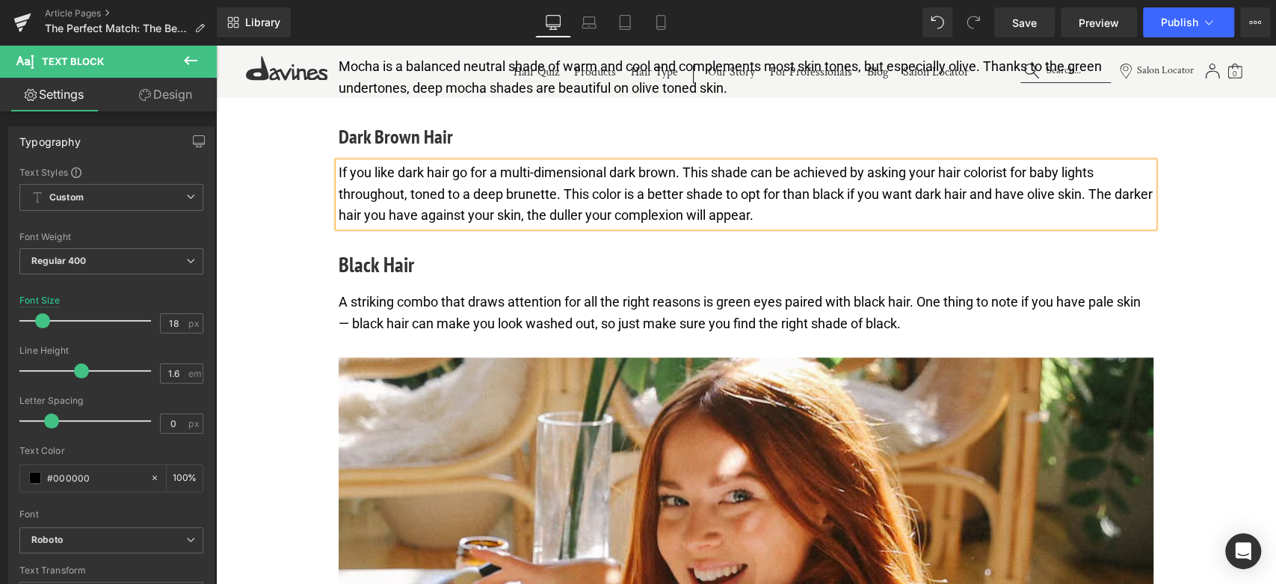
scroll to position [4784, 0]
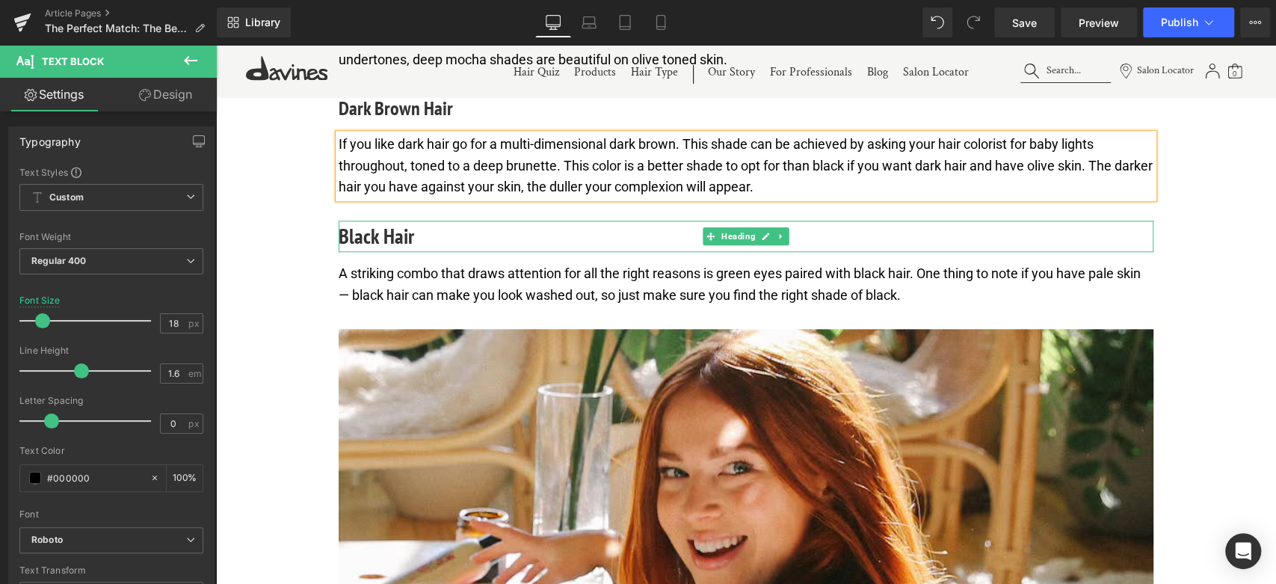
click at [383, 252] on h3 "Black Hair" at bounding box center [746, 236] width 815 height 31
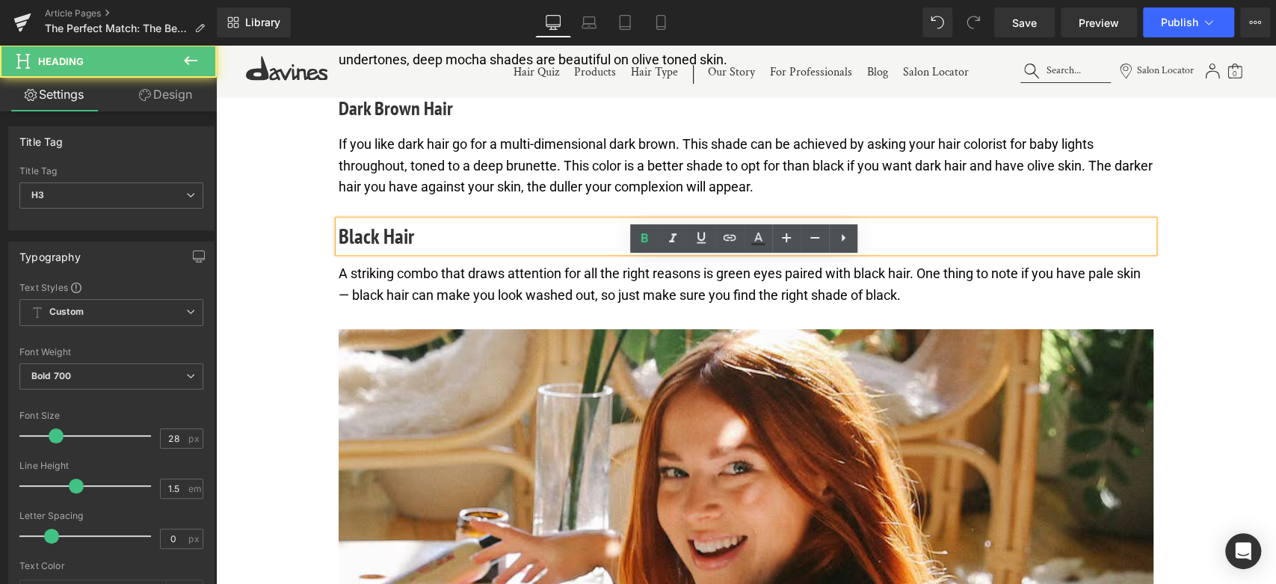
click at [383, 252] on h3 "Black Hair" at bounding box center [746, 236] width 815 height 31
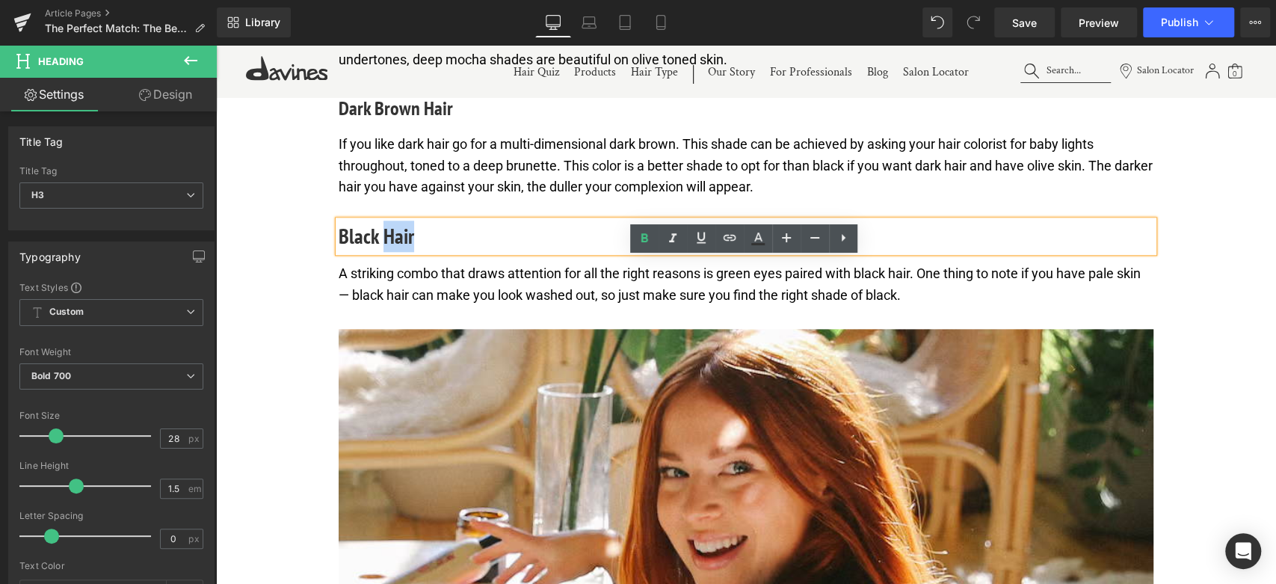
click at [383, 252] on h3 "Black Hair" at bounding box center [746, 236] width 815 height 31
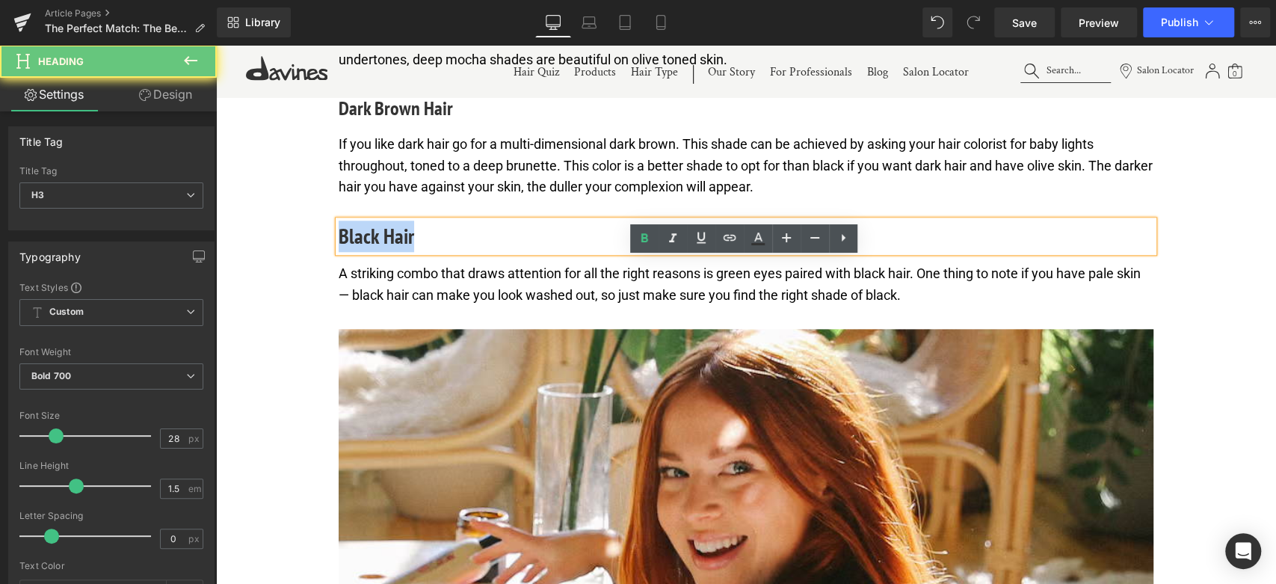
click at [383, 252] on h3 "Black Hair" at bounding box center [746, 236] width 815 height 31
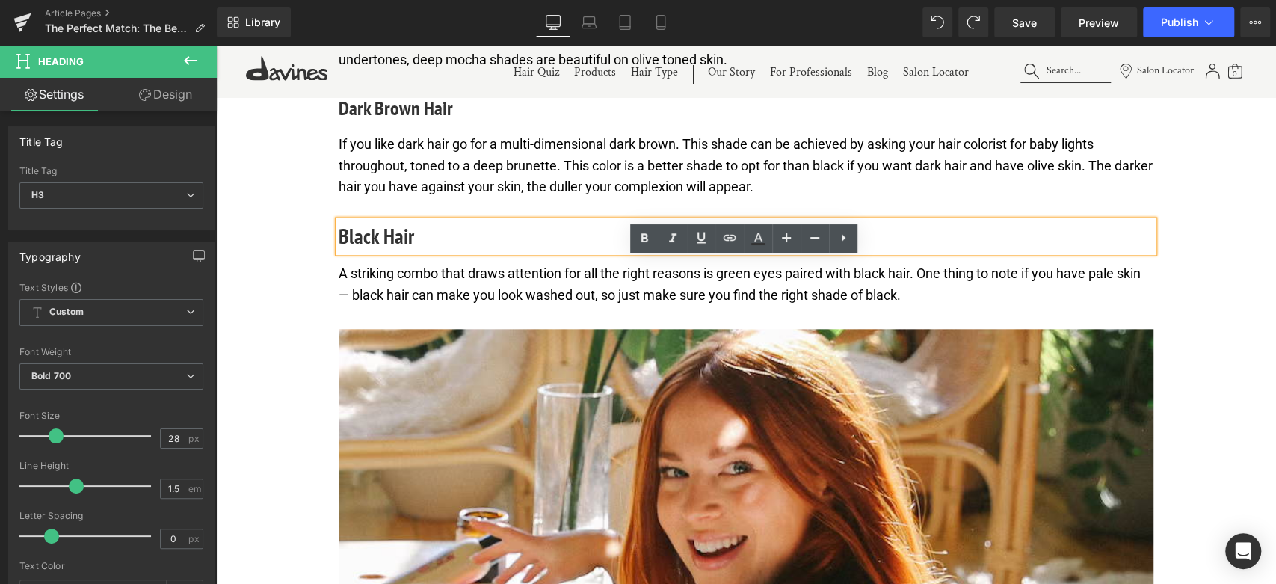
click at [383, 252] on h3 "Black Hair" at bounding box center [746, 236] width 815 height 31
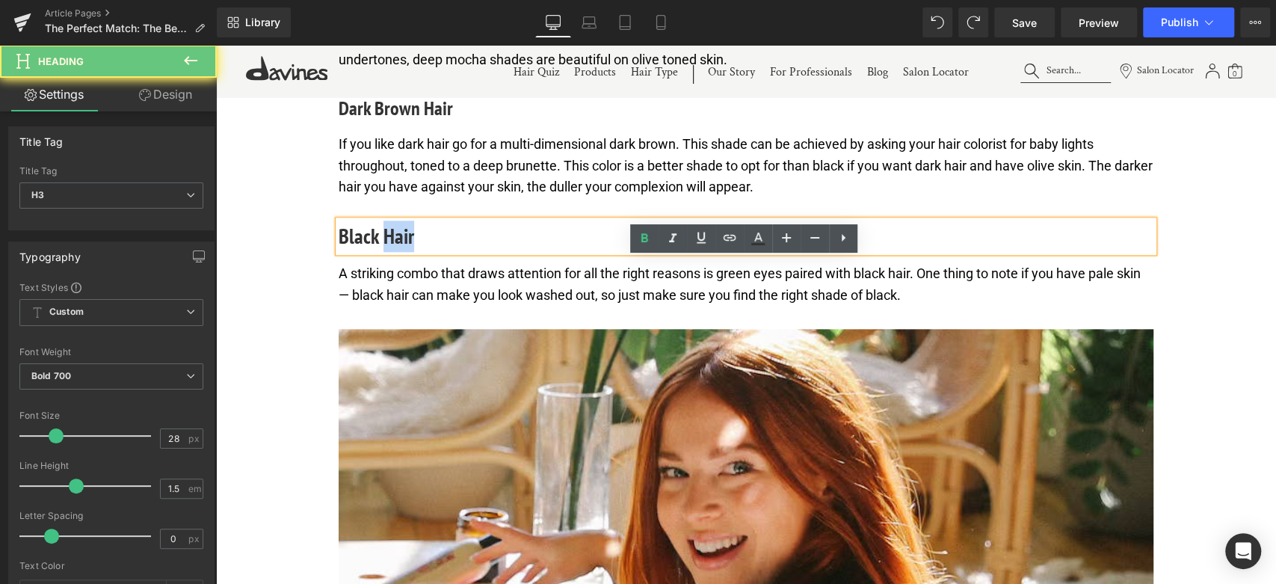
click at [383, 252] on h3 "Black Hair" at bounding box center [746, 236] width 815 height 31
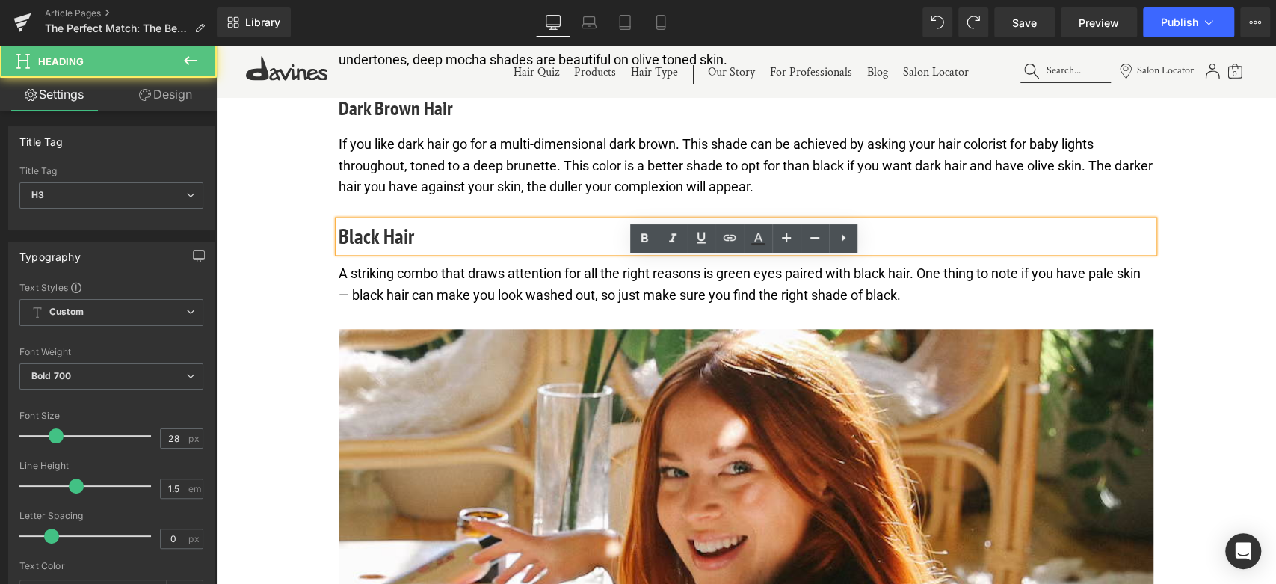
click at [397, 252] on h3 "Black Hair" at bounding box center [746, 236] width 815 height 31
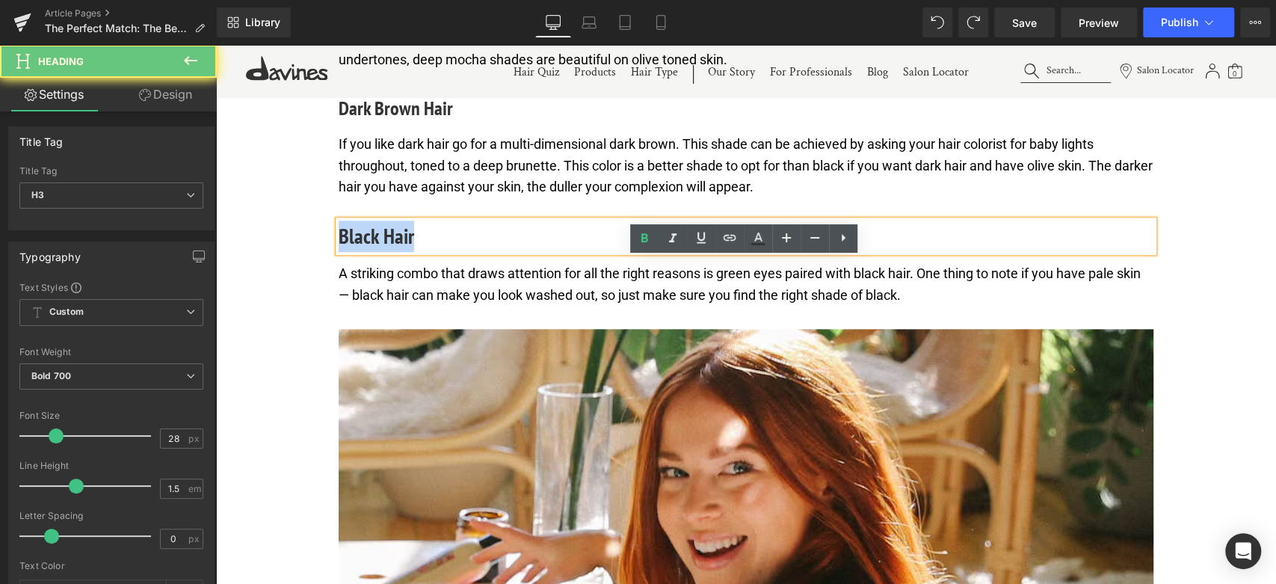
click at [397, 252] on h3 "Black Hair" at bounding box center [746, 236] width 815 height 31
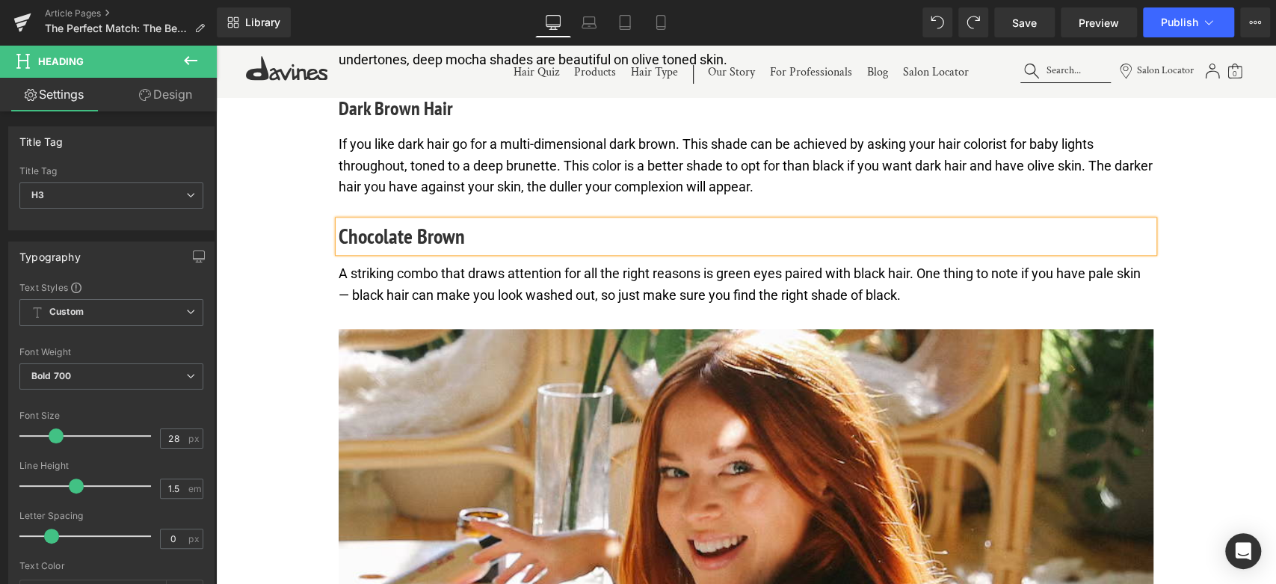
click at [481, 306] on p "A striking combo that draws attention for all the right reasons is green eyes p…" at bounding box center [746, 284] width 815 height 43
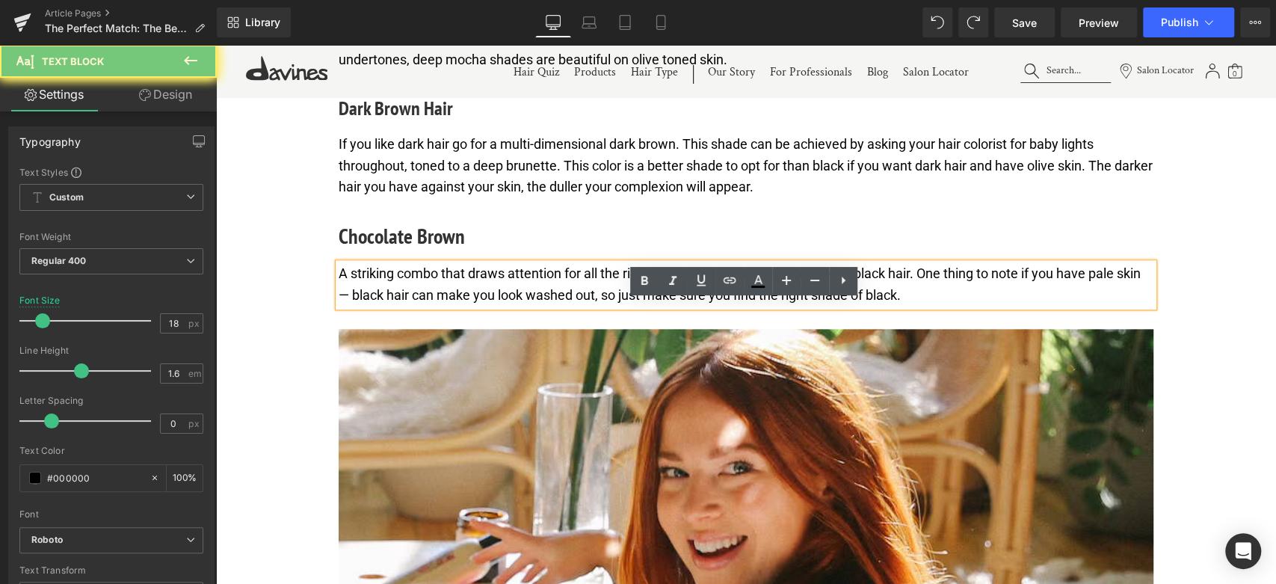
click at [481, 306] on p "A striking combo that draws attention for all the right reasons is green eyes p…" at bounding box center [746, 284] width 815 height 43
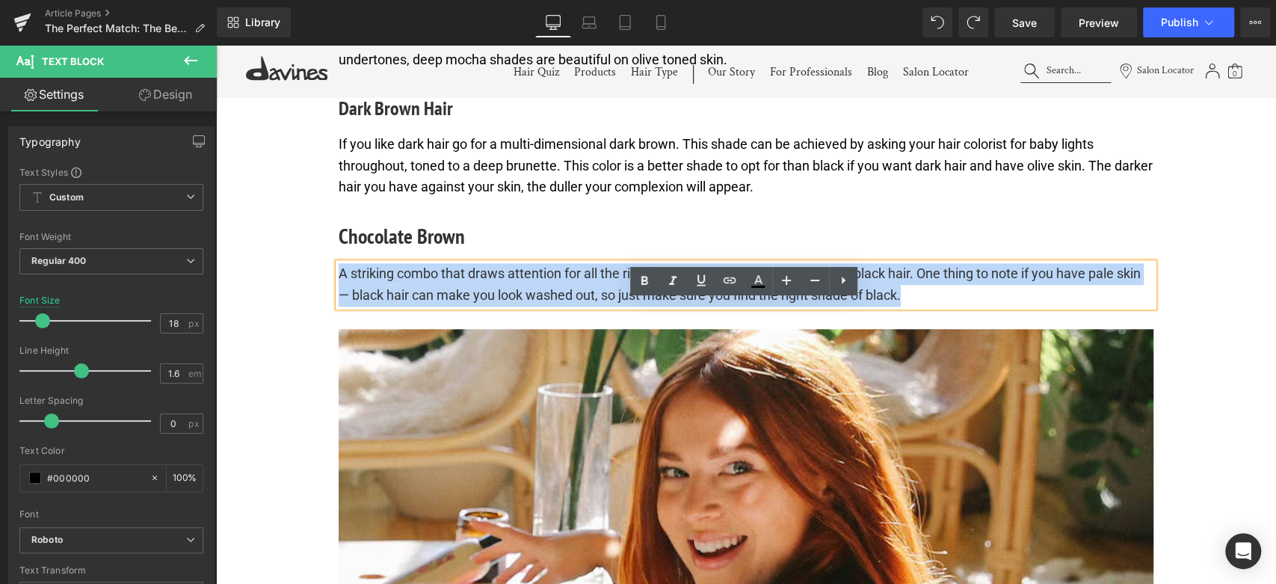
paste div
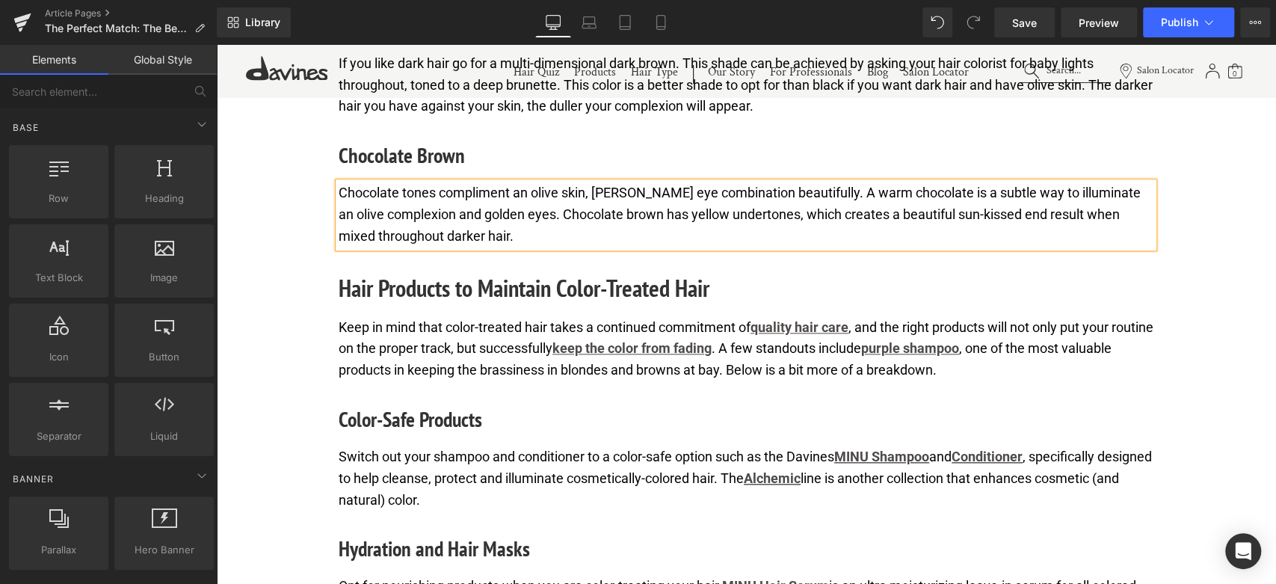
scroll to position [4868, 0]
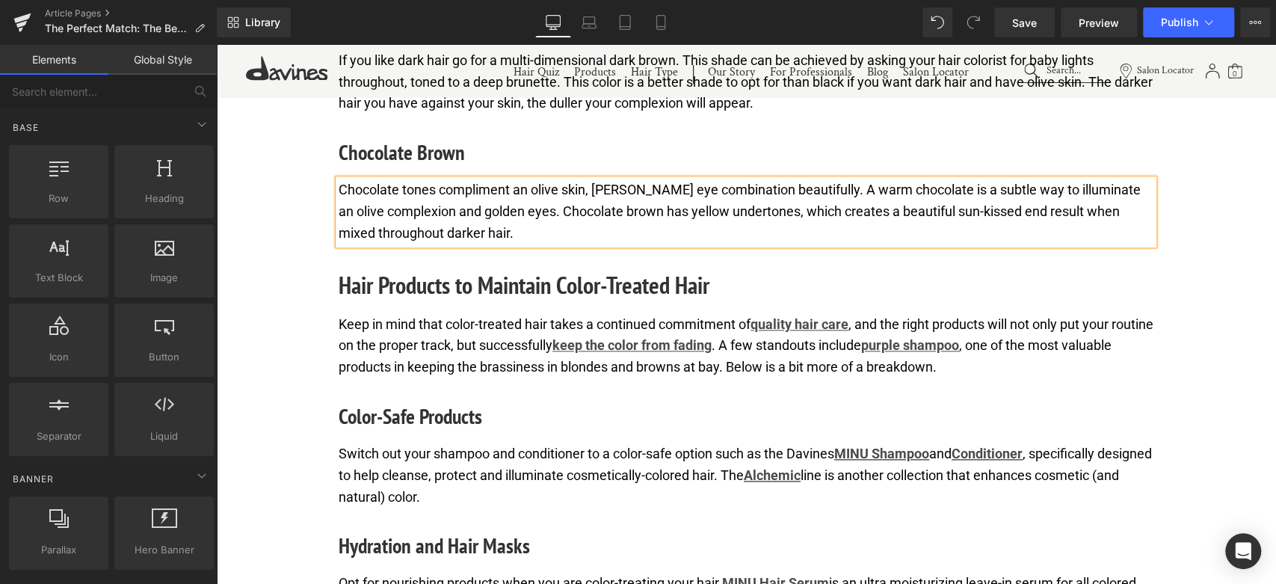
click at [423, 303] on h2 "Hair Products to Maintain Color-Treated Hair" at bounding box center [746, 285] width 815 height 36
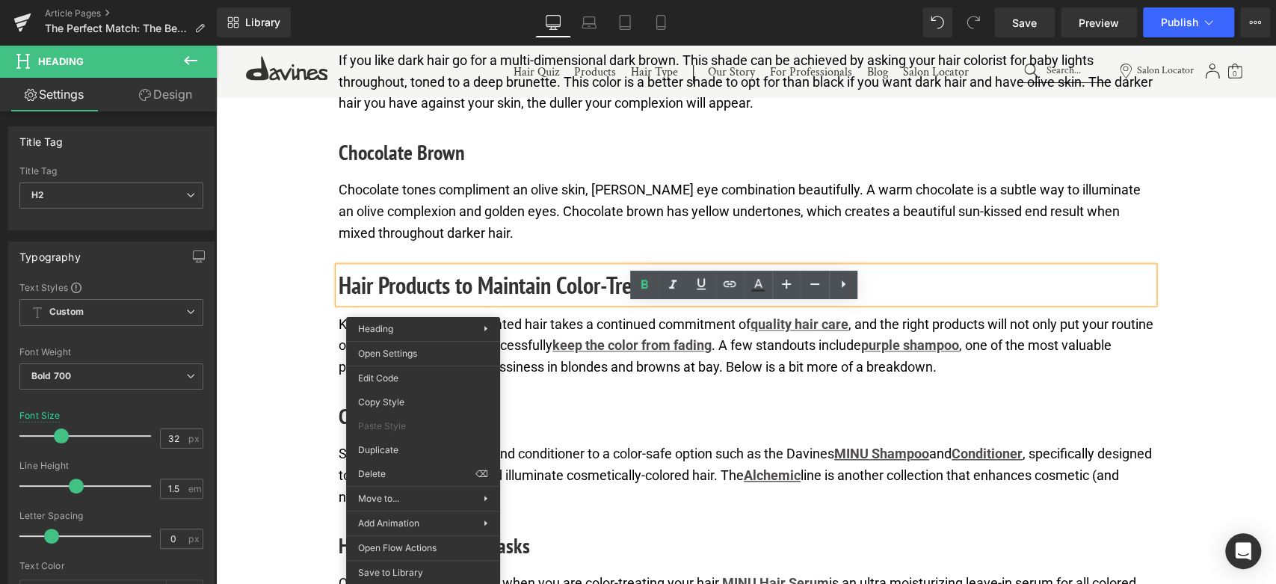
drag, startPoint x: 623, startPoint y: 525, endPoint x: 406, endPoint y: 400, distance: 250.5
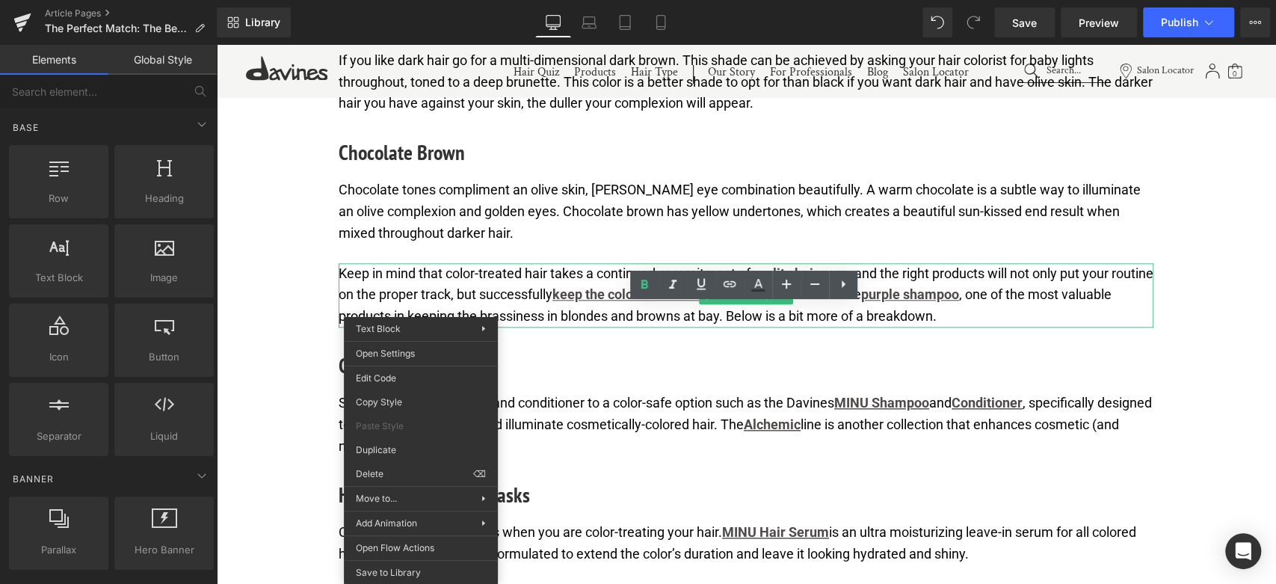
drag, startPoint x: 610, startPoint y: 511, endPoint x: 398, endPoint y: 423, distance: 229.6
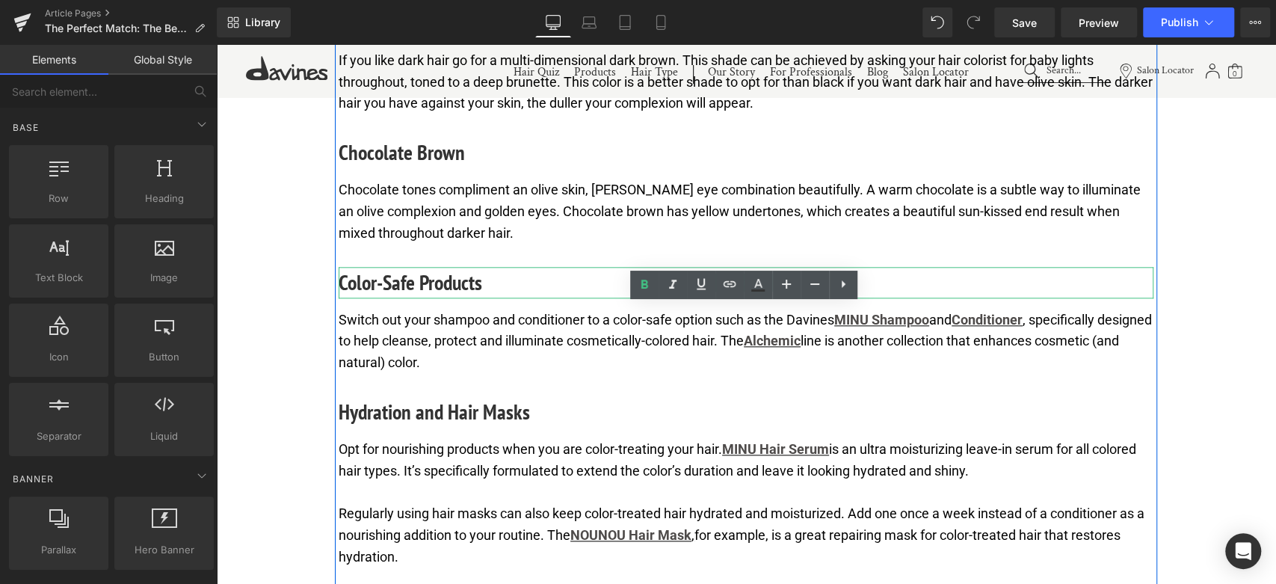
click at [394, 298] on h3 "Color-Safe Products" at bounding box center [746, 282] width 815 height 31
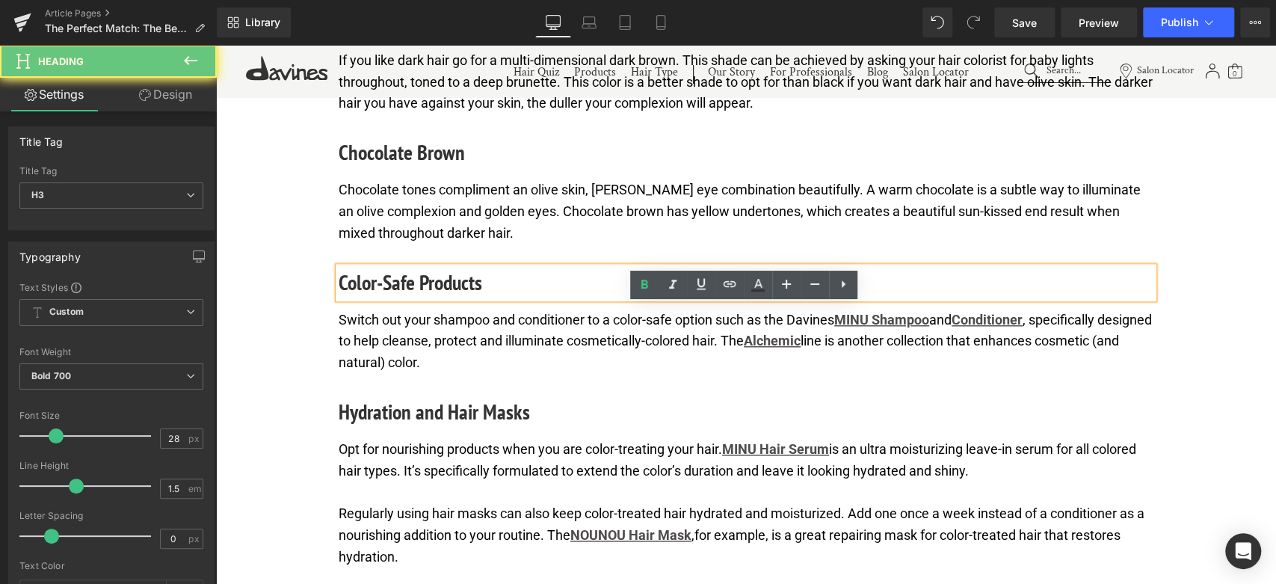
click at [394, 298] on h3 "Color-Safe Products" at bounding box center [746, 282] width 815 height 31
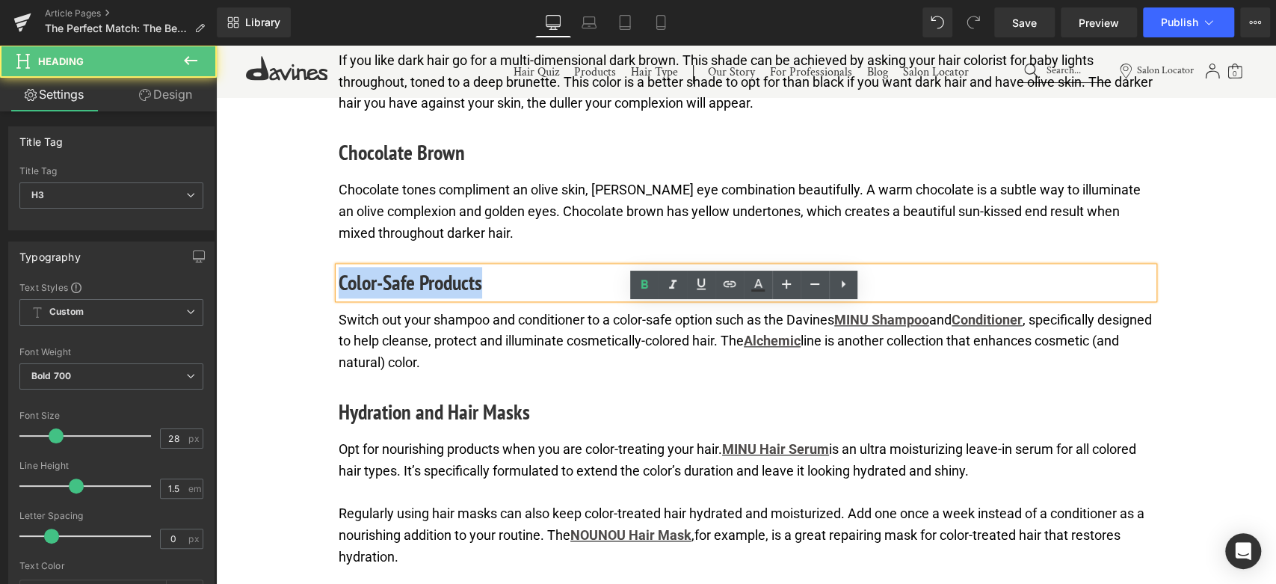
click at [394, 298] on h3 "Color-Safe Products" at bounding box center [746, 282] width 815 height 31
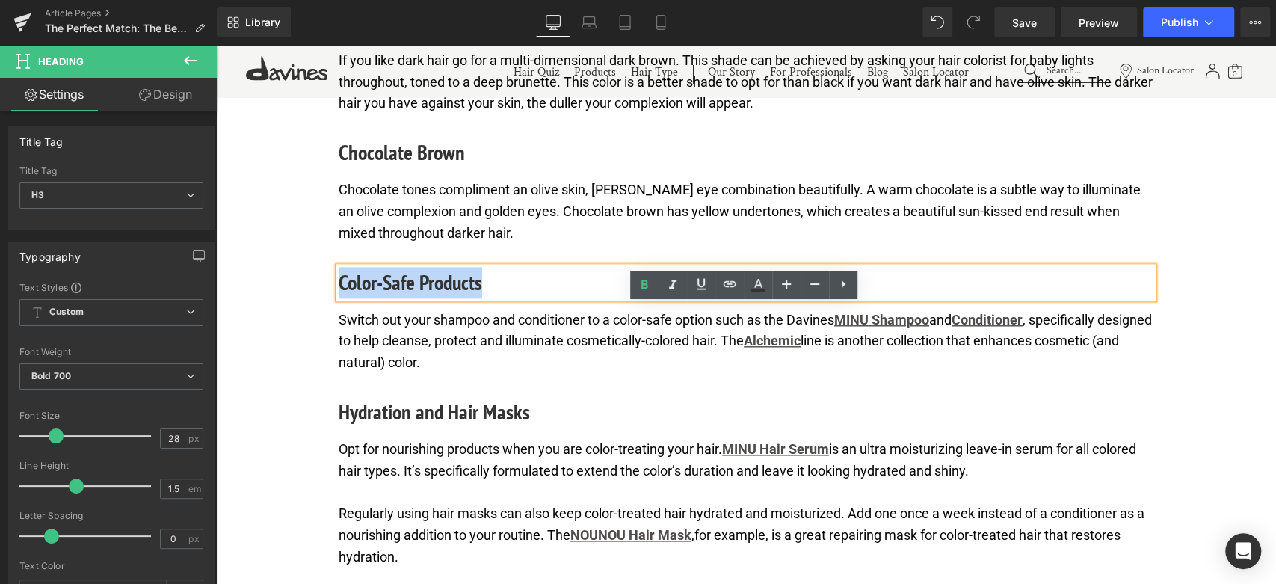
paste div
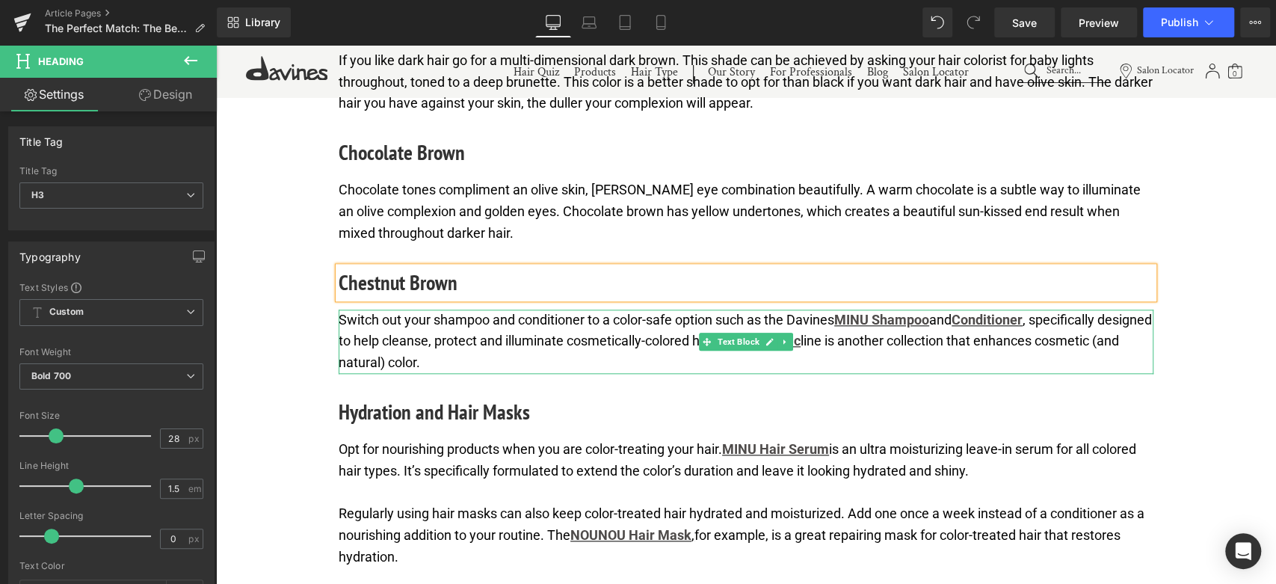
click at [434, 374] on p "Switch out your shampoo and conditioner to a color-safe option such as the Davi…" at bounding box center [746, 341] width 815 height 64
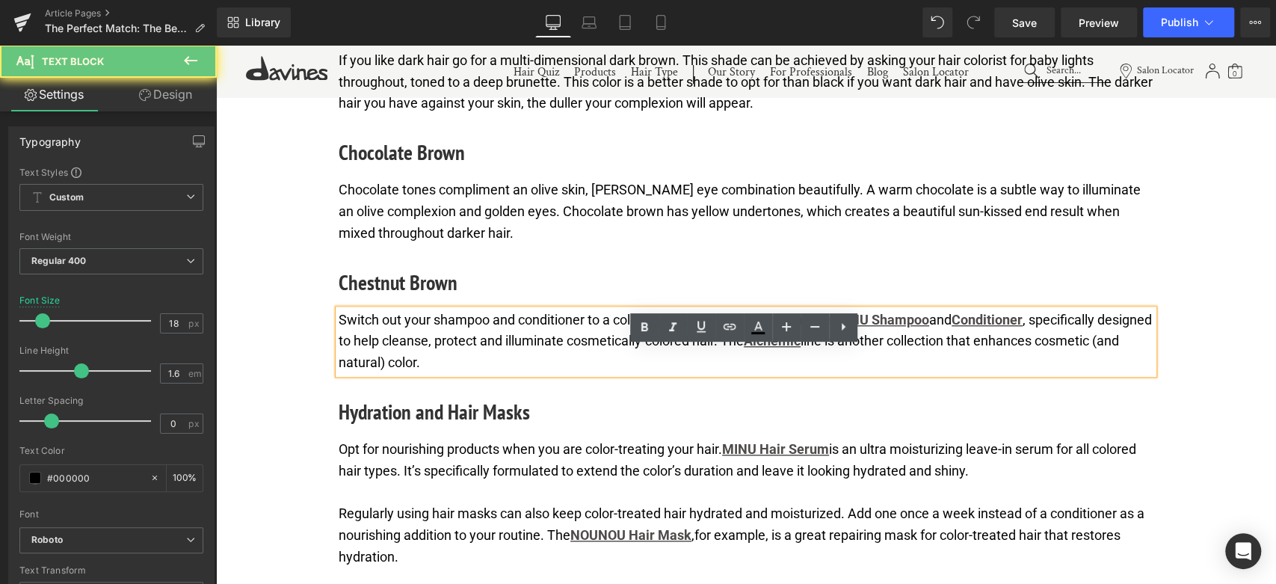
click at [434, 374] on p "Switch out your shampoo and conditioner to a color-safe option such as the Davi…" at bounding box center [746, 341] width 815 height 64
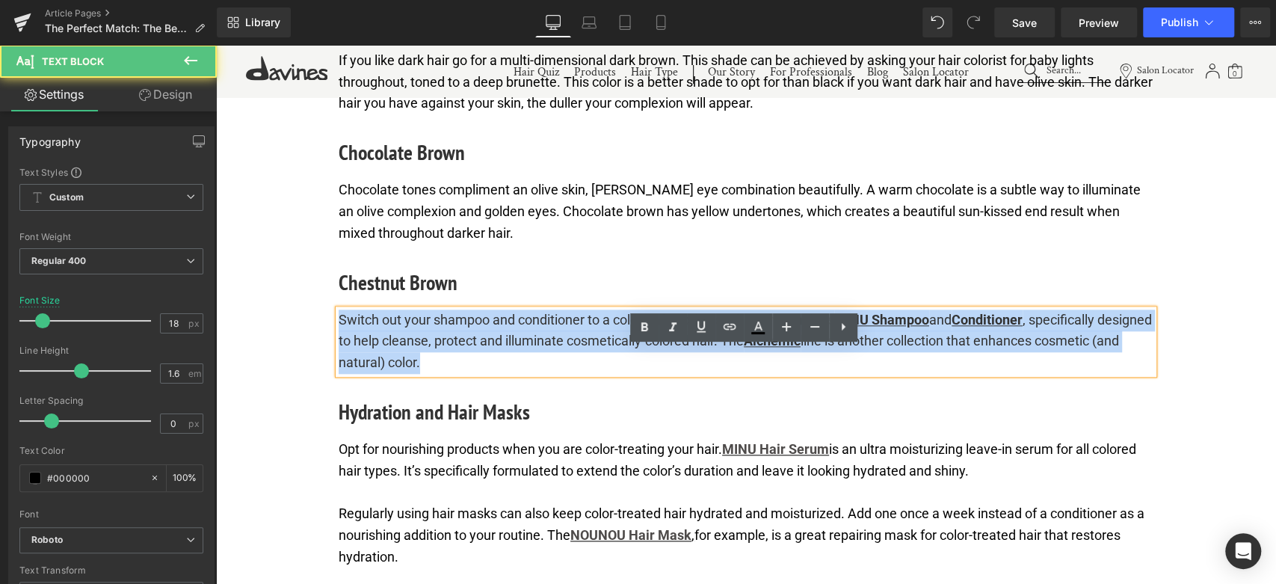
click at [434, 374] on p "Switch out your shampoo and conditioner to a color-safe option such as the Davi…" at bounding box center [746, 341] width 815 height 64
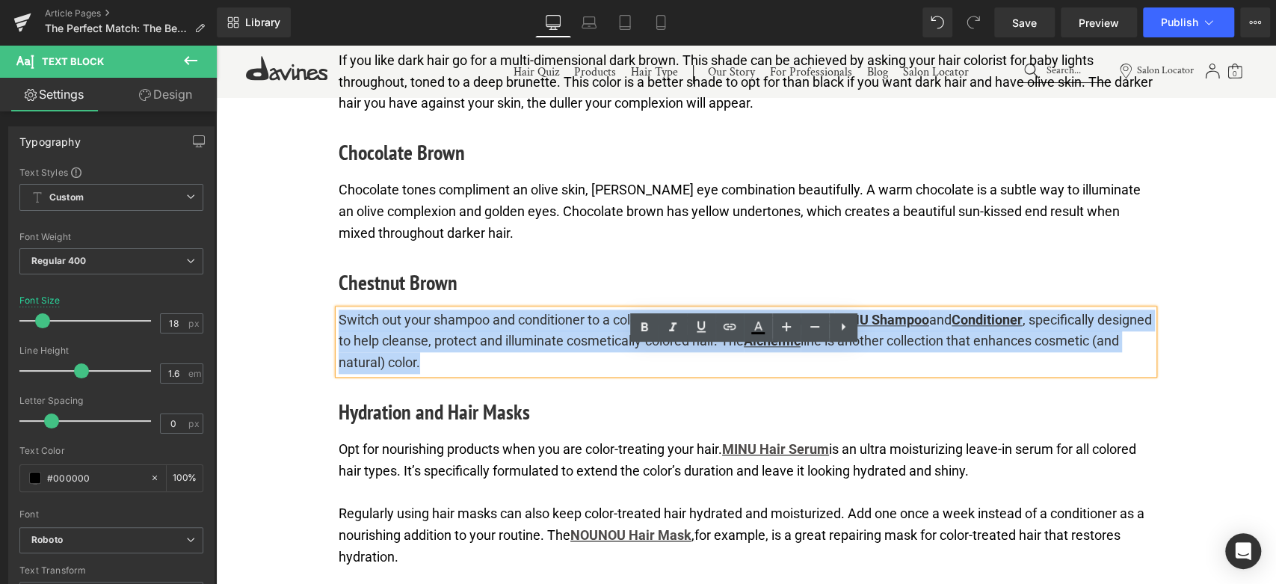
paste div
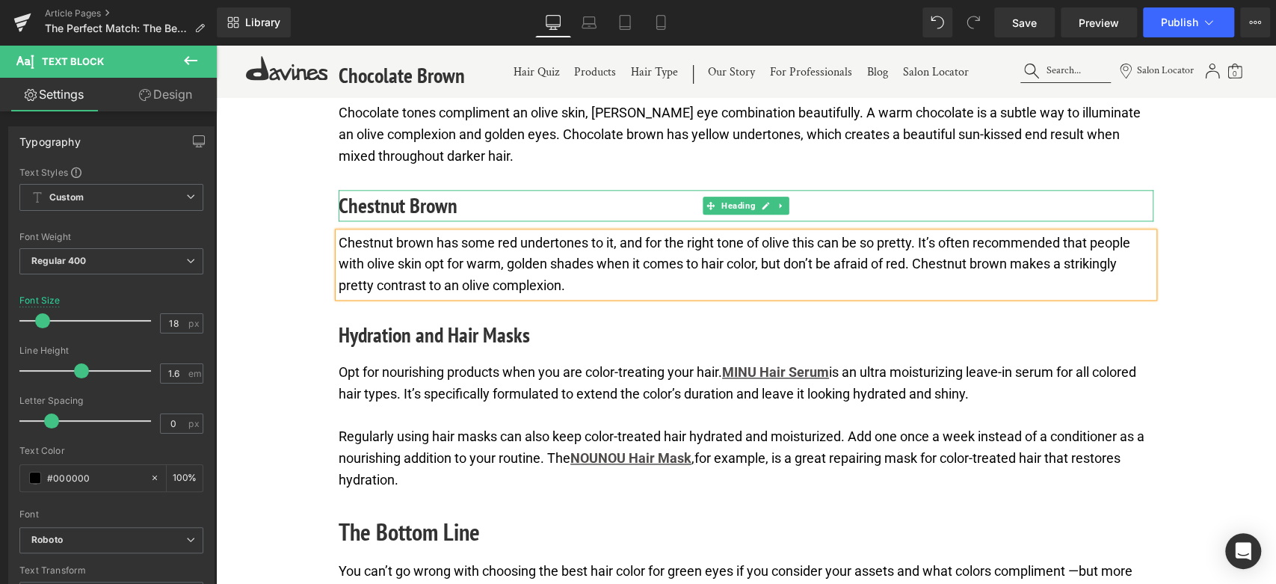
scroll to position [5033, 0]
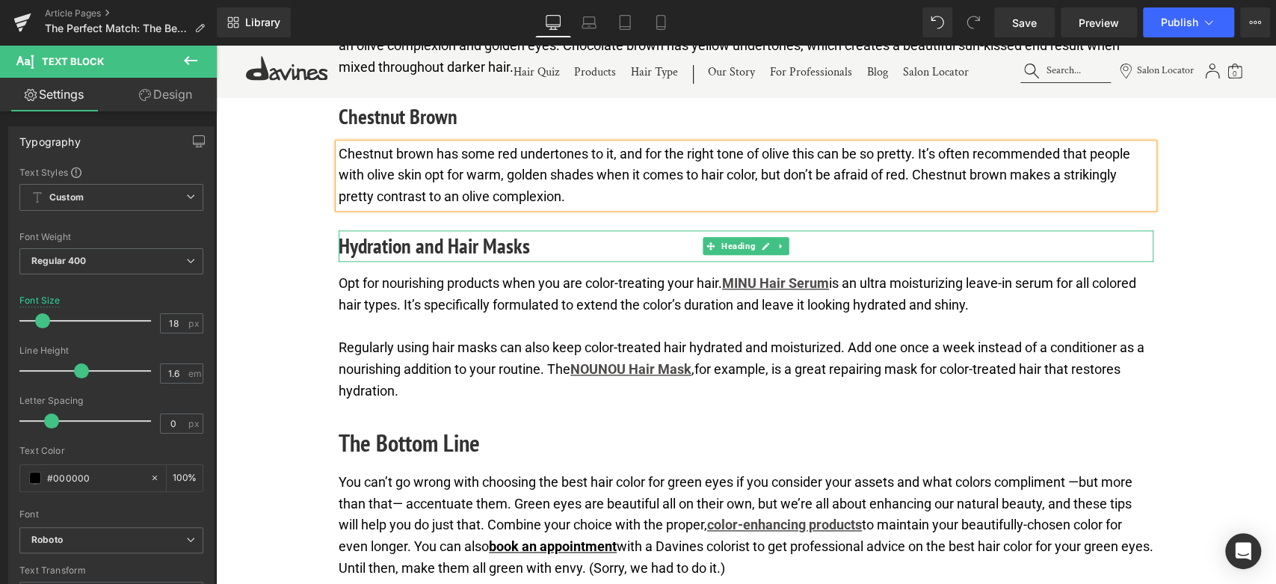
click at [409, 262] on h3 "Hydration and Hair Masks" at bounding box center [746, 245] width 815 height 31
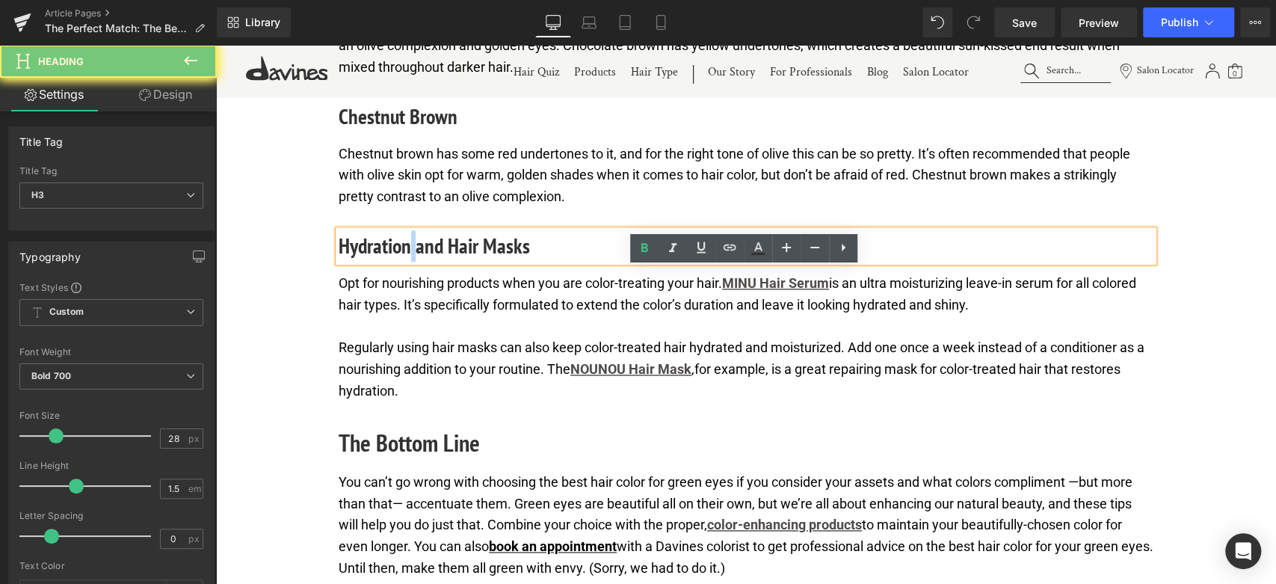
click at [409, 262] on h3 "Hydration and Hair Masks" at bounding box center [746, 245] width 815 height 31
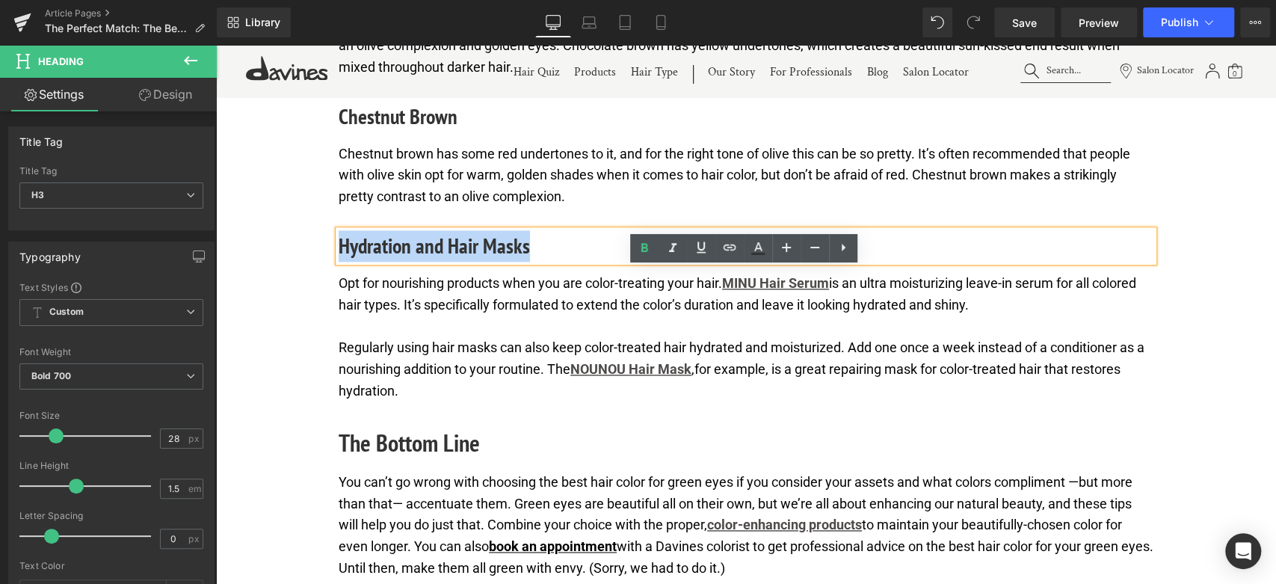
click at [409, 262] on h3 "Hydration and Hair Masks" at bounding box center [746, 245] width 815 height 31
paste div
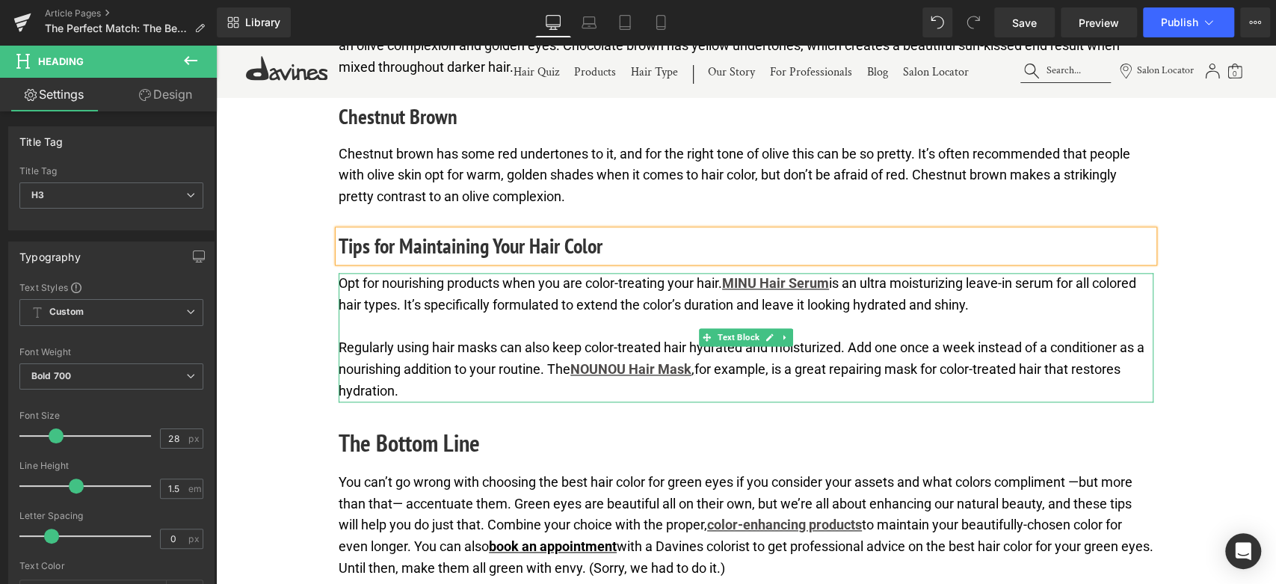
click at [426, 316] on p "Opt for nourishing products when you are color-treating your hair. MINU Hair Se…" at bounding box center [746, 294] width 815 height 43
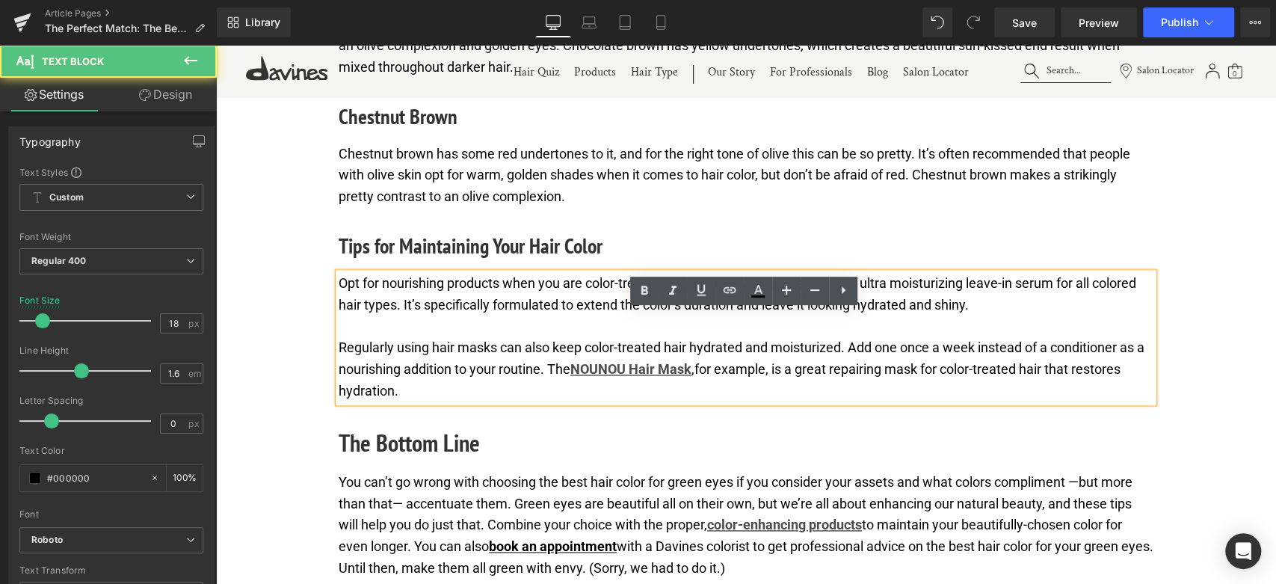
click at [439, 398] on p "Regularly using hair masks can also keep color-treated hair hydrated and moistu…" at bounding box center [746, 369] width 815 height 64
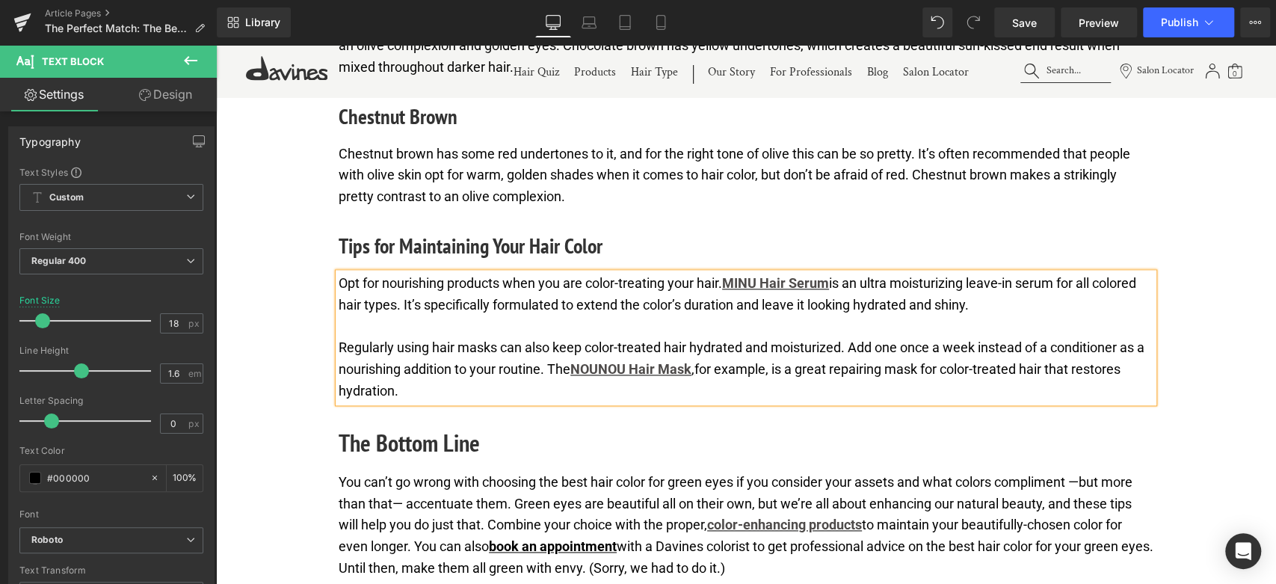
paste div
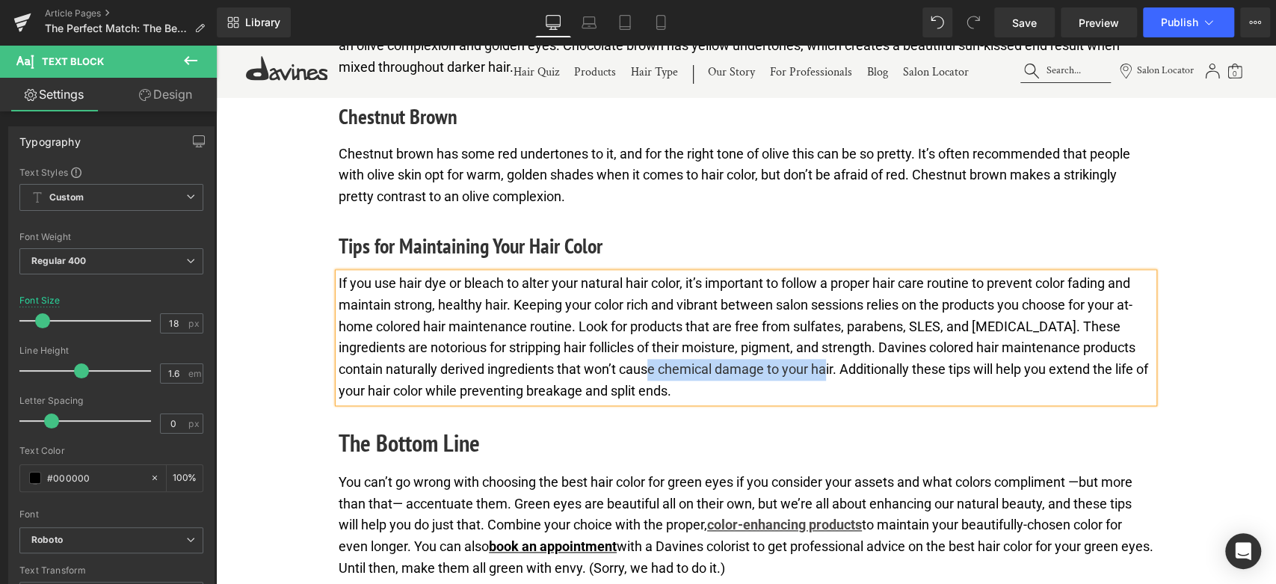
drag, startPoint x: 660, startPoint y: 405, endPoint x: 832, endPoint y: 404, distance: 171.9
click at [832, 402] on p "If you use hair dye or bleach to alter your natural hair color, it’s important …" at bounding box center [746, 337] width 815 height 129
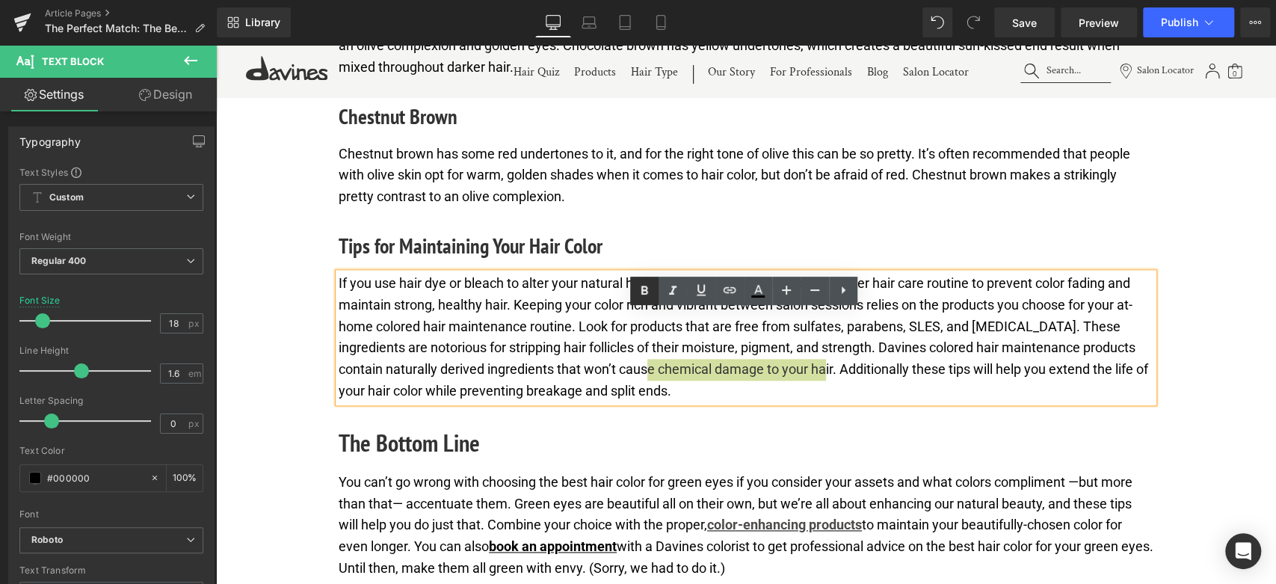
click at [649, 288] on icon at bounding box center [644, 291] width 18 height 18
drag, startPoint x: 660, startPoint y: 405, endPoint x: 837, endPoint y: 406, distance: 177.2
click at [837, 402] on p "If you use hair dye or bleach to alter your natural hair color, it’s important …" at bounding box center [746, 337] width 815 height 129
click at [698, 291] on icon at bounding box center [701, 290] width 9 height 11
click at [725, 293] on icon at bounding box center [730, 290] width 18 height 18
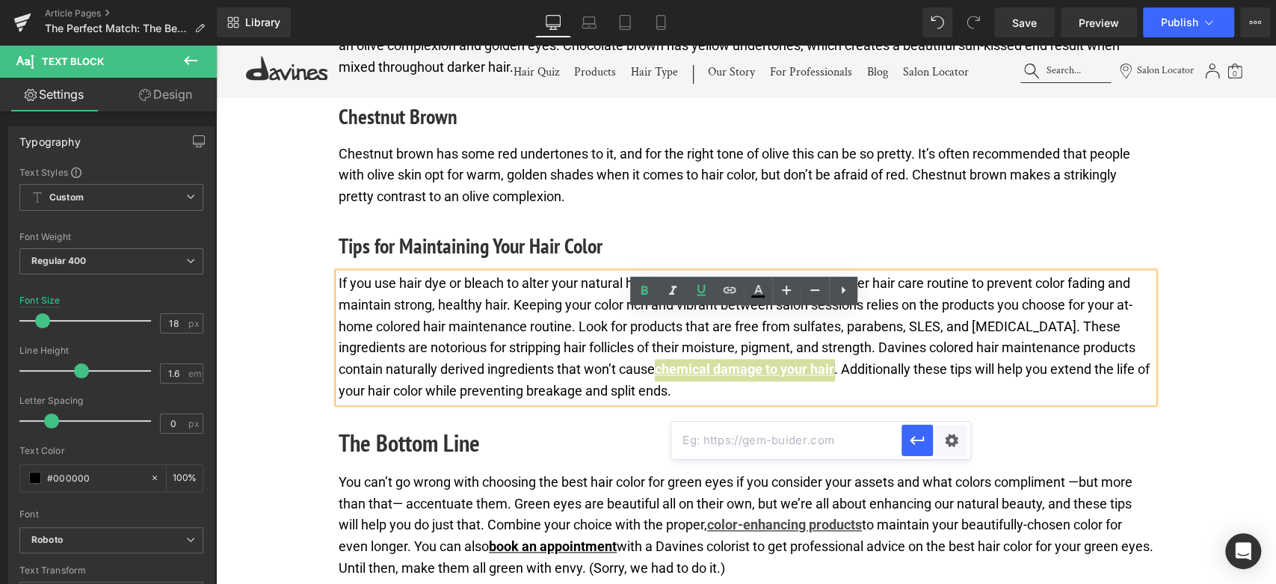
click at [749, 451] on input "text" at bounding box center [786, 440] width 230 height 37
paste input "https://us.davines.com/blogs/news/how-to-repair-chemically-damaged-hair"
type input "https://us.davines.com/blogs/news/how-to-repair-chemically-damaged-hair"
click at [911, 437] on icon "button" at bounding box center [917, 440] width 18 height 18
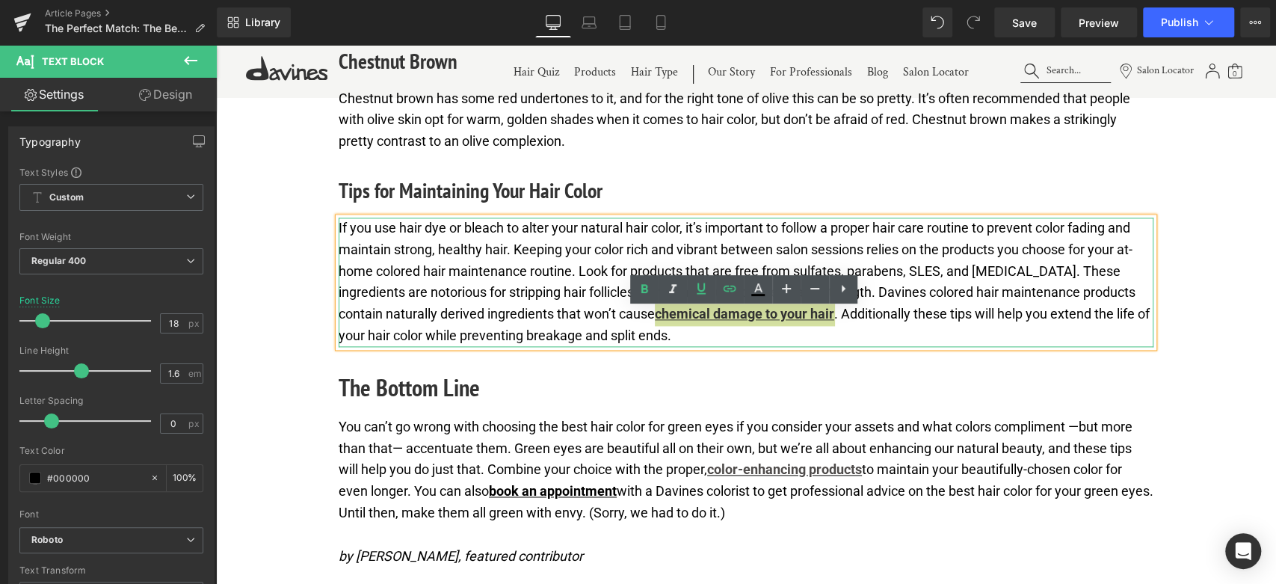
scroll to position [5199, 0]
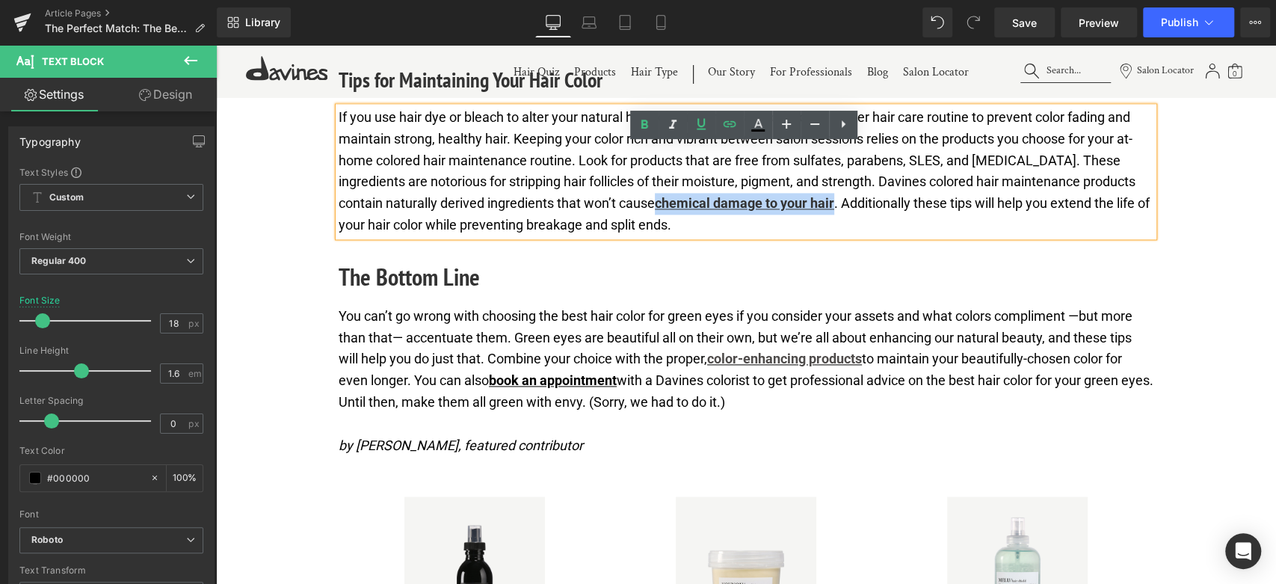
click at [452, 295] on h2 "The Bottom Line" at bounding box center [746, 277] width 815 height 36
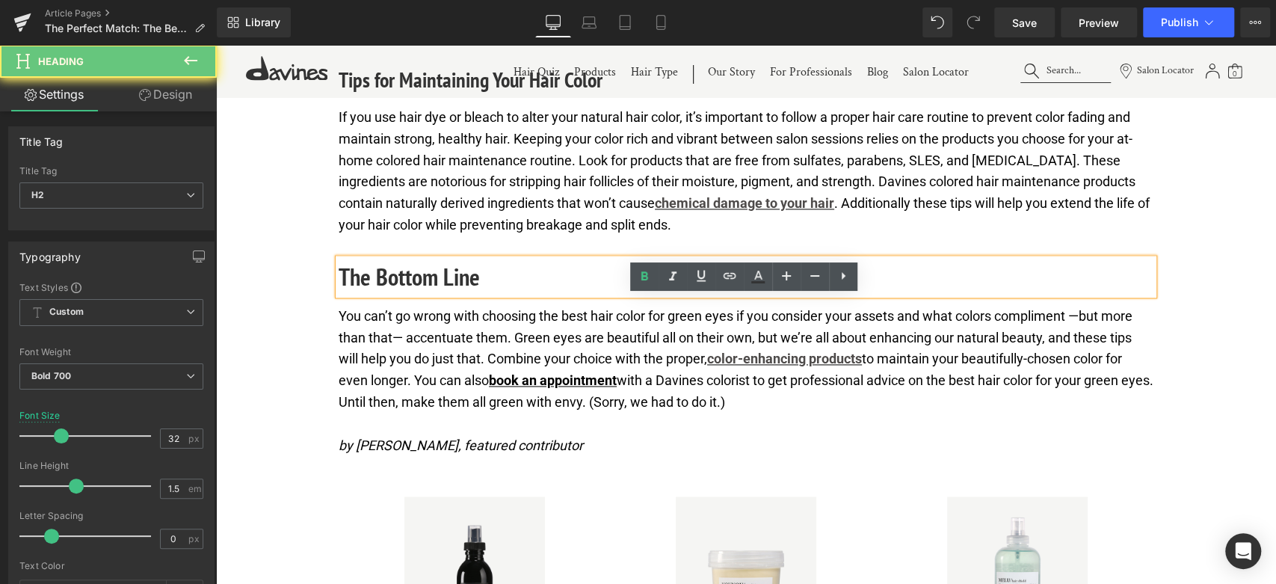
click at [452, 295] on h2 "The Bottom Line" at bounding box center [746, 277] width 815 height 36
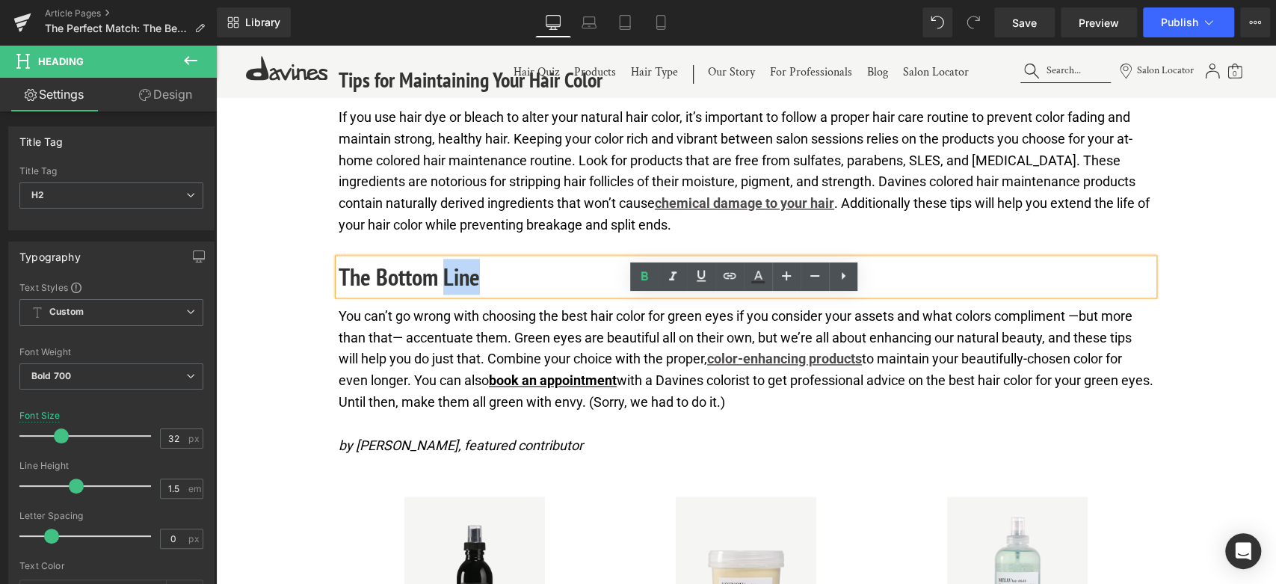
click at [452, 295] on h2 "The Bottom Line" at bounding box center [746, 277] width 815 height 36
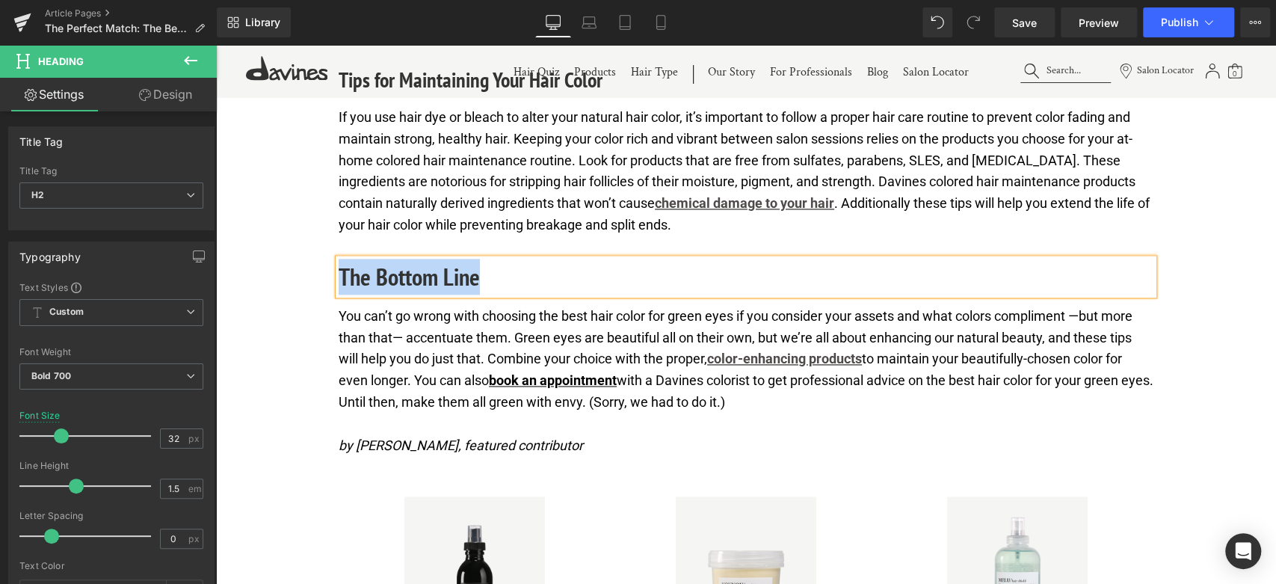
paste div
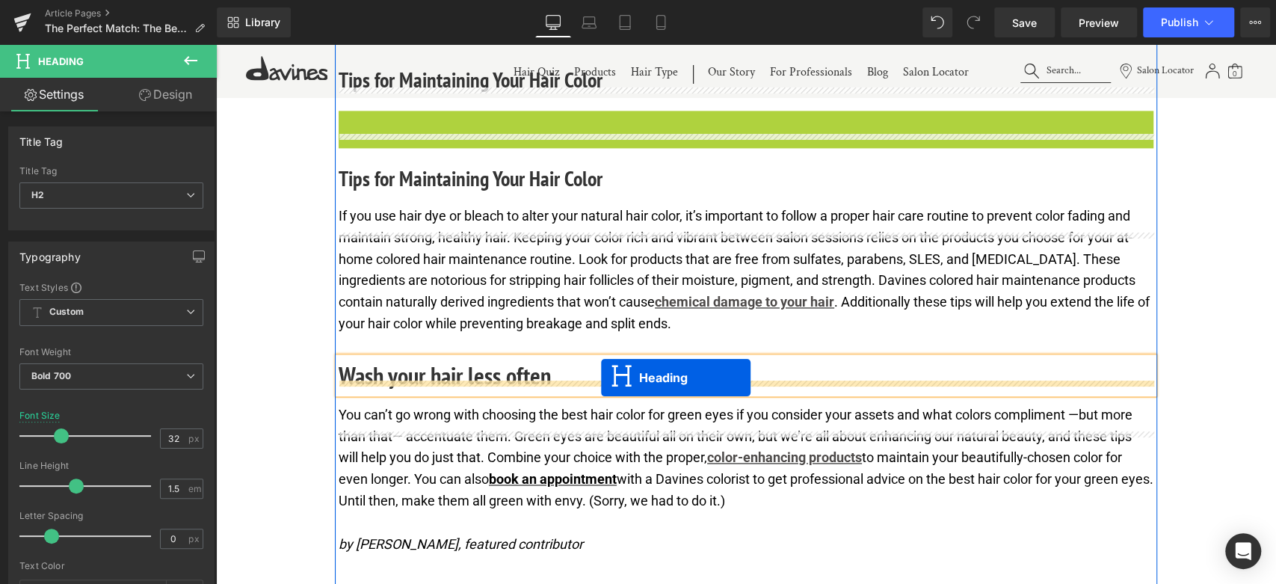
drag, startPoint x: 703, startPoint y: 168, endPoint x: 601, endPoint y: 377, distance: 232.3
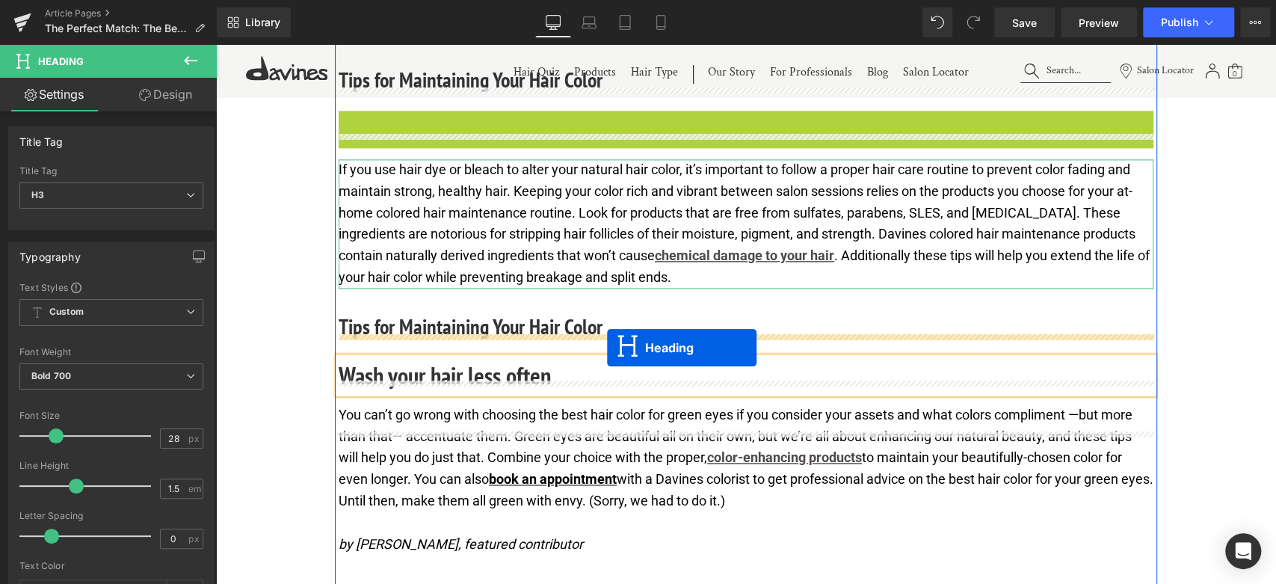
drag, startPoint x: 712, startPoint y: 166, endPoint x: 607, endPoint y: 348, distance: 209.6
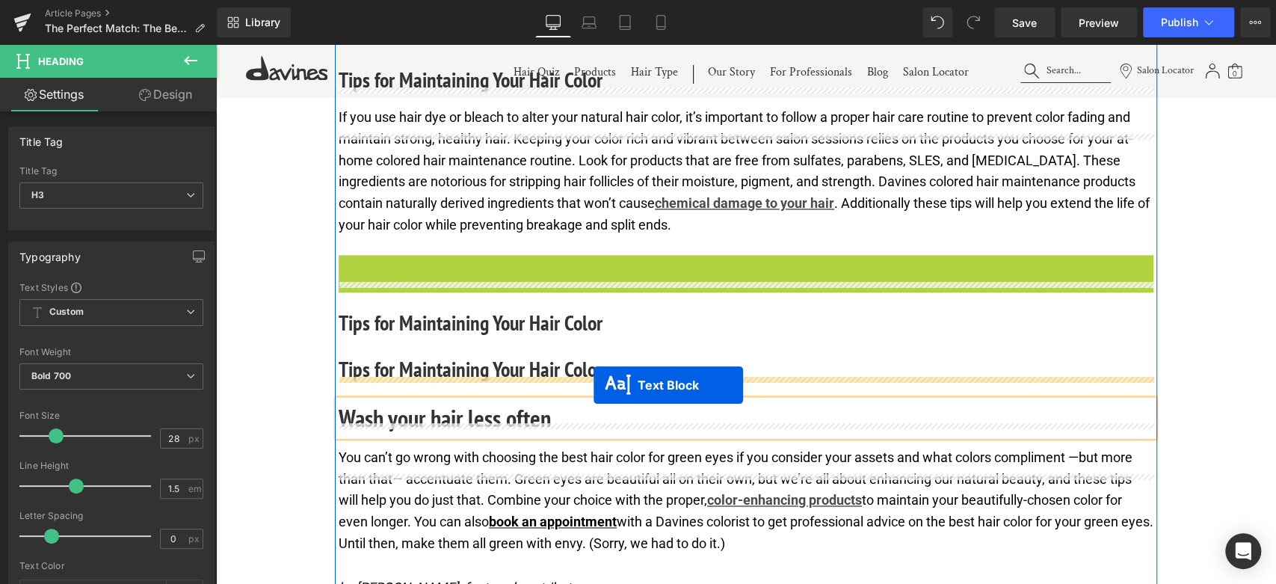
drag, startPoint x: 709, startPoint y: 360, endPoint x: 593, endPoint y: 385, distance: 117.9
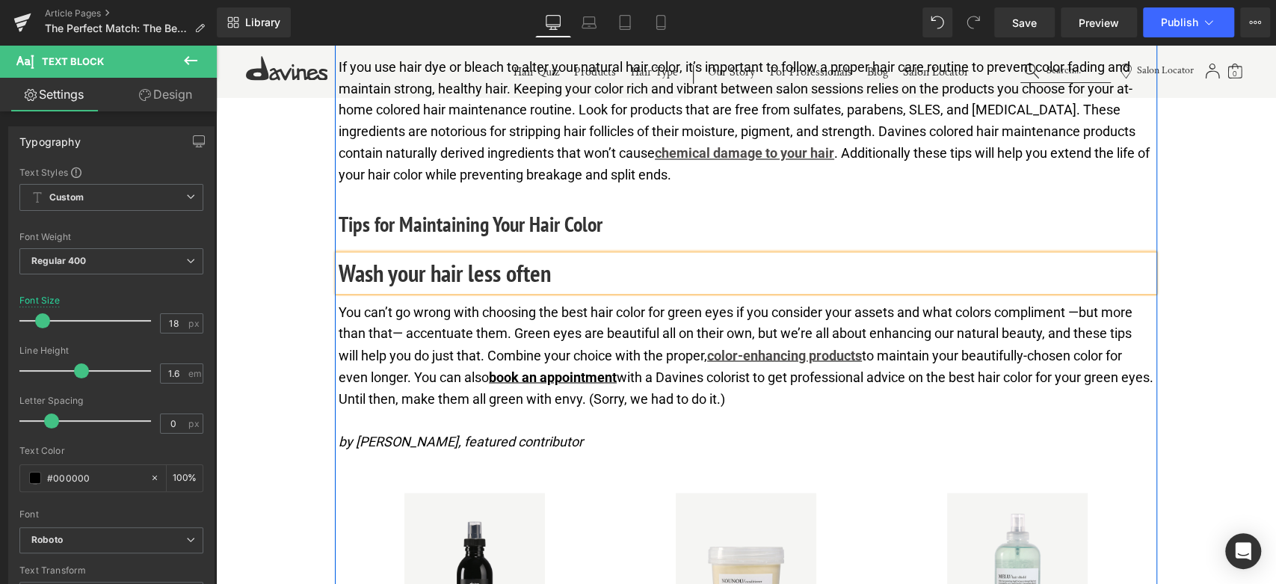
scroll to position [5448, 0]
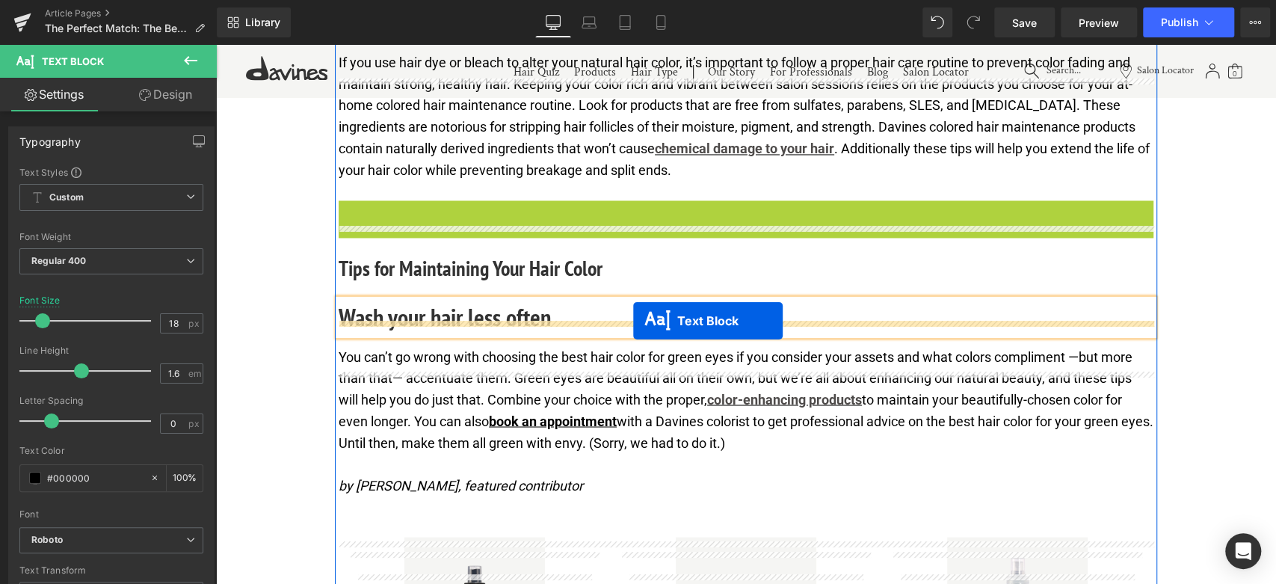
drag, startPoint x: 701, startPoint y: 297, endPoint x: 633, endPoint y: 321, distance: 72.1
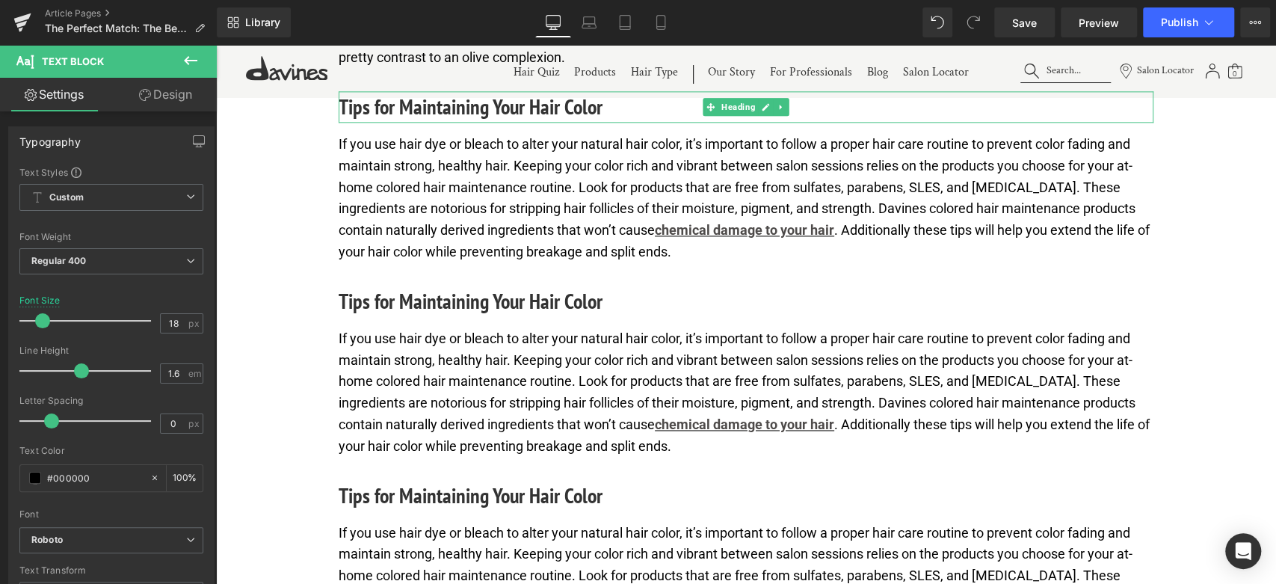
scroll to position [5199, 0]
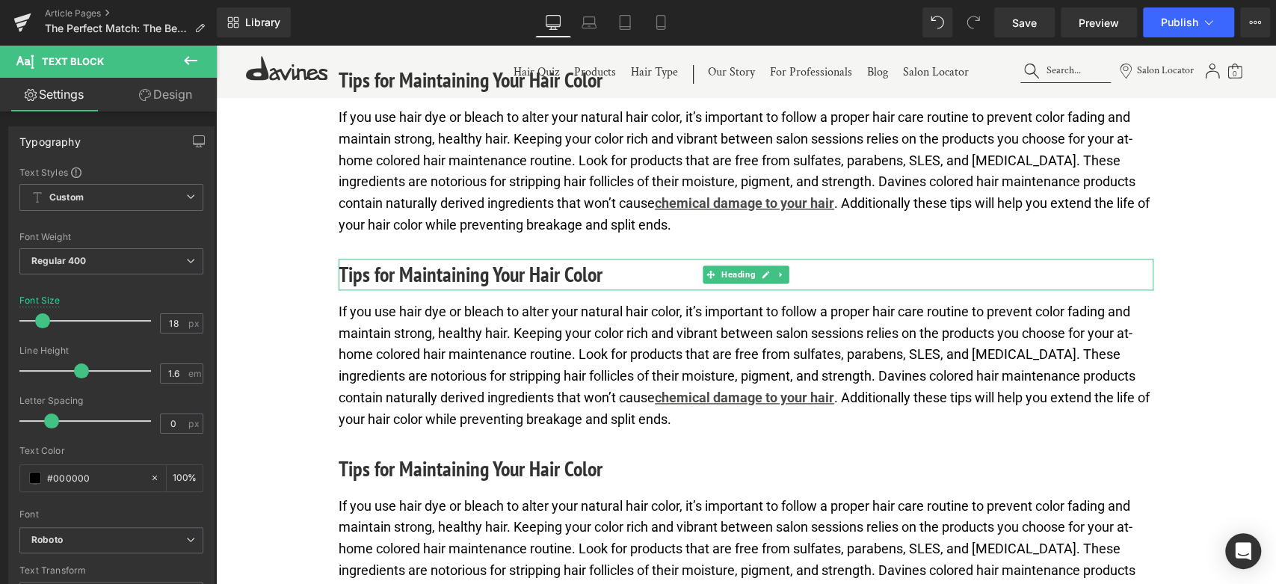
click at [482, 290] on h3 "Tips for Maintaining Your Hair Color" at bounding box center [746, 274] width 815 height 31
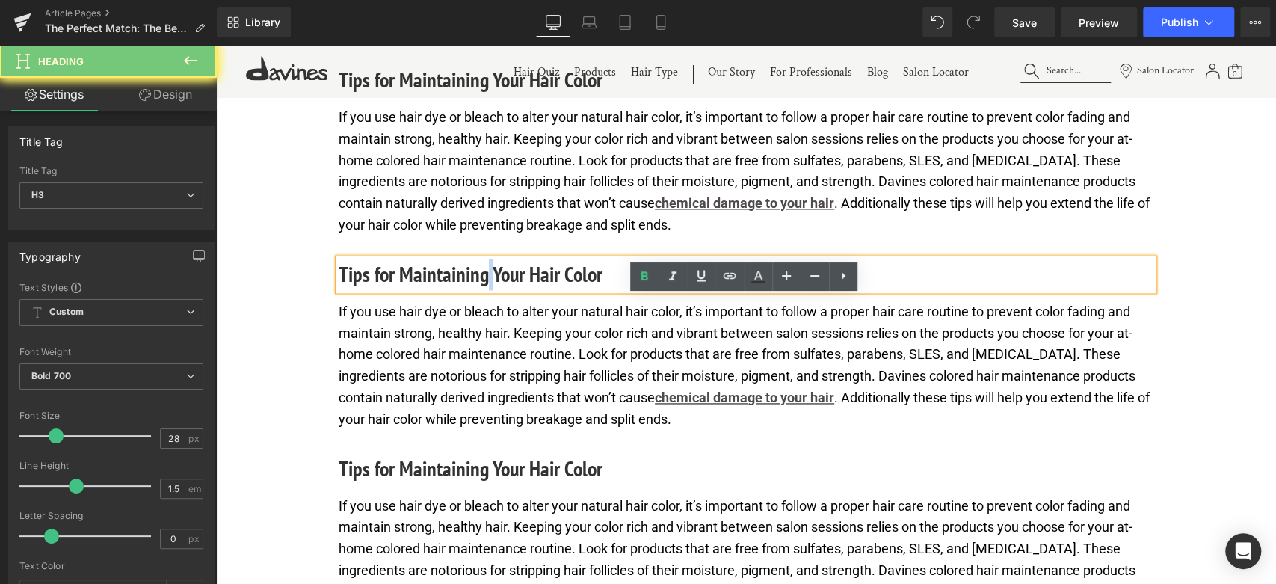
click at [482, 290] on h3 "Tips for Maintaining Your Hair Color" at bounding box center [746, 274] width 815 height 31
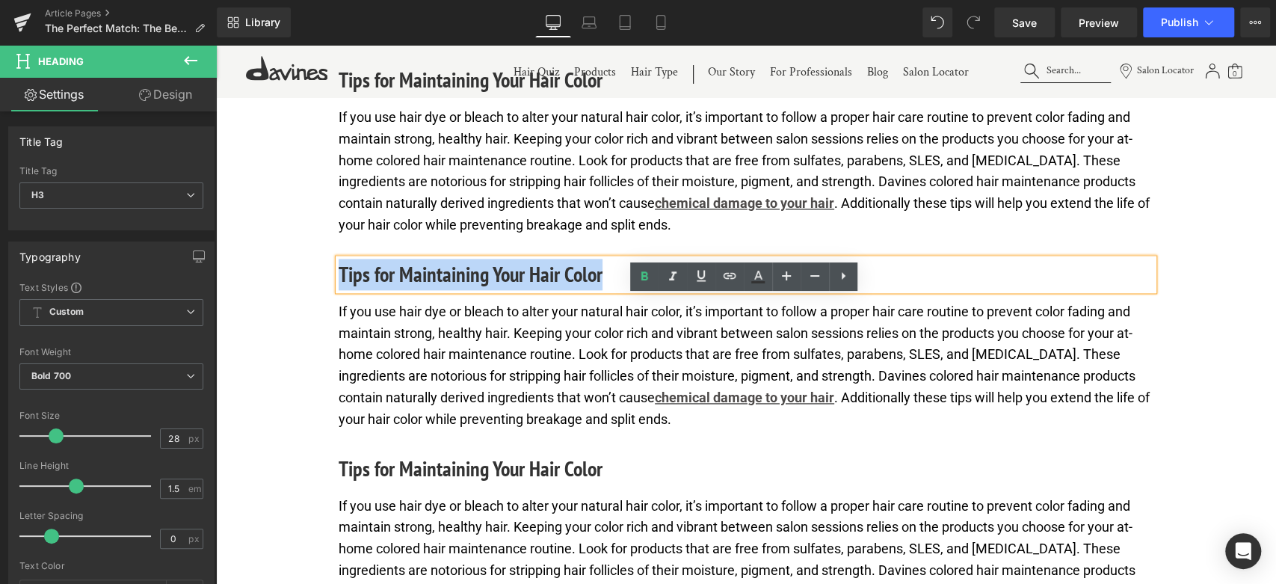
click at [482, 290] on h3 "Tips for Maintaining Your Hair Color" at bounding box center [746, 274] width 815 height 31
paste div
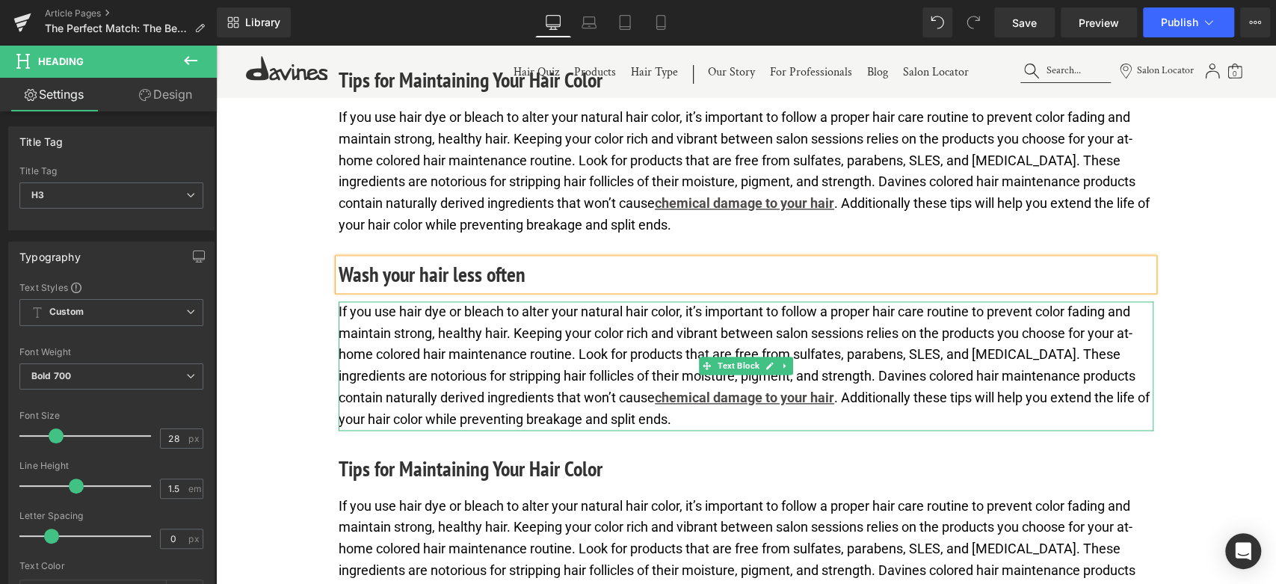
click at [484, 395] on p "If you use hair dye or bleach to alter your natural hair color, it’s important …" at bounding box center [746, 365] width 815 height 129
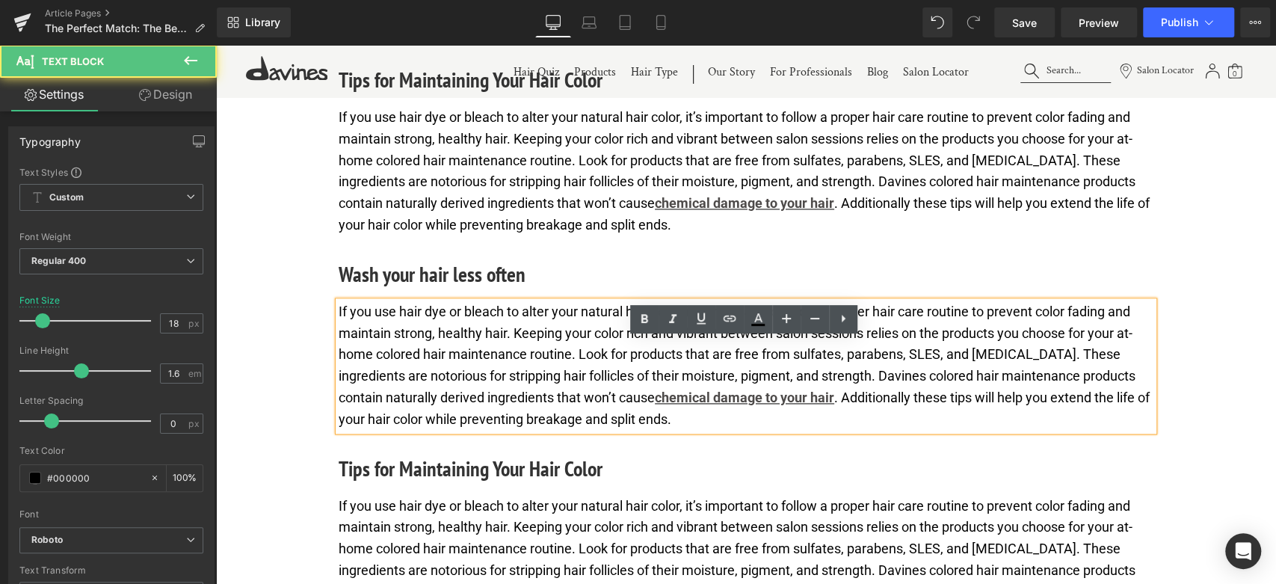
click at [484, 395] on p "If you use hair dye or bleach to alter your natural hair color, it’s important …" at bounding box center [746, 365] width 815 height 129
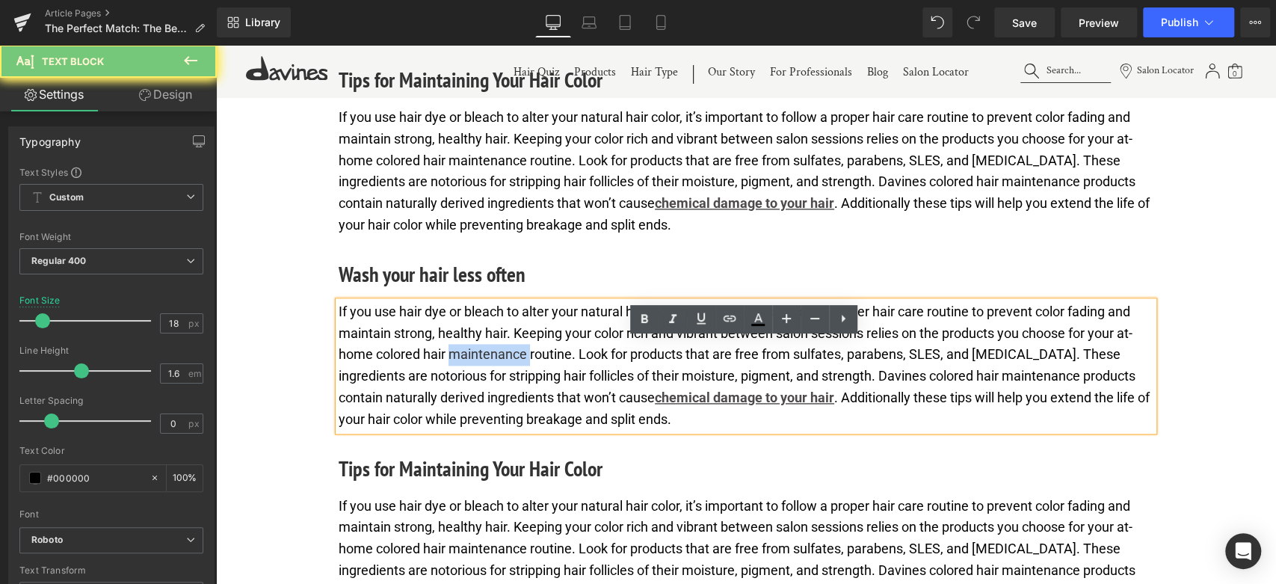
click at [484, 395] on p "If you use hair dye or bleach to alter your natural hair color, it’s important …" at bounding box center [746, 365] width 815 height 129
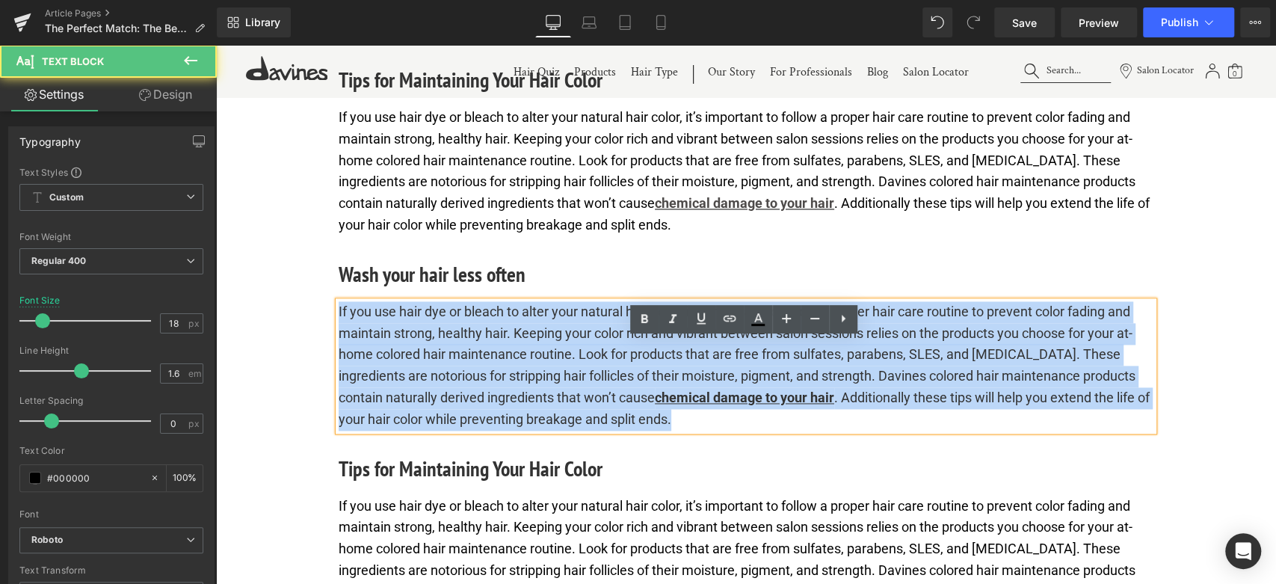
click at [484, 395] on p "If you use hair dye or bleach to alter your natural hair color, it’s important …" at bounding box center [746, 365] width 815 height 129
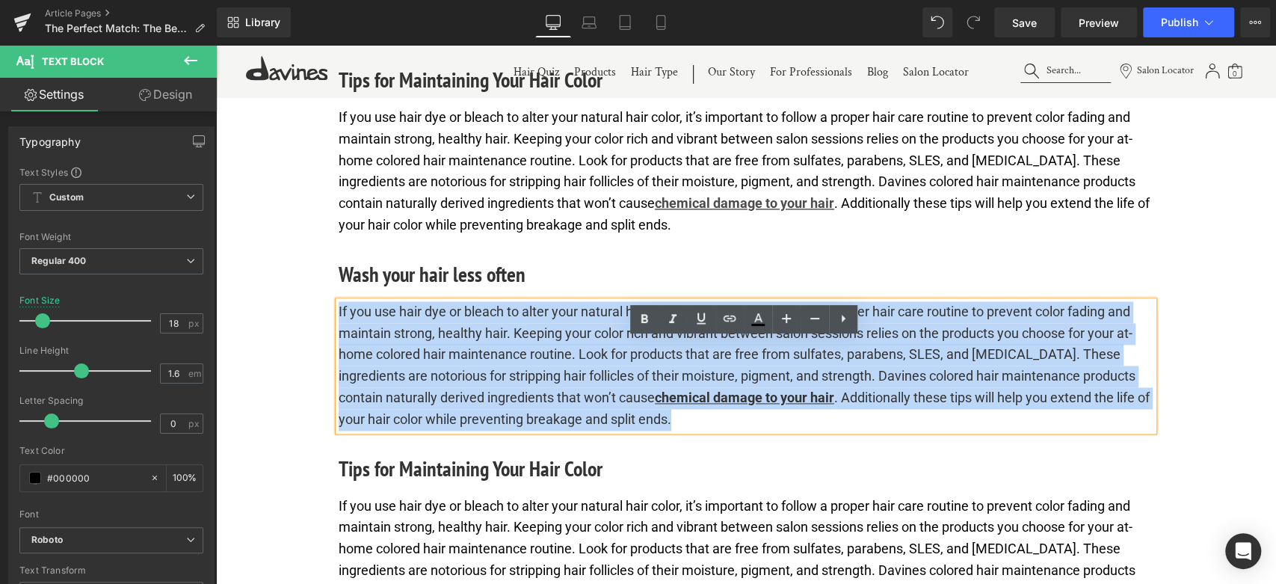
paste div
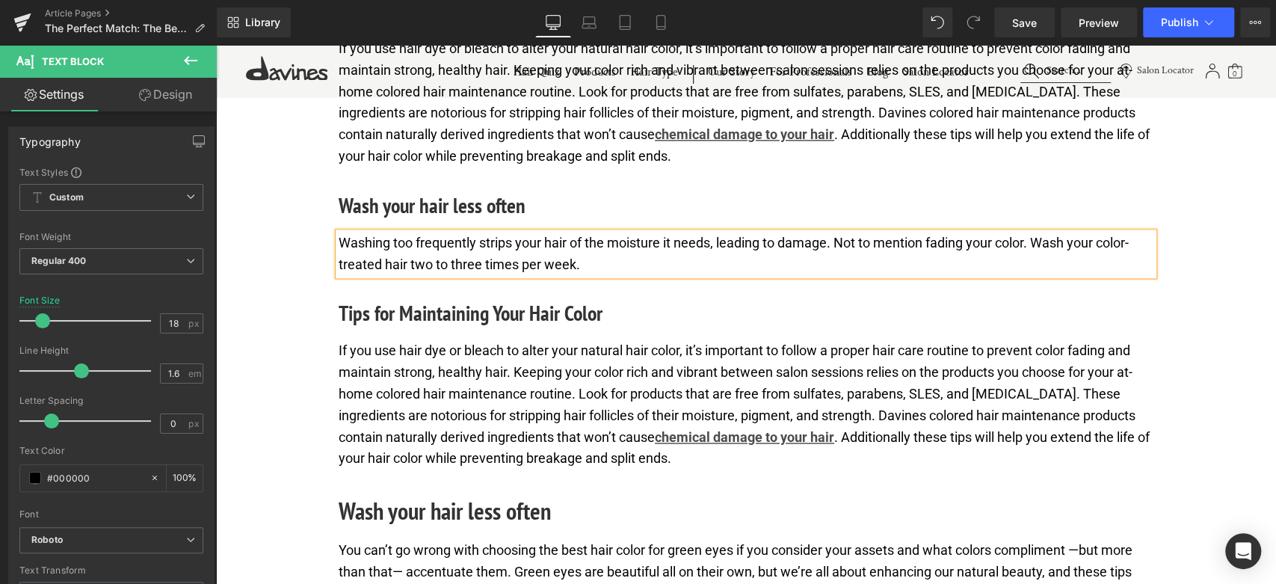
scroll to position [5365, 0]
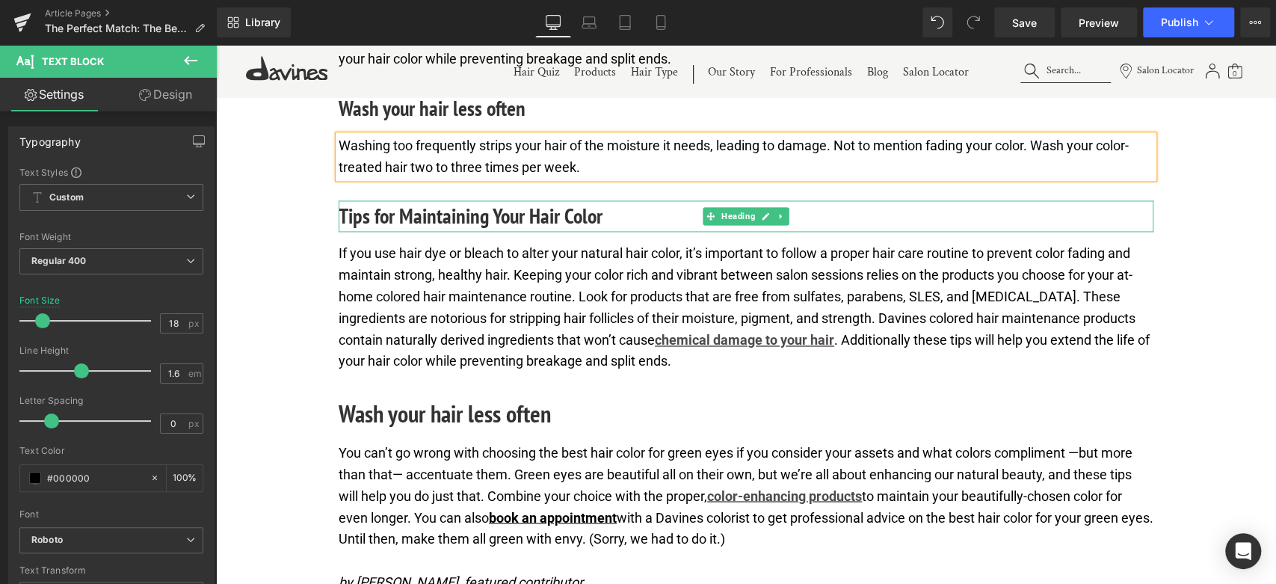
click at [506, 232] on h3 "Tips for Maintaining Your Hair Color" at bounding box center [746, 215] width 815 height 31
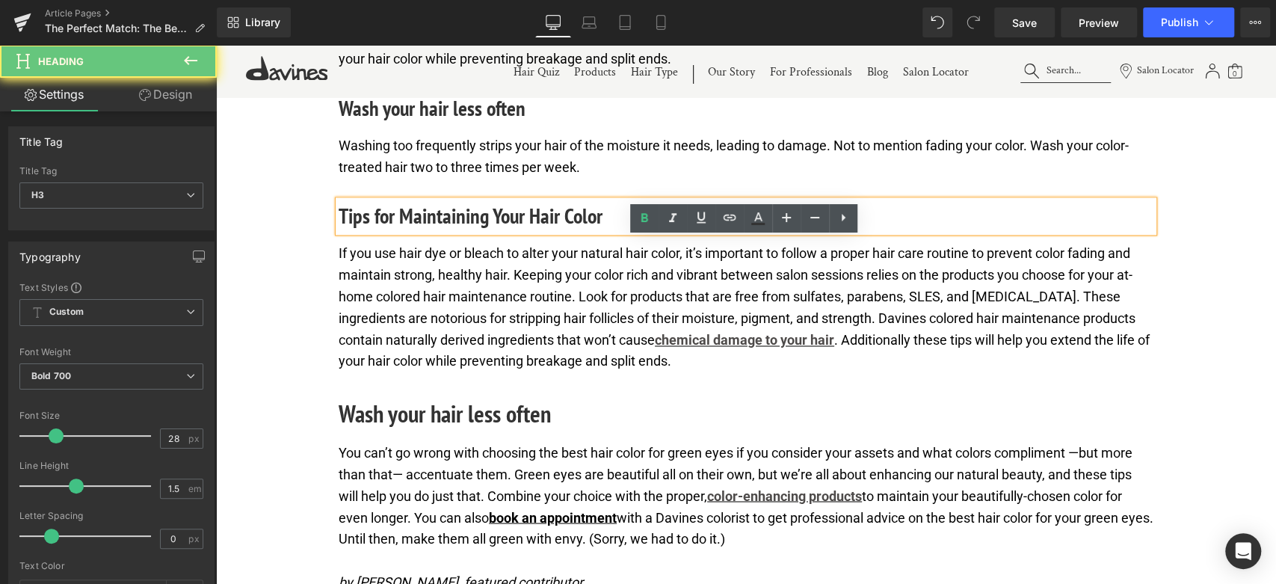
click at [506, 232] on h3 "Tips for Maintaining Your Hair Color" at bounding box center [746, 215] width 815 height 31
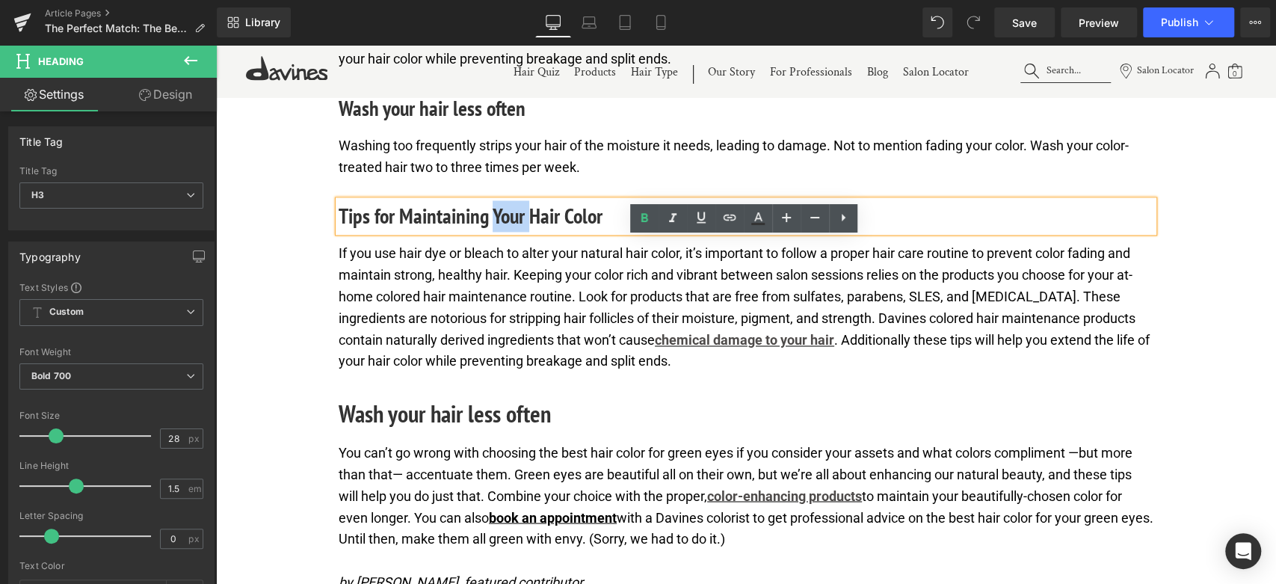
click at [506, 232] on h3 "Tips for Maintaining Your Hair Color" at bounding box center [746, 215] width 815 height 31
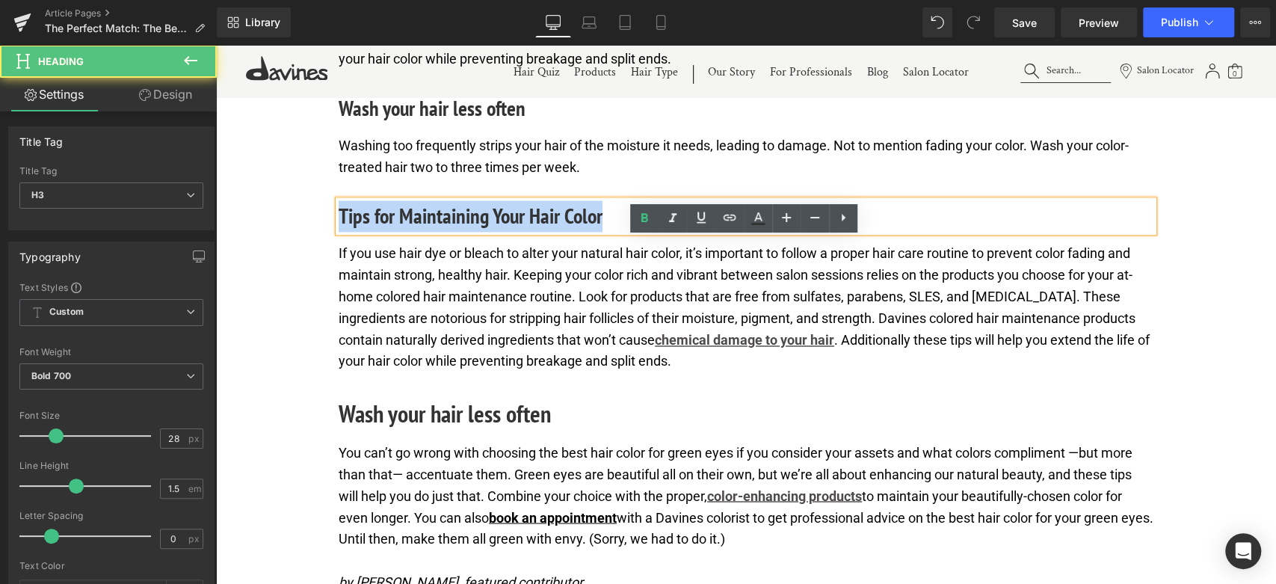
click at [506, 232] on h3 "Tips for Maintaining Your Hair Color" at bounding box center [746, 215] width 815 height 31
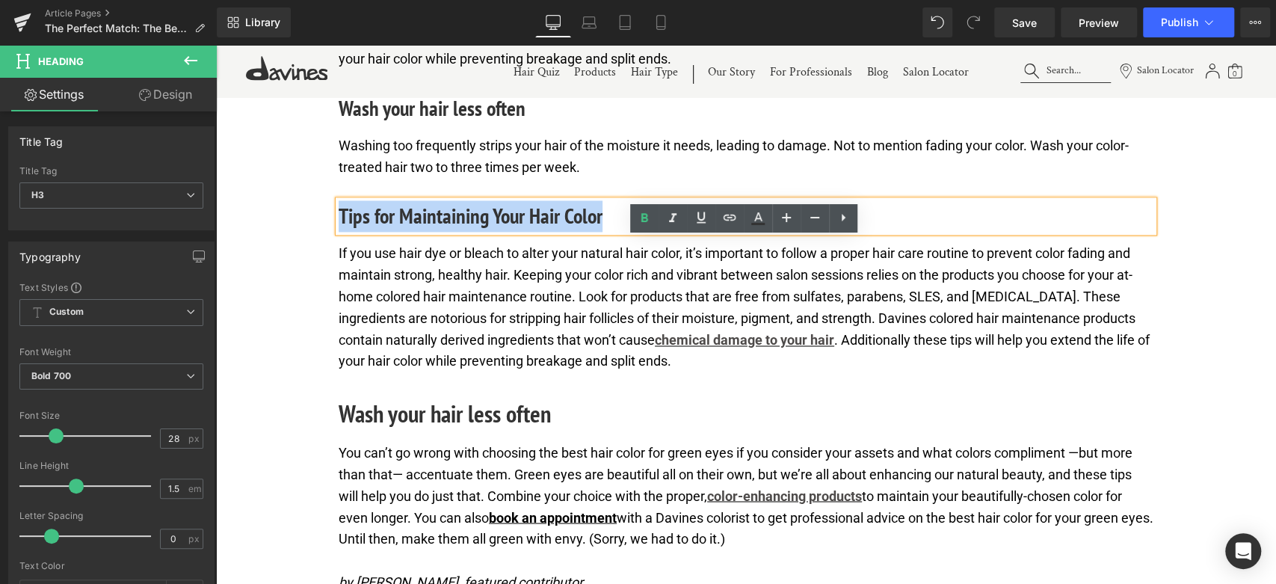
paste div
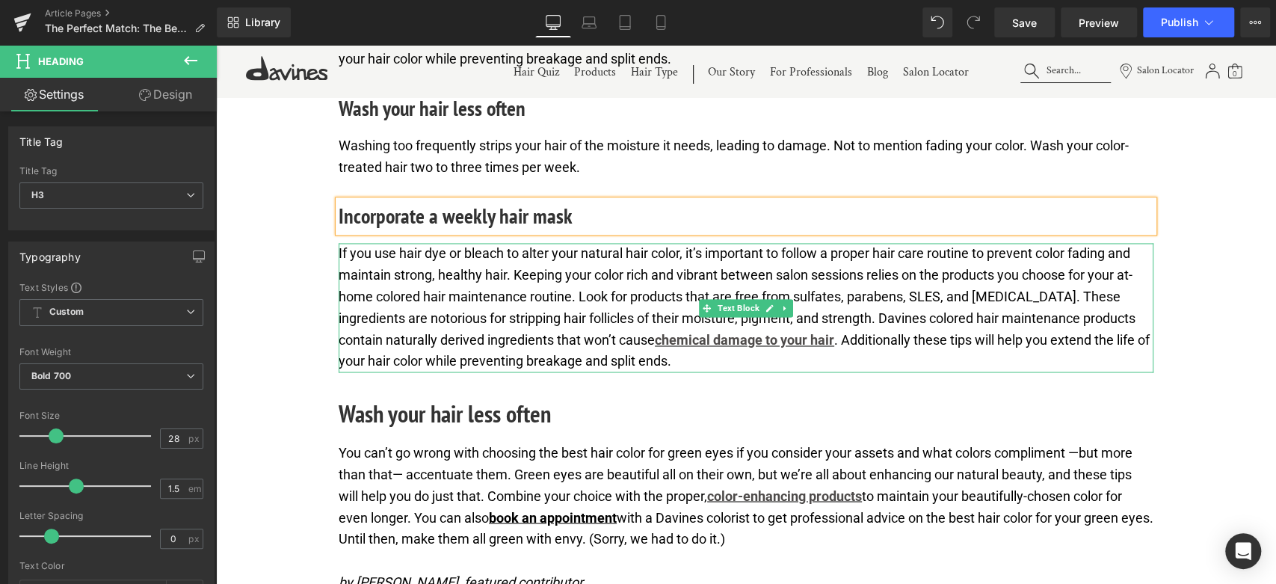
click at [457, 372] on p "If you use hair dye or bleach to alter your natural hair color, it’s important …" at bounding box center [746, 307] width 815 height 129
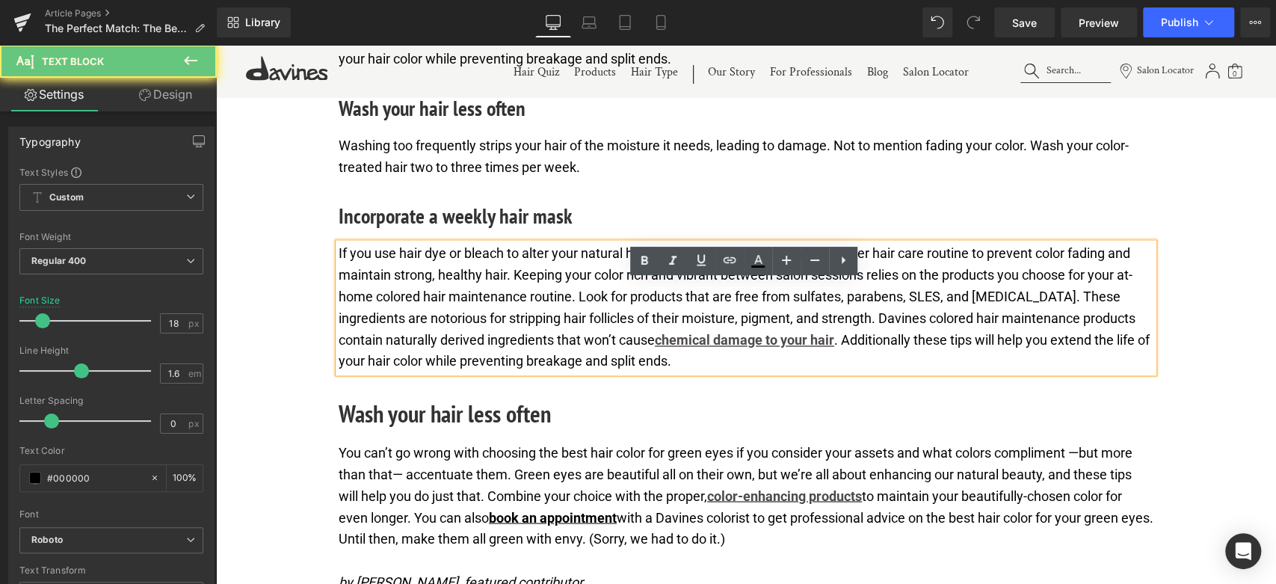
click at [453, 372] on p "If you use hair dye or bleach to alter your natural hair color, it’s important …" at bounding box center [746, 307] width 815 height 129
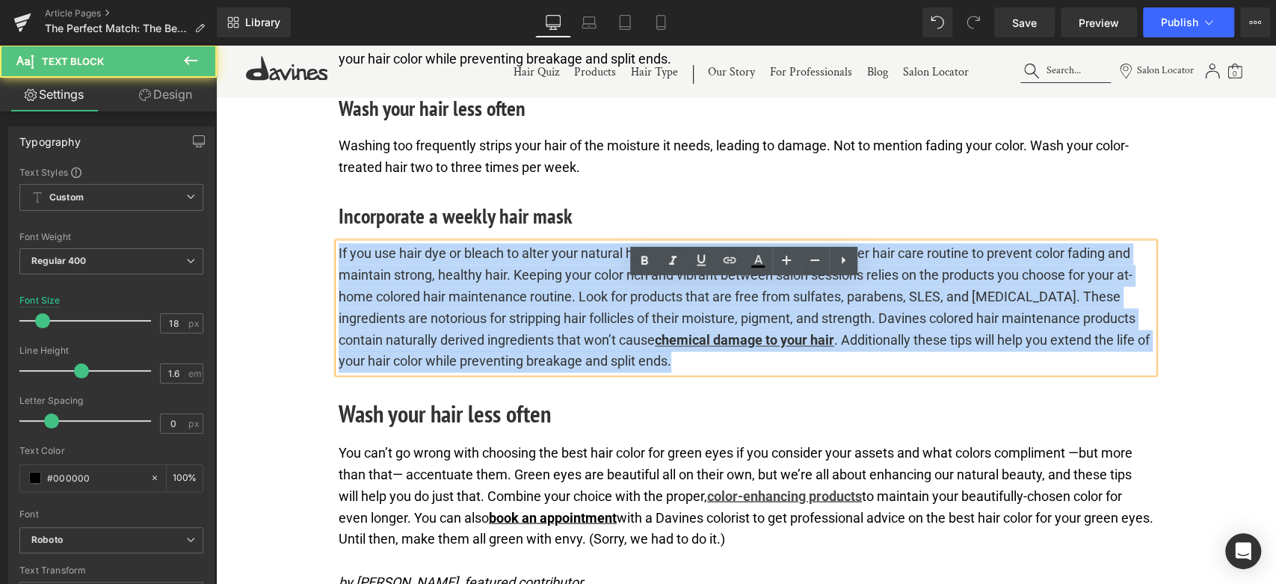
click at [453, 372] on p "If you use hair dye or bleach to alter your natural hair color, it’s important …" at bounding box center [746, 307] width 815 height 129
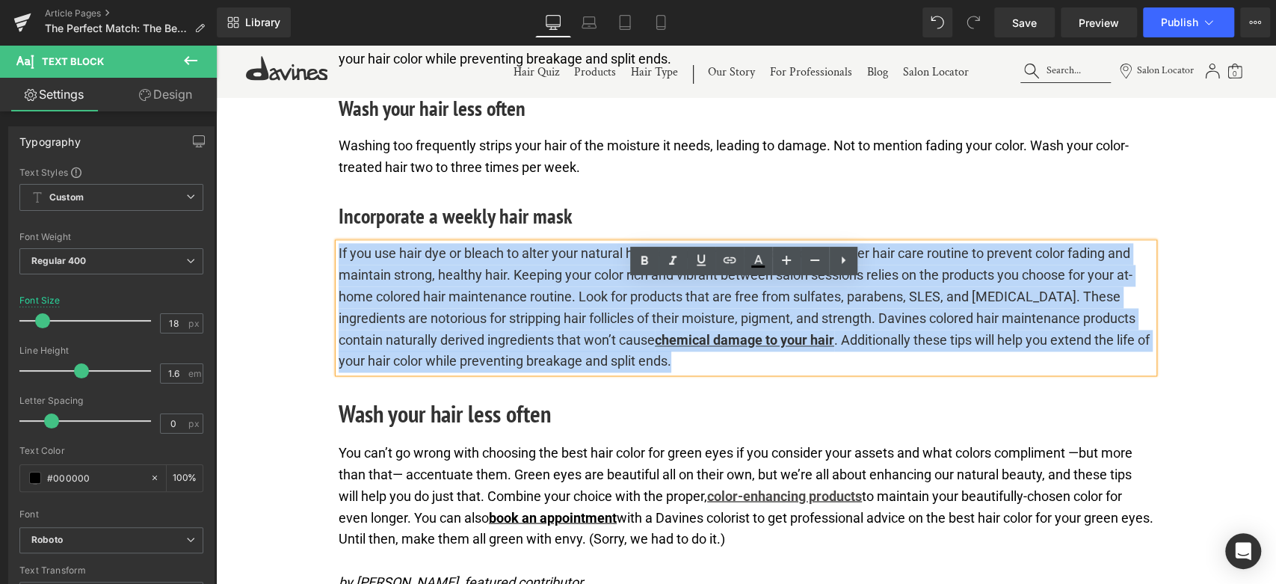
paste div
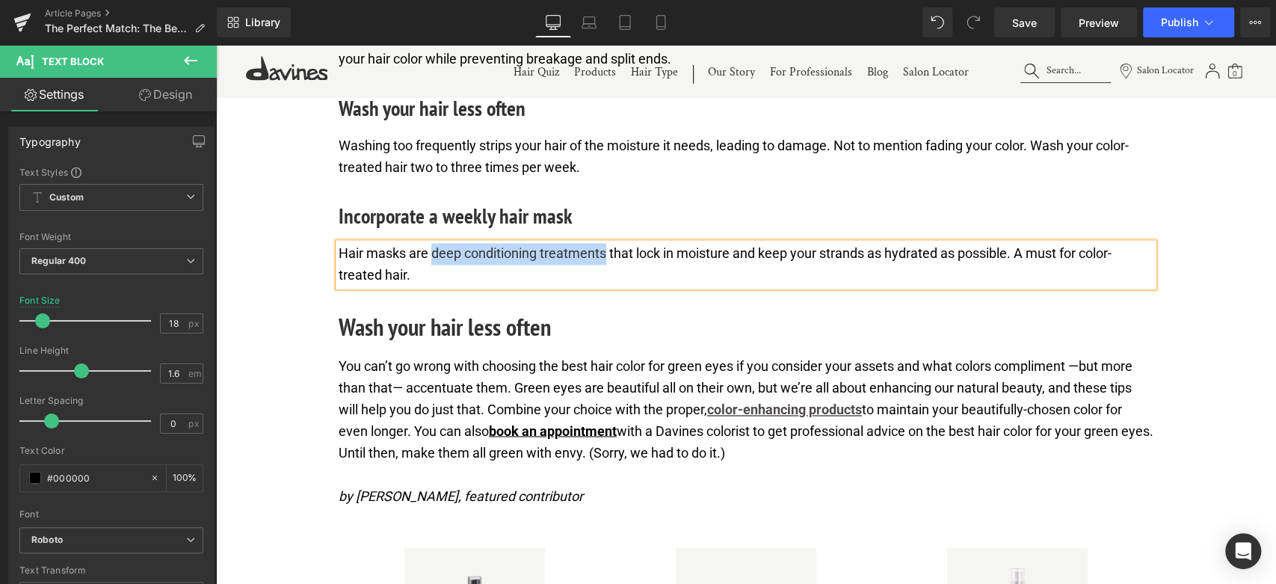
drag, startPoint x: 430, startPoint y: 292, endPoint x: 605, endPoint y: 285, distance: 175.8
click at [605, 285] on p "Hair masks are deep conditioning treatments that lock in moisture and keep your…" at bounding box center [746, 264] width 815 height 43
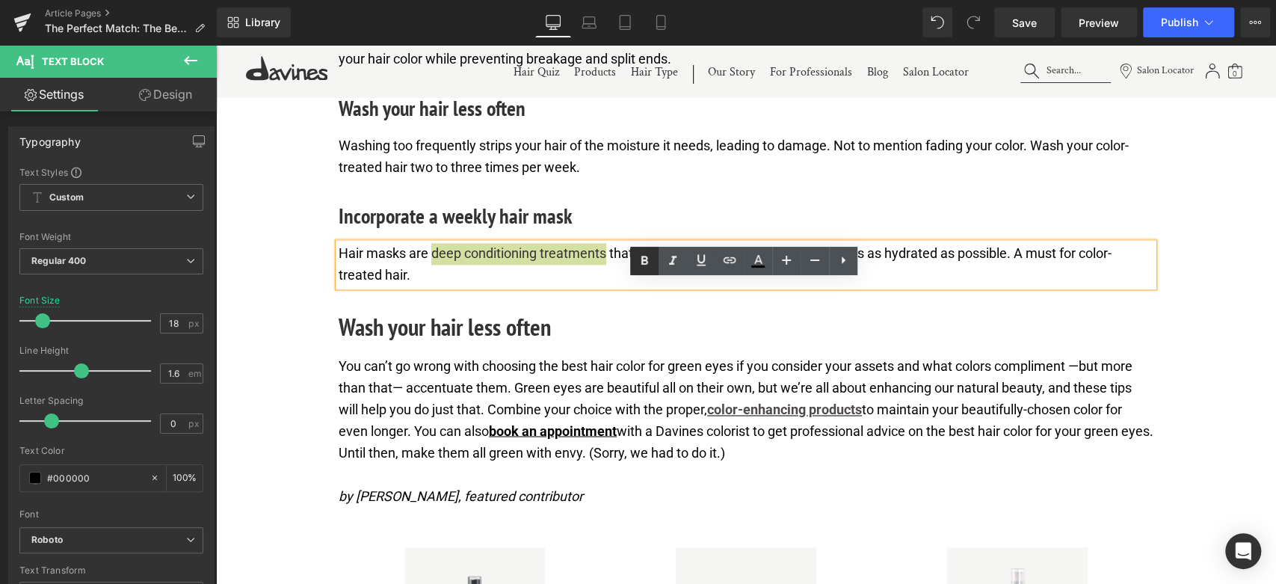
click at [644, 265] on icon at bounding box center [644, 261] width 18 height 18
drag, startPoint x: 431, startPoint y: 289, endPoint x: 609, endPoint y: 291, distance: 177.9
click at [609, 286] on p "Hair masks are deep conditioning treatments that lock in moisture and keep your…" at bounding box center [746, 264] width 815 height 43
click at [704, 258] on icon at bounding box center [701, 260] width 9 height 11
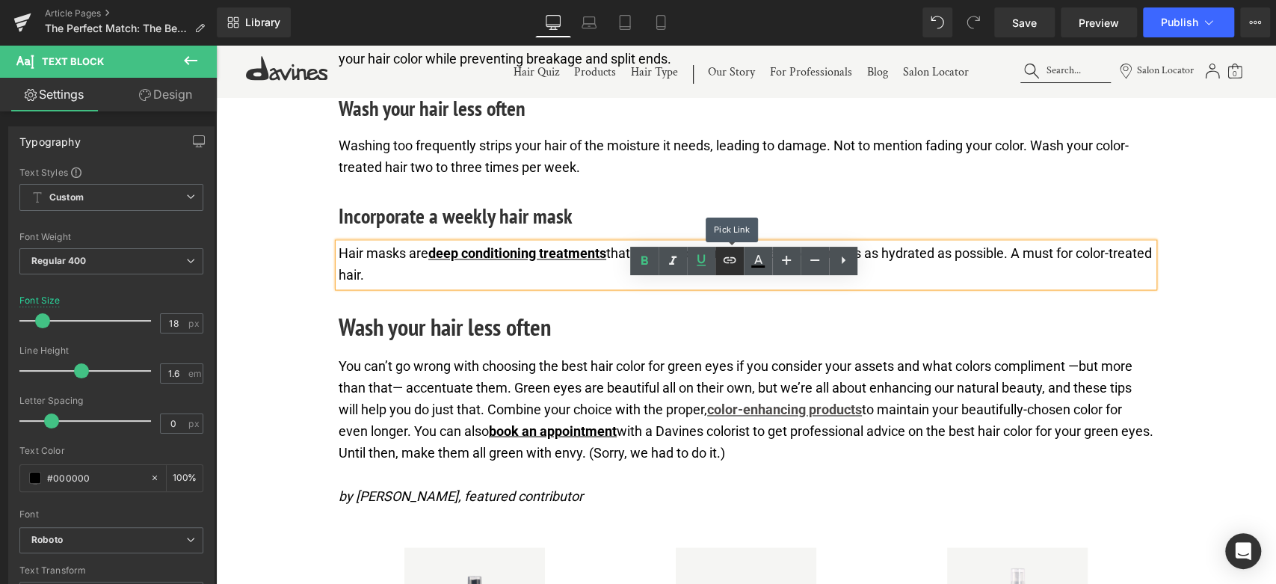
drag, startPoint x: 734, startPoint y: 266, endPoint x: 480, endPoint y: 241, distance: 255.3
click at [735, 266] on icon at bounding box center [730, 260] width 18 height 18
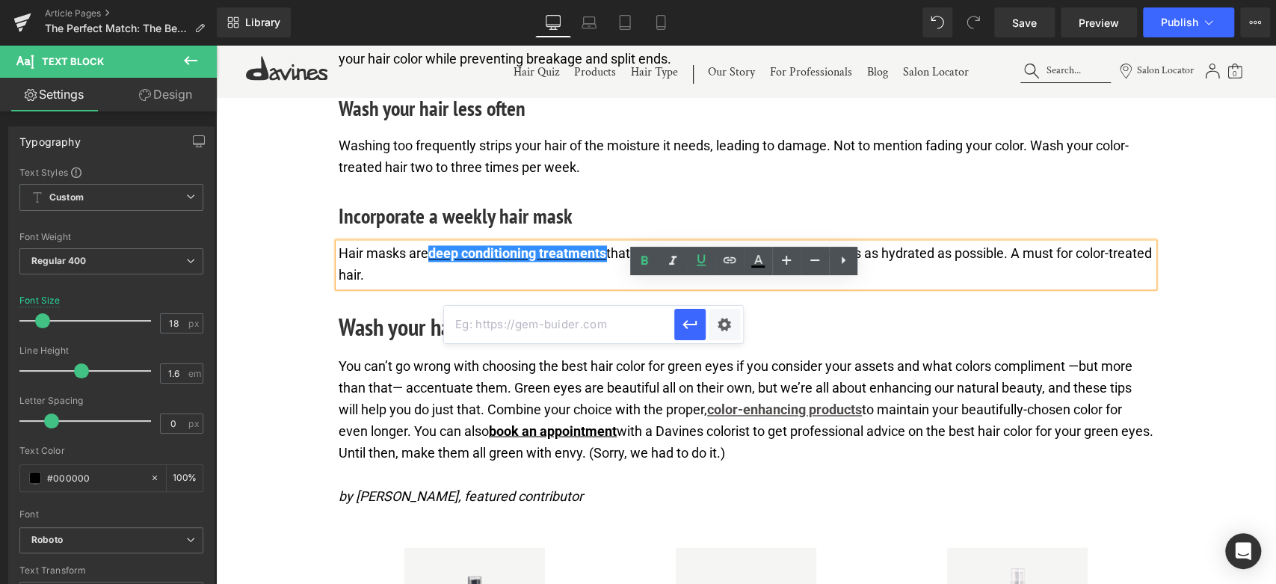
click at [615, 327] on input "text" at bounding box center [559, 324] width 230 height 37
paste input "https://us.davines.com/collections/hair-masks"
type input "https://us.davines.com/collections/hair-masks"
drag, startPoint x: 692, startPoint y: 330, endPoint x: 421, endPoint y: 312, distance: 271.9
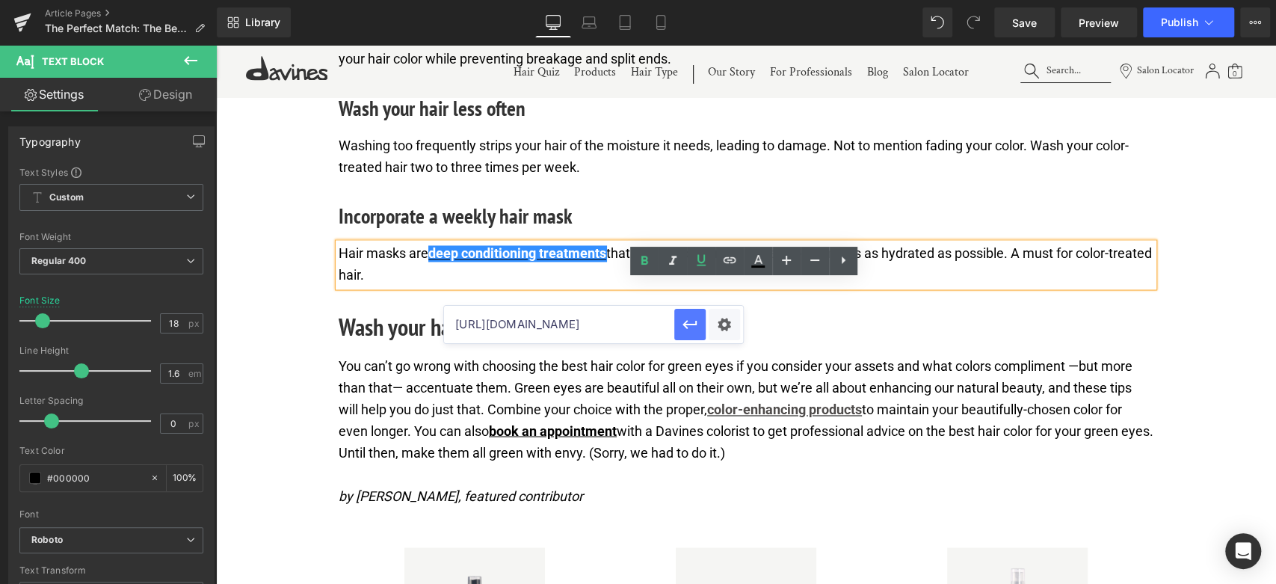
click at [692, 330] on icon "button" at bounding box center [690, 324] width 18 height 18
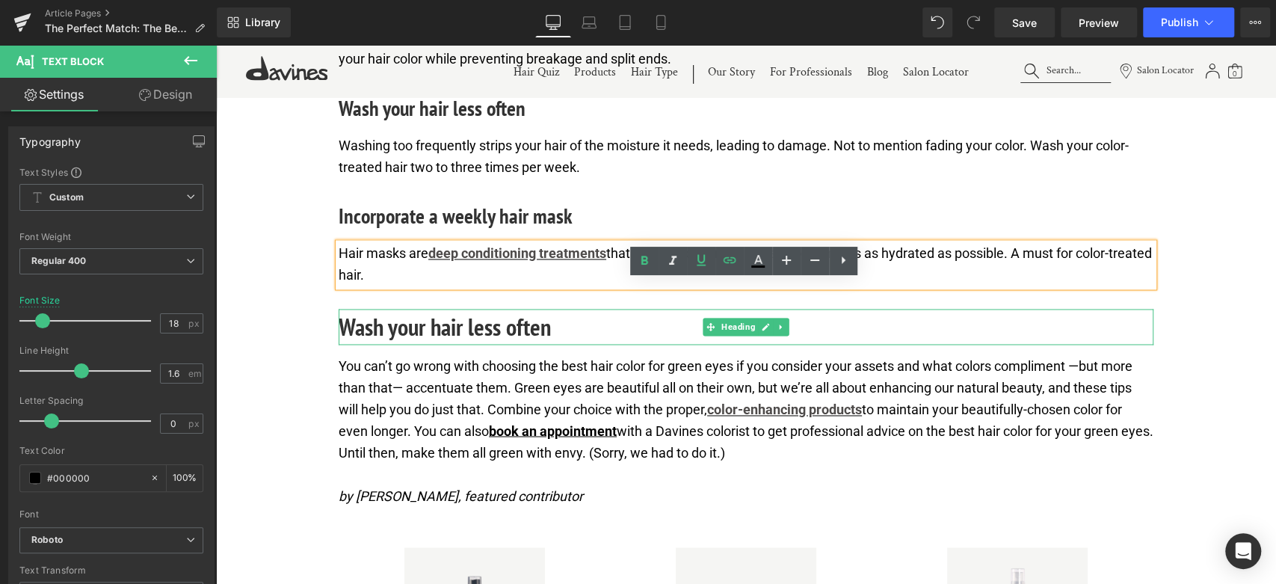
click at [482, 345] on h2 "Wash your hair less often" at bounding box center [746, 327] width 815 height 36
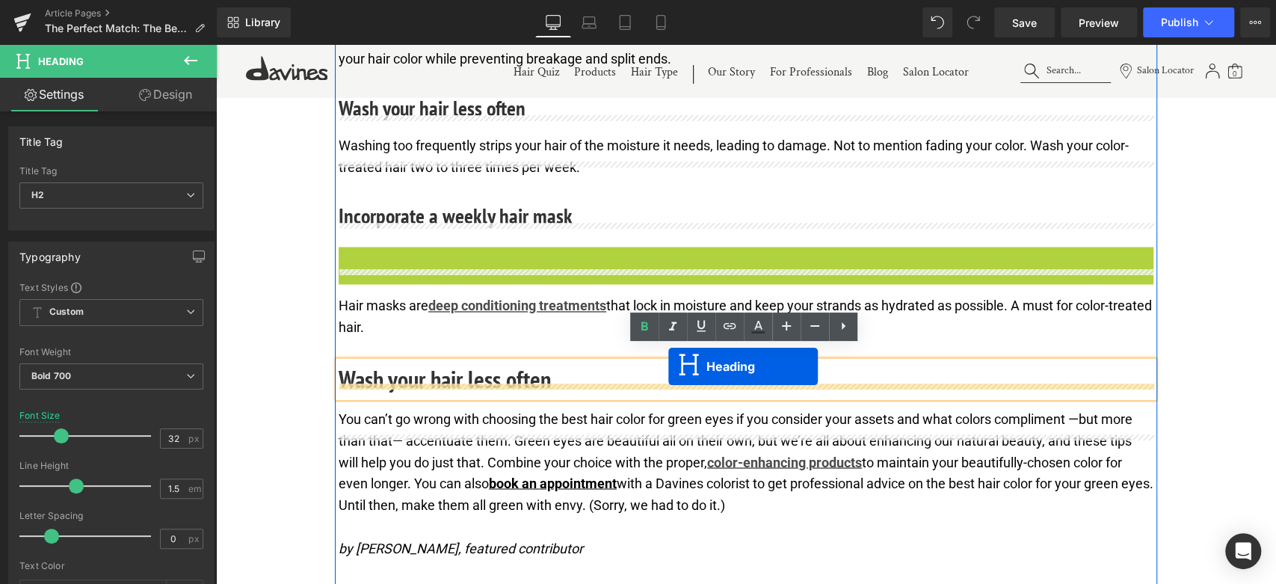
drag, startPoint x: 709, startPoint y: 295, endPoint x: 668, endPoint y: 366, distance: 82.7
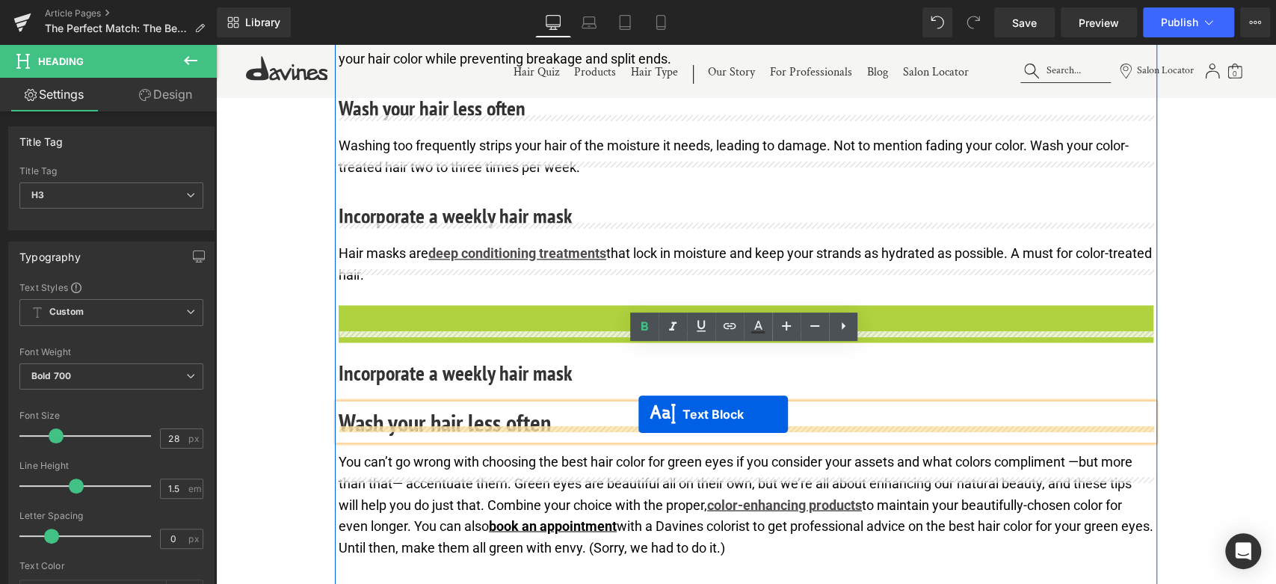
drag, startPoint x: 710, startPoint y: 366, endPoint x: 638, endPoint y: 414, distance: 86.7
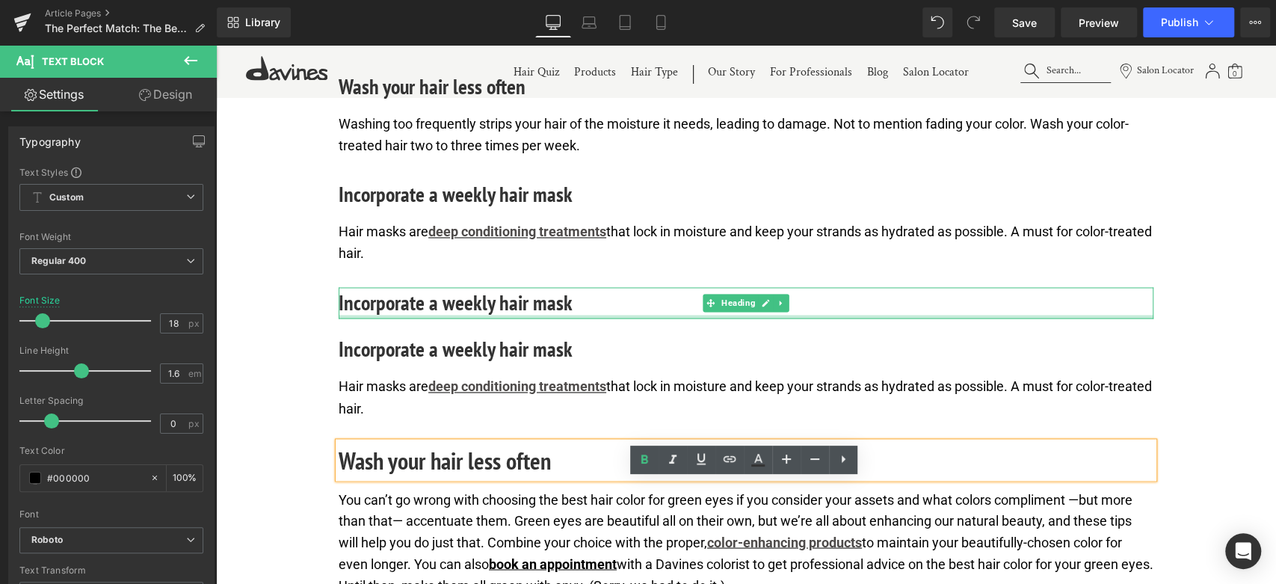
scroll to position [5448, 0]
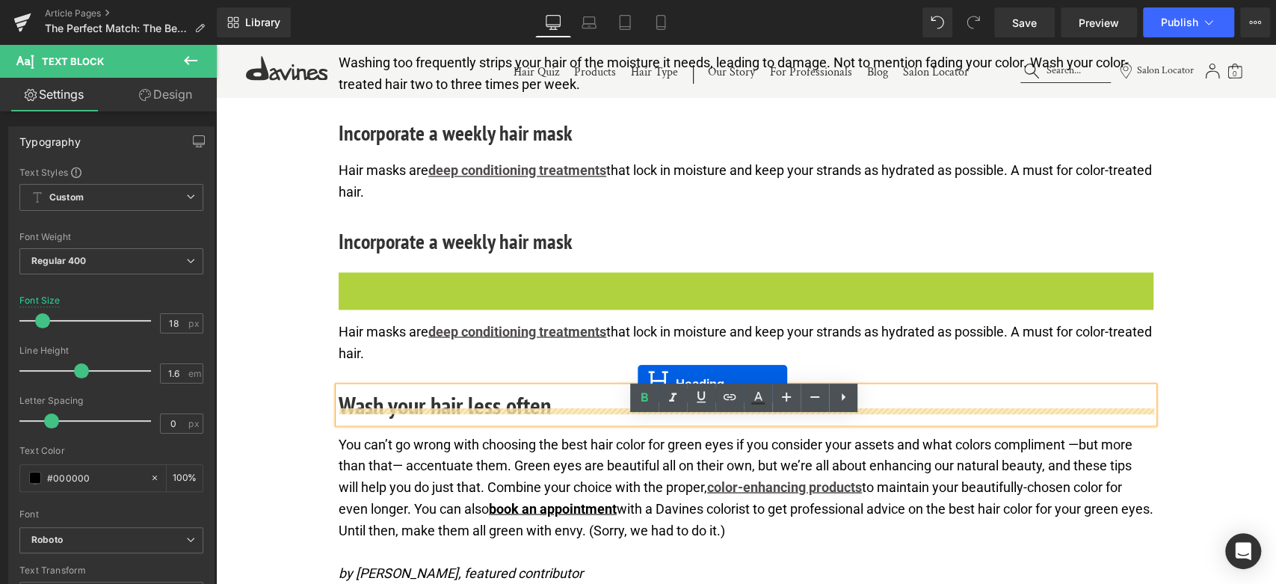
drag, startPoint x: 708, startPoint y: 327, endPoint x: 525, endPoint y: 360, distance: 185.2
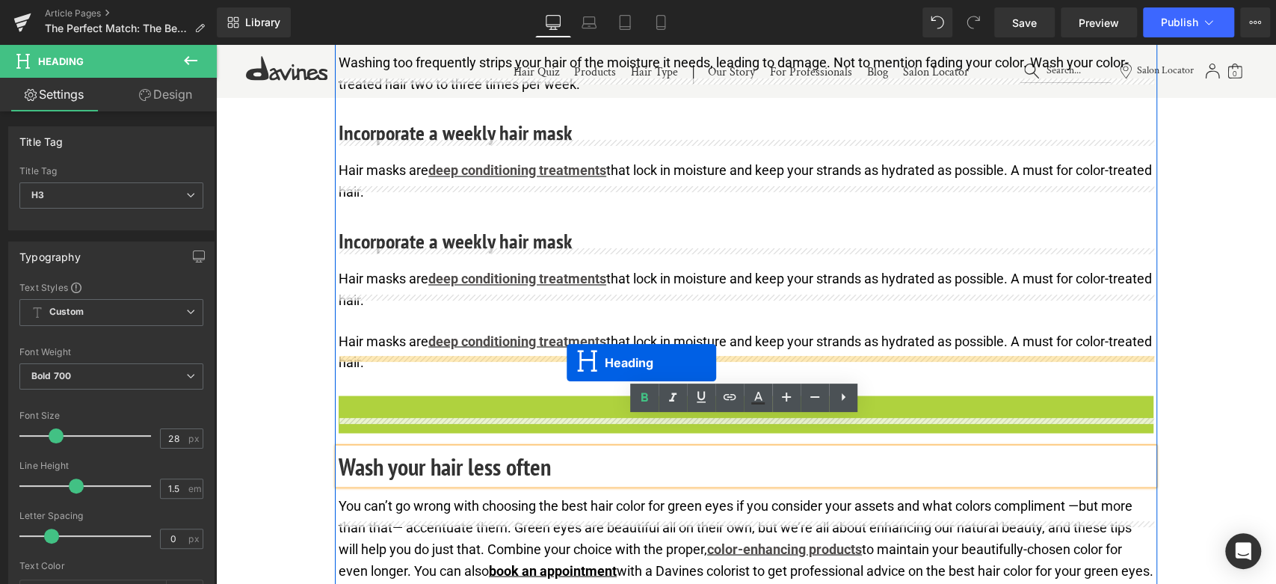
drag, startPoint x: 706, startPoint y: 448, endPoint x: 567, endPoint y: 363, distance: 162.7
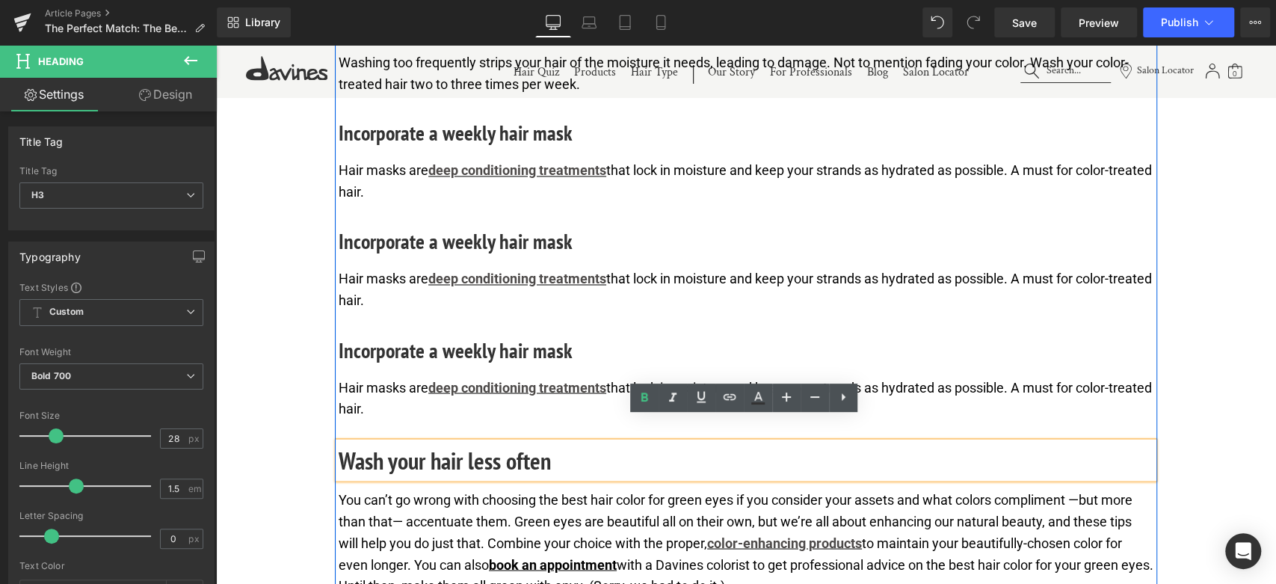
scroll to position [5365, 0]
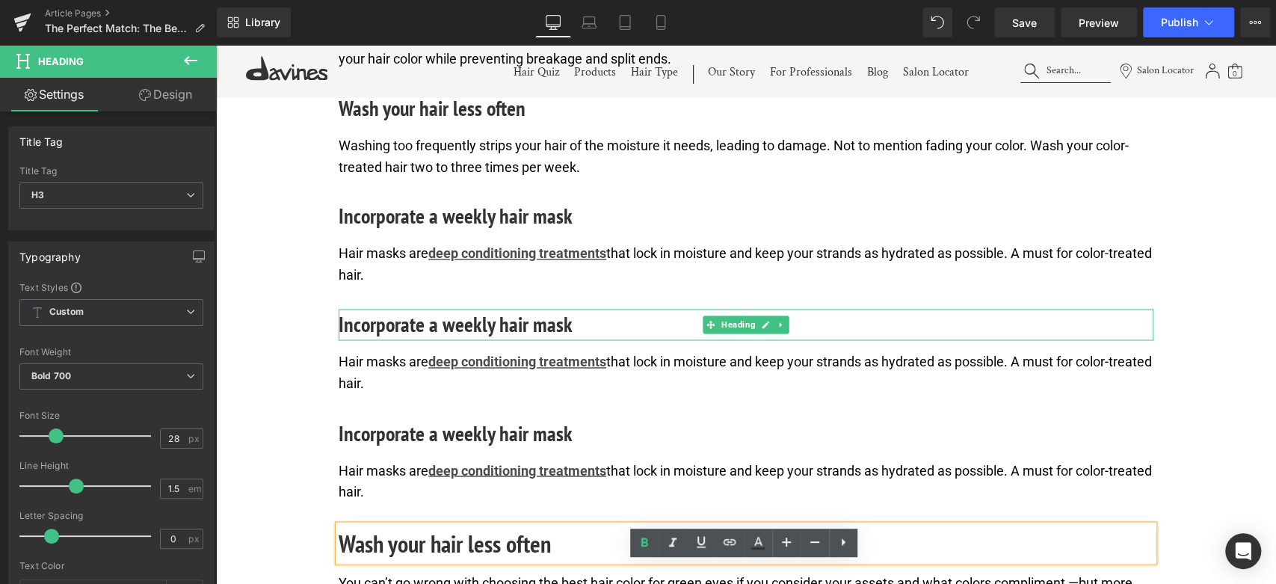
click at [421, 340] on h3 "Incorporate a weekly hair mask" at bounding box center [746, 324] width 815 height 31
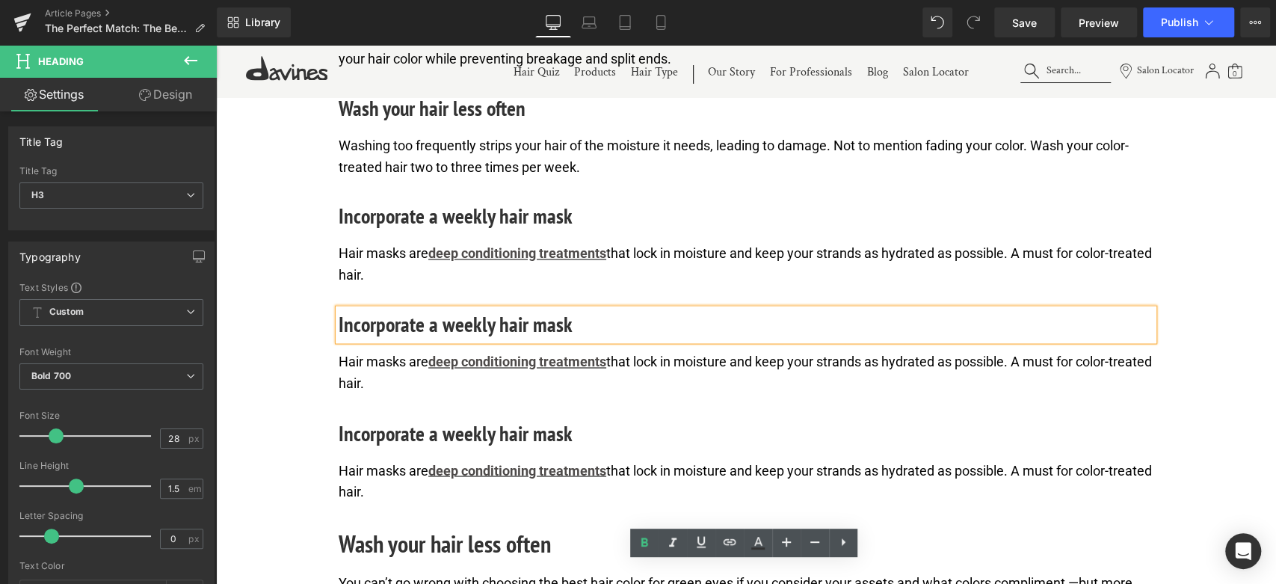
click at [421, 340] on h3 "Incorporate a weekly hair mask" at bounding box center [746, 324] width 815 height 31
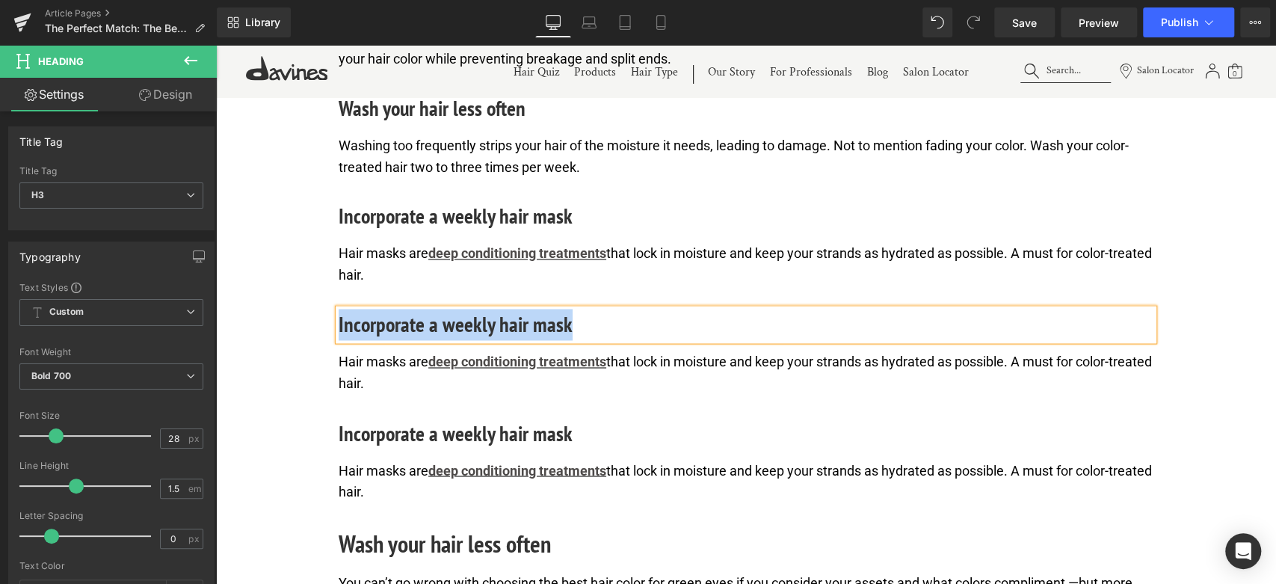
paste div
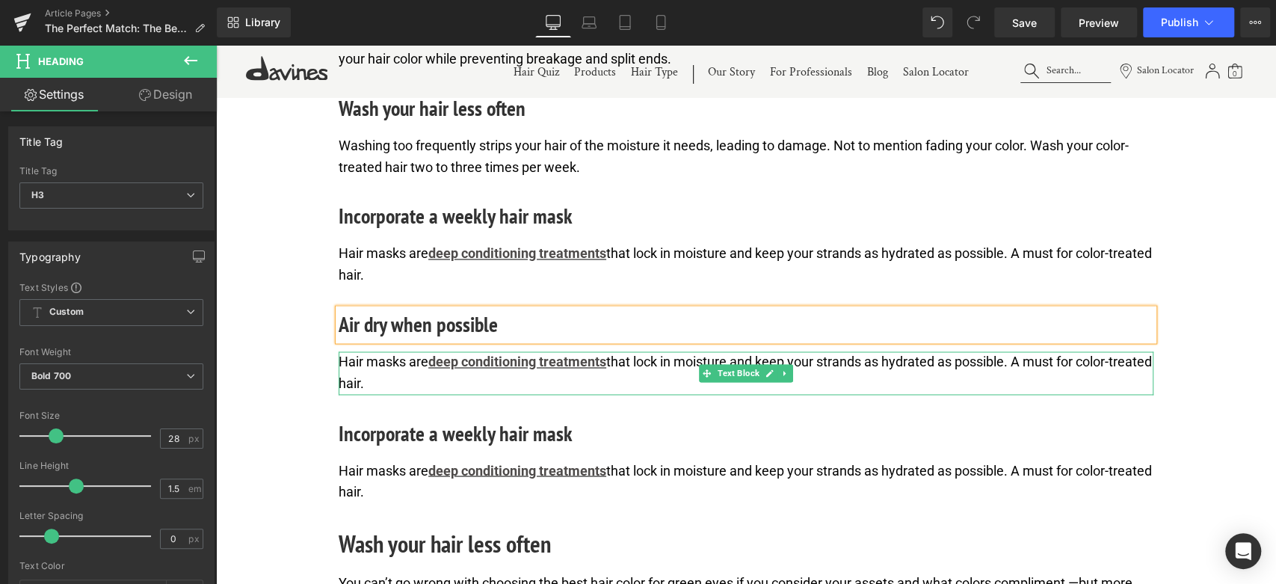
click at [397, 395] on p "Hair masks are deep conditioning treatments that lock in moisture and keep your…" at bounding box center [746, 372] width 815 height 43
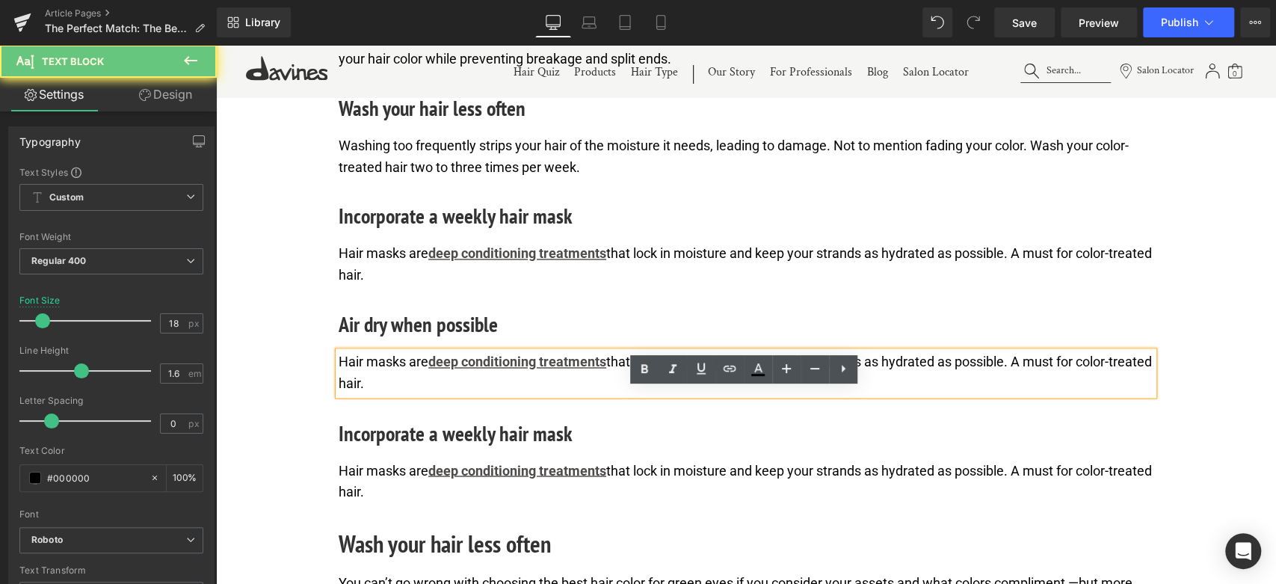
click at [391, 395] on p "Hair masks are deep conditioning treatments that lock in moisture and keep your…" at bounding box center [746, 372] width 815 height 43
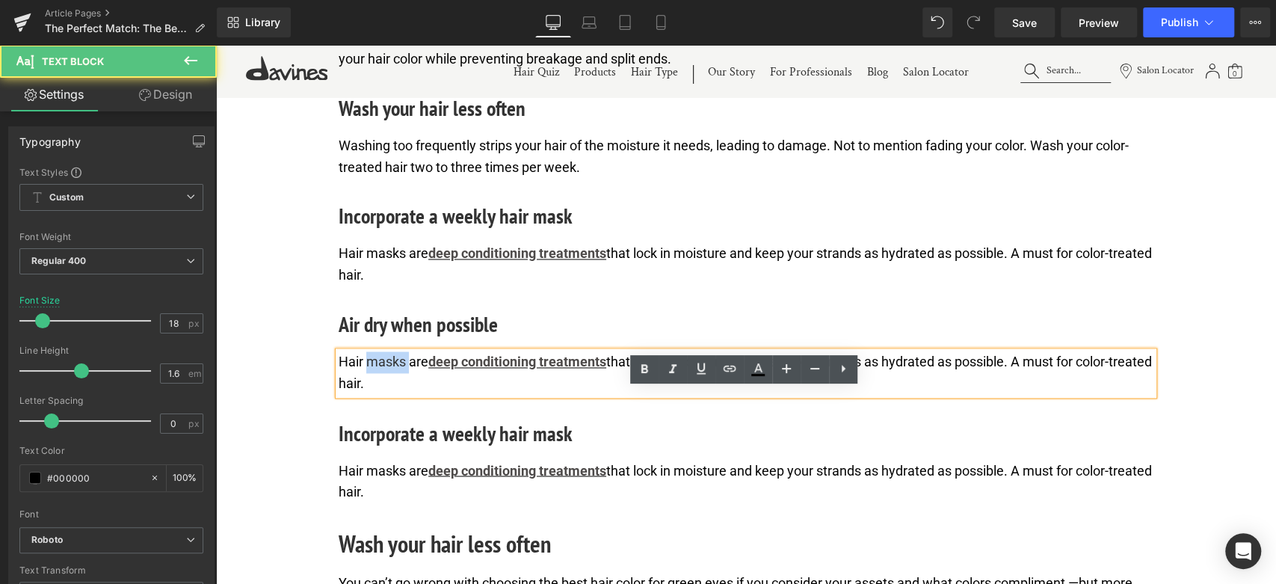
click at [391, 395] on p "Hair masks are deep conditioning treatments that lock in moisture and keep your…" at bounding box center [746, 372] width 815 height 43
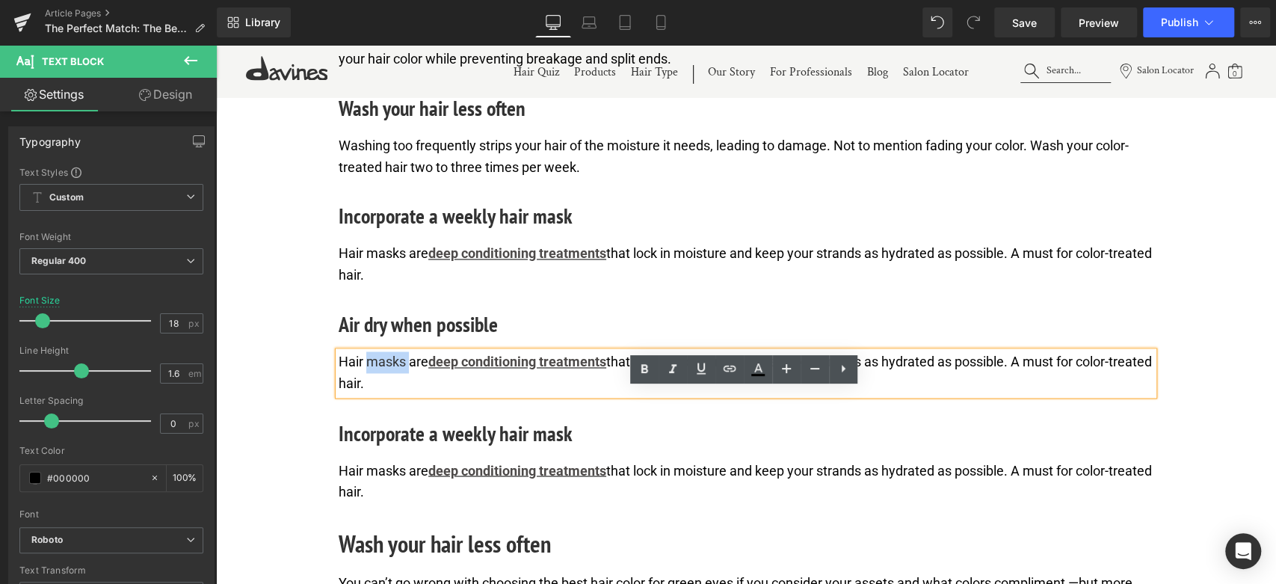
paste div
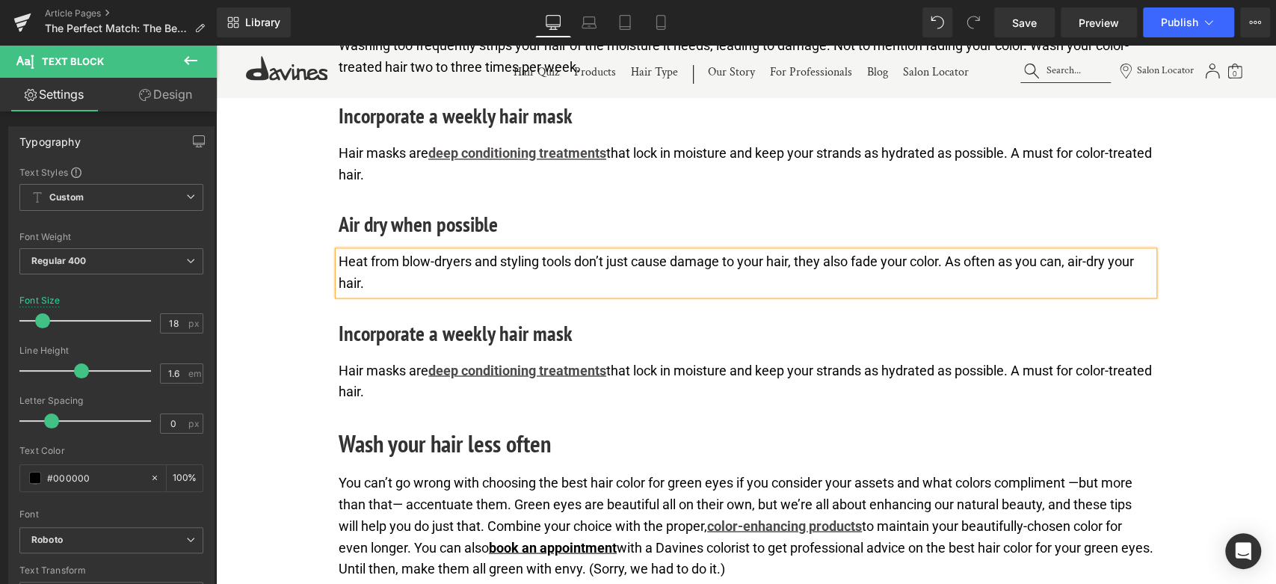
scroll to position [5531, 0]
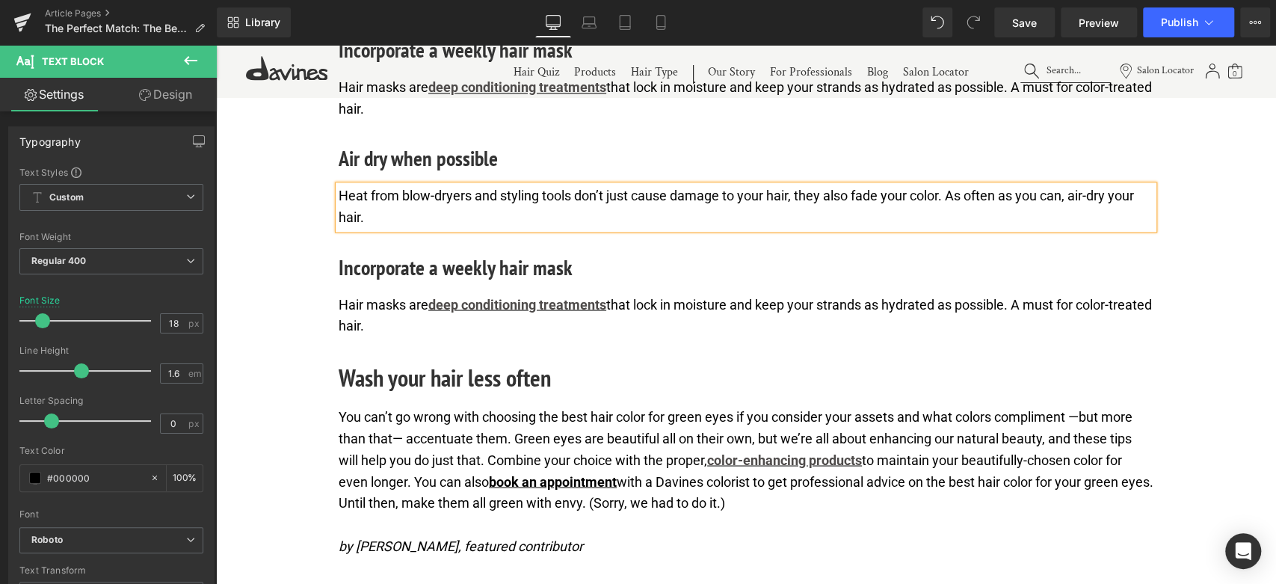
click at [403, 283] on h3 "Incorporate a weekly hair mask" at bounding box center [746, 266] width 815 height 31
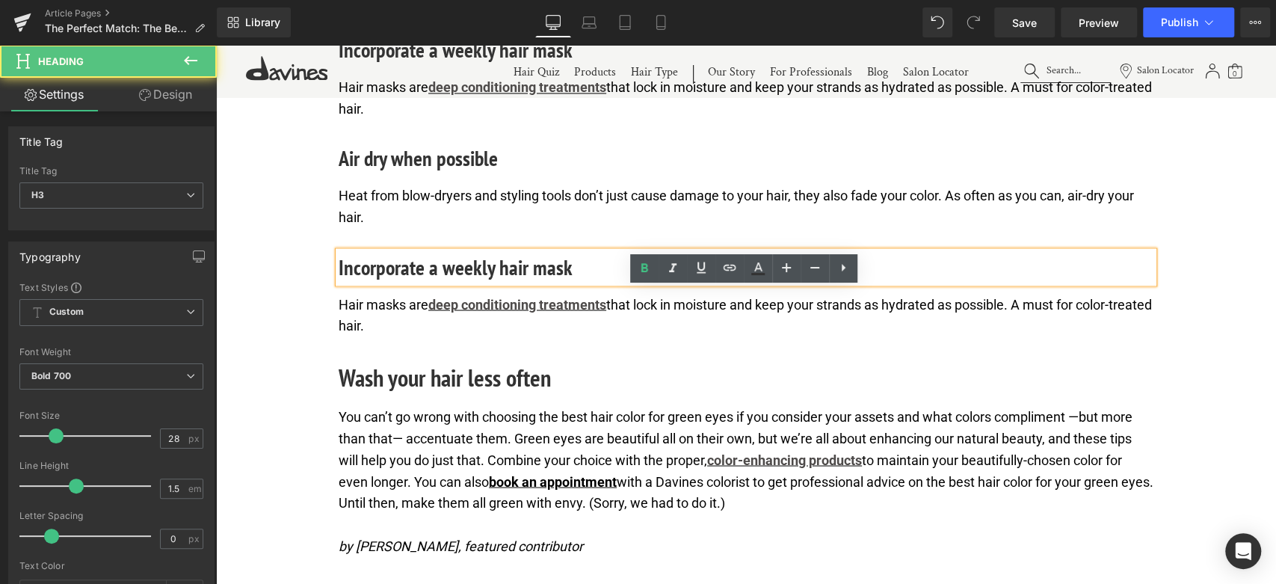
click at [403, 283] on h3 "Incorporate a weekly hair mask" at bounding box center [746, 266] width 815 height 31
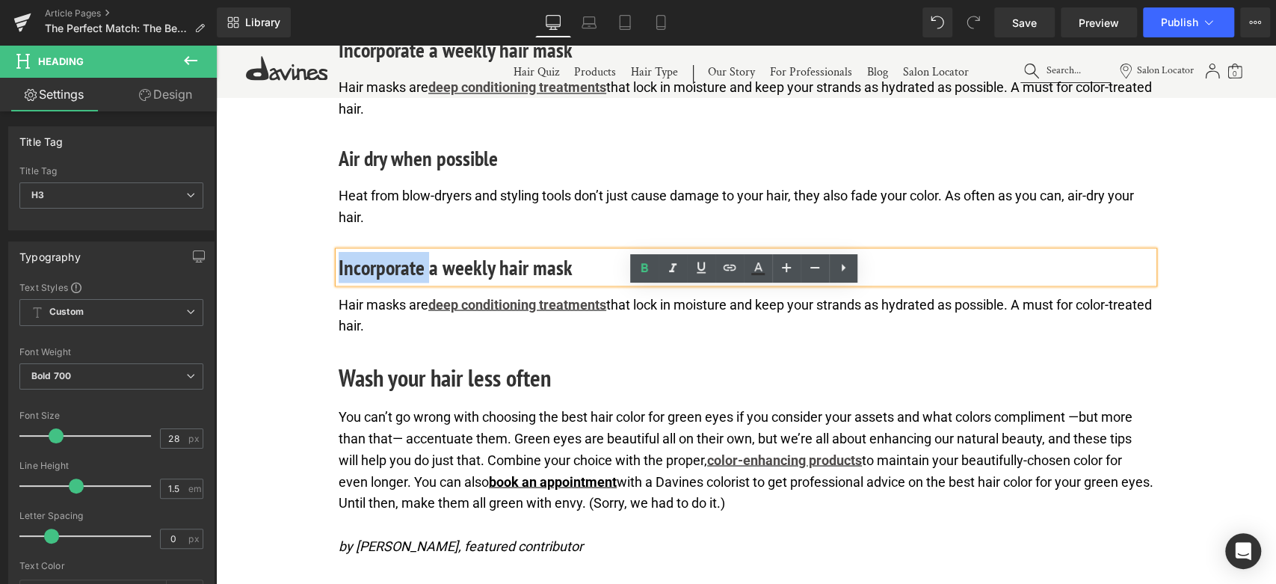
click at [403, 283] on h3 "Incorporate a weekly hair mask" at bounding box center [746, 266] width 815 height 31
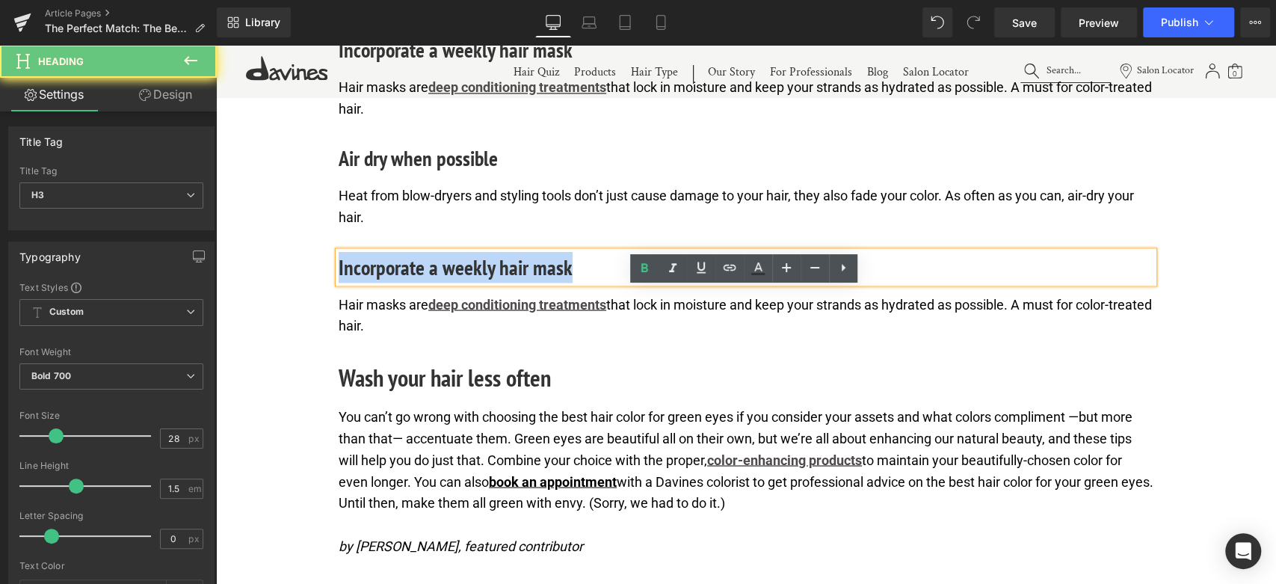
click at [403, 283] on h3 "Incorporate a weekly hair mask" at bounding box center [746, 266] width 815 height 31
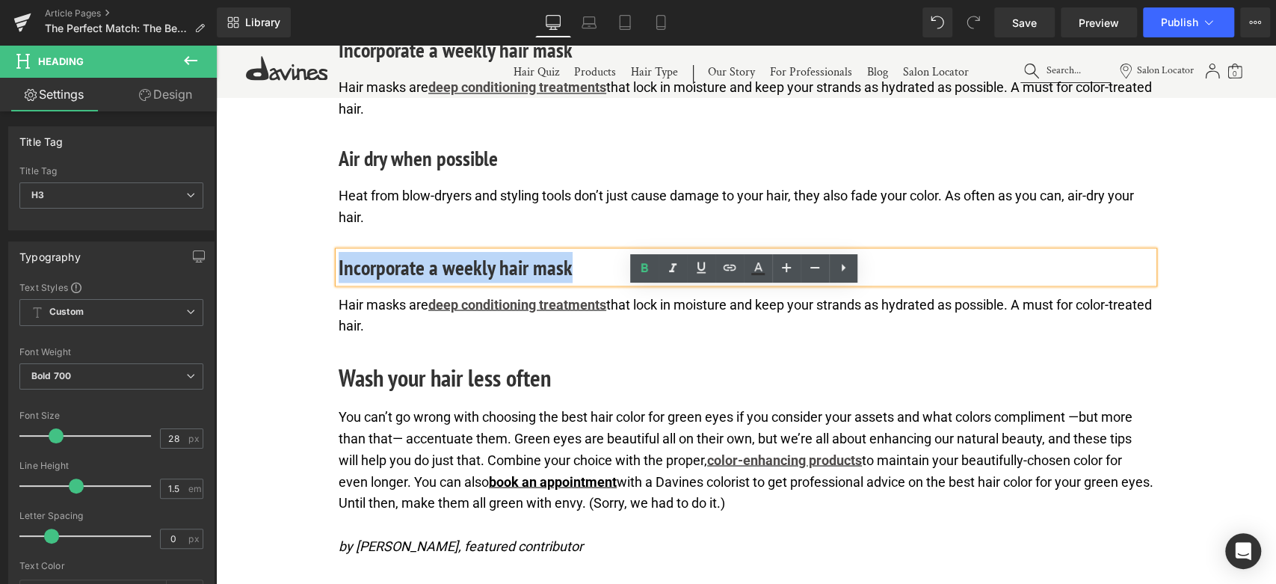
paste div
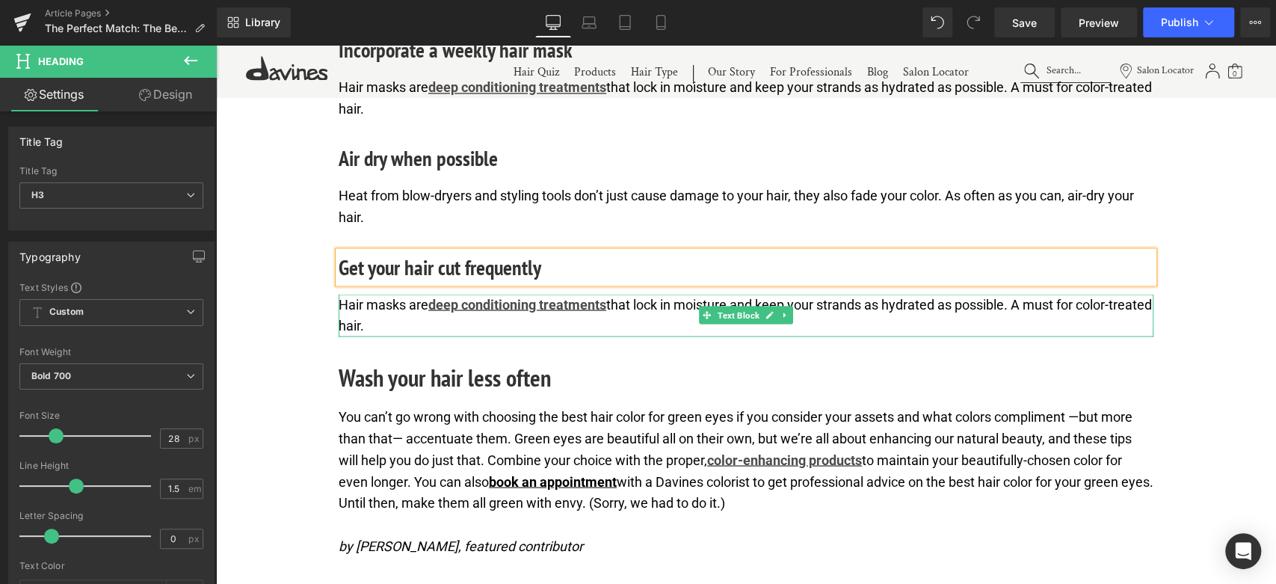
click at [395, 337] on p "Hair masks are deep conditioning treatments that lock in moisture and keep your…" at bounding box center [746, 315] width 815 height 43
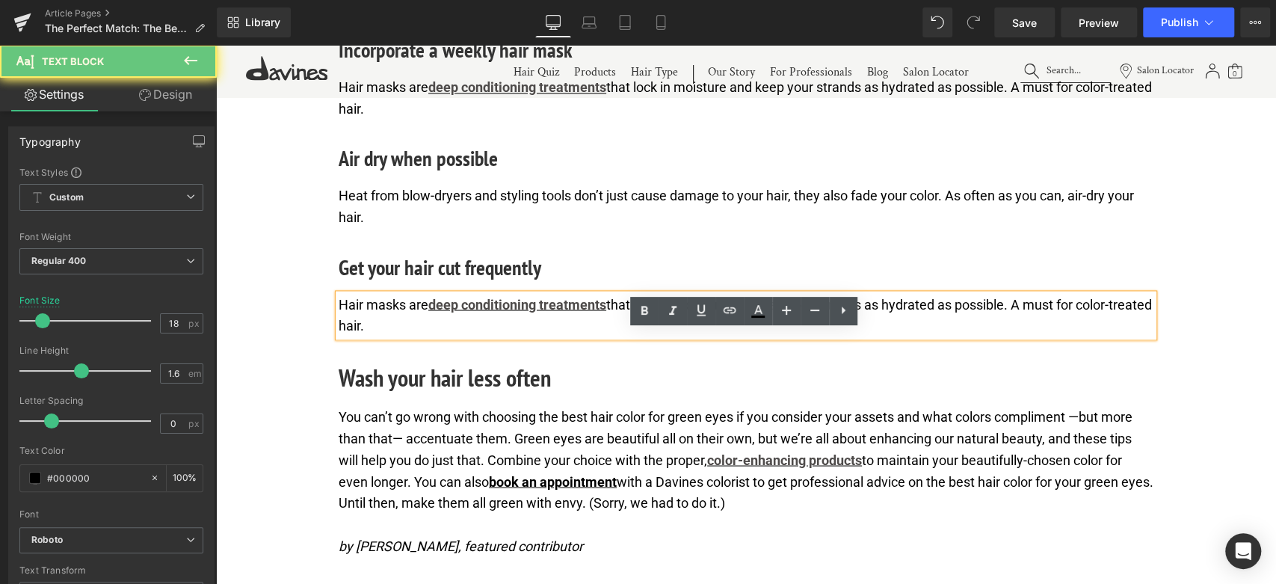
click at [382, 337] on p "Hair masks are deep conditioning treatments that lock in moisture and keep your…" at bounding box center [746, 315] width 815 height 43
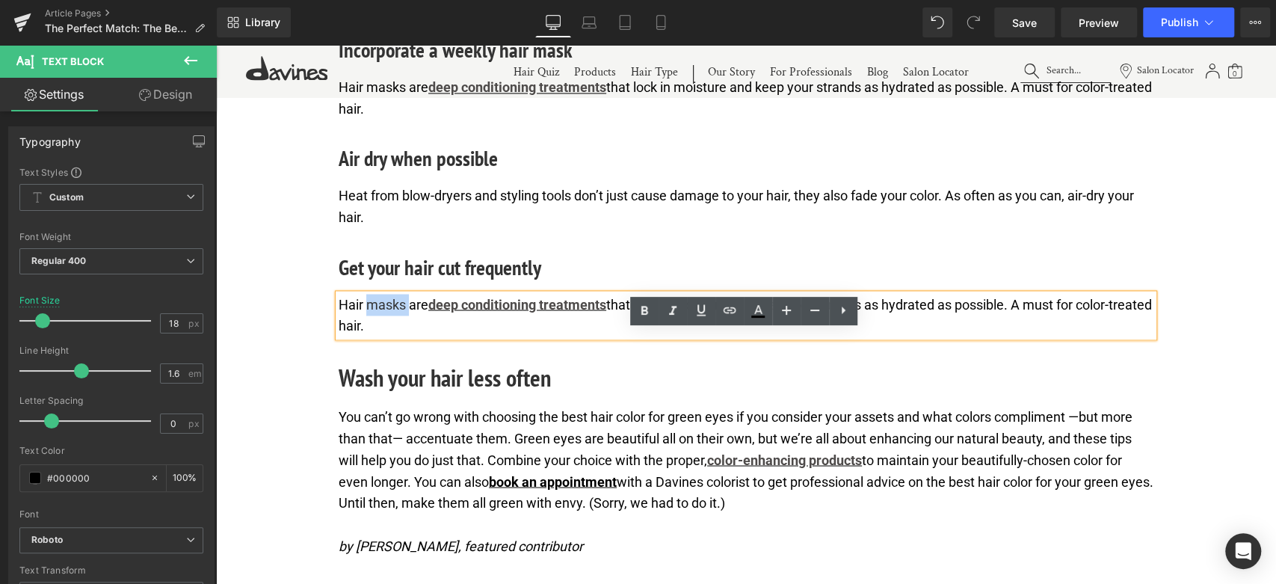
paste div
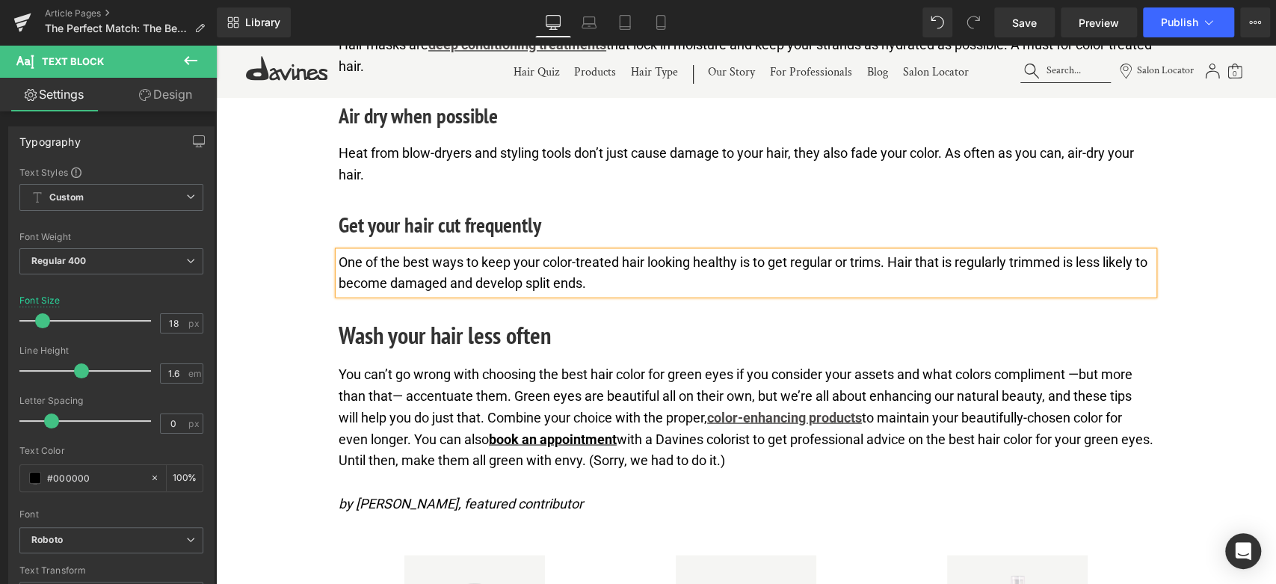
scroll to position [5615, 0]
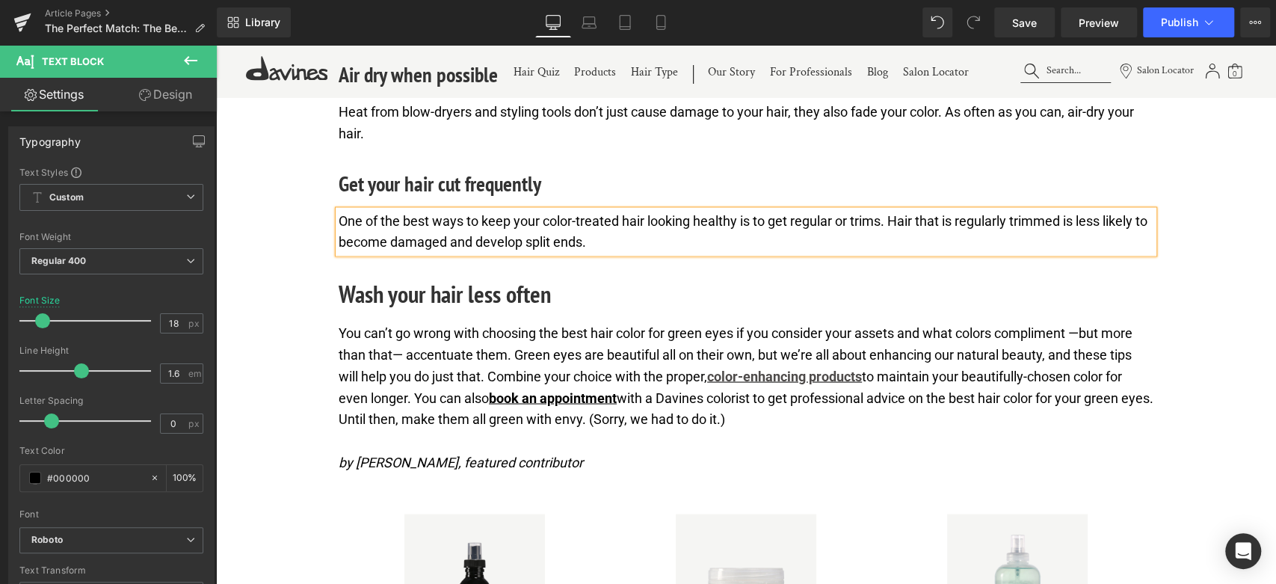
click at [418, 311] on h2 "Wash your hair less often" at bounding box center [746, 293] width 815 height 36
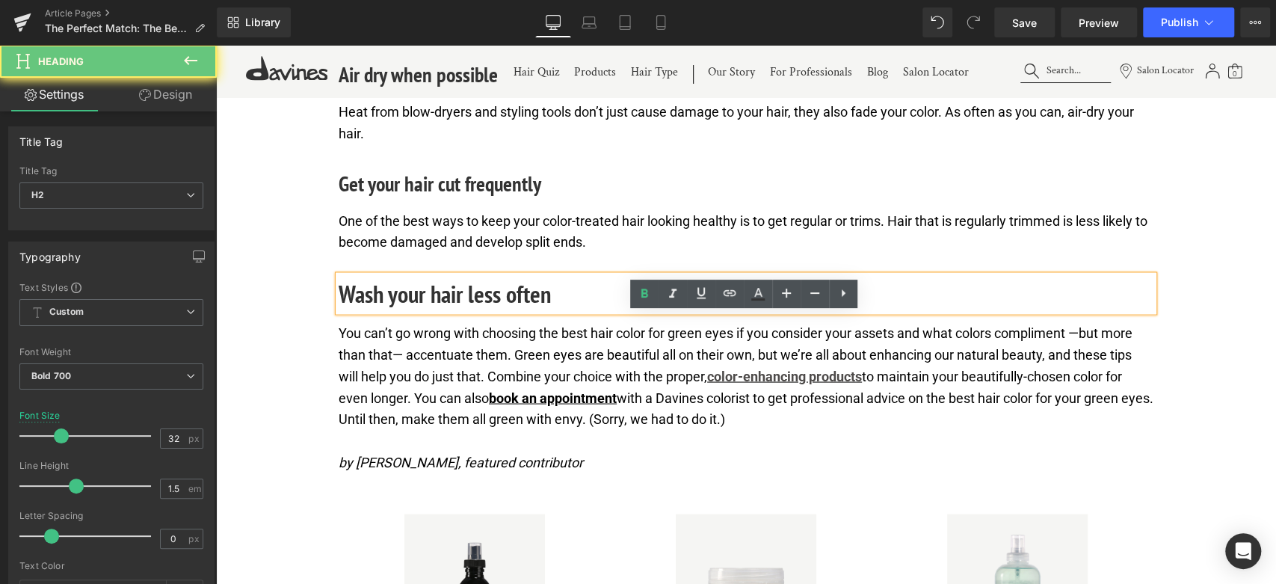
click at [418, 311] on h2 "Wash your hair less often" at bounding box center [746, 293] width 815 height 36
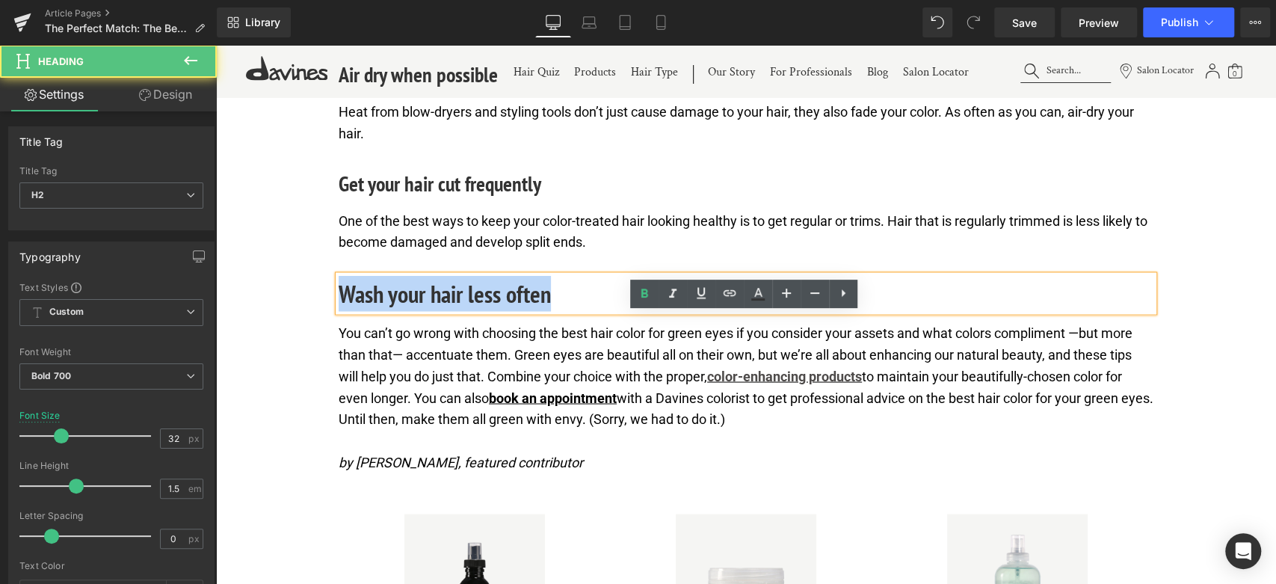
click at [418, 311] on h2 "Wash your hair less often" at bounding box center [746, 293] width 815 height 36
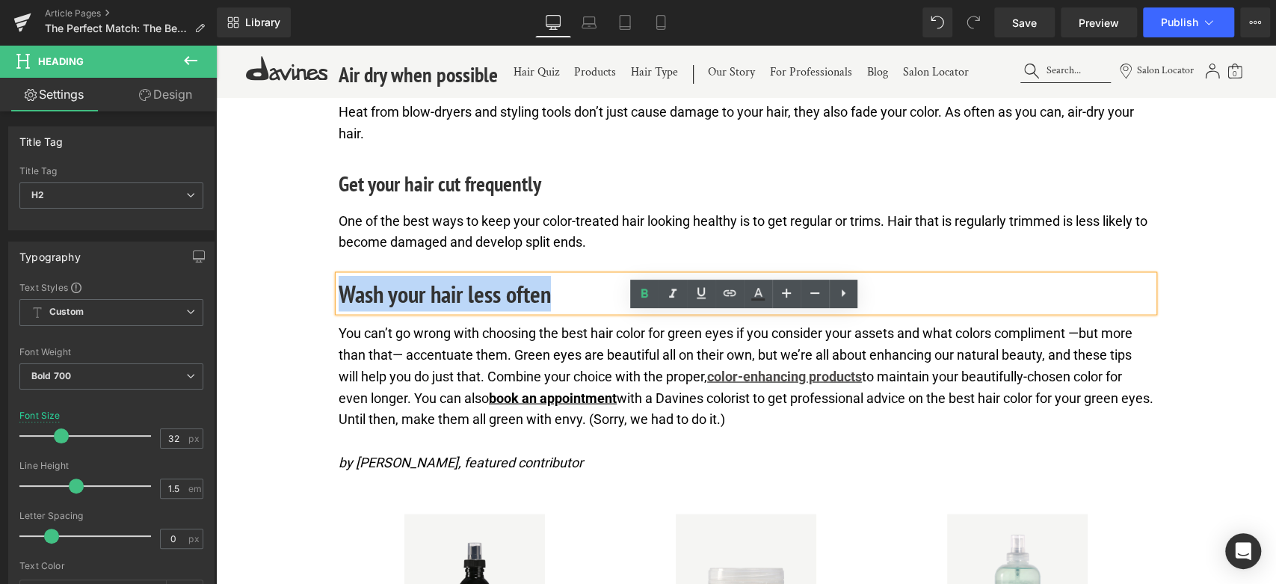
paste div
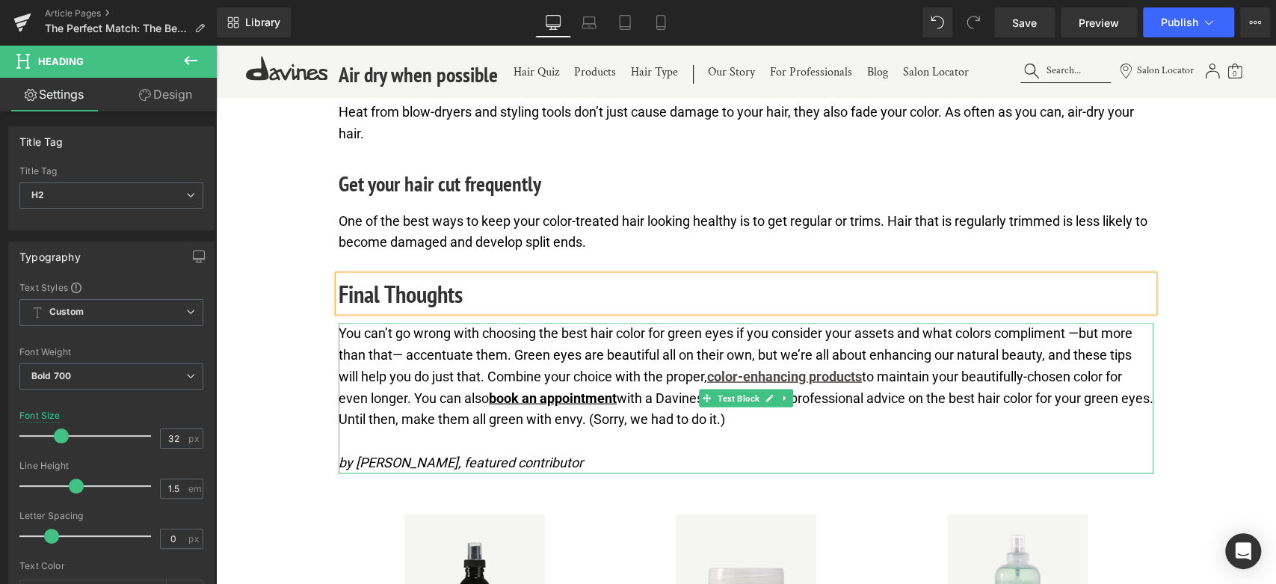
click at [480, 425] on p "You can’t go wrong with choosing the best hair color for green eyes if you cons…" at bounding box center [746, 376] width 815 height 108
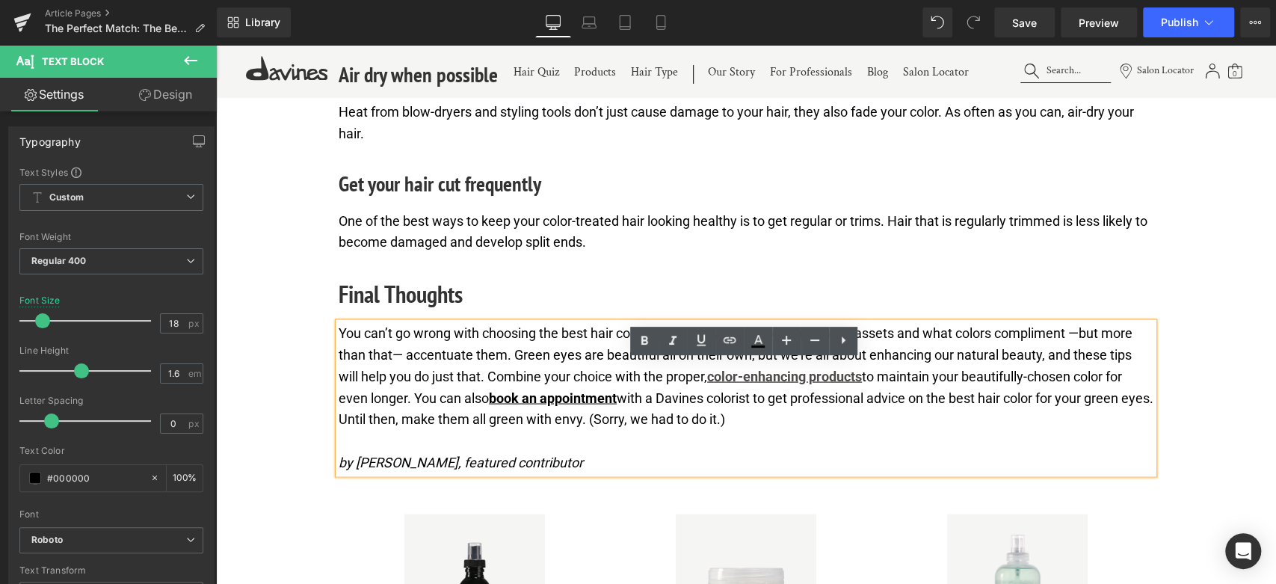
drag, startPoint x: 767, startPoint y: 465, endPoint x: 336, endPoint y: 375, distance: 440.5
click at [339, 375] on p "You can’t go wrong with choosing the best hair color for green eyes if you cons…" at bounding box center [746, 376] width 815 height 108
paste div
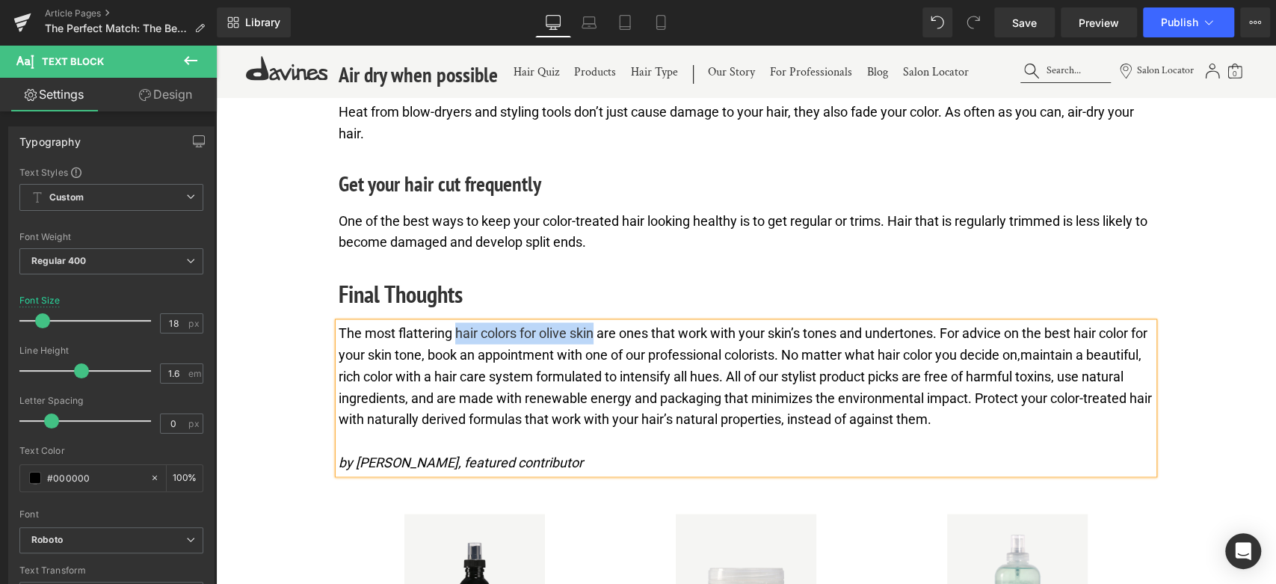
drag, startPoint x: 453, startPoint y: 369, endPoint x: 594, endPoint y: 364, distance: 141.4
click at [594, 364] on p "The most flattering hair colors for olive skin are ones that work with your ski…" at bounding box center [746, 376] width 815 height 108
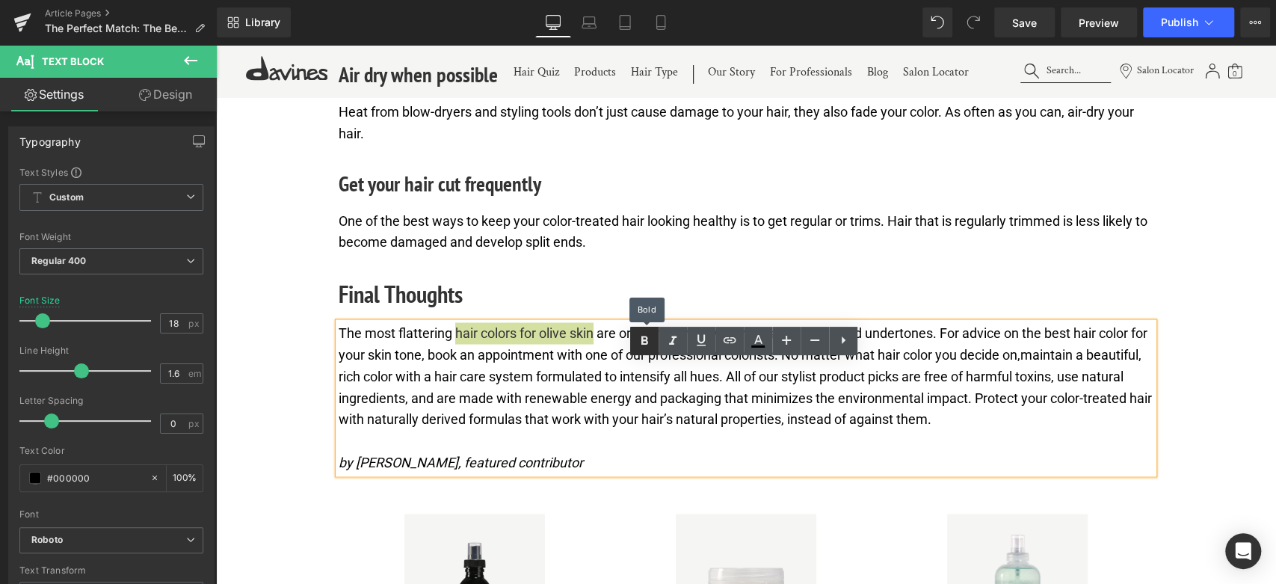
drag, startPoint x: 652, startPoint y: 337, endPoint x: 348, endPoint y: 314, distance: 304.4
click at [652, 337] on icon at bounding box center [644, 341] width 18 height 18
drag, startPoint x: 457, startPoint y: 372, endPoint x: 598, endPoint y: 367, distance: 141.4
click at [597, 340] on strong "hair colors for olive skin" at bounding box center [524, 332] width 145 height 16
drag, startPoint x: 697, startPoint y: 338, endPoint x: 725, endPoint y: 333, distance: 28.0
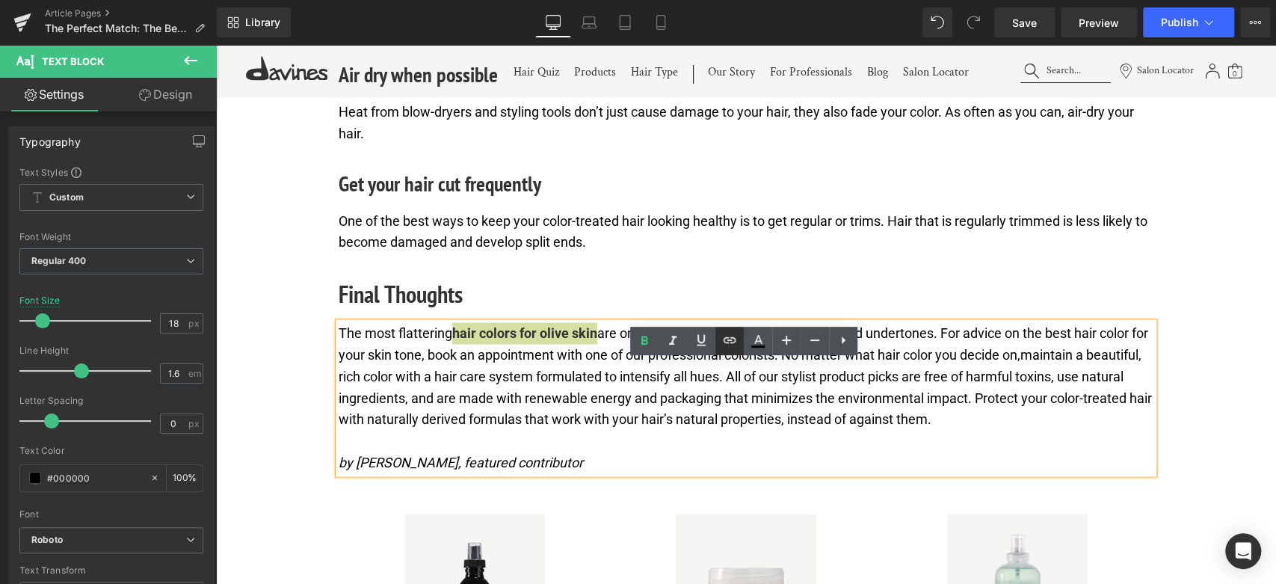
click at [699, 338] on icon at bounding box center [701, 340] width 18 height 18
click at [730, 336] on icon at bounding box center [730, 340] width 18 height 18
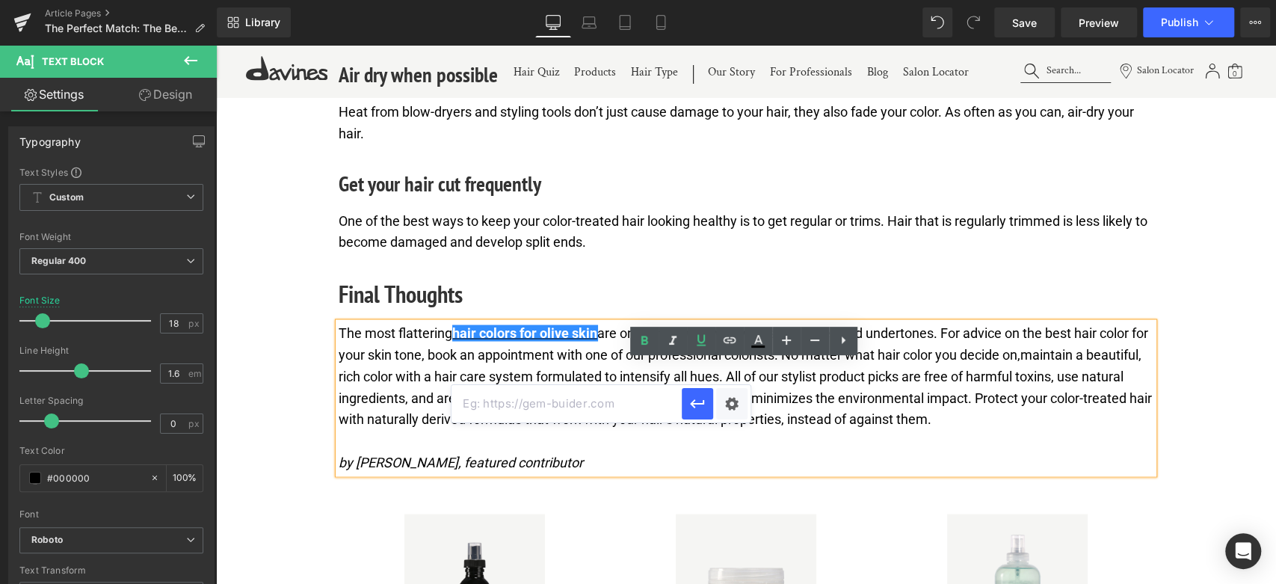
click at [611, 400] on input "text" at bounding box center [566, 403] width 230 height 37
paste input "https://www.stylecraze.com/articles/choose-right-hair-color-olive-skin-brown-ey…"
drag, startPoint x: 696, startPoint y: 402, endPoint x: 472, endPoint y: 360, distance: 227.4
click at [696, 402] on icon "button" at bounding box center [697, 404] width 18 height 18
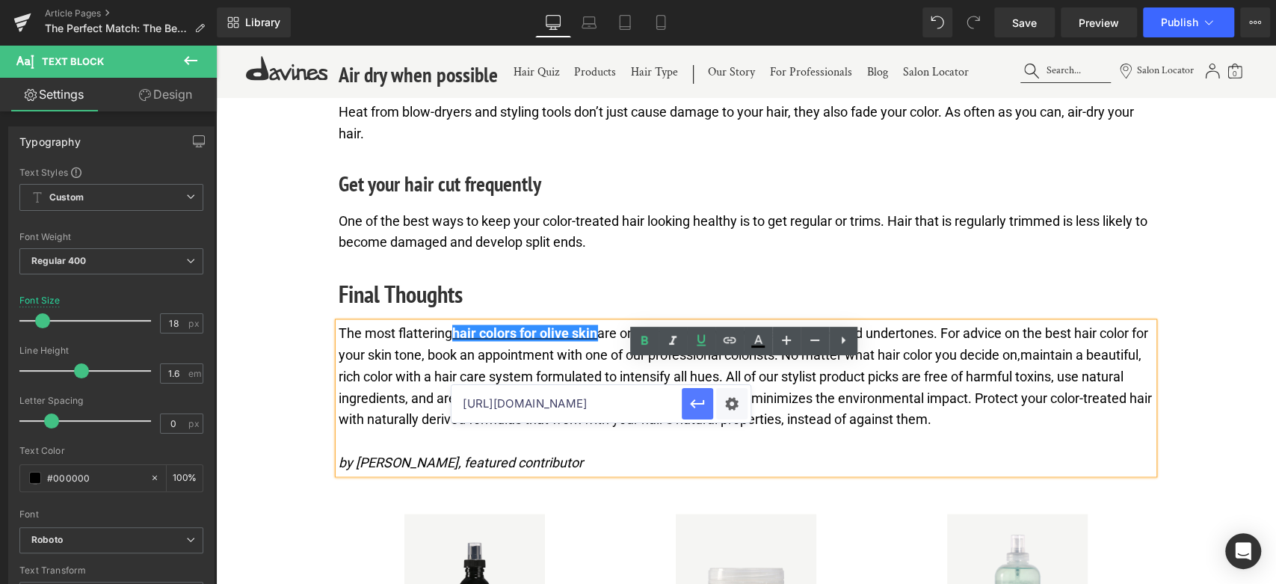
scroll to position [0, 0]
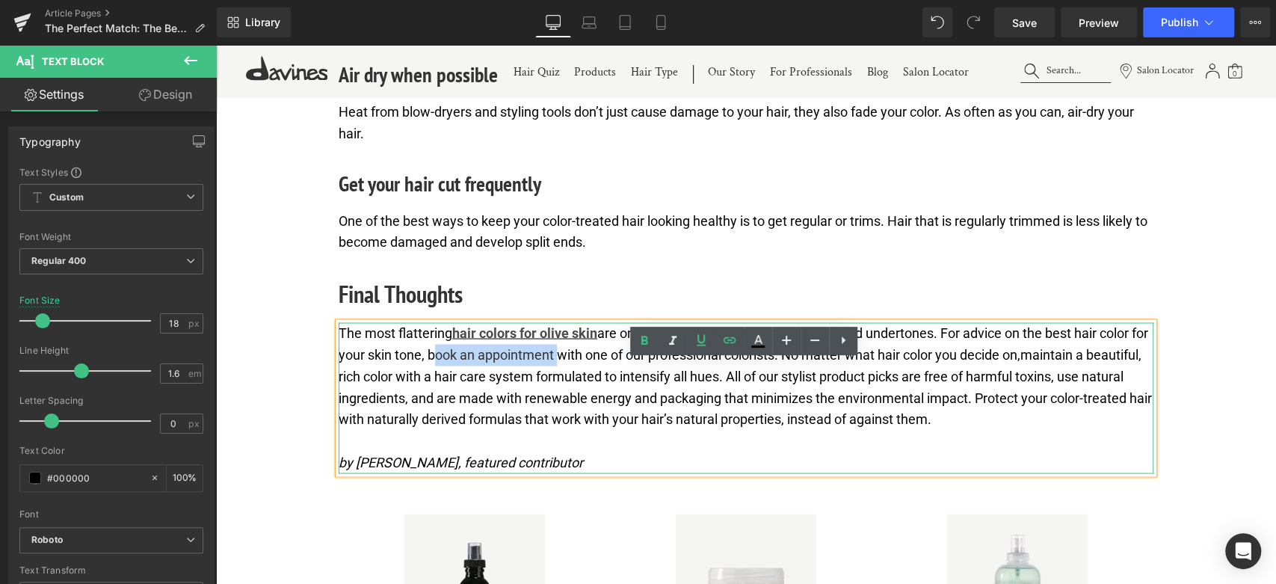
drag, startPoint x: 449, startPoint y: 393, endPoint x: 575, endPoint y: 387, distance: 125.7
click at [575, 387] on p "The most flattering hair colors for olive skin are ones that work with your ski…" at bounding box center [746, 376] width 815 height 108
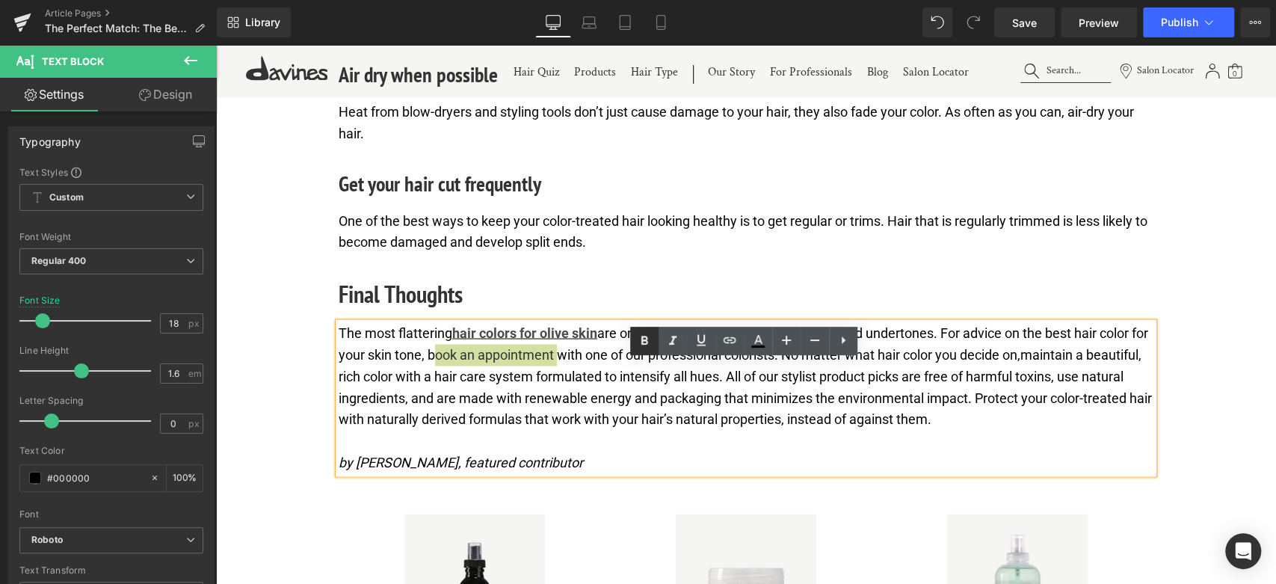
drag, startPoint x: 644, startPoint y: 345, endPoint x: 321, endPoint y: 332, distance: 323.9
click at [644, 345] on icon at bounding box center [644, 341] width 18 height 18
drag, startPoint x: 449, startPoint y: 395, endPoint x: 576, endPoint y: 387, distance: 127.3
click at [576, 387] on p "The most flattering hair colors for olive skin are ones that work with your ski…" at bounding box center [746, 376] width 815 height 108
click at [703, 343] on icon at bounding box center [701, 340] width 18 height 18
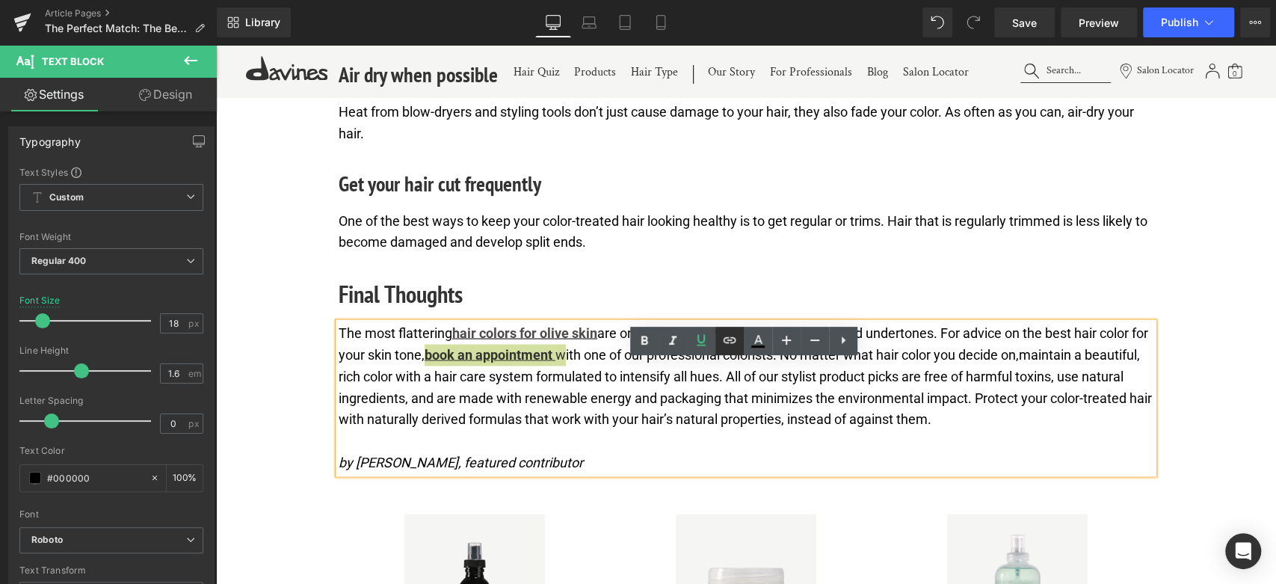
click at [728, 339] on icon at bounding box center [729, 339] width 13 height 6
click at [613, 427] on input "text" at bounding box center [552, 425] width 230 height 37
paste input "https://us.davines.com/pages/salon-locator"
type input "https://us.davines.com/pages/salon-locator"
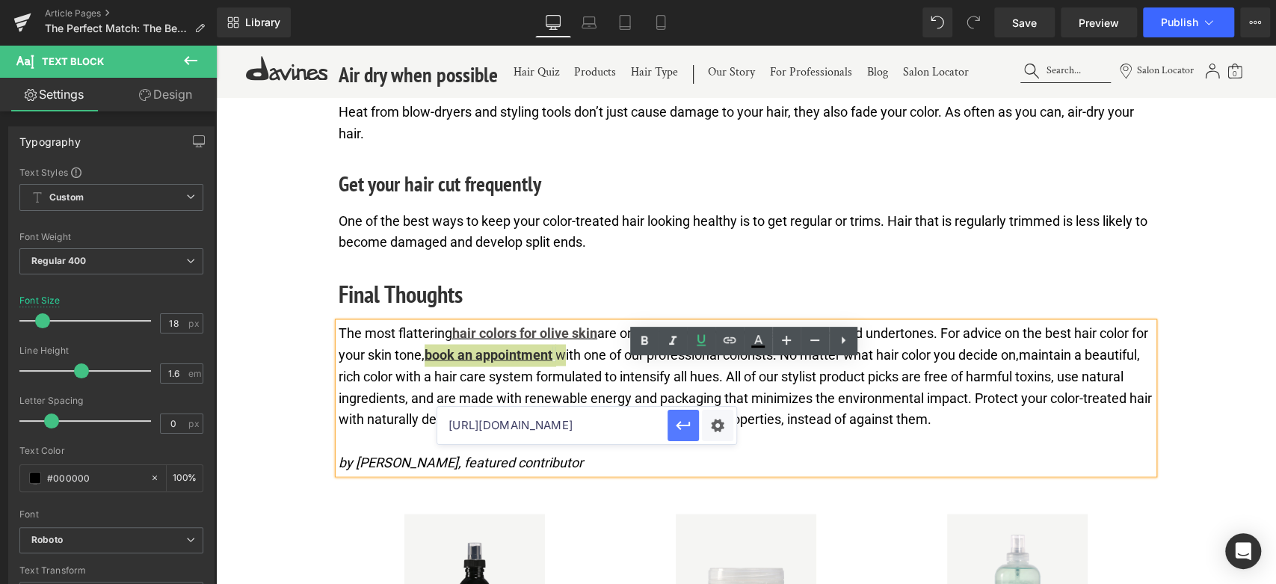
click at [684, 422] on icon "button" at bounding box center [683, 425] width 18 height 18
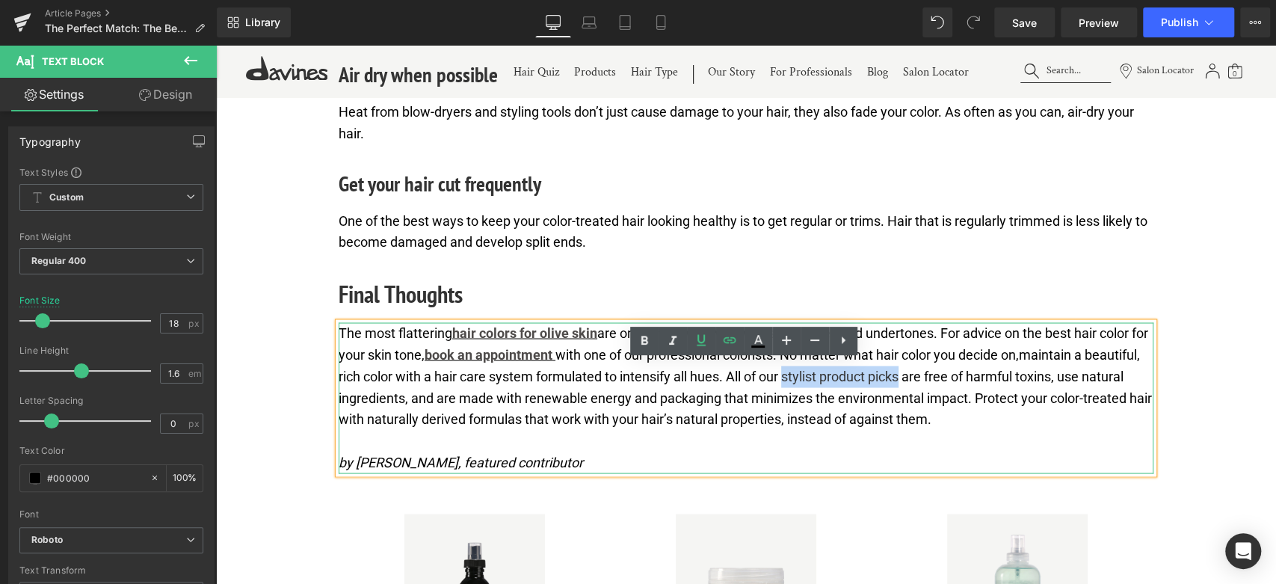
drag, startPoint x: 845, startPoint y: 416, endPoint x: 962, endPoint y: 419, distance: 116.6
click at [962, 419] on p "The most flattering hair colors for olive skin are ones that work with your ski…" at bounding box center [746, 376] width 815 height 108
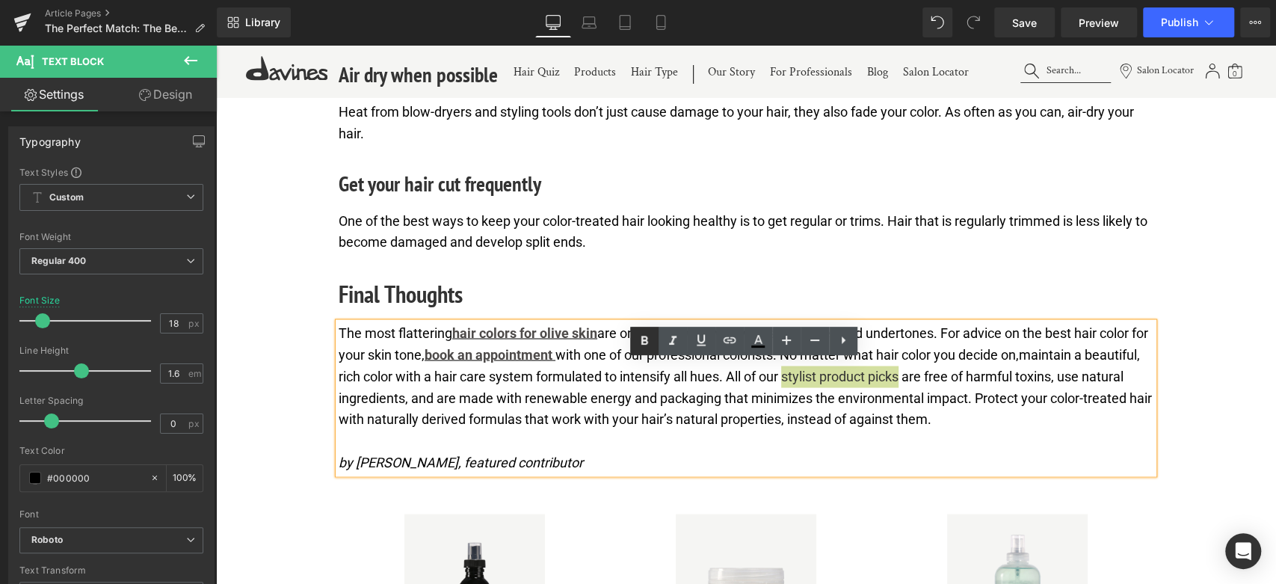
click at [642, 343] on icon at bounding box center [644, 340] width 7 height 9
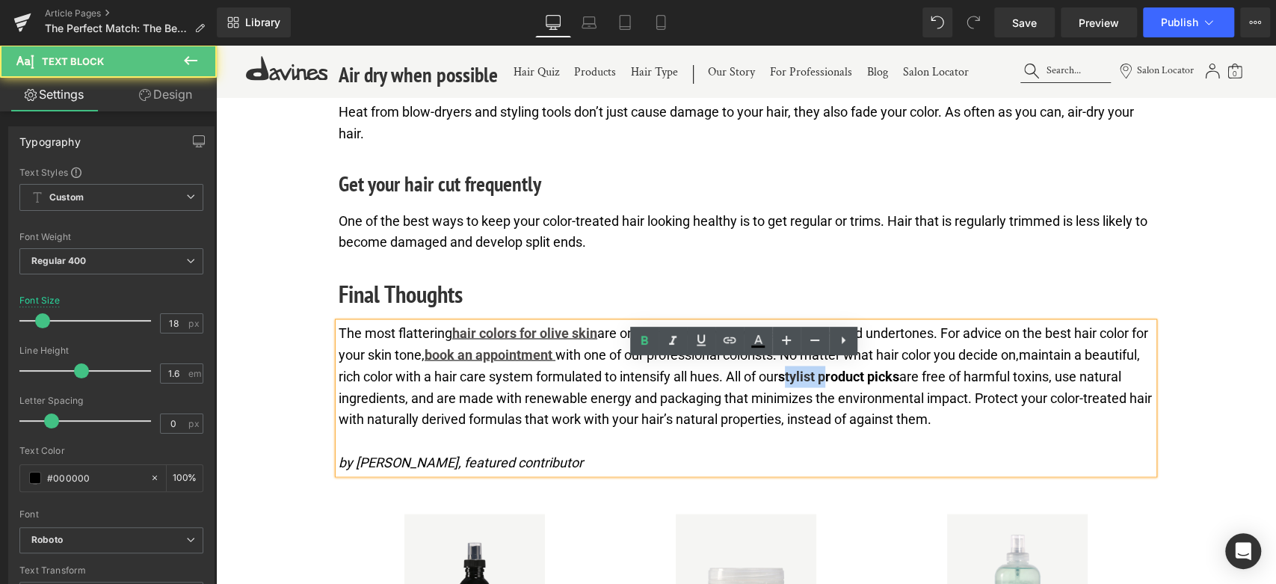
drag, startPoint x: 850, startPoint y: 417, endPoint x: 894, endPoint y: 416, distance: 44.1
click at [894, 383] on strong "stylist product picks" at bounding box center [838, 376] width 121 height 16
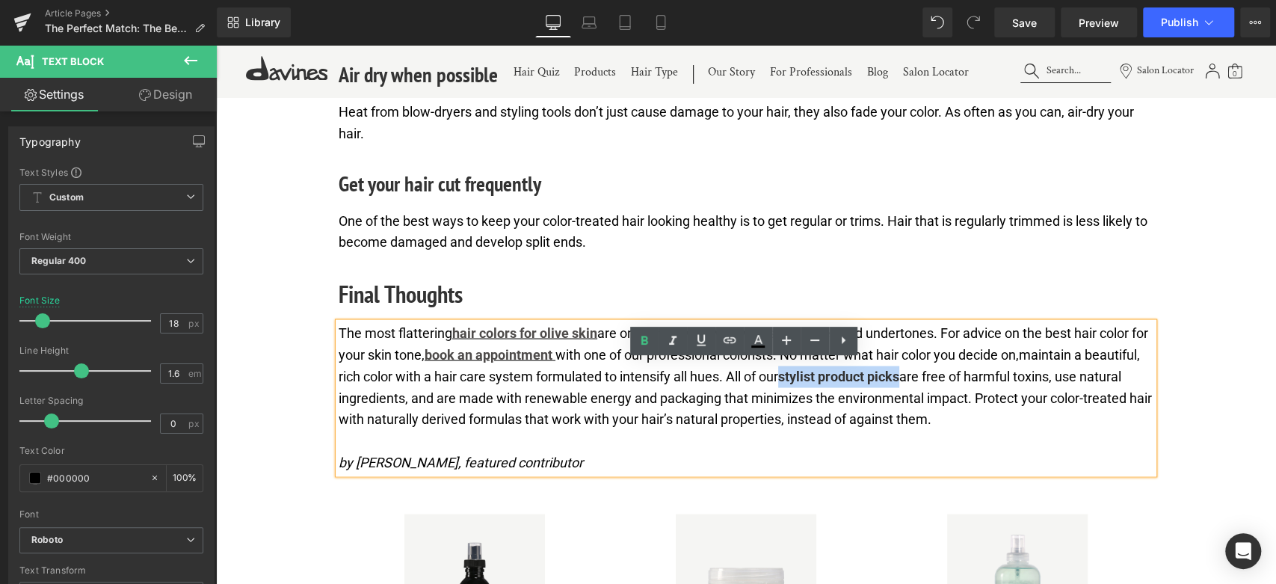
drag, startPoint x: 846, startPoint y: 415, endPoint x: 967, endPoint y: 413, distance: 121.1
click at [967, 413] on p "The most flattering hair colors for olive skin are ones that work with your ski…" at bounding box center [746, 376] width 815 height 108
click at [701, 337] on icon at bounding box center [701, 340] width 18 height 18
click at [733, 337] on icon at bounding box center [729, 339] width 13 height 6
click at [860, 457] on input "text" at bounding box center [945, 446] width 230 height 37
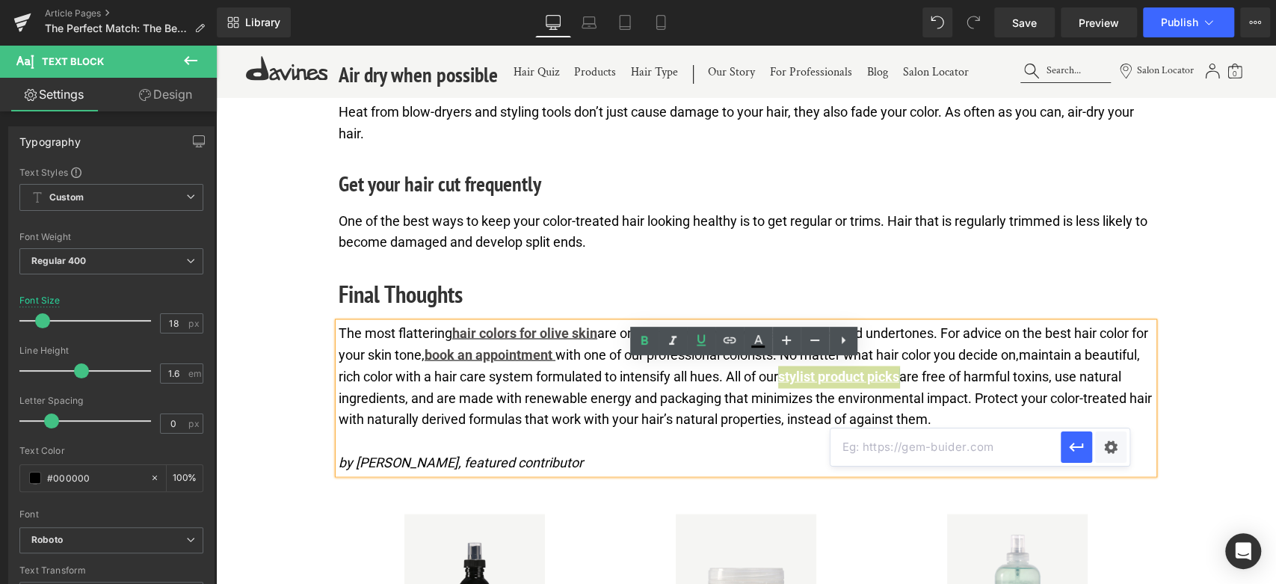
paste input "https://us.davines.com/blogs/news/the-top-davines-hair-care-products-according-…"
type input "https://us.davines.com/blogs/news/the-top-davines-hair-care-products-according-…"
click at [1078, 436] on button "button" at bounding box center [1076, 446] width 31 height 31
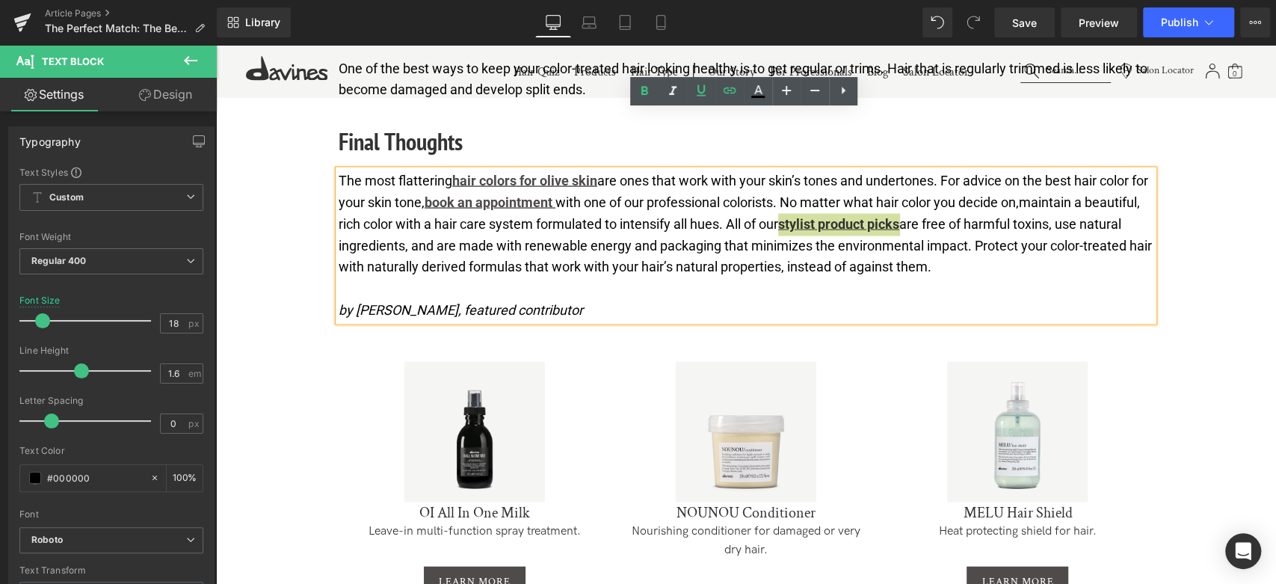
scroll to position [5864, 0]
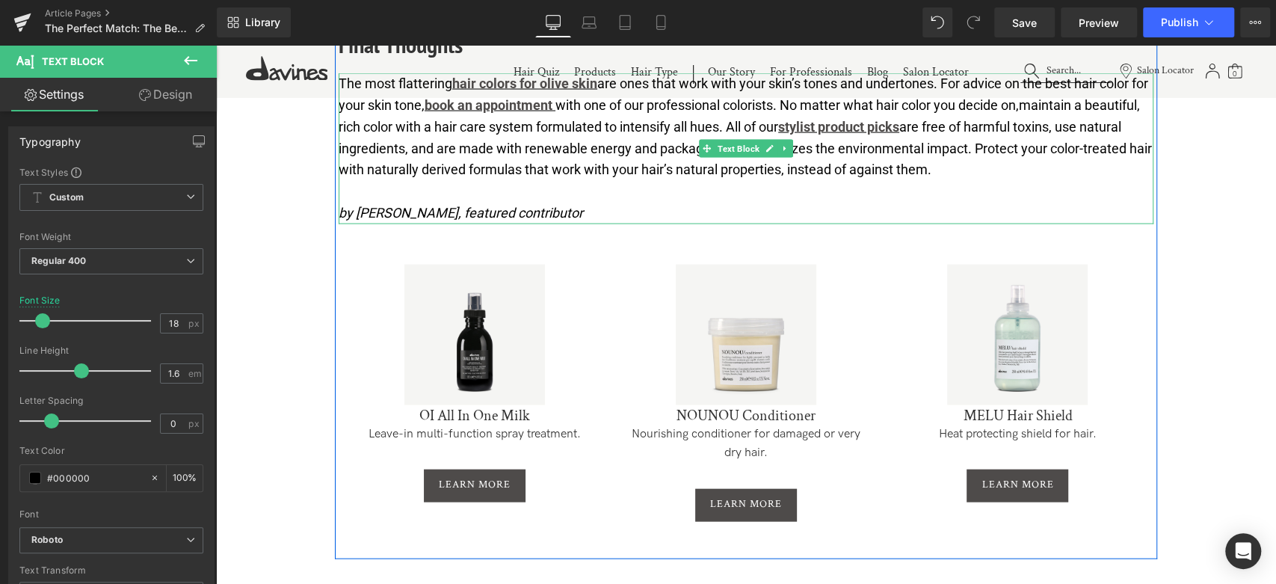
click at [446, 203] on p at bounding box center [746, 192] width 815 height 22
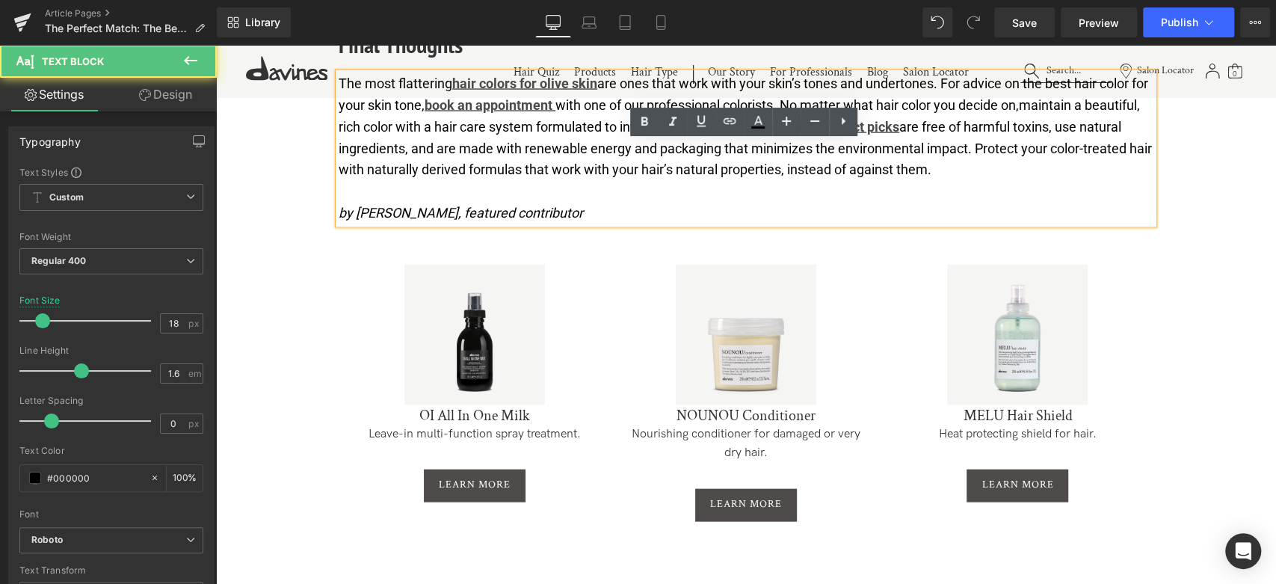
scroll to position [5781, 0]
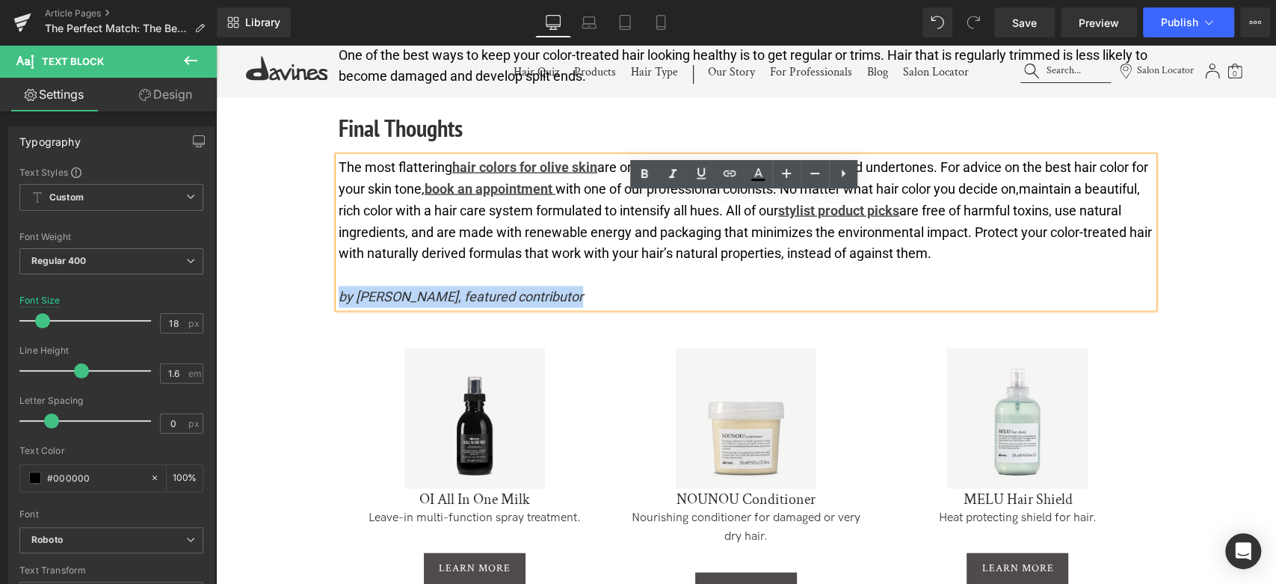
drag, startPoint x: 594, startPoint y: 335, endPoint x: 337, endPoint y: 327, distance: 257.2
click at [339, 307] on p "by [PERSON_NAME], featured contributor" at bounding box center [746, 297] width 815 height 22
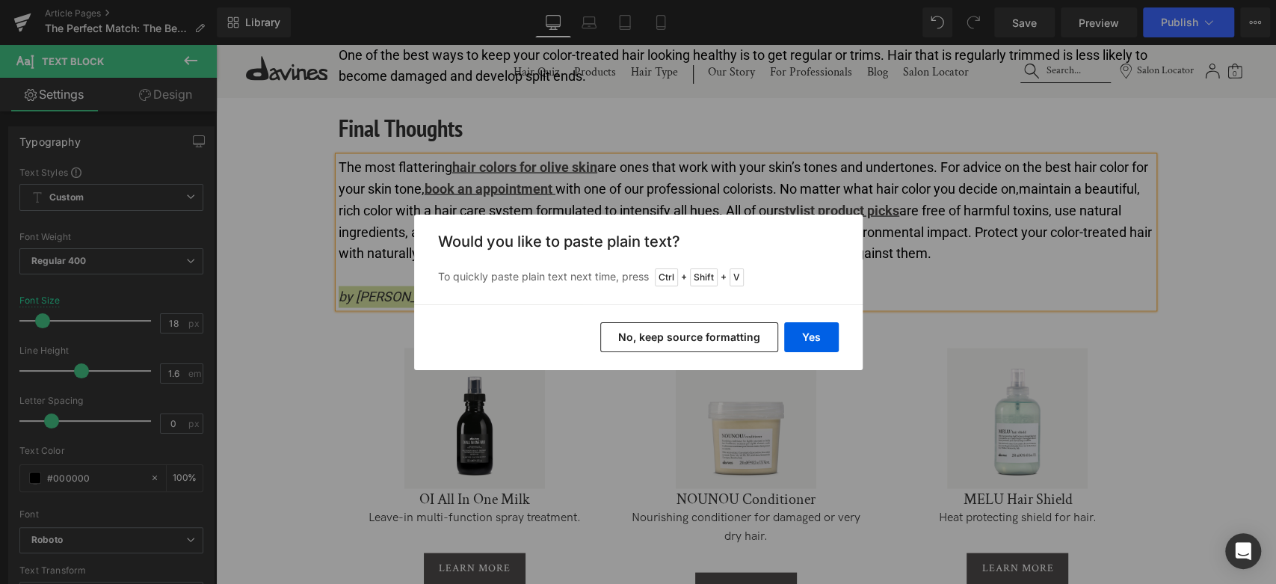
click at [667, 336] on button "No, keep source formatting" at bounding box center [689, 337] width 178 height 30
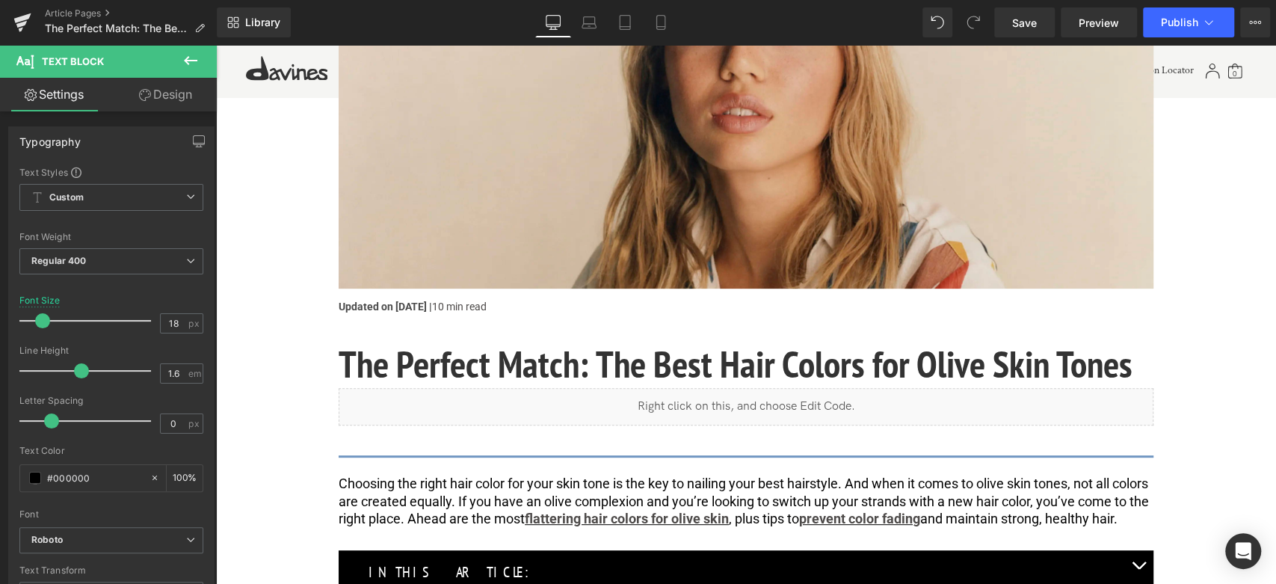
scroll to position [0, 0]
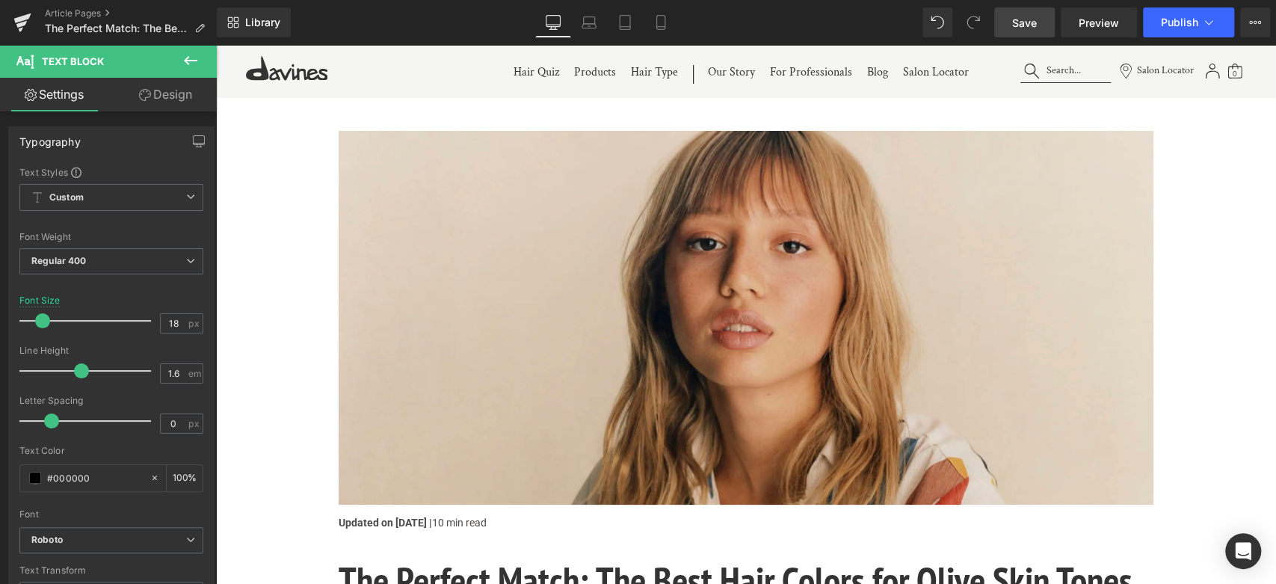
click at [1046, 16] on link "Save" at bounding box center [1024, 22] width 61 height 30
click at [1097, 28] on span "Preview" at bounding box center [1099, 23] width 40 height 16
click at [1033, 17] on span "Save" at bounding box center [1024, 23] width 25 height 16
drag, startPoint x: 658, startPoint y: 17, endPoint x: 118, endPoint y: 167, distance: 560.0
click at [658, 17] on icon at bounding box center [660, 22] width 15 height 15
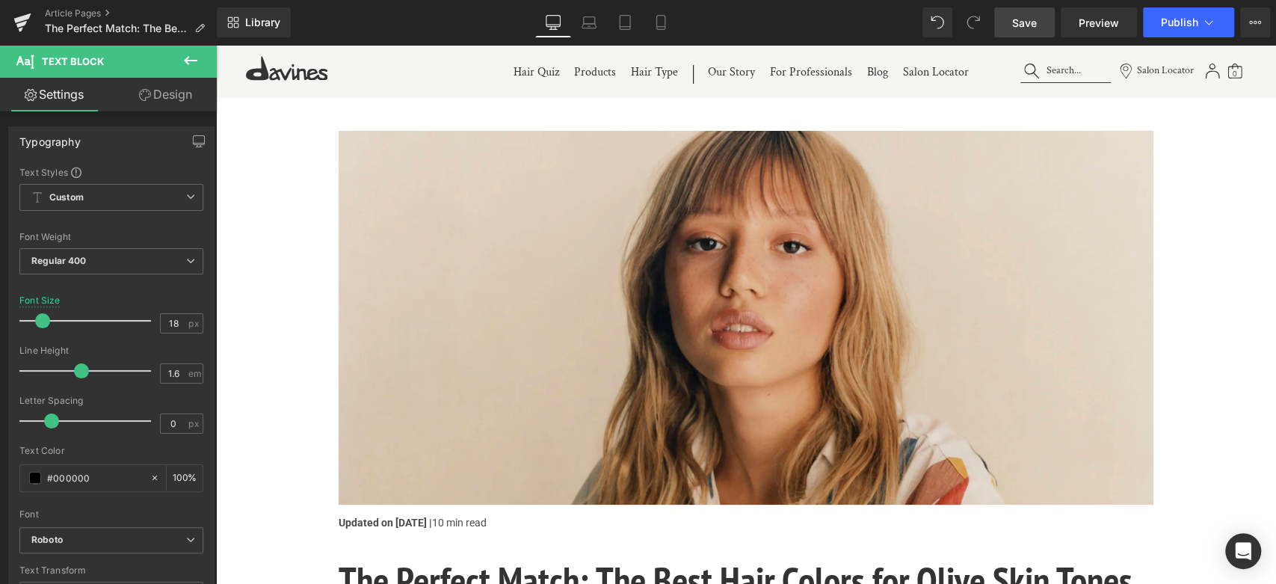
type input "16"
type input "100"
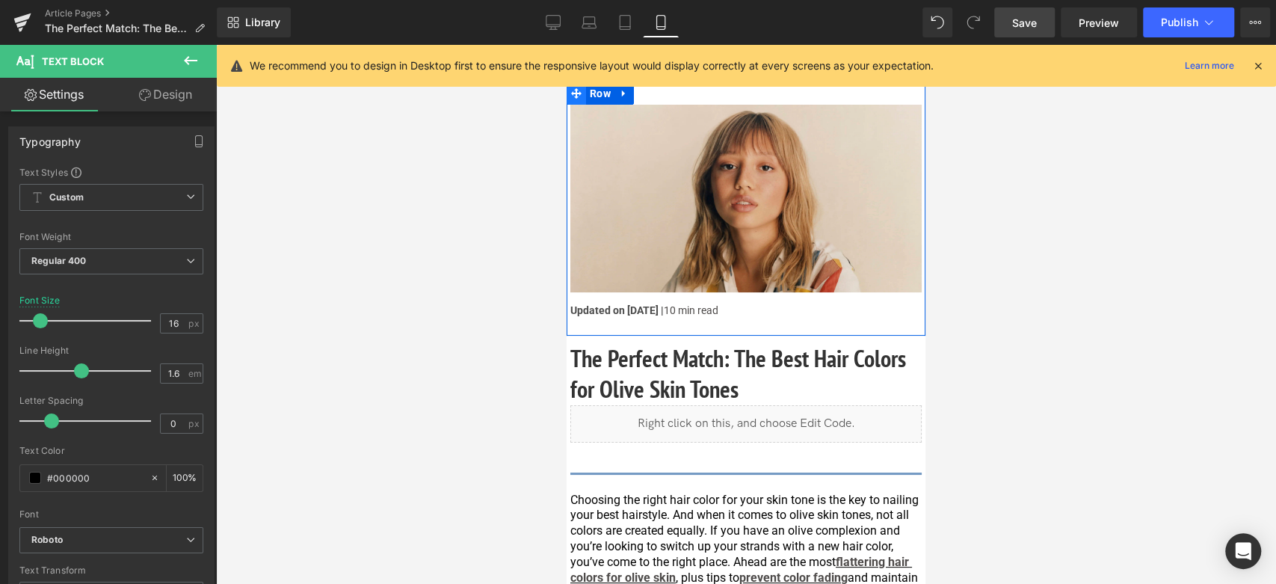
click at [573, 93] on icon at bounding box center [576, 93] width 10 height 10
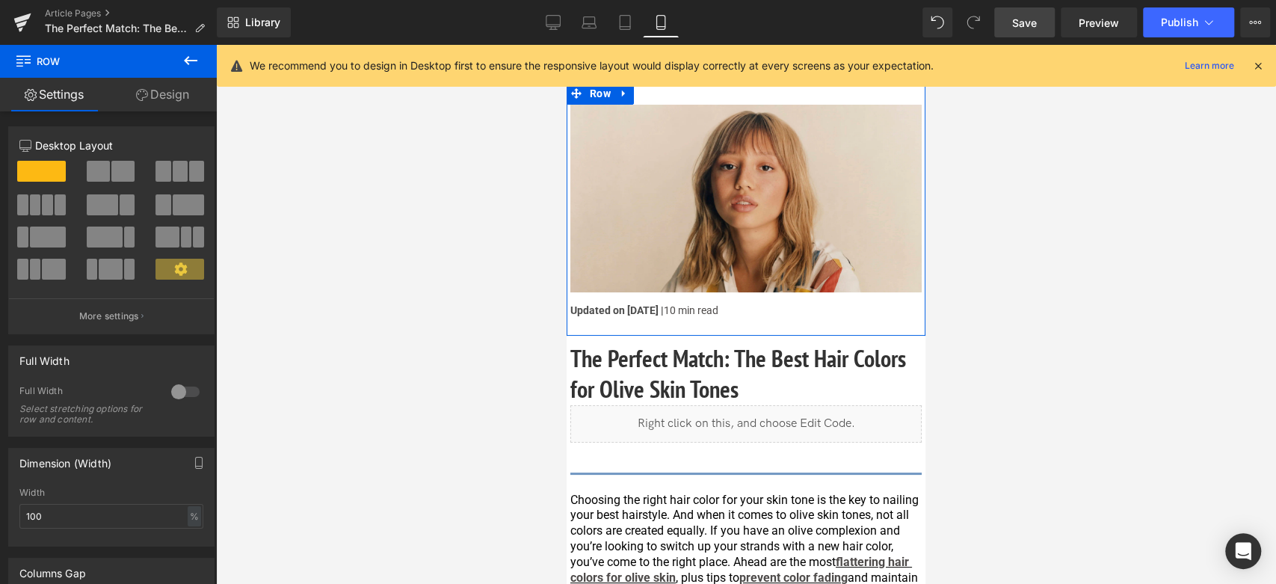
click at [158, 98] on link "Design" at bounding box center [162, 95] width 108 height 34
click at [0, 0] on div "Spacing" at bounding box center [0, 0] width 0 height 0
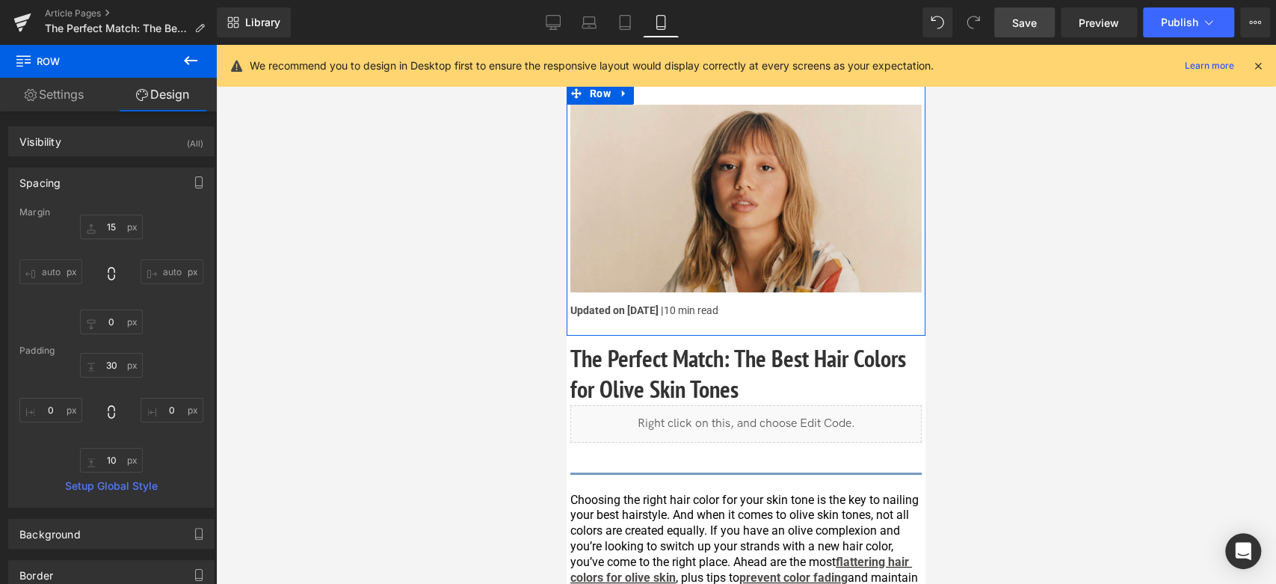
type input "15"
type input "0"
type input "30"
type input "0"
type input "10"
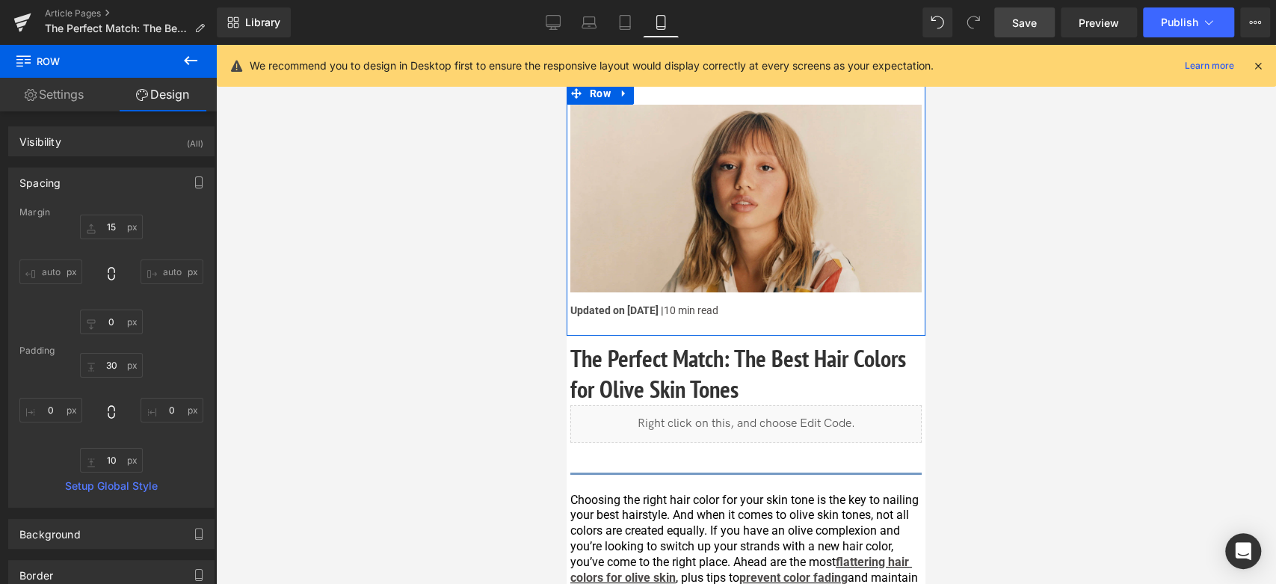
type input "0"
click at [102, 369] on input "30" at bounding box center [111, 365] width 63 height 25
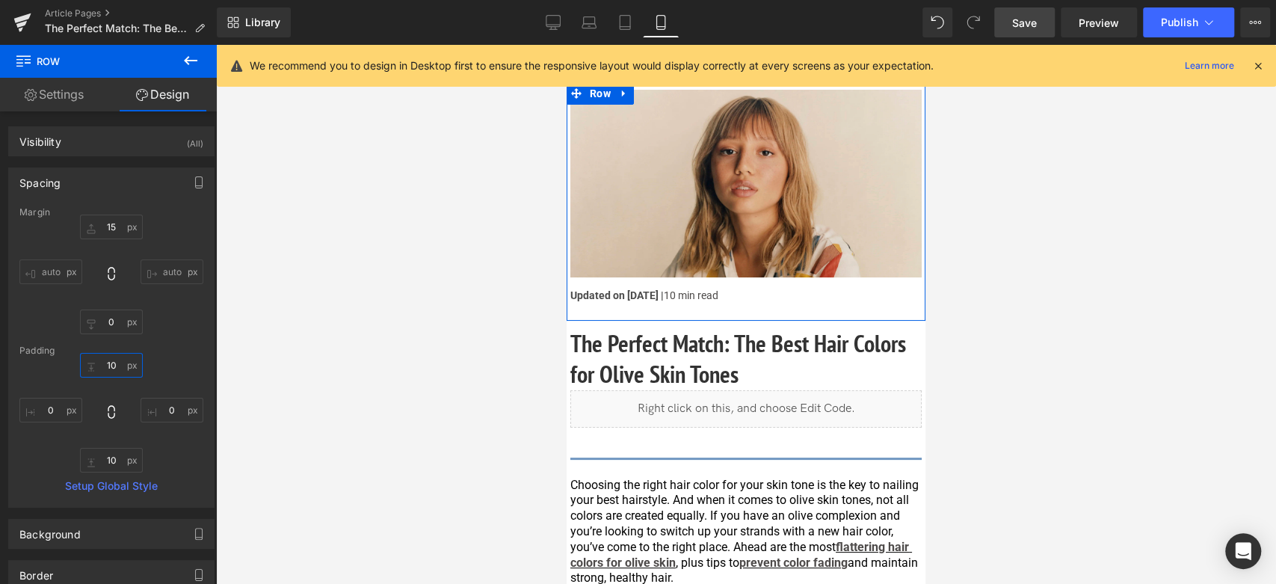
type input "10"
click at [35, 348] on div "Padding" at bounding box center [111, 350] width 184 height 10
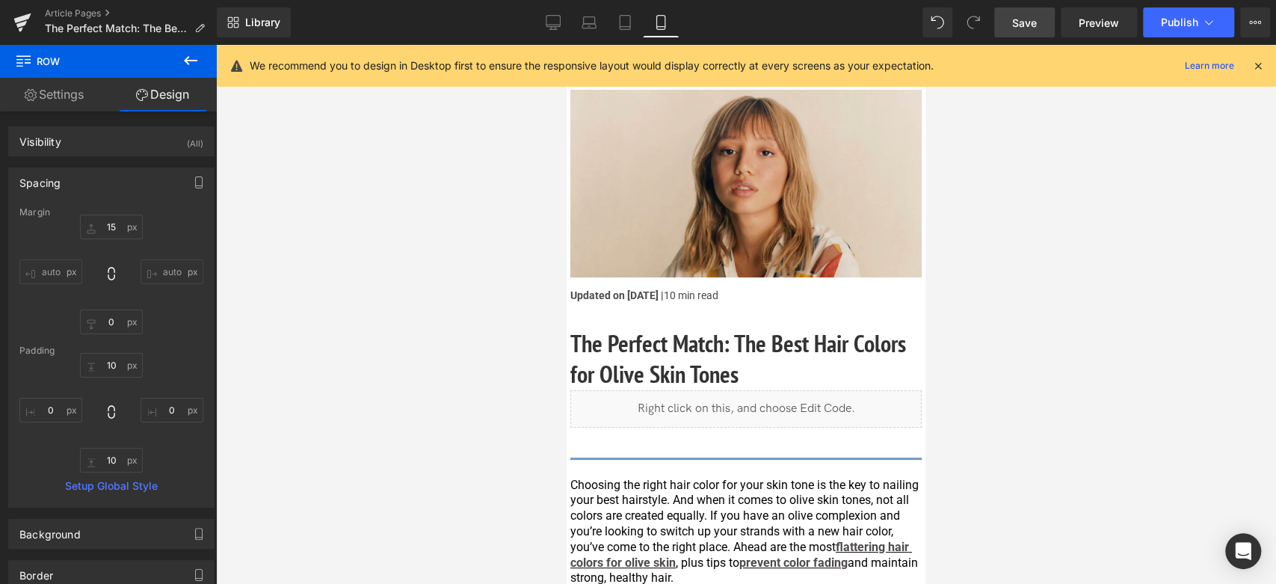
click at [1042, 16] on link "Save" at bounding box center [1024, 22] width 61 height 30
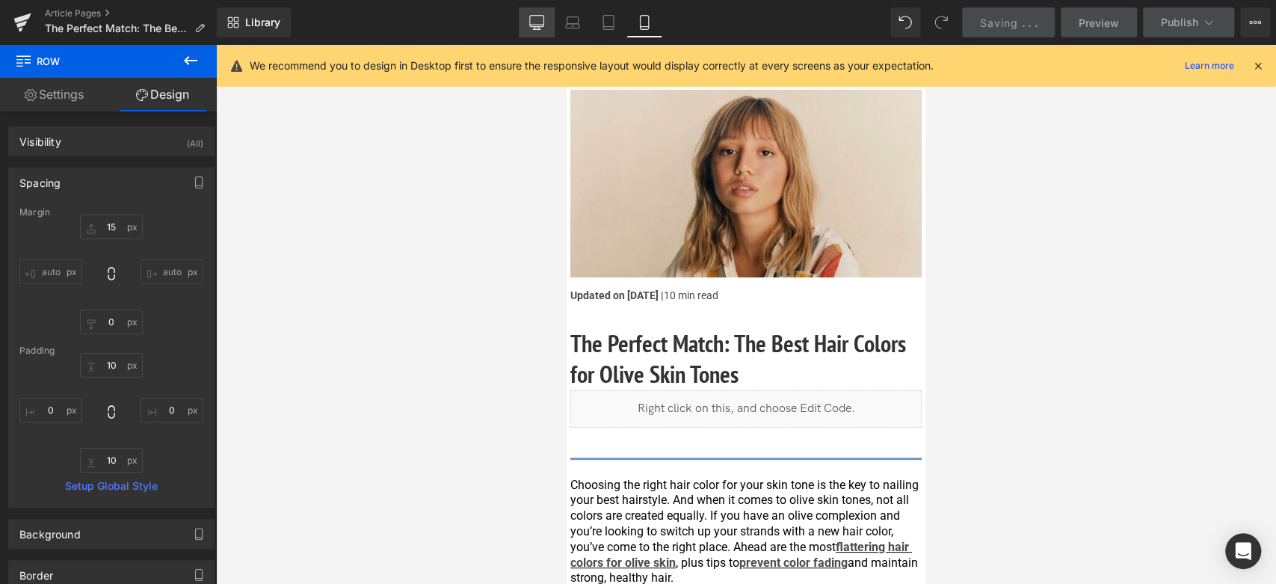
click at [548, 19] on link "Desktop" at bounding box center [537, 22] width 36 height 30
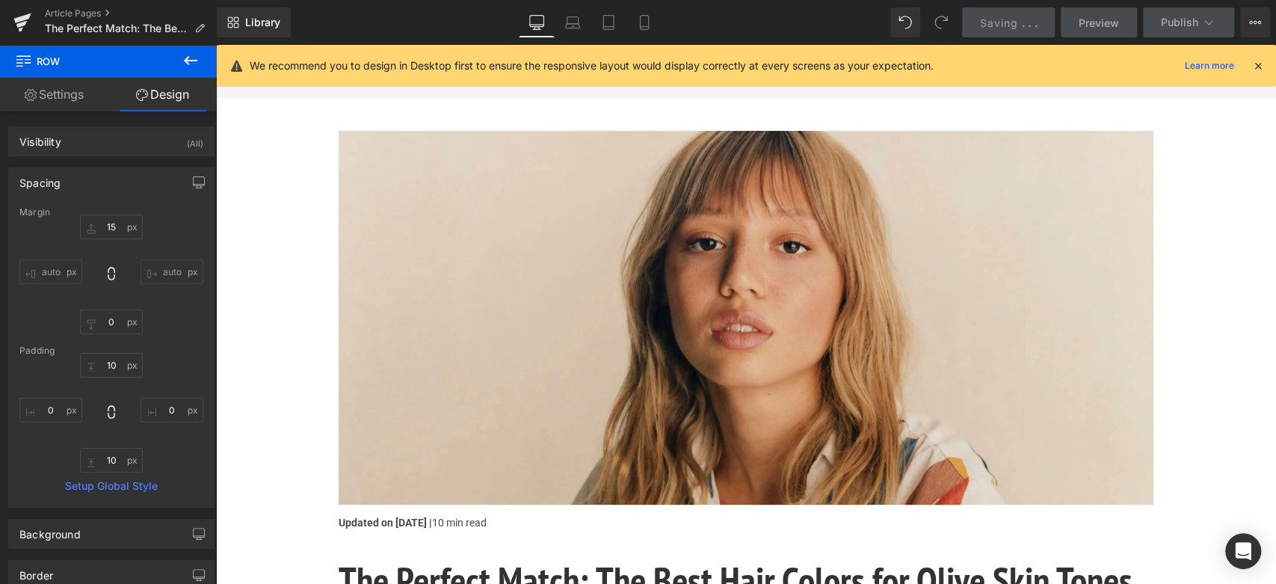
scroll to position [25, 0]
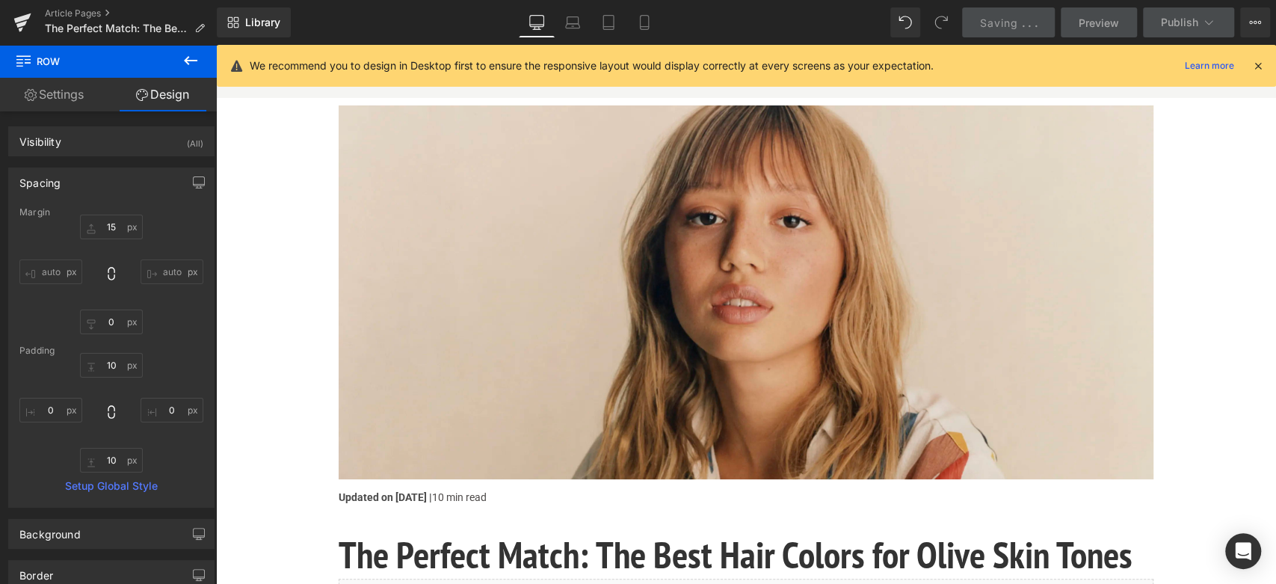
type input "50"
type input "0"
type input "30"
type input "0"
type input "10"
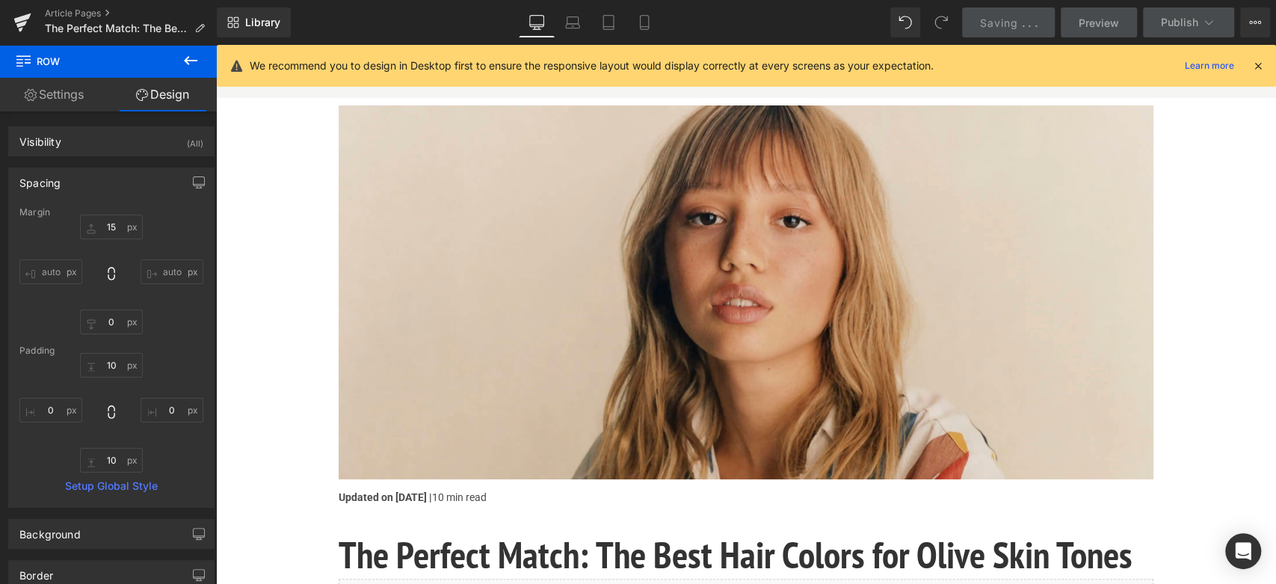
type input "0"
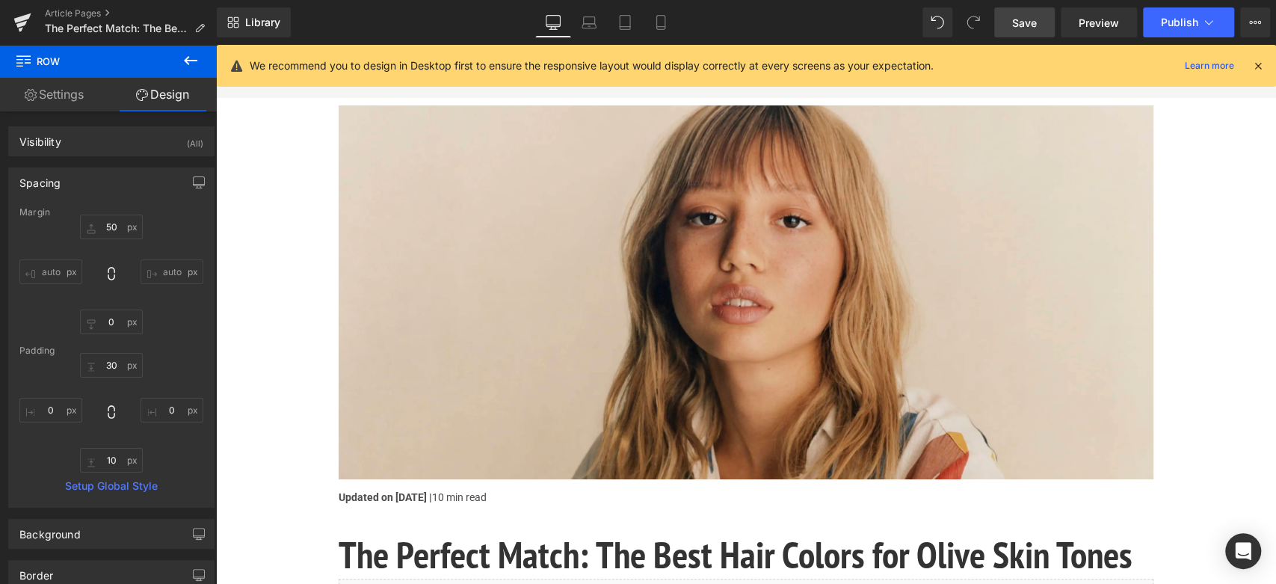
click at [1022, 15] on span "Save" at bounding box center [1024, 23] width 25 height 16
click at [1020, 15] on span "Save" at bounding box center [1024, 23] width 25 height 16
click at [1200, 25] on button "Publish" at bounding box center [1188, 22] width 91 height 30
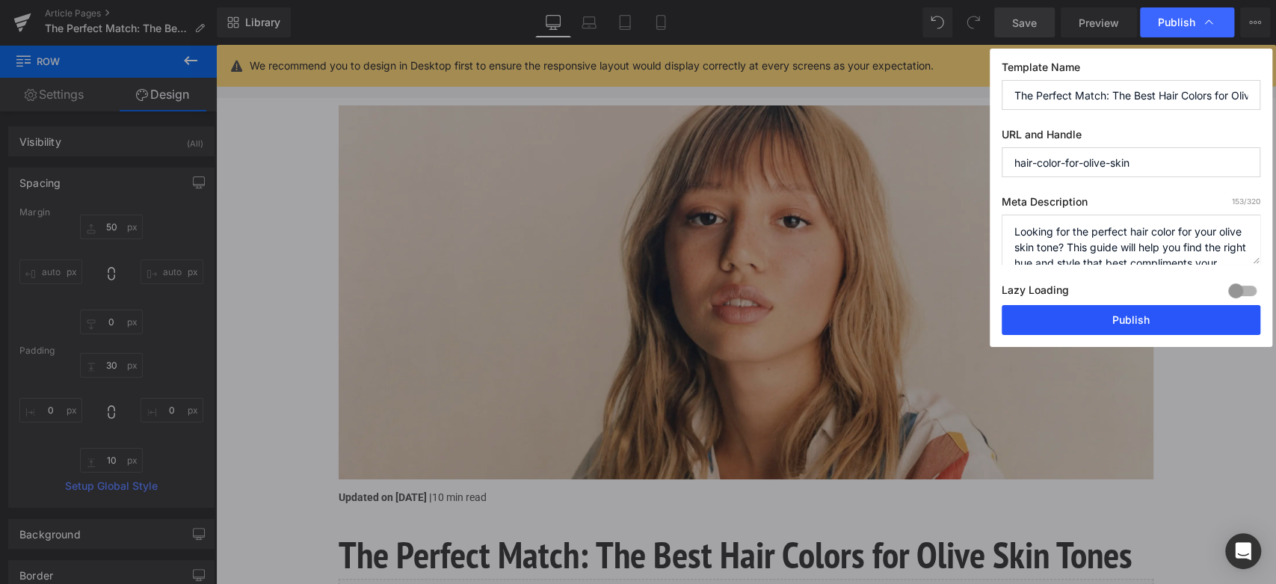
click at [1141, 315] on button "Publish" at bounding box center [1131, 320] width 259 height 30
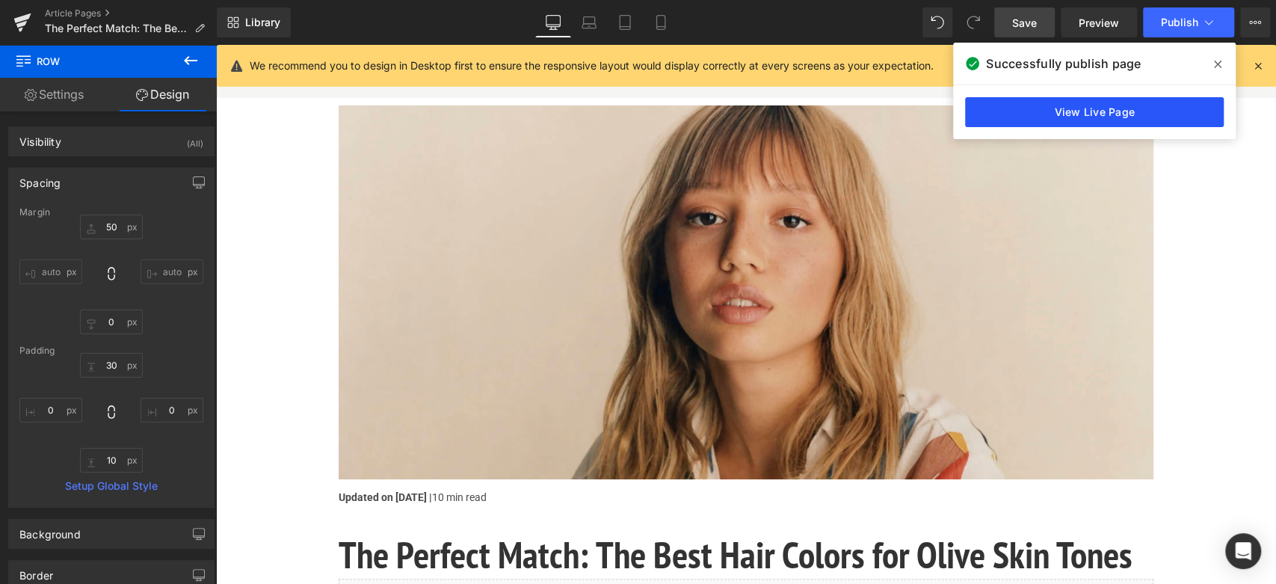
click at [1083, 108] on link "View Live Page" at bounding box center [1094, 112] width 259 height 30
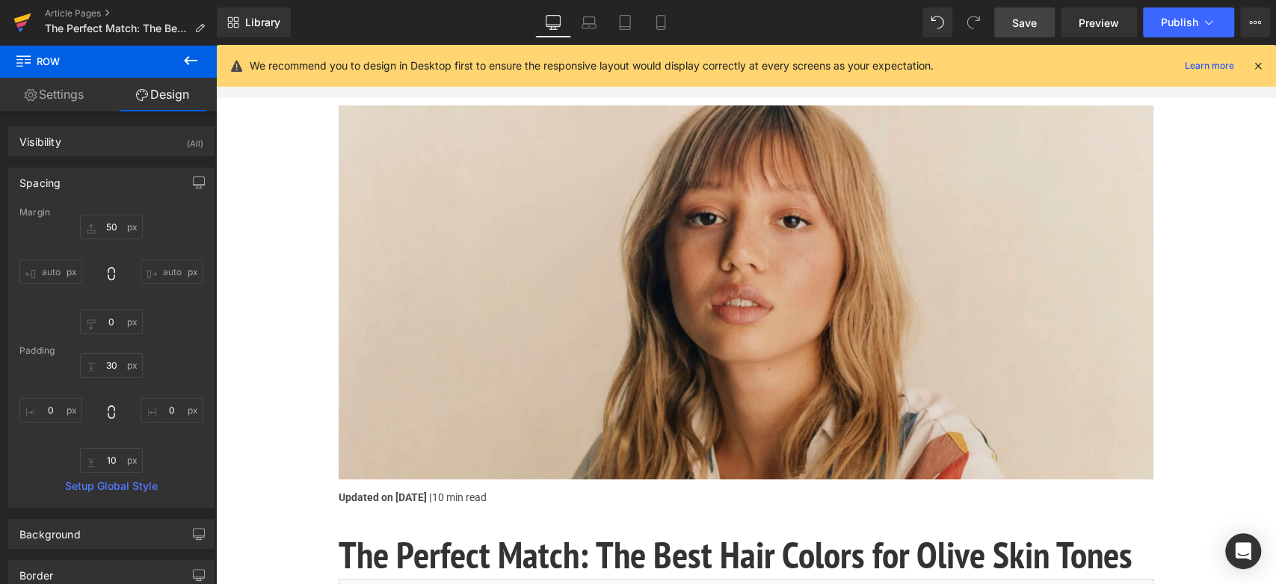
click at [14, 26] on icon at bounding box center [22, 22] width 18 height 37
